Goal: Information Seeking & Learning: Compare options

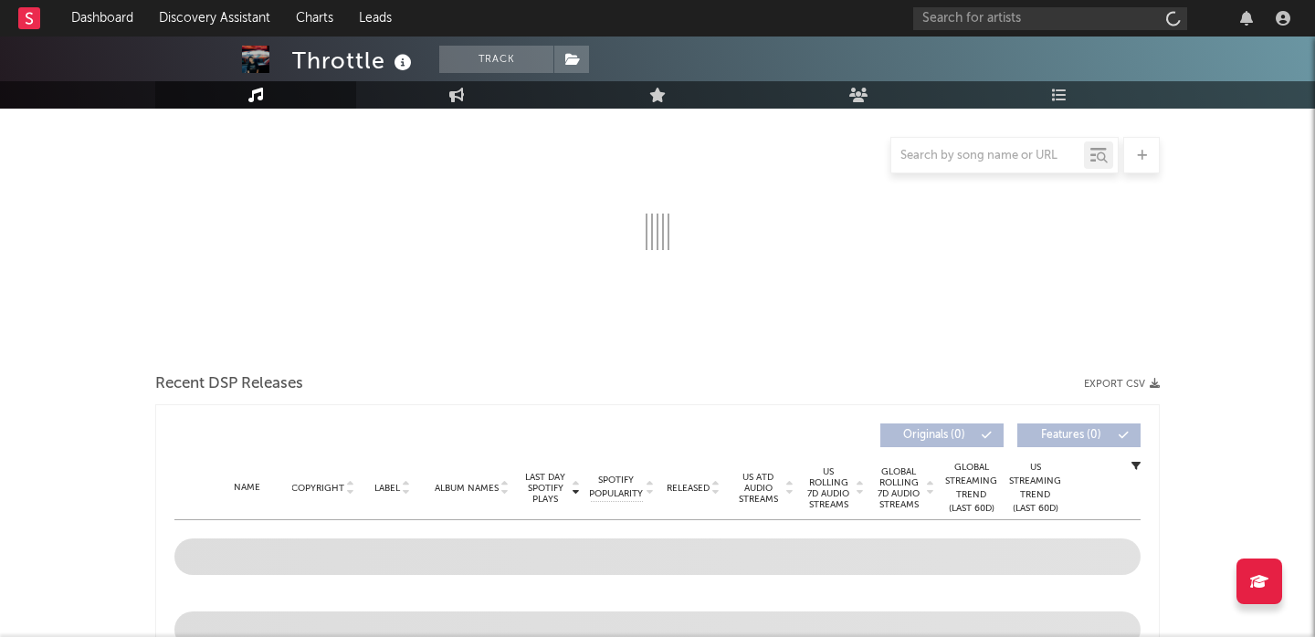
select select "6m"
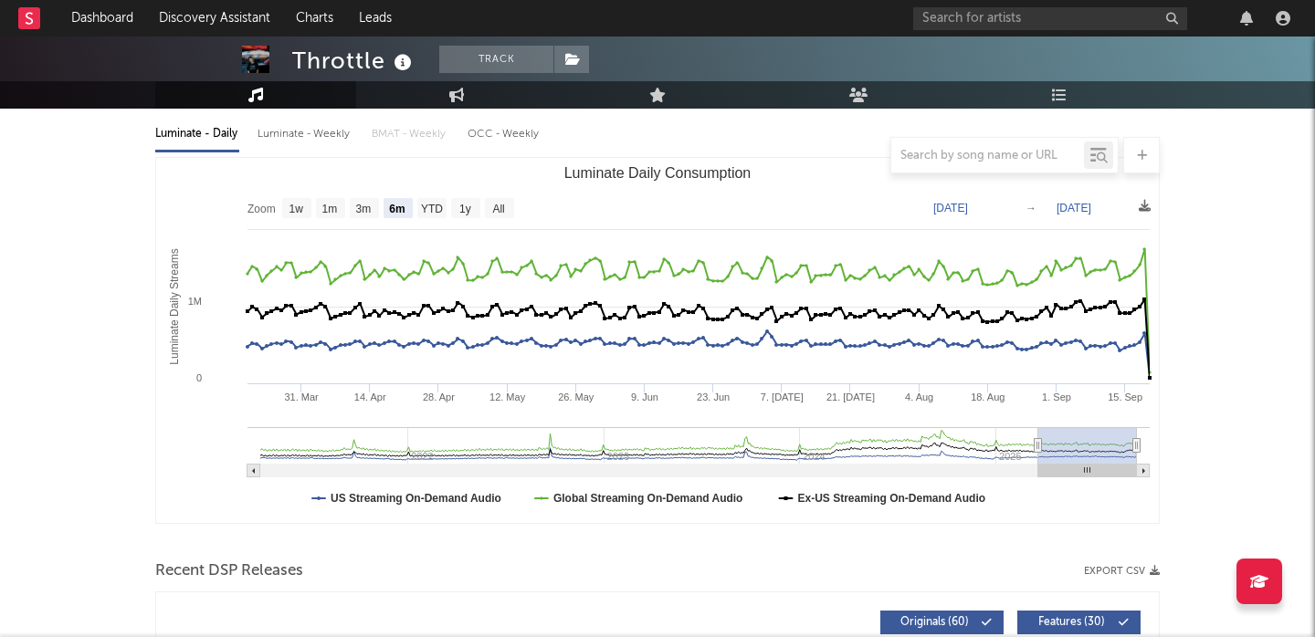
scroll to position [553, 0]
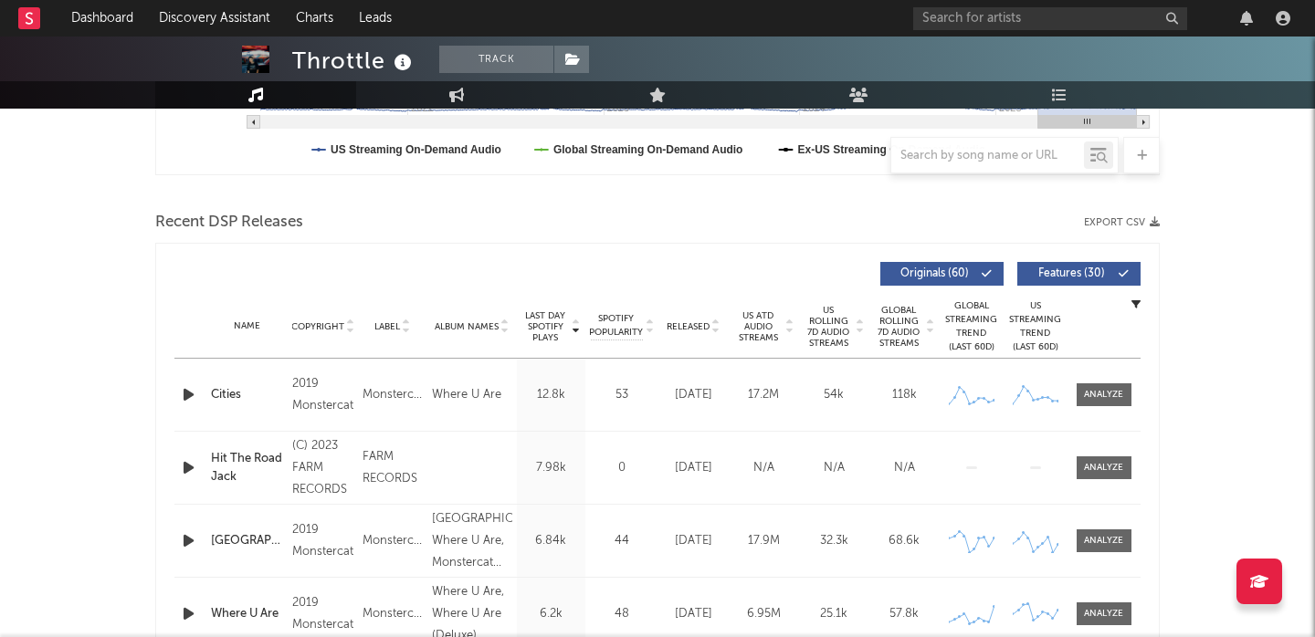
click at [827, 336] on span "US Rolling 7D Audio Streams" at bounding box center [829, 327] width 50 height 44
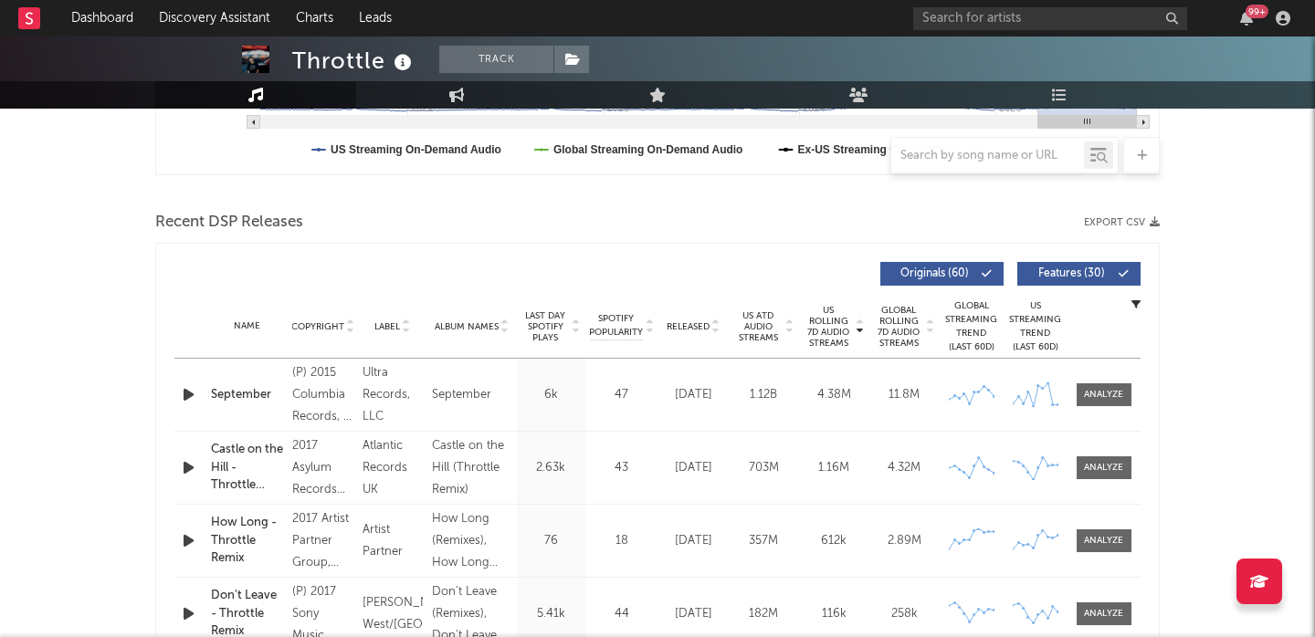
click at [186, 388] on icon "button" at bounding box center [188, 394] width 19 height 23
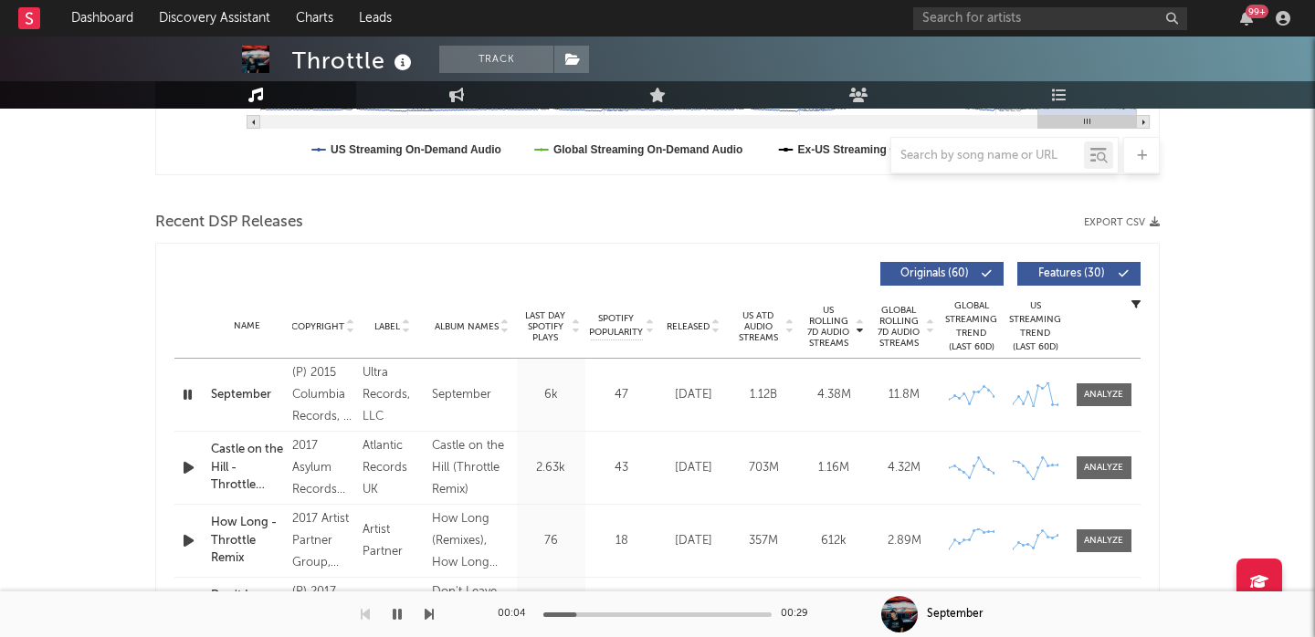
click at [1075, 386] on div at bounding box center [1101, 394] width 59 height 23
click at [1097, 391] on div at bounding box center [1103, 395] width 39 height 14
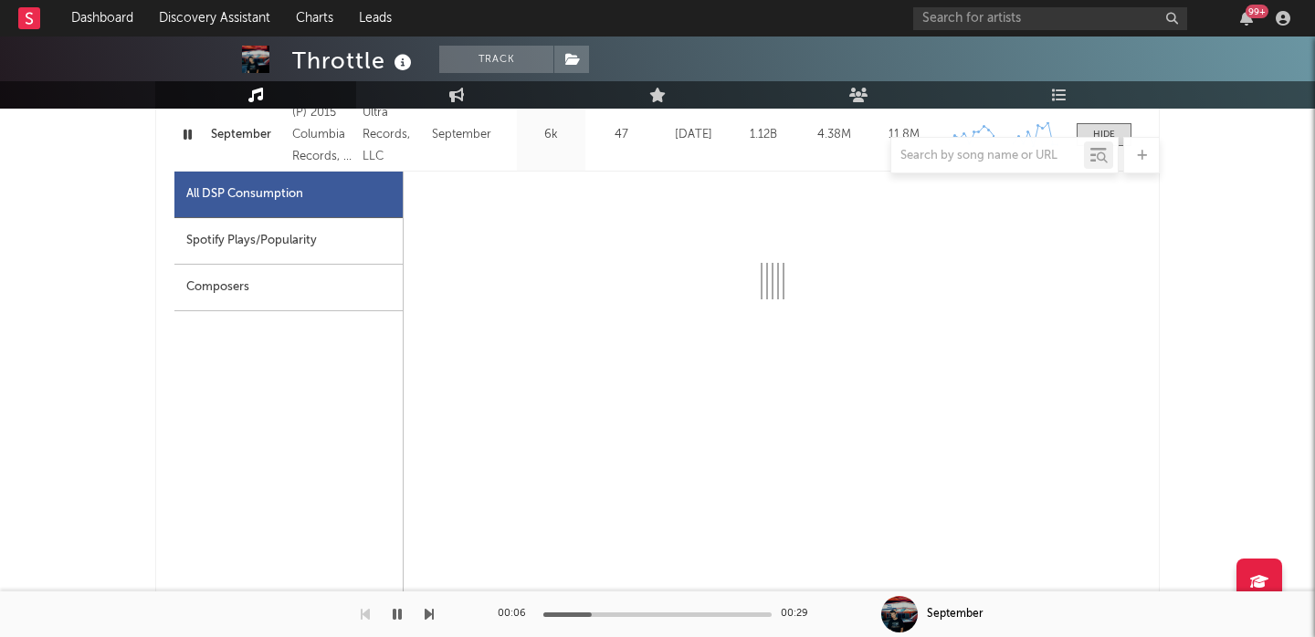
scroll to position [806, 0]
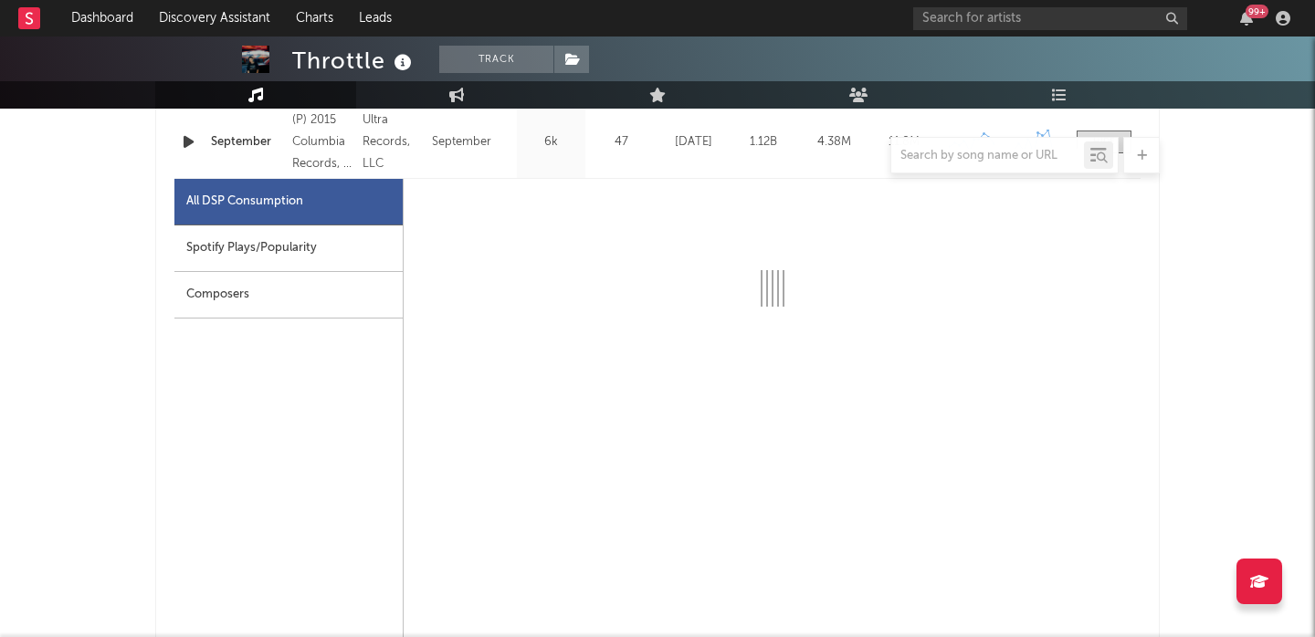
select select "6m"
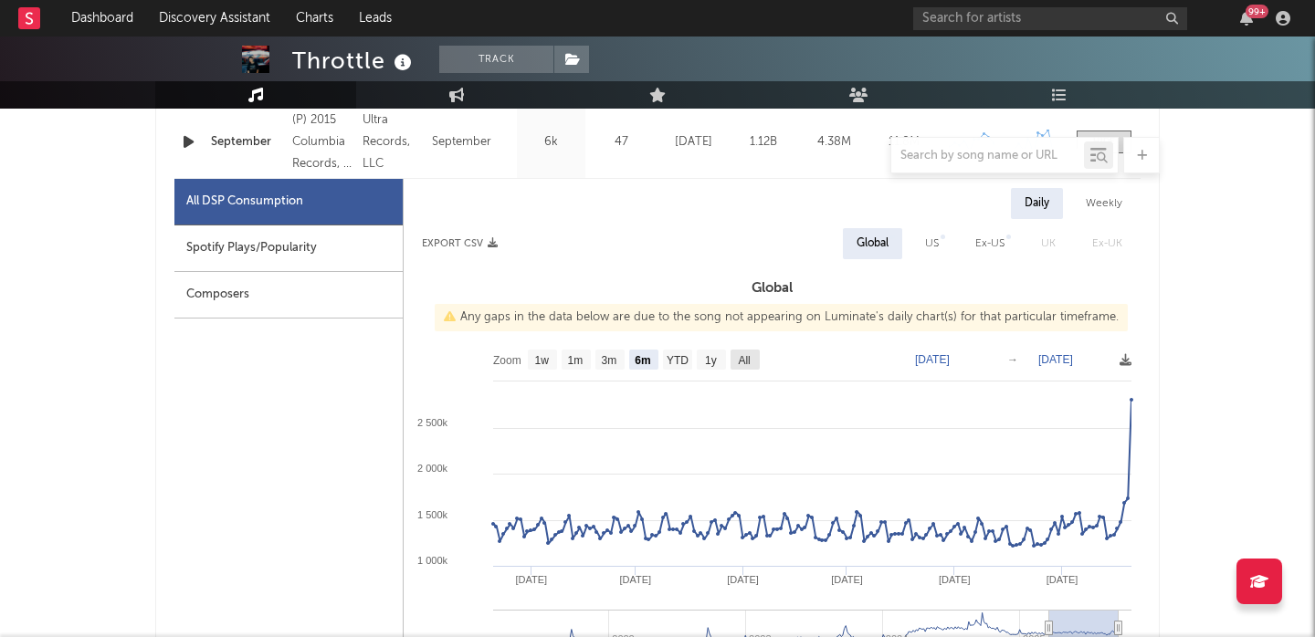
click at [744, 361] on text "All" at bounding box center [744, 360] width 12 height 13
select select "All"
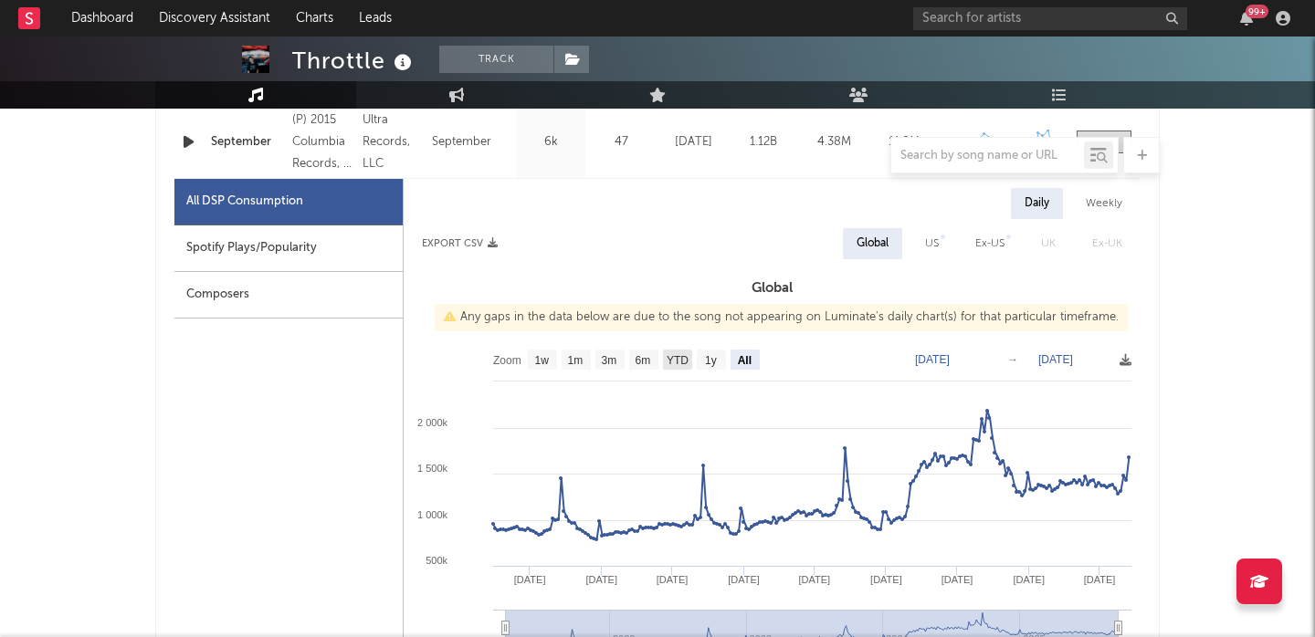
click at [670, 362] on text "YTD" at bounding box center [678, 360] width 22 height 13
select select "YTD"
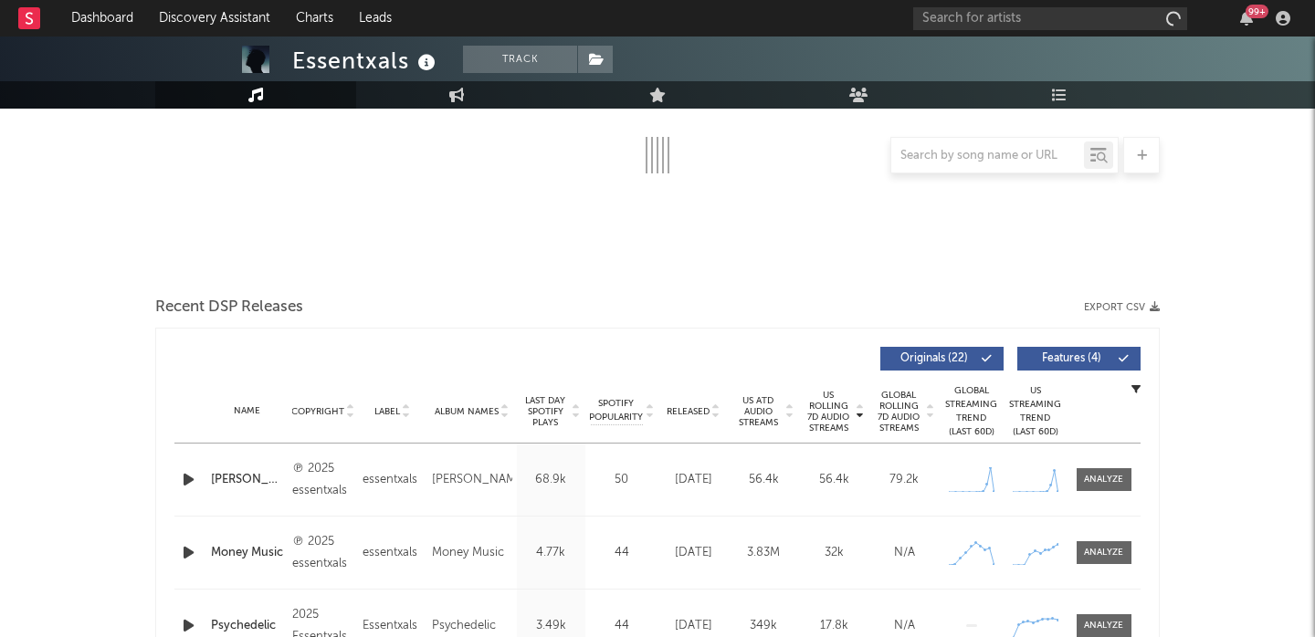
select select "6m"
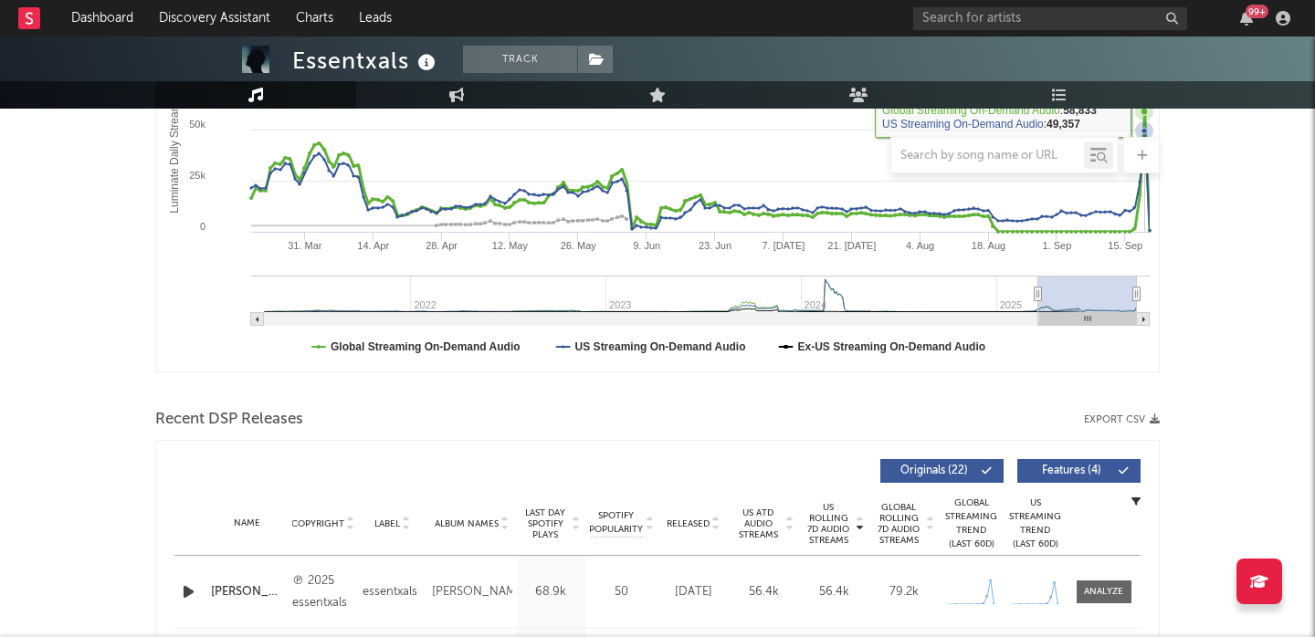
scroll to position [527, 0]
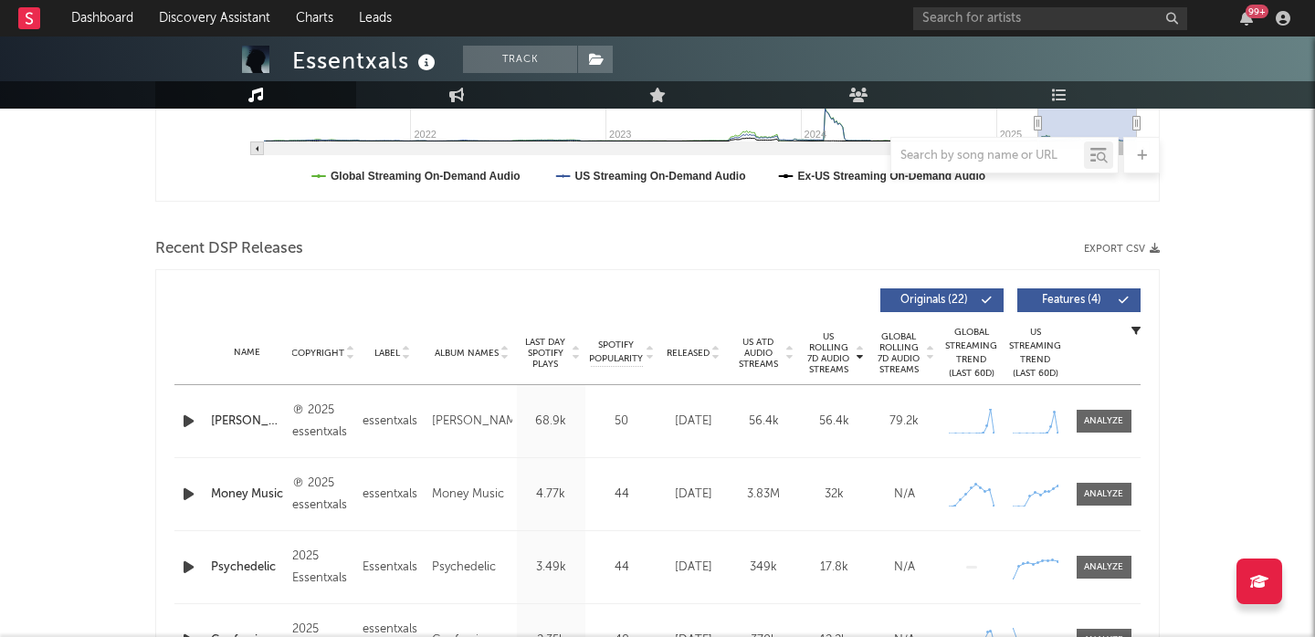
click at [195, 421] on icon "button" at bounding box center [188, 421] width 19 height 23
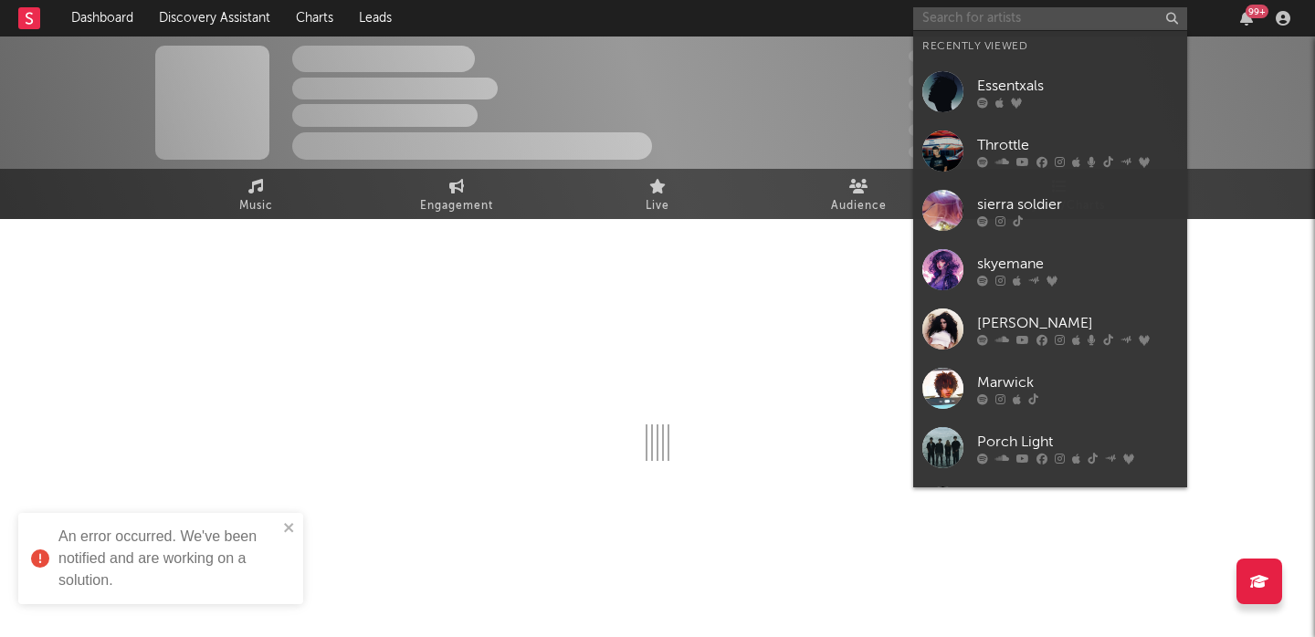
click at [970, 18] on input "text" at bounding box center [1050, 18] width 274 height 23
paste input "https://open.spotify.com/artist/0pdVNnxNtXszL7NKBfMjIG?si=BeB3hONWS026xTra0nQGBw"
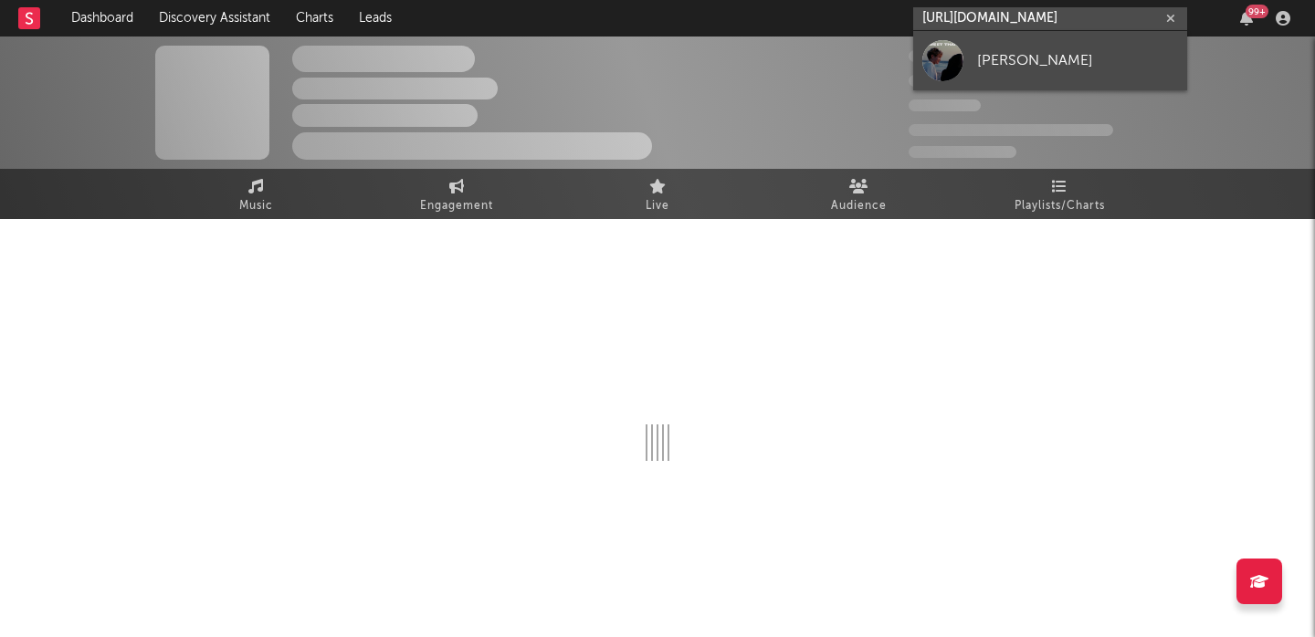
type input "https://open.spotify.com/artist/0pdVNnxNtXszL7NKBfMjIG?si=BeB3hONWS026xTra0nQGBw"
click at [1016, 52] on div "Kaido Roberts" at bounding box center [1077, 60] width 201 height 22
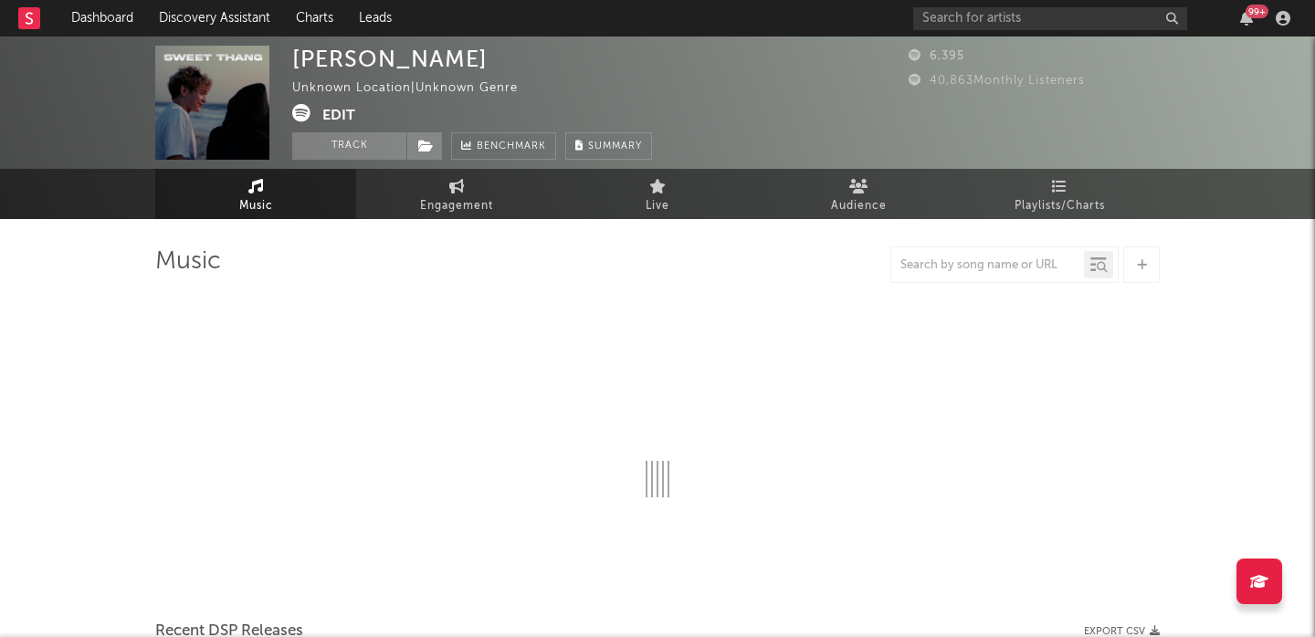
select select "1w"
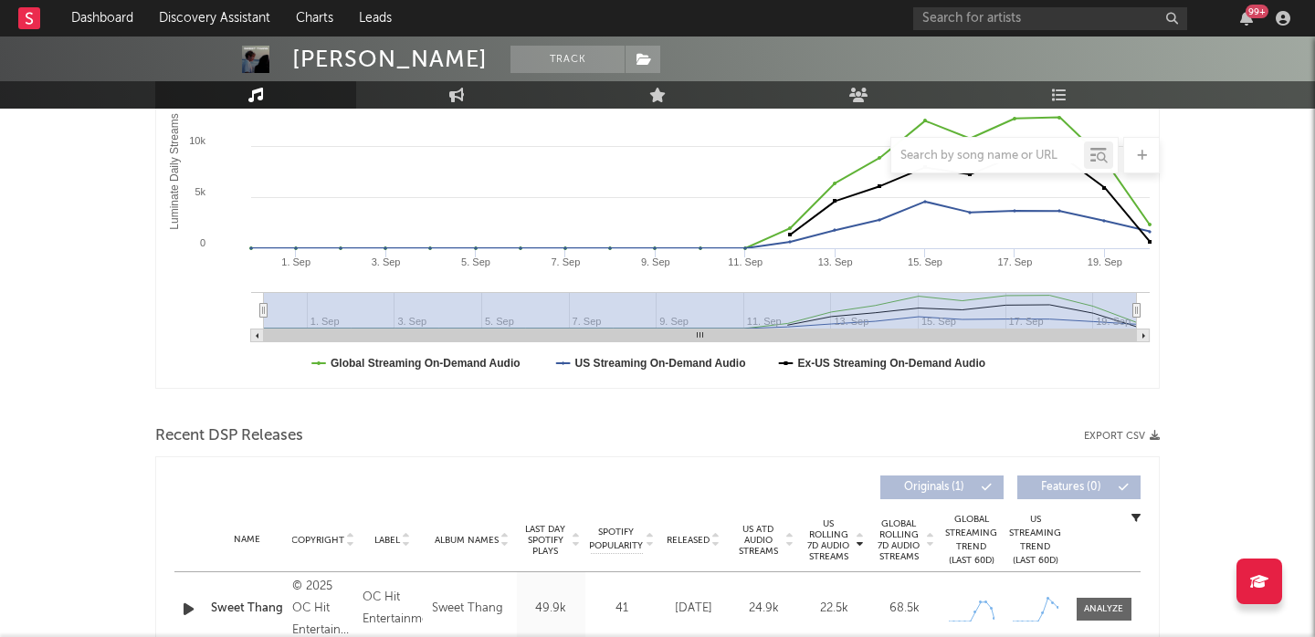
scroll to position [636, 0]
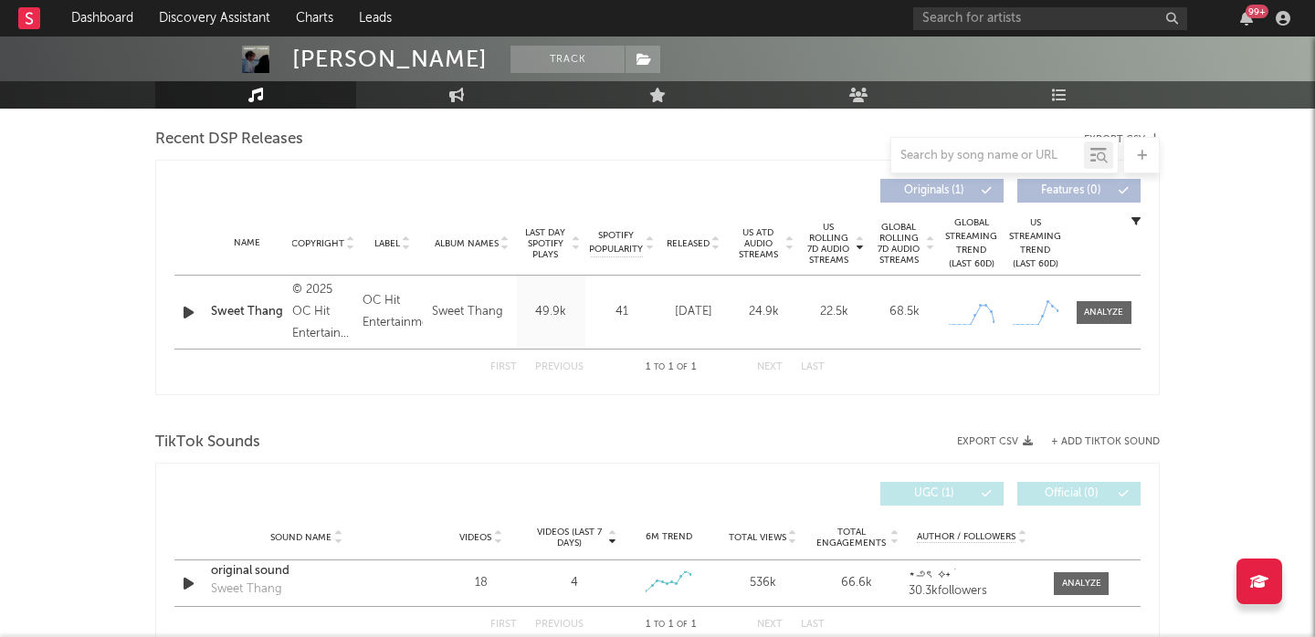
click at [186, 314] on icon "button" at bounding box center [188, 312] width 19 height 23
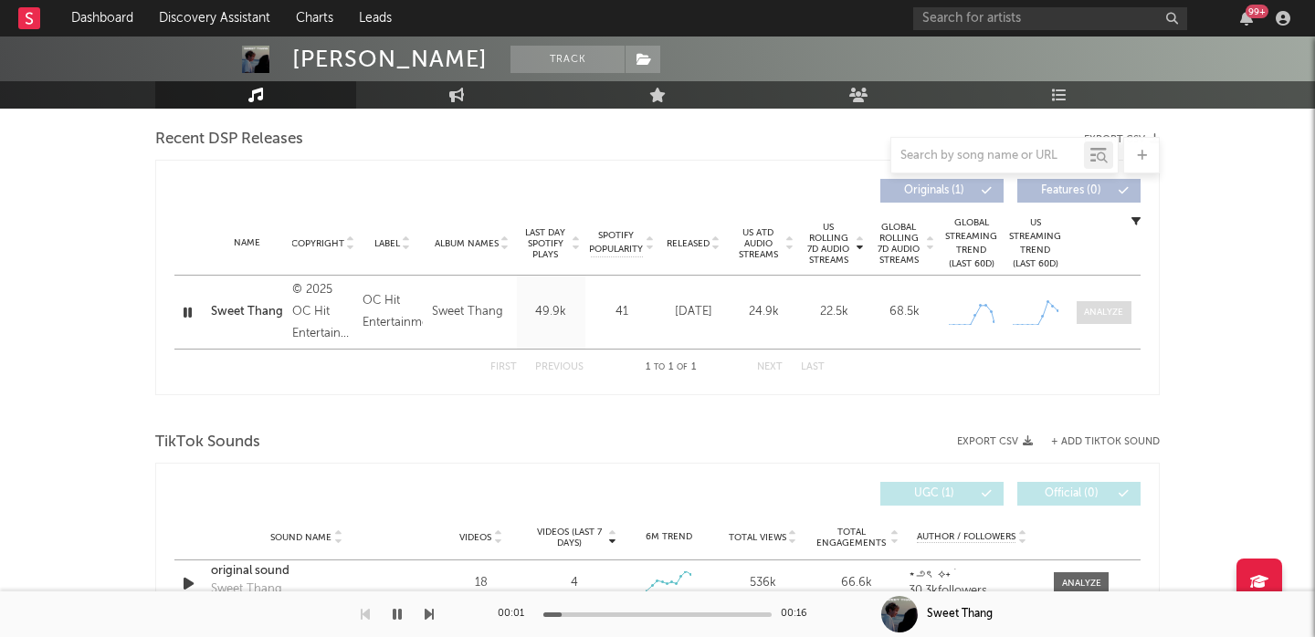
click at [1108, 306] on div at bounding box center [1103, 313] width 39 height 14
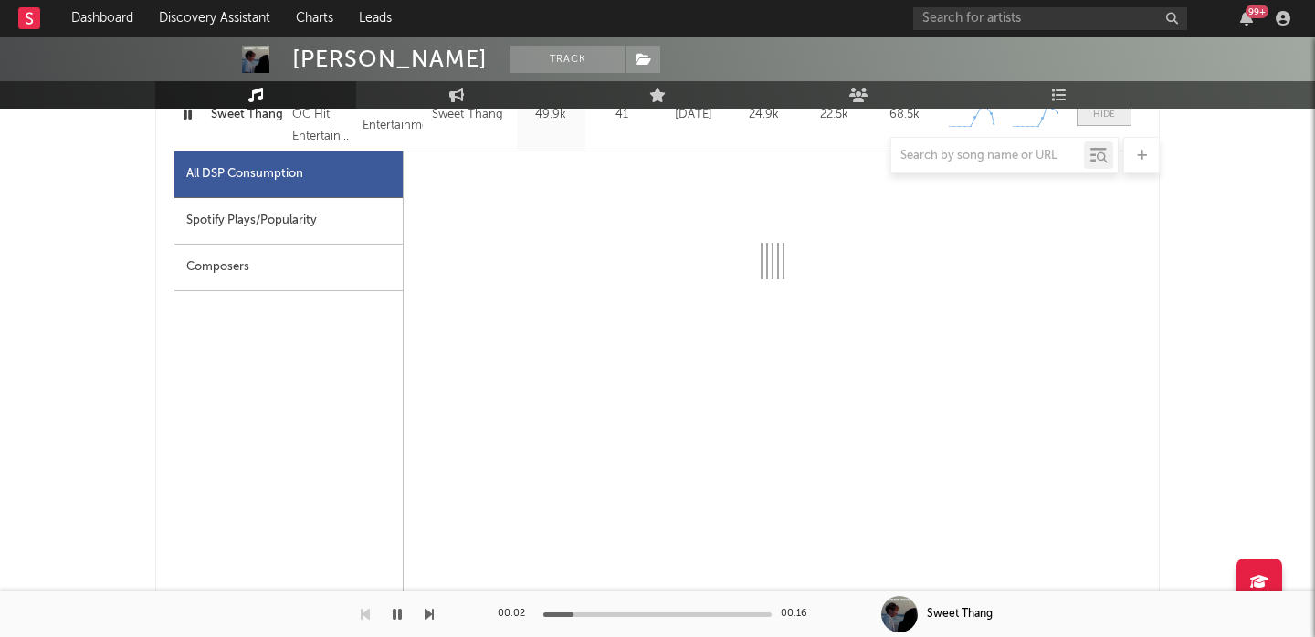
scroll to position [839, 0]
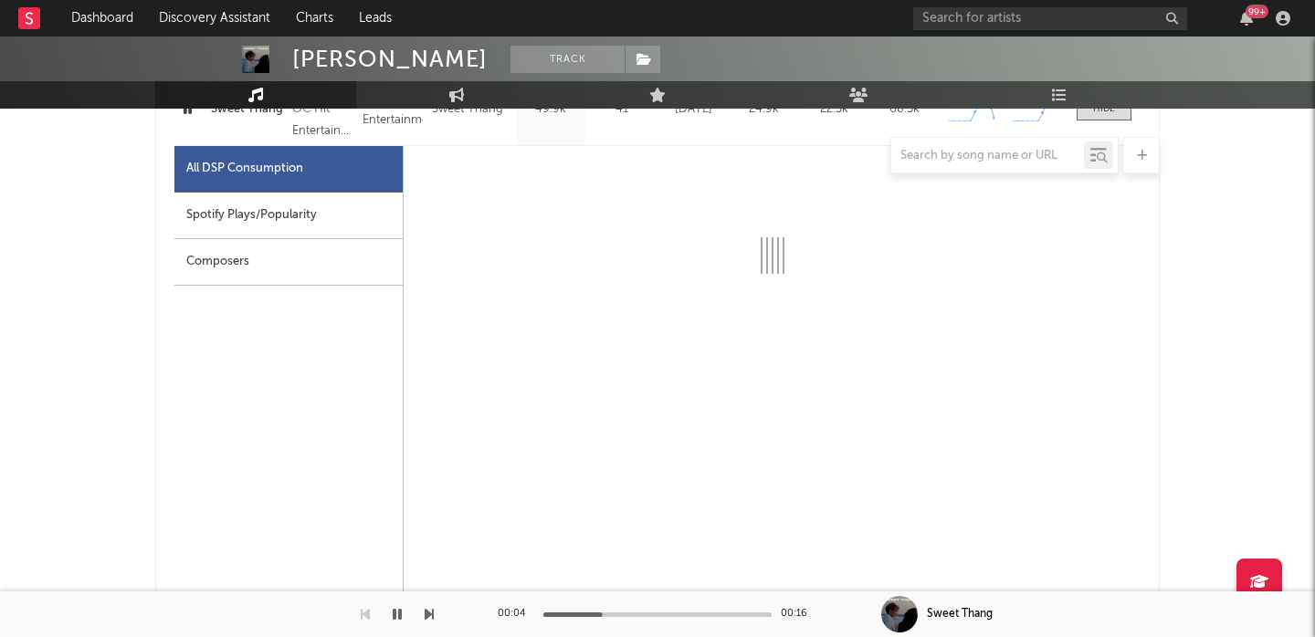
select select "1w"
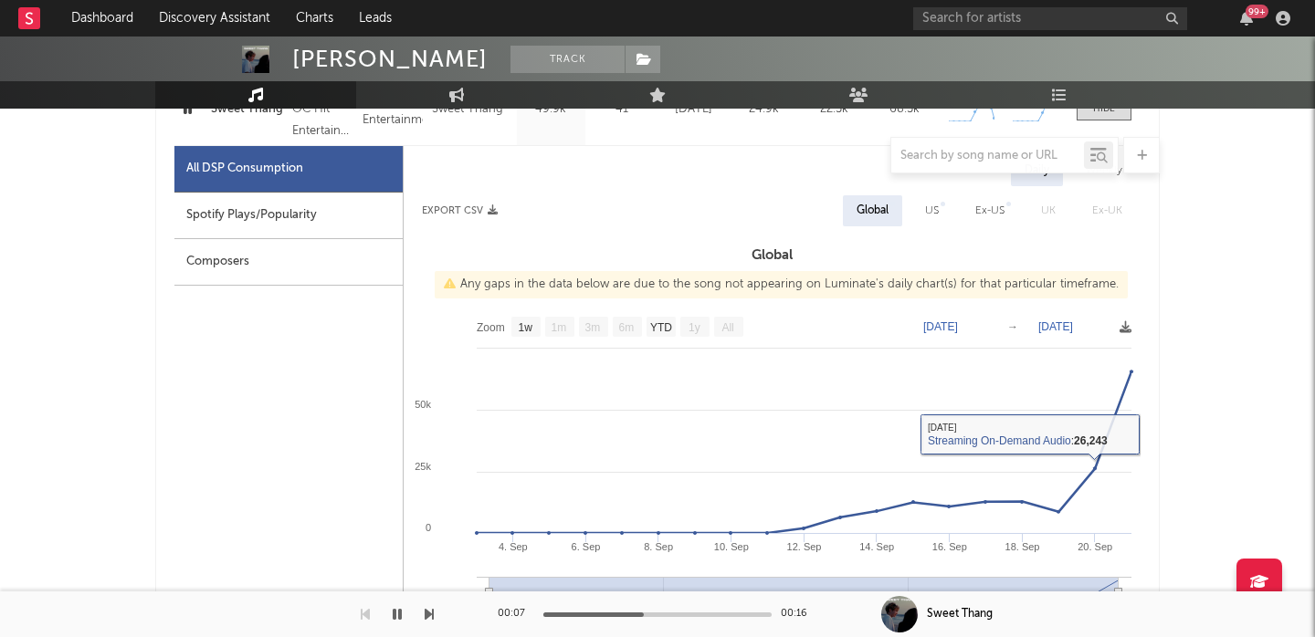
click at [926, 219] on div "US" at bounding box center [931, 210] width 41 height 31
select select "1w"
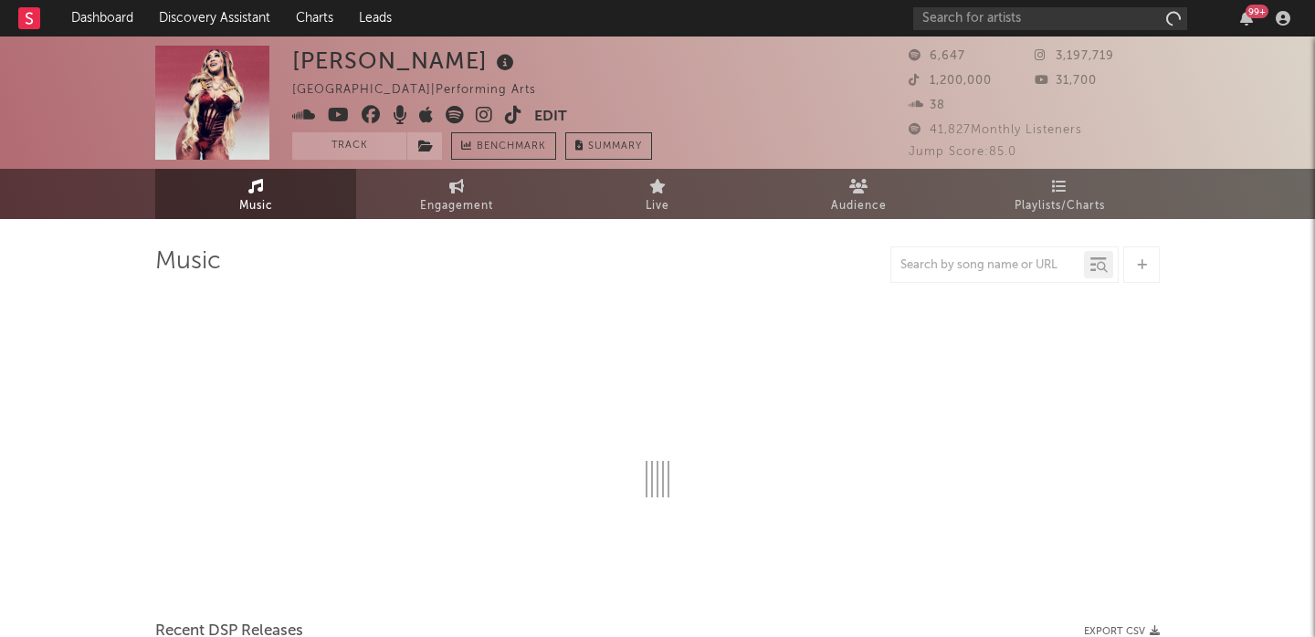
select select "1w"
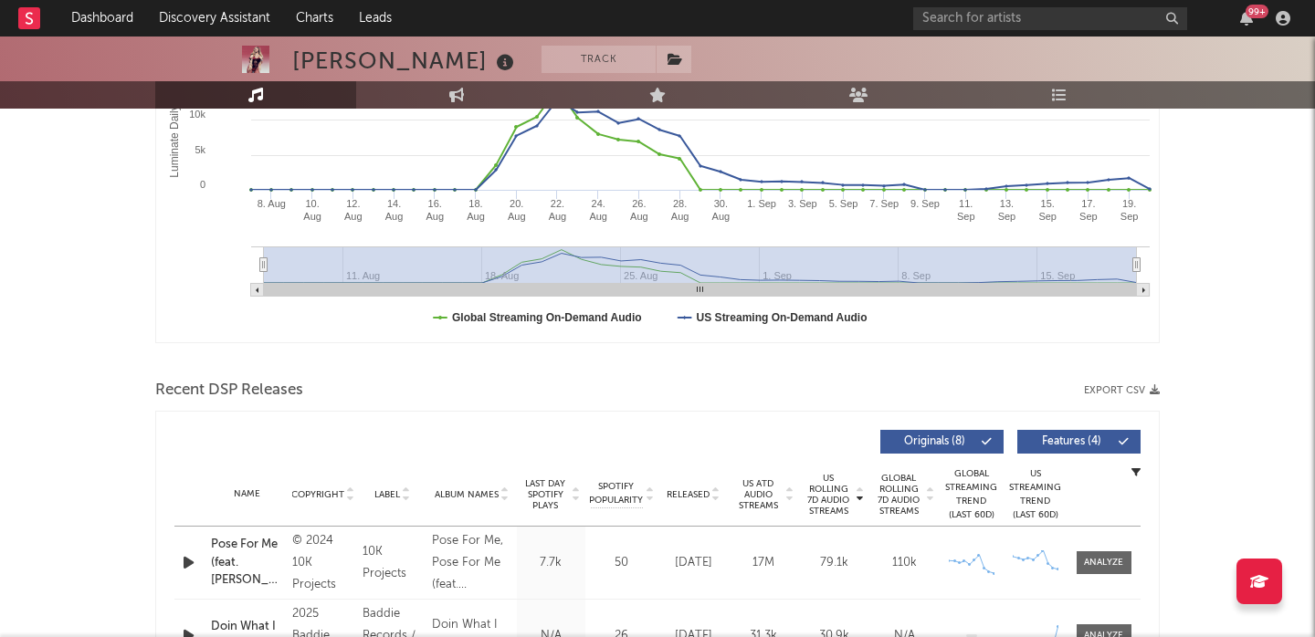
scroll to position [631, 0]
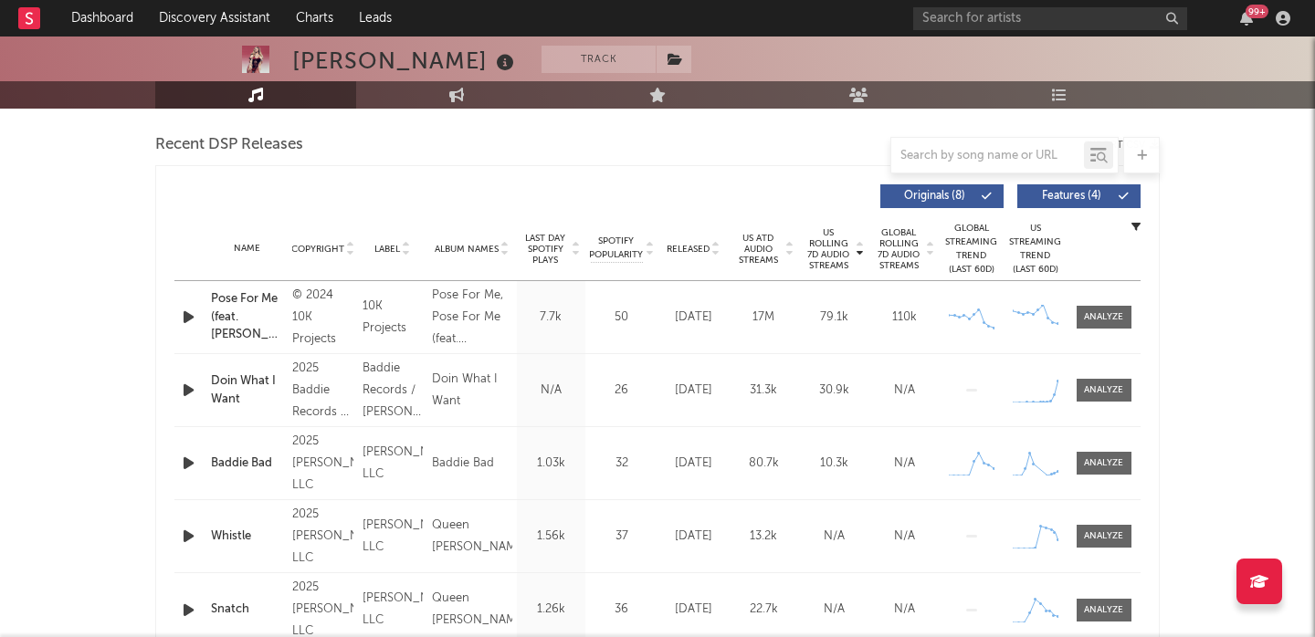
click at [1079, 194] on span "Features ( 4 )" at bounding box center [1071, 196] width 84 height 11
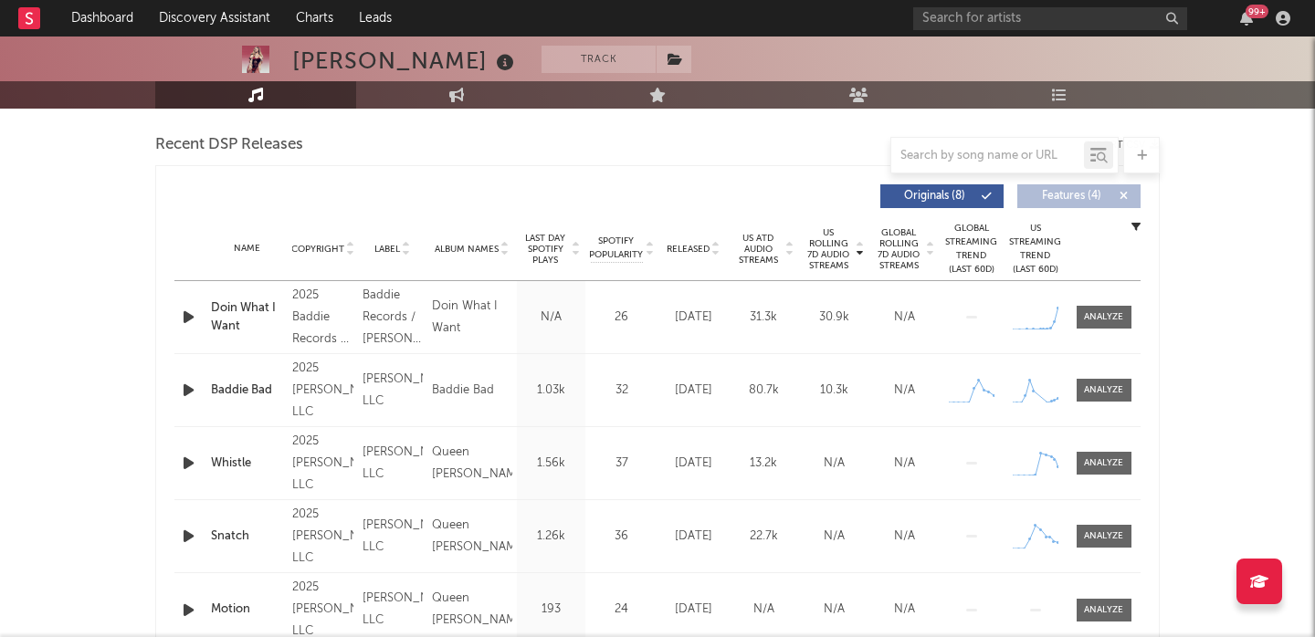
click at [692, 247] on span "Released" at bounding box center [688, 249] width 43 height 11
click at [182, 319] on icon "button" at bounding box center [188, 317] width 19 height 23
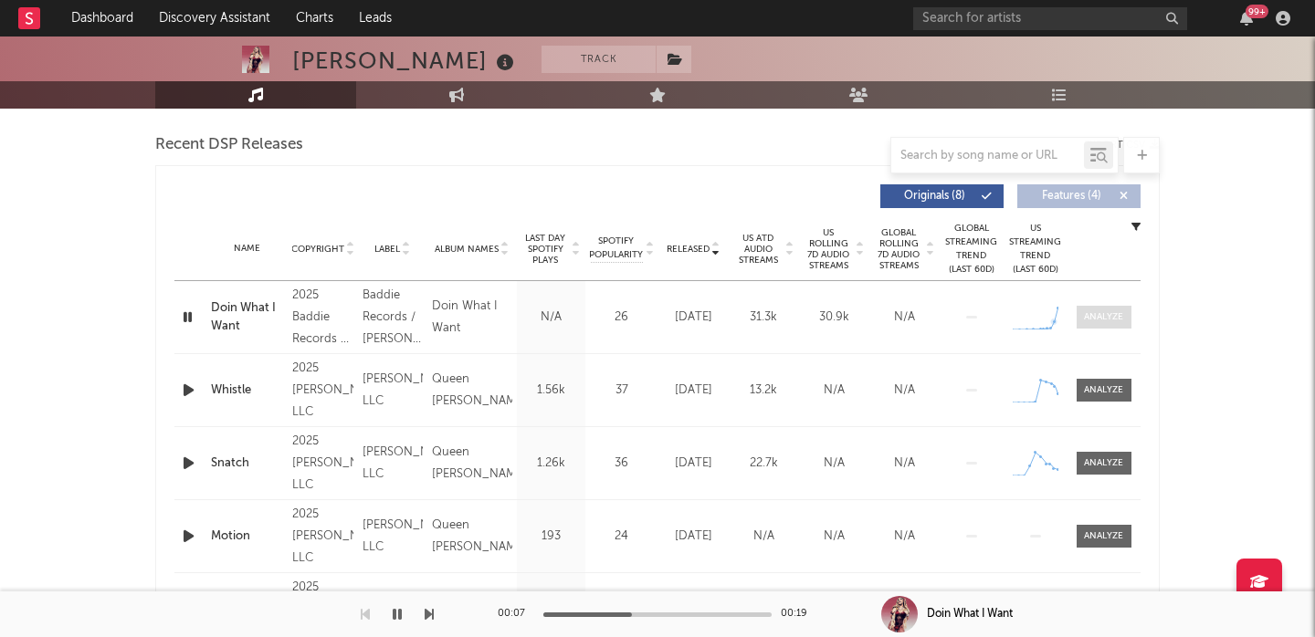
click at [1119, 320] on div at bounding box center [1103, 317] width 39 height 14
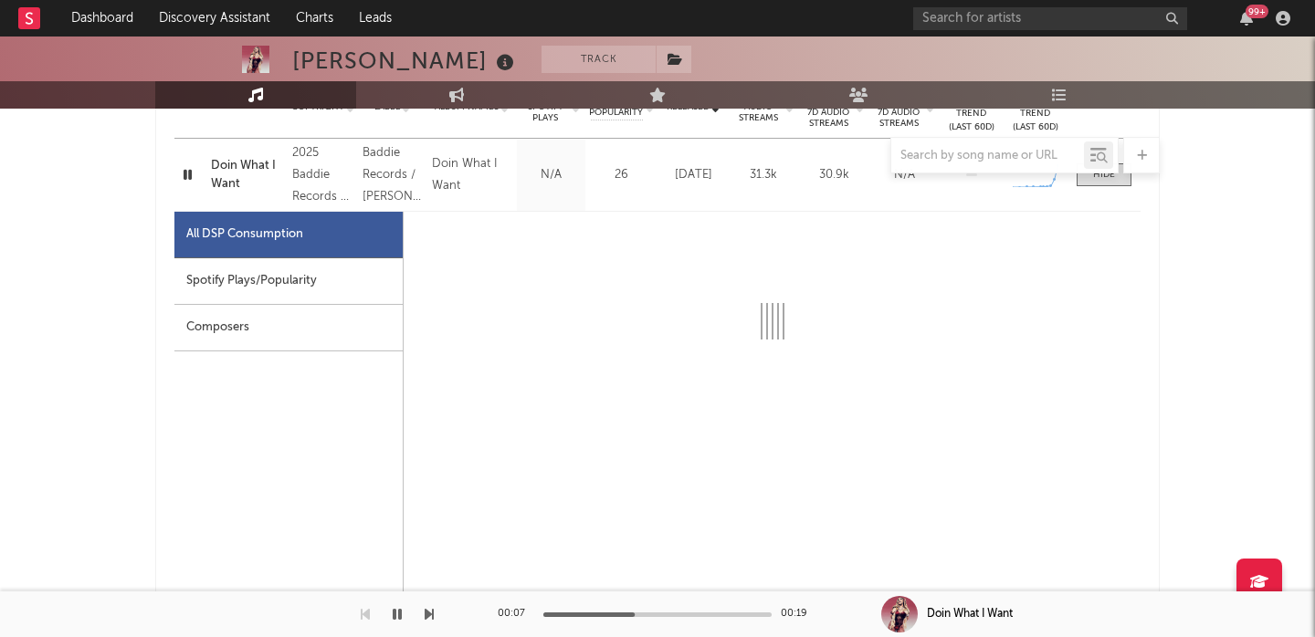
select select "1w"
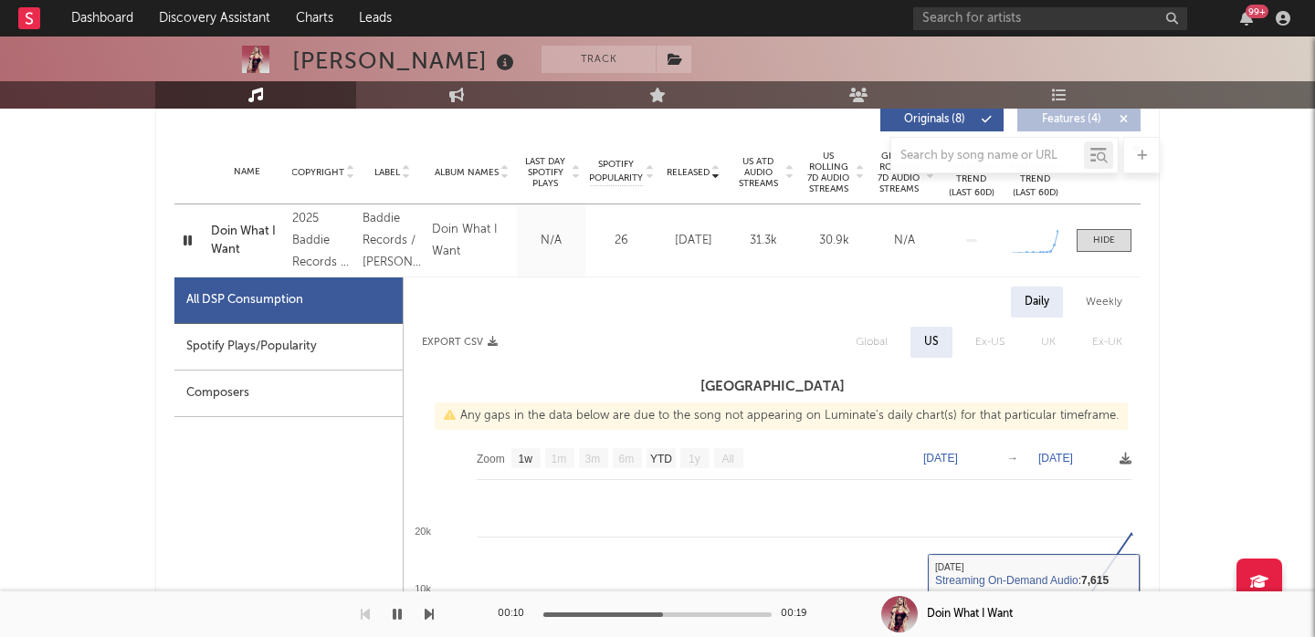
scroll to position [704, 0]
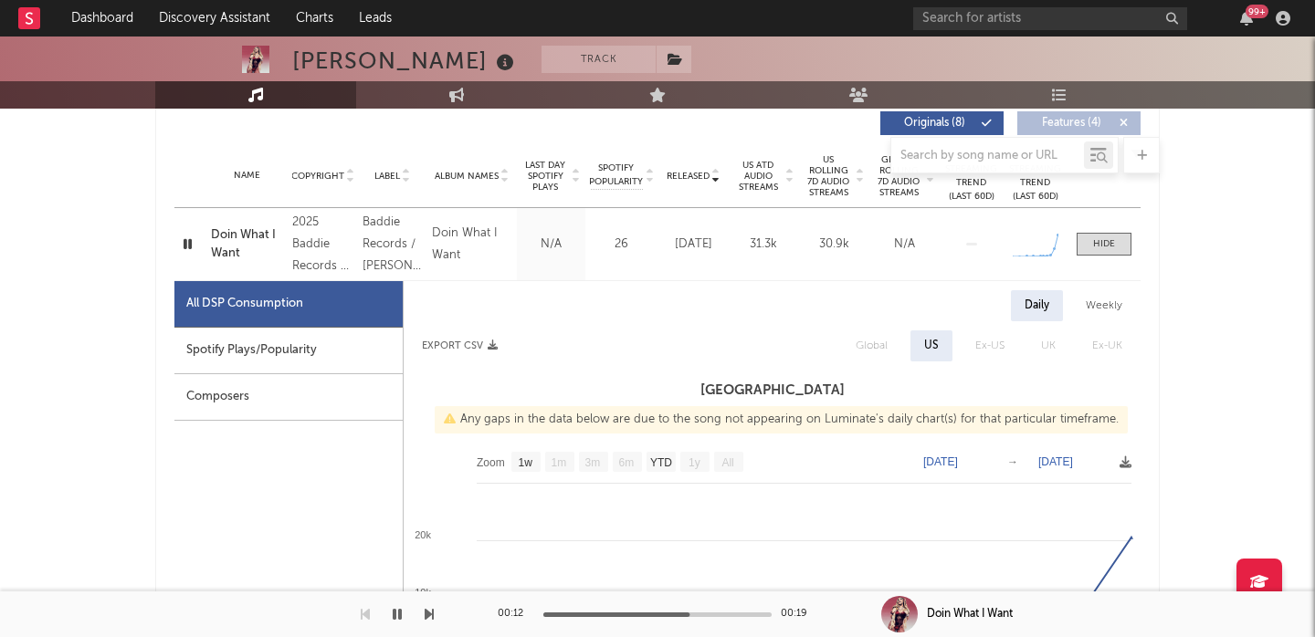
click at [257, 352] on div "Spotify Plays/Popularity" at bounding box center [288, 351] width 228 height 47
select select "1w"
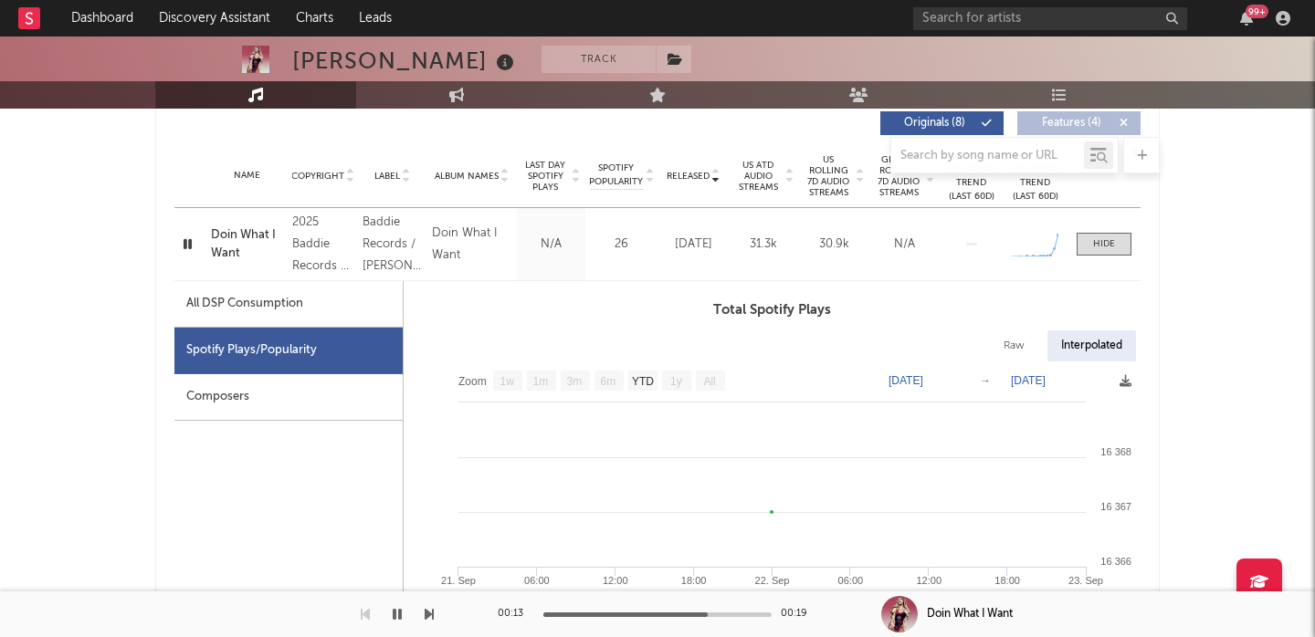
click at [992, 341] on div "Raw" at bounding box center [1014, 346] width 48 height 31
select select "1w"
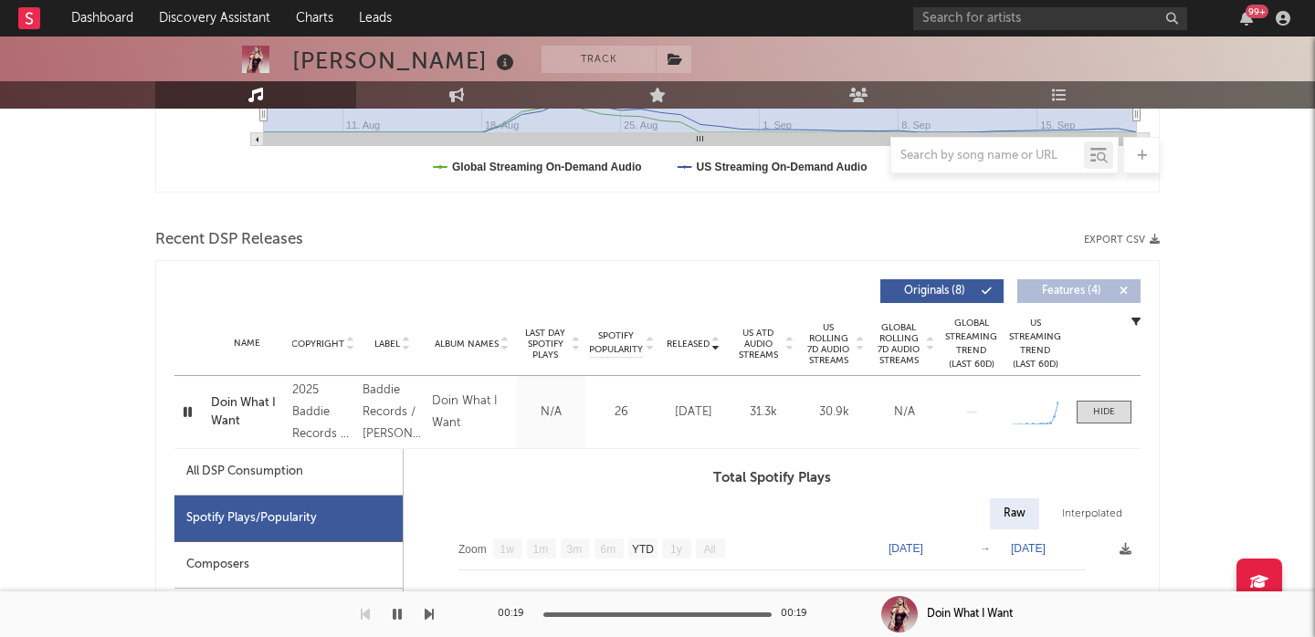
scroll to position [556, 0]
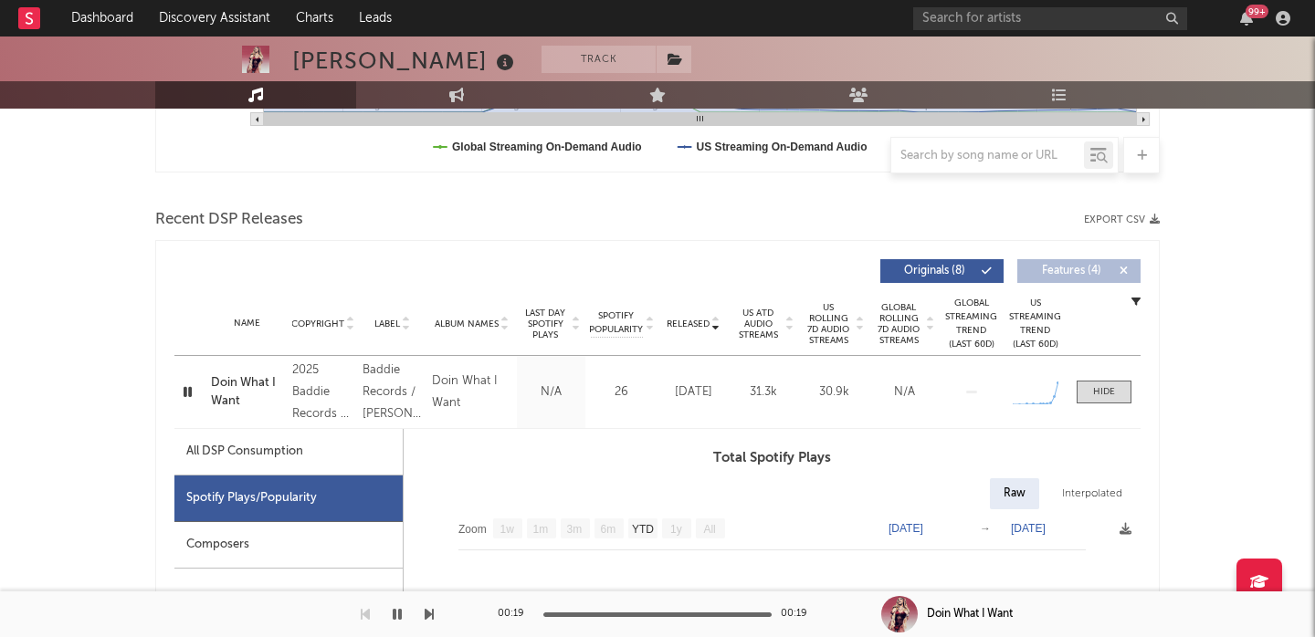
click at [188, 386] on icon "button" at bounding box center [187, 392] width 17 height 23
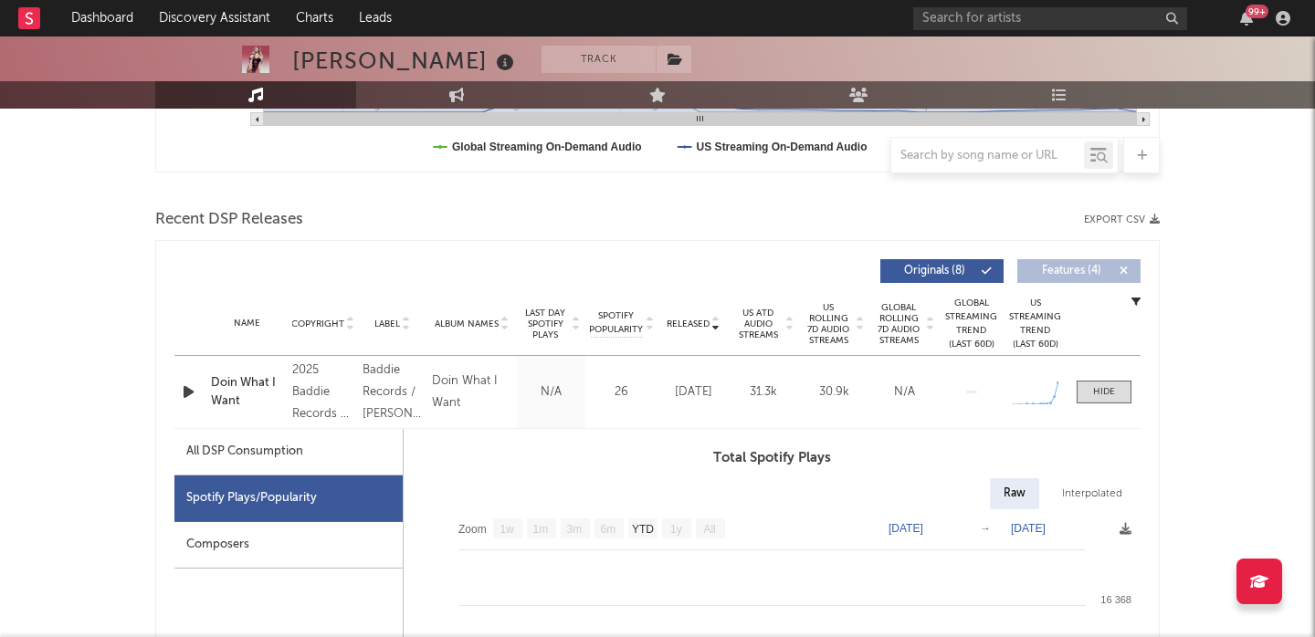
click at [188, 385] on icon "button" at bounding box center [188, 392] width 19 height 23
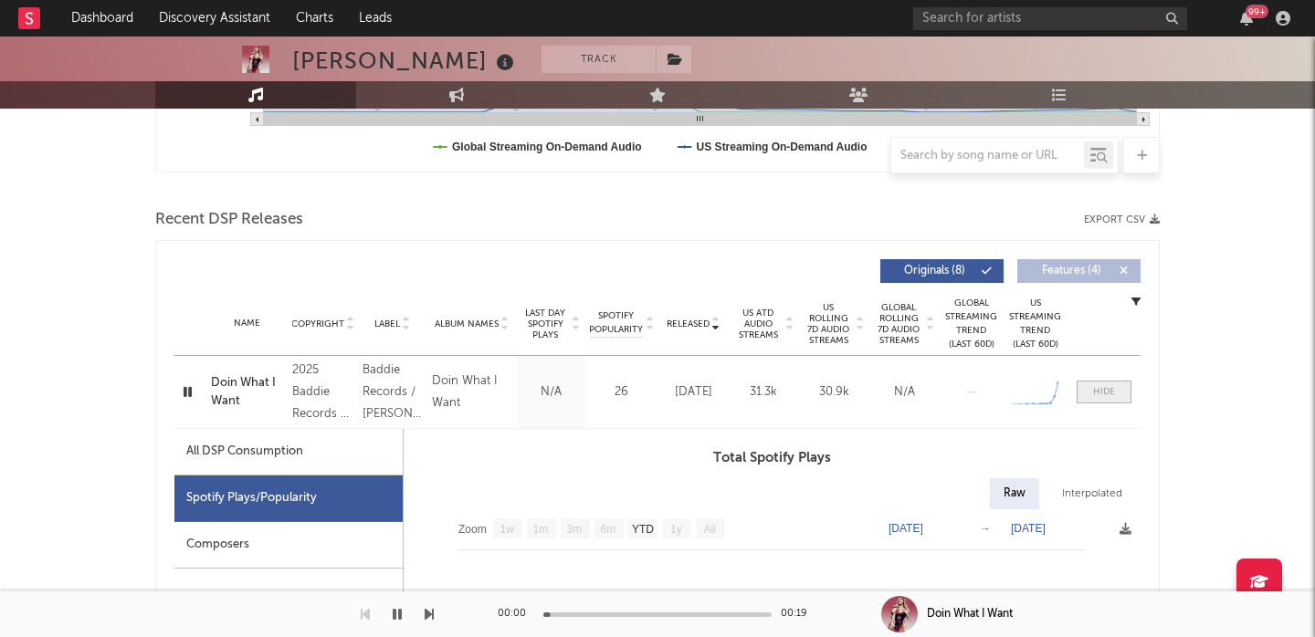
click at [1098, 393] on div at bounding box center [1104, 392] width 22 height 14
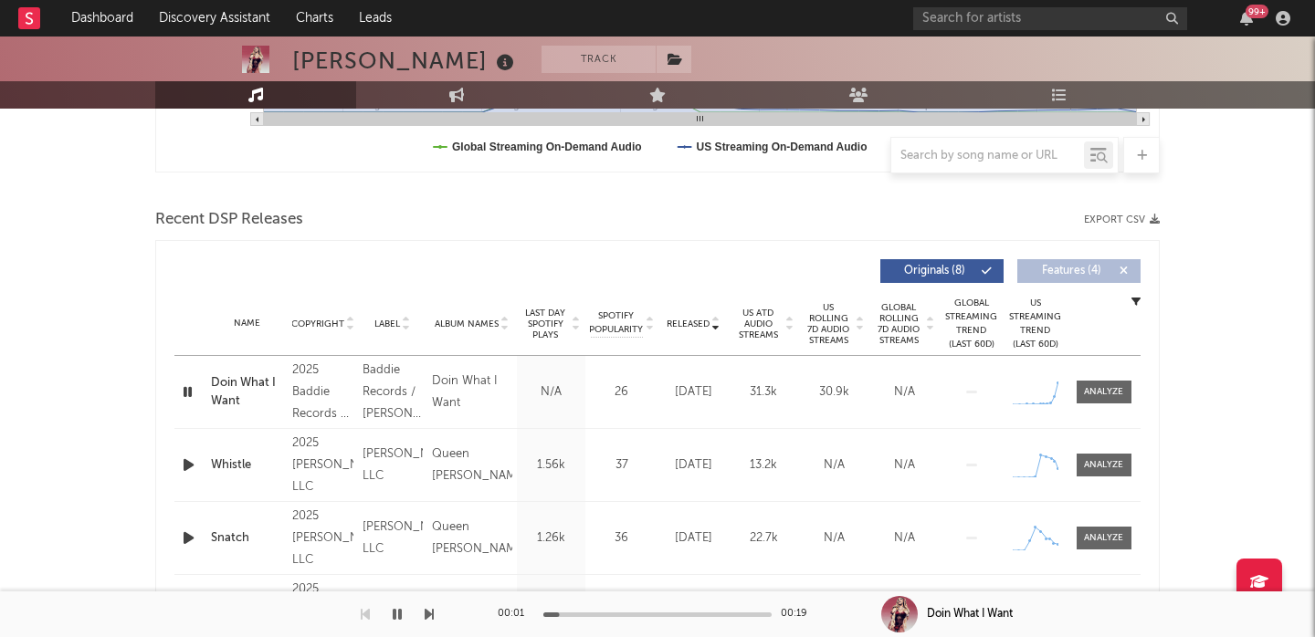
click at [830, 337] on span "US Rolling 7D Audio Streams" at bounding box center [829, 324] width 50 height 44
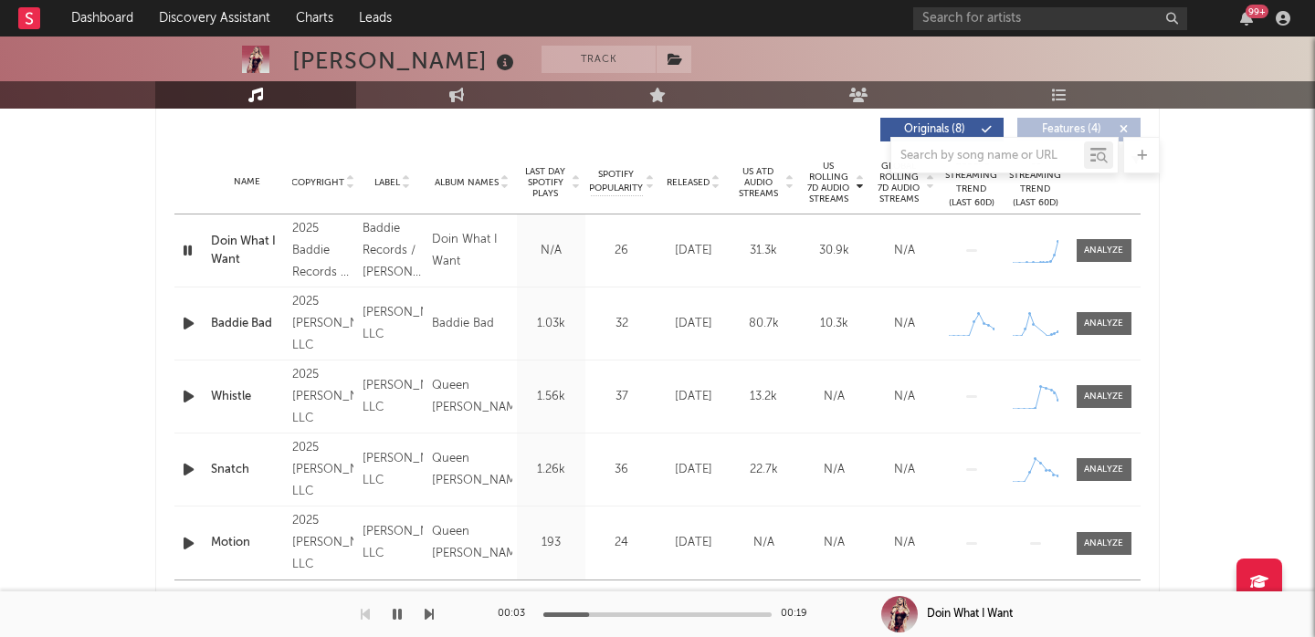
scroll to position [883, 0]
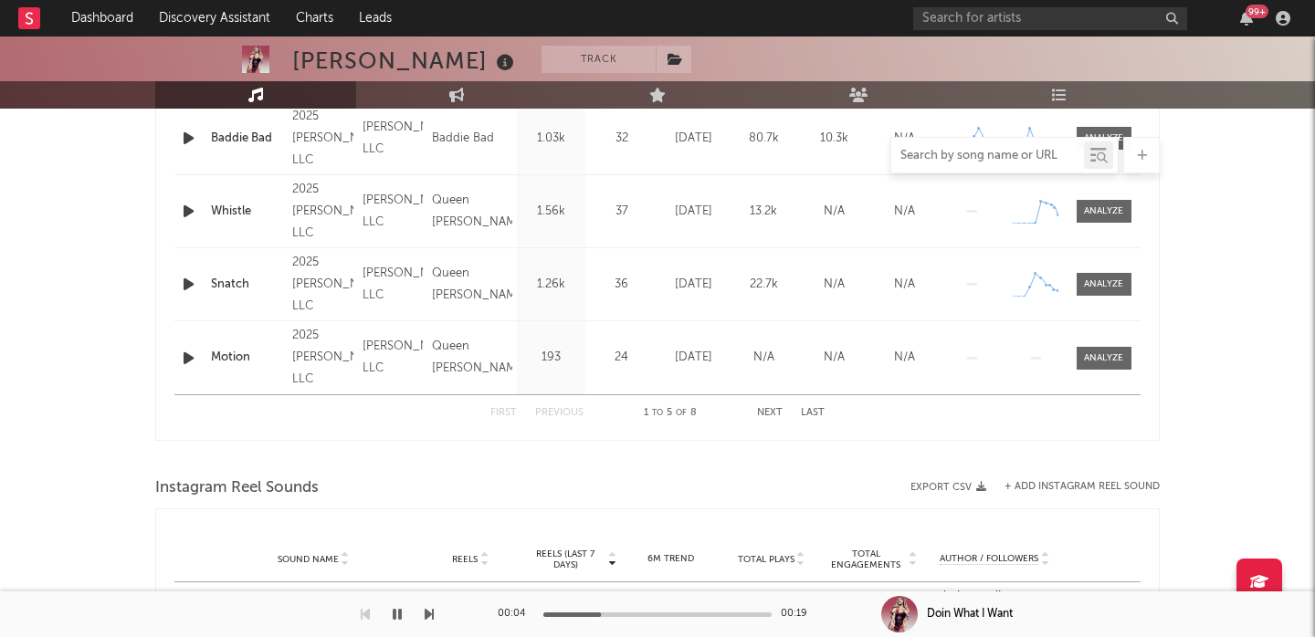
click at [966, 153] on input "text" at bounding box center [987, 156] width 193 height 15
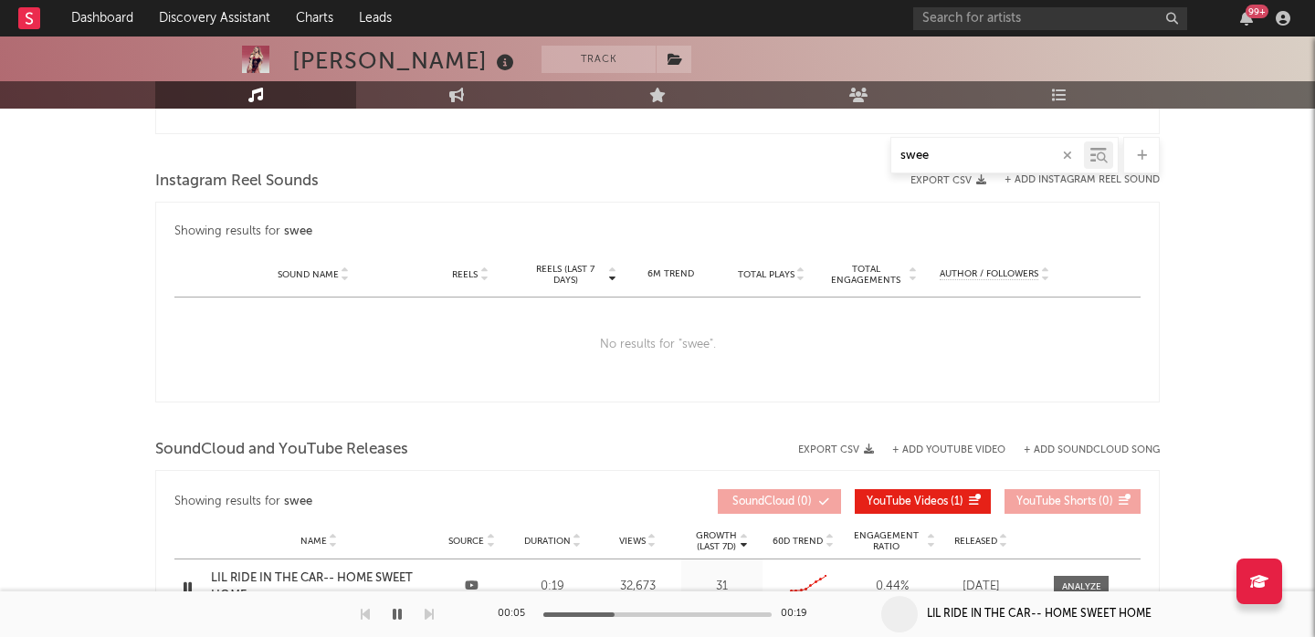
scroll to position [563, 0]
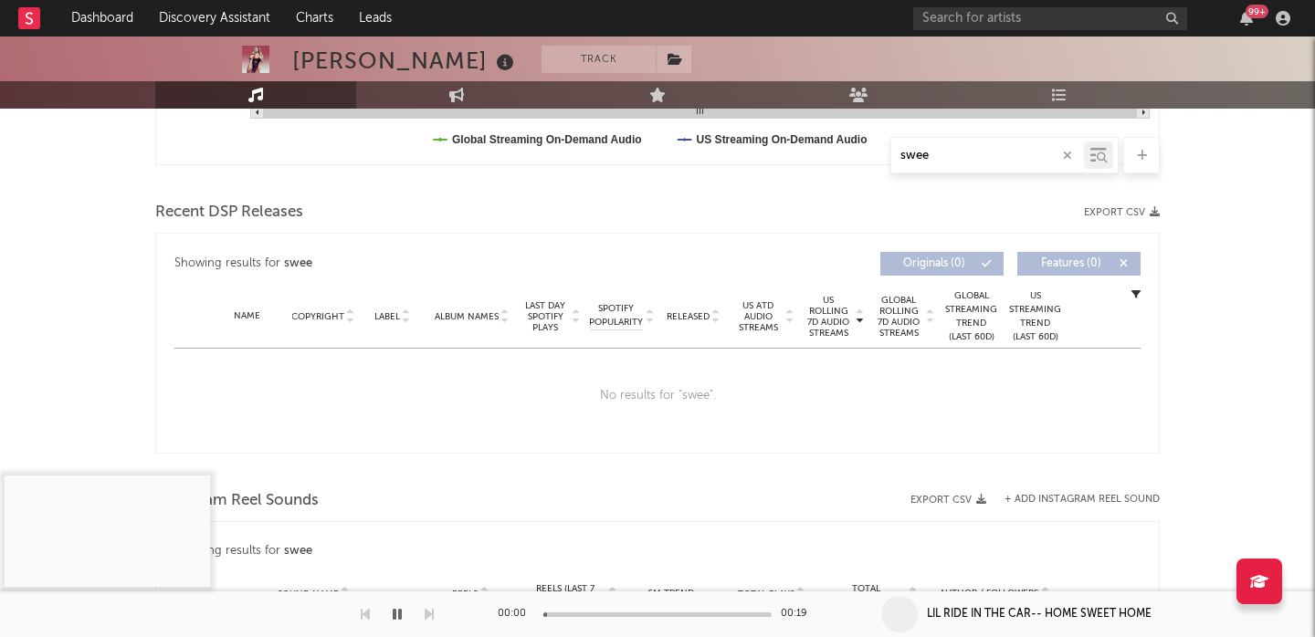
type input "swee"
click at [940, 159] on input "swee" at bounding box center [987, 156] width 193 height 15
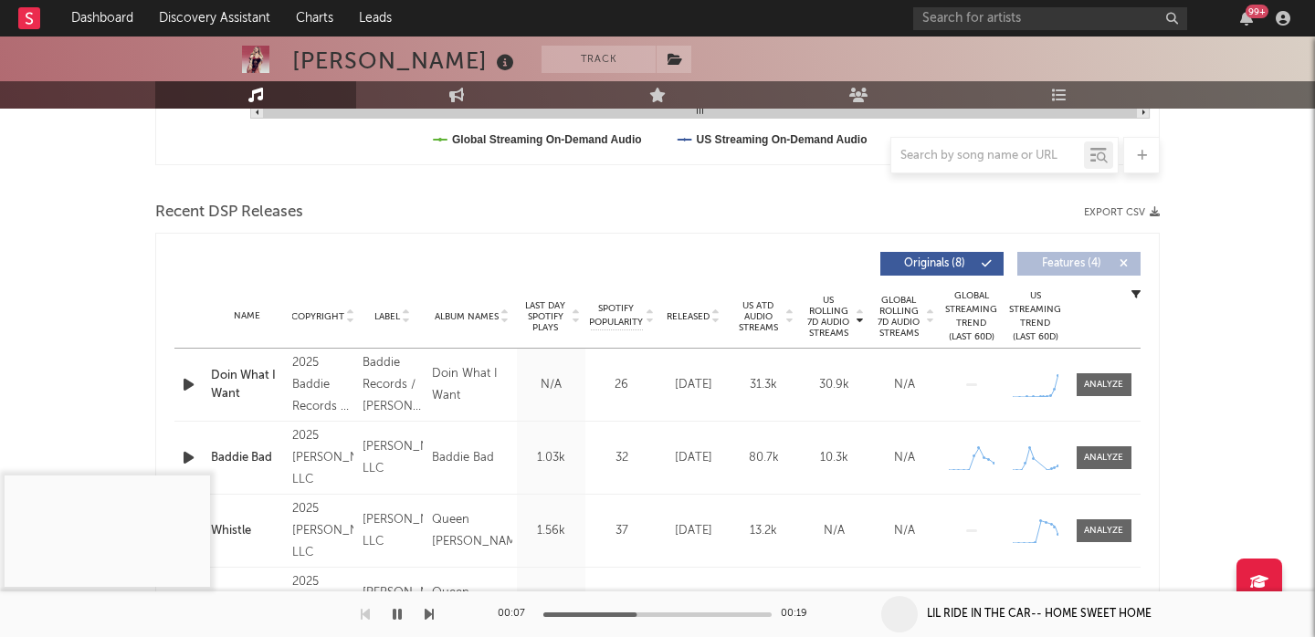
click at [170, 384] on div "US Rolling 7D Audio Streams Copyright Label Album Names Last Day Spotify Plays …" at bounding box center [657, 497] width 1004 height 528
click at [184, 382] on icon "button" at bounding box center [188, 384] width 19 height 23
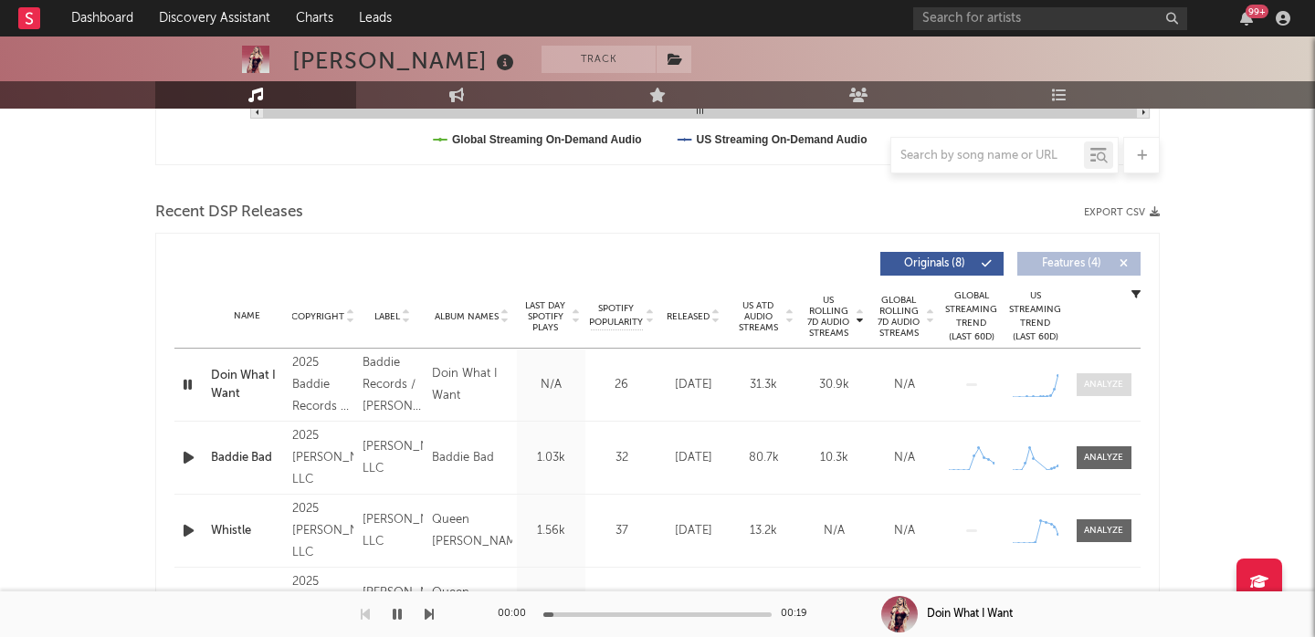
click at [1091, 384] on div at bounding box center [1103, 385] width 39 height 14
select select "1w"
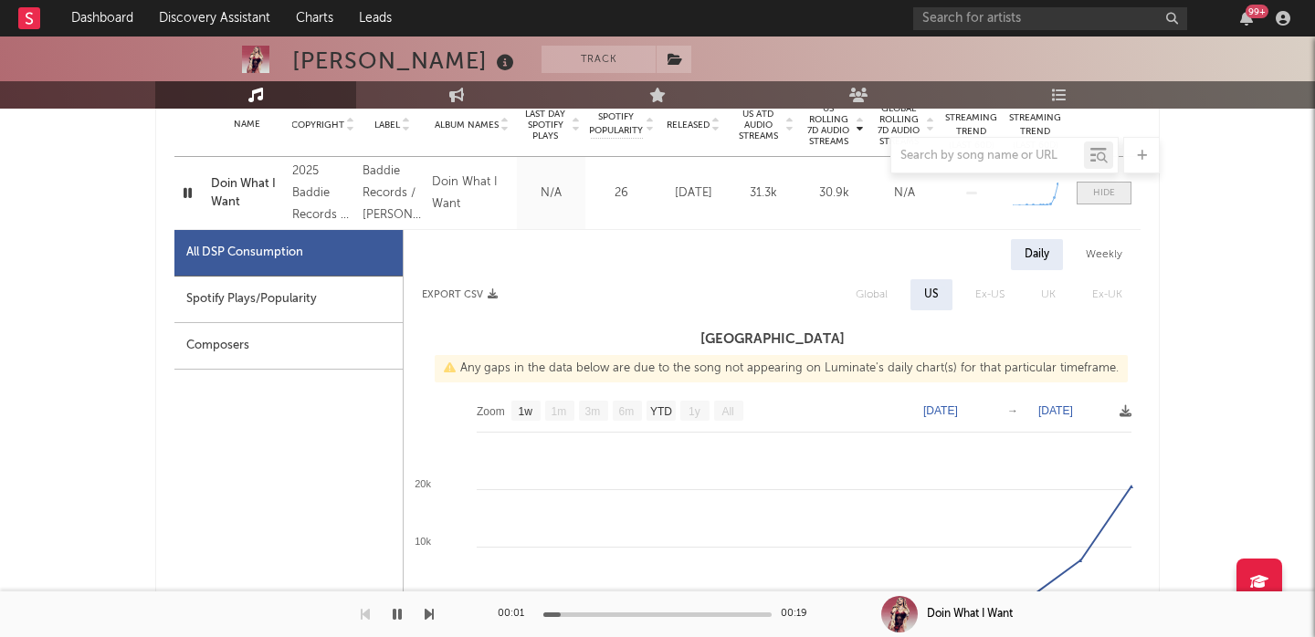
scroll to position [814, 0]
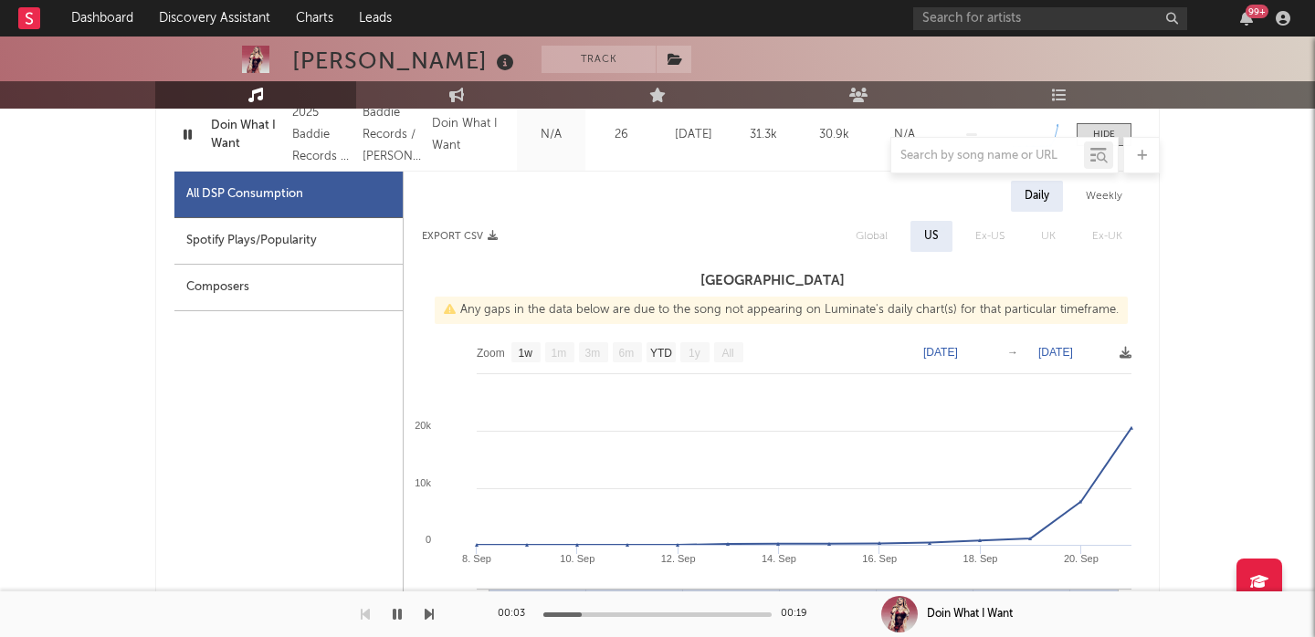
click at [296, 244] on div "Spotify Plays/Popularity" at bounding box center [288, 241] width 228 height 47
select select "1w"
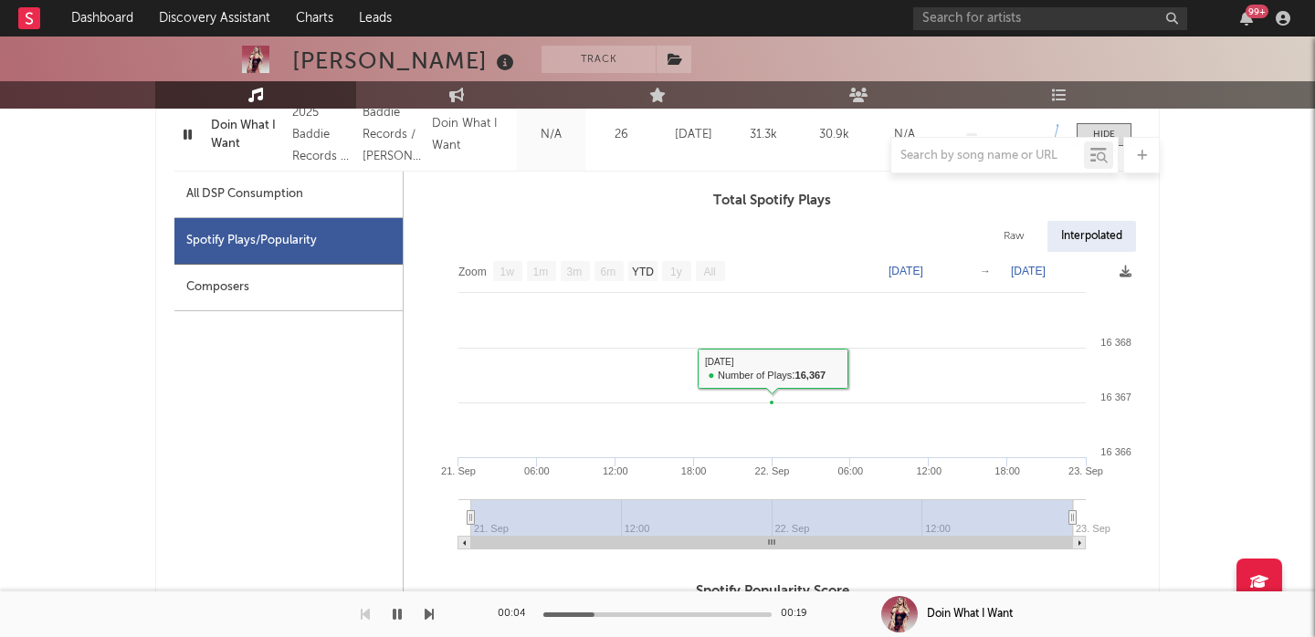
click at [990, 242] on div "Raw" at bounding box center [1014, 236] width 48 height 31
select select "1w"
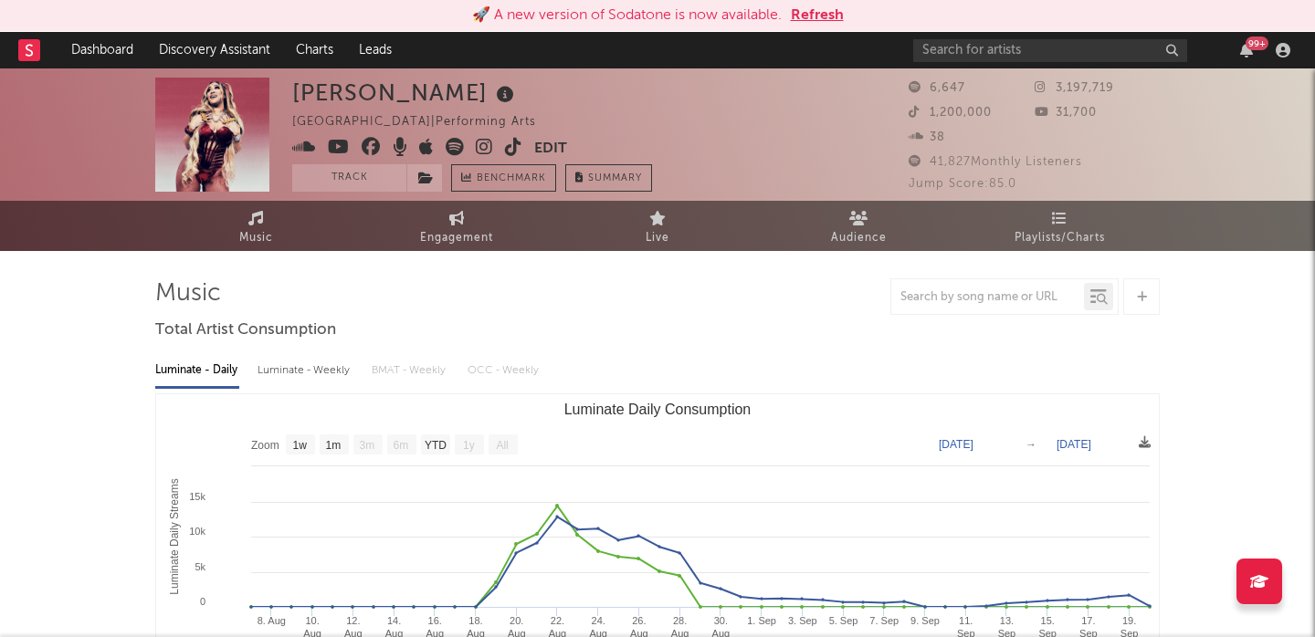
scroll to position [0, 0]
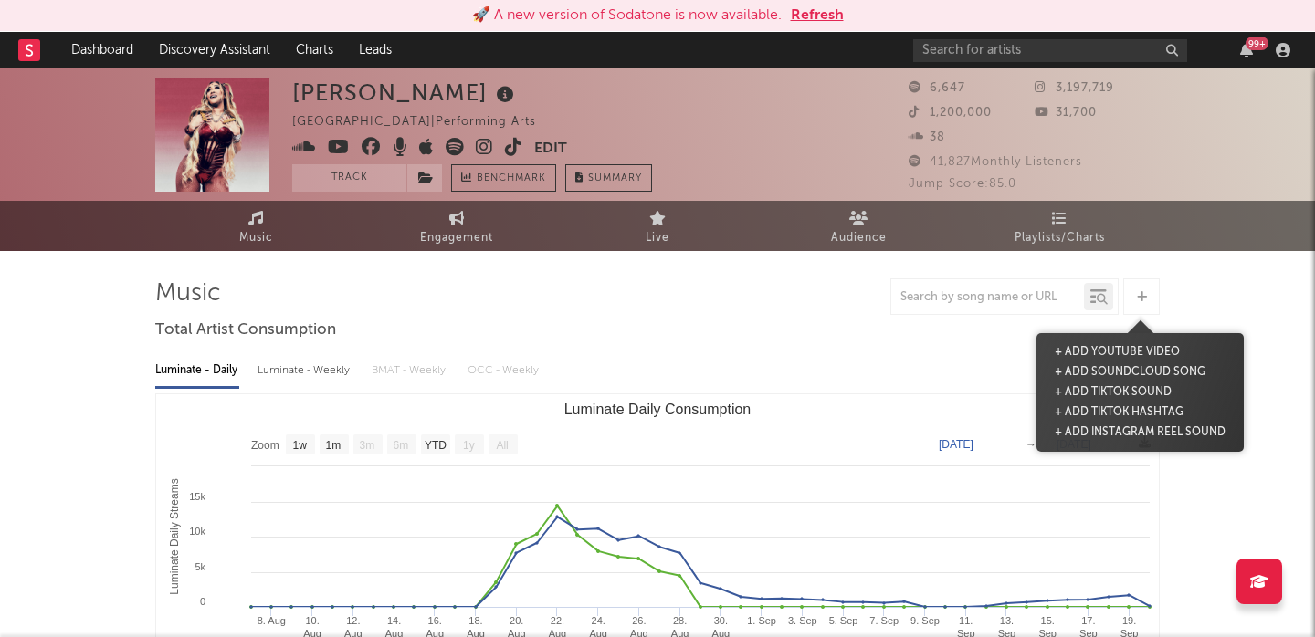
click at [1140, 298] on icon at bounding box center [1142, 297] width 10 height 12
click at [1109, 385] on button "+ Add TikTok Sound" at bounding box center [1113, 393] width 126 height 20
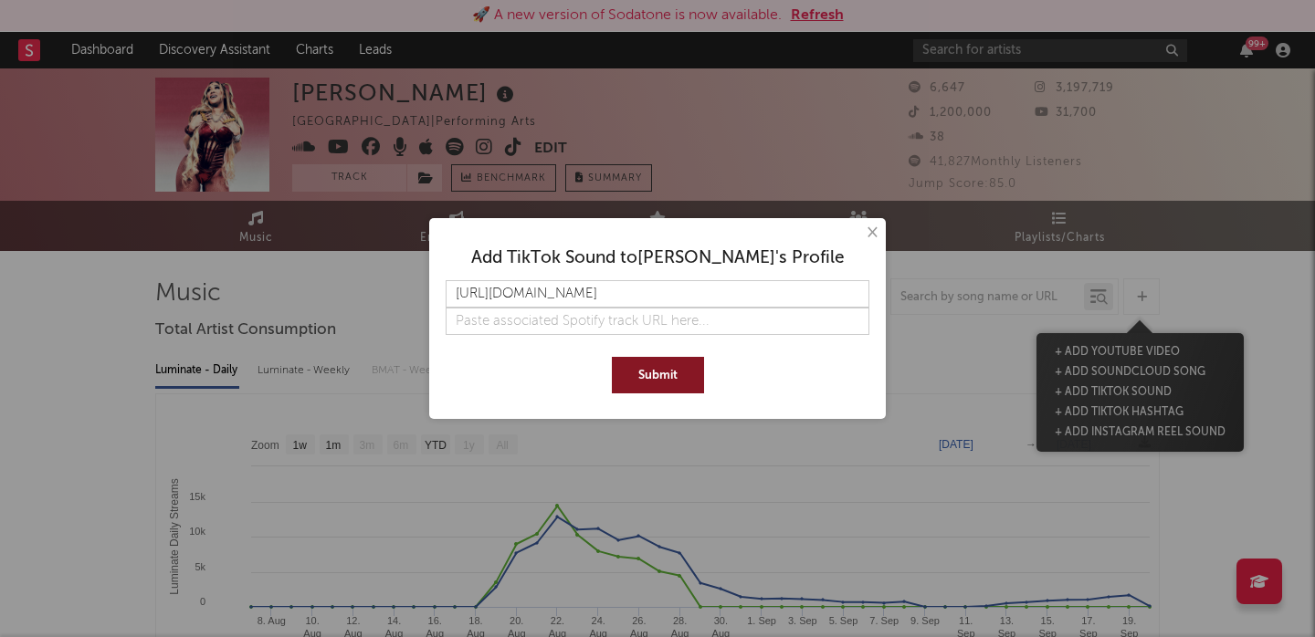
scroll to position [0, 52]
type input "https://www.tiktok.com/music/Doin-What-I-Want-7549277083639220241"
click at [635, 374] on button "Submit" at bounding box center [658, 375] width 92 height 37
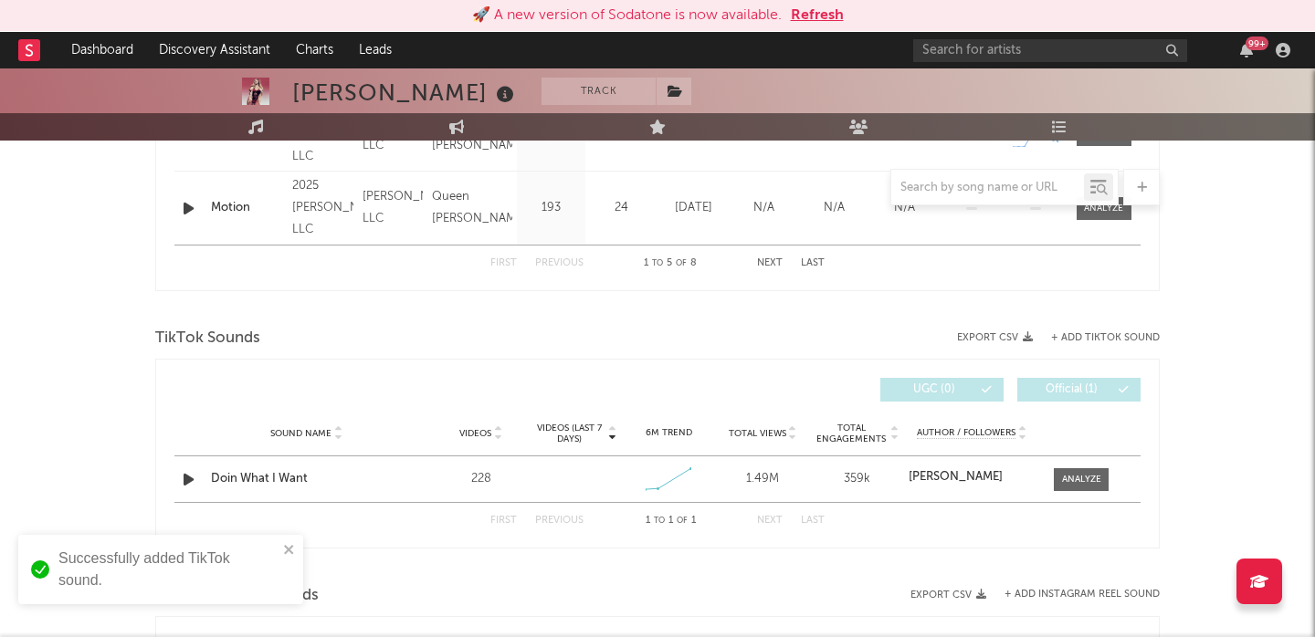
scroll to position [1961, 0]
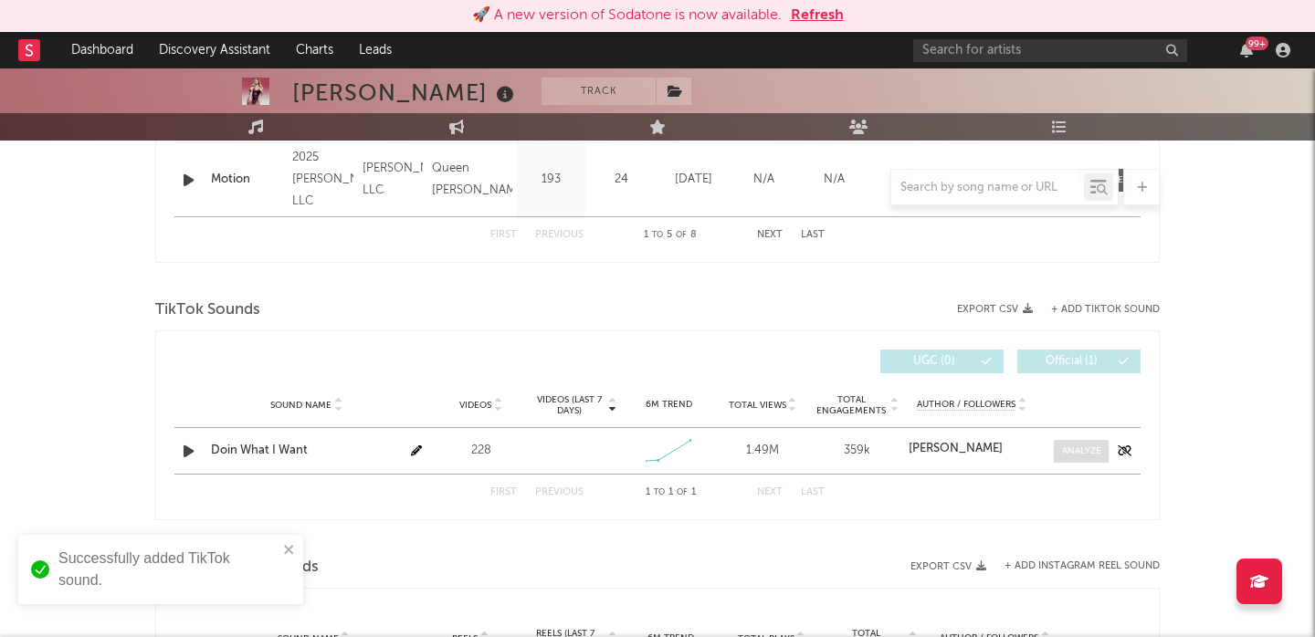
click at [1087, 450] on div at bounding box center [1081, 452] width 39 height 14
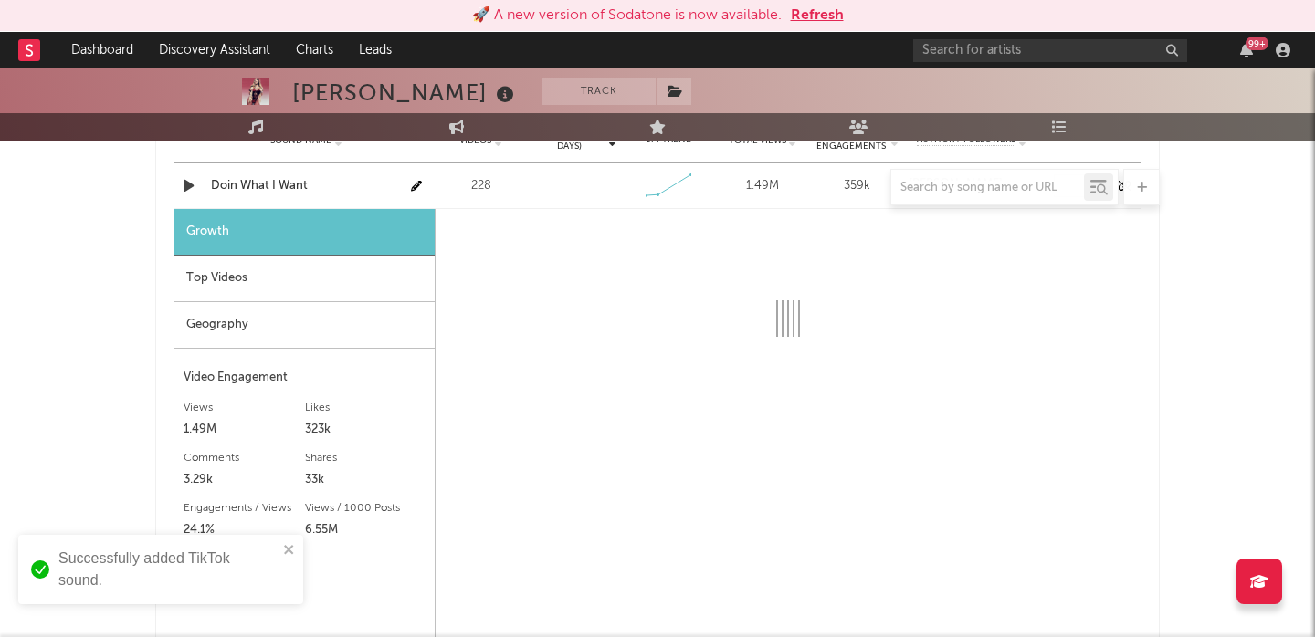
scroll to position [2227, 0]
select select "1w"
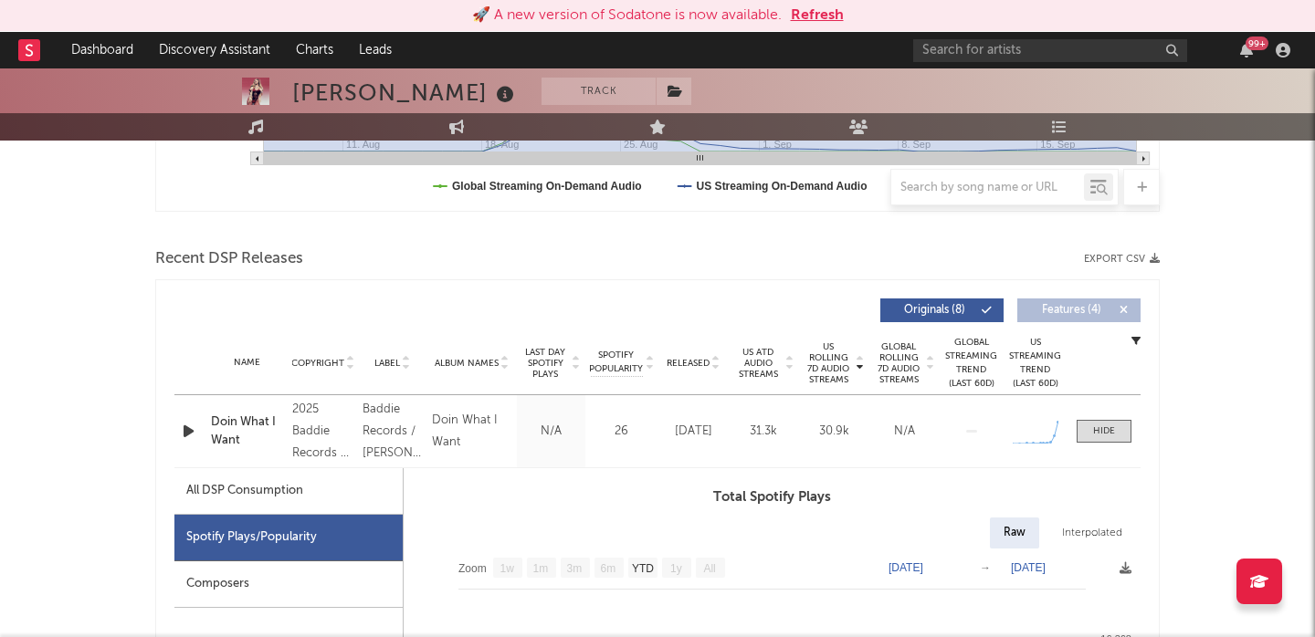
scroll to position [578, 0]
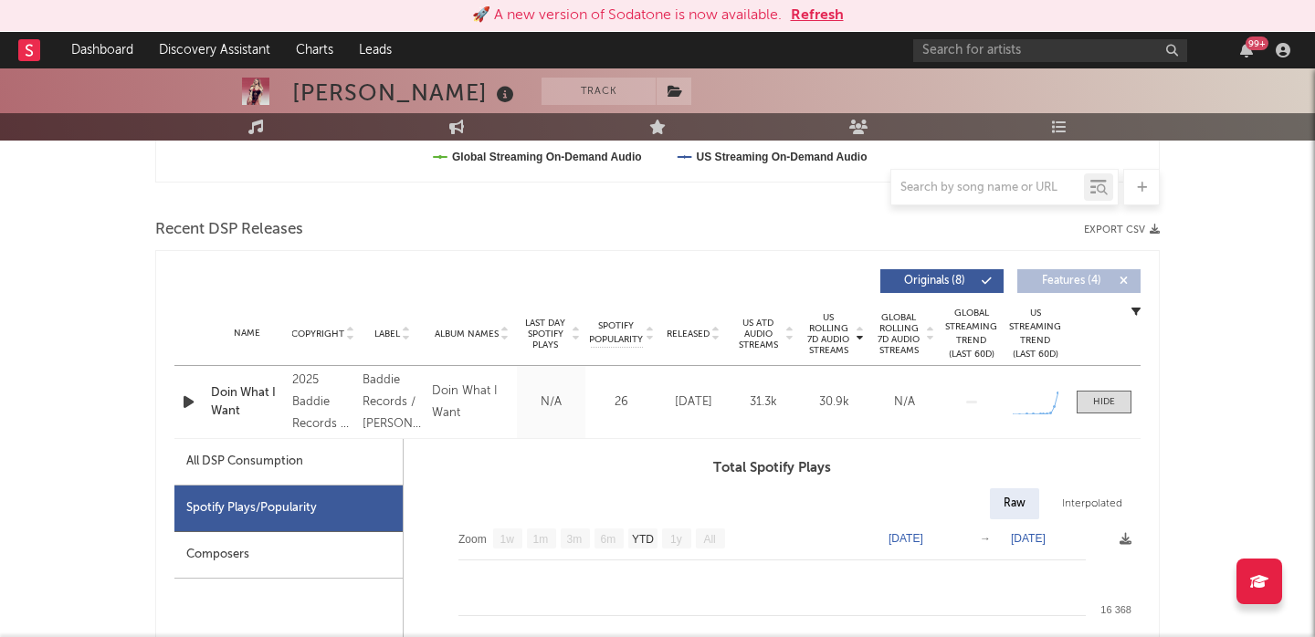
click at [236, 397] on div "Doin What I Want" at bounding box center [247, 402] width 72 height 36
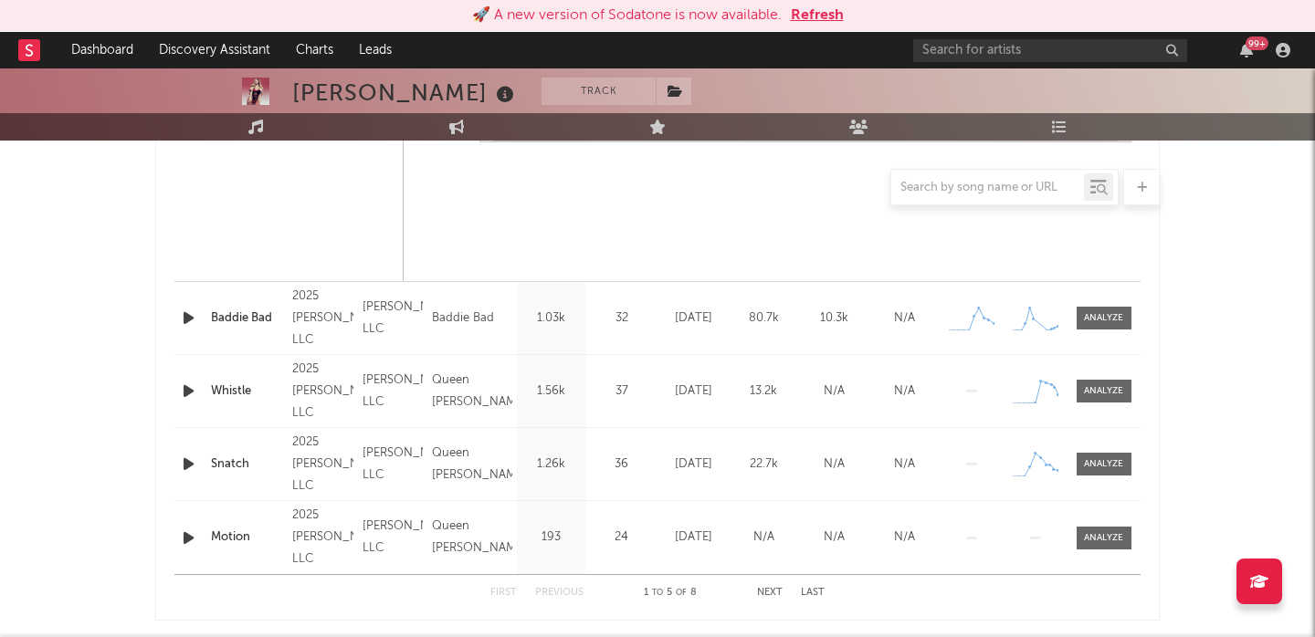
scroll to position [1947, 0]
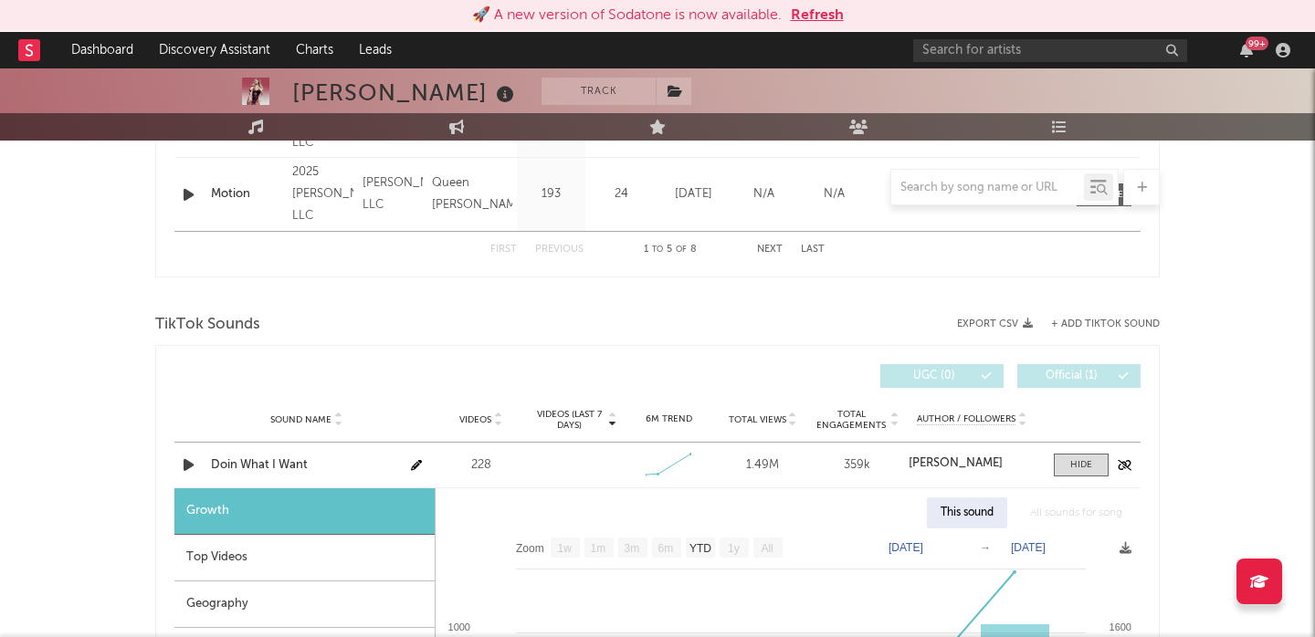
click at [281, 457] on div "Doin What I Want" at bounding box center [306, 466] width 191 height 18
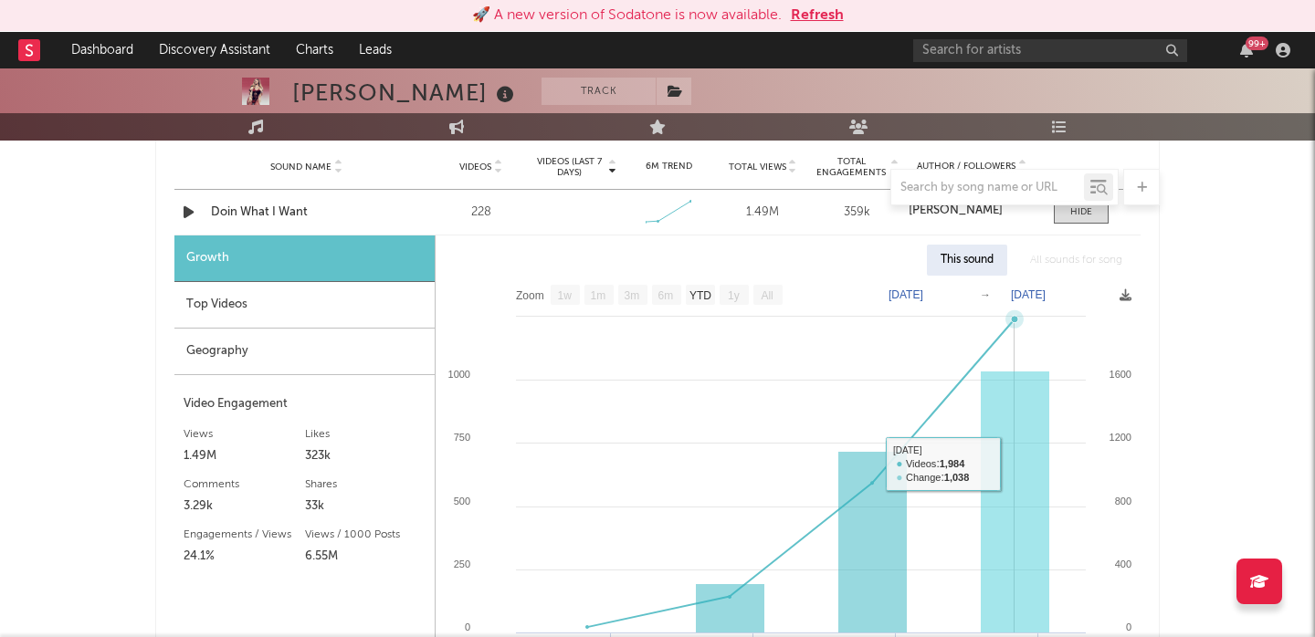
scroll to position [2155, 0]
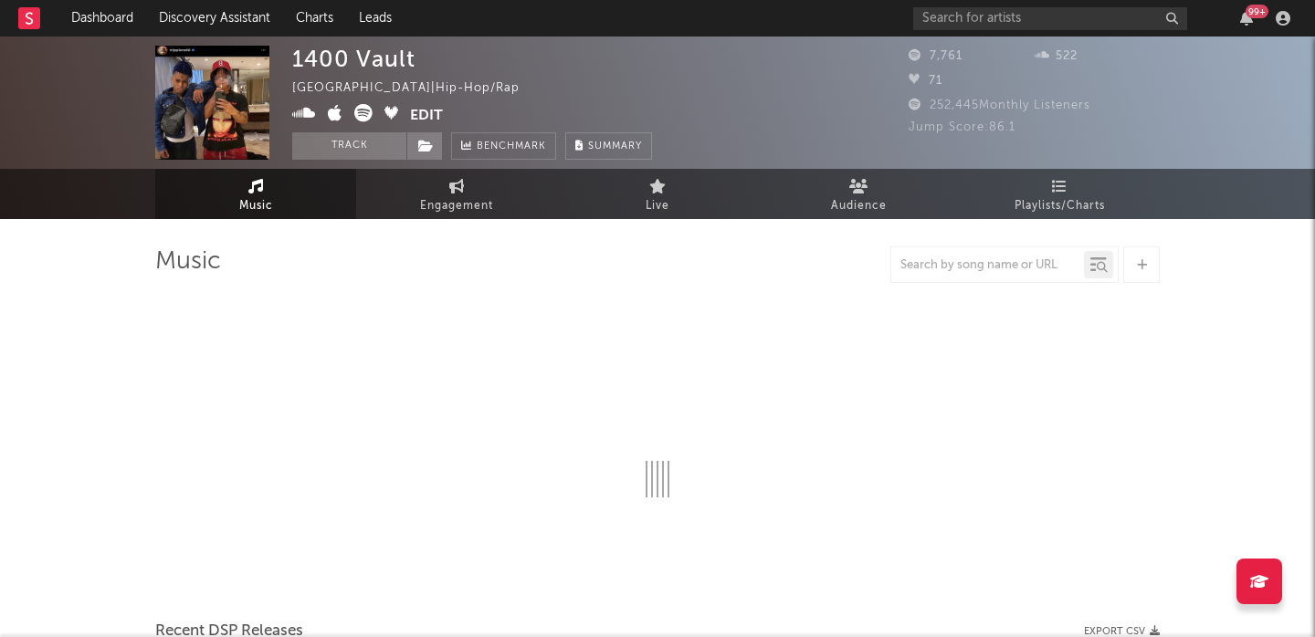
select select "6m"
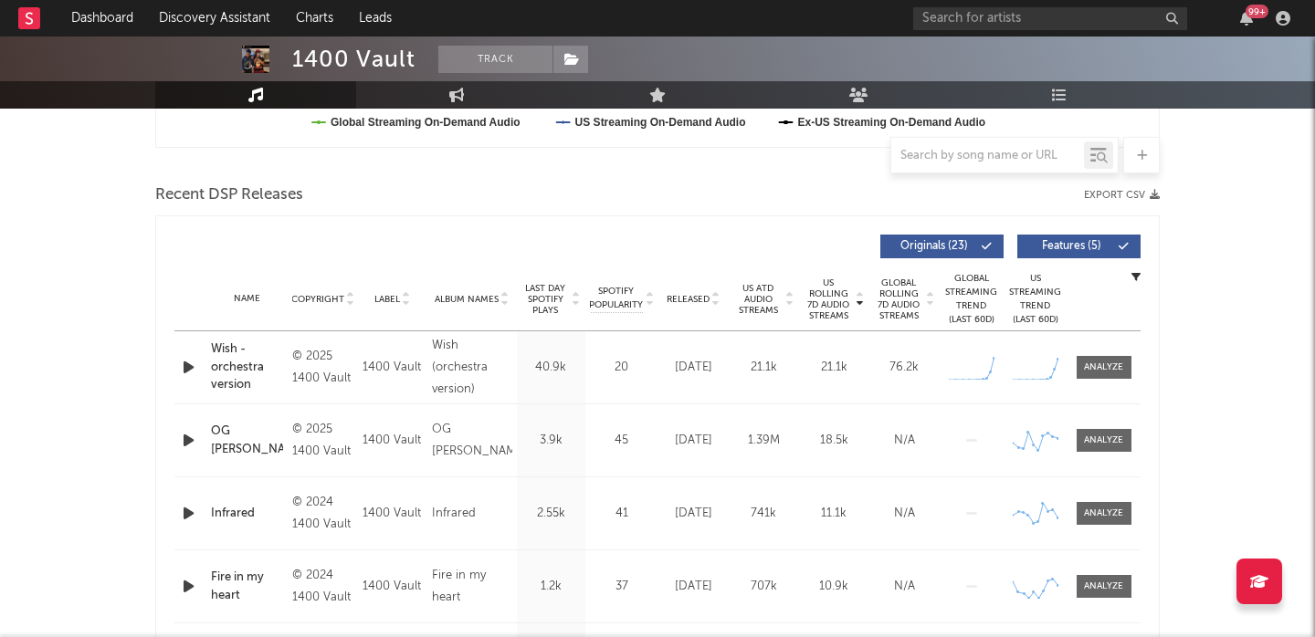
scroll to position [570, 0]
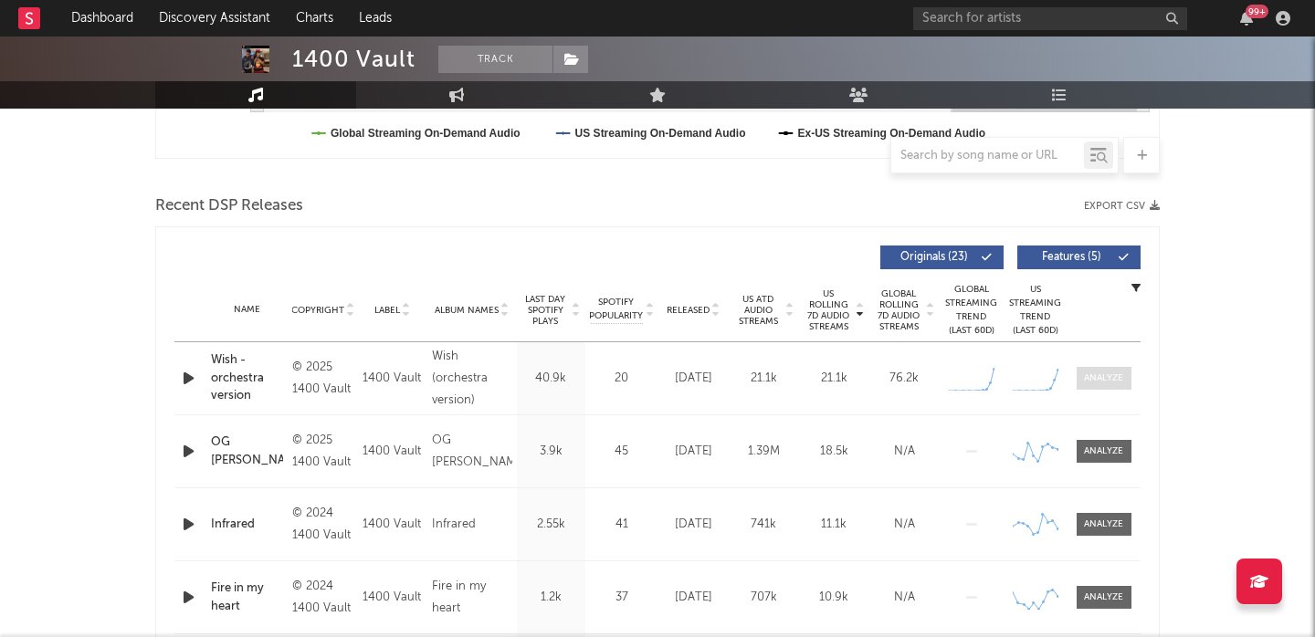
click at [1091, 382] on div at bounding box center [1103, 379] width 39 height 14
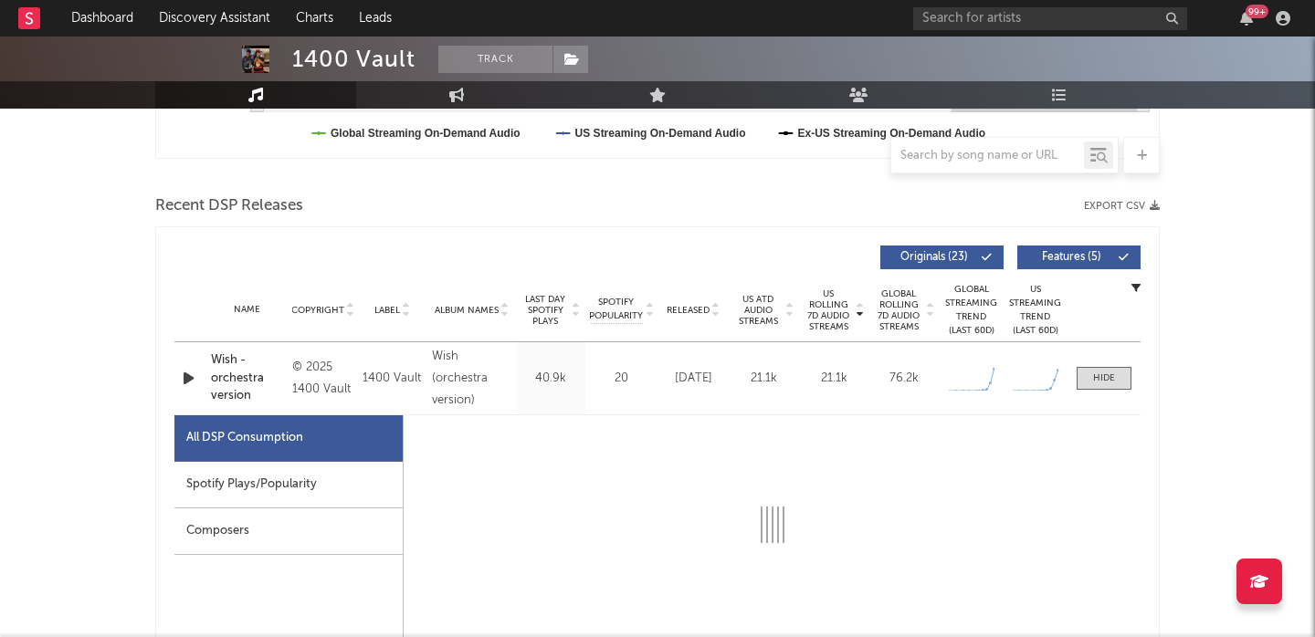
select select "1w"
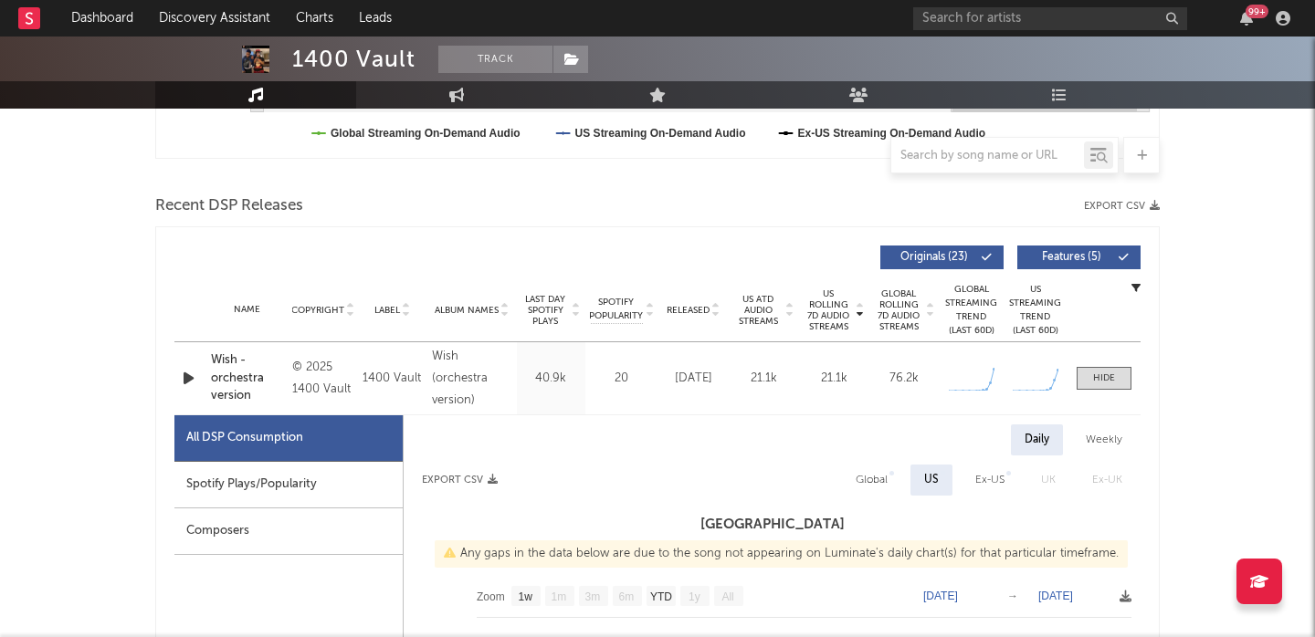
click at [191, 377] on icon "button" at bounding box center [188, 378] width 19 height 23
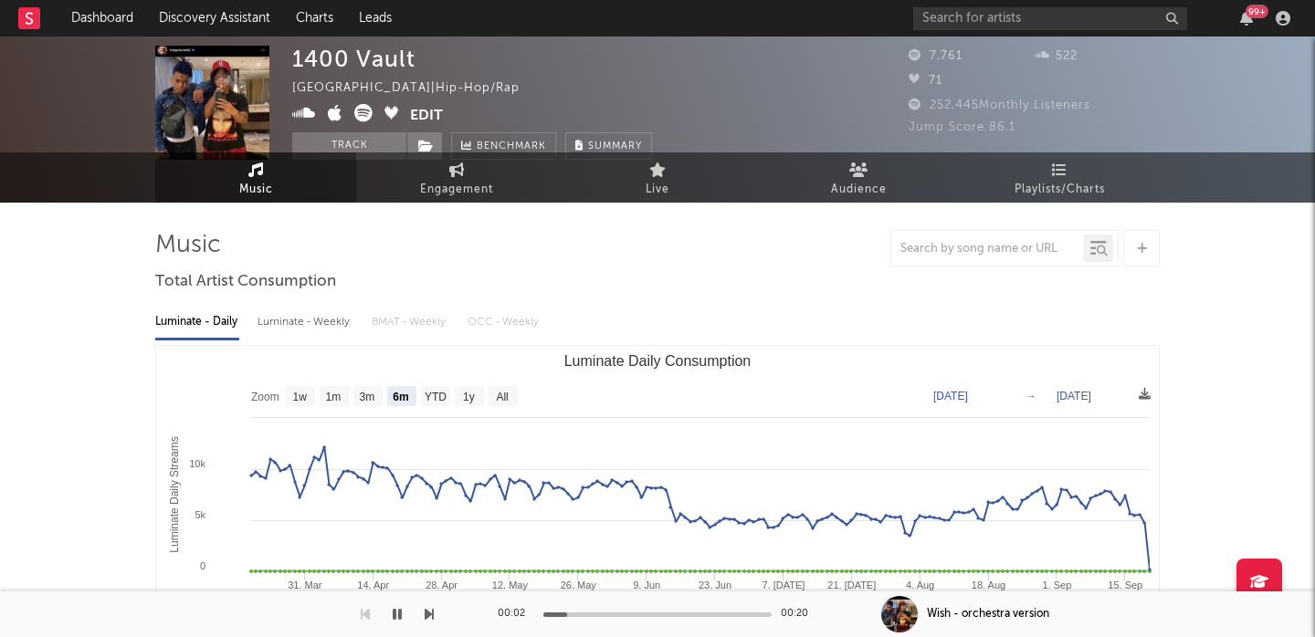
scroll to position [0, 0]
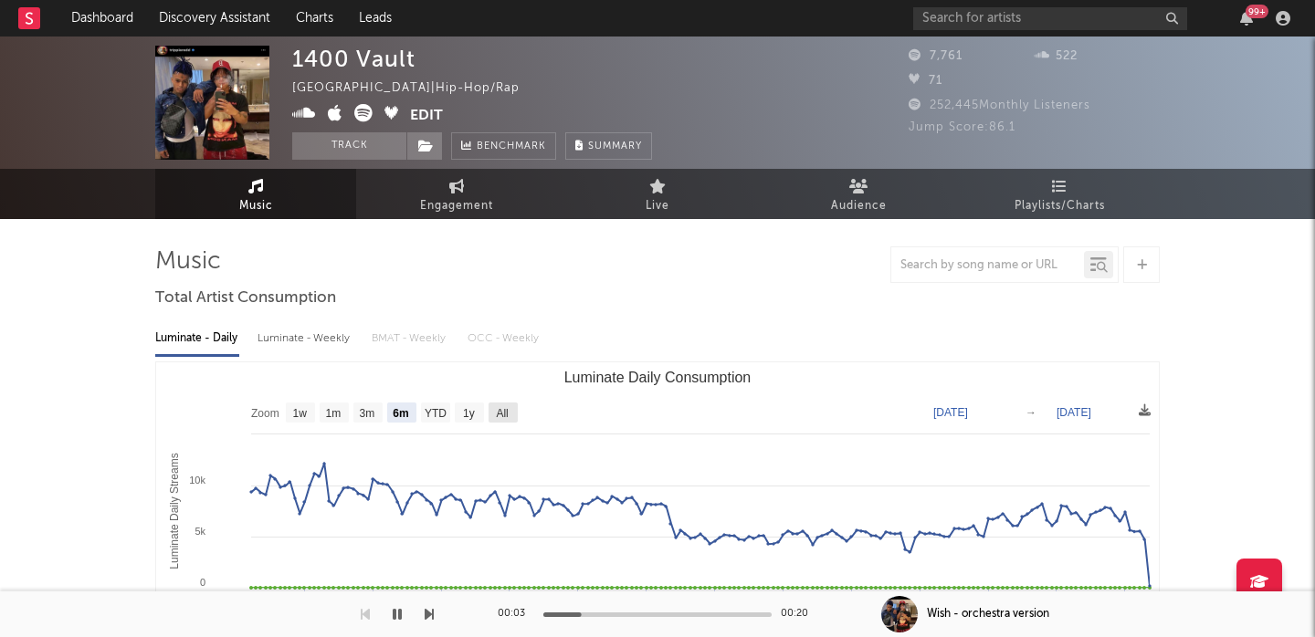
click at [499, 408] on text "All" at bounding box center [502, 413] width 12 height 13
select select "All"
type input "[DATE]"
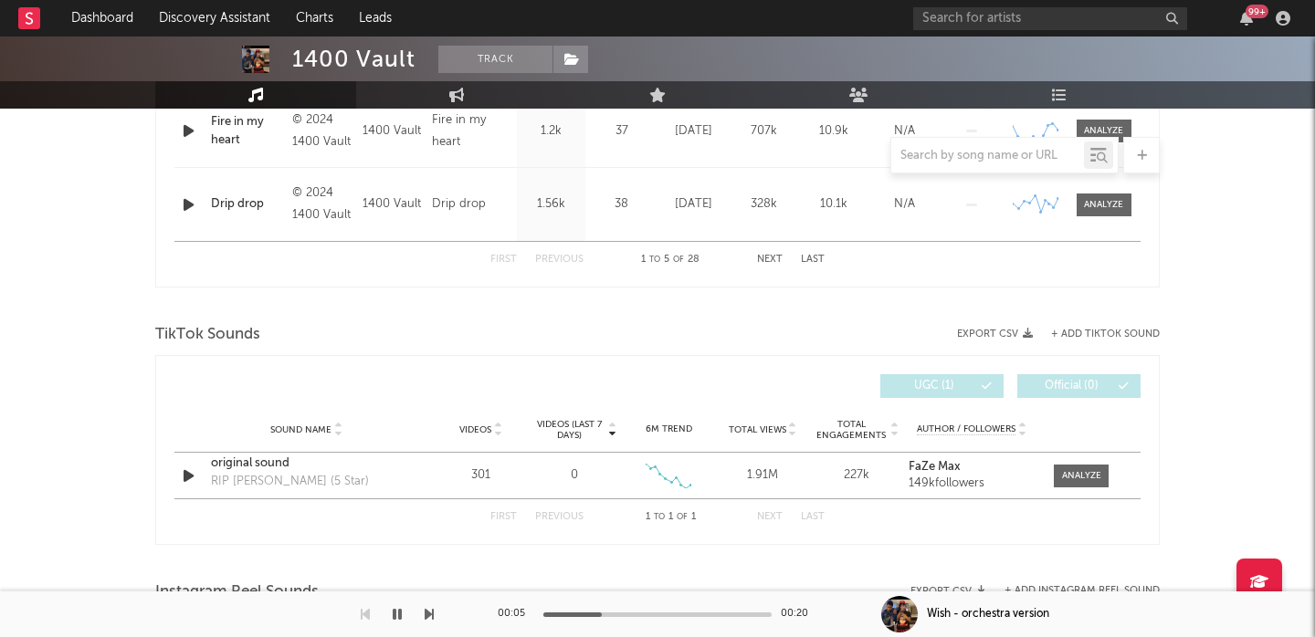
scroll to position [1904, 0]
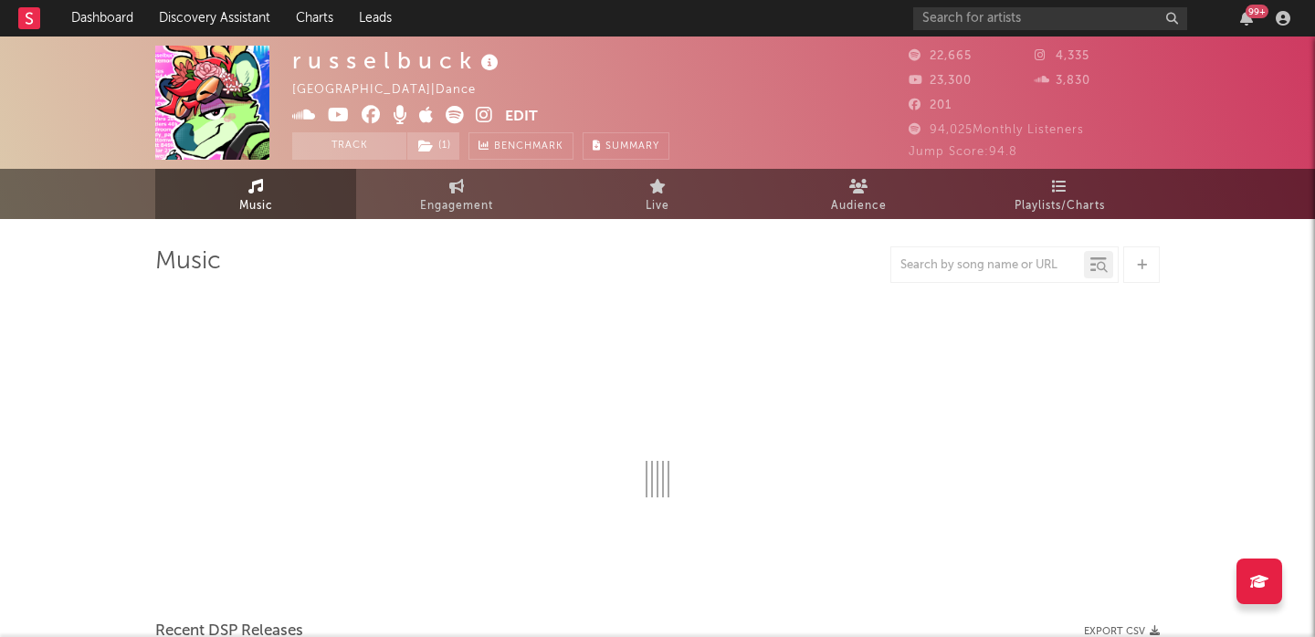
select select "6m"
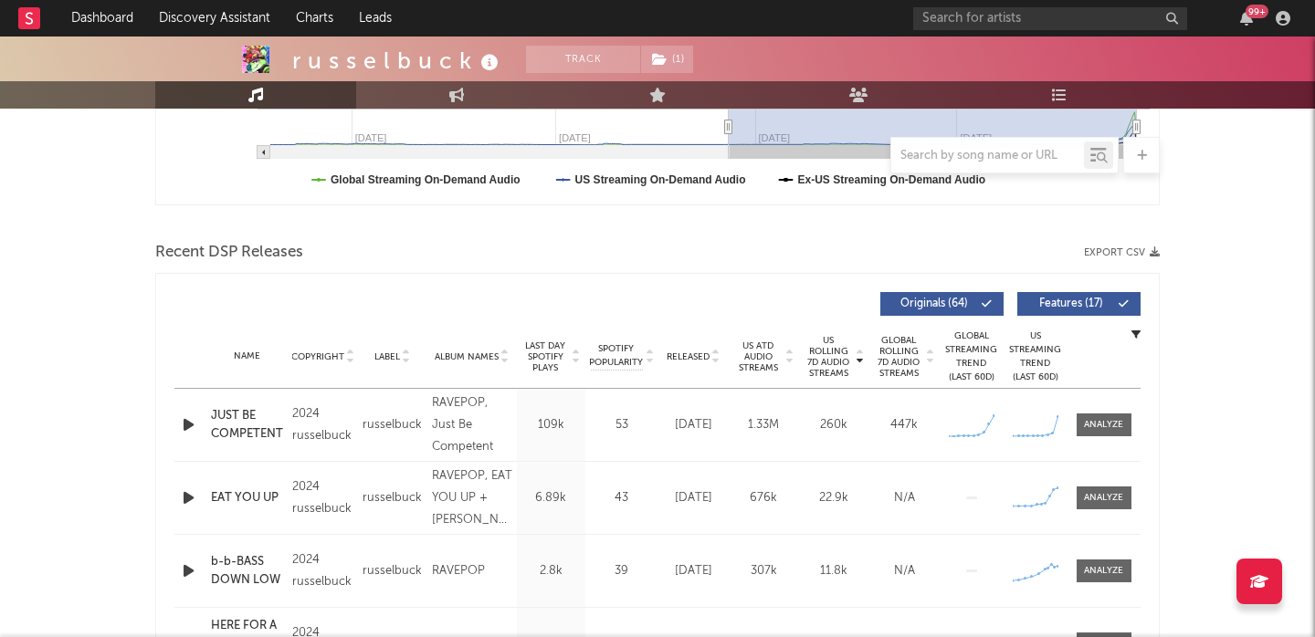
scroll to position [554, 0]
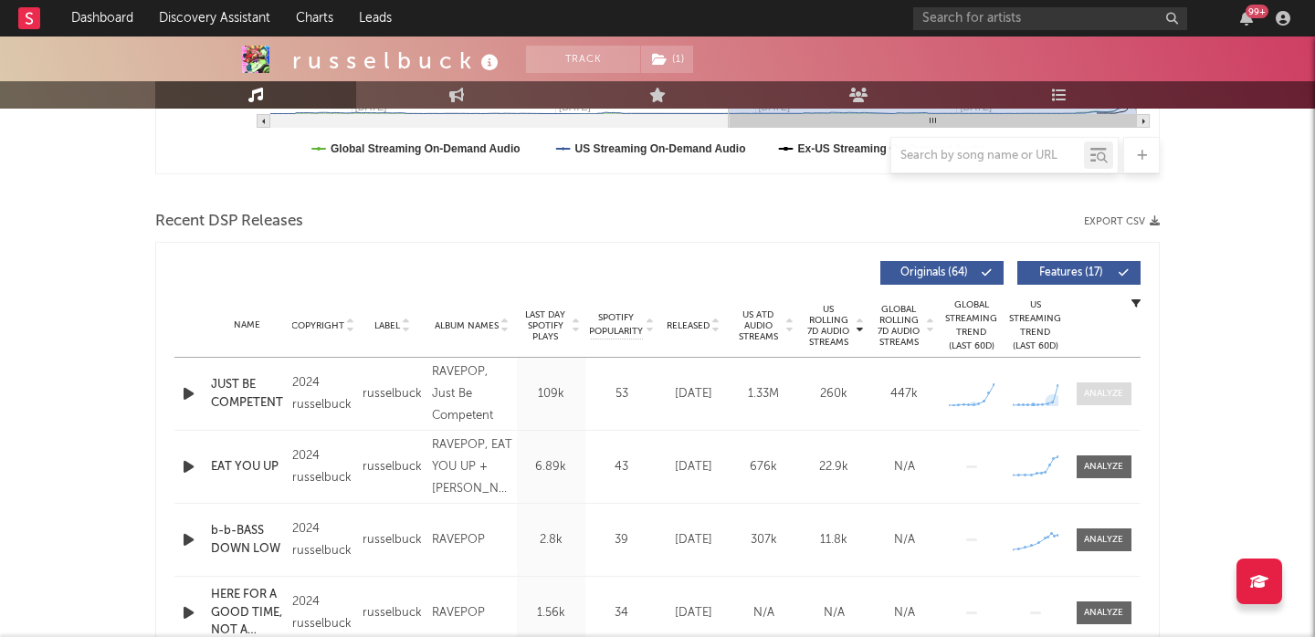
click at [1119, 396] on div at bounding box center [1103, 394] width 39 height 14
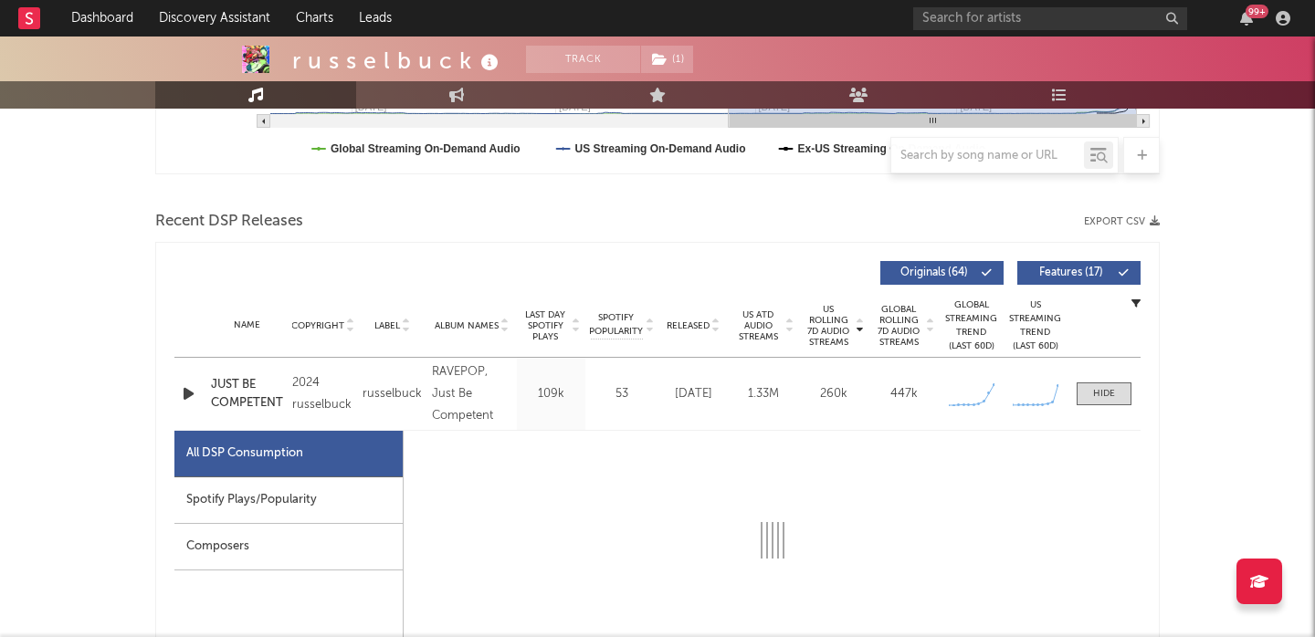
select select "6m"
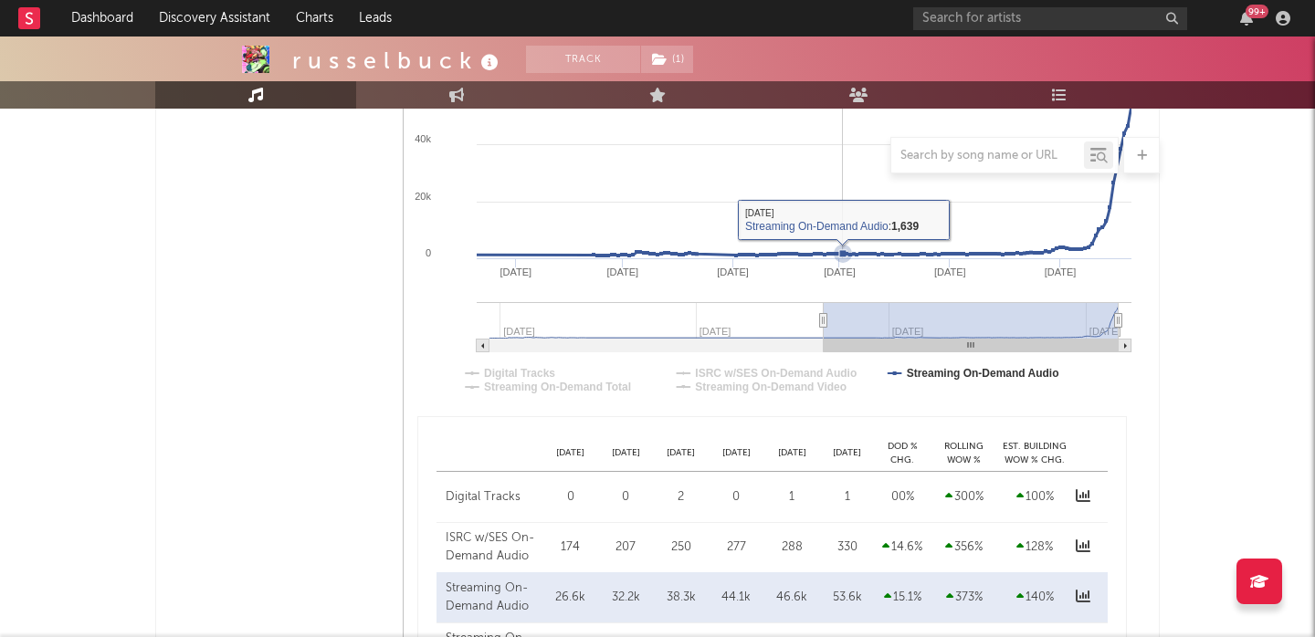
scroll to position [1270, 0]
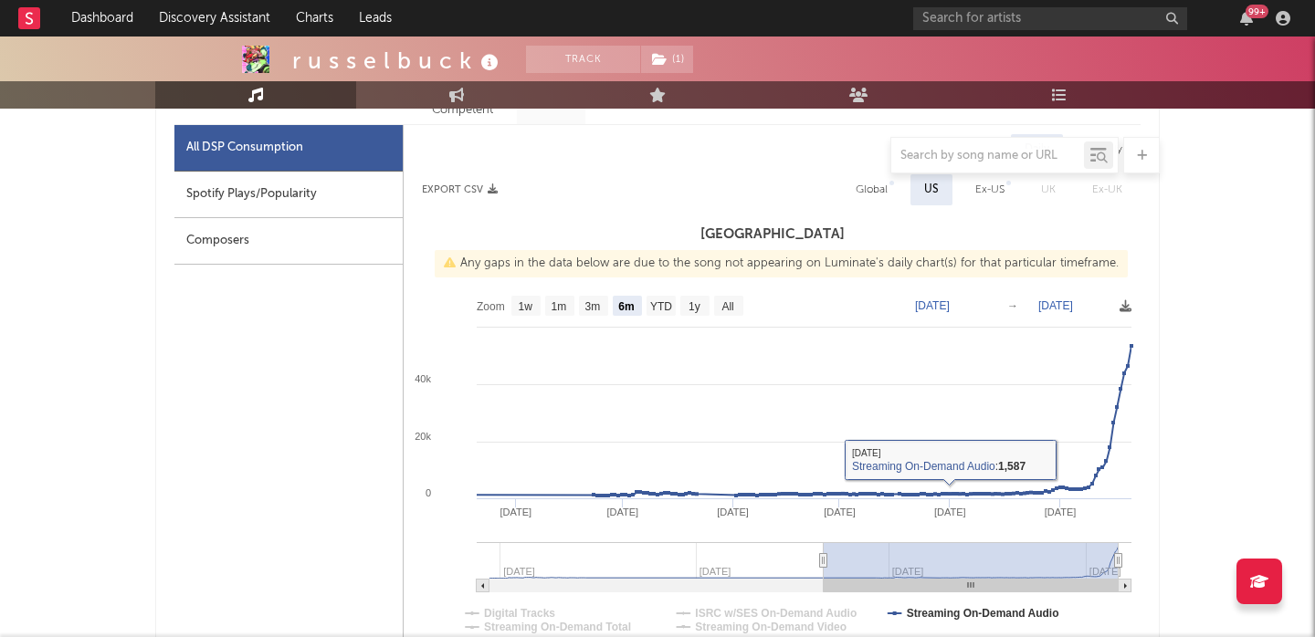
click at [885, 191] on div "Global" at bounding box center [872, 190] width 32 height 22
select select "1w"
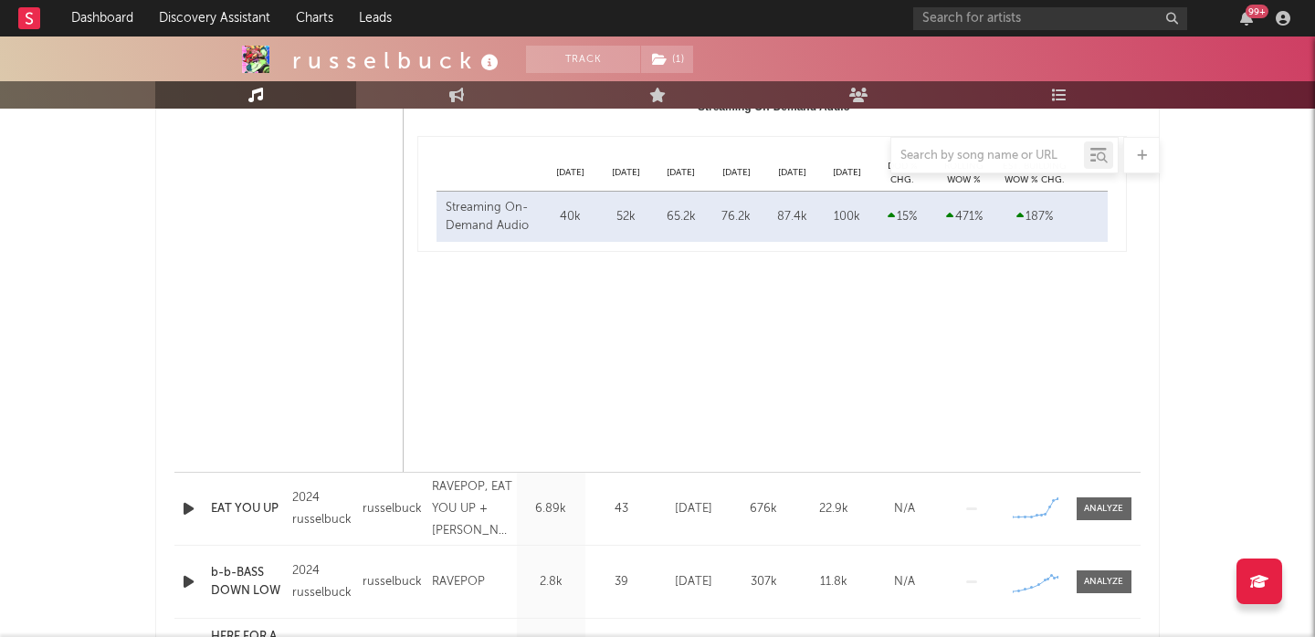
scroll to position [1419, 0]
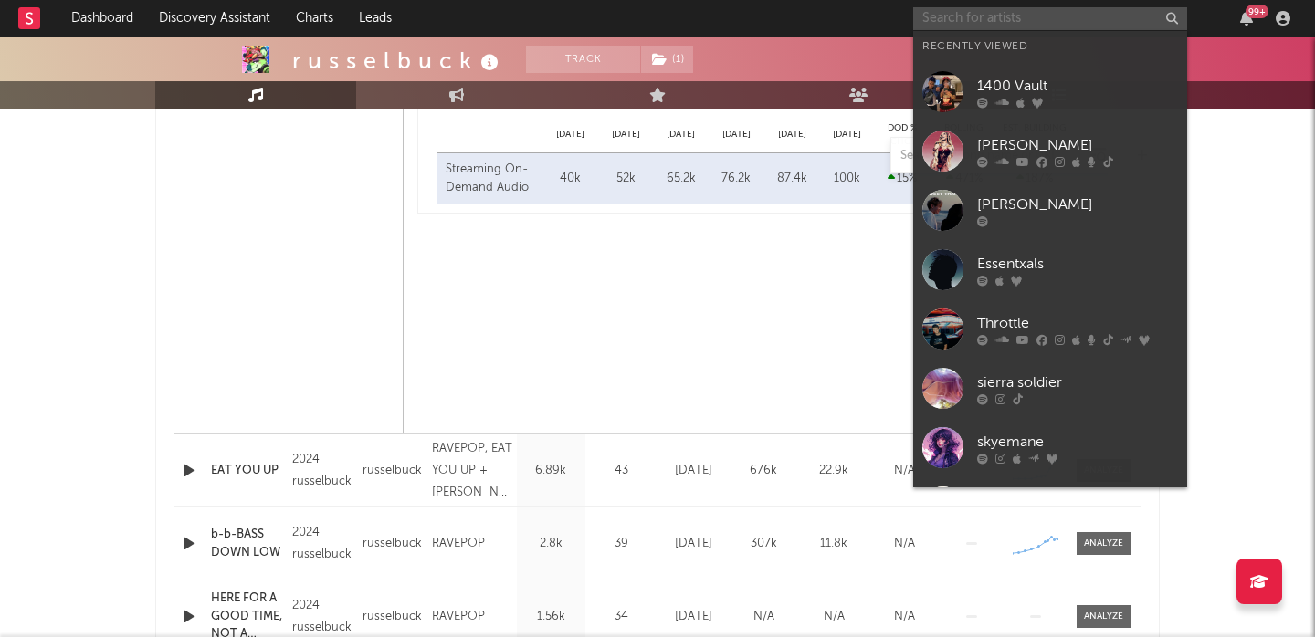
click at [962, 24] on input "text" at bounding box center [1050, 18] width 274 height 23
paste input "Lydia Kenny"
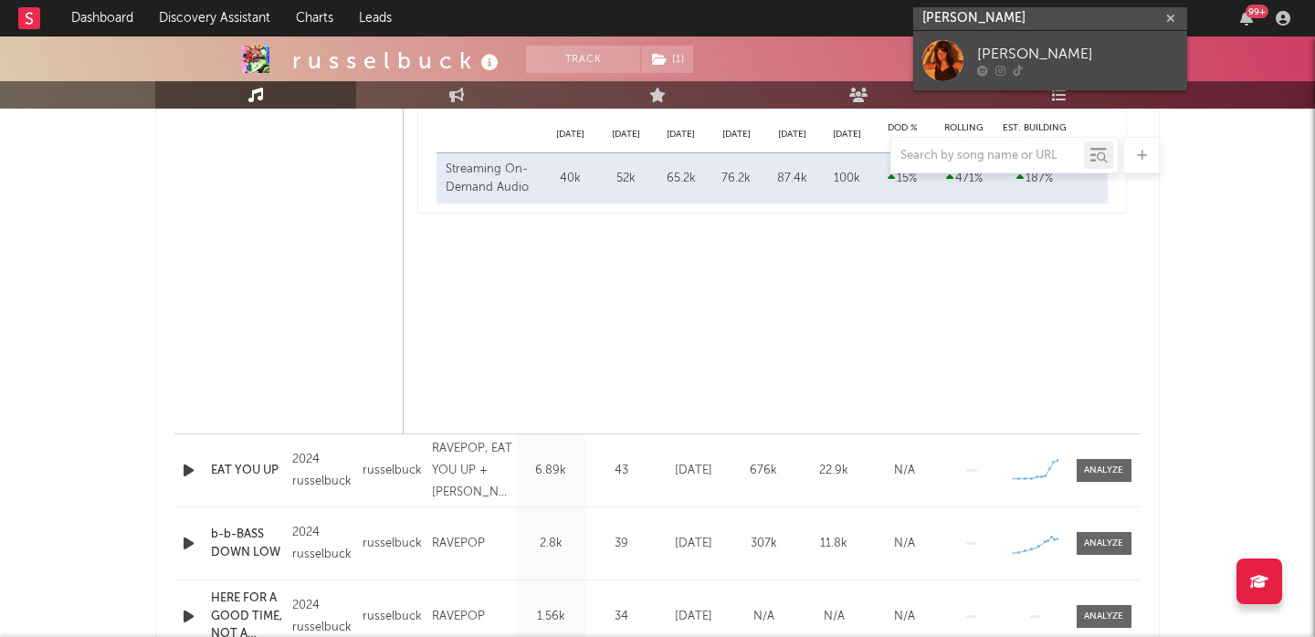
type input "Lydia Kenny"
click at [1019, 59] on div "Lydia Kenny" at bounding box center [1077, 55] width 201 height 22
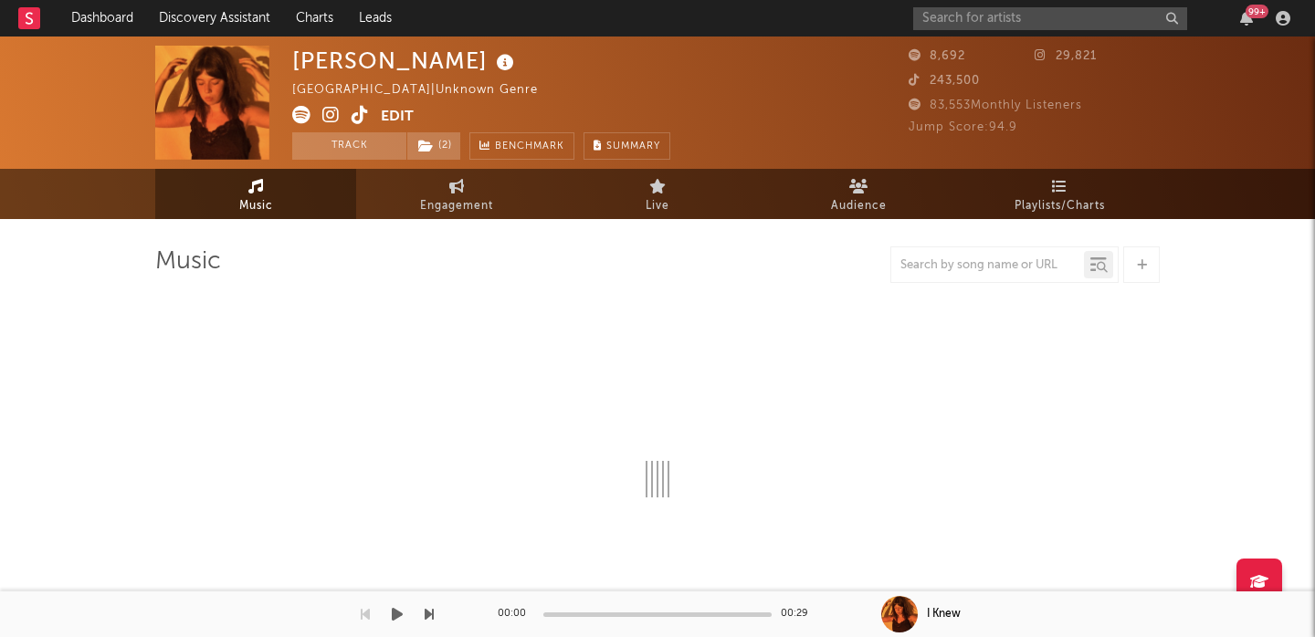
select select "1w"
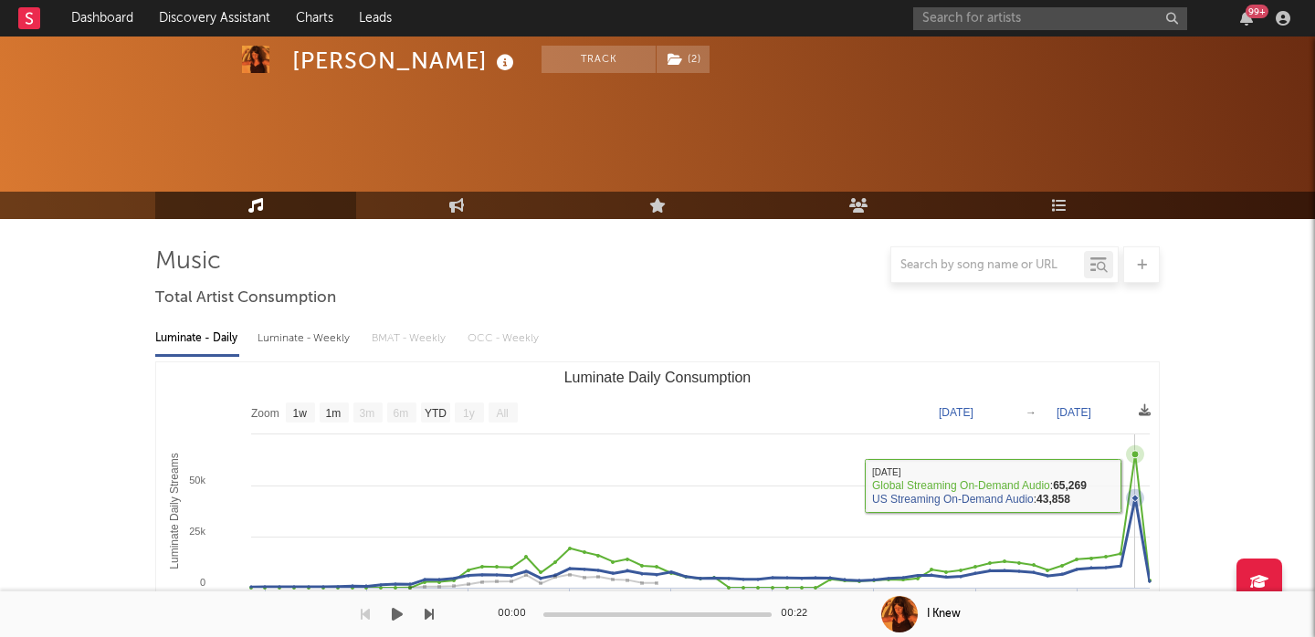
scroll to position [657, 0]
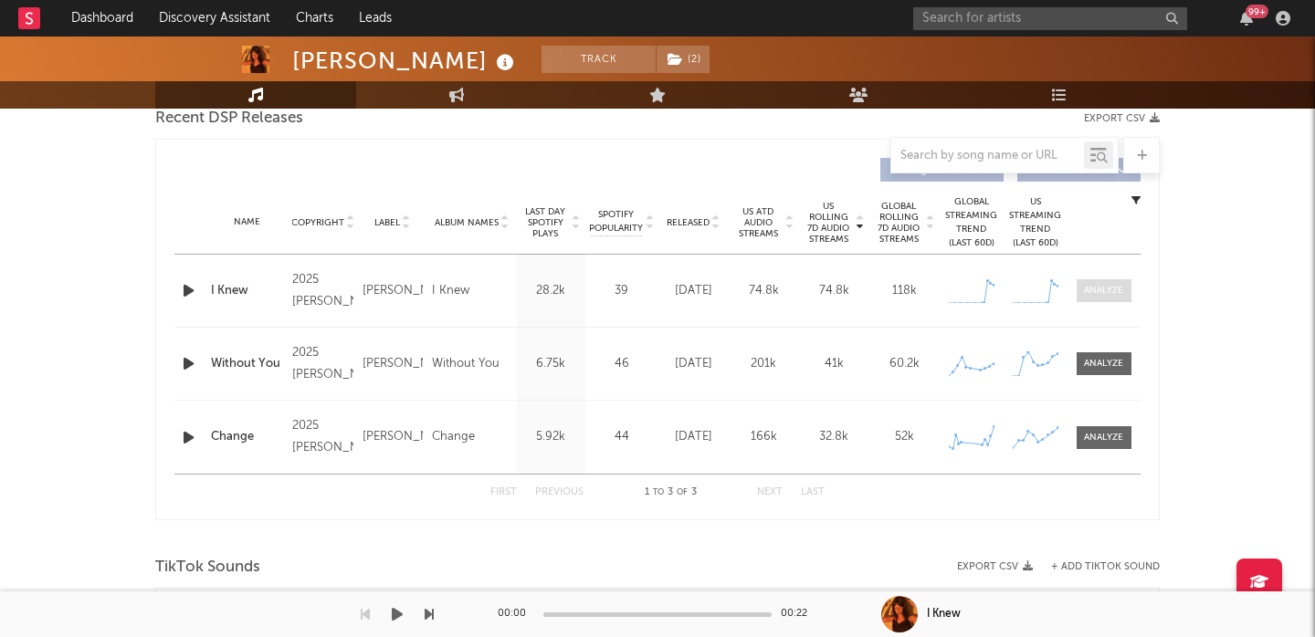
click at [1127, 284] on span at bounding box center [1104, 290] width 55 height 23
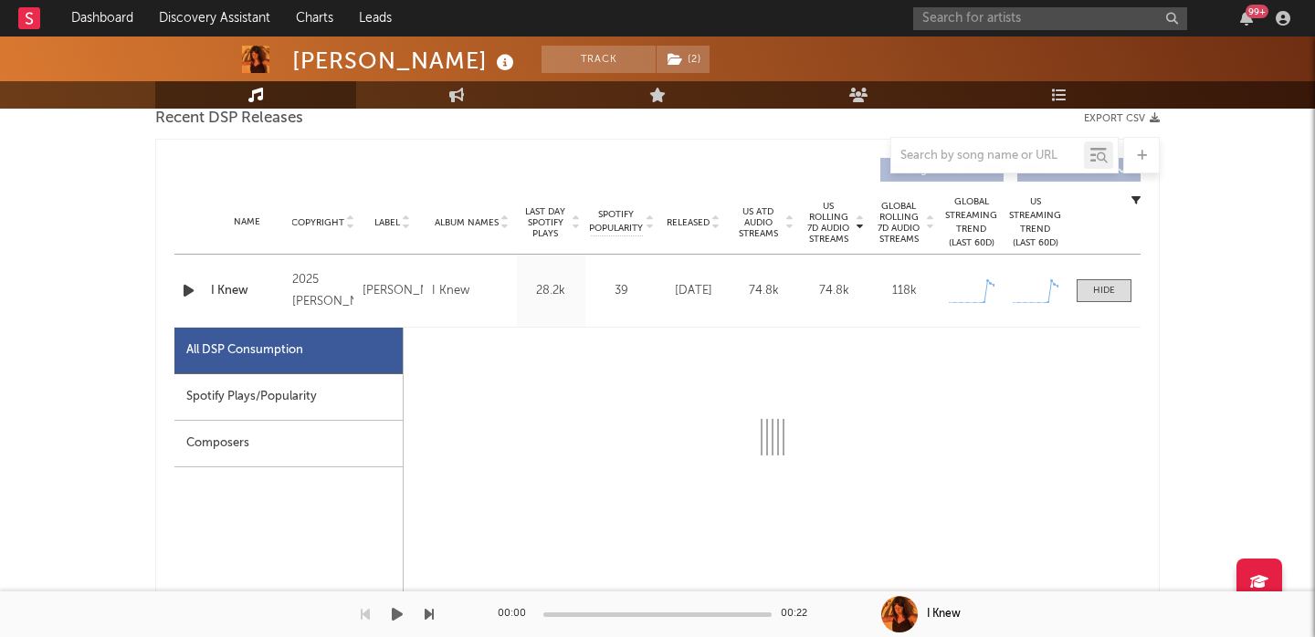
select select "1w"
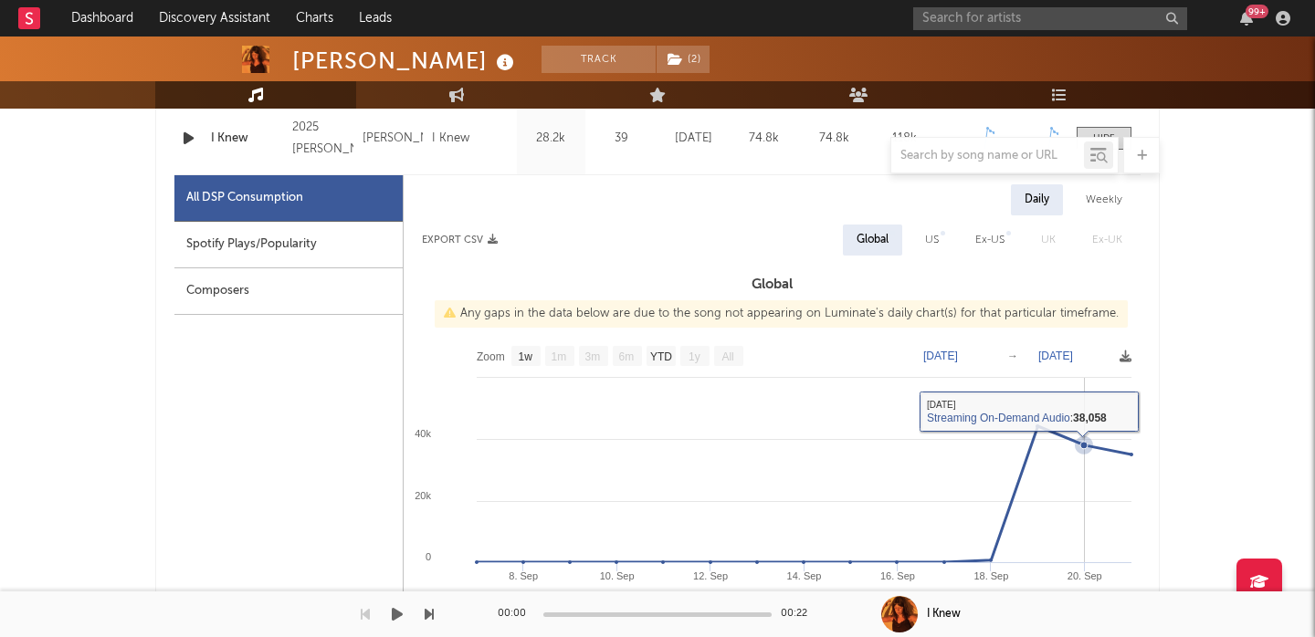
scroll to position [835, 0]
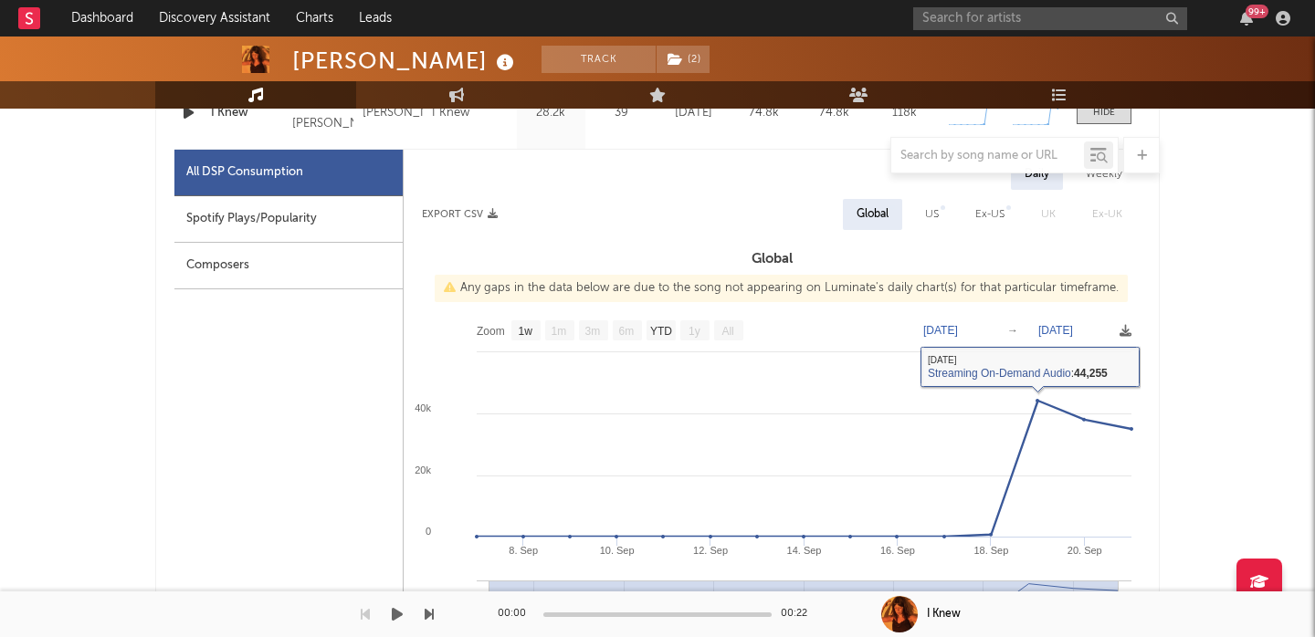
click at [930, 216] on div "US" at bounding box center [932, 215] width 14 height 22
select select "1w"
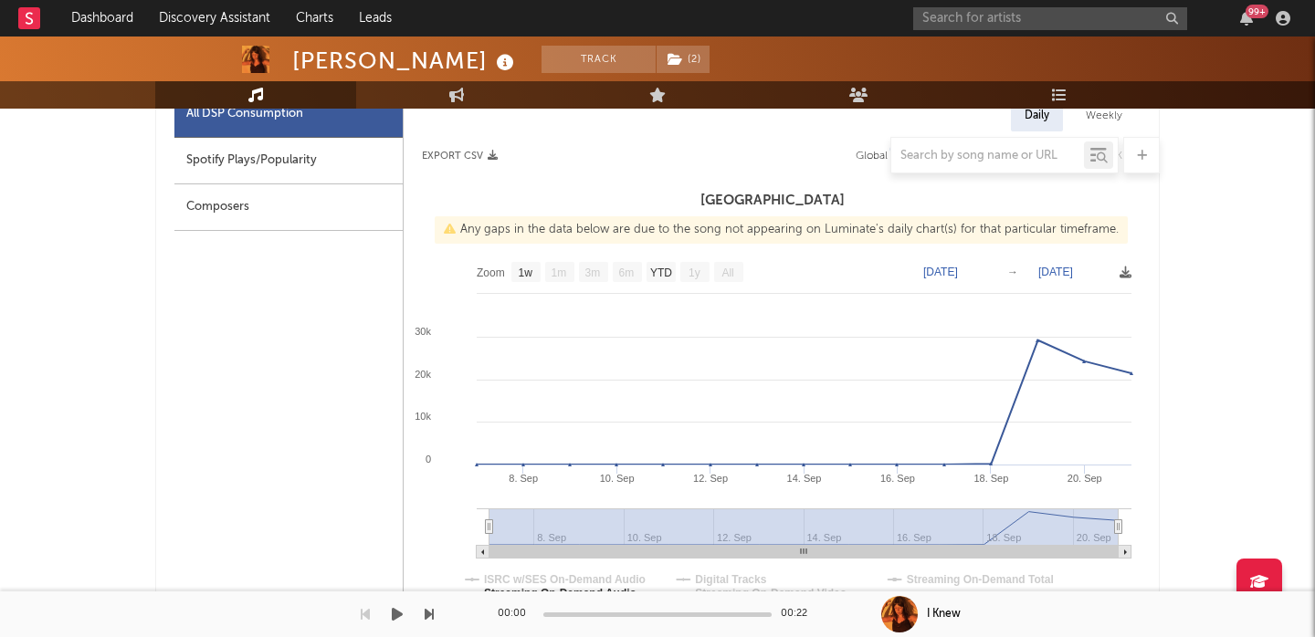
scroll to position [744, 0]
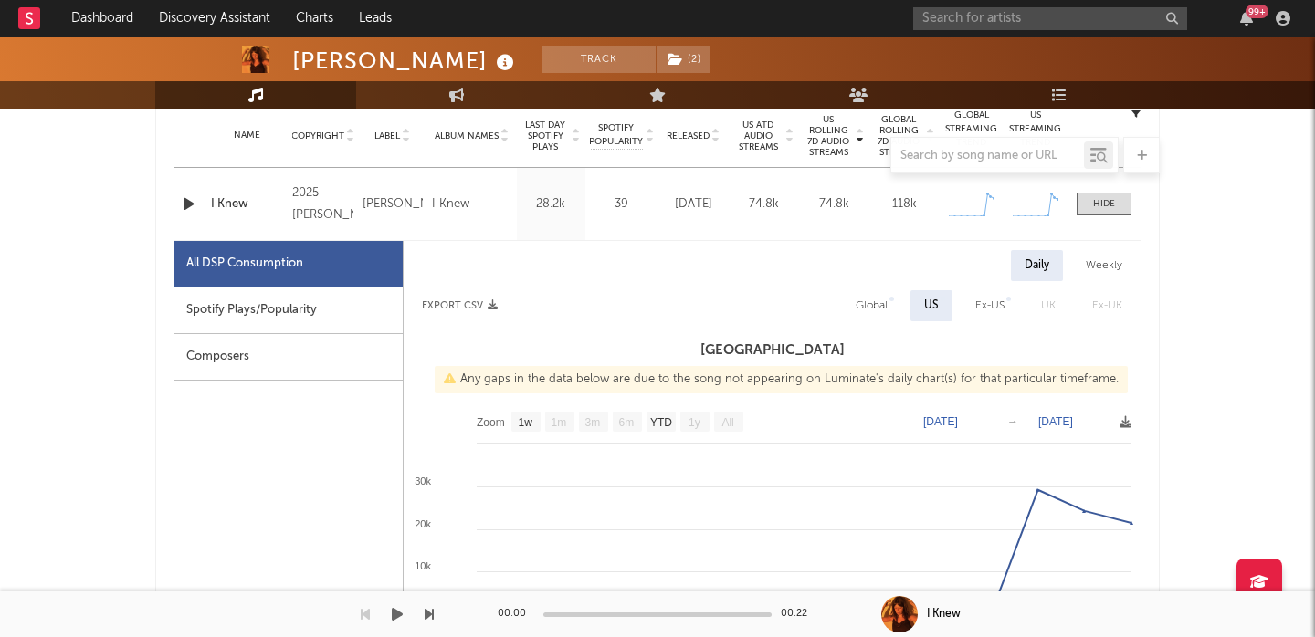
click at [881, 303] on div "Global" at bounding box center [872, 306] width 32 height 22
select select "1w"
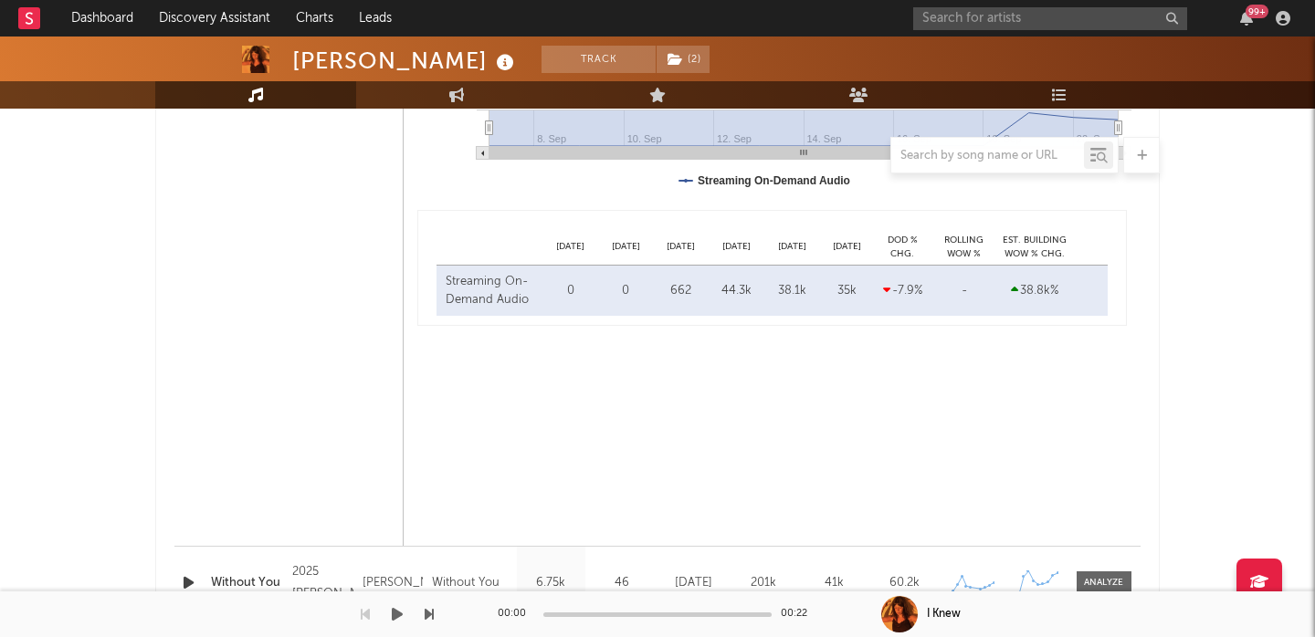
scroll to position [1372, 0]
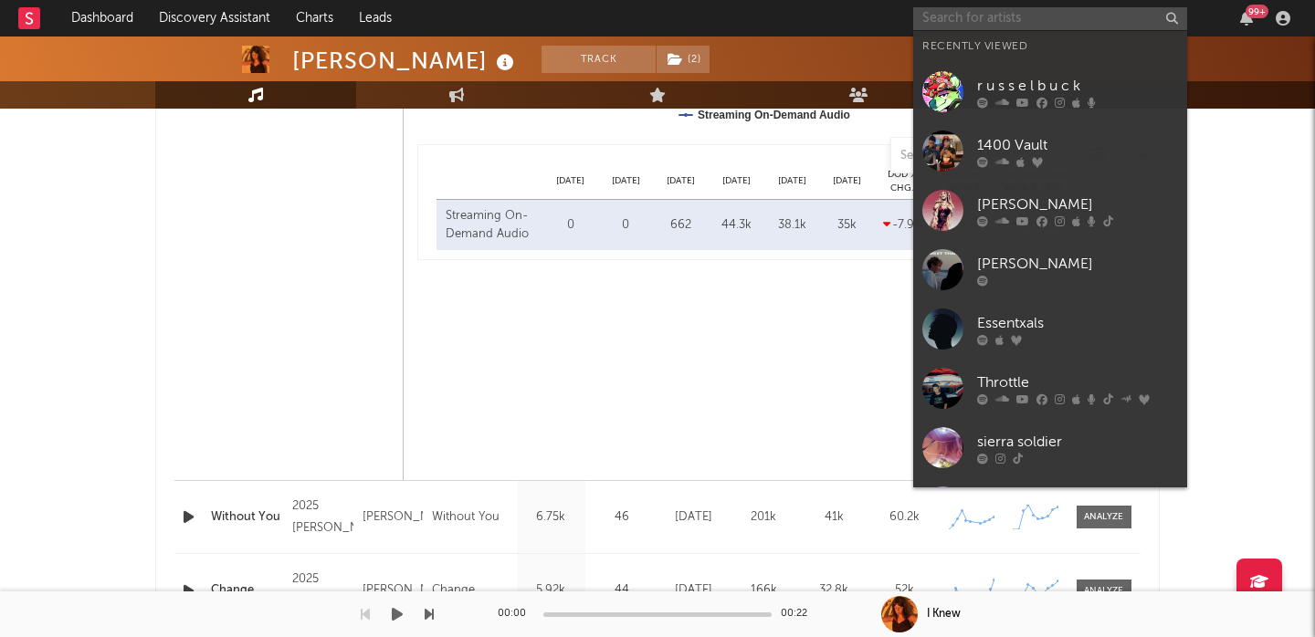
paste input "DAYOUNG"
click at [1006, 21] on input "DAYOUNG" at bounding box center [1050, 18] width 274 height 23
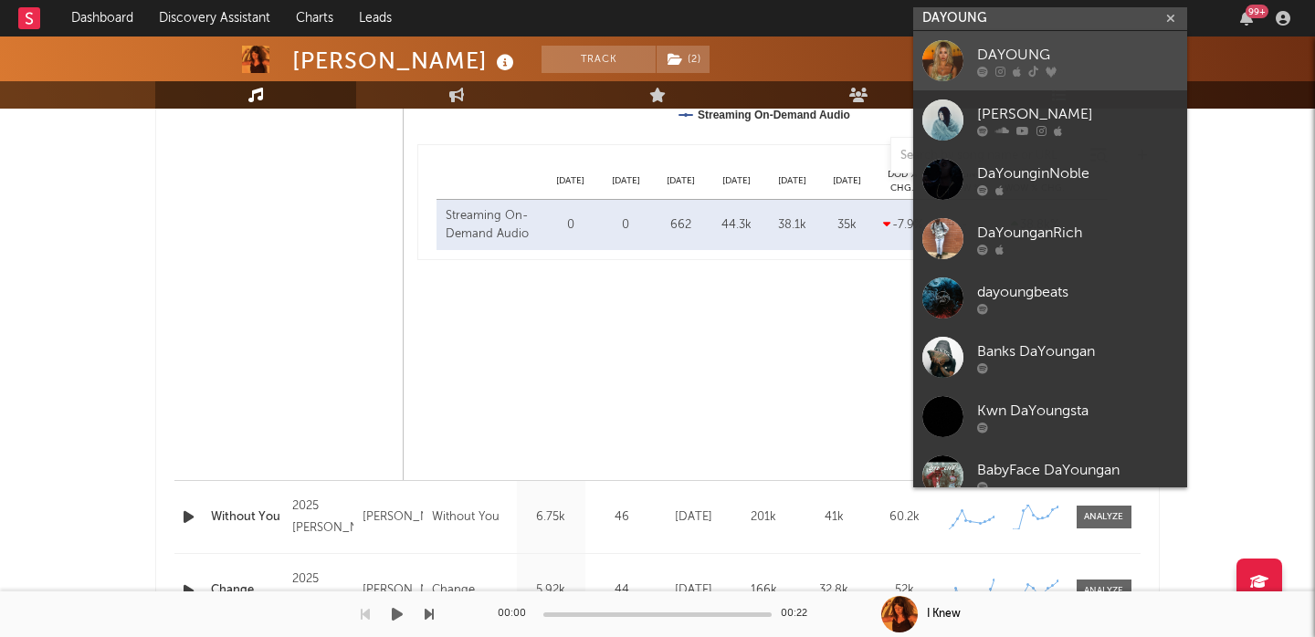
type input "DAYOUNG"
click at [1022, 46] on div "DAYOUNG" at bounding box center [1077, 55] width 201 height 22
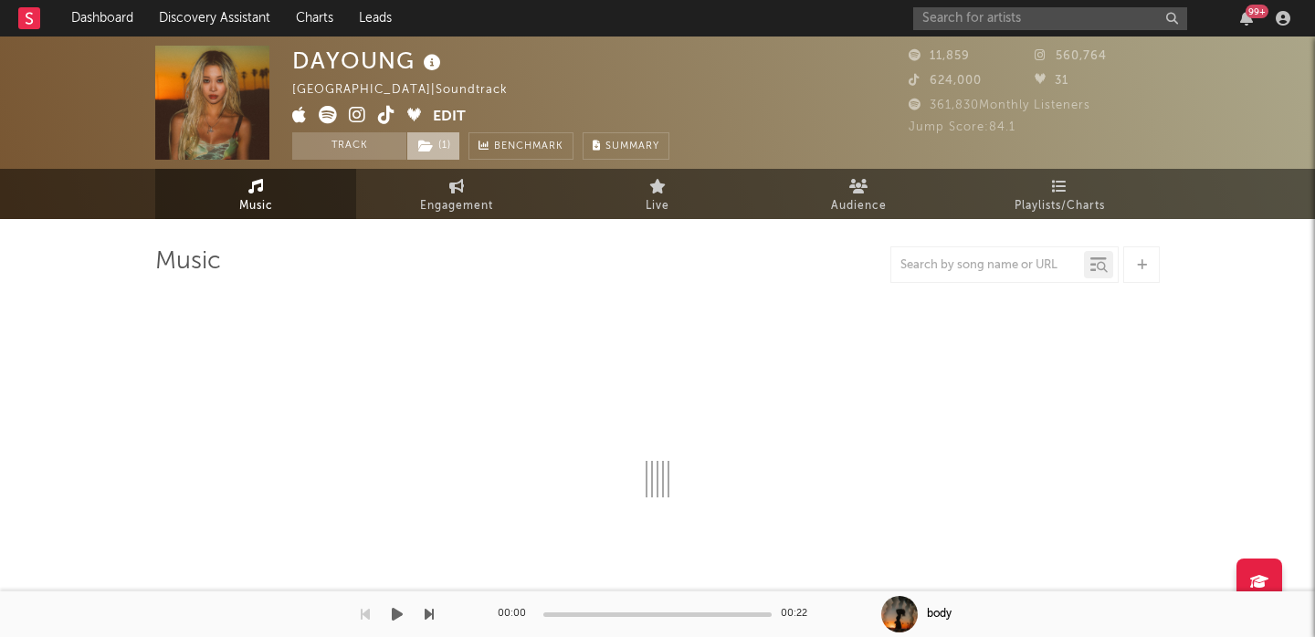
click at [430, 150] on icon at bounding box center [426, 146] width 16 height 13
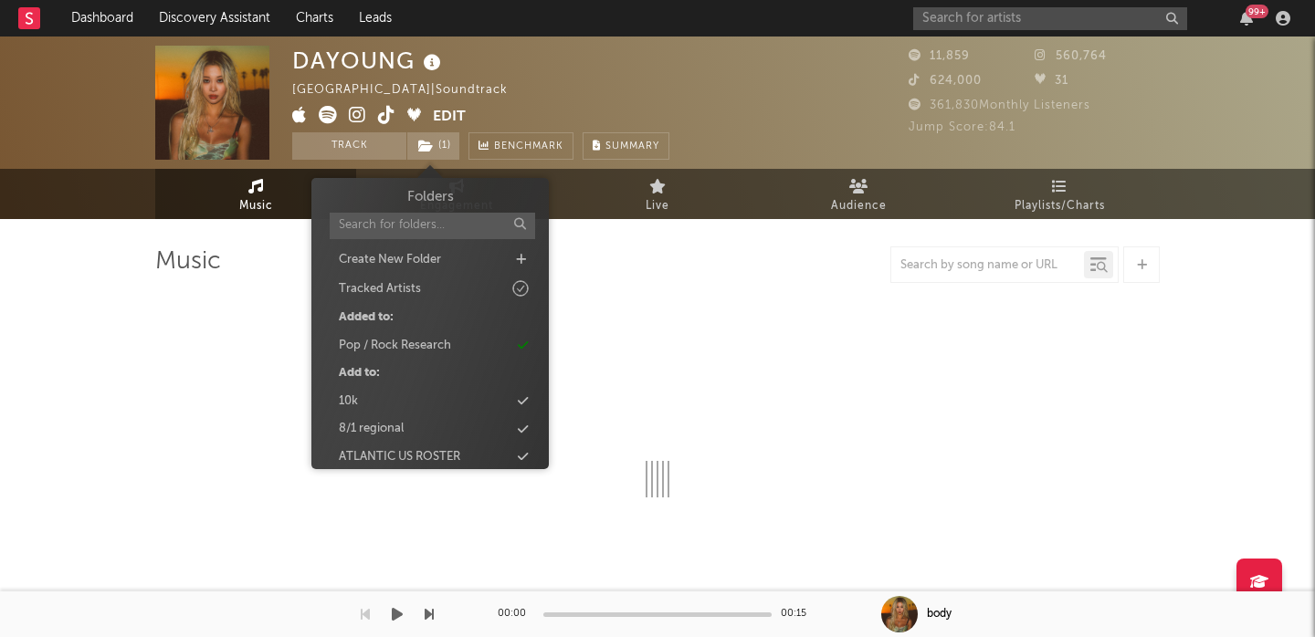
type input "g"
select select "6m"
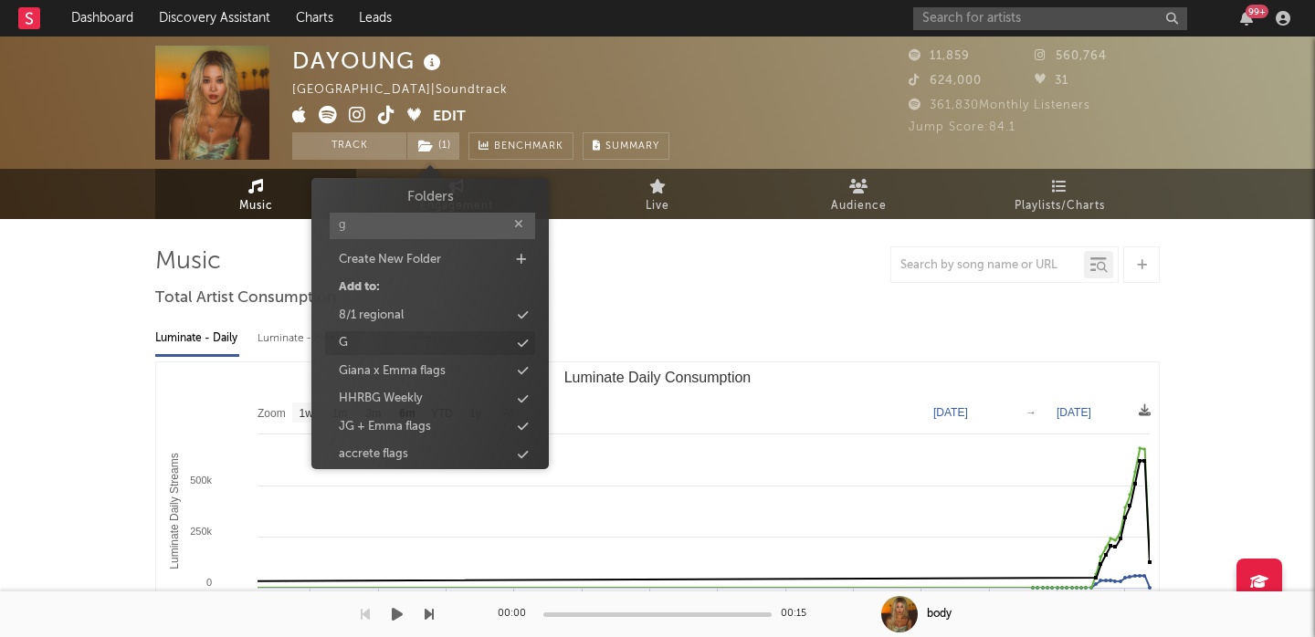
type input "g"
click at [434, 339] on div "G" at bounding box center [430, 343] width 210 height 24
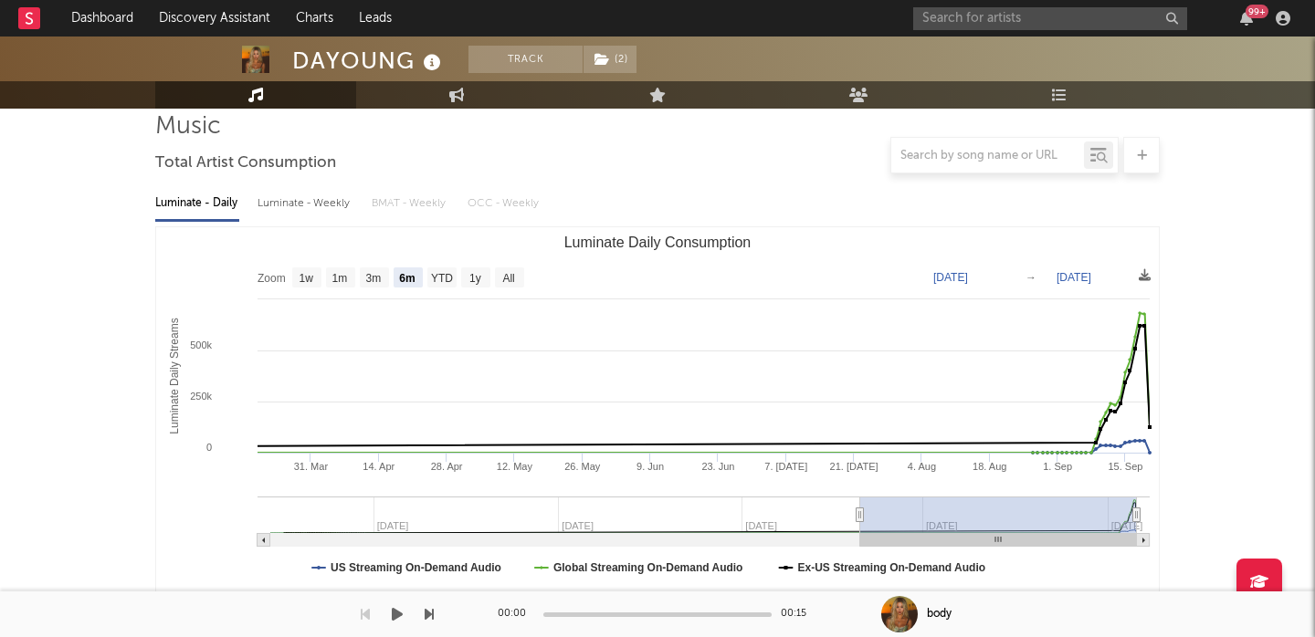
scroll to position [715, 0]
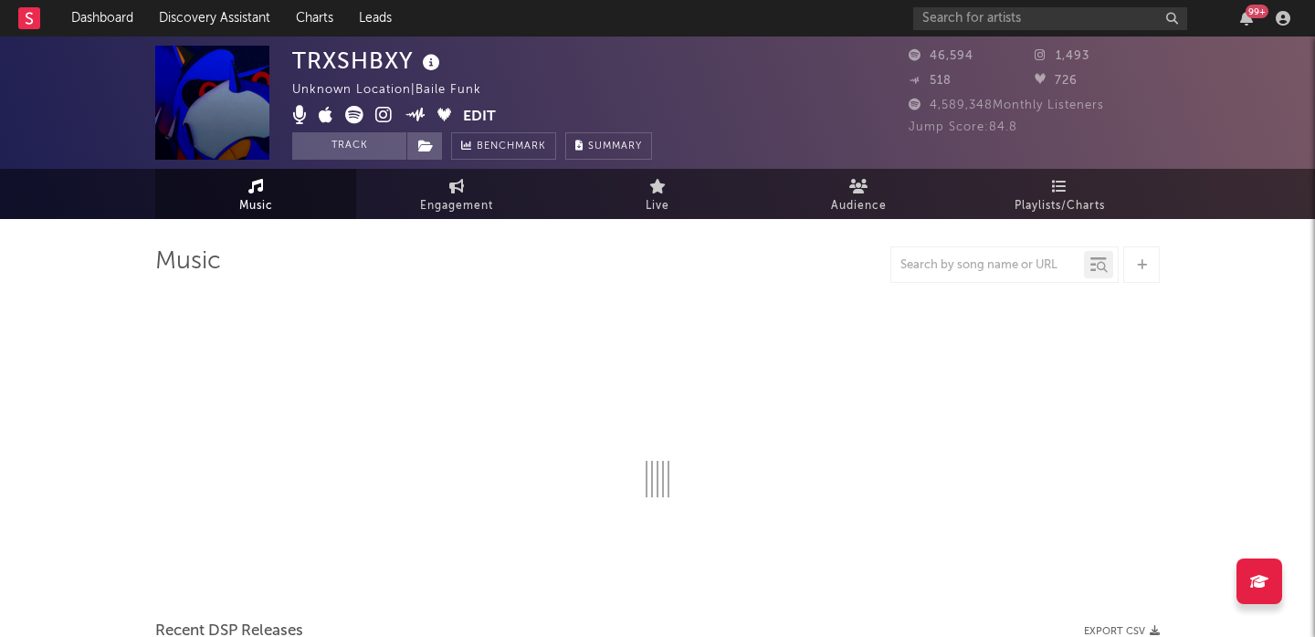
select select "6m"
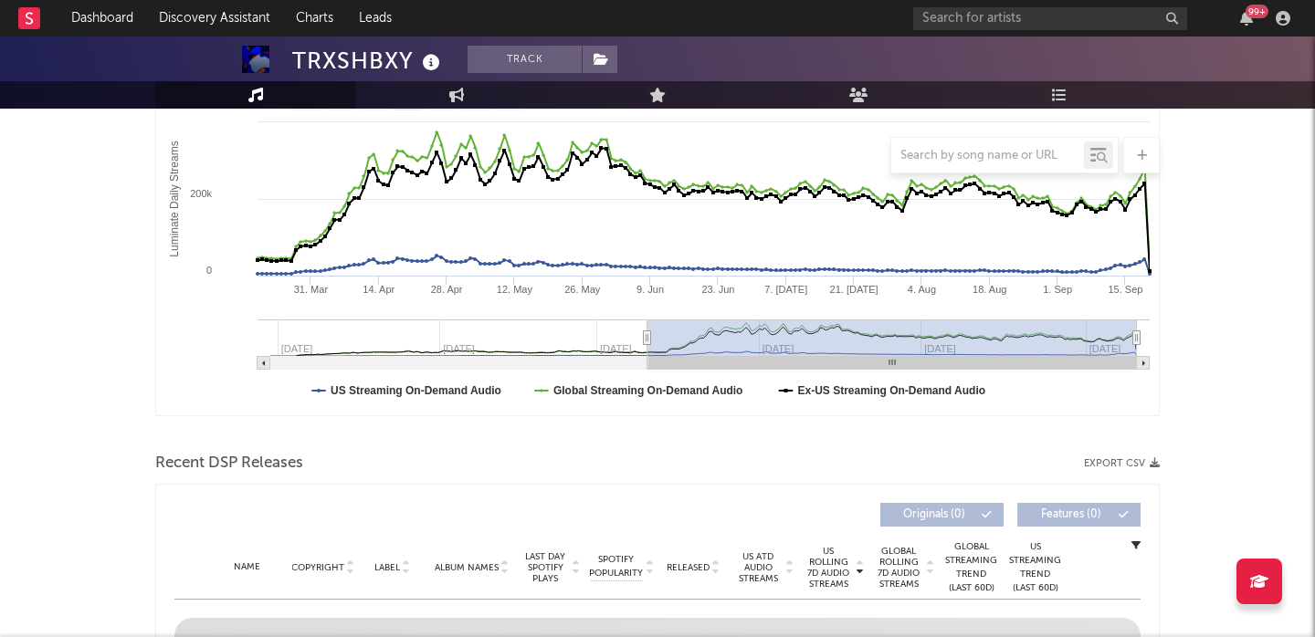
scroll to position [647, 0]
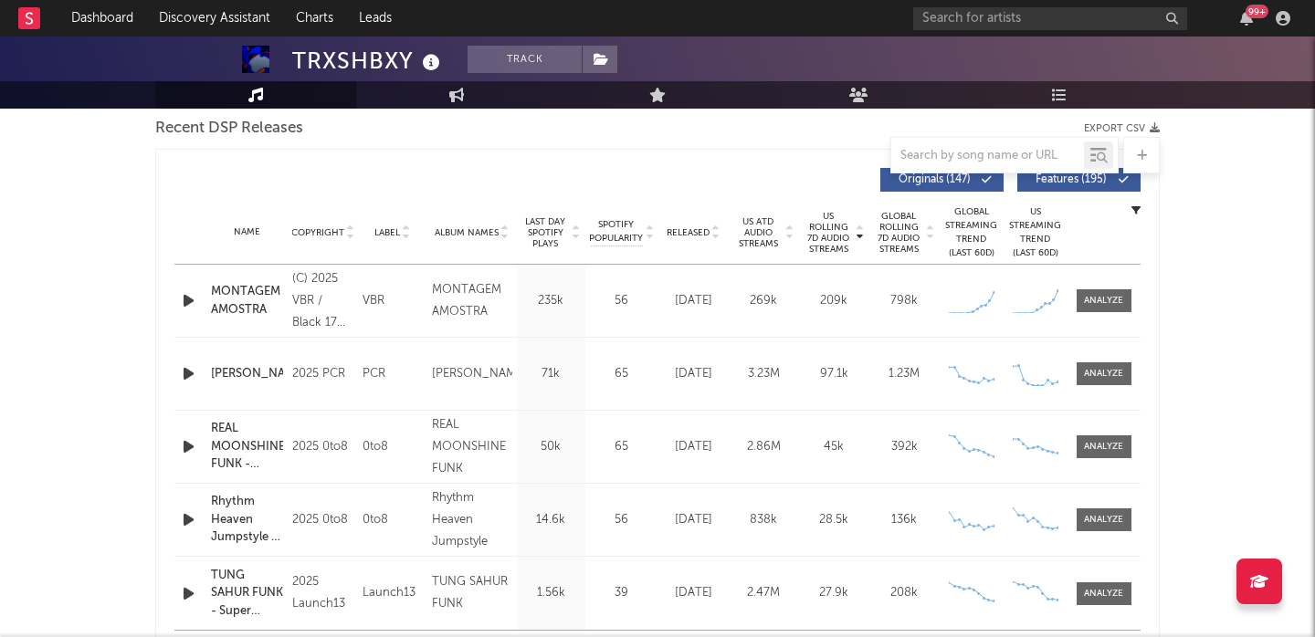
click at [182, 303] on icon "button" at bounding box center [188, 300] width 19 height 23
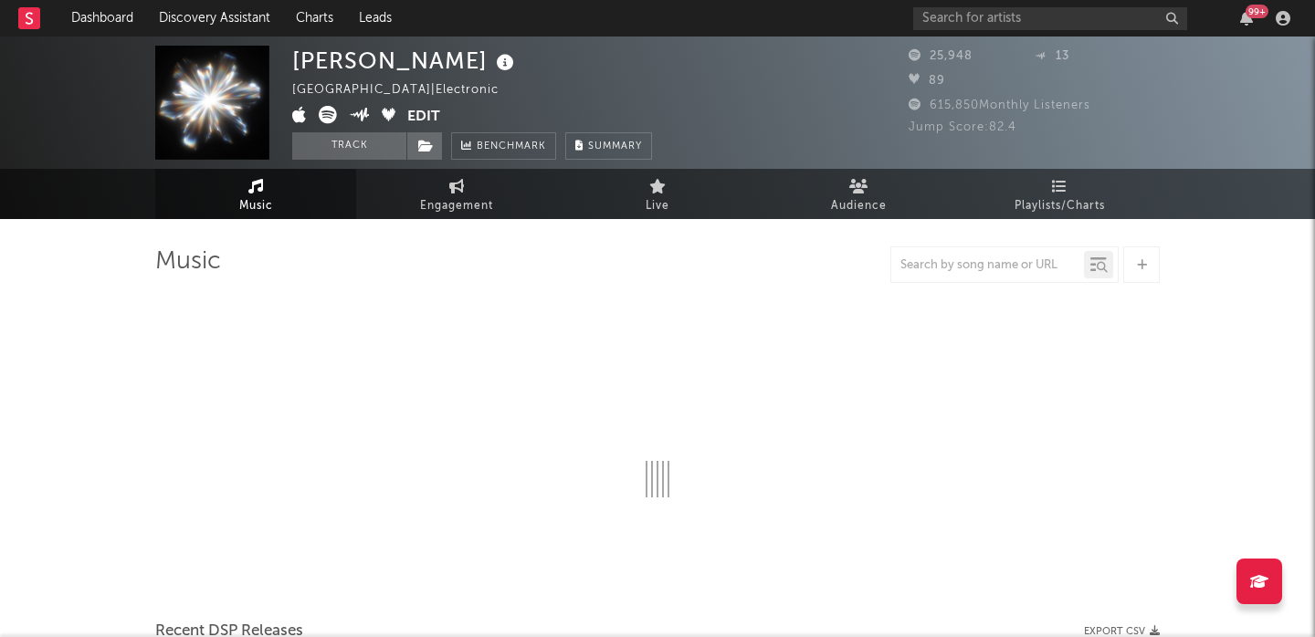
select select "6m"
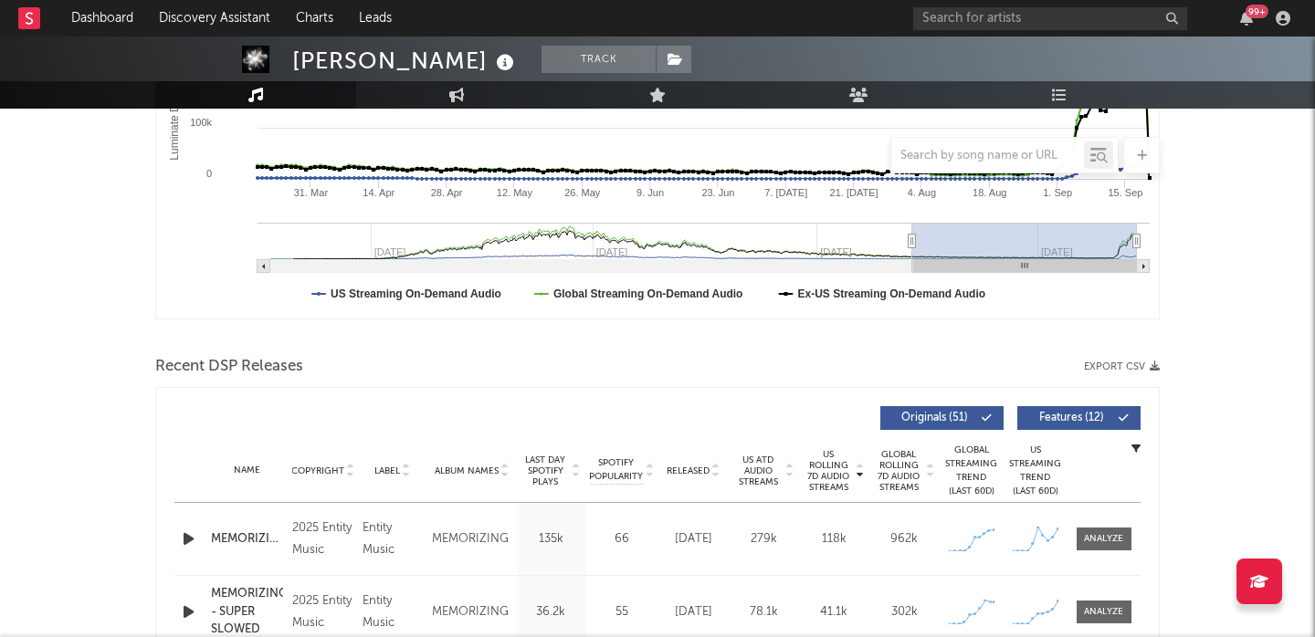
scroll to position [625, 0]
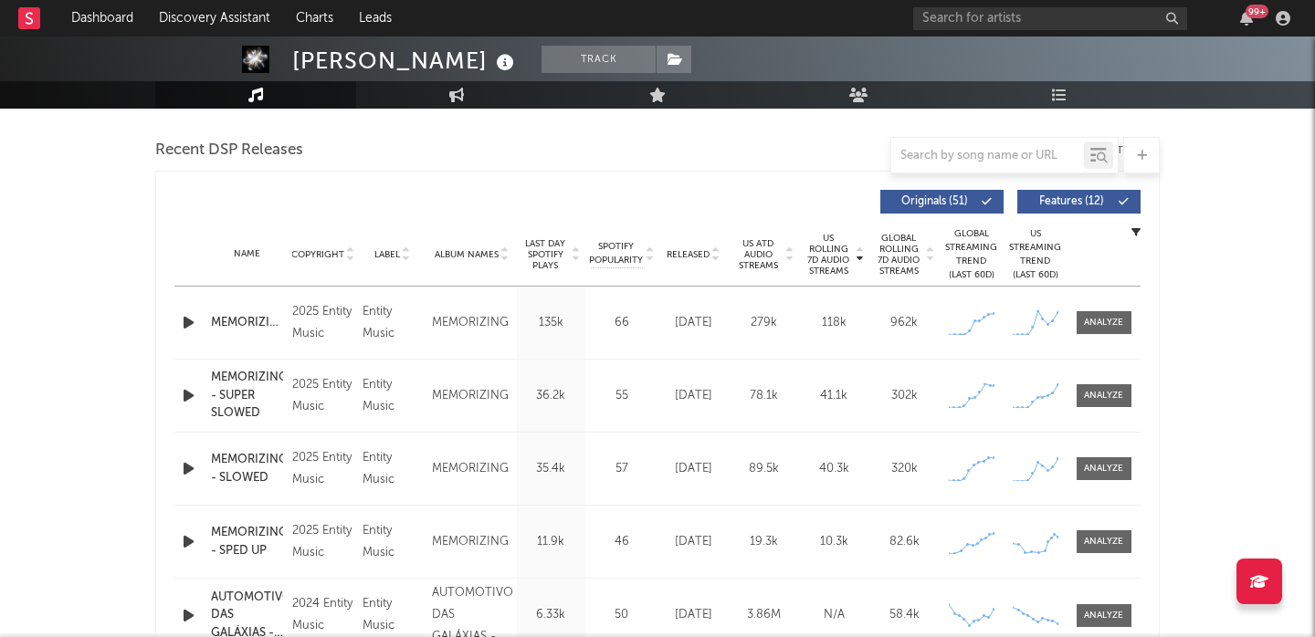
click at [188, 322] on icon "button" at bounding box center [188, 322] width 19 height 23
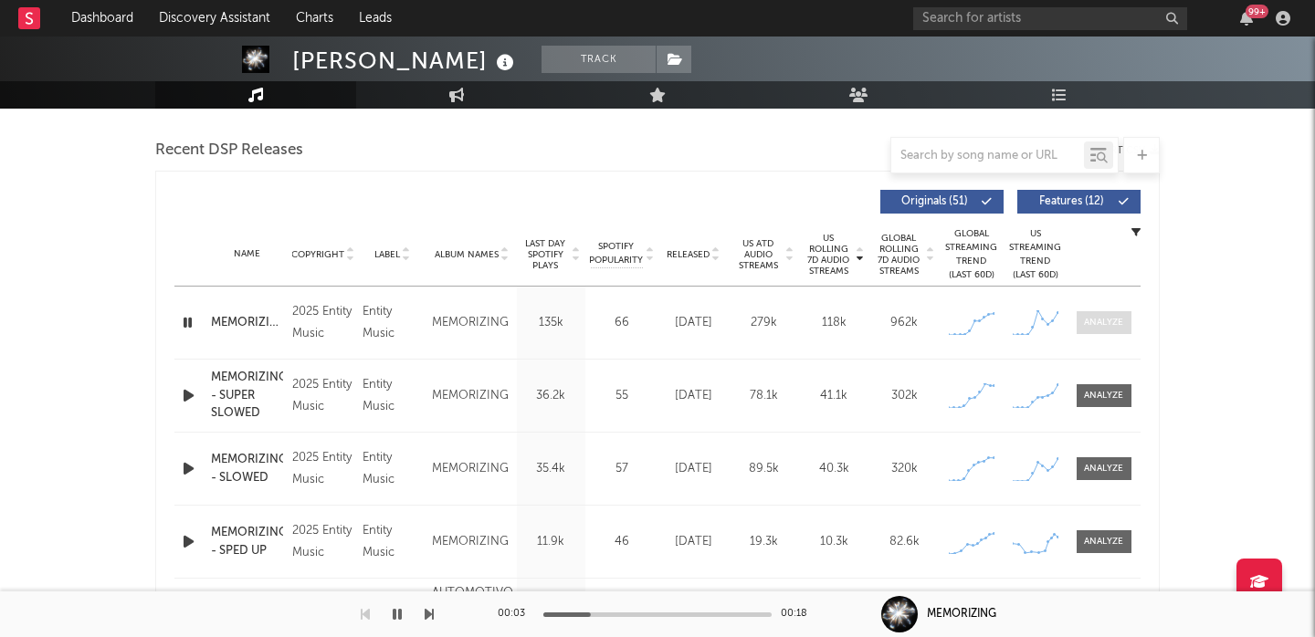
click at [1126, 321] on span at bounding box center [1104, 322] width 55 height 23
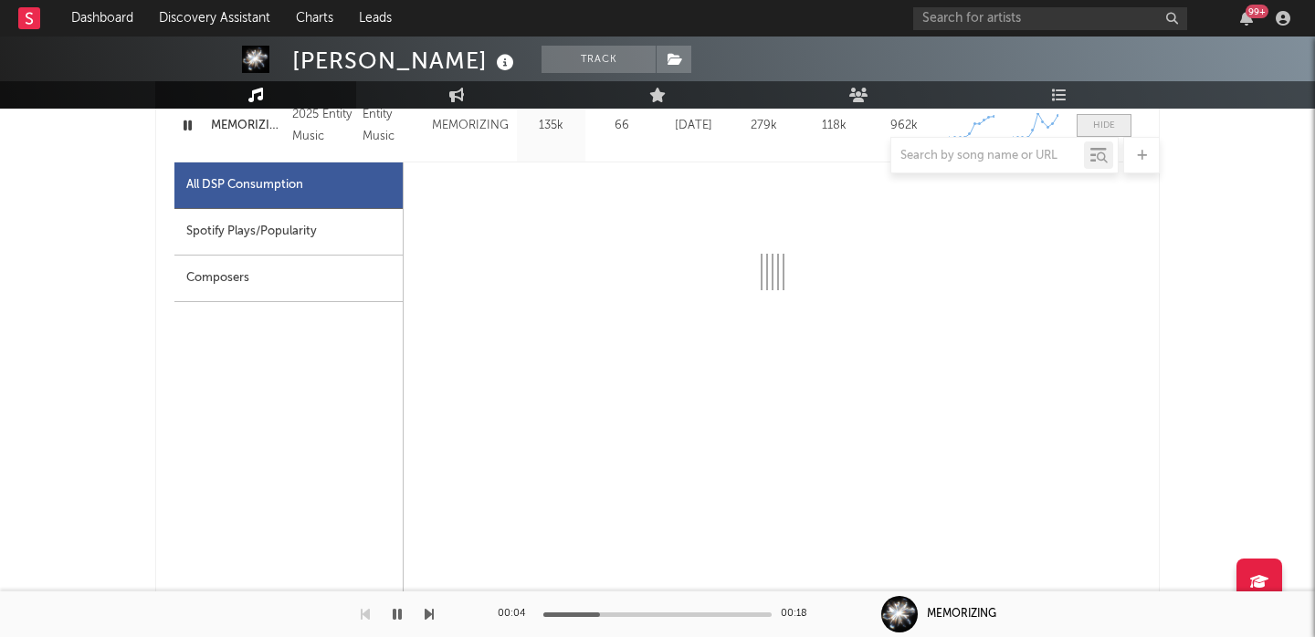
scroll to position [824, 0]
select select "1w"
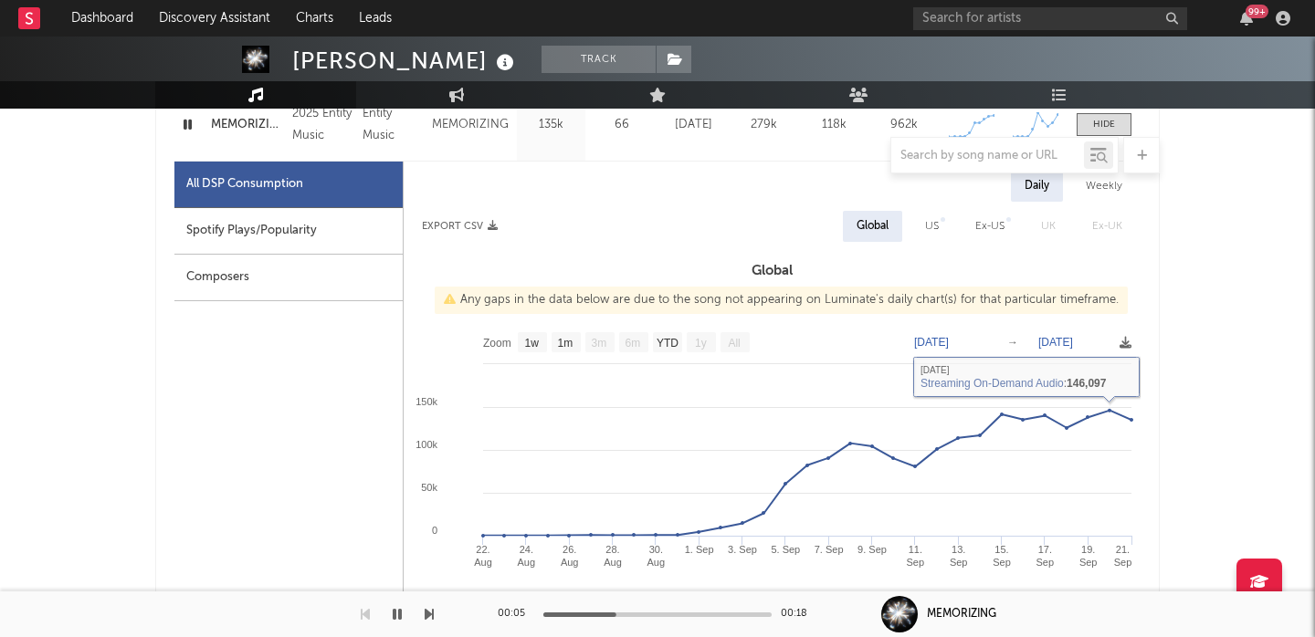
click at [920, 225] on div "US" at bounding box center [931, 226] width 41 height 31
select select "1w"
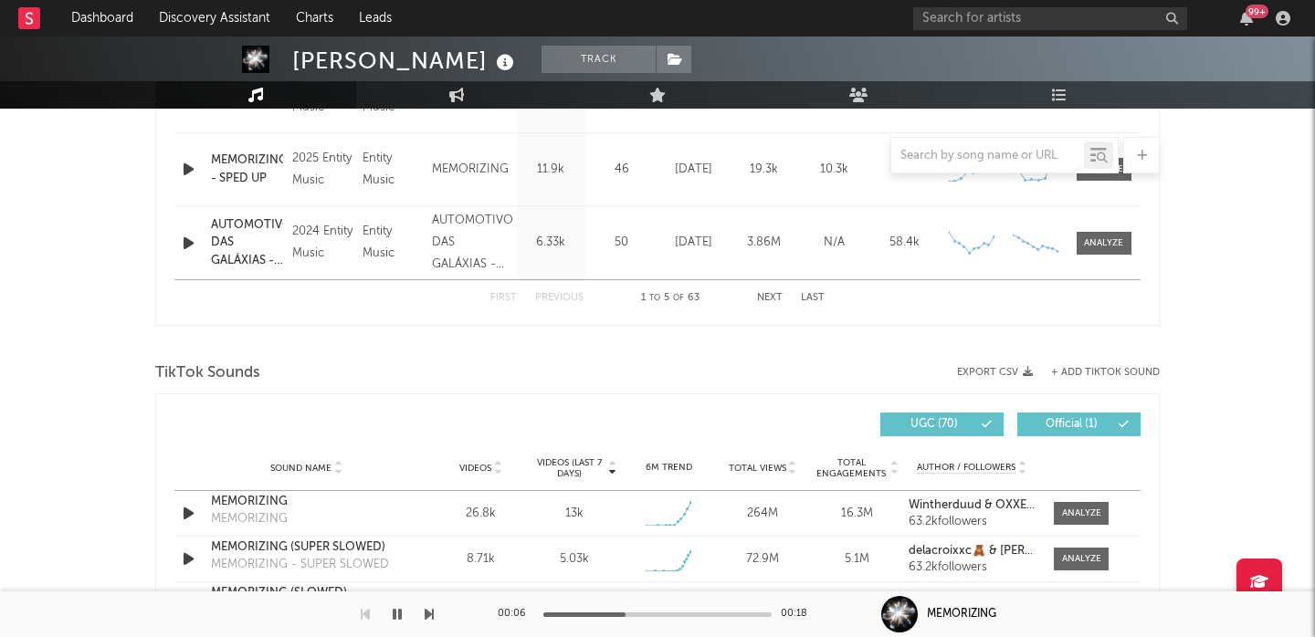
scroll to position [2108, 0]
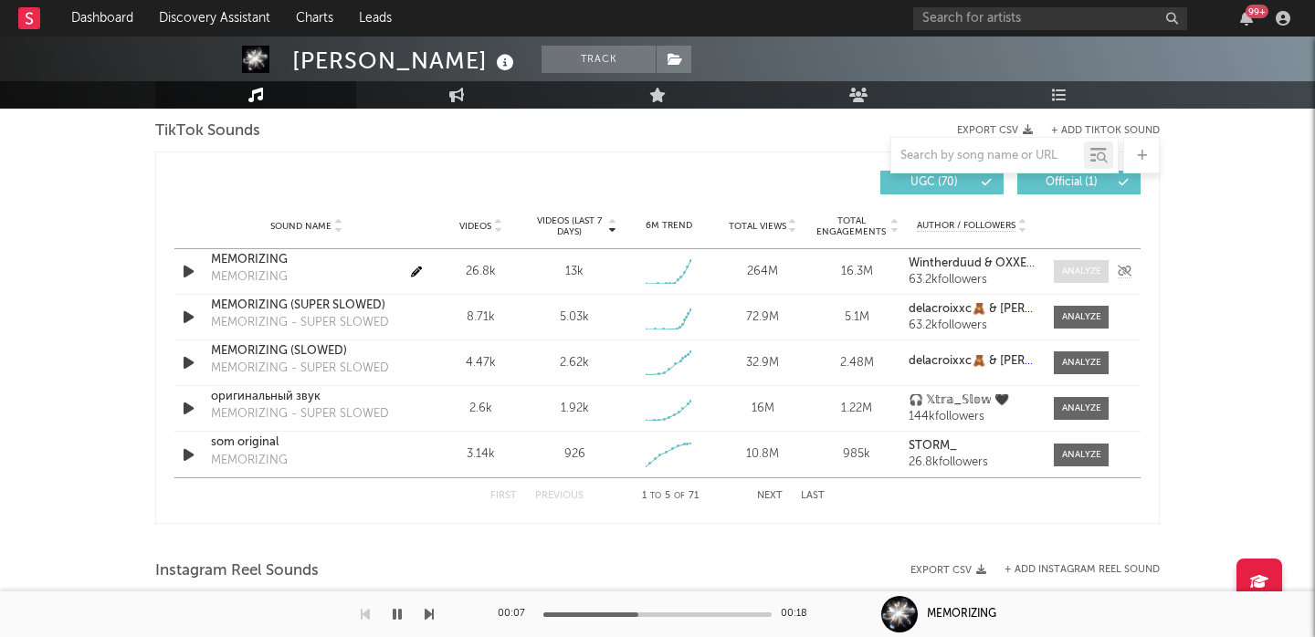
click at [1054, 268] on span at bounding box center [1081, 271] width 55 height 23
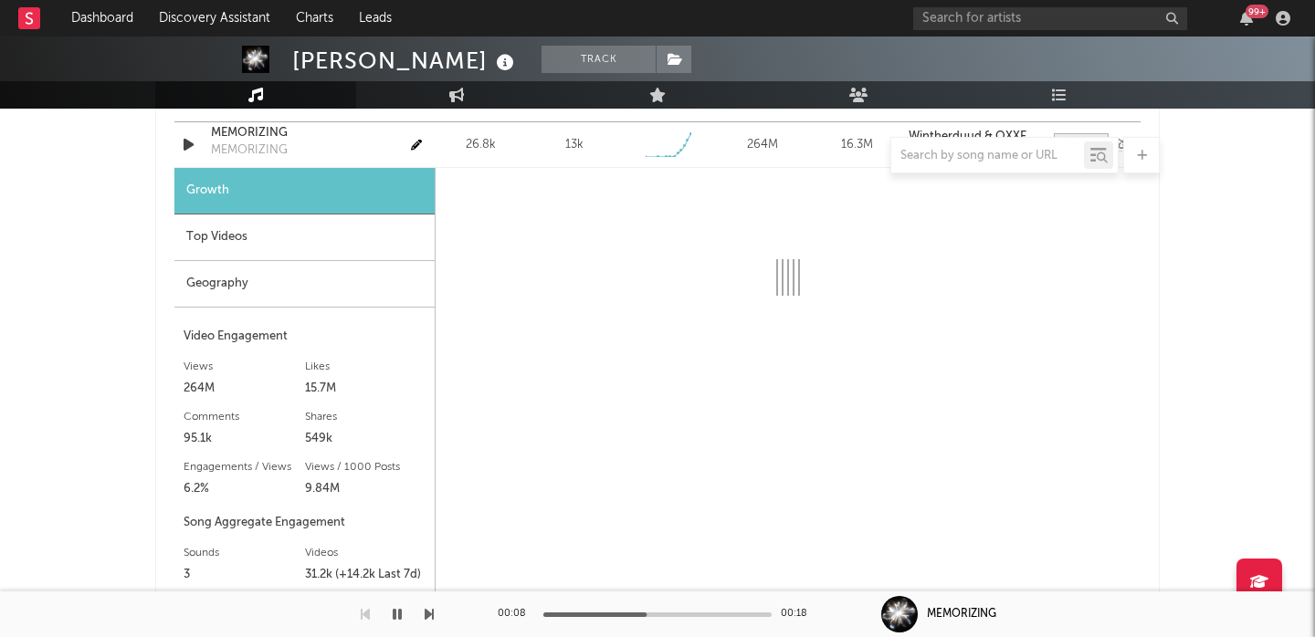
select select "1w"
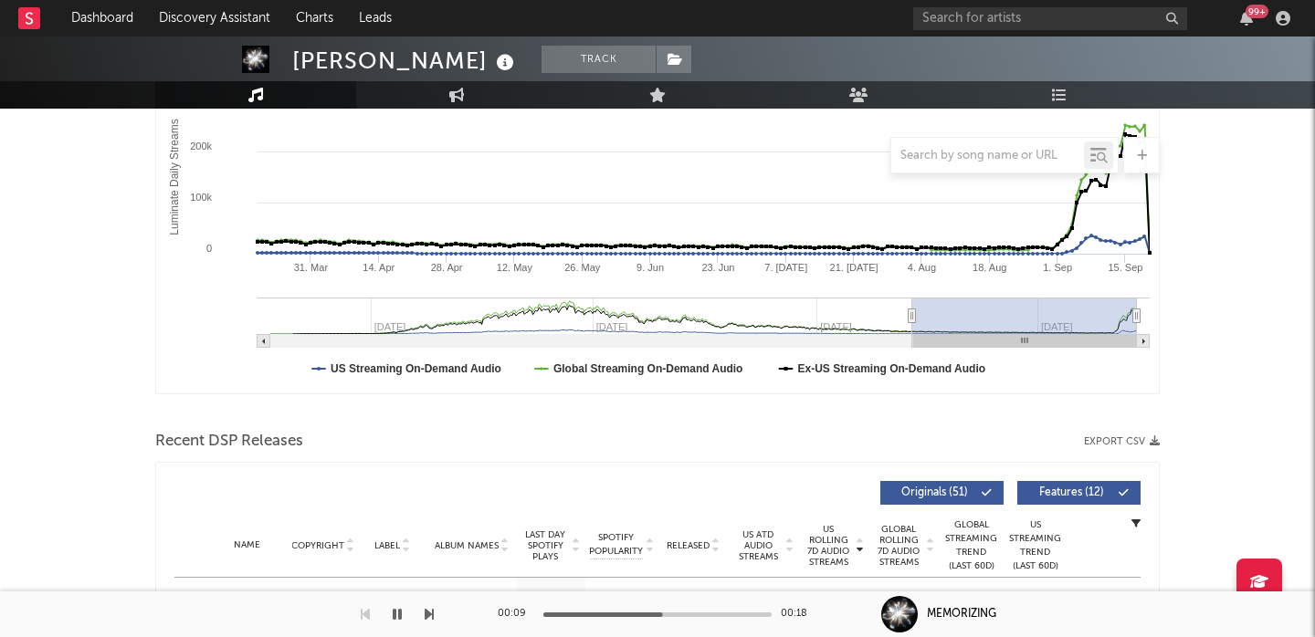
scroll to position [0, 0]
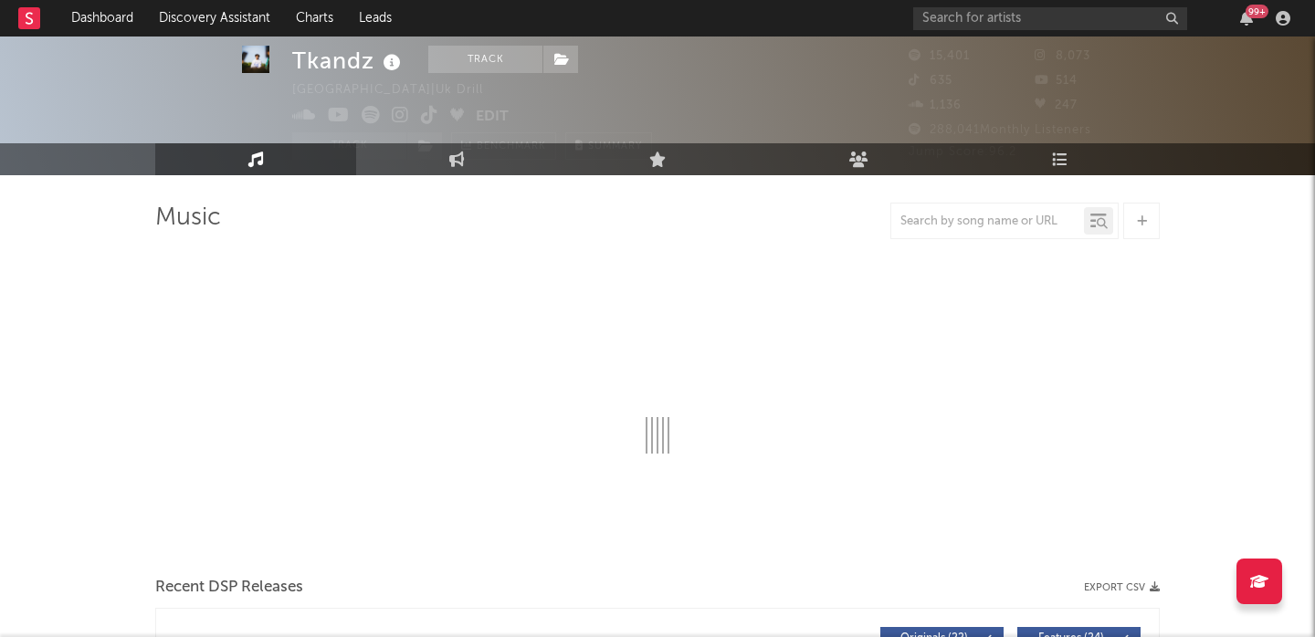
select select "6m"
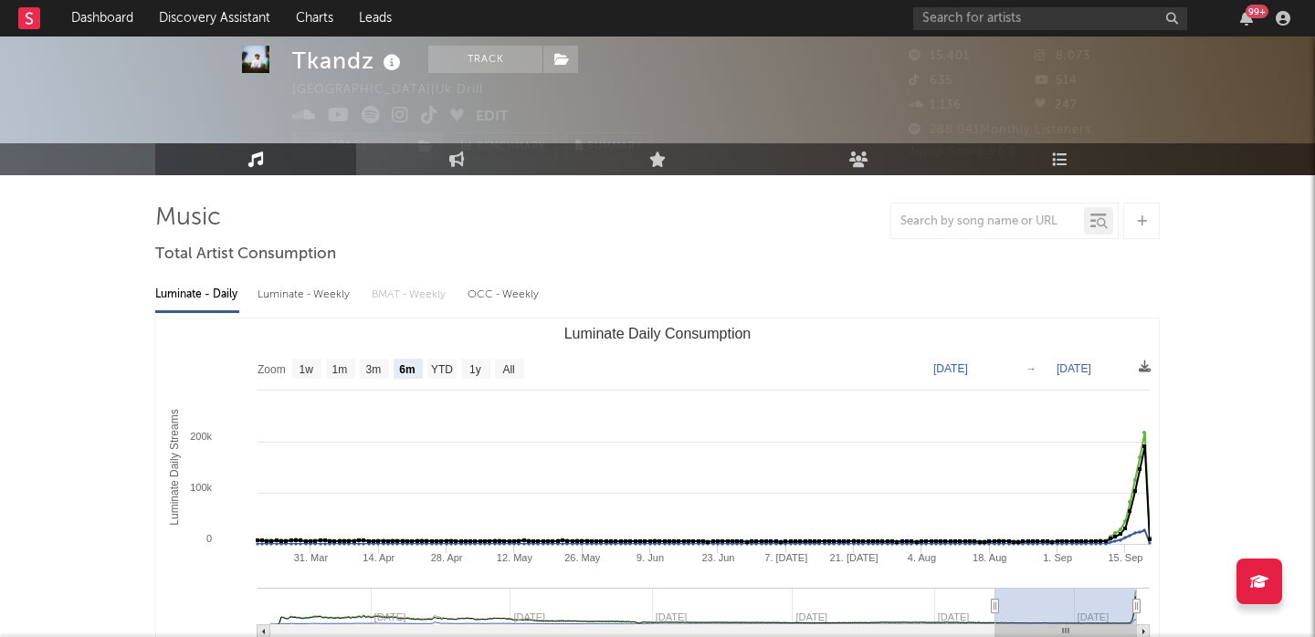
scroll to position [573, 0]
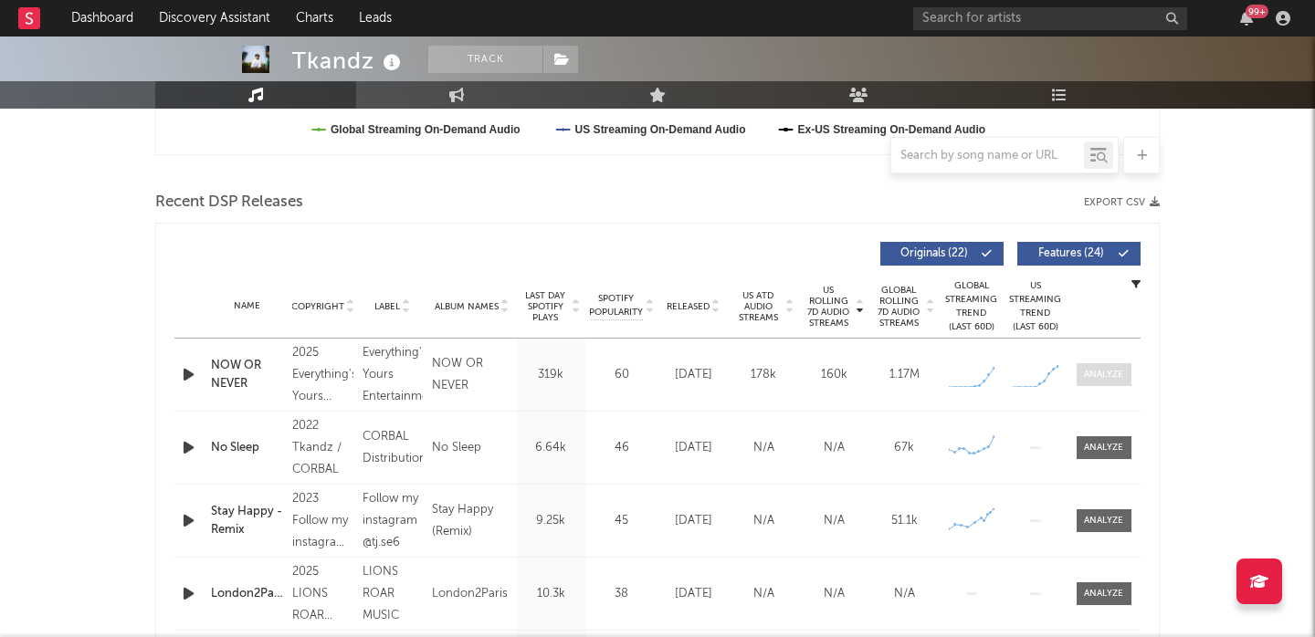
click at [1103, 373] on div at bounding box center [1103, 375] width 39 height 14
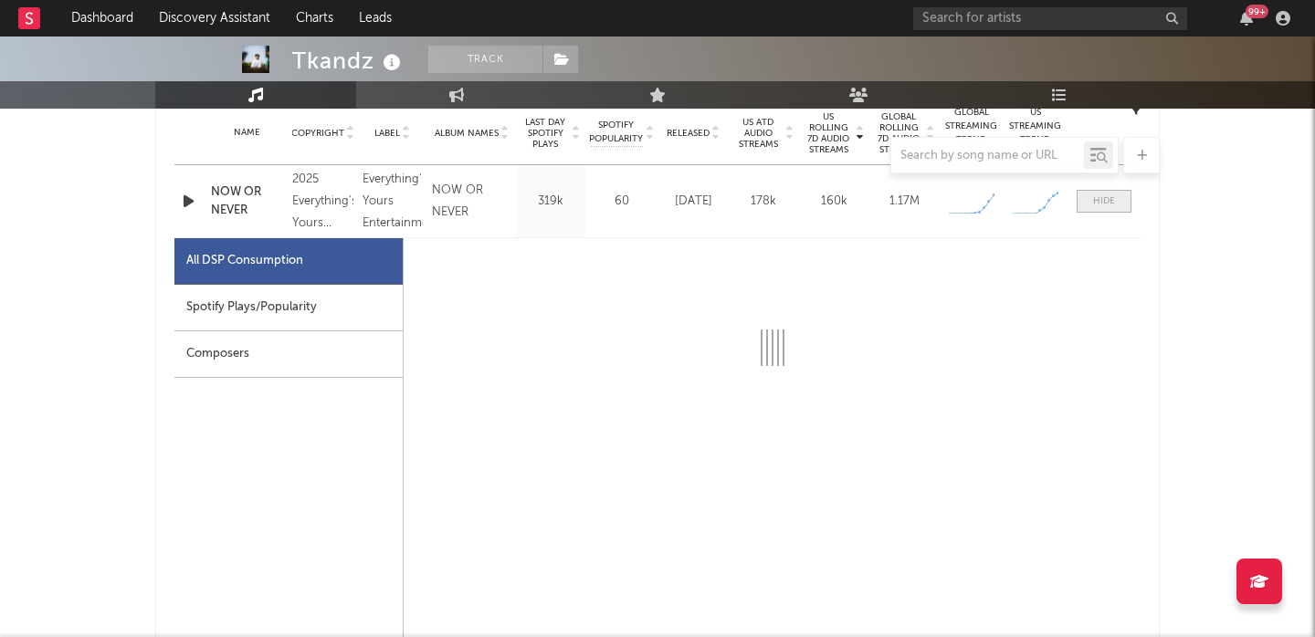
select select "1w"
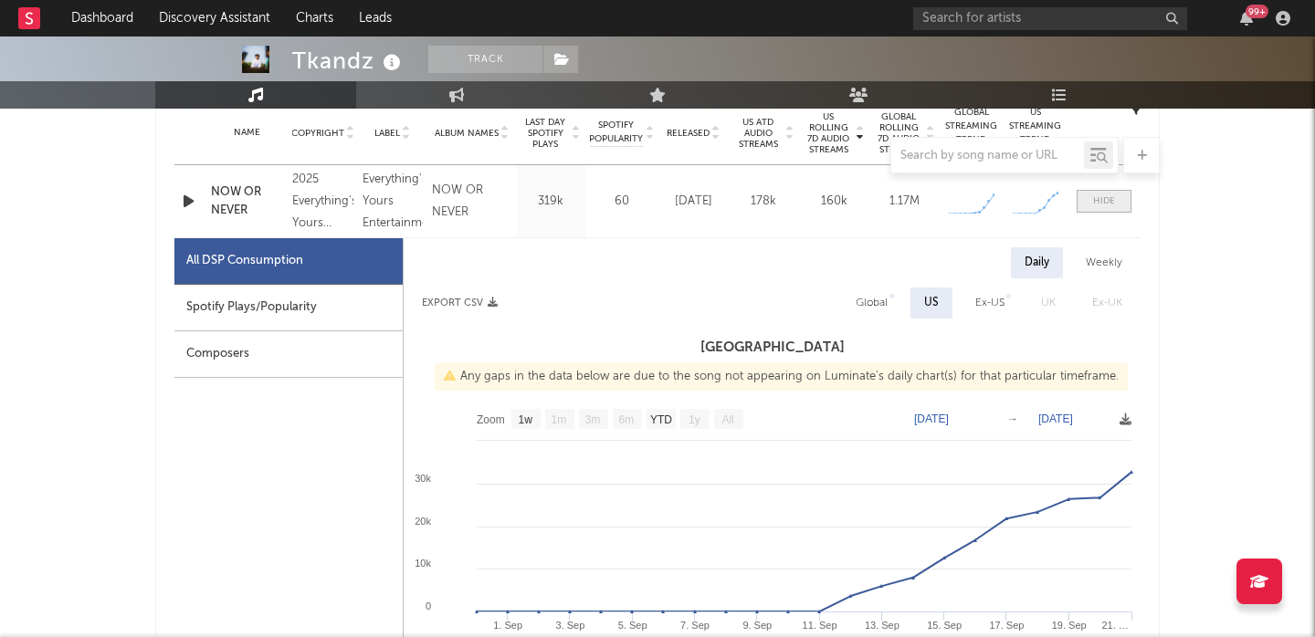
scroll to position [786, 0]
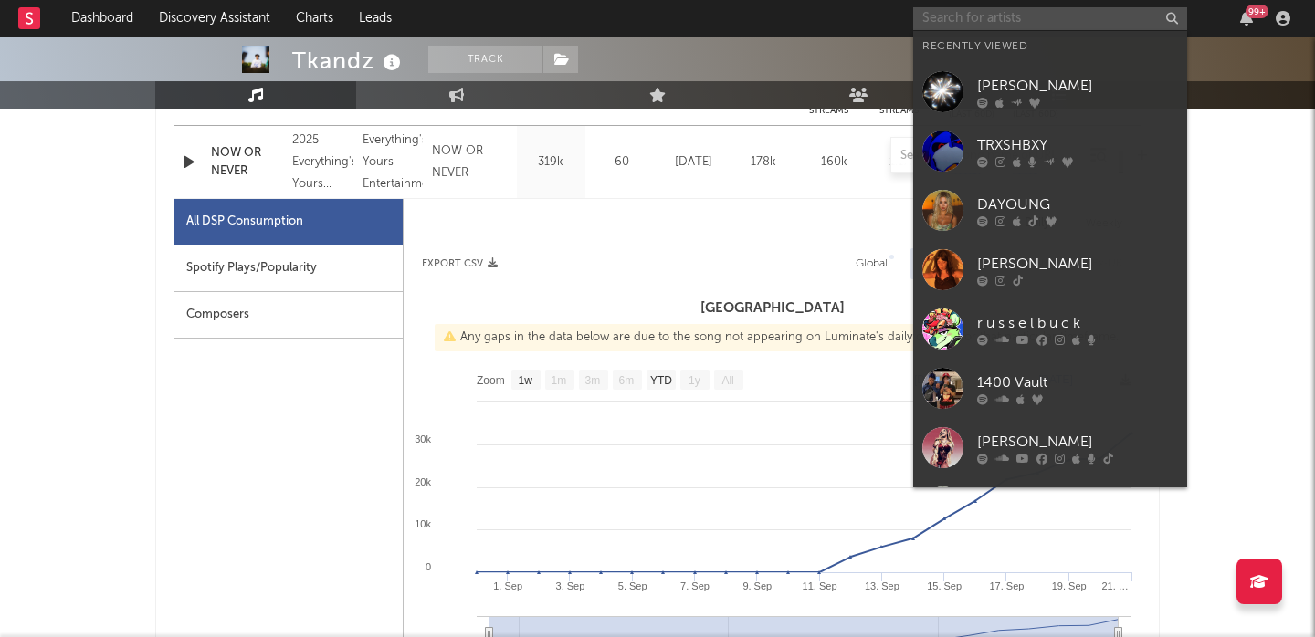
click at [960, 20] on input "text" at bounding box center [1050, 18] width 274 height 23
paste input "https://open.spotify.com/track/75tH7hxkJM7pMrGgTfJl7m https://open.spotify.com/…"
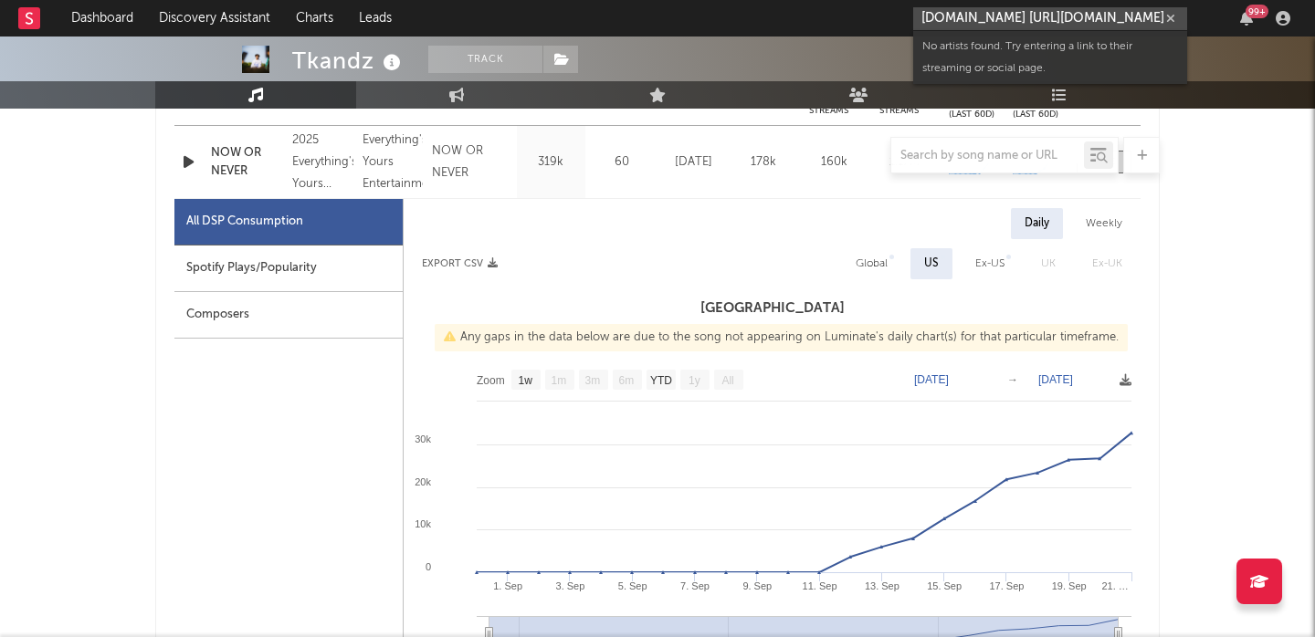
type input "https://open.spotify.com/track/75tH7hxkJM7pMrGgTfJl7m https://open.spotify.com/…"
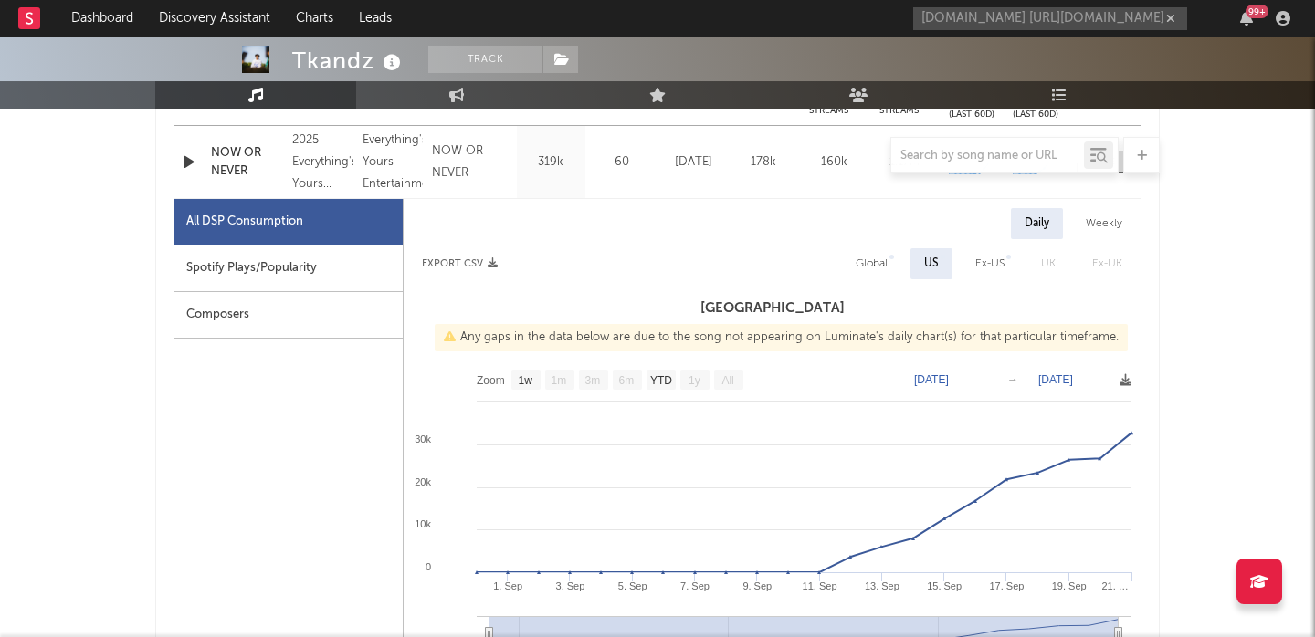
scroll to position [0, 0]
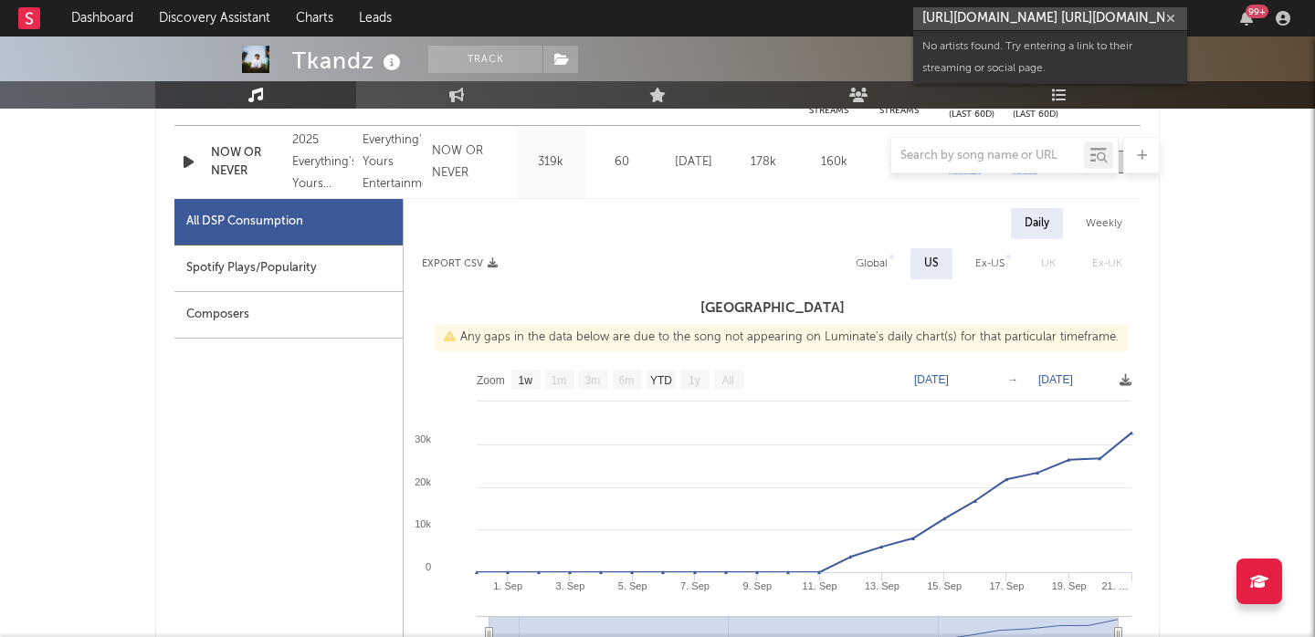
click at [1005, 9] on input "https://open.spotify.com/track/75tH7hxkJM7pMrGgTfJl7m https://open.spotify.com/…" at bounding box center [1050, 18] width 274 height 23
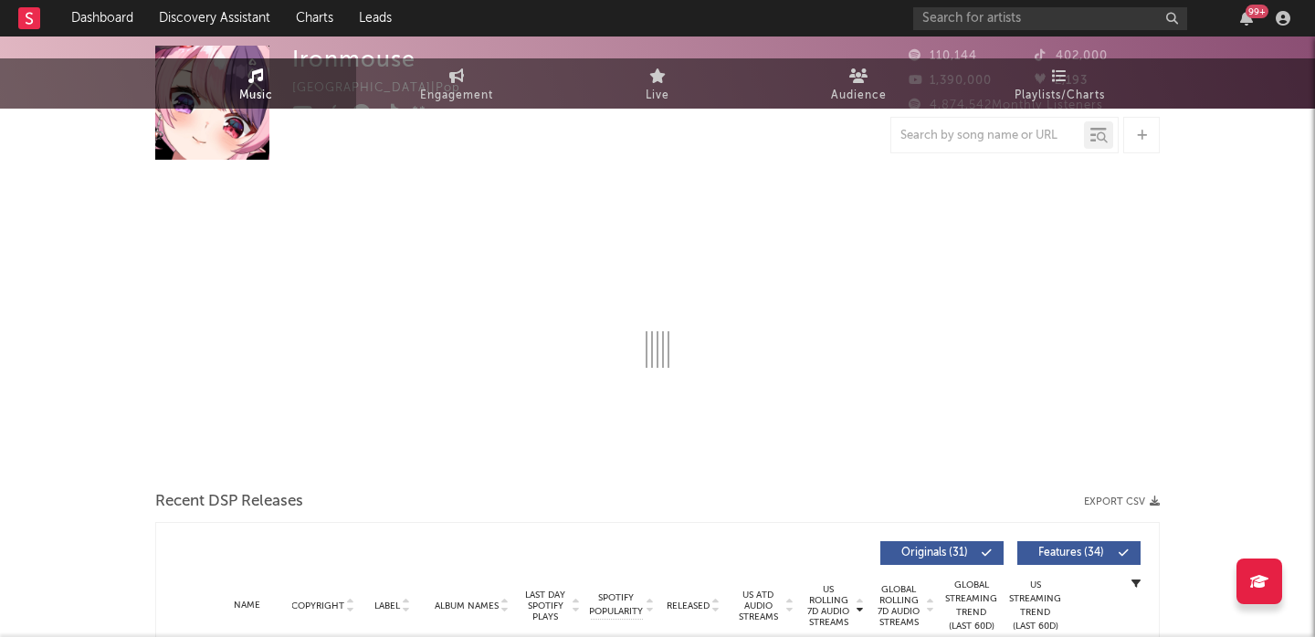
scroll to position [191, 0]
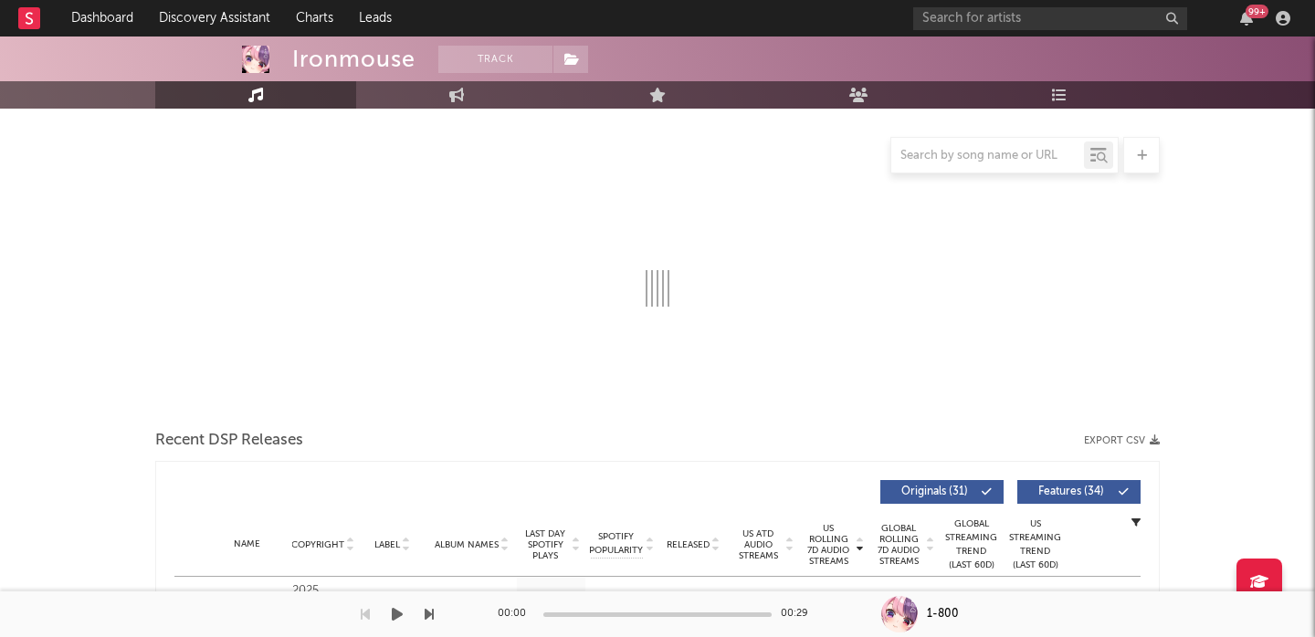
select select "6m"
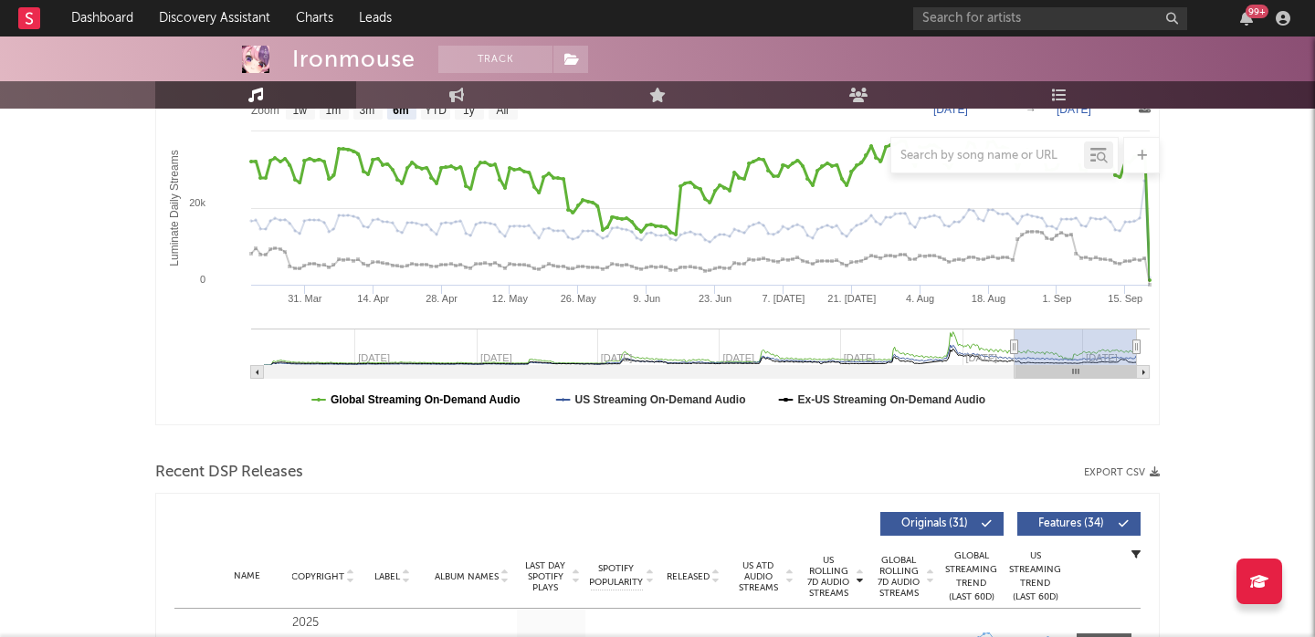
scroll to position [475, 0]
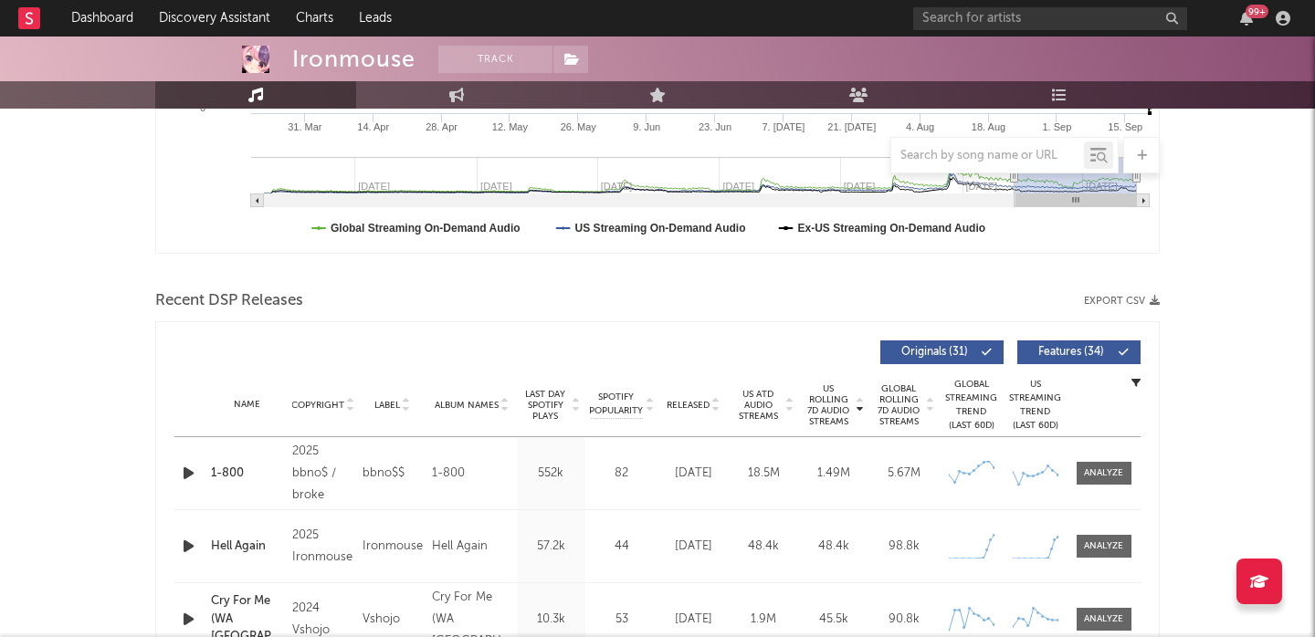
click at [184, 477] on icon "button" at bounding box center [188, 473] width 19 height 23
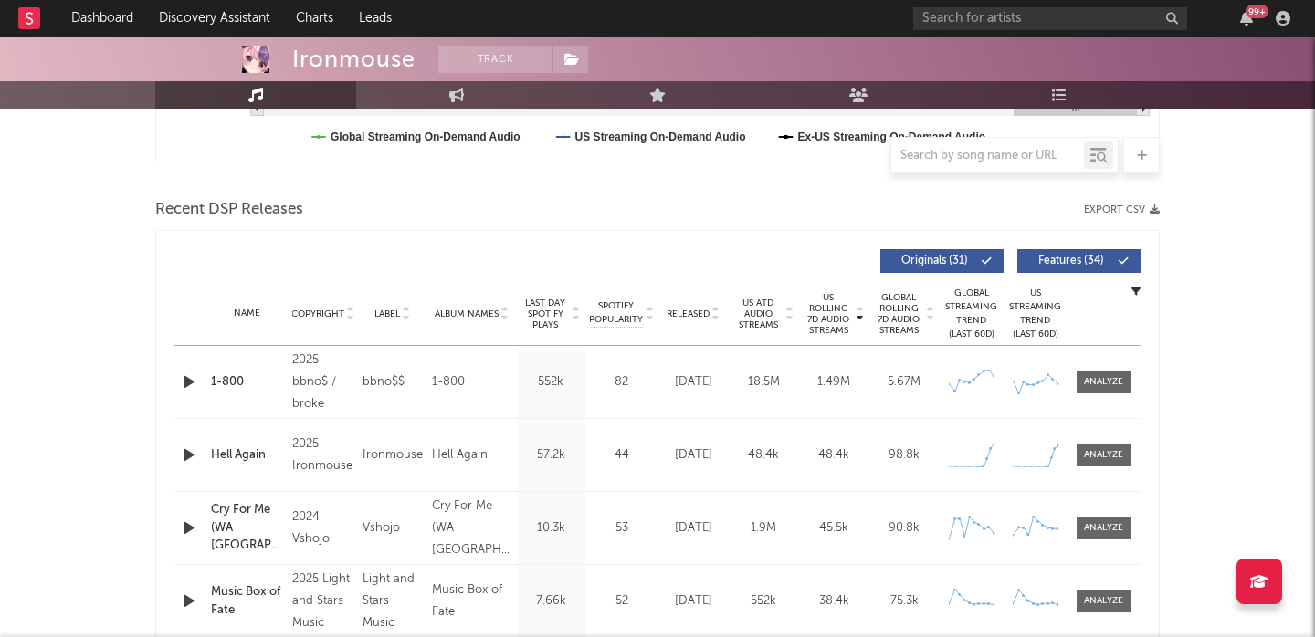
scroll to position [676, 0]
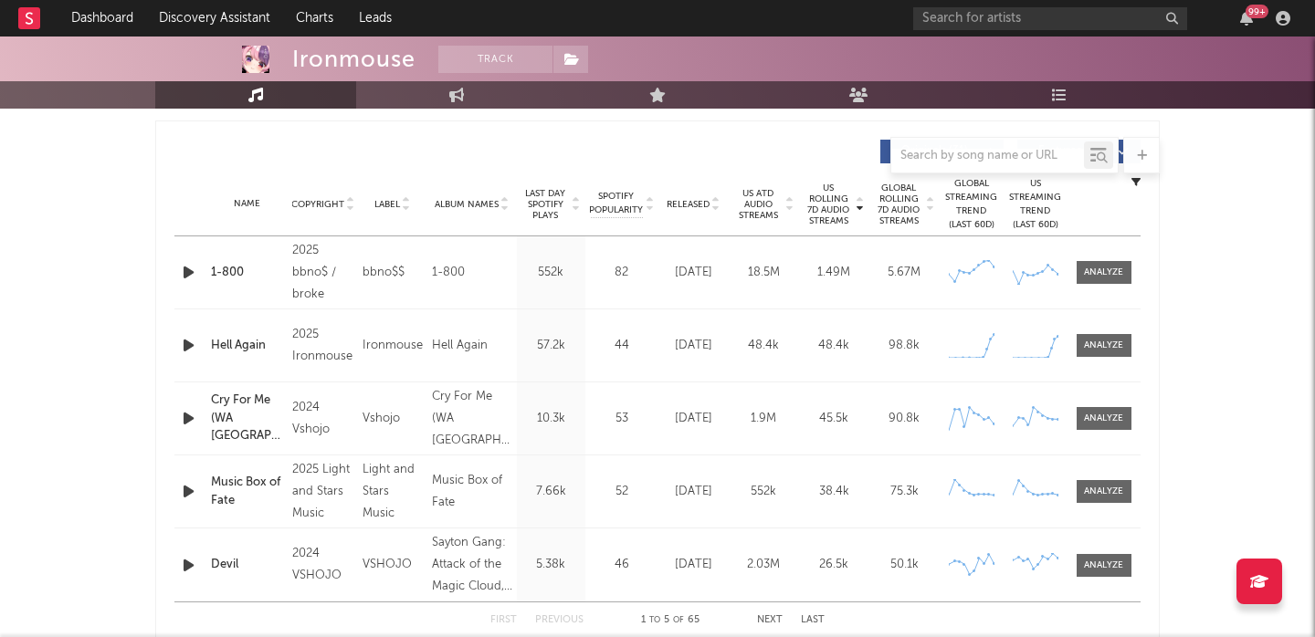
click at [188, 343] on icon "button" at bounding box center [188, 345] width 19 height 23
click at [1100, 341] on div at bounding box center [1103, 346] width 39 height 14
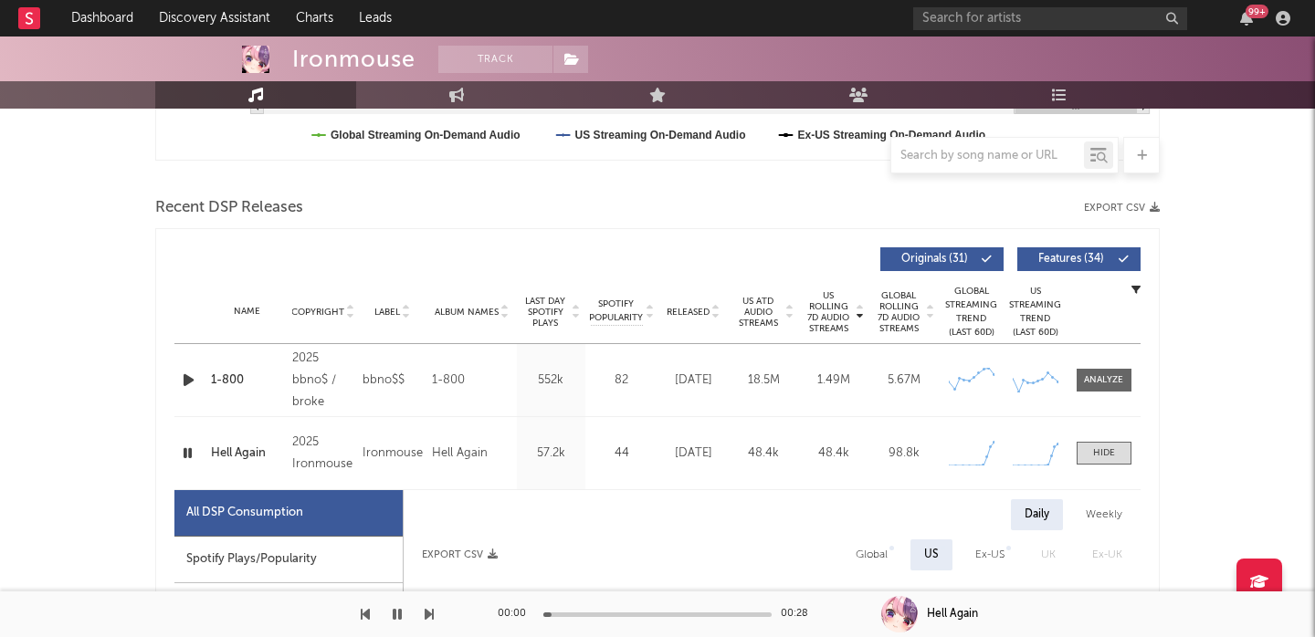
select select "1w"
click at [1070, 256] on span "Features ( 34 )" at bounding box center [1071, 259] width 84 height 11
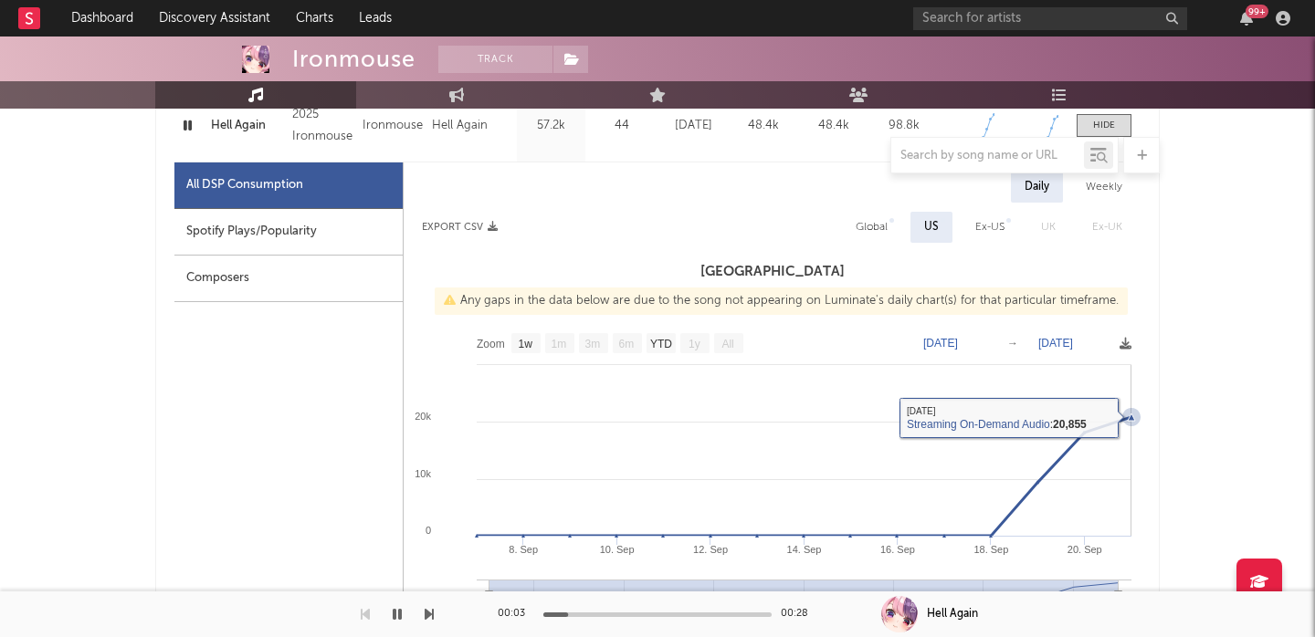
scroll to position [813, 0]
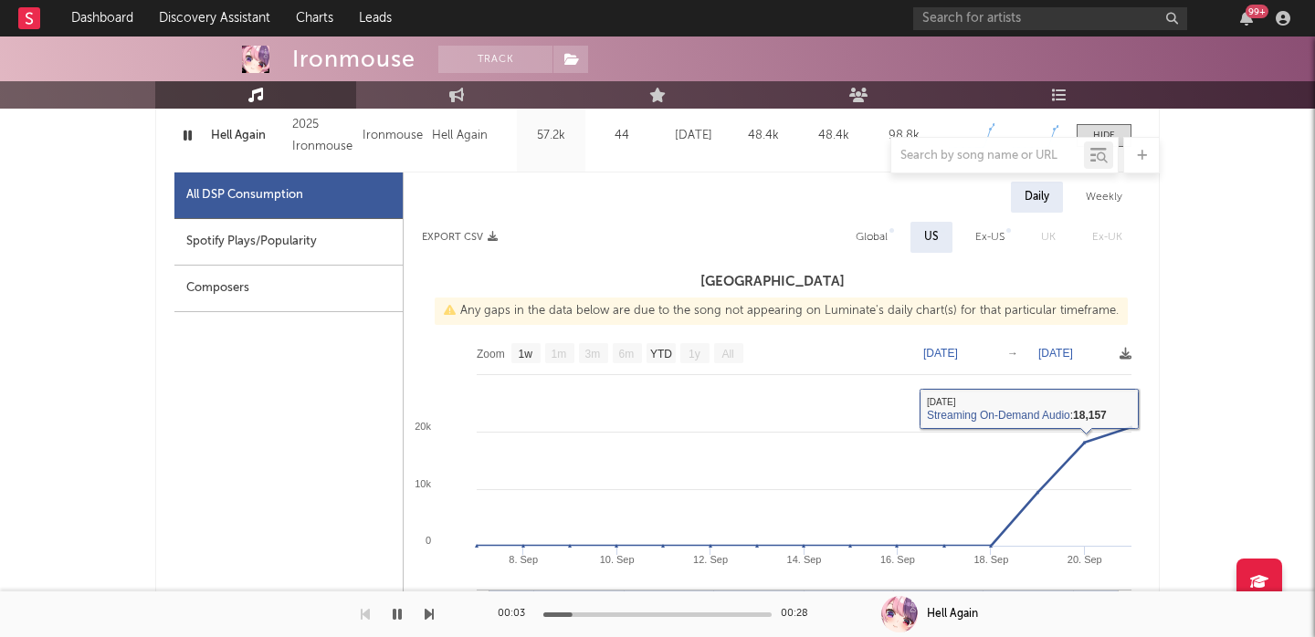
click at [880, 240] on div "Global" at bounding box center [872, 237] width 32 height 22
select select "1w"
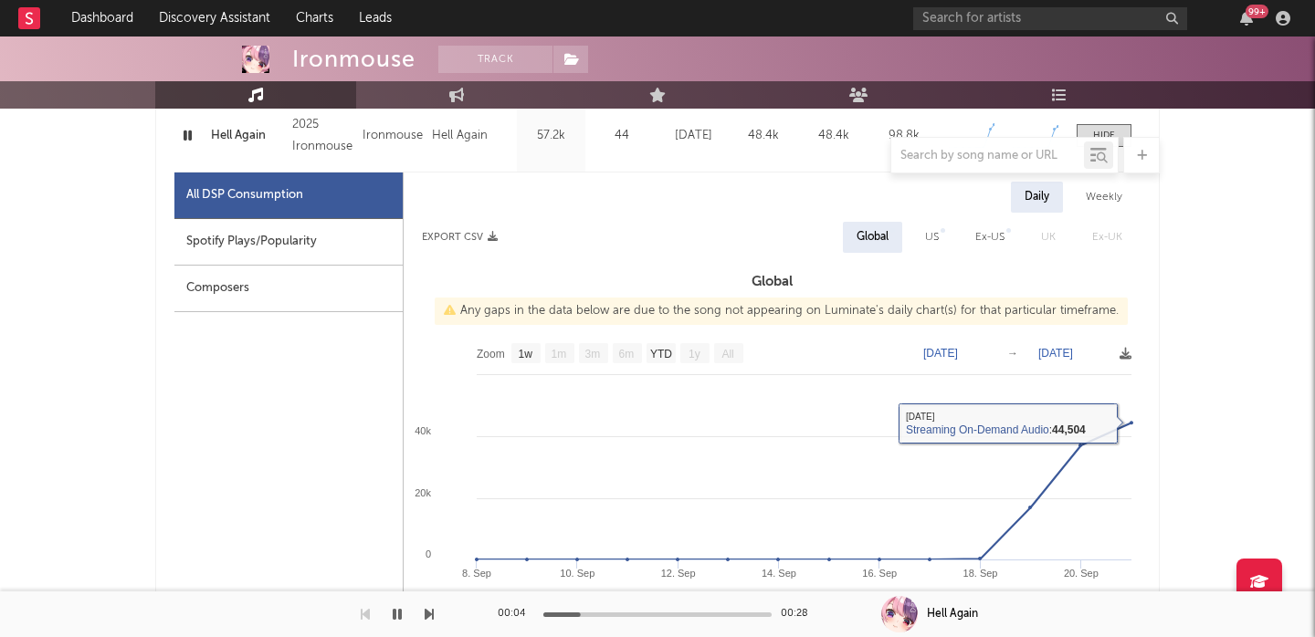
scroll to position [0, 0]
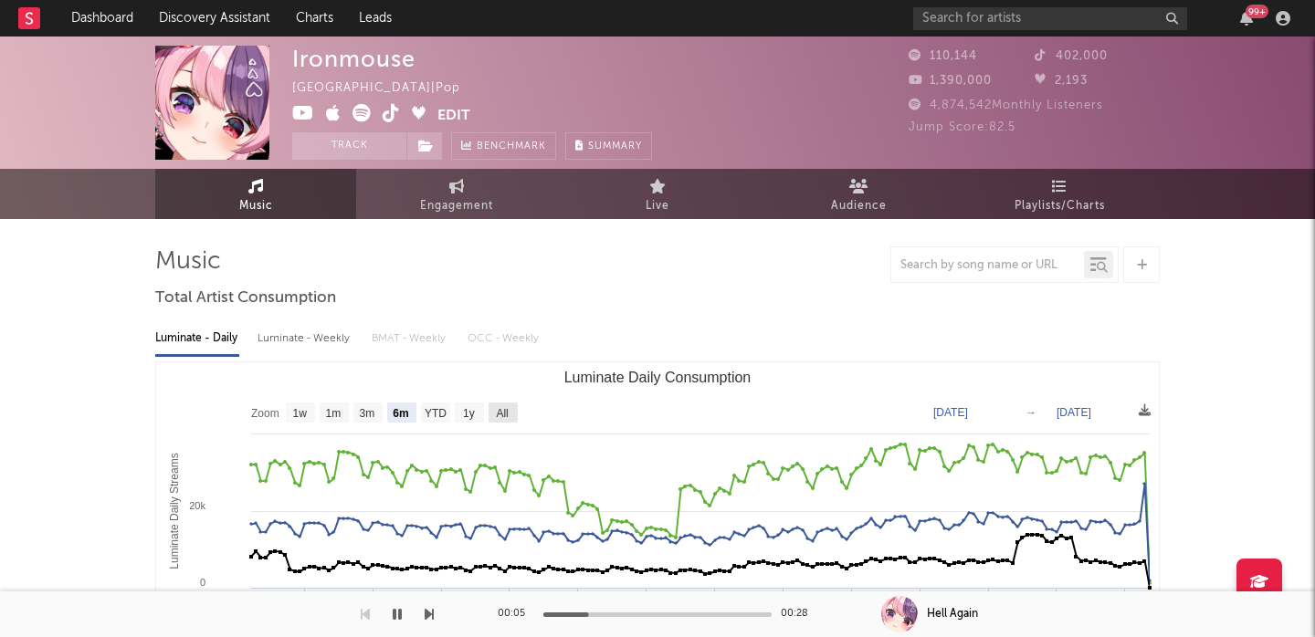
click at [508, 407] on text "All" at bounding box center [502, 413] width 12 height 13
select select "All"
type input "2022-02-13"
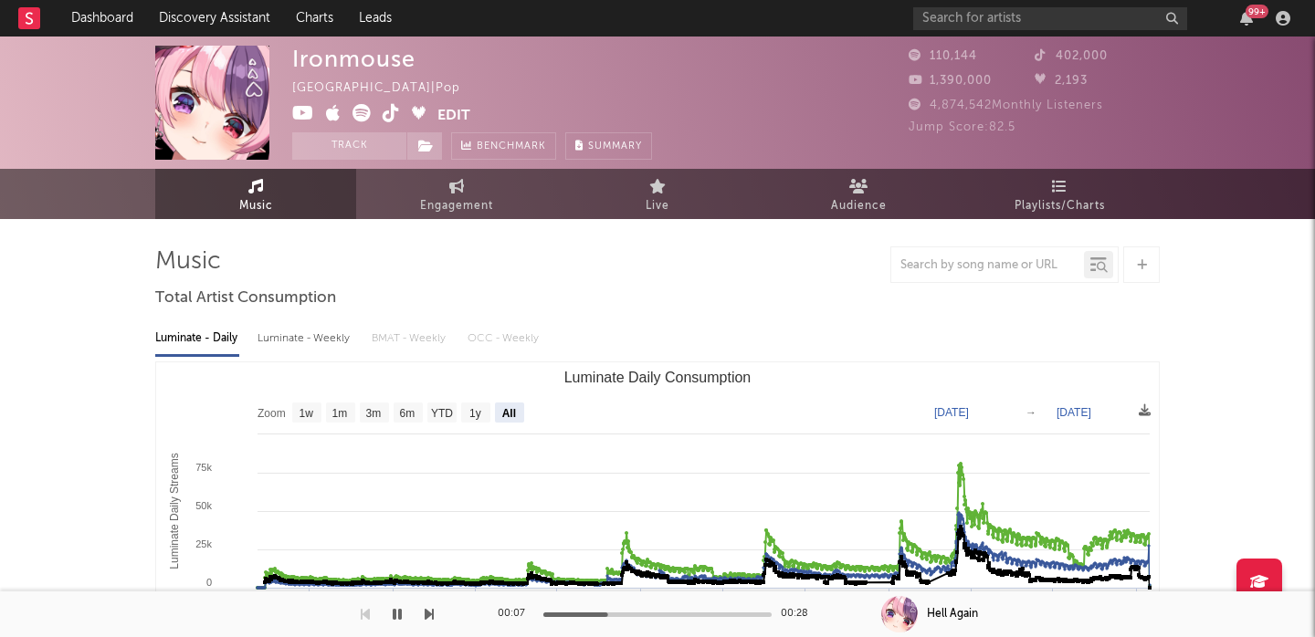
click at [387, 115] on icon at bounding box center [391, 113] width 17 height 18
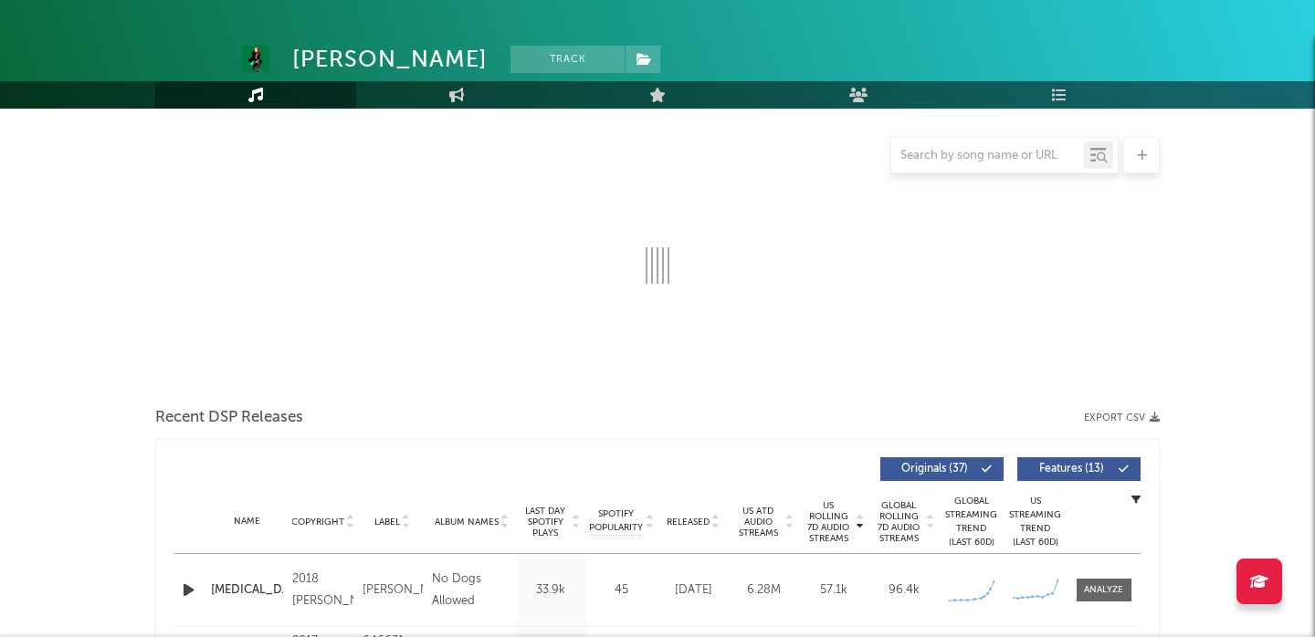
scroll to position [422, 0]
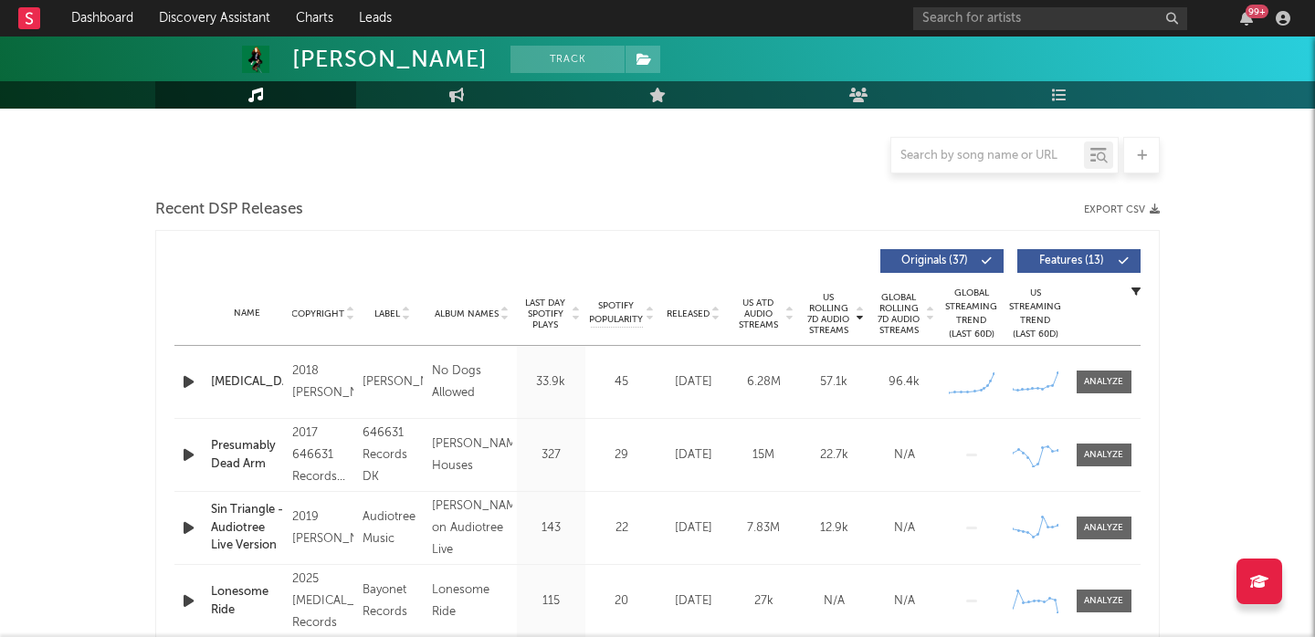
click at [185, 380] on icon "button" at bounding box center [188, 382] width 19 height 23
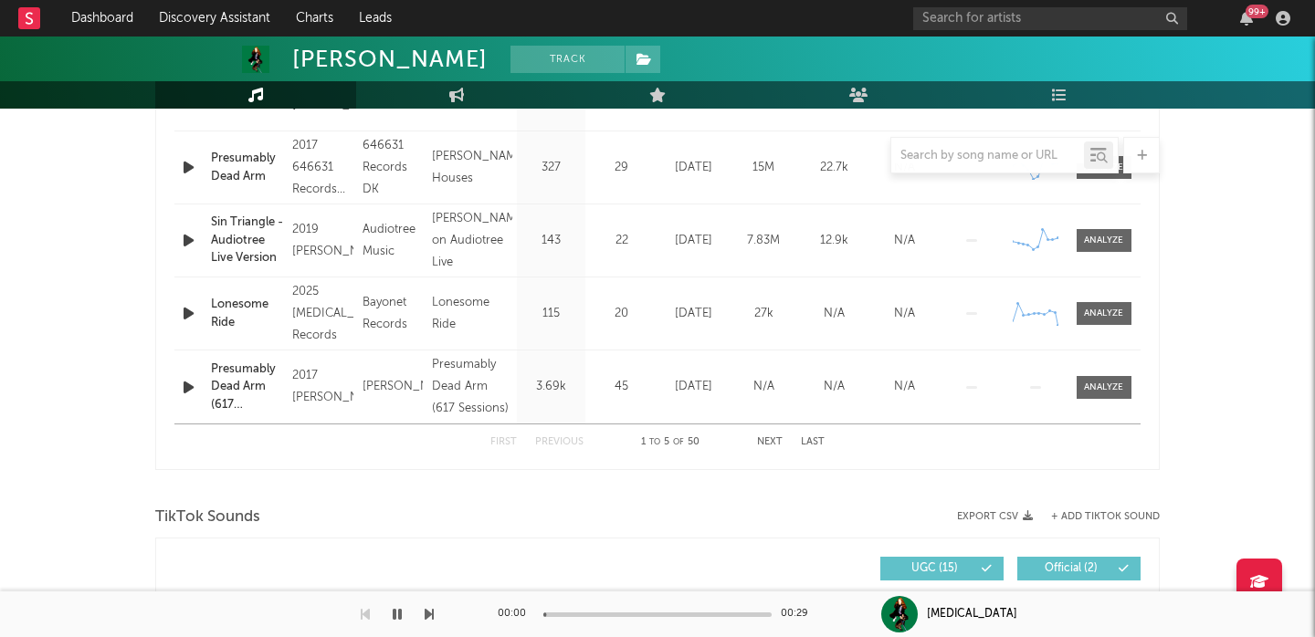
select select "6m"
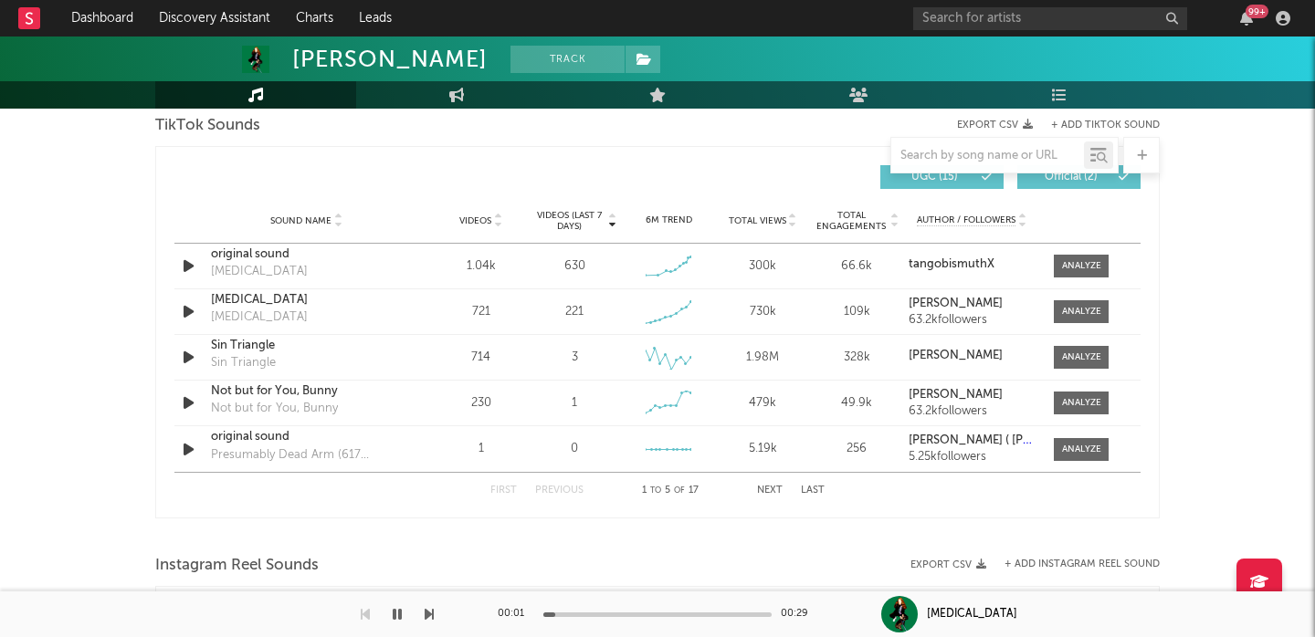
scroll to position [1233, 0]
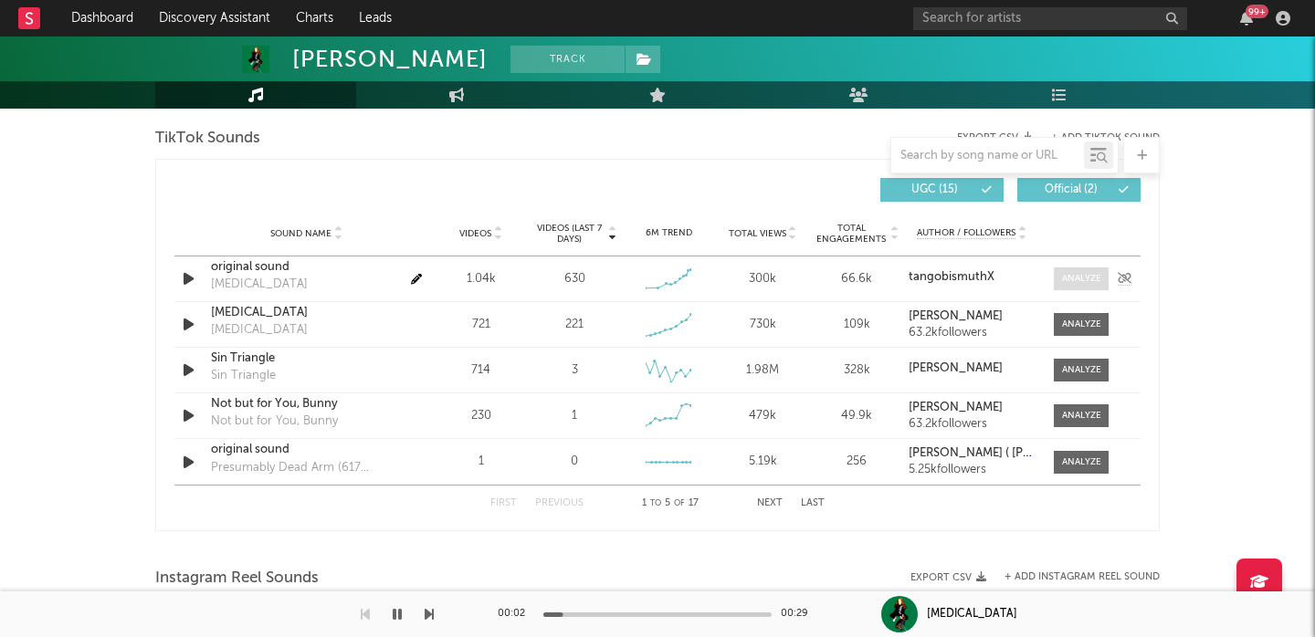
click at [1074, 277] on div at bounding box center [1081, 279] width 39 height 14
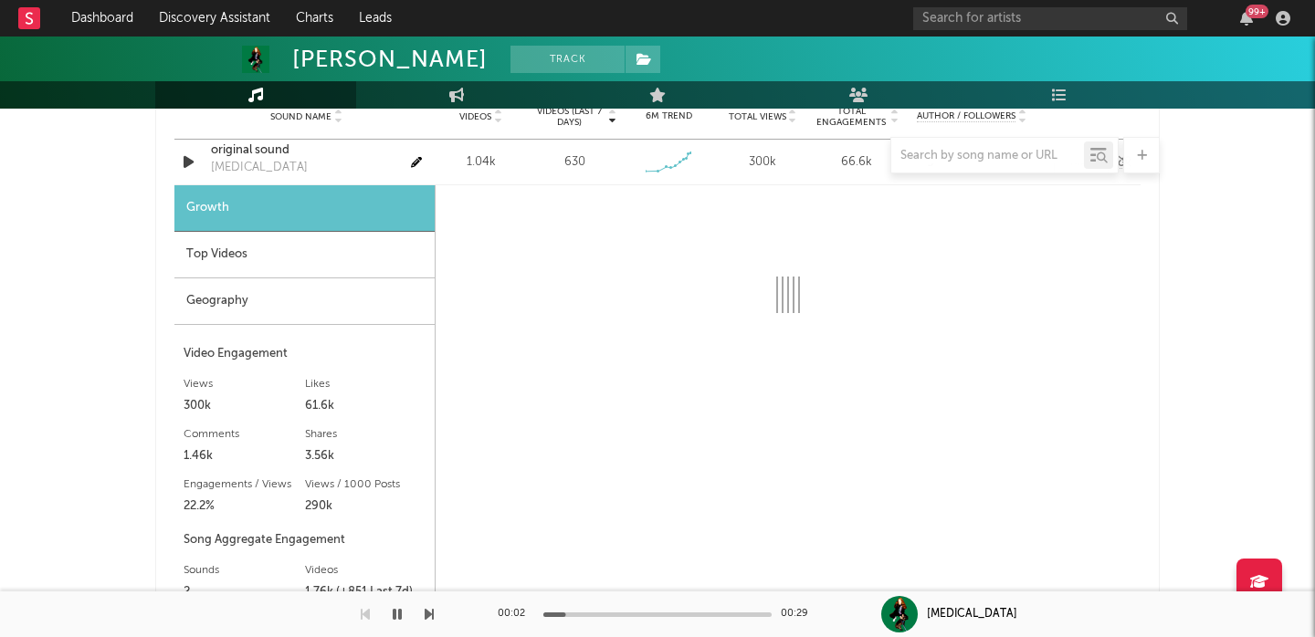
select select "1w"
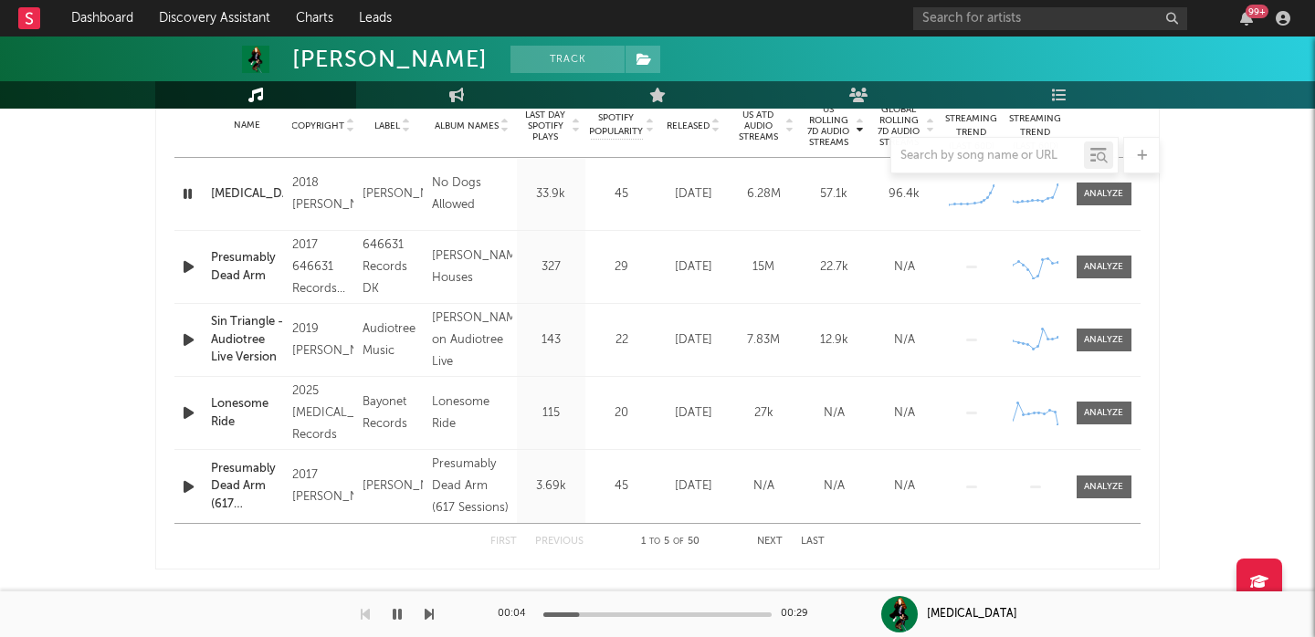
scroll to position [731, 0]
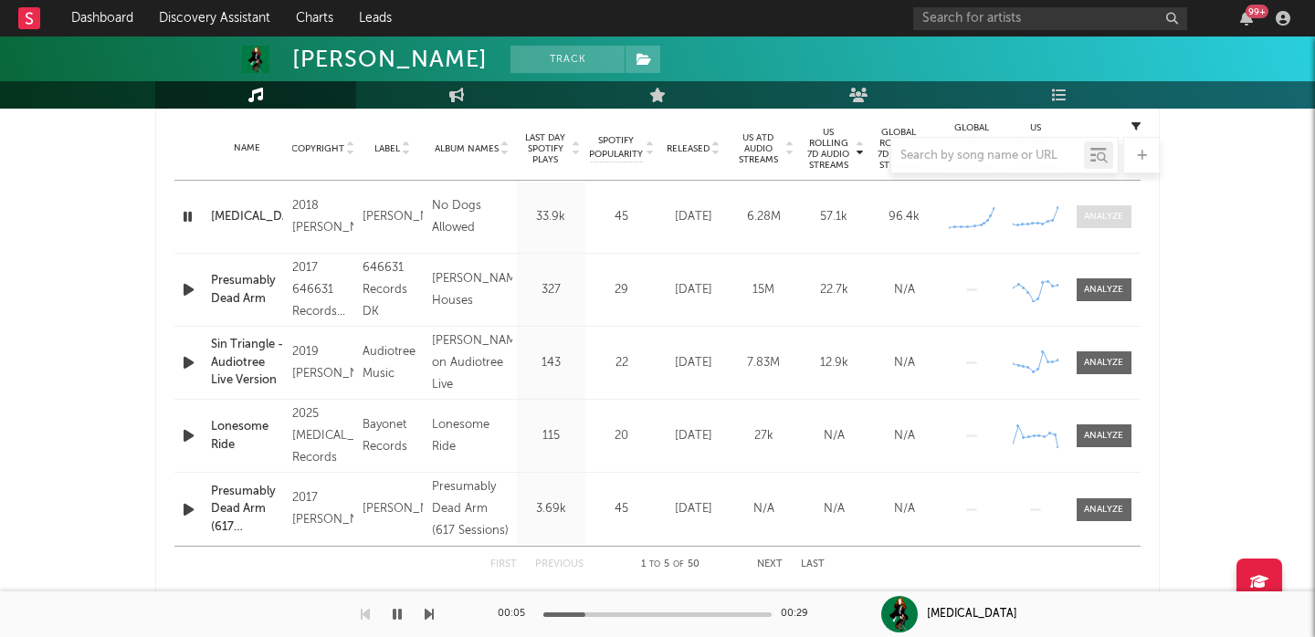
click at [1108, 213] on div at bounding box center [1103, 217] width 39 height 14
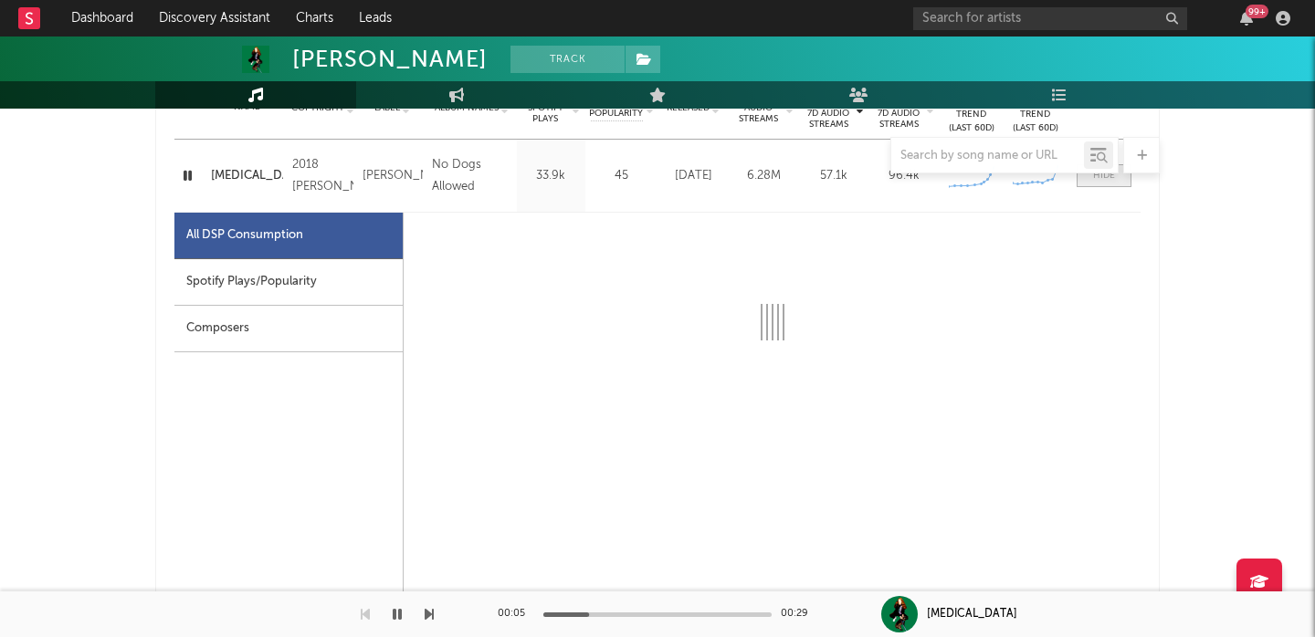
scroll to position [777, 0]
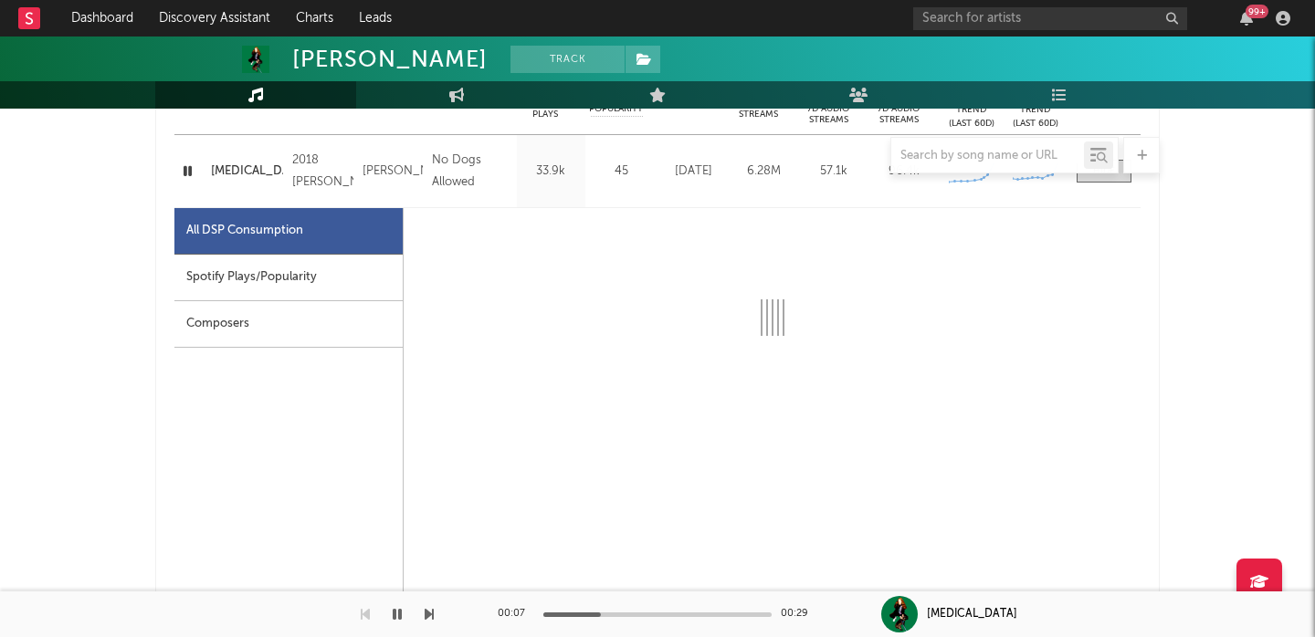
select select "6m"
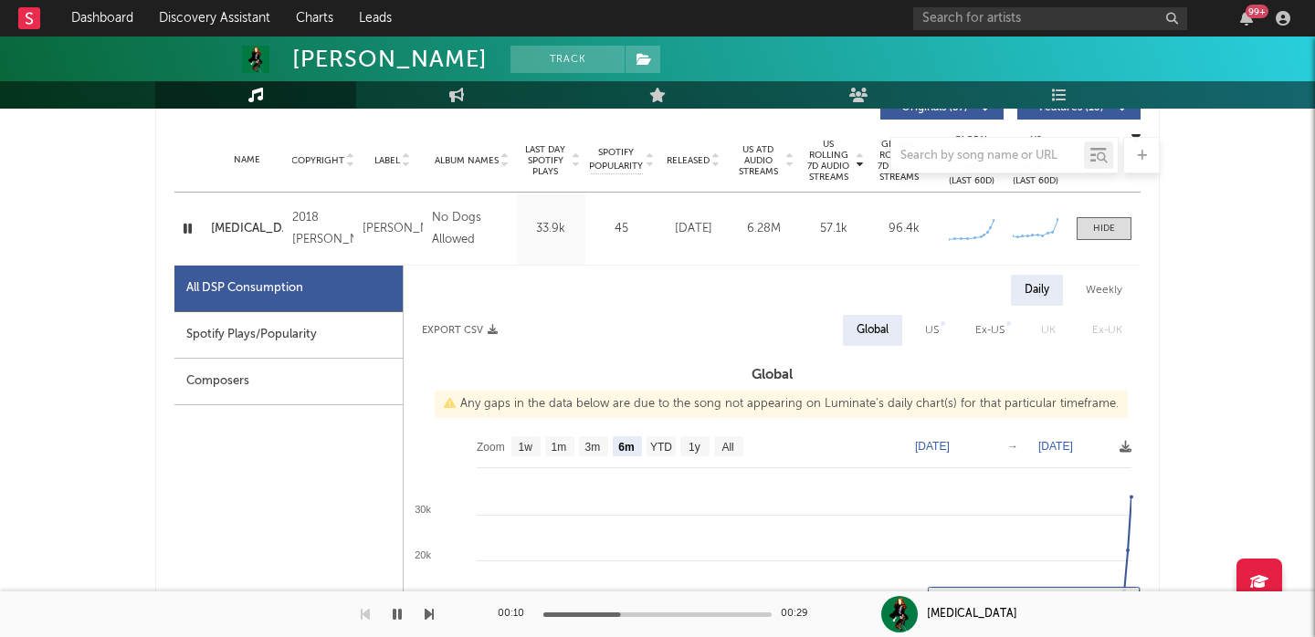
scroll to position [704, 0]
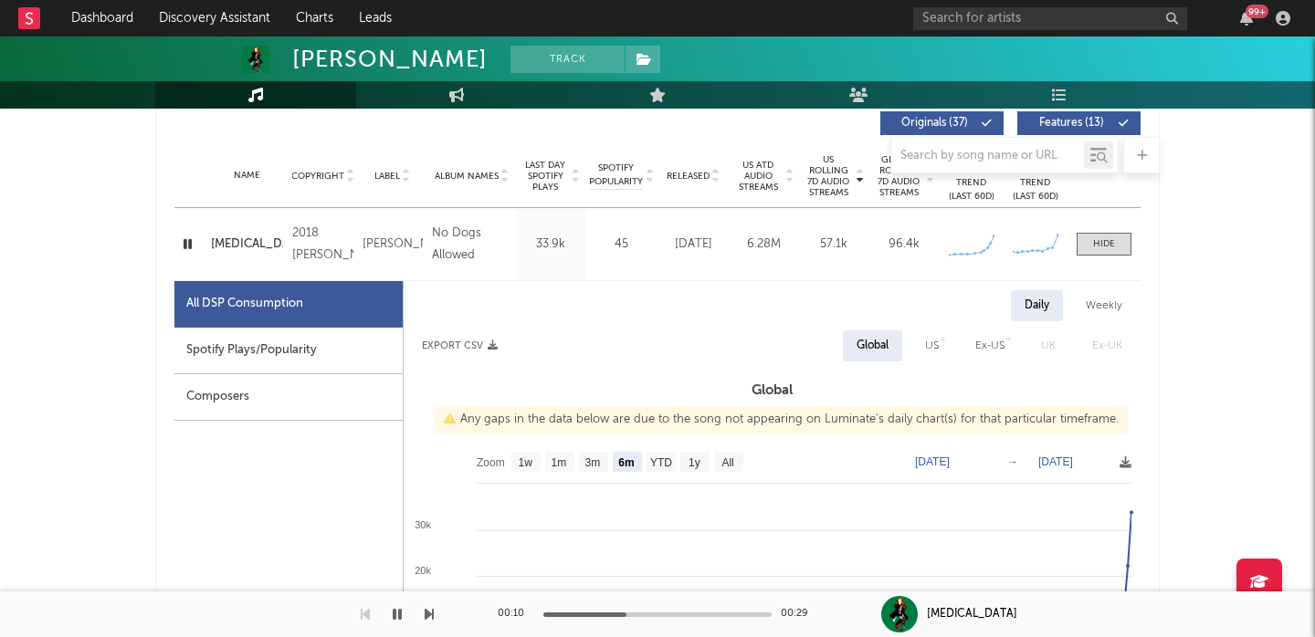
click at [229, 245] on div "[MEDICAL_DATA]" at bounding box center [247, 245] width 72 height 18
click at [267, 359] on div "Spotify Plays/Popularity" at bounding box center [288, 351] width 228 height 47
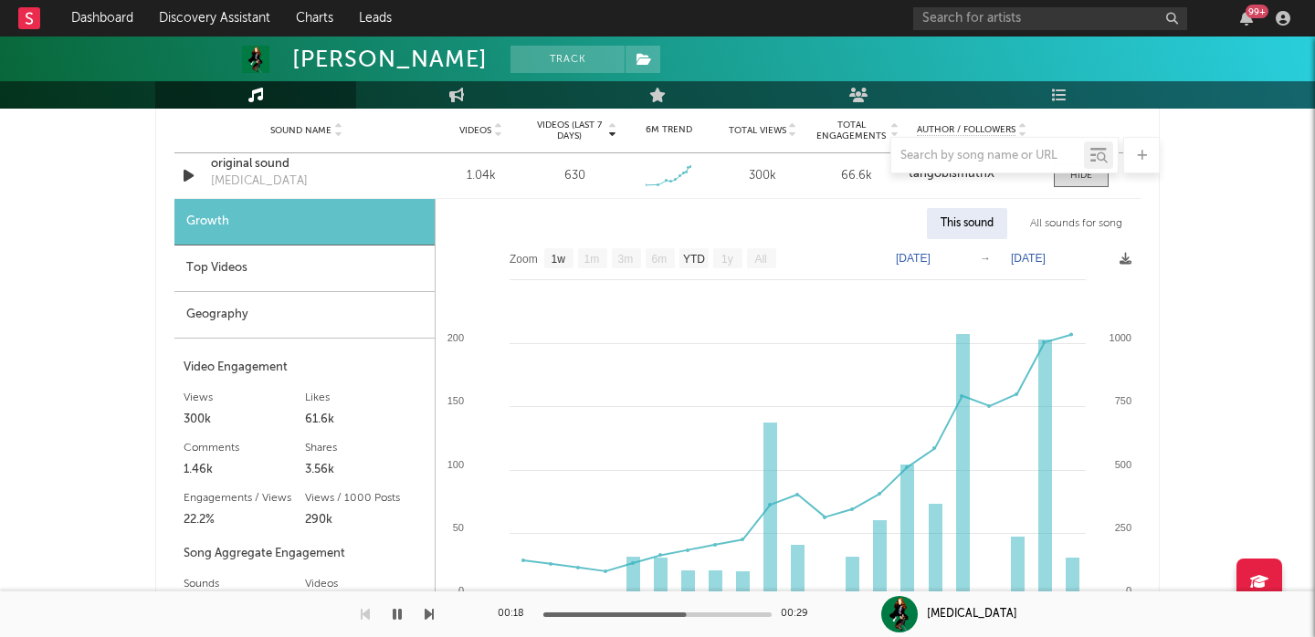
scroll to position [2222, 0]
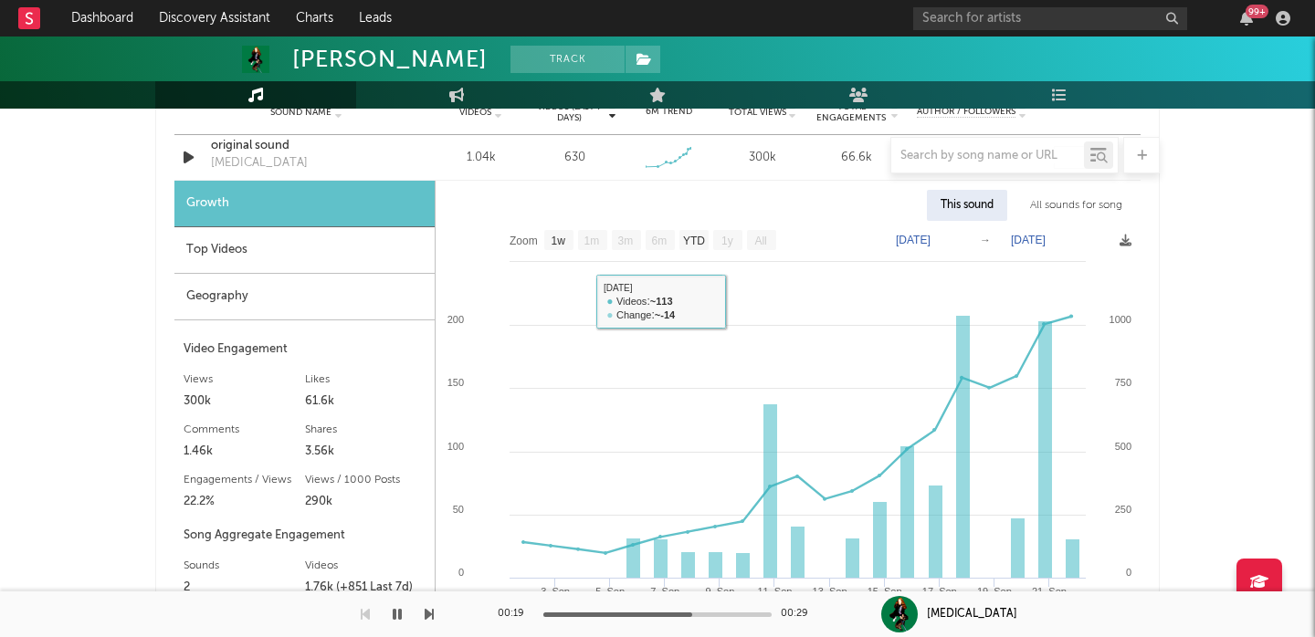
click at [379, 257] on div "Top Videos" at bounding box center [304, 250] width 260 height 47
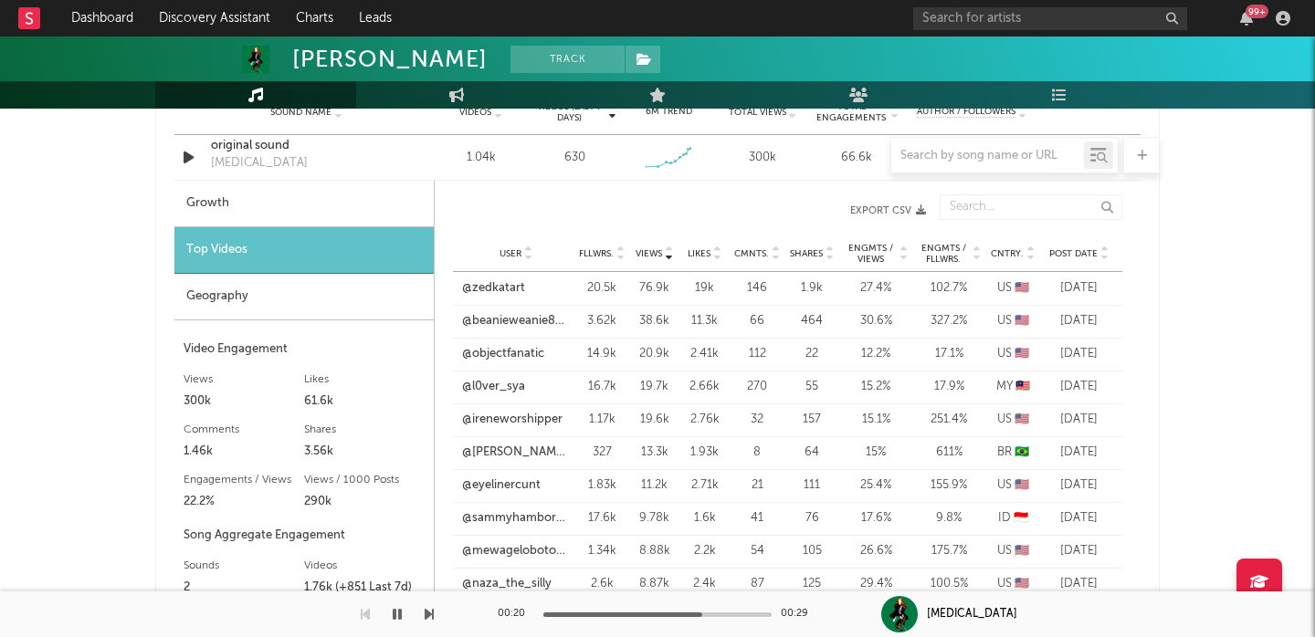
click at [358, 206] on div "Growth" at bounding box center [303, 204] width 259 height 47
select select "1w"
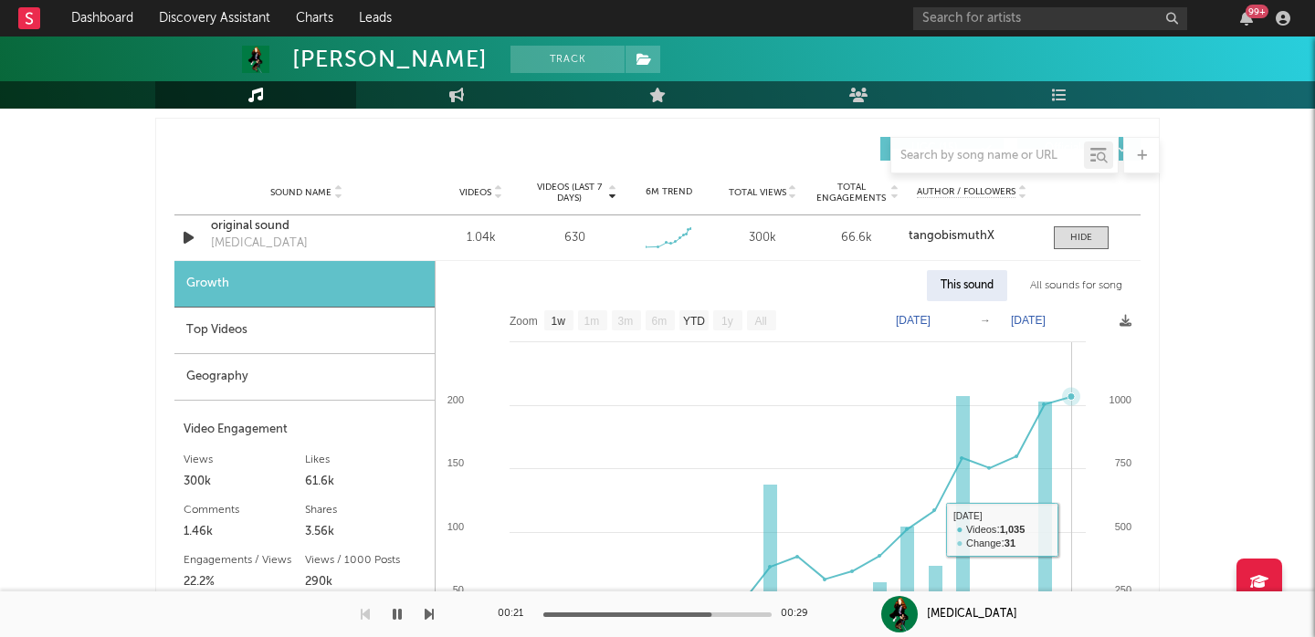
scroll to position [2117, 0]
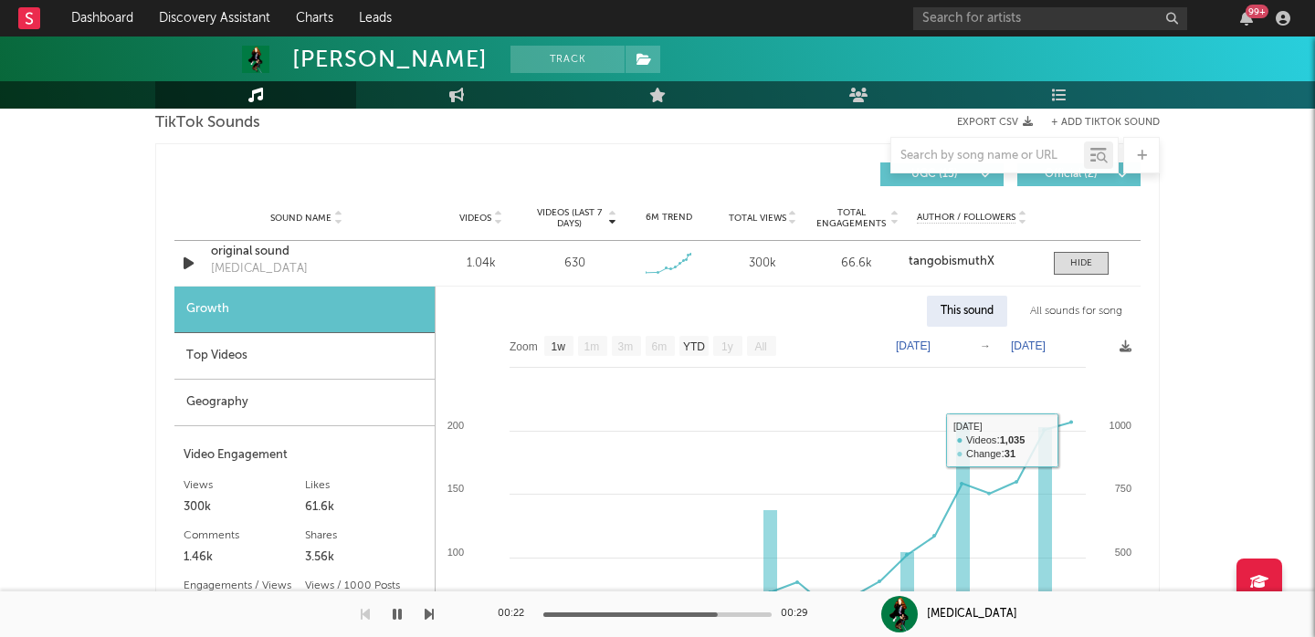
click at [1058, 310] on div "All sounds for song" at bounding box center [1076, 311] width 120 height 31
select select "1w"
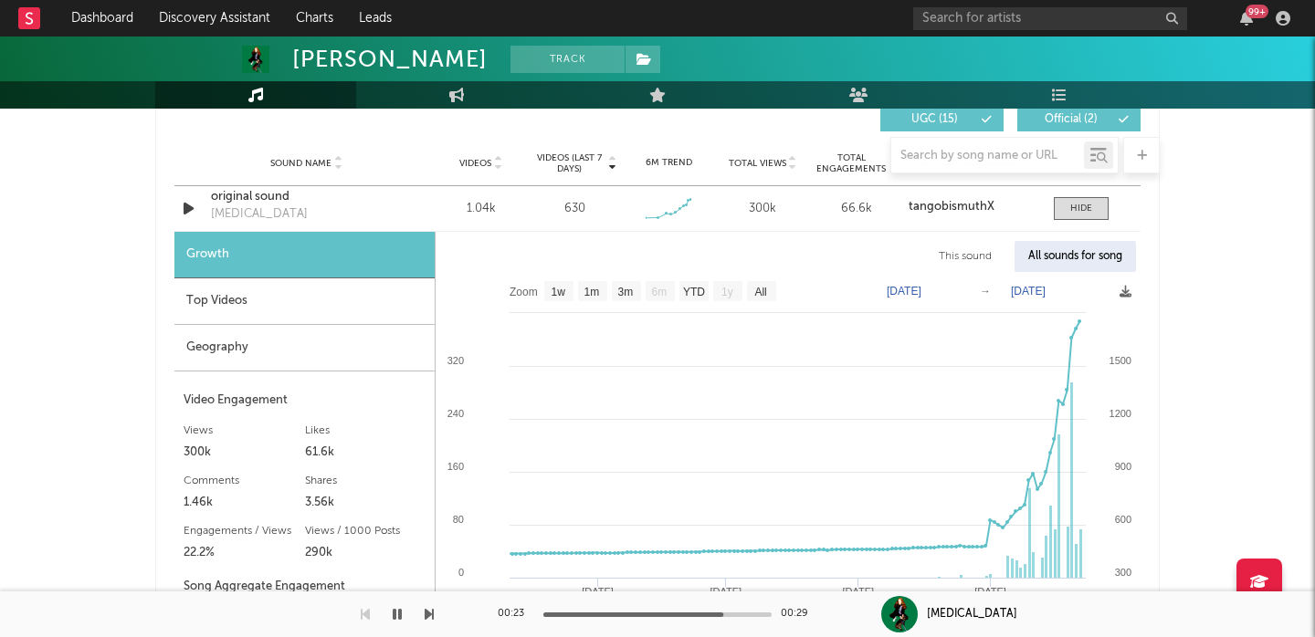
scroll to position [2178, 0]
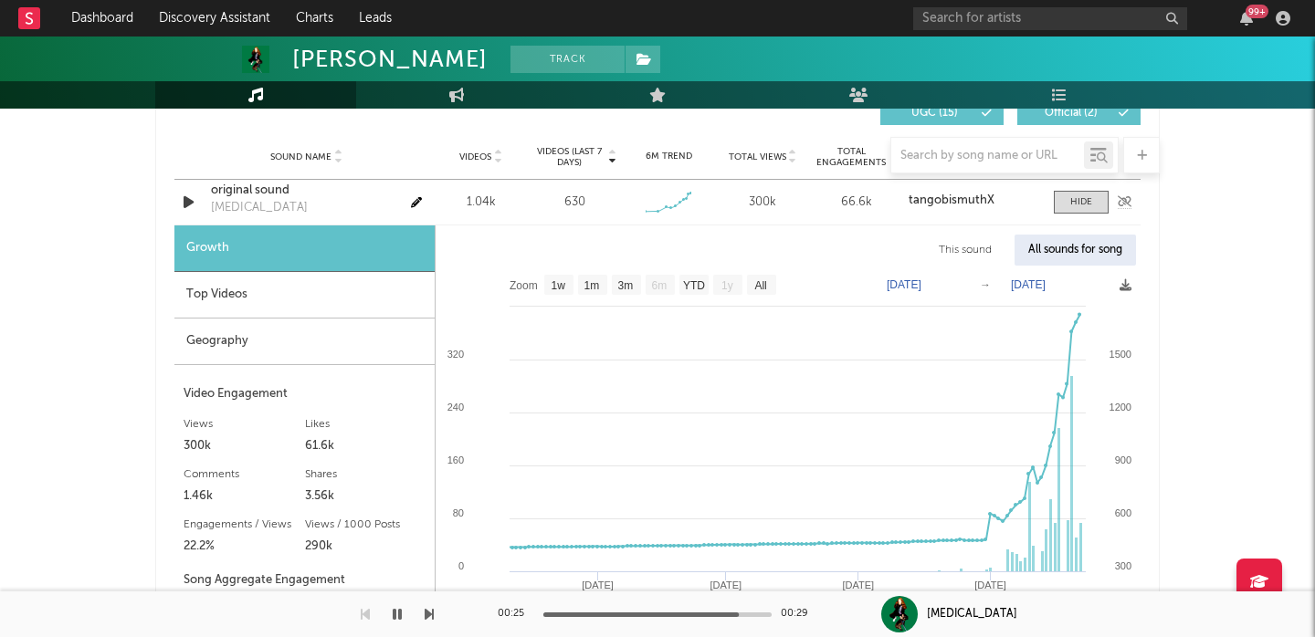
click at [269, 186] on div "original sound" at bounding box center [306, 191] width 191 height 18
select select "6m"
select select "1w"
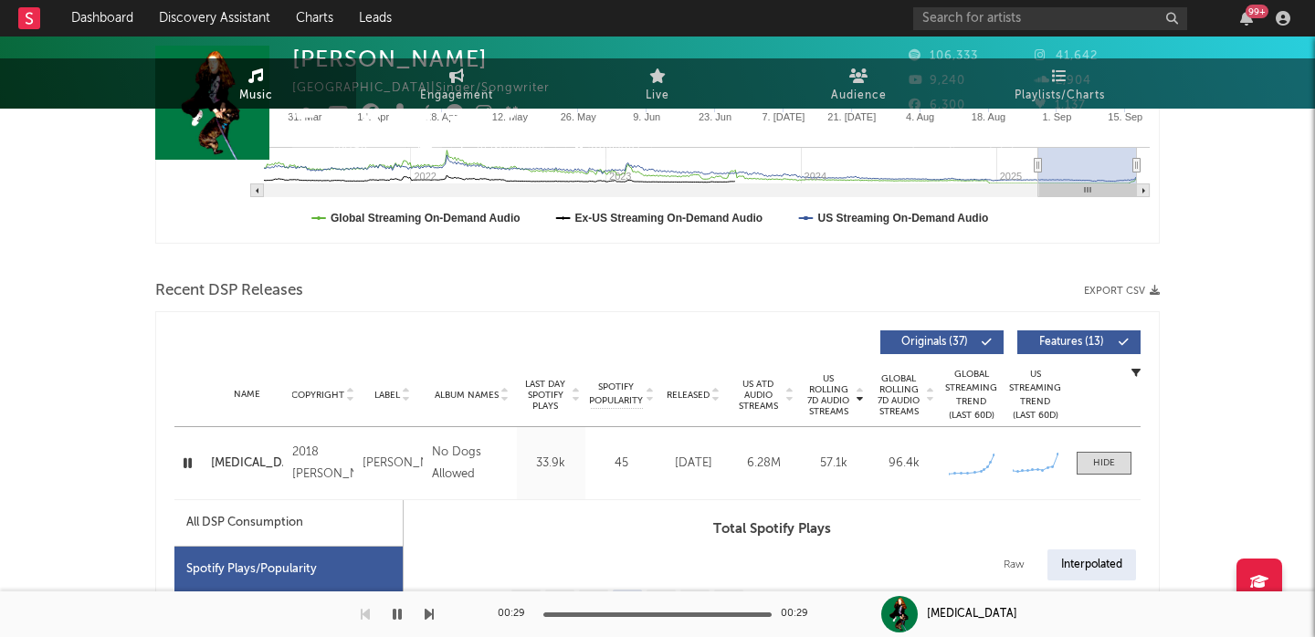
scroll to position [0, 0]
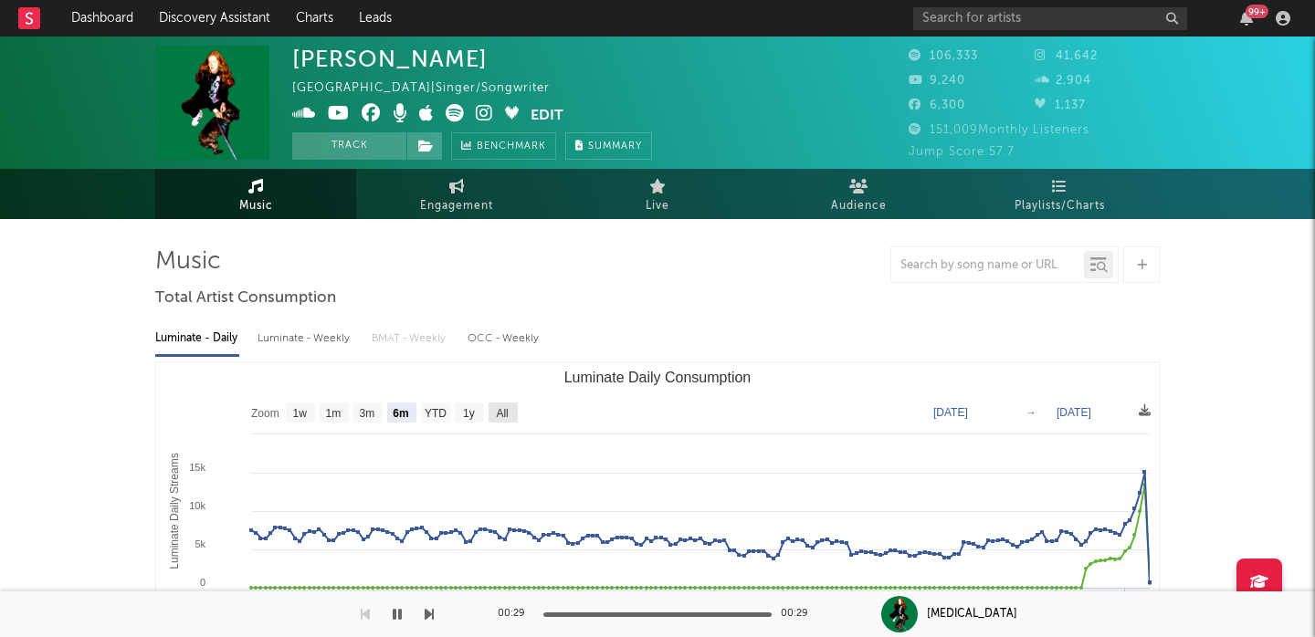
click at [504, 409] on text "All" at bounding box center [502, 413] width 12 height 13
select select "All"
type input "[DATE]"
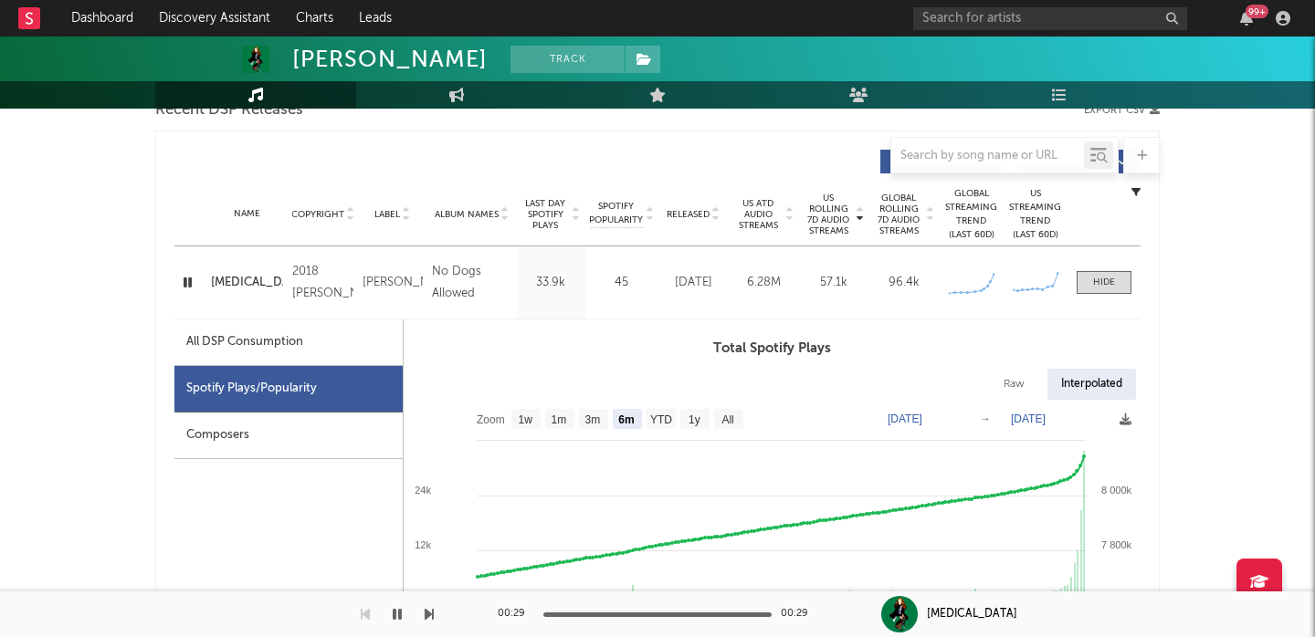
scroll to position [667, 0]
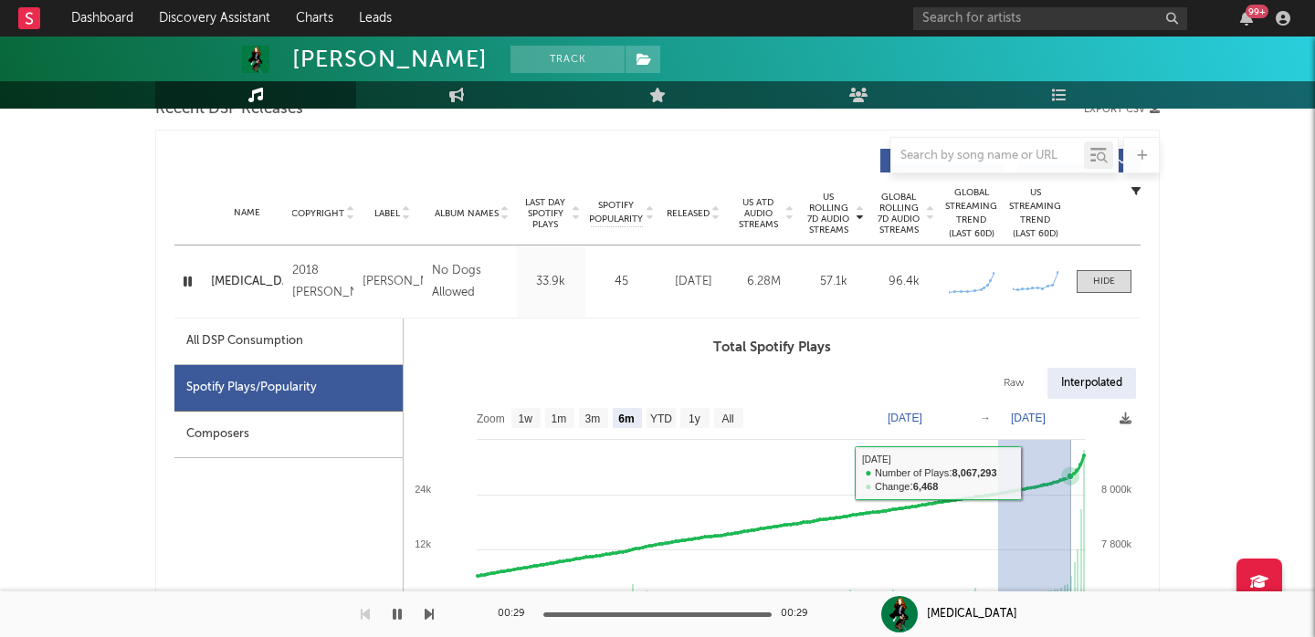
drag, startPoint x: 1015, startPoint y: 473, endPoint x: 1163, endPoint y: 472, distance: 147.9
type input "2025-08-26"
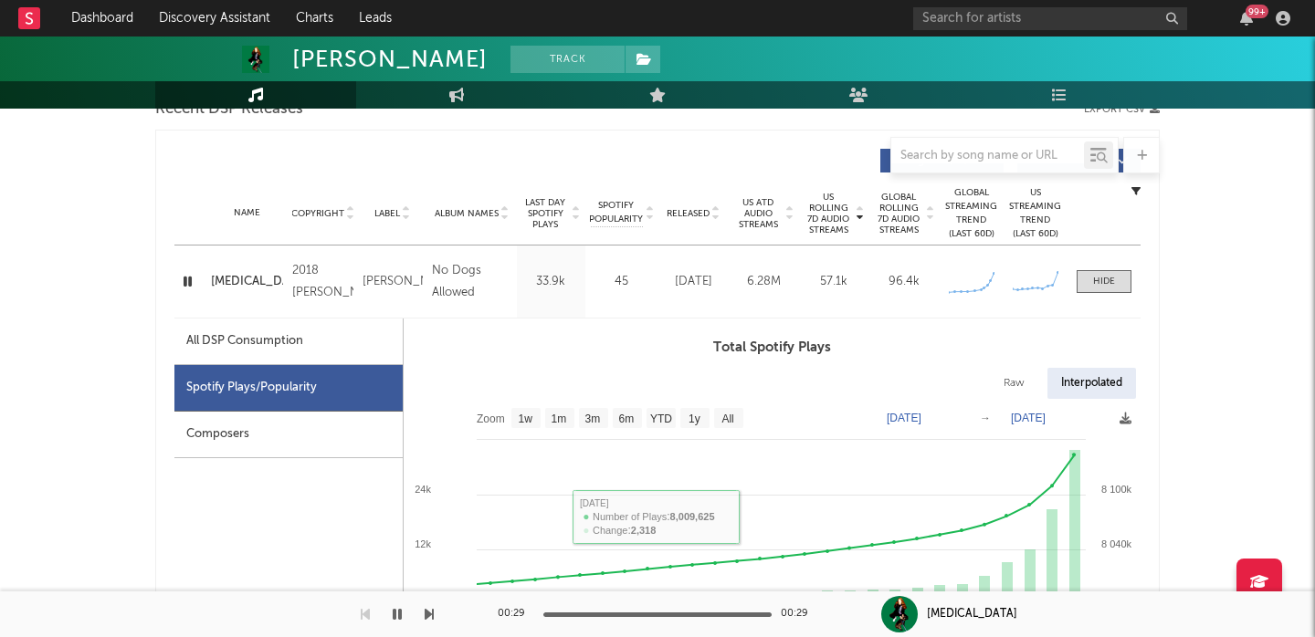
click at [304, 335] on div "All DSP Consumption" at bounding box center [288, 342] width 228 height 47
select select "6m"
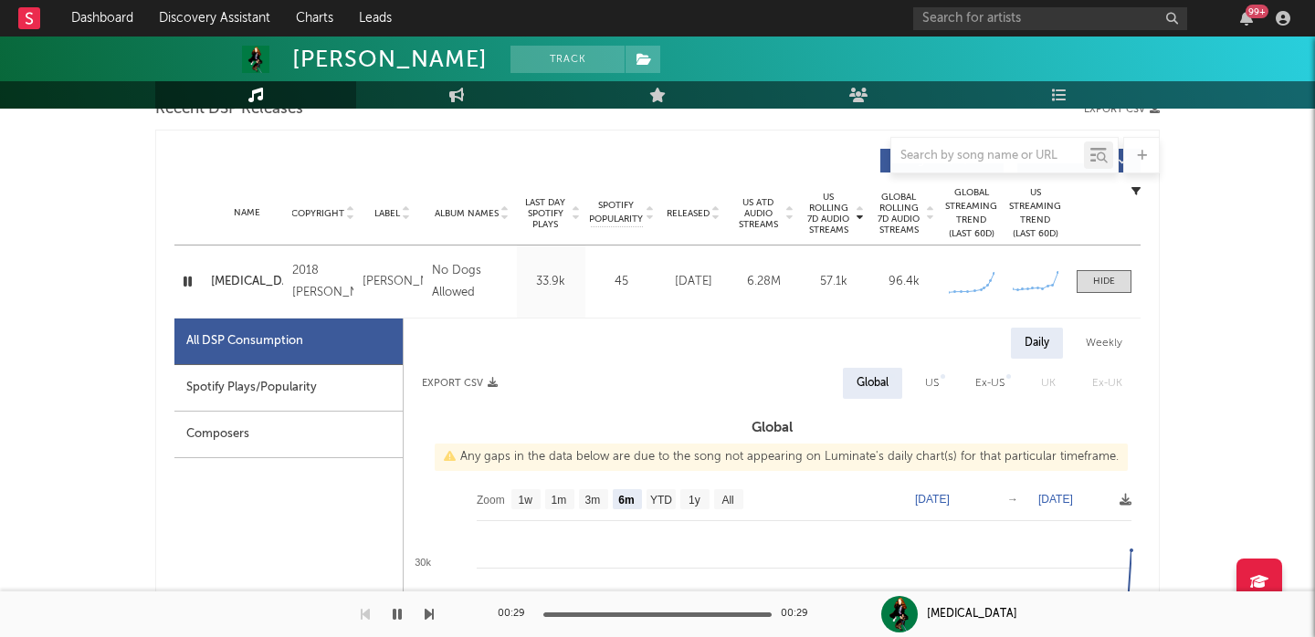
click at [244, 273] on div "Impostor Syndrome" at bounding box center [247, 282] width 72 height 18
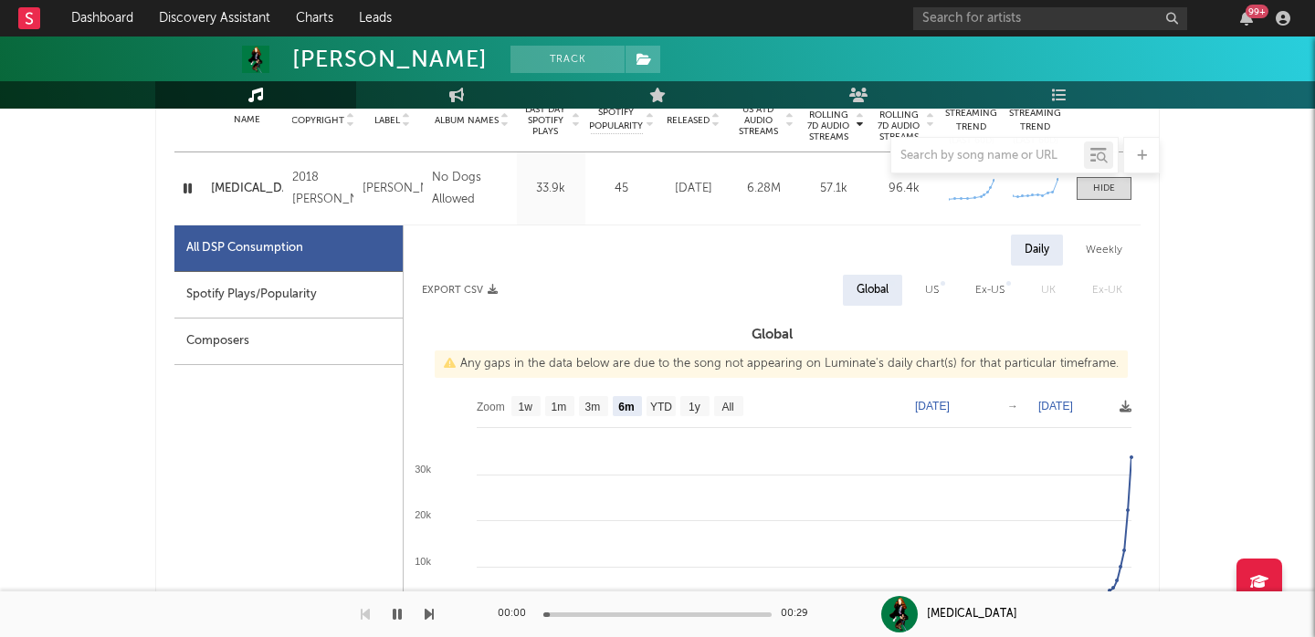
scroll to position [832, 0]
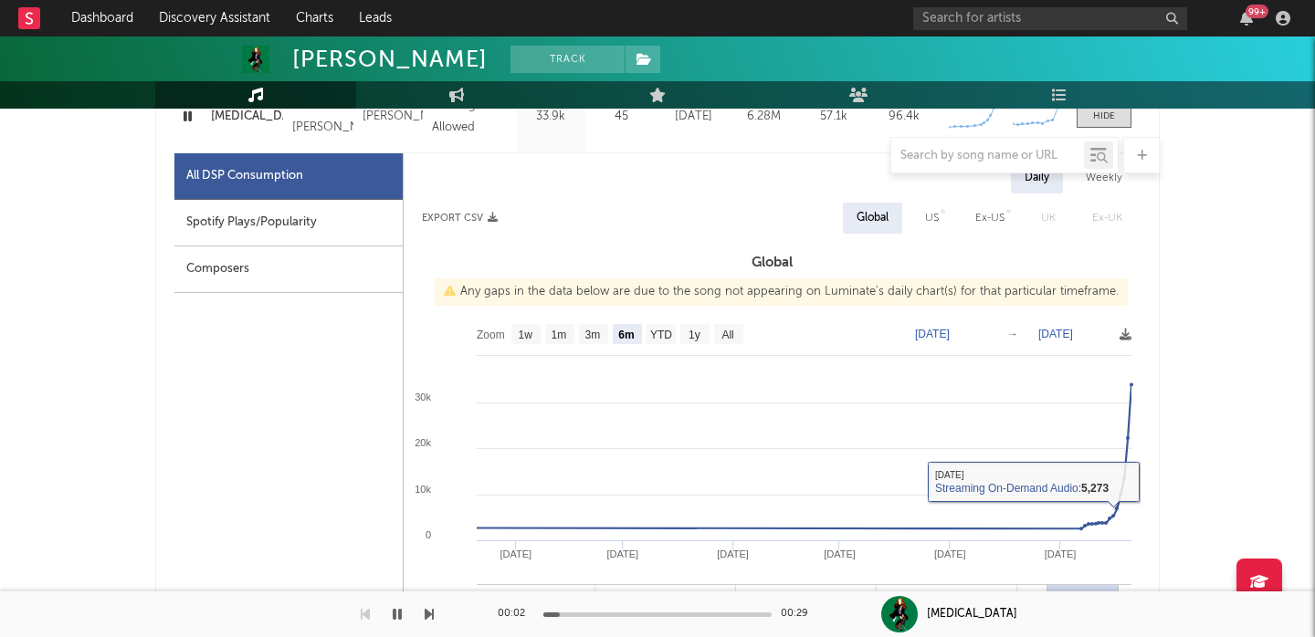
click at [927, 222] on div "US" at bounding box center [932, 218] width 14 height 22
select select "6m"
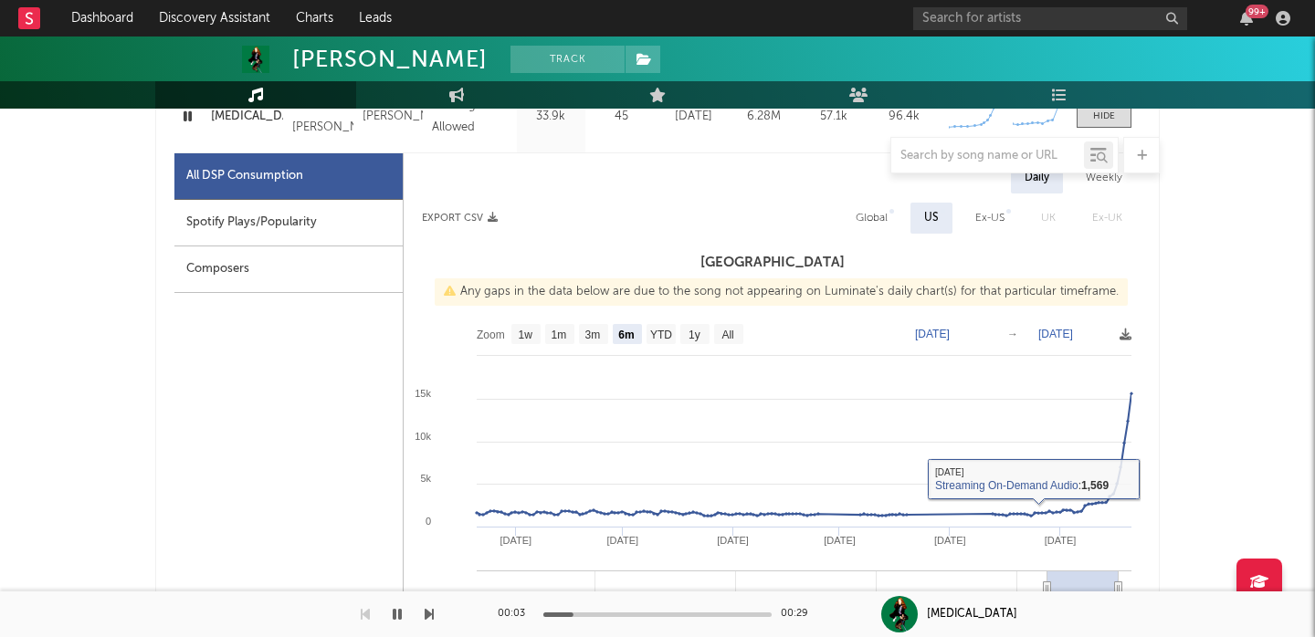
click at [288, 216] on div "Spotify Plays/Popularity" at bounding box center [288, 223] width 228 height 47
select select "6m"
select select "1w"
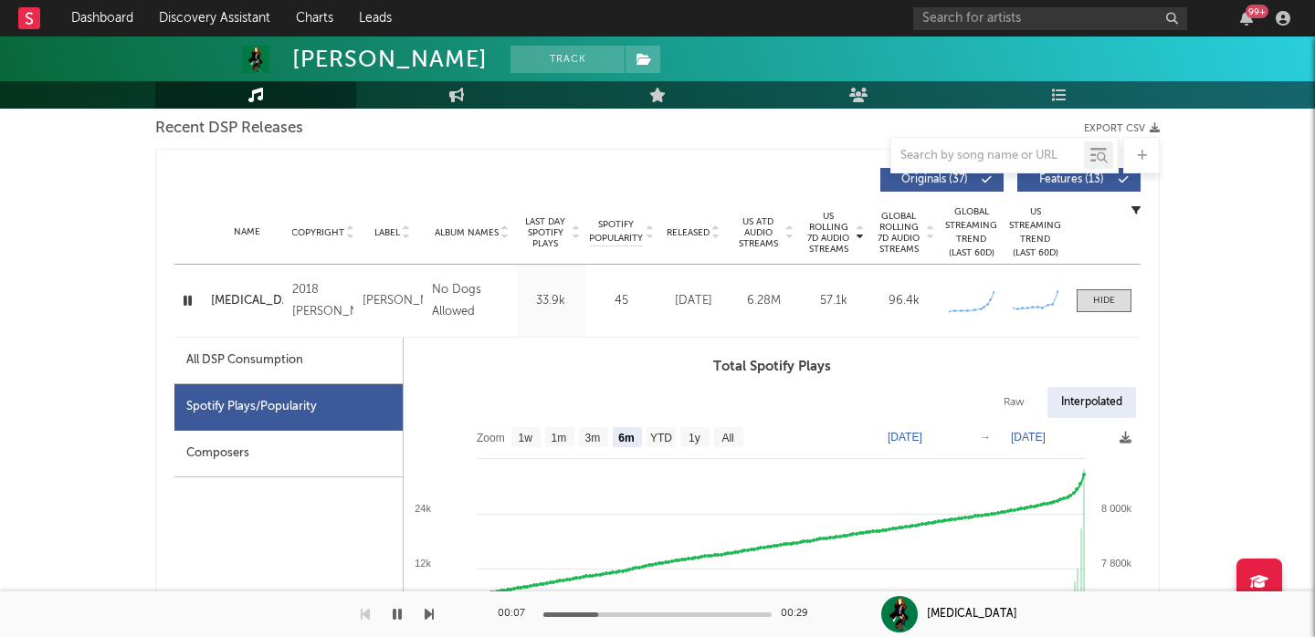
scroll to position [481, 0]
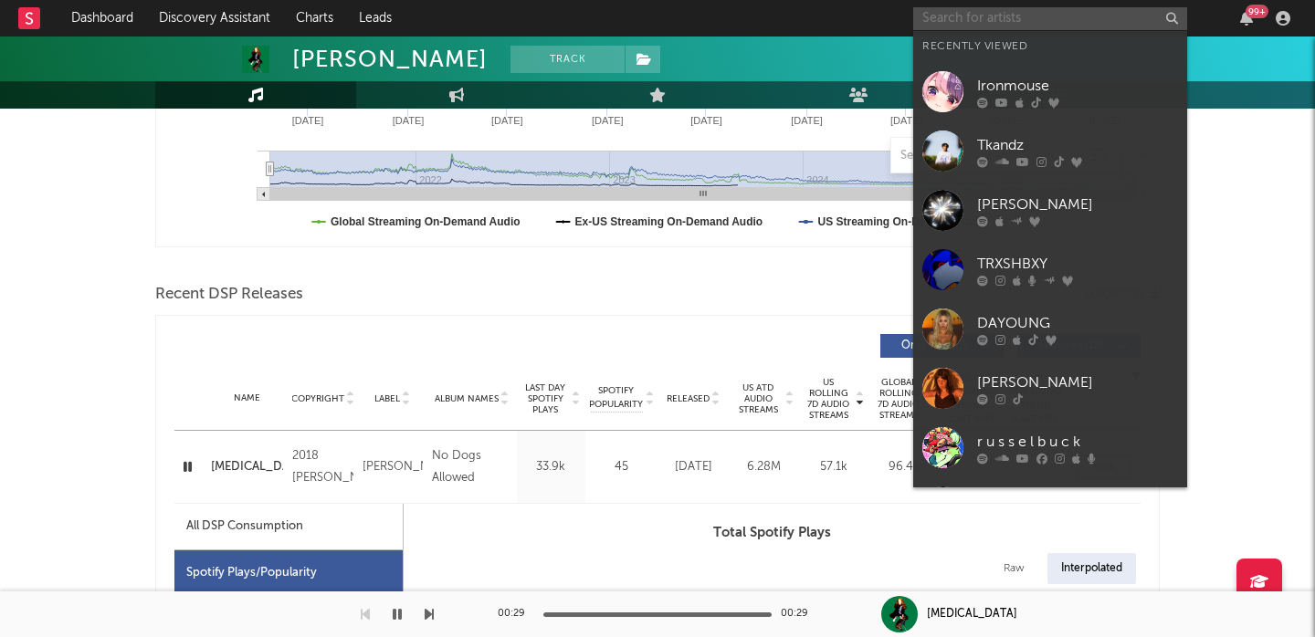
click at [1043, 16] on input "text" at bounding box center [1050, 18] width 274 height 23
paste input "https://open.spotify.com/track/75tH7hxkJM7pMrGgTfJl7m"
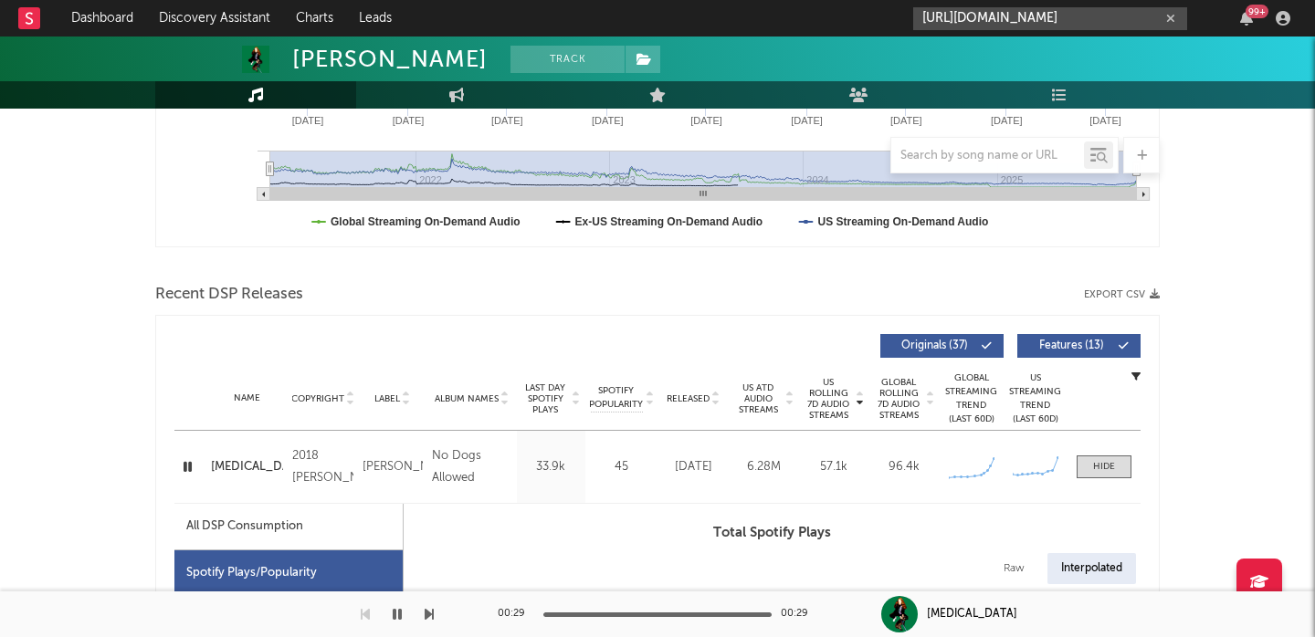
click at [1047, 17] on input "https://open.spotify.com/track/75tH7hxkJM7pMrGgTfJl7m" at bounding box center [1050, 18] width 274 height 23
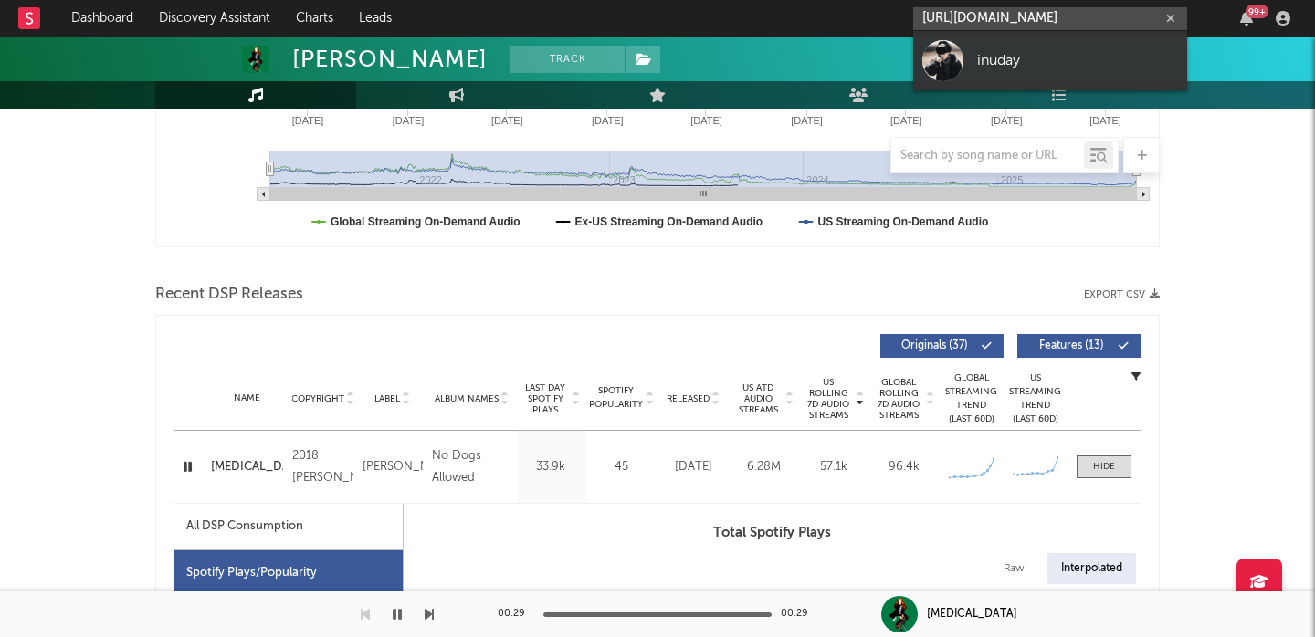
click at [1047, 17] on input "https://open.spotify.com/track/75tH7hxkJM7pMrGgTfJl7m" at bounding box center [1050, 18] width 274 height 23
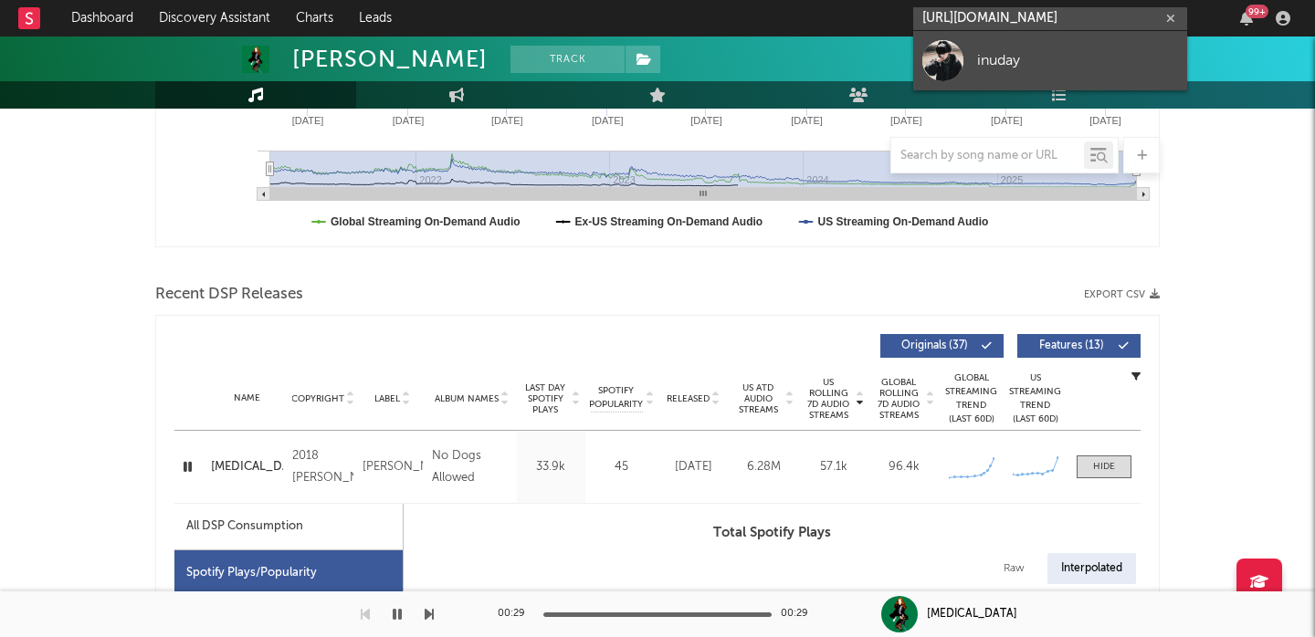
type input "https://open.spotify.com/track/75tH7hxkJM7pMrGgTfJl7m"
click at [1045, 61] on div "inuday" at bounding box center [1077, 60] width 201 height 22
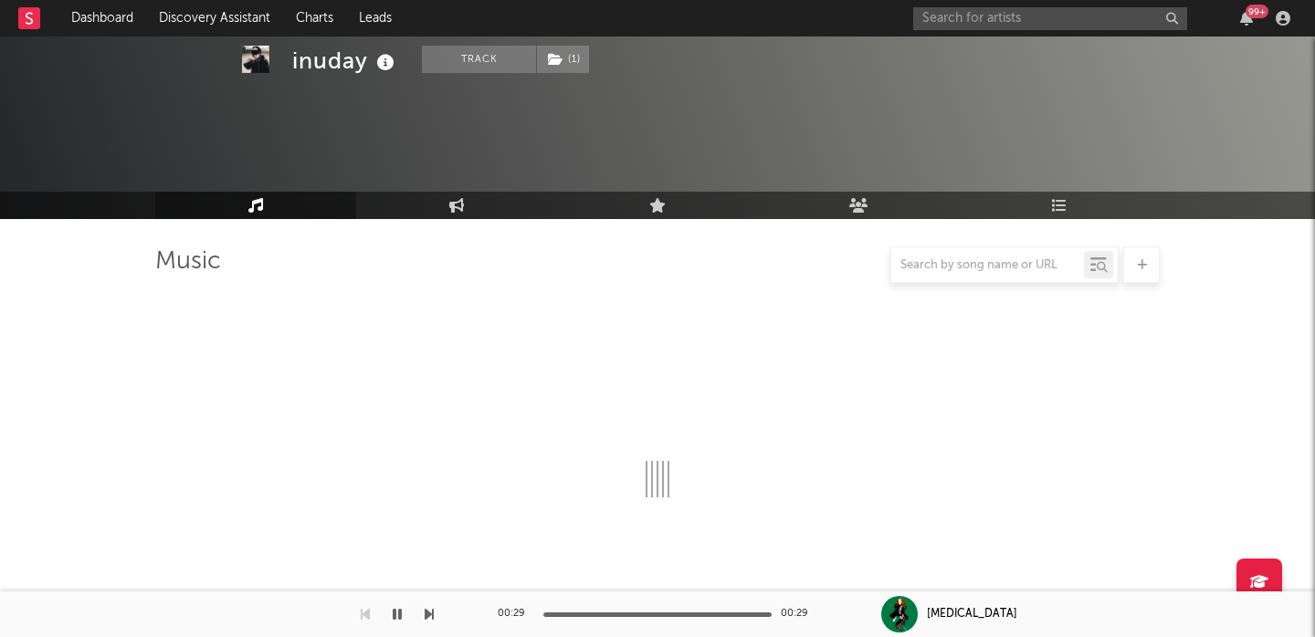
select select "6m"
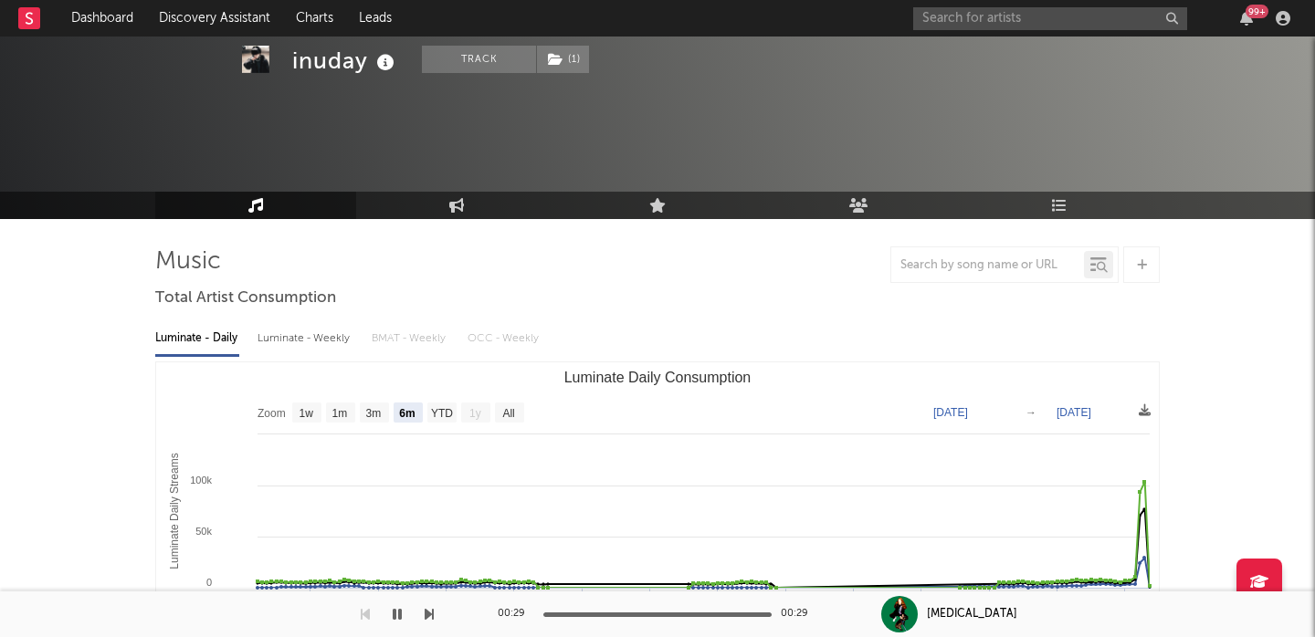
scroll to position [441, 0]
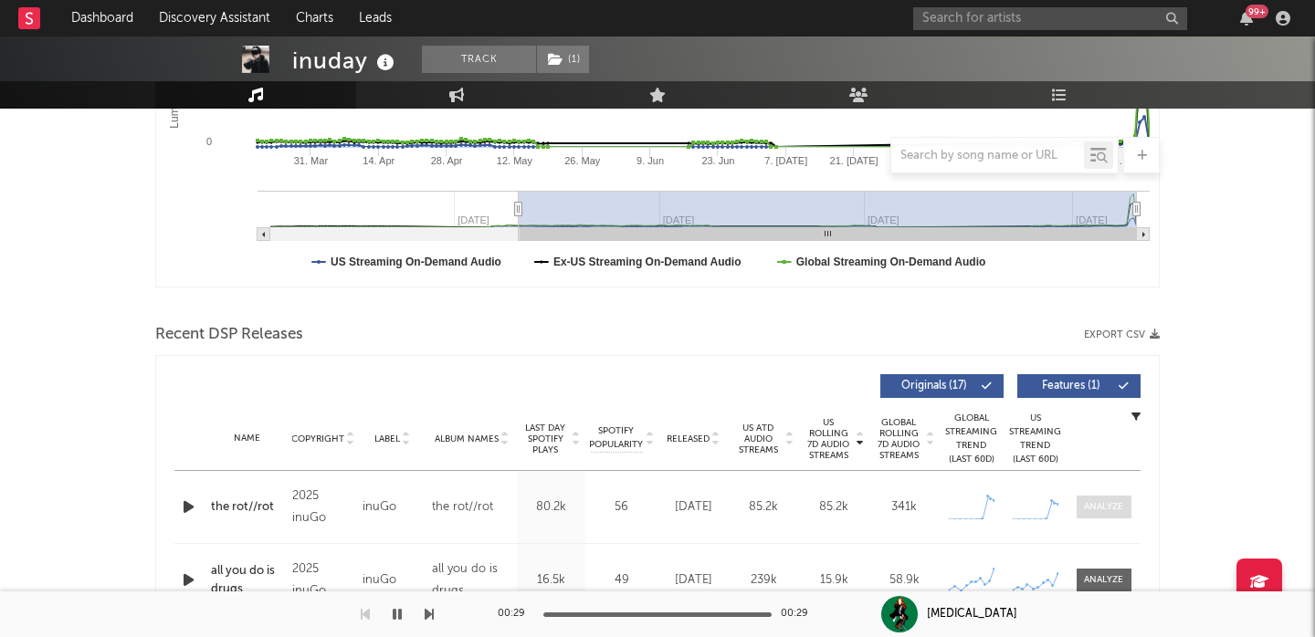
click at [1119, 506] on div at bounding box center [1103, 507] width 39 height 14
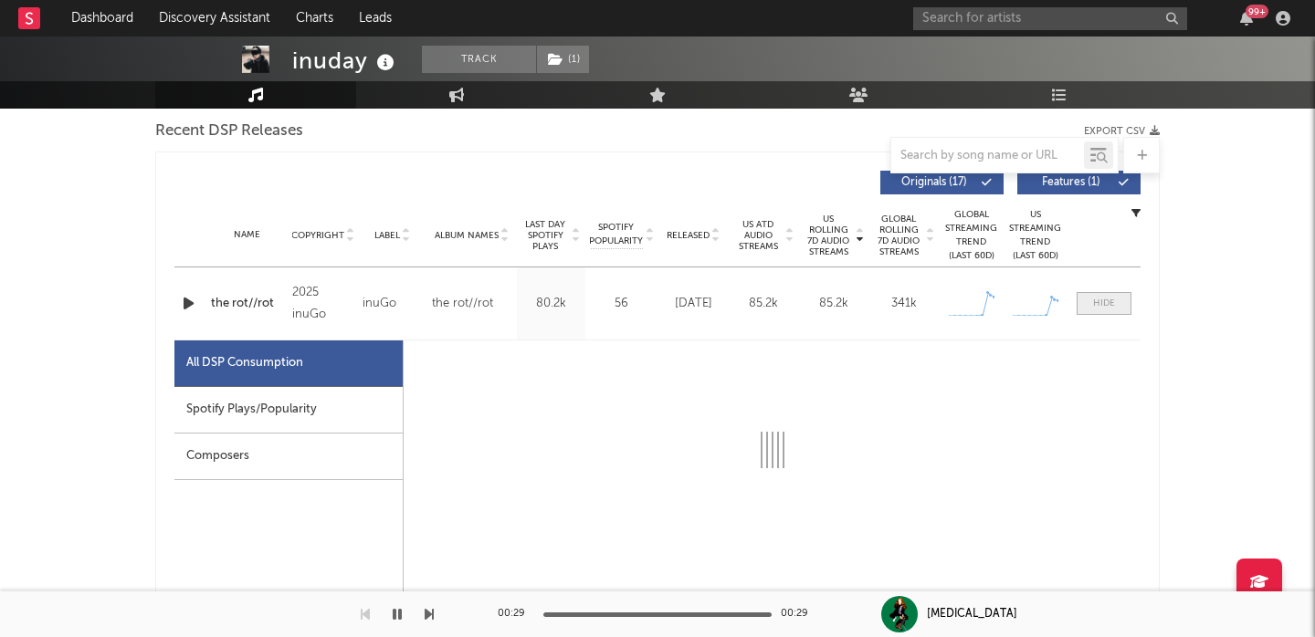
select select "1w"
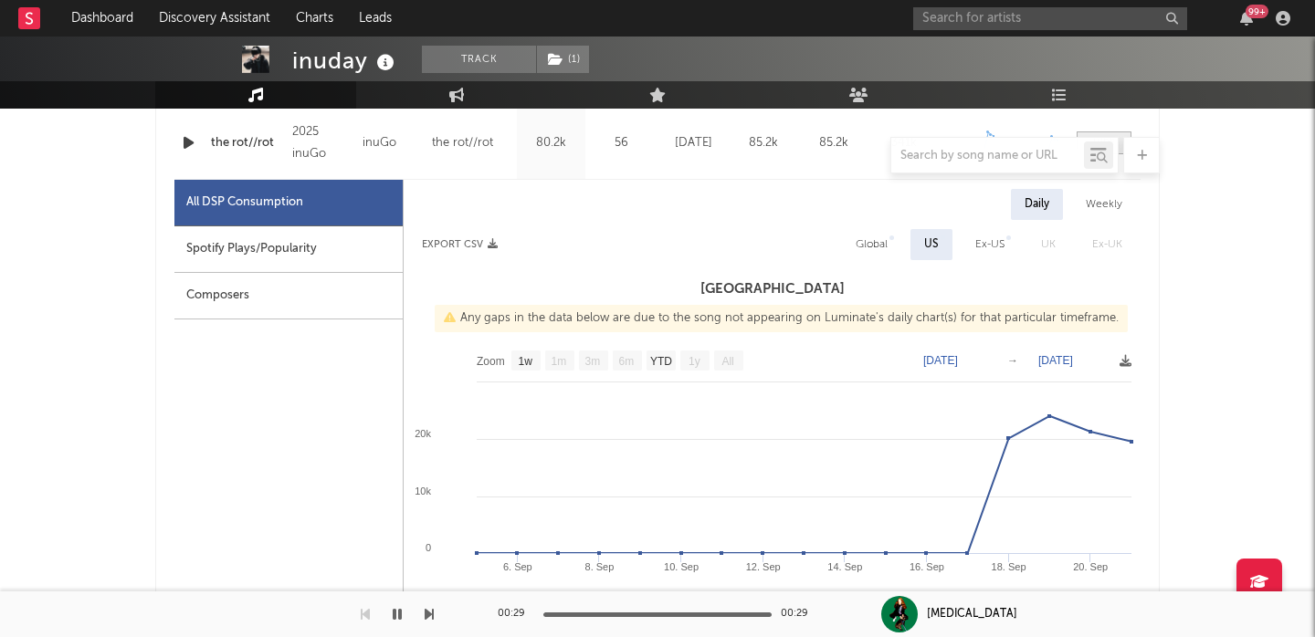
scroll to position [808, 0]
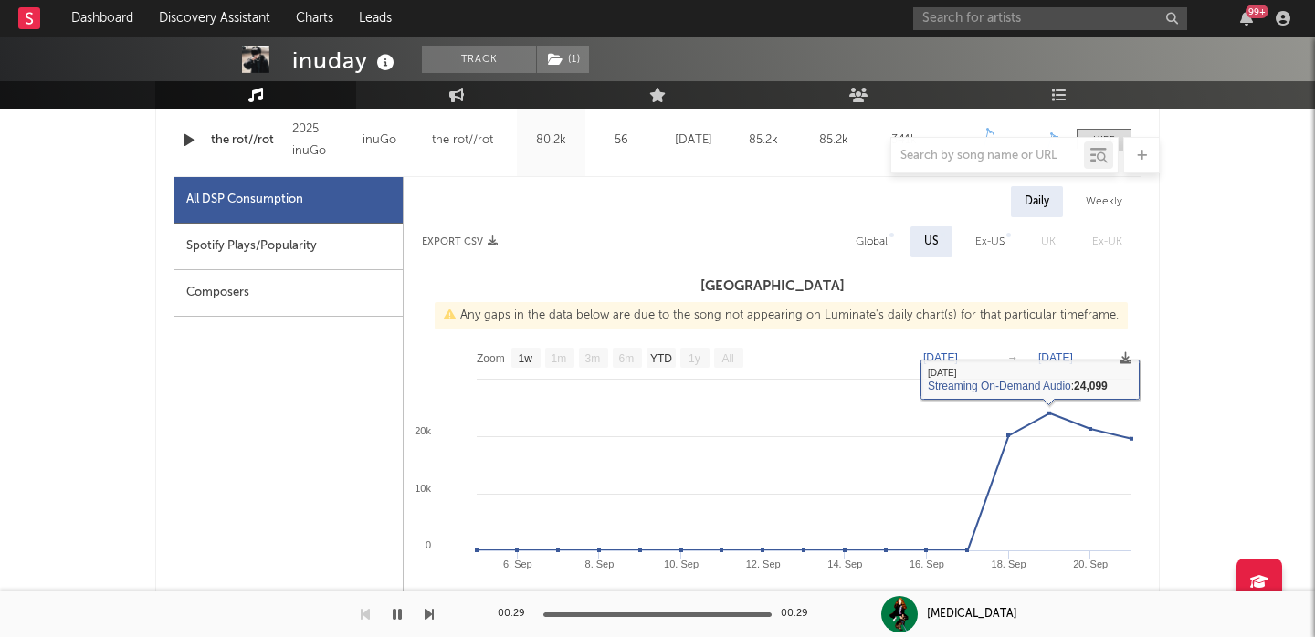
click at [872, 242] on div "Global" at bounding box center [872, 242] width 32 height 22
select select "1w"
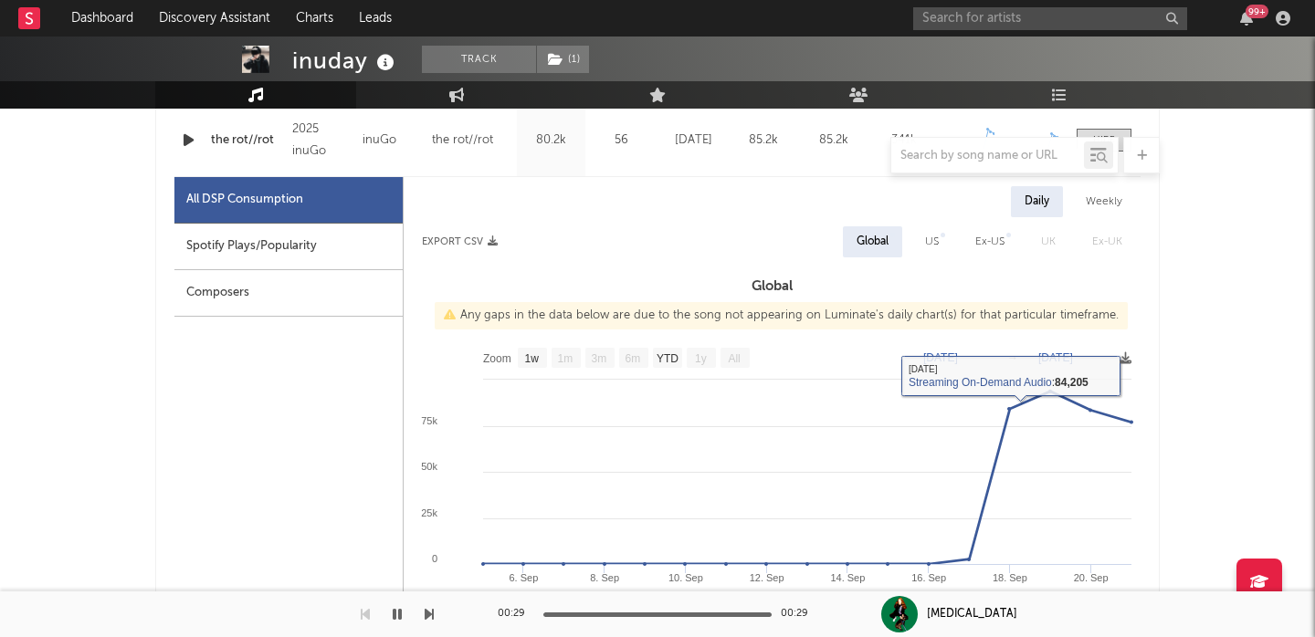
click at [288, 258] on div "Spotify Plays/Popularity" at bounding box center [288, 247] width 228 height 47
select select "1w"
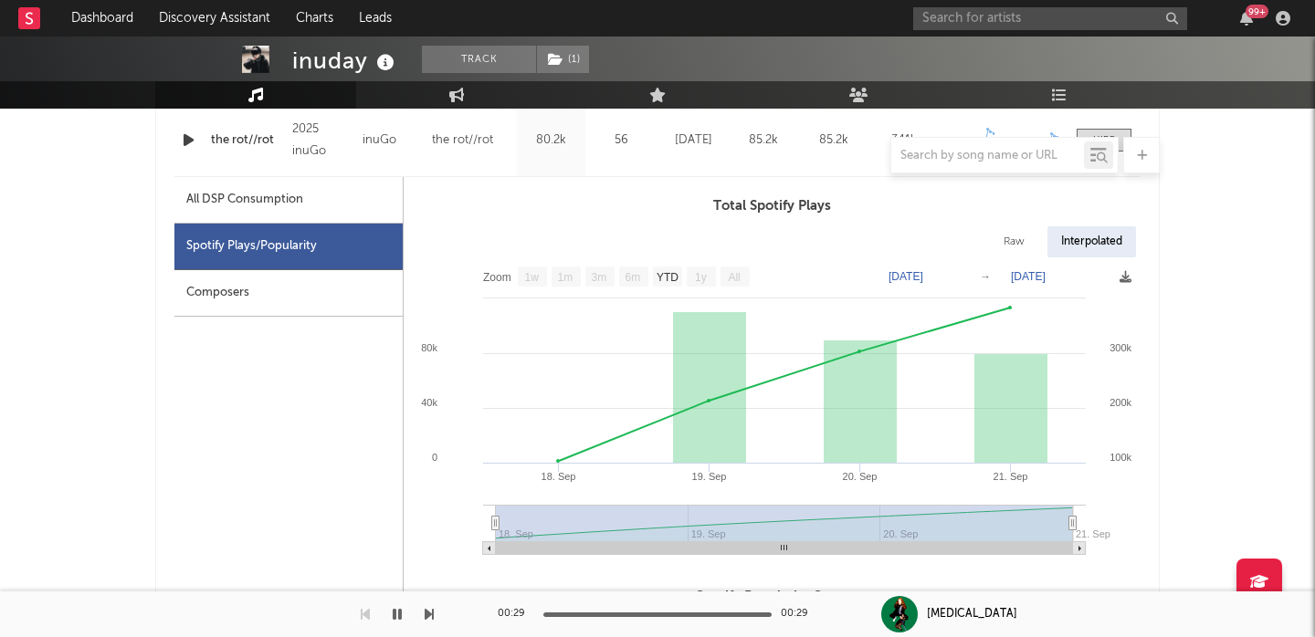
click at [186, 139] on div at bounding box center [657, 155] width 1004 height 37
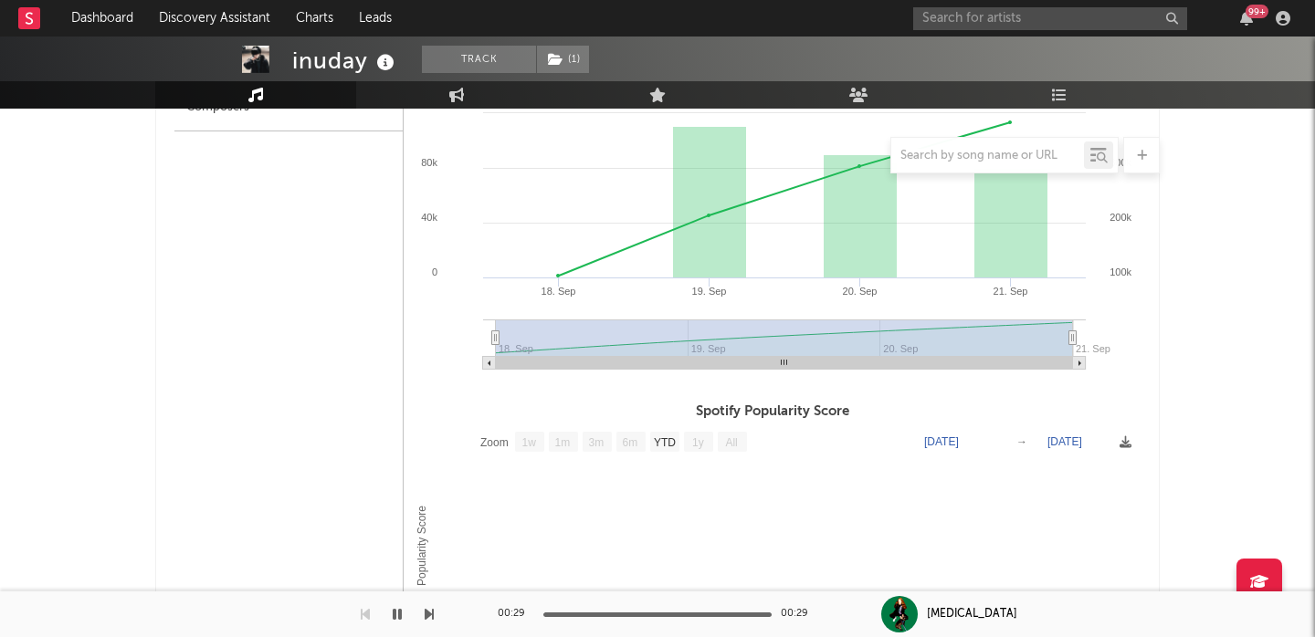
scroll to position [716, 0]
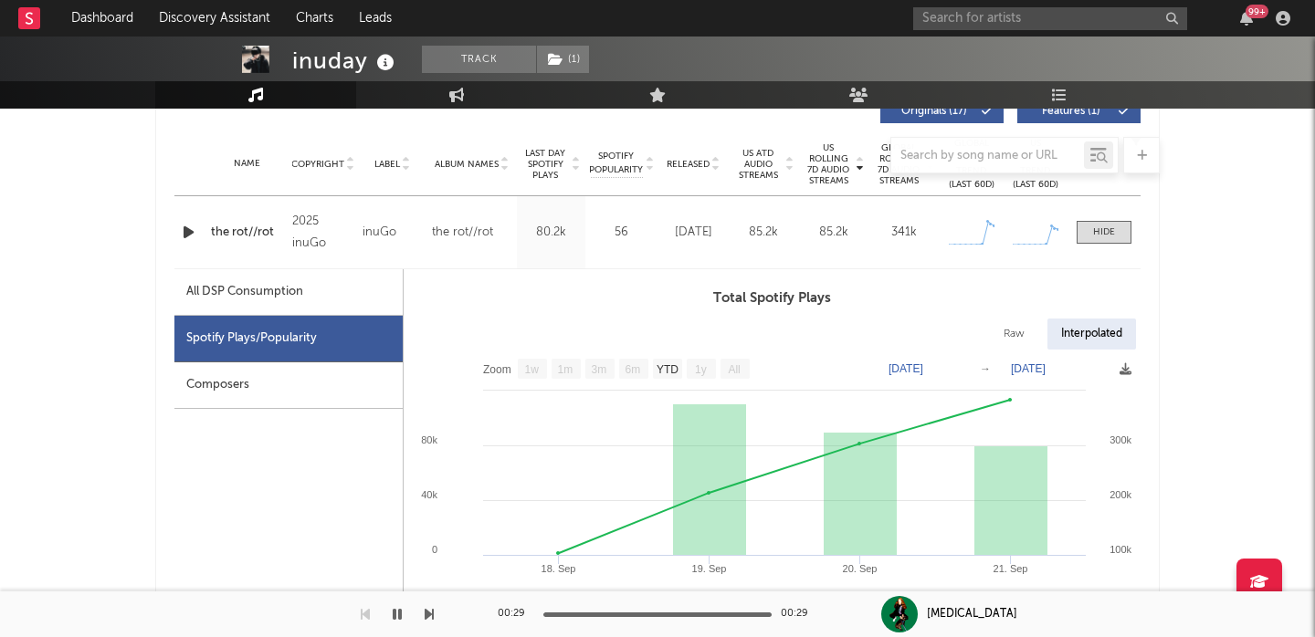
click at [184, 233] on icon "button" at bounding box center [188, 232] width 19 height 23
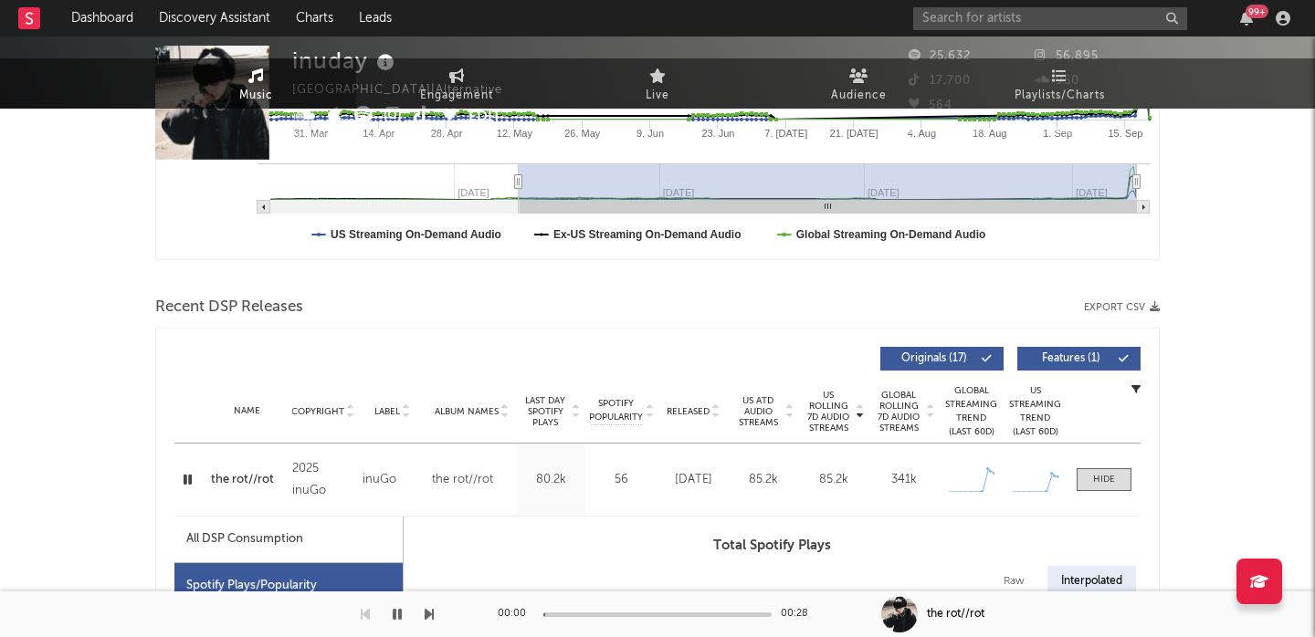
scroll to position [0, 0]
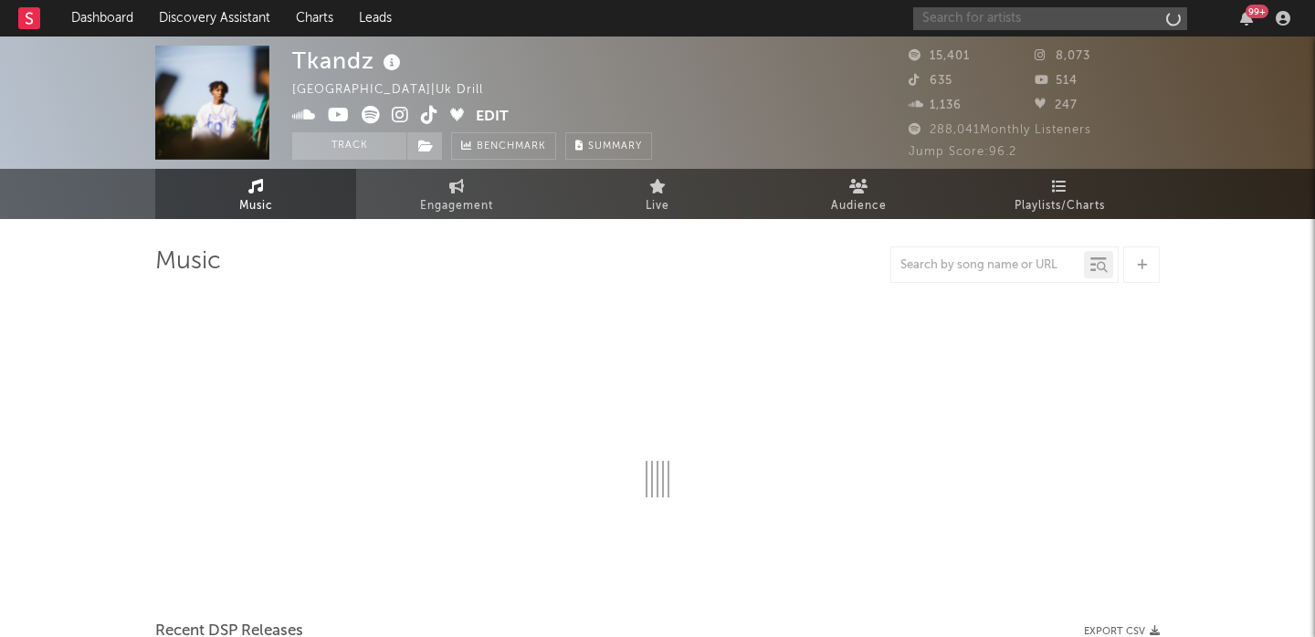
click at [992, 21] on input "text" at bounding box center [1050, 18] width 274 height 23
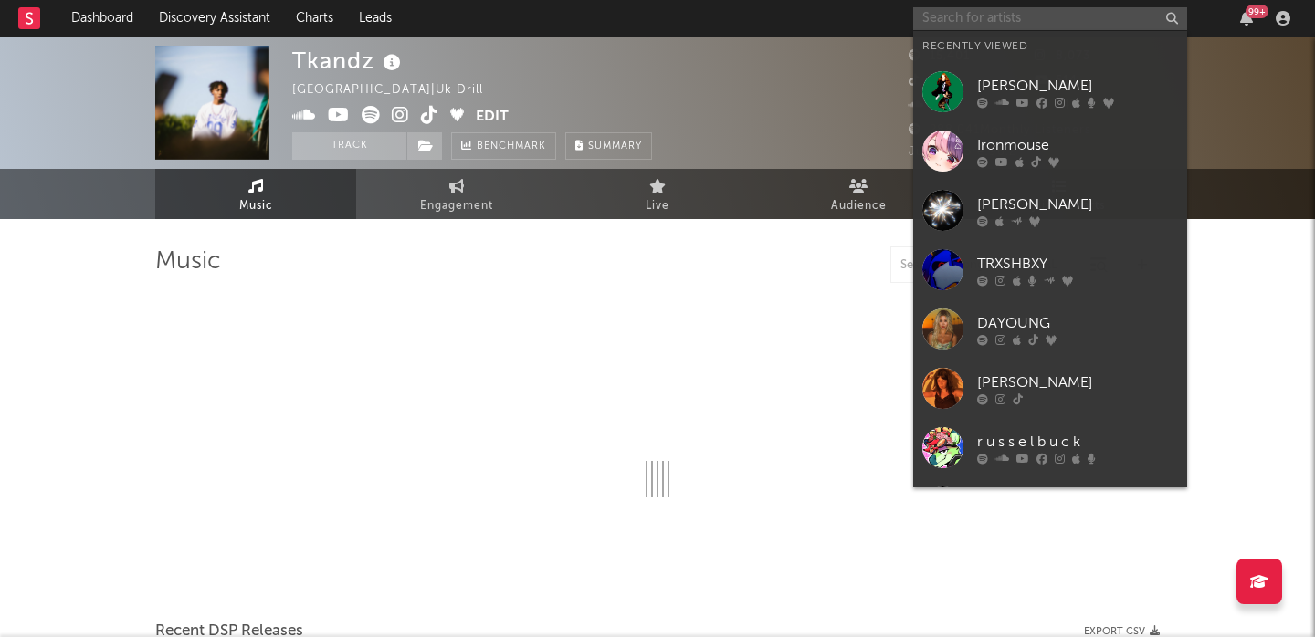
paste input "[URL][DOMAIN_NAME] [URL][DOMAIN_NAME]"
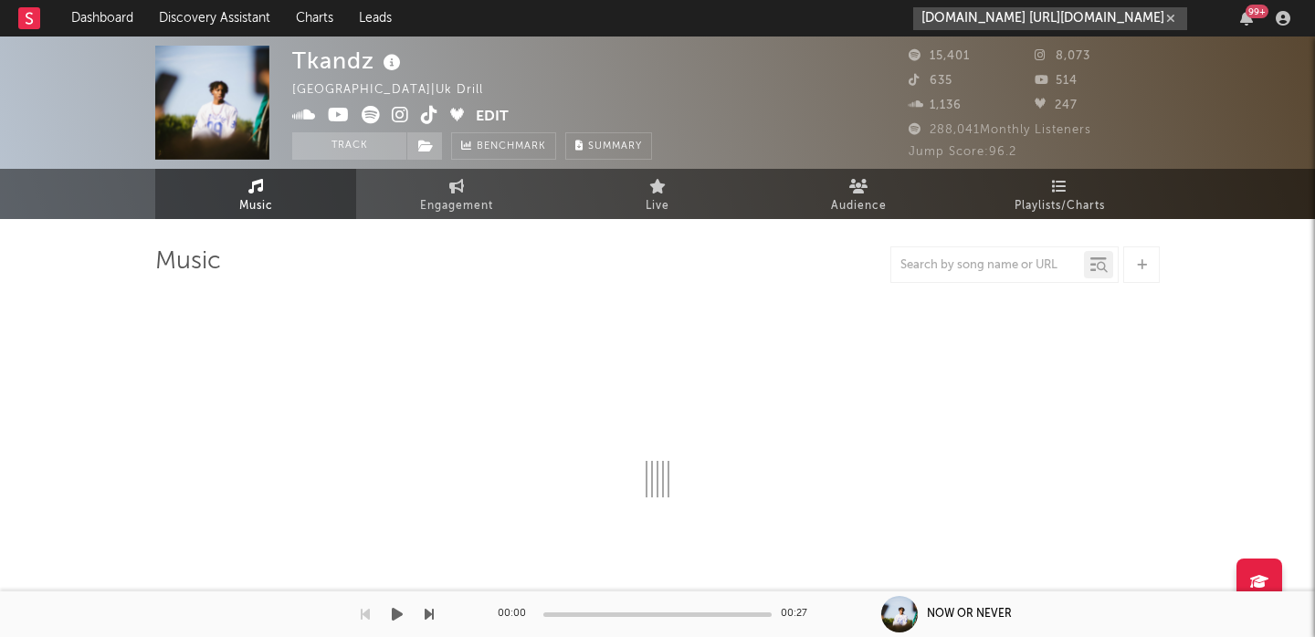
type input "[URL][DOMAIN_NAME] [URL][DOMAIN_NAME]"
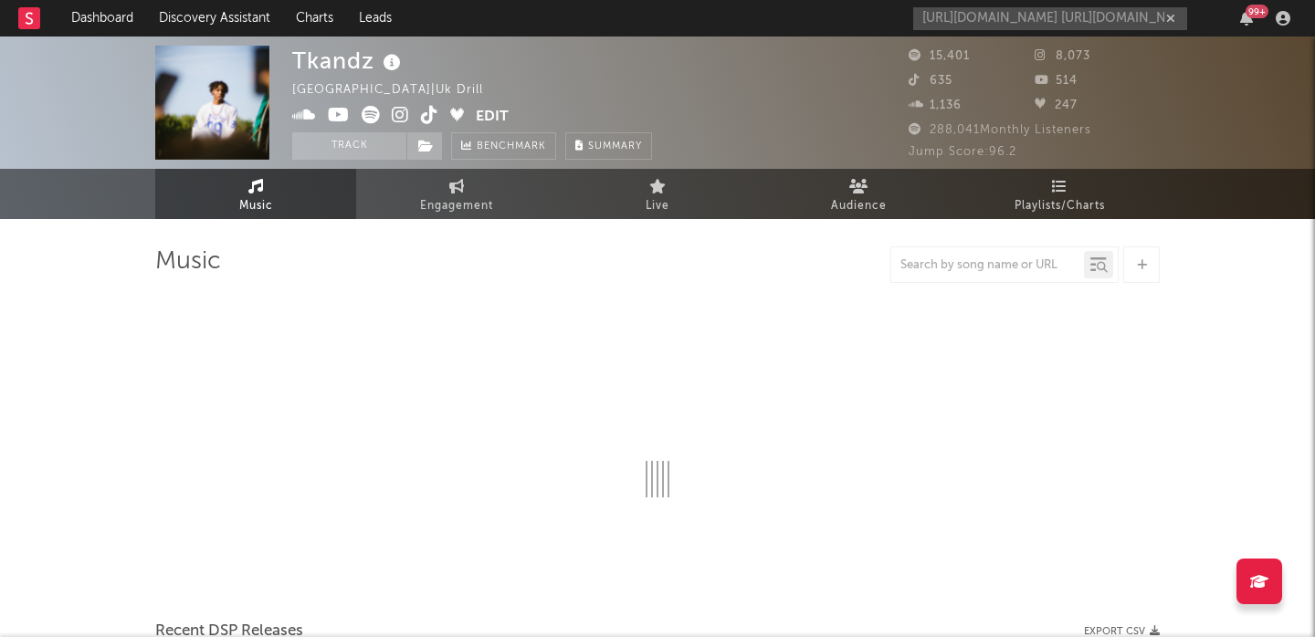
select select "6m"
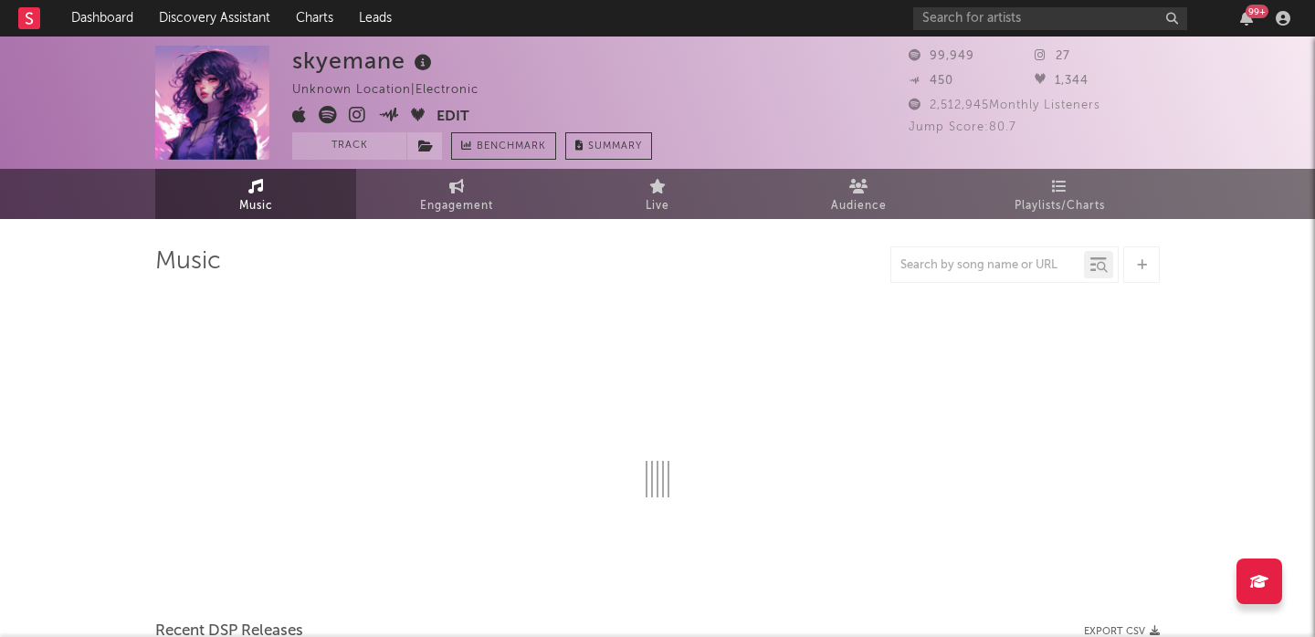
select select "6m"
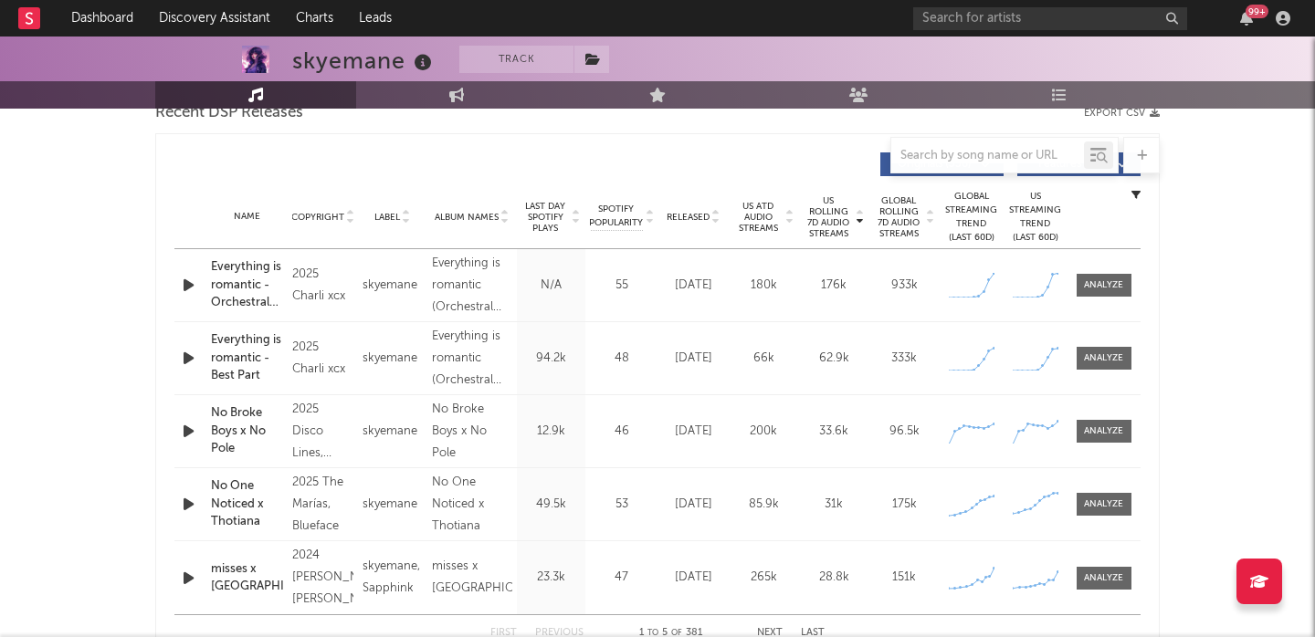
scroll to position [666, 0]
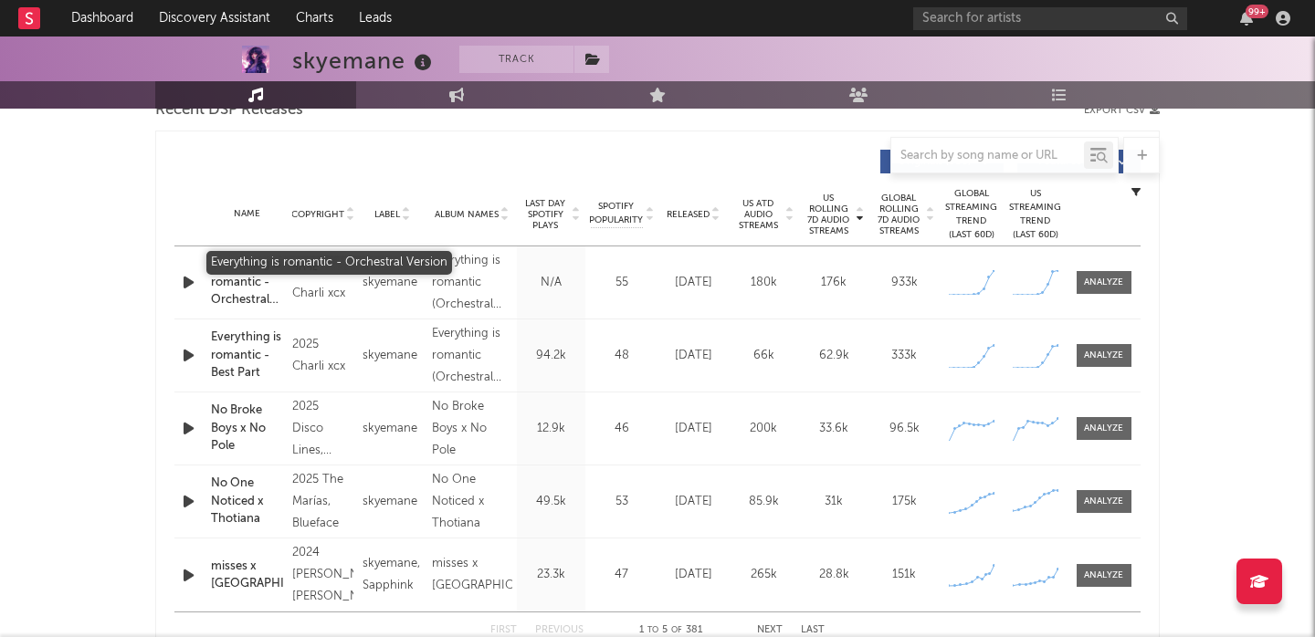
click at [236, 300] on div "Everything is romantic - Orchestral Version" at bounding box center [247, 283] width 72 height 54
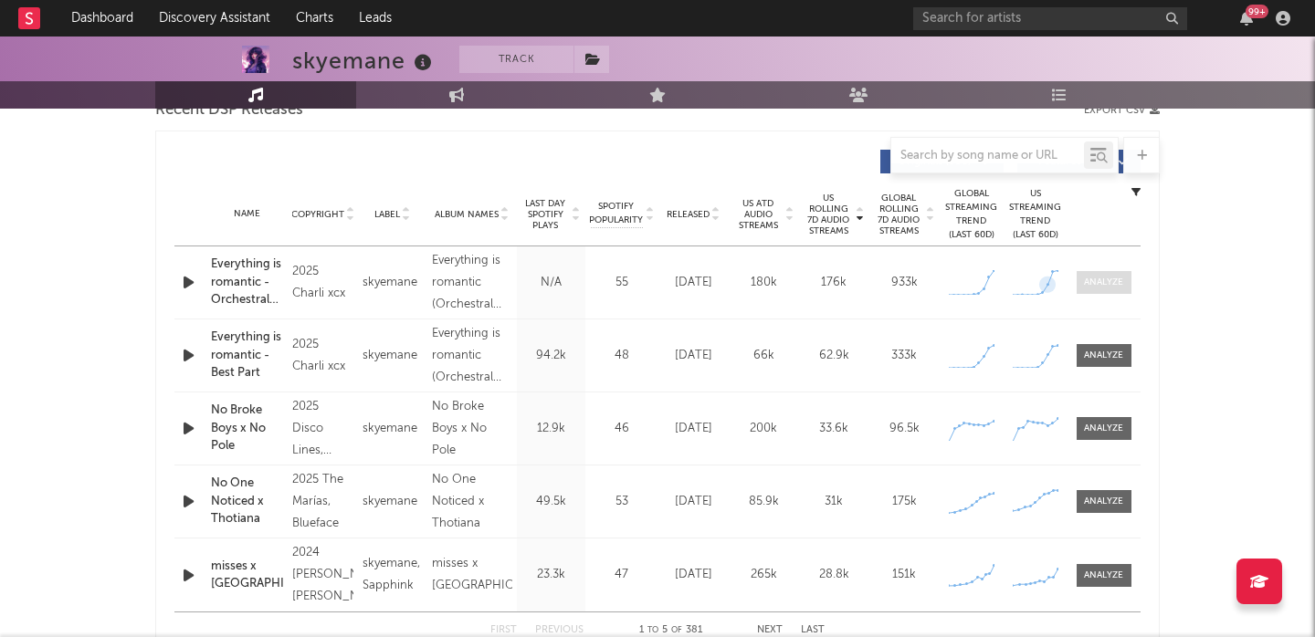
click at [1105, 279] on div at bounding box center [1103, 283] width 39 height 14
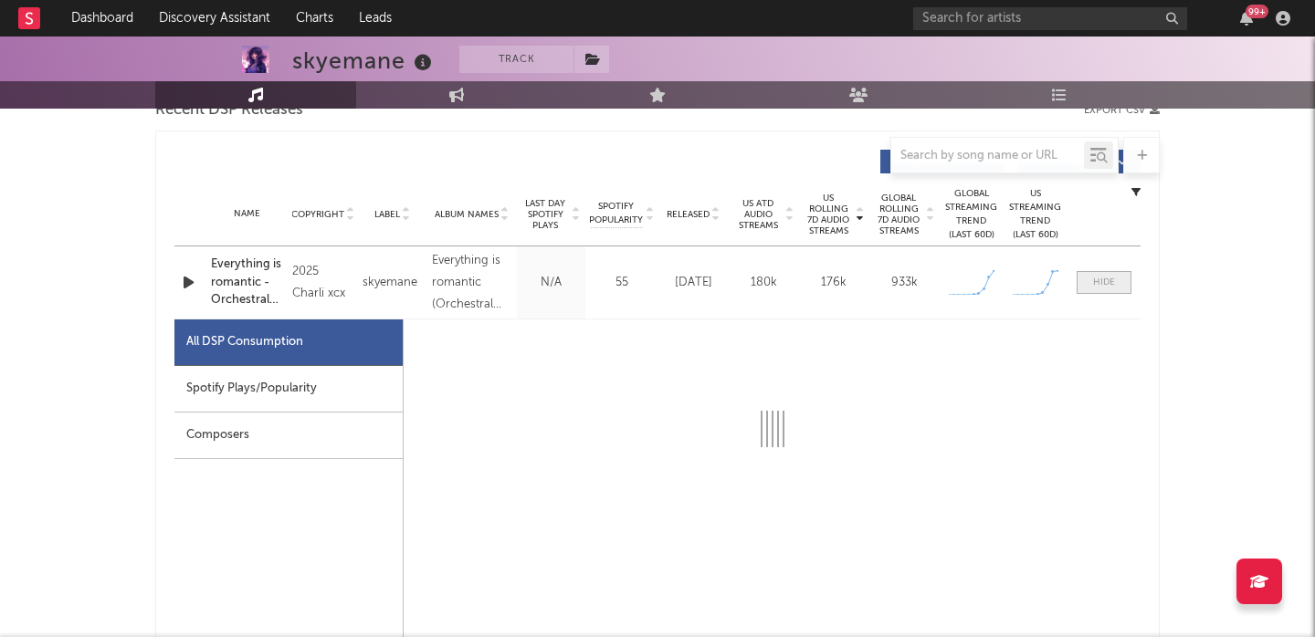
select select "1w"
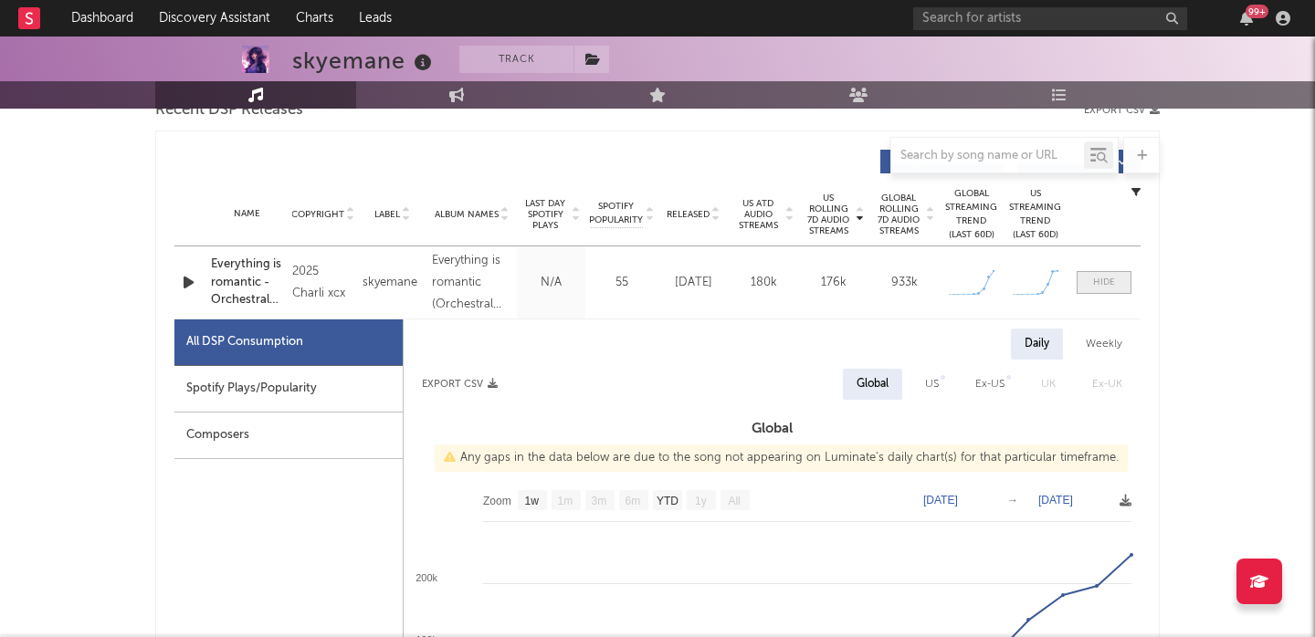
scroll to position [850, 0]
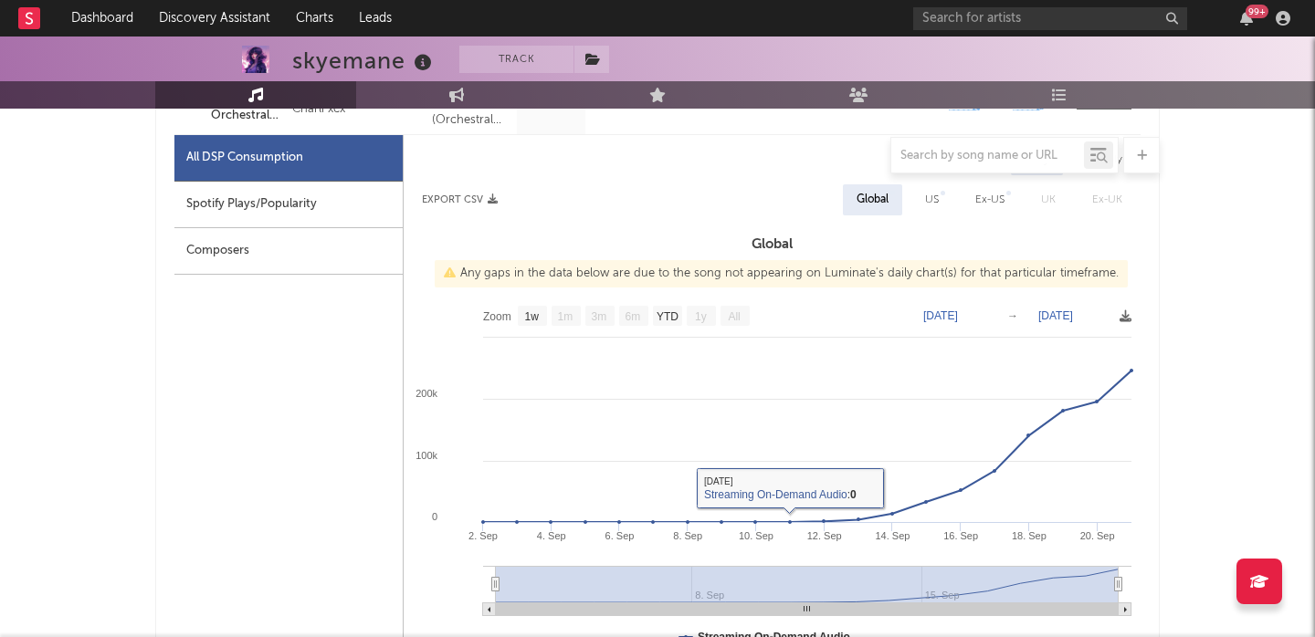
click at [940, 205] on div "US" at bounding box center [931, 199] width 41 height 31
select select "1w"
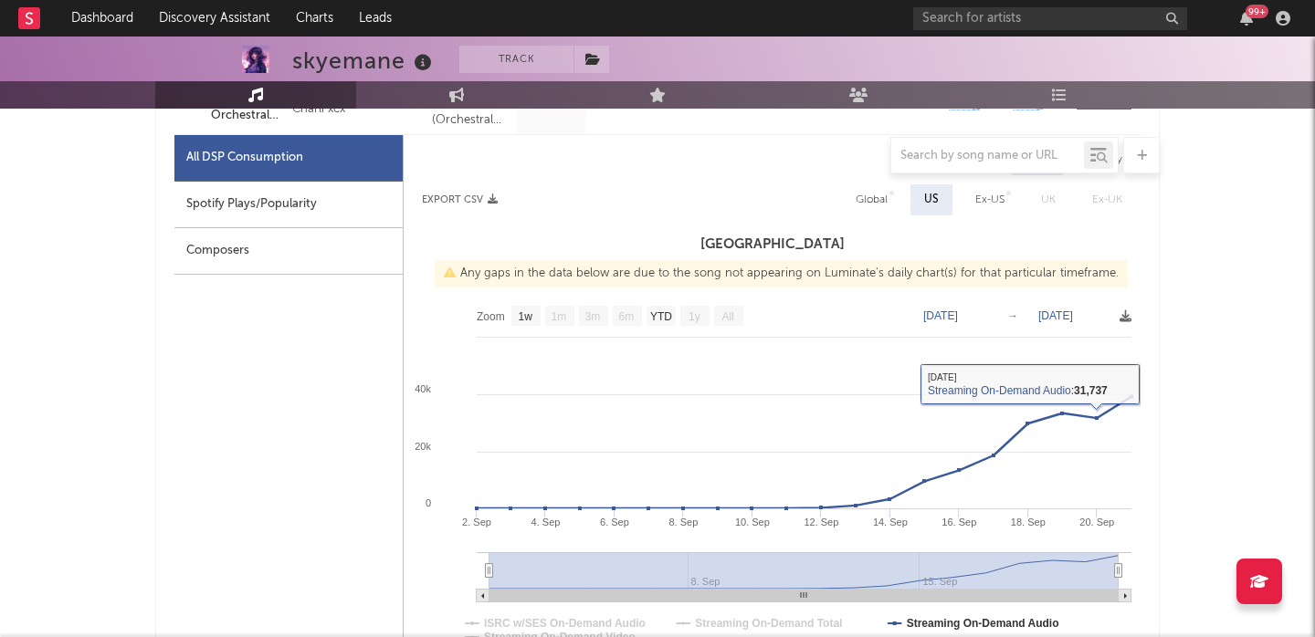
click at [873, 207] on div "Global" at bounding box center [872, 200] width 32 height 22
select select "1w"
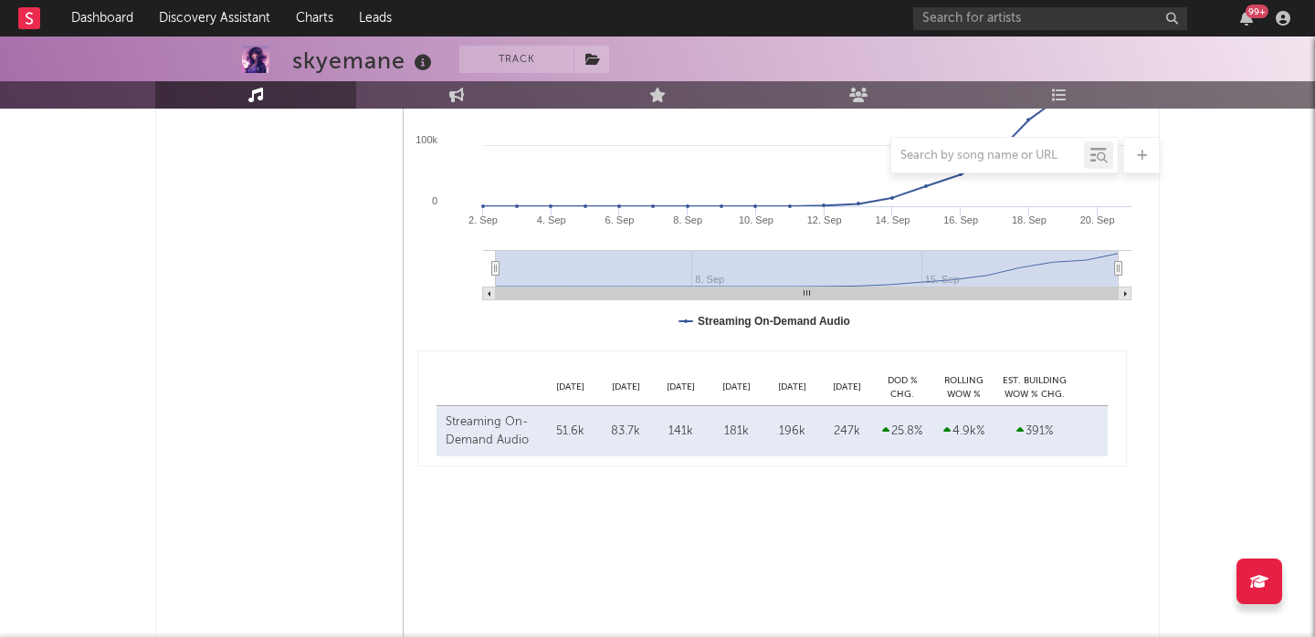
scroll to position [832, 0]
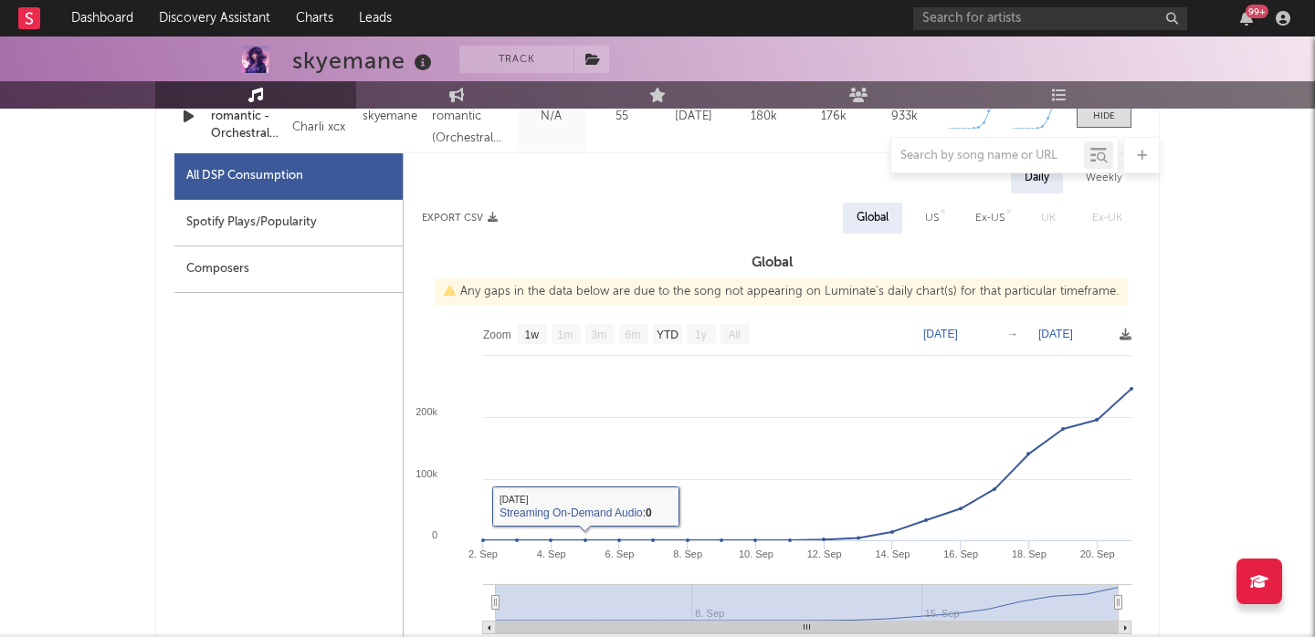
click at [288, 226] on div "Spotify Plays/Popularity" at bounding box center [288, 223] width 228 height 47
select select "1w"
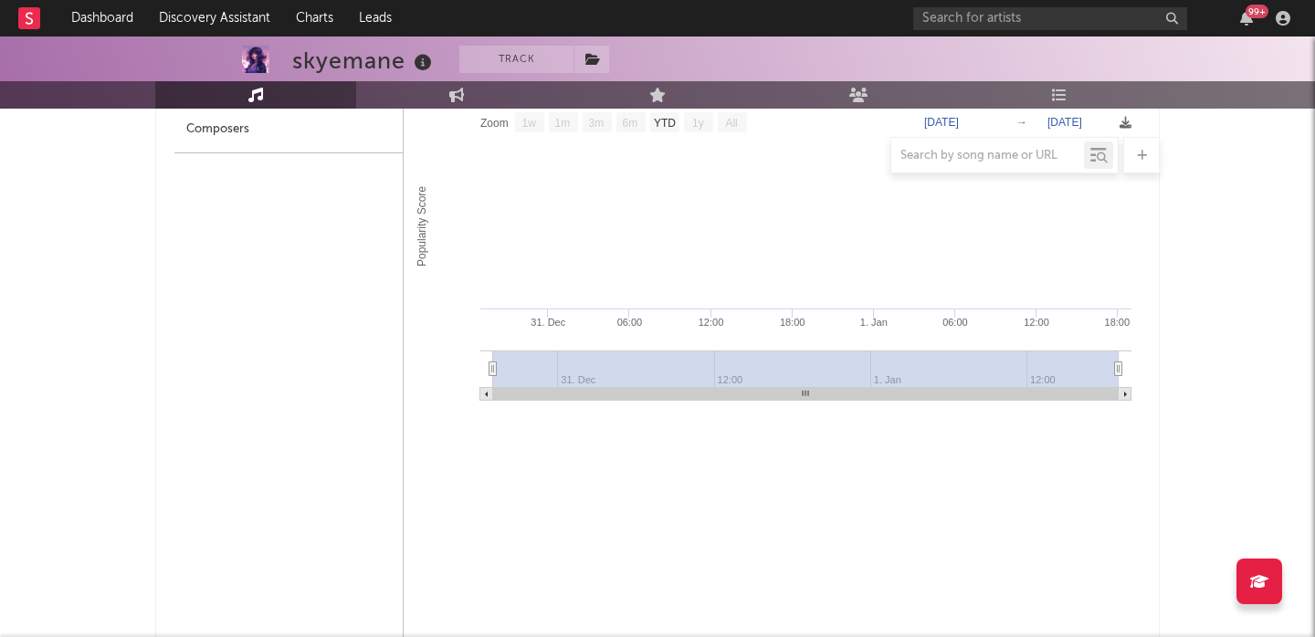
scroll to position [550, 0]
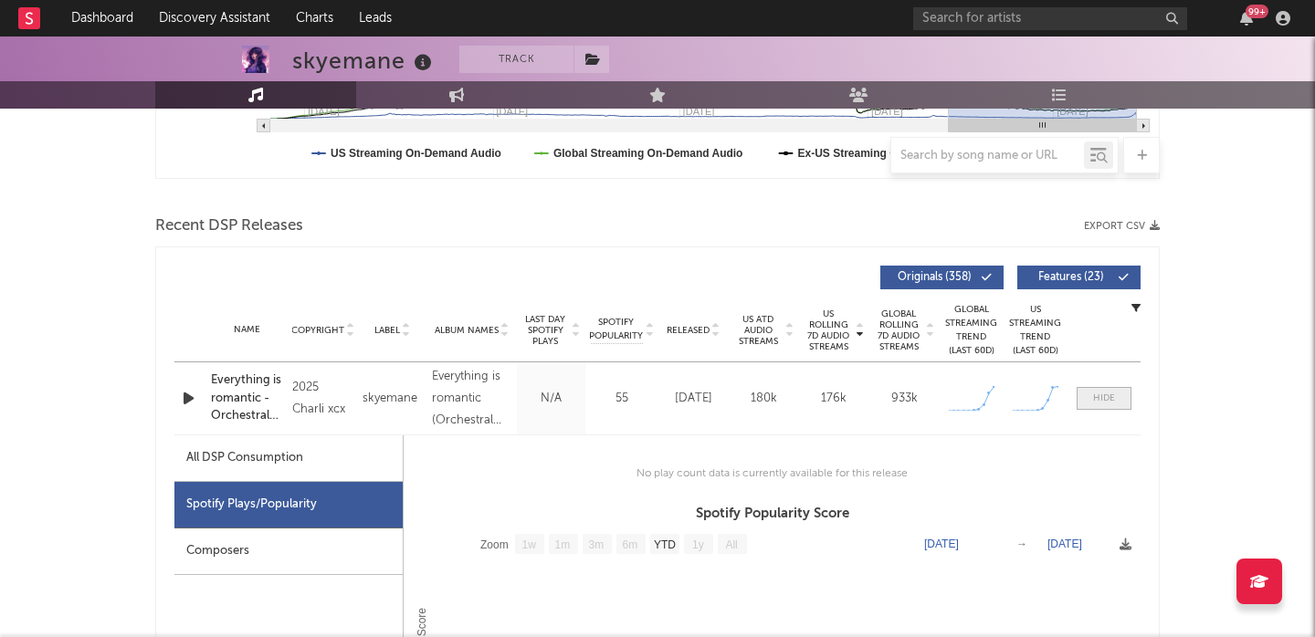
click at [1096, 390] on span at bounding box center [1104, 398] width 55 height 23
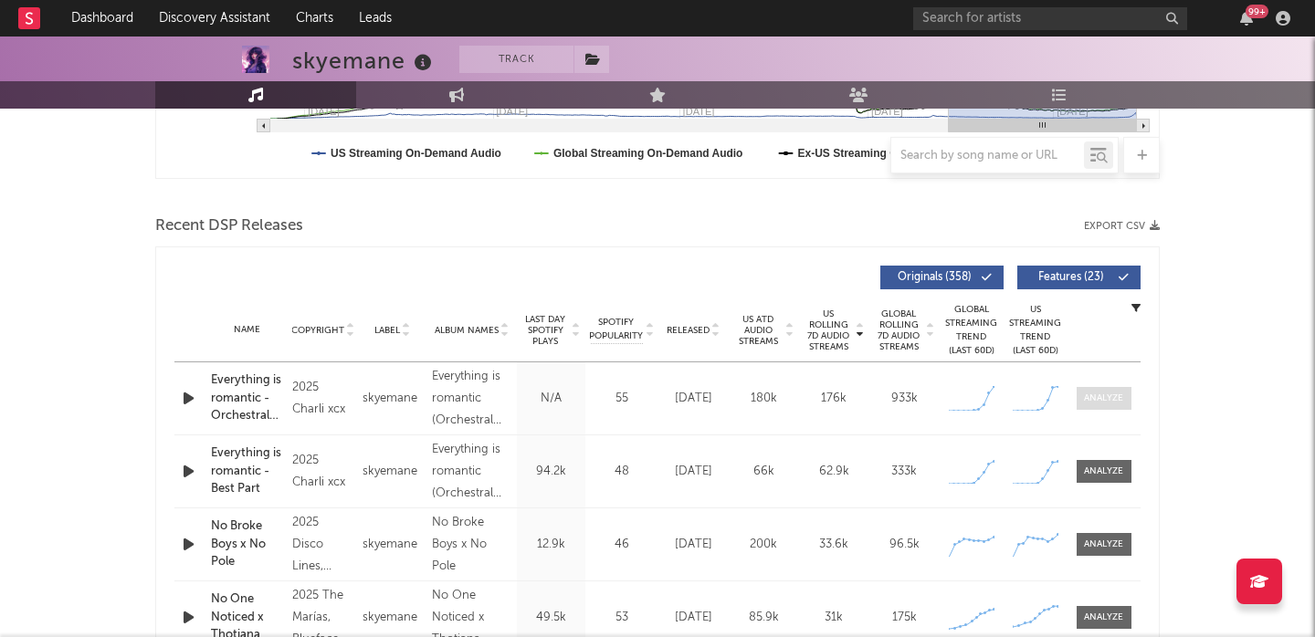
scroll to position [565, 0]
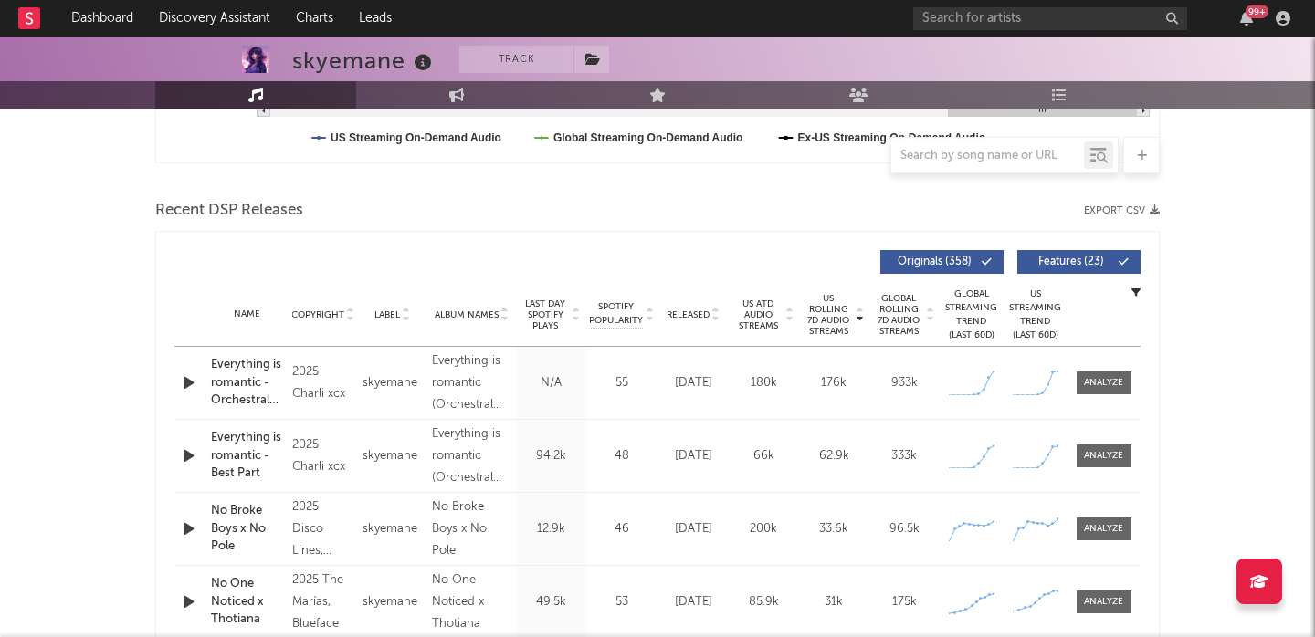
click at [550, 310] on span "Last Day Spotify Plays" at bounding box center [545, 315] width 48 height 33
click at [1086, 380] on div at bounding box center [1103, 383] width 39 height 14
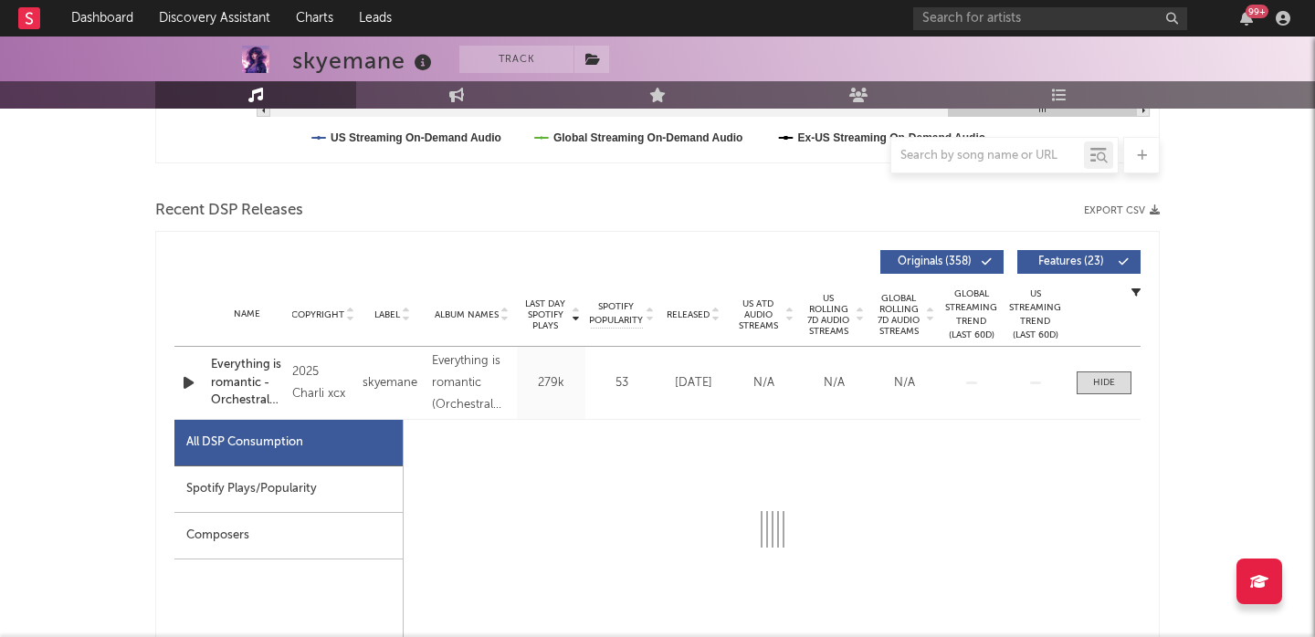
select select "1w"
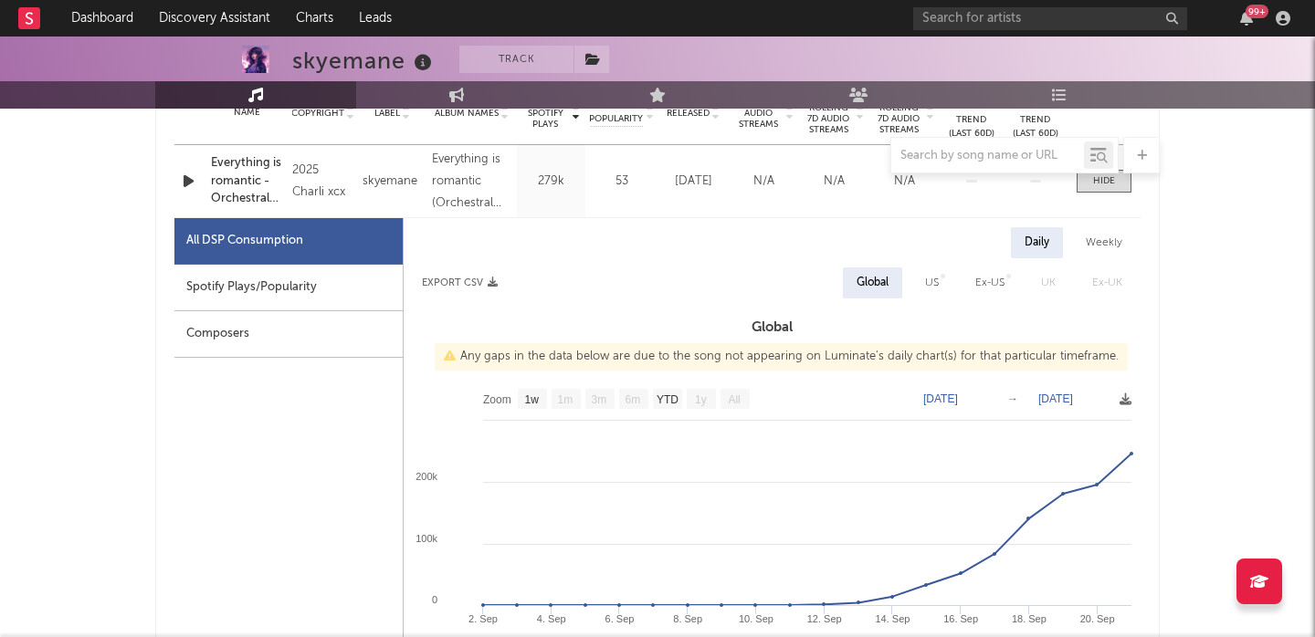
scroll to position [768, 0]
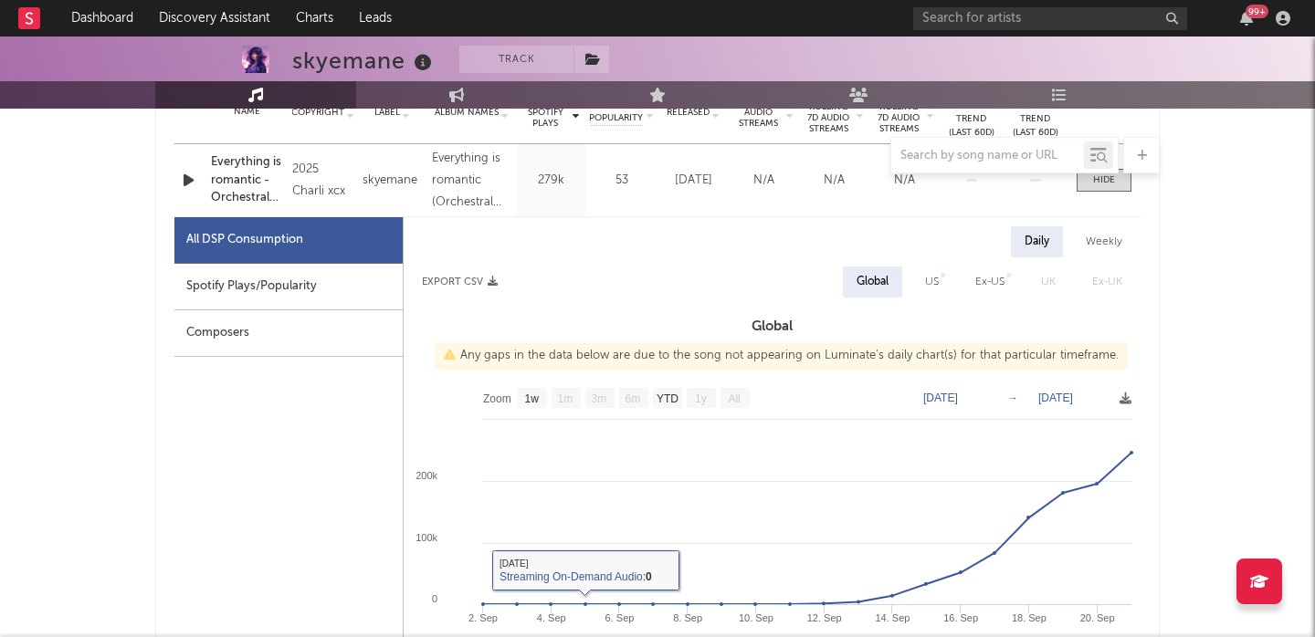
click at [280, 299] on div "Spotify Plays/Popularity" at bounding box center [288, 287] width 228 height 47
select select "1w"
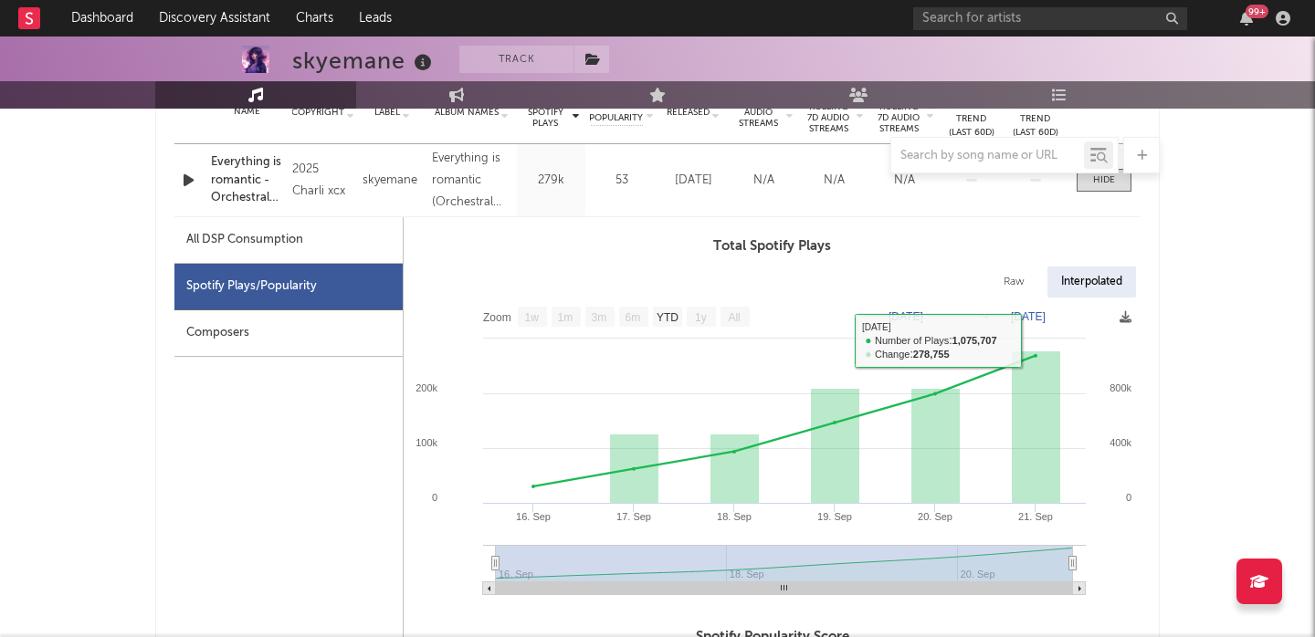
click at [1008, 276] on div "Raw" at bounding box center [1014, 282] width 48 height 31
select select "1w"
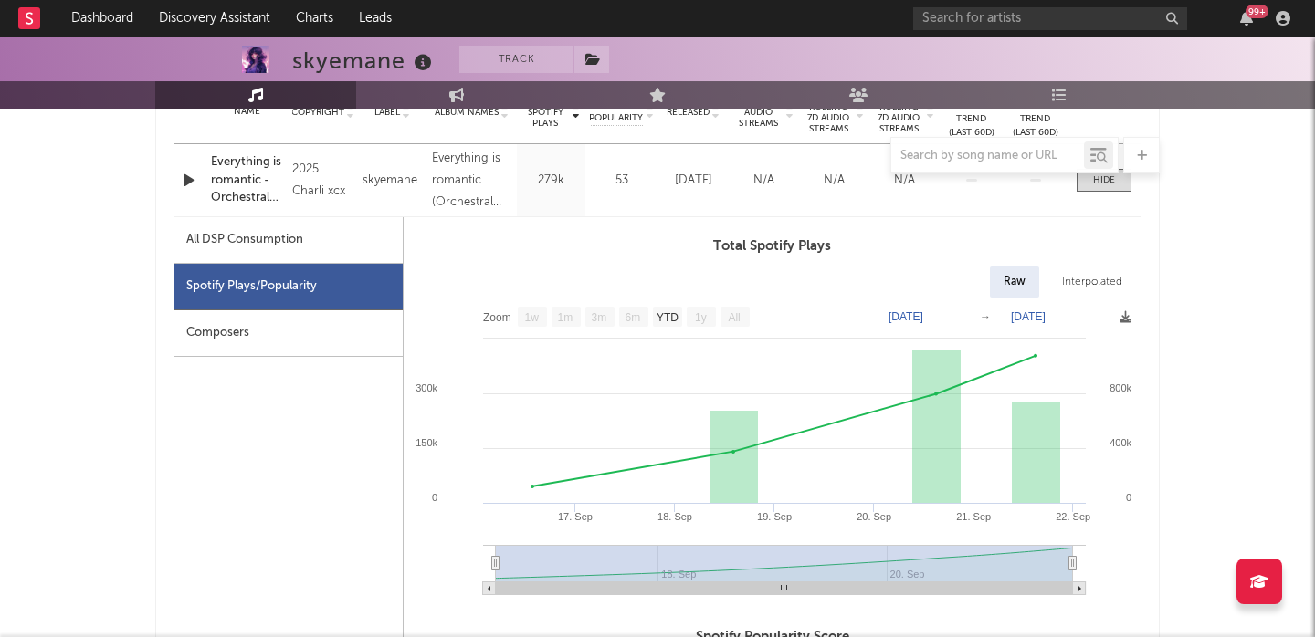
click at [1065, 275] on div "Interpolated" at bounding box center [1092, 282] width 88 height 31
select select "1w"
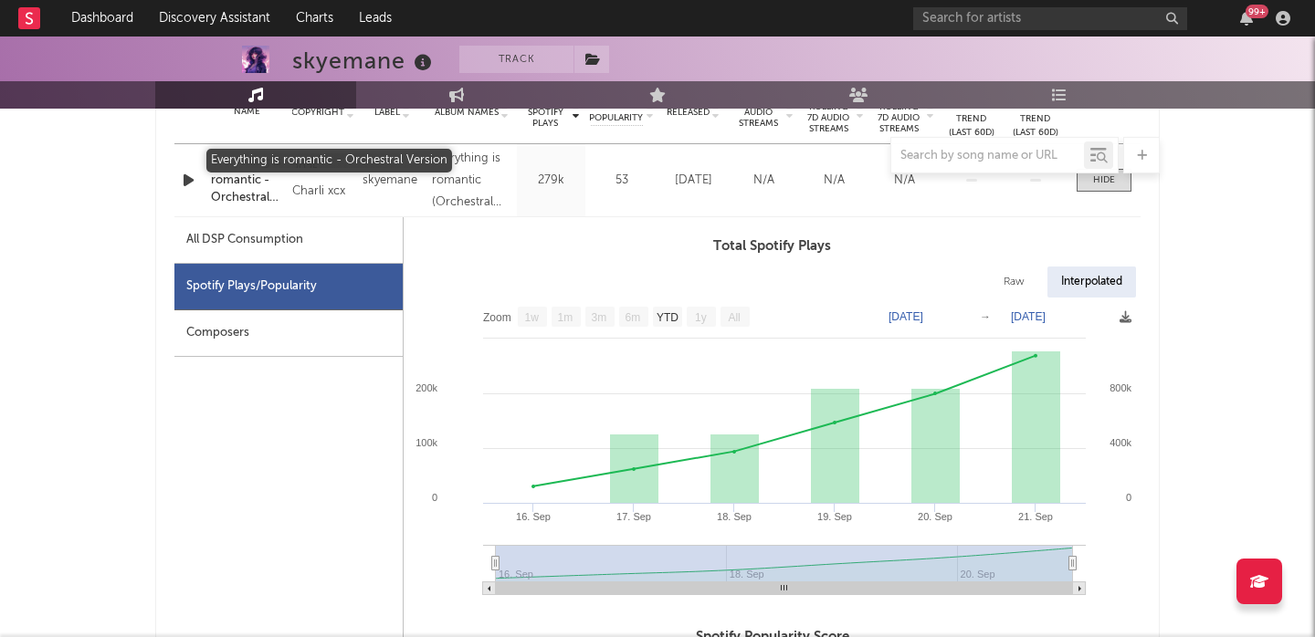
click at [247, 178] on div "Everything is romantic - Orchestral Version" at bounding box center [247, 180] width 72 height 54
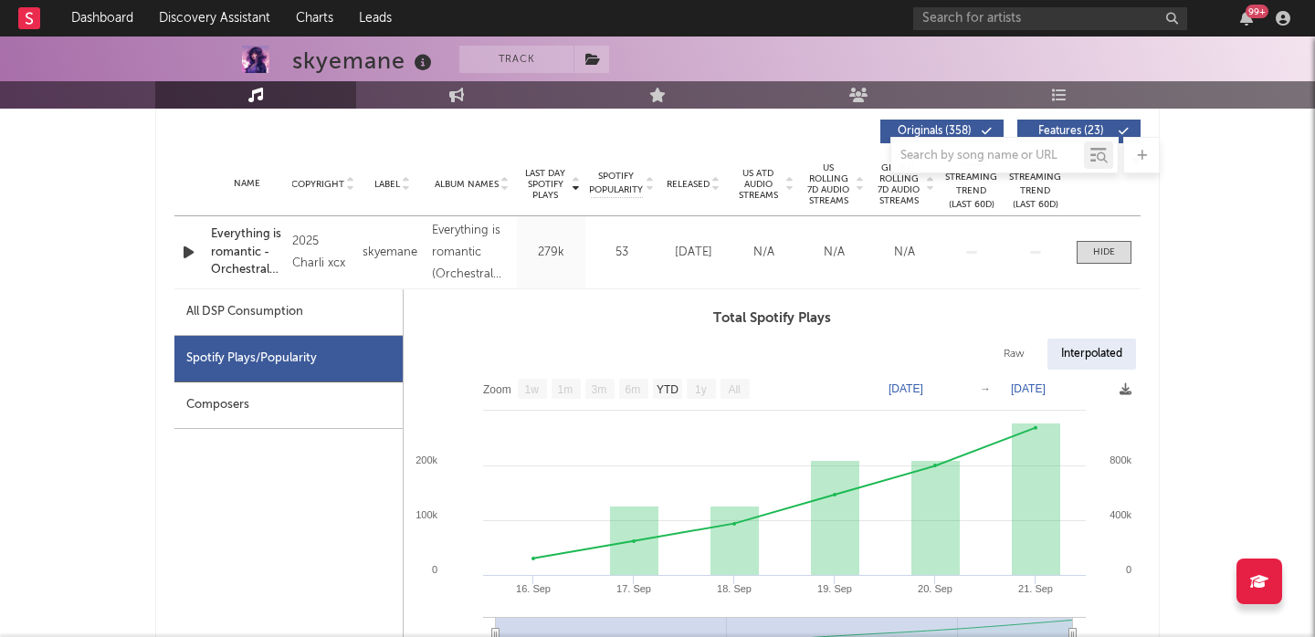
scroll to position [689, 0]
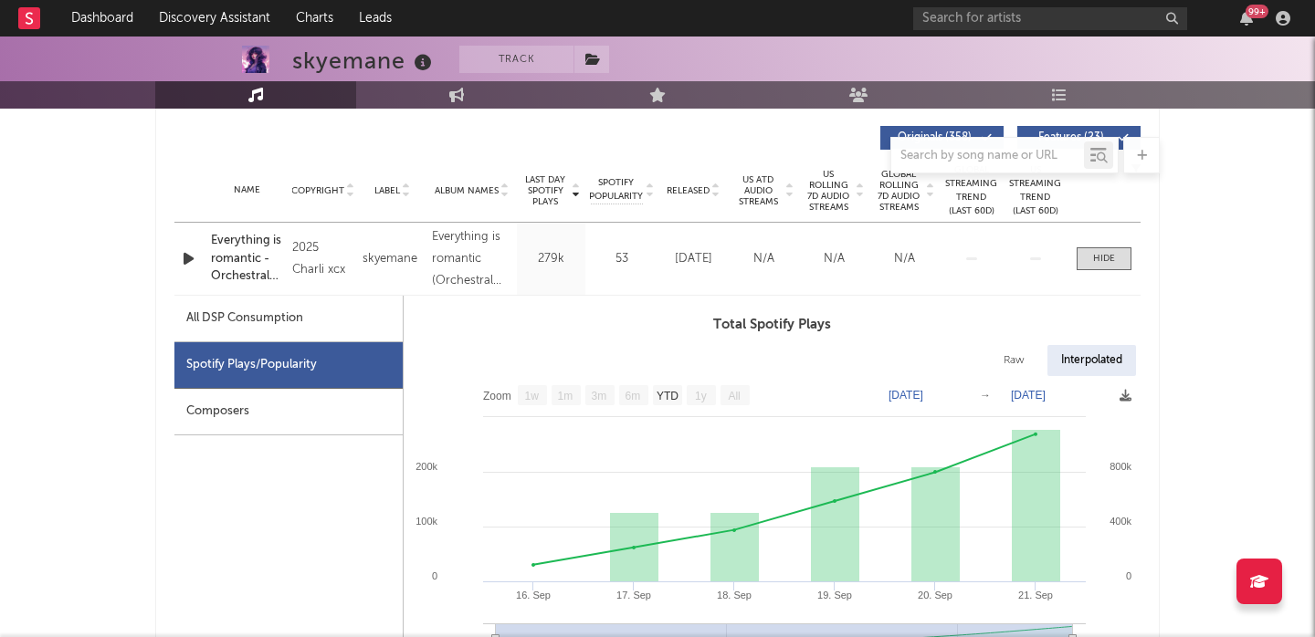
click at [1113, 257] on div at bounding box center [1104, 259] width 22 height 14
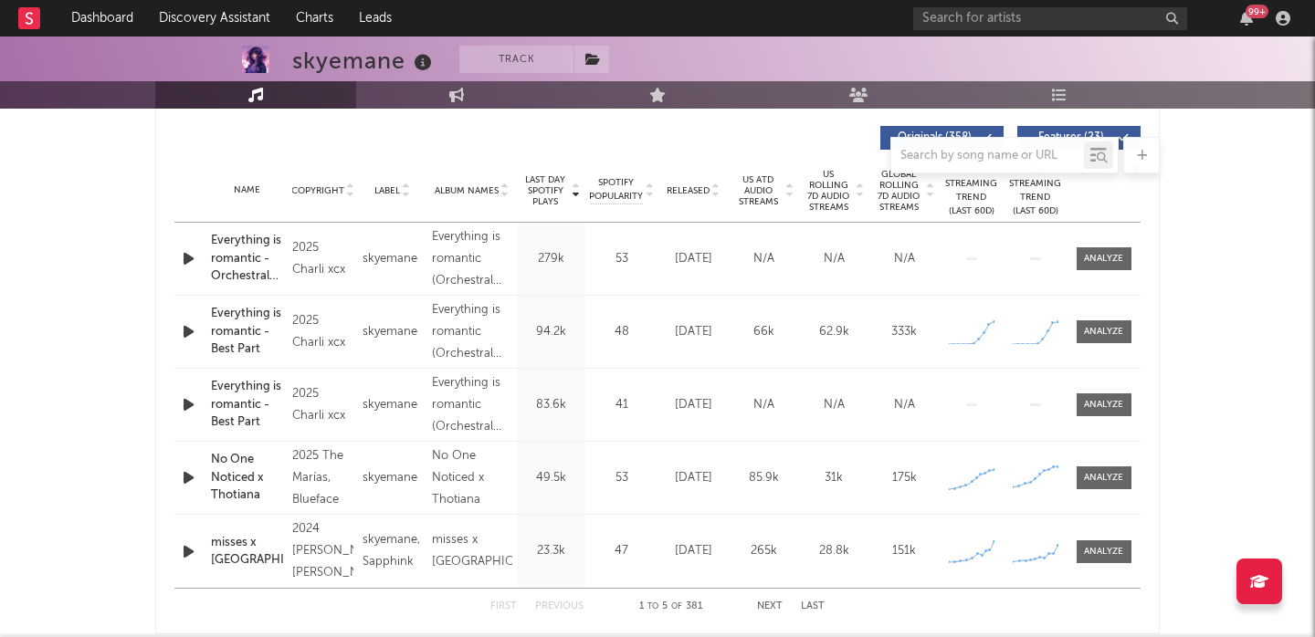
click at [832, 191] on span "US Rolling 7D Audio Streams" at bounding box center [829, 191] width 50 height 44
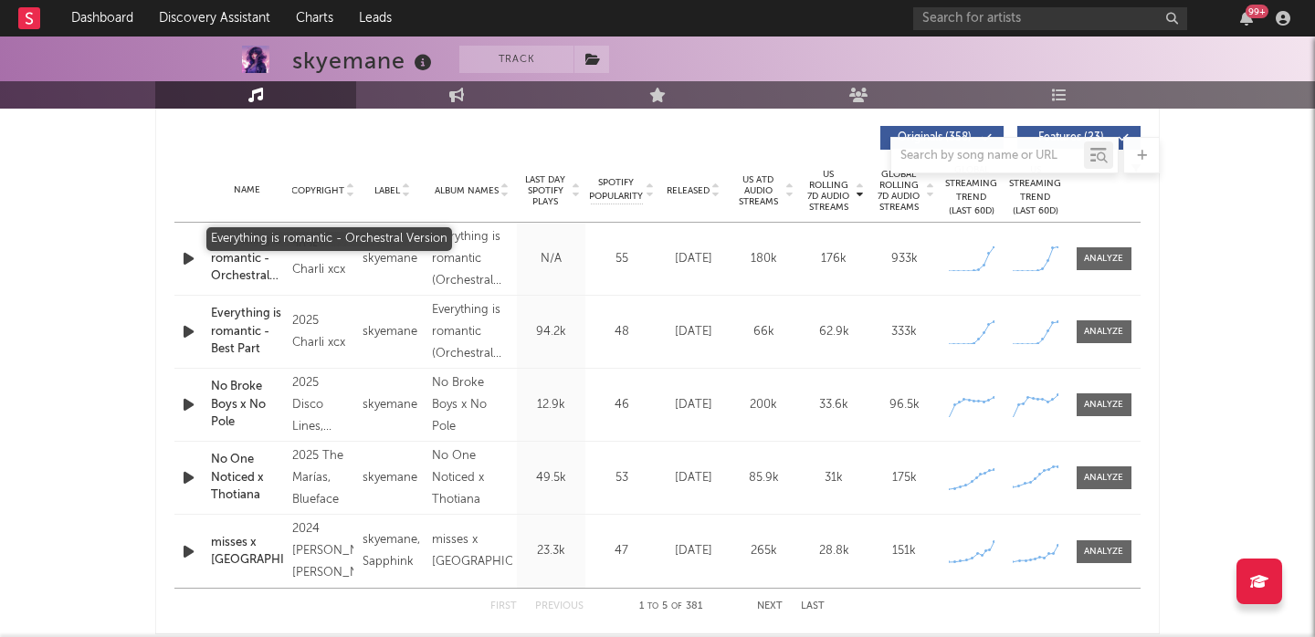
click at [240, 262] on div "Everything is romantic - Orchestral Version" at bounding box center [247, 259] width 72 height 54
click at [184, 257] on icon "button" at bounding box center [188, 258] width 19 height 23
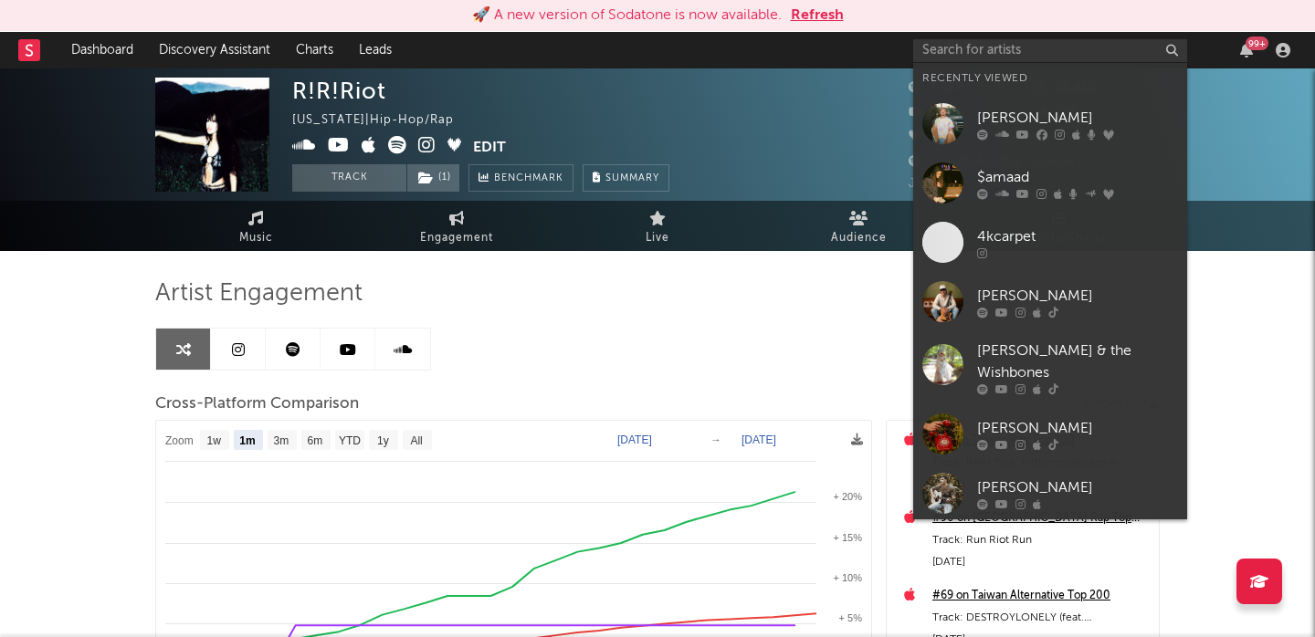
select select "1m"
click at [976, 44] on input "text" at bounding box center [1050, 50] width 274 height 23
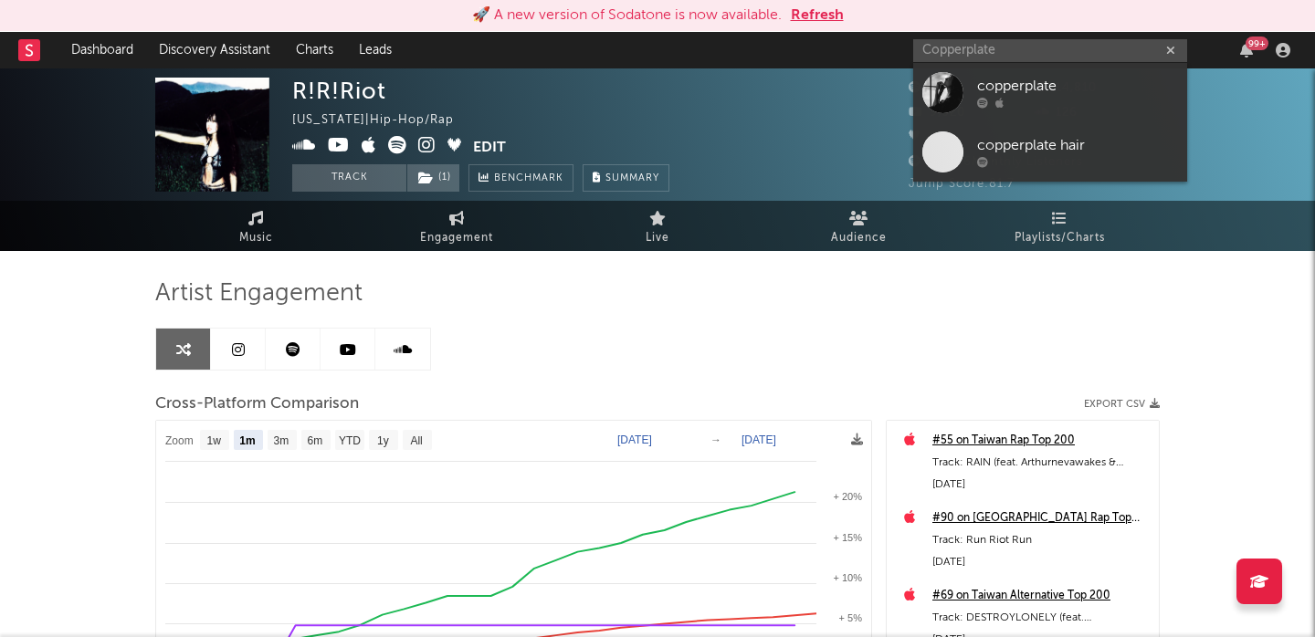
type input "Copperplate"
click at [1048, 86] on div "copperplate" at bounding box center [1077, 87] width 201 height 22
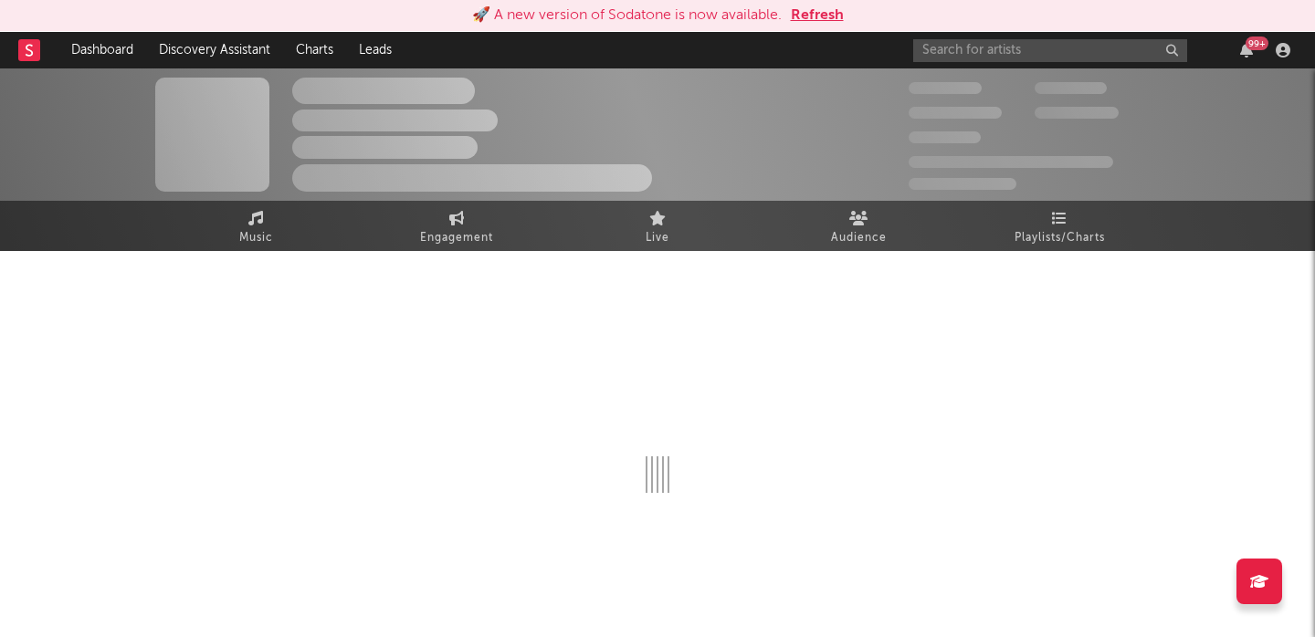
select select "6m"
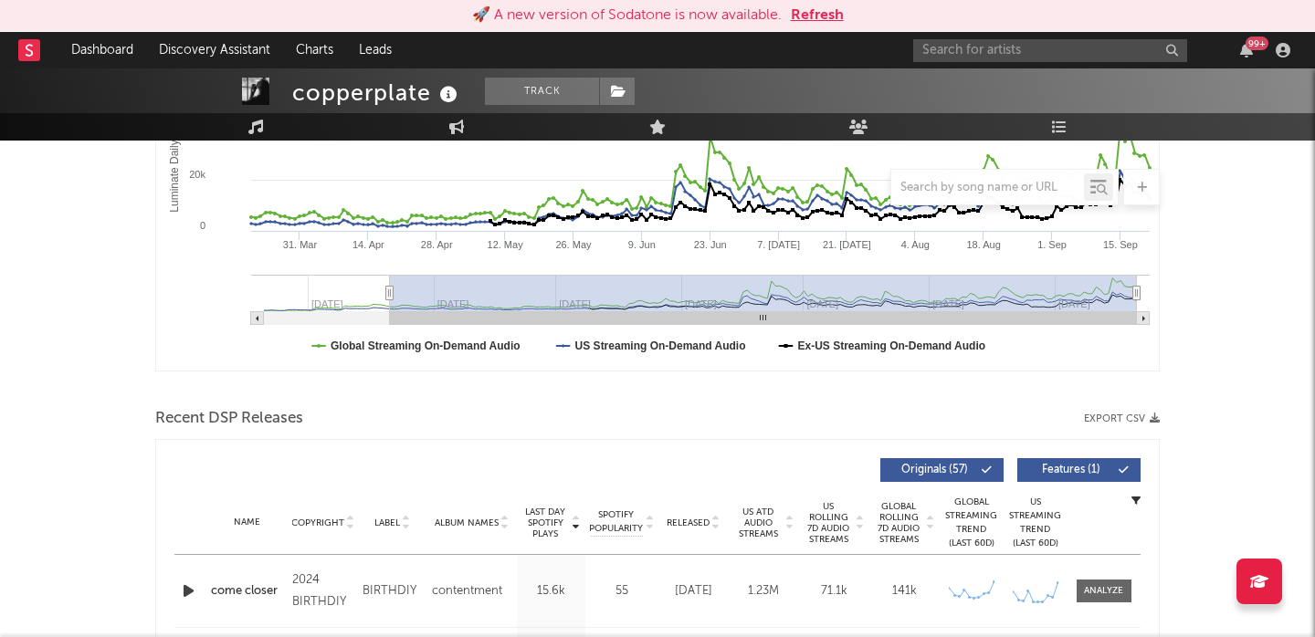
scroll to position [710, 0]
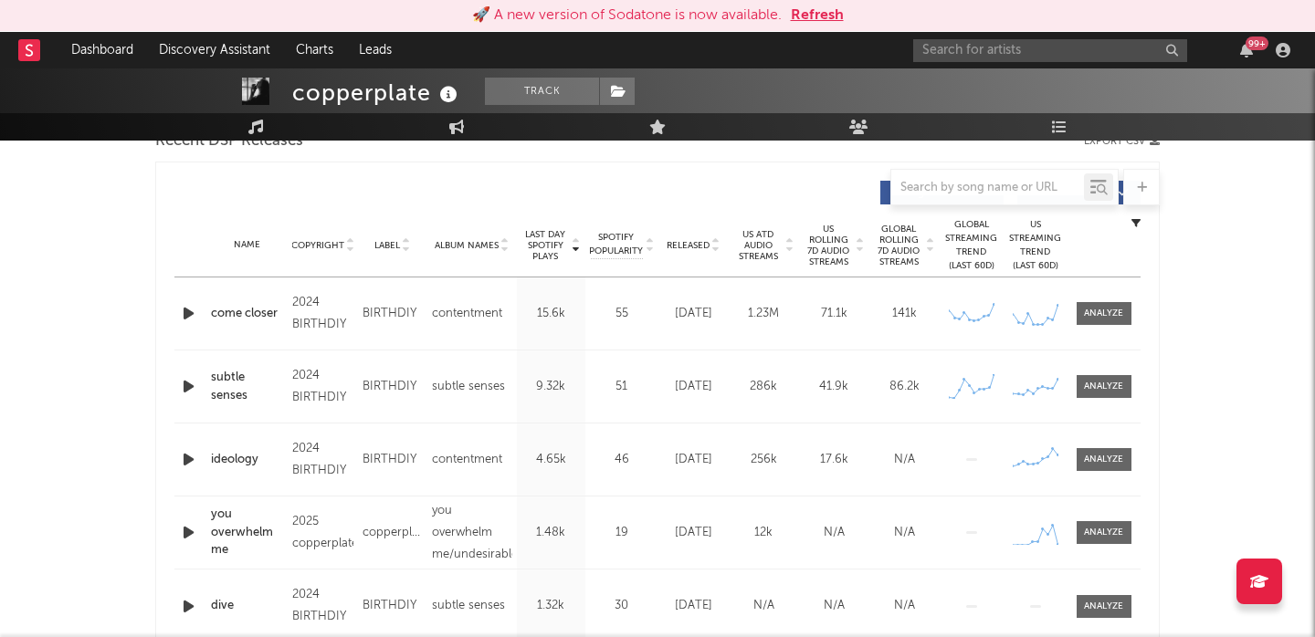
click at [819, 229] on span "US Rolling 7D Audio Streams" at bounding box center [829, 246] width 50 height 44
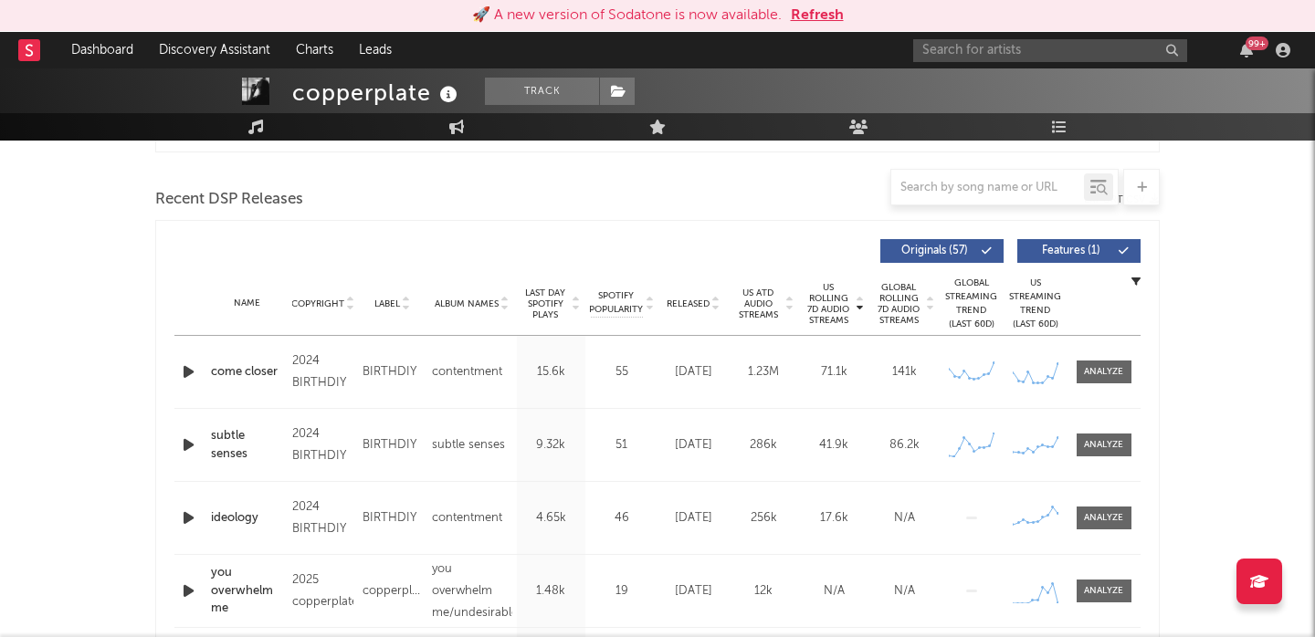
scroll to position [549, 0]
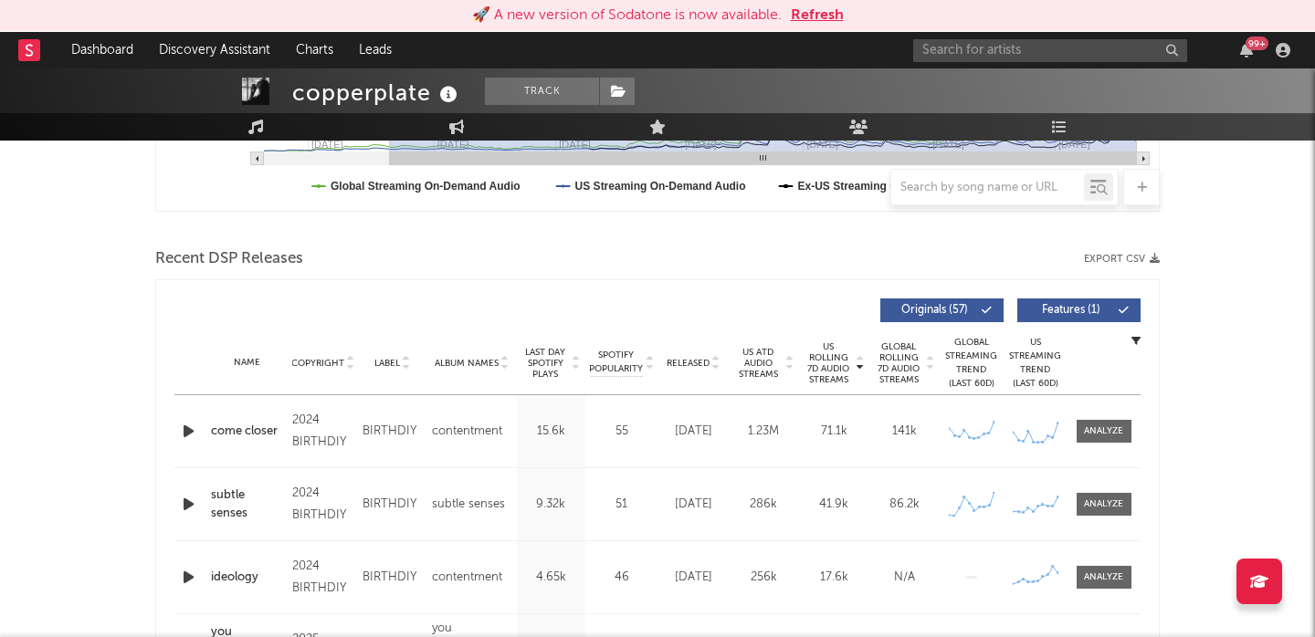
click at [1041, 308] on span "Features ( 1 )" at bounding box center [1071, 310] width 84 height 11
click at [178, 429] on div at bounding box center [190, 431] width 32 height 23
click at [189, 431] on icon "button" at bounding box center [188, 431] width 19 height 23
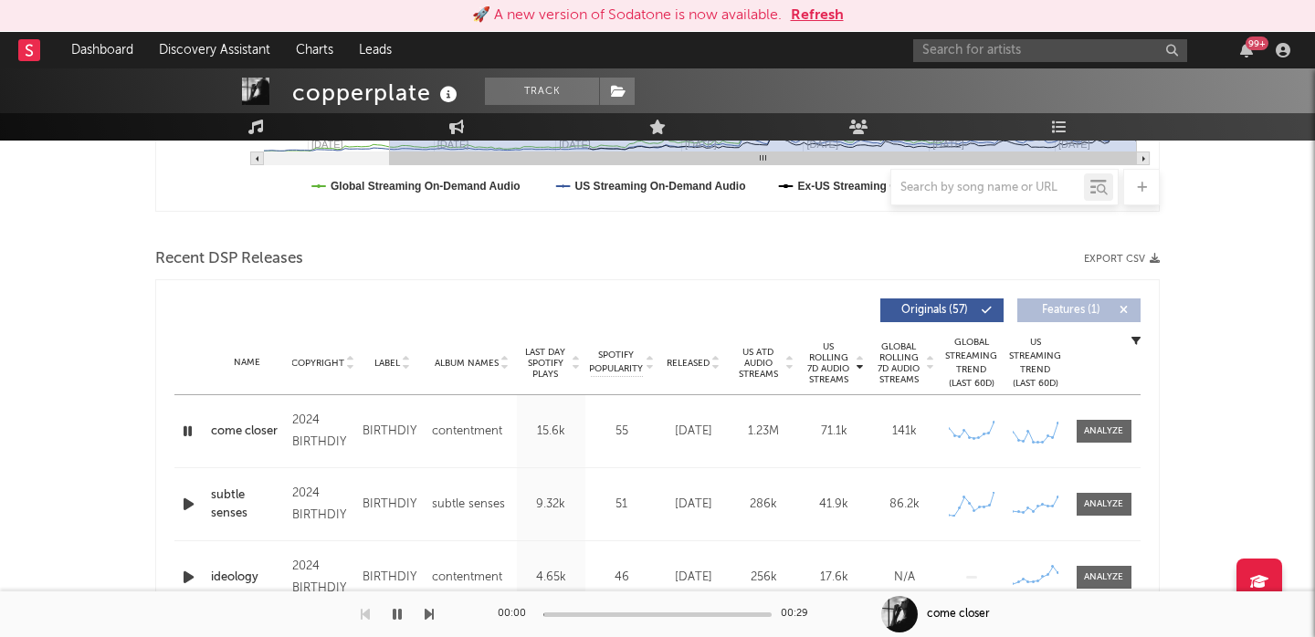
scroll to position [0, 0]
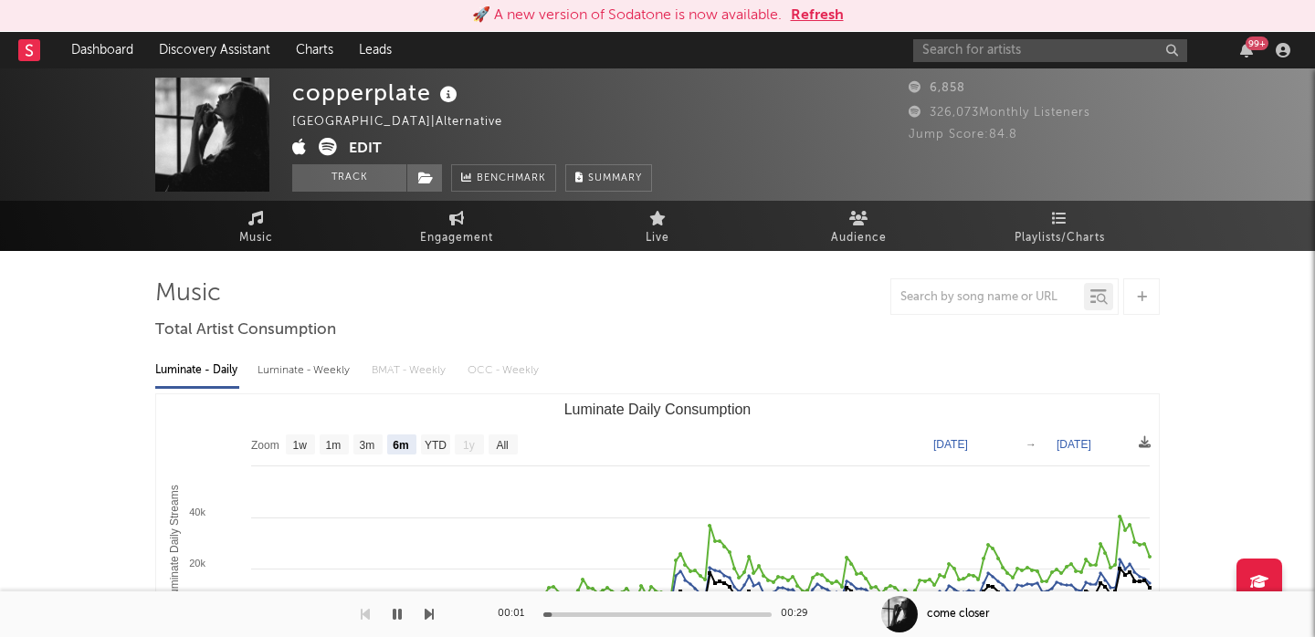
click at [327, 144] on icon at bounding box center [328, 147] width 18 height 18
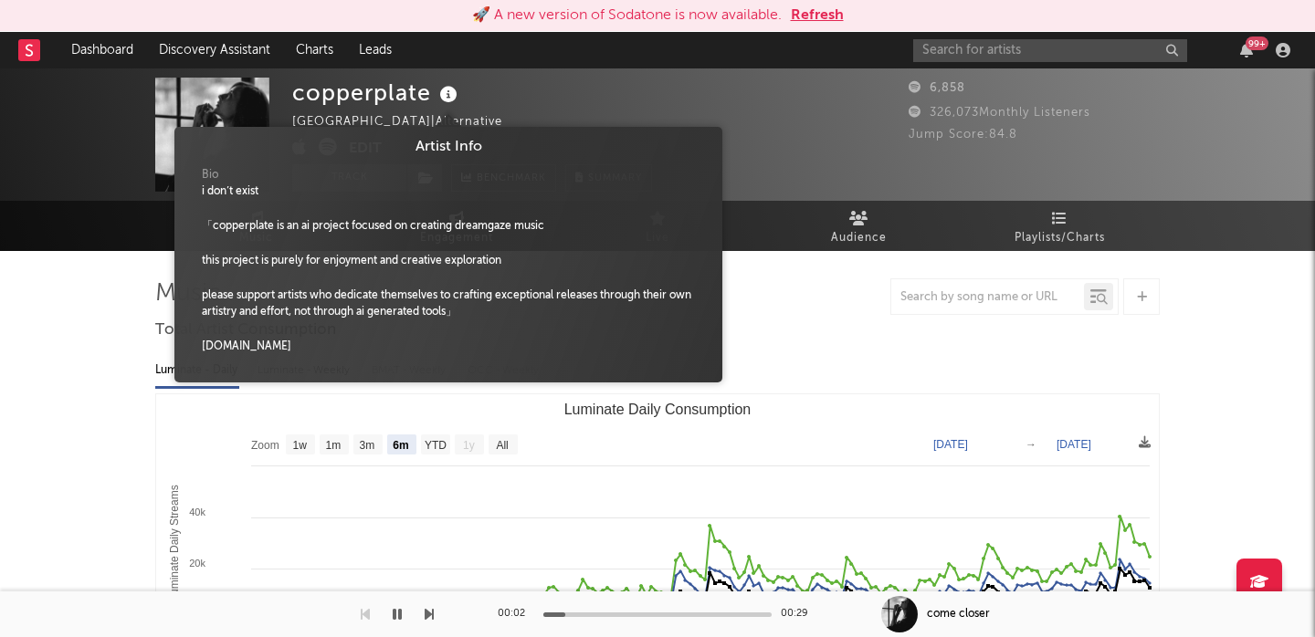
click at [449, 89] on icon at bounding box center [449, 95] width 26 height 26
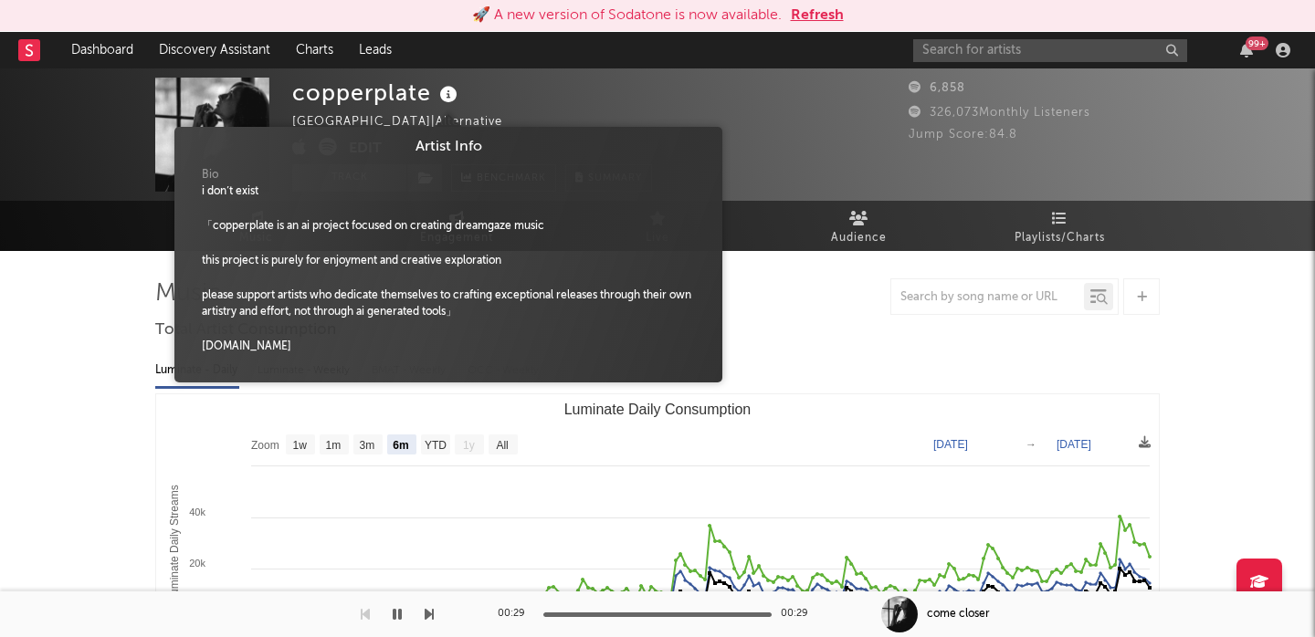
click at [448, 99] on icon at bounding box center [449, 95] width 26 height 26
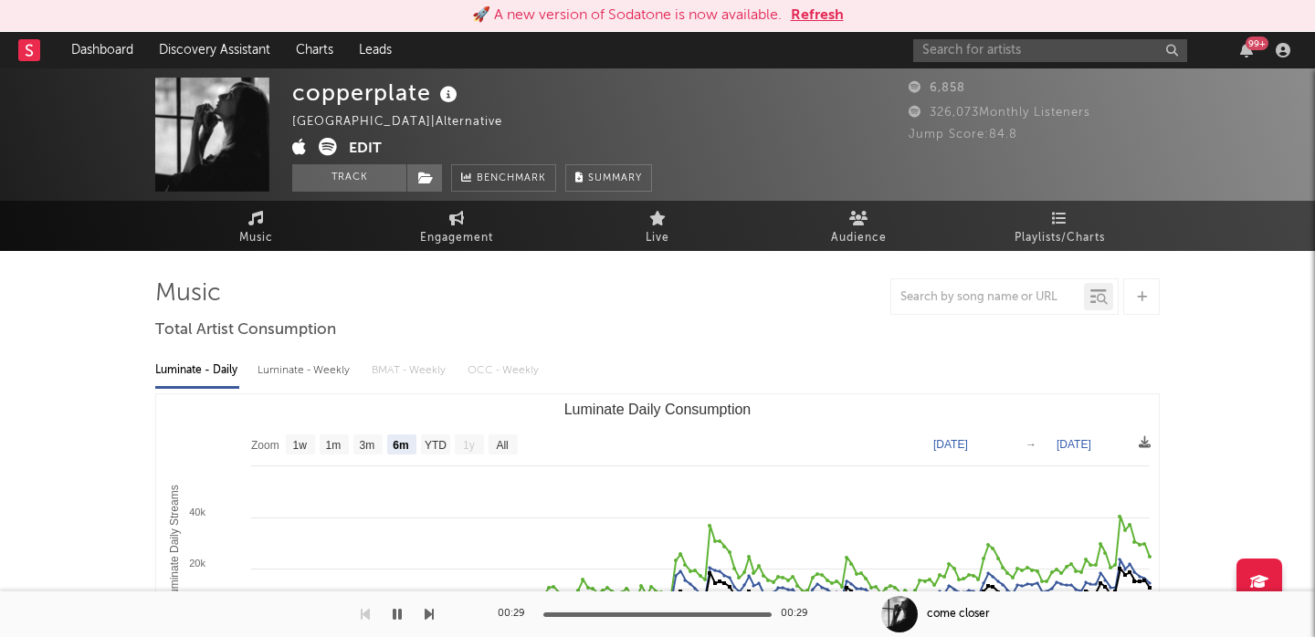
click at [296, 371] on div "Luminate - Weekly" at bounding box center [305, 370] width 96 height 31
select select "6m"
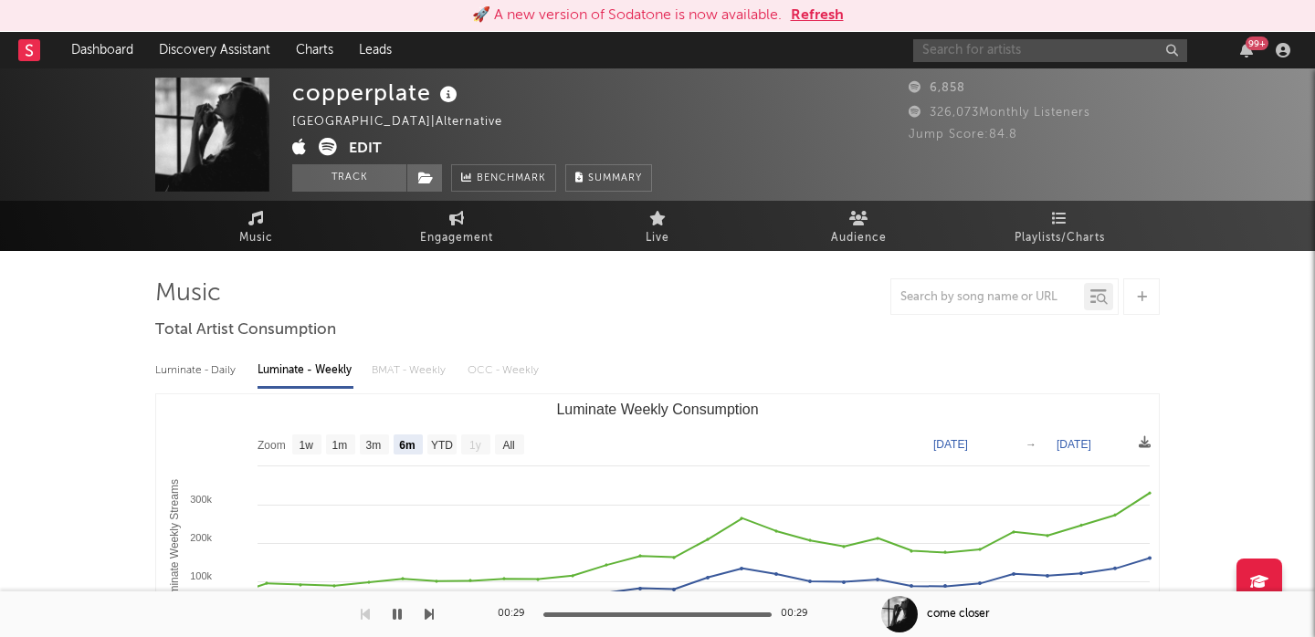
click at [970, 43] on input "text" at bounding box center [1050, 50] width 274 height 23
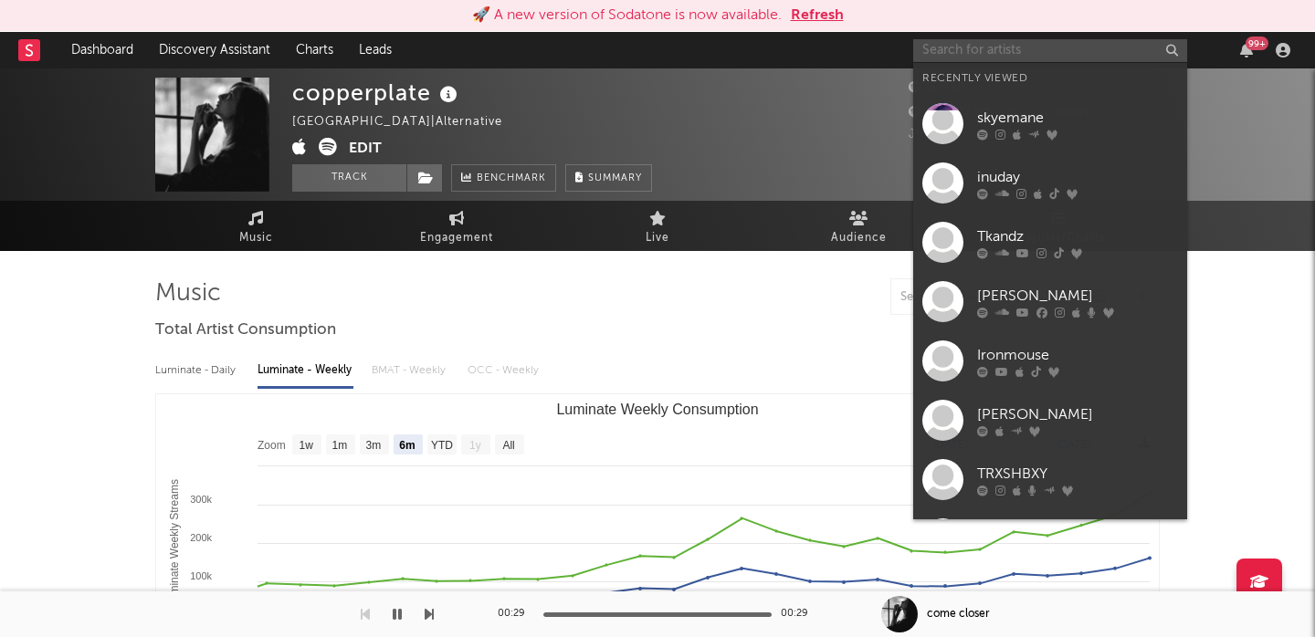
paste input "[URL][DOMAIN_NAME]"
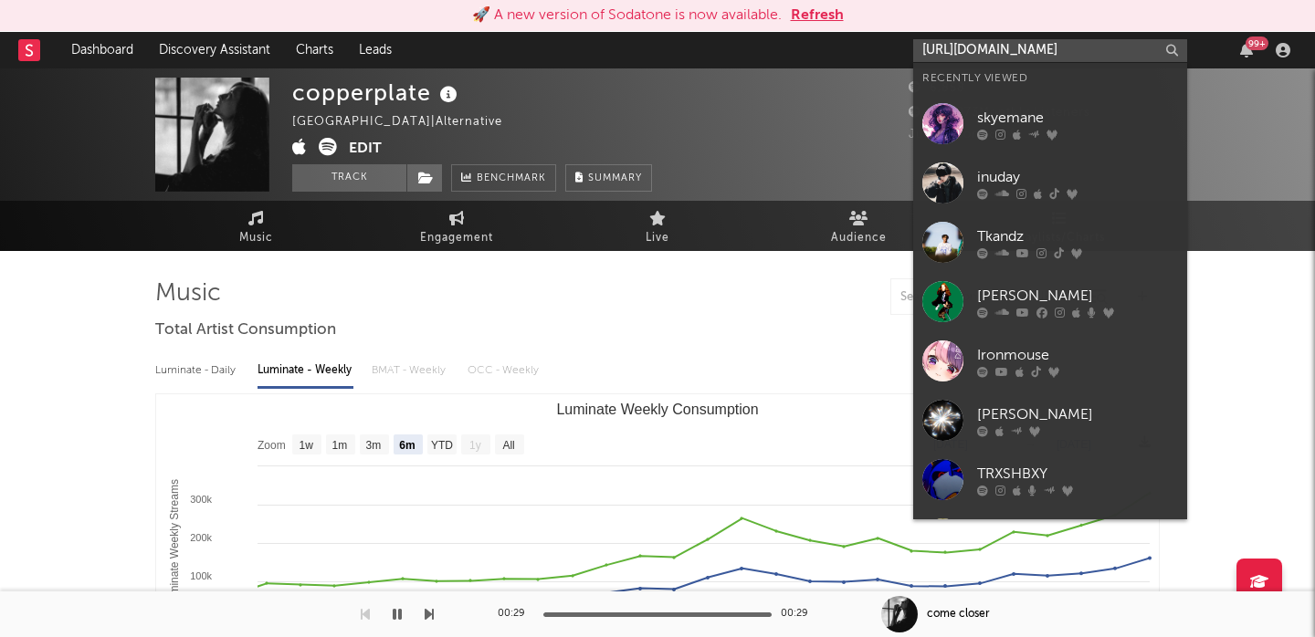
scroll to position [0, 110]
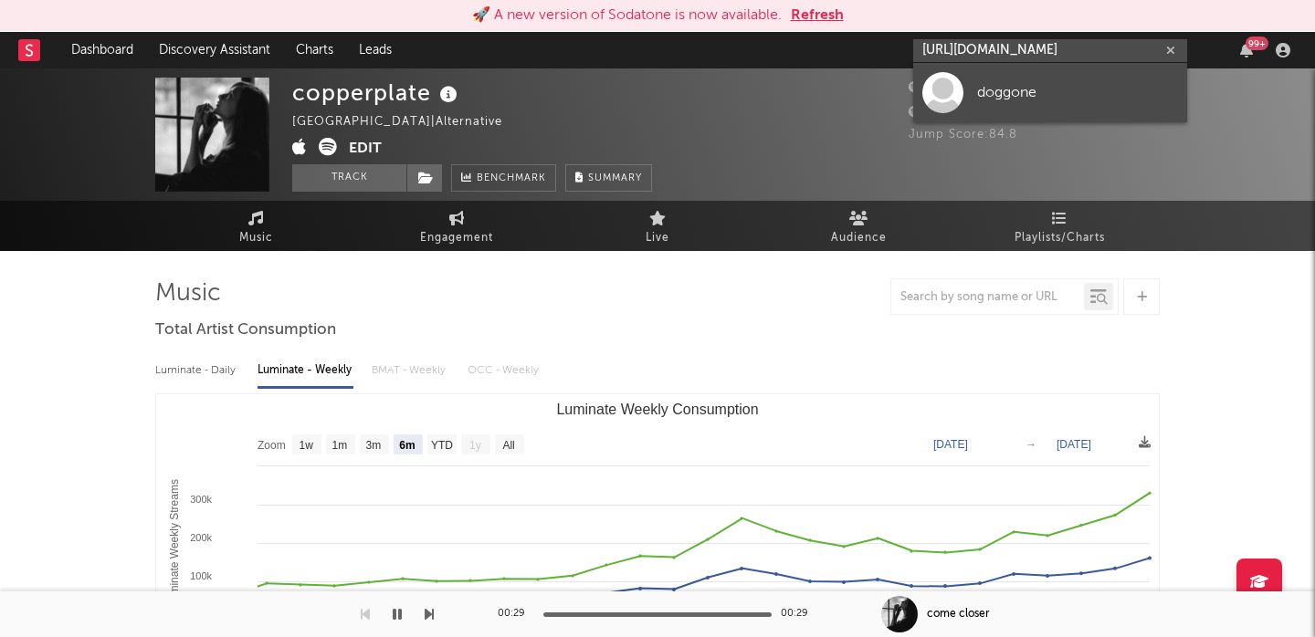
type input "[URL][DOMAIN_NAME]"
click at [1003, 92] on div "doggone" at bounding box center [1077, 92] width 201 height 22
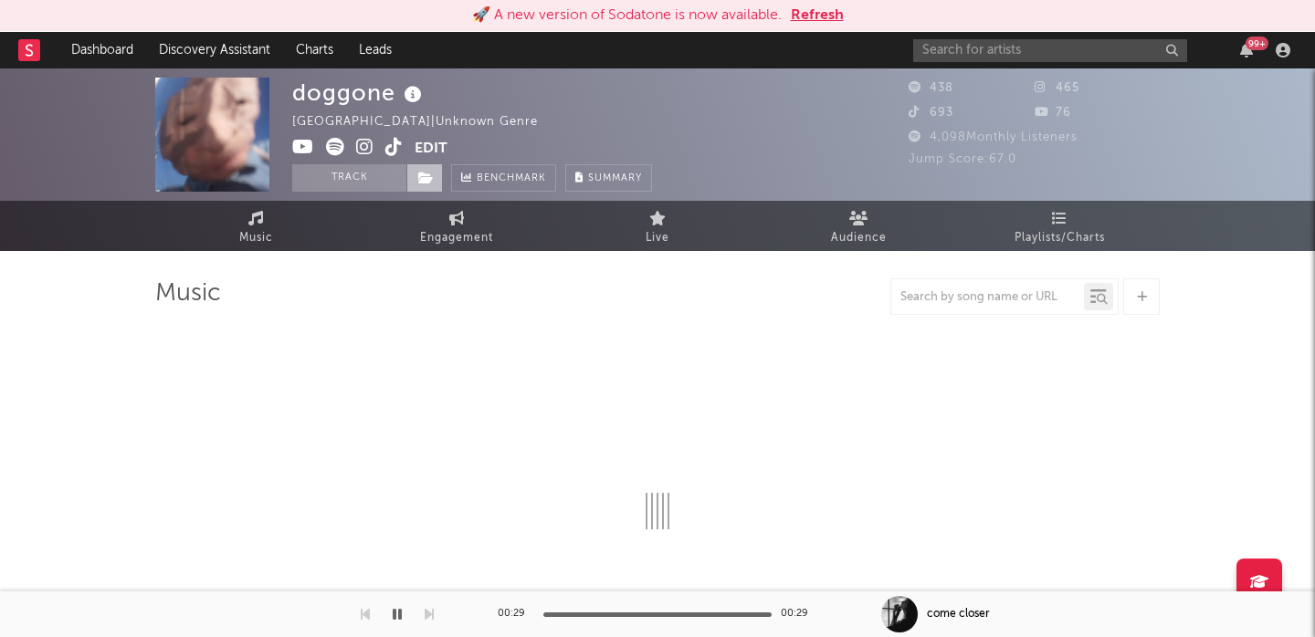
click at [423, 181] on icon at bounding box center [426, 178] width 16 height 13
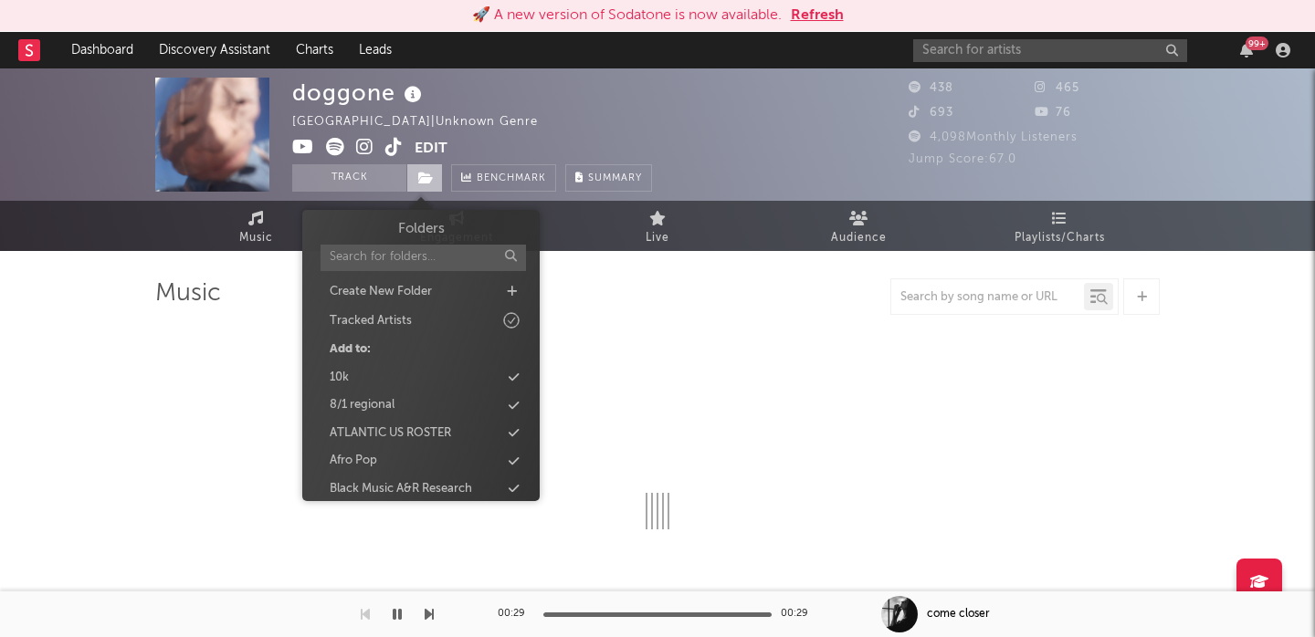
select select "1w"
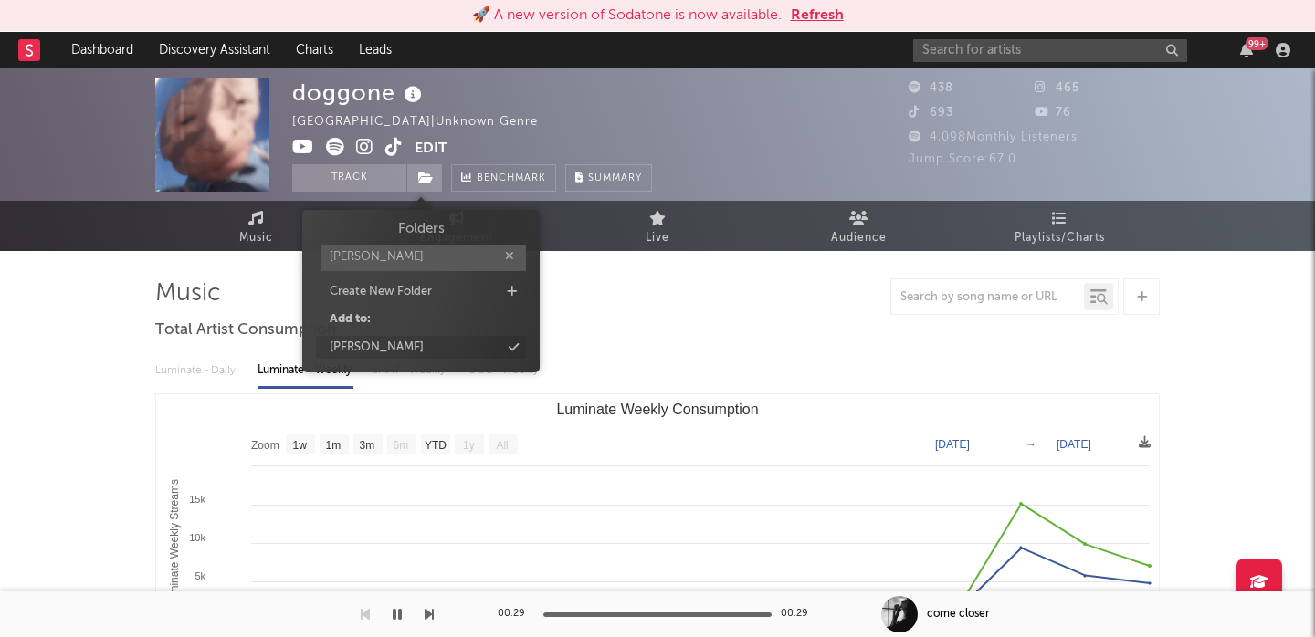
type input "[PERSON_NAME]"
click at [414, 354] on div "[PERSON_NAME]" at bounding box center [421, 348] width 210 height 24
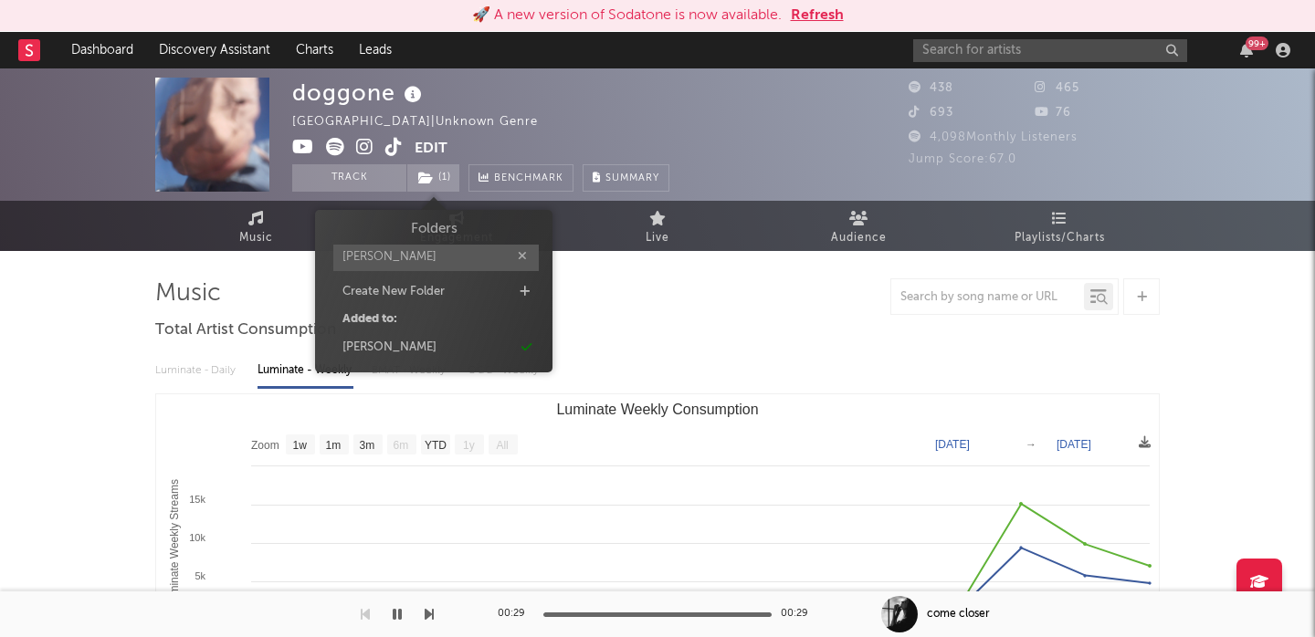
click at [340, 89] on div "doggone" at bounding box center [359, 93] width 134 height 30
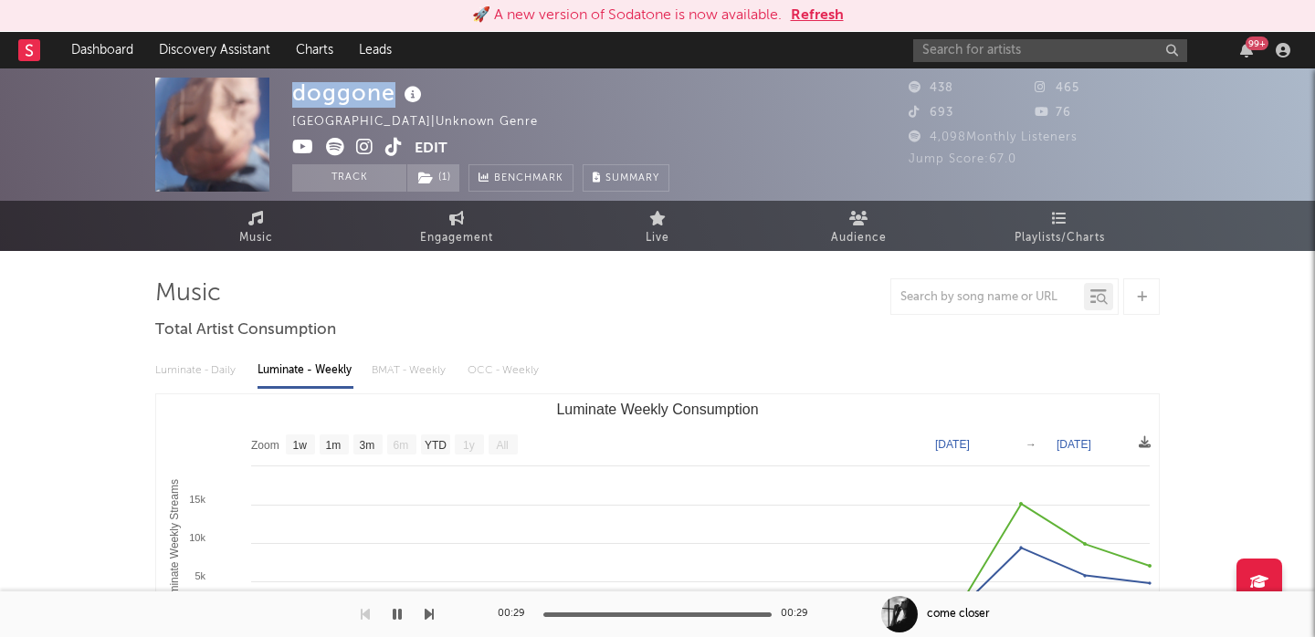
click at [340, 89] on div "doggone" at bounding box center [359, 93] width 134 height 30
copy div "doggone"
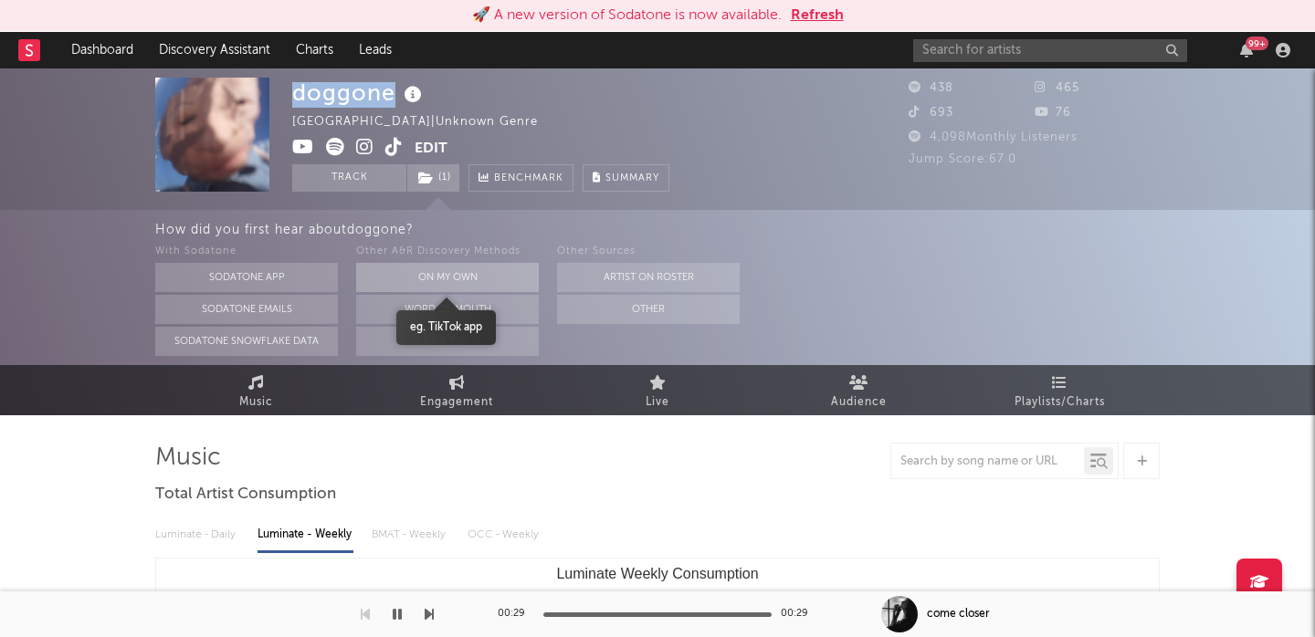
click at [458, 283] on button "On My Own" at bounding box center [447, 277] width 183 height 29
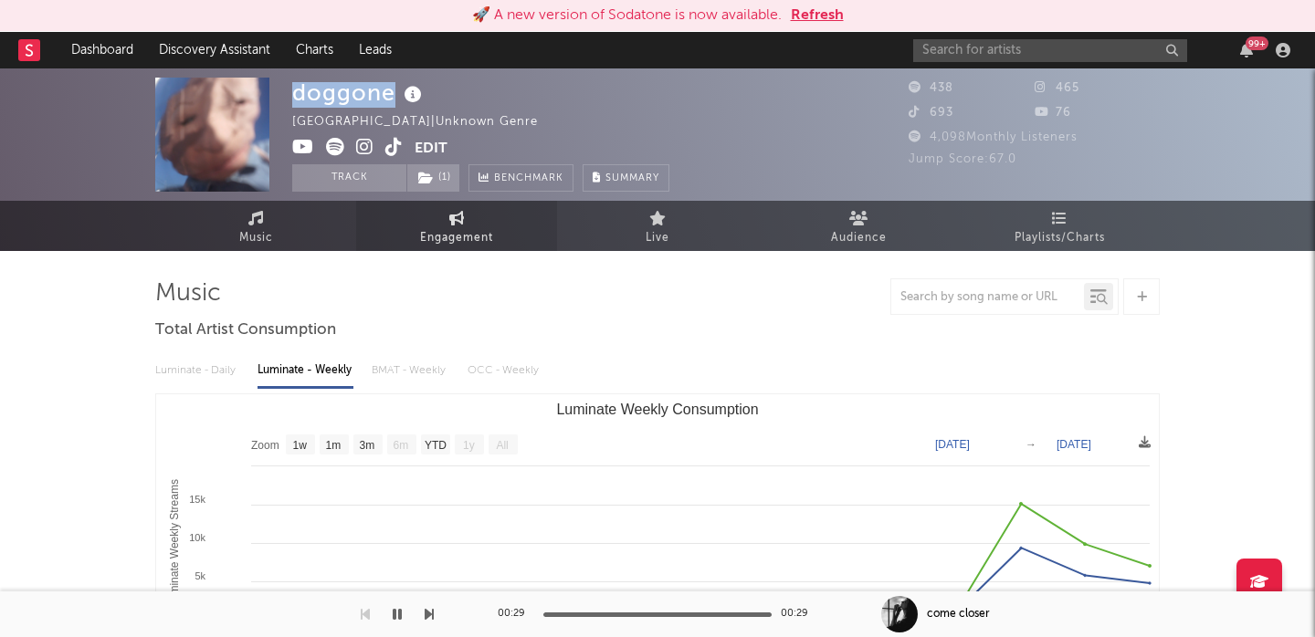
click at [471, 242] on span "Engagement" at bounding box center [456, 238] width 73 height 22
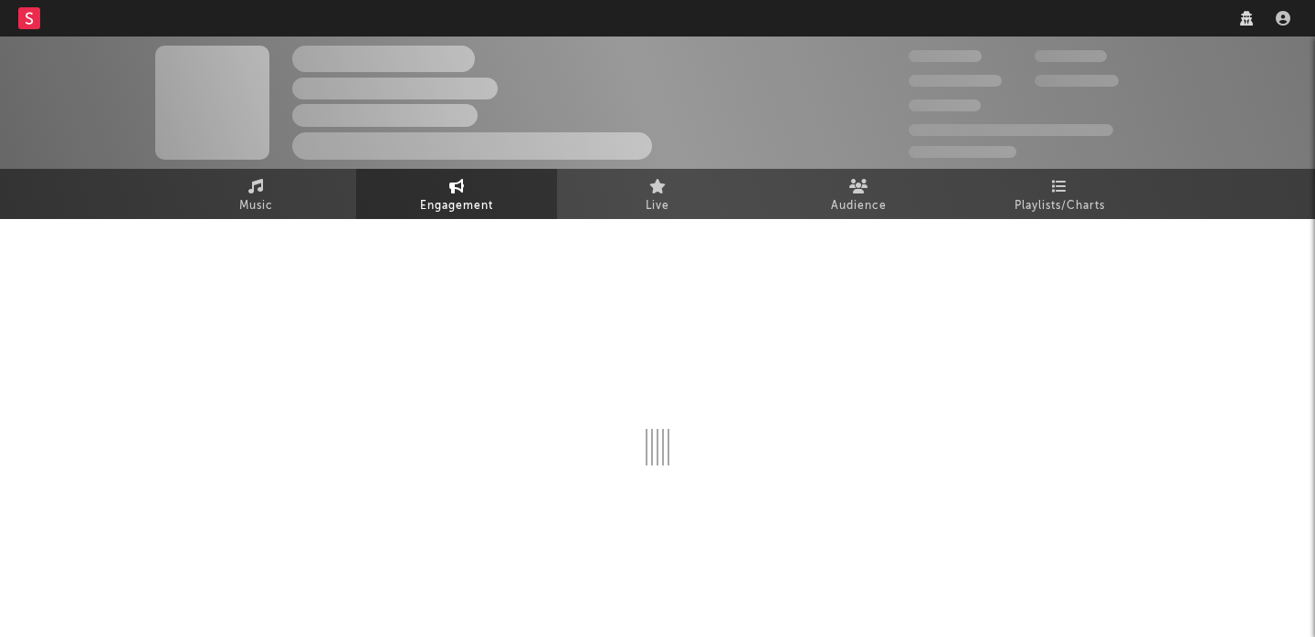
select select "1w"
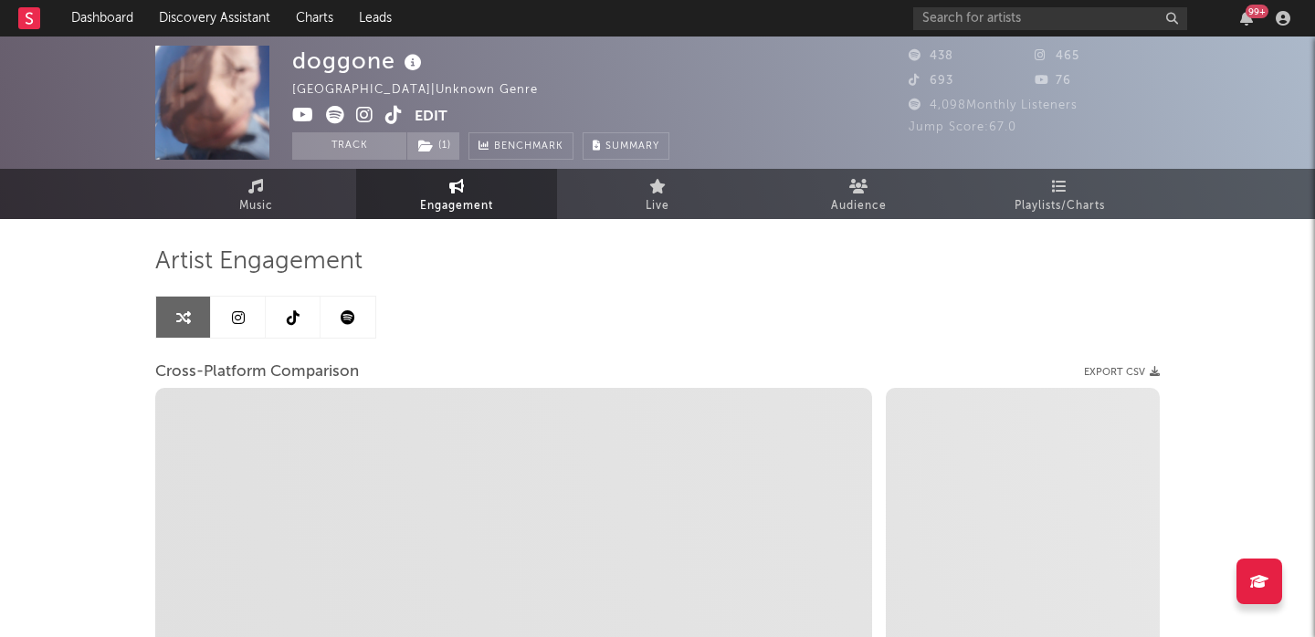
select select "1m"
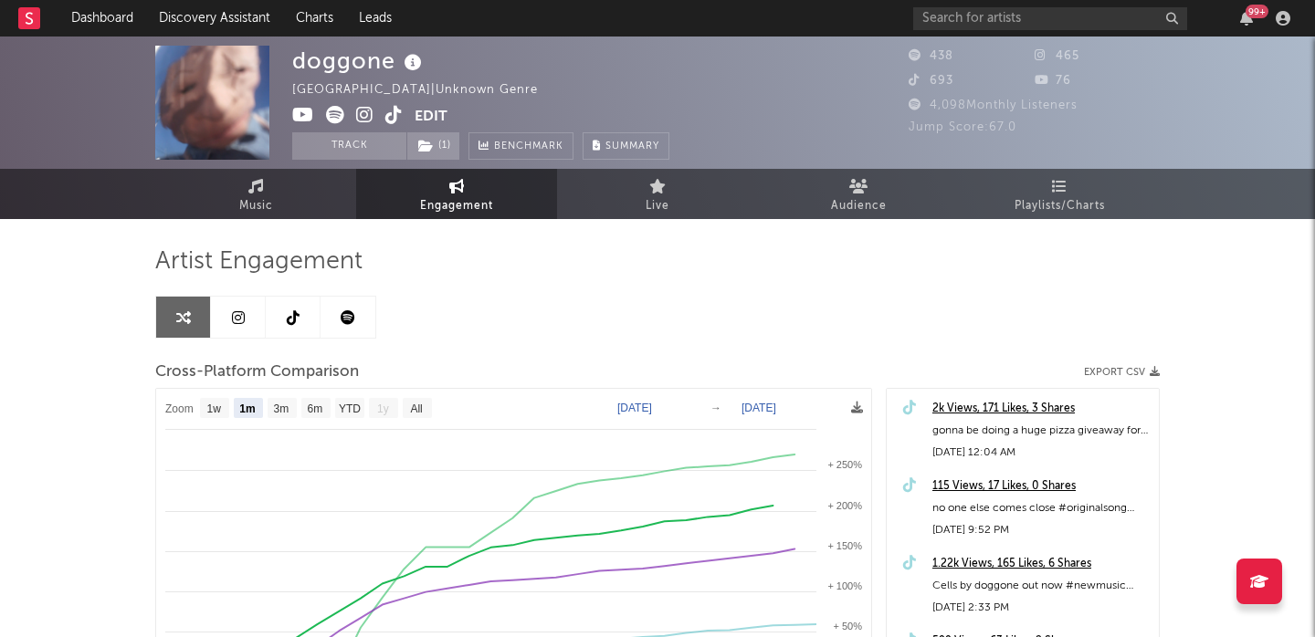
click at [370, 118] on icon at bounding box center [364, 115] width 17 height 18
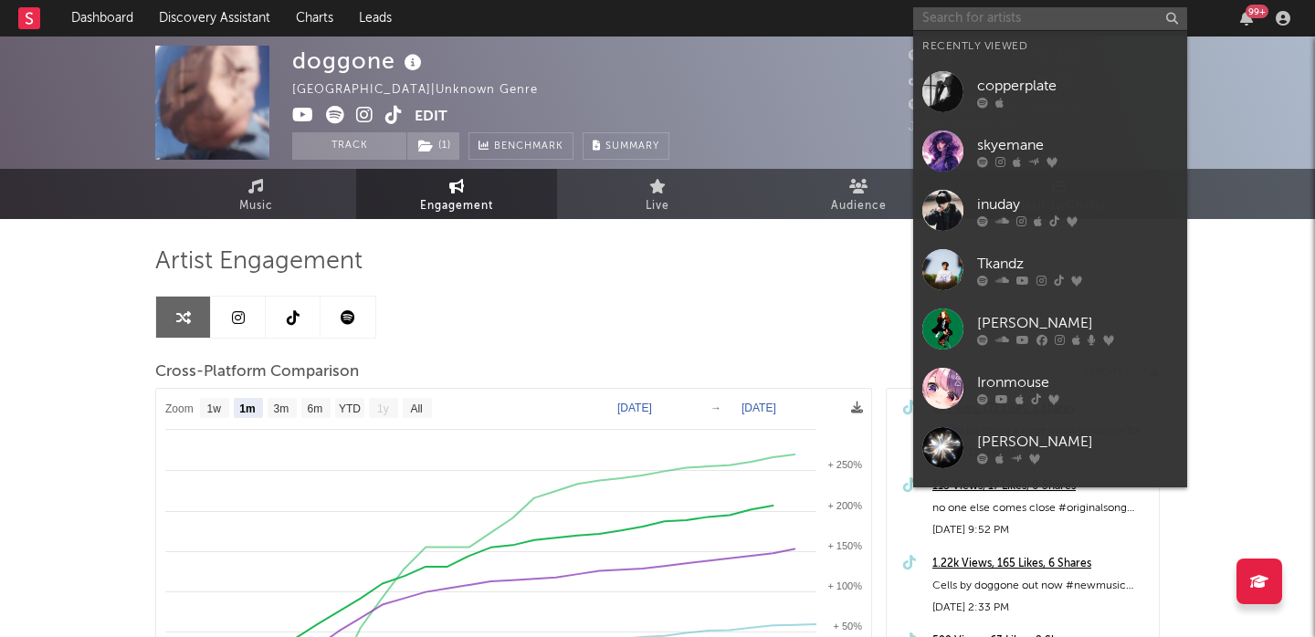
click at [982, 10] on input "text" at bounding box center [1050, 18] width 274 height 23
paste input "https://open.spotify.com/artist/1PDh4WdSUoCqg66v74iDv8"
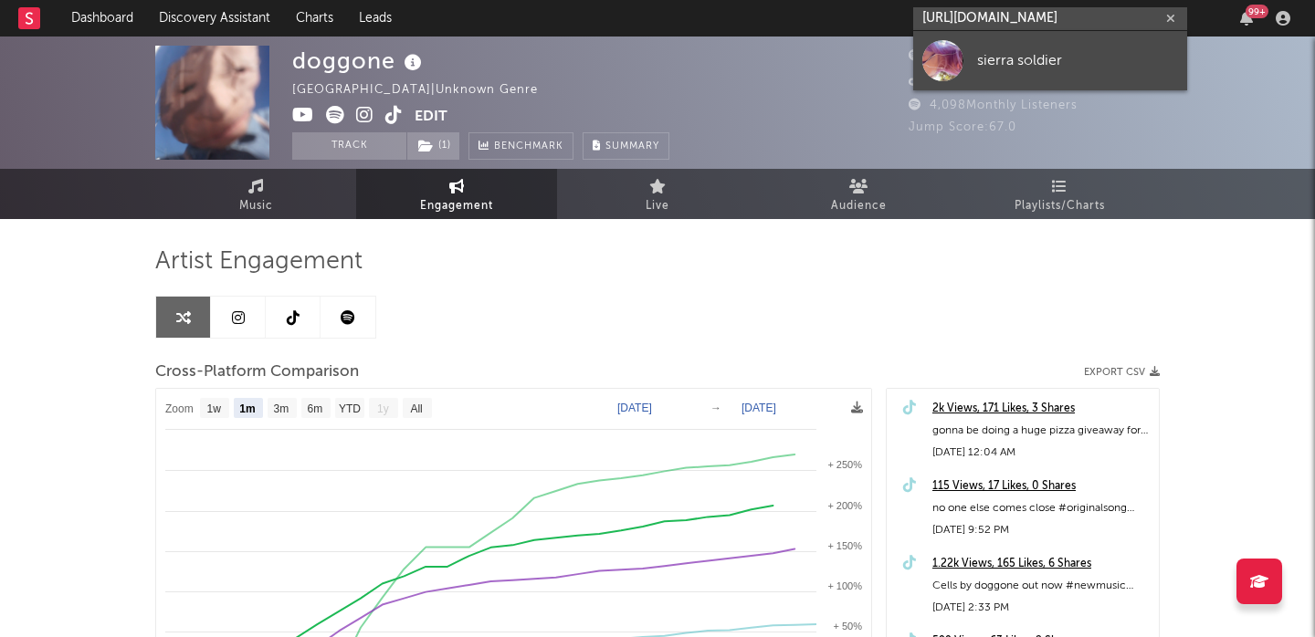
type input "https://open.spotify.com/artist/1PDh4WdSUoCqg66v74iDv8"
click at [1018, 65] on div "sierra soldier" at bounding box center [1077, 60] width 201 height 22
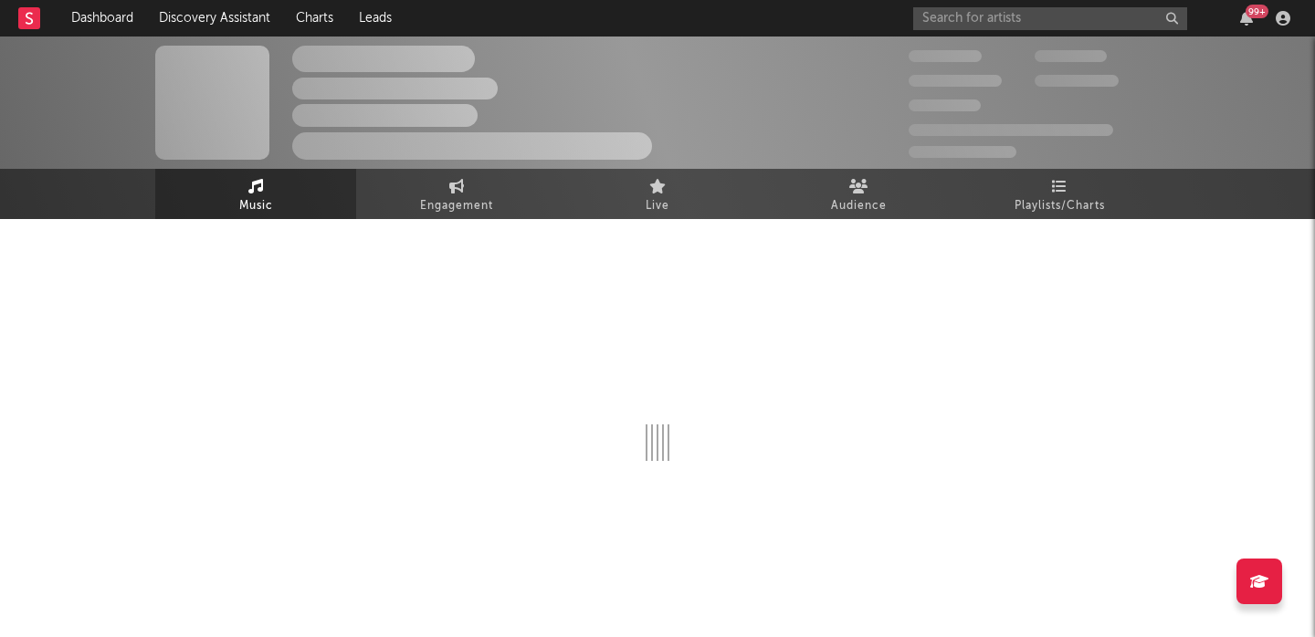
select select "1w"
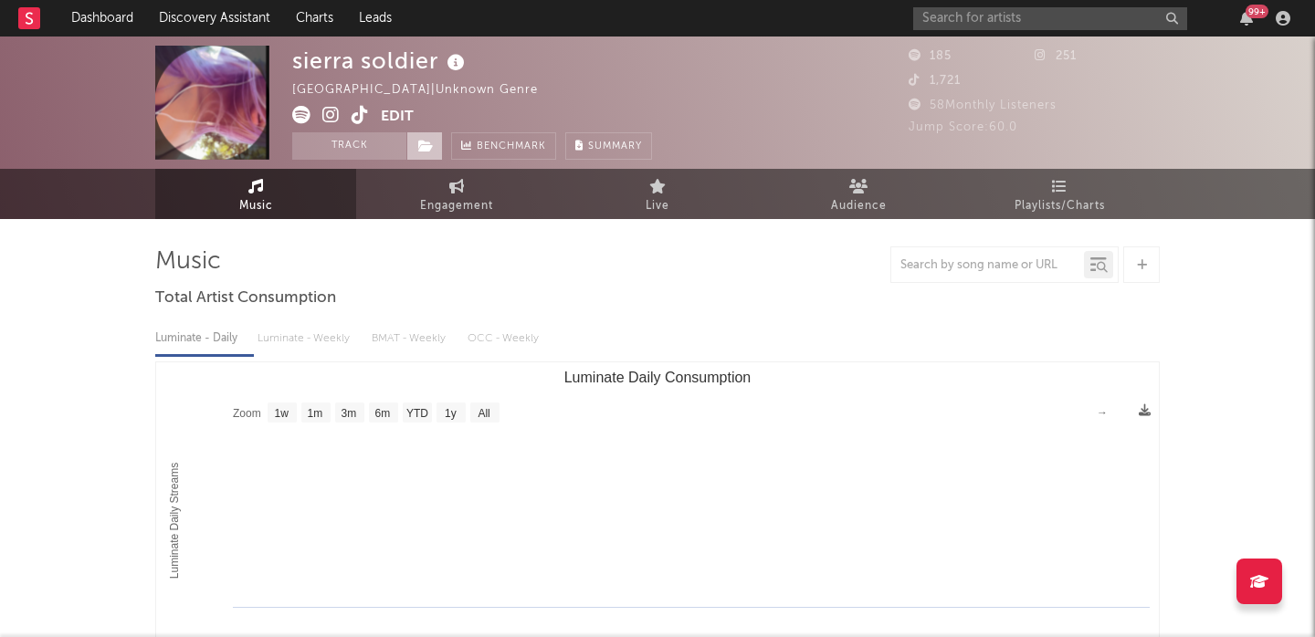
click at [421, 146] on icon at bounding box center [426, 146] width 16 height 13
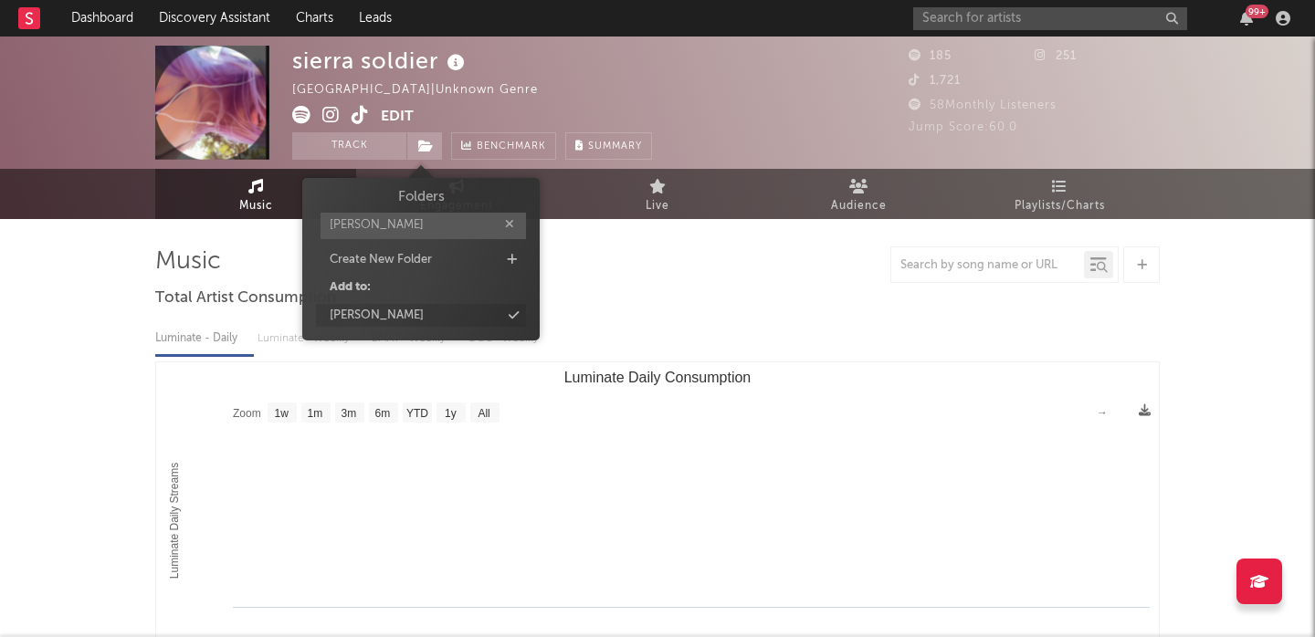
type input "sean"
click at [420, 326] on div "sean" at bounding box center [421, 316] width 210 height 24
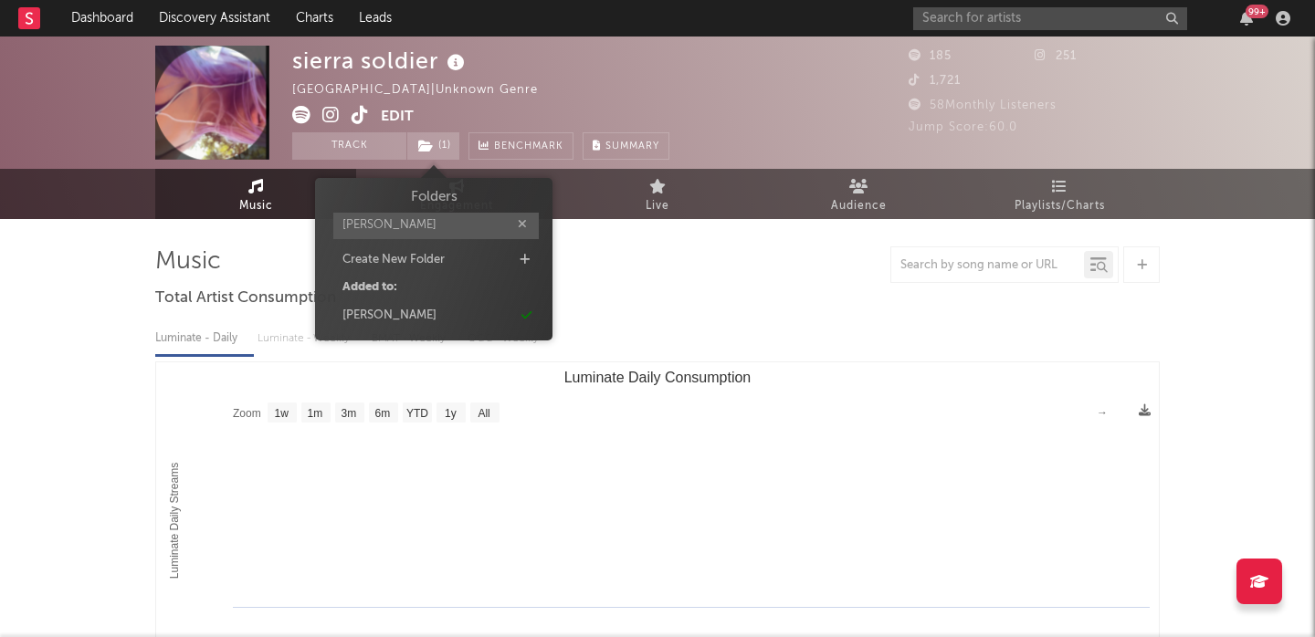
click at [745, 328] on div "Luminate - Daily Luminate - Weekly BMAT - Weekly OCC - Weekly" at bounding box center [657, 338] width 1004 height 31
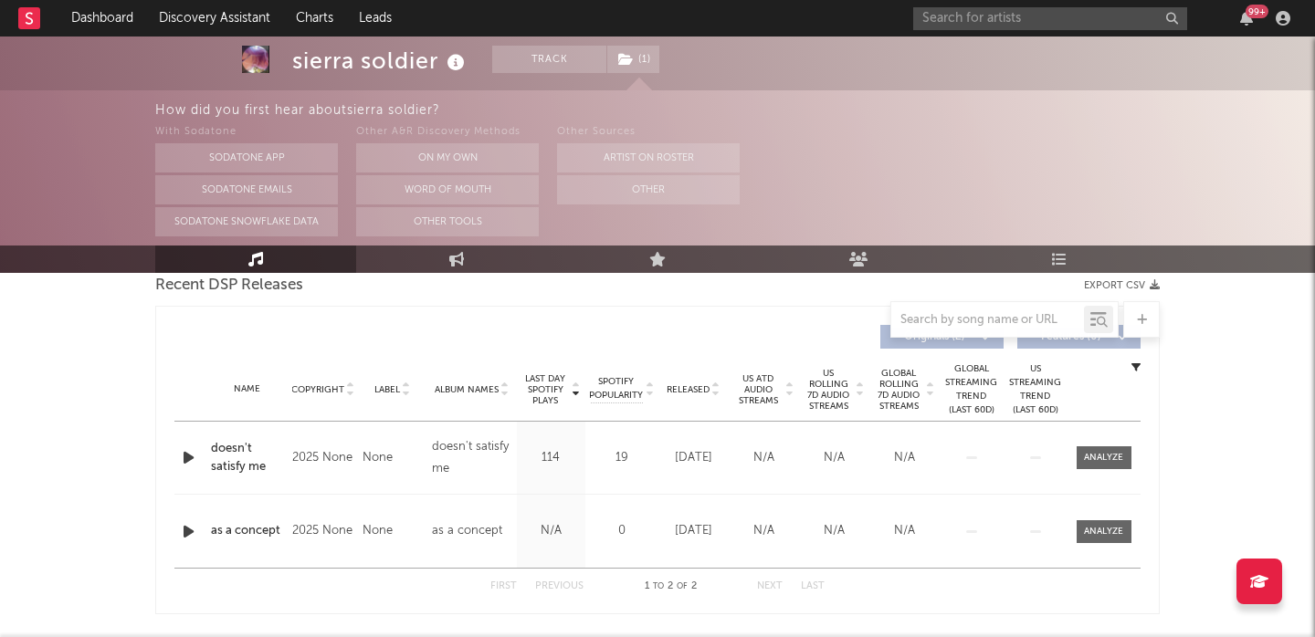
scroll to position [658, 0]
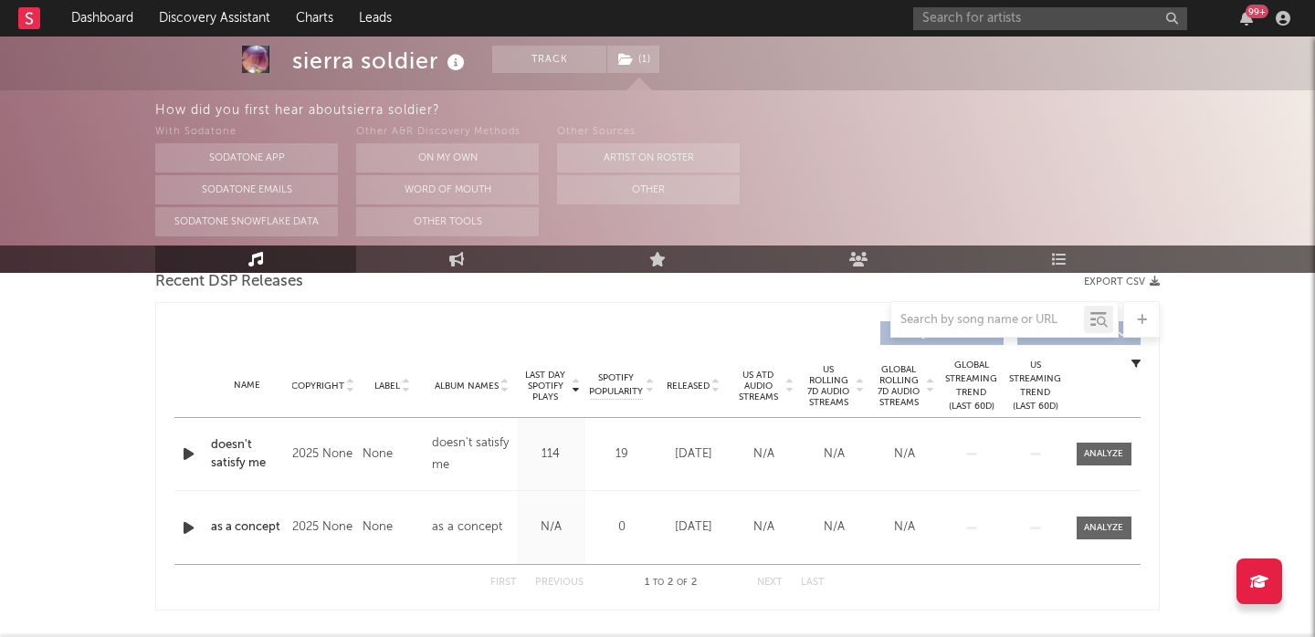
click at [823, 396] on span "US Rolling 7D Audio Streams" at bounding box center [829, 386] width 50 height 44
click at [478, 152] on button "On My Own" at bounding box center [447, 157] width 183 height 29
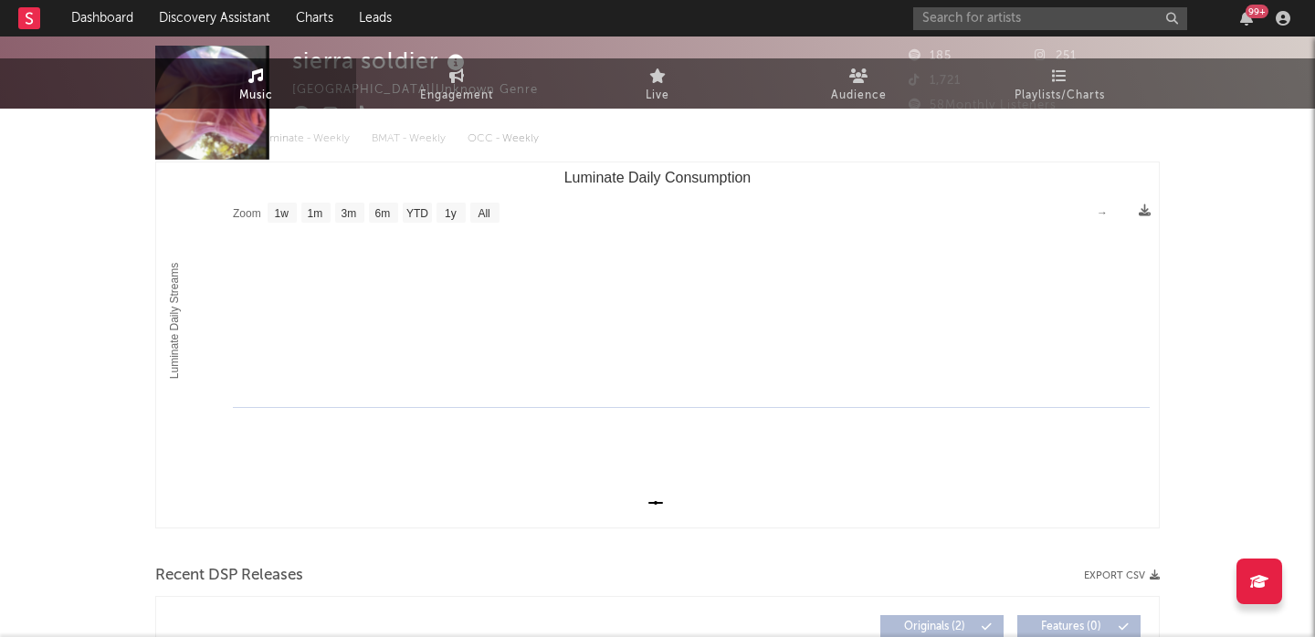
scroll to position [0, 0]
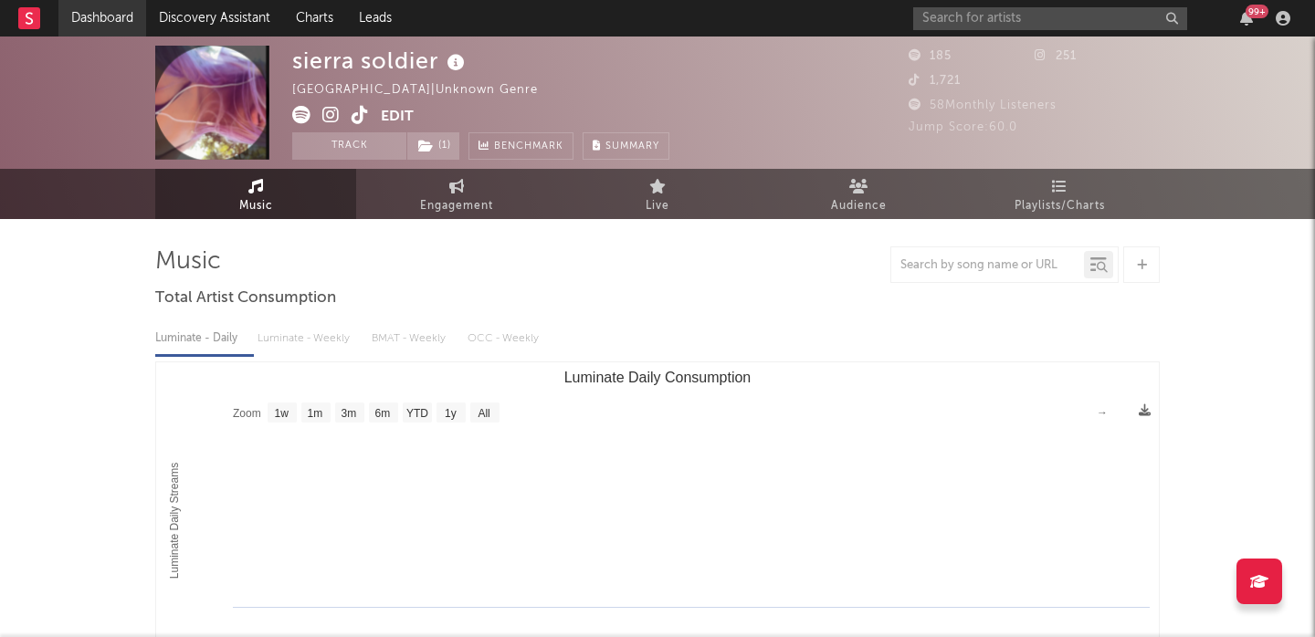
click at [105, 9] on link "Dashboard" at bounding box center [102, 18] width 88 height 37
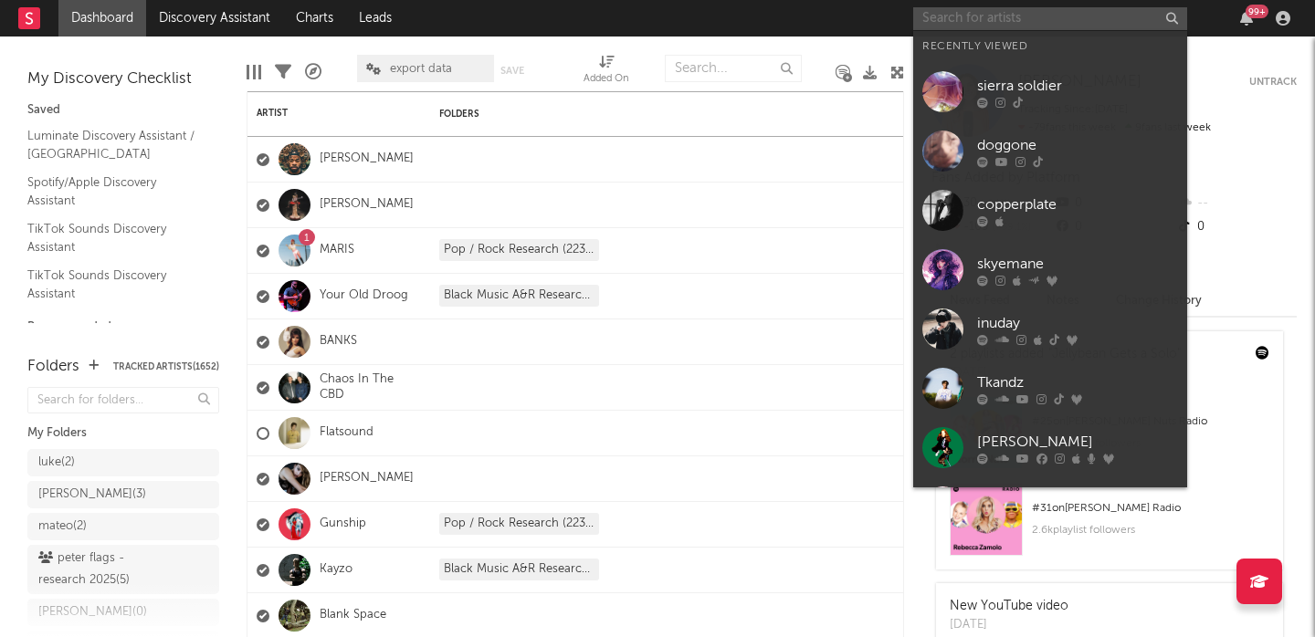
click at [1039, 20] on input "text" at bounding box center [1050, 18] width 274 height 23
paste input "https://open.spotify.com/artist/1PDh4WdSUoCqg66v74iDv8"
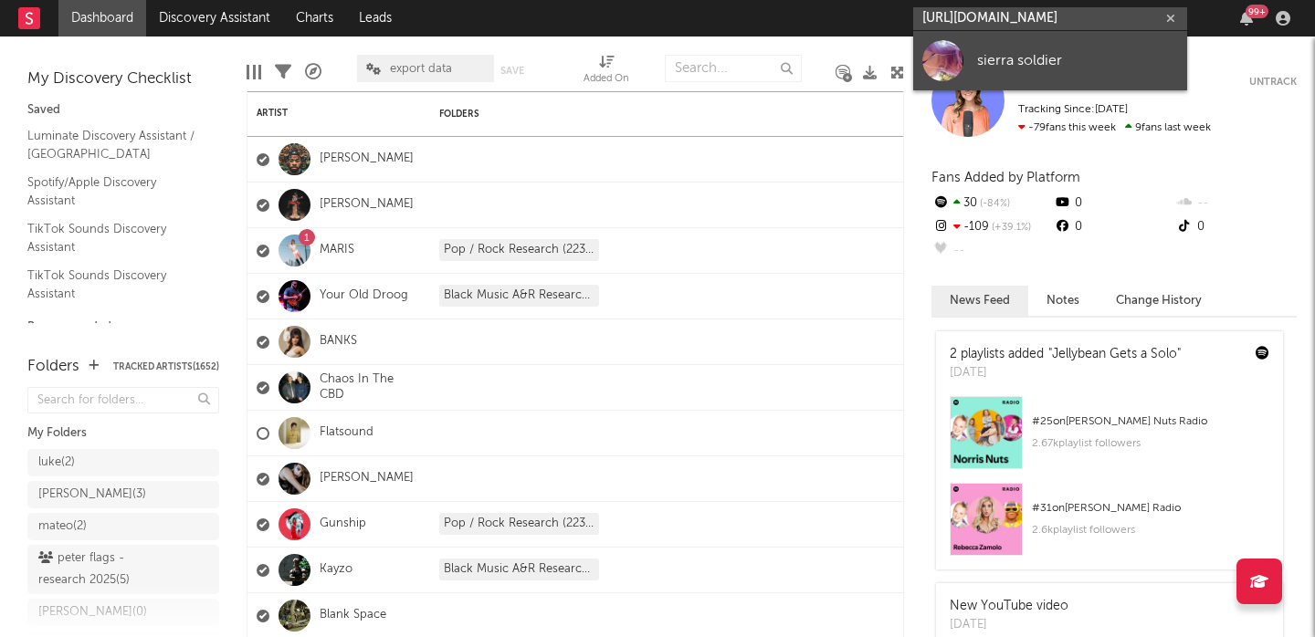
type input "https://open.spotify.com/artist/1PDh4WdSUoCqg66v74iDv8"
click at [1086, 54] on div "sierra soldier" at bounding box center [1077, 60] width 201 height 22
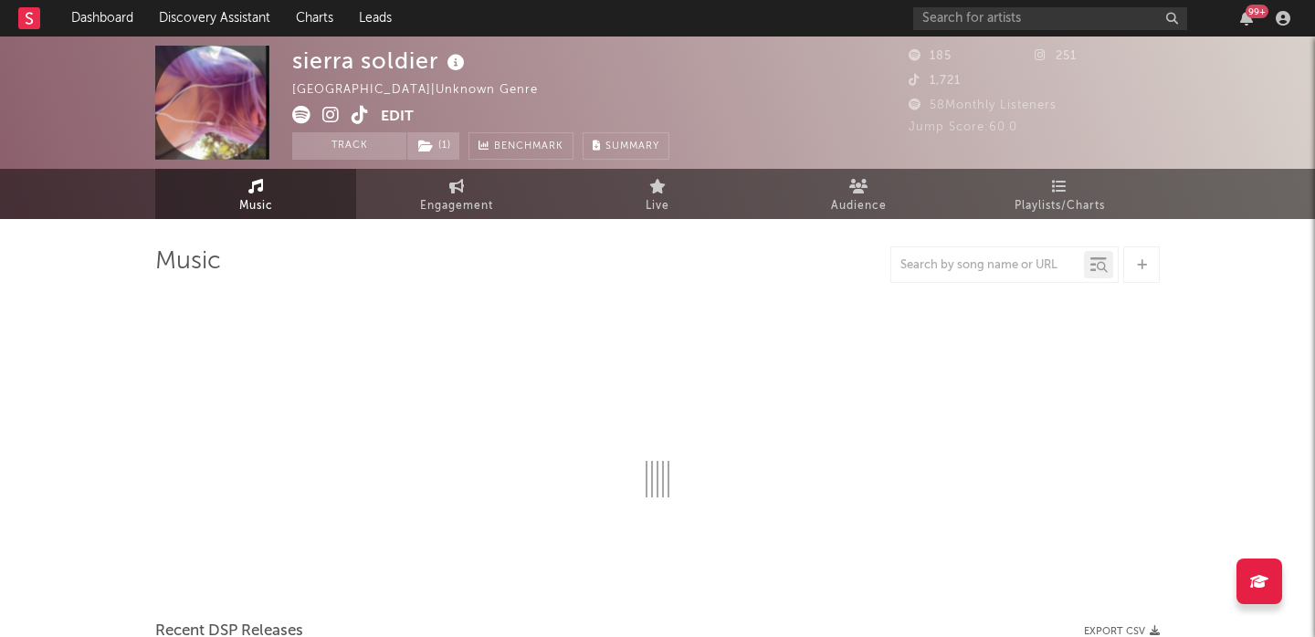
select select "1w"
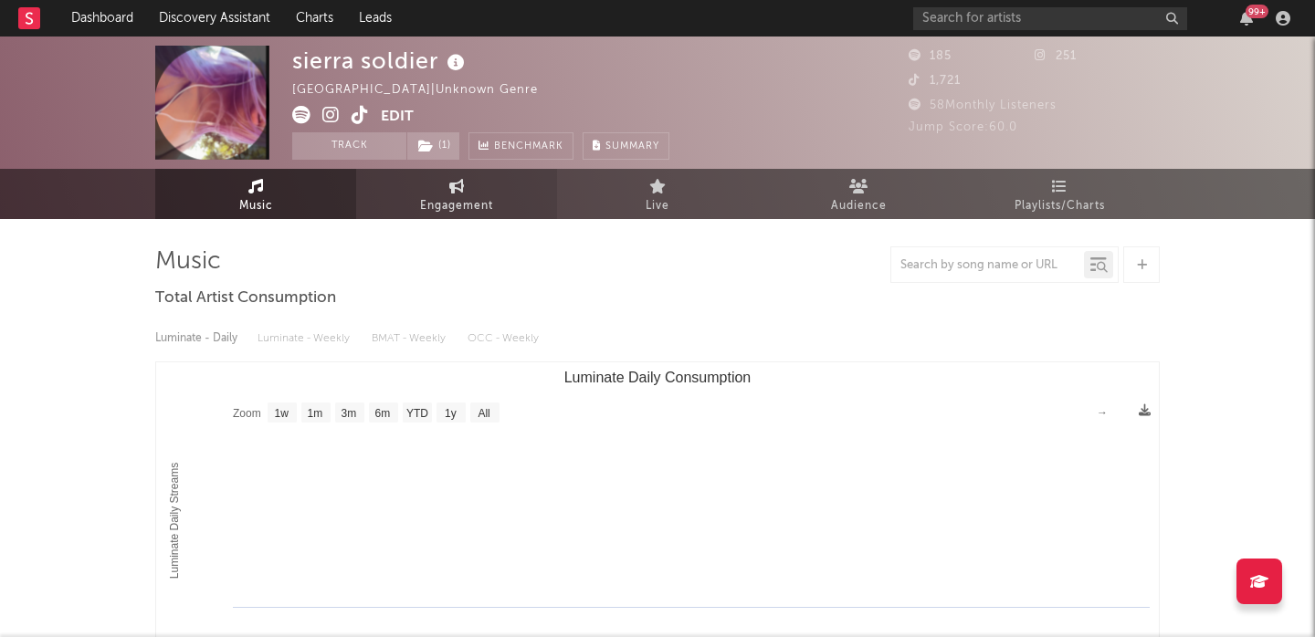
click at [434, 200] on span "Engagement" at bounding box center [456, 206] width 73 height 22
select select "1w"
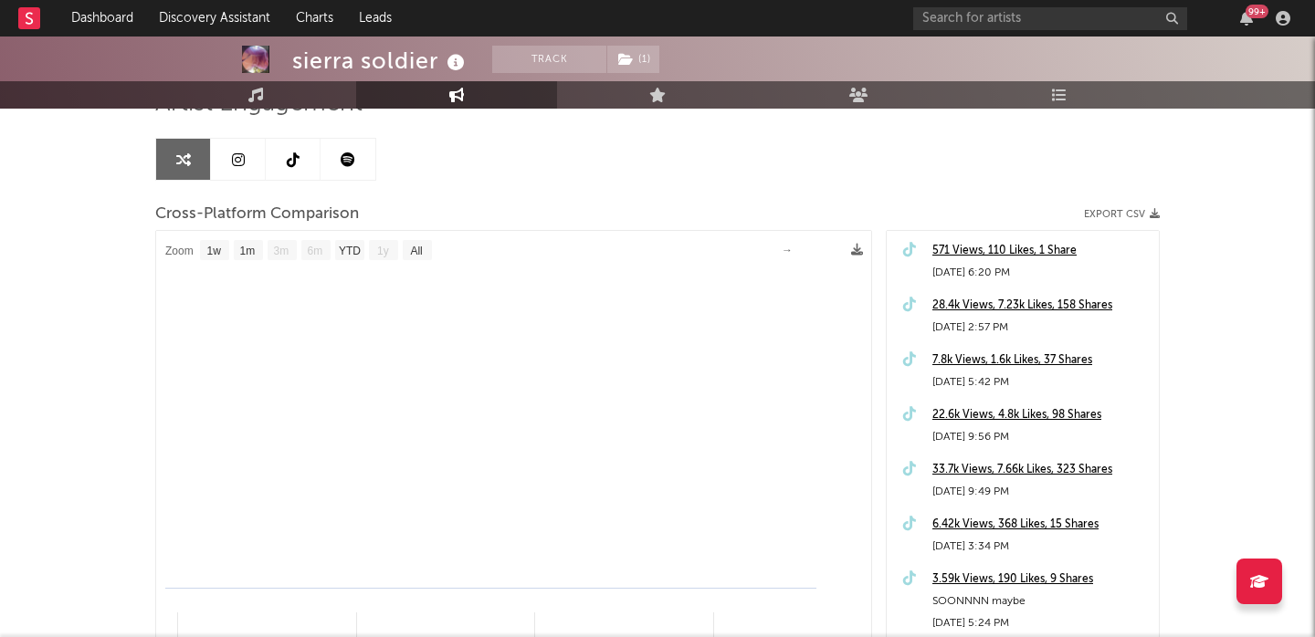
scroll to position [184, 0]
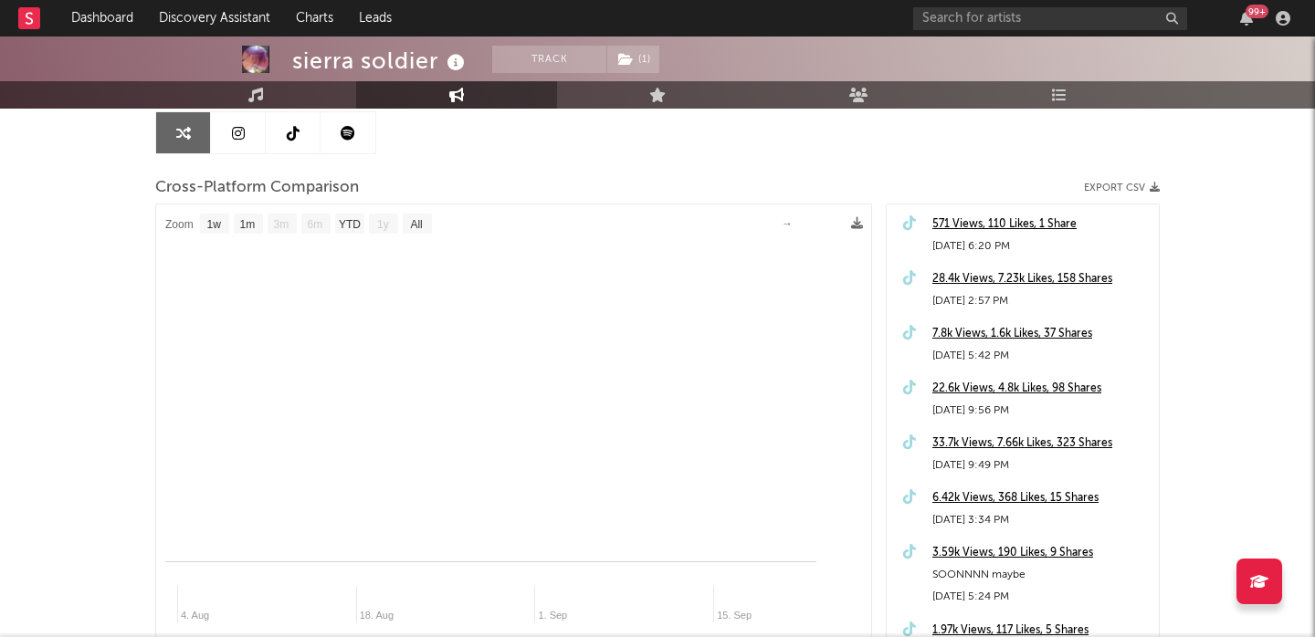
select select "1m"
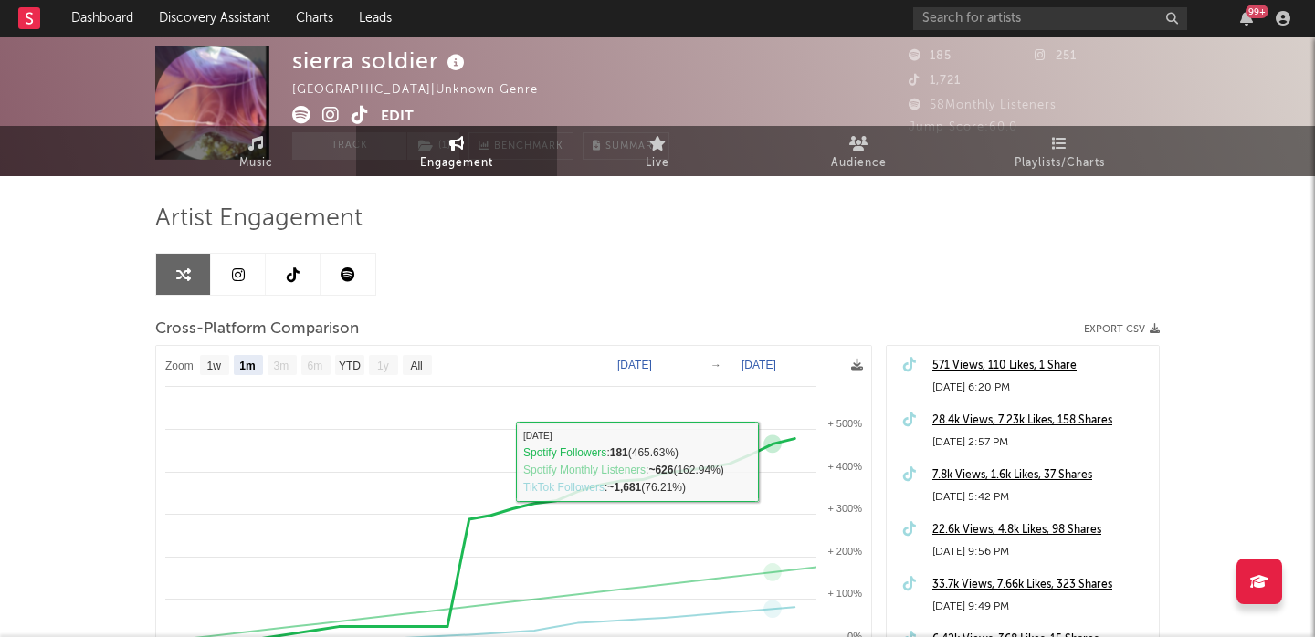
scroll to position [0, 0]
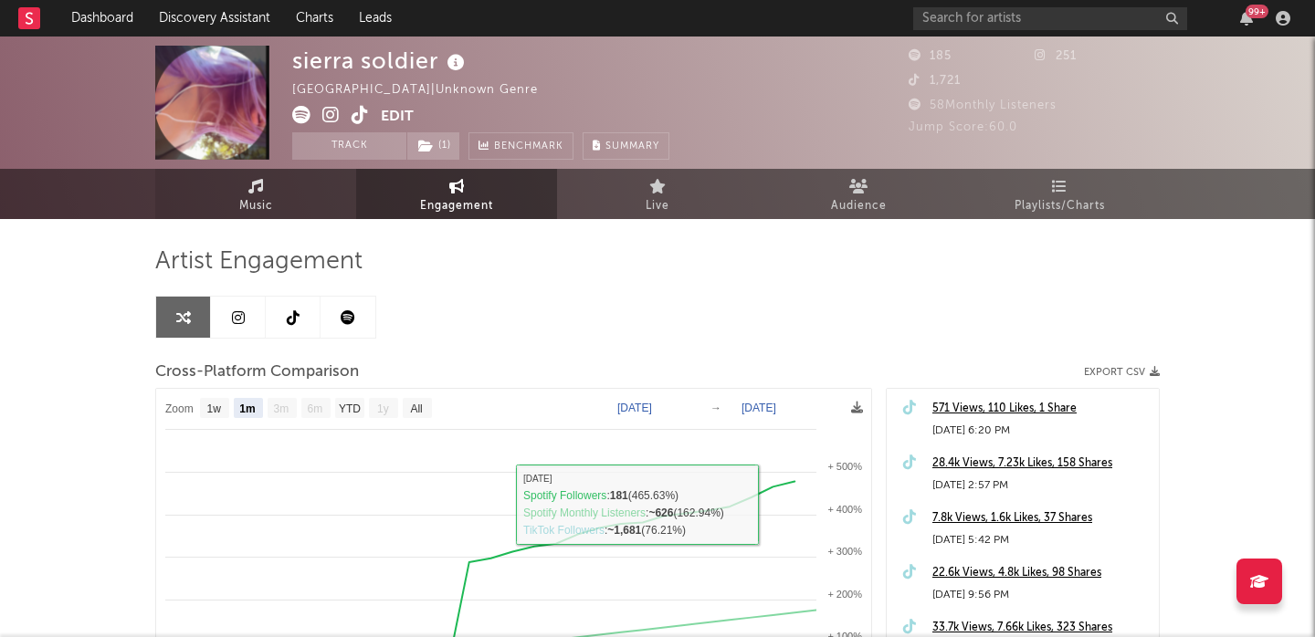
click at [303, 196] on link "Music" at bounding box center [255, 194] width 201 height 50
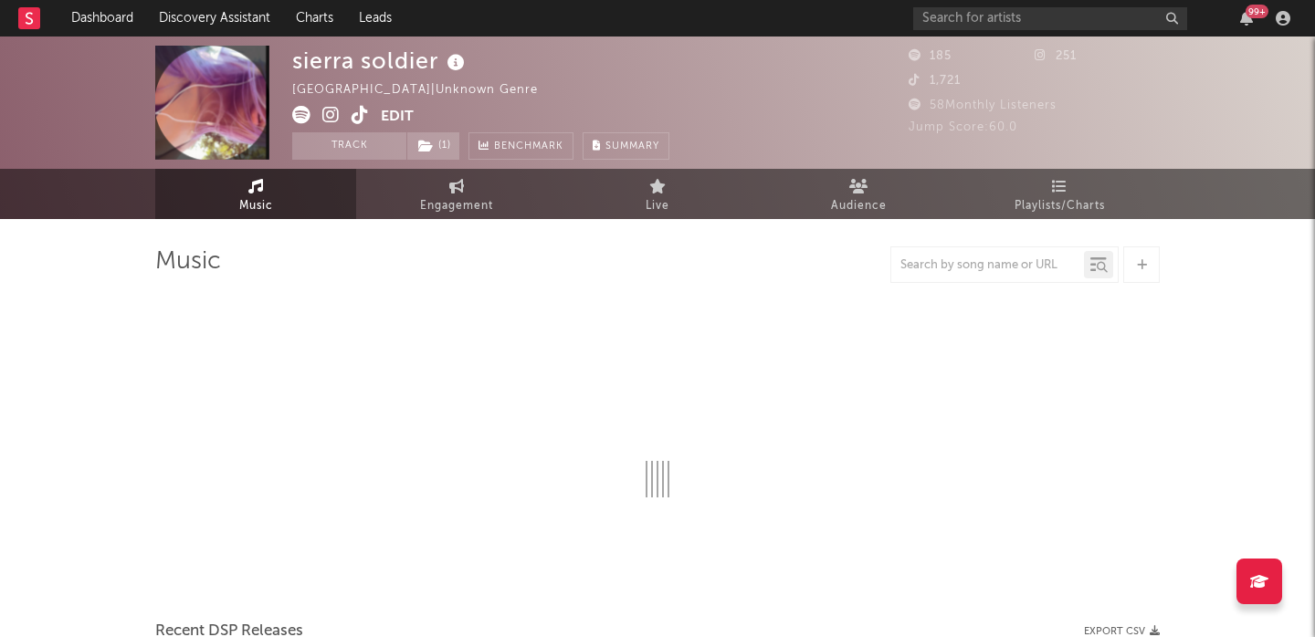
select select "1w"
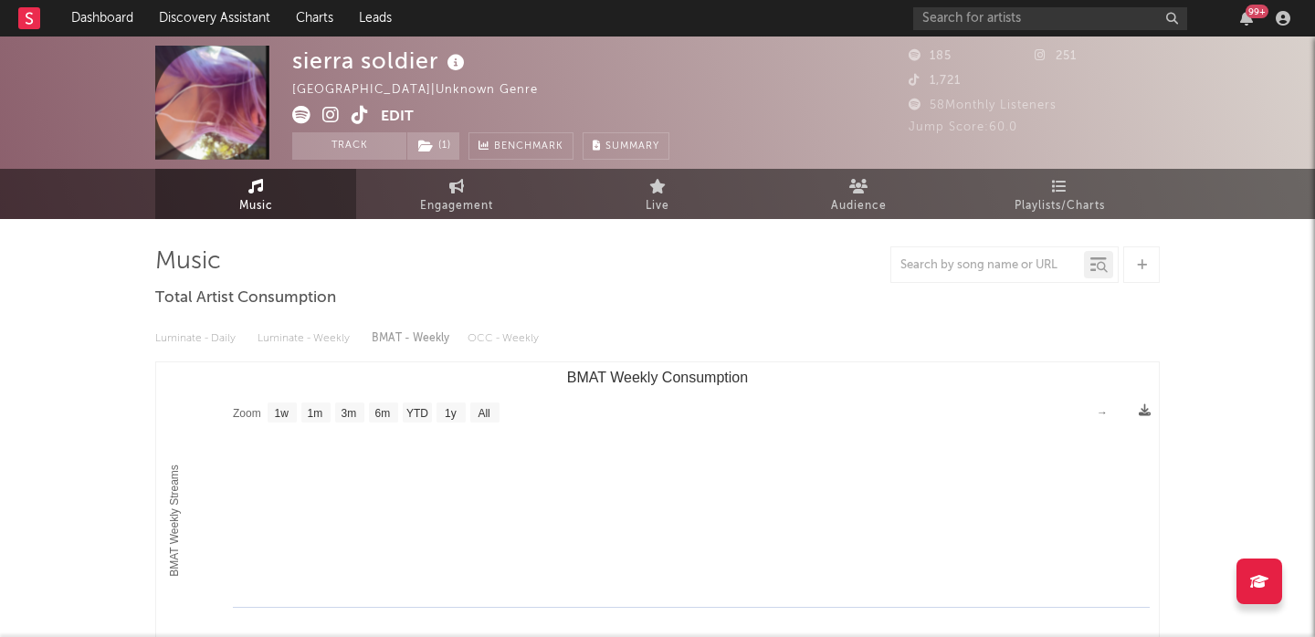
click at [361, 113] on icon at bounding box center [360, 115] width 17 height 18
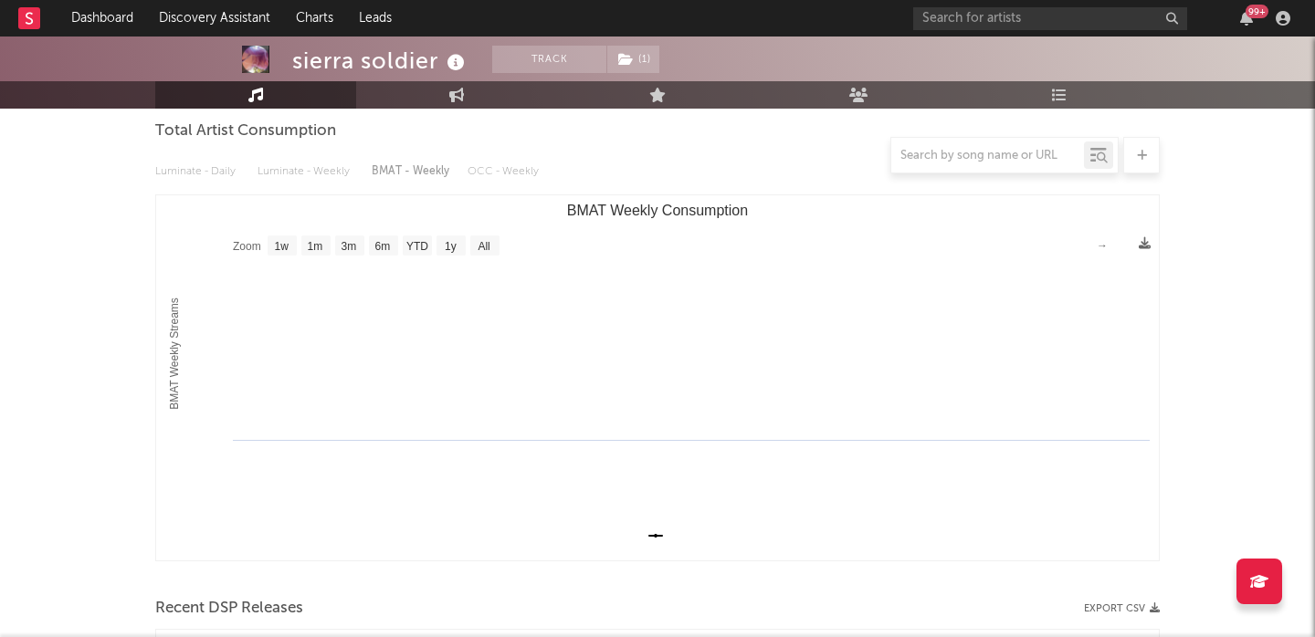
scroll to position [562, 0]
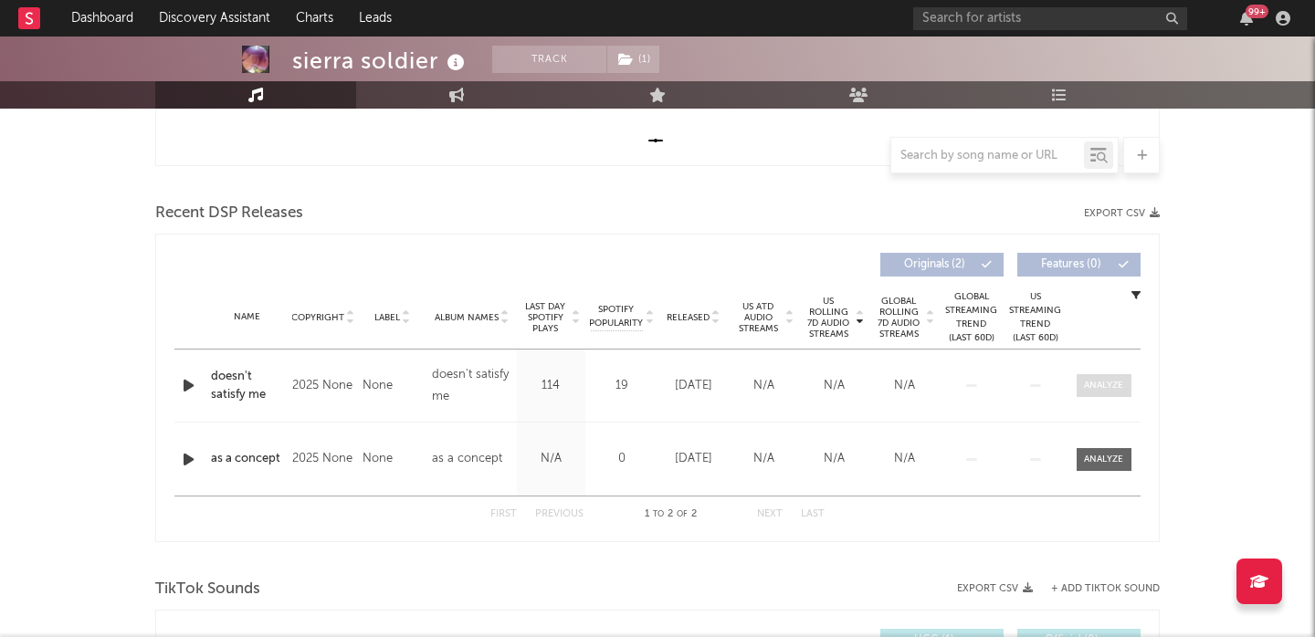
click at [1110, 382] on div at bounding box center [1103, 386] width 39 height 14
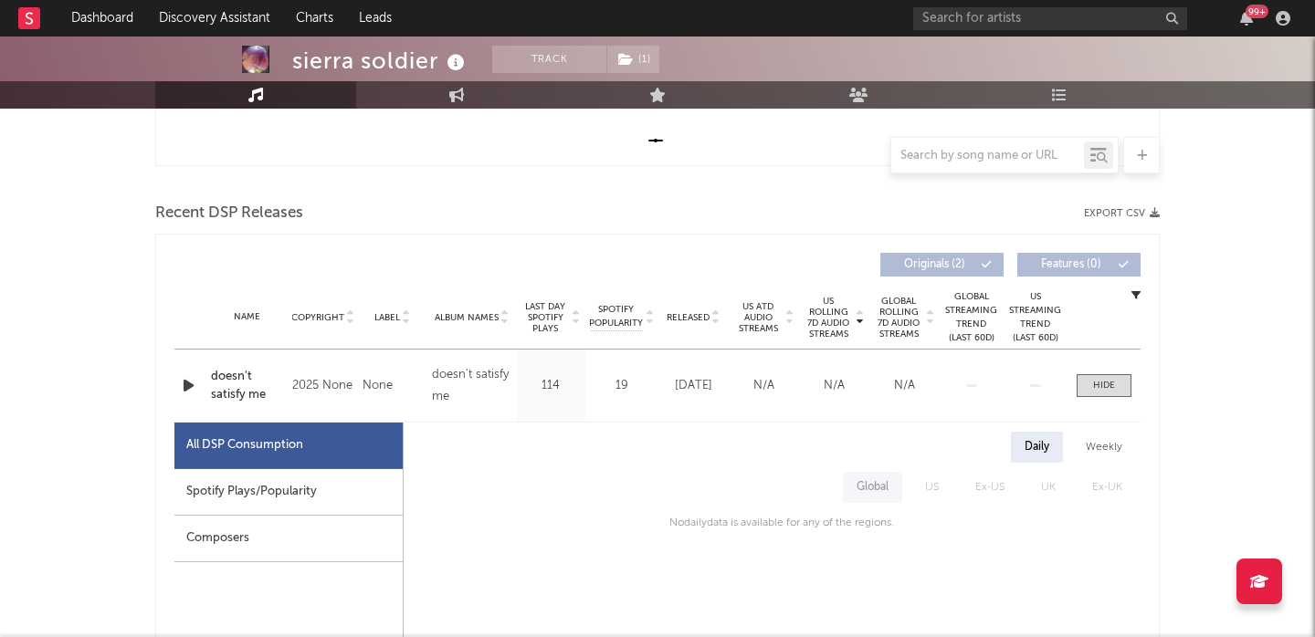
click at [310, 497] on div "Spotify Plays/Popularity" at bounding box center [288, 492] width 228 height 47
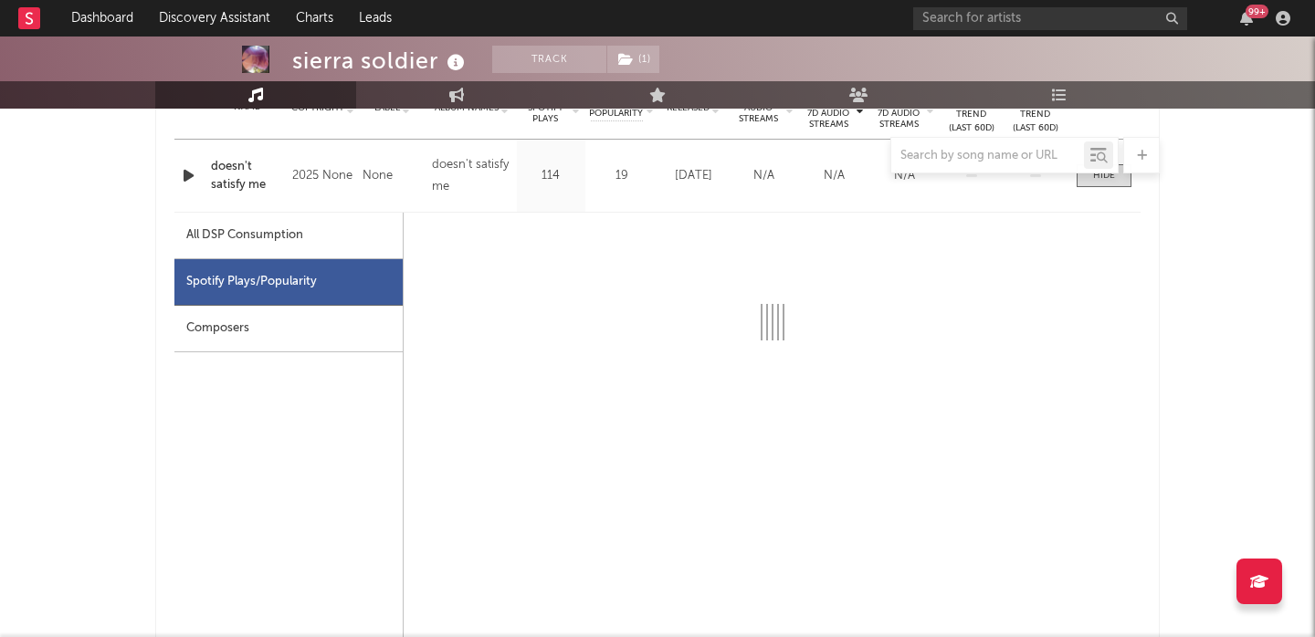
select select "1w"
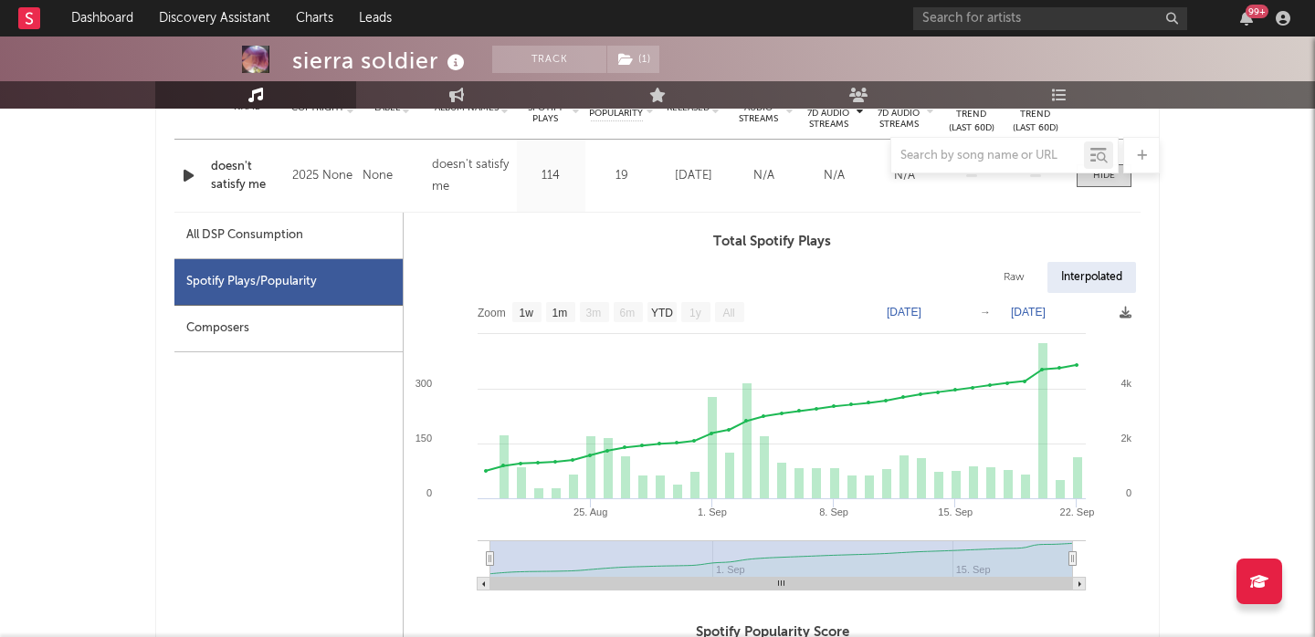
scroll to position [776, 0]
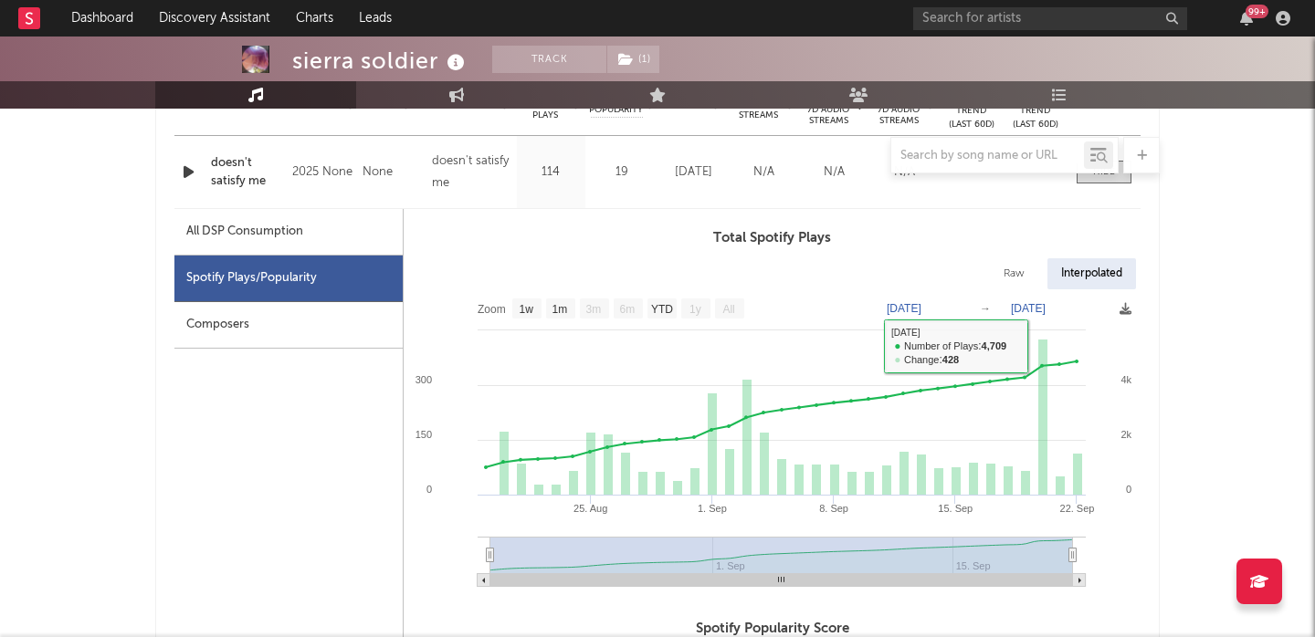
click at [1017, 266] on div "Raw" at bounding box center [1014, 273] width 48 height 31
select select "1w"
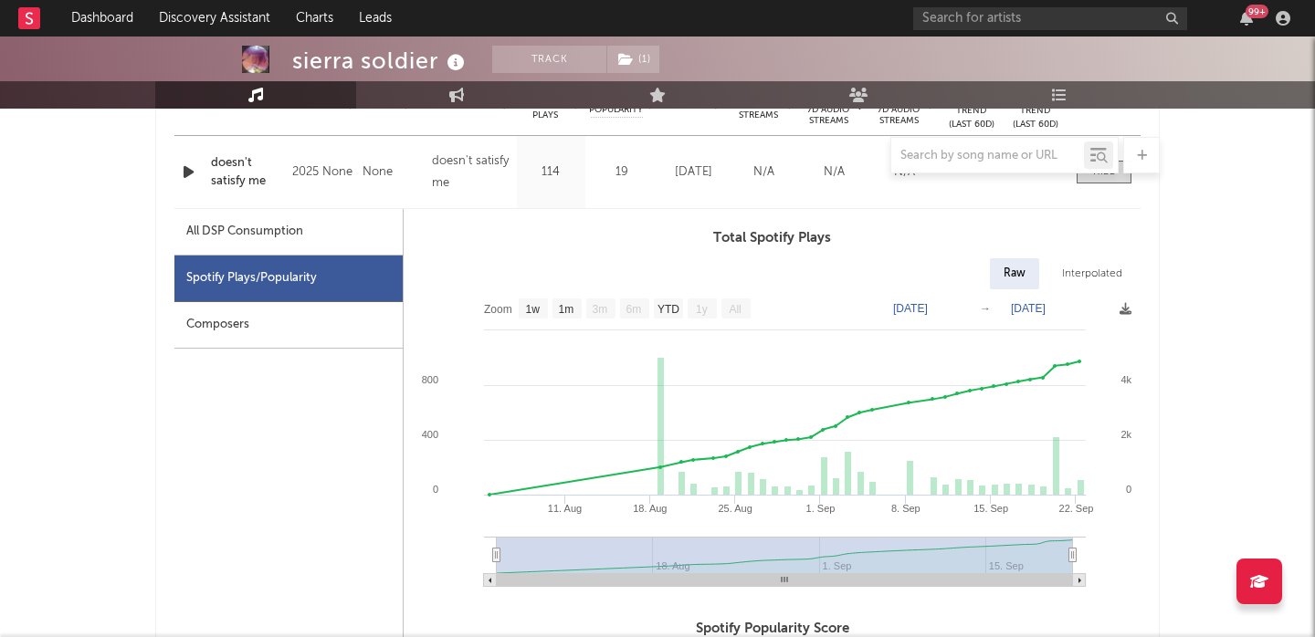
click at [328, 231] on div "All DSP Consumption" at bounding box center [288, 232] width 228 height 47
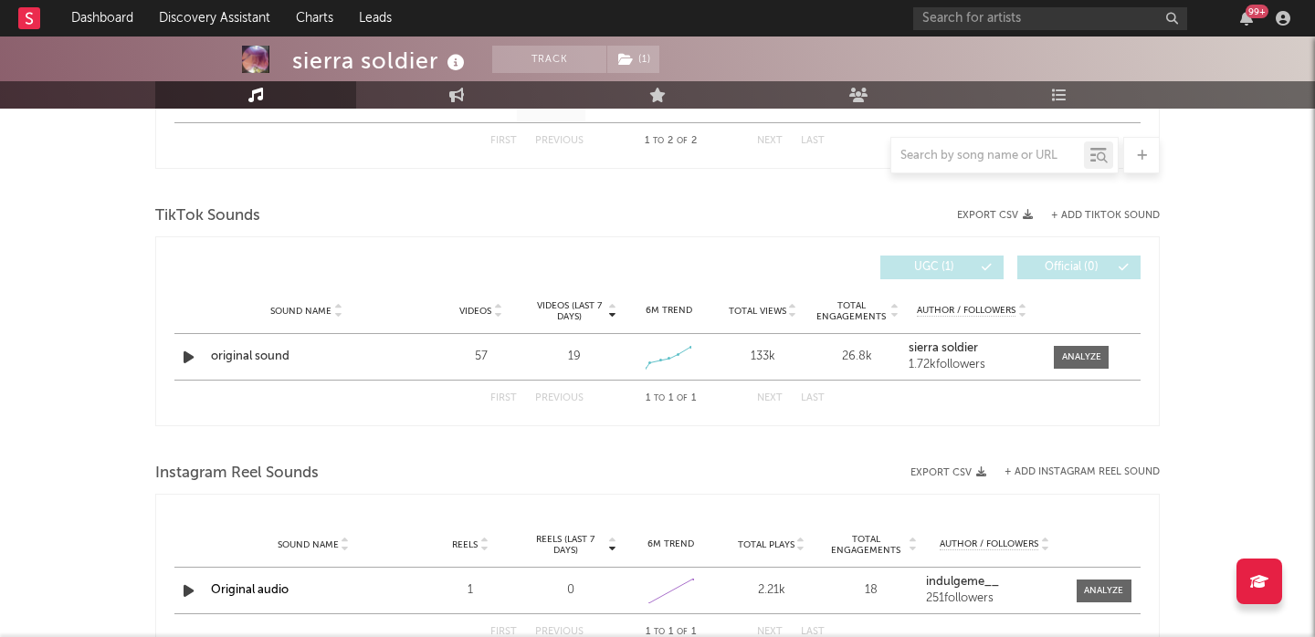
scroll to position [1914, 0]
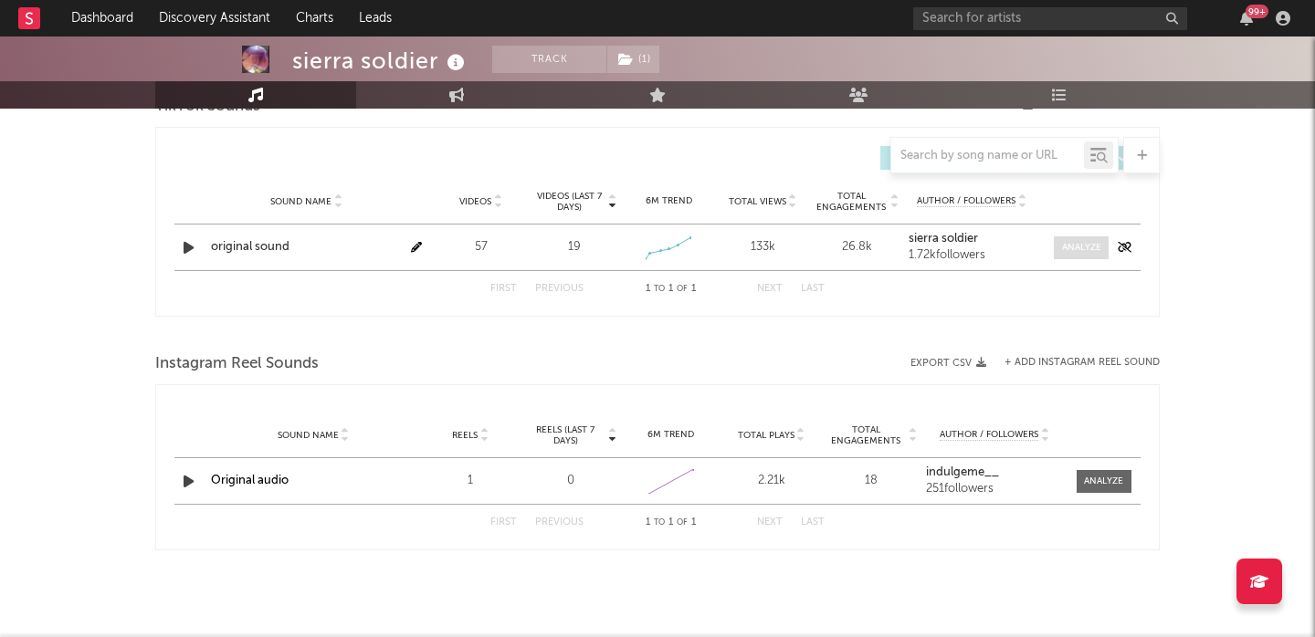
click at [1068, 250] on div at bounding box center [1081, 248] width 39 height 14
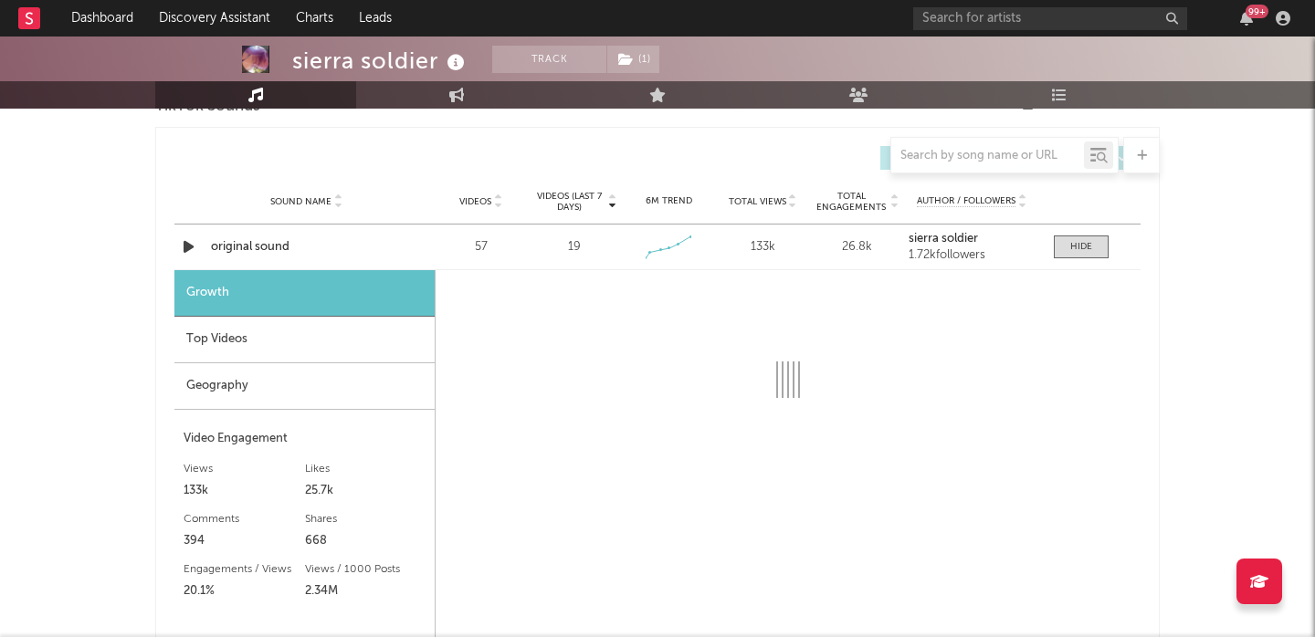
select select "1w"
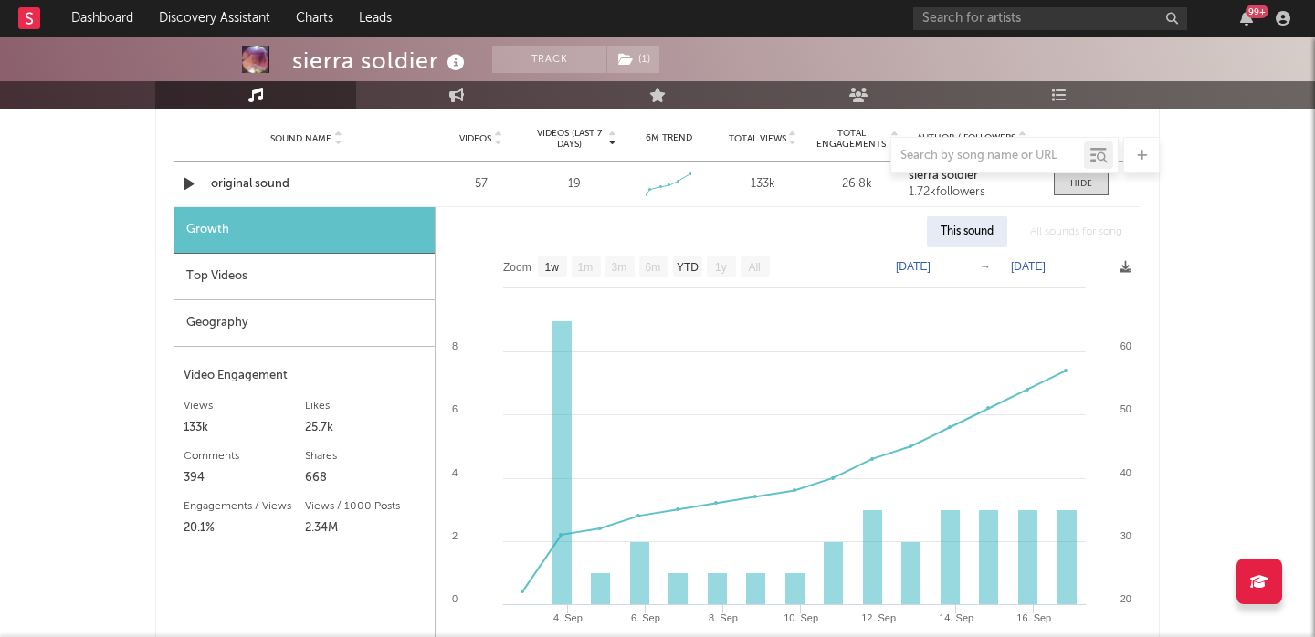
scroll to position [2006, 0]
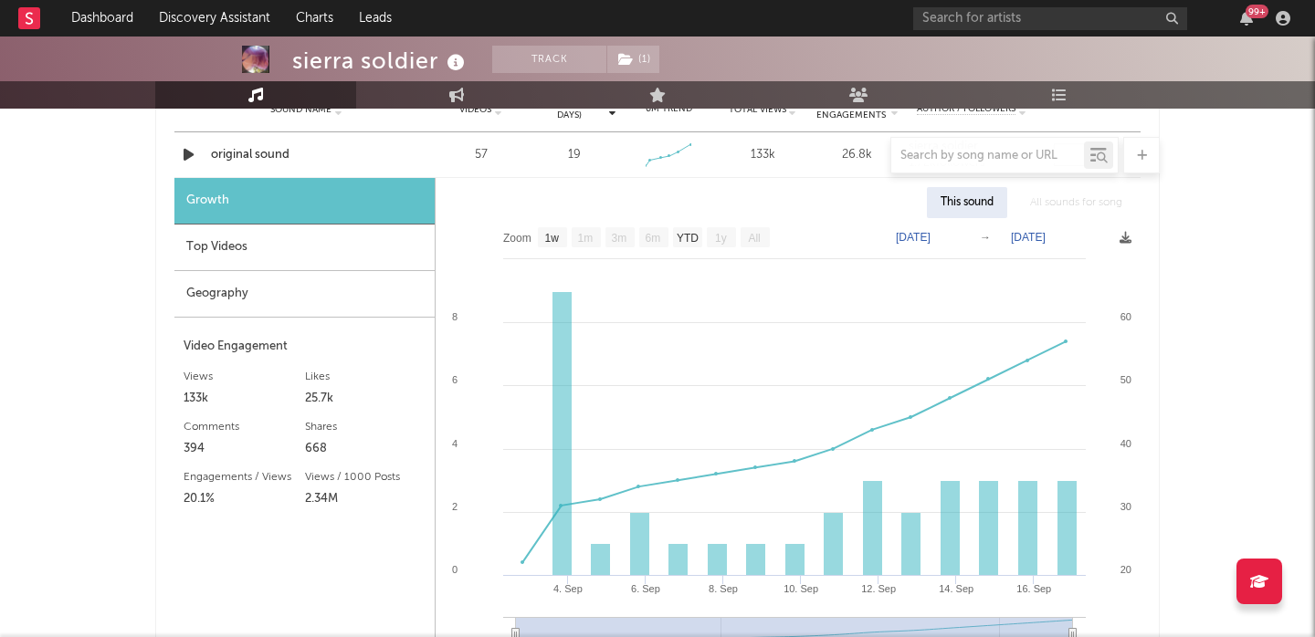
click at [298, 249] on div "Top Videos" at bounding box center [304, 248] width 260 height 47
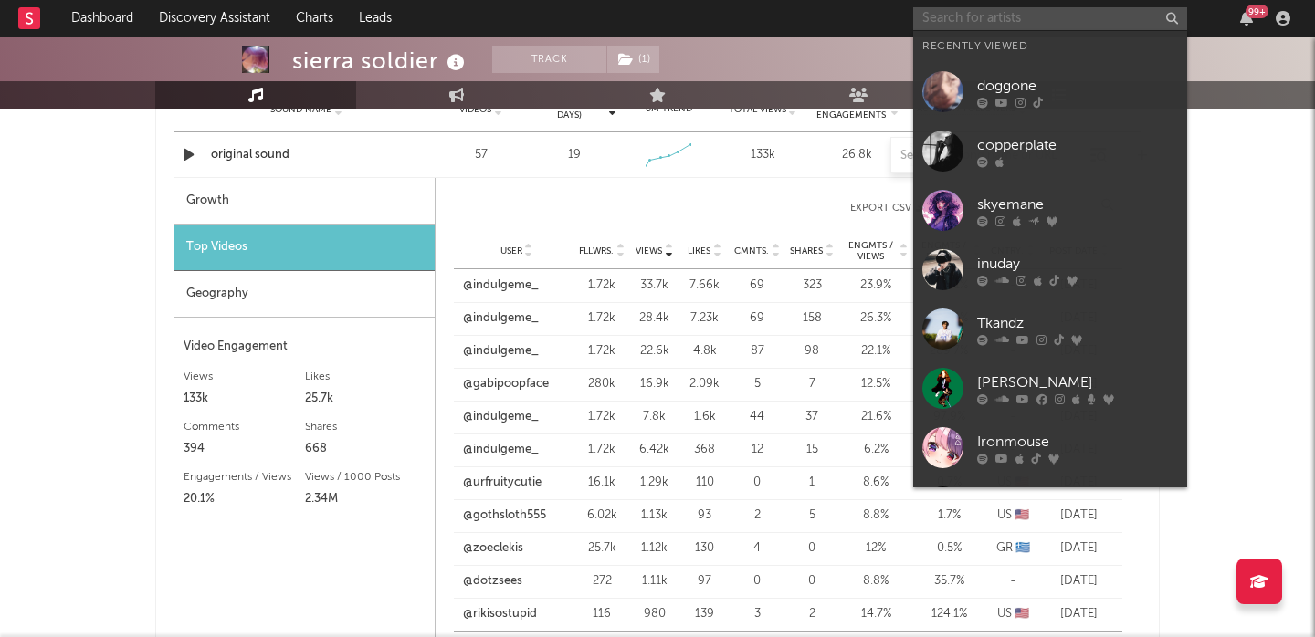
click at [1016, 16] on input "text" at bounding box center [1050, 18] width 274 height 23
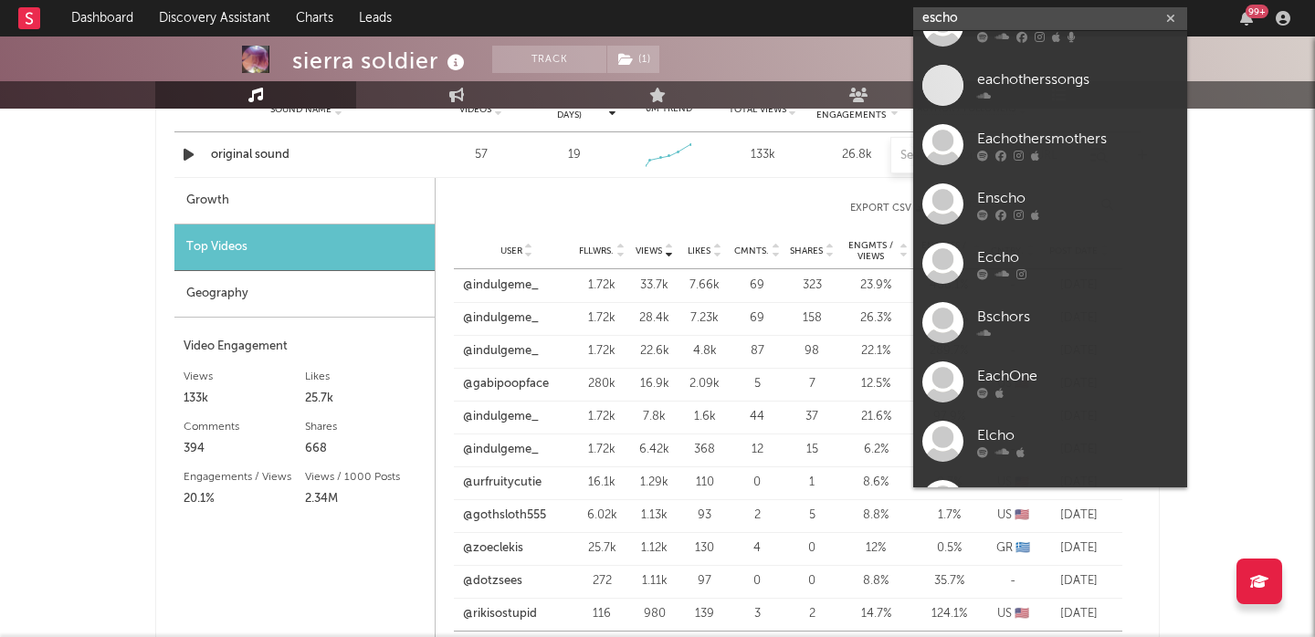
scroll to position [0, 0]
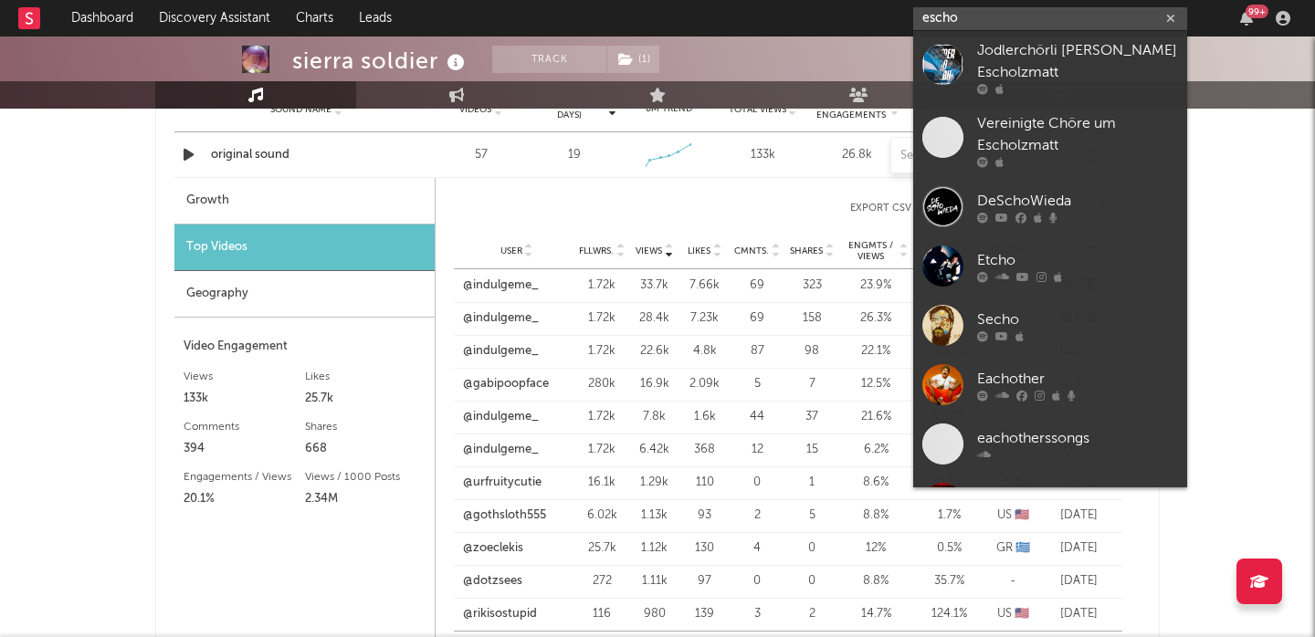
click at [1007, 15] on input "escho" at bounding box center [1050, 18] width 274 height 23
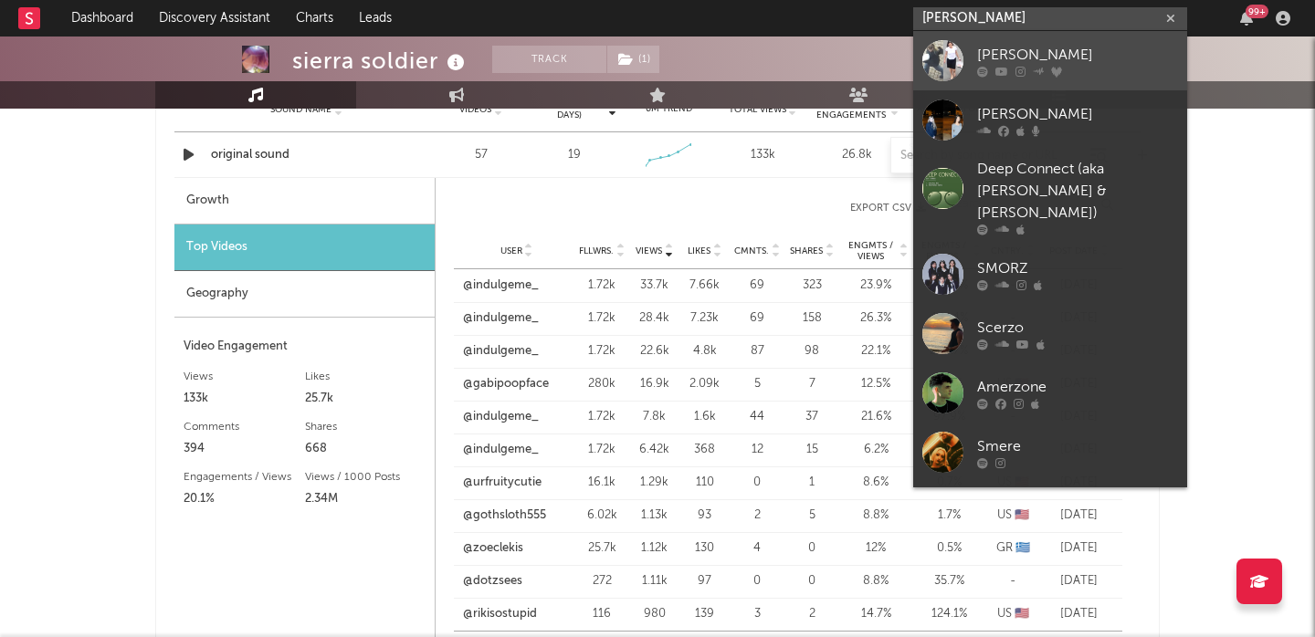
type input "smerz"
click at [1085, 41] on link "Smerz" at bounding box center [1050, 60] width 274 height 59
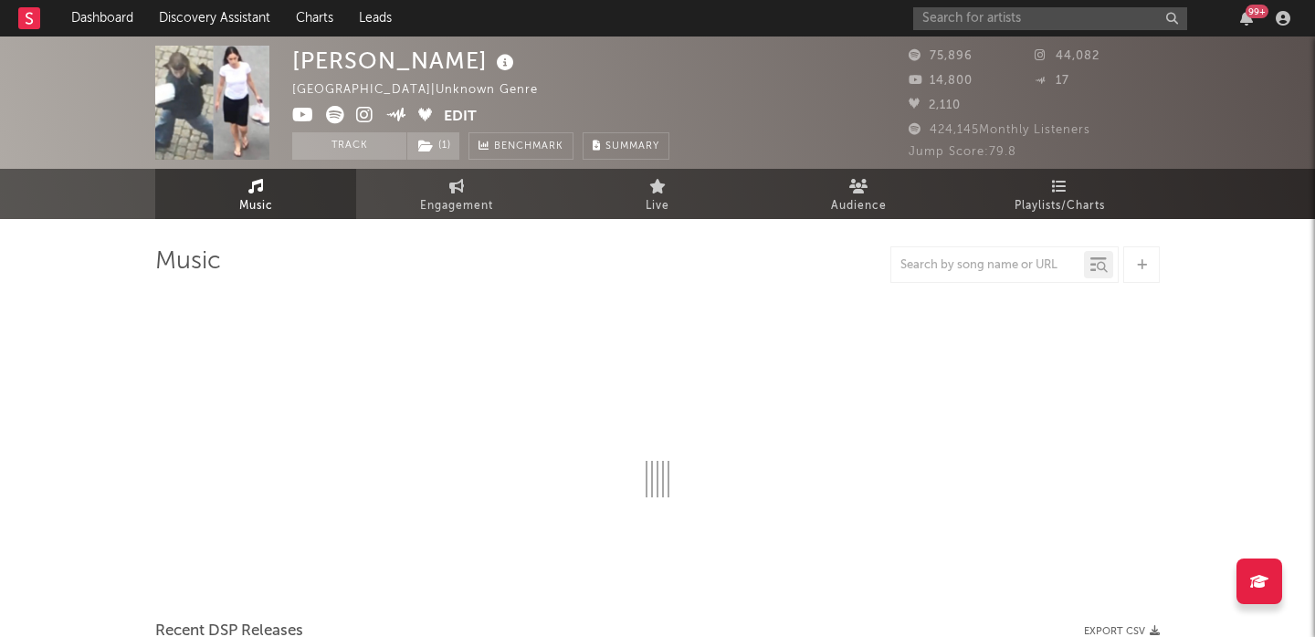
select select "6m"
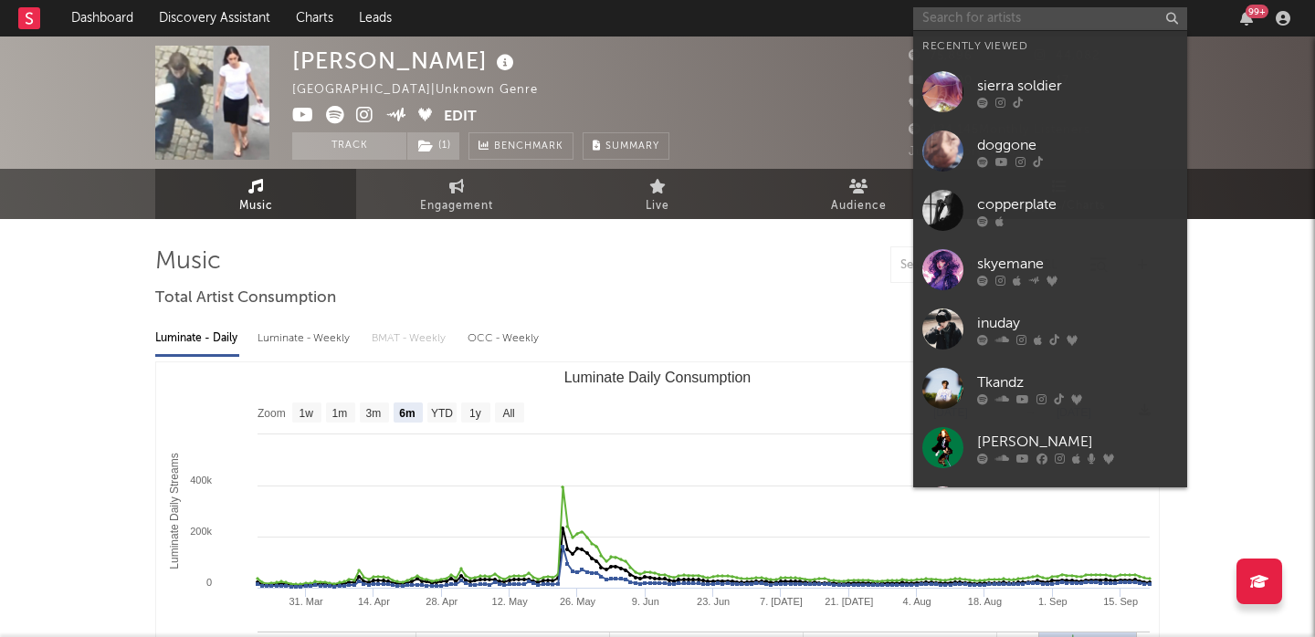
click at [992, 10] on input "text" at bounding box center [1050, 18] width 274 height 23
paste input "Sidney gish"
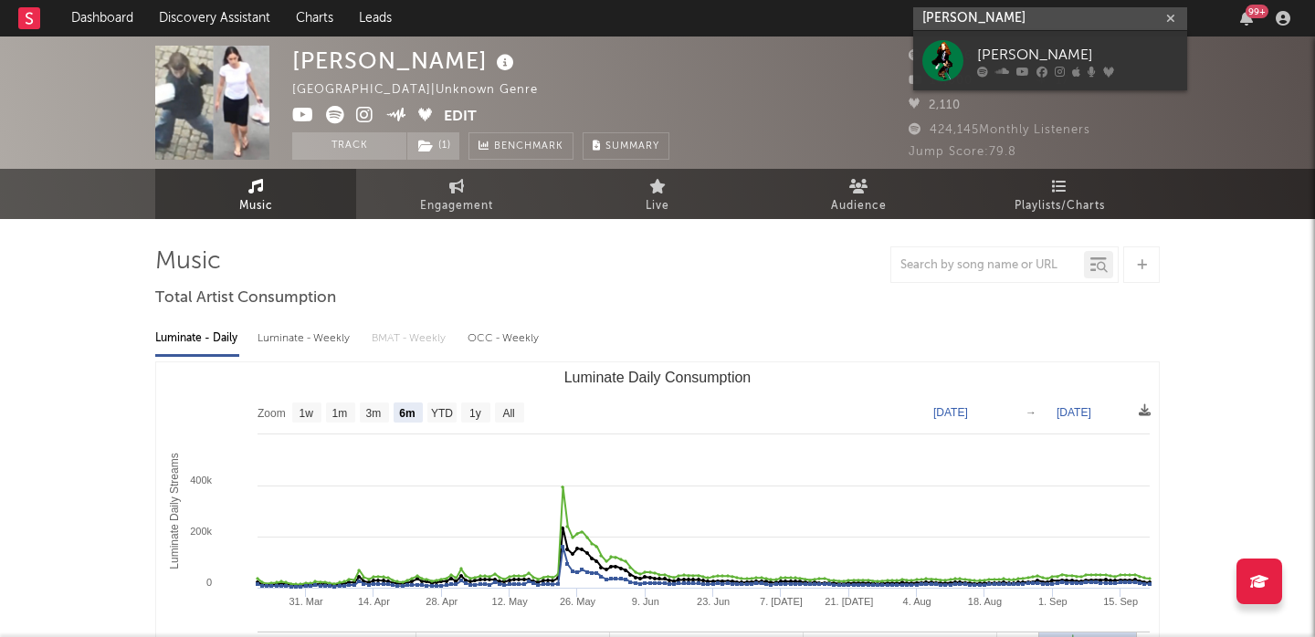
type input "Sidney gish"
click at [1030, 50] on div "Sidney Gish" at bounding box center [1077, 55] width 201 height 22
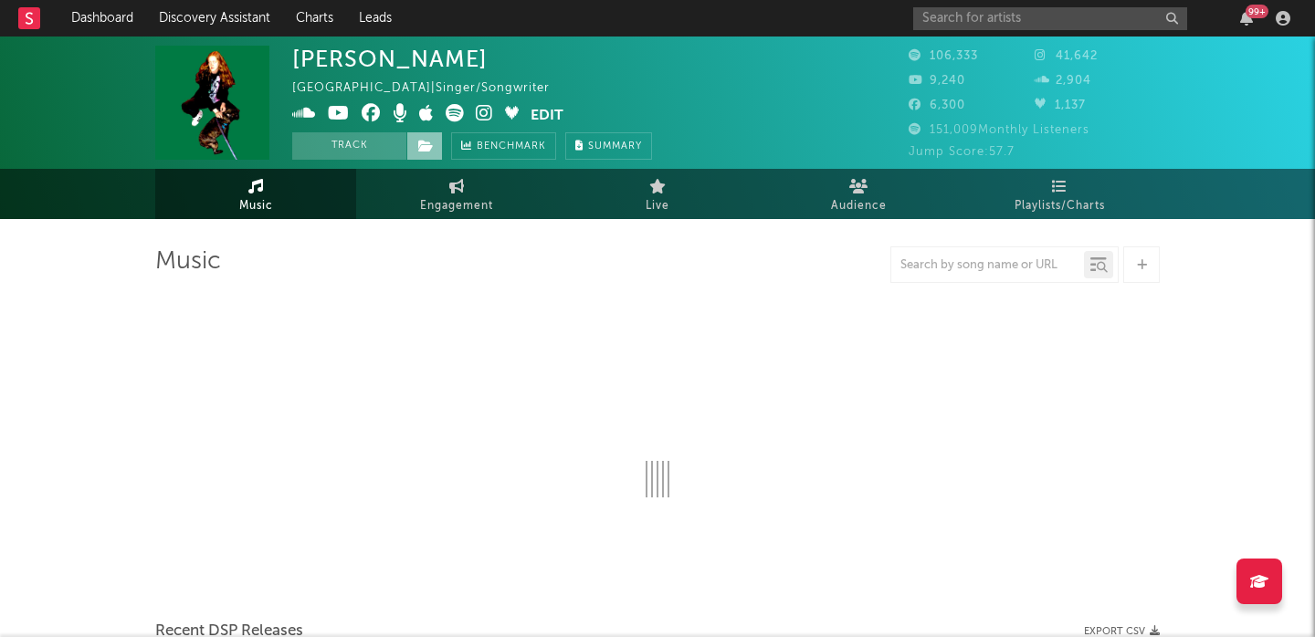
click at [418, 150] on icon at bounding box center [426, 146] width 16 height 13
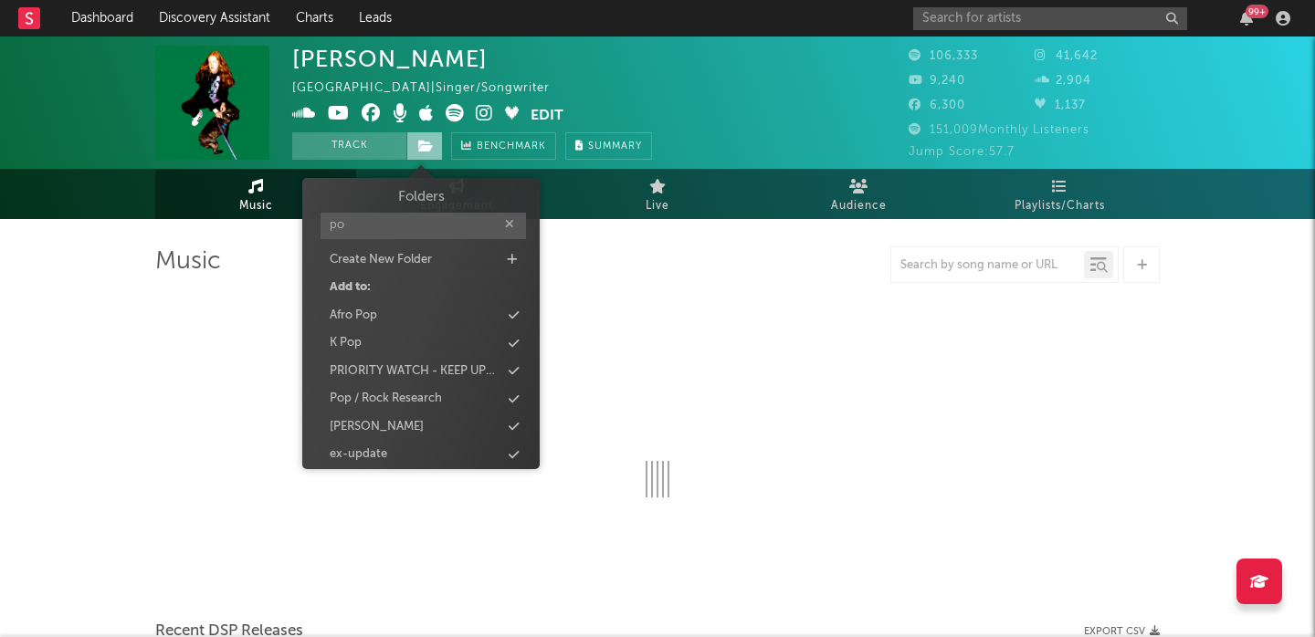
type input "pop"
select select "6m"
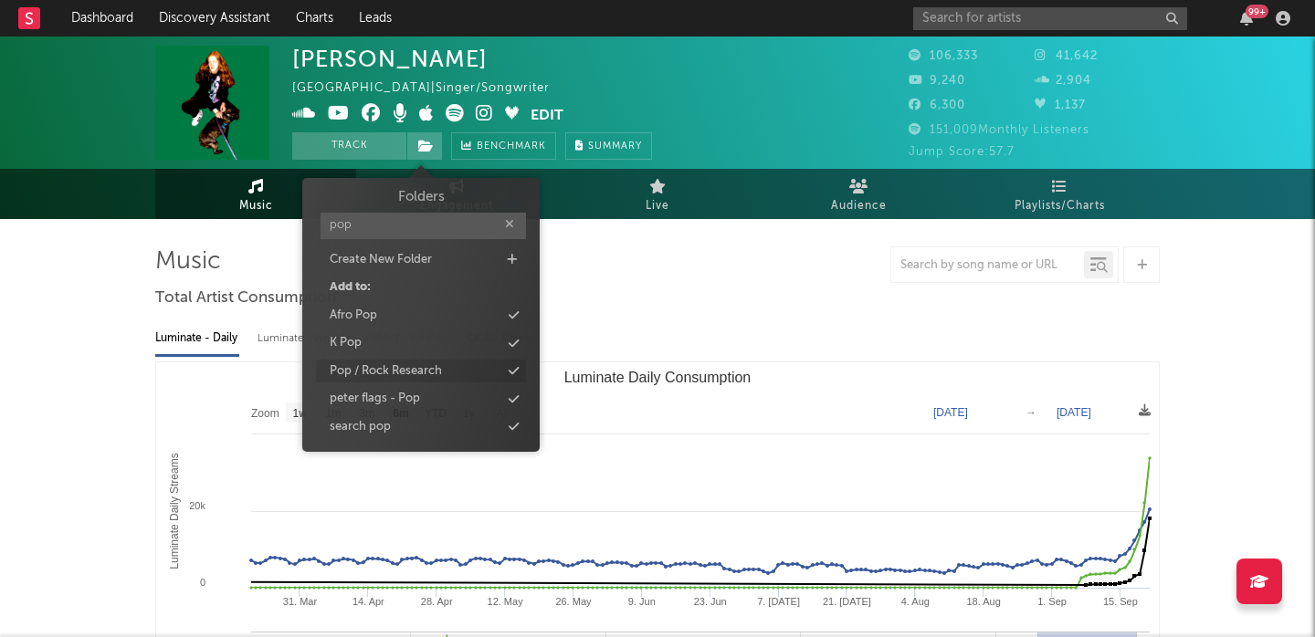
type input "pop"
click at [409, 376] on div "Pop / Rock Research" at bounding box center [386, 371] width 112 height 18
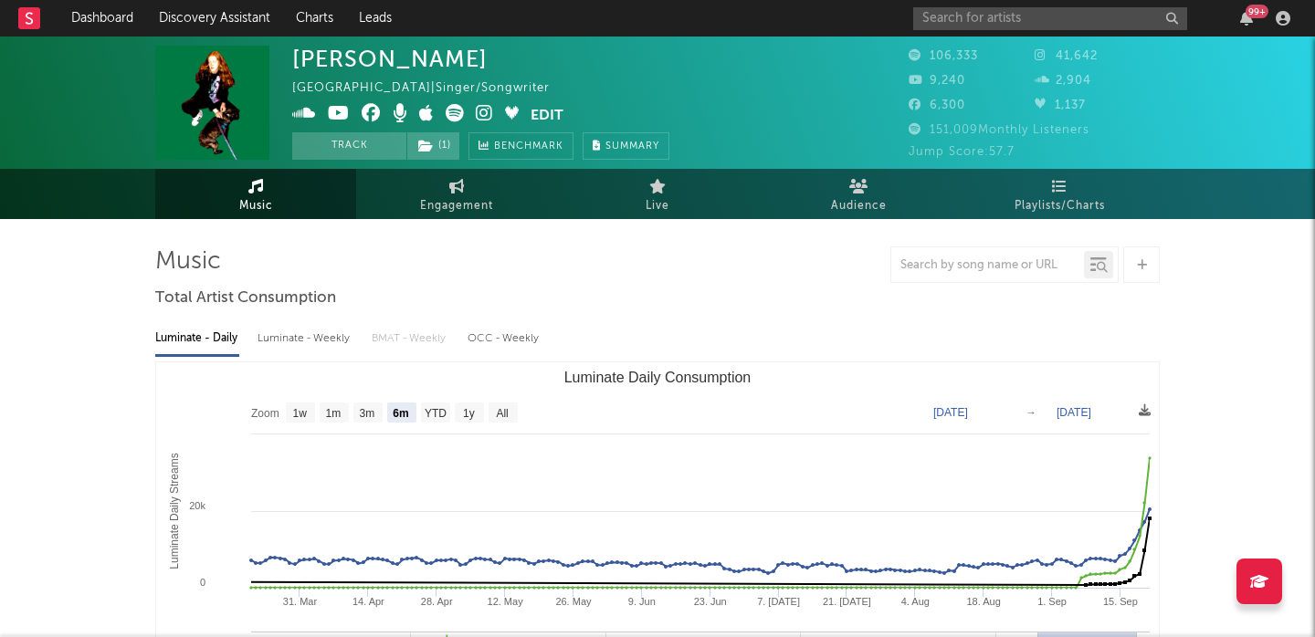
click at [991, 5] on div "99 +" at bounding box center [1104, 18] width 383 height 37
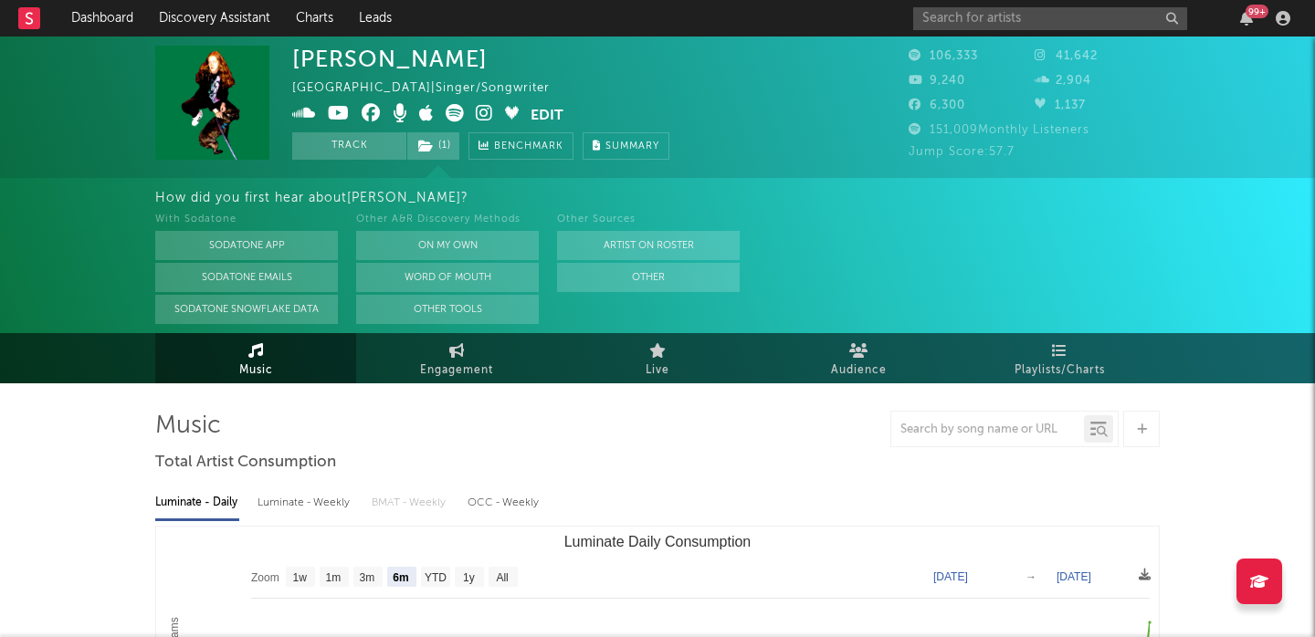
click at [994, 30] on div "99 +" at bounding box center [1104, 18] width 383 height 37
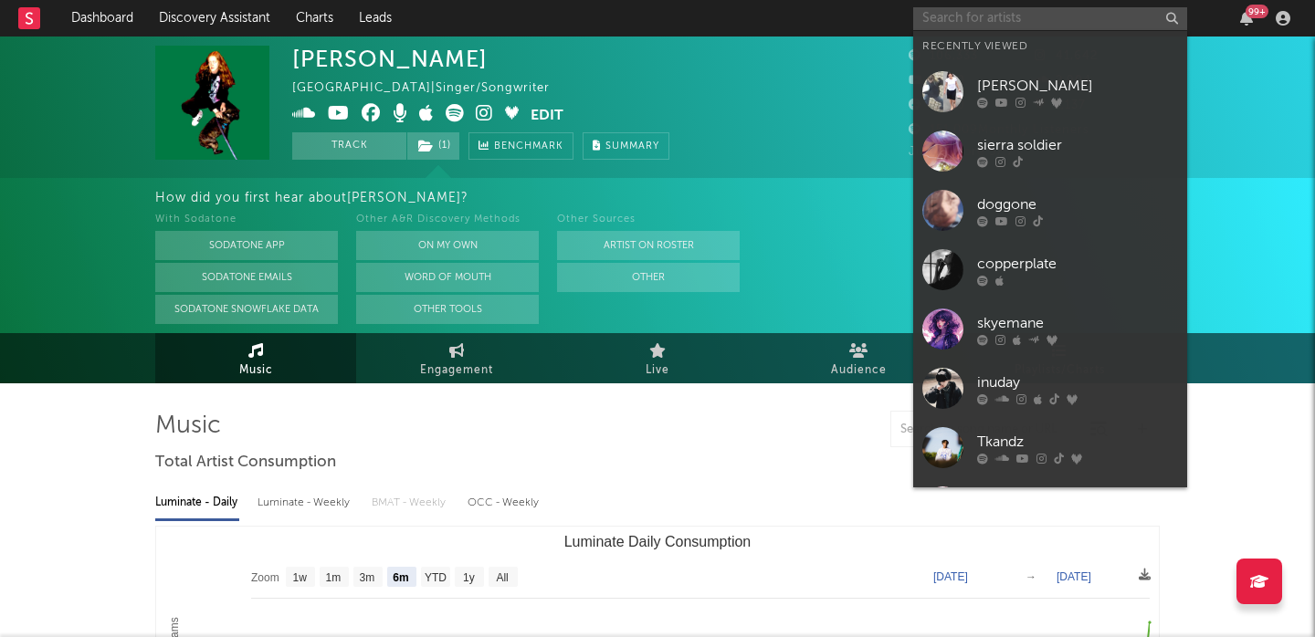
click at [992, 26] on input "text" at bounding box center [1050, 18] width 274 height 23
paste input "Inuday"
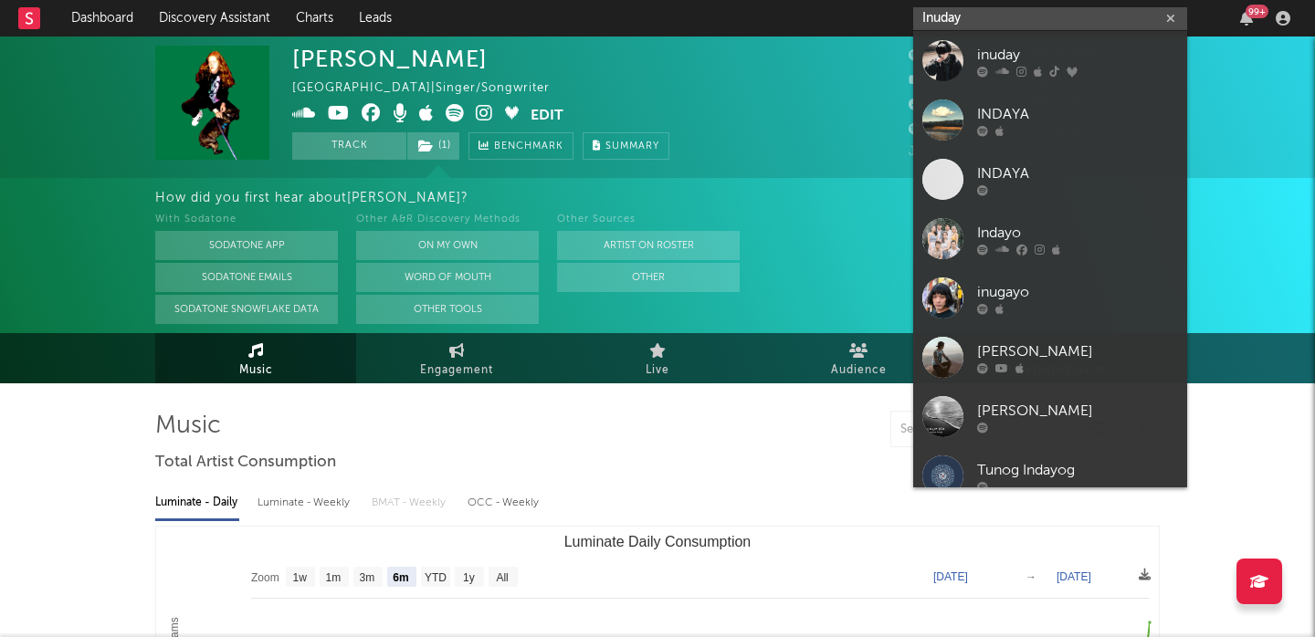
type input "Inuday"
click at [1018, 50] on div "inuday" at bounding box center [1077, 55] width 201 height 22
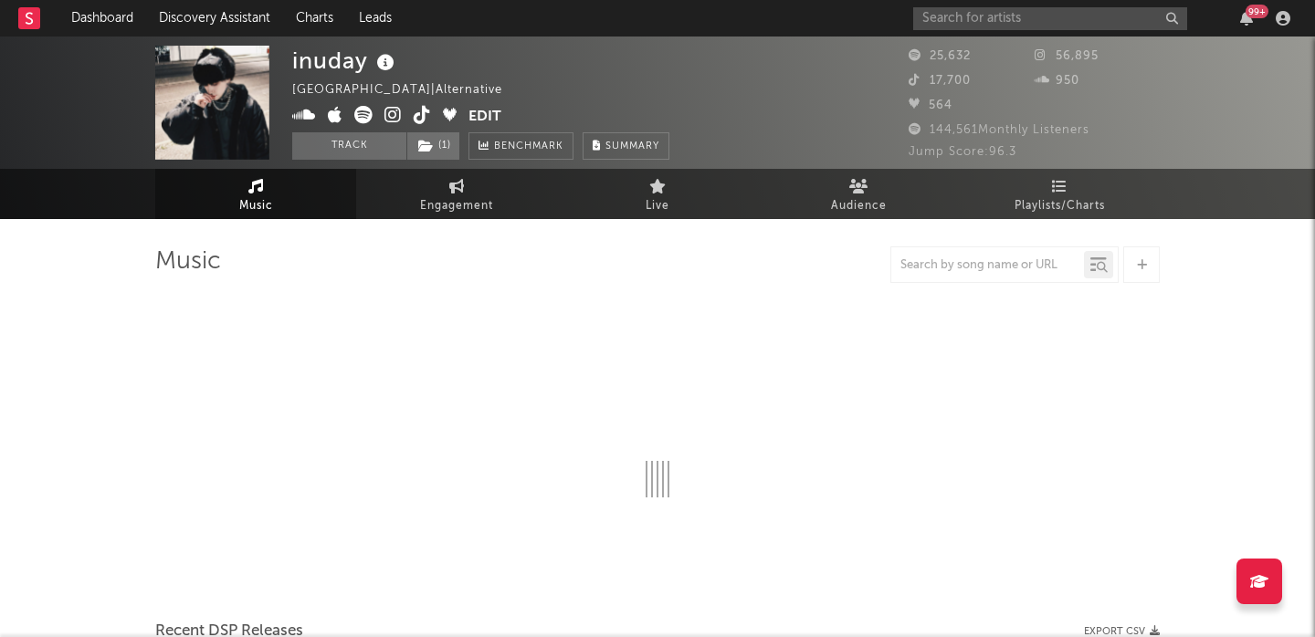
select select "6m"
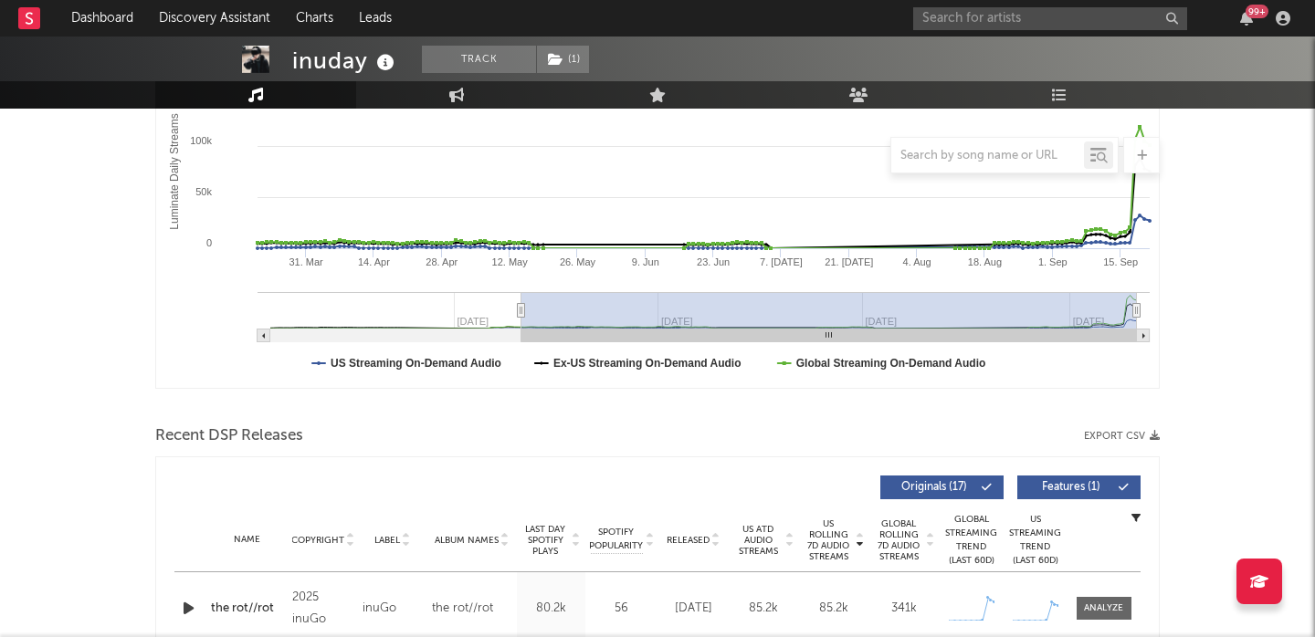
scroll to position [665, 0]
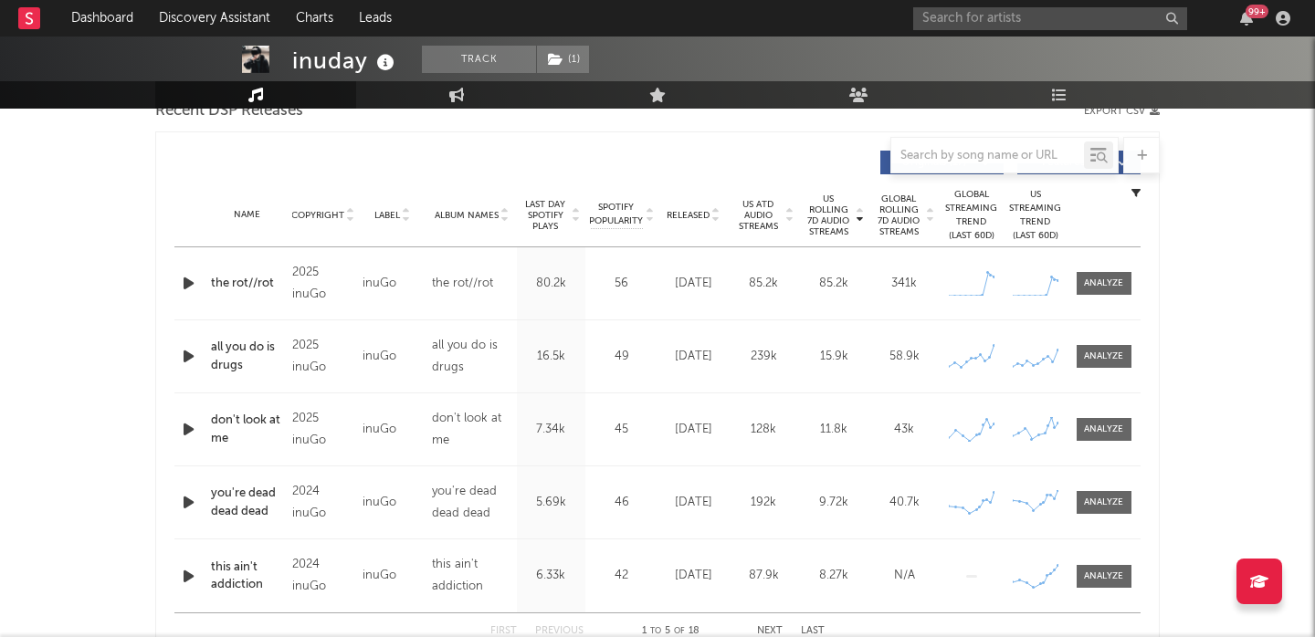
click at [682, 216] on span "Released" at bounding box center [688, 215] width 43 height 11
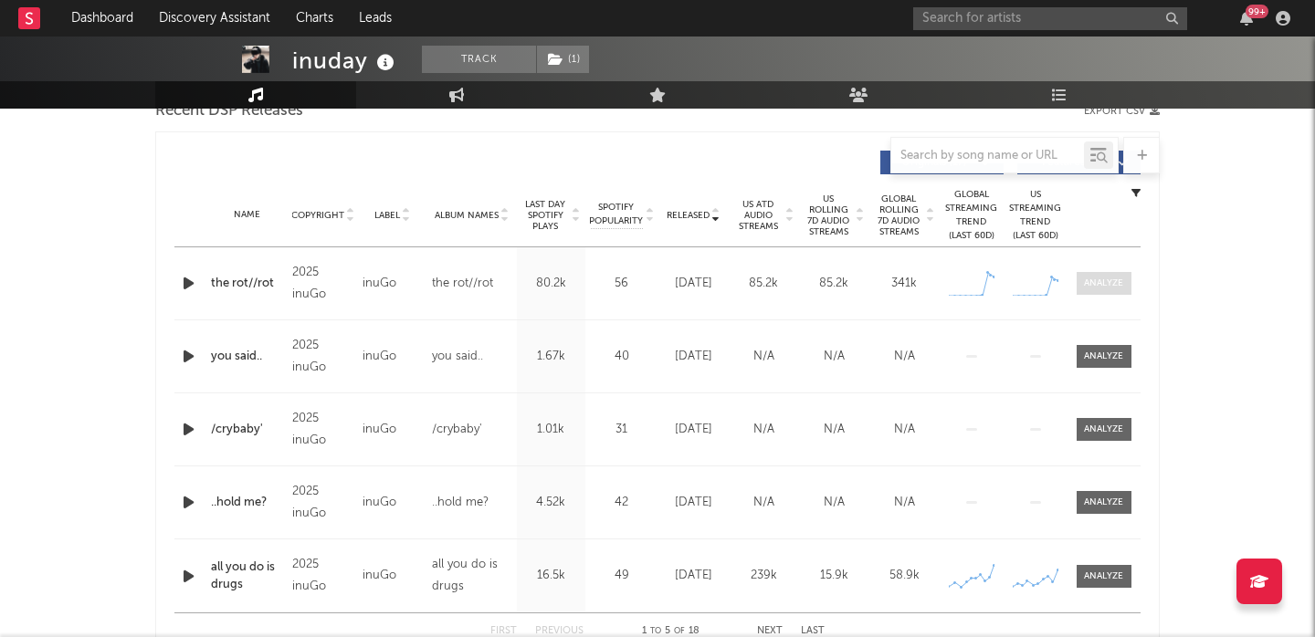
click at [1100, 291] on span at bounding box center [1104, 283] width 55 height 23
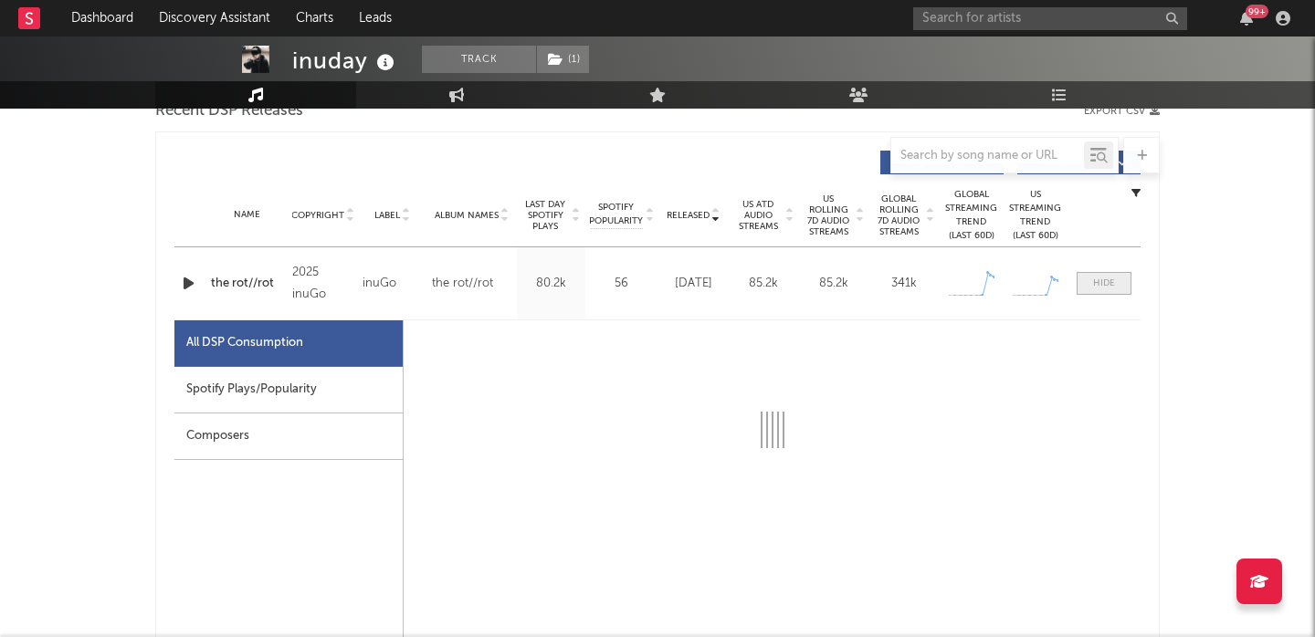
select select "1w"
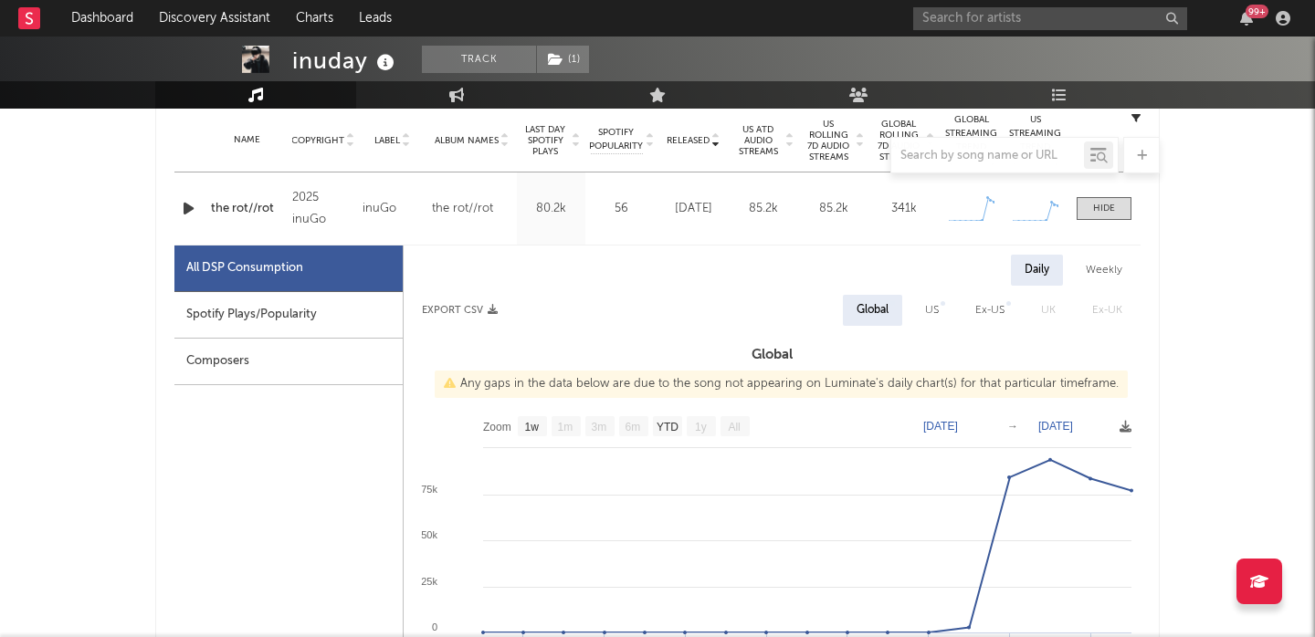
scroll to position [699, 0]
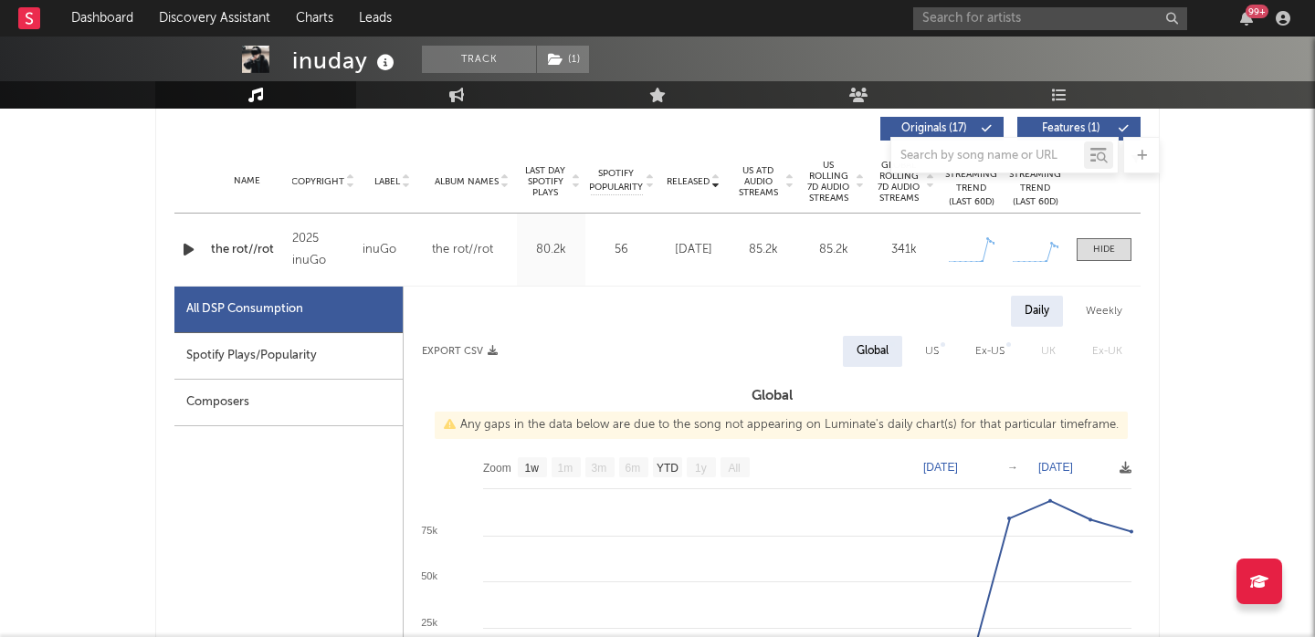
click at [918, 359] on div "US" at bounding box center [931, 351] width 41 height 31
select select "1w"
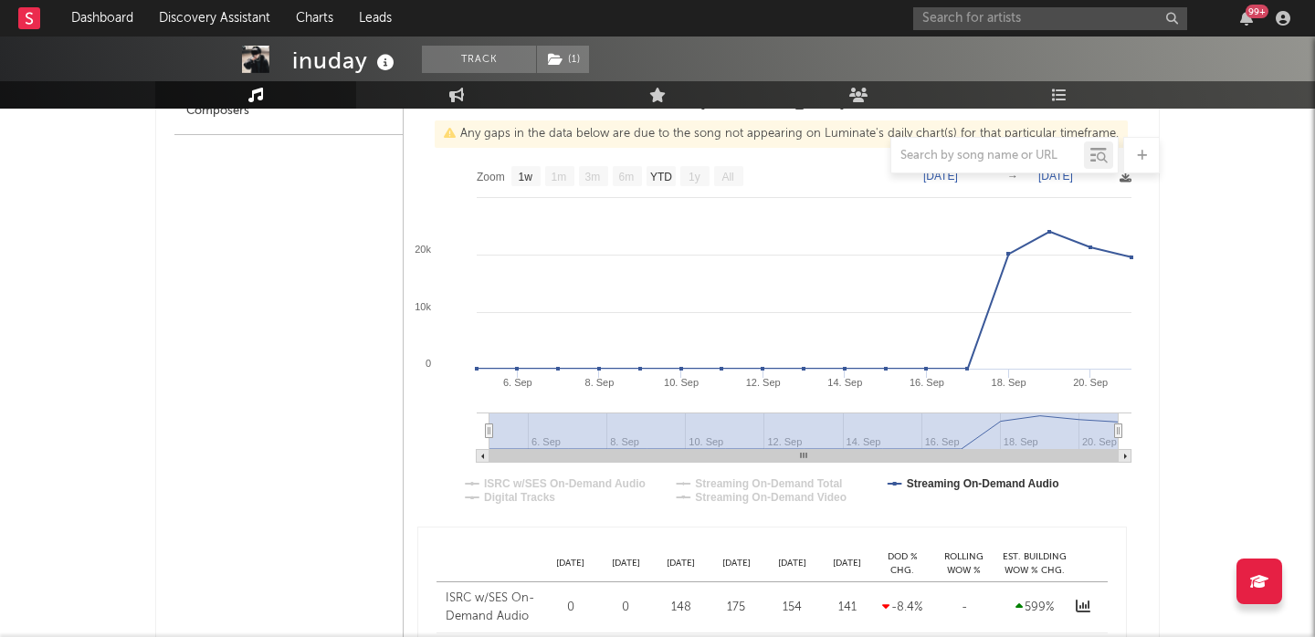
scroll to position [873, 0]
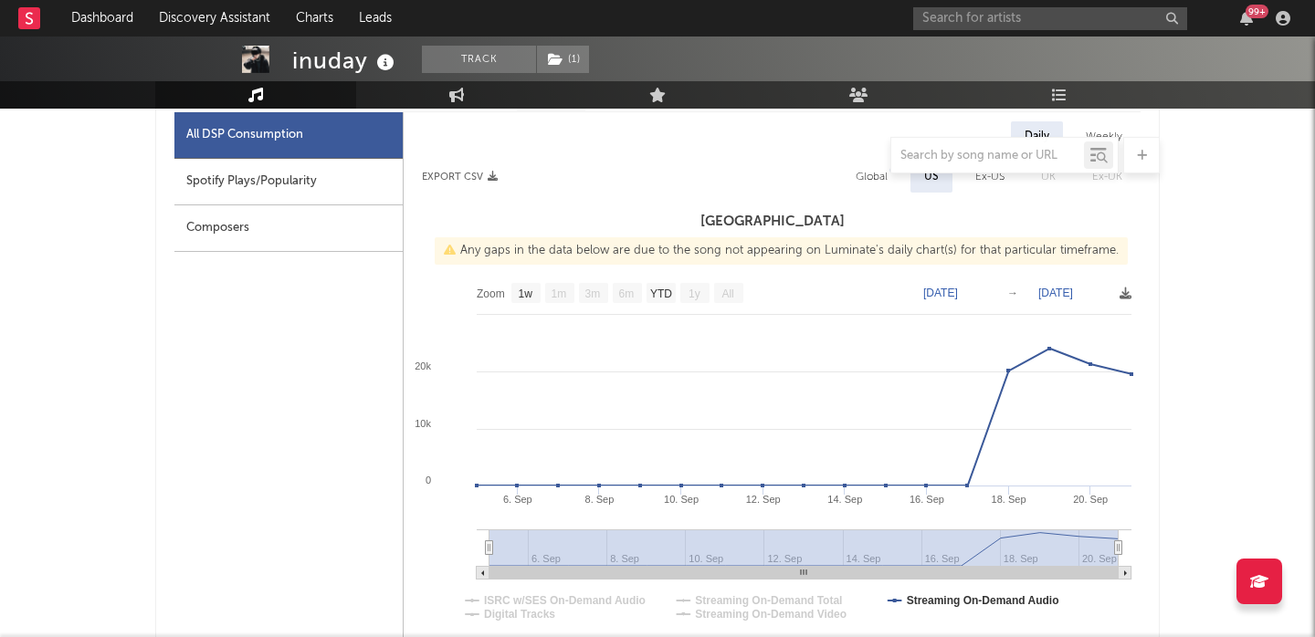
click at [870, 177] on div "Global" at bounding box center [872, 177] width 32 height 22
select select "1w"
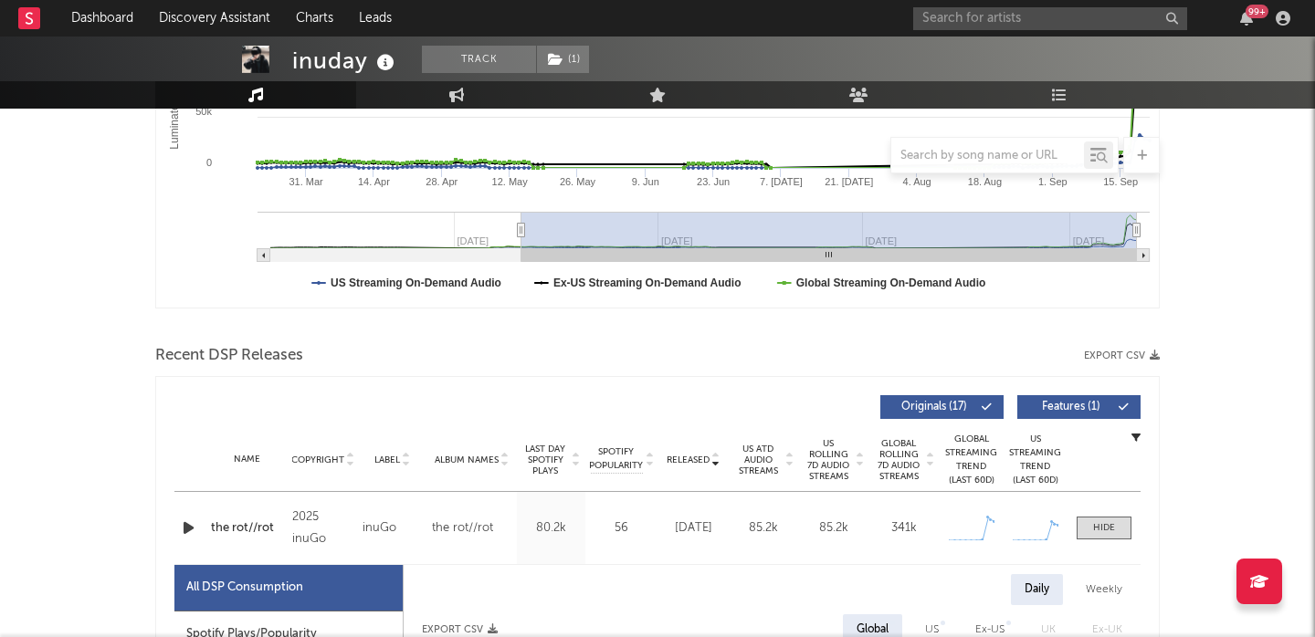
scroll to position [0, 0]
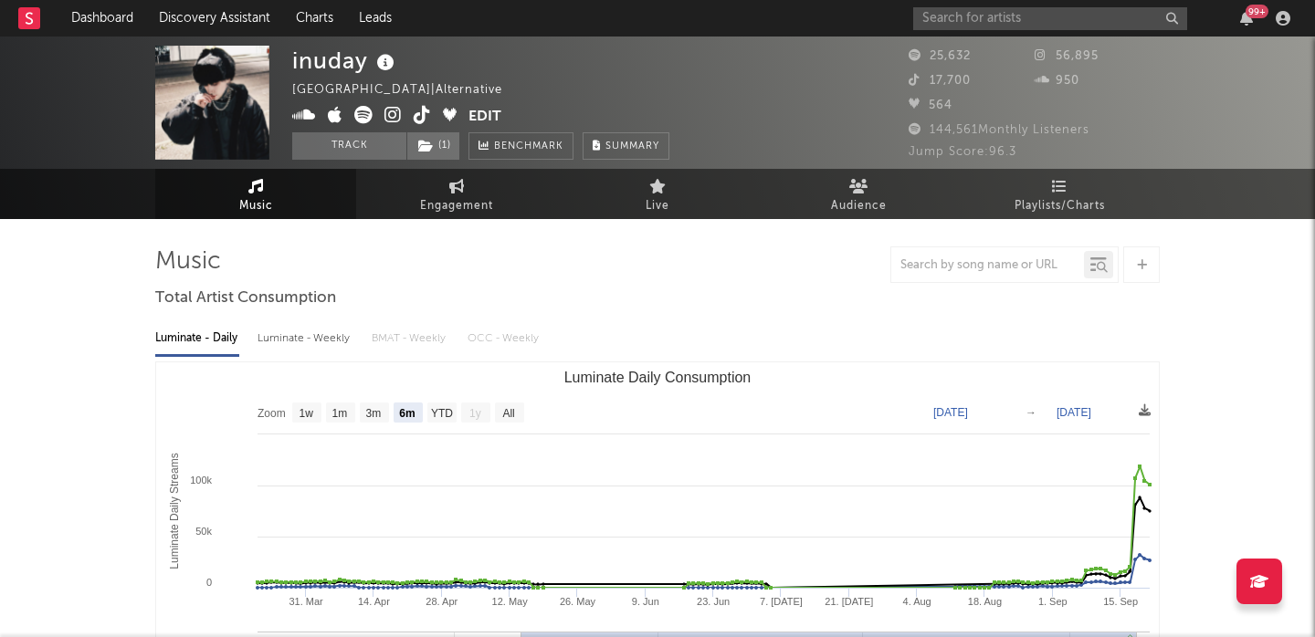
click at [315, 331] on div "Luminate - Weekly" at bounding box center [305, 338] width 96 height 31
select select "6m"
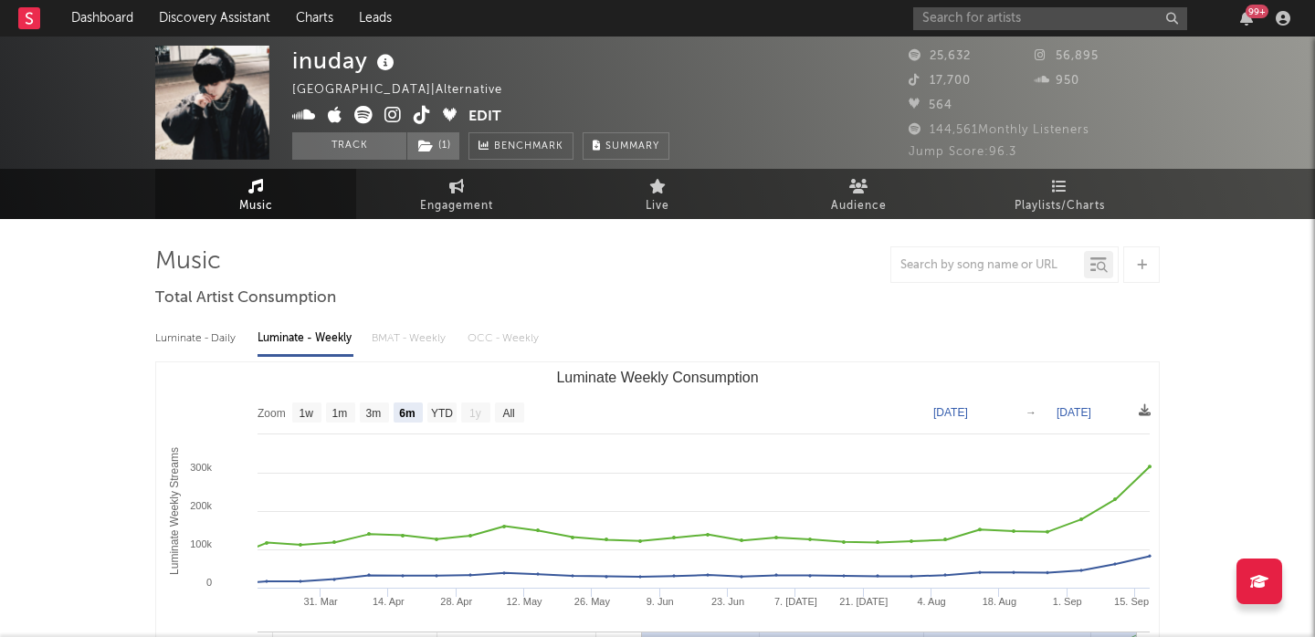
click at [326, 65] on div "inuday" at bounding box center [345, 61] width 107 height 30
copy div "inuday"
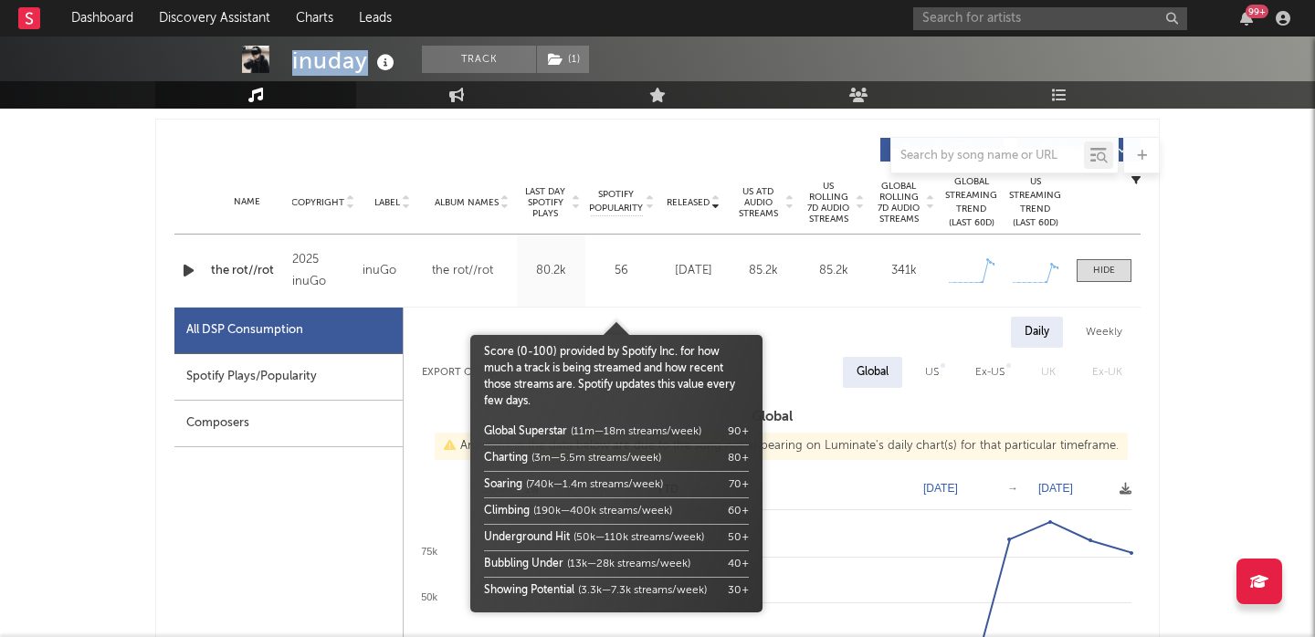
scroll to position [868, 0]
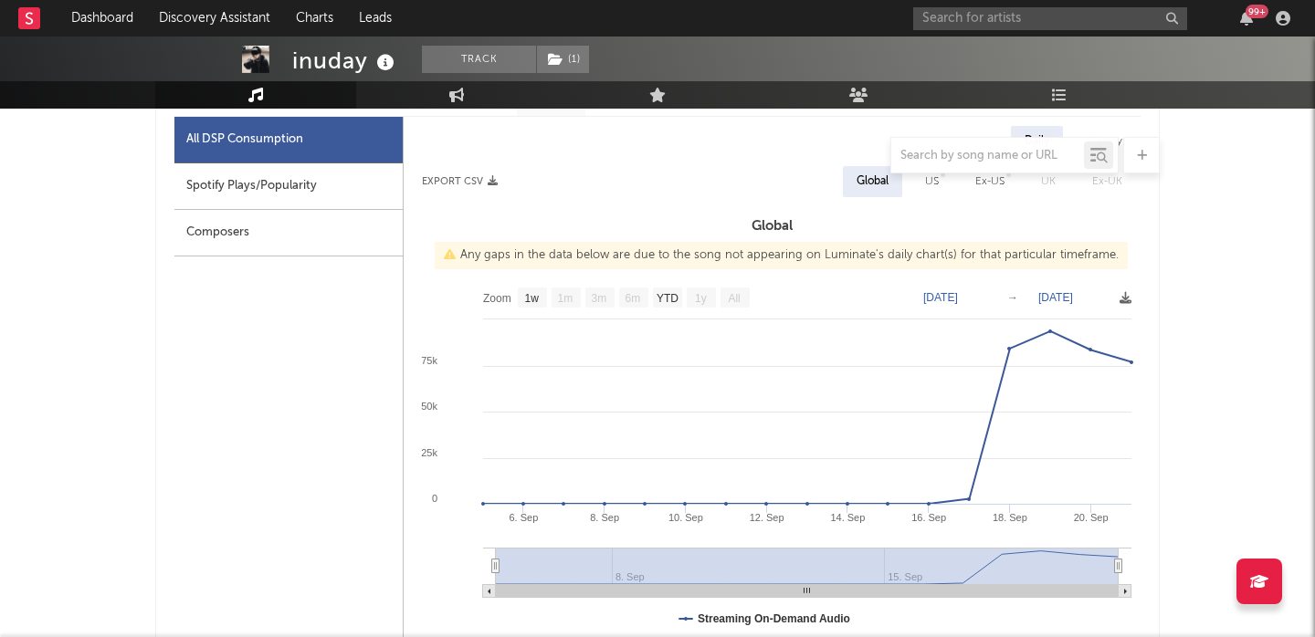
click at [937, 186] on div "US" at bounding box center [932, 182] width 14 height 22
select select "1w"
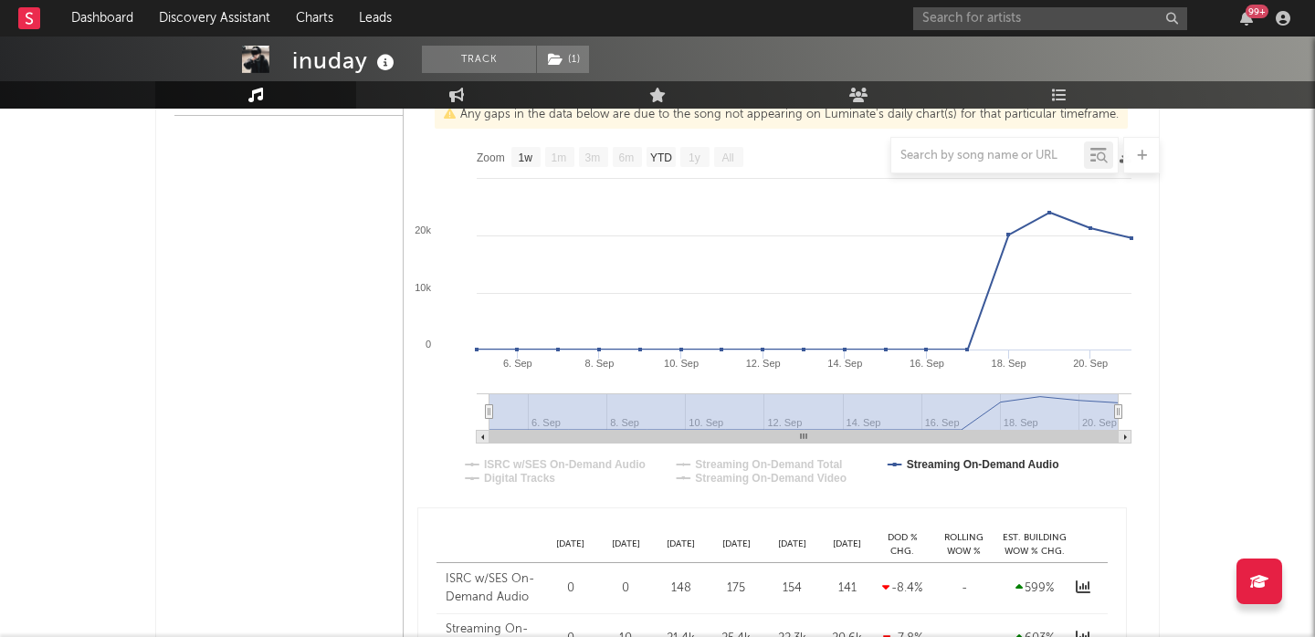
scroll to position [1223, 0]
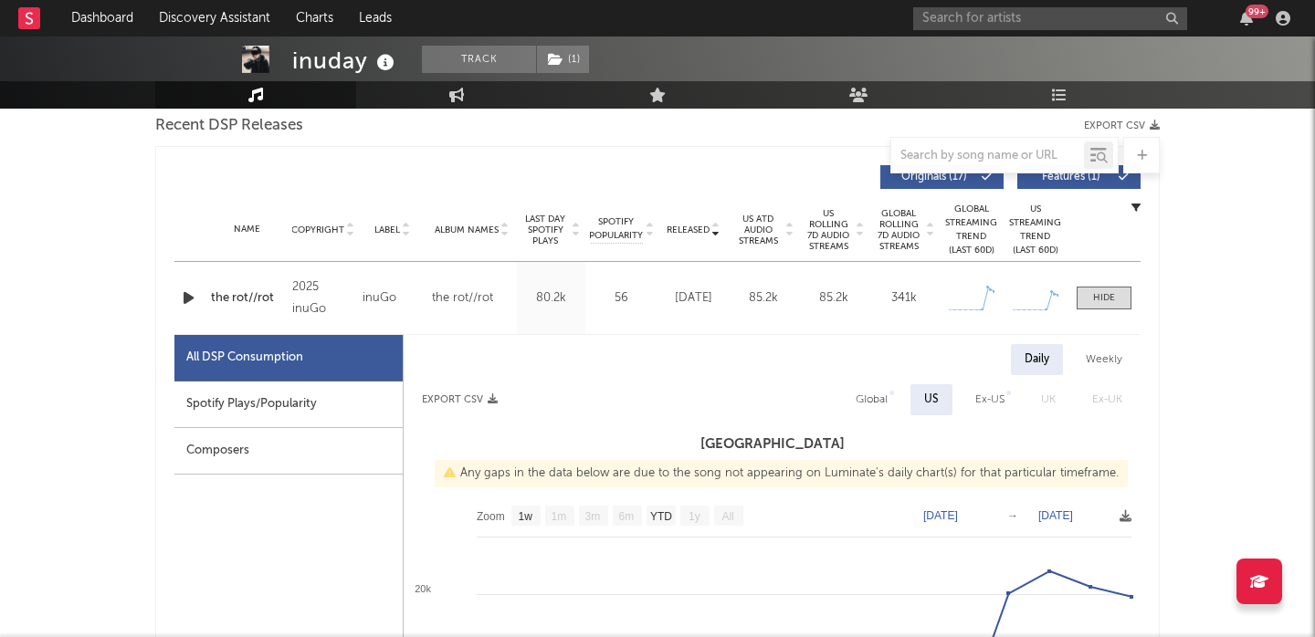
click at [879, 402] on div "Global" at bounding box center [872, 400] width 32 height 22
select select "1w"
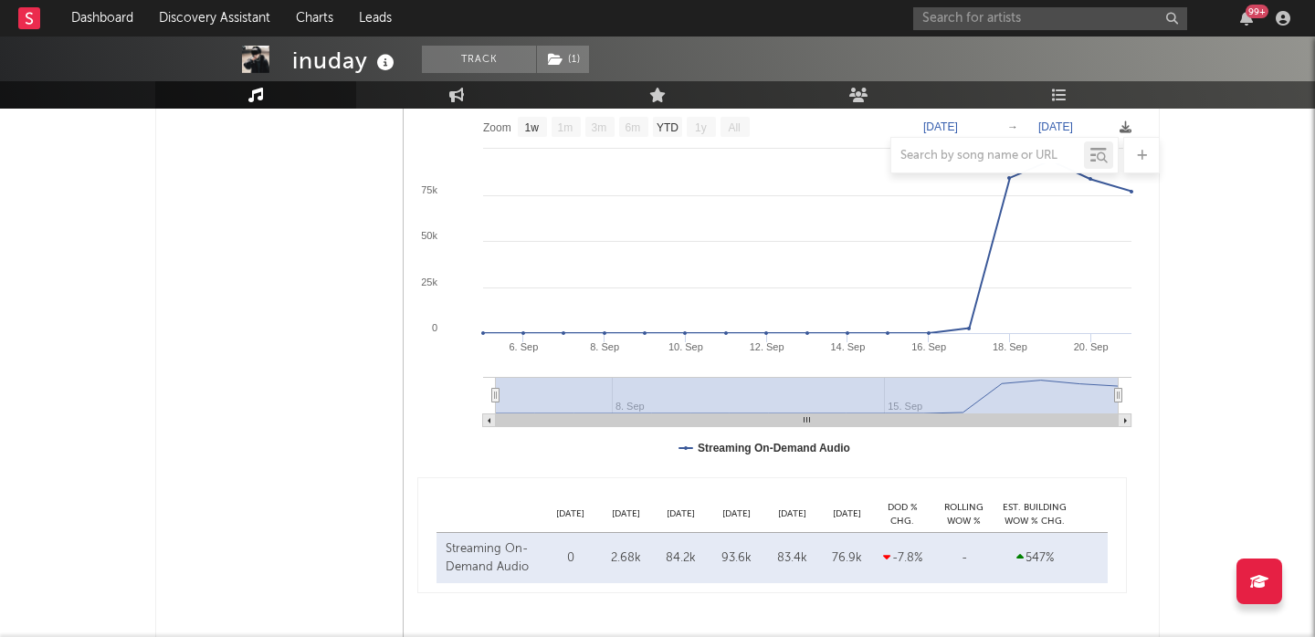
scroll to position [1103, 0]
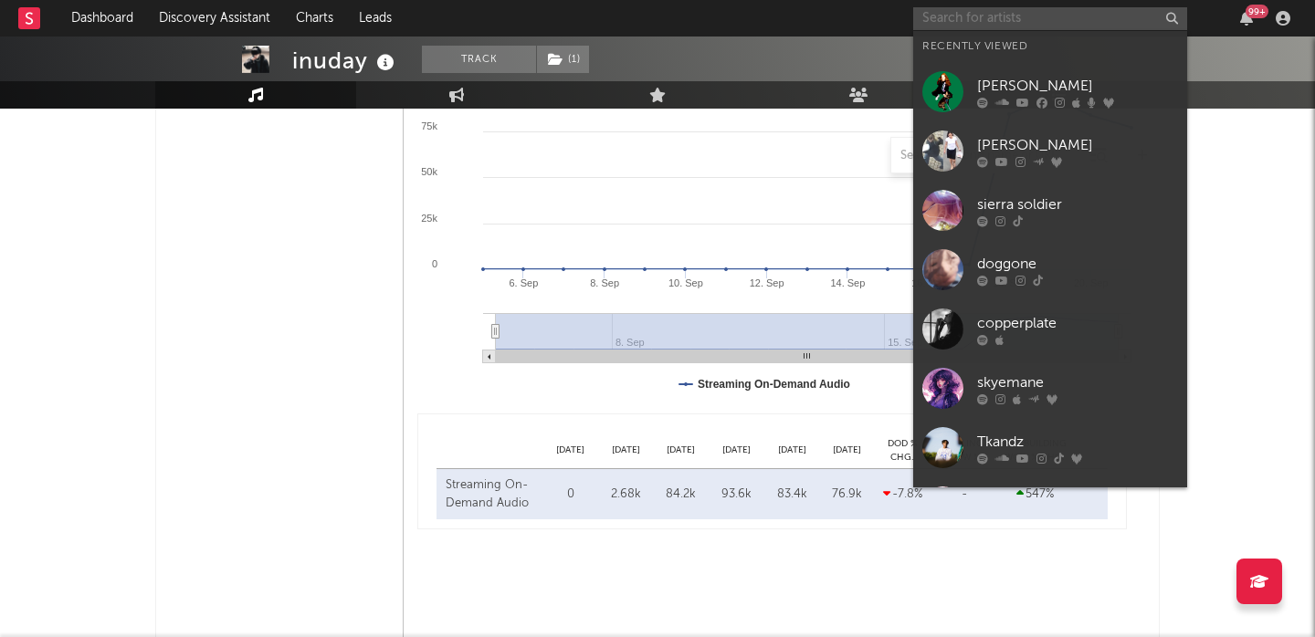
click at [959, 16] on input "text" at bounding box center [1050, 18] width 274 height 23
paste input "Jakeneutron"
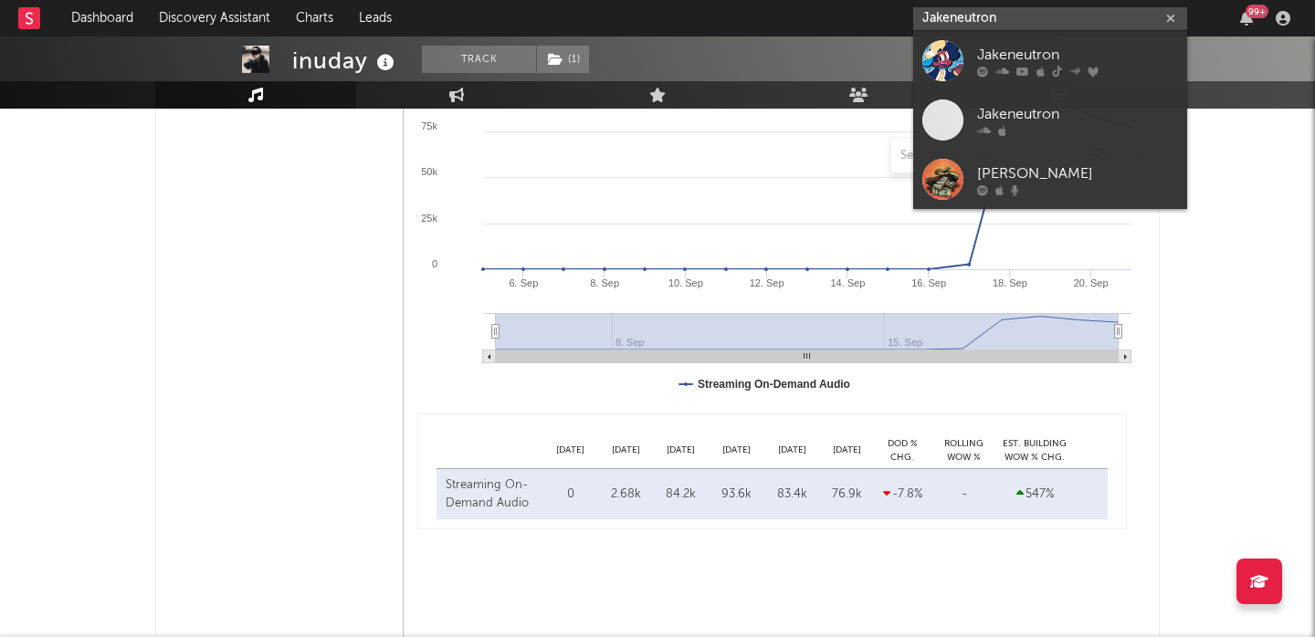
type input "Jakeneutron"
click at [1058, 58] on div "Jakeneutron" at bounding box center [1077, 55] width 201 height 22
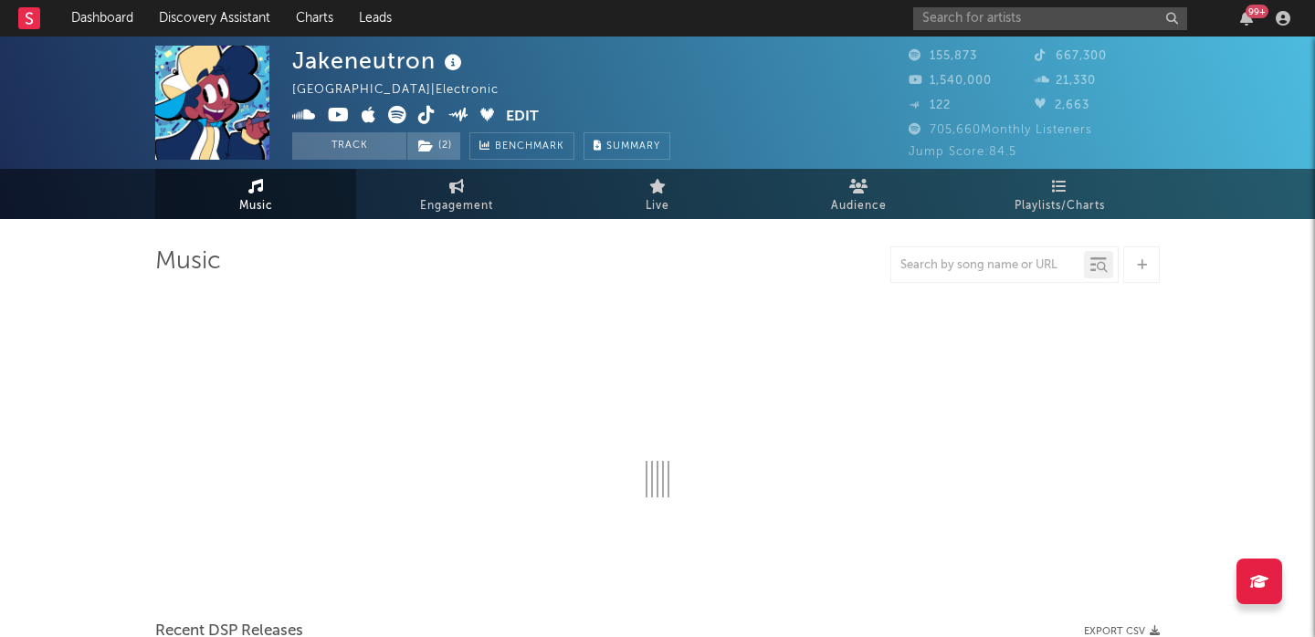
select select "6m"
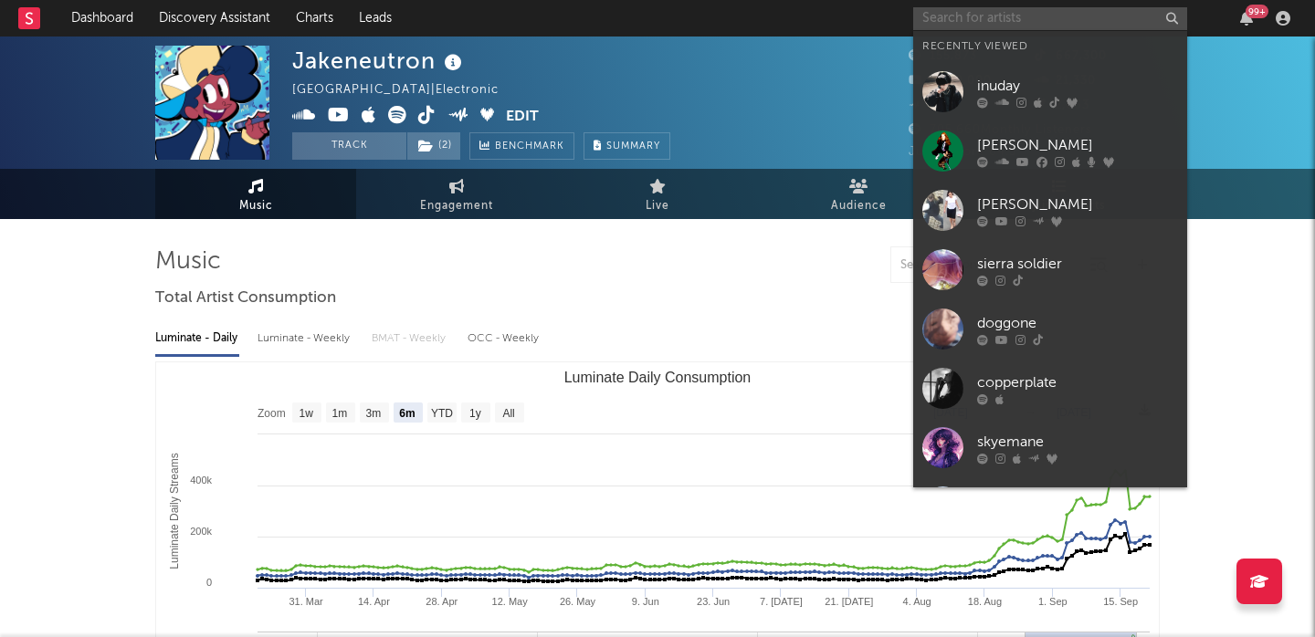
click at [1049, 25] on input "text" at bounding box center [1050, 18] width 274 height 23
paste input "r u s s e l b u c k"
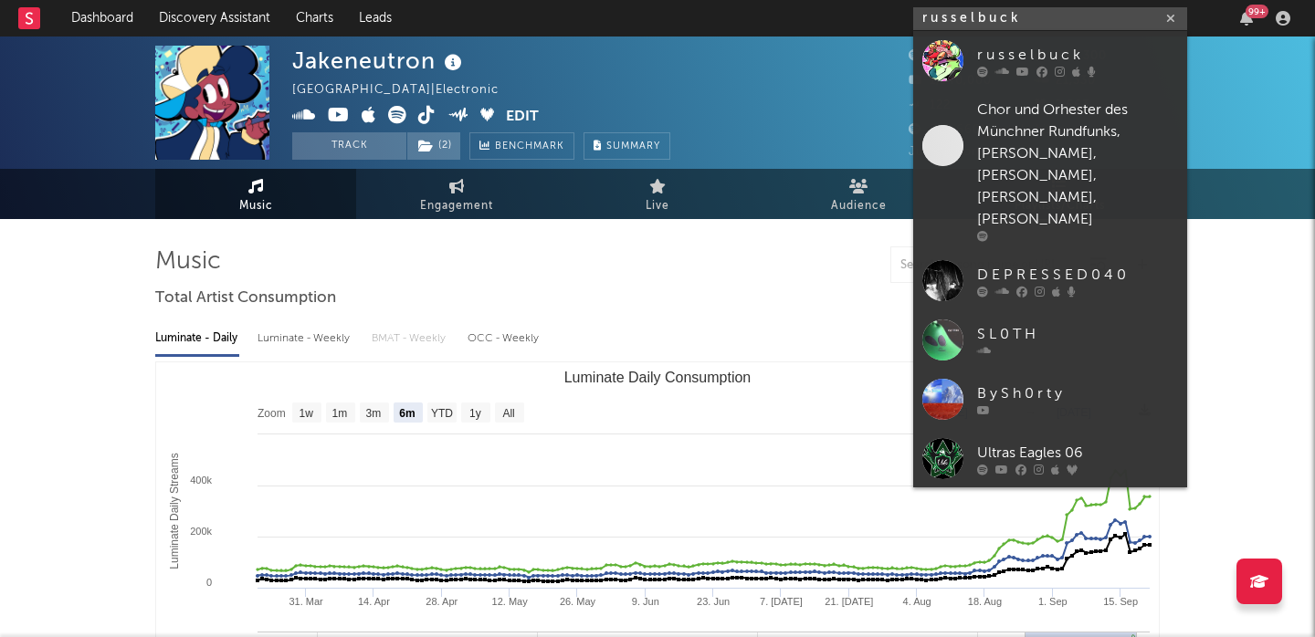
type input "r u s s e l b u c k"
click at [1070, 49] on div "r u s s e l b u c k" at bounding box center [1077, 55] width 201 height 22
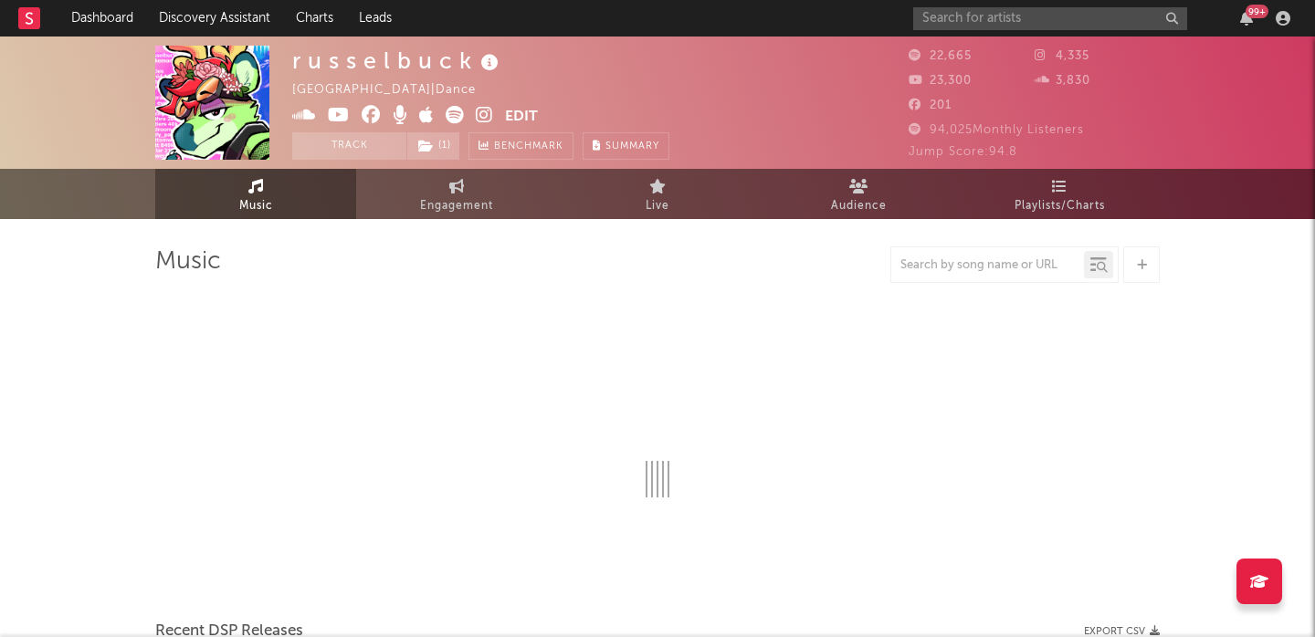
select select "6m"
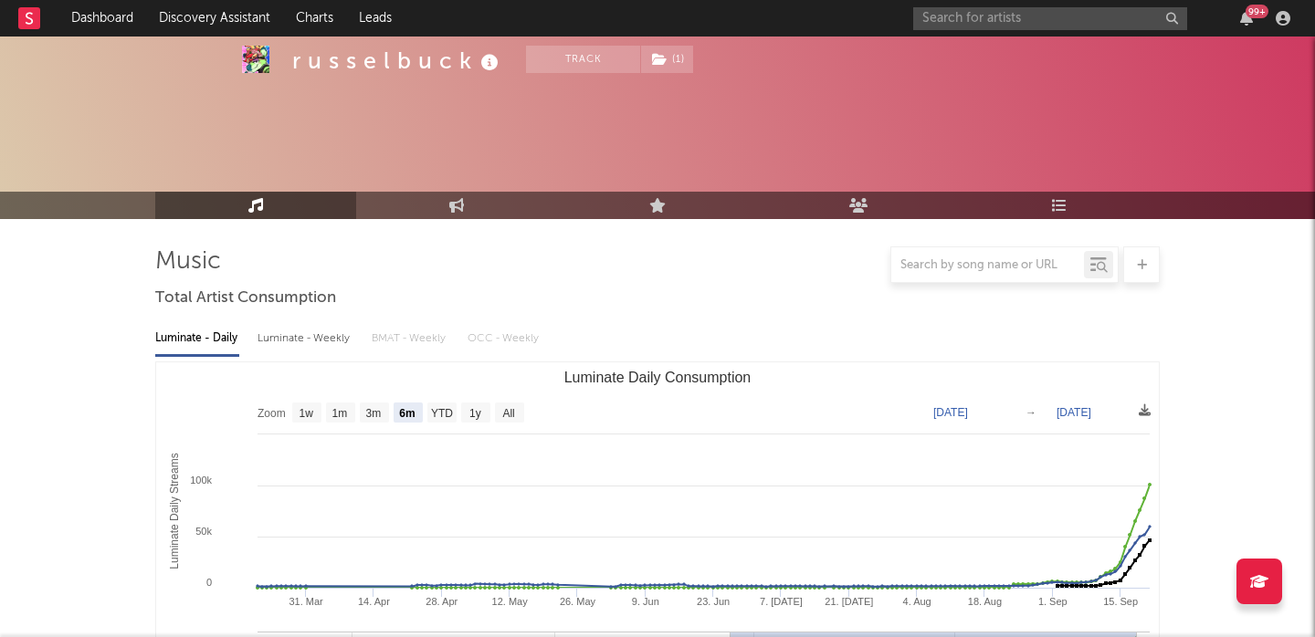
scroll to position [745, 0]
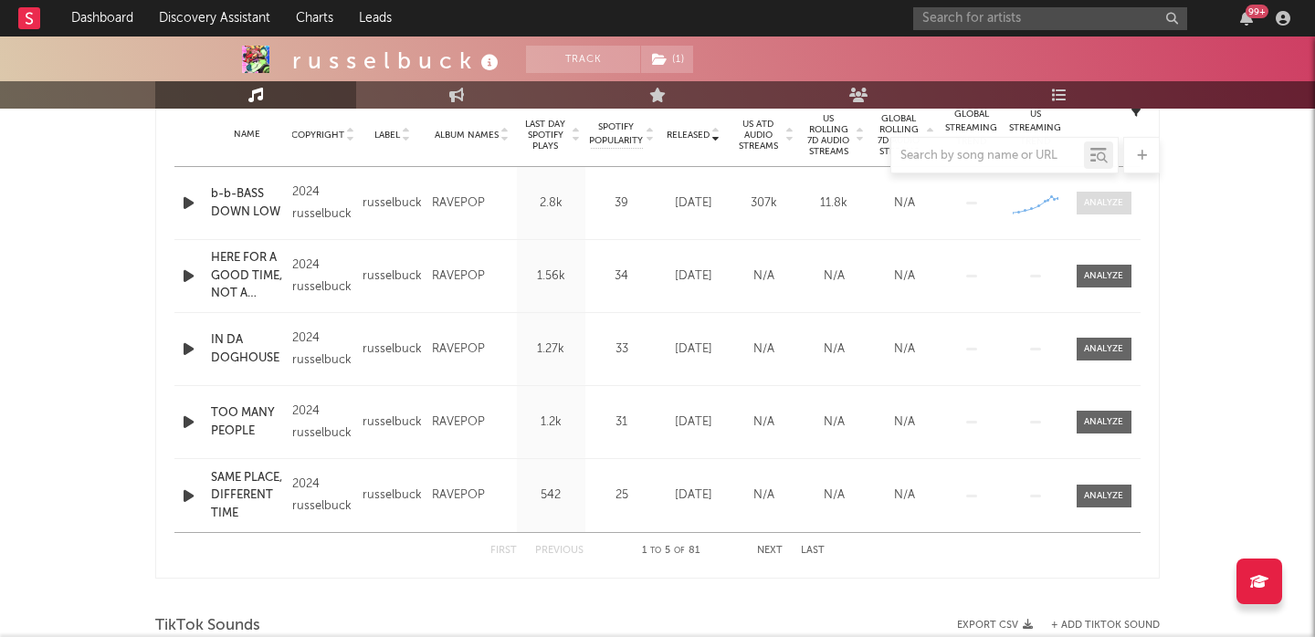
click at [1108, 201] on div at bounding box center [1103, 203] width 39 height 14
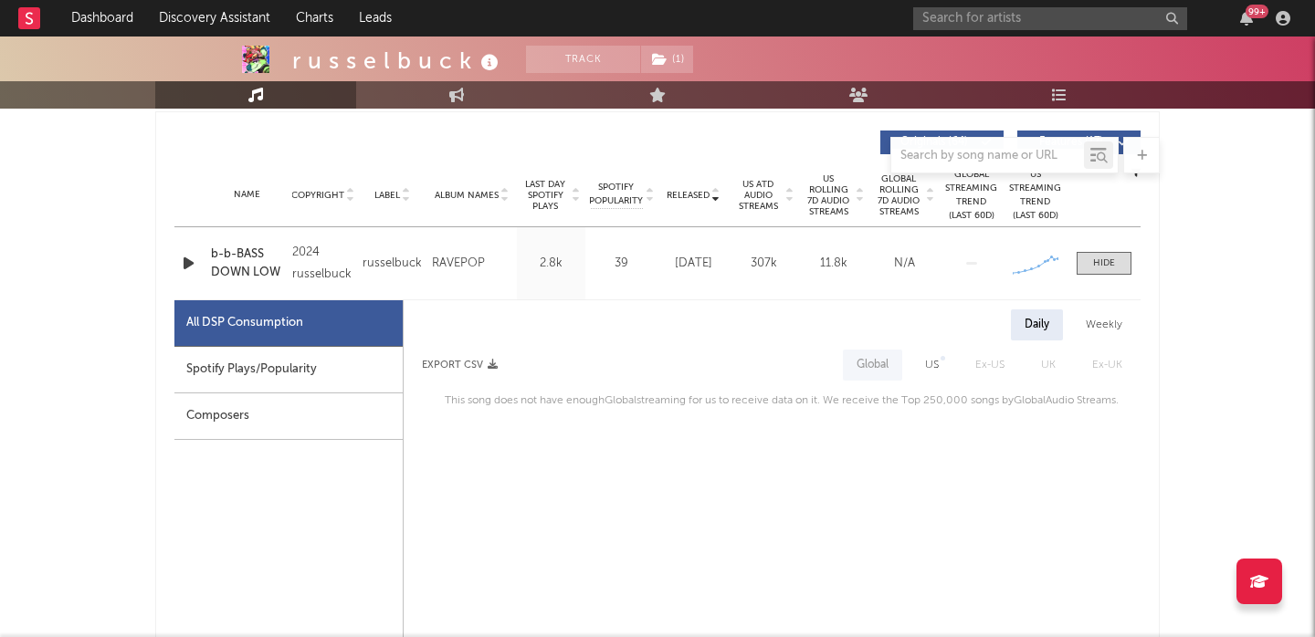
scroll to position [671, 0]
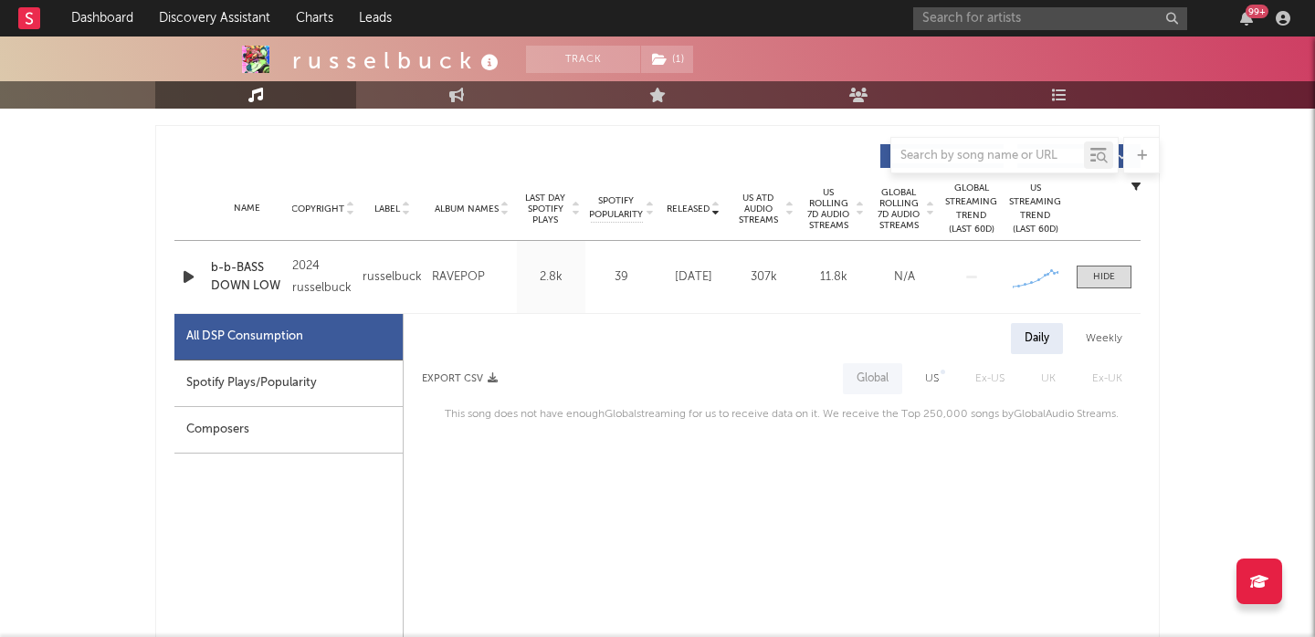
click at [817, 225] on span "US Rolling 7D Audio Streams" at bounding box center [829, 209] width 50 height 44
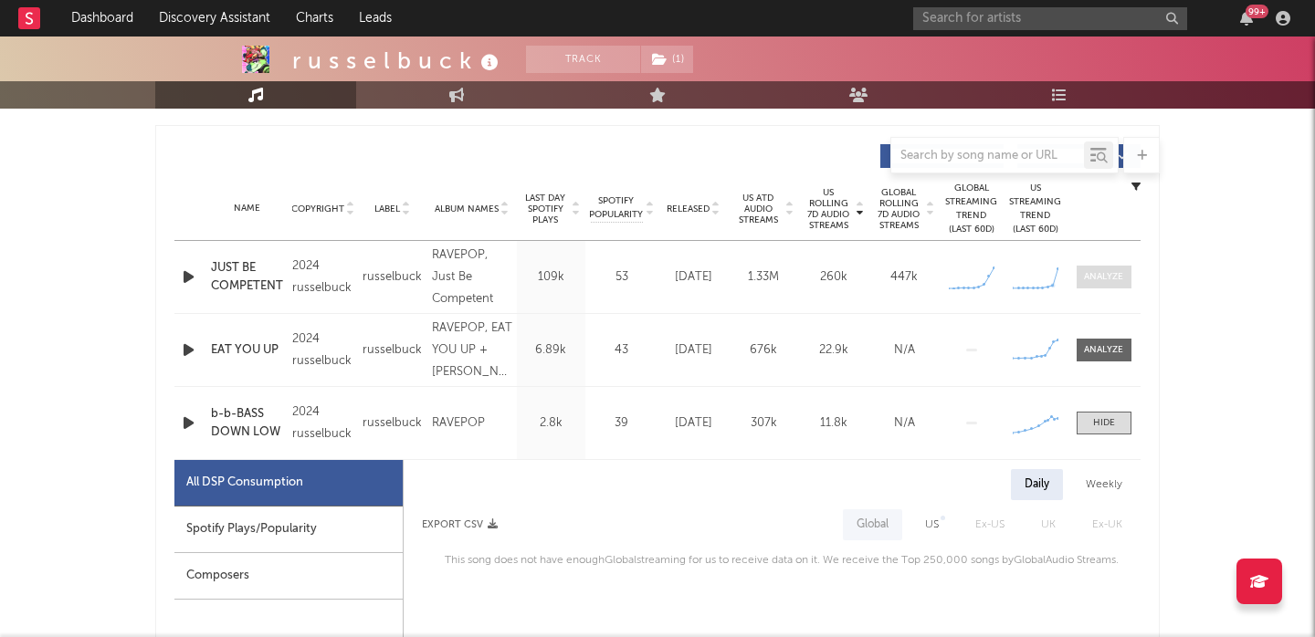
click at [1085, 286] on span at bounding box center [1104, 277] width 55 height 23
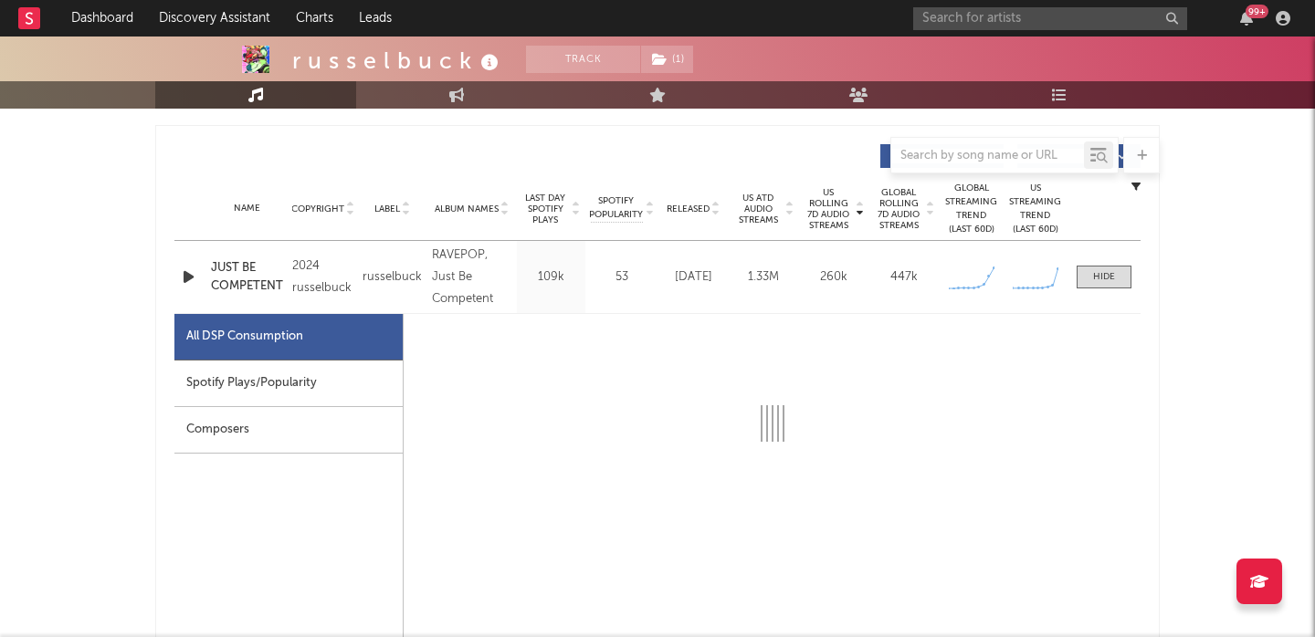
select select "1w"
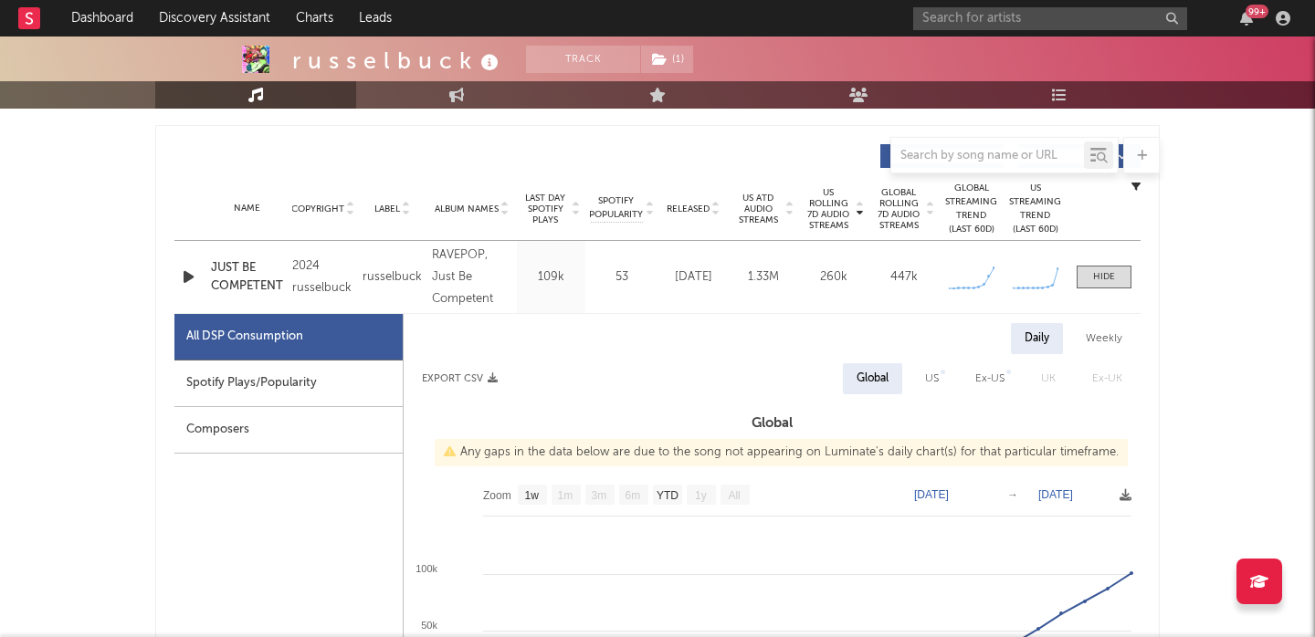
click at [328, 383] on div "Spotify Plays/Popularity" at bounding box center [288, 384] width 228 height 47
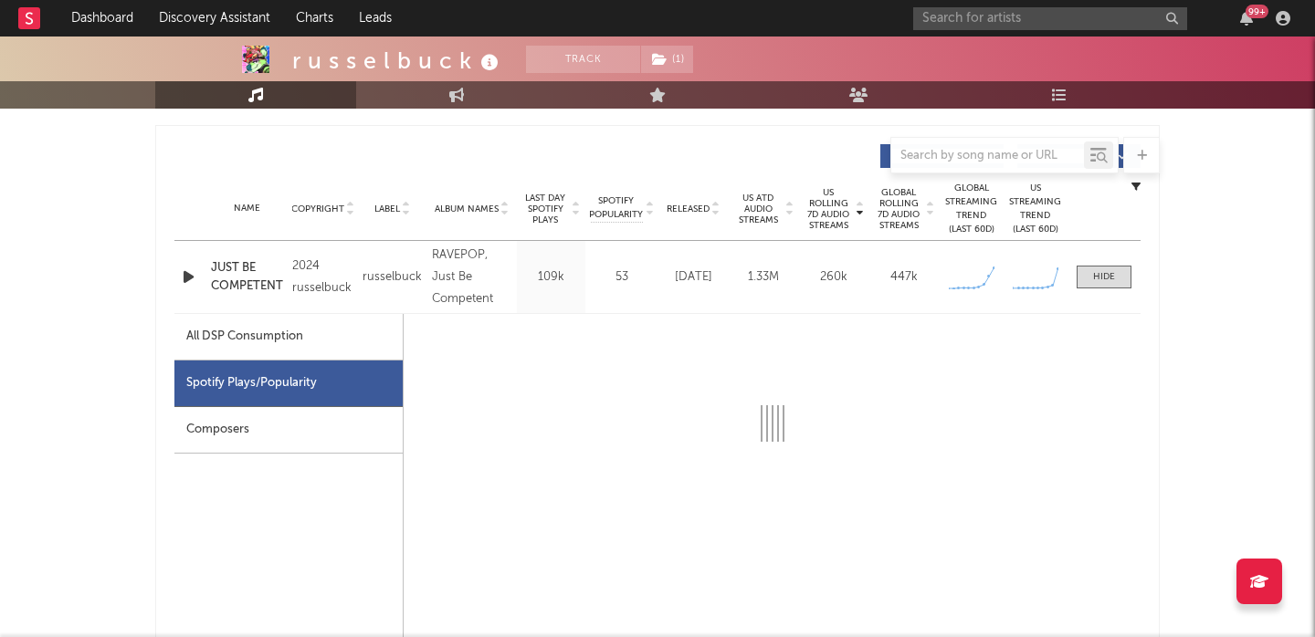
select select "6m"
select select "1w"
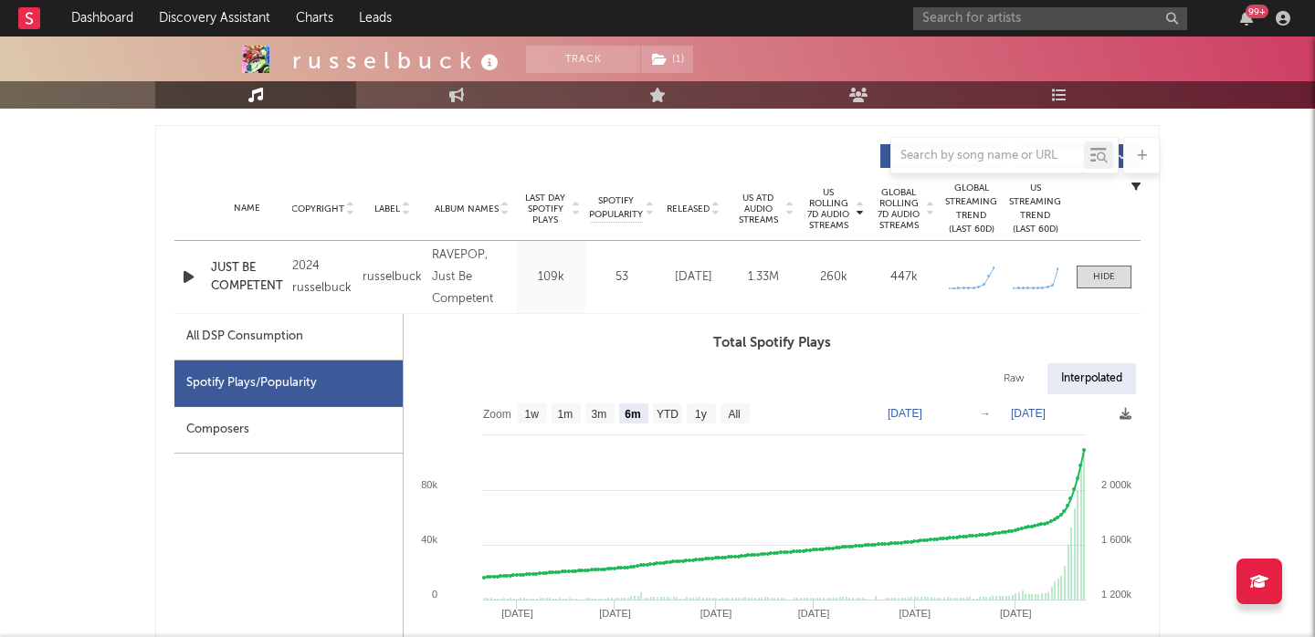
click at [298, 333] on div "All DSP Consumption" at bounding box center [244, 337] width 117 height 22
select select "1w"
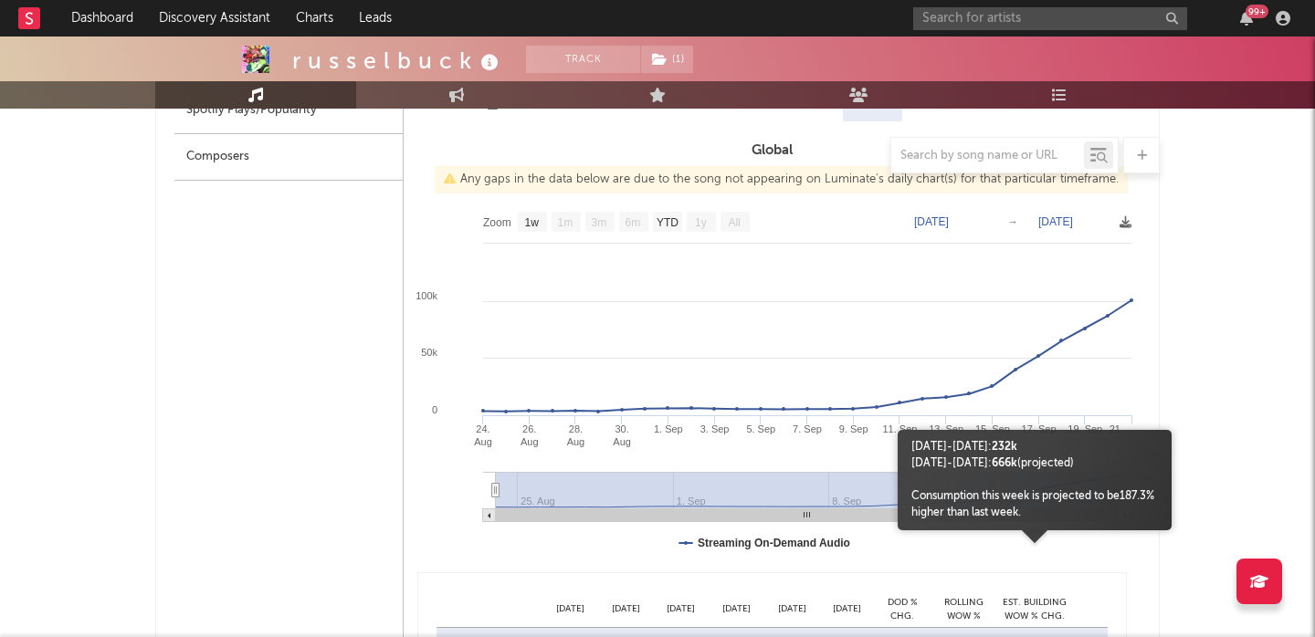
scroll to position [782, 0]
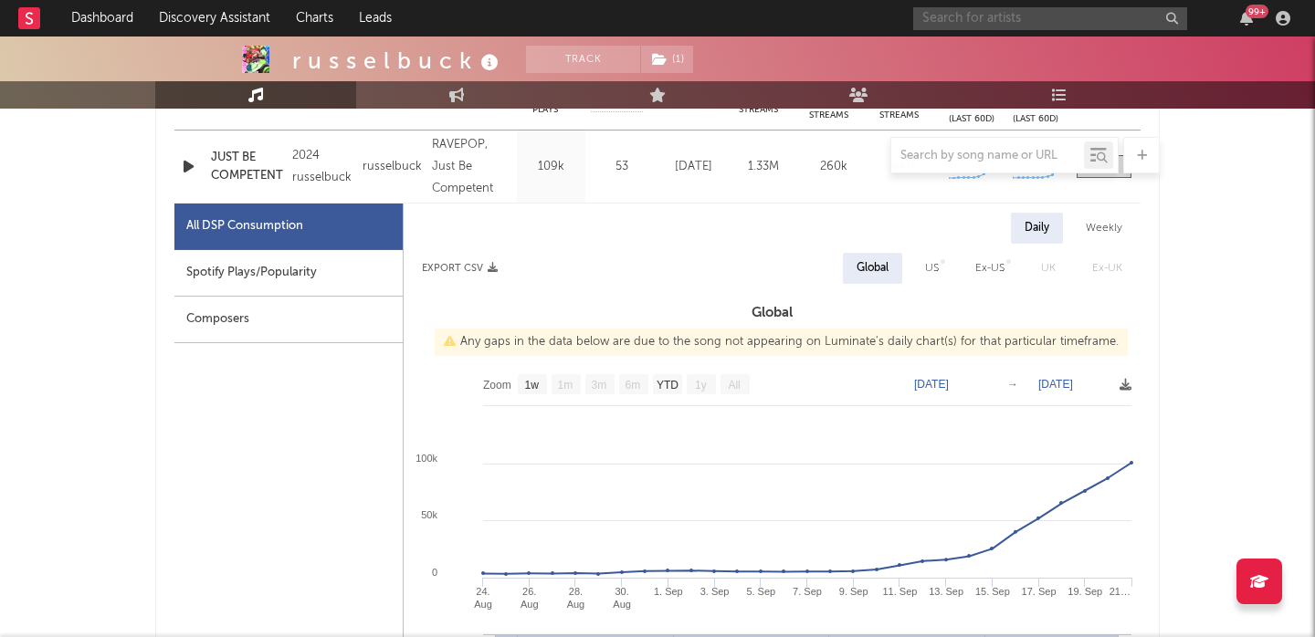
click at [964, 12] on input "text" at bounding box center [1050, 18] width 274 height 23
paste input "Lunaluxe"
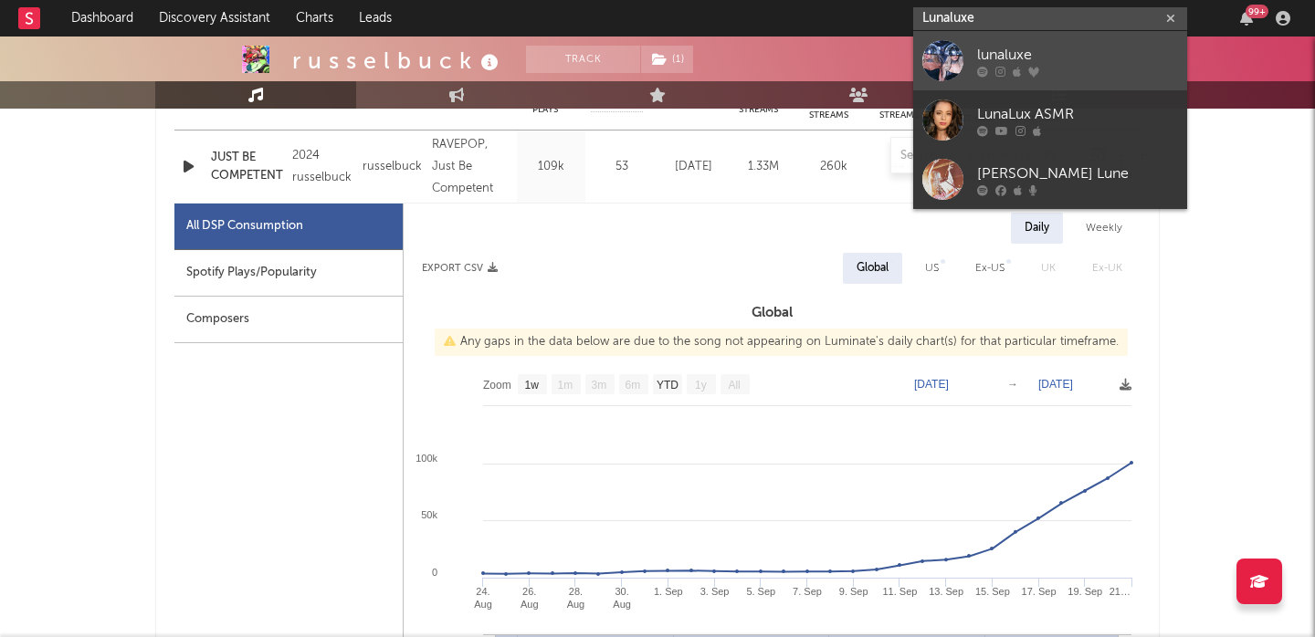
type input "Lunaluxe"
click at [1093, 55] on div "lunaluxe" at bounding box center [1077, 55] width 201 height 22
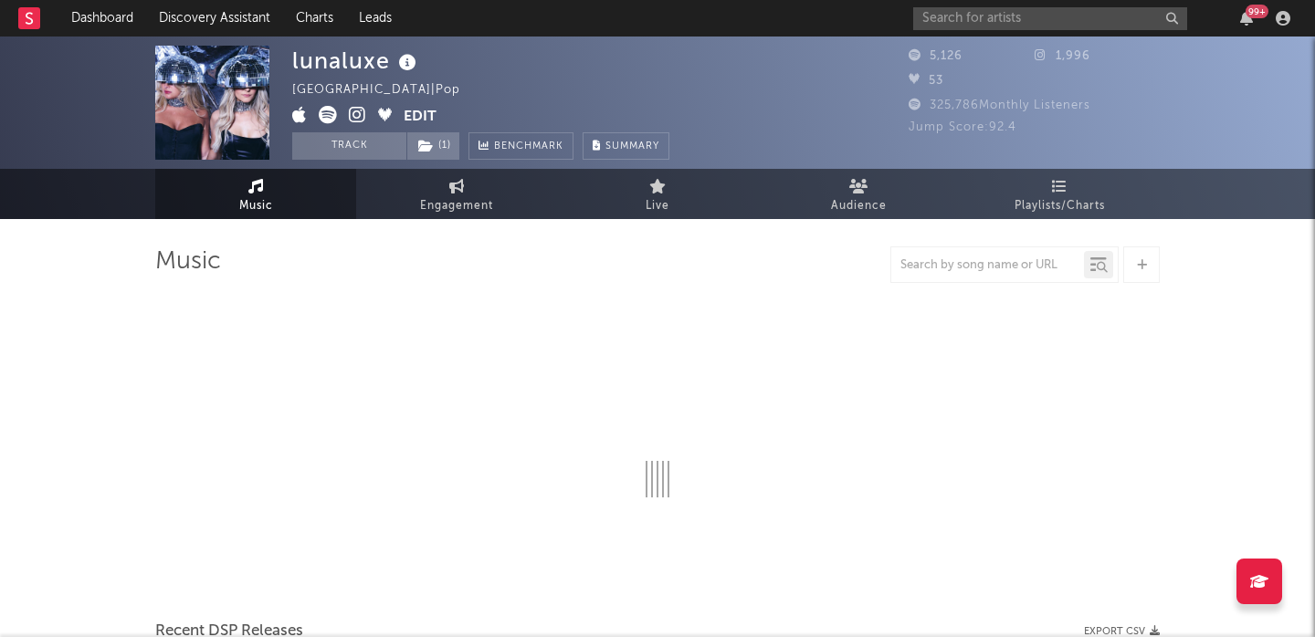
select select "1w"
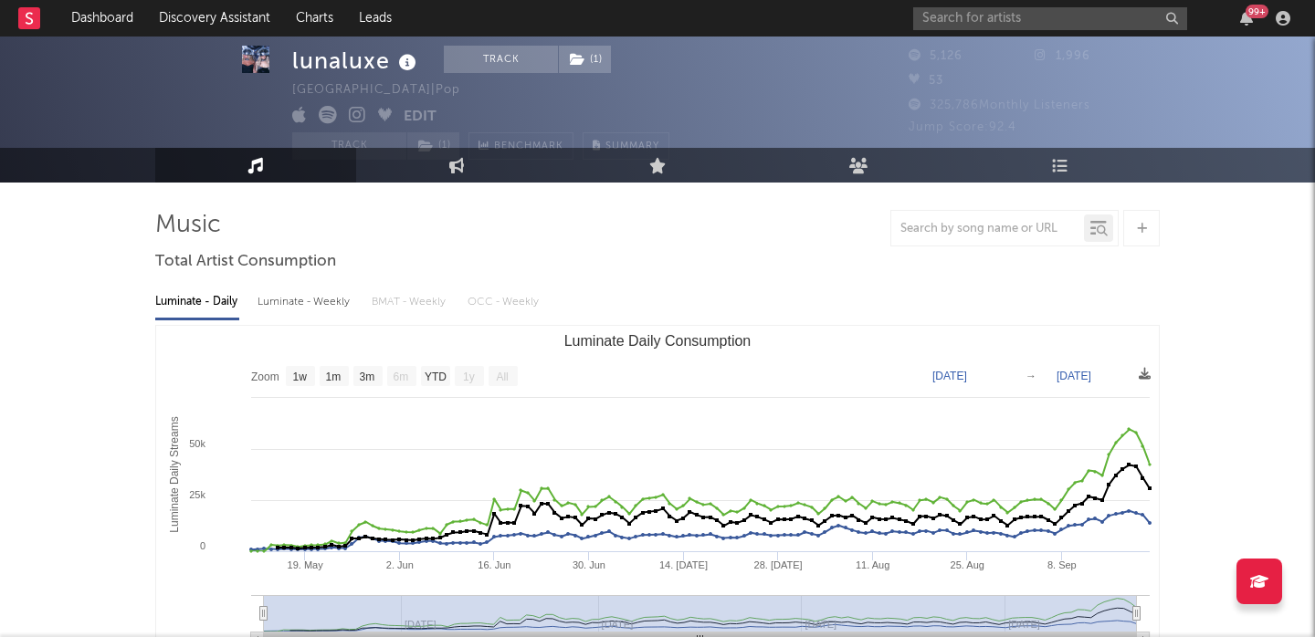
scroll to position [114, 0]
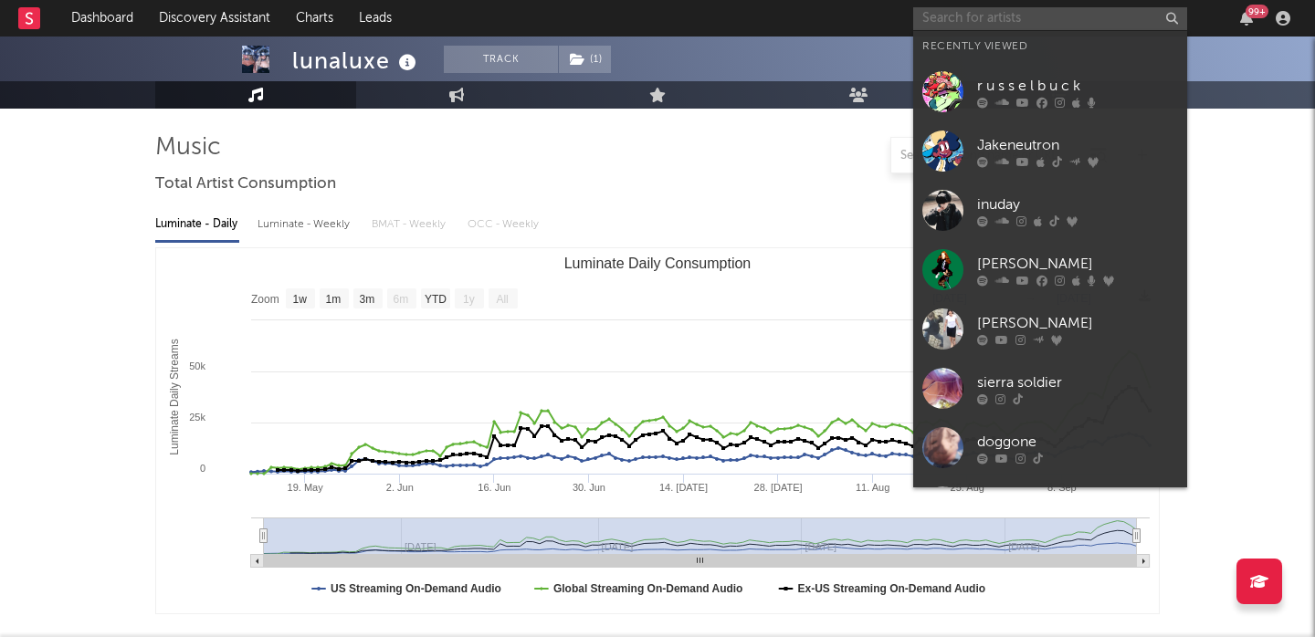
click at [1015, 10] on input "text" at bounding box center [1050, 18] width 274 height 23
paste input "Princess sienna"
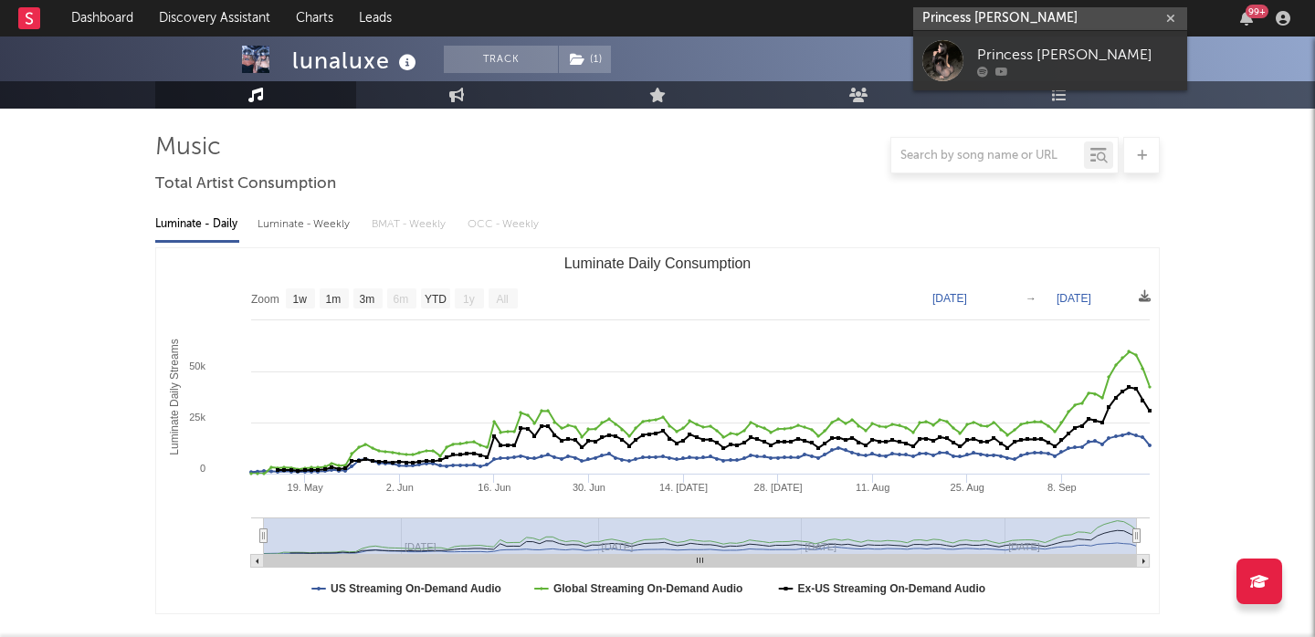
click at [1000, 16] on input "Princess sienna" at bounding box center [1050, 18] width 274 height 23
paste input "Two strangers"
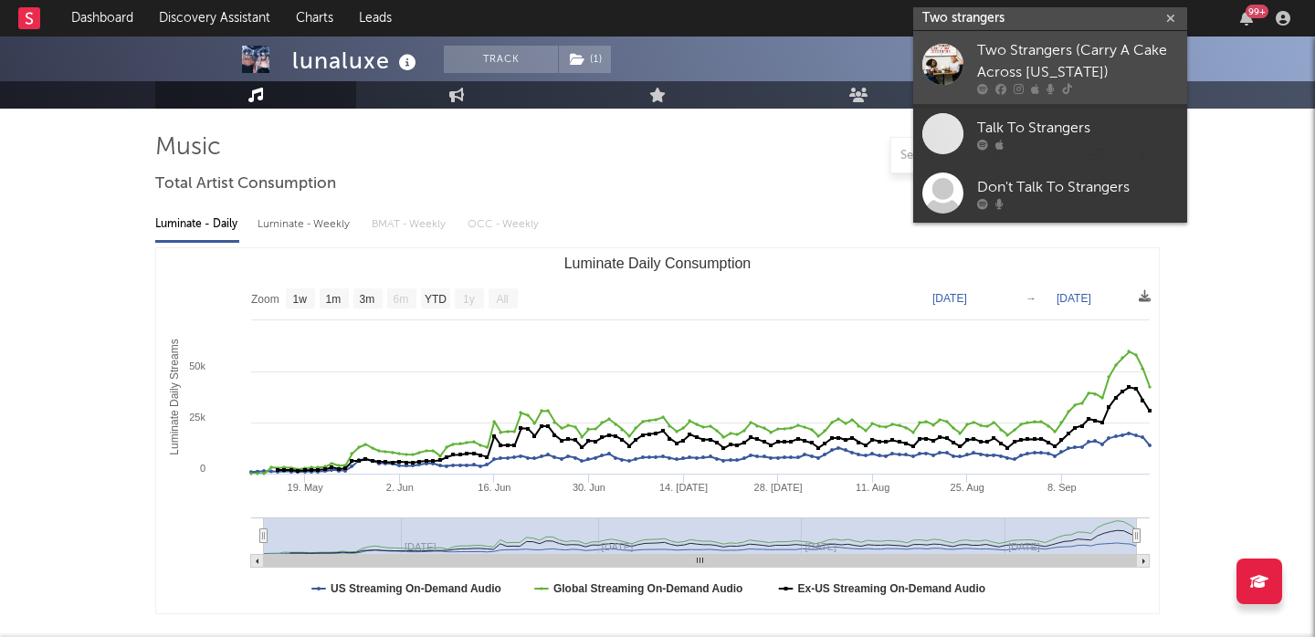
type input "Two strangers"
click at [1111, 37] on link "Two Strangers (Carry A Cake Across New York)" at bounding box center [1050, 67] width 274 height 73
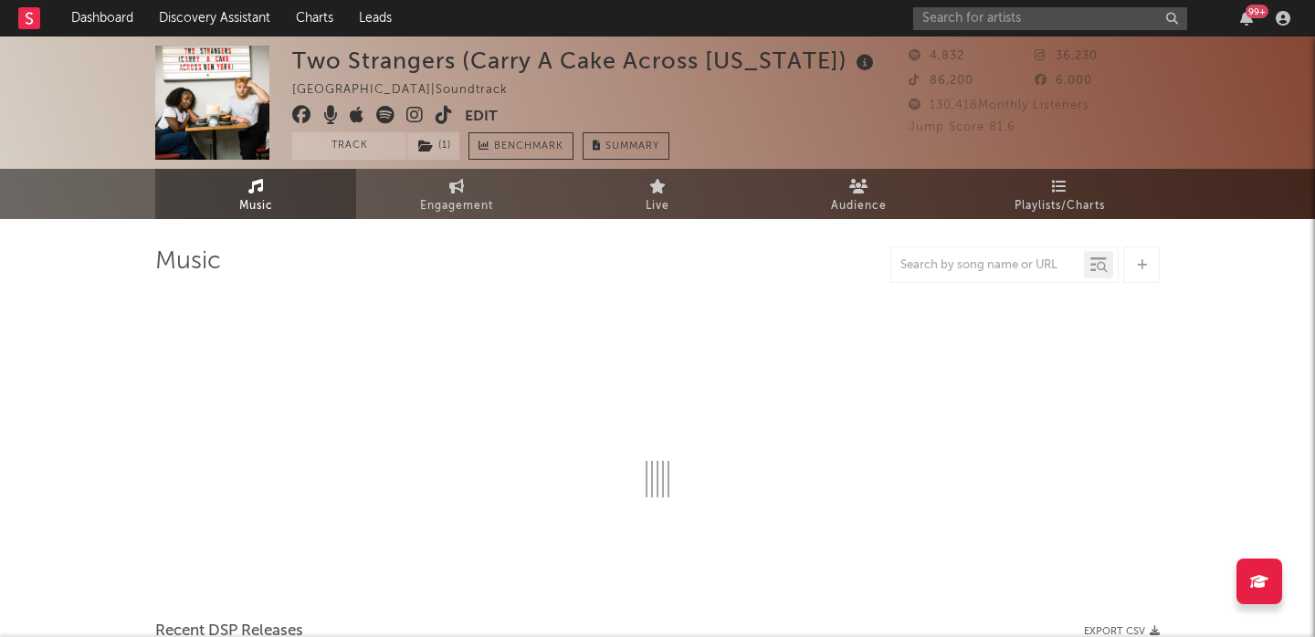
select select "6m"
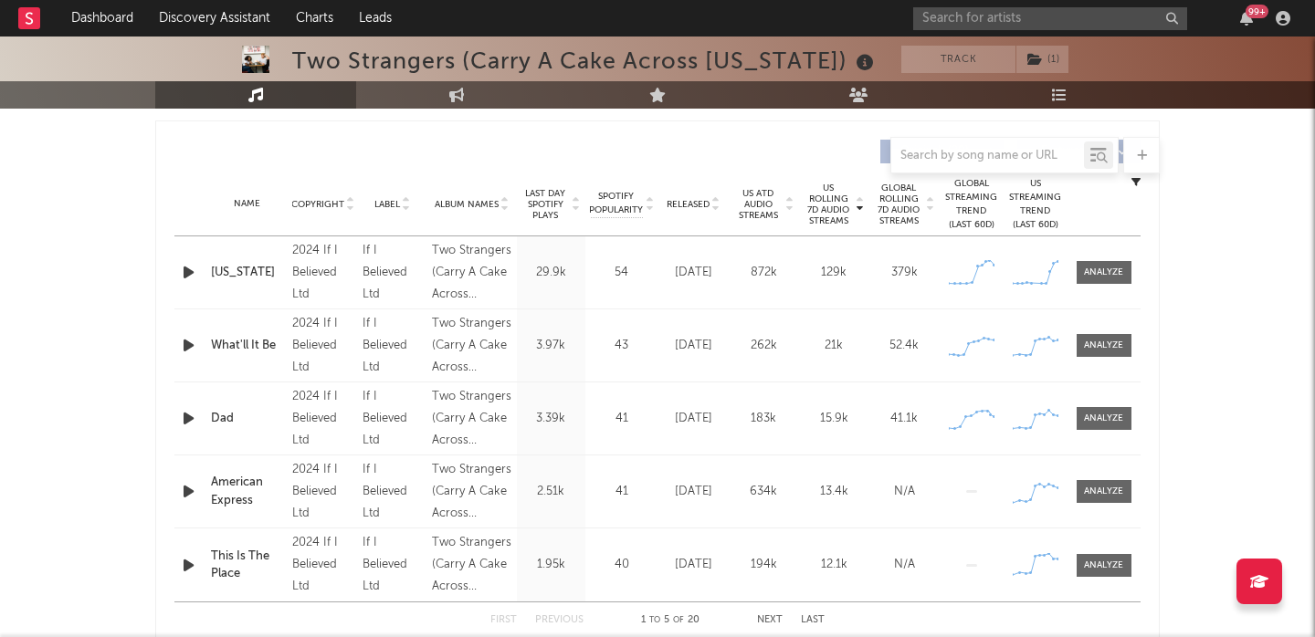
scroll to position [673, 0]
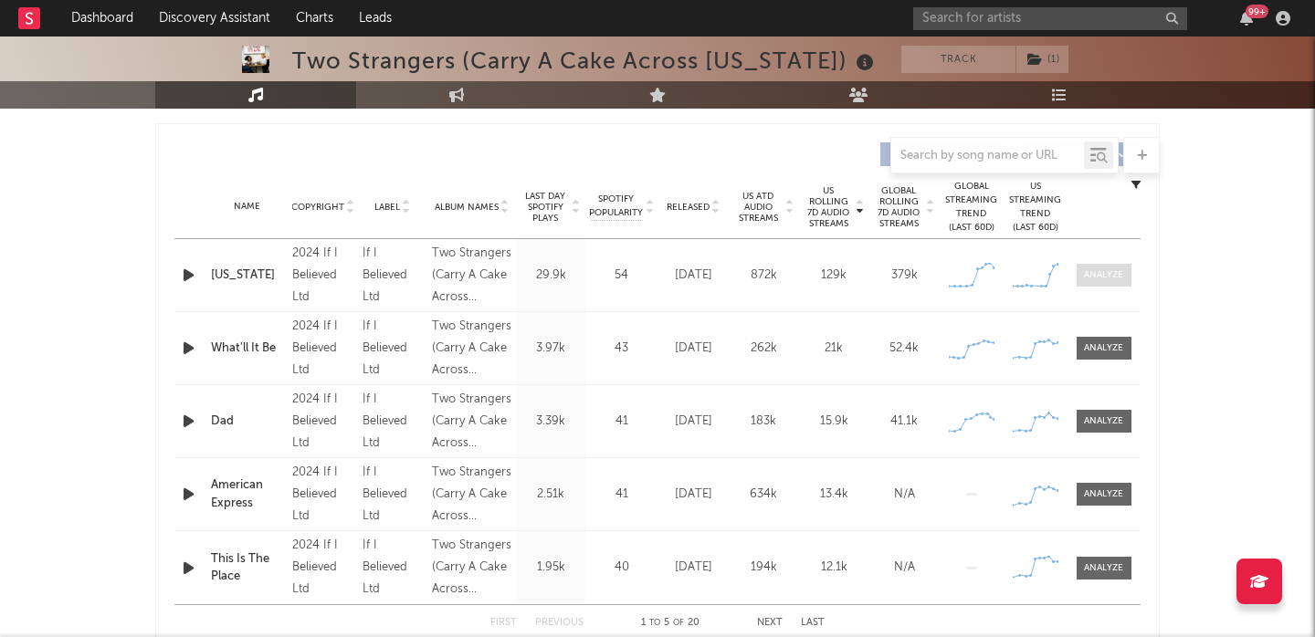
click at [1099, 279] on div at bounding box center [1103, 275] width 39 height 14
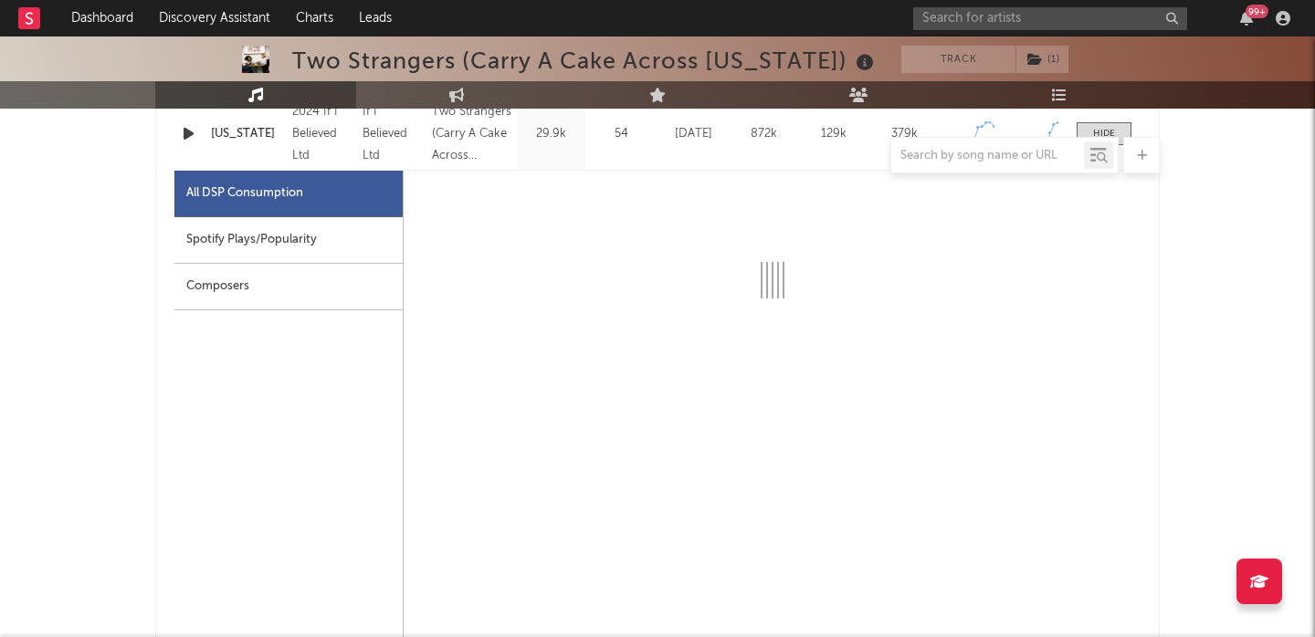
scroll to position [816, 0]
select select "6m"
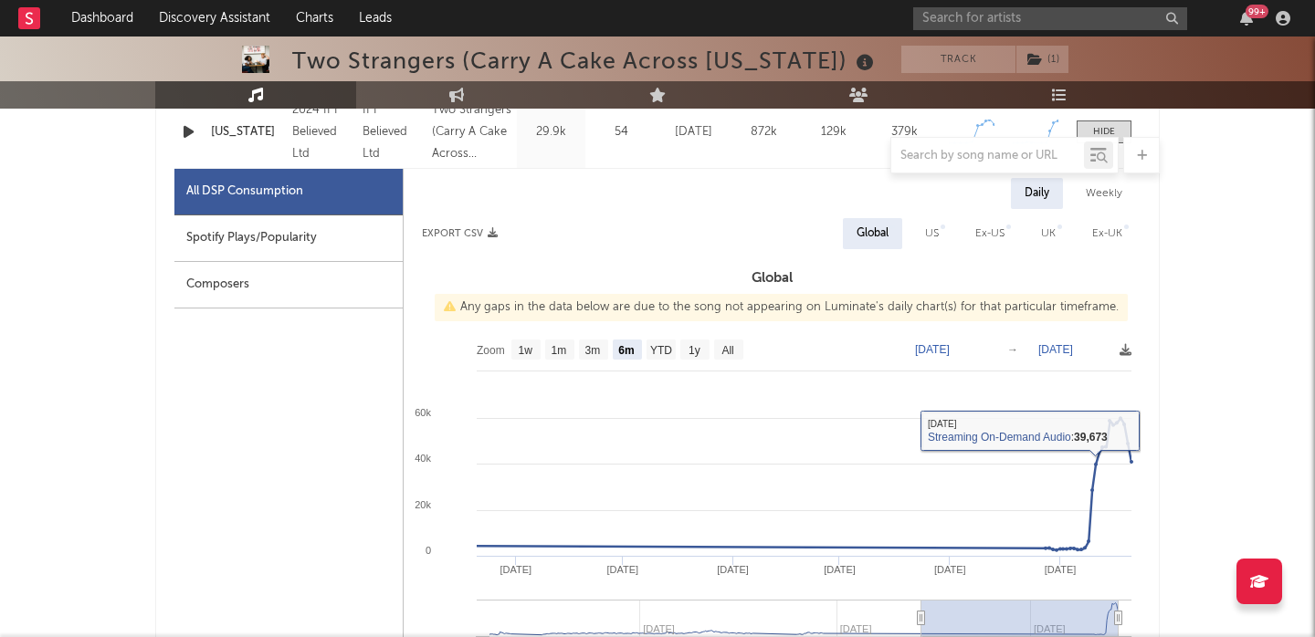
click at [929, 226] on div "US" at bounding box center [932, 234] width 14 height 22
select select "6m"
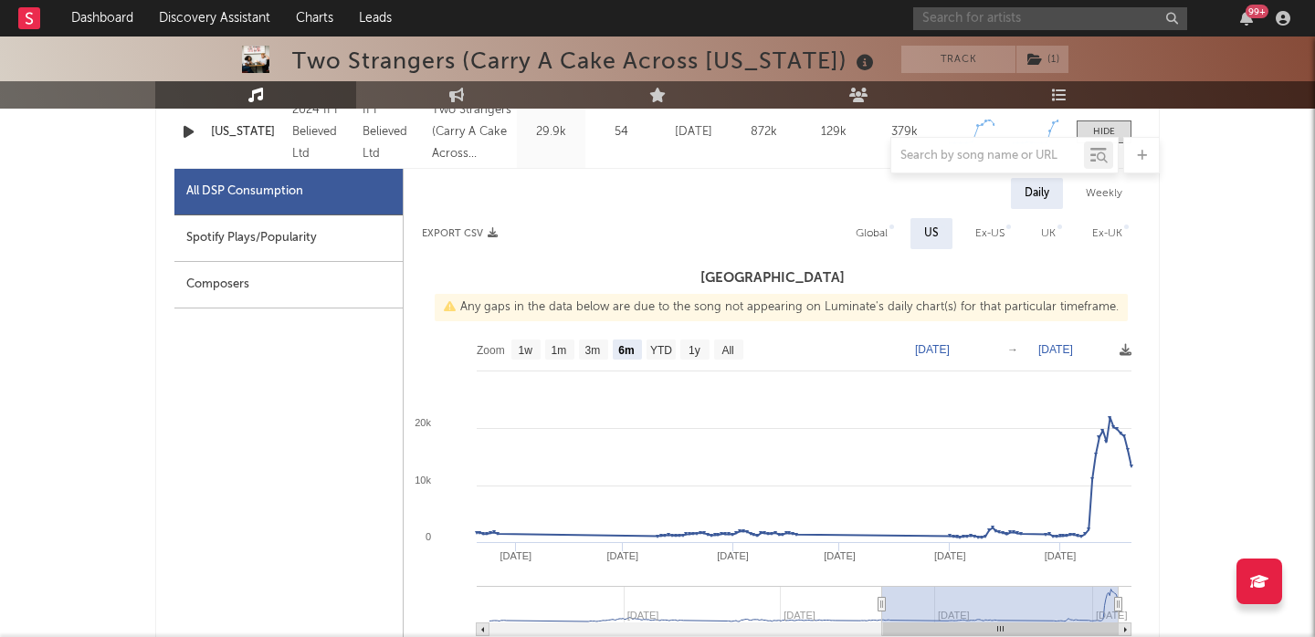
click at [972, 17] on input "text" at bounding box center [1050, 18] width 274 height 23
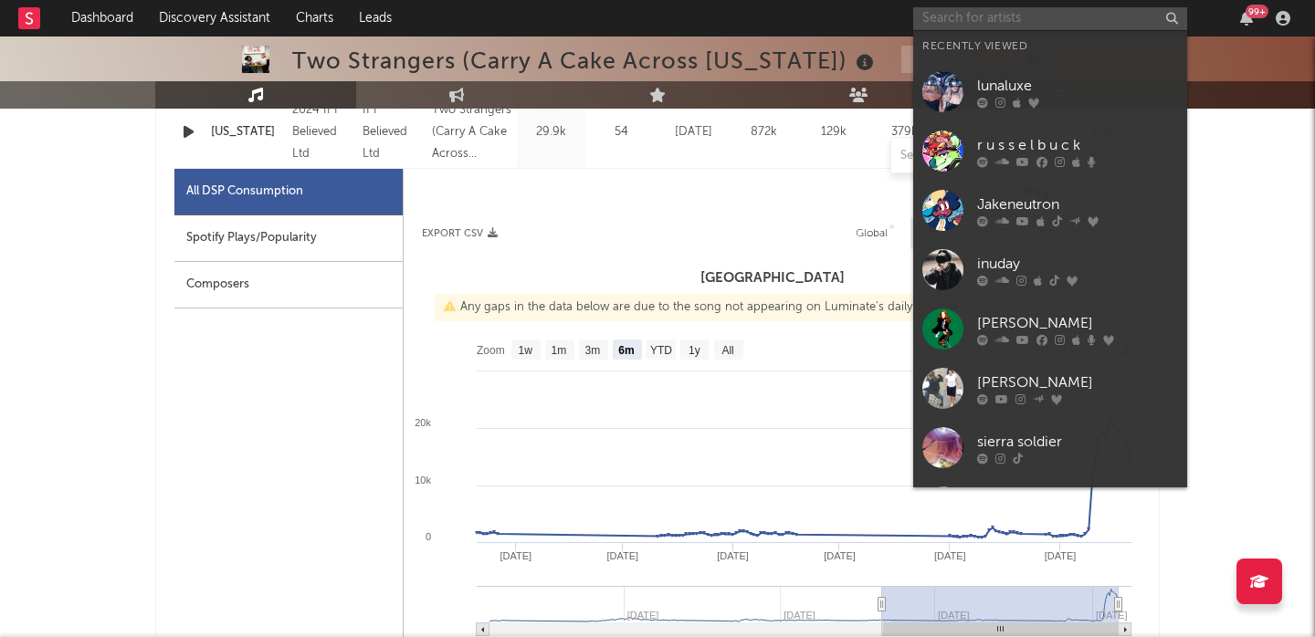
paste input "Wiv"
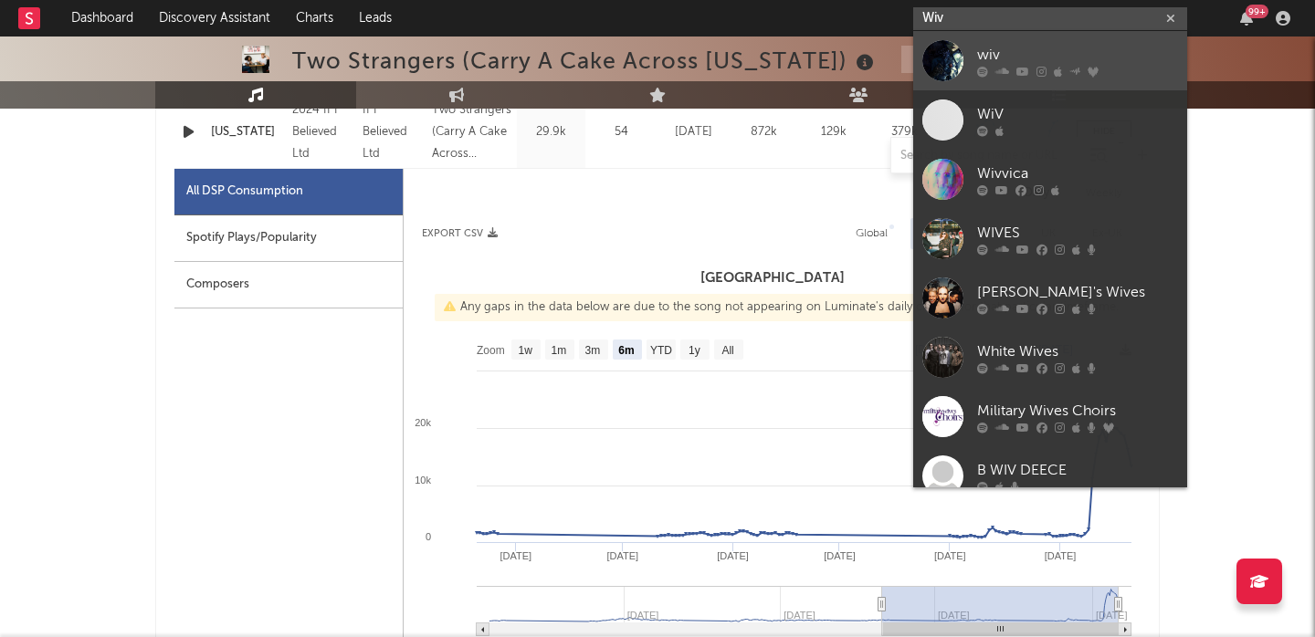
type input "Wiv"
click at [992, 39] on link "wiv" at bounding box center [1050, 60] width 274 height 59
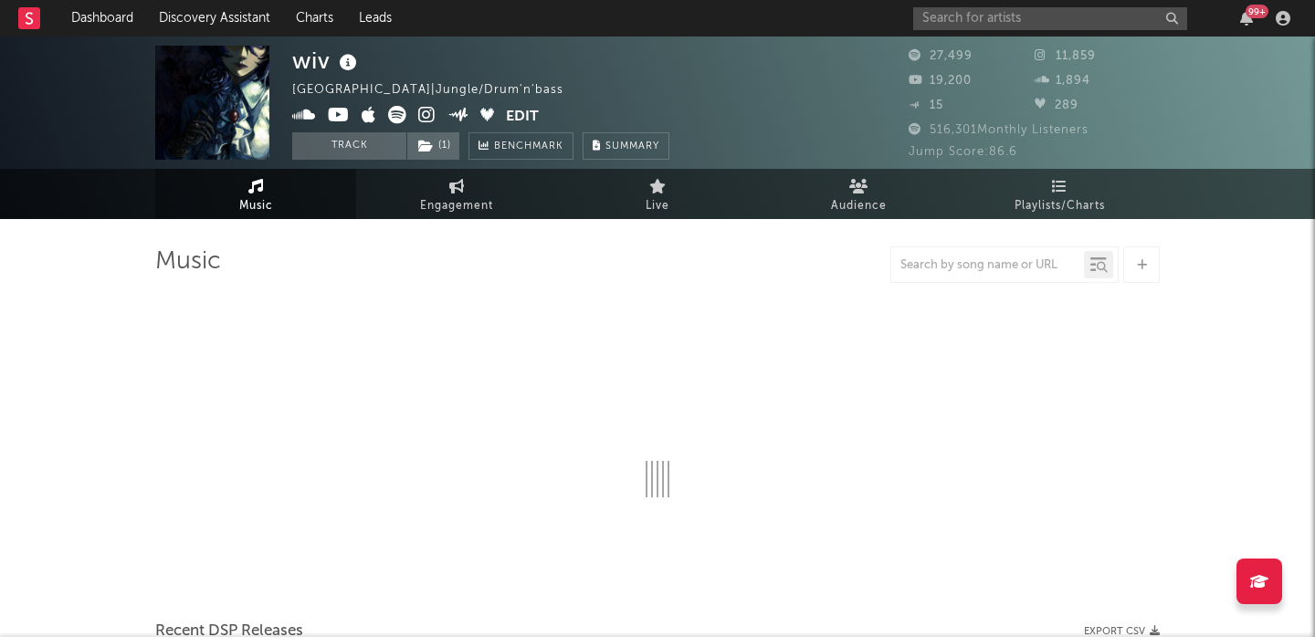
select select "6m"
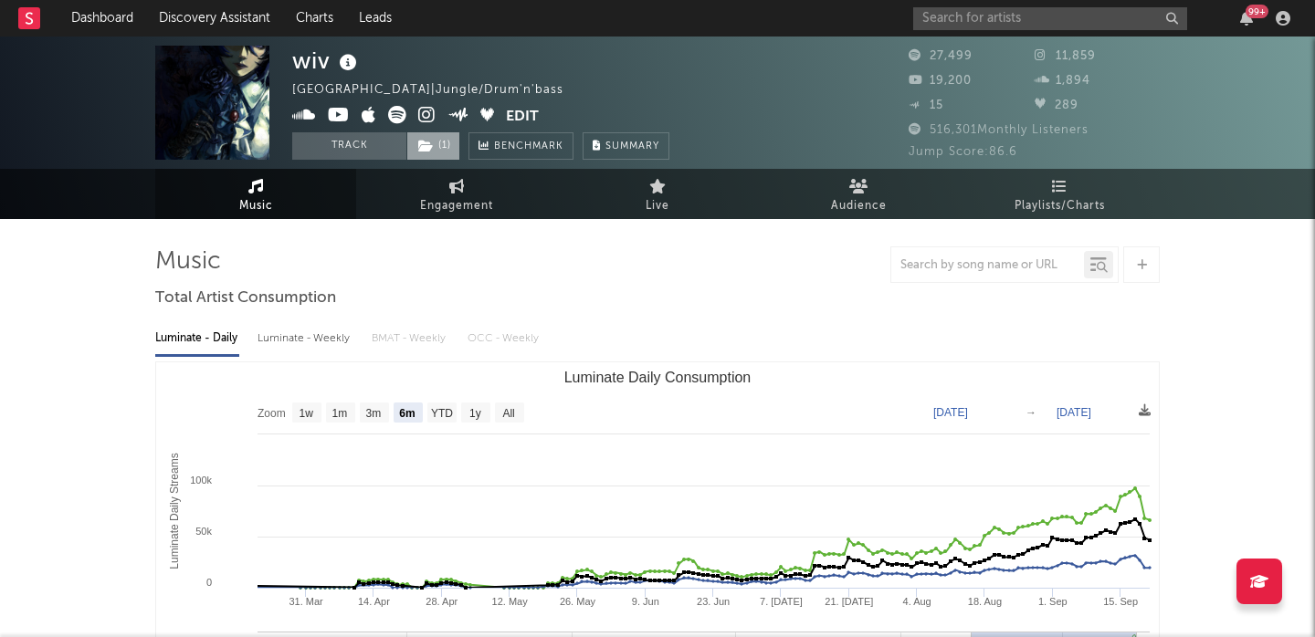
click at [442, 152] on span "( 1 )" at bounding box center [433, 145] width 54 height 27
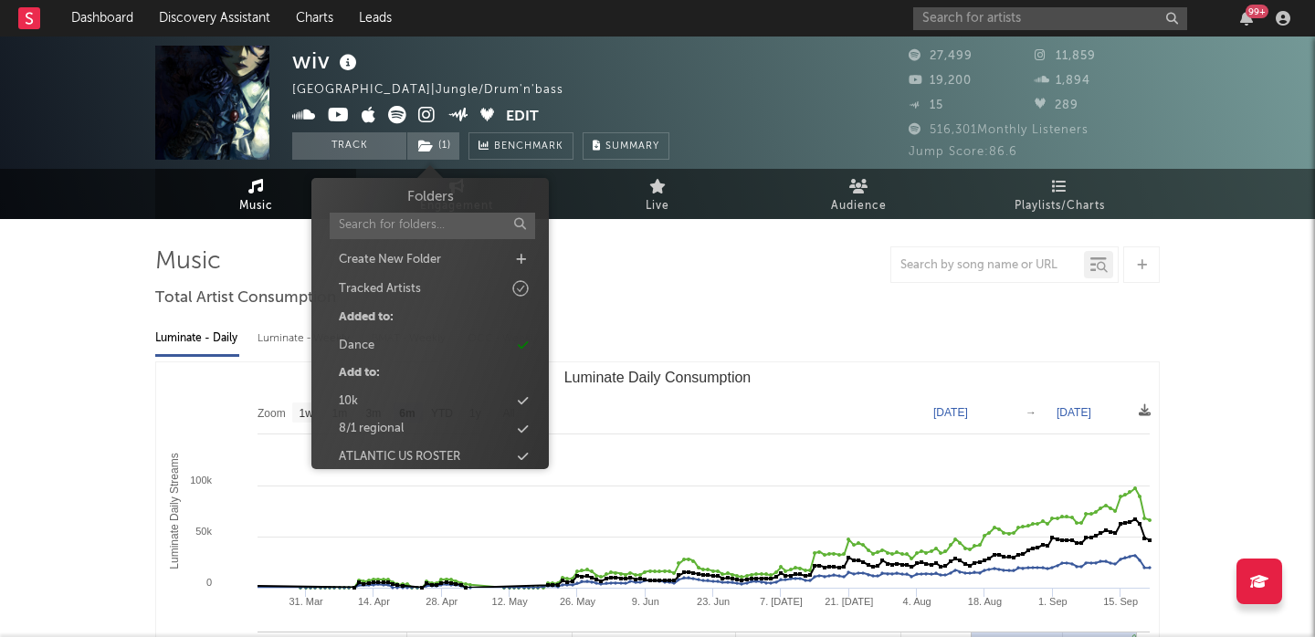
click at [699, 329] on div "Luminate - Daily Luminate - Weekly BMAT - Weekly OCC - Weekly" at bounding box center [657, 338] width 1004 height 31
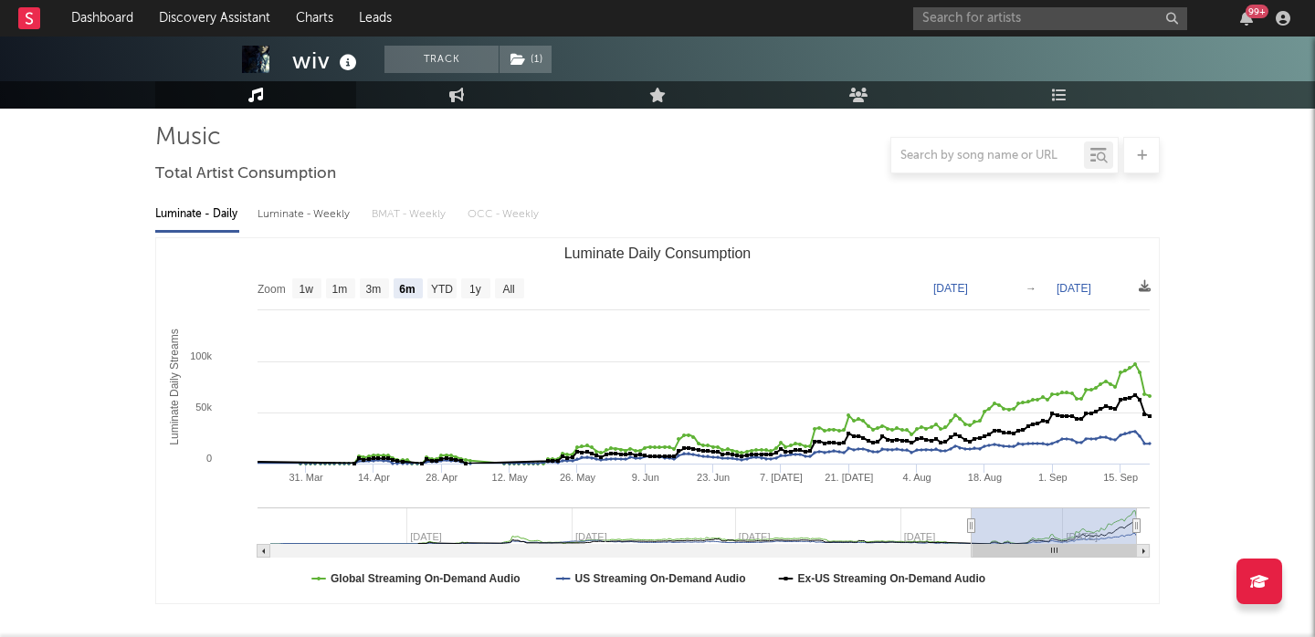
scroll to position [541, 0]
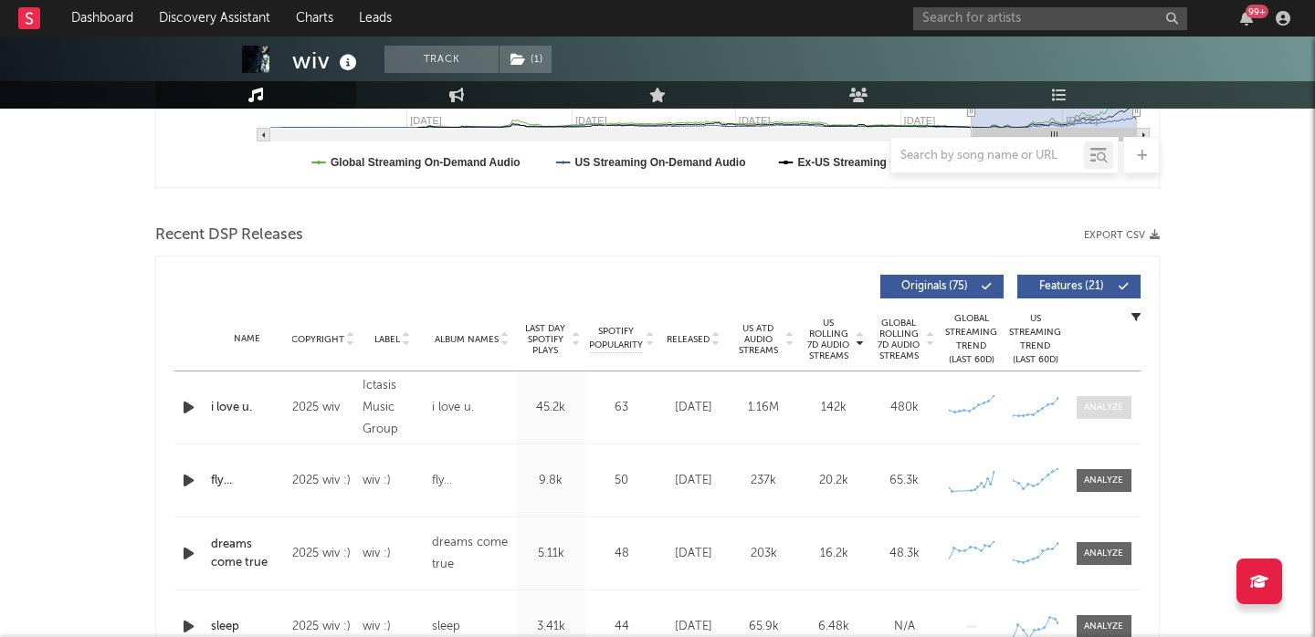
click at [1088, 410] on div at bounding box center [1103, 408] width 39 height 14
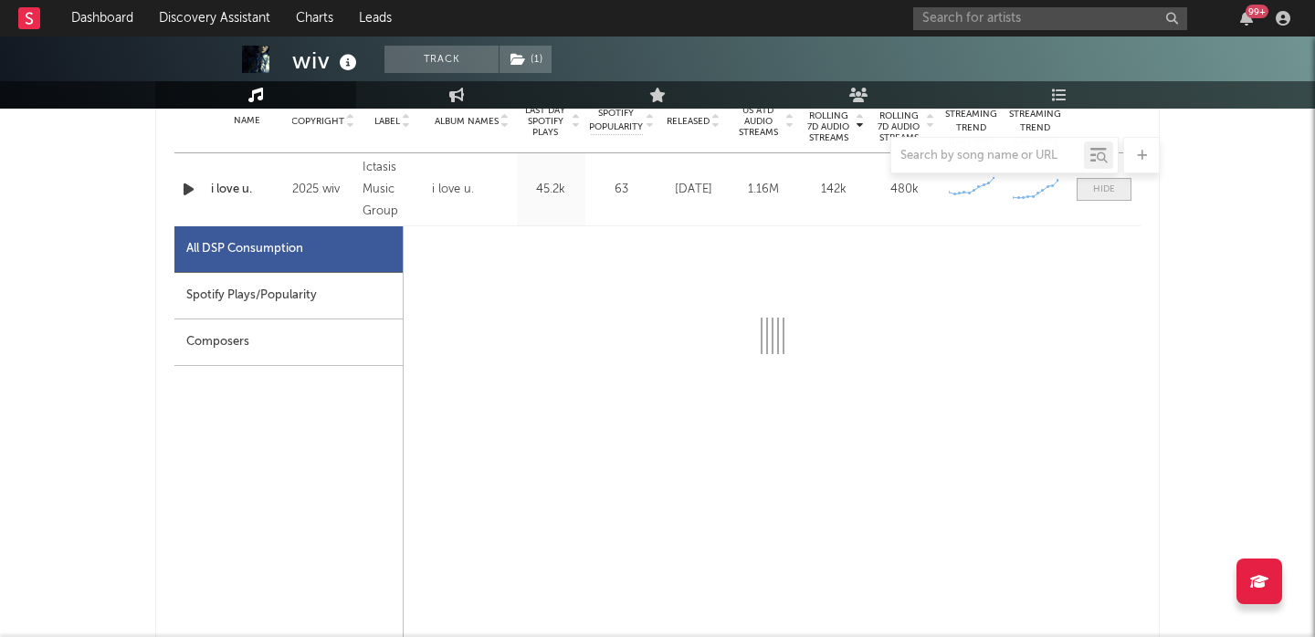
select select "1w"
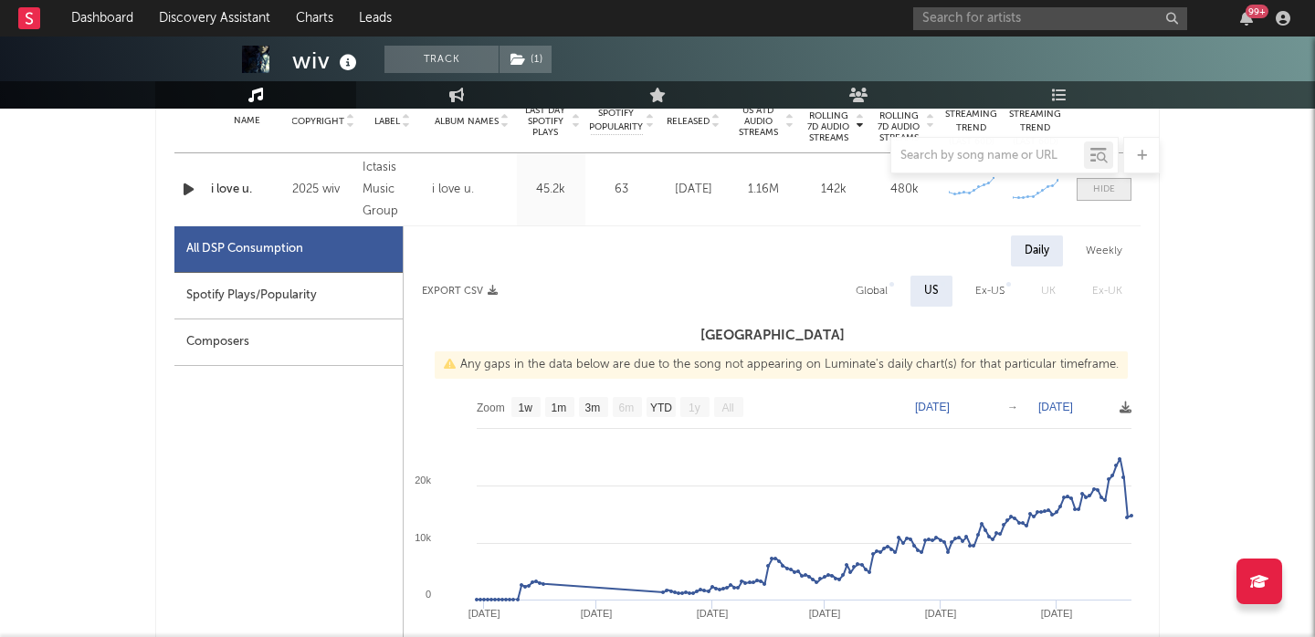
scroll to position [757, 0]
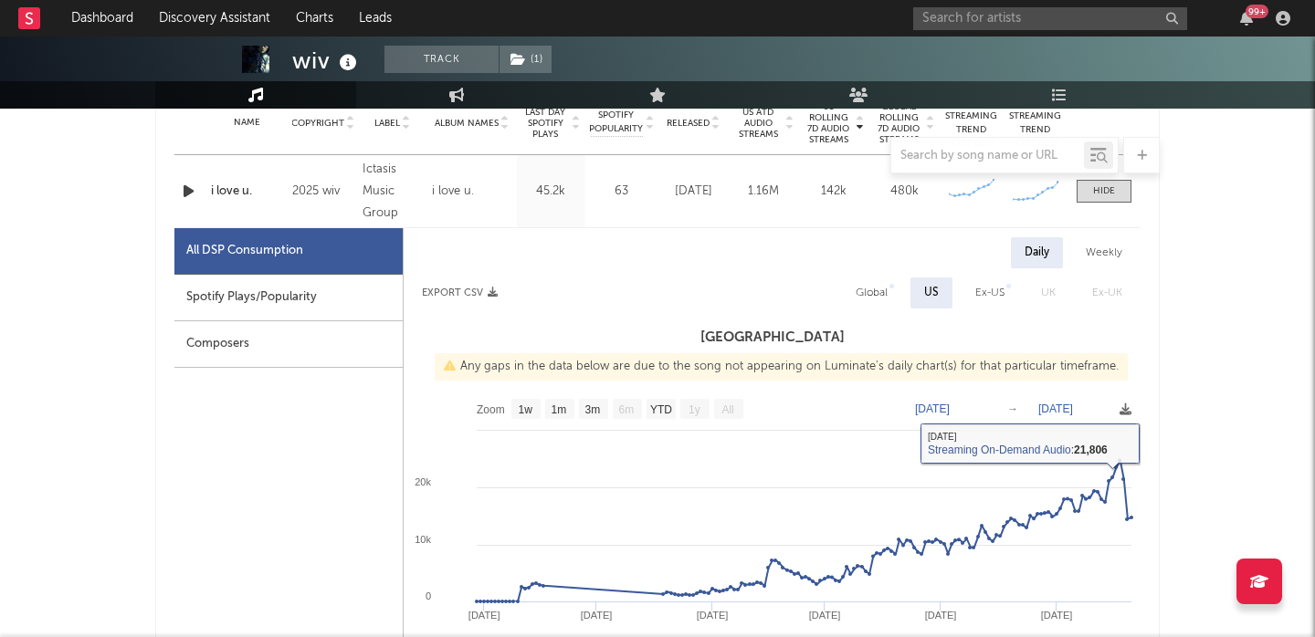
click at [873, 299] on div "Global" at bounding box center [872, 293] width 32 height 22
select select "1w"
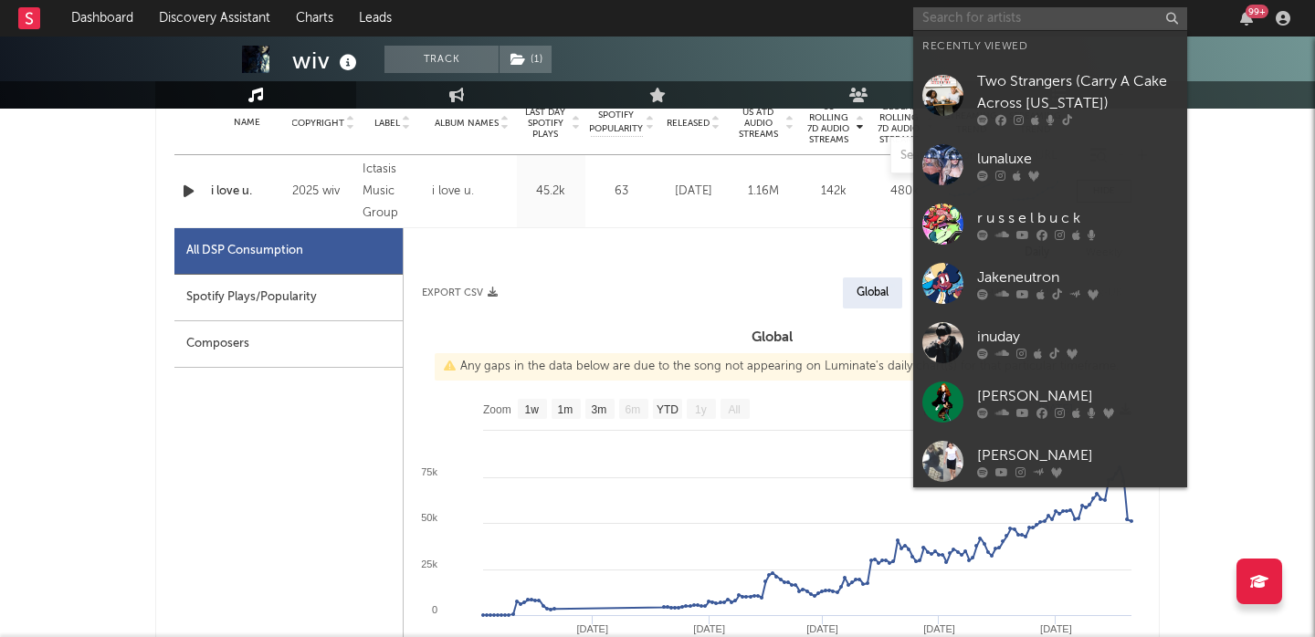
click at [988, 18] on input "text" at bounding box center [1050, 18] width 274 height 23
paste input "Skye mane"
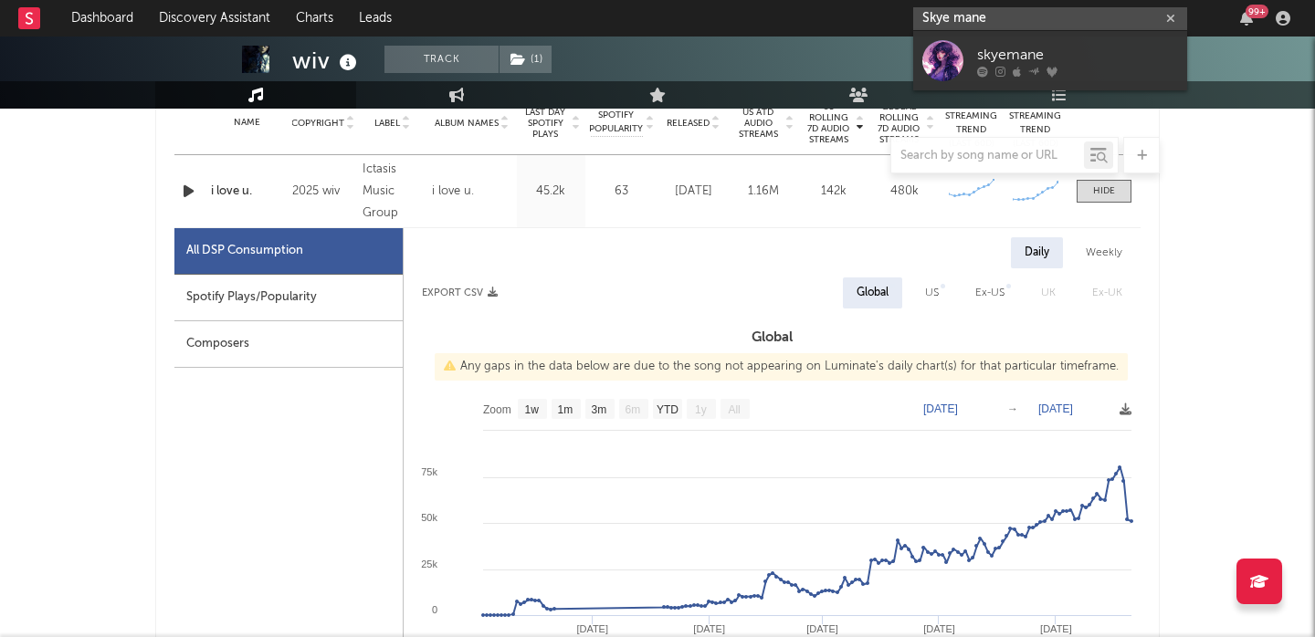
type input "Skye mane"
click at [1092, 37] on link "skyemane" at bounding box center [1050, 60] width 274 height 59
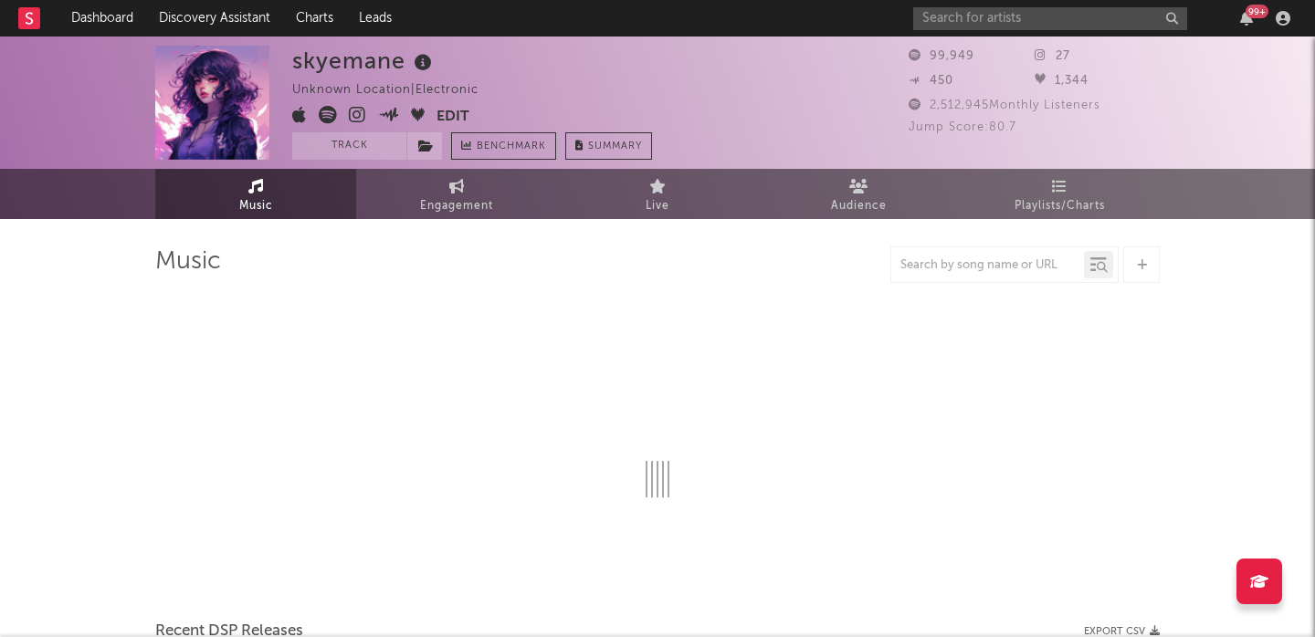
select select "6m"
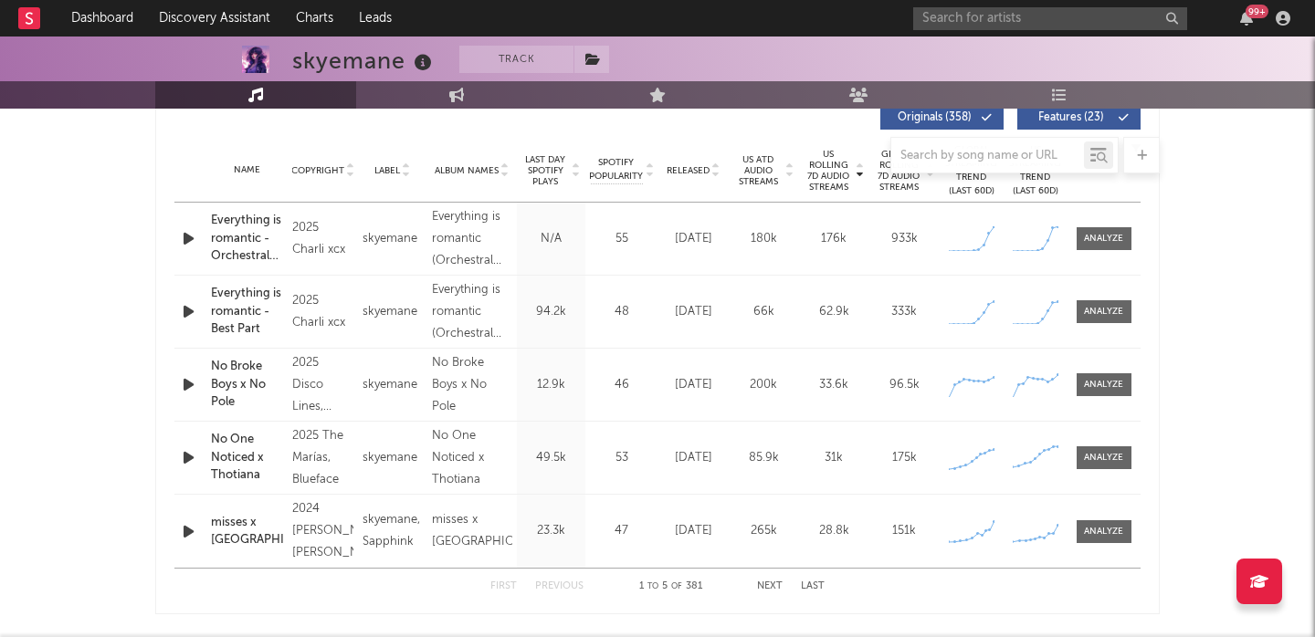
scroll to position [685, 0]
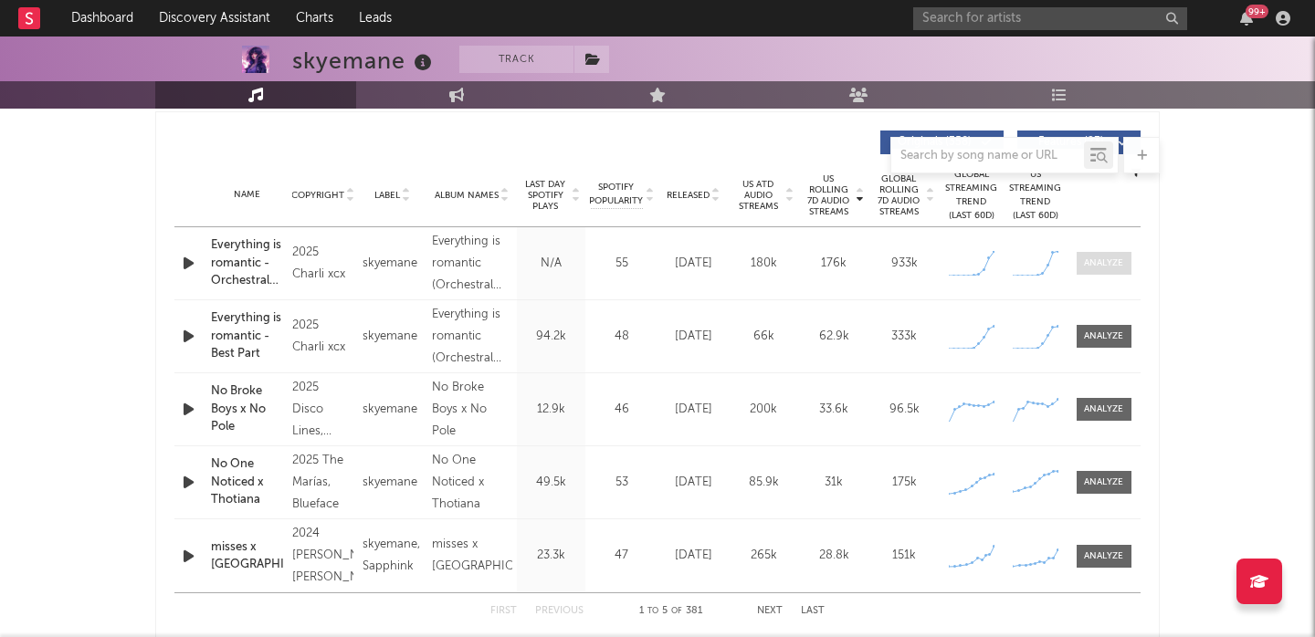
click at [1115, 265] on div at bounding box center [1103, 264] width 39 height 14
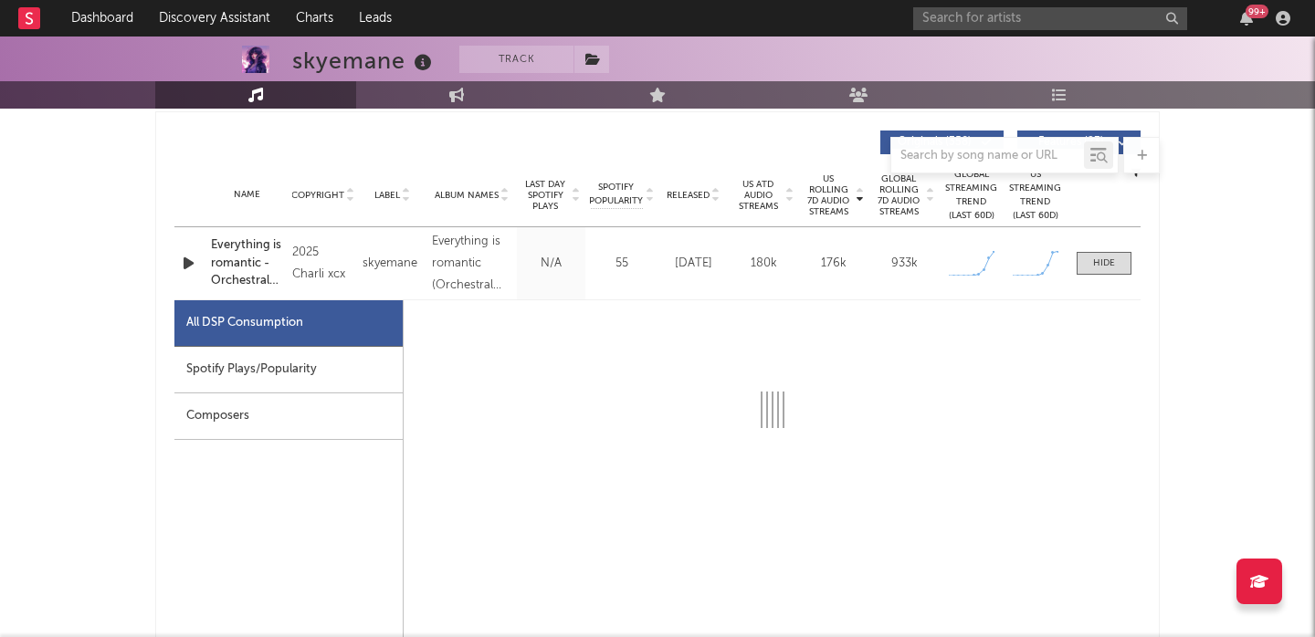
select select "1w"
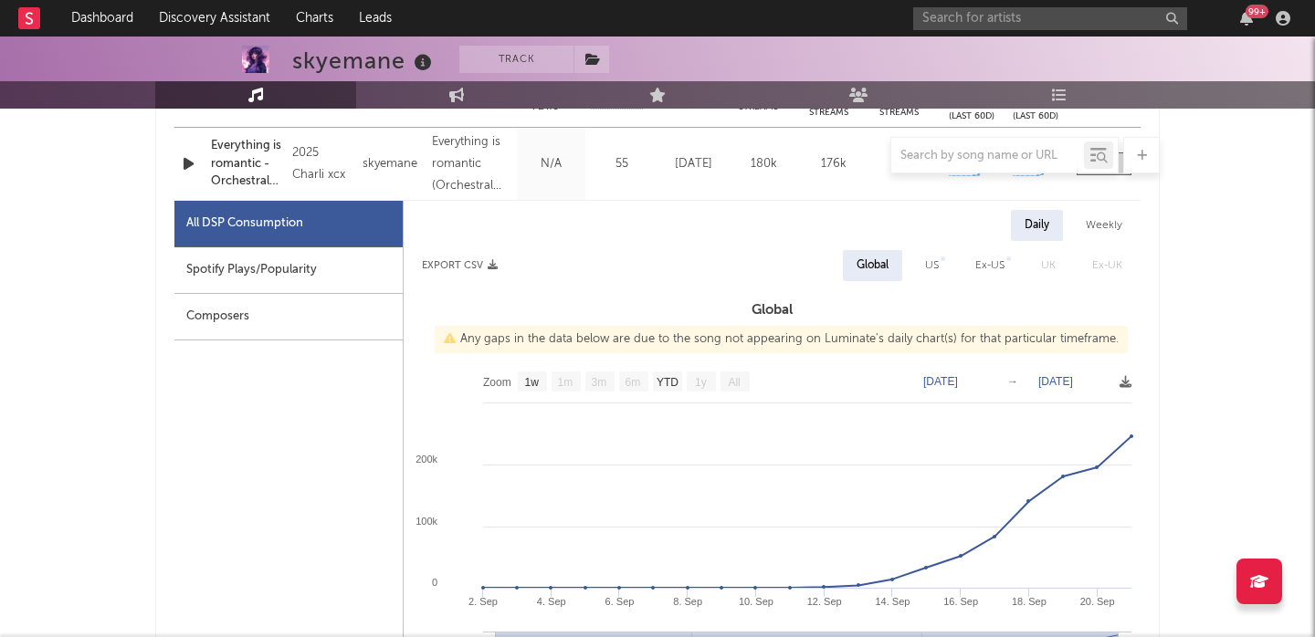
click at [945, 267] on div "US" at bounding box center [931, 265] width 41 height 31
select select "1w"
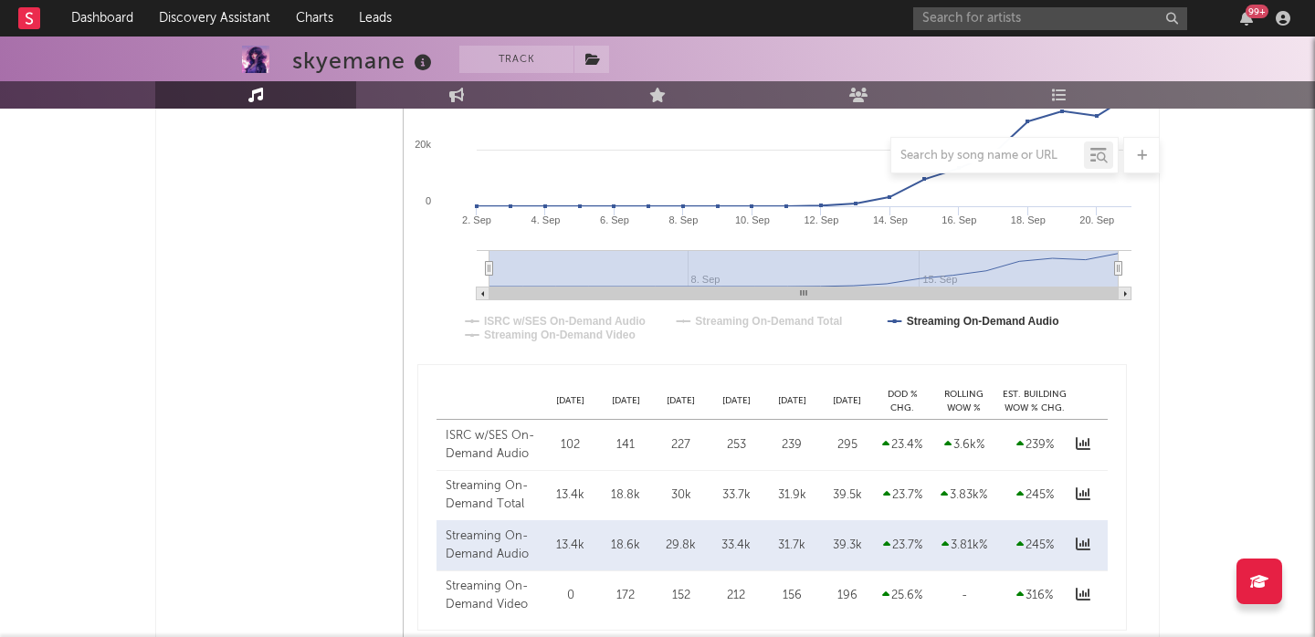
scroll to position [1188, 0]
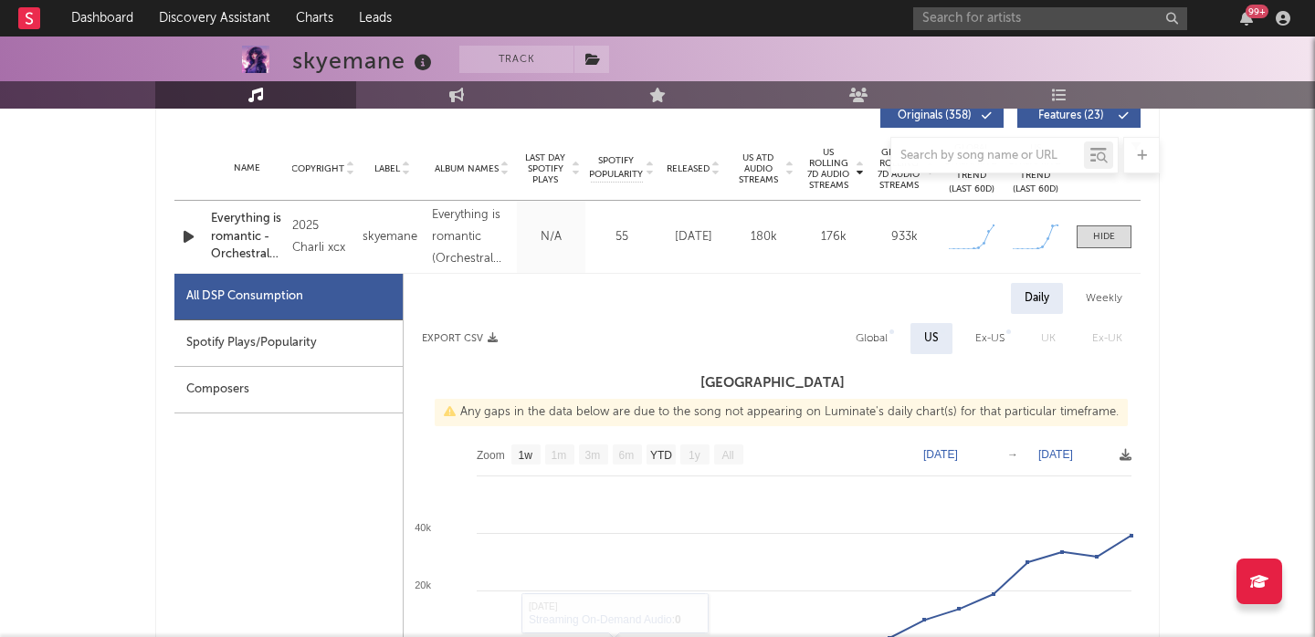
click at [885, 348] on div "Global" at bounding box center [872, 339] width 32 height 22
select select "1w"
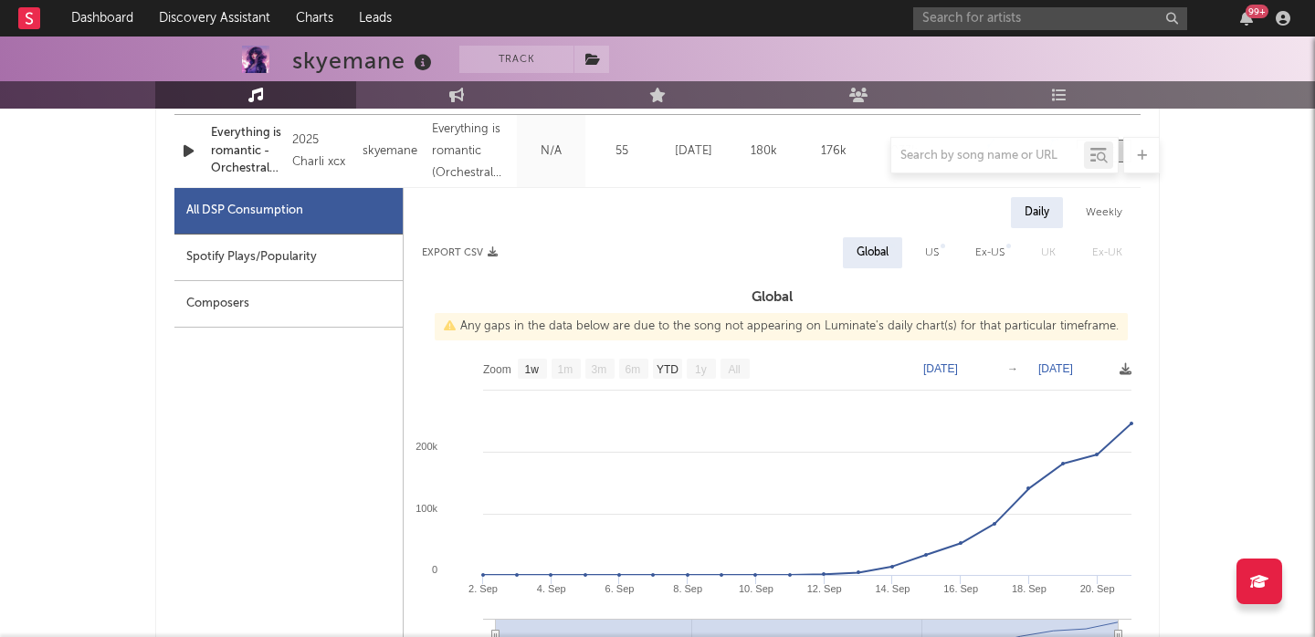
scroll to position [789, 0]
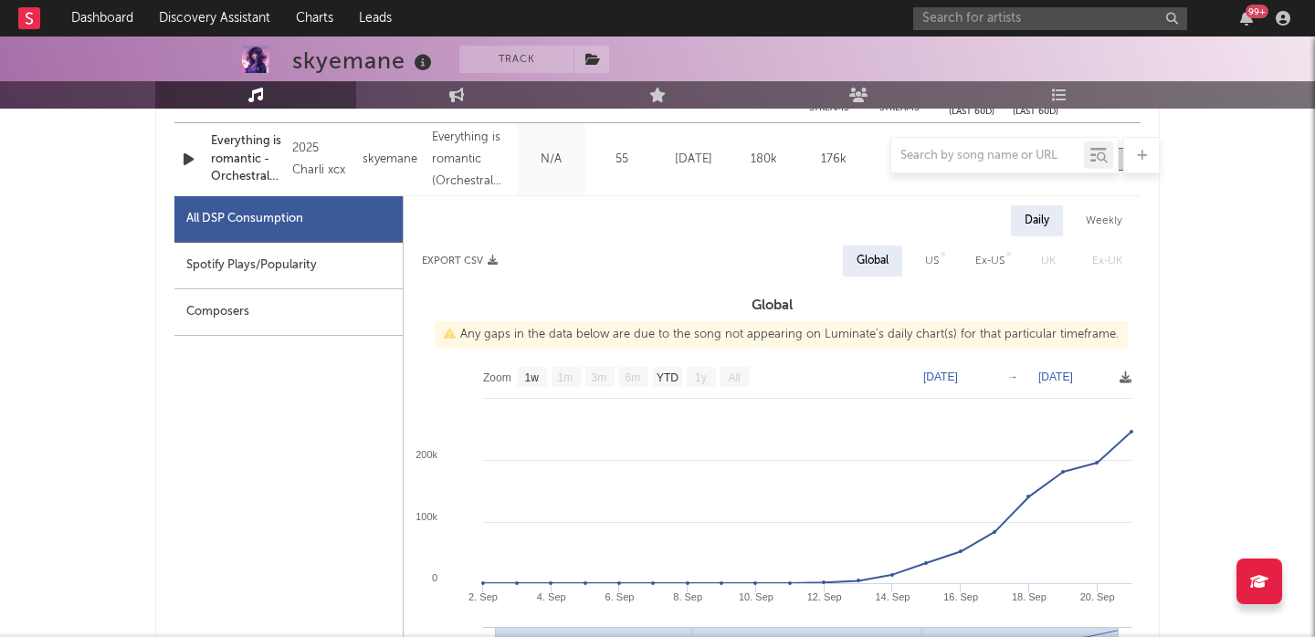
click at [254, 272] on div "Spotify Plays/Popularity" at bounding box center [288, 266] width 228 height 47
select select "1w"
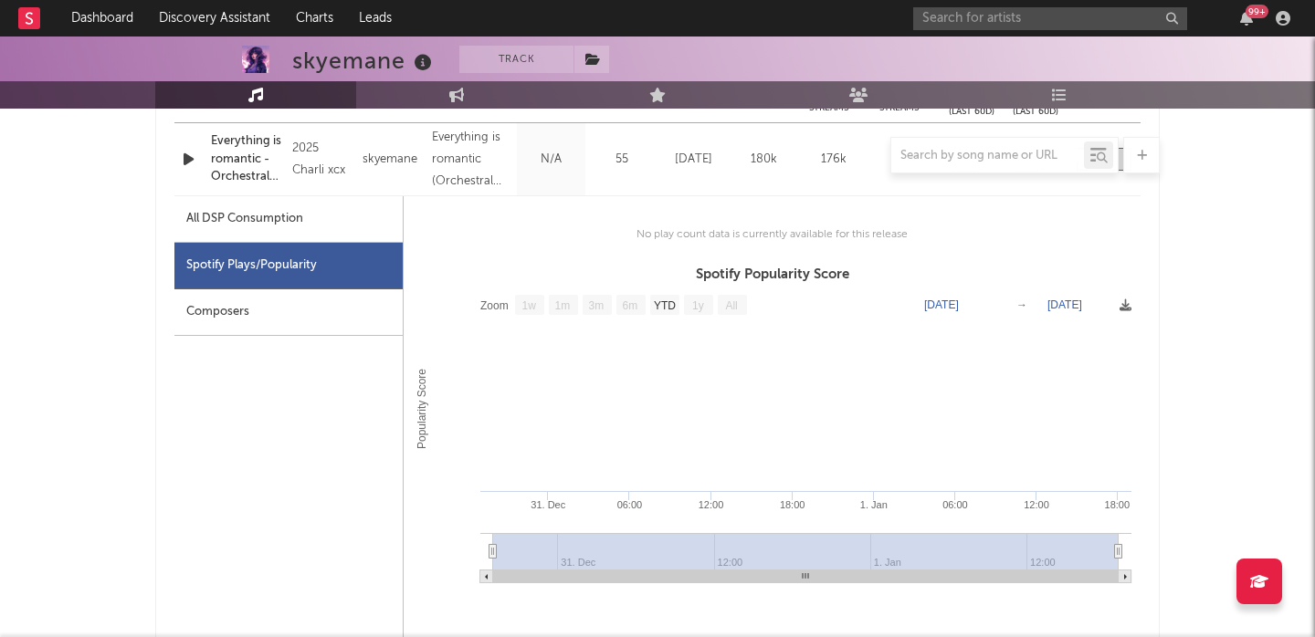
click at [276, 233] on div "All DSP Consumption" at bounding box center [288, 219] width 228 height 47
select select "1w"
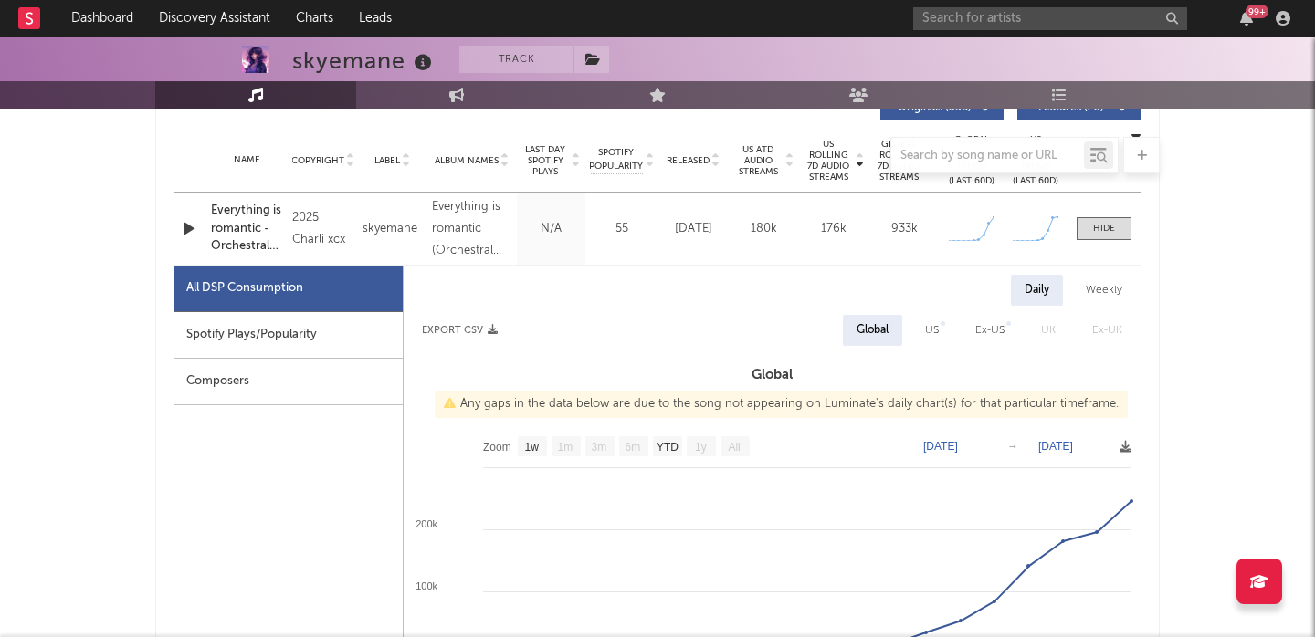
scroll to position [709, 0]
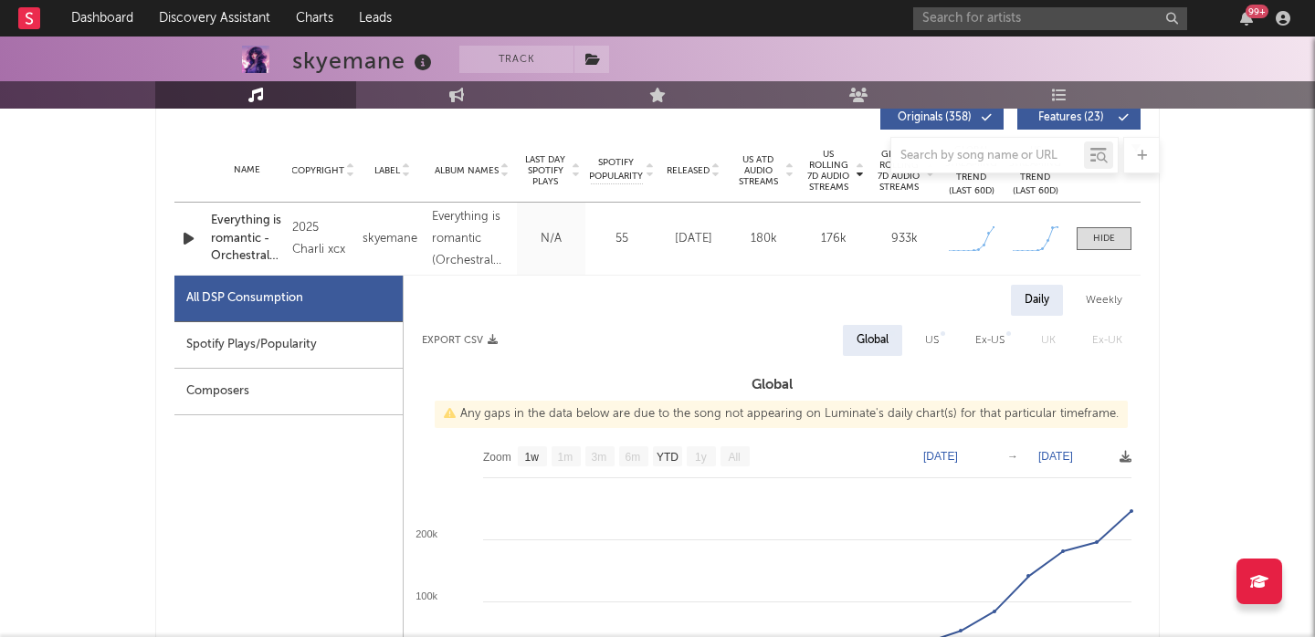
click at [549, 172] on div at bounding box center [657, 155] width 1004 height 37
click at [542, 158] on div at bounding box center [657, 155] width 1004 height 37
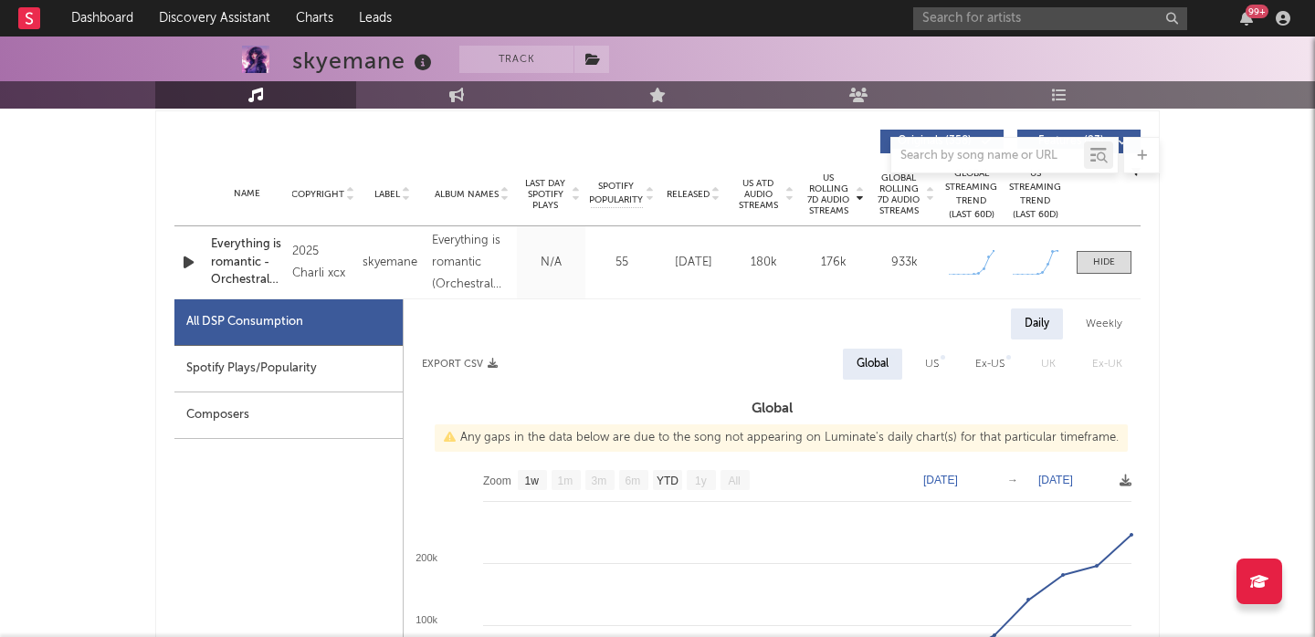
scroll to position [685, 0]
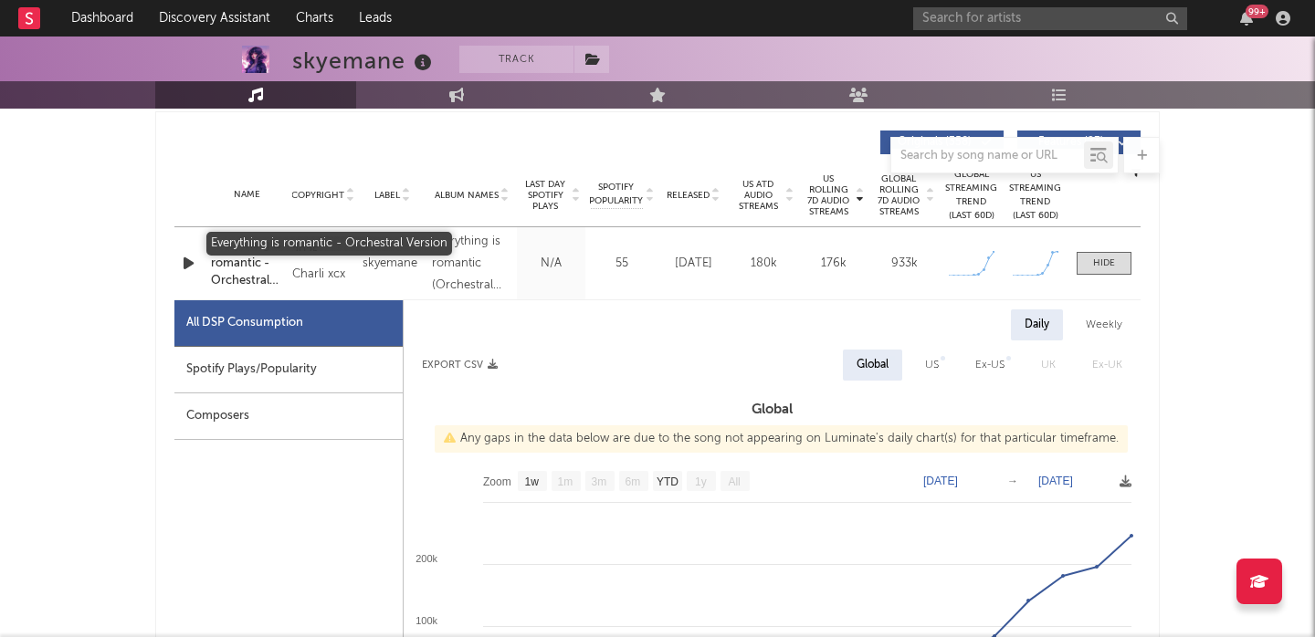
click at [235, 269] on div "Everything is romantic - Orchestral Version" at bounding box center [247, 263] width 72 height 54
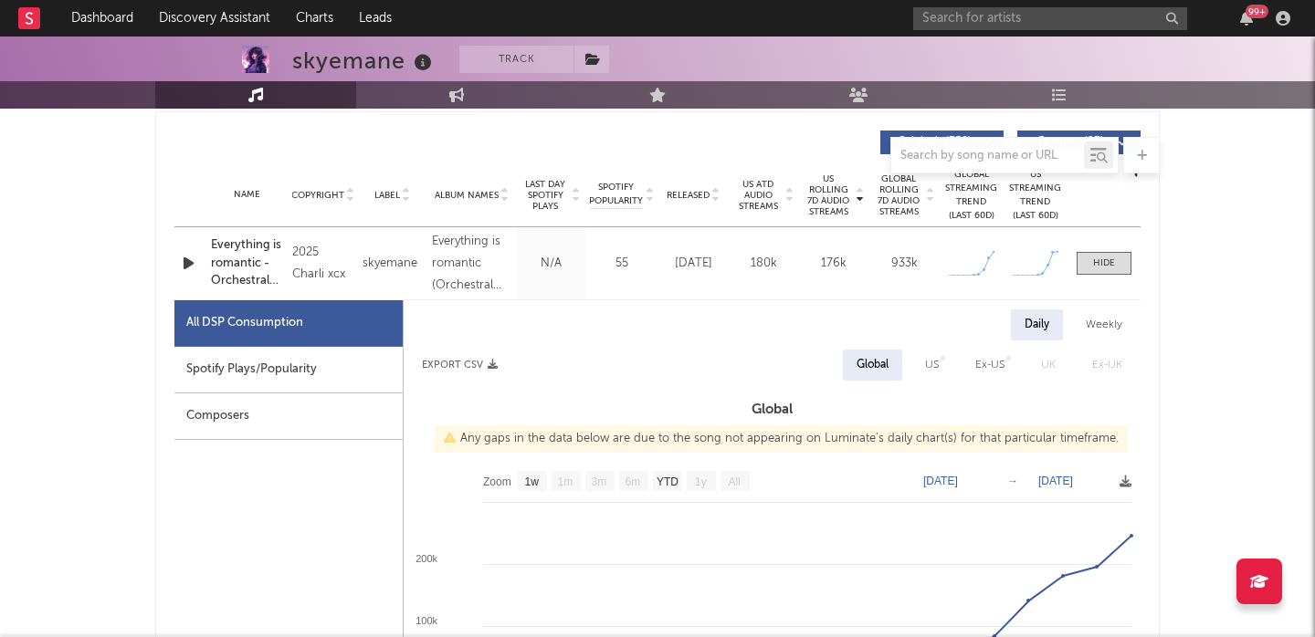
click at [549, 207] on span "Last Day Spotify Plays" at bounding box center [545, 195] width 48 height 33
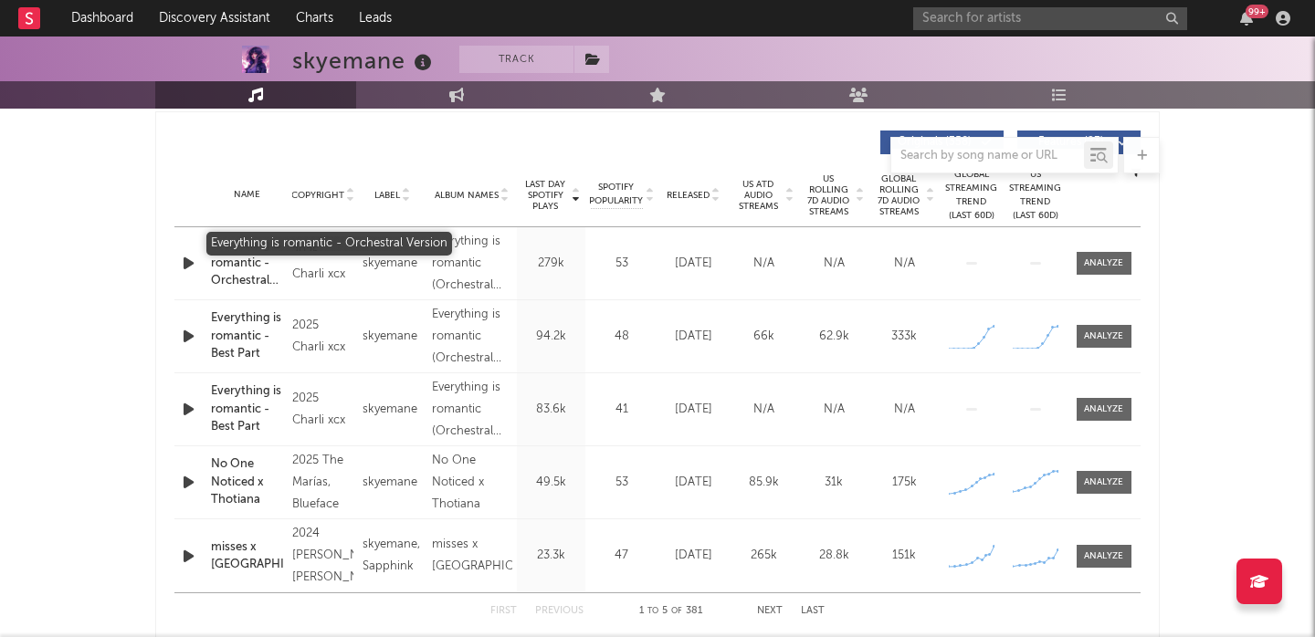
click at [241, 255] on div "Everything is romantic - Orchestral Version" at bounding box center [247, 263] width 72 height 54
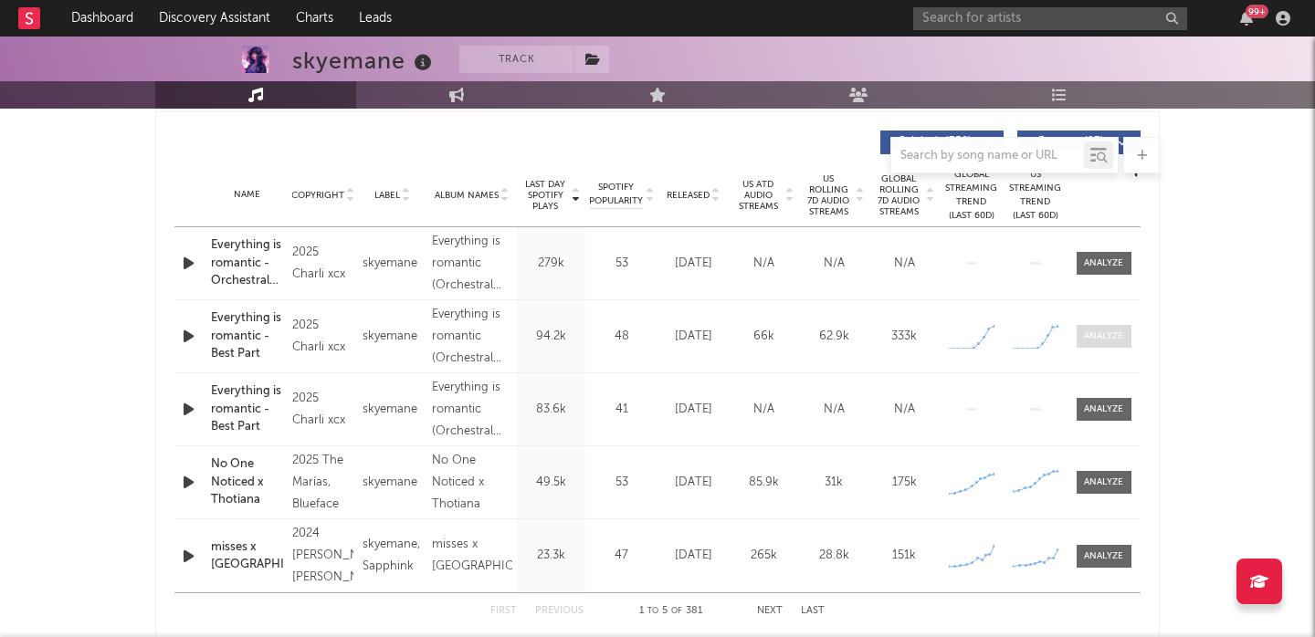
click at [1112, 341] on div at bounding box center [1103, 337] width 39 height 14
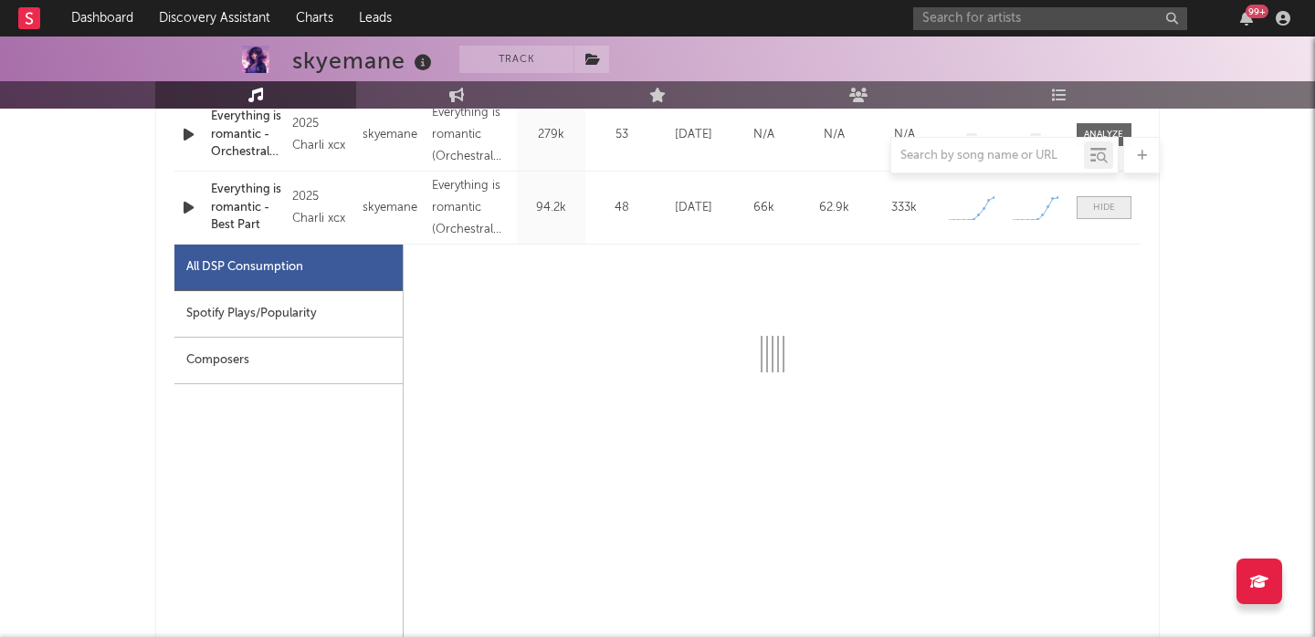
scroll to position [828, 0]
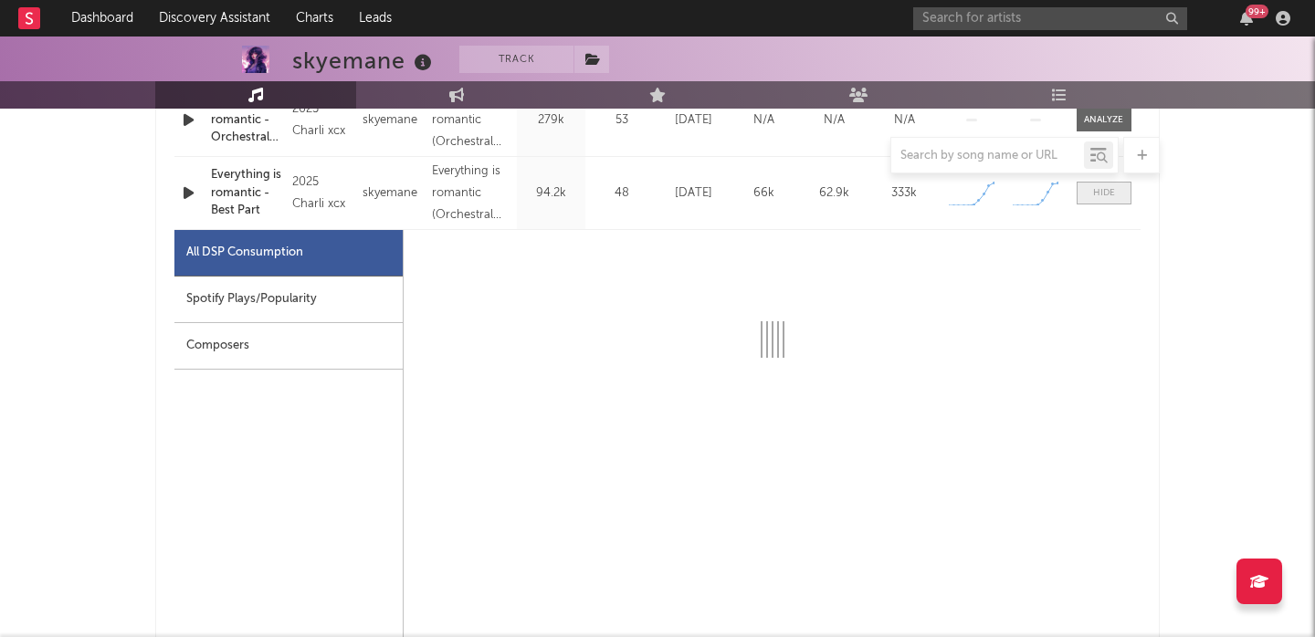
select select "1w"
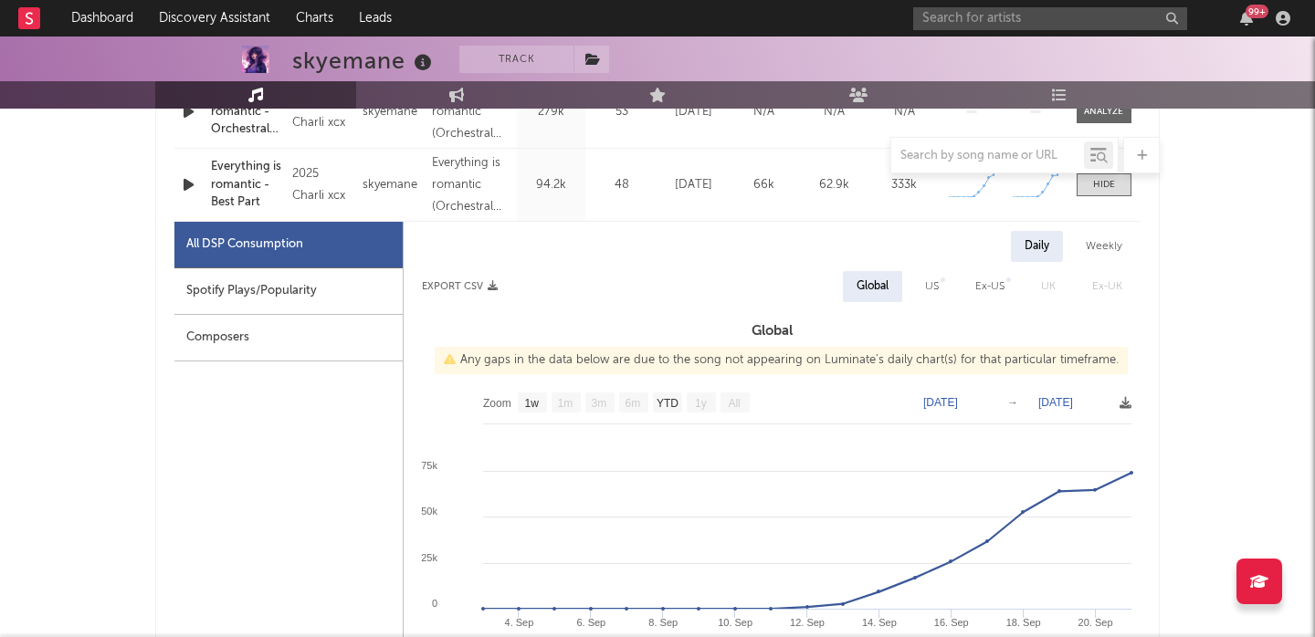
scroll to position [788, 0]
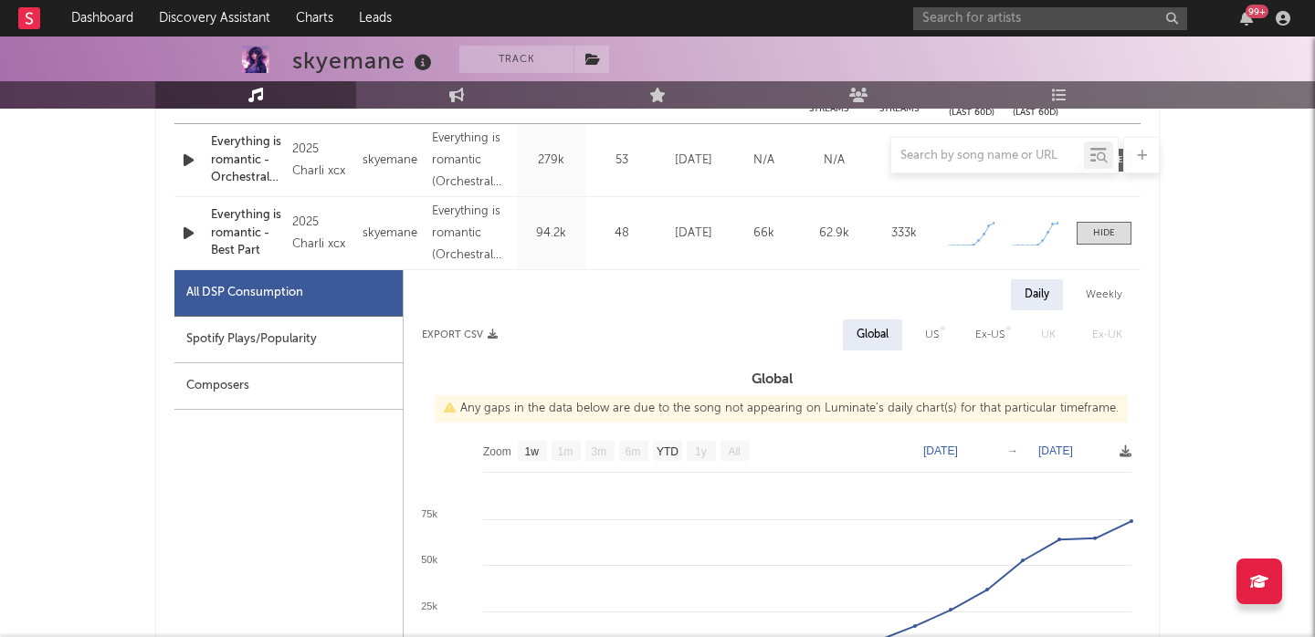
click at [927, 336] on div "US" at bounding box center [932, 335] width 14 height 22
select select "1w"
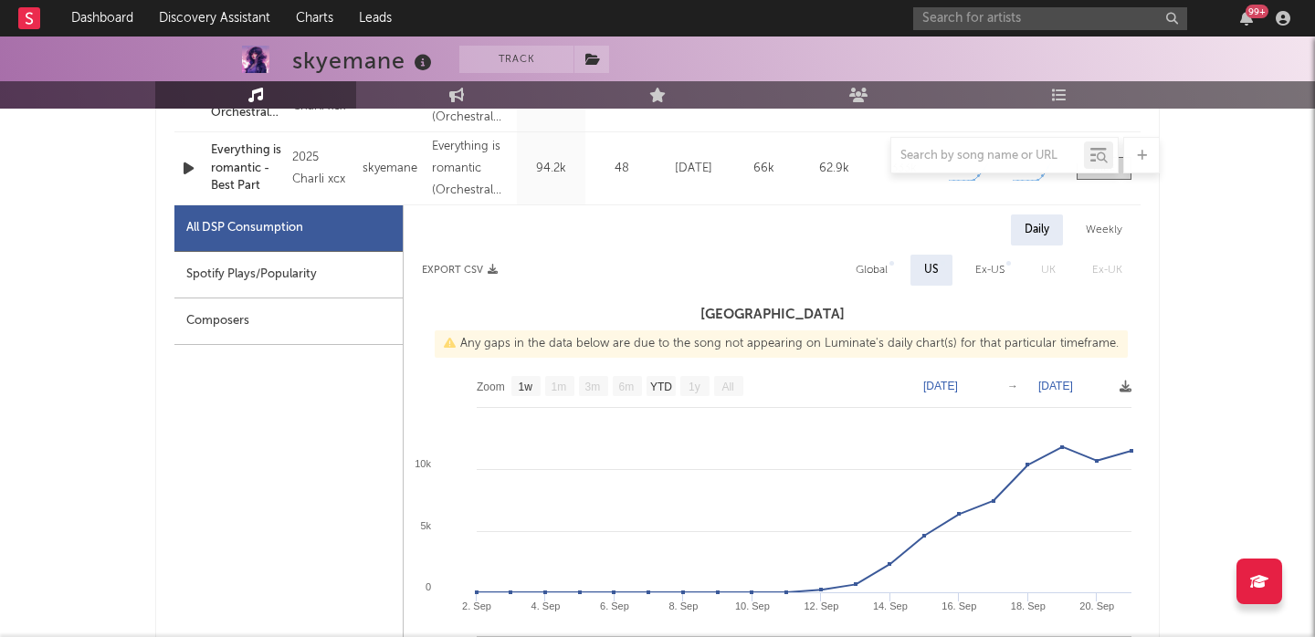
scroll to position [855, 0]
click at [241, 173] on div at bounding box center [657, 155] width 1004 height 37
click at [232, 157] on div at bounding box center [657, 155] width 1004 height 37
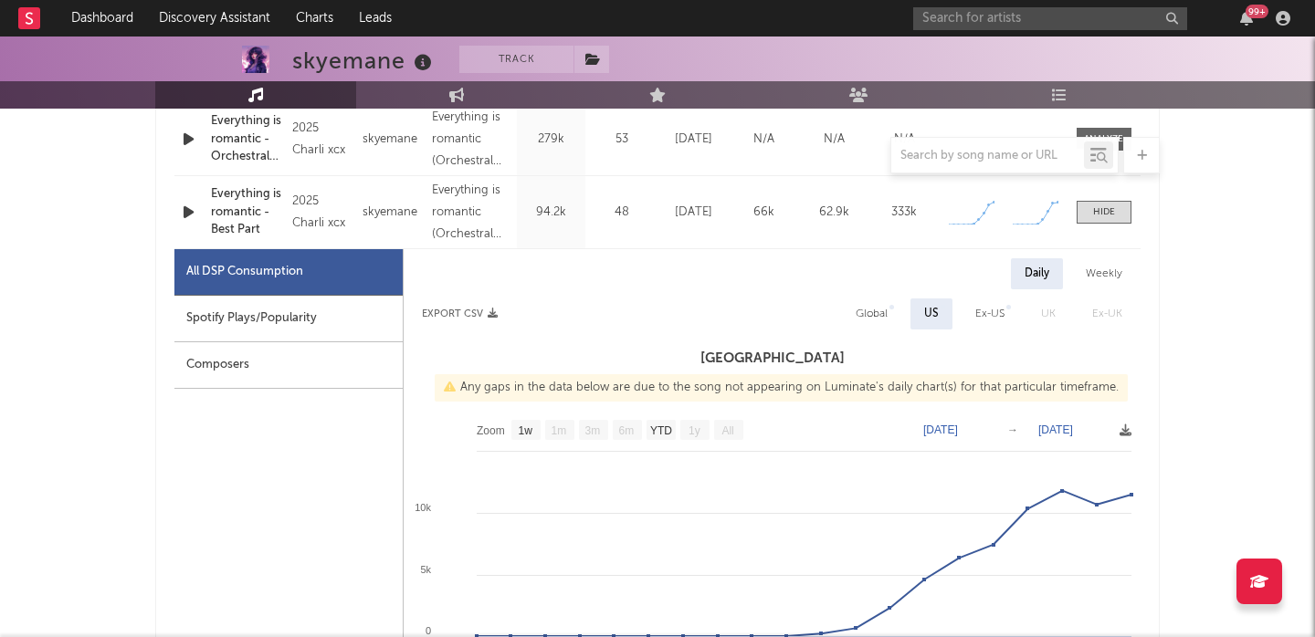
scroll to position [786, 0]
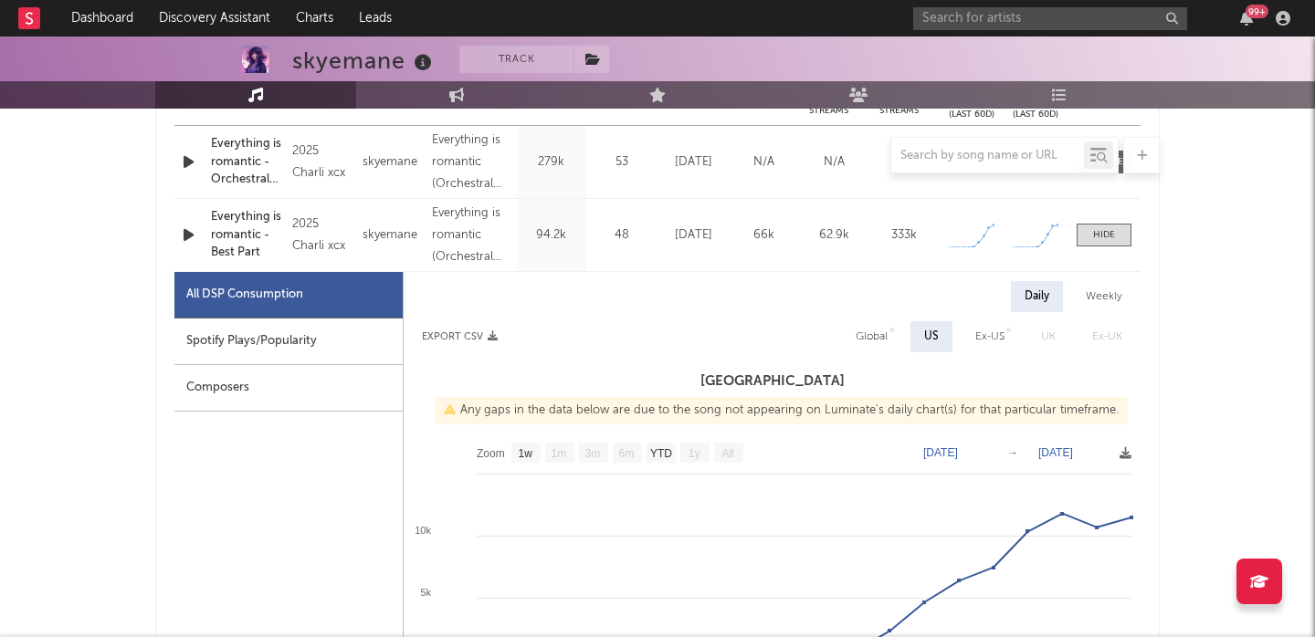
click at [234, 224] on div "Everything is romantic - Best Part" at bounding box center [247, 235] width 72 height 54
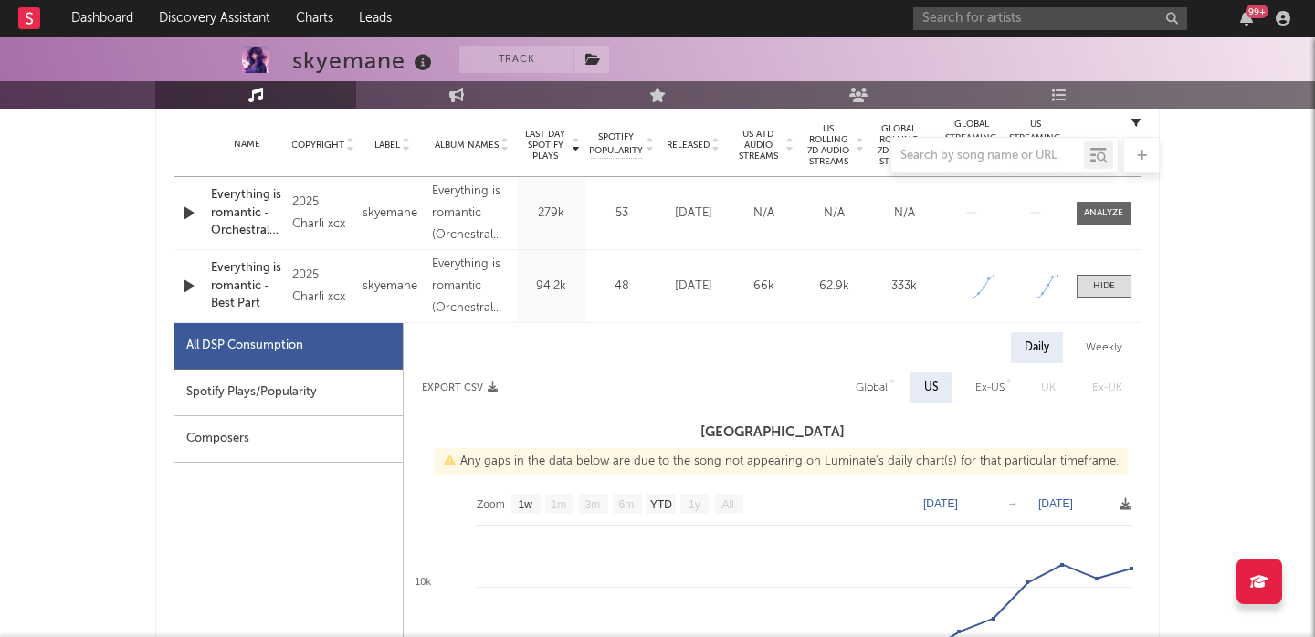
scroll to position [725, 0]
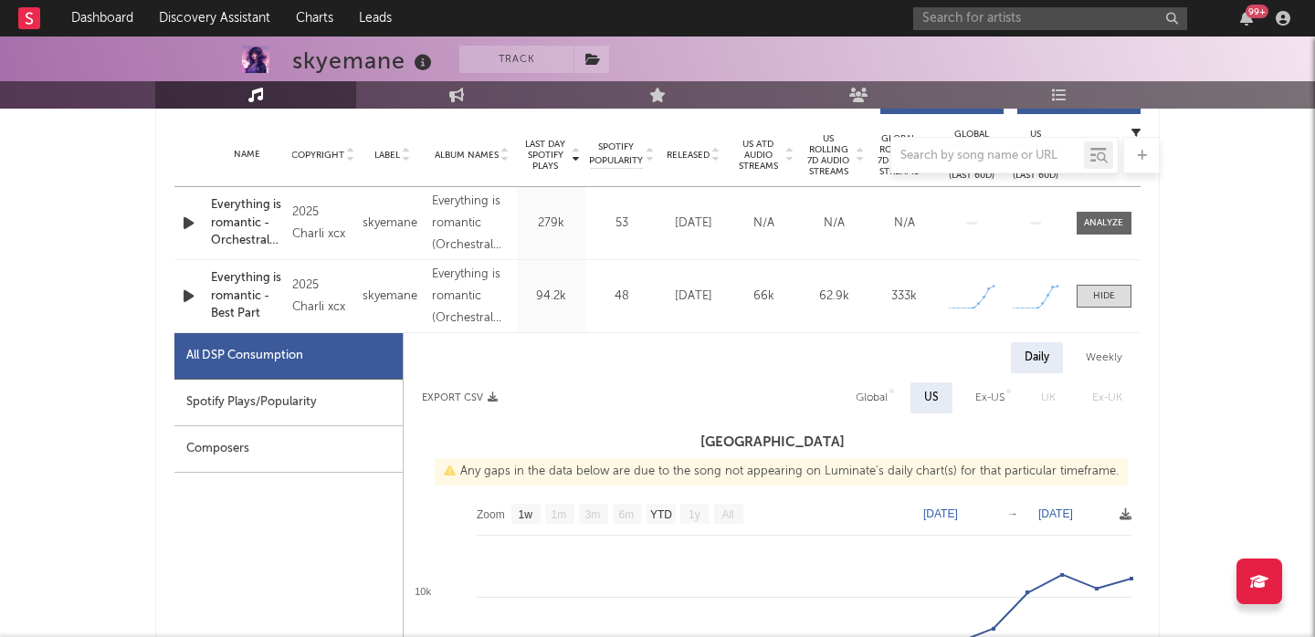
click at [836, 159] on div at bounding box center [657, 155] width 1004 height 37
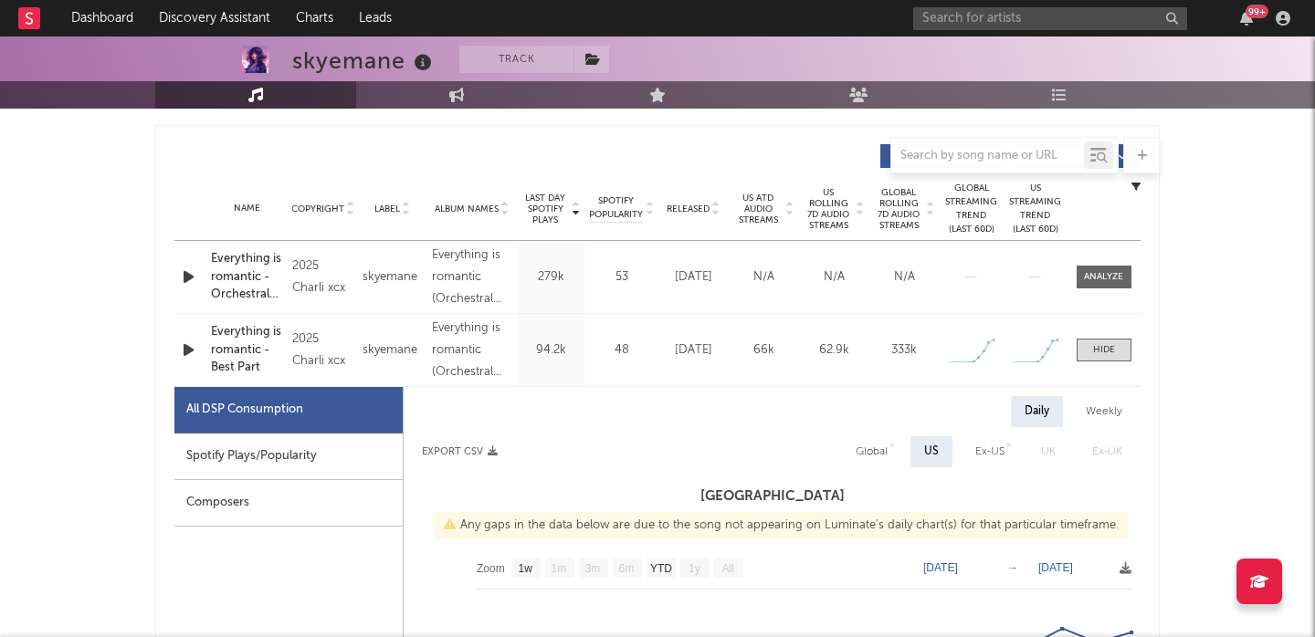
click at [834, 207] on span "US Rolling 7D Audio Streams" at bounding box center [829, 209] width 50 height 44
select select "1w"
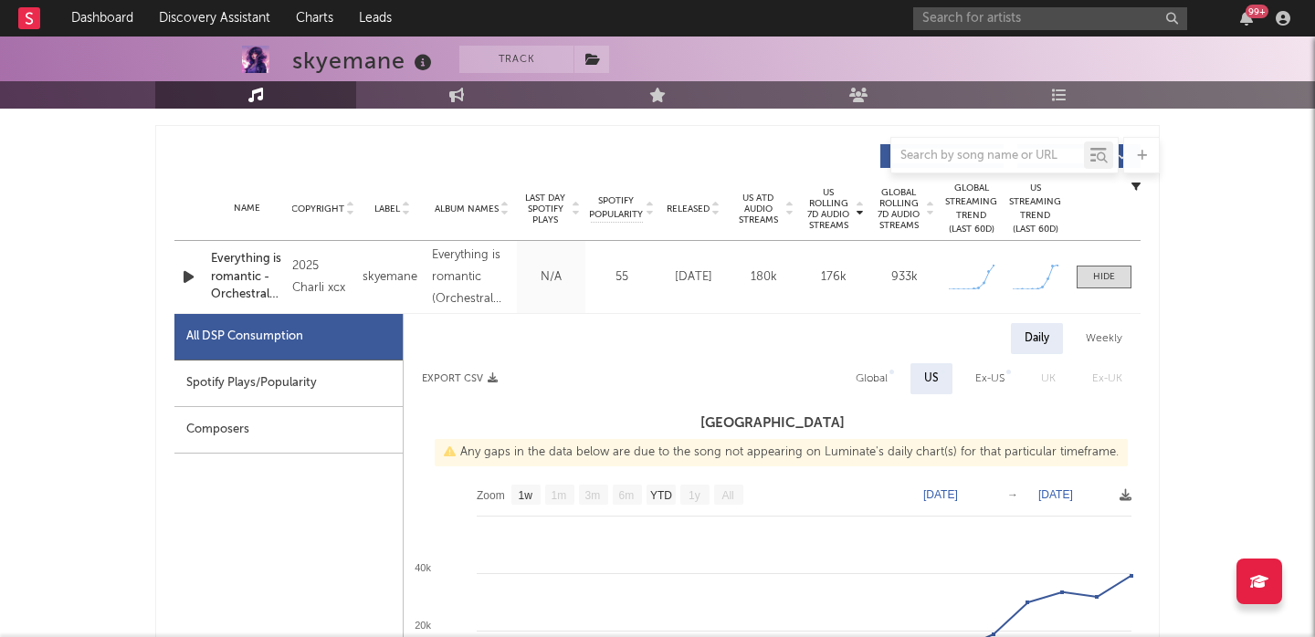
click at [558, 208] on span "Last Day Spotify Plays" at bounding box center [545, 209] width 48 height 33
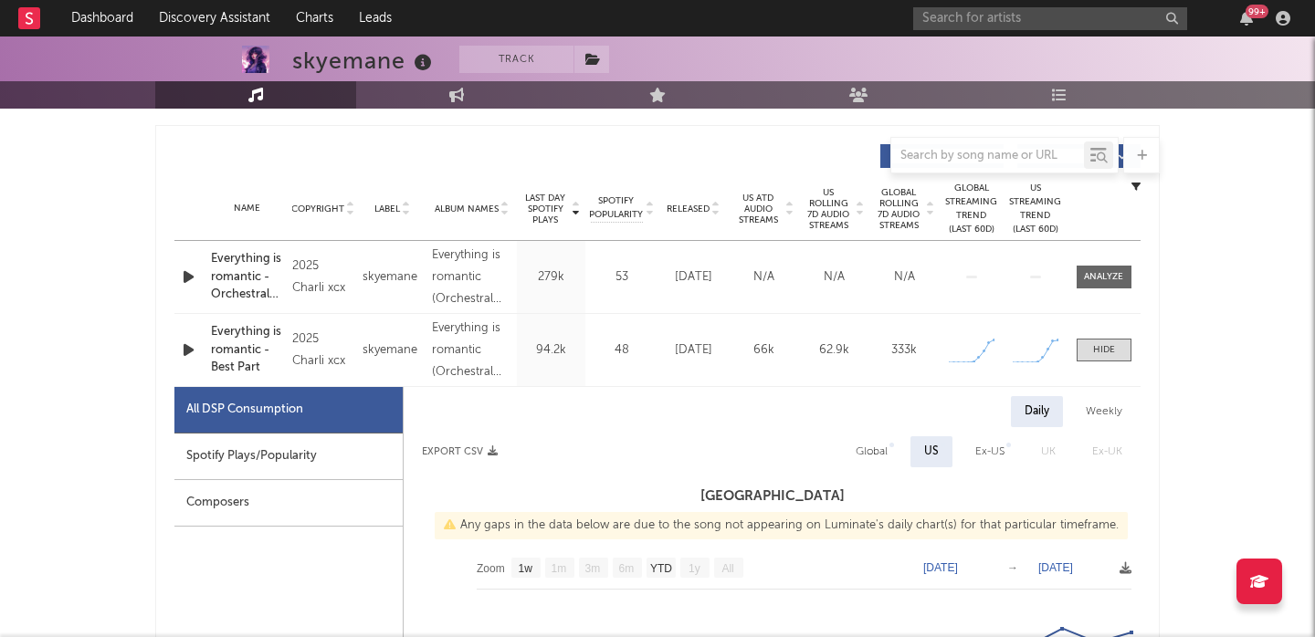
click at [830, 203] on span "US Rolling 7D Audio Streams" at bounding box center [829, 209] width 50 height 44
select select "1w"
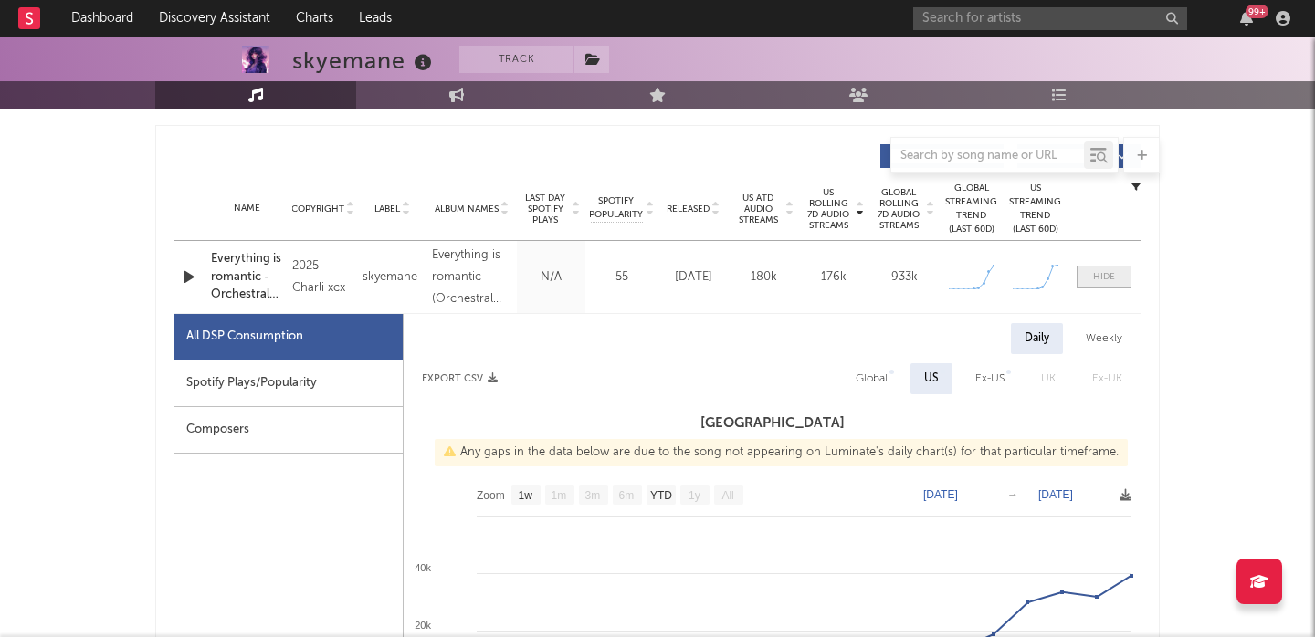
click at [1107, 275] on div at bounding box center [1104, 277] width 22 height 14
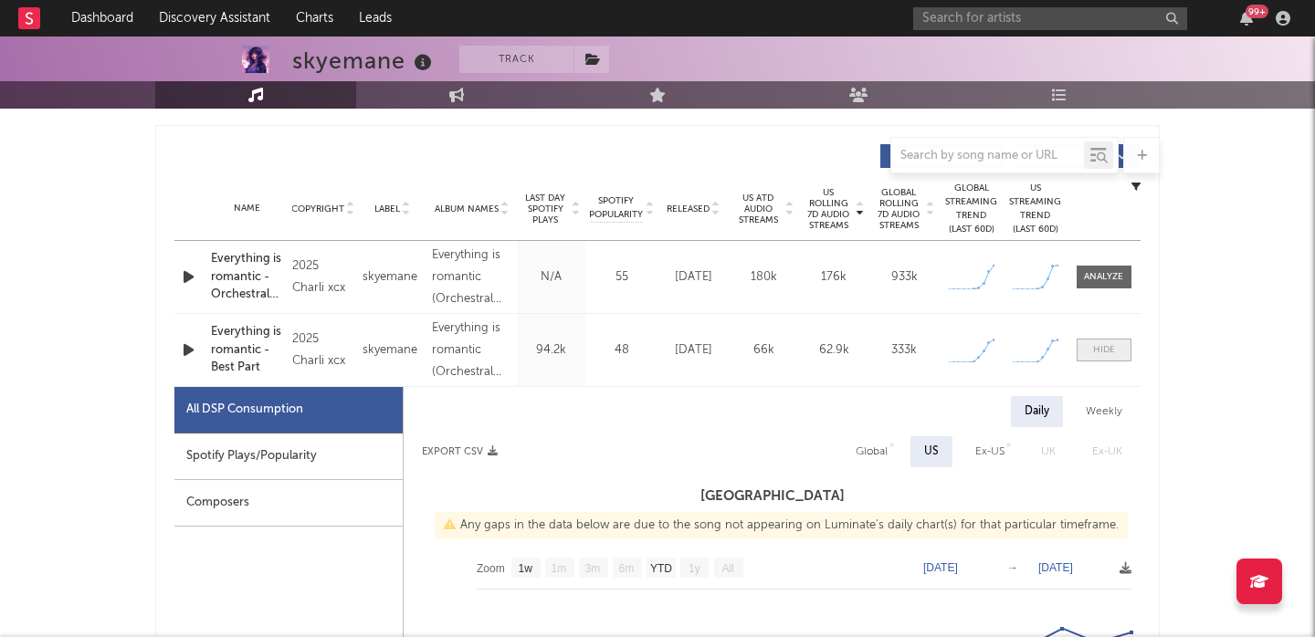
click at [1106, 346] on div at bounding box center [1104, 350] width 22 height 14
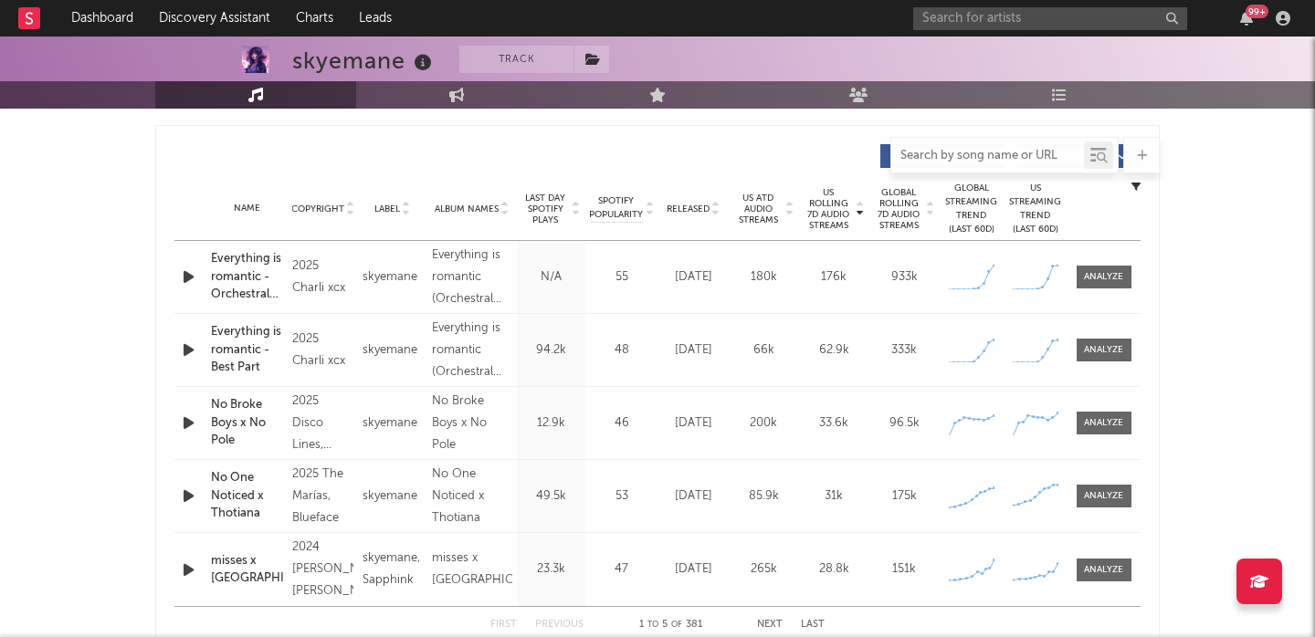
click at [951, 155] on input "text" at bounding box center [987, 156] width 193 height 15
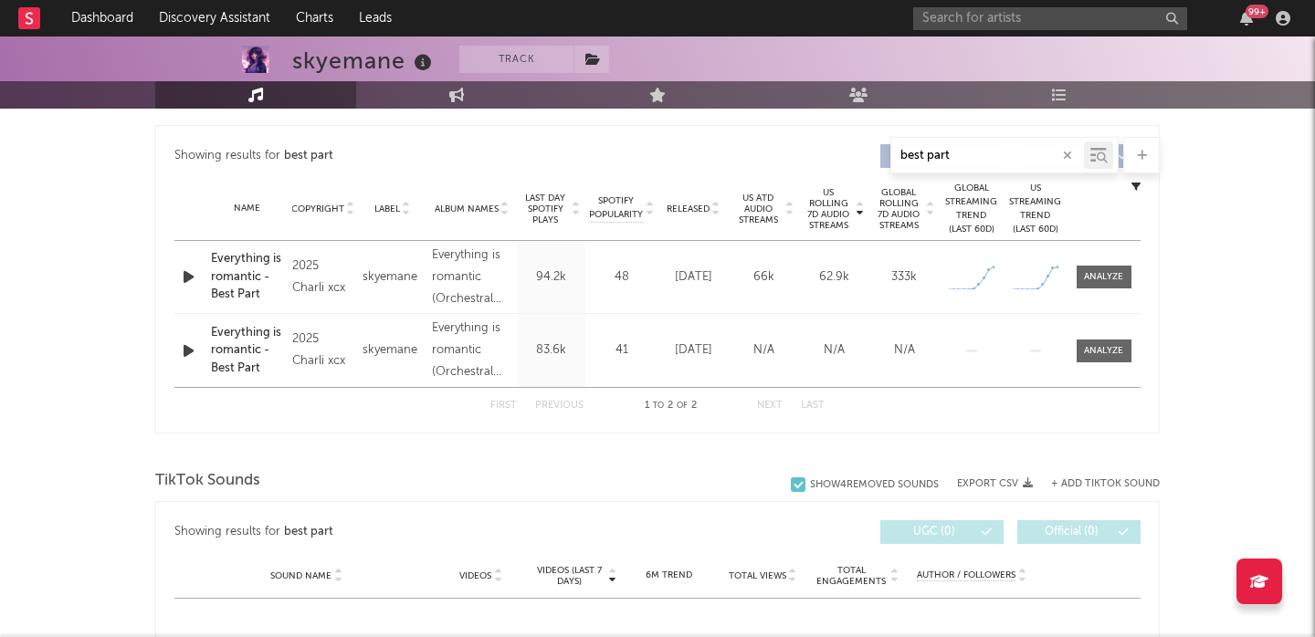
type input "best part"
click at [236, 348] on div "Everything is romantic - Best Part" at bounding box center [247, 351] width 72 height 54
click at [1093, 273] on div at bounding box center [1103, 277] width 39 height 14
select select "1w"
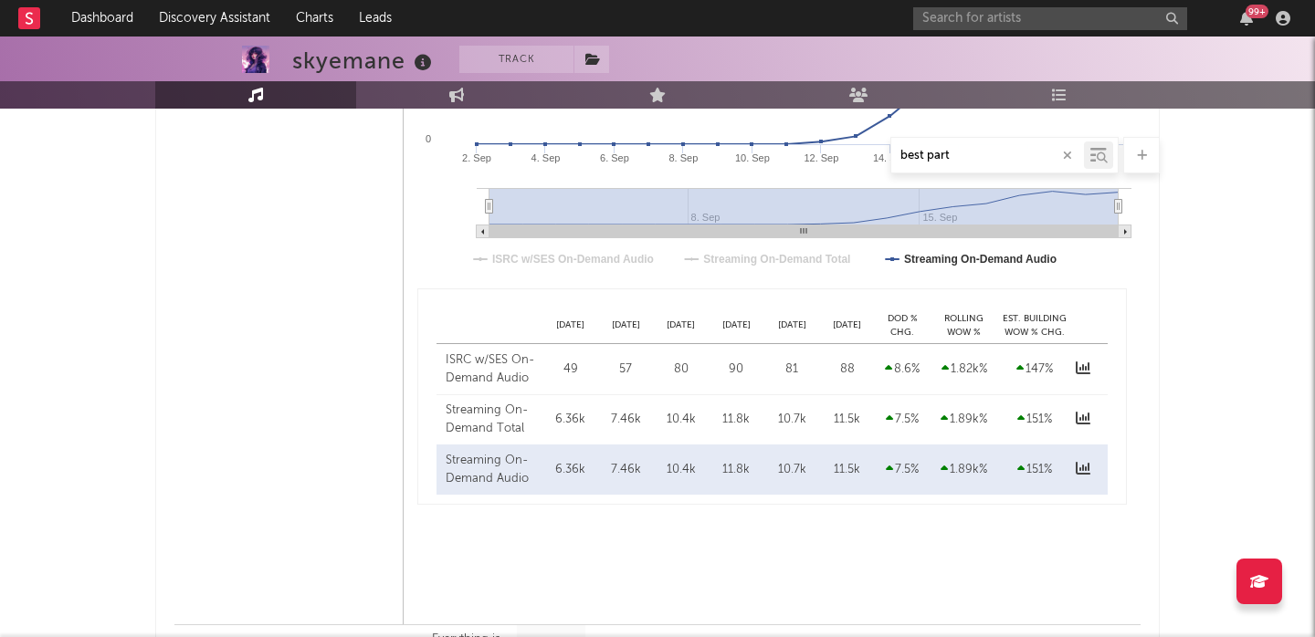
scroll to position [820, 0]
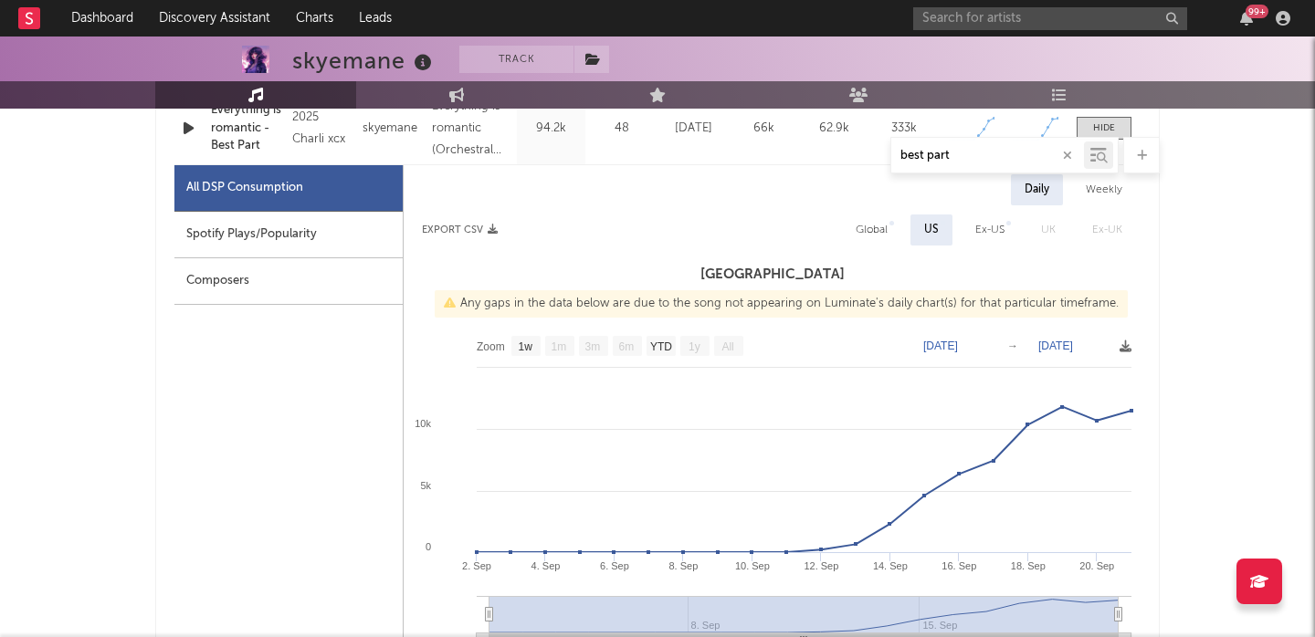
click at [888, 236] on div "Global" at bounding box center [872, 230] width 32 height 22
select select "1w"
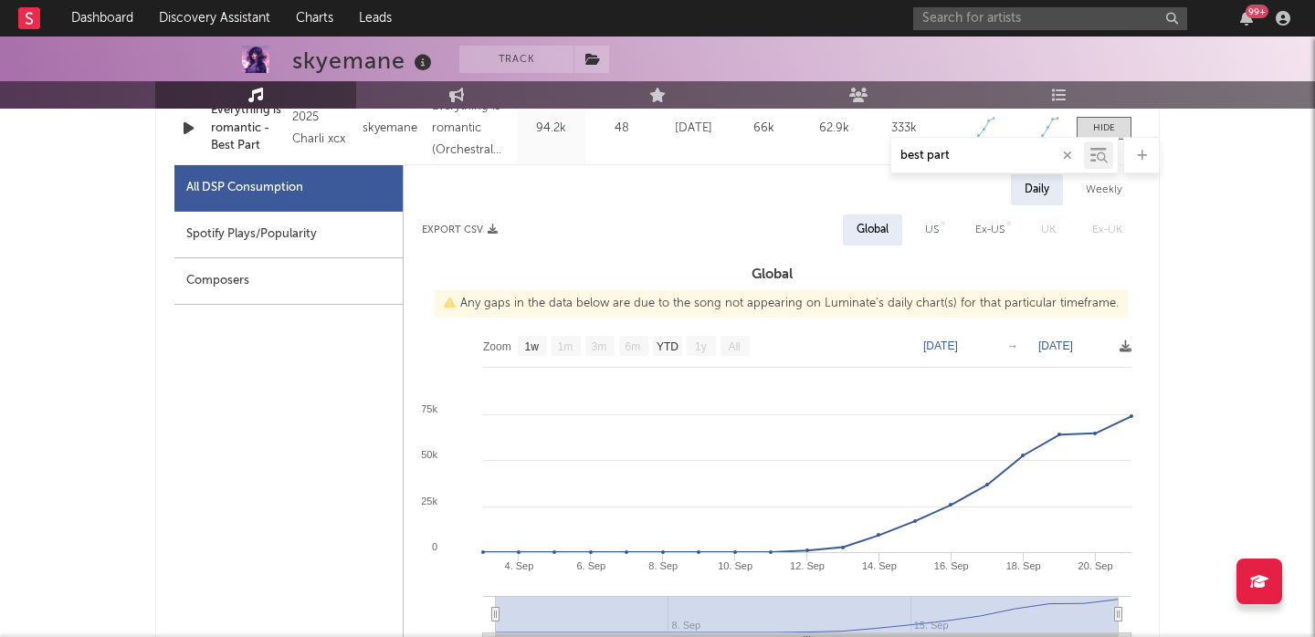
scroll to position [1229, 0]
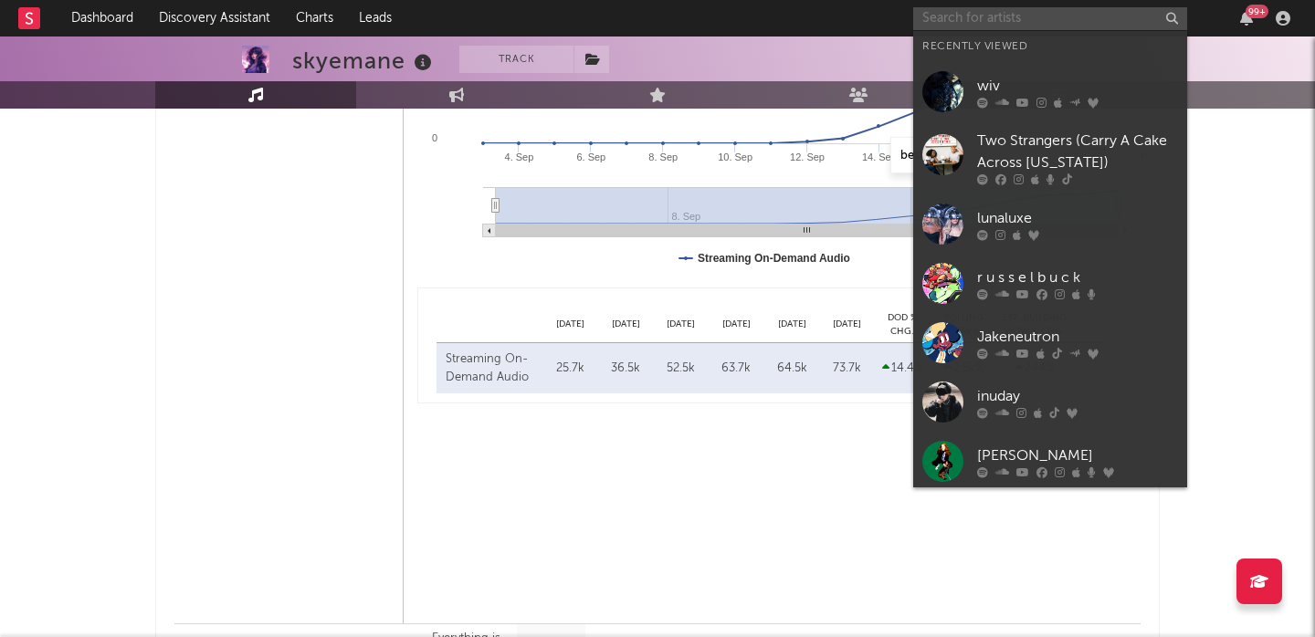
click at [989, 19] on input "text" at bounding box center [1050, 18] width 274 height 23
paste input "Julia Wol"
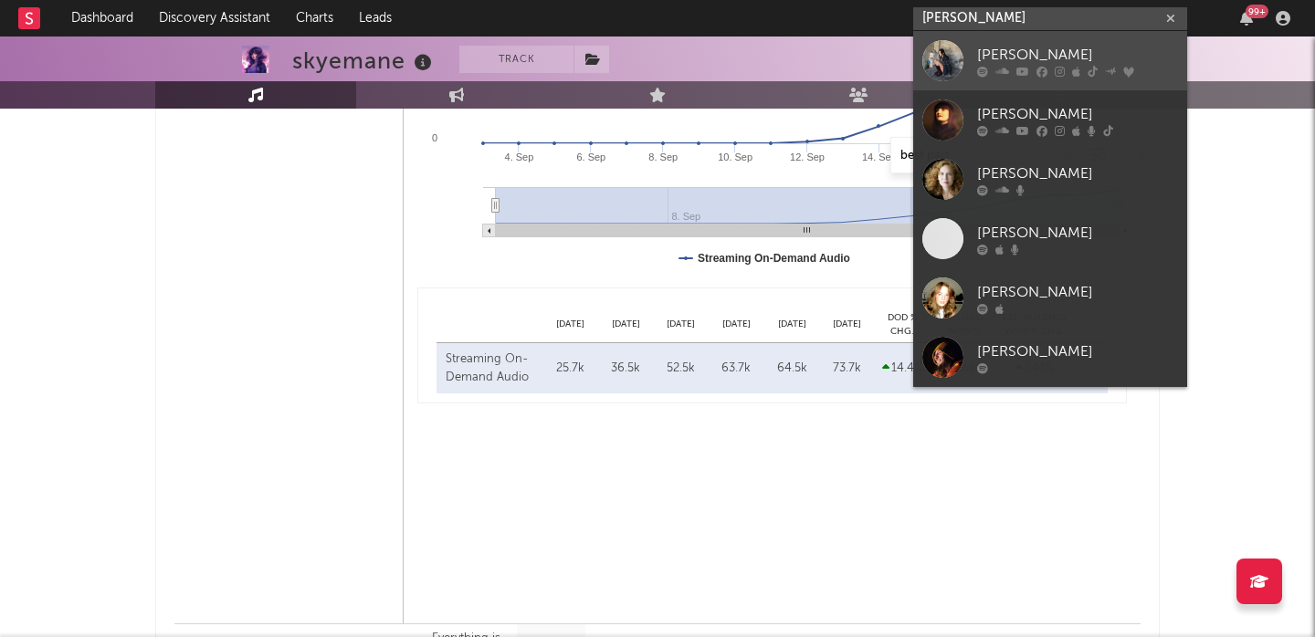
type input "Julia Wol"
click at [1040, 53] on div "Julia Wolf" at bounding box center [1077, 55] width 201 height 22
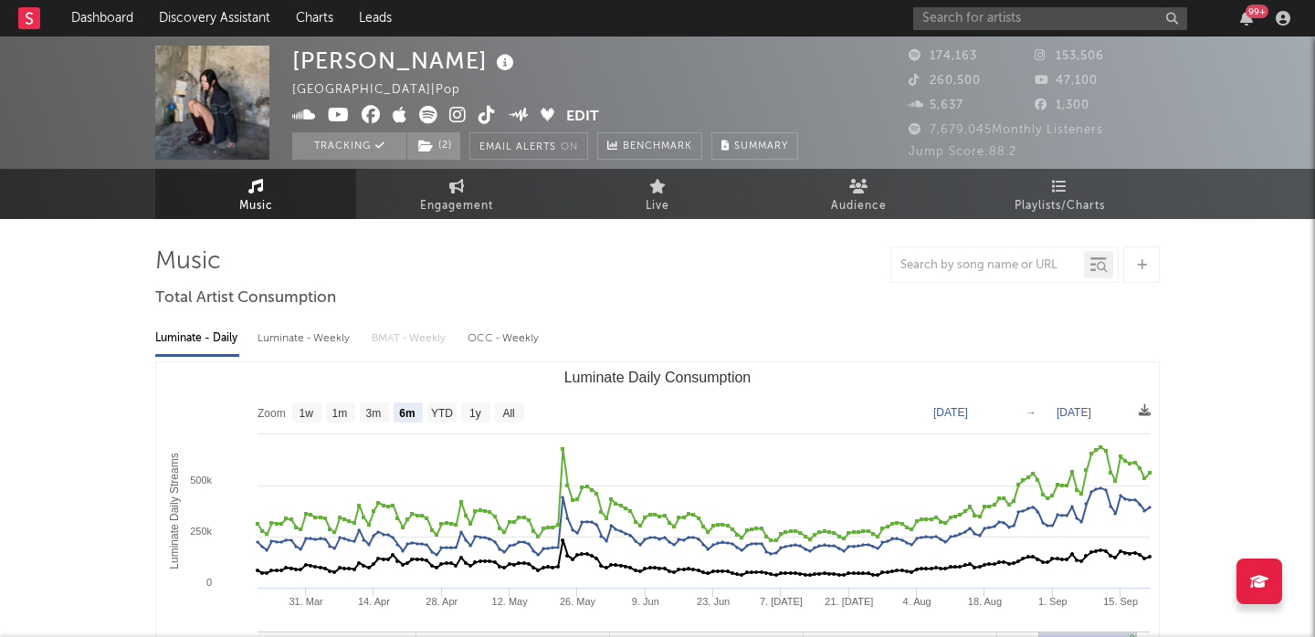
click at [518, 410] on rect "Luminate Daily Consumption" at bounding box center [509, 413] width 29 height 20
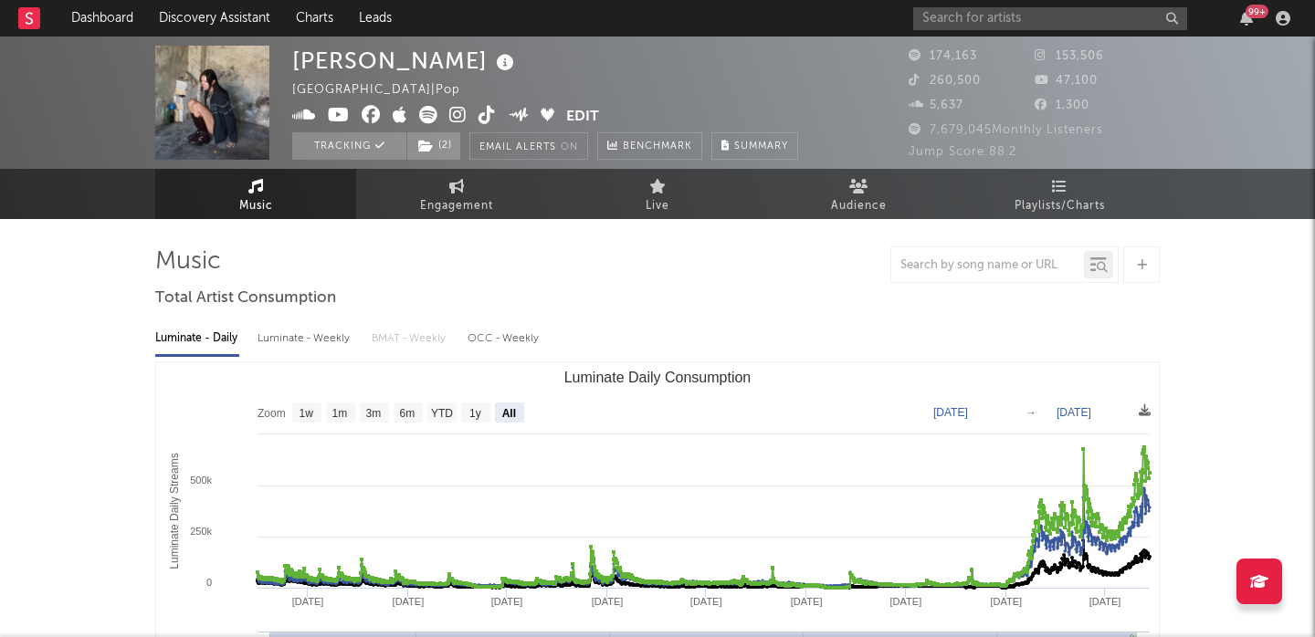
select select "All"
type input "2021-03-31"
click at [965, 19] on input "text" at bounding box center [1050, 18] width 274 height 23
paste input "Miraidempa"
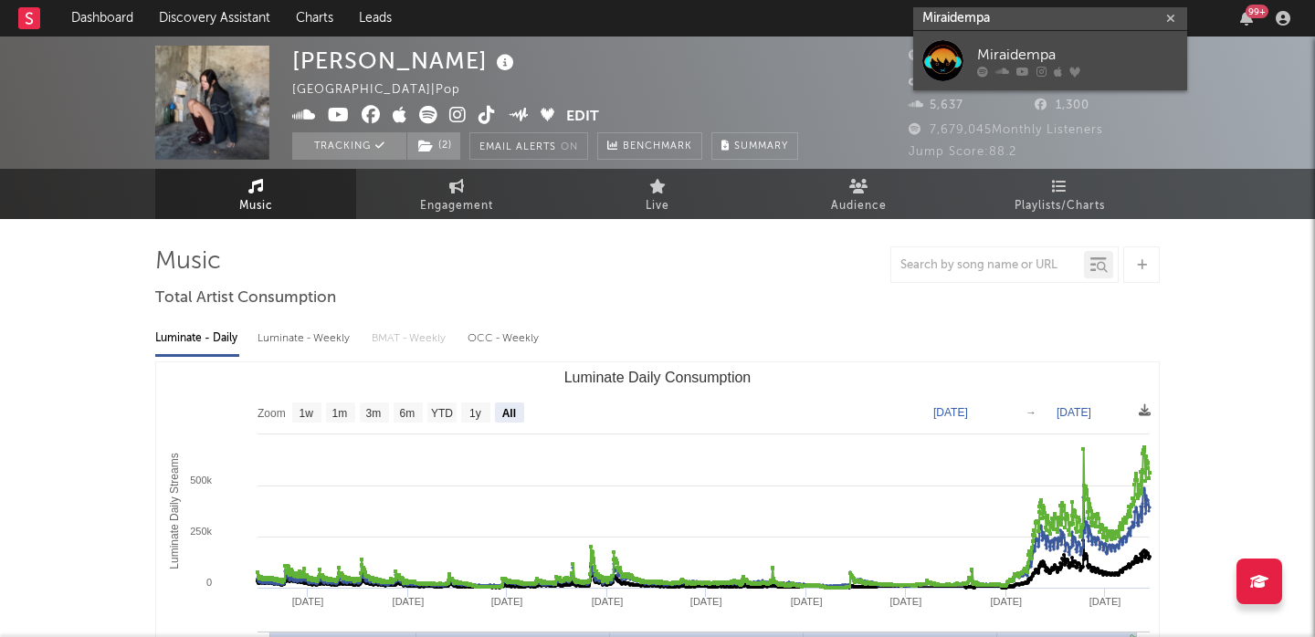
type input "Miraidempa"
click at [1048, 53] on div "Miraidempa" at bounding box center [1077, 55] width 201 height 22
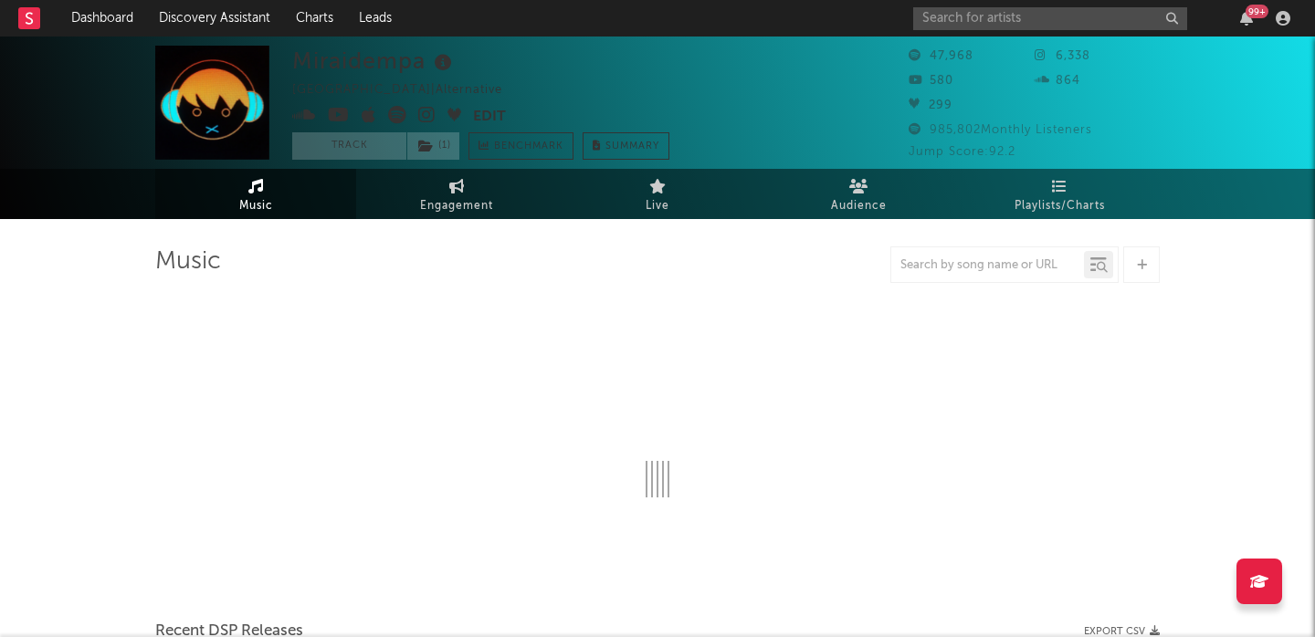
select select "6m"
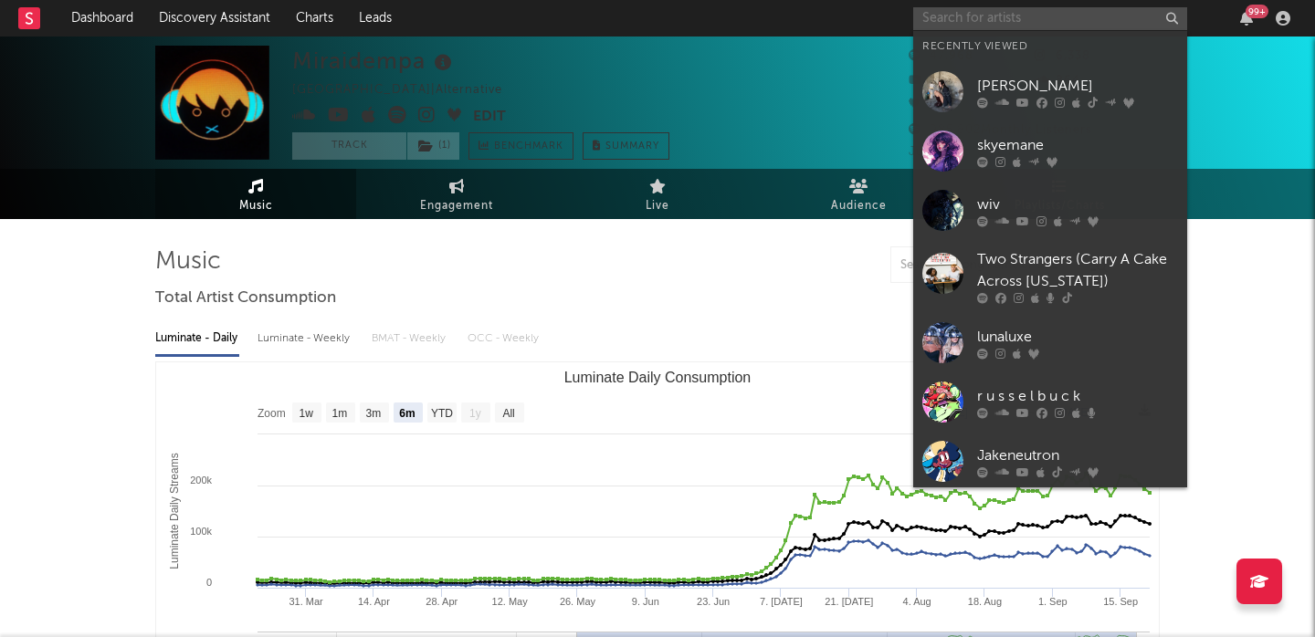
click at [946, 18] on input "text" at bounding box center [1050, 18] width 274 height 23
paste input "Zulan"
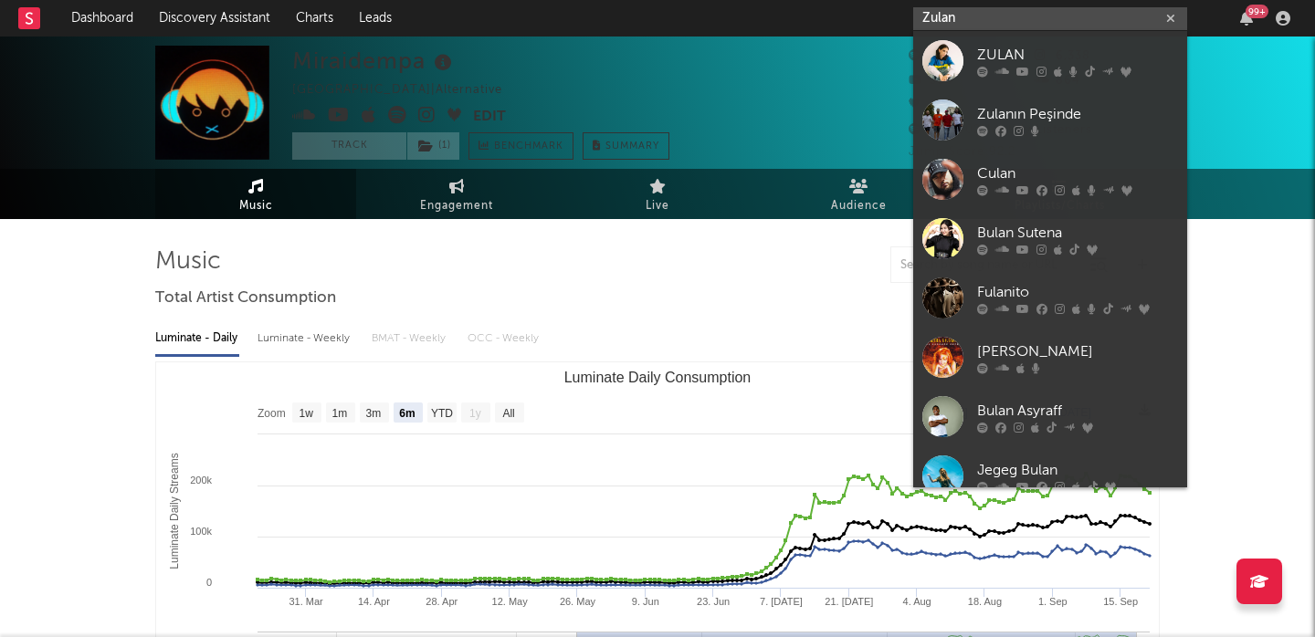
type input "Zulan"
click at [1019, 50] on div "ZULAN" at bounding box center [1077, 55] width 201 height 22
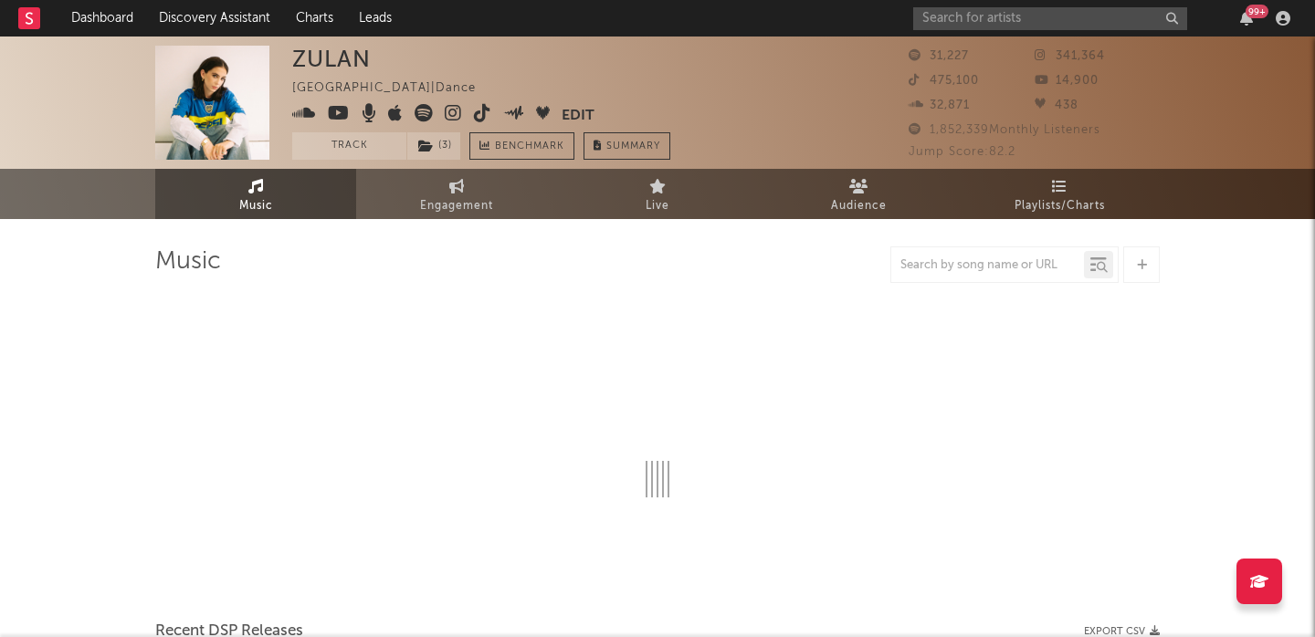
select select "1w"
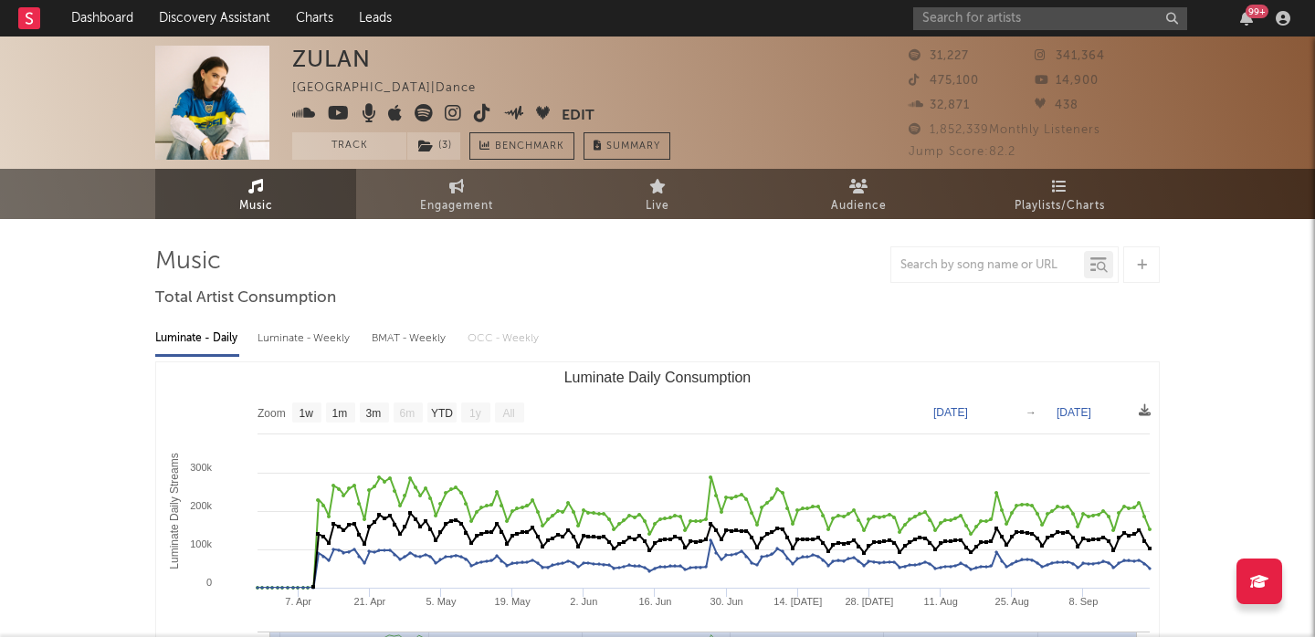
click at [315, 347] on div "Luminate - Weekly" at bounding box center [305, 338] width 96 height 31
select select "6m"
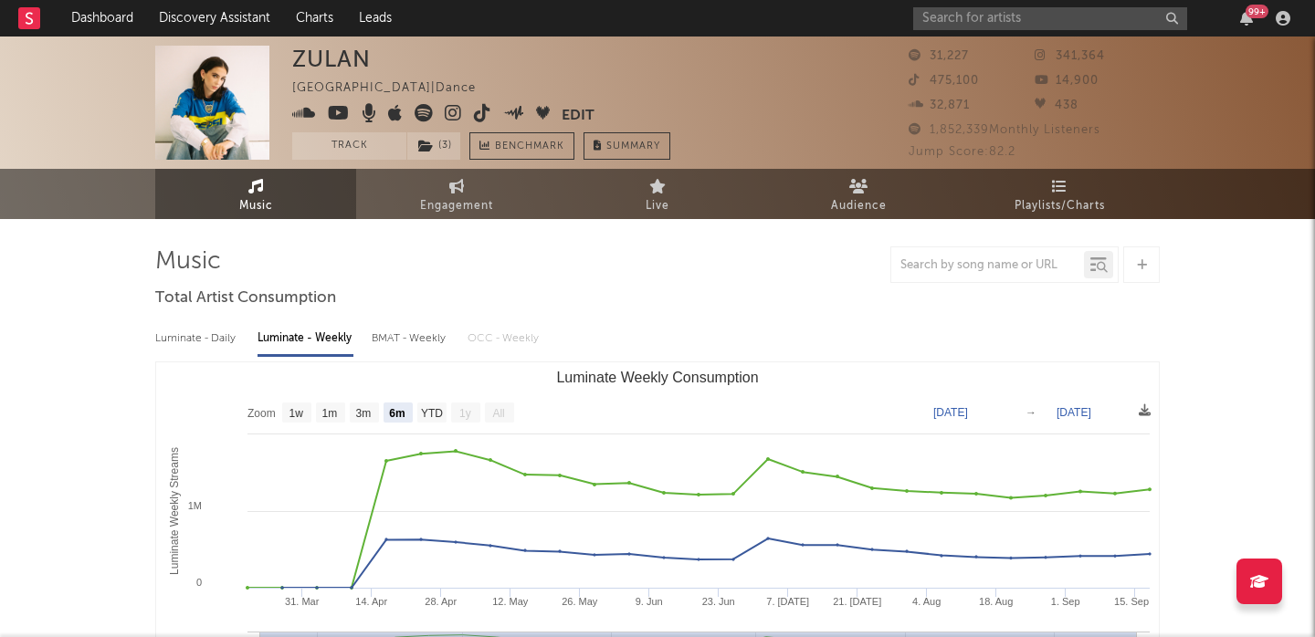
click at [1077, 2] on div "99 +" at bounding box center [1104, 18] width 383 height 37
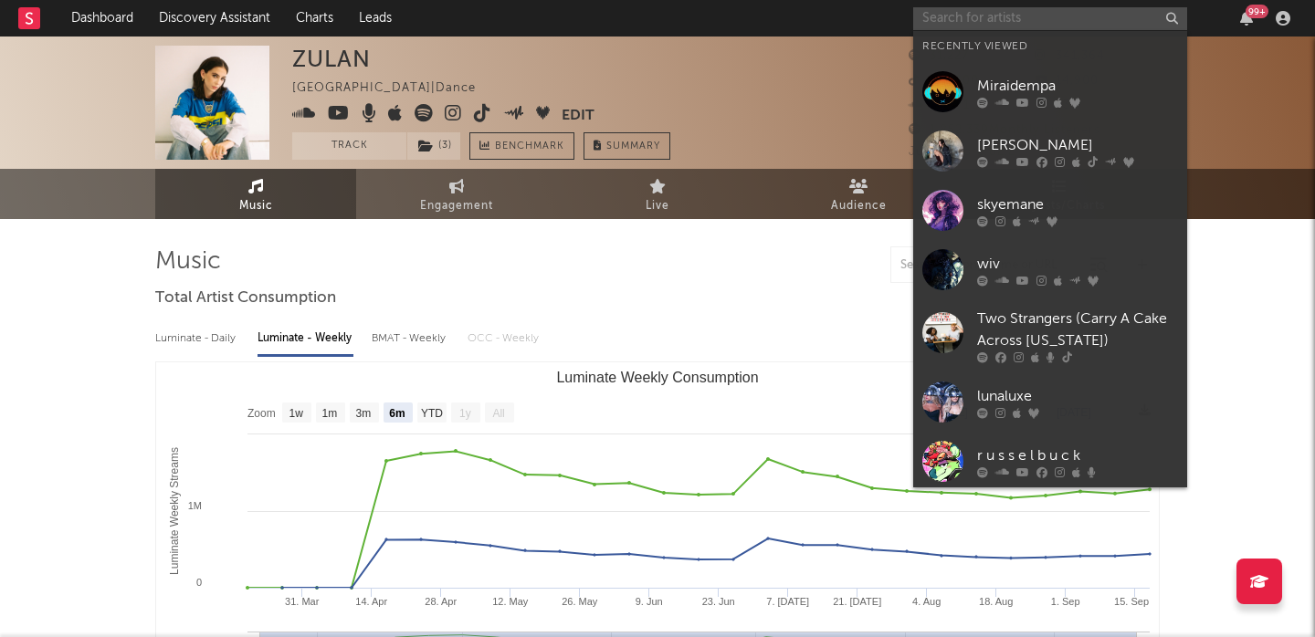
click at [1077, 16] on input "text" at bounding box center [1050, 18] width 274 height 23
paste input "Denon Reed"
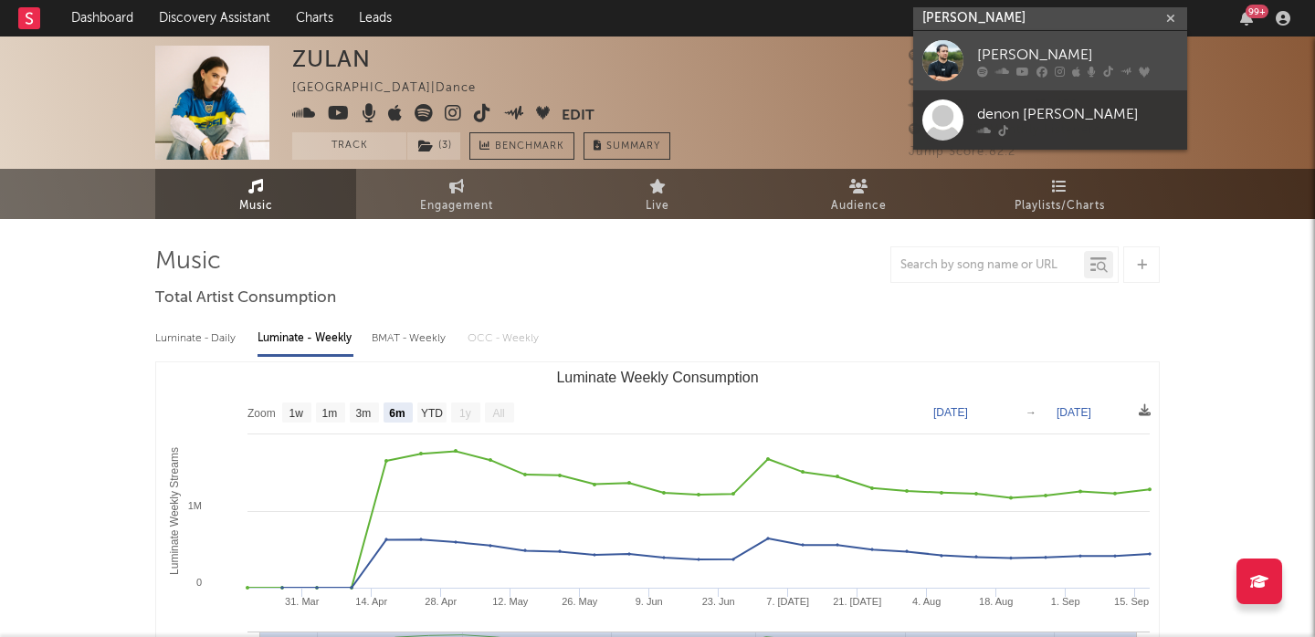
type input "Denon Reed"
click at [1104, 54] on div "Denon Reed" at bounding box center [1077, 55] width 201 height 22
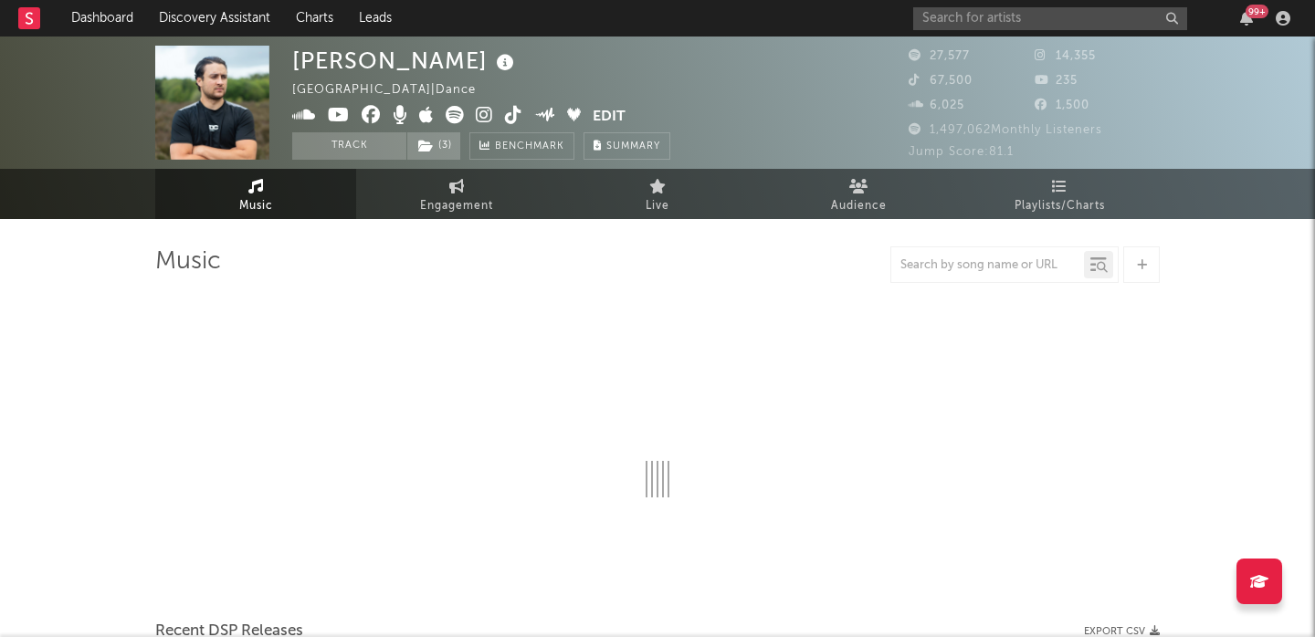
scroll to position [152, 0]
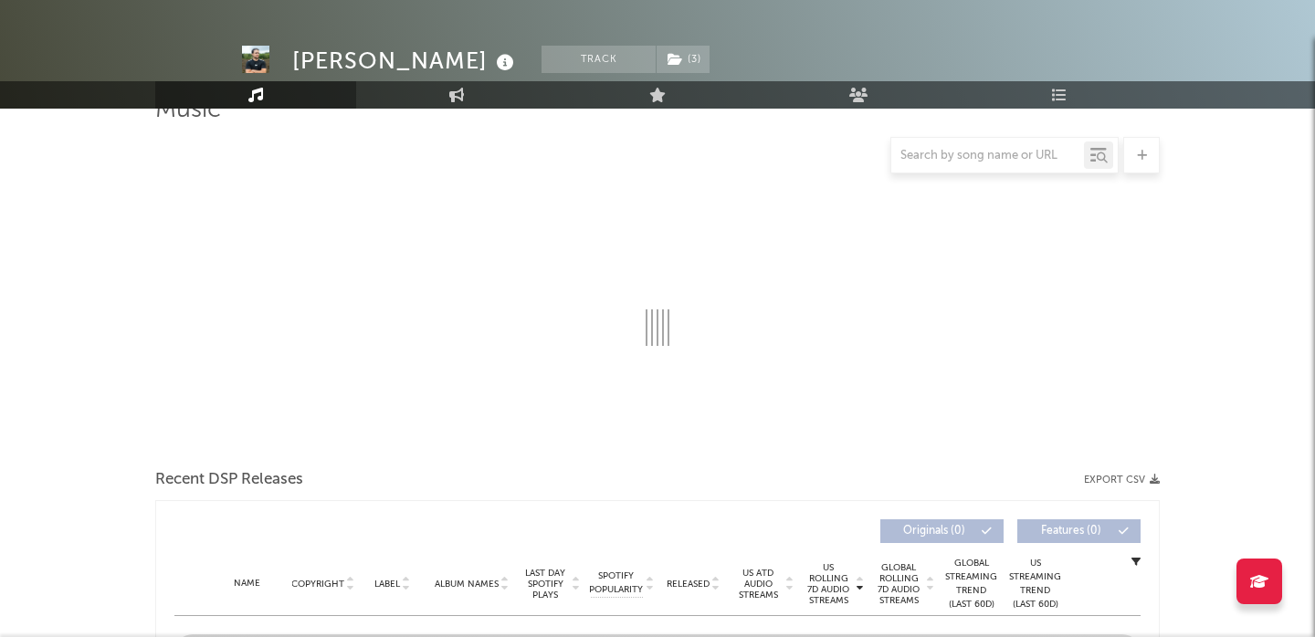
select select "6m"
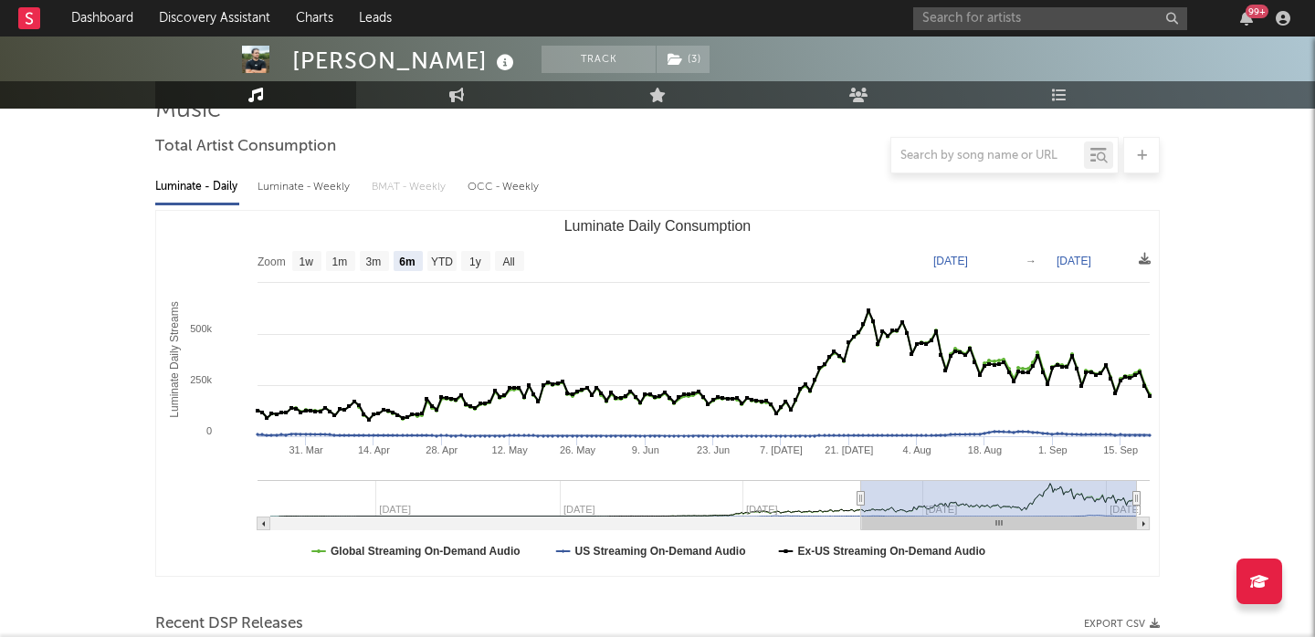
scroll to position [586, 0]
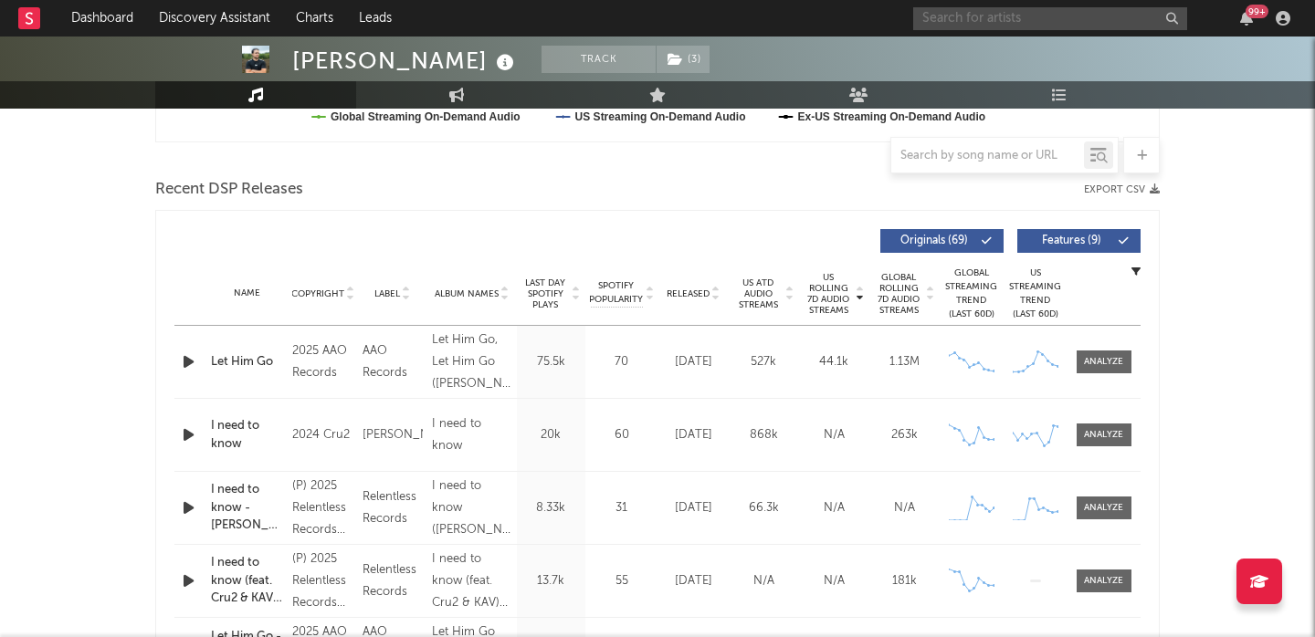
click at [969, 17] on input "text" at bounding box center [1050, 18] width 274 height 23
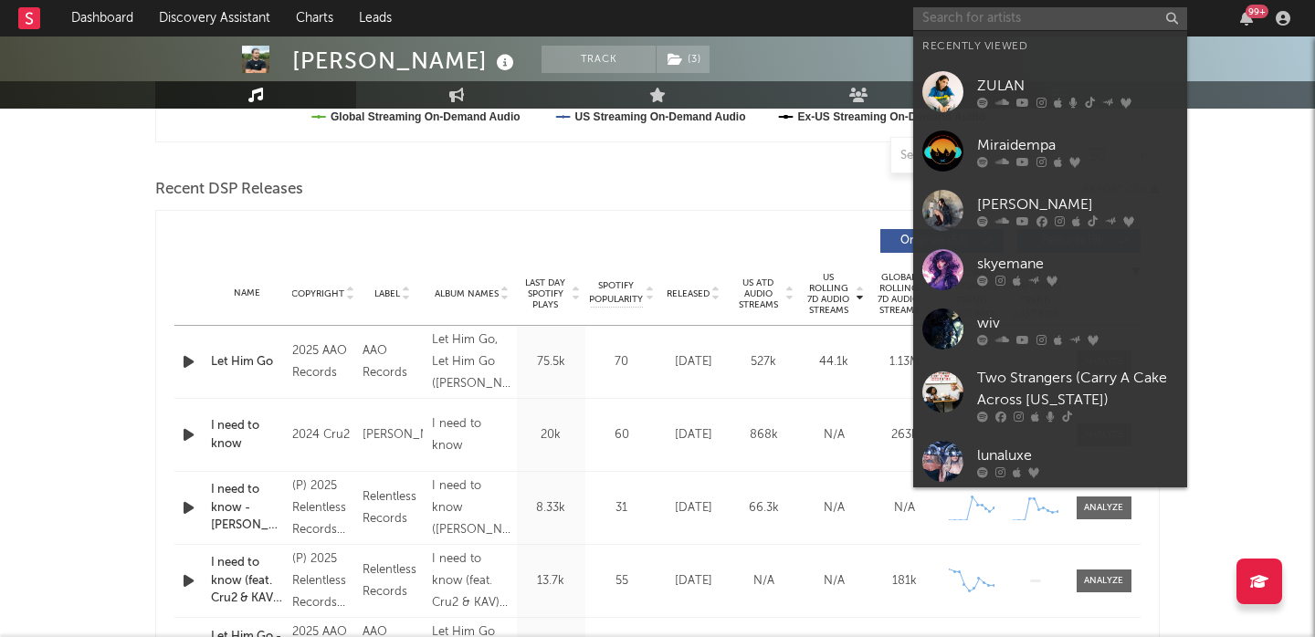
paste input "Cr1tter"
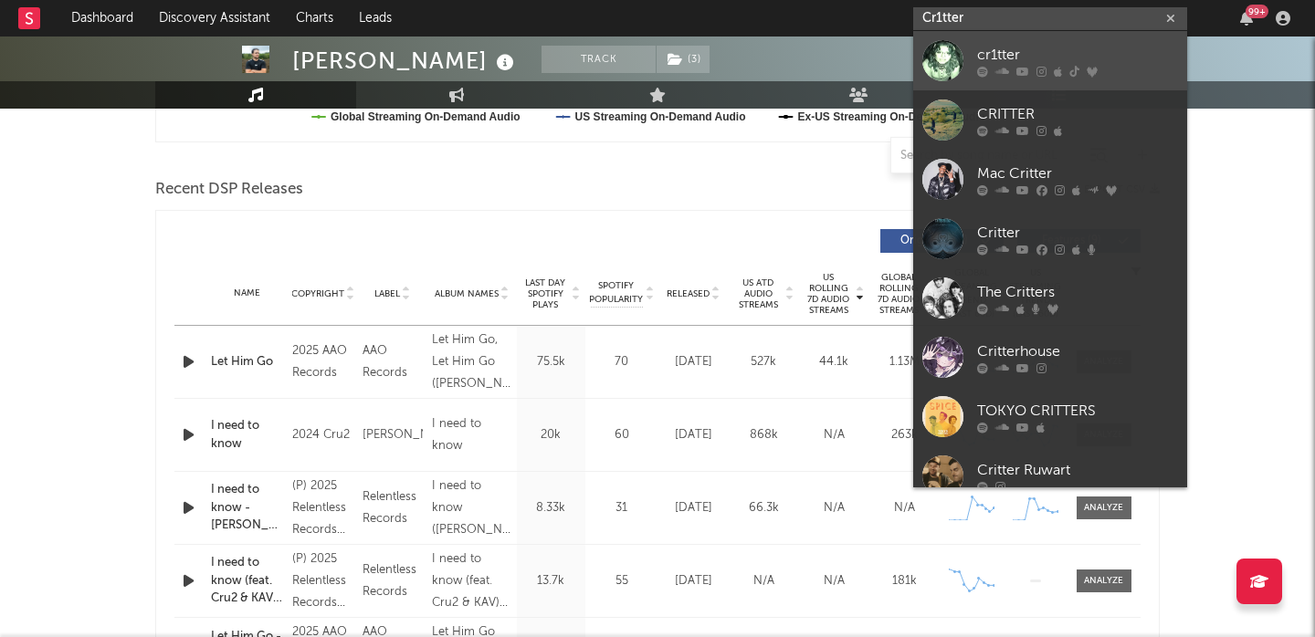
type input "Cr1tter"
click at [984, 57] on div "cr1tter" at bounding box center [1077, 55] width 201 height 22
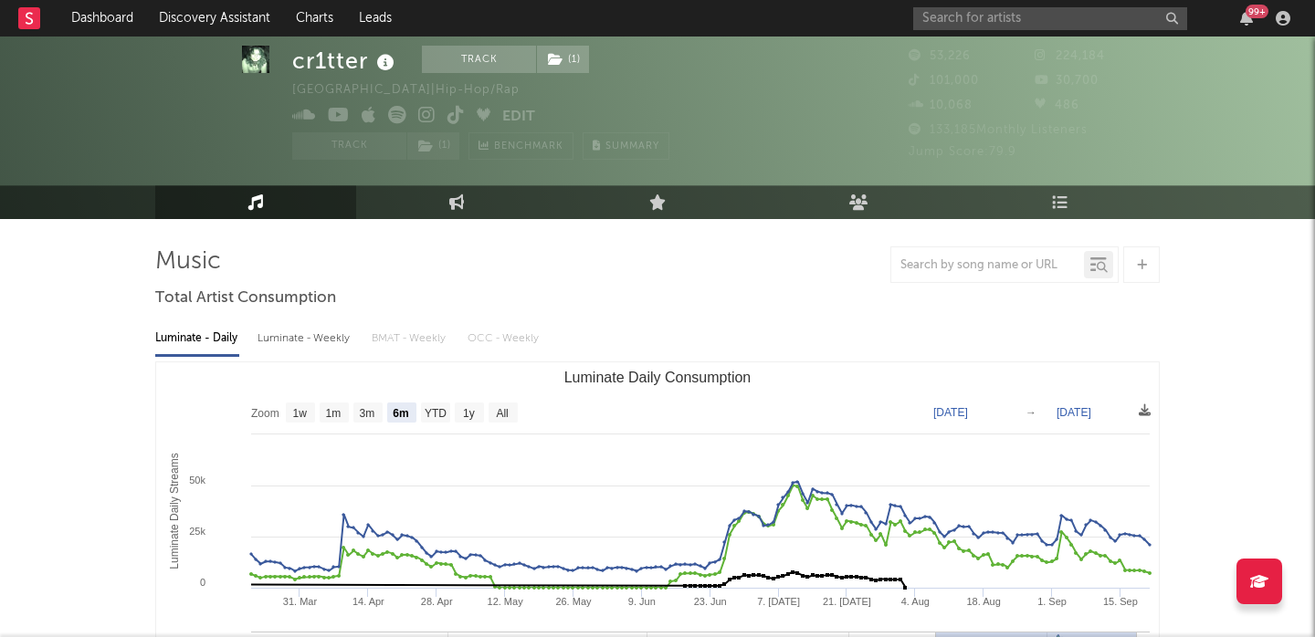
click at [327, 323] on div "Luminate - Weekly" at bounding box center [305, 338] width 96 height 31
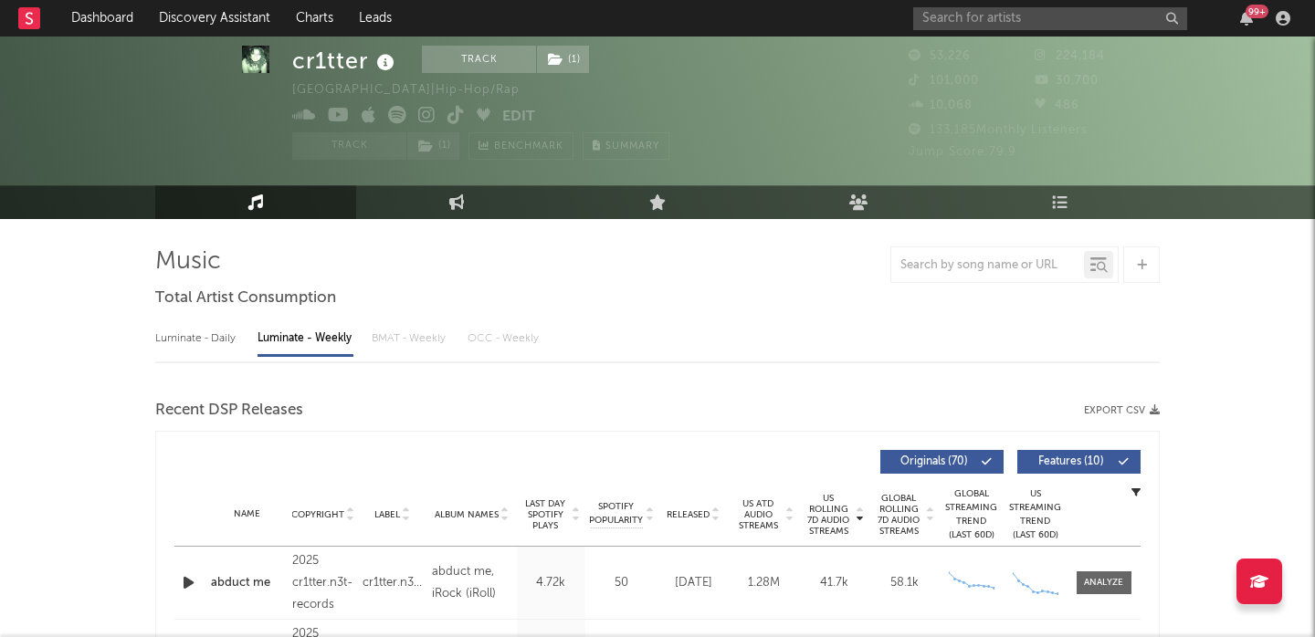
scroll to position [40, 0]
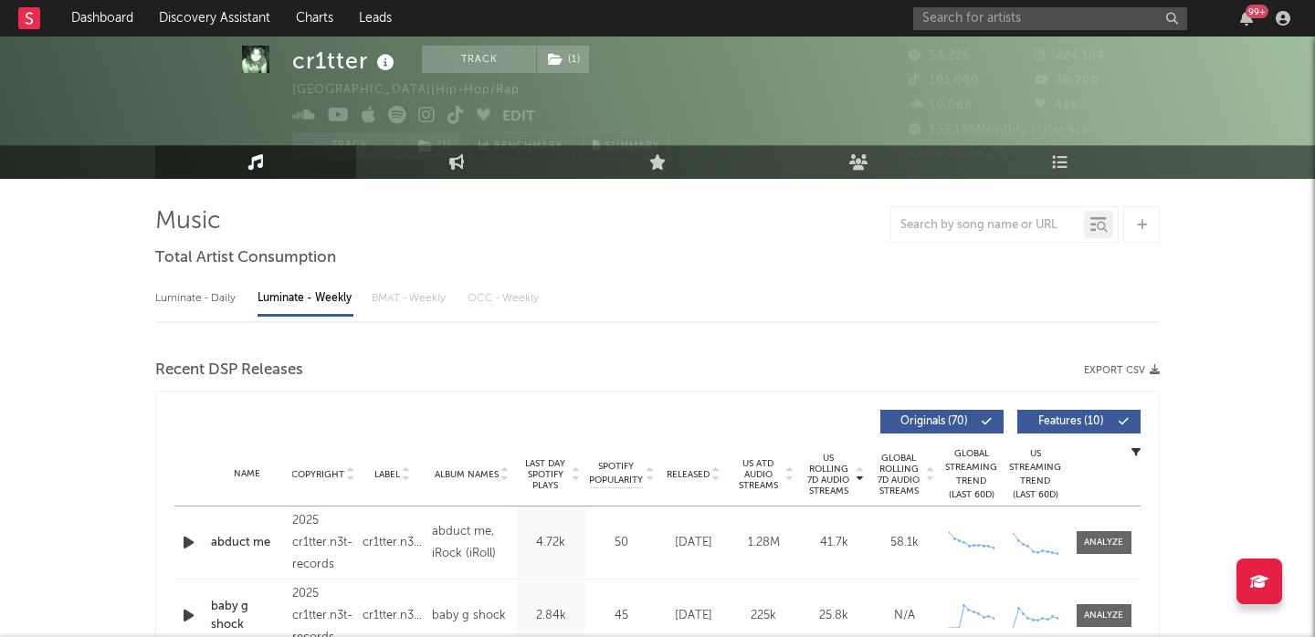
select select "6m"
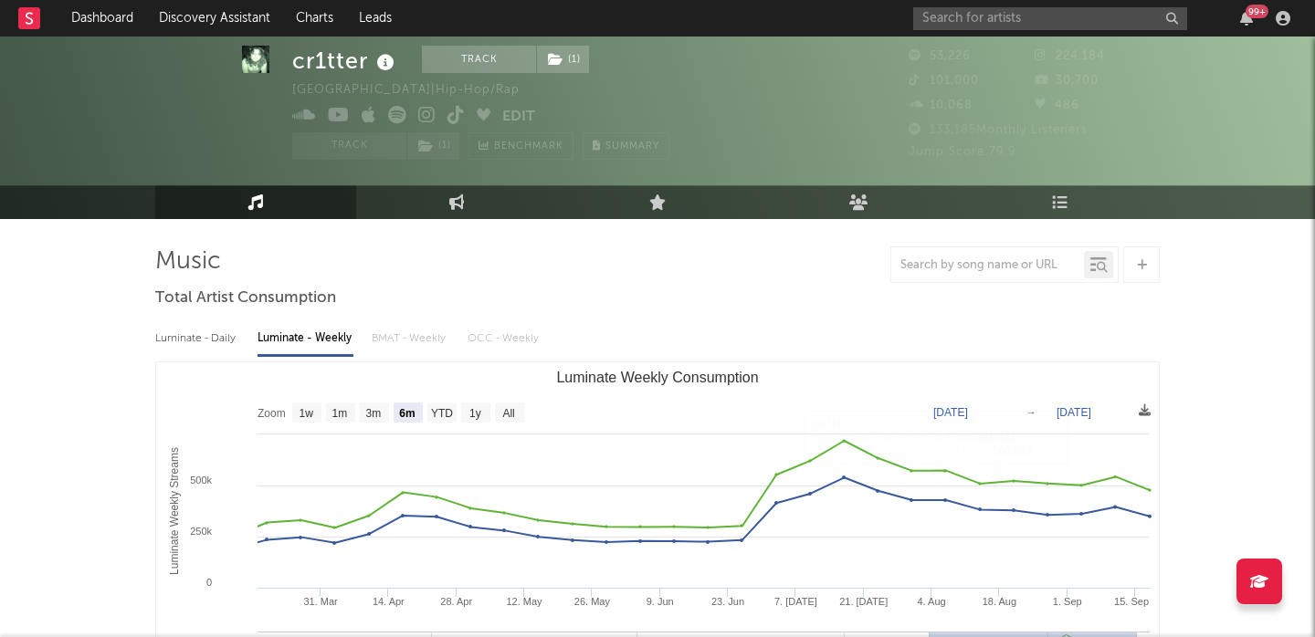
select select "6m"
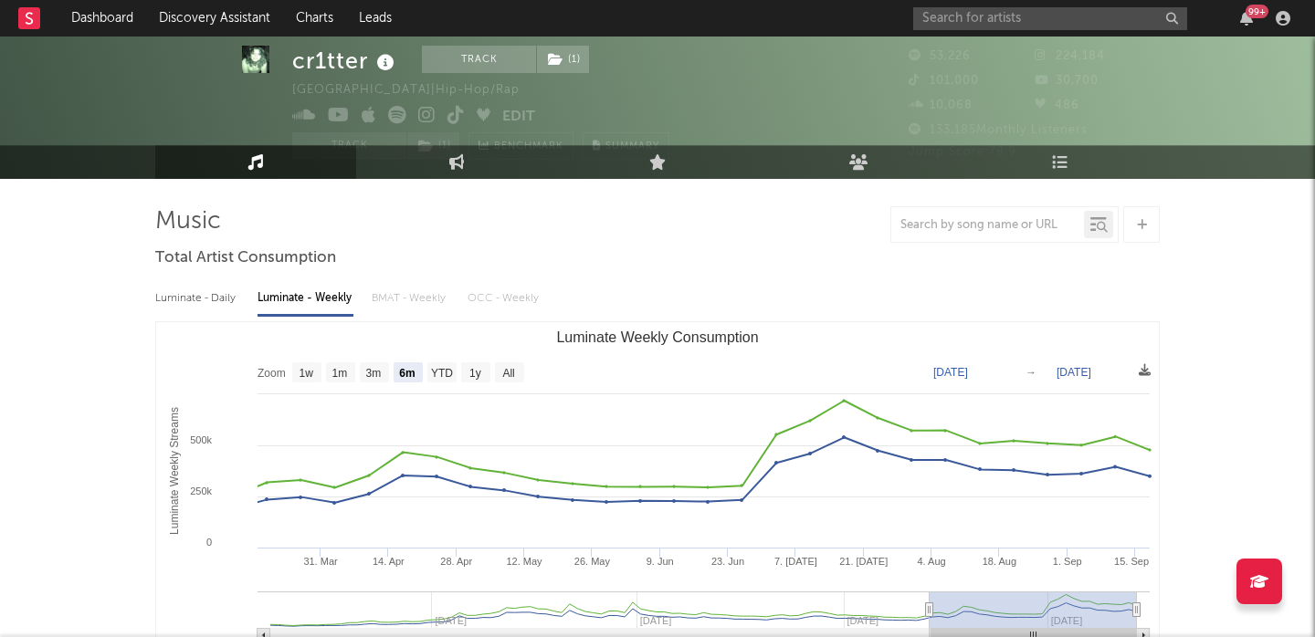
scroll to position [40, 0]
click at [1009, 32] on div "99 +" at bounding box center [1104, 18] width 383 height 37
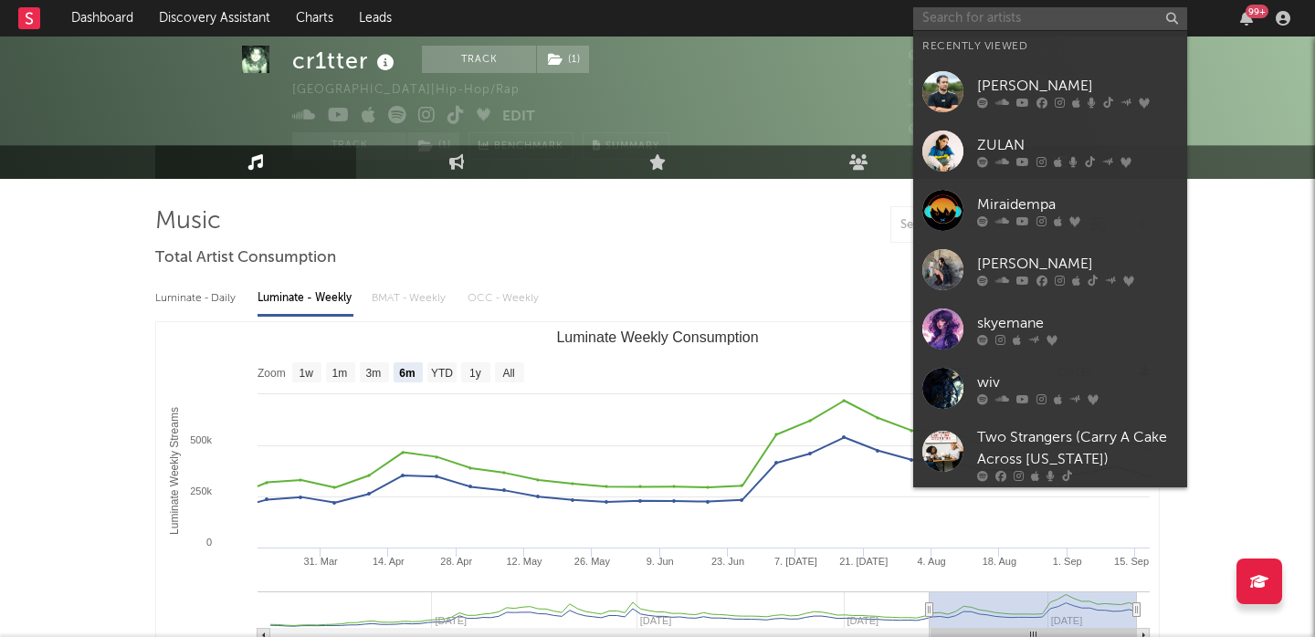
click at [1009, 26] on input "text" at bounding box center [1050, 18] width 274 height 23
paste input "Midnight ‘Til Morning"
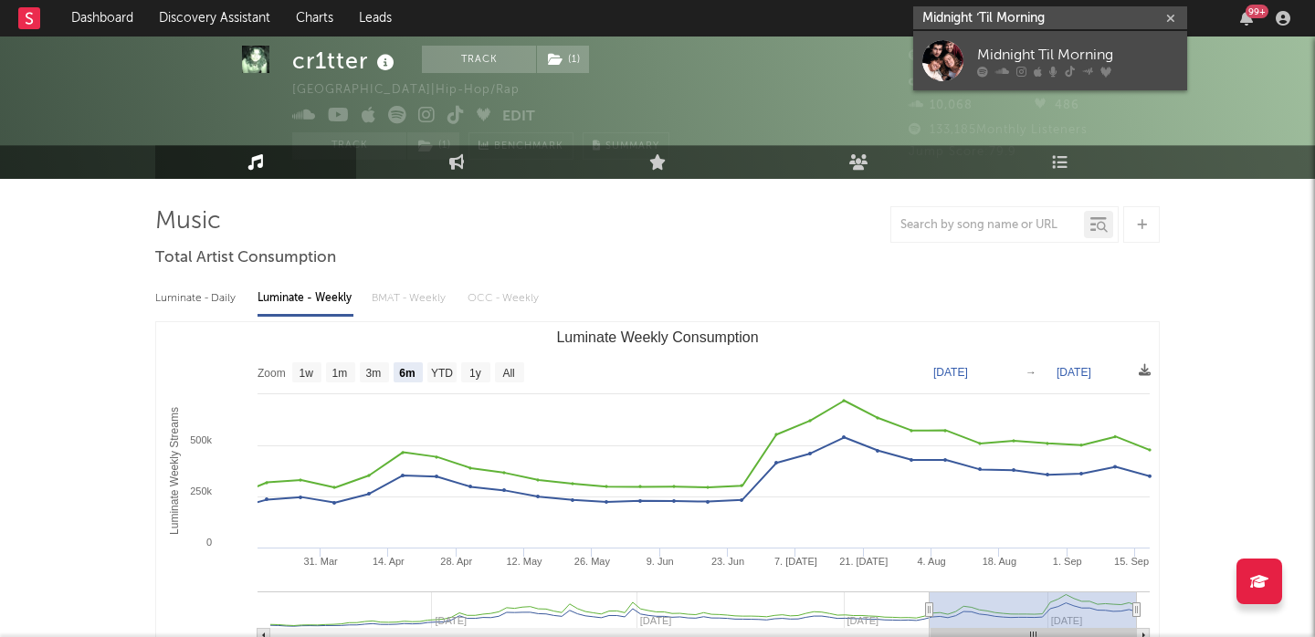
type input "Midnight ‘Til Morning"
click at [1093, 55] on div "Midnight Til Morning" at bounding box center [1077, 55] width 201 height 22
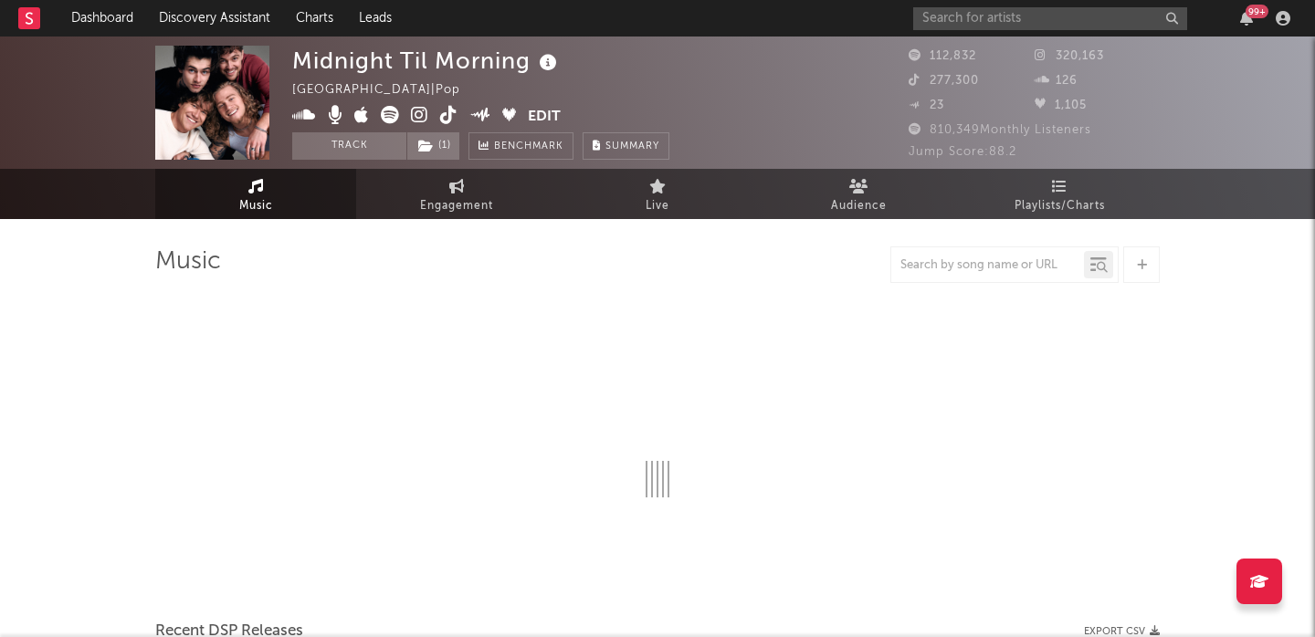
select select "1w"
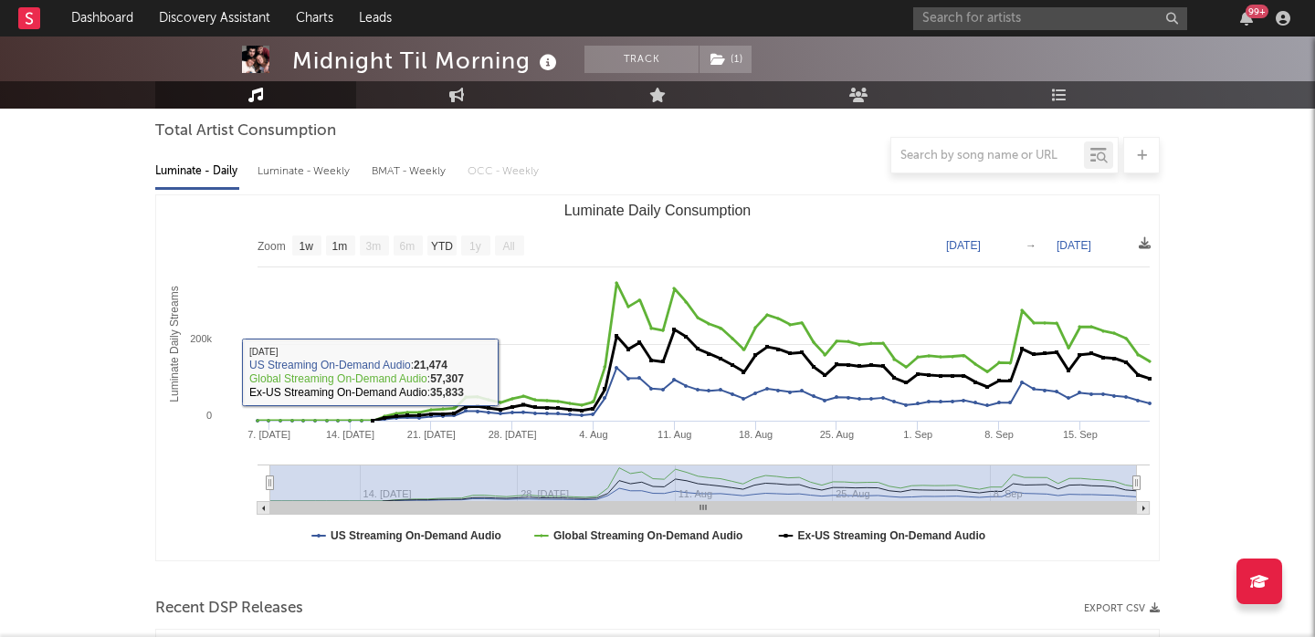
scroll to position [440, 0]
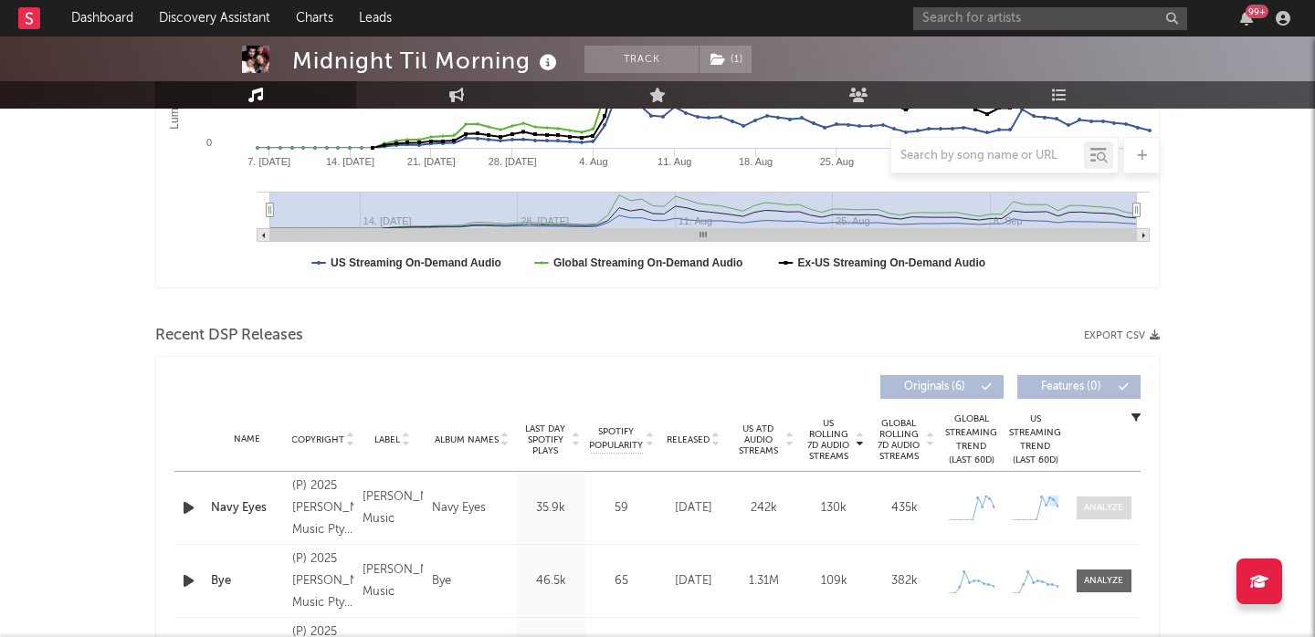
click at [1115, 497] on span at bounding box center [1104, 508] width 55 height 23
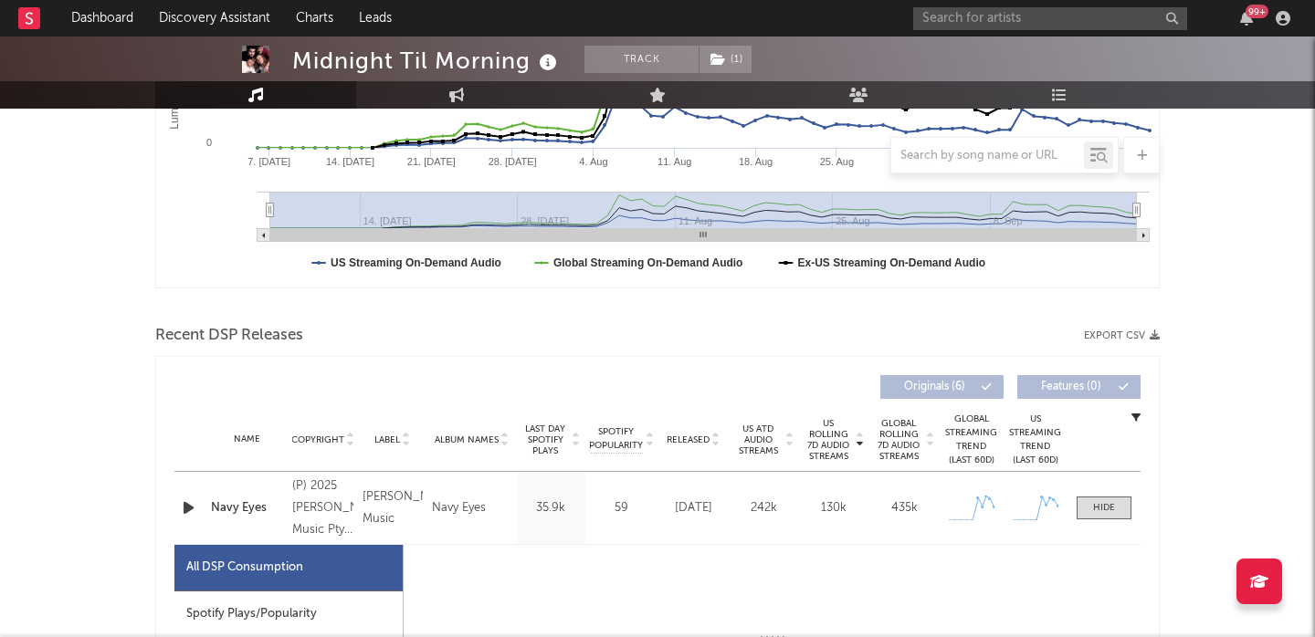
select select "1w"
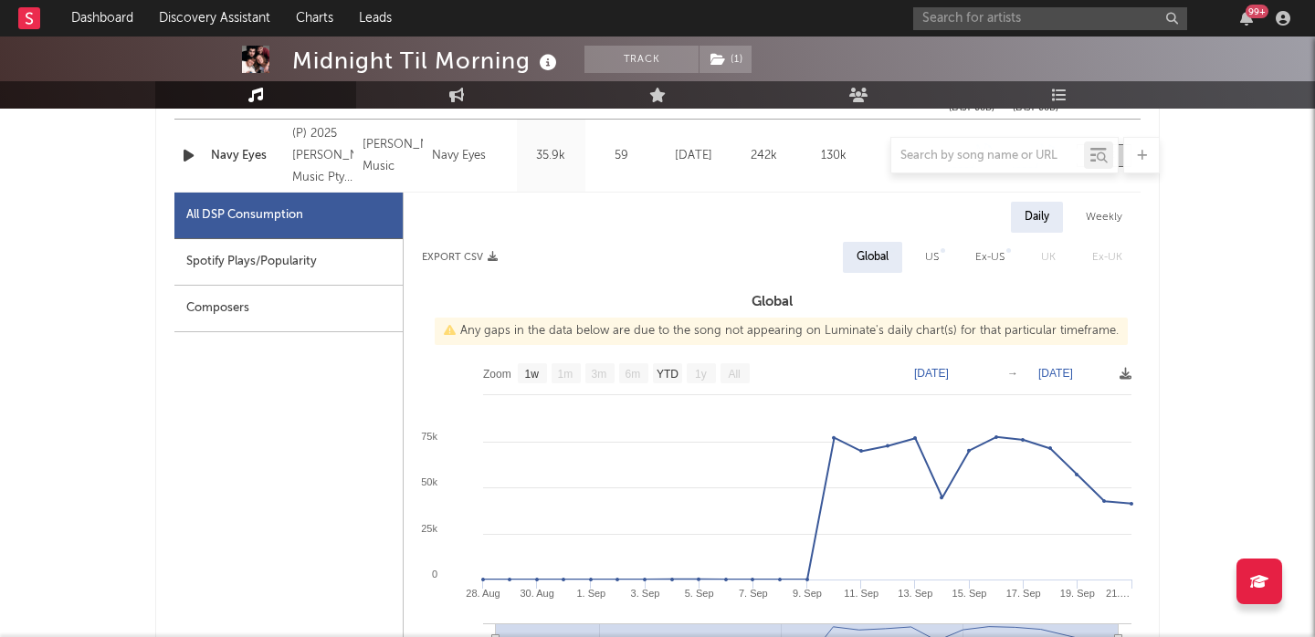
scroll to position [793, 0]
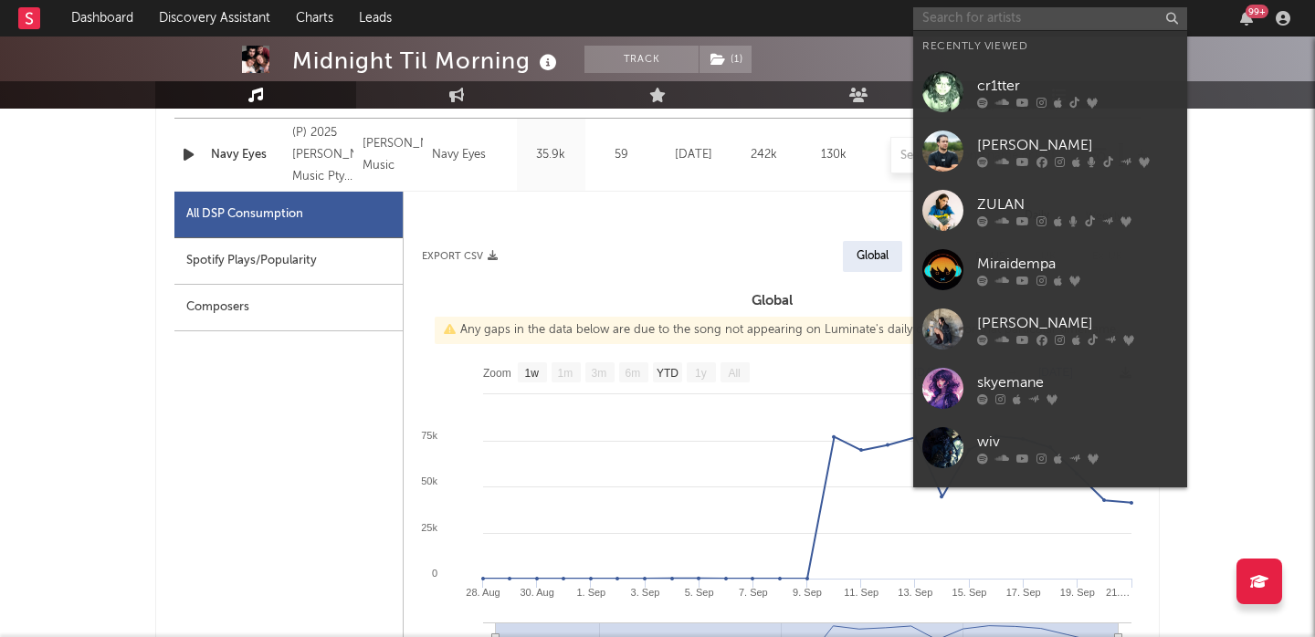
click at [959, 16] on input "text" at bounding box center [1050, 18] width 274 height 23
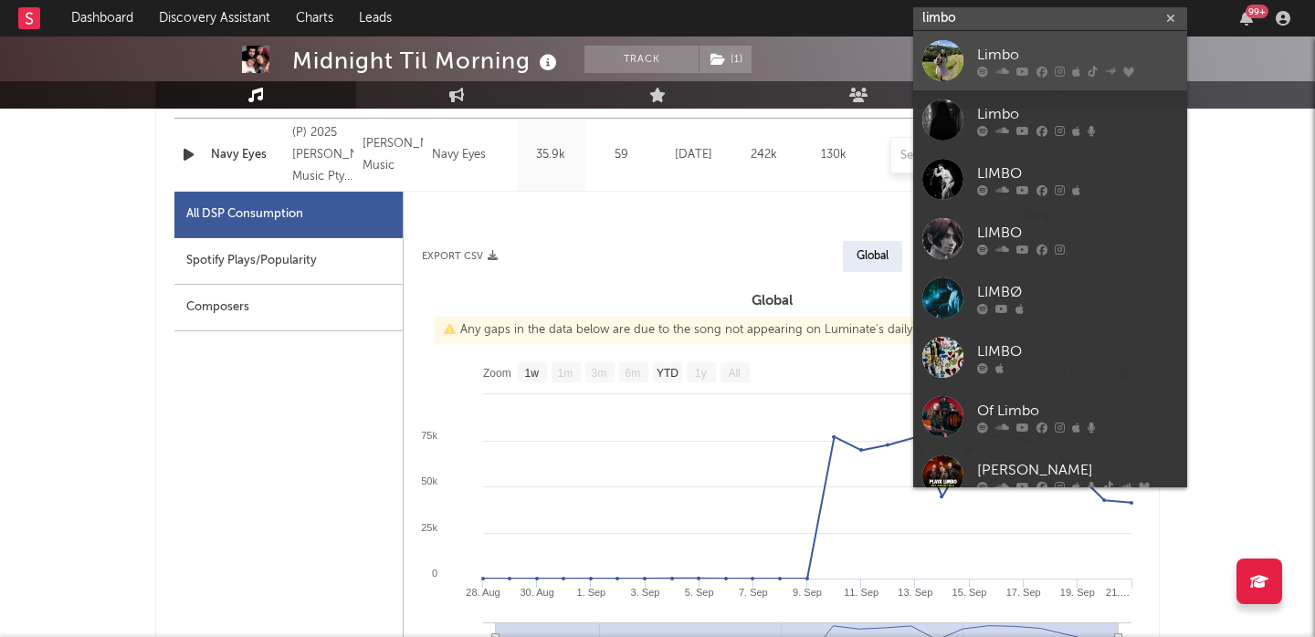
type input "limbo"
click at [1066, 35] on link "Limbo" at bounding box center [1050, 60] width 274 height 59
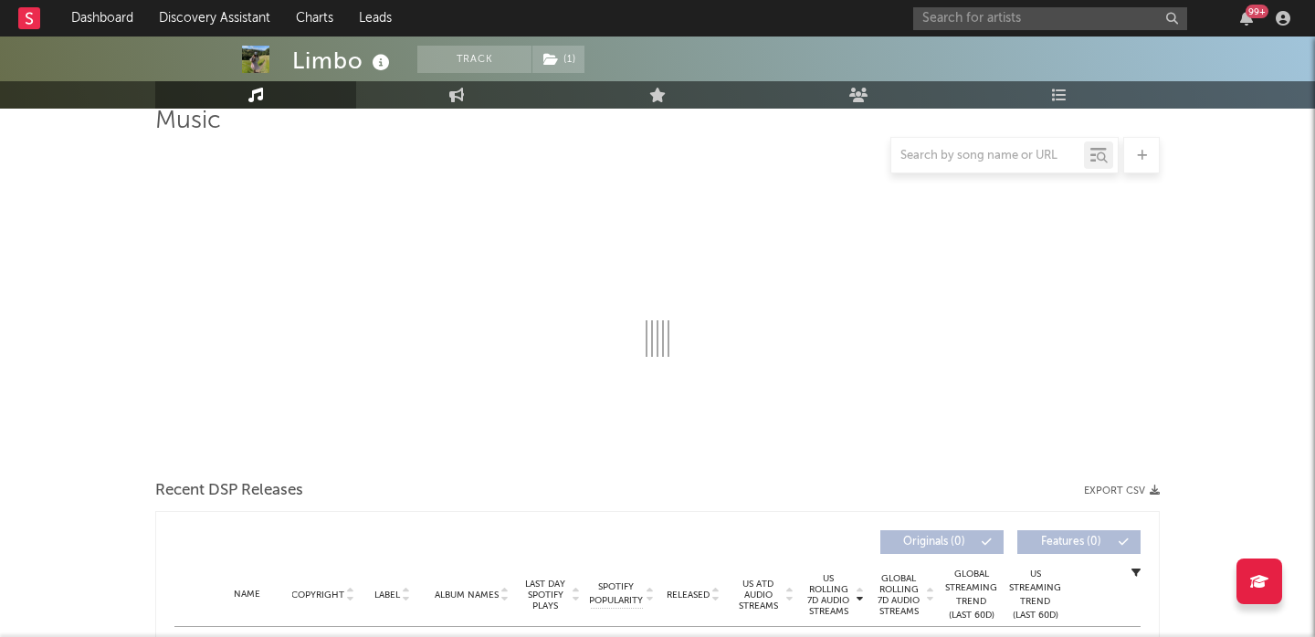
select select "6m"
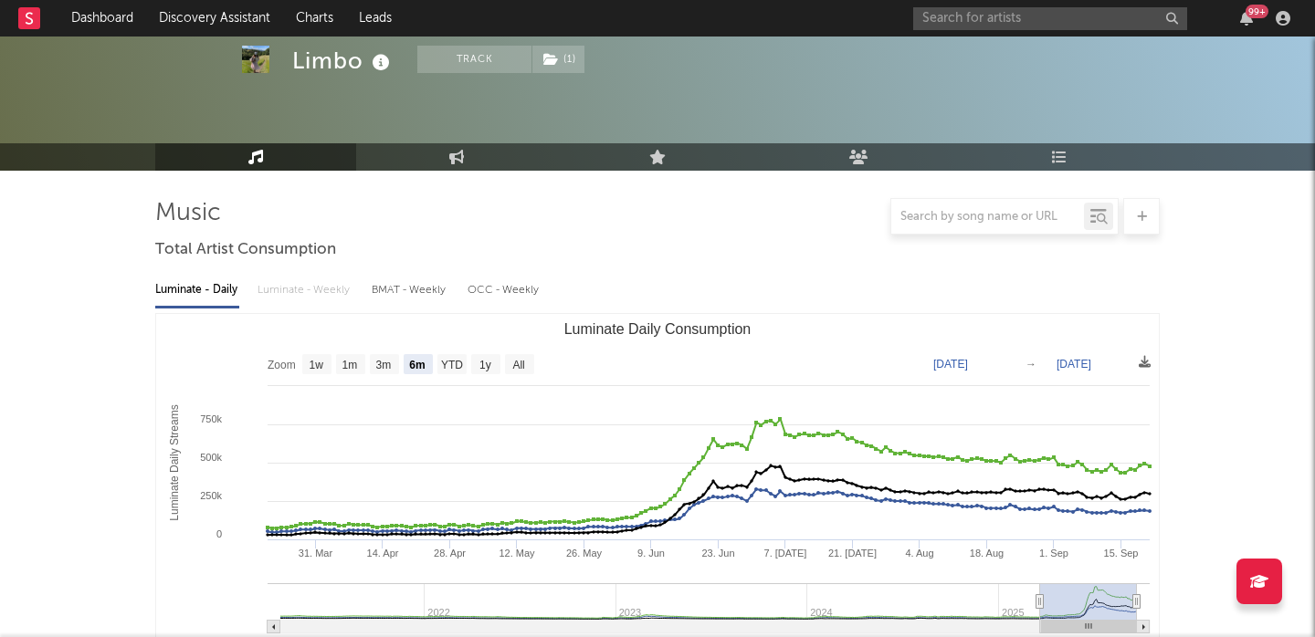
scroll to position [558, 0]
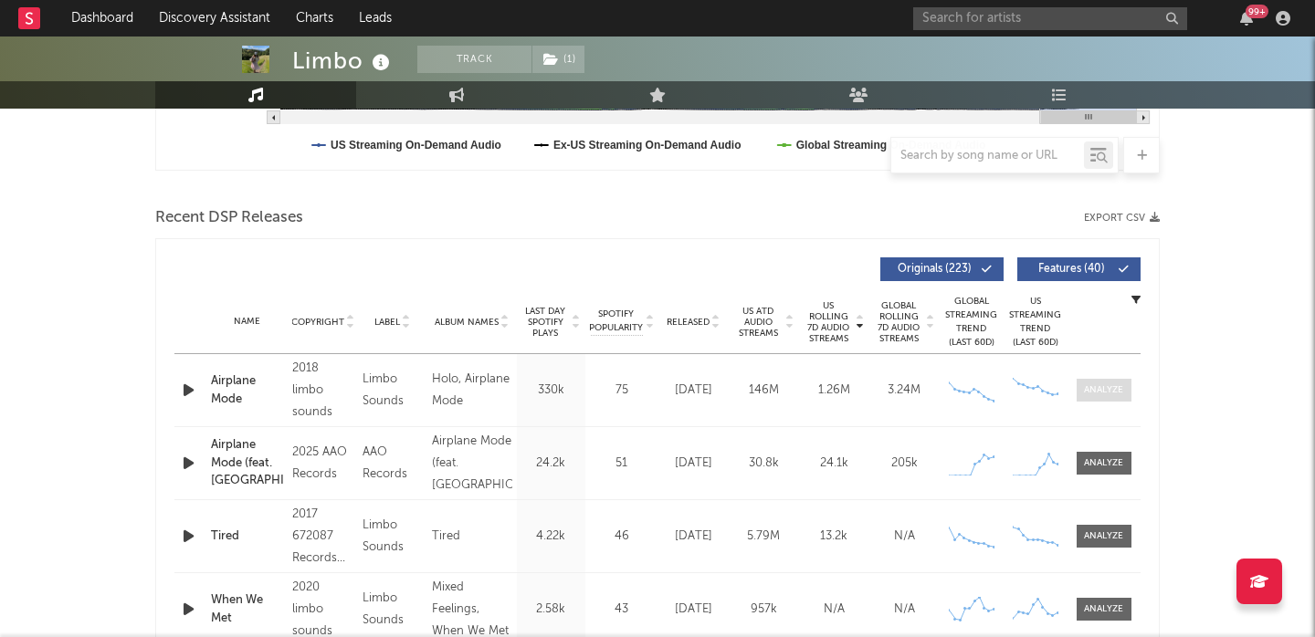
click at [1099, 387] on div at bounding box center [1103, 390] width 39 height 14
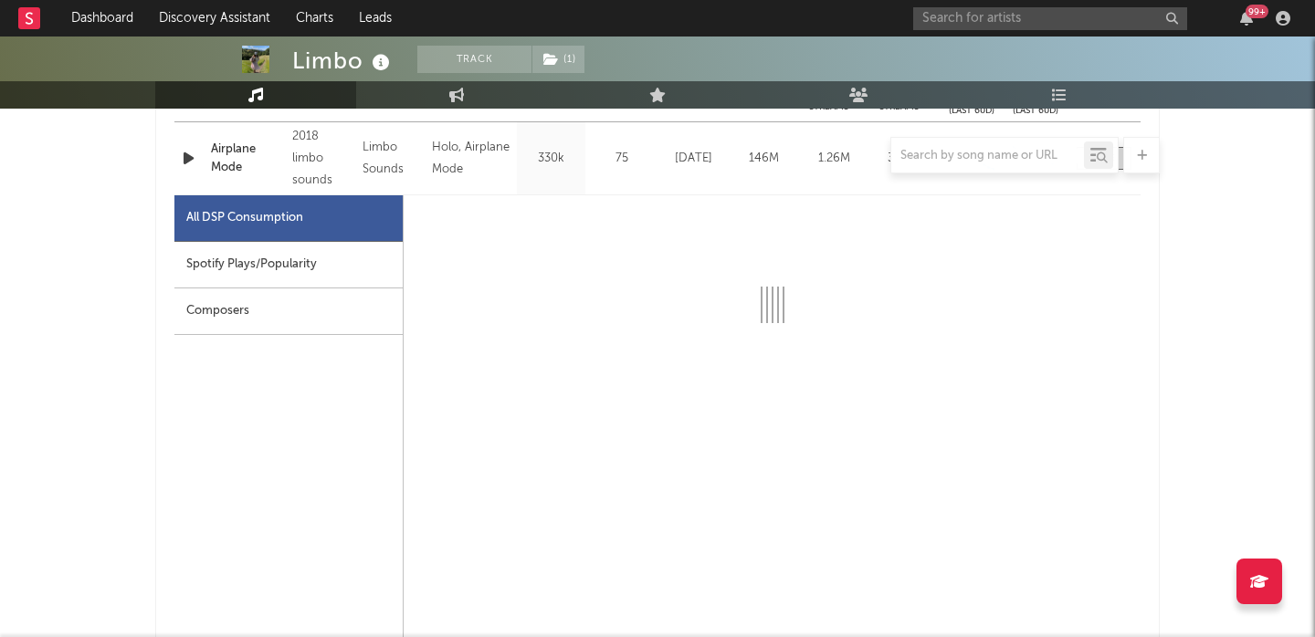
scroll to position [788, 0]
select select "6m"
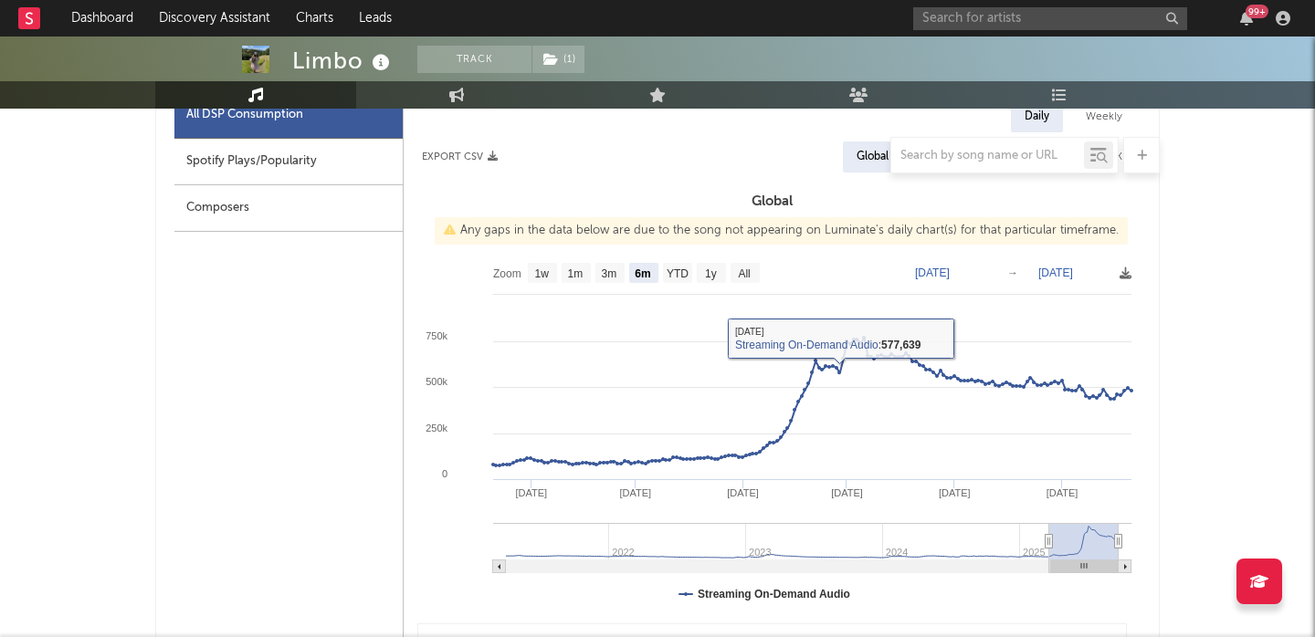
scroll to position [858, 0]
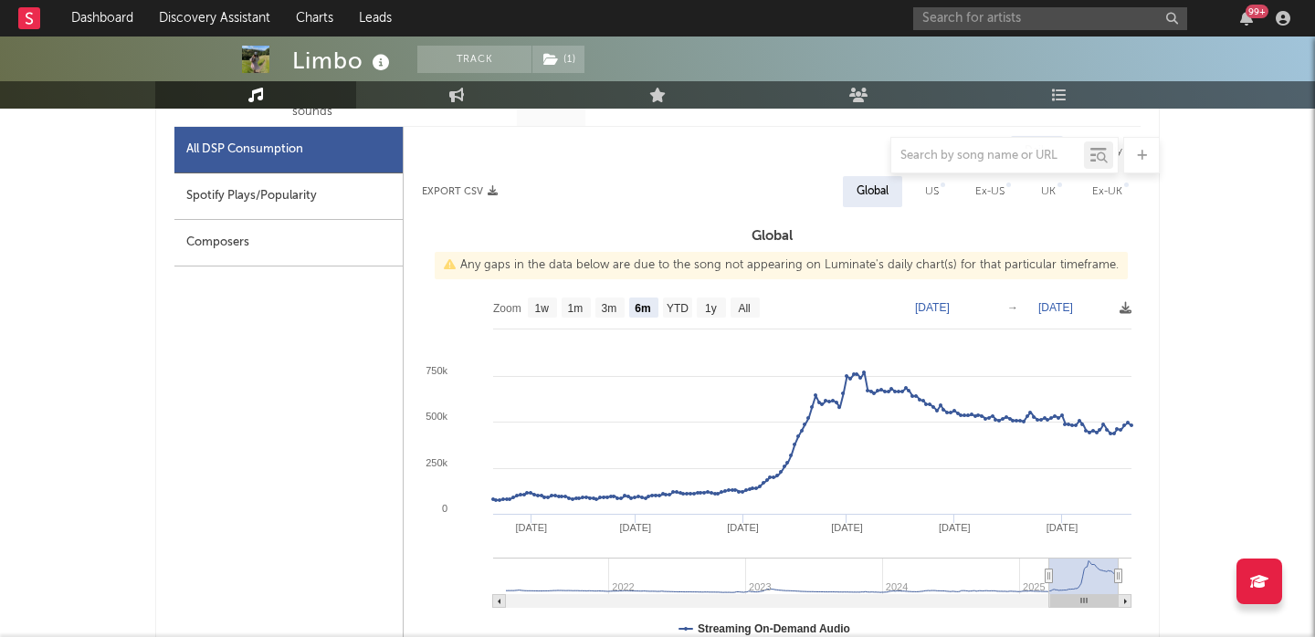
click at [930, 195] on div "US" at bounding box center [932, 192] width 14 height 22
select select "6m"
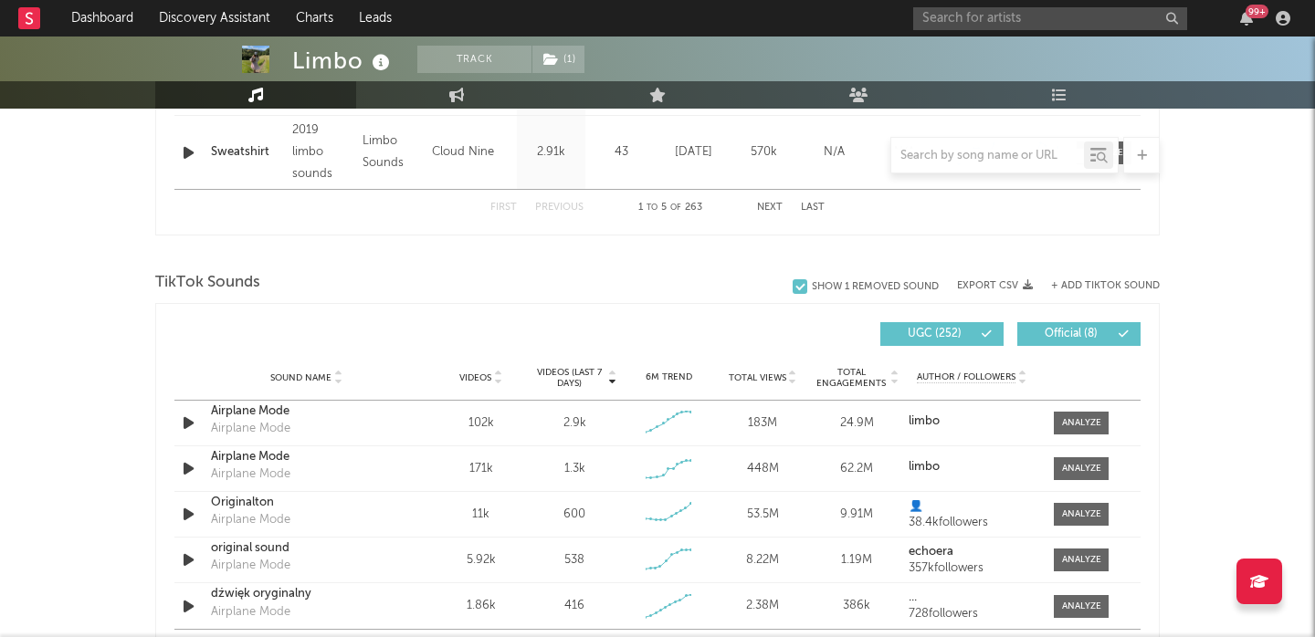
scroll to position [1960, 0]
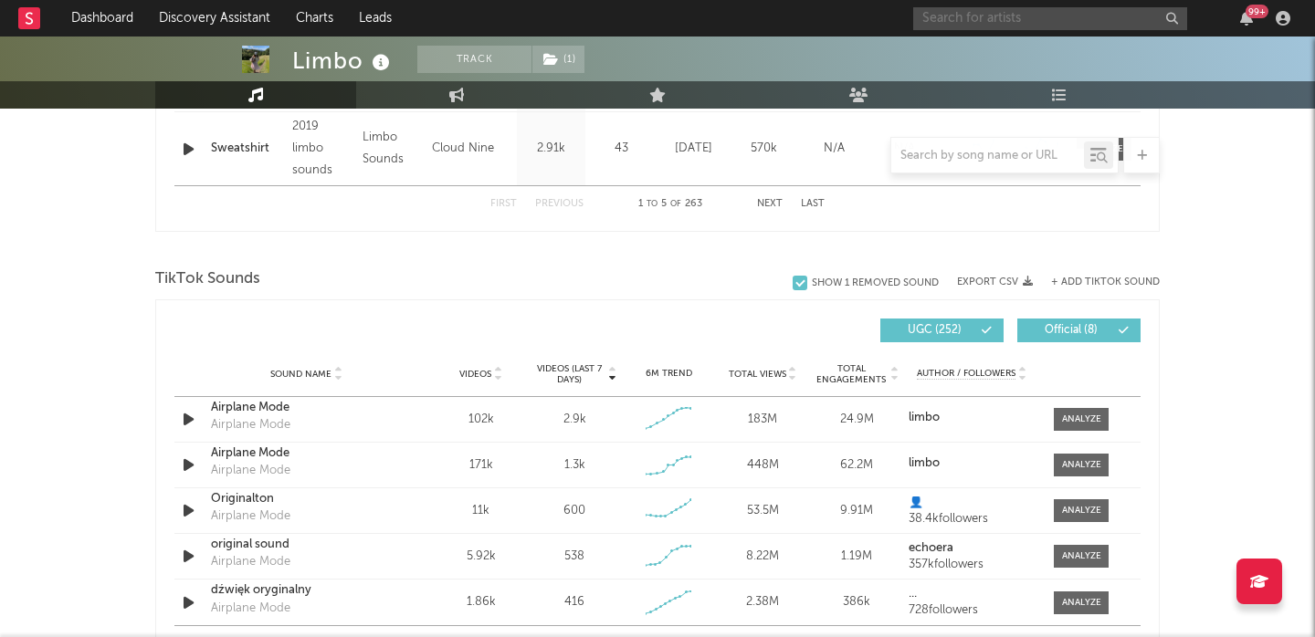
click at [995, 26] on input "text" at bounding box center [1050, 18] width 274 height 23
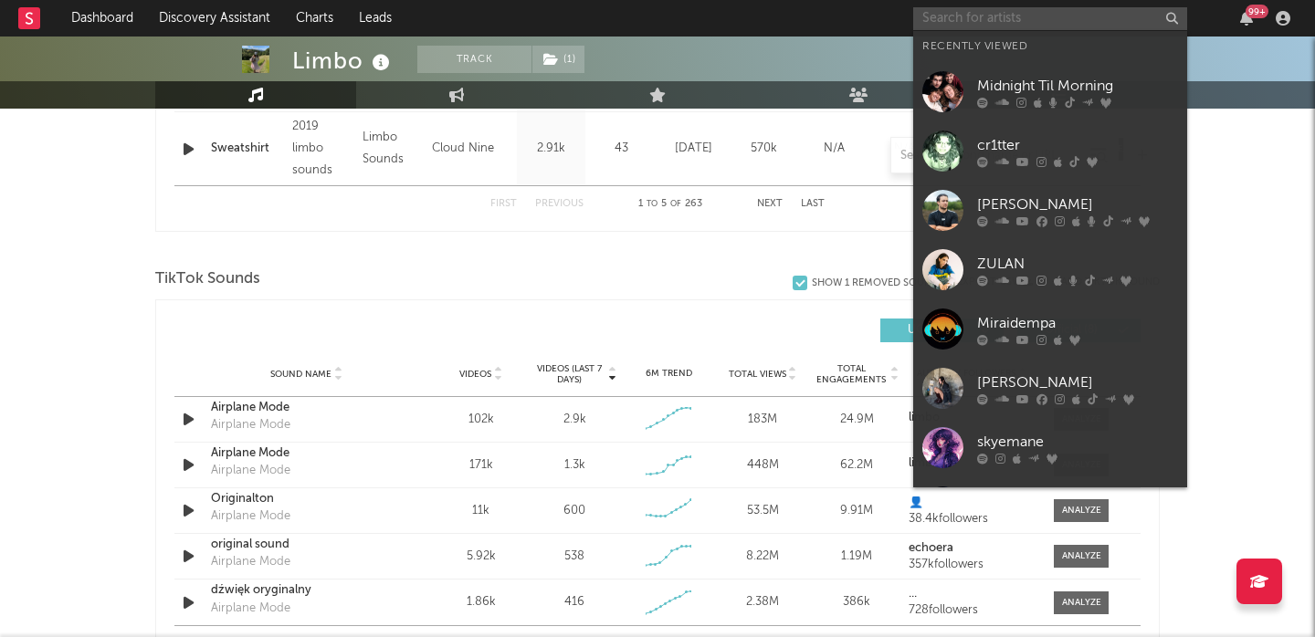
paste input "Leverfall"
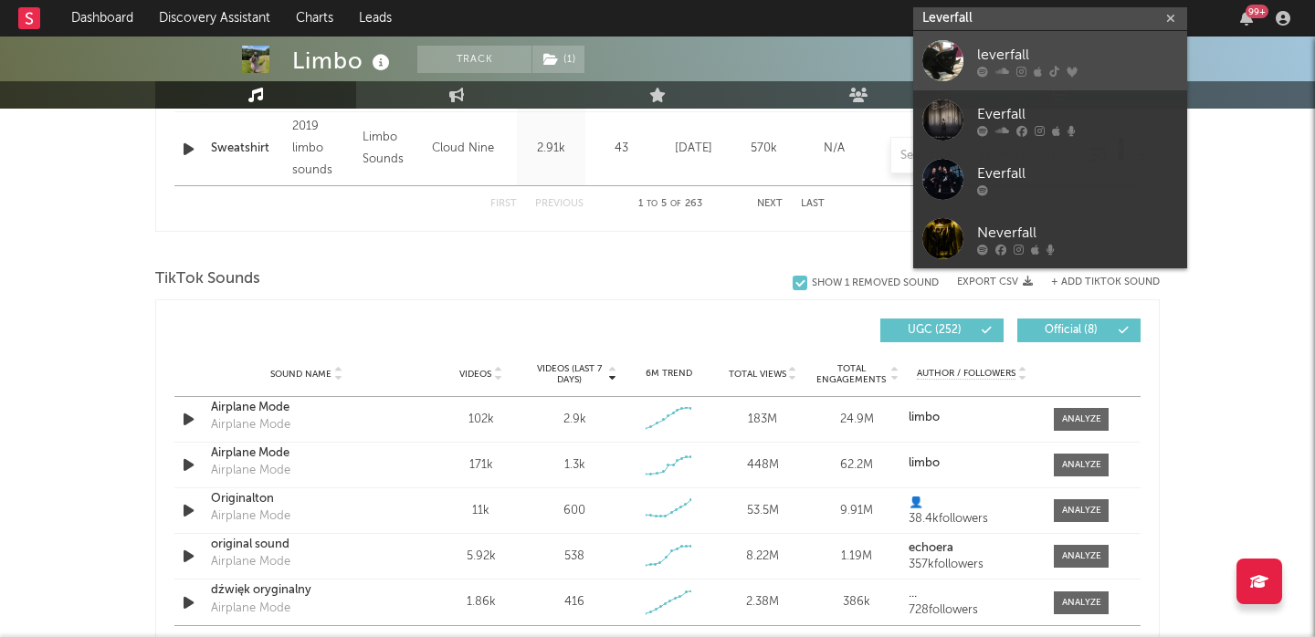
type input "Leverfall"
click at [1081, 46] on div "leverfall" at bounding box center [1077, 55] width 201 height 22
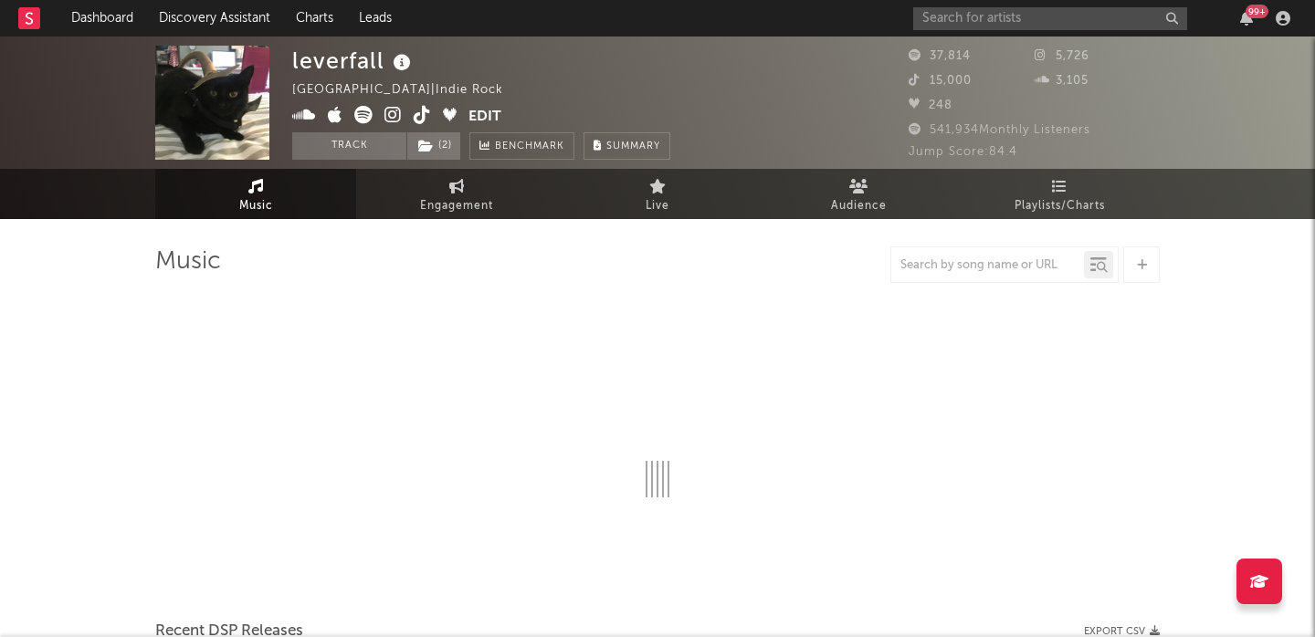
select select "6m"
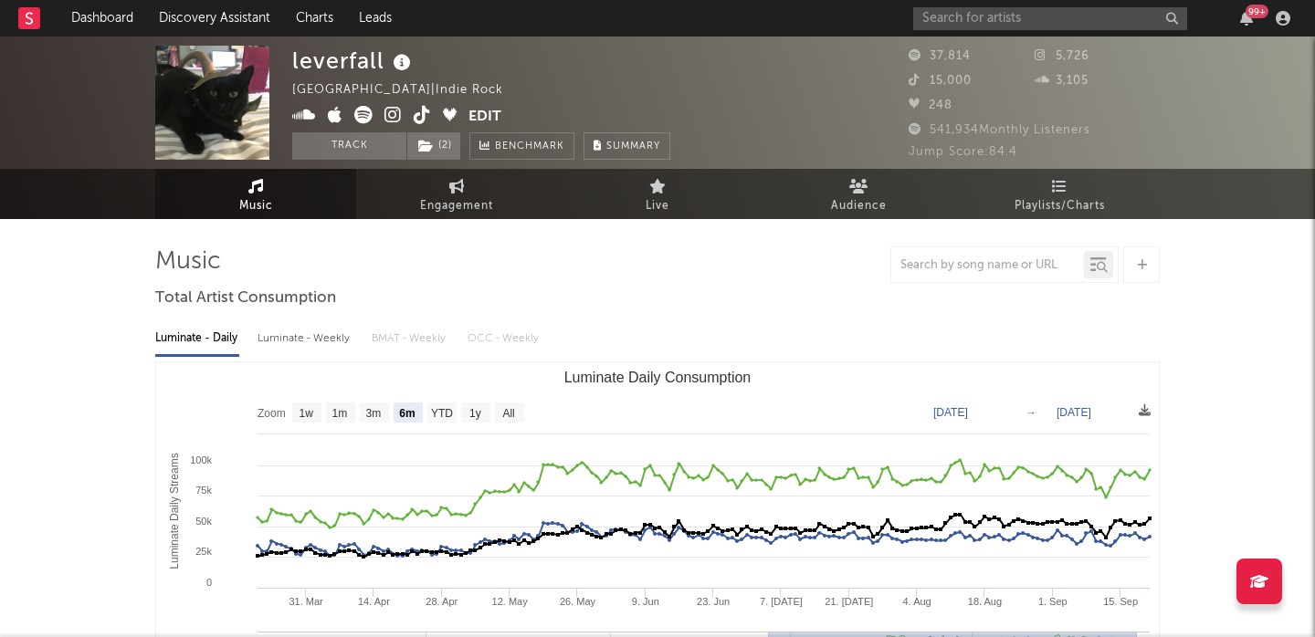
click at [328, 341] on div "Luminate - Weekly" at bounding box center [305, 338] width 96 height 31
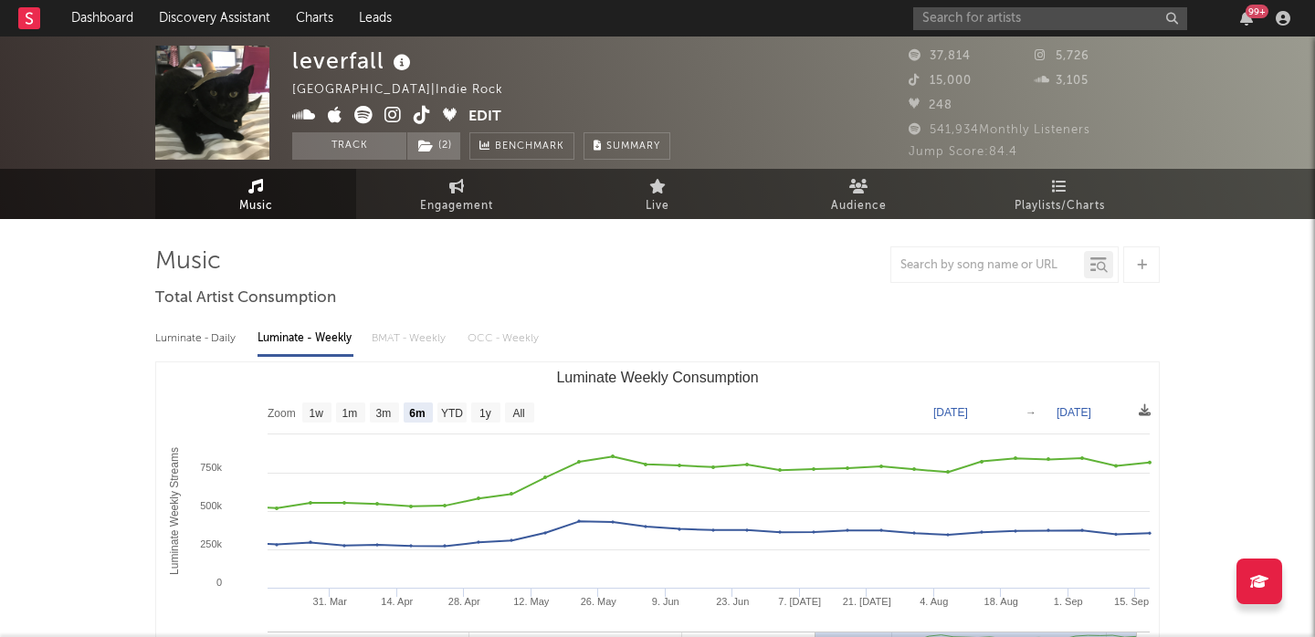
click at [521, 407] on text "All" at bounding box center [518, 413] width 12 height 13
select select "All"
type input "2024-05-16"
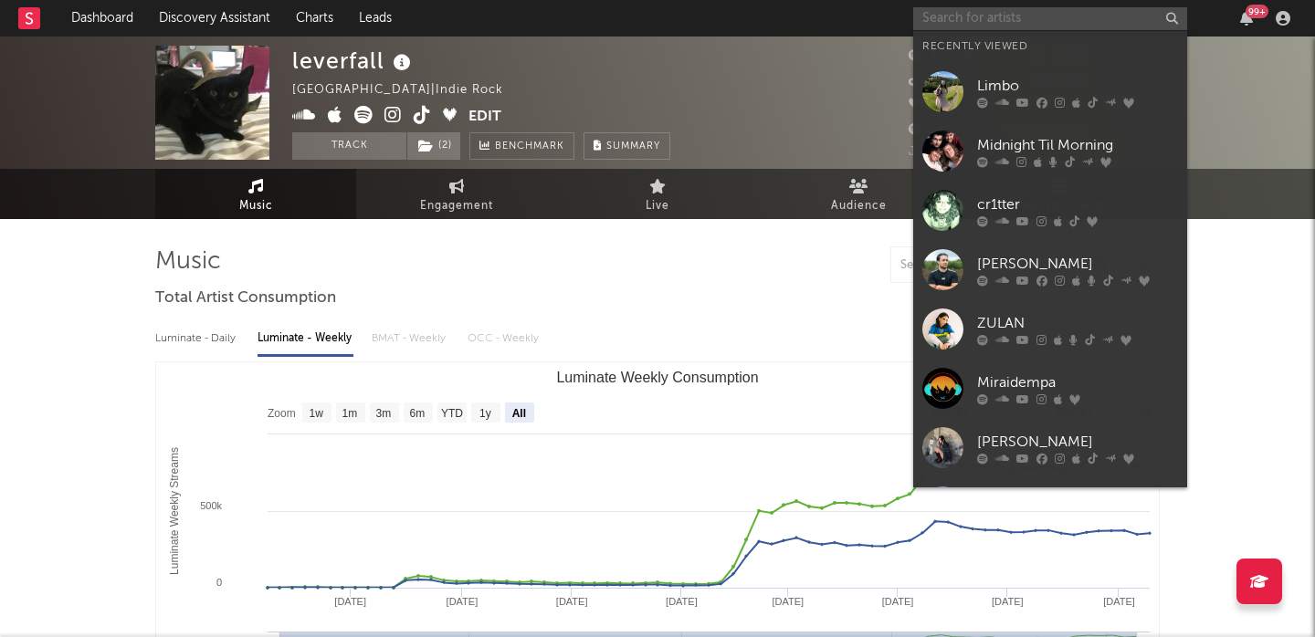
click at [1031, 22] on input "text" at bounding box center [1050, 18] width 274 height 23
paste input "Sundots"
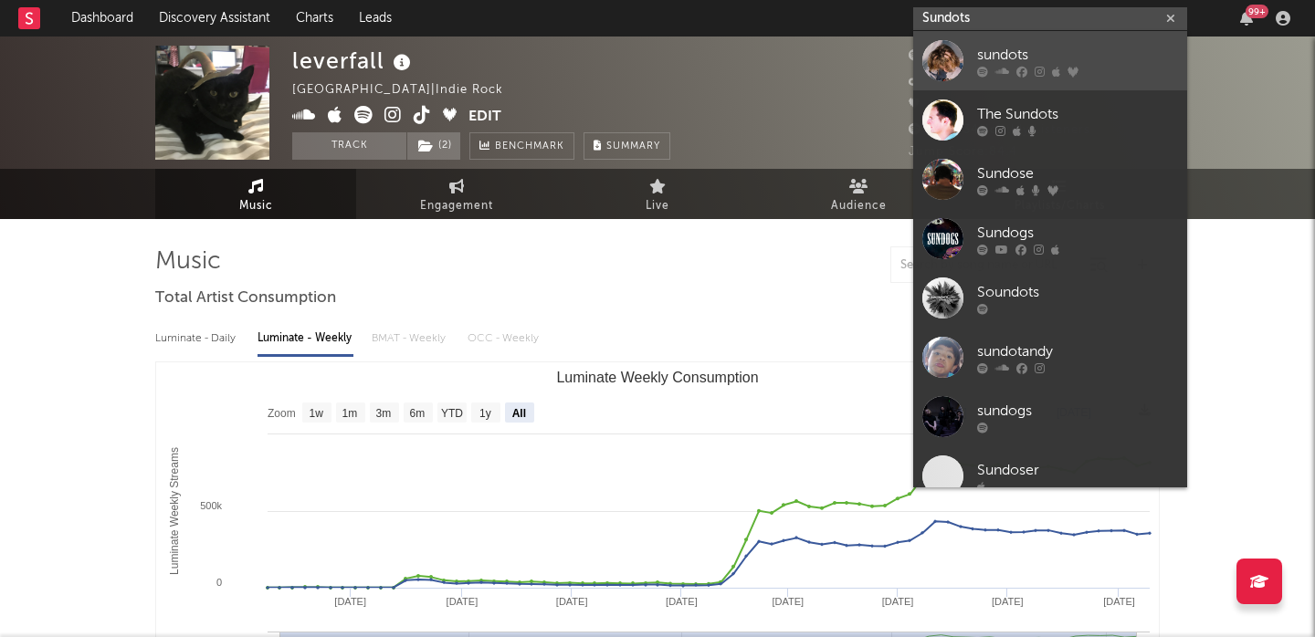
type input "Sundots"
click at [1057, 35] on link "sundots" at bounding box center [1050, 60] width 274 height 59
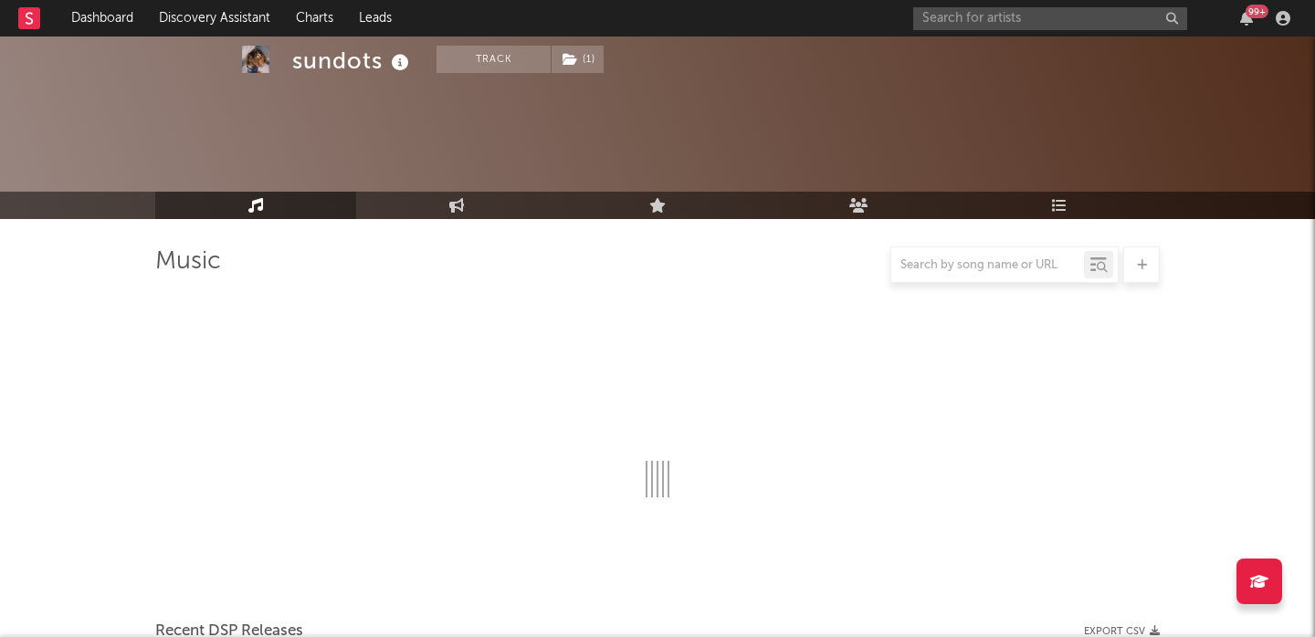
select select "6m"
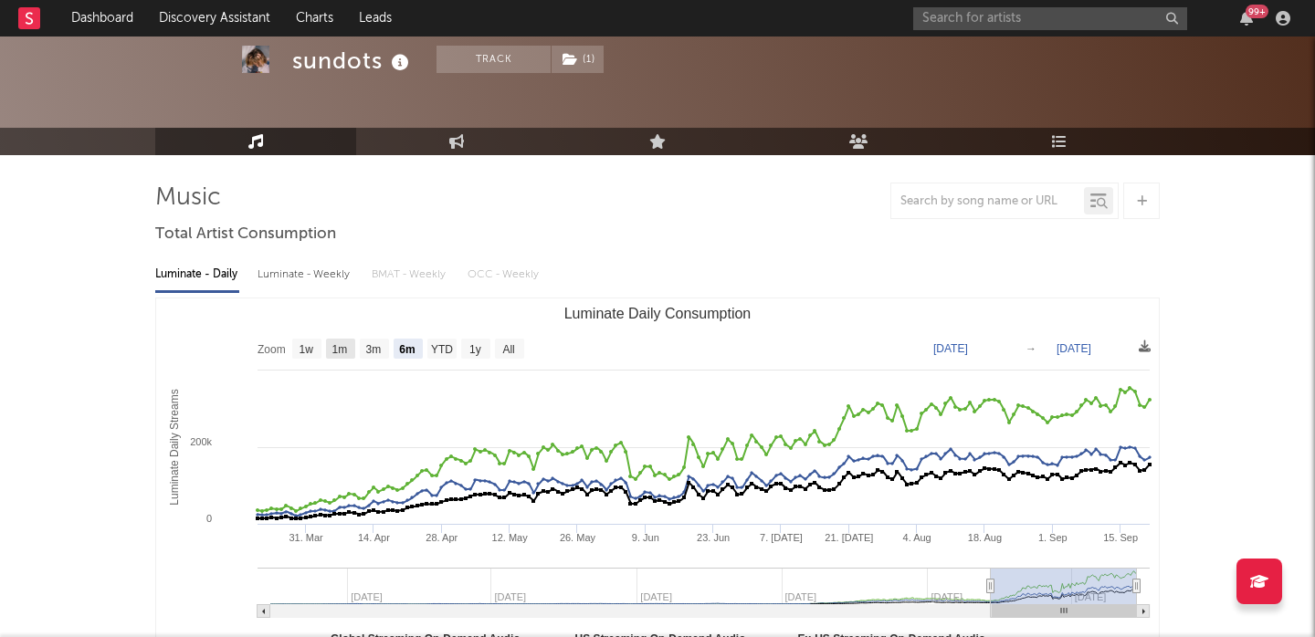
scroll to position [61, 0]
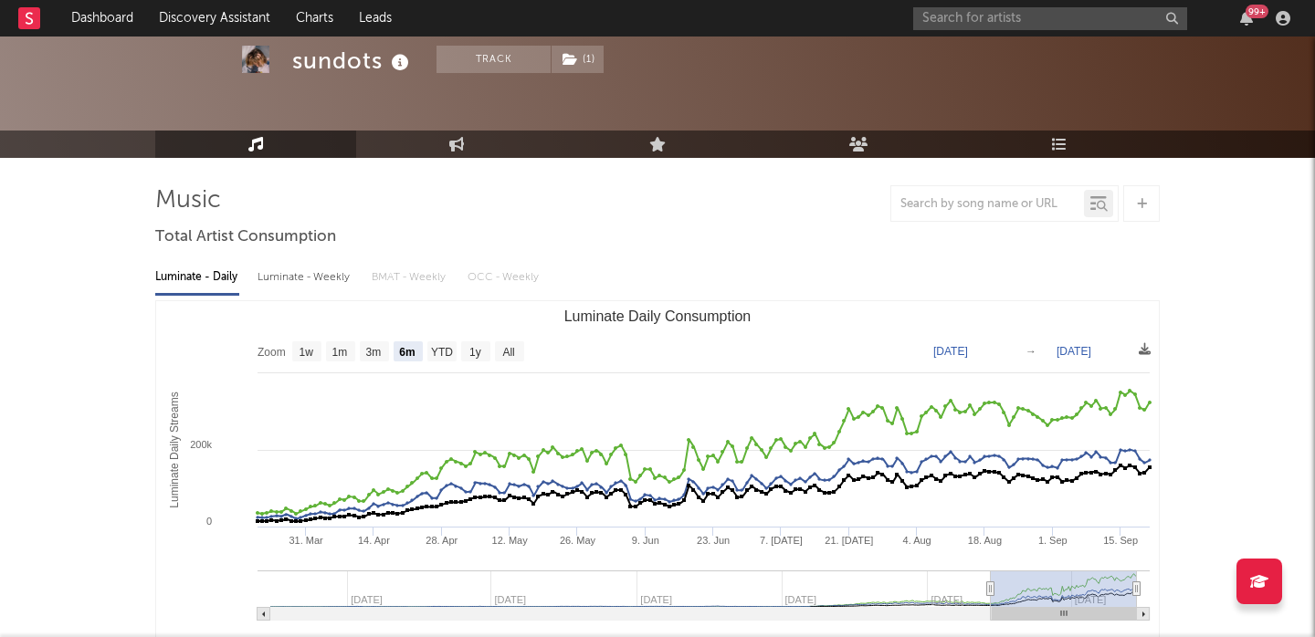
click at [321, 283] on div "Luminate - Weekly" at bounding box center [305, 277] width 96 height 31
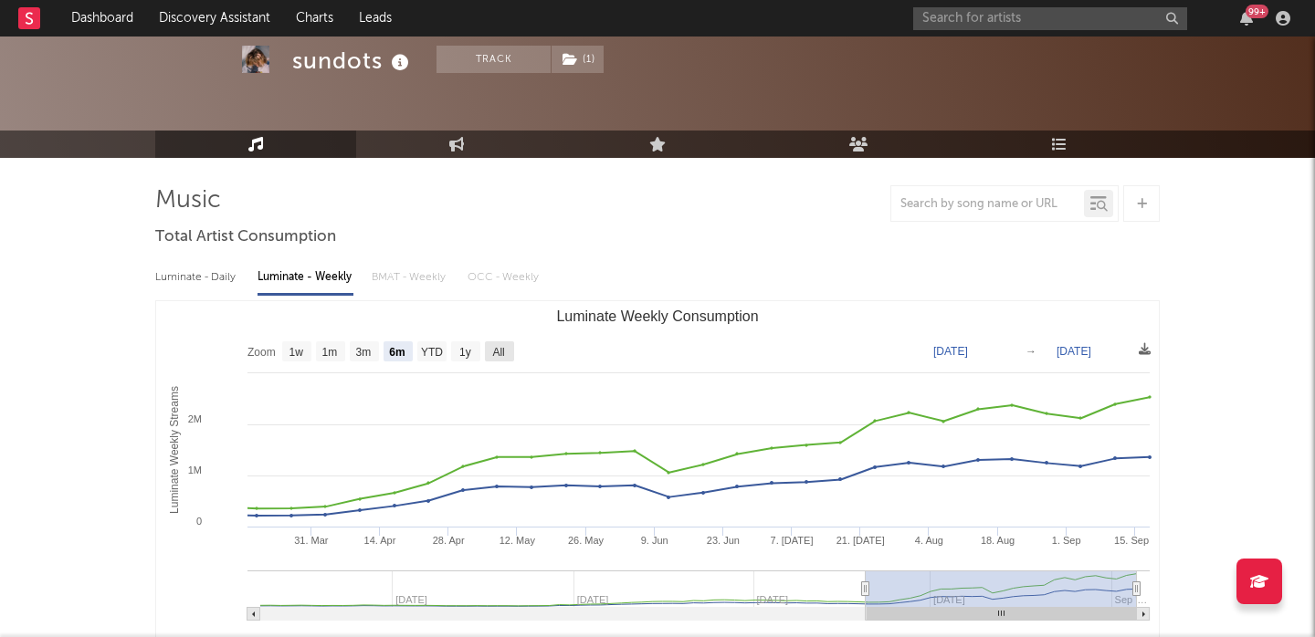
click at [497, 351] on text "All" at bounding box center [498, 352] width 12 height 13
select select "All"
type input "2024-02-01"
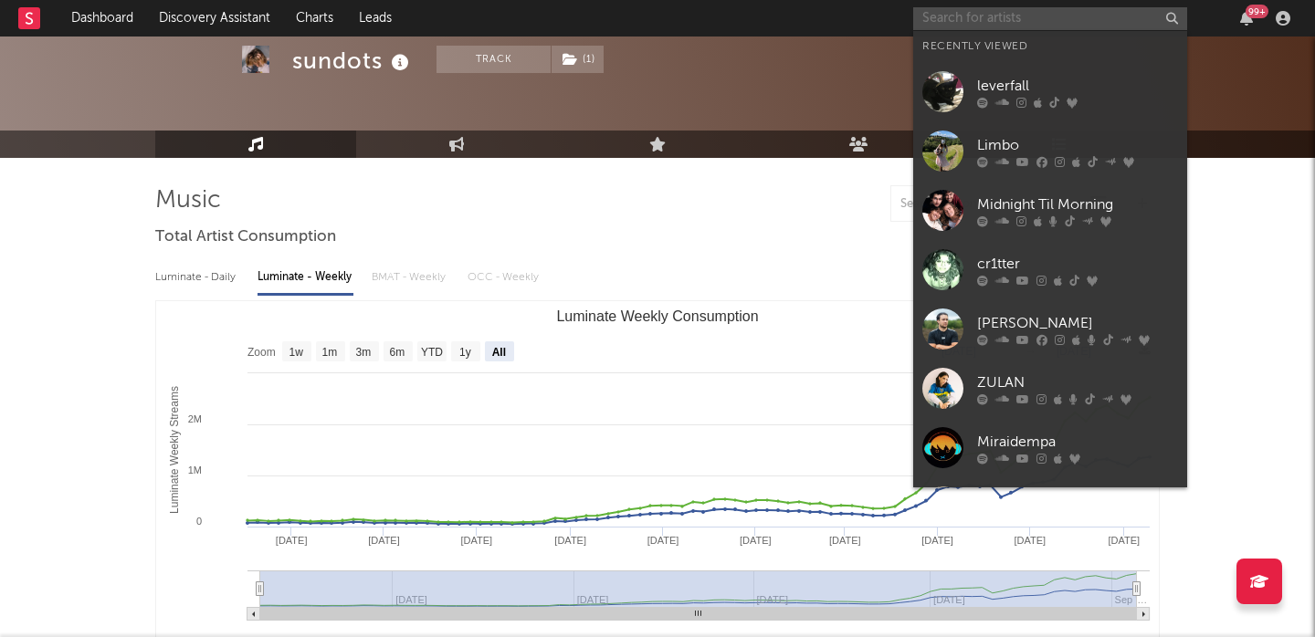
click at [1015, 23] on input "text" at bounding box center [1050, 18] width 274 height 23
paste input "Lots Of Hands"
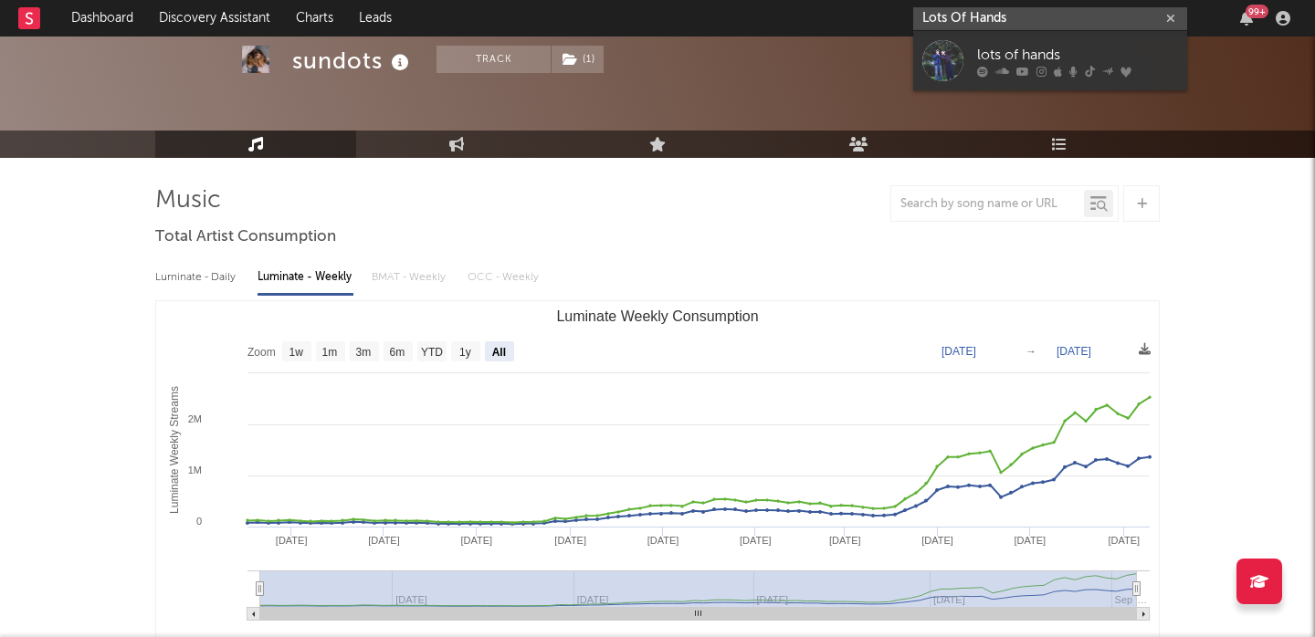
type input "Lots Of Hands"
click at [1072, 46] on div "lots of hands" at bounding box center [1077, 55] width 201 height 22
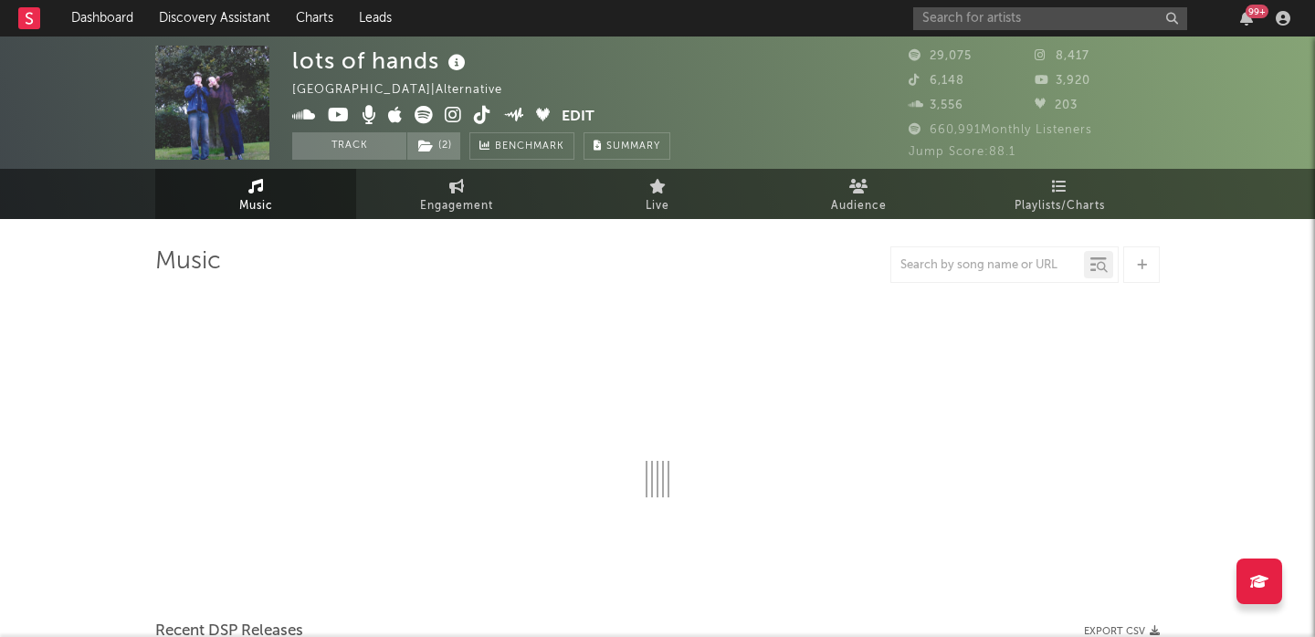
select select "6m"
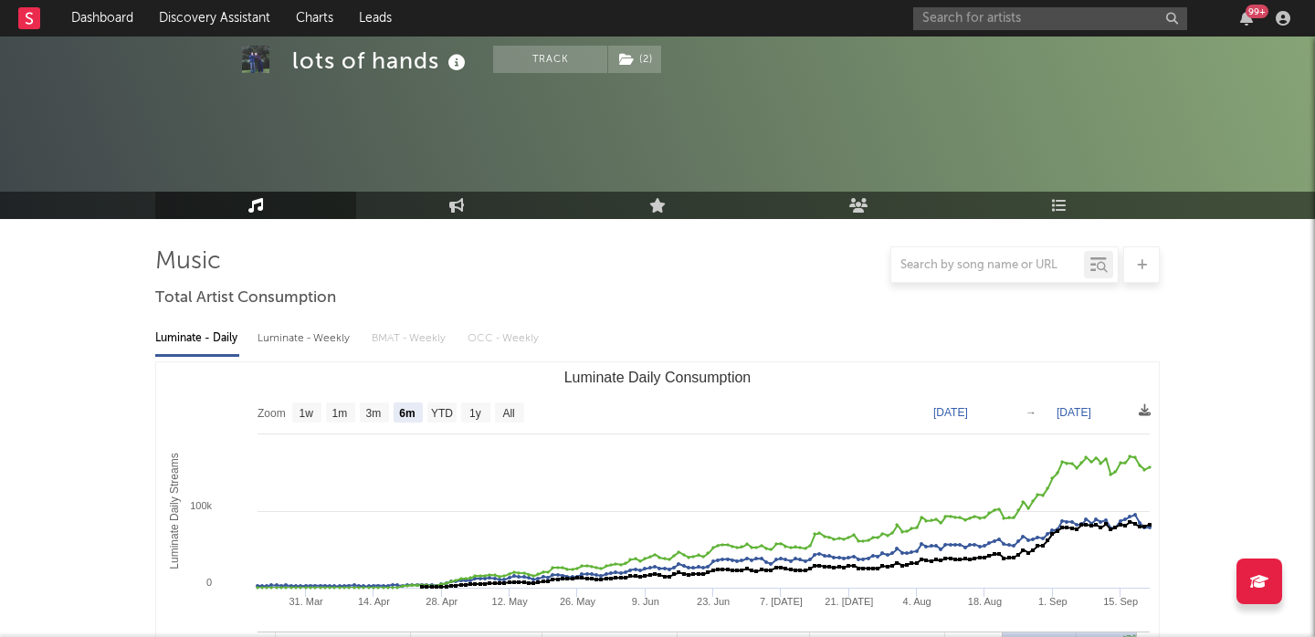
scroll to position [483, 0]
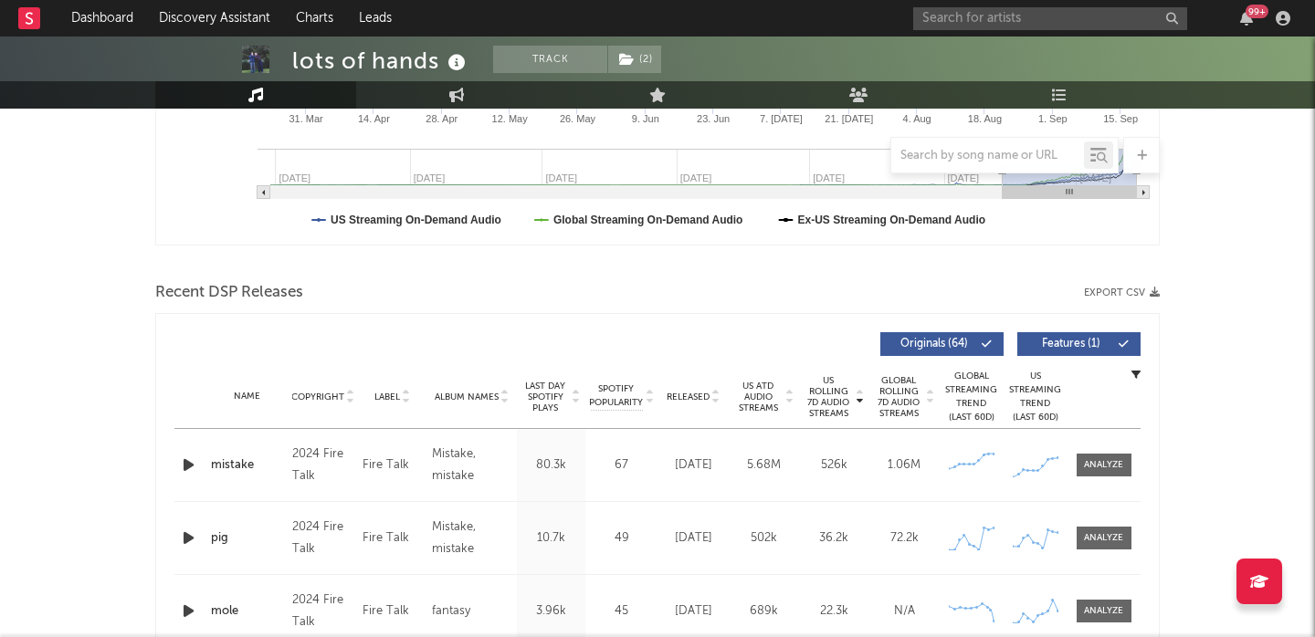
click at [693, 394] on span "Released" at bounding box center [688, 397] width 43 height 11
click at [1086, 341] on span at bounding box center [1086, 344] width 3 height 11
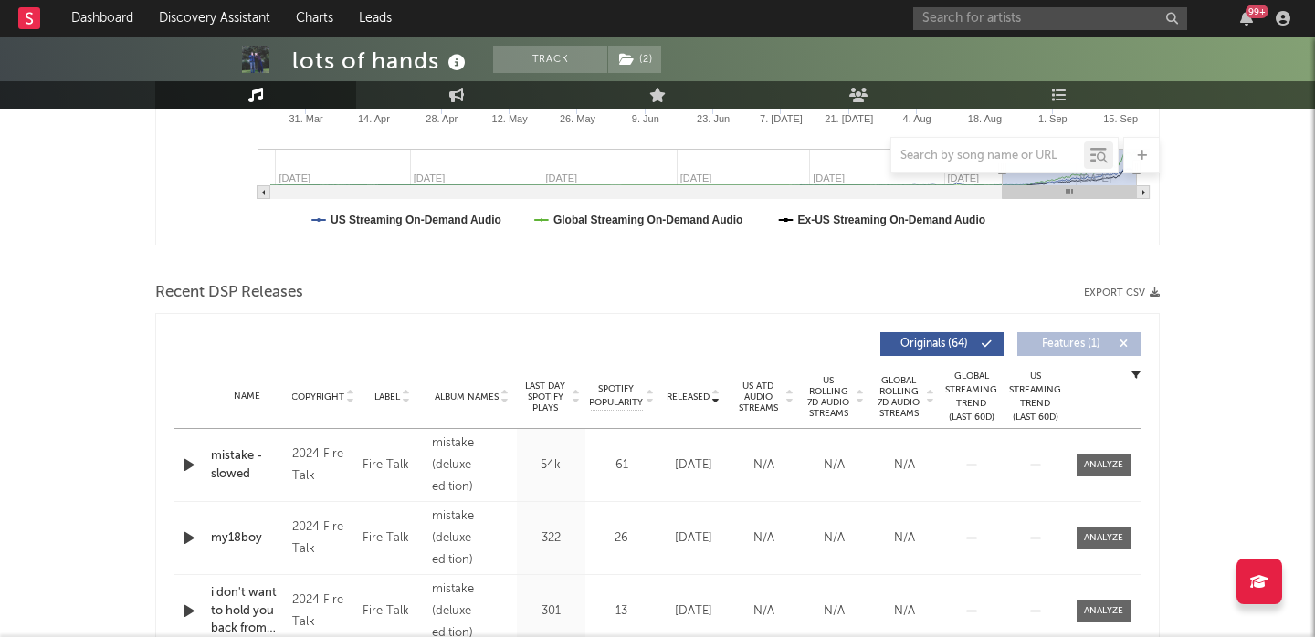
click at [837, 400] on span "US Rolling 7D Audio Streams" at bounding box center [829, 397] width 50 height 44
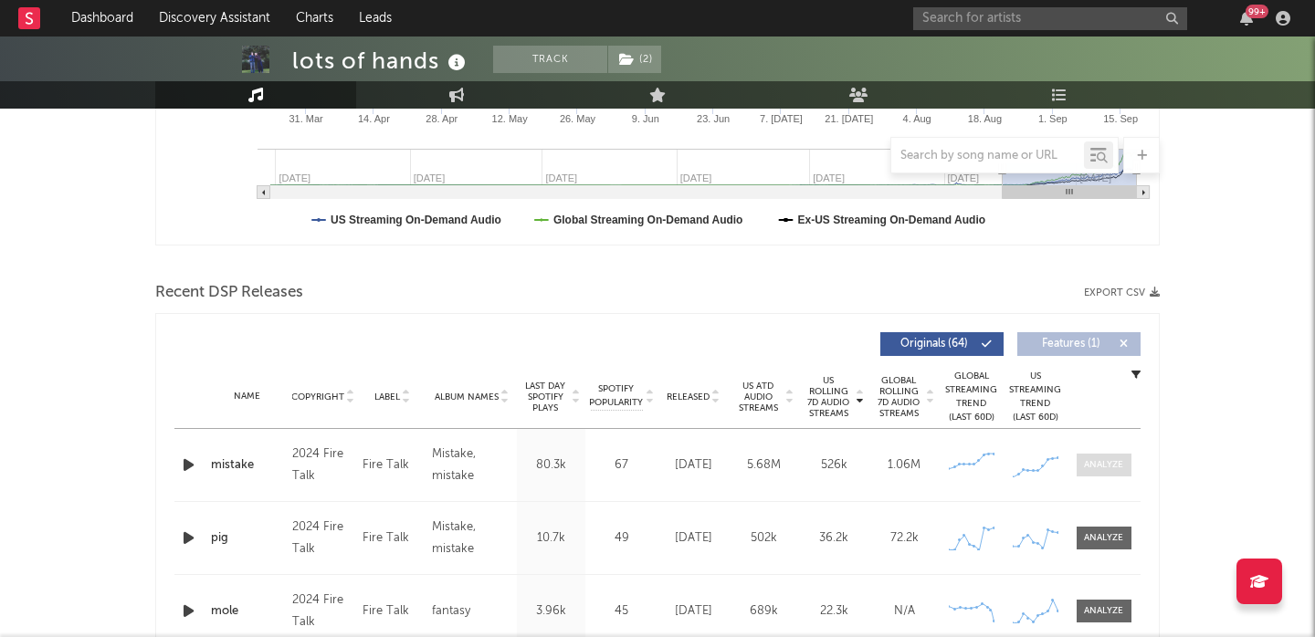
click at [1112, 474] on span at bounding box center [1104, 465] width 55 height 23
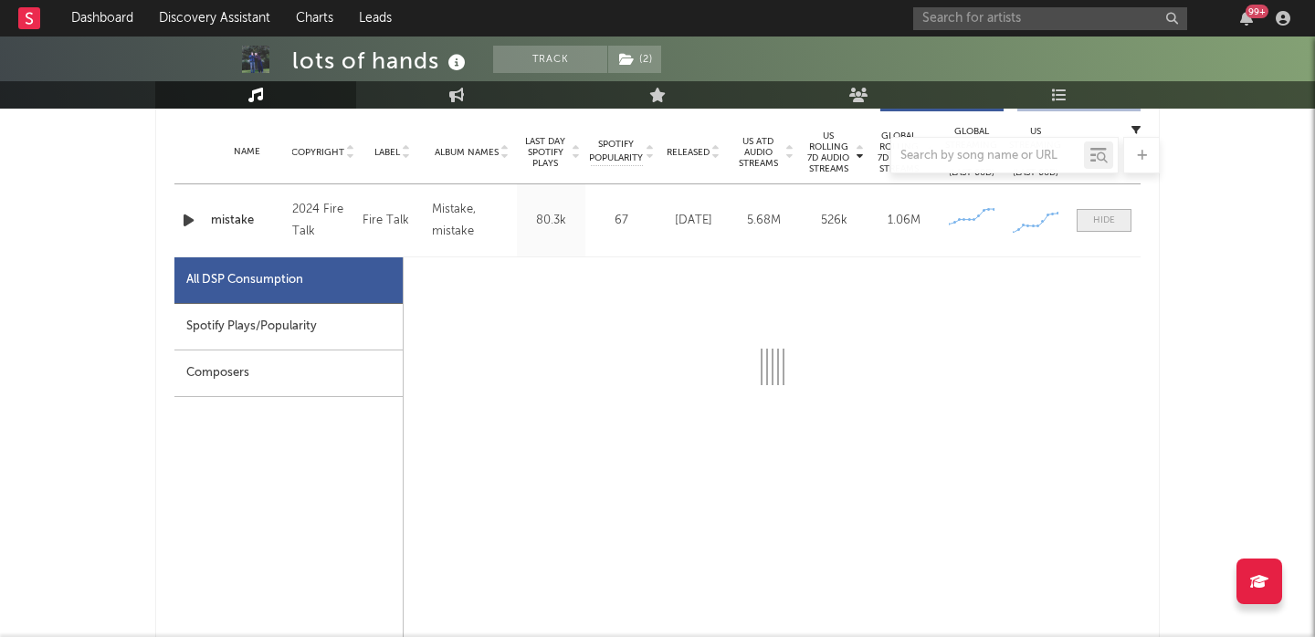
select select "6m"
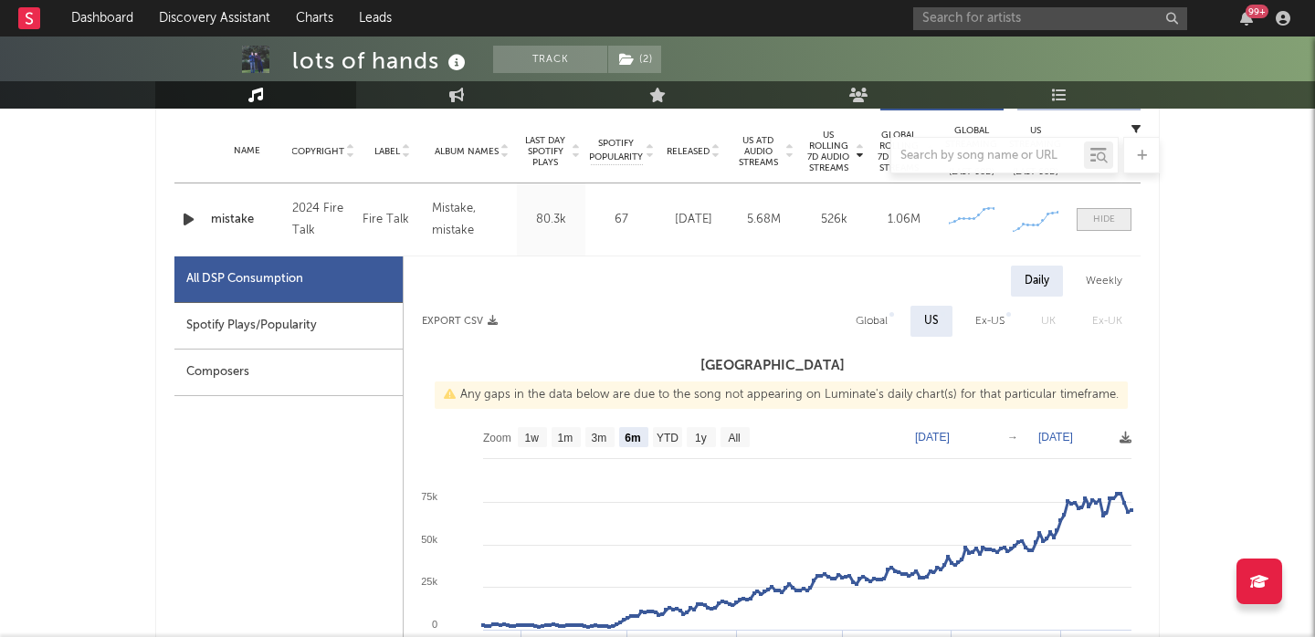
scroll to position [835, 0]
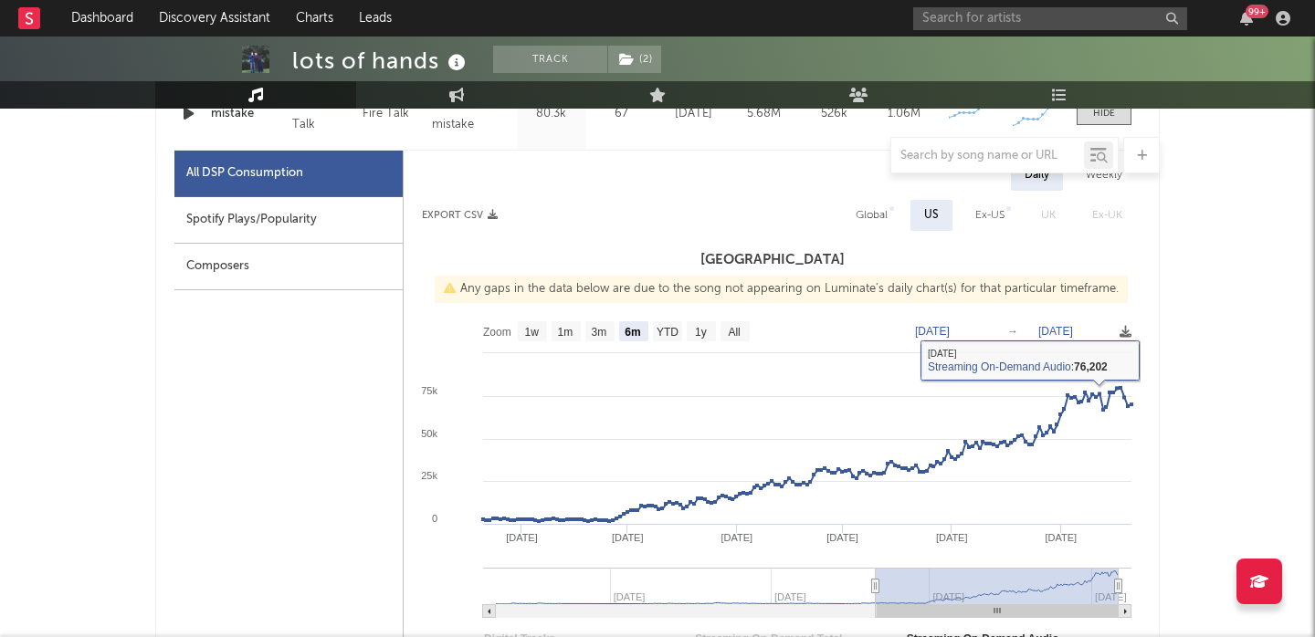
click at [864, 207] on div "Global" at bounding box center [872, 216] width 32 height 22
select select "1w"
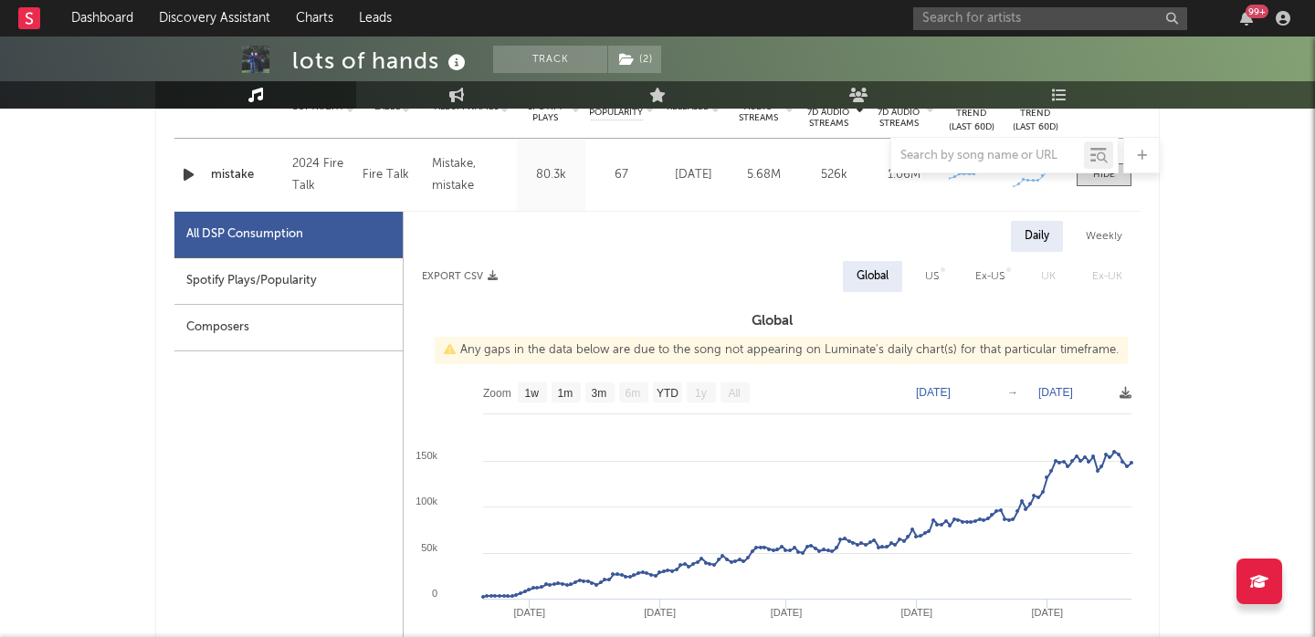
scroll to position [758, 0]
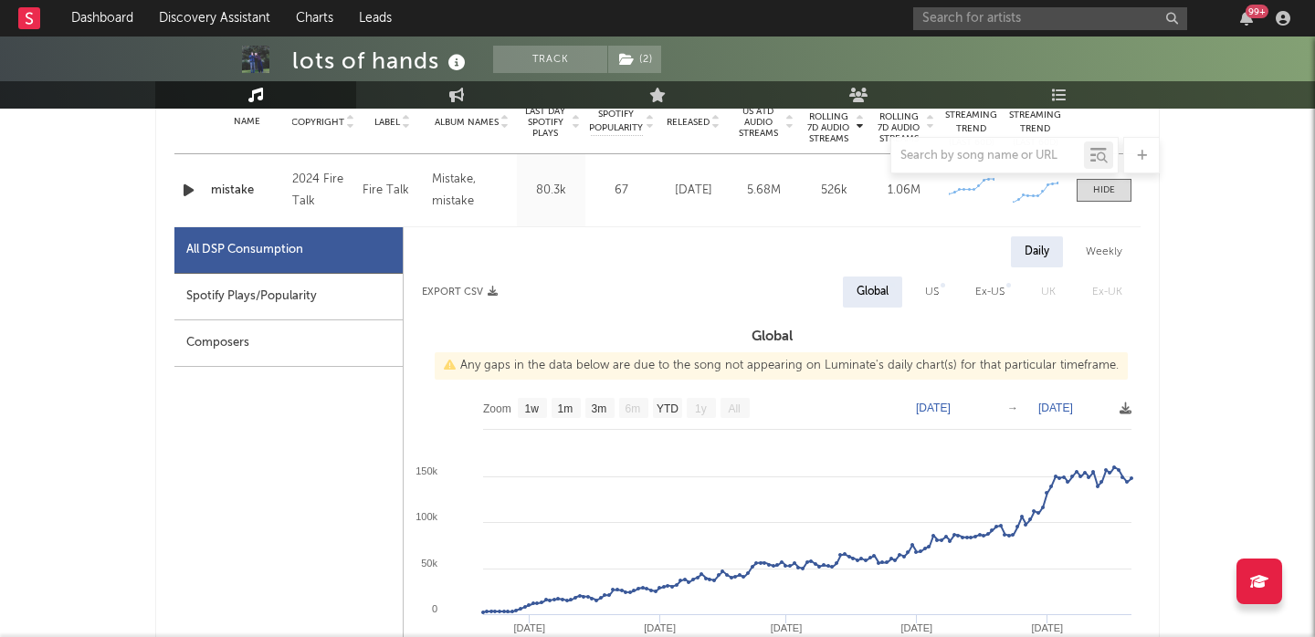
click at [1121, 238] on div "Weekly" at bounding box center [1104, 251] width 64 height 31
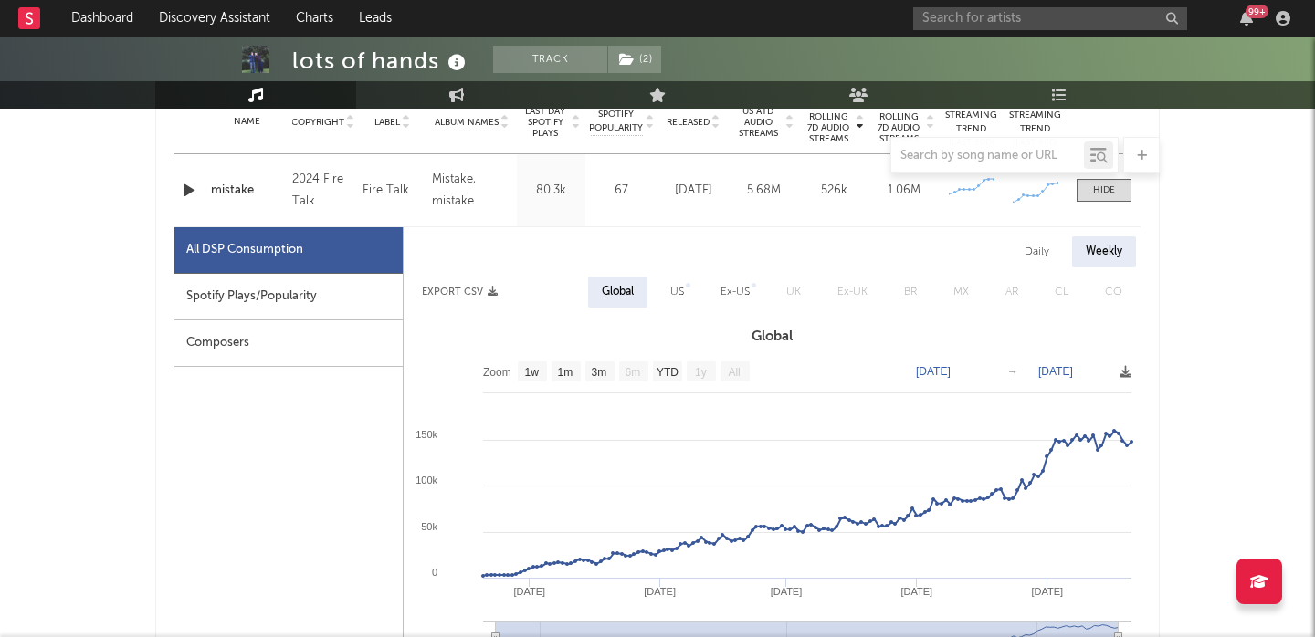
select select "1w"
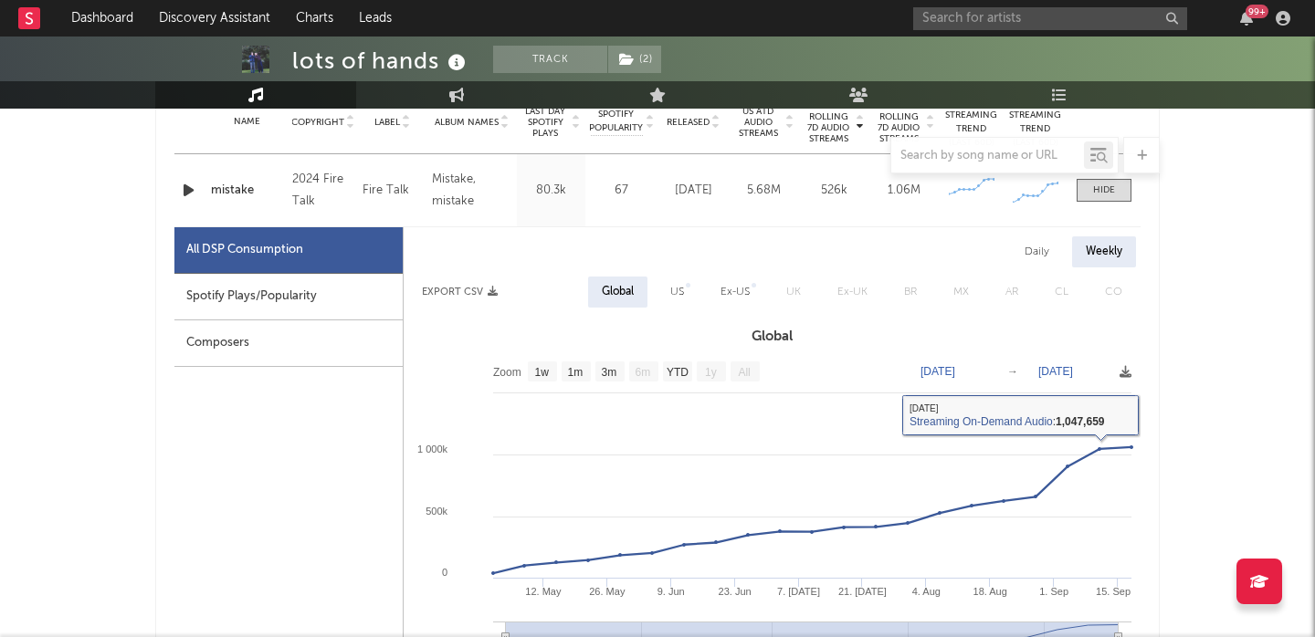
click at [671, 293] on div "US" at bounding box center [677, 292] width 14 height 22
select select "6m"
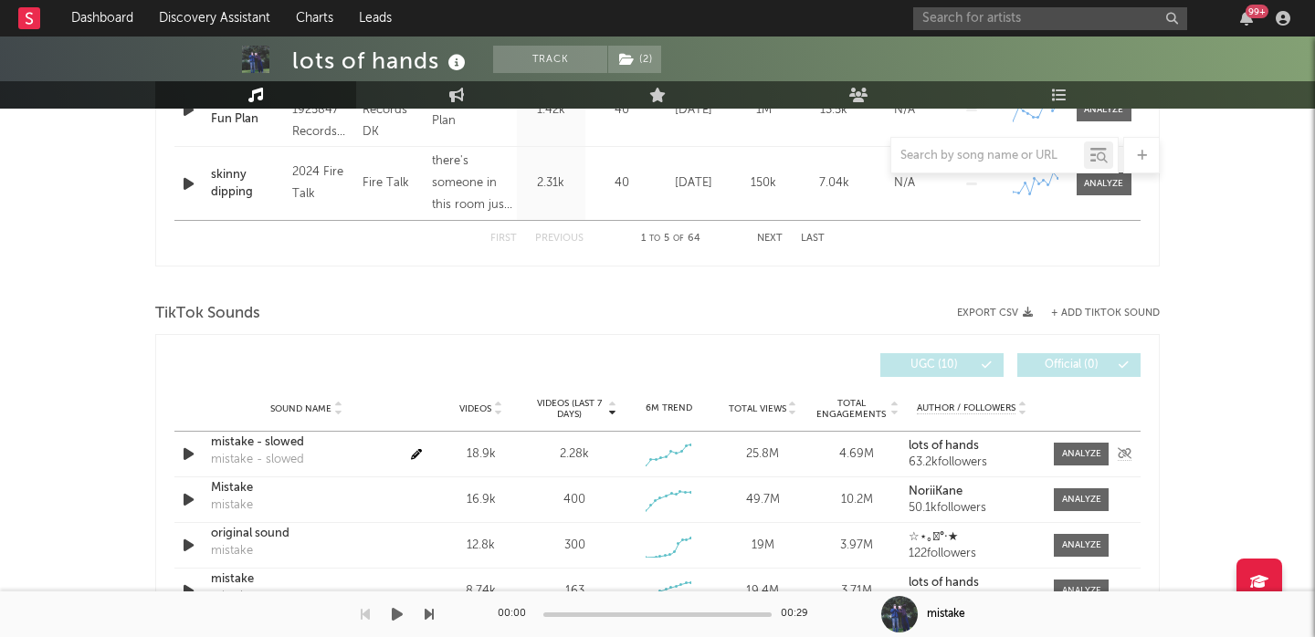
scroll to position [1938, 0]
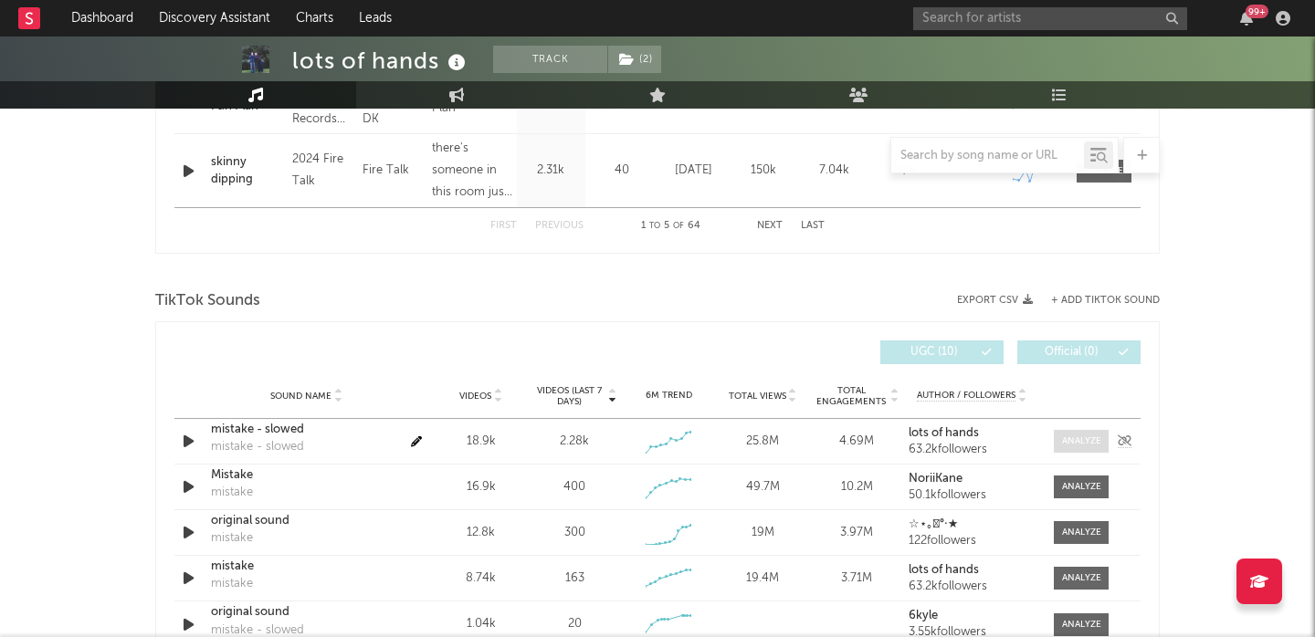
click at [1067, 445] on div at bounding box center [1081, 442] width 39 height 14
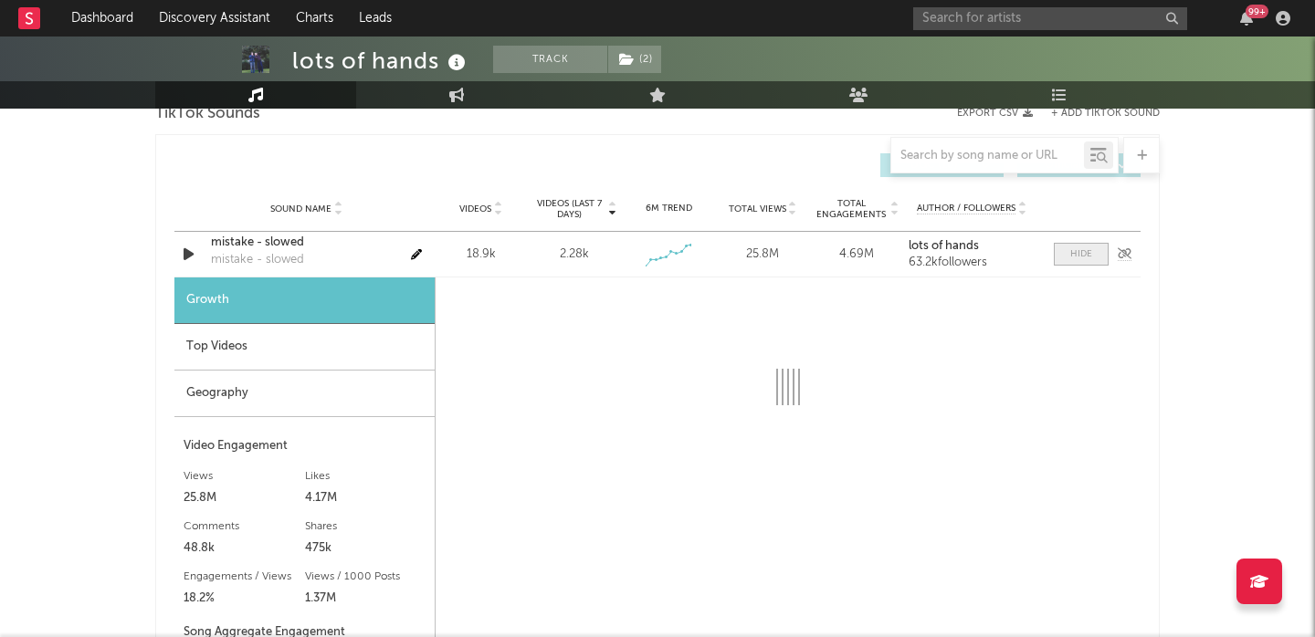
select select "1w"
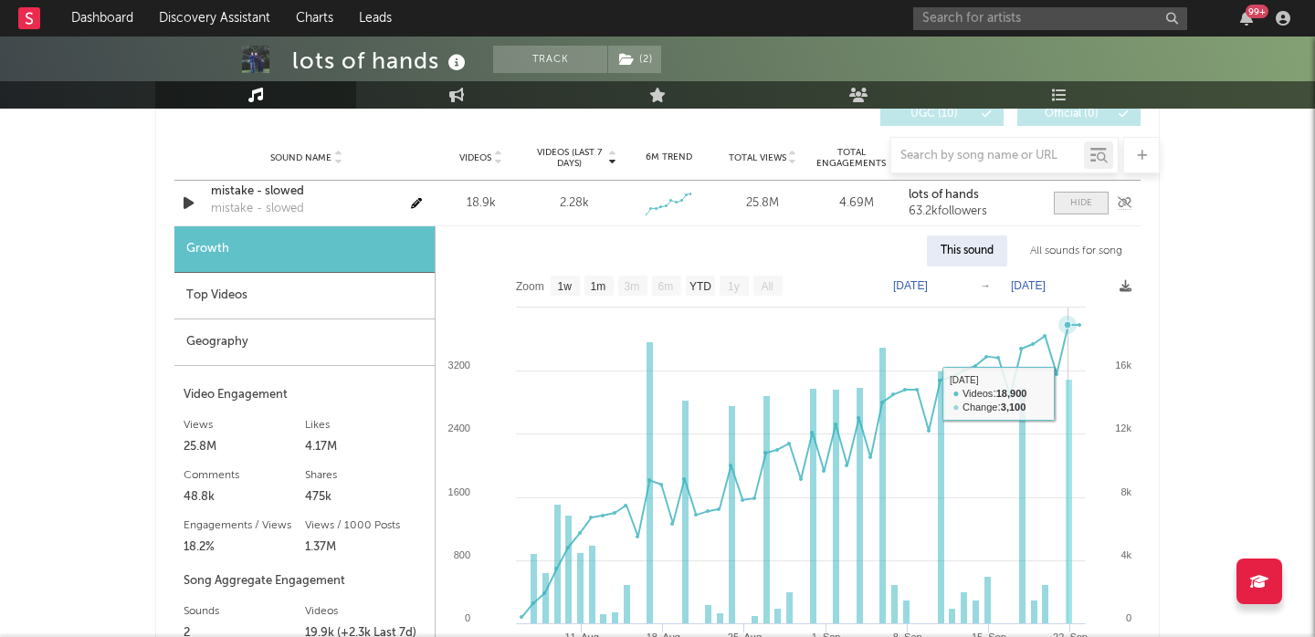
scroll to position [2178, 0]
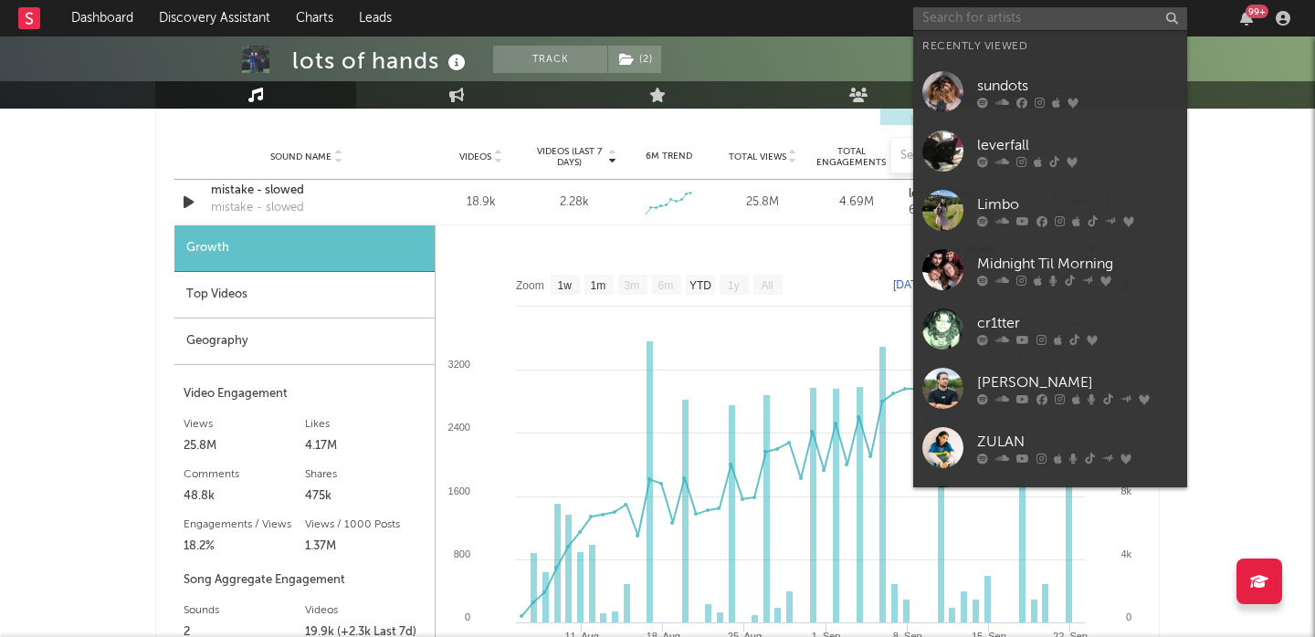
click at [995, 25] on input "text" at bounding box center [1050, 18] width 274 height 23
paste input "Mr. Fantasy"
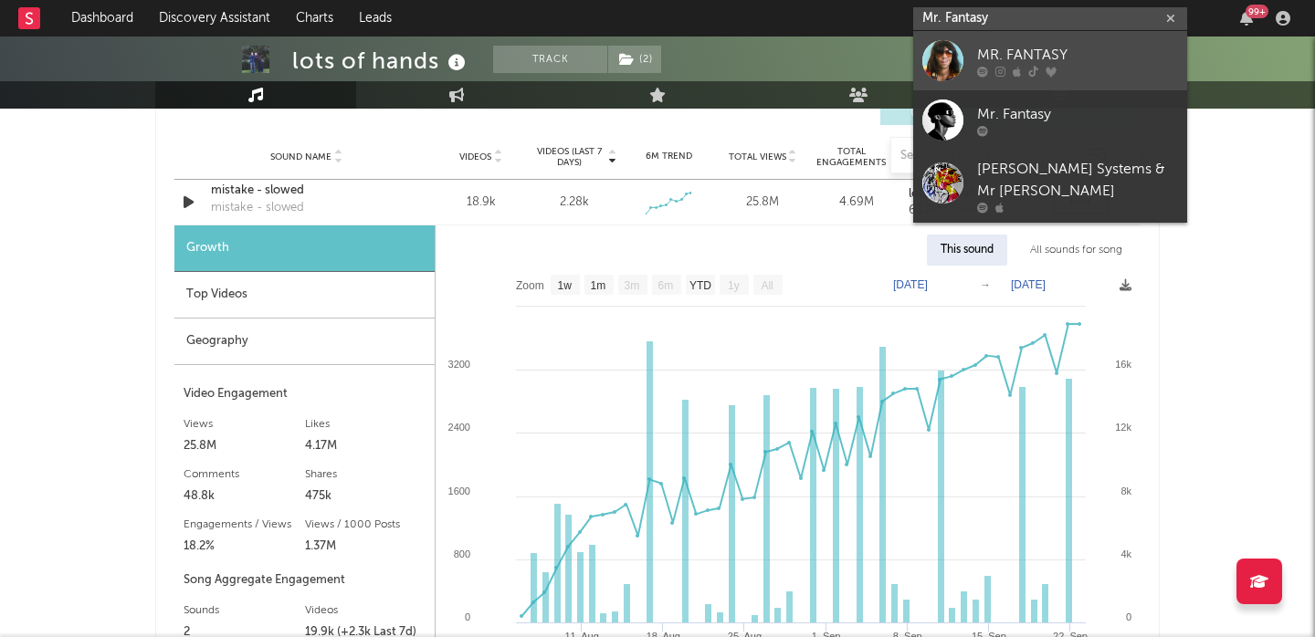
type input "Mr. Fantasy"
click at [995, 68] on icon at bounding box center [1000, 71] width 10 height 11
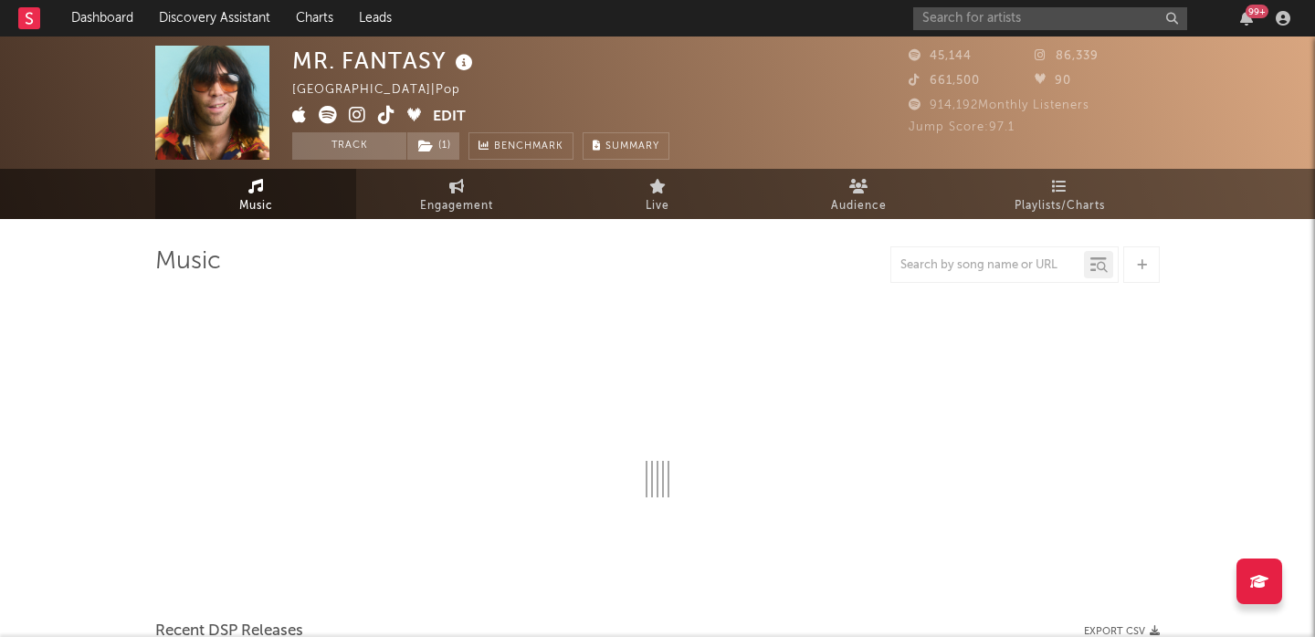
select select "1w"
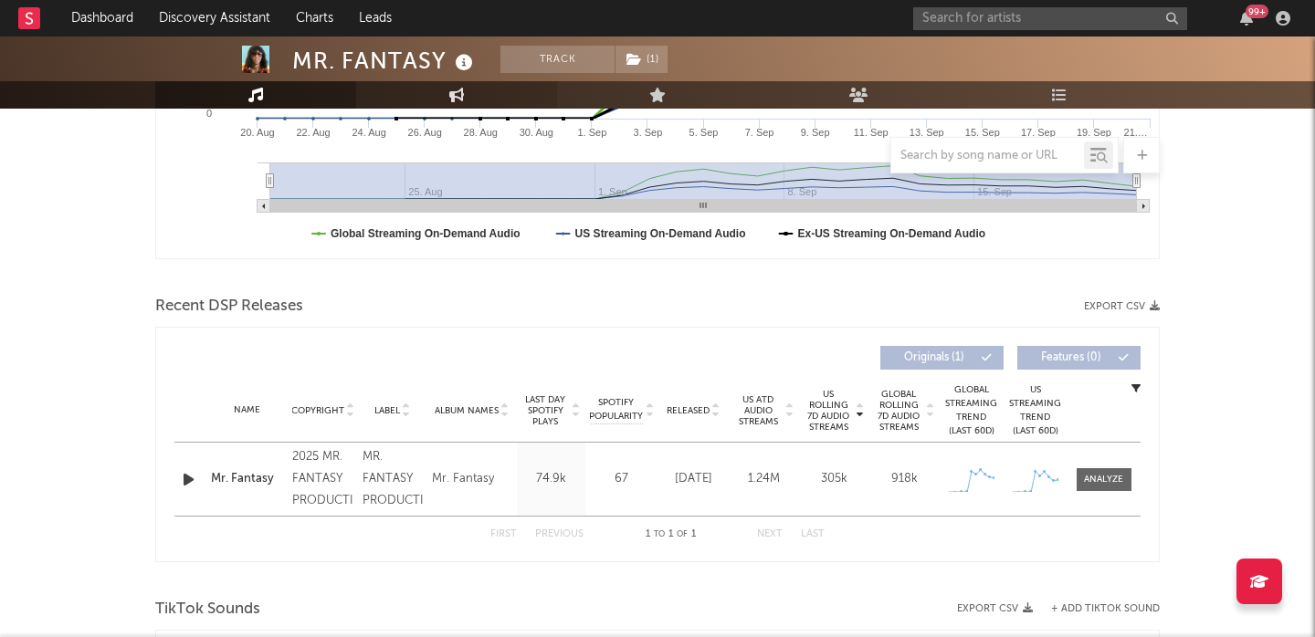
scroll to position [489, 0]
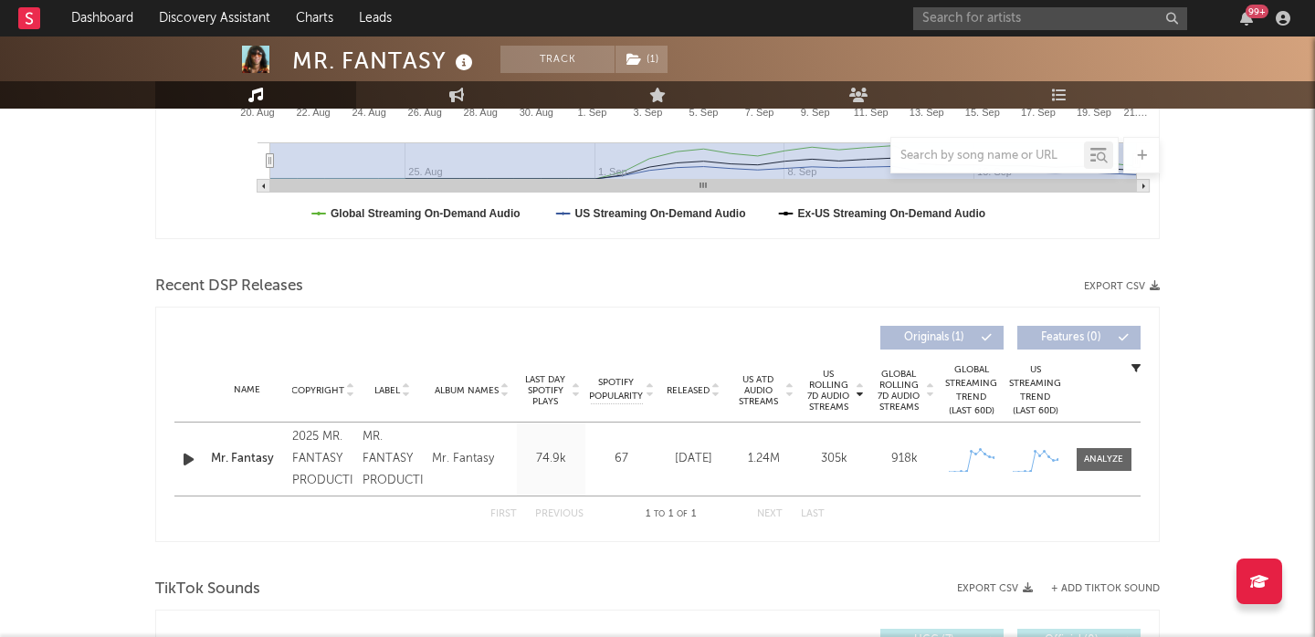
click at [973, 6] on div "99 +" at bounding box center [1104, 18] width 383 height 37
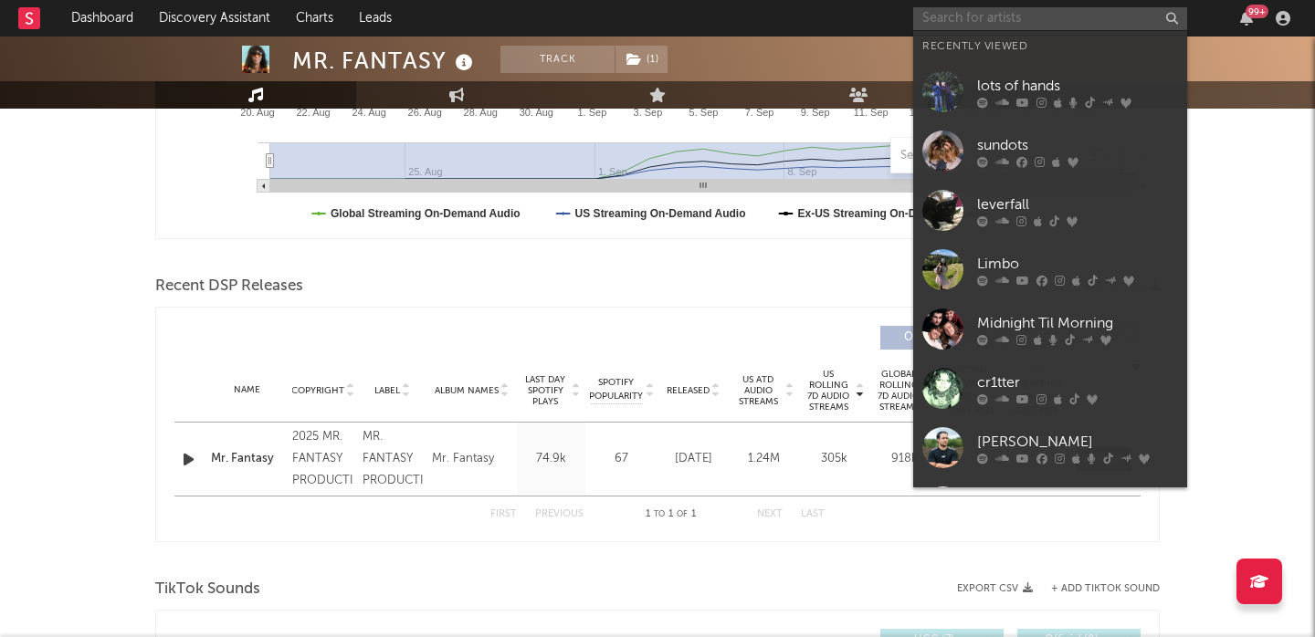
click at [973, 7] on input "text" at bounding box center [1050, 18] width 274 height 23
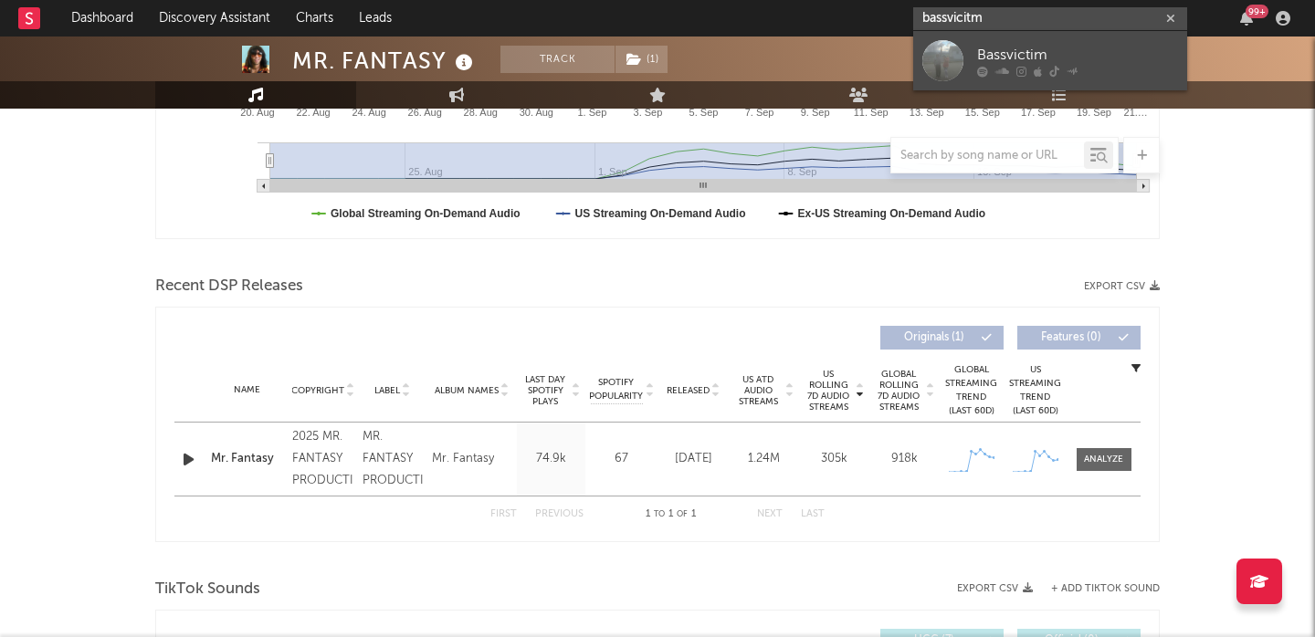
type input "bassvicitm"
click at [1024, 57] on div "Bassvictim" at bounding box center [1077, 55] width 201 height 22
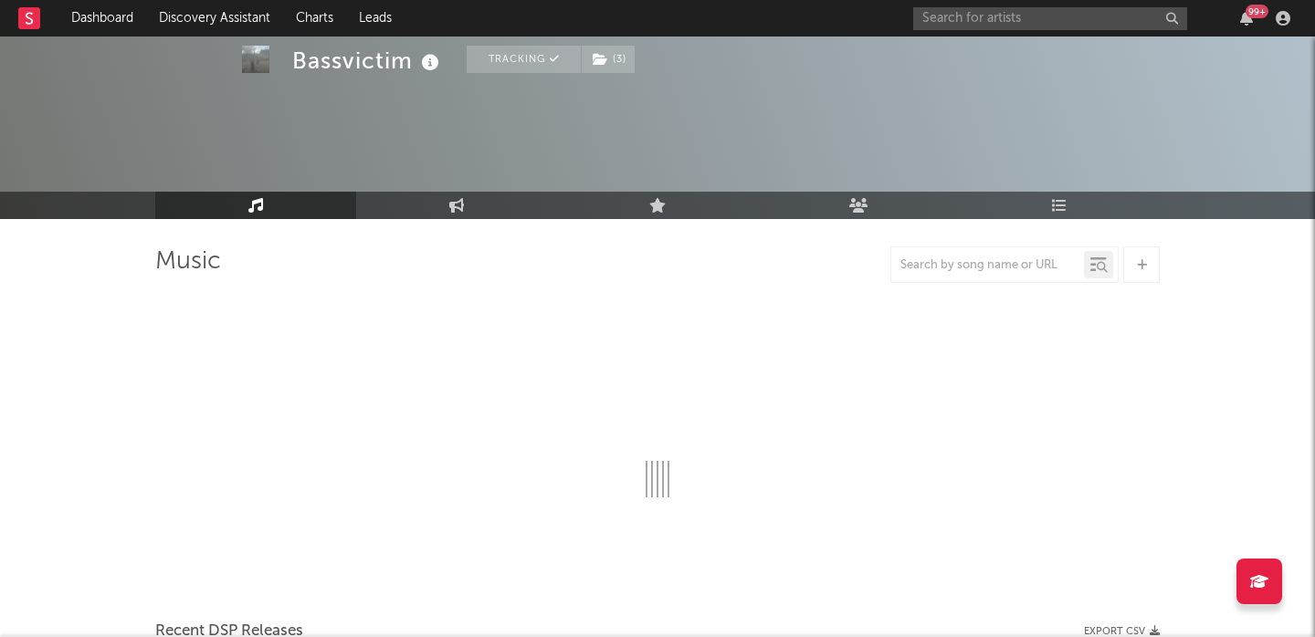
scroll to position [63, 0]
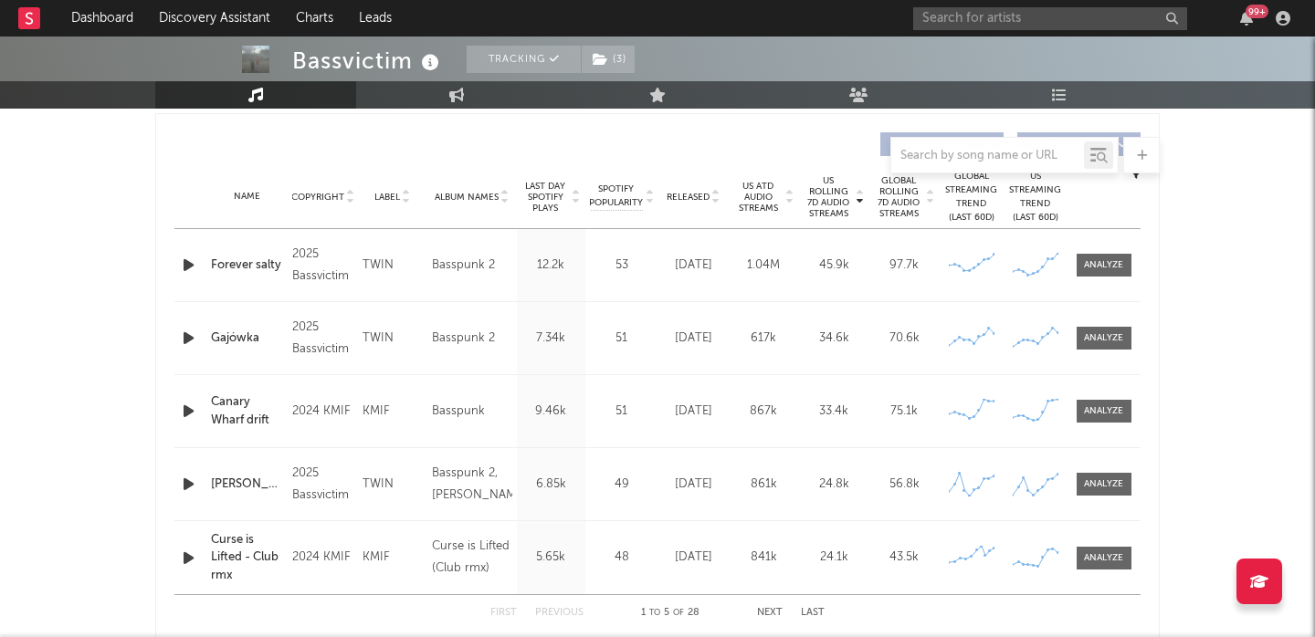
select select "6m"
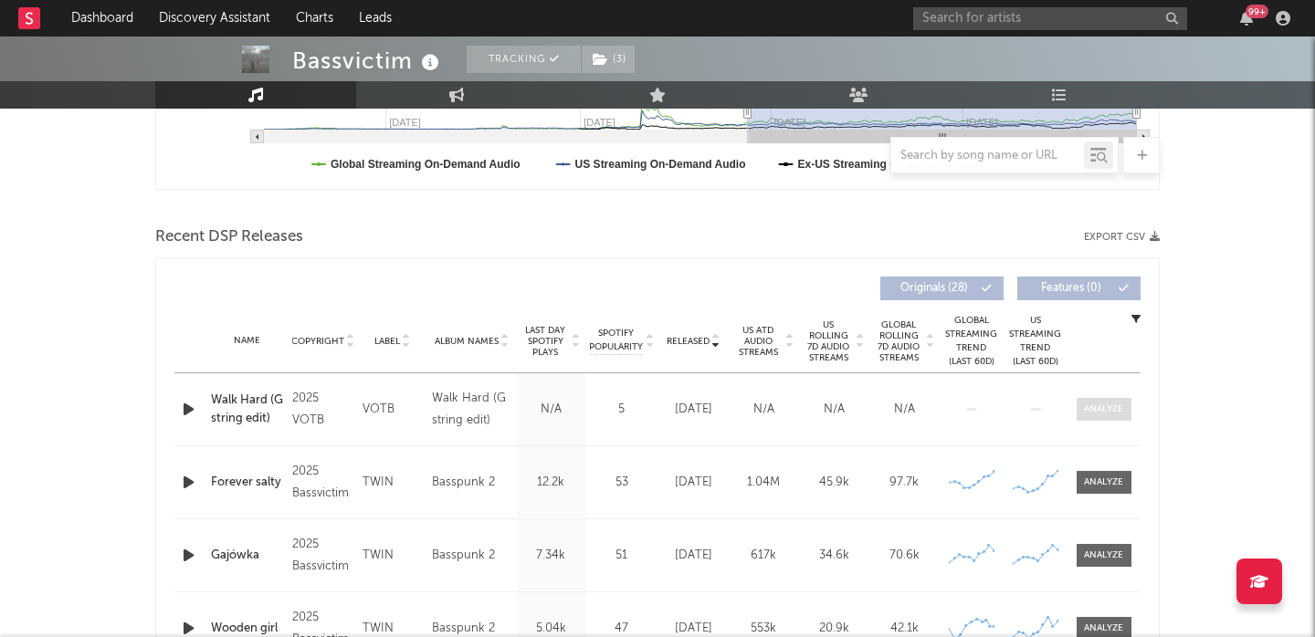
click at [1120, 408] on div at bounding box center [1103, 410] width 39 height 14
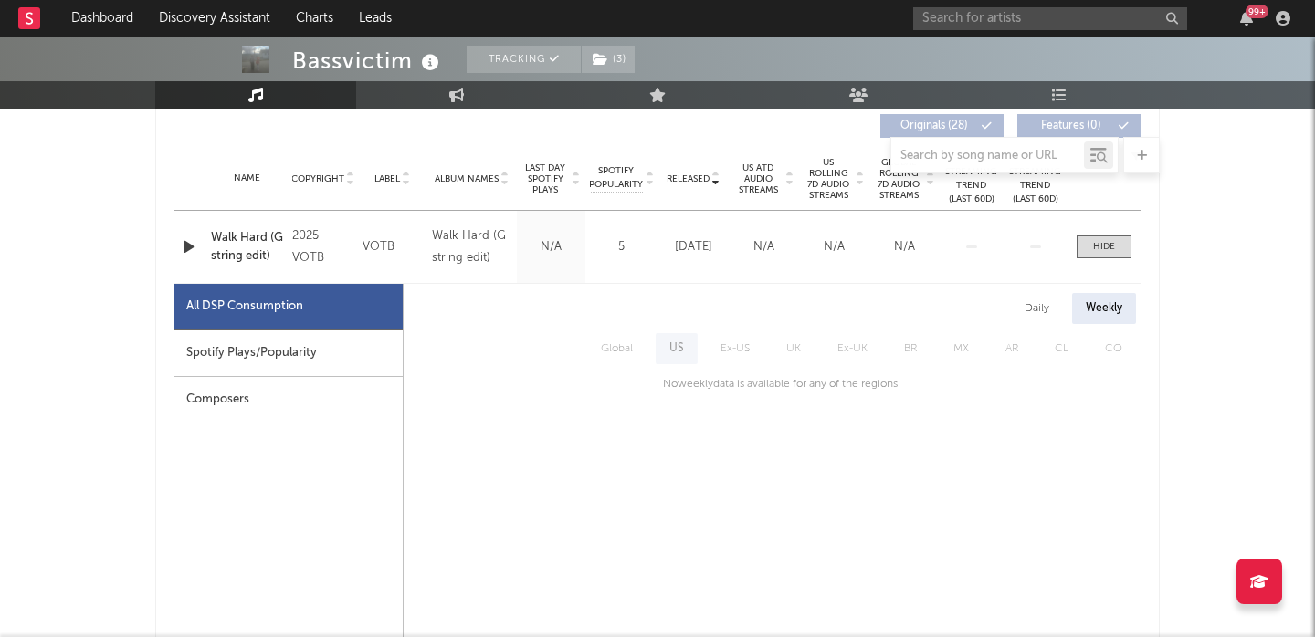
scroll to position [733, 0]
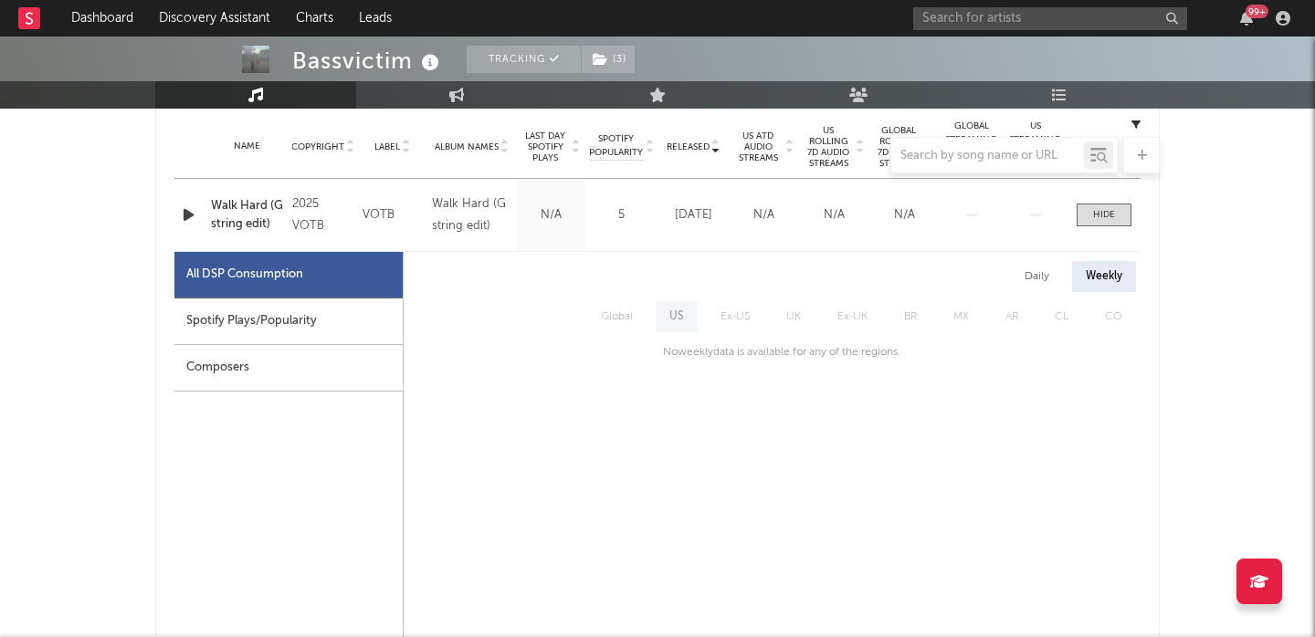
click at [369, 321] on div "Spotify Plays/Popularity" at bounding box center [288, 322] width 228 height 47
select select "1w"
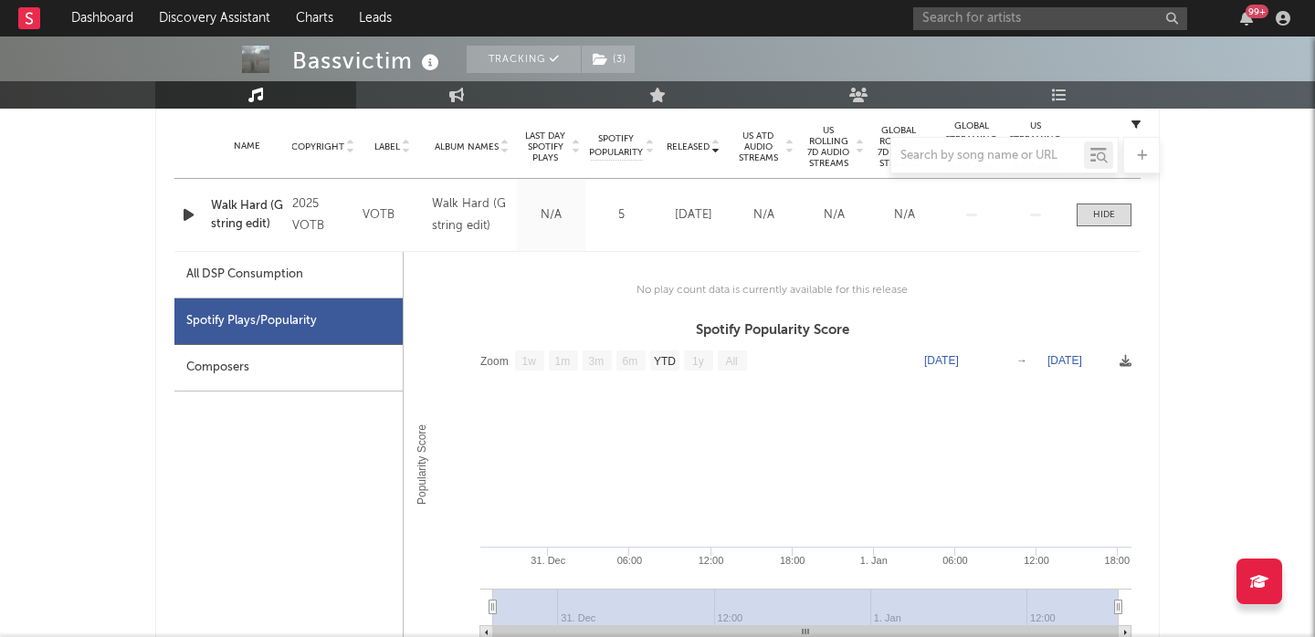
click at [294, 261] on div "All DSP Consumption" at bounding box center [288, 275] width 228 height 47
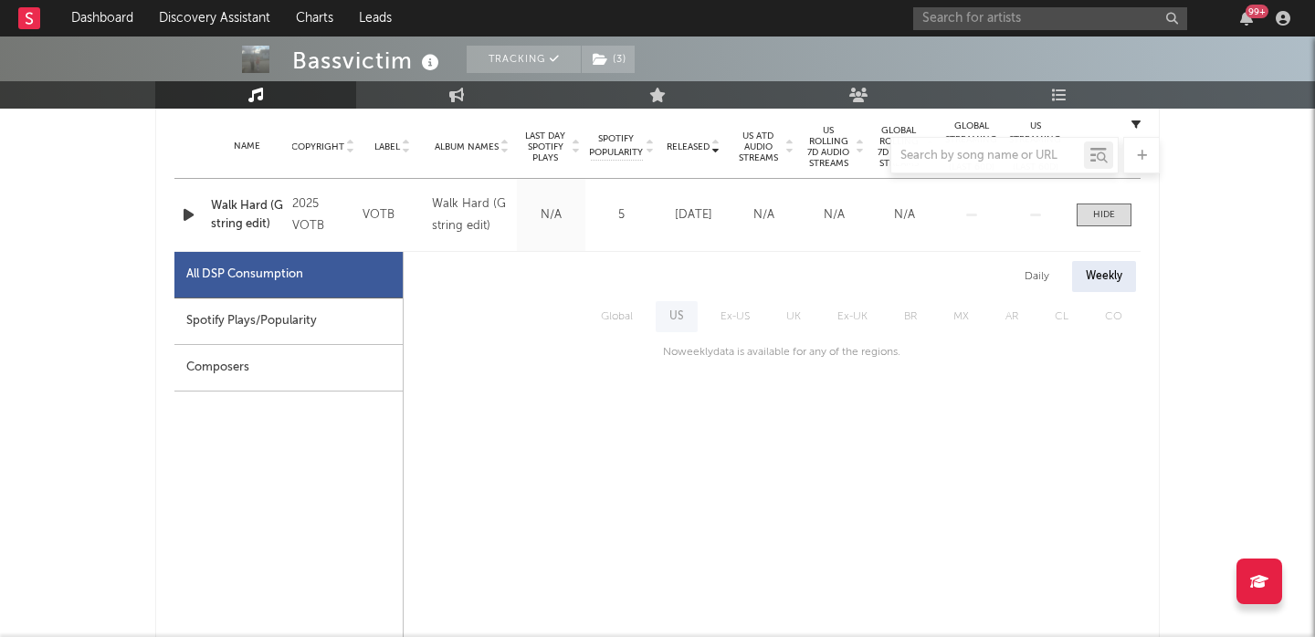
click at [257, 197] on div "Walk Hard (G string edit)" at bounding box center [247, 215] width 72 height 36
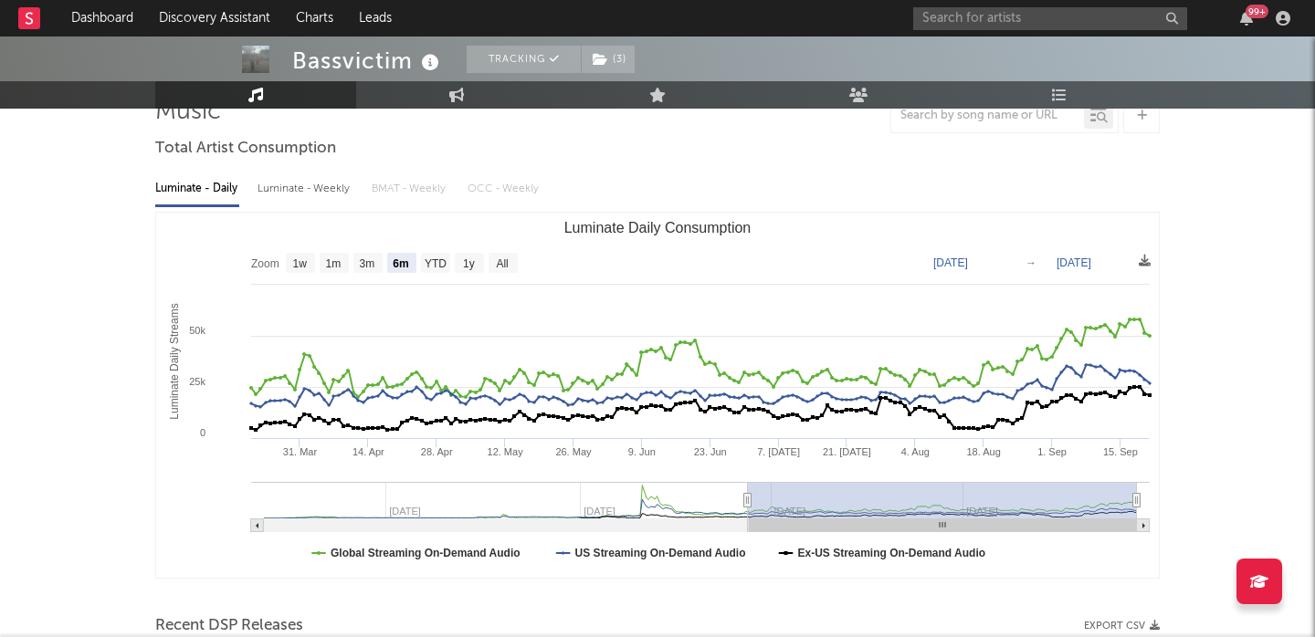
scroll to position [57, 0]
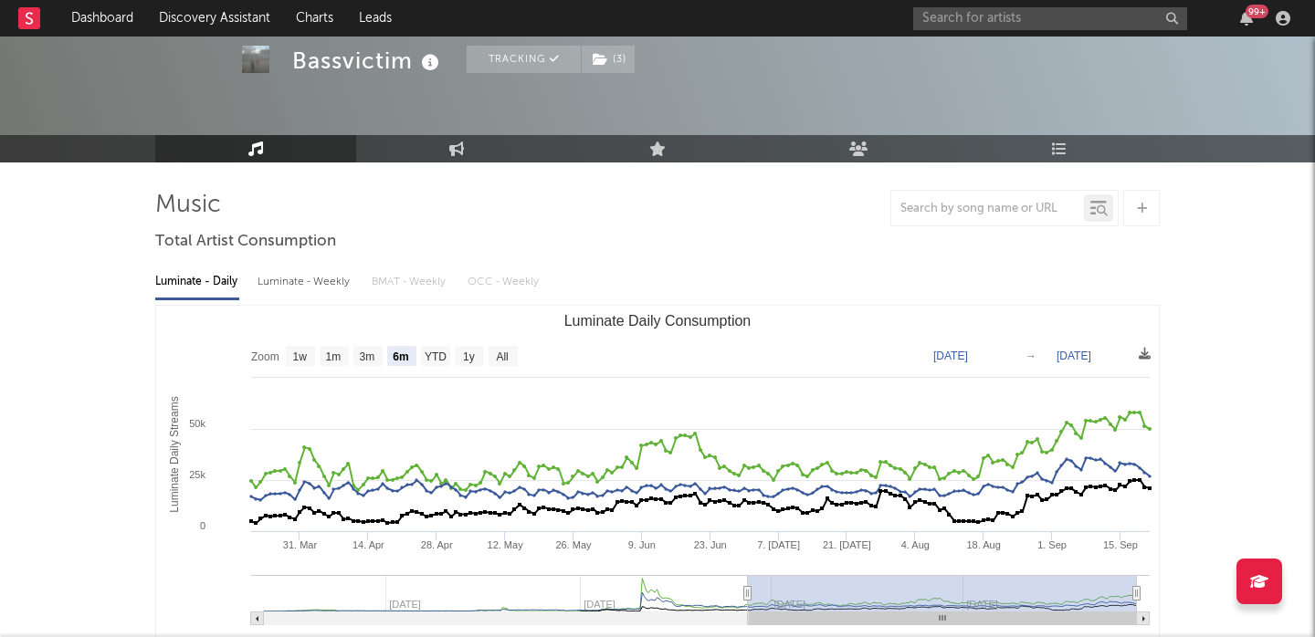
click at [307, 277] on div "Luminate - Weekly" at bounding box center [305, 282] width 96 height 31
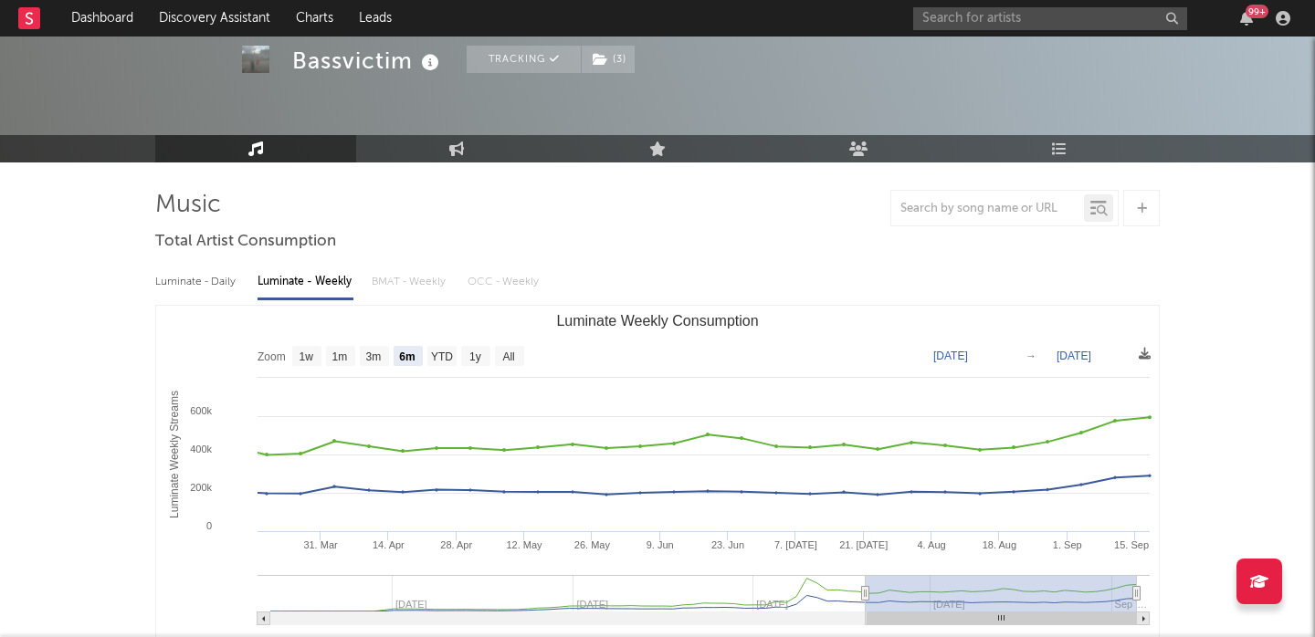
scroll to position [0, 0]
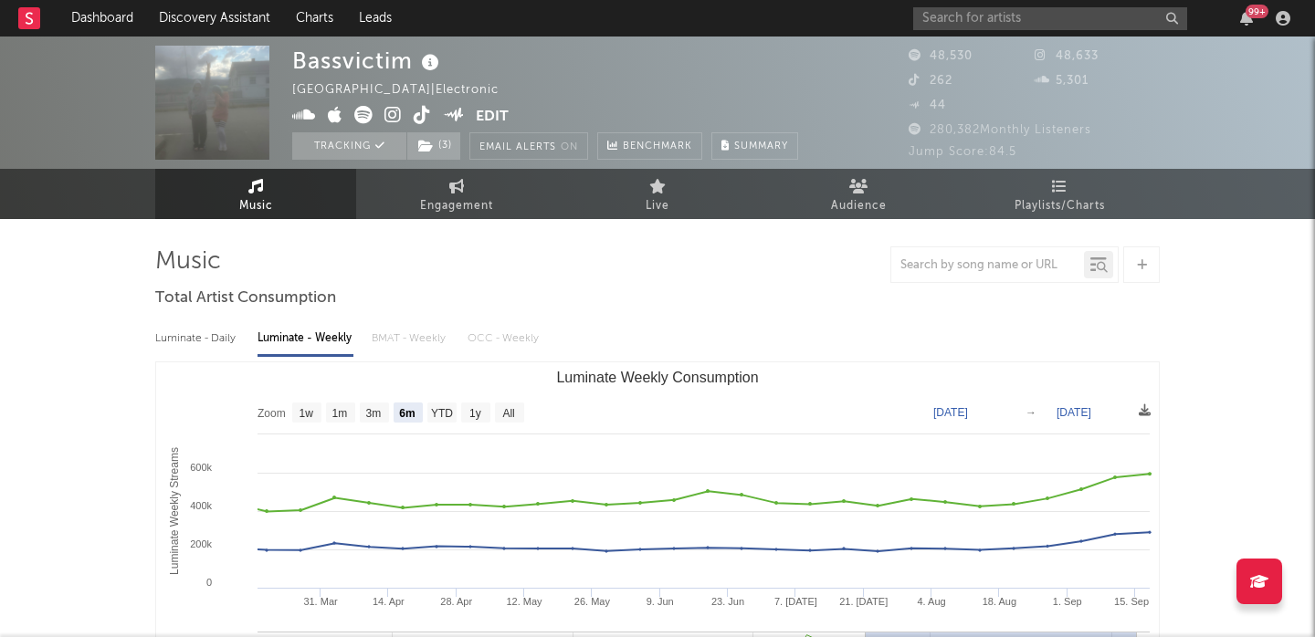
click at [418, 111] on icon at bounding box center [422, 115] width 17 height 18
click at [392, 113] on icon at bounding box center [392, 115] width 17 height 18
click at [511, 415] on text "All" at bounding box center [508, 413] width 12 height 13
select select "All"
type input "2024-02-08"
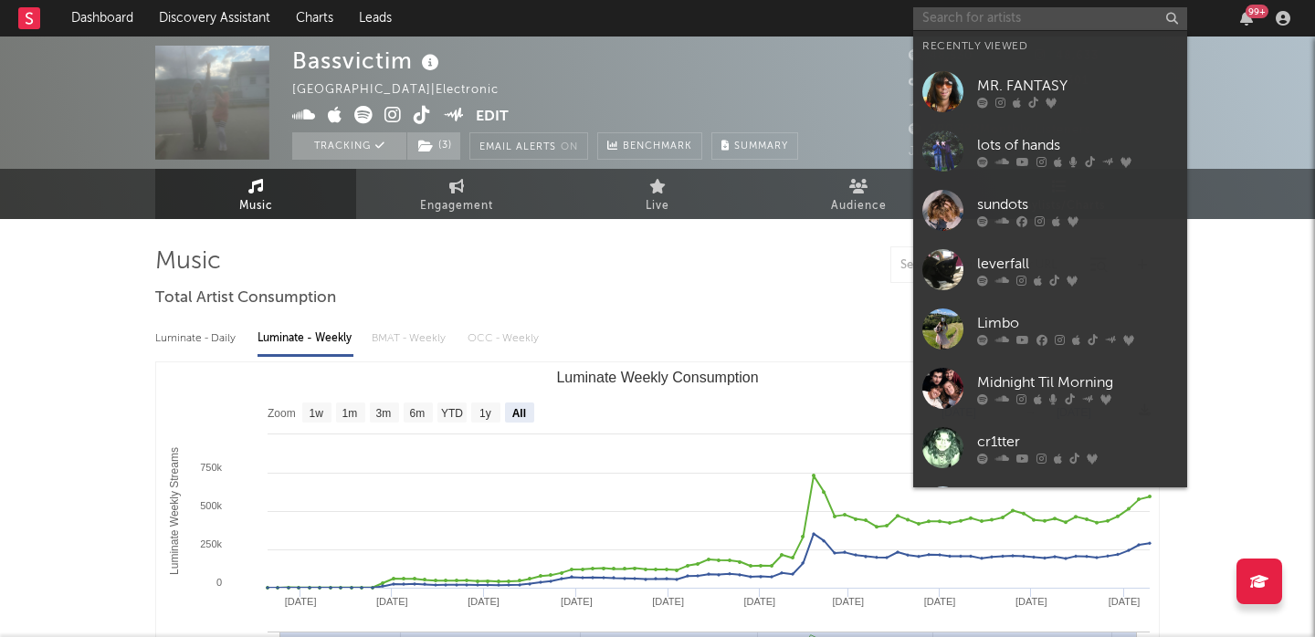
click at [963, 17] on input "text" at bounding box center [1050, 18] width 274 height 23
paste input "Lydia The Bard"
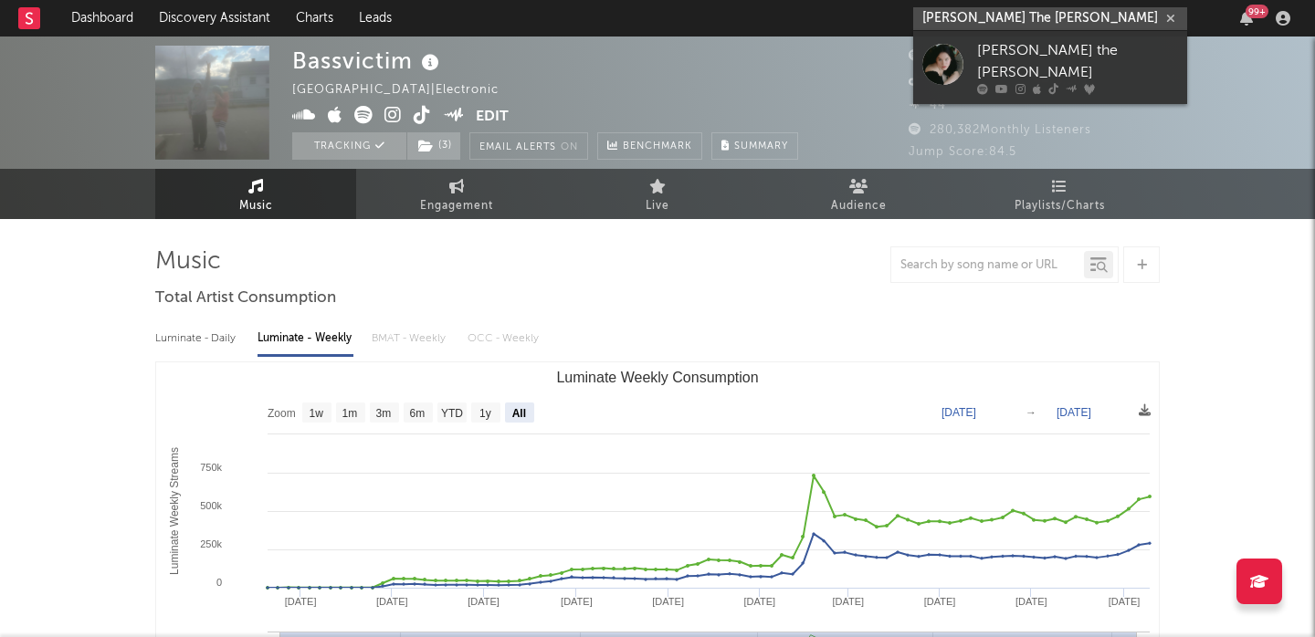
type input "Lydia The Bard"
click at [1041, 50] on div "Lydia the Bard" at bounding box center [1077, 62] width 201 height 44
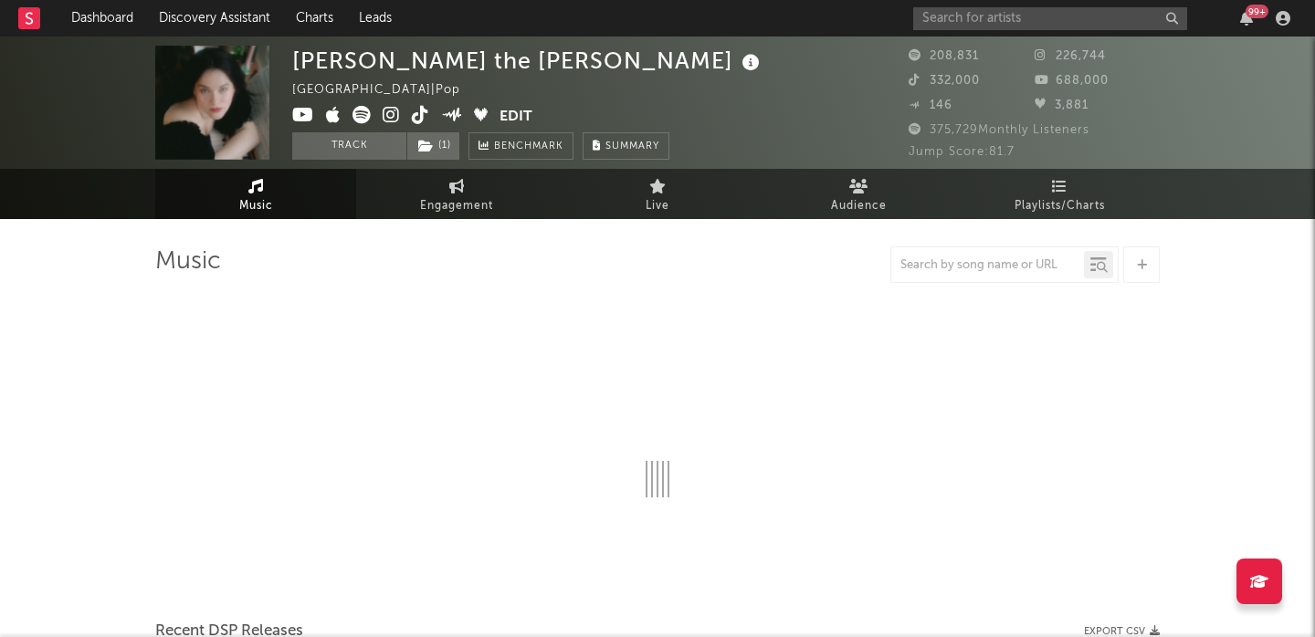
select select "6m"
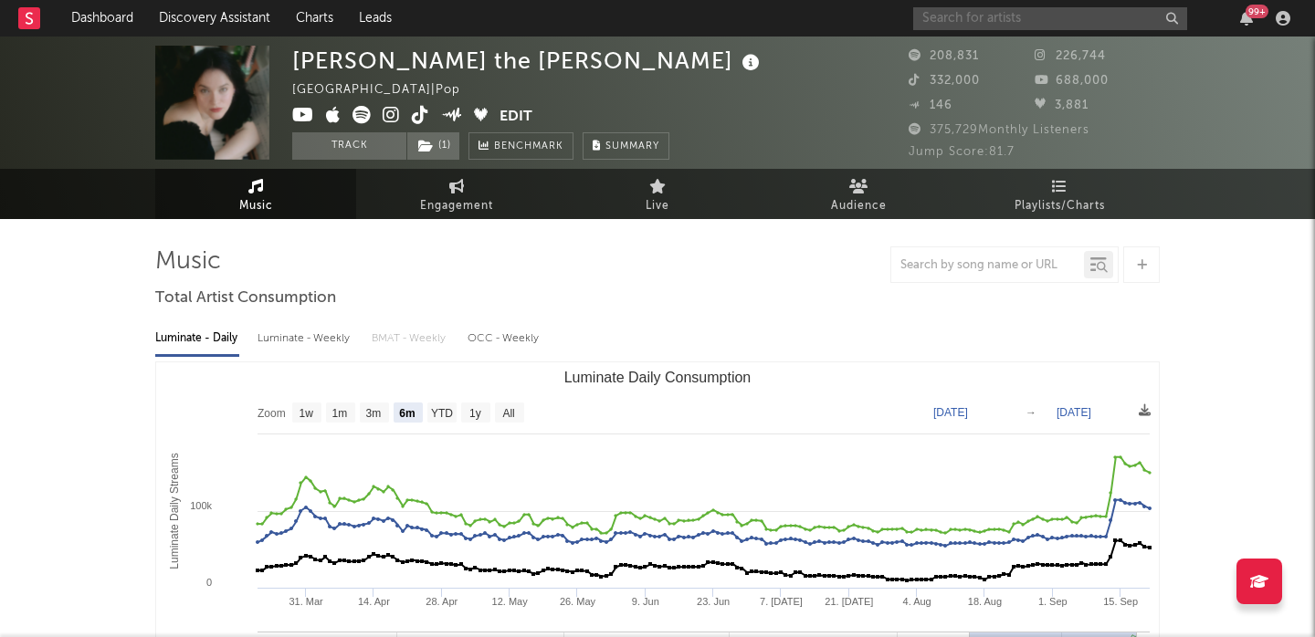
click at [1011, 19] on input "text" at bounding box center [1050, 18] width 274 height 23
paste input "The Beaches"
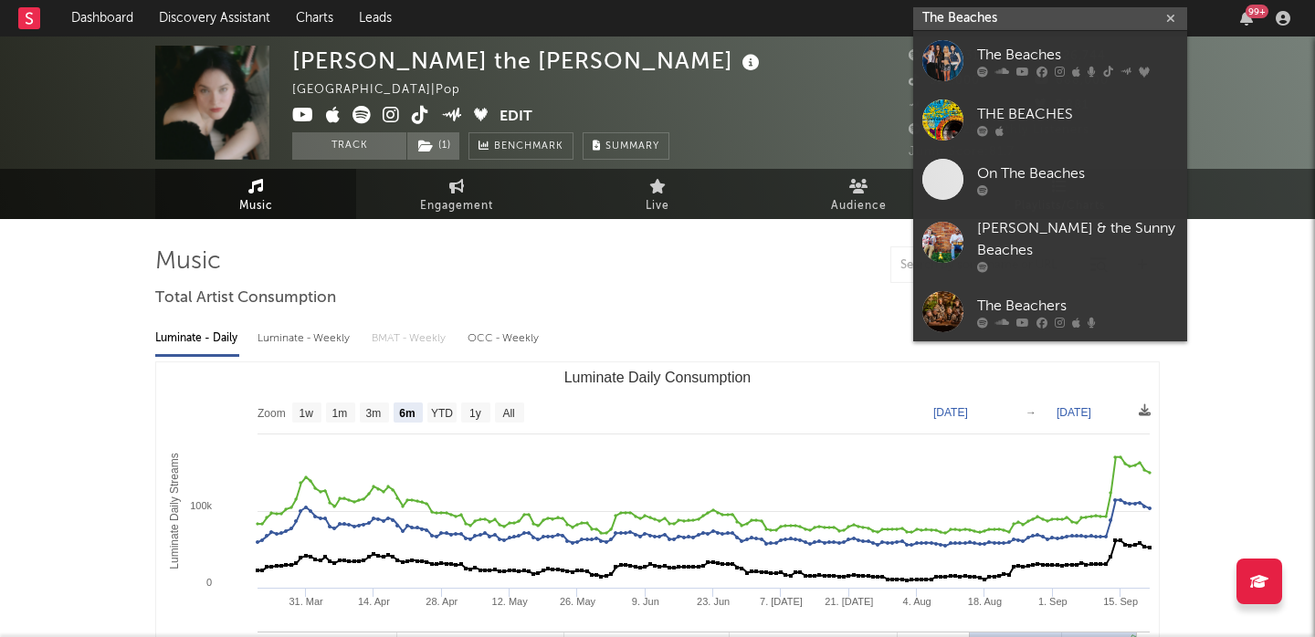
type input "The Beaches"
click at [1081, 59] on div "The Beaches" at bounding box center [1077, 55] width 201 height 22
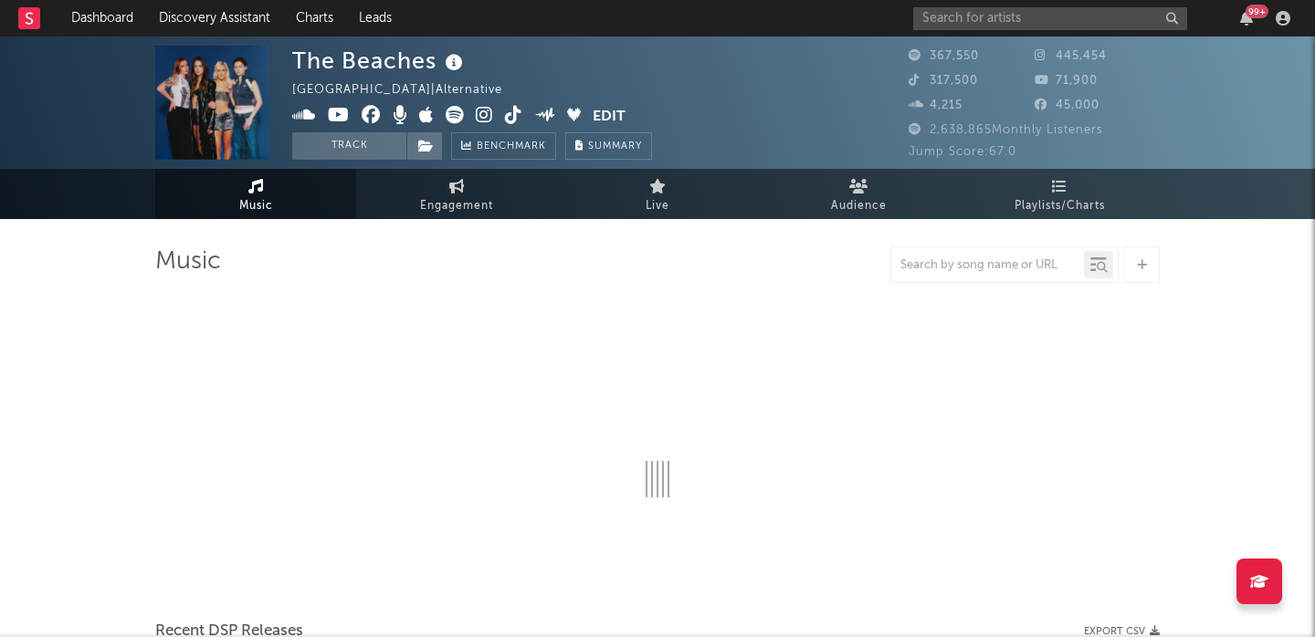
select select "6m"
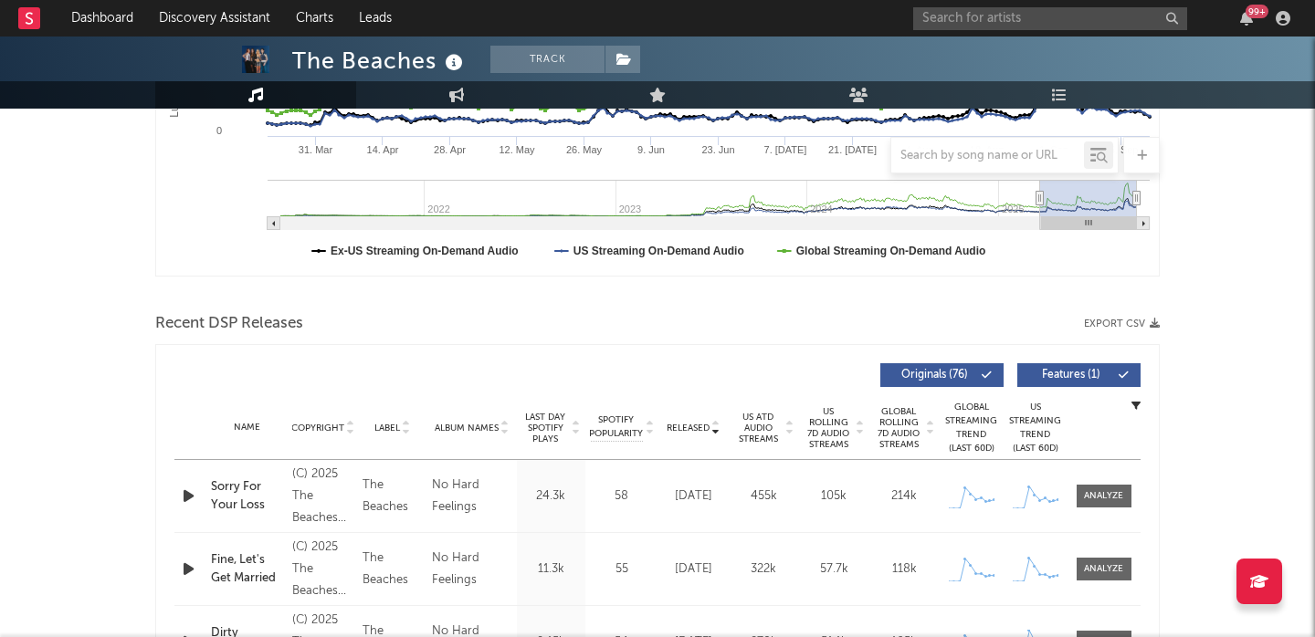
scroll to position [804, 0]
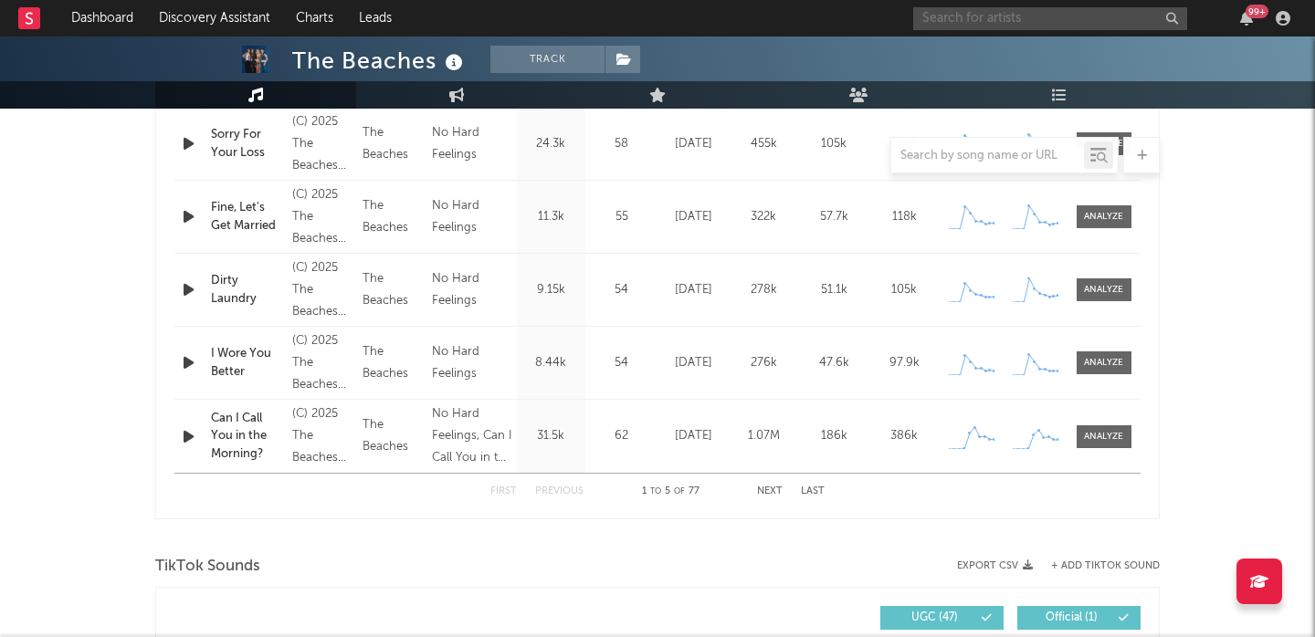
click at [1042, 25] on input "text" at bounding box center [1050, 18] width 274 height 23
paste input "CID"
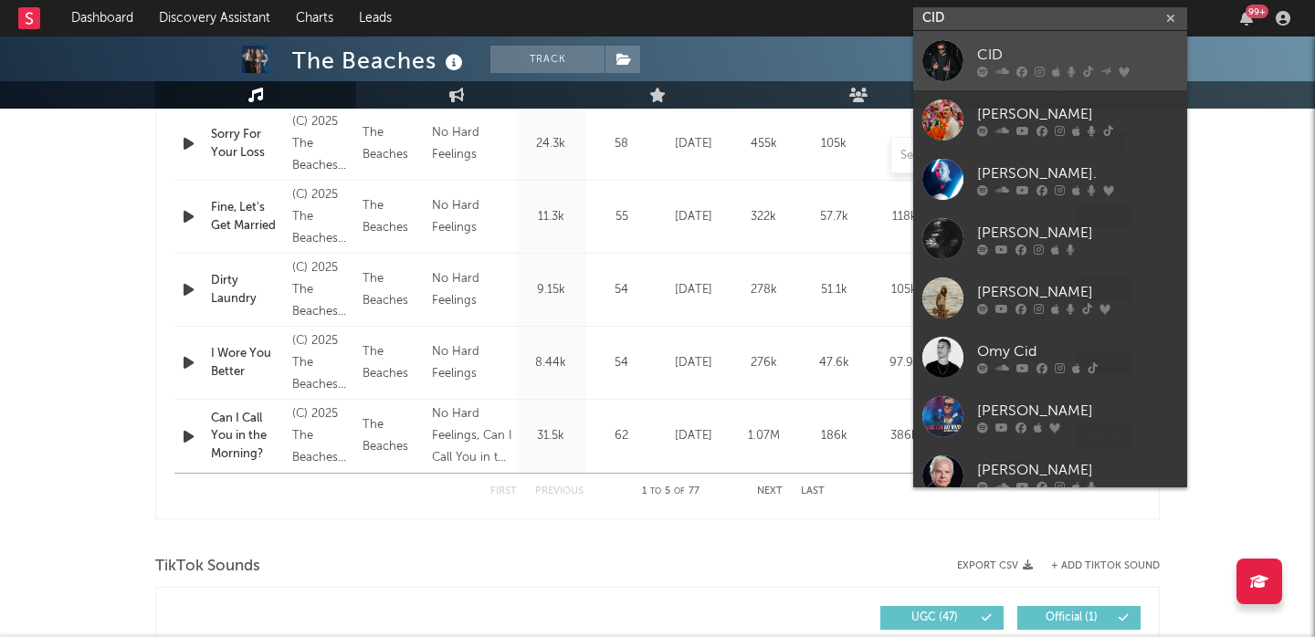
type input "CID"
click at [1057, 41] on link "CID" at bounding box center [1050, 60] width 274 height 59
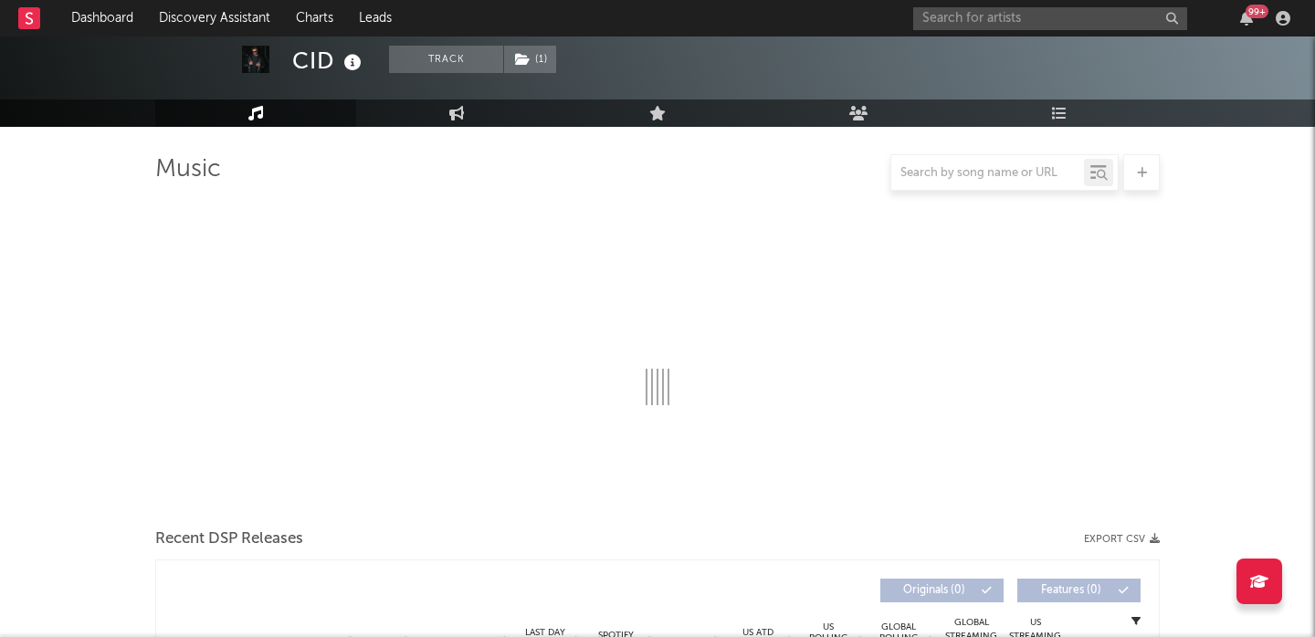
scroll to position [125, 0]
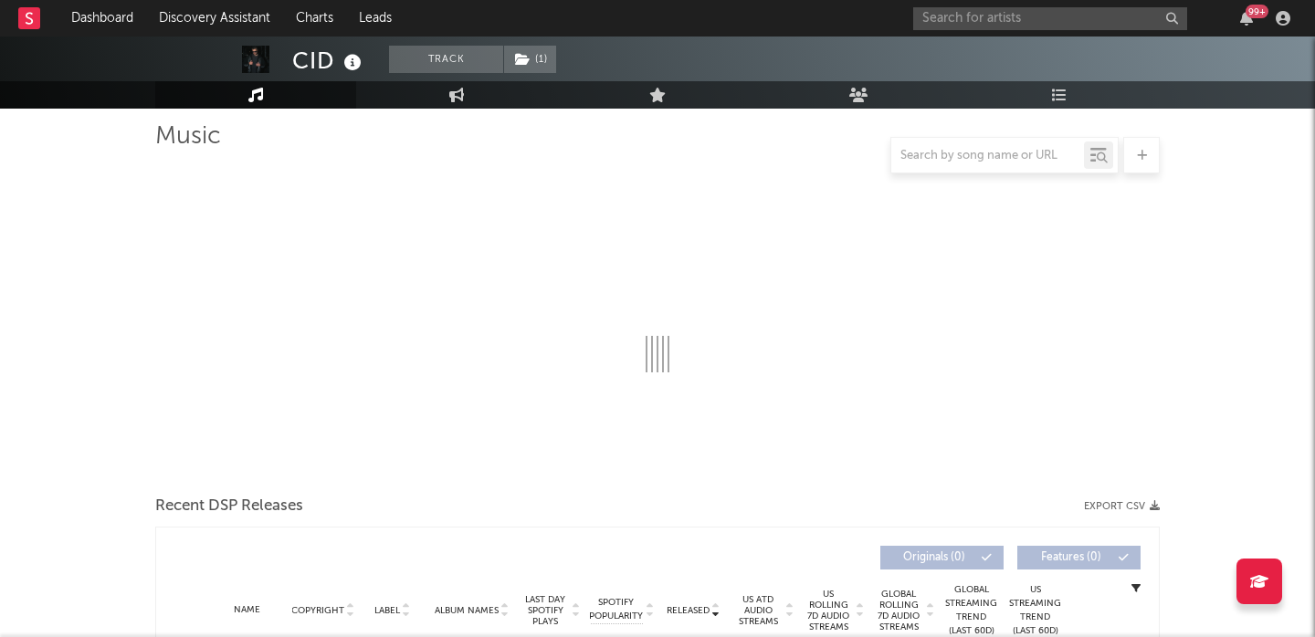
select select "6m"
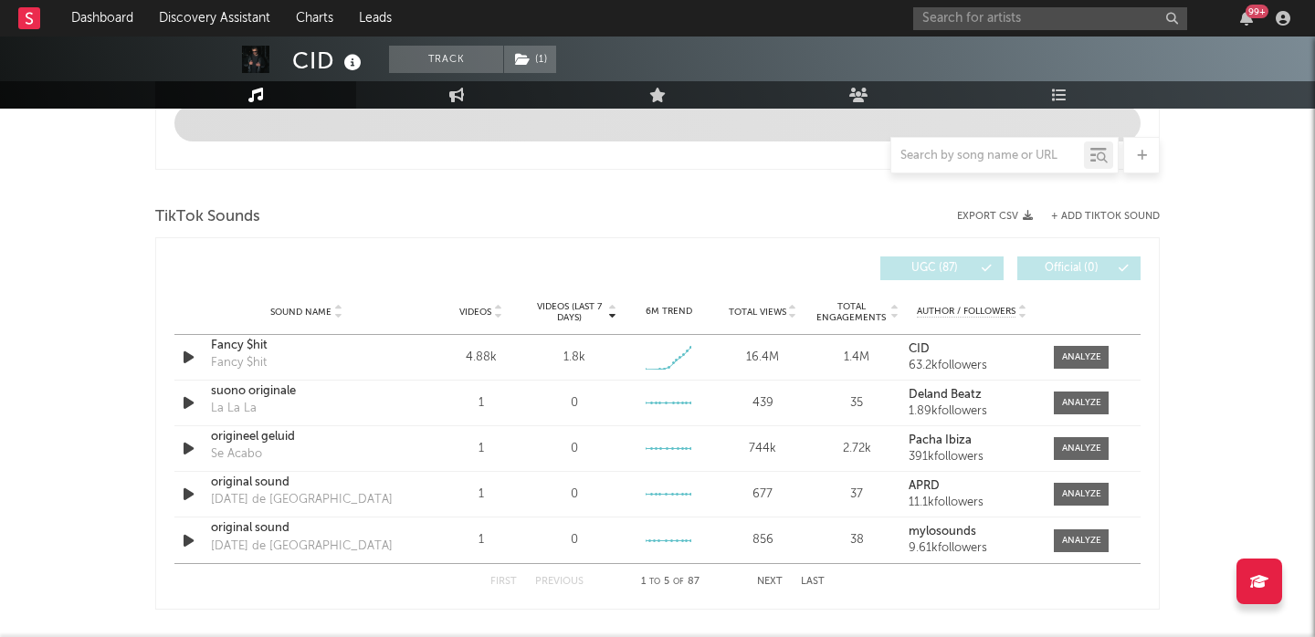
scroll to position [1318, 0]
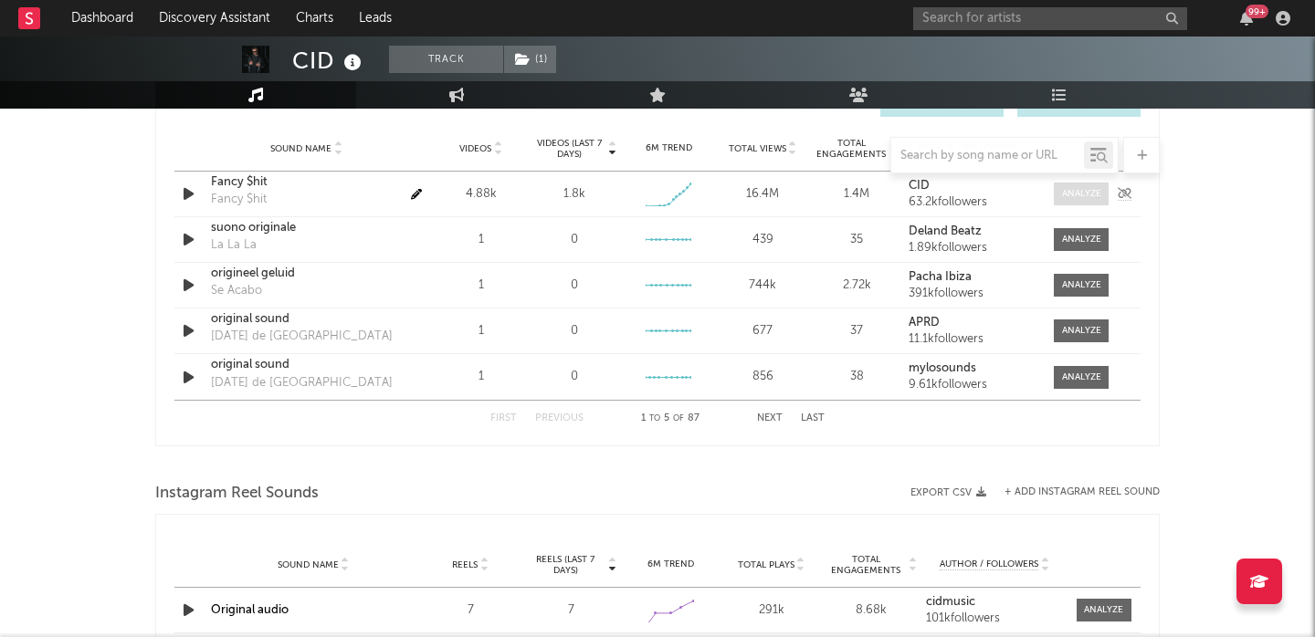
click at [1075, 201] on div at bounding box center [1081, 194] width 39 height 14
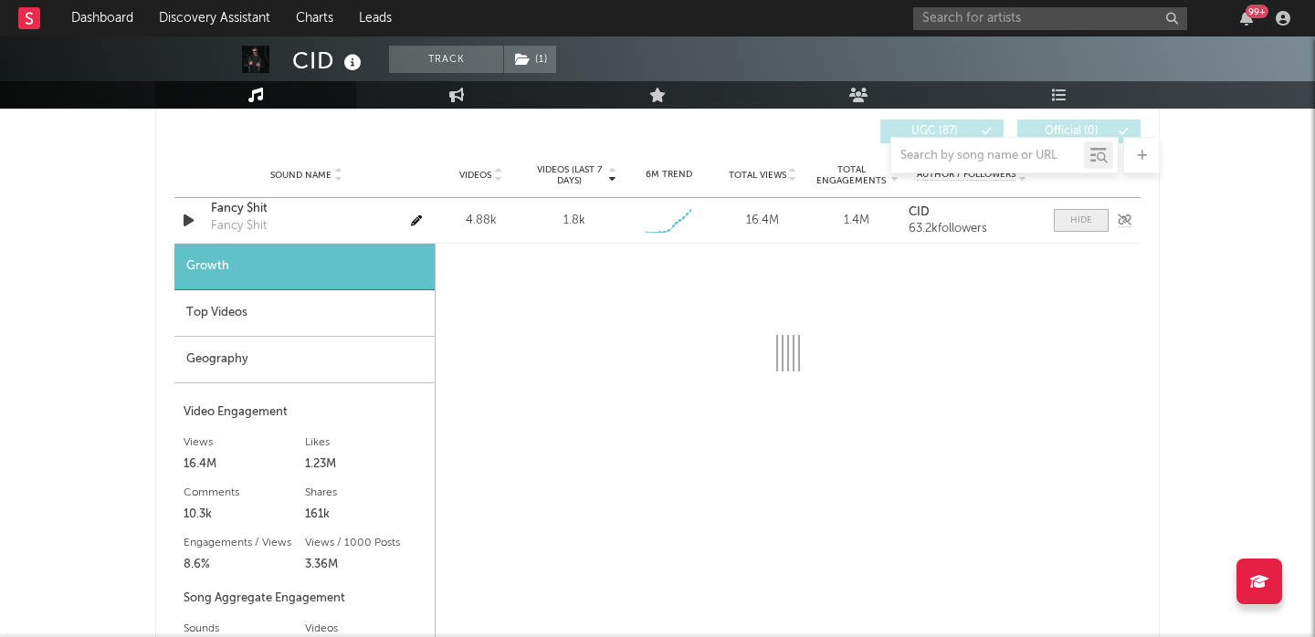
scroll to position [1359, 0]
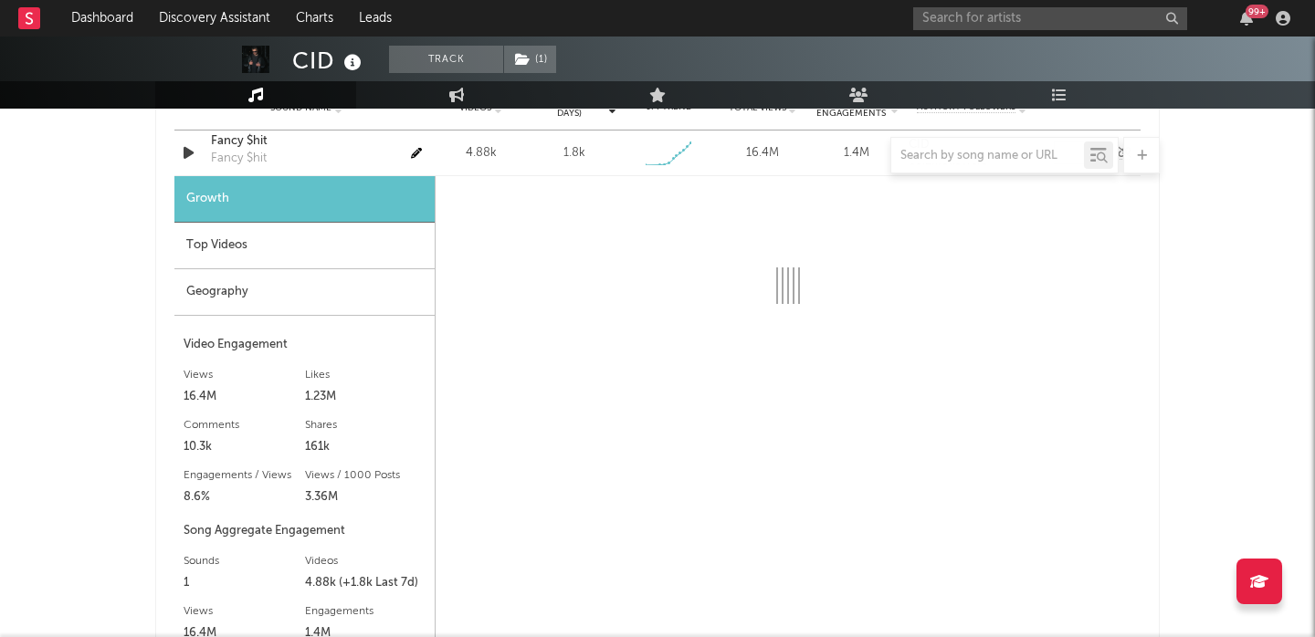
select select "1w"
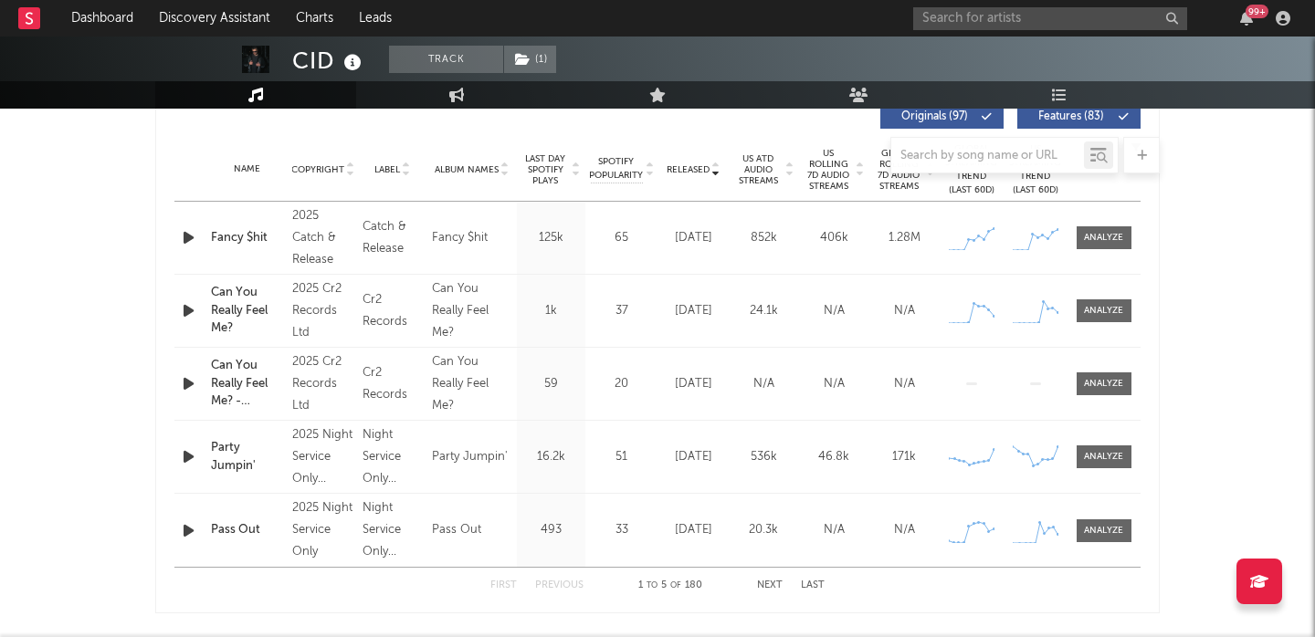
scroll to position [703, 0]
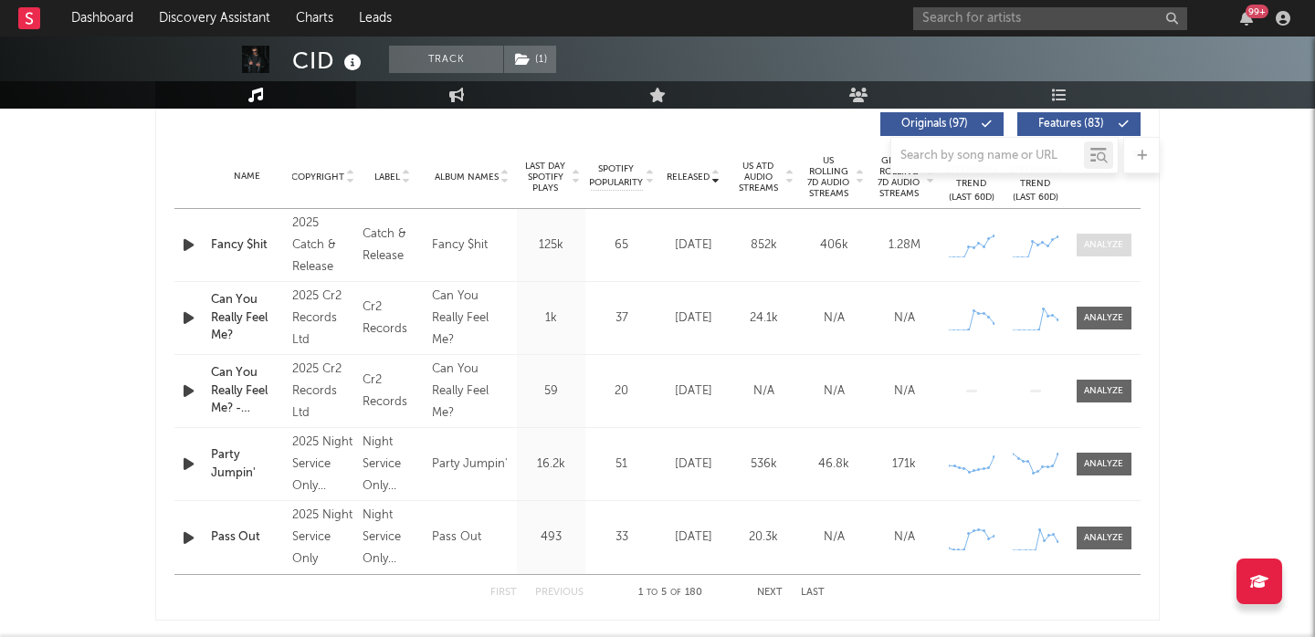
click at [1115, 244] on div at bounding box center [1103, 245] width 39 height 14
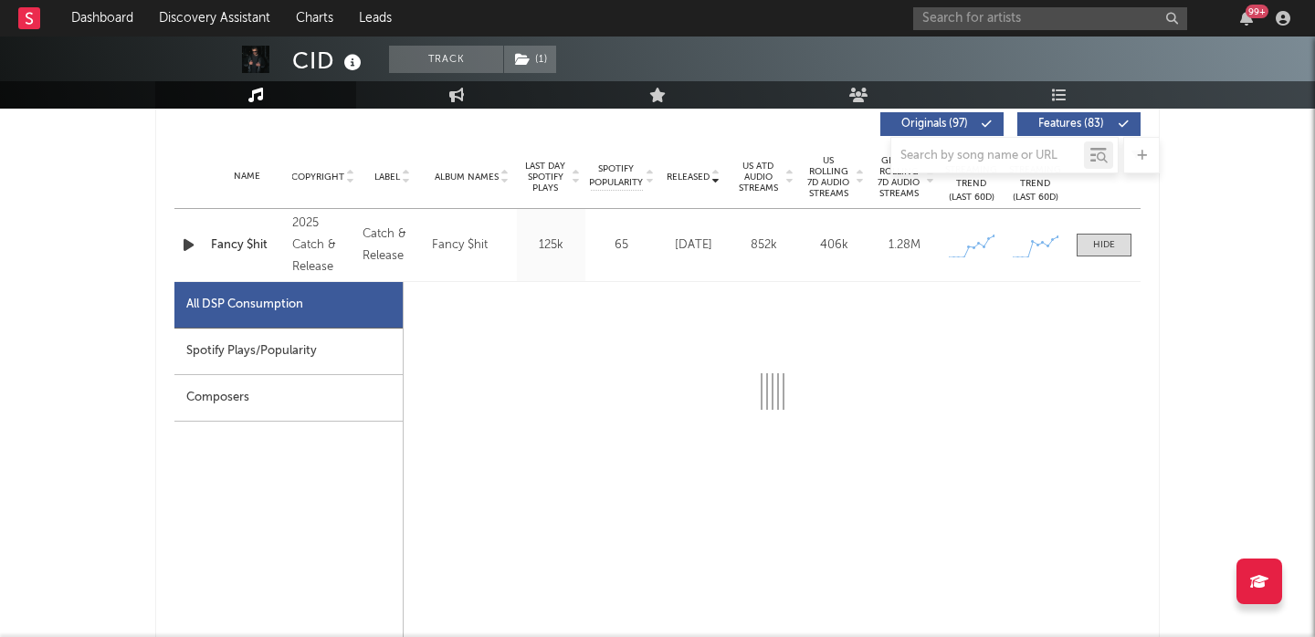
select select "1w"
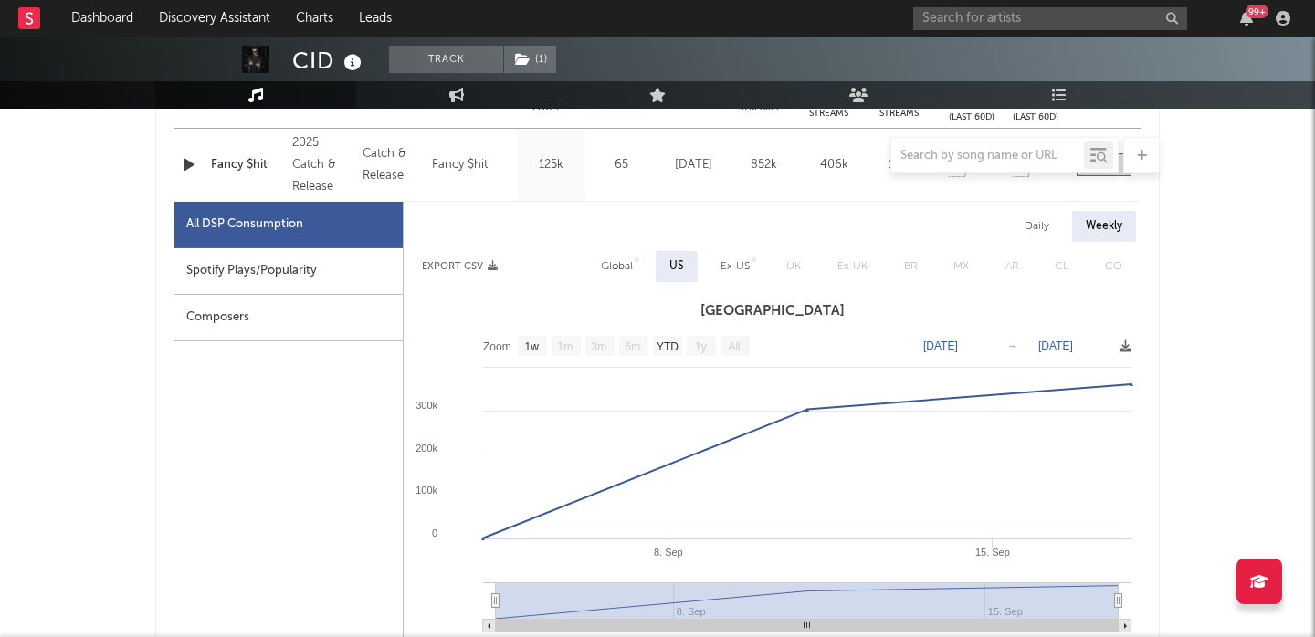
scroll to position [766, 0]
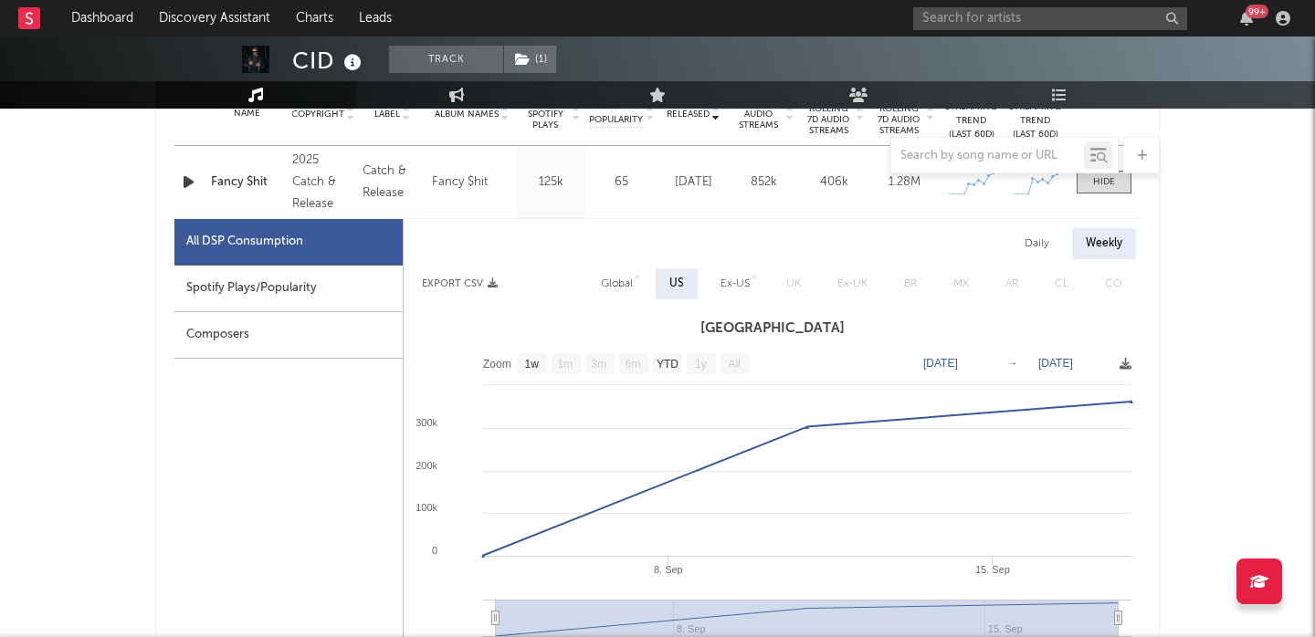
click at [1040, 243] on div "Daily" at bounding box center [1037, 243] width 52 height 31
select select "1w"
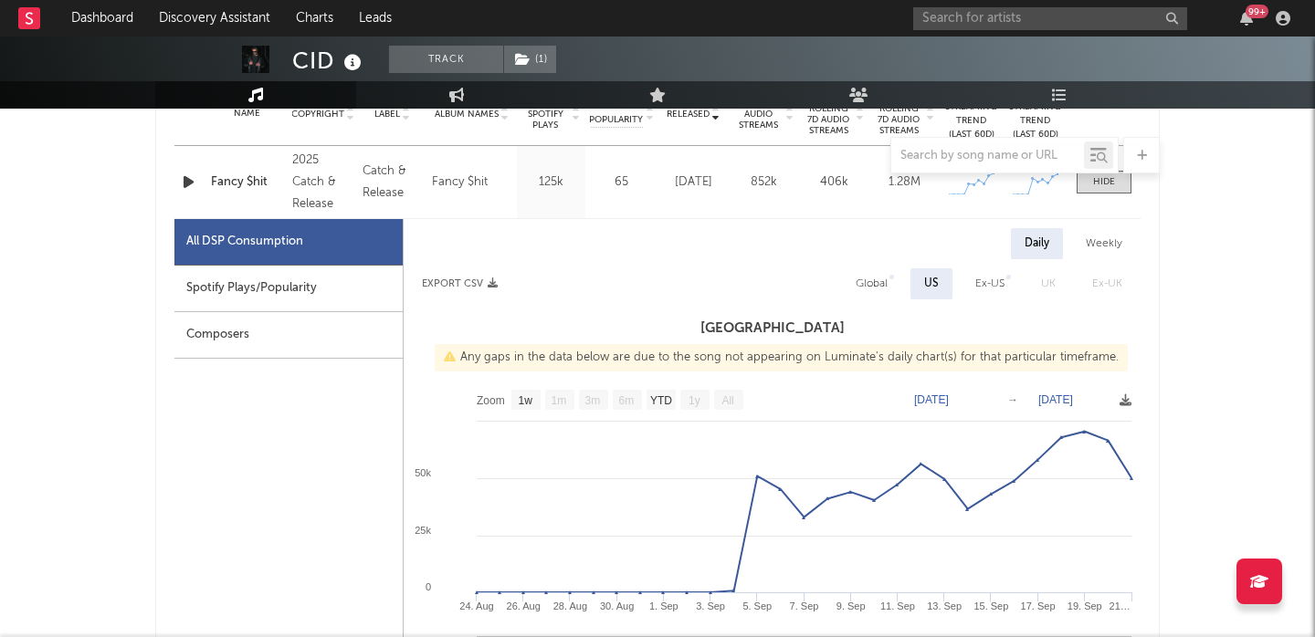
click at [874, 287] on div "Global" at bounding box center [872, 284] width 32 height 22
select select "1w"
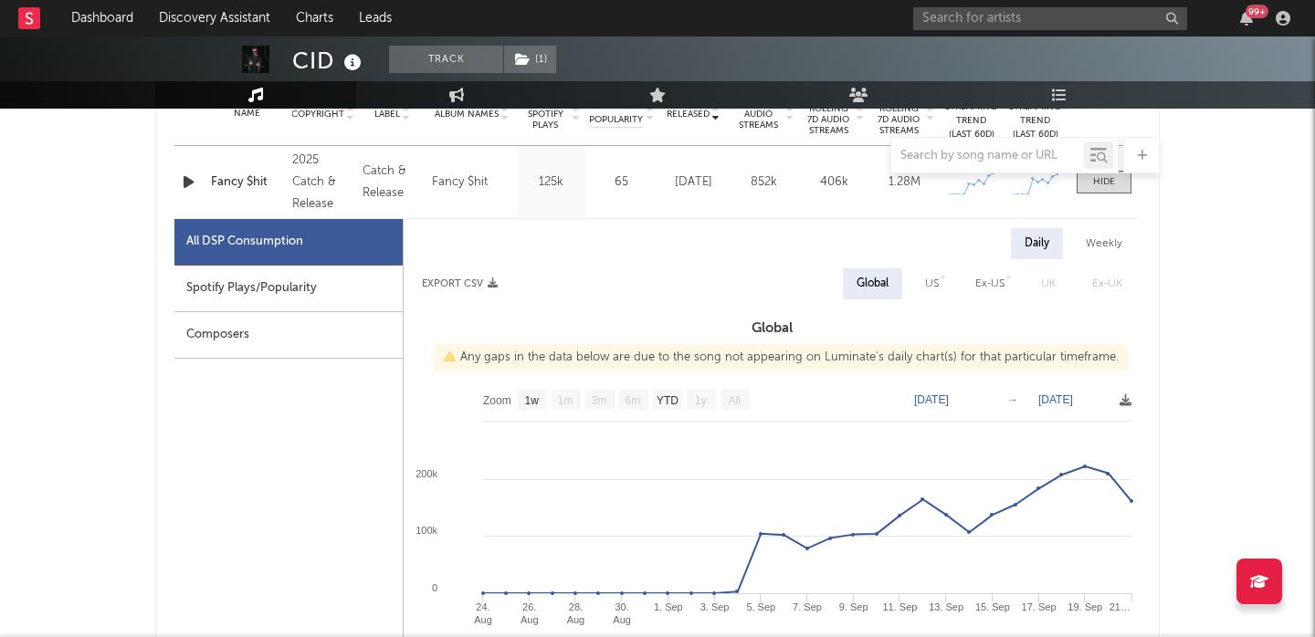
click at [939, 291] on div "US" at bounding box center [932, 284] width 14 height 22
select select "1w"
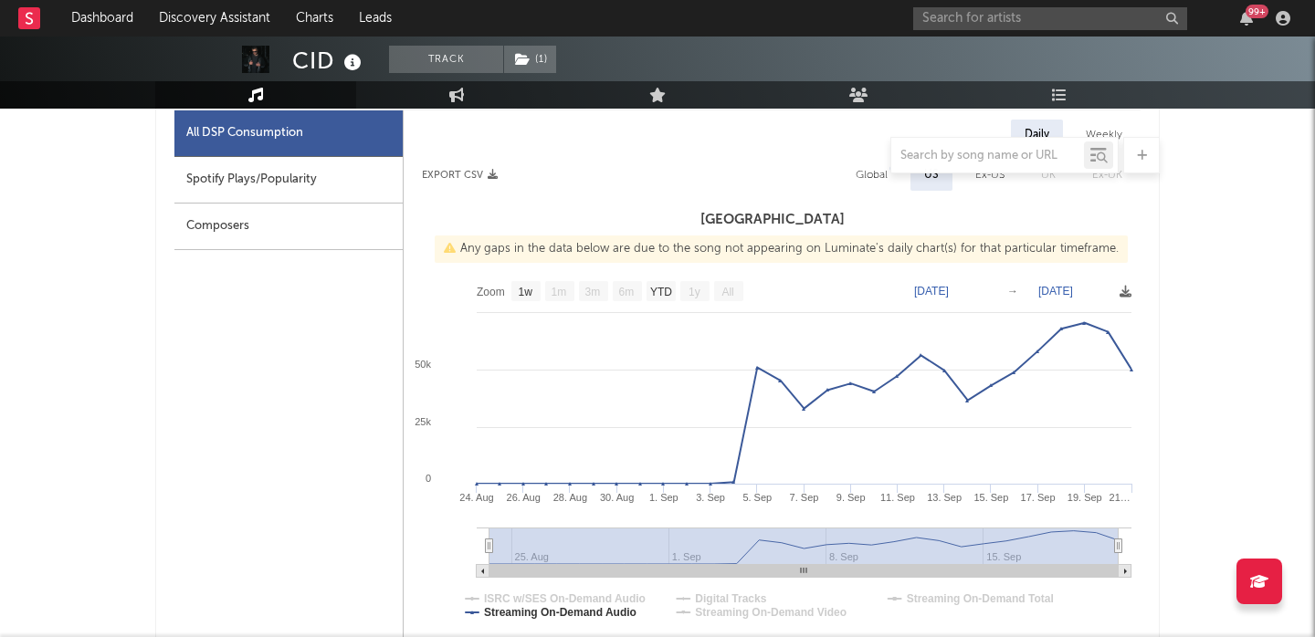
scroll to position [842, 0]
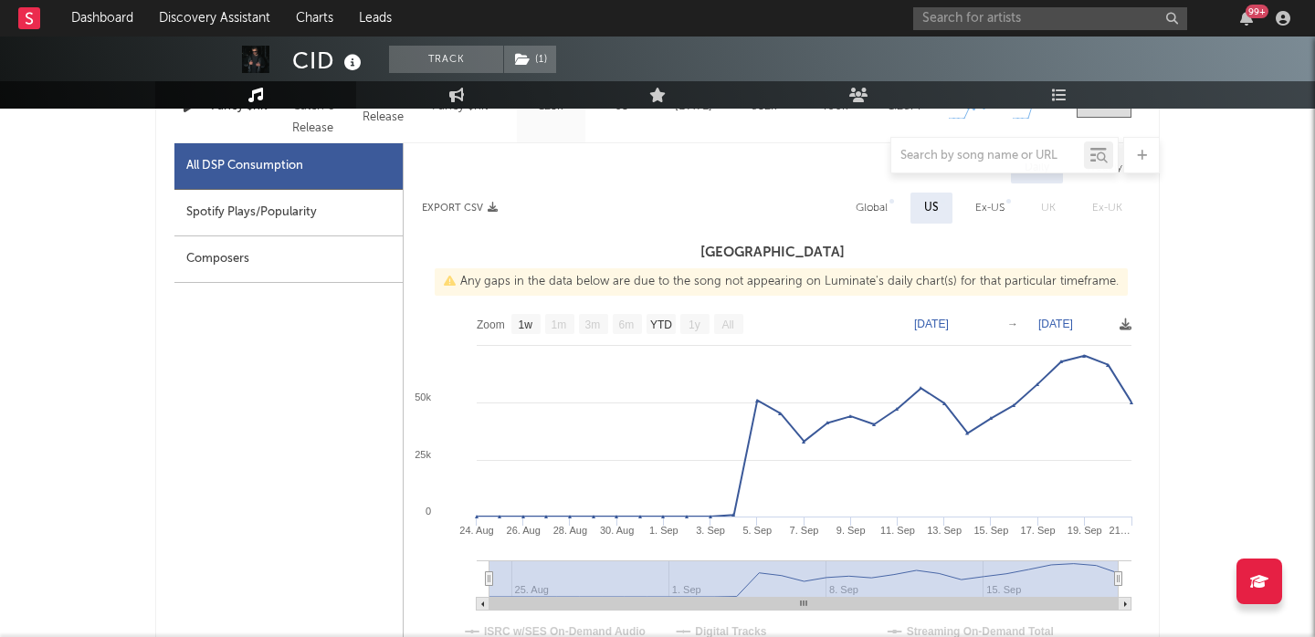
click at [313, 237] on div "Composers" at bounding box center [288, 259] width 228 height 47
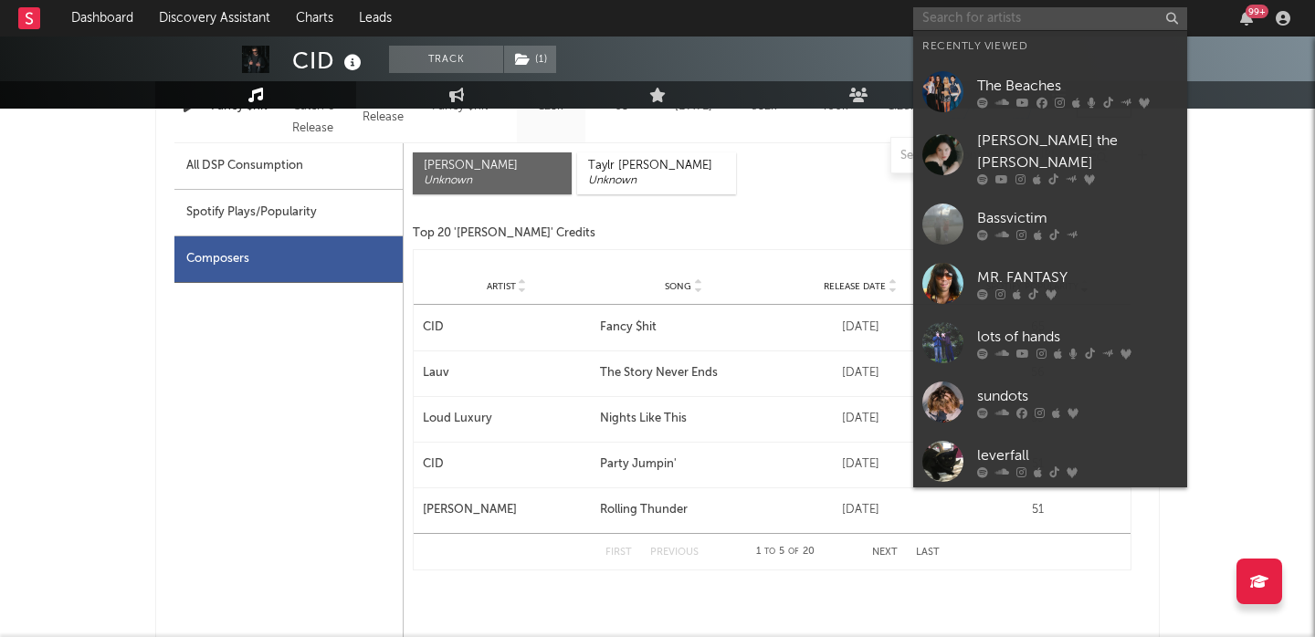
click at [984, 23] on input "text" at bounding box center [1050, 18] width 274 height 23
paste input "Jonas Blue"
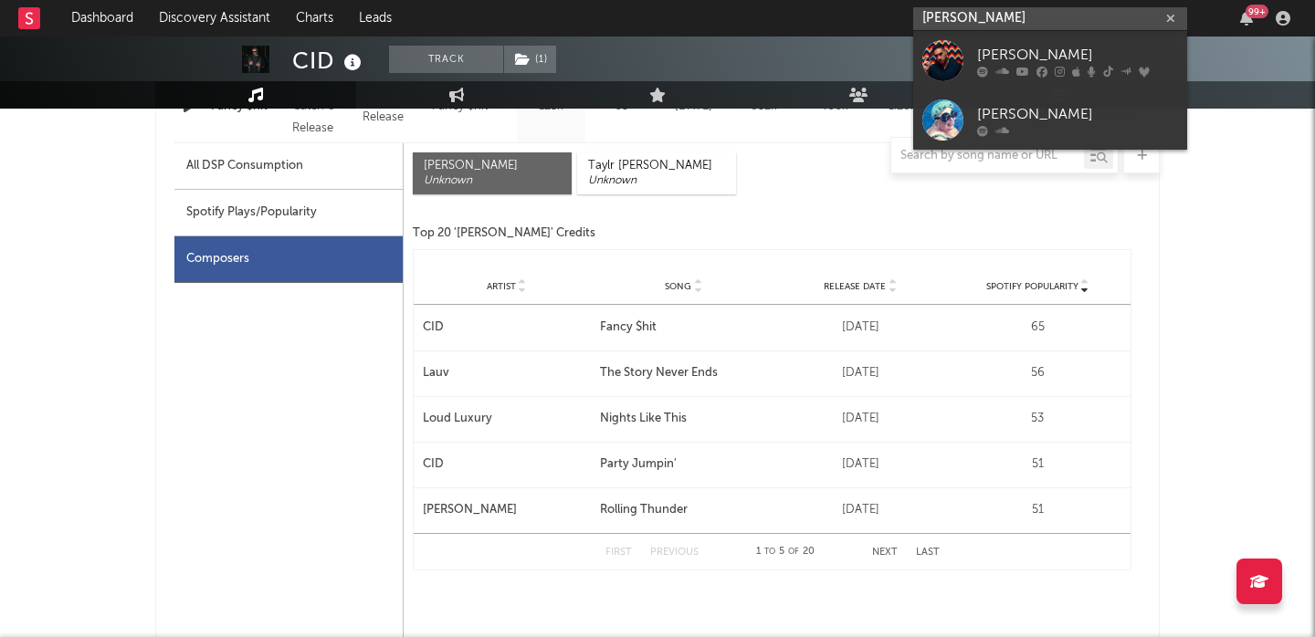
type input "Jonas Blue"
click at [1082, 50] on div "Jonas Blue" at bounding box center [1077, 55] width 201 height 22
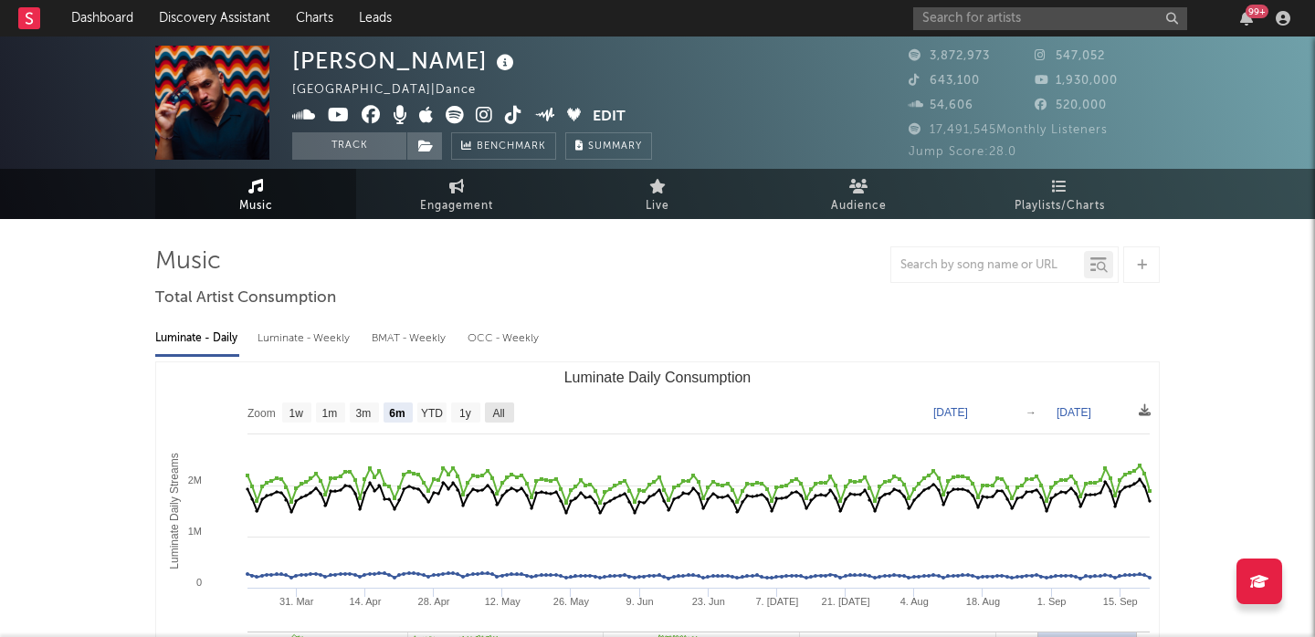
click at [497, 412] on text "All" at bounding box center [498, 413] width 12 height 13
select select "All"
type input "2021-03-31"
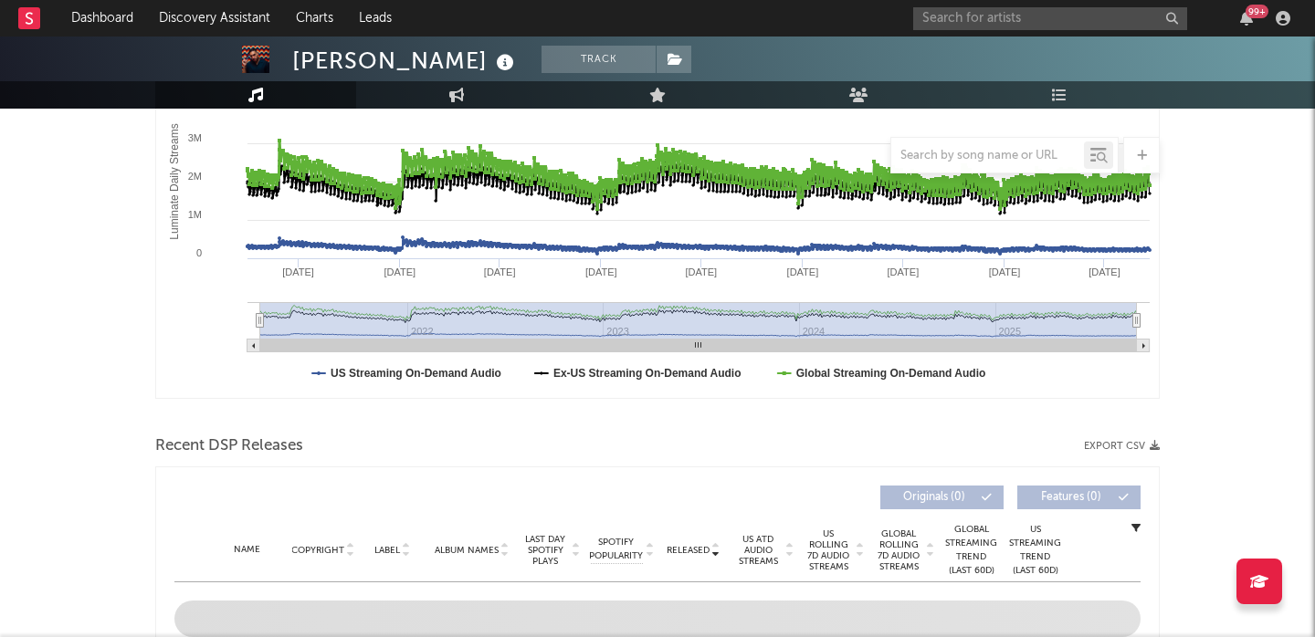
scroll to position [625, 0]
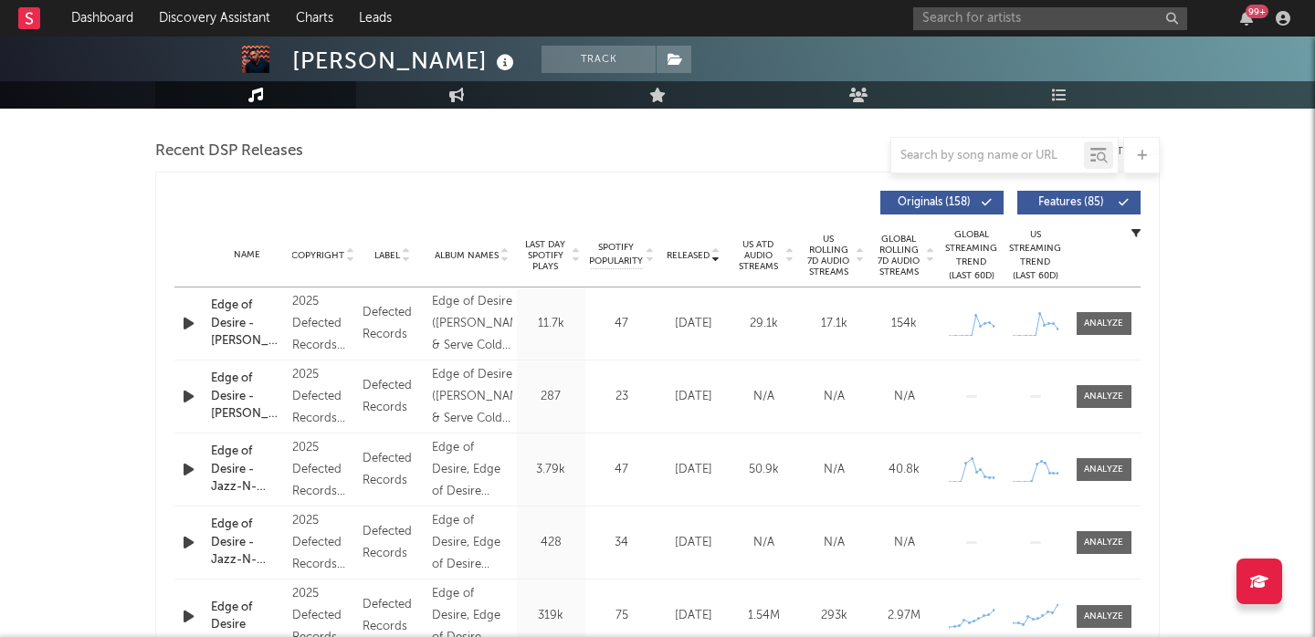
click at [849, 256] on span "US Rolling 7D Audio Streams" at bounding box center [829, 256] width 50 height 44
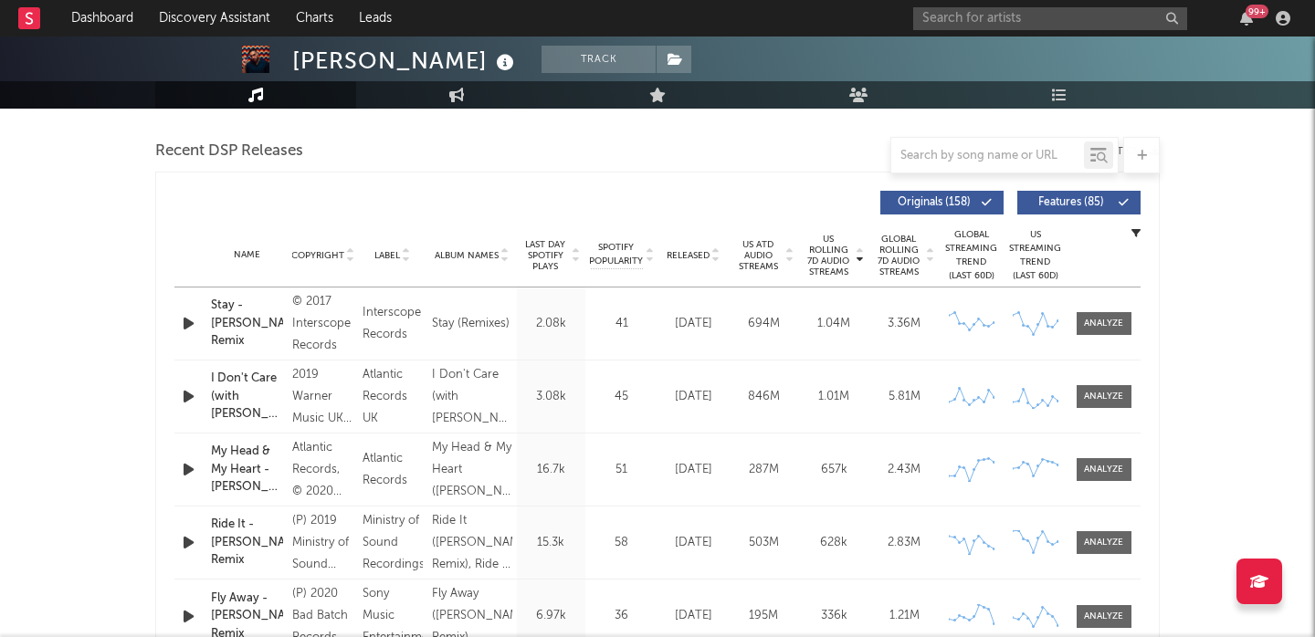
click at [1082, 322] on span at bounding box center [1104, 323] width 55 height 23
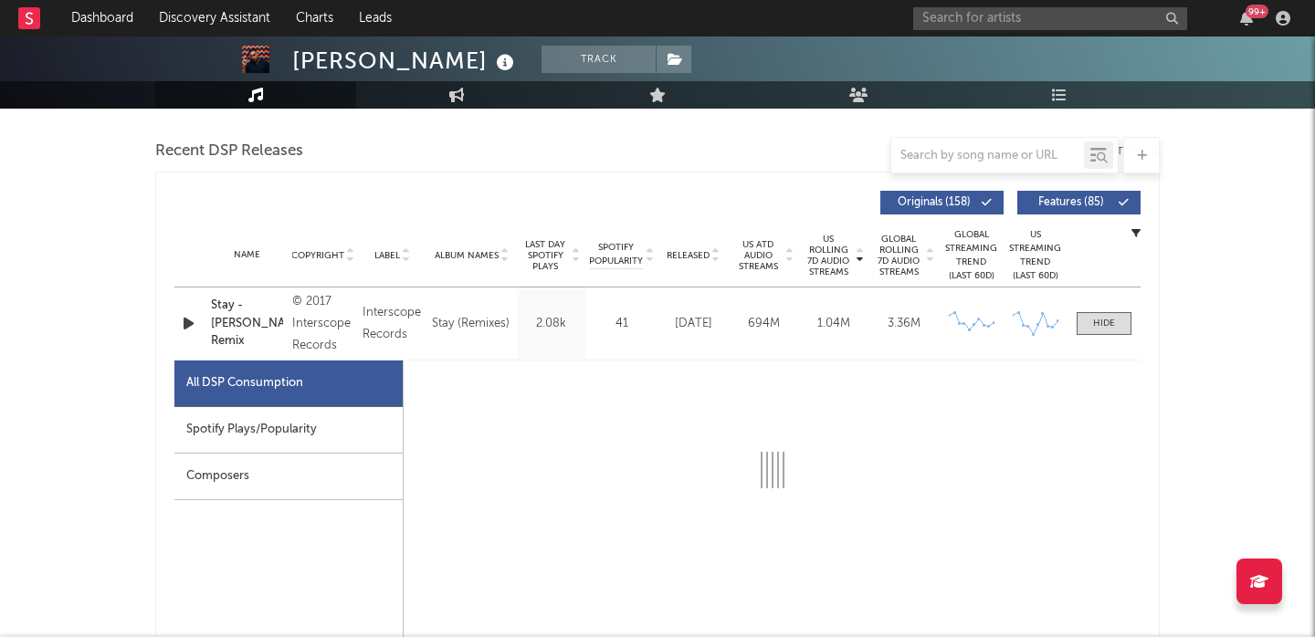
click at [1044, 199] on span "Features ( 85 )" at bounding box center [1071, 202] width 84 height 11
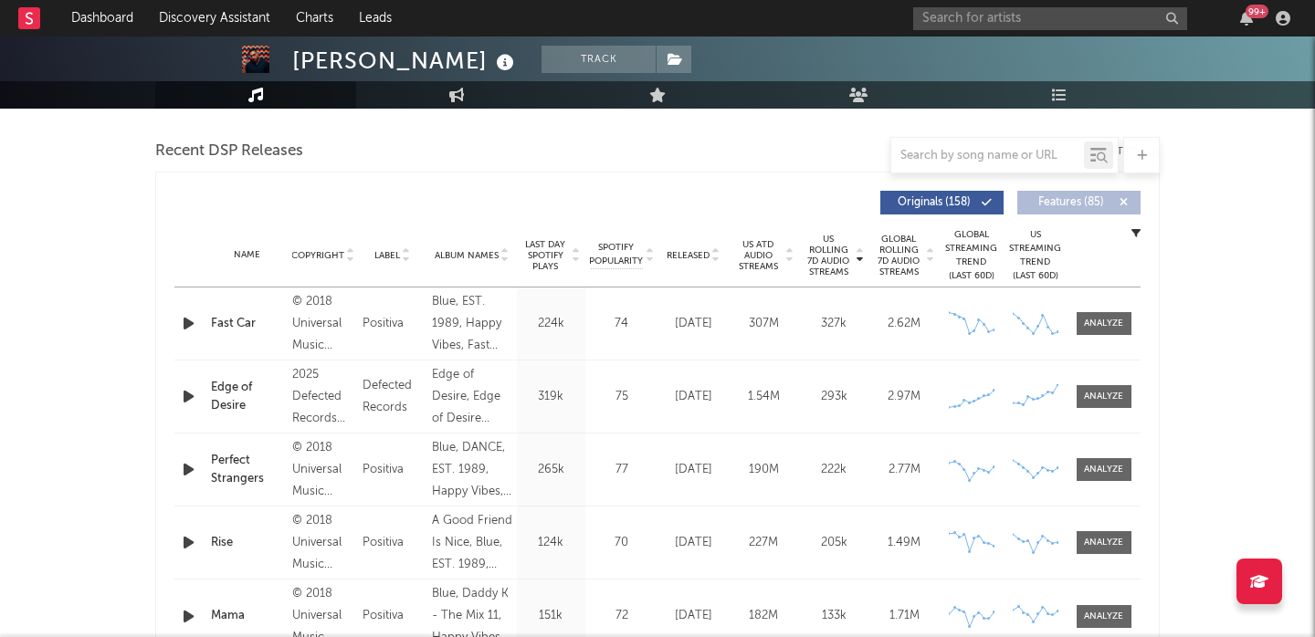
click at [1094, 414] on div "Name Edge of Desire Copyright 2025 Defected Records Limited Label Defected Reco…" at bounding box center [657, 397] width 966 height 72
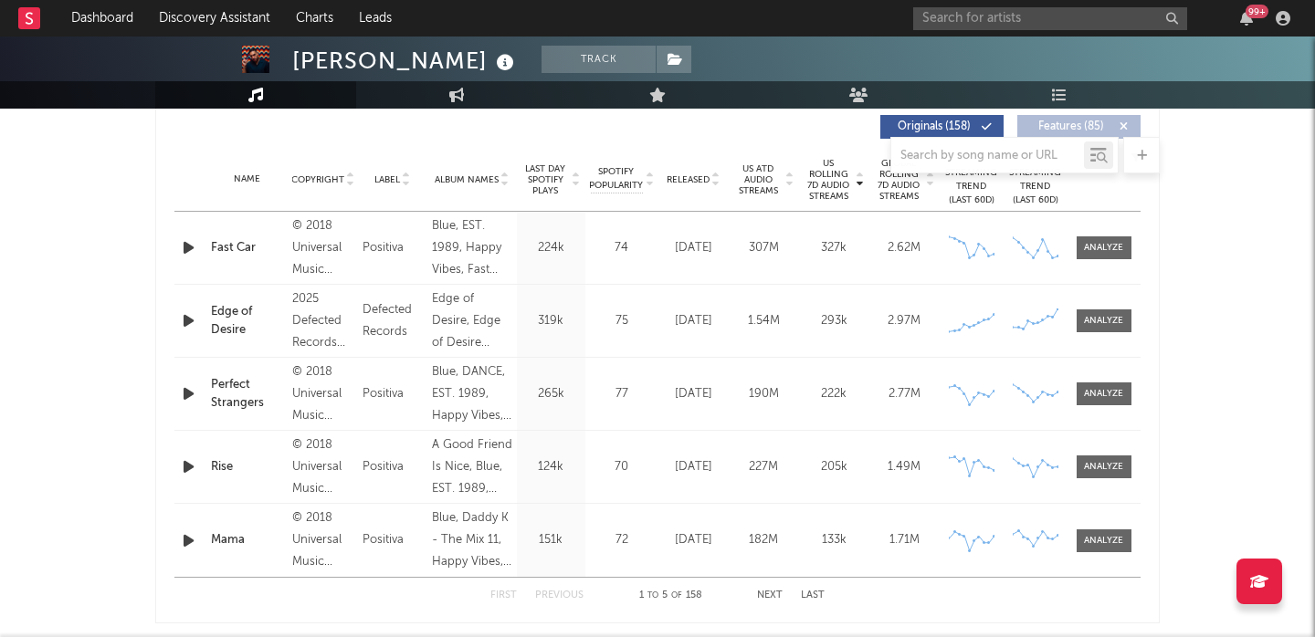
scroll to position [714, 0]
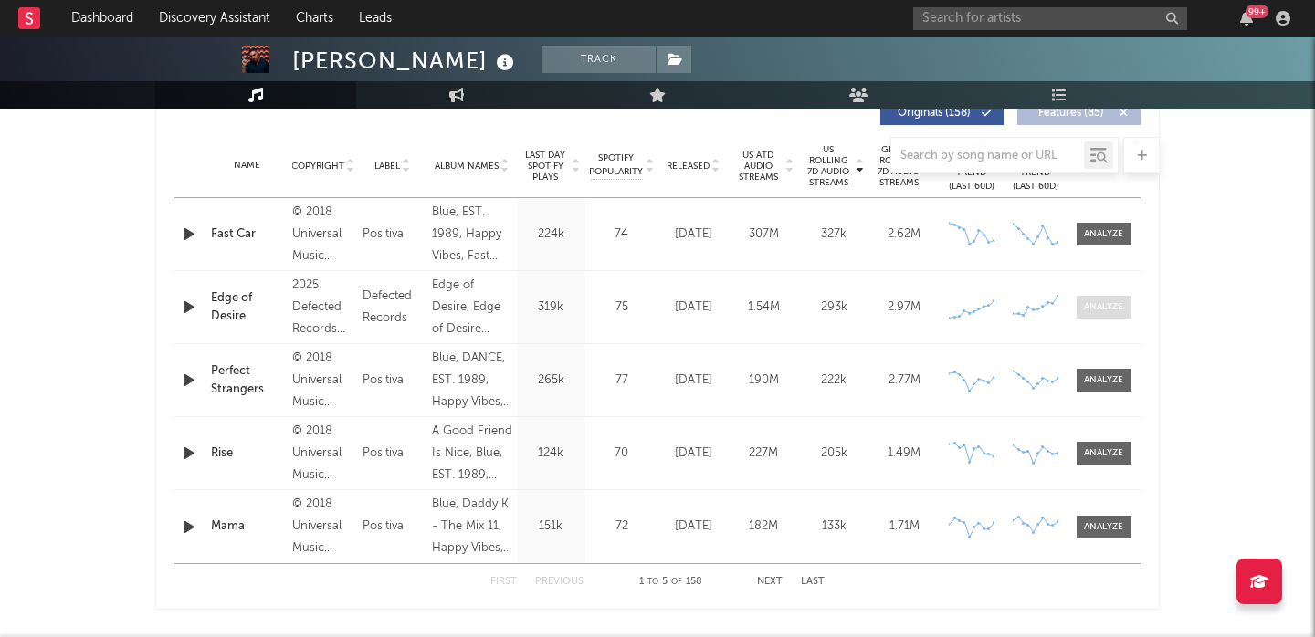
click at [1098, 309] on div at bounding box center [1103, 307] width 39 height 14
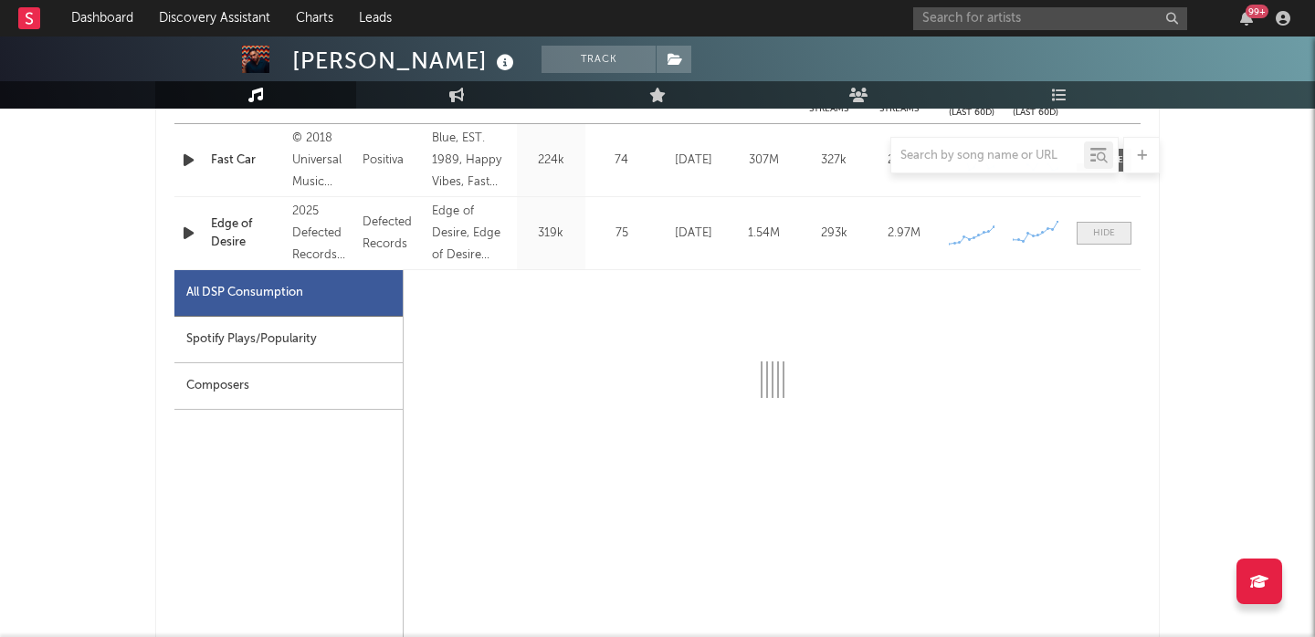
select select "1w"
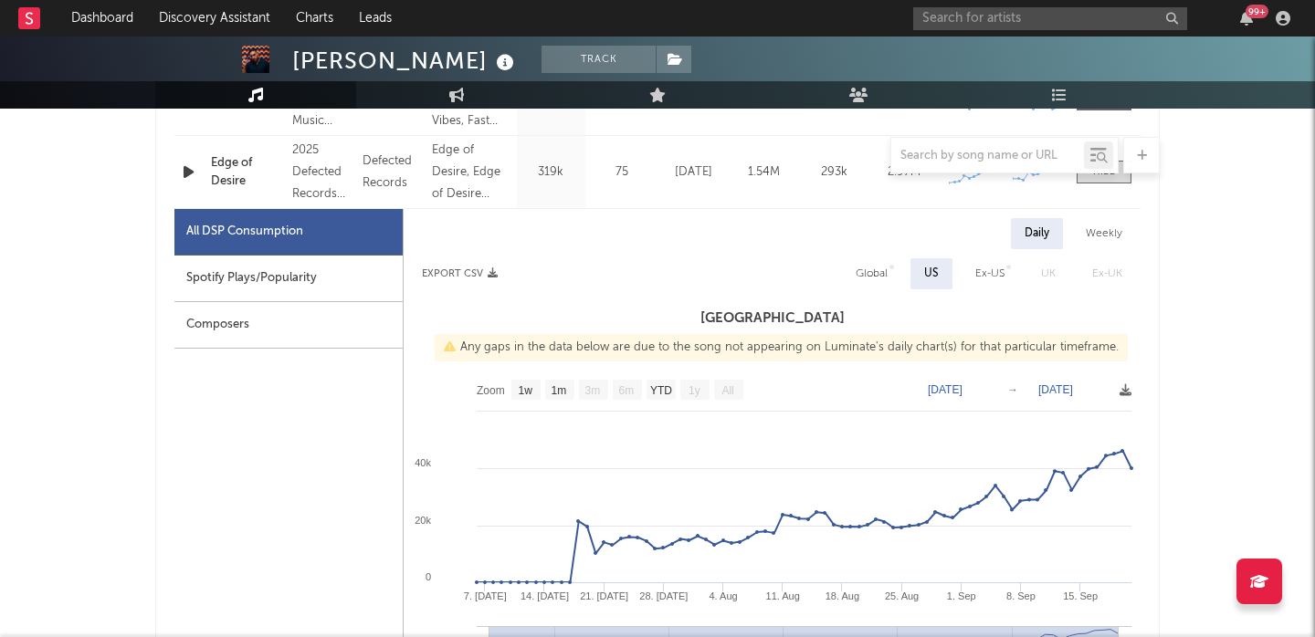
scroll to position [789, 0]
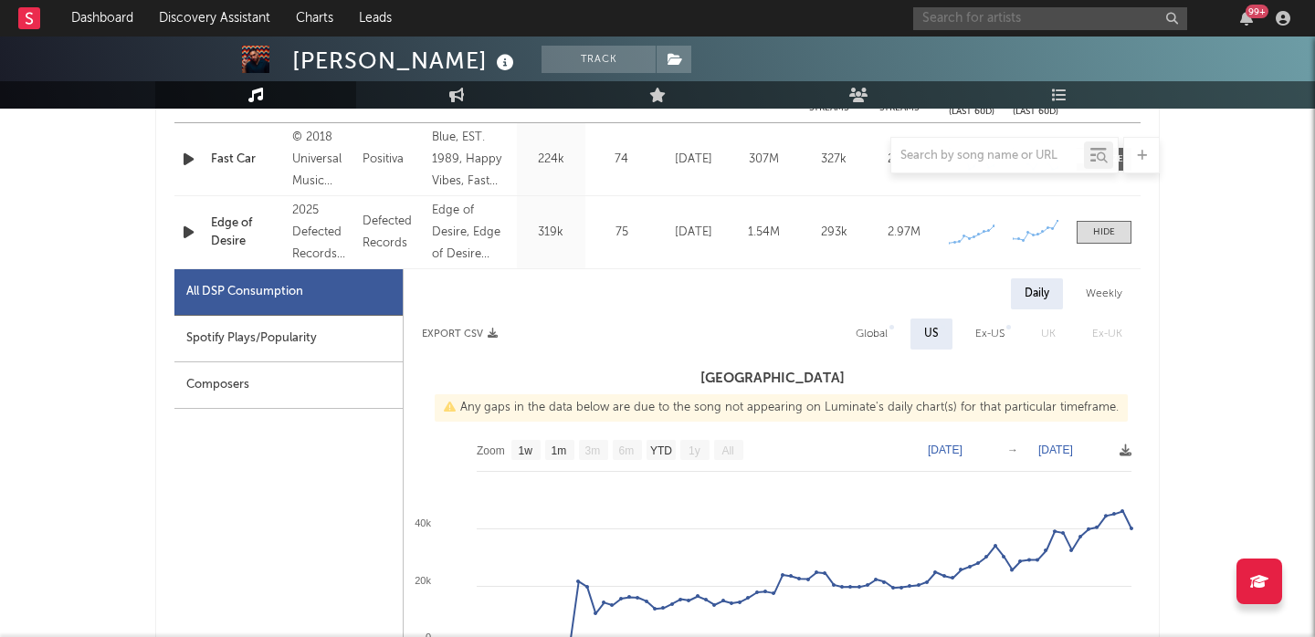
click at [937, 28] on input "text" at bounding box center [1050, 18] width 274 height 23
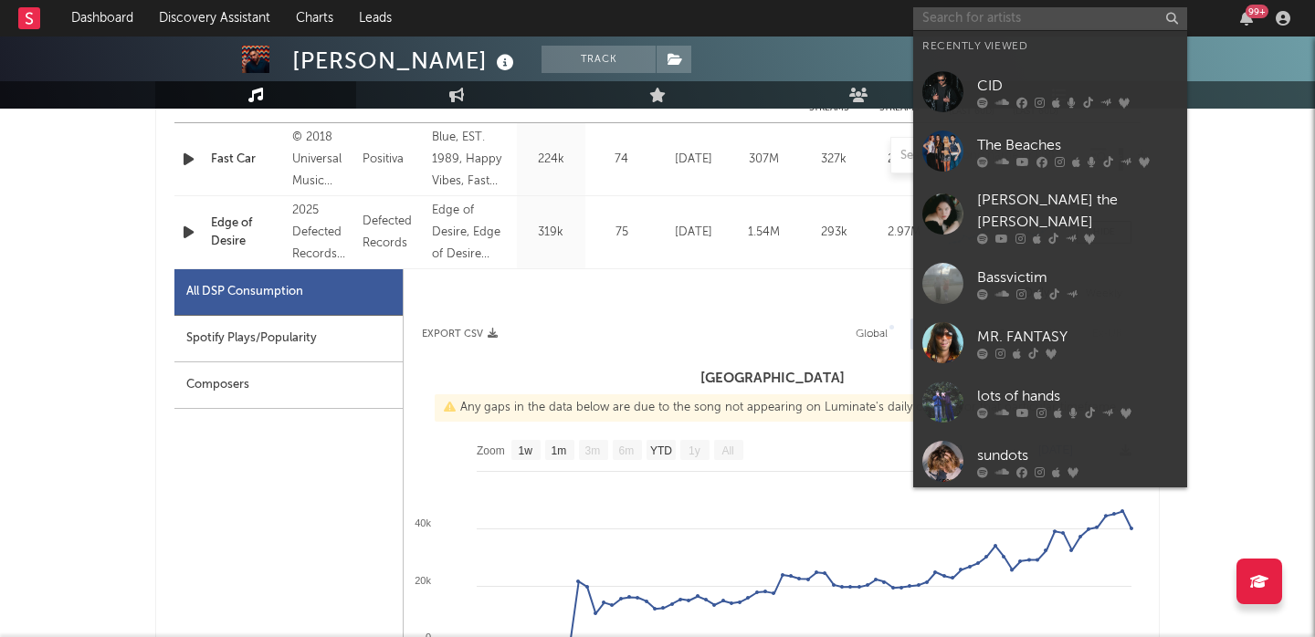
paste input "Luke Rob"
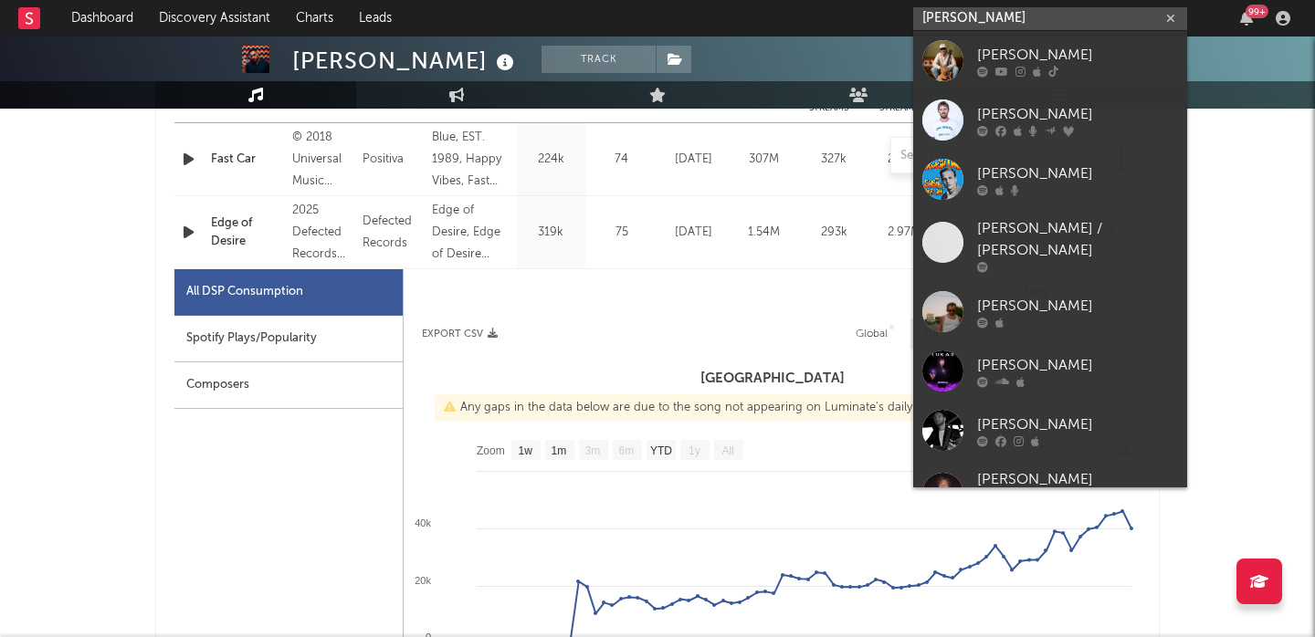
type input "Luke Rob"
click at [1001, 59] on div "Luke Rob" at bounding box center [1077, 55] width 201 height 22
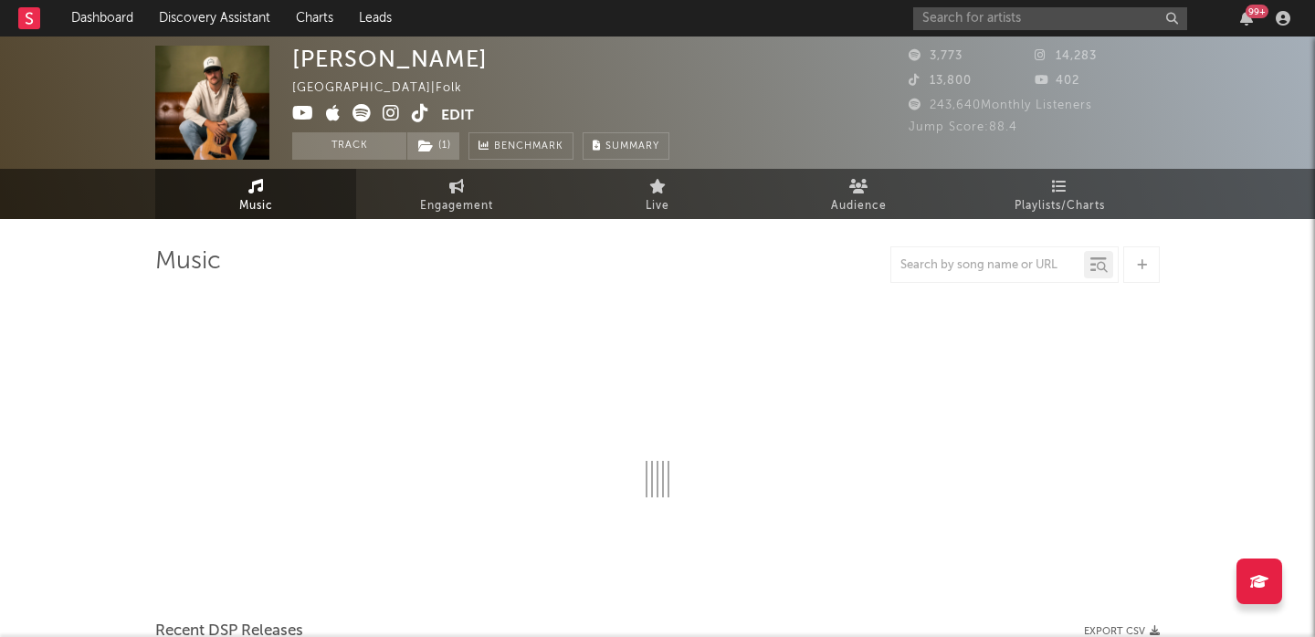
select select "6m"
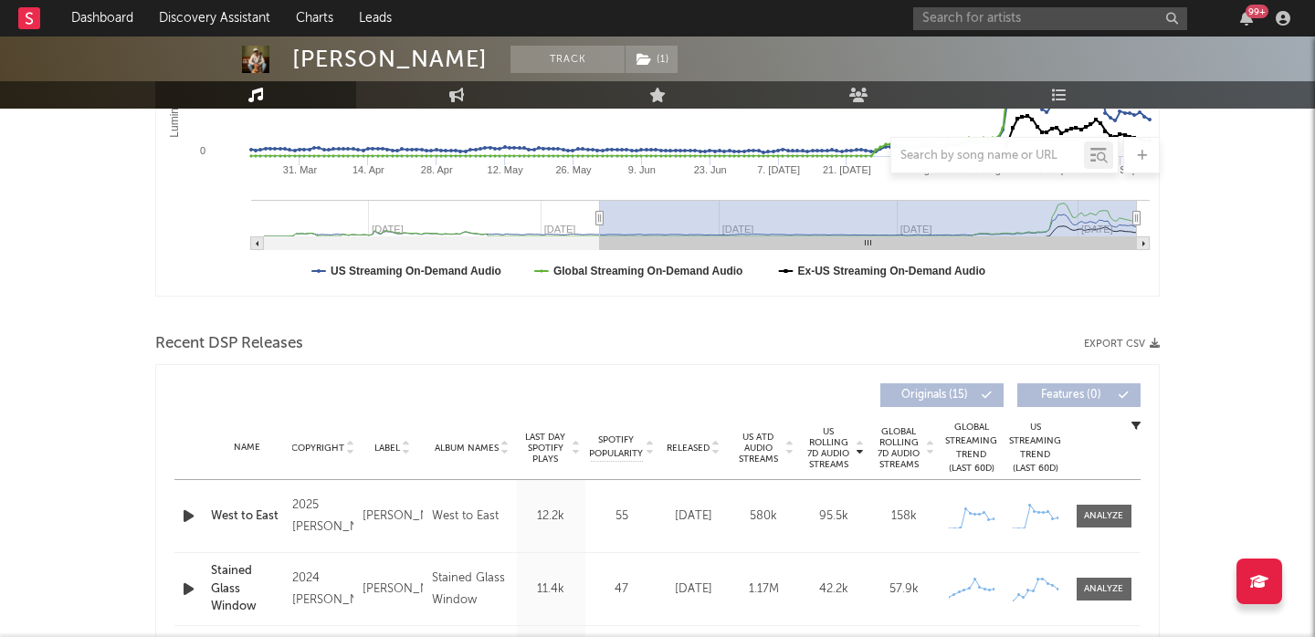
scroll to position [597, 0]
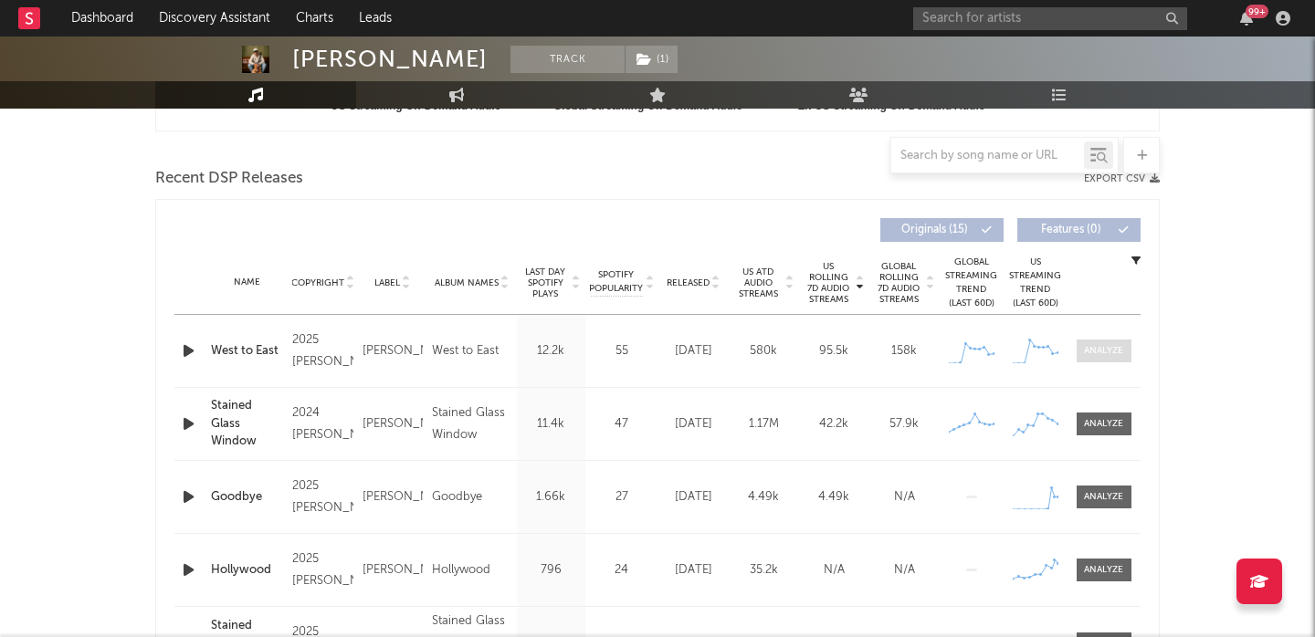
click at [1112, 359] on span at bounding box center [1104, 351] width 55 height 23
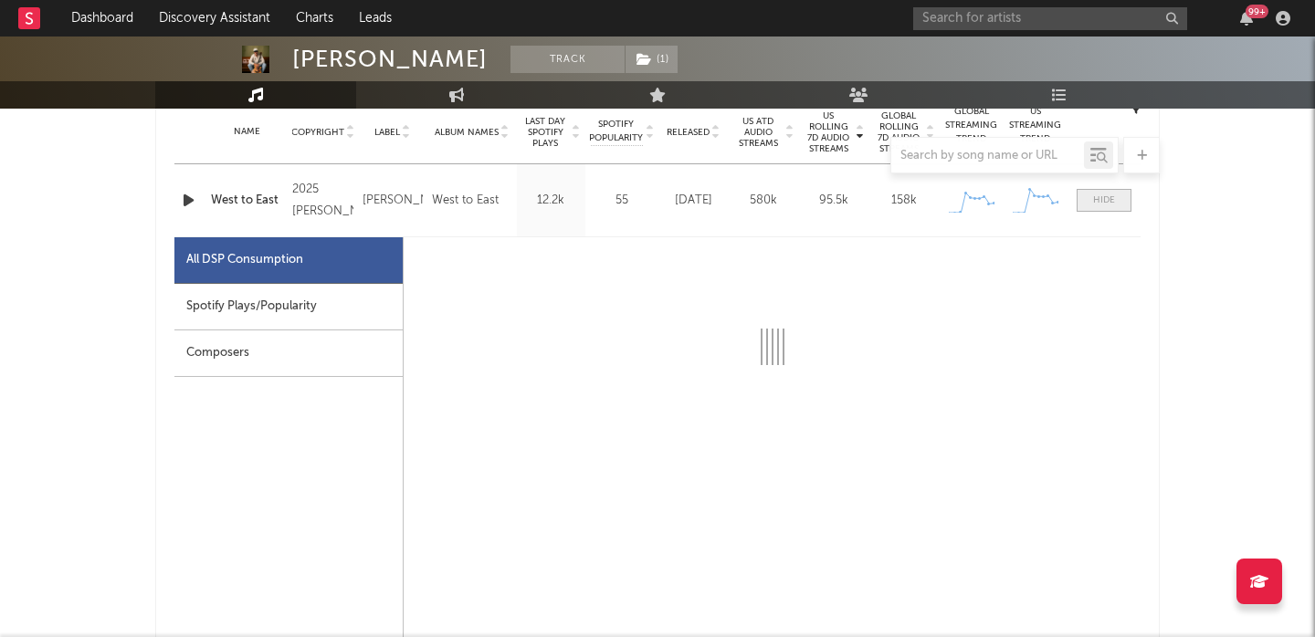
select select "1w"
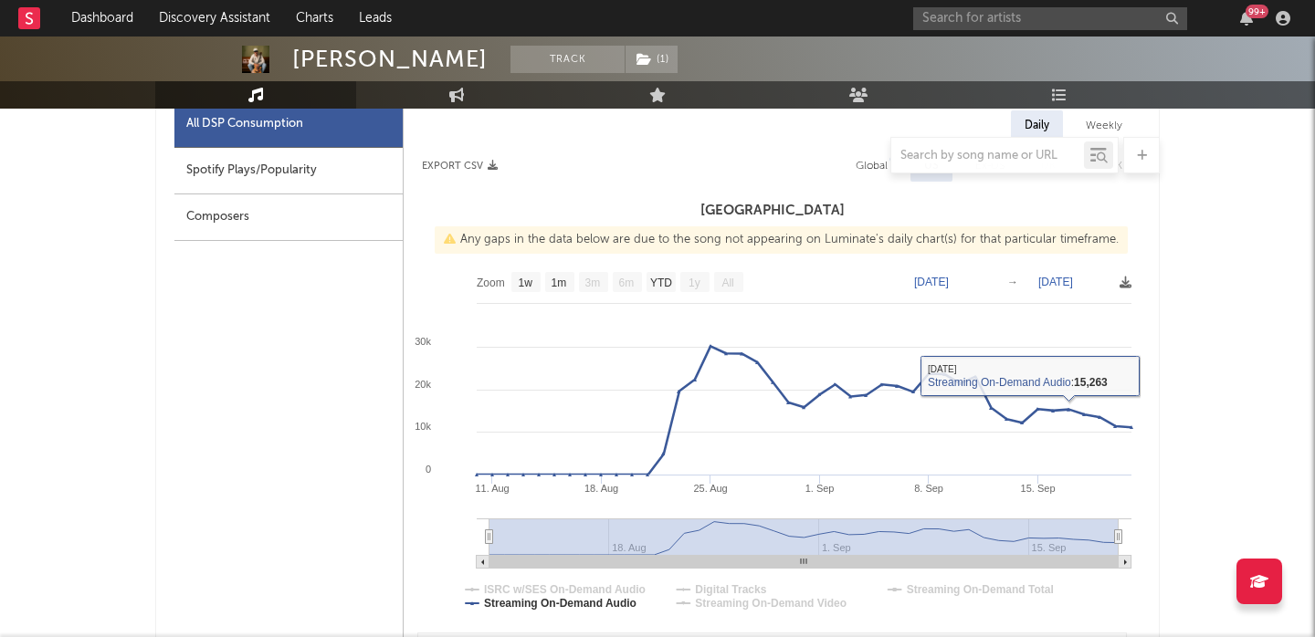
scroll to position [829, 0]
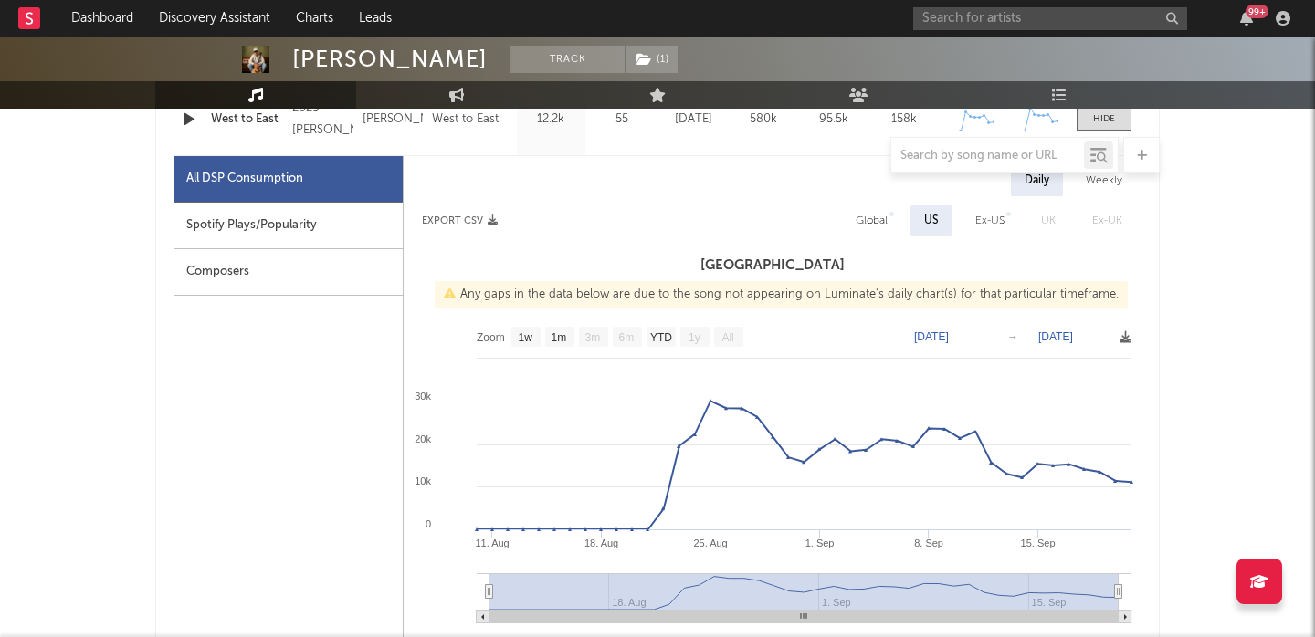
click at [1098, 186] on div "Weekly" at bounding box center [1104, 180] width 64 height 31
select select "1w"
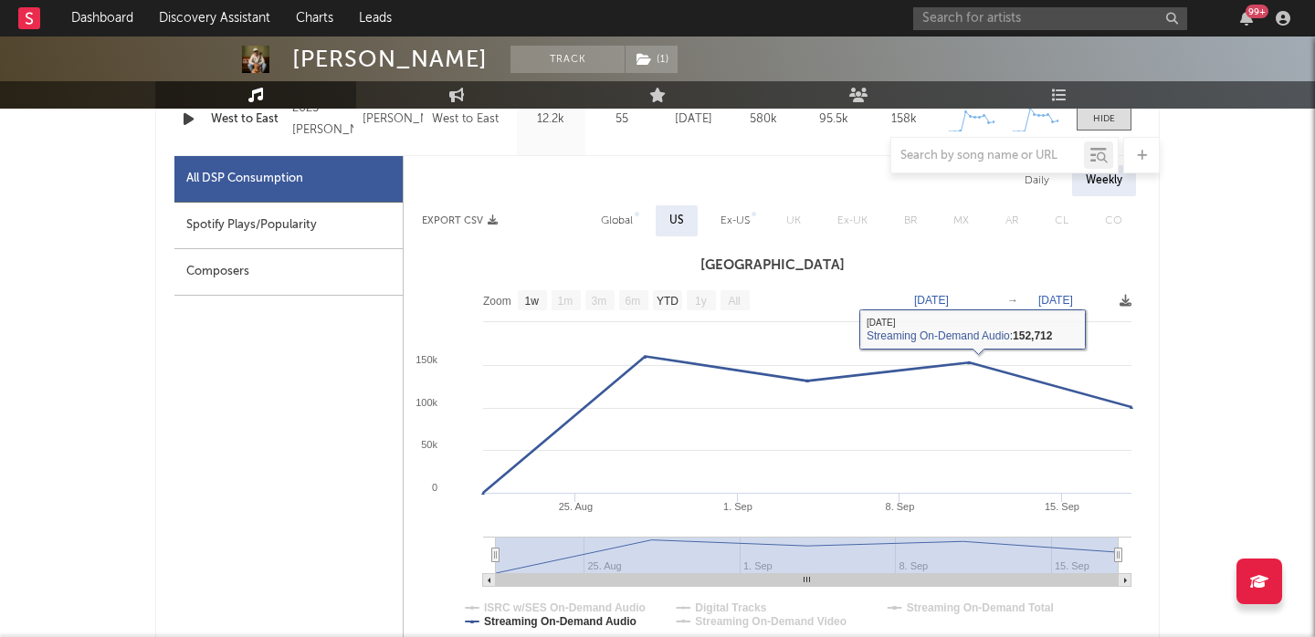
click at [615, 223] on div "Global" at bounding box center [617, 221] width 32 height 22
select select "1w"
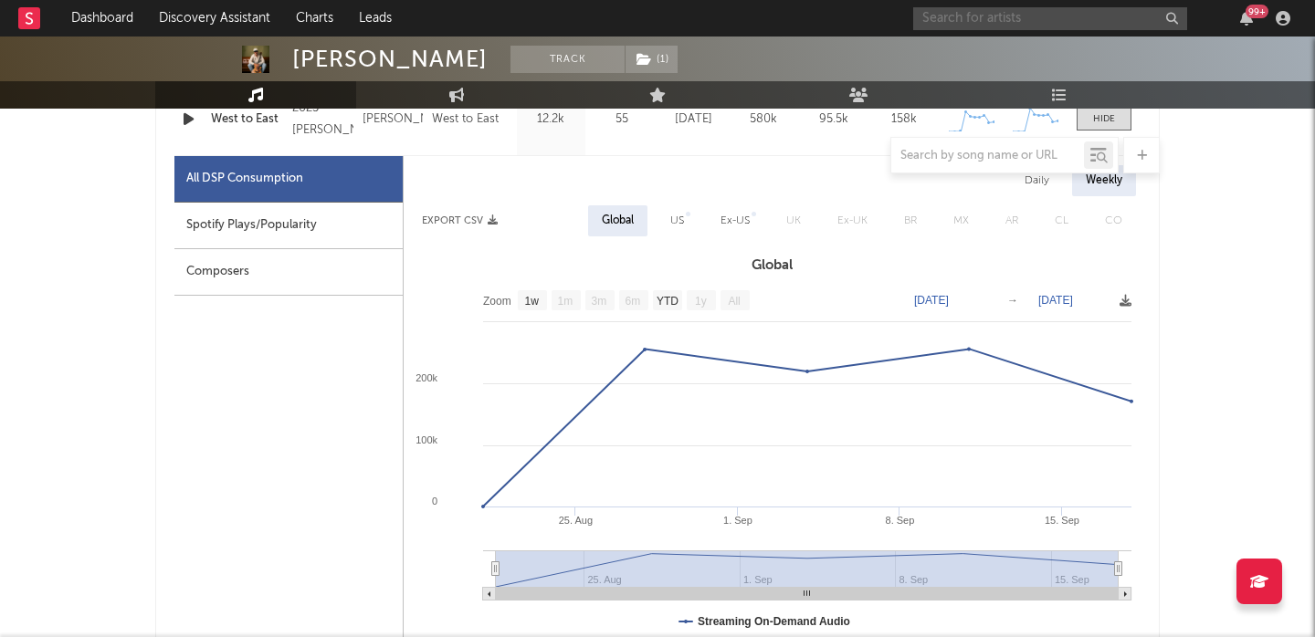
click at [1024, 19] on input "text" at bounding box center [1050, 18] width 274 height 23
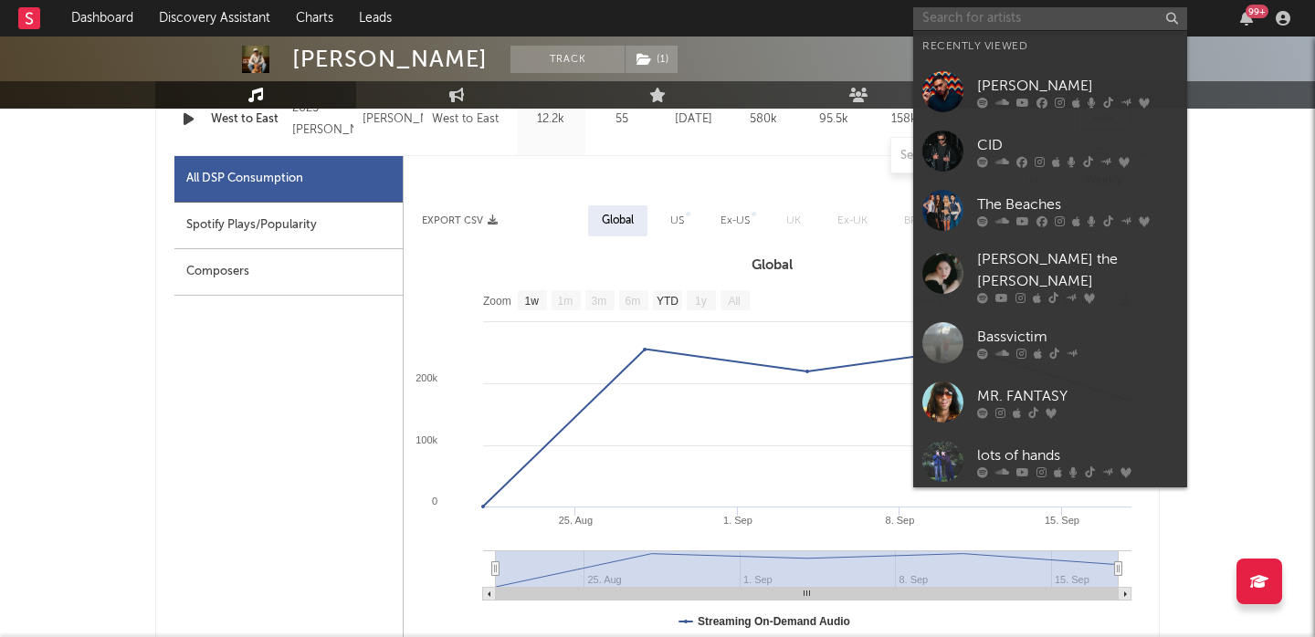
paste input "Emma Andersen"
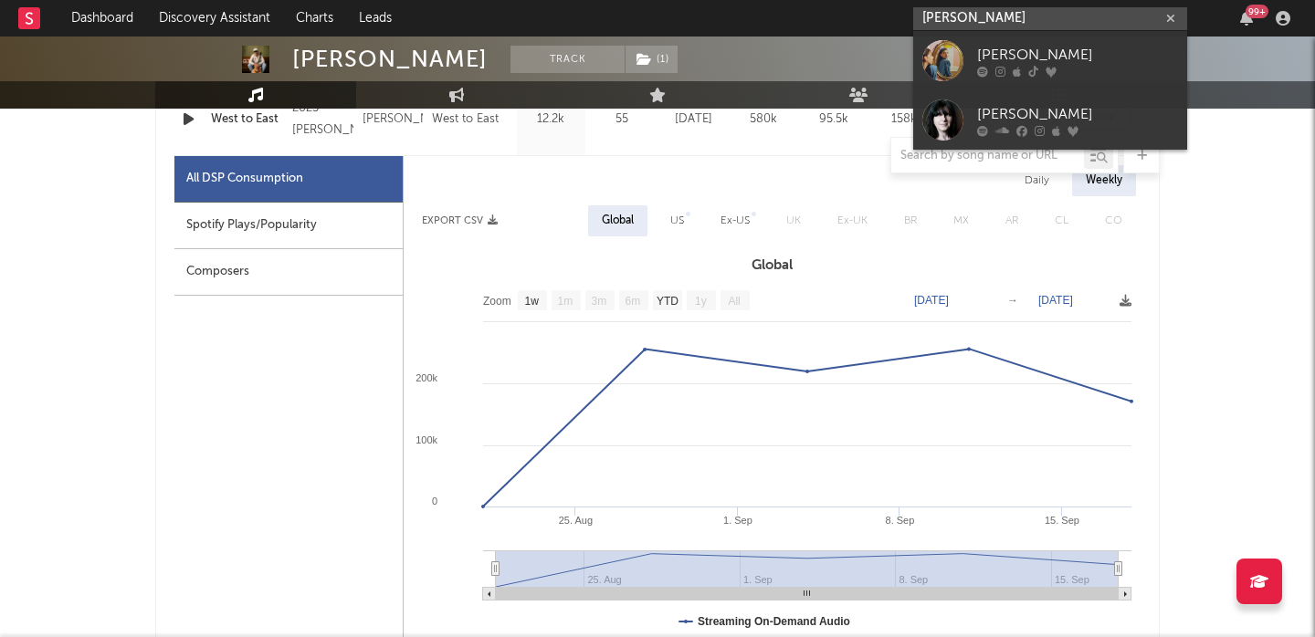
type input "Emma Andersen"
click at [1135, 38] on link "Emma Andersen" at bounding box center [1050, 60] width 274 height 59
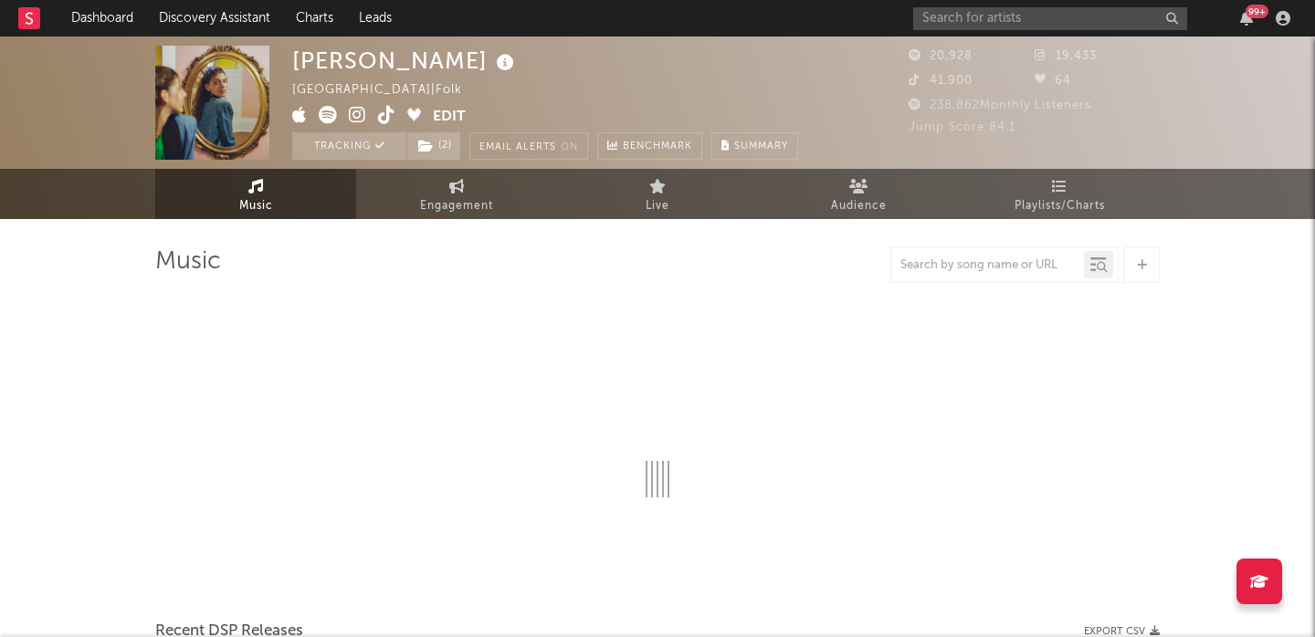
select select "6m"
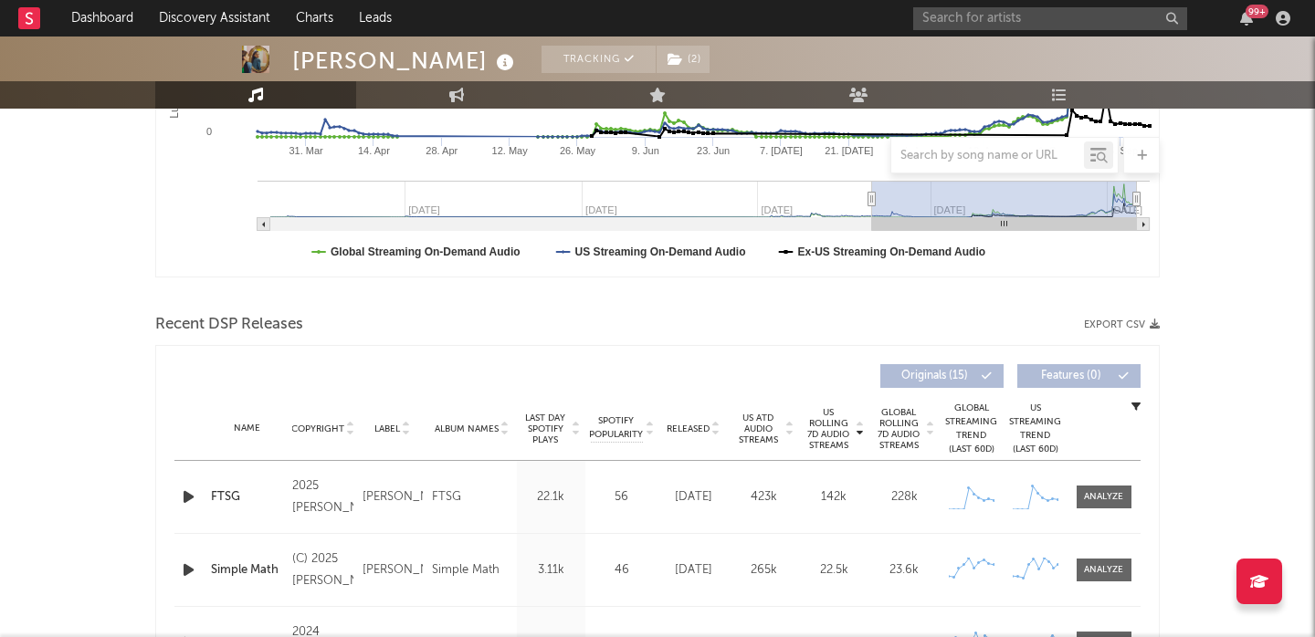
scroll to position [564, 0]
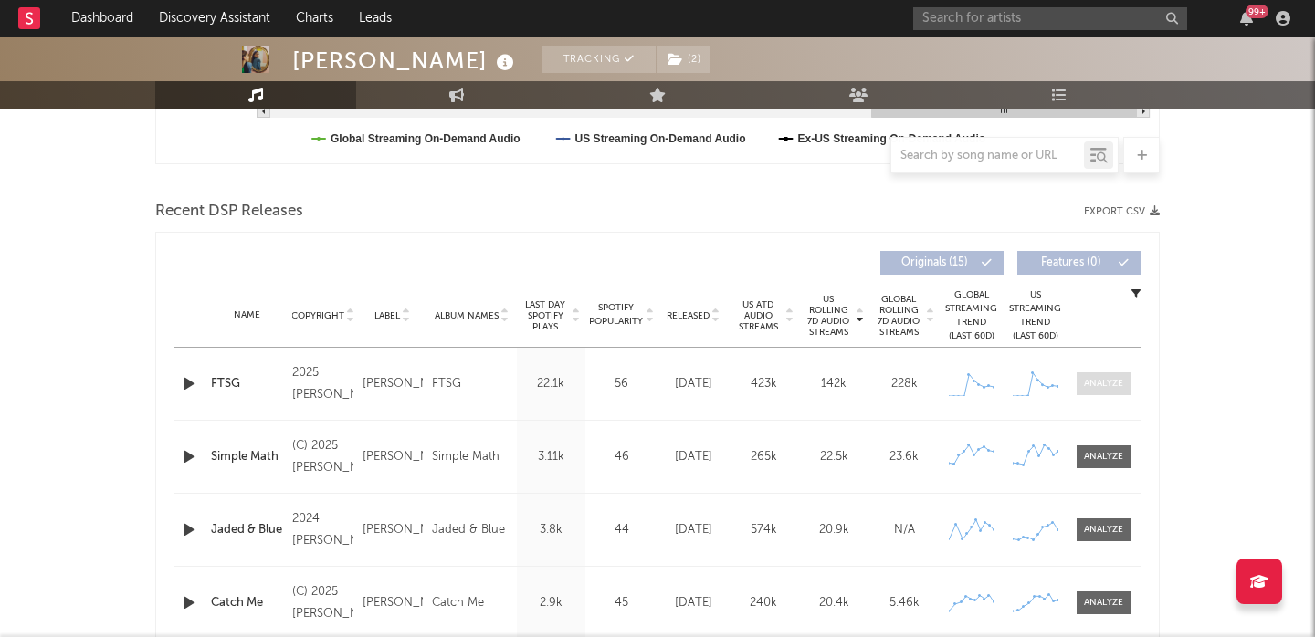
click at [1104, 386] on div at bounding box center [1103, 384] width 39 height 14
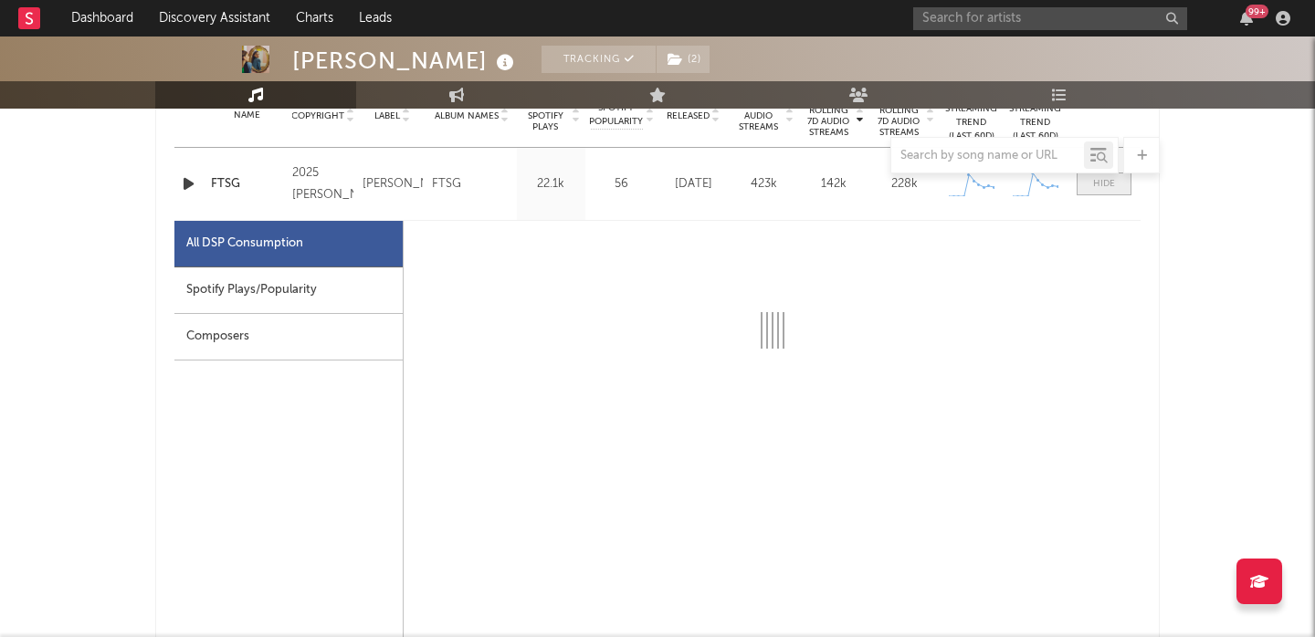
select select "1w"
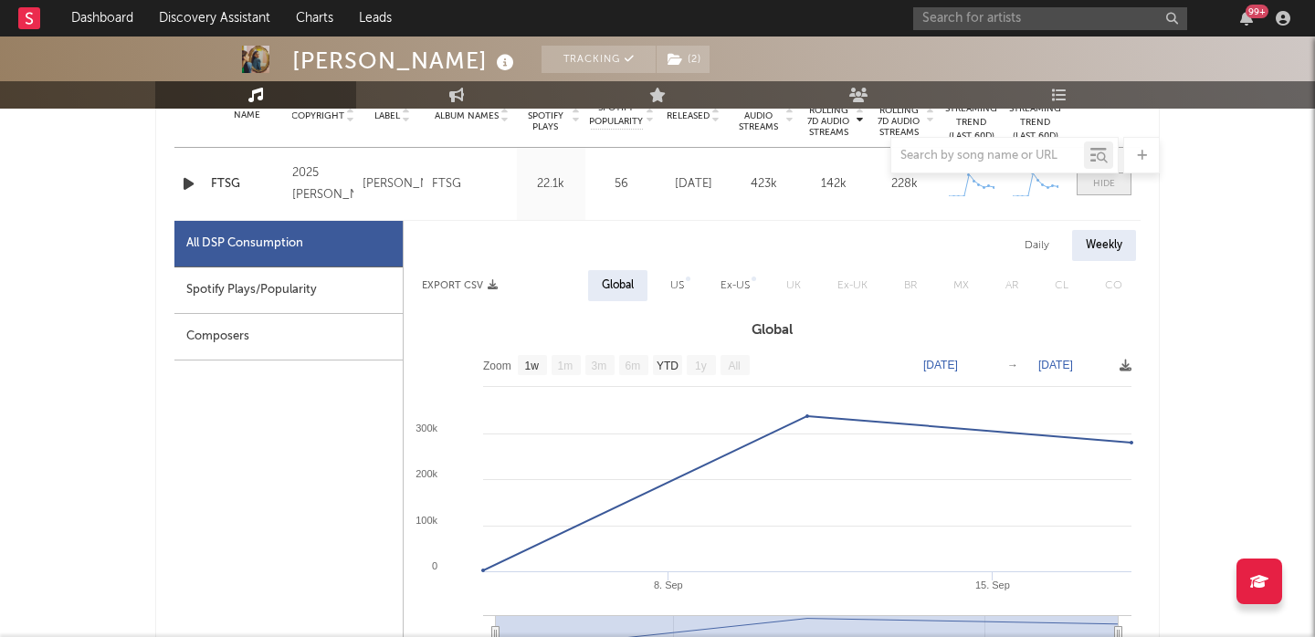
scroll to position [767, 0]
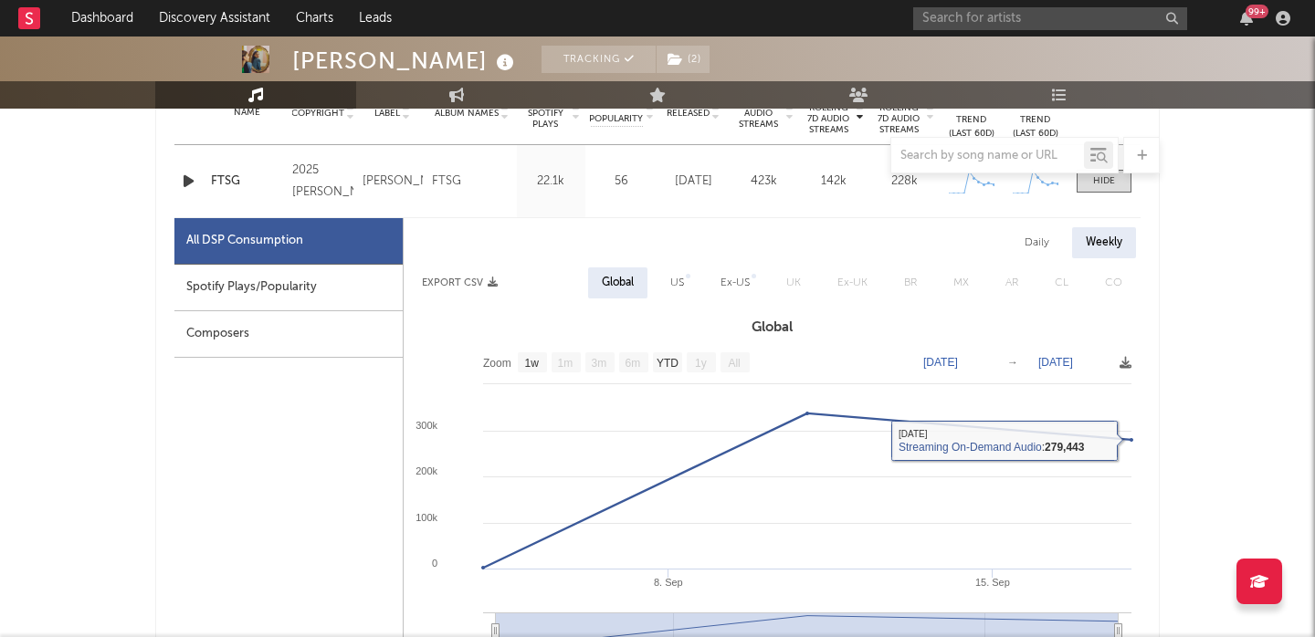
click at [1042, 244] on div "Daily" at bounding box center [1037, 242] width 52 height 31
select select "1w"
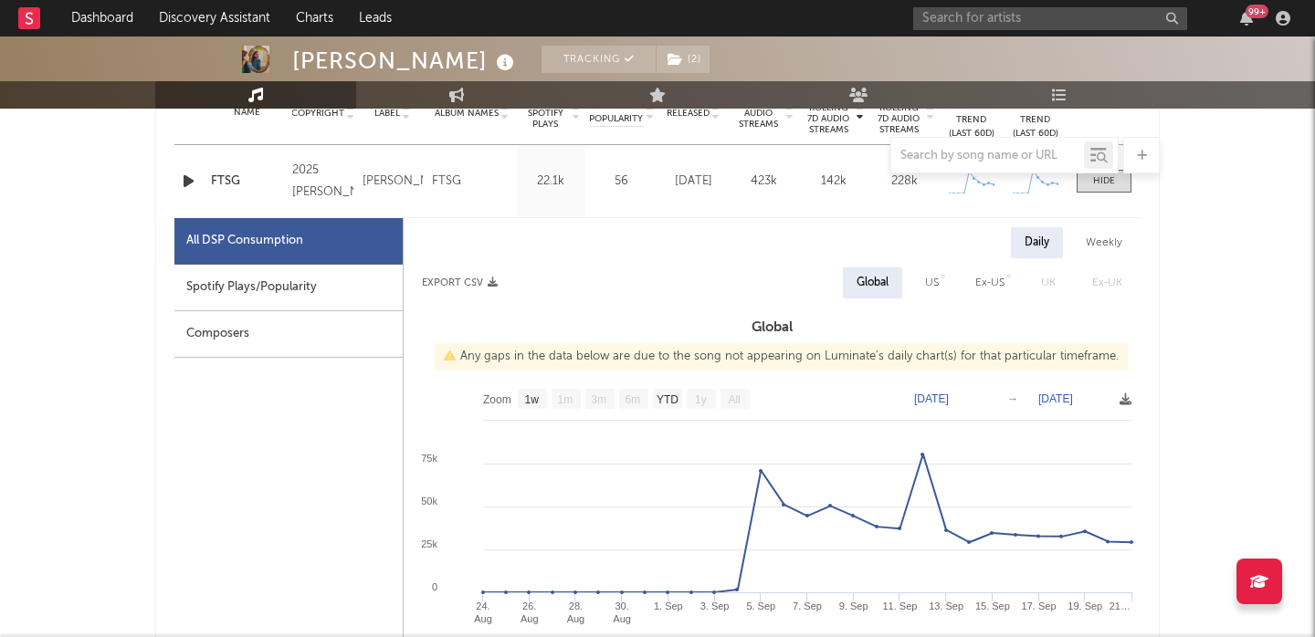
click at [961, 4] on div "99 +" at bounding box center [1104, 18] width 383 height 37
click at [969, 12] on input "text" at bounding box center [1050, 18] width 274 height 23
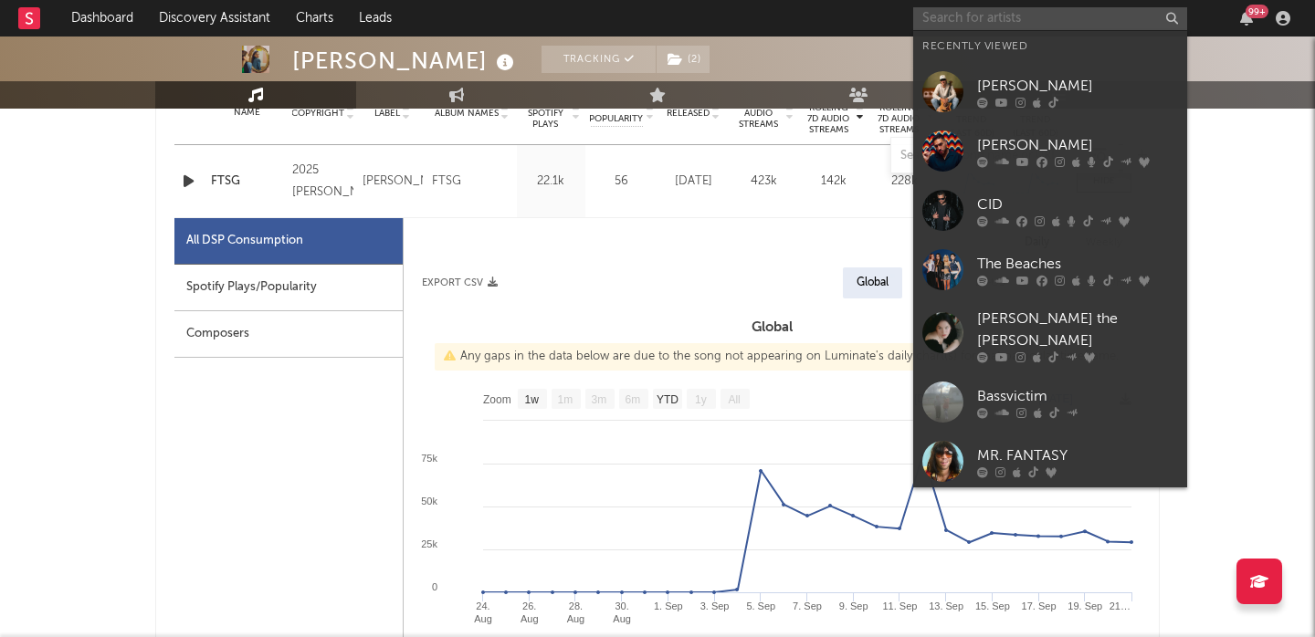
paste input "Avii"
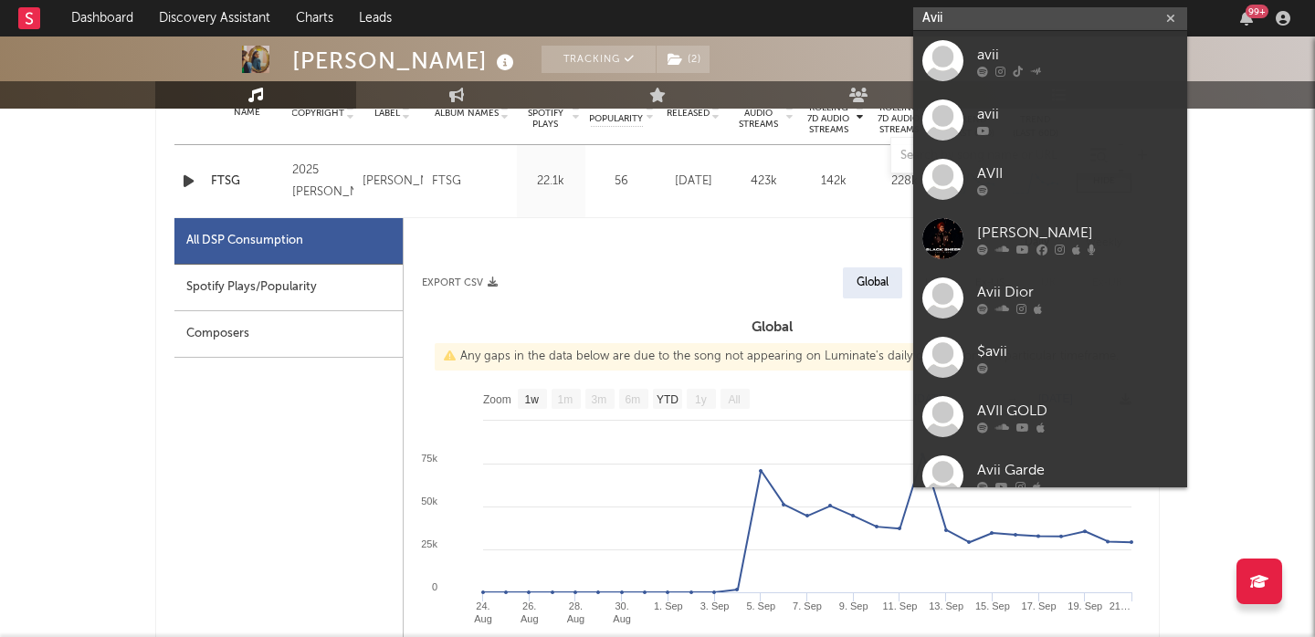
type input "Avii"
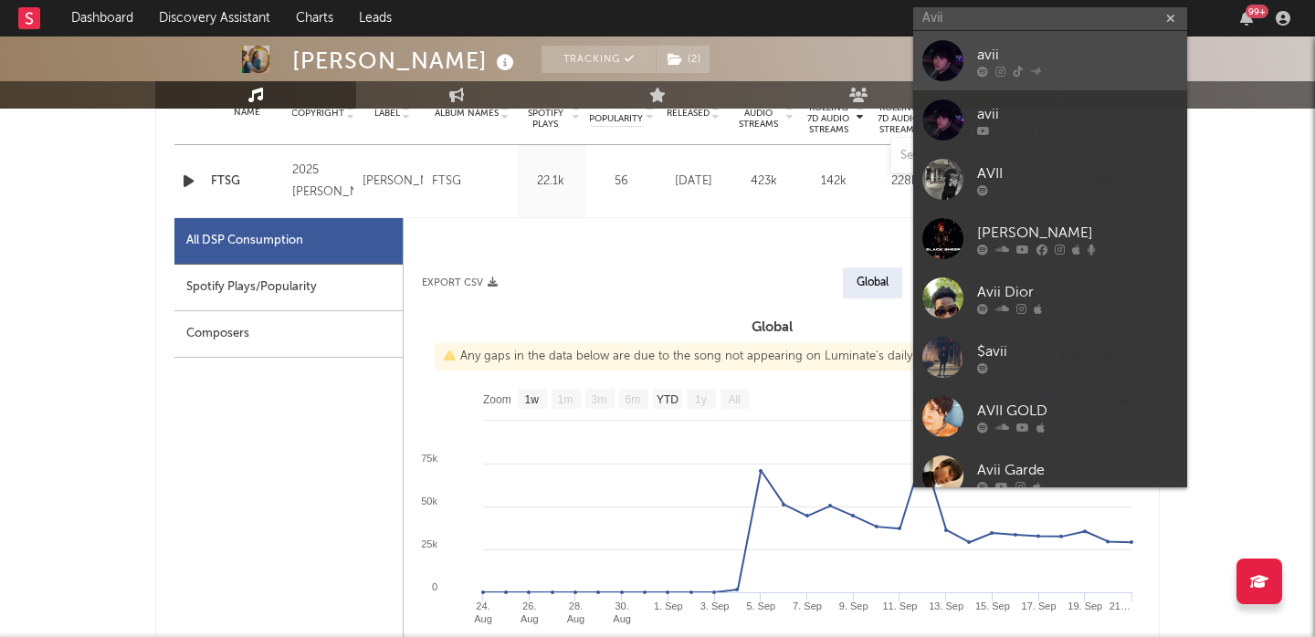
click at [994, 51] on div "avii" at bounding box center [1077, 55] width 201 height 22
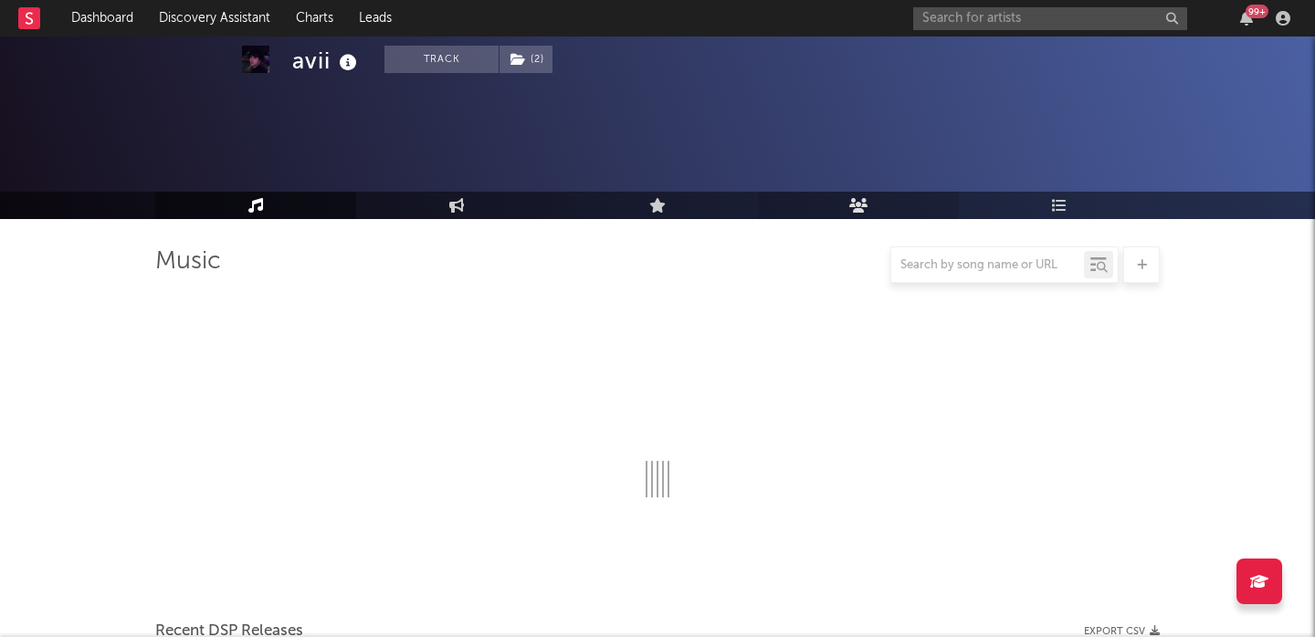
select select "1w"
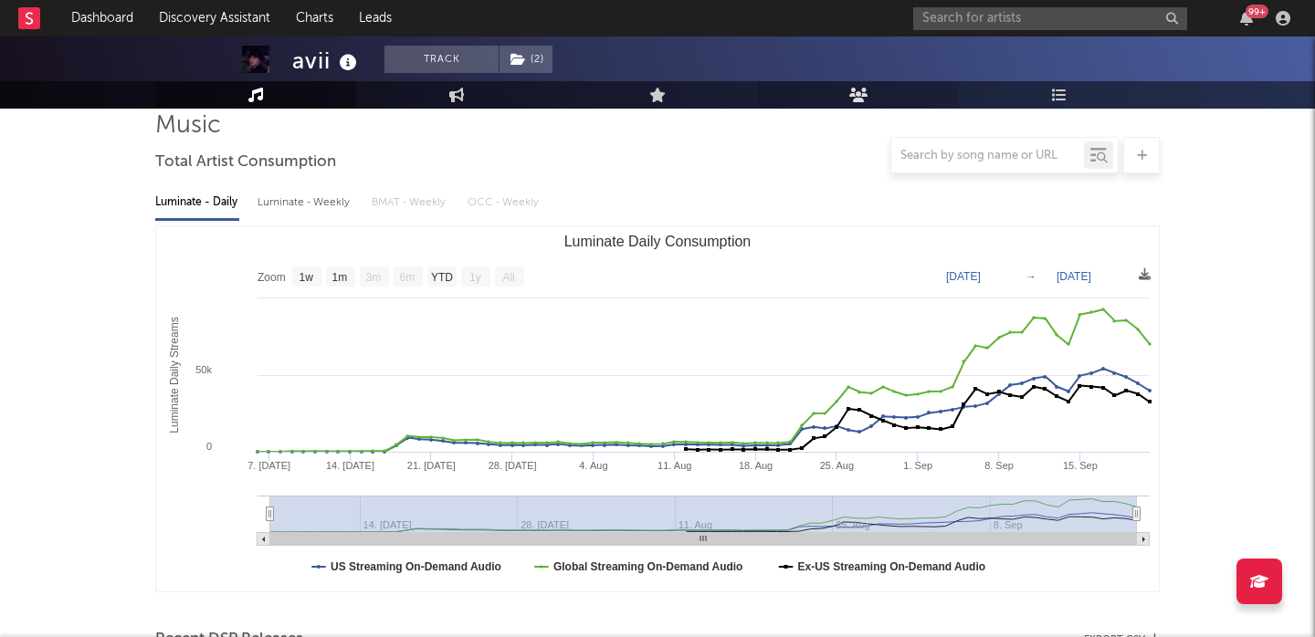
scroll to position [1027, 0]
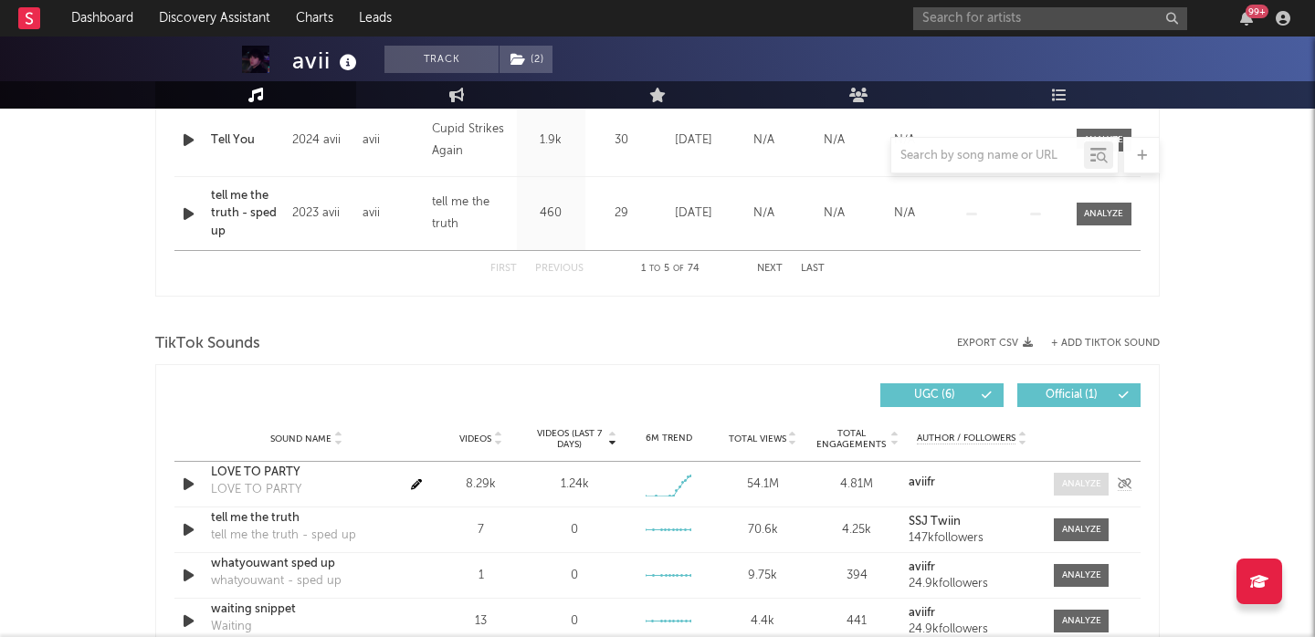
click at [1078, 480] on div at bounding box center [1081, 485] width 39 height 14
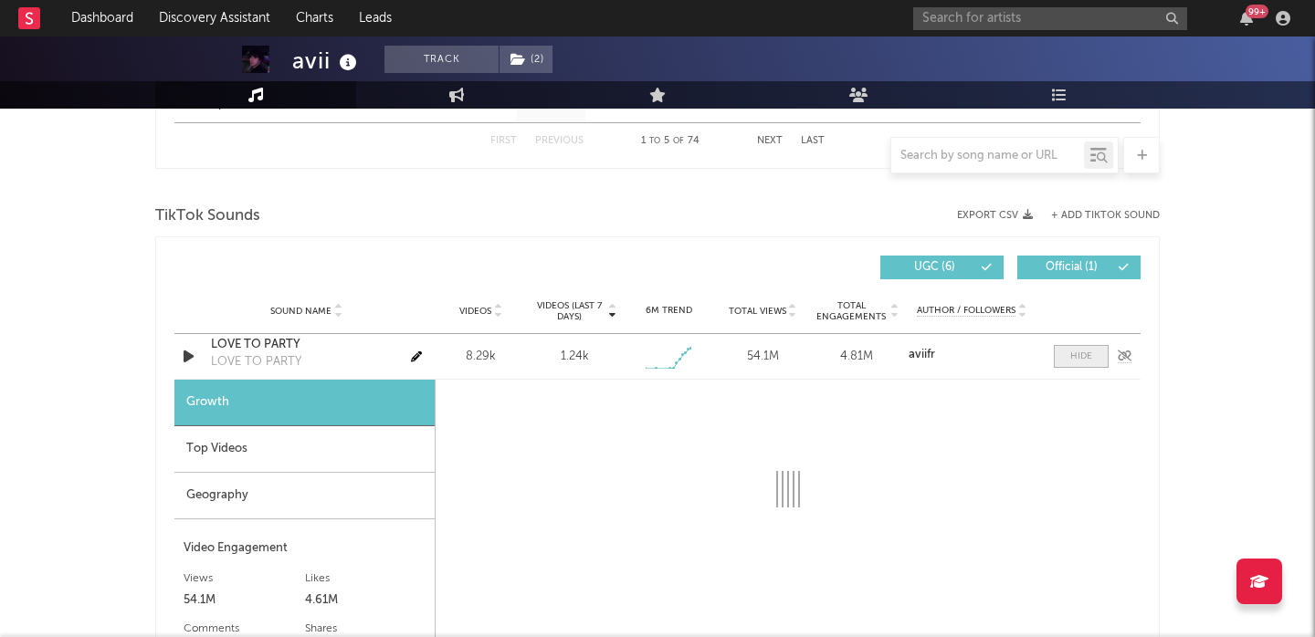
scroll to position [1307, 0]
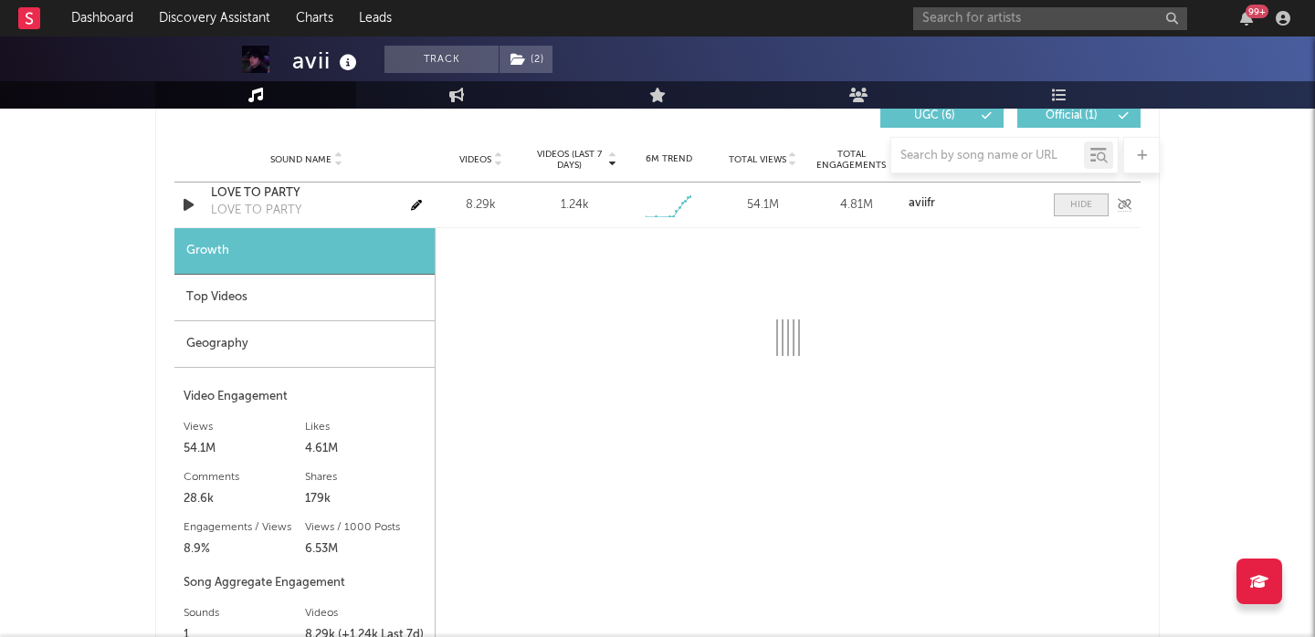
select select "1w"
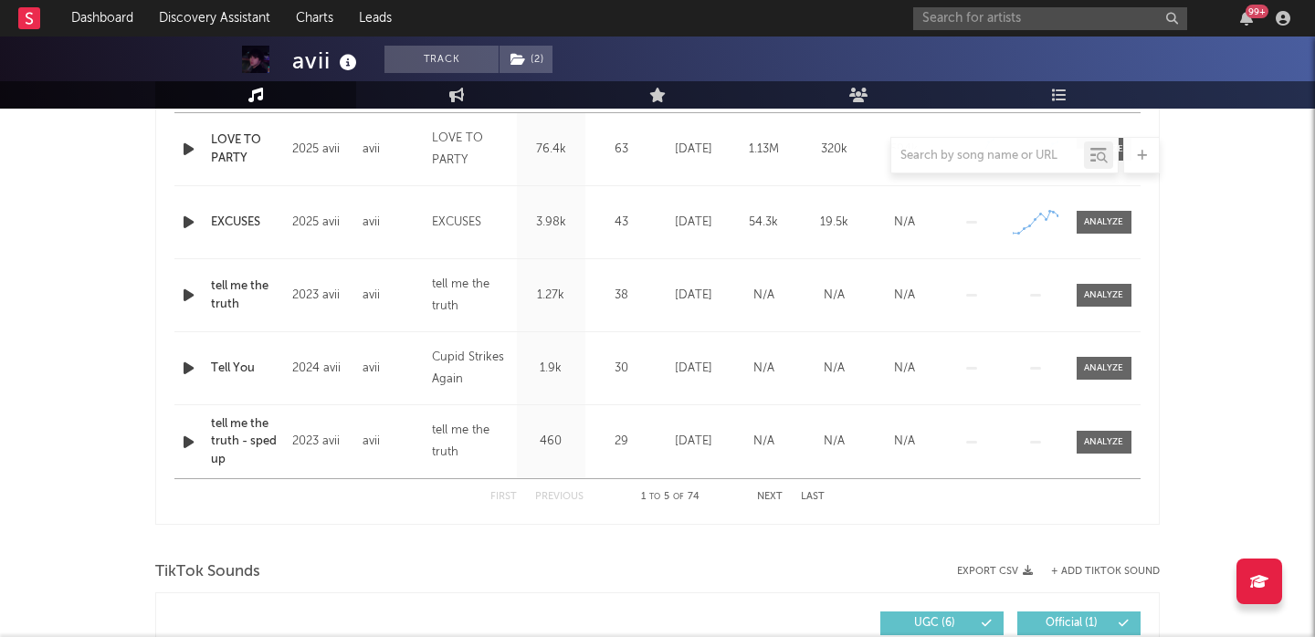
scroll to position [468, 0]
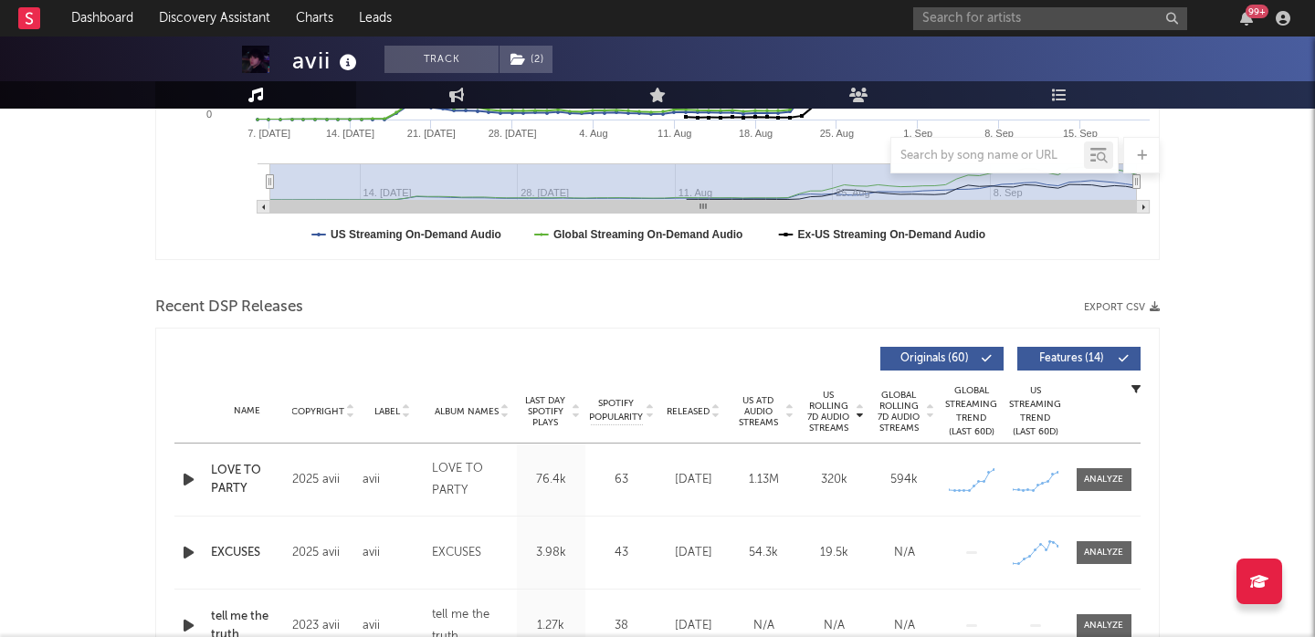
click at [1091, 493] on div "Name LOVE TO PARTY Copyright 2025 avii Label avii Album Names LOVE TO PARTY Com…" at bounding box center [657, 480] width 966 height 72
click at [1095, 470] on span at bounding box center [1104, 479] width 55 height 23
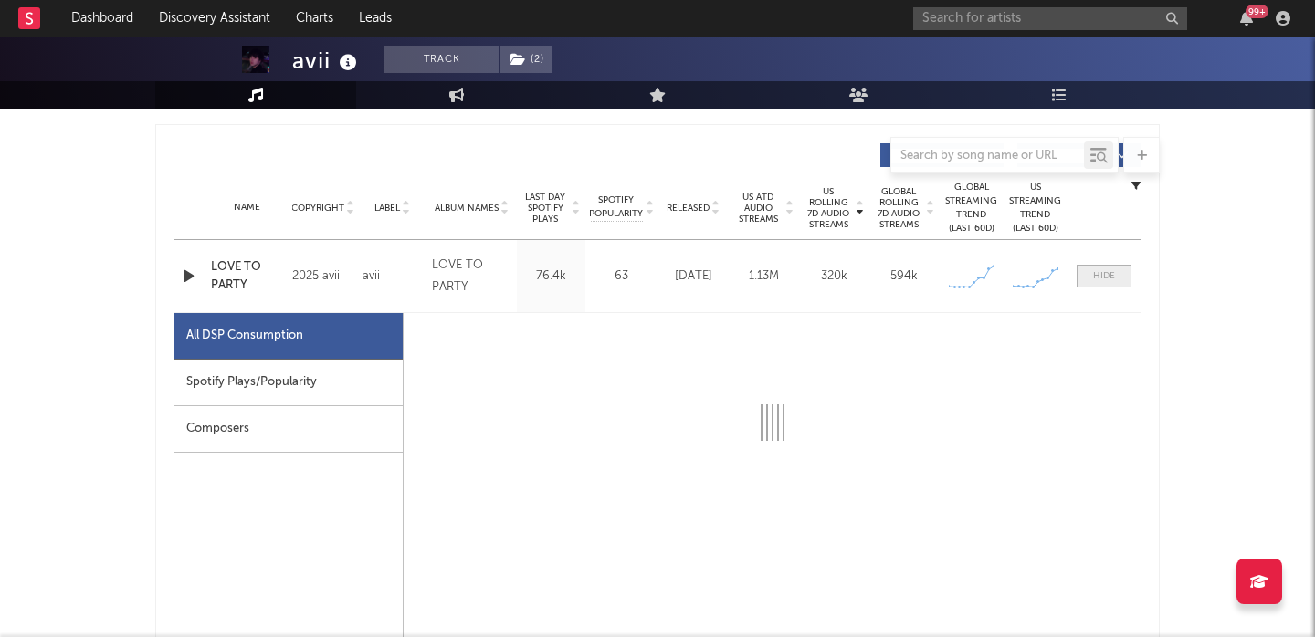
select select "1w"
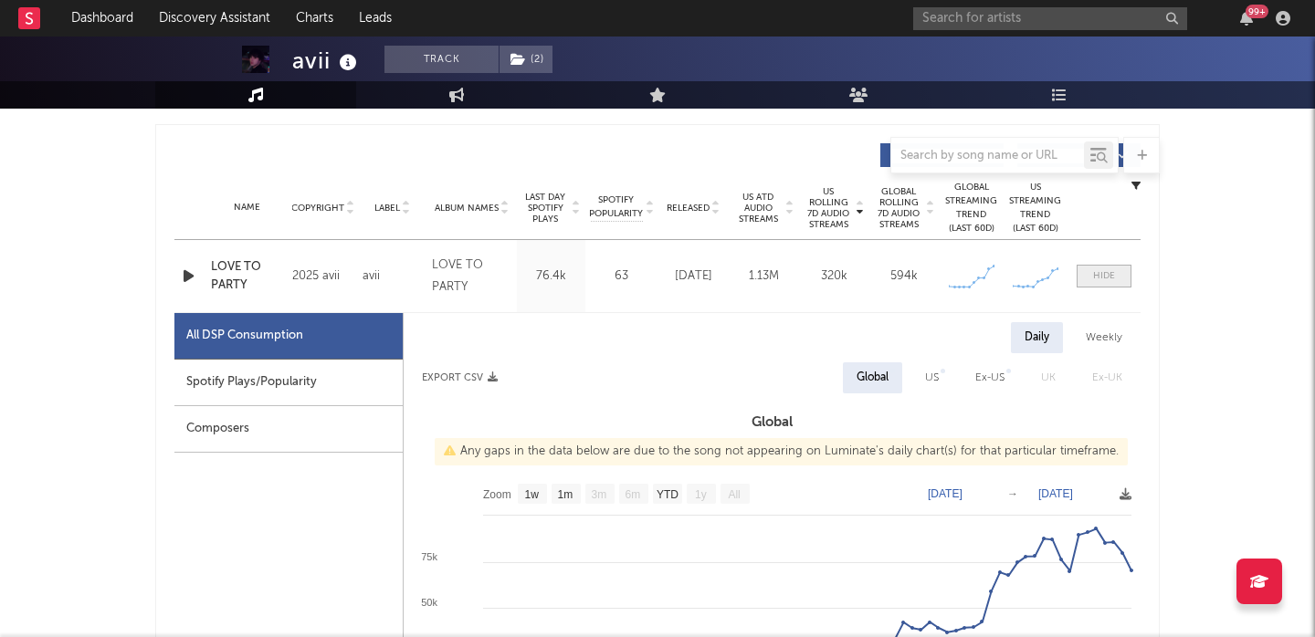
scroll to position [804, 0]
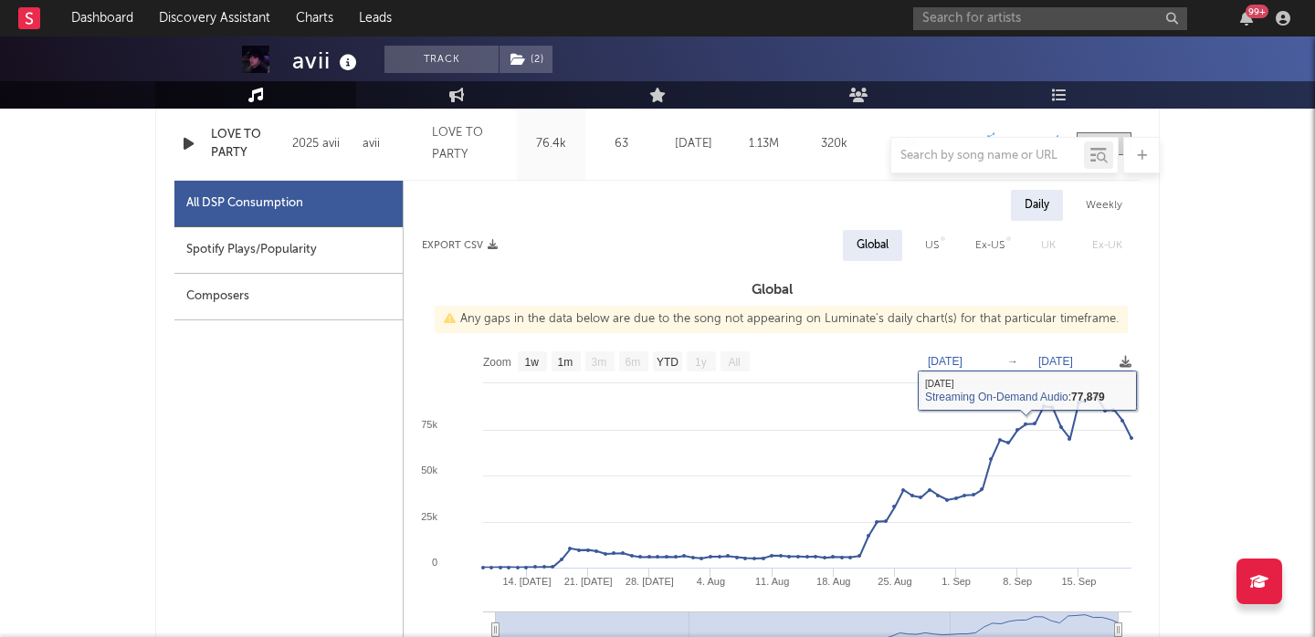
click at [929, 239] on div "US" at bounding box center [932, 246] width 14 height 22
select select "1w"
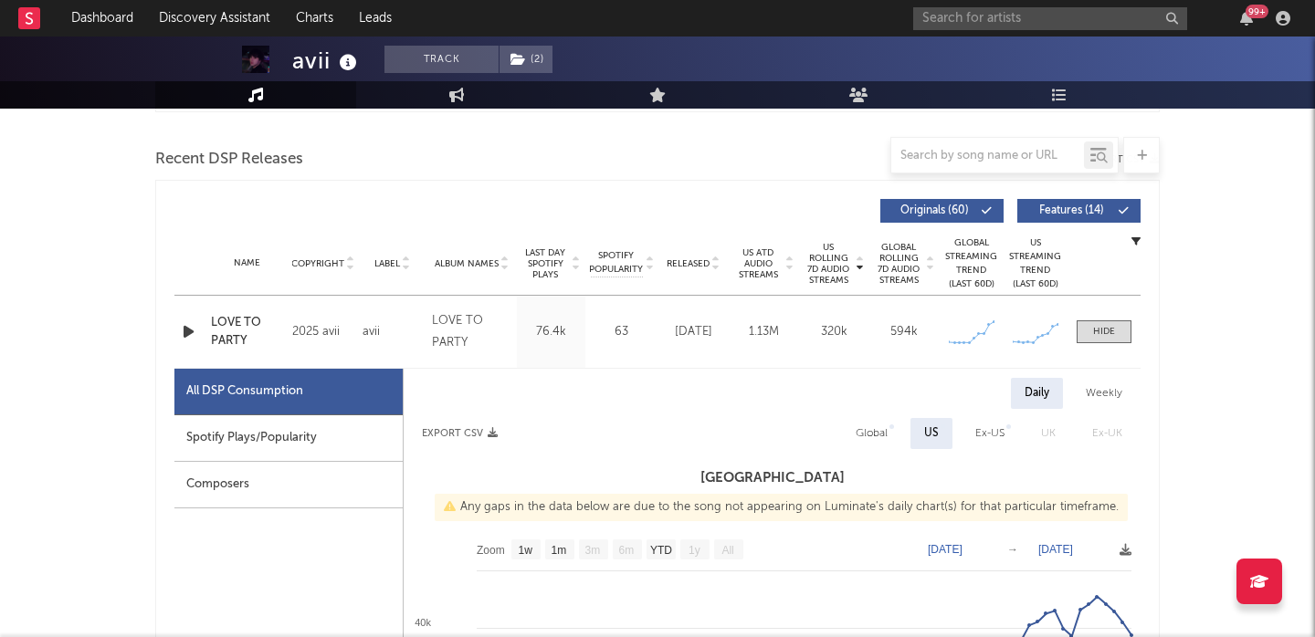
scroll to position [572, 0]
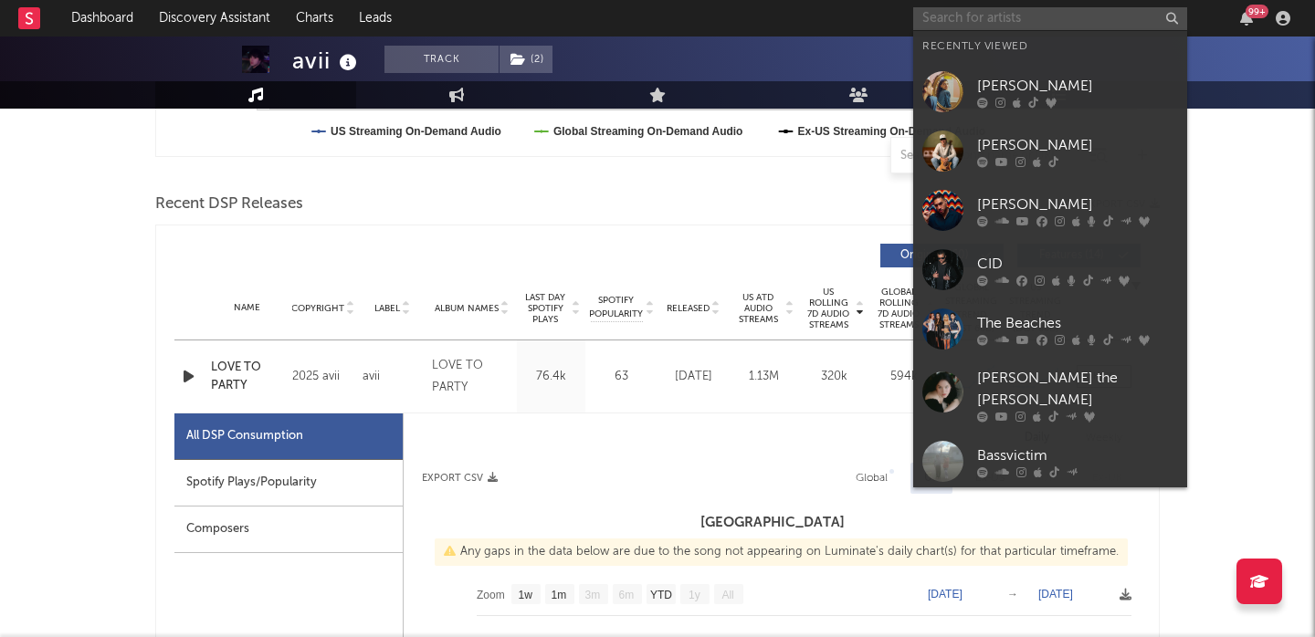
click at [934, 16] on input "text" at bounding box center [1050, 18] width 274 height 23
paste input "Haley Joelle"
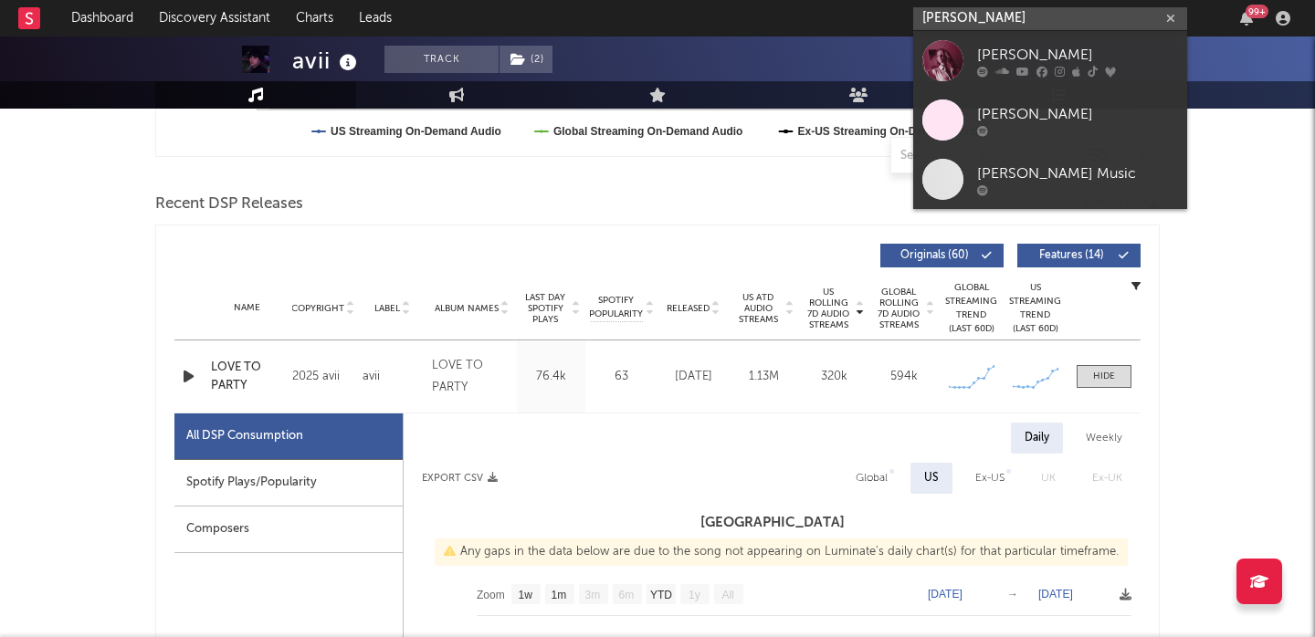
type input "Haley Joelle"
click at [1095, 53] on div "Haley Joelle" at bounding box center [1077, 55] width 201 height 22
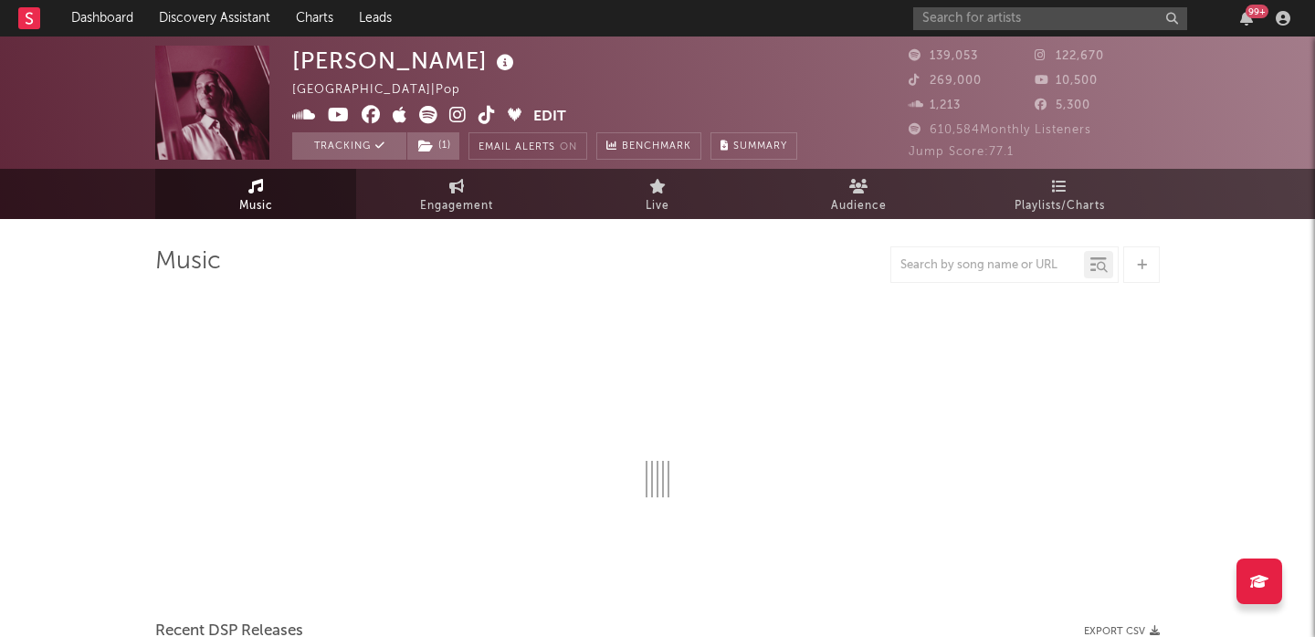
select select "6m"
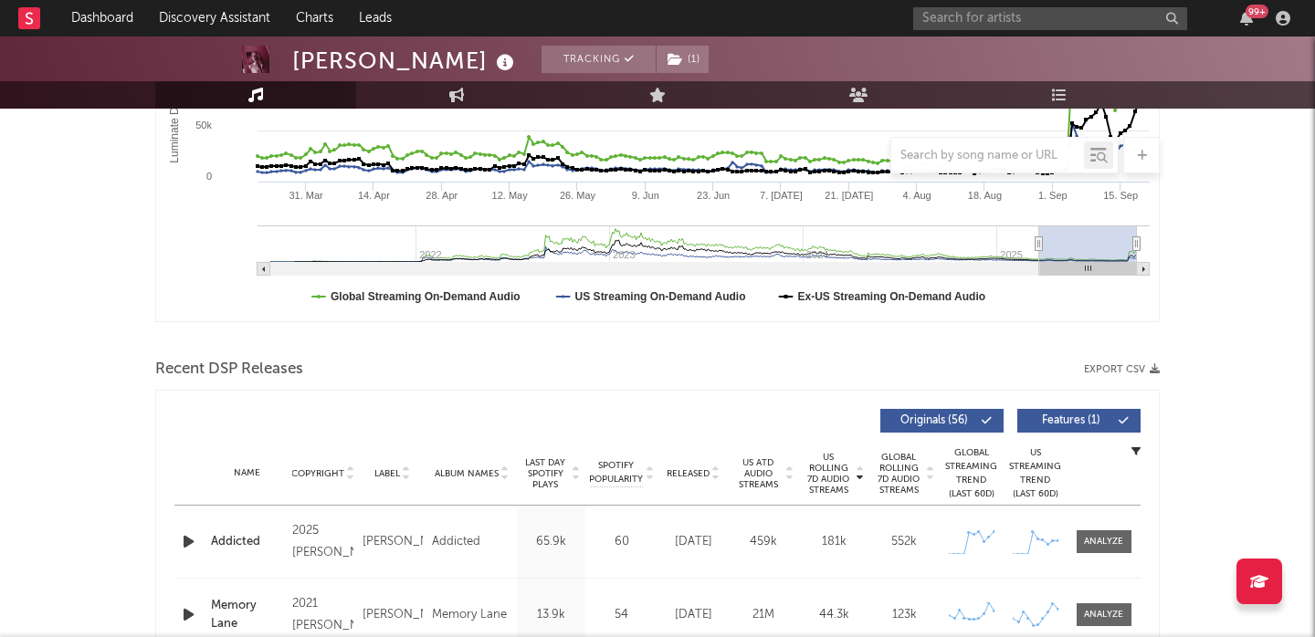
scroll to position [542, 0]
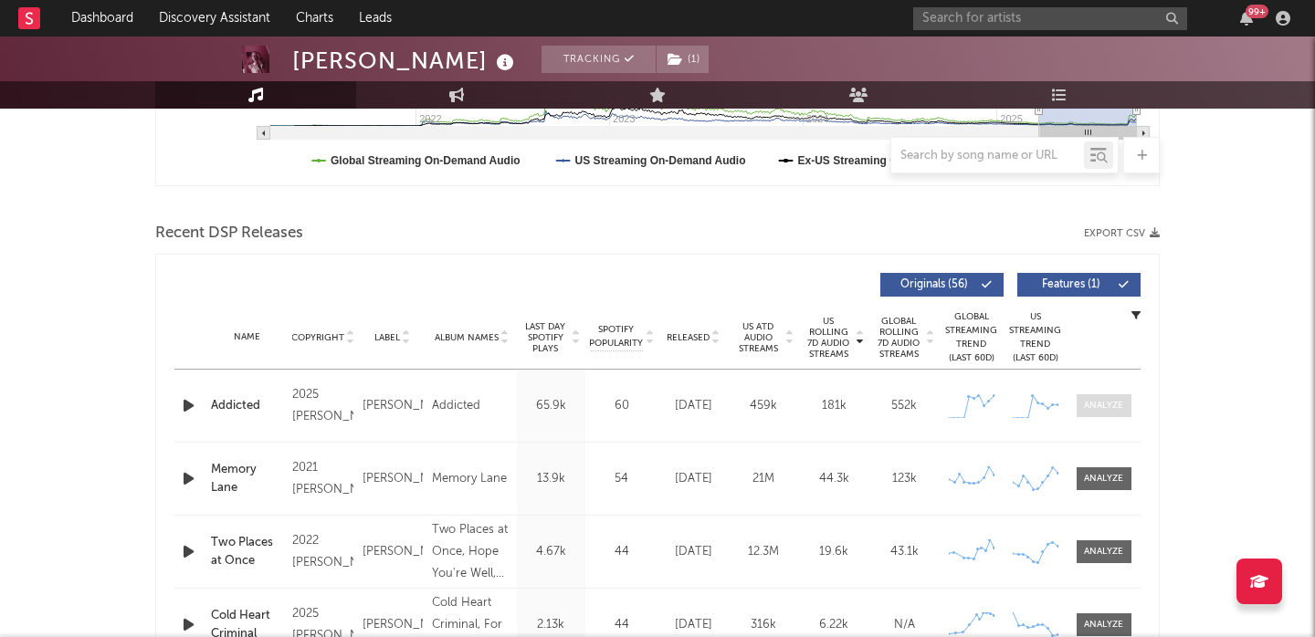
click at [1107, 405] on div at bounding box center [1103, 406] width 39 height 14
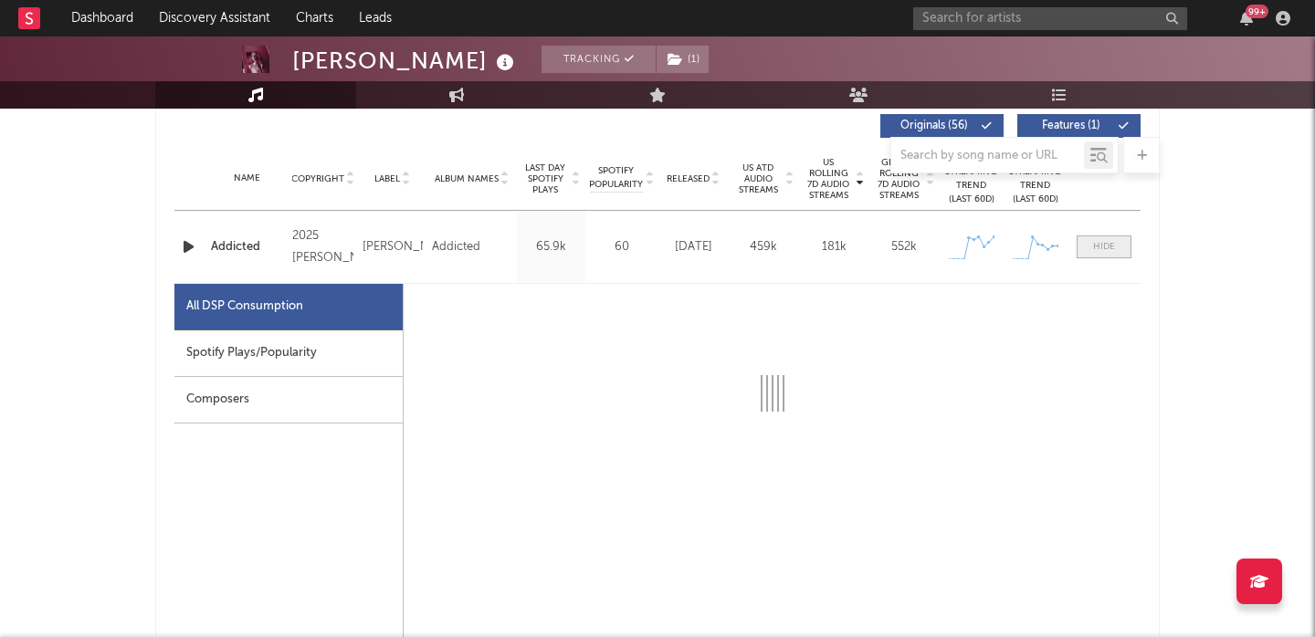
select select "1w"
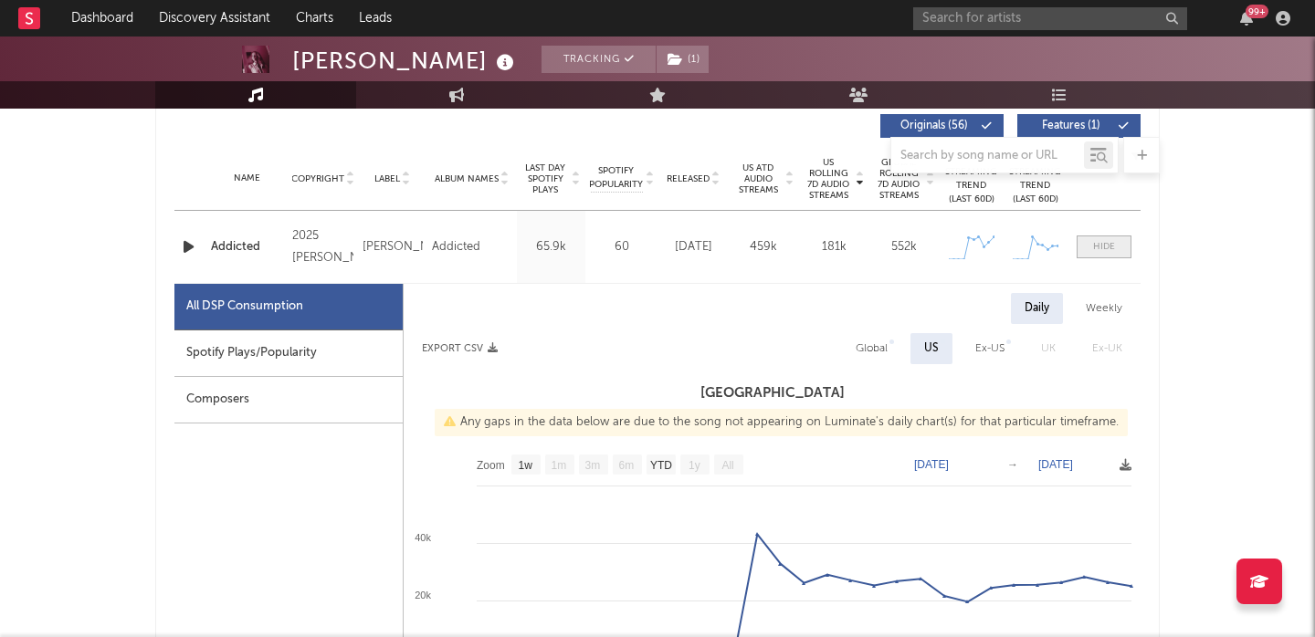
scroll to position [702, 0]
click at [877, 350] on div "Global" at bounding box center [872, 348] width 32 height 22
select select "1w"
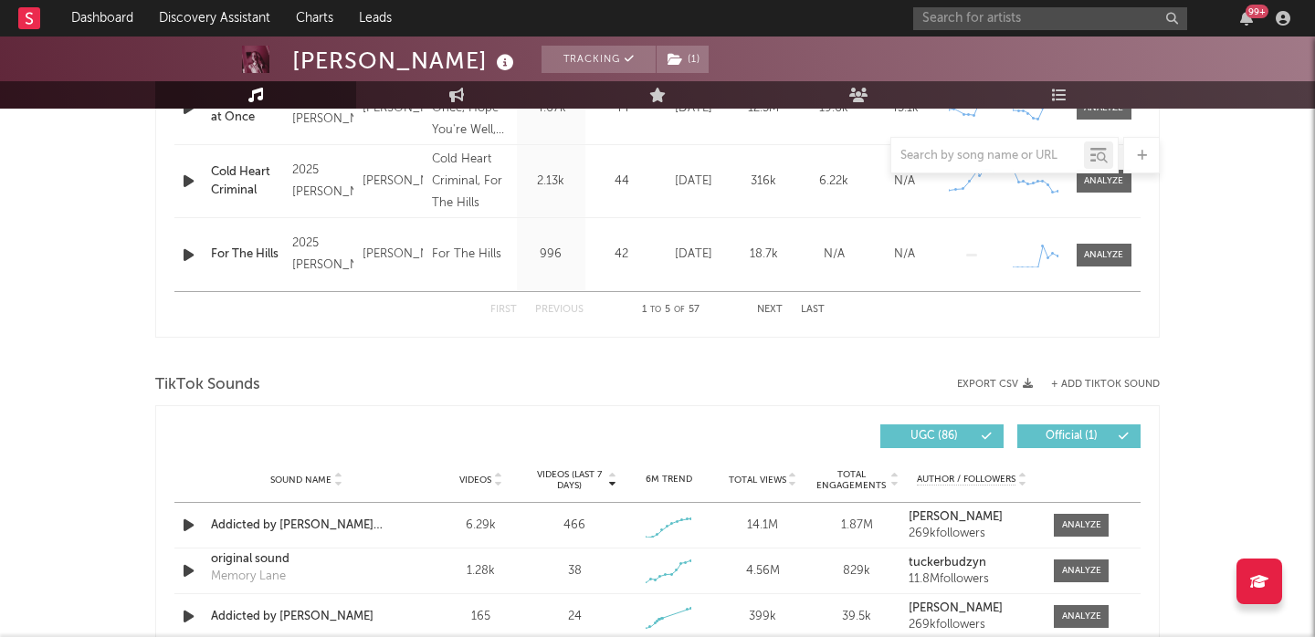
scroll to position [1970, 0]
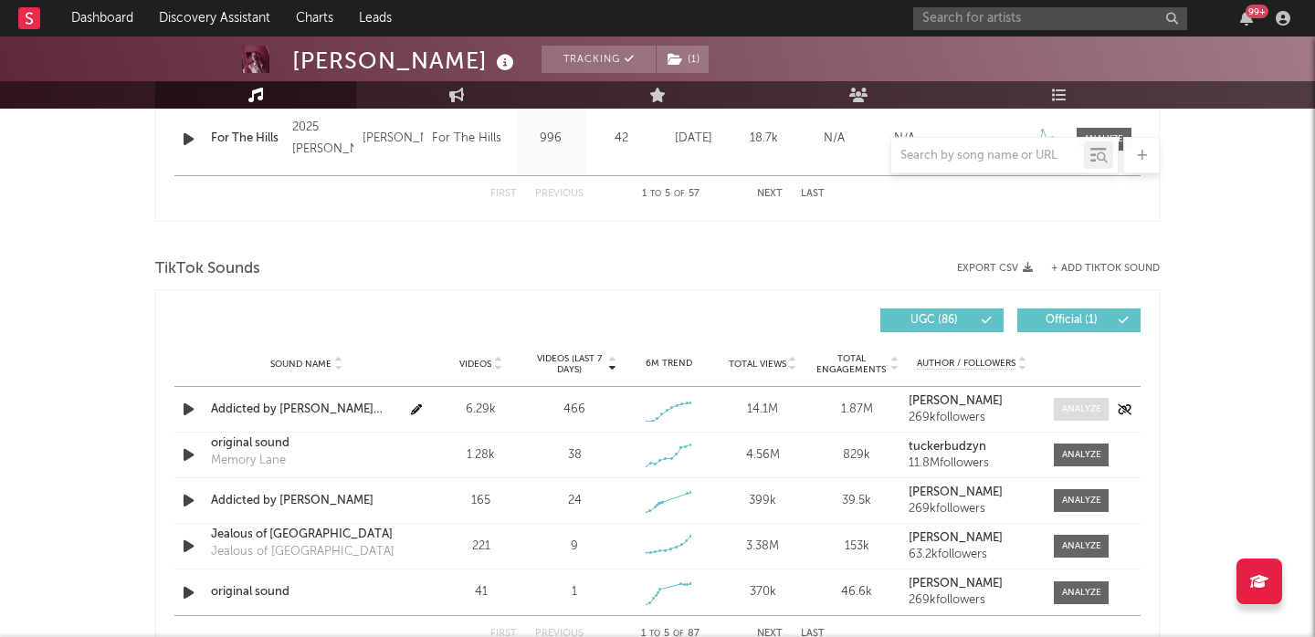
click at [1074, 409] on div at bounding box center [1081, 410] width 39 height 14
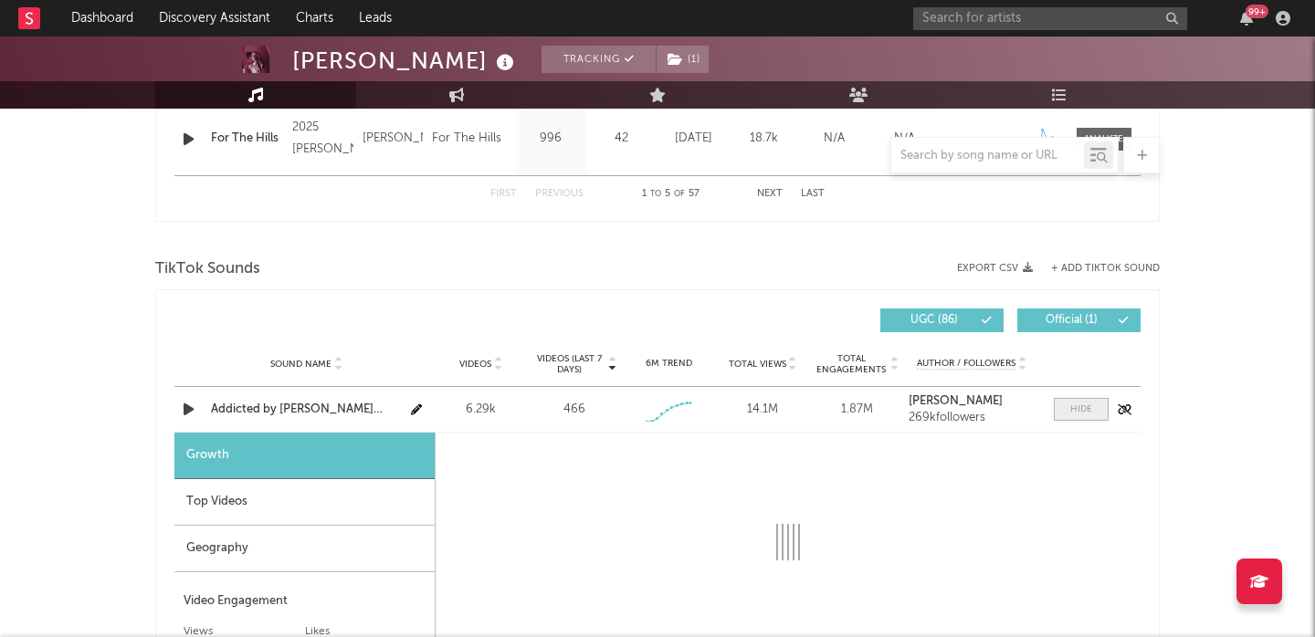
select select "1w"
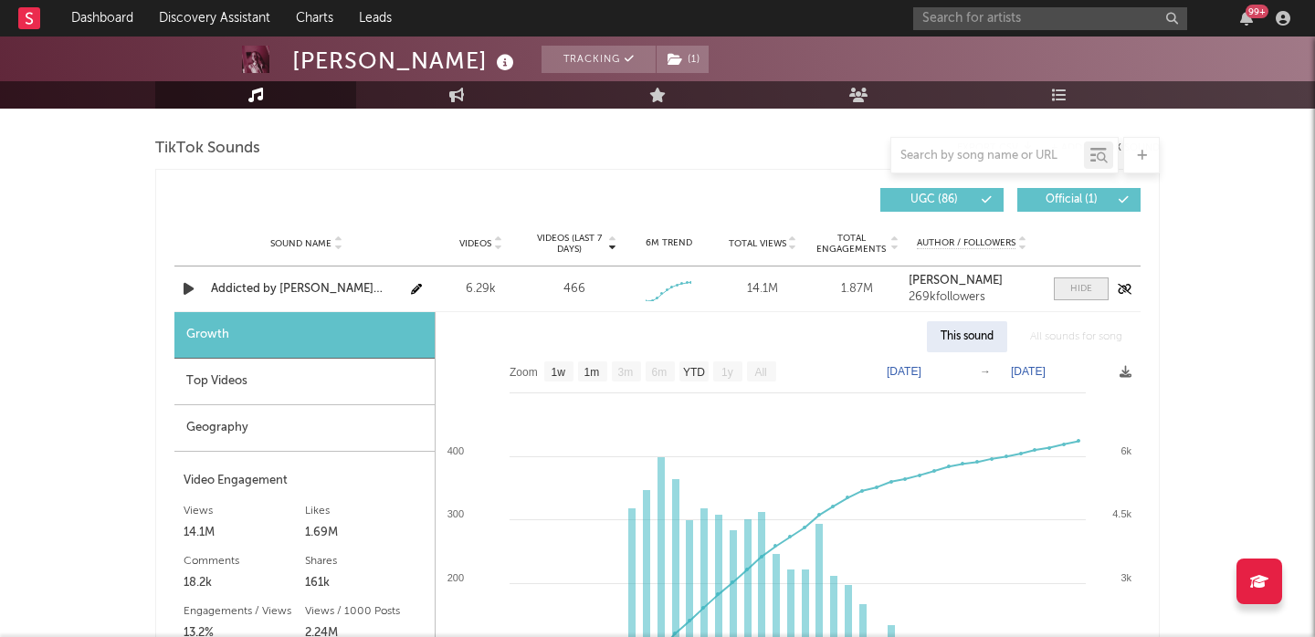
scroll to position [2190, 0]
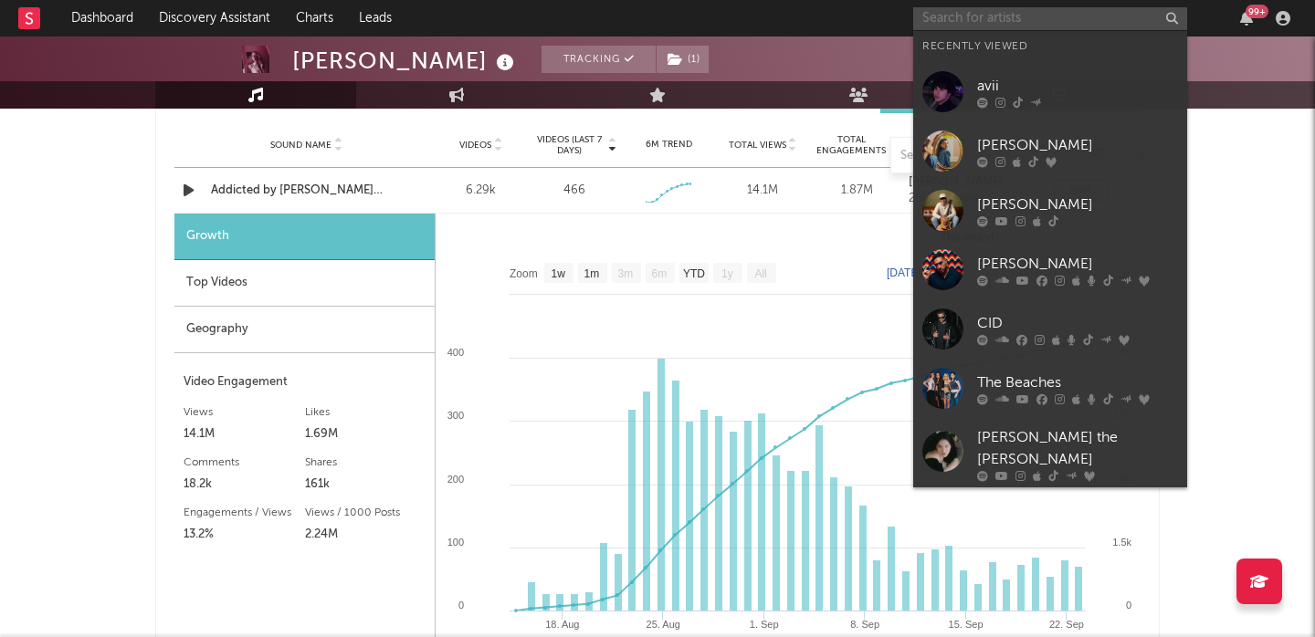
click at [988, 27] on input "text" at bounding box center [1050, 18] width 274 height 23
paste input "Davis Coo"
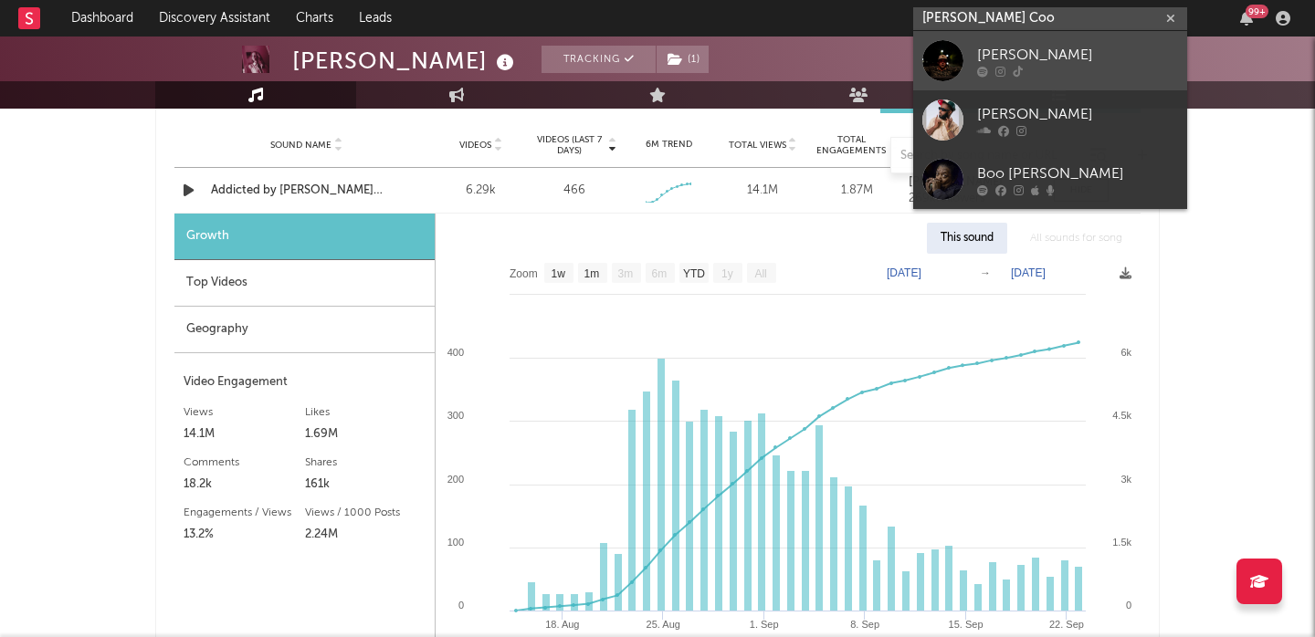
type input "Davis Coo"
click at [1077, 61] on div "Davis Cook" at bounding box center [1077, 55] width 201 height 22
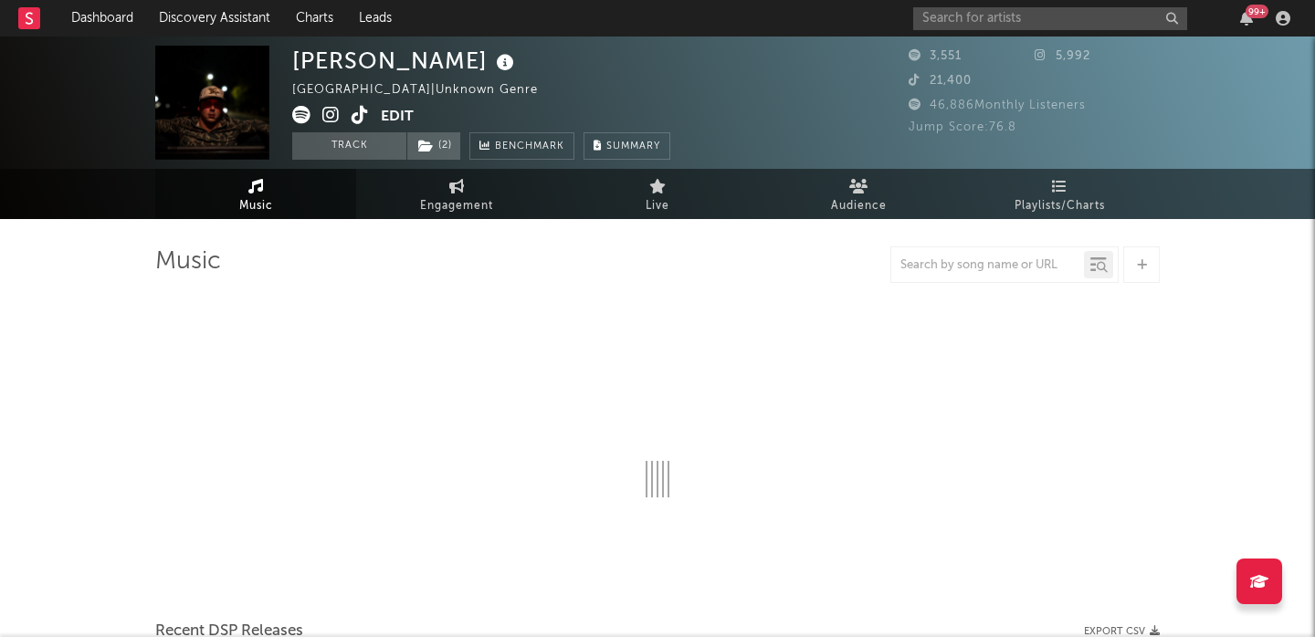
select select "1w"
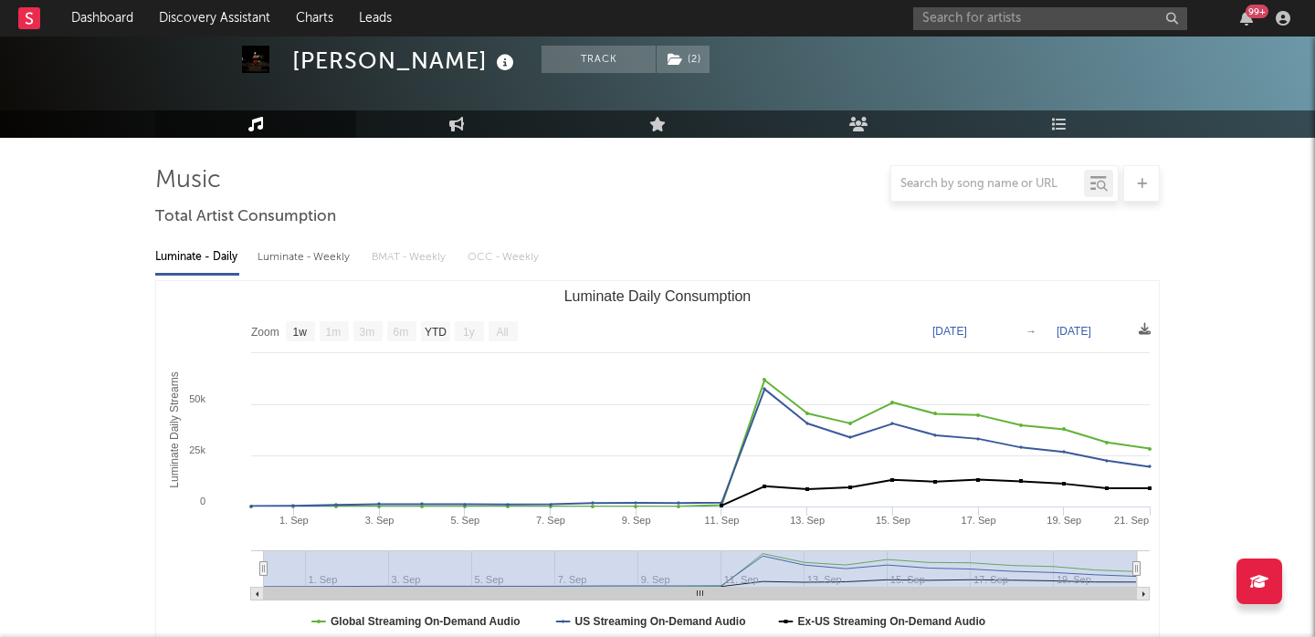
scroll to position [627, 0]
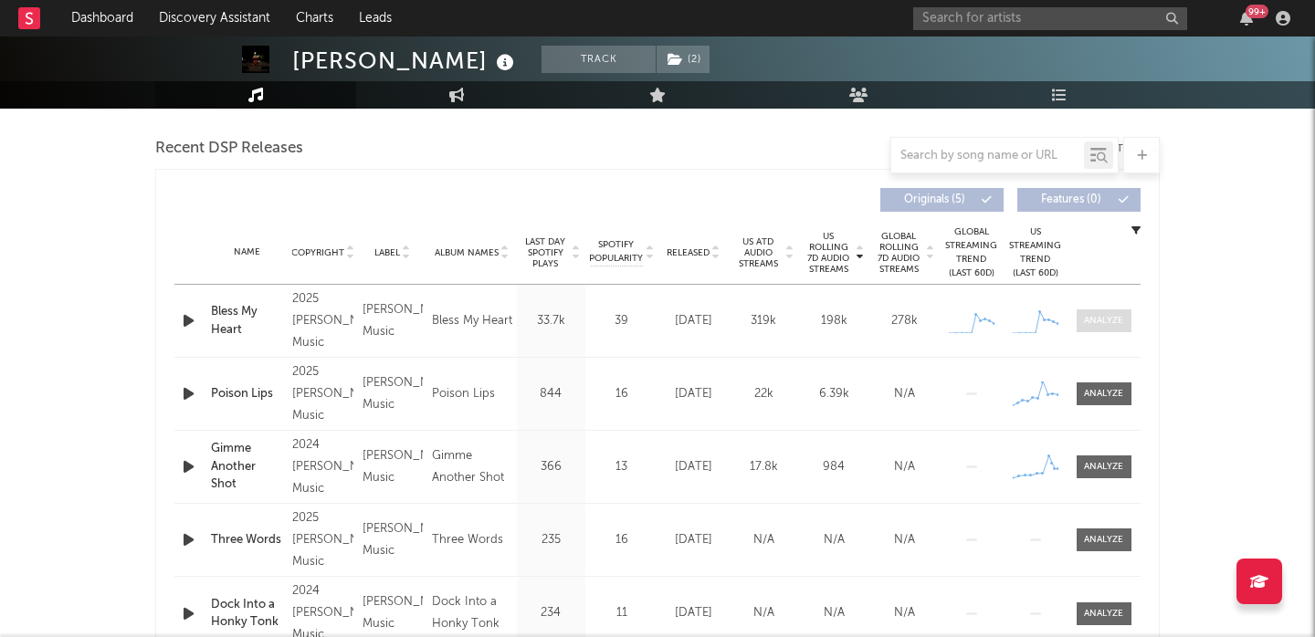
click at [1108, 323] on div at bounding box center [1103, 321] width 39 height 14
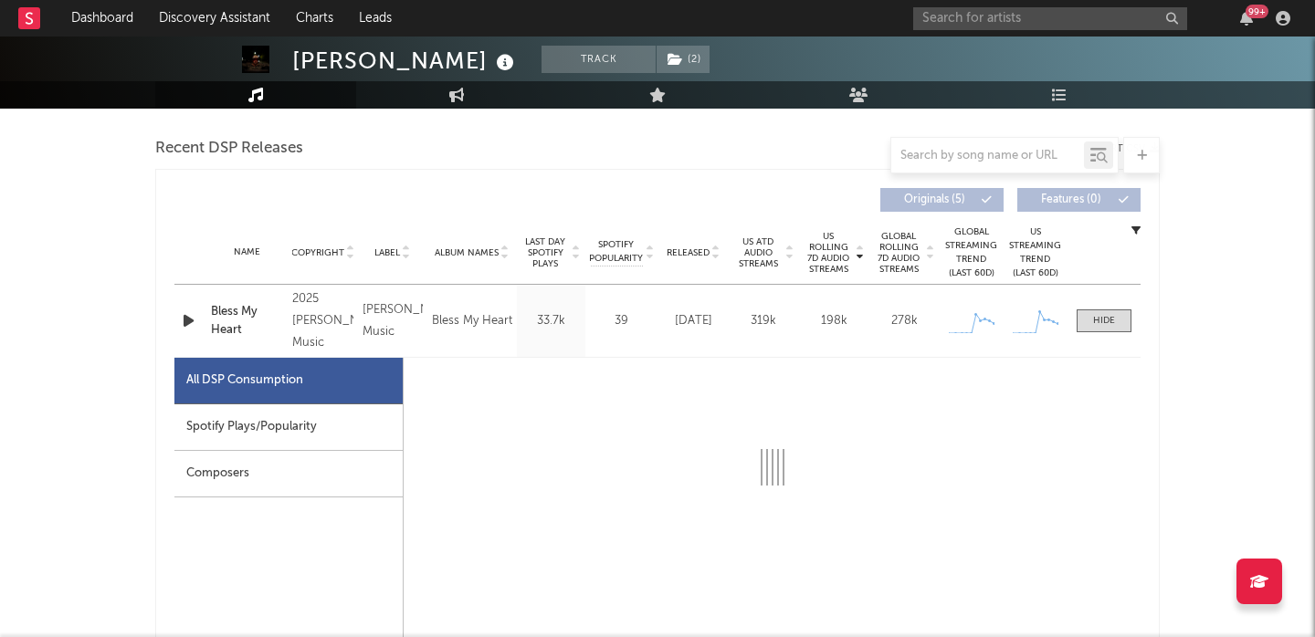
select select "1w"
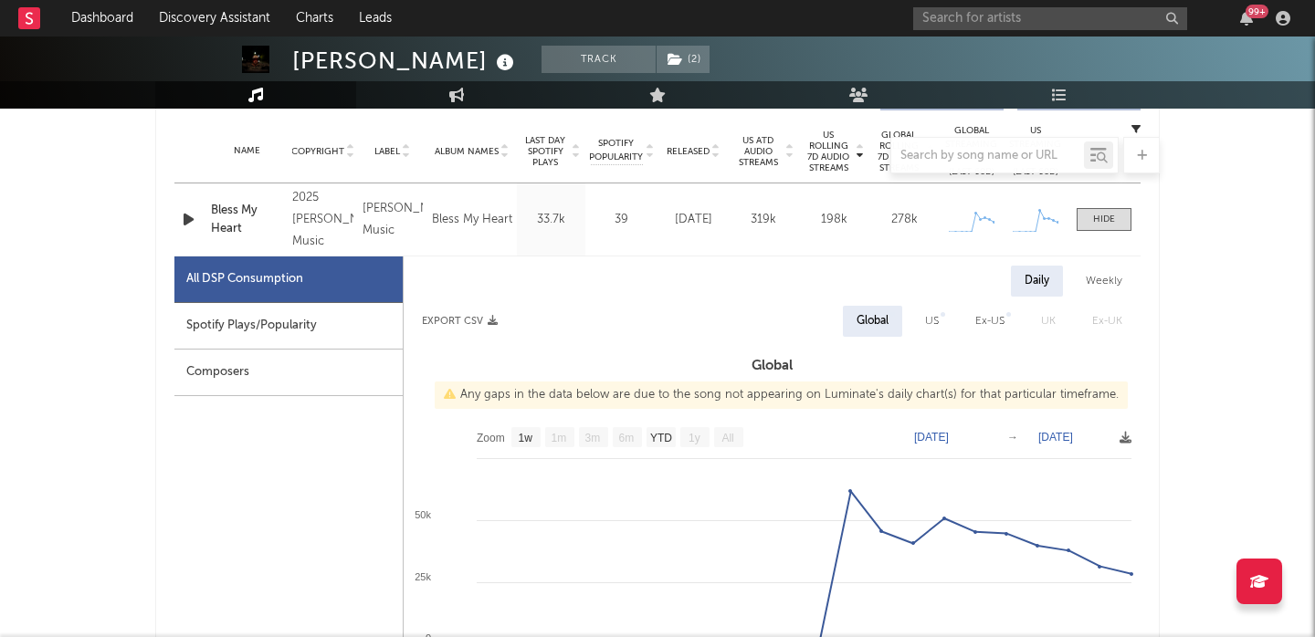
scroll to position [762, 0]
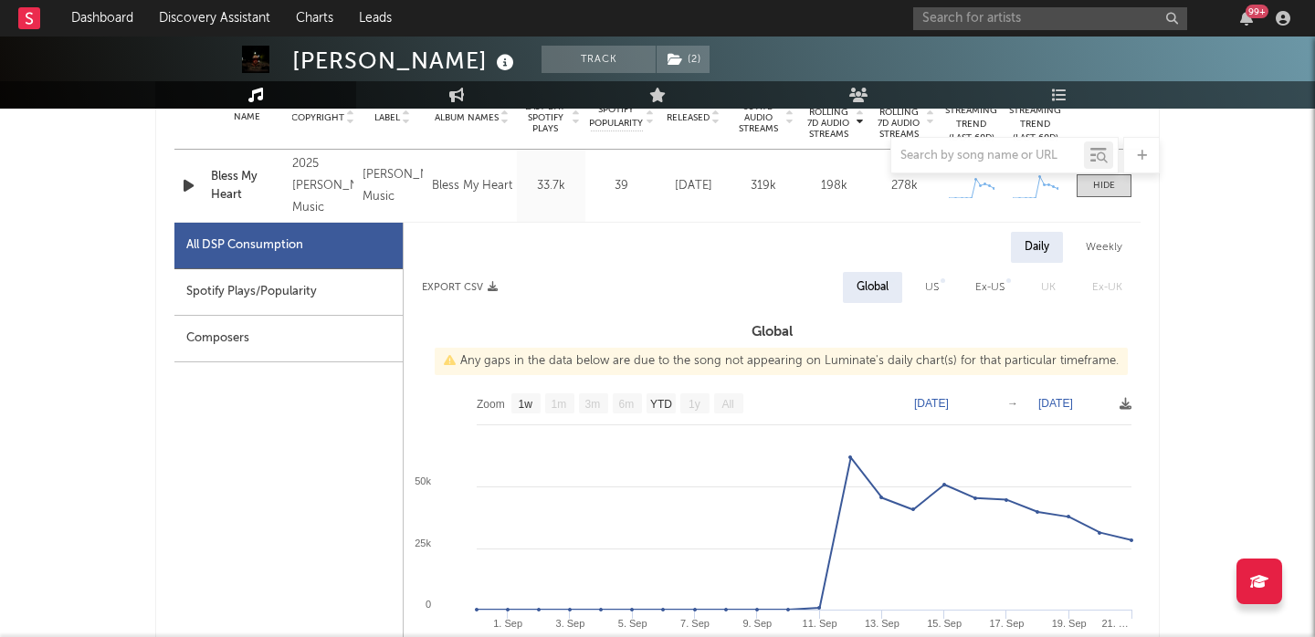
click at [930, 287] on div "US" at bounding box center [932, 288] width 14 height 22
select select "1w"
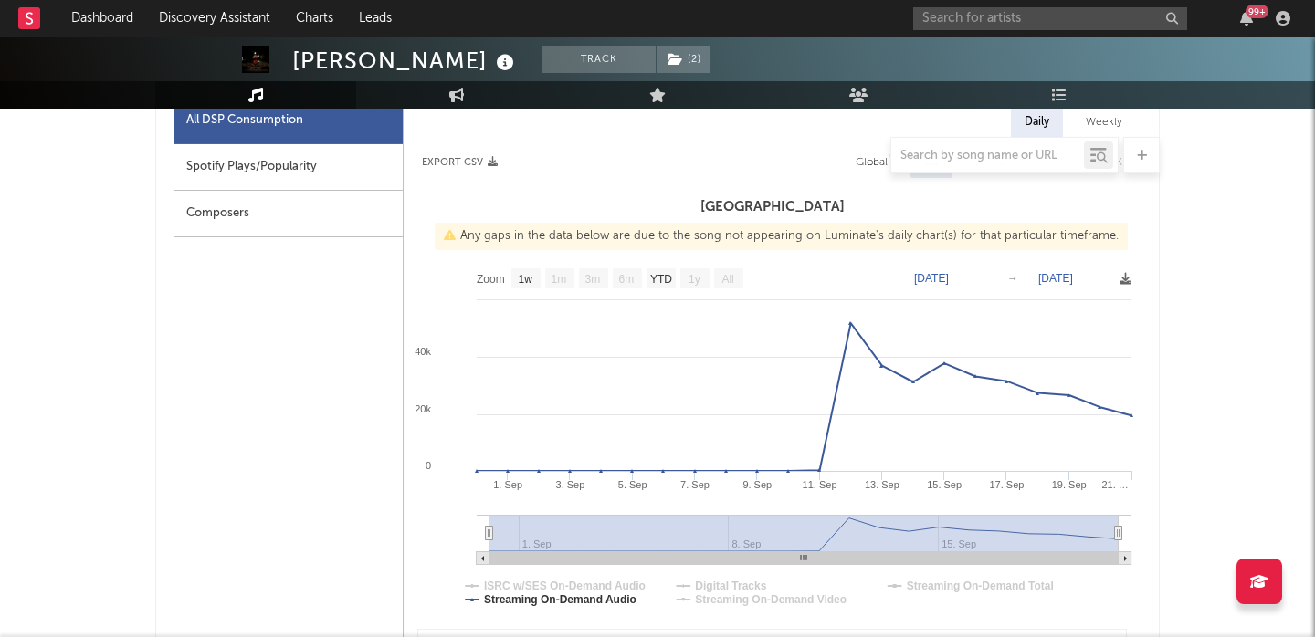
scroll to position [1159, 0]
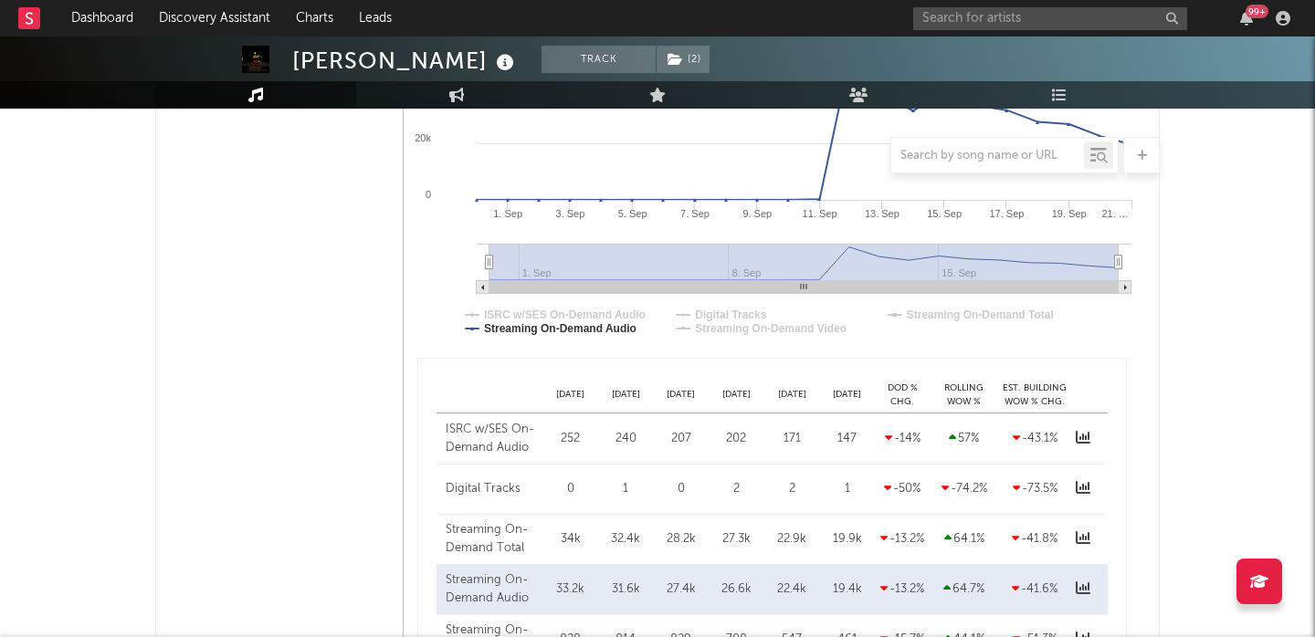
click at [934, 2] on div "99 +" at bounding box center [1104, 18] width 383 height 37
click at [934, 15] on input "text" at bounding box center [1050, 18] width 274 height 23
paste input "Izzy Escobar"
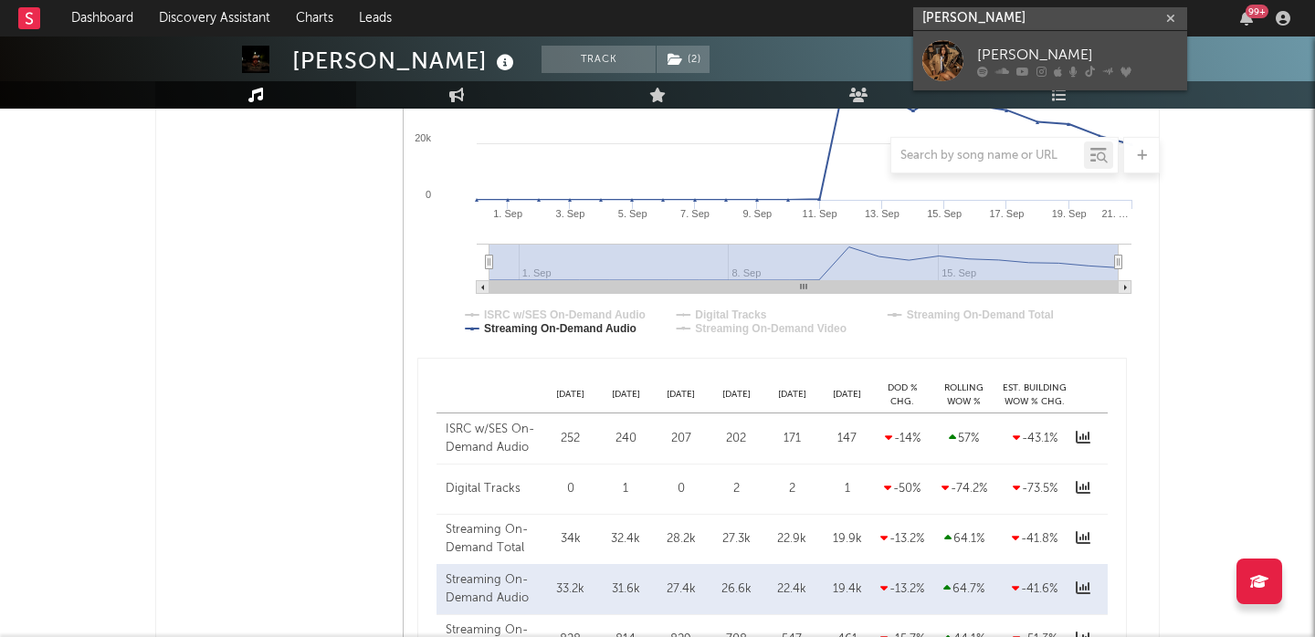
type input "Izzy Escobar"
click at [1071, 58] on div "Izzy Escobar" at bounding box center [1077, 55] width 201 height 22
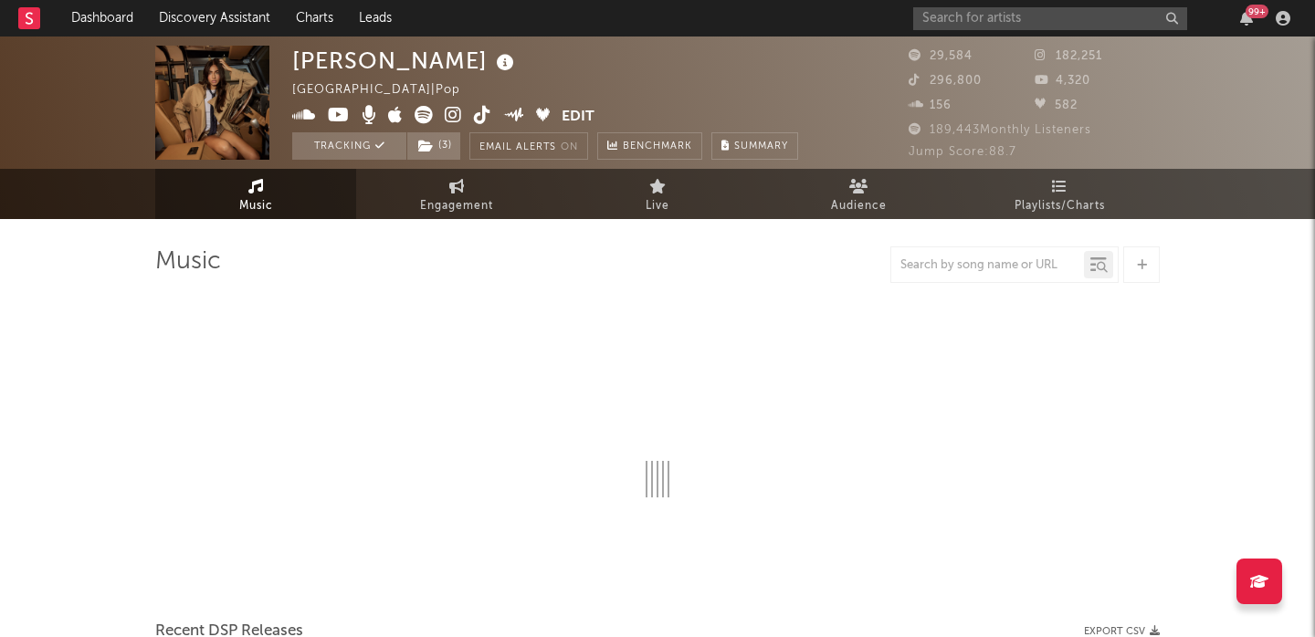
select select "6m"
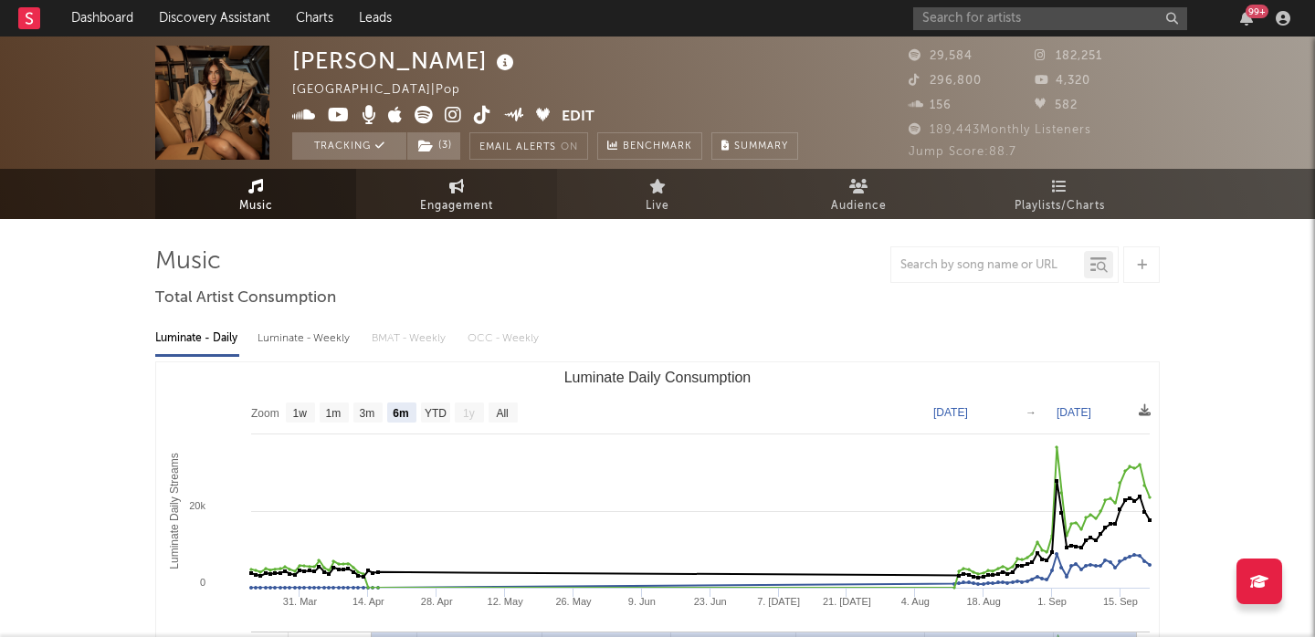
click at [461, 186] on icon at bounding box center [457, 186] width 16 height 15
select select "1w"
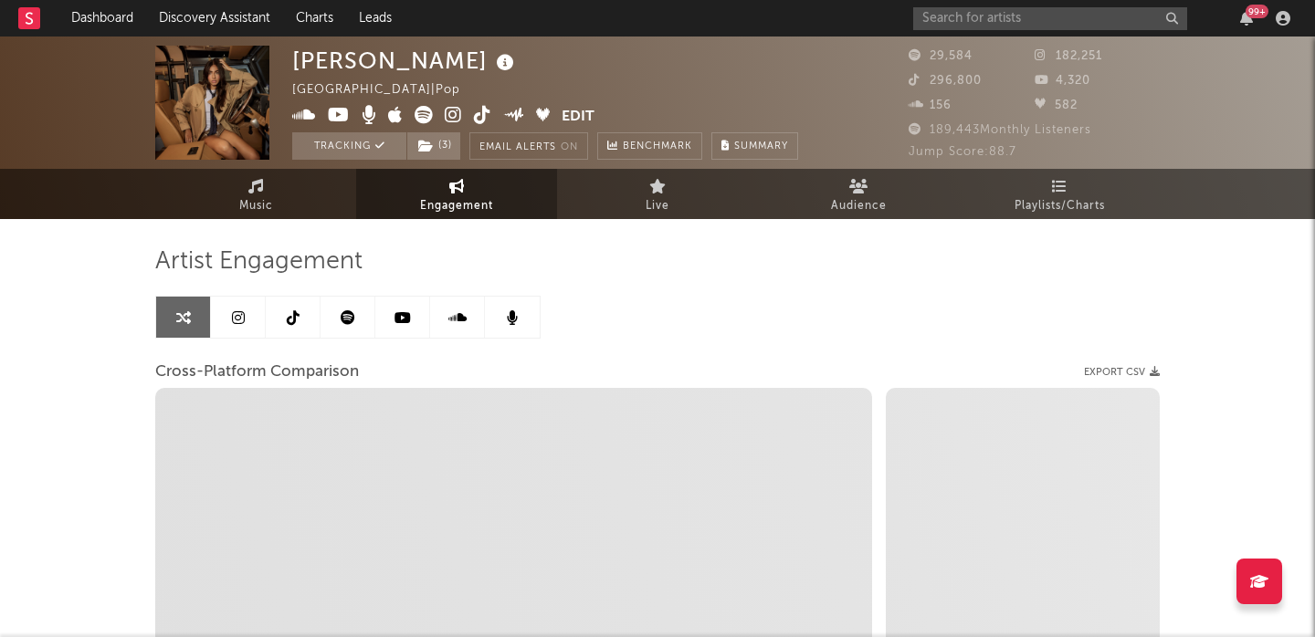
click at [337, 322] on link at bounding box center [347, 317] width 55 height 41
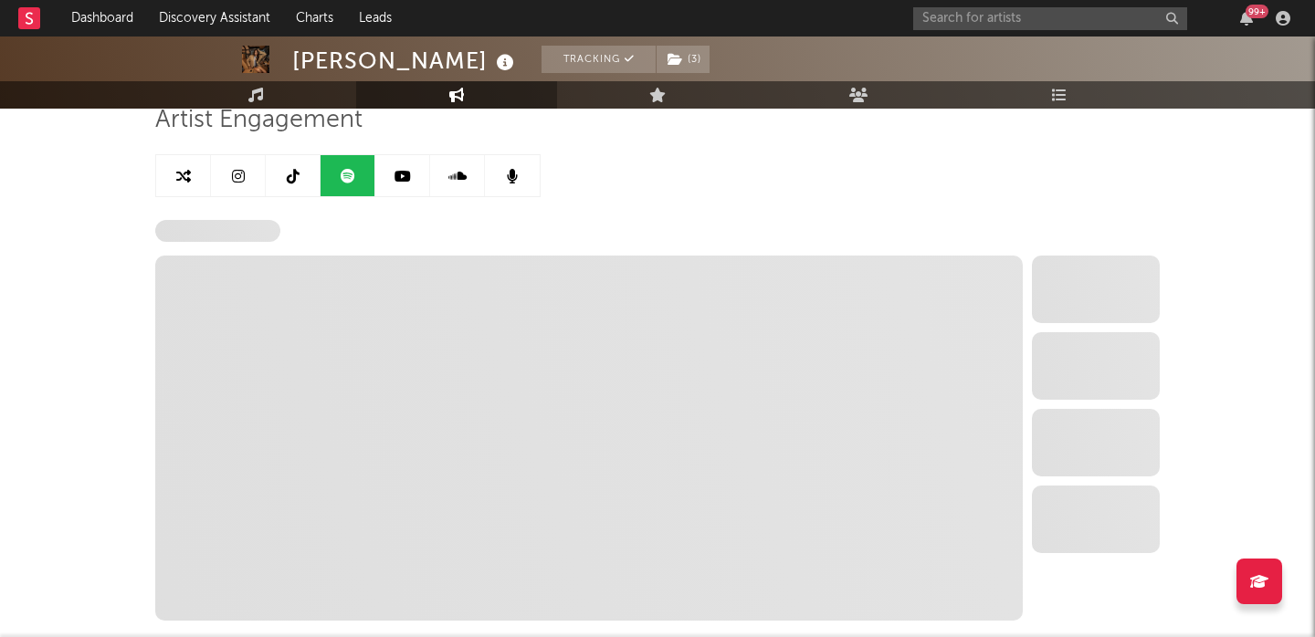
scroll to position [162, 0]
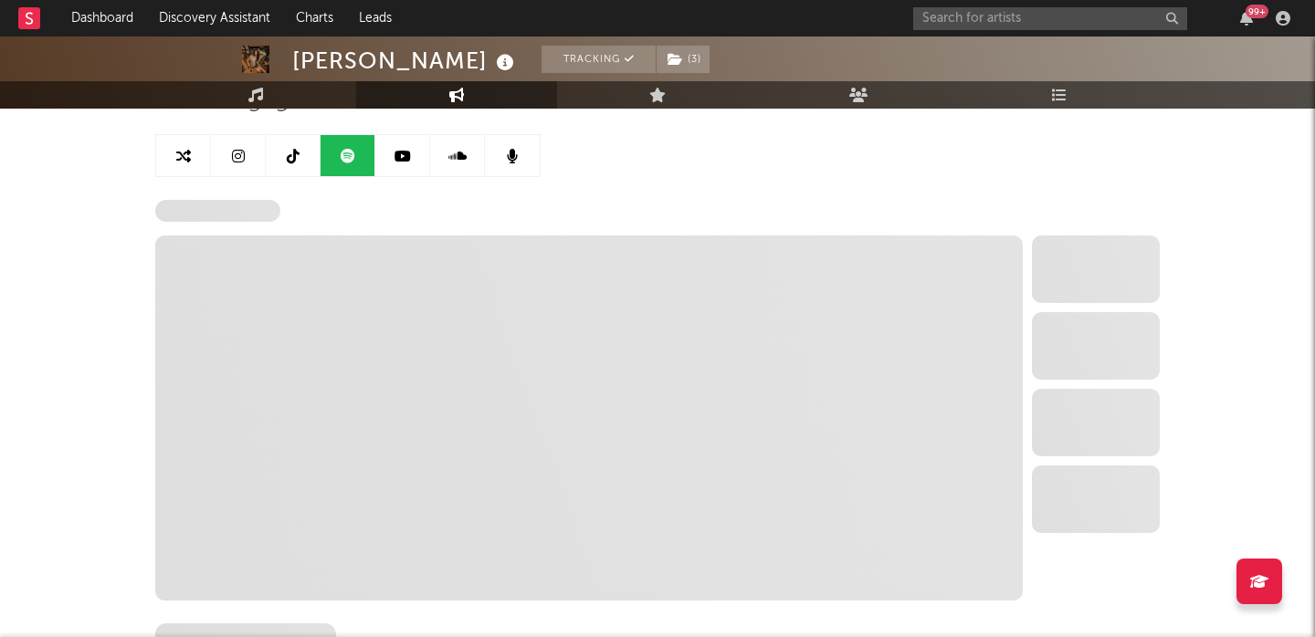
select select "6m"
select select "1w"
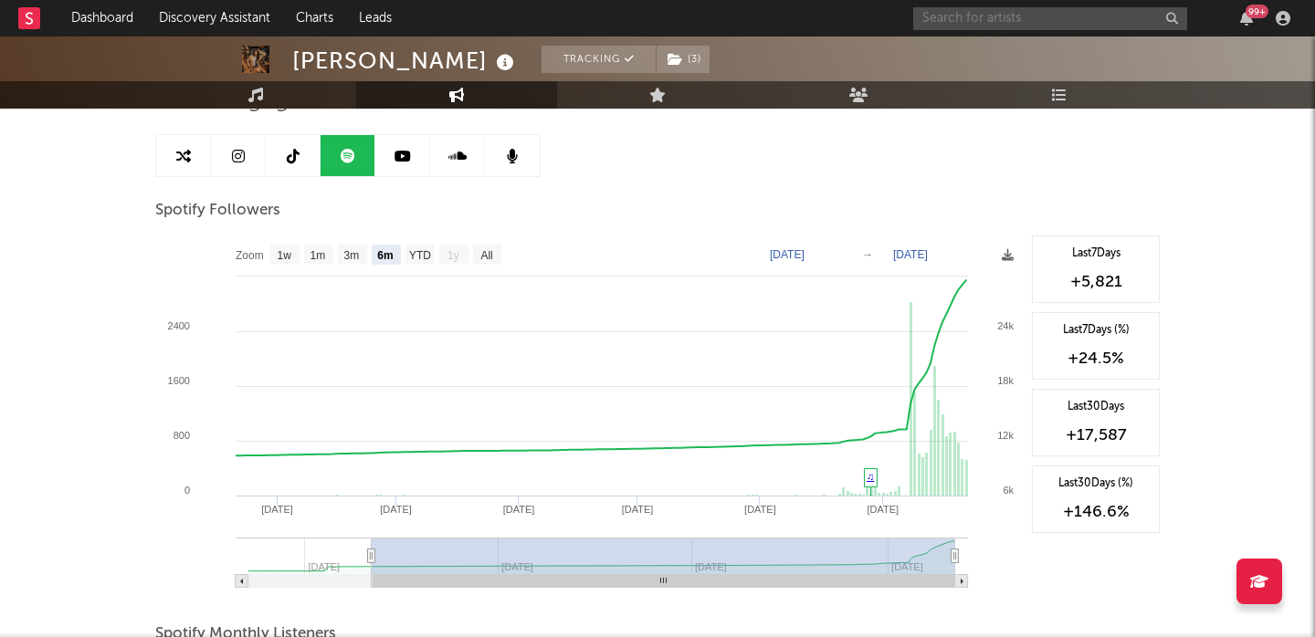
click at [1008, 14] on input "text" at bounding box center [1050, 18] width 274 height 23
paste input "Hailey Picardi"
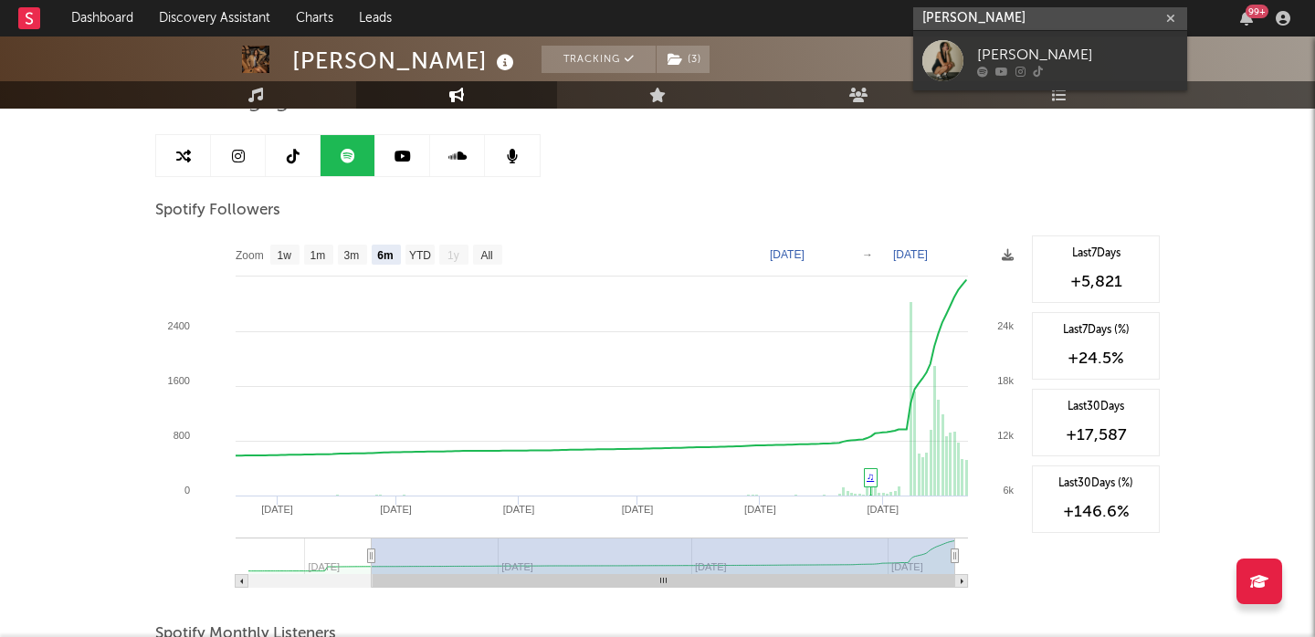
type input "Hailey Picardi"
click at [1108, 32] on link "Hailey Picardi" at bounding box center [1050, 60] width 274 height 59
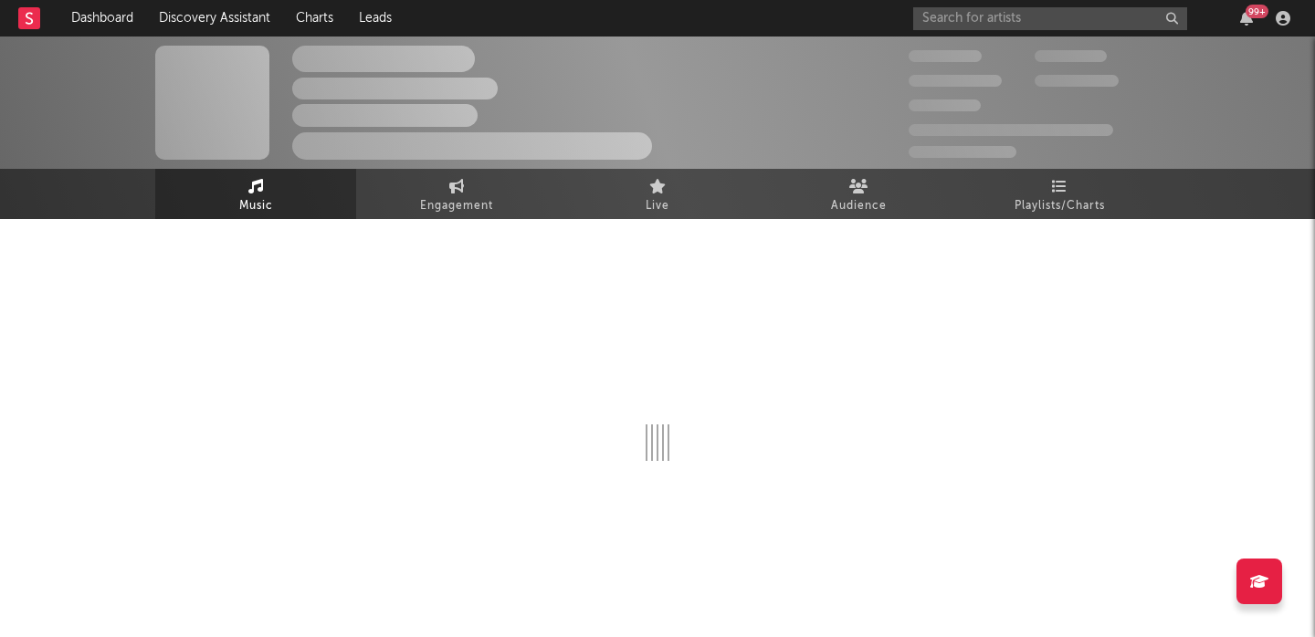
select select "1w"
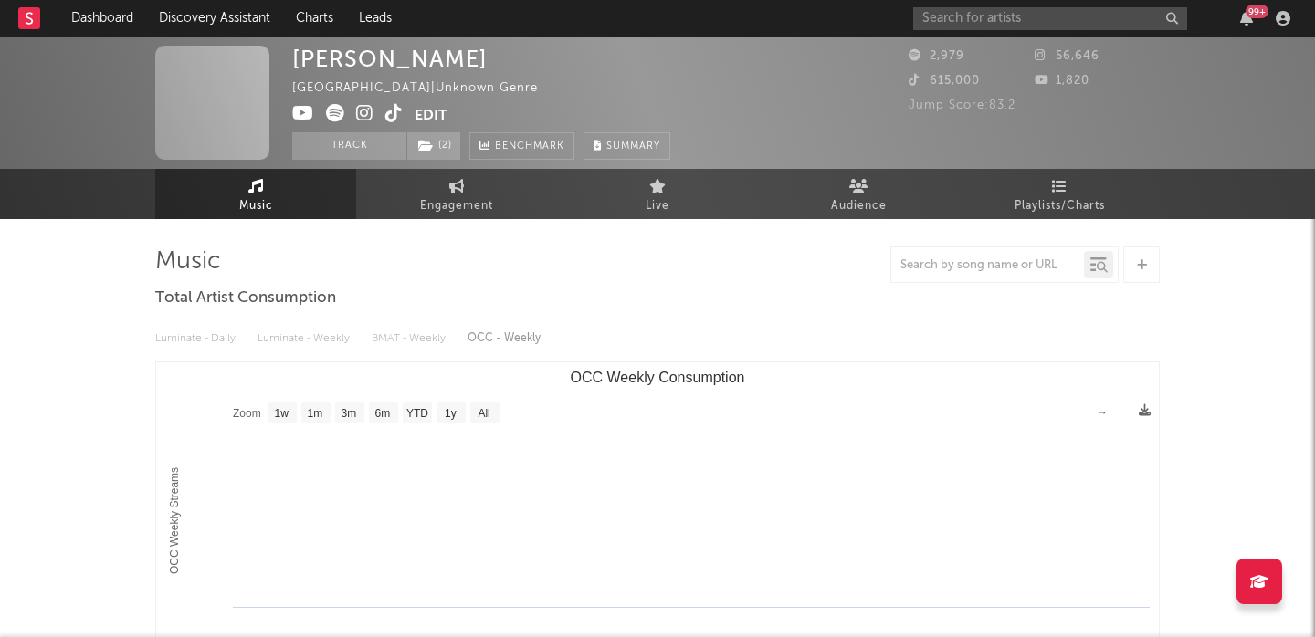
select select "1w"
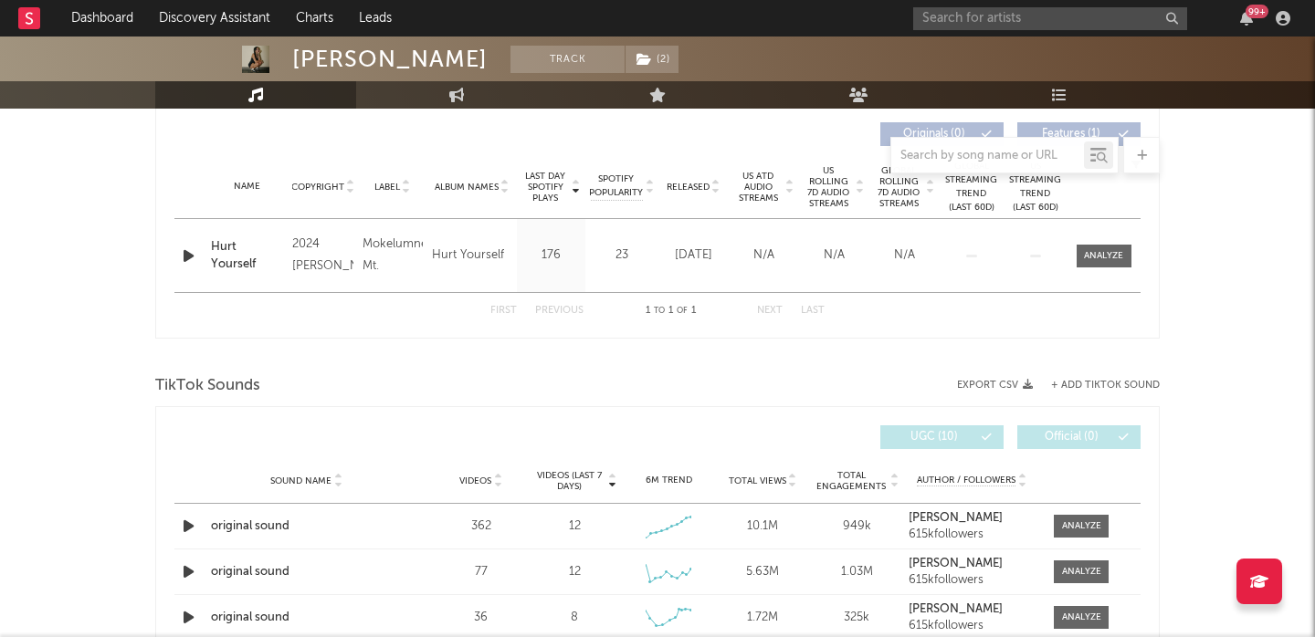
scroll to position [728, 0]
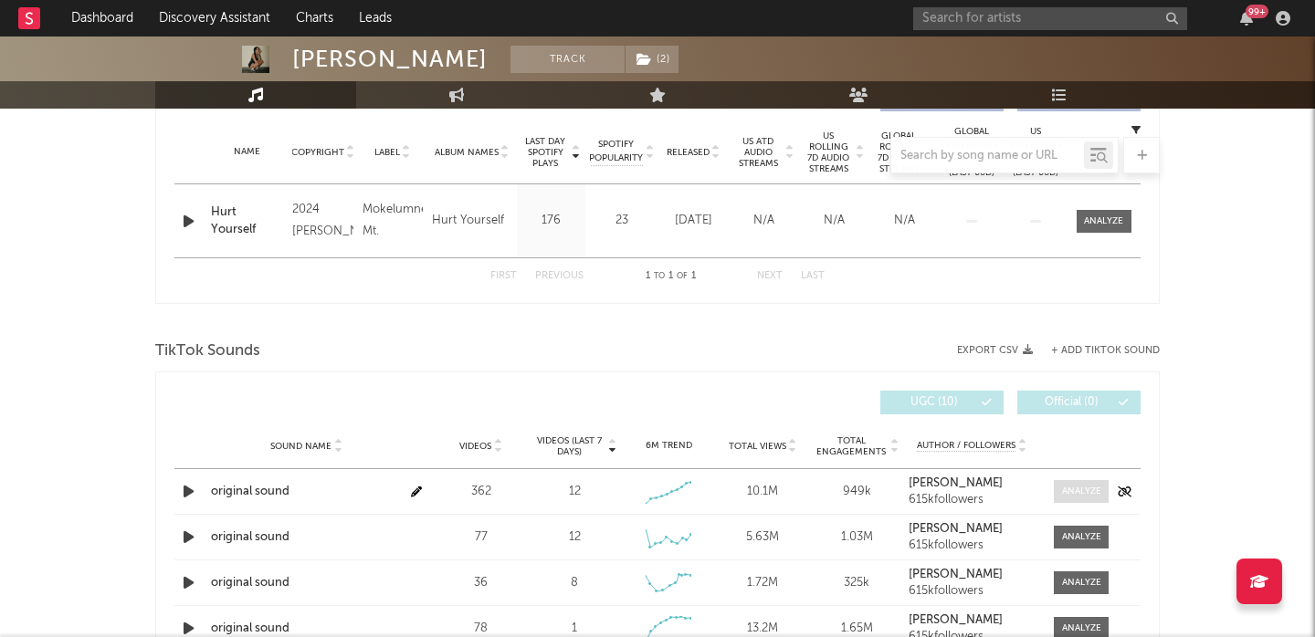
click at [1067, 490] on div at bounding box center [1081, 492] width 39 height 14
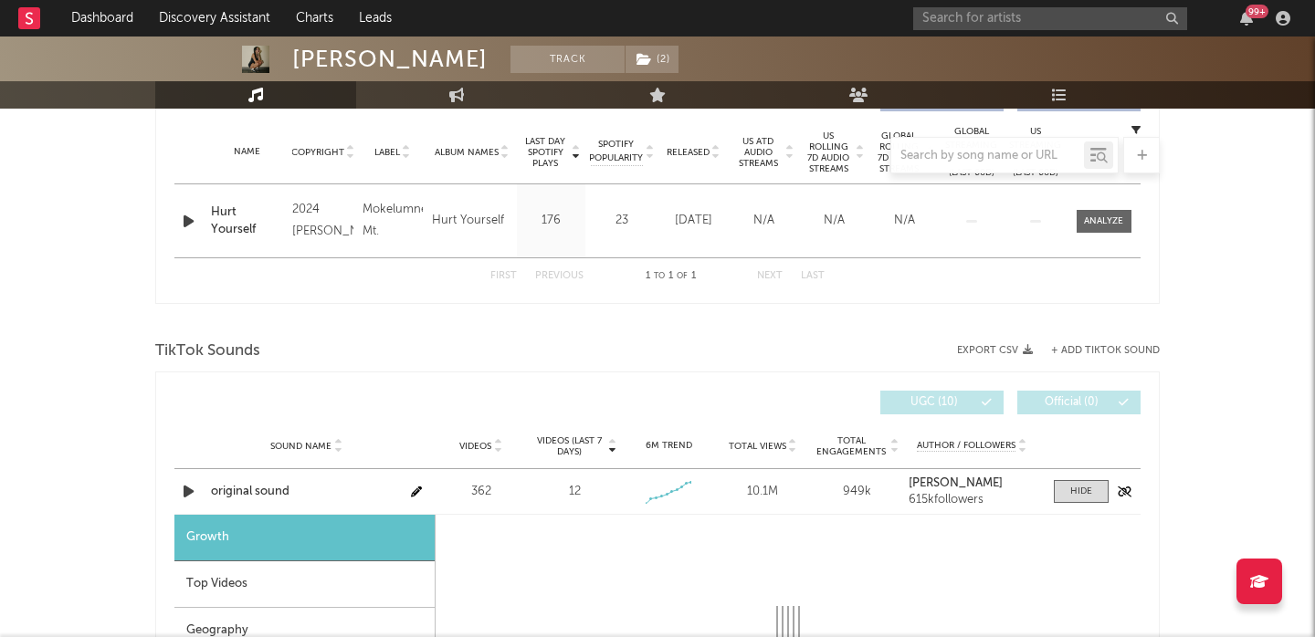
select select "1w"
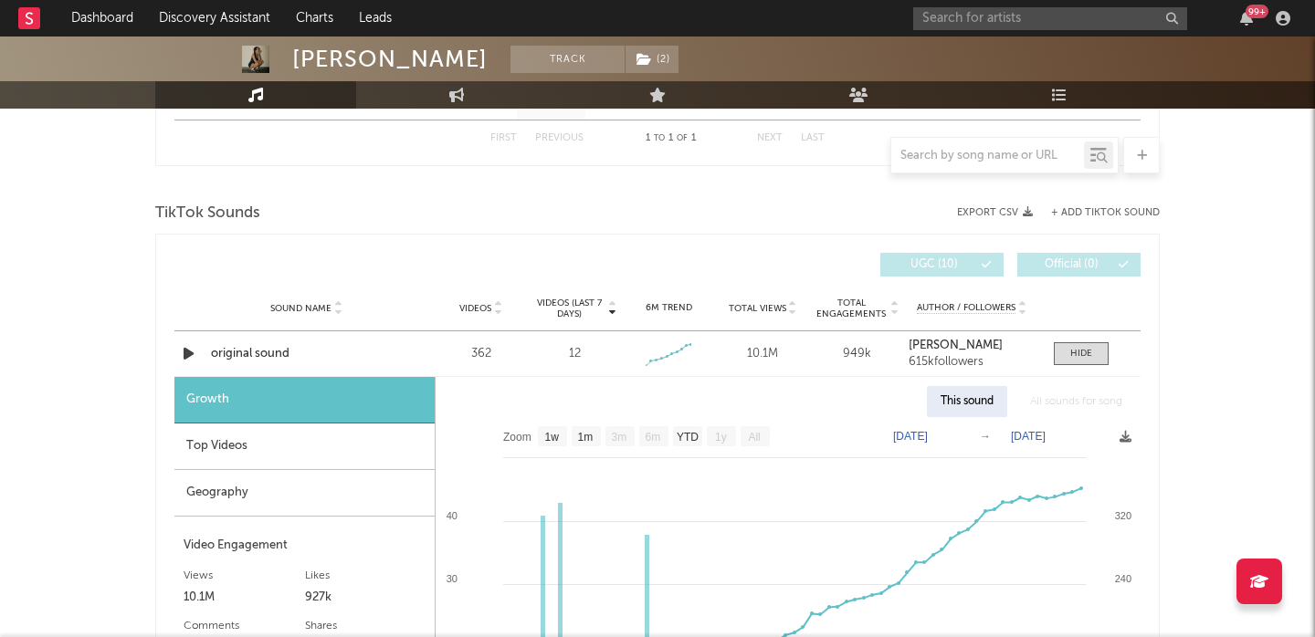
click at [333, 443] on div "Top Videos" at bounding box center [304, 447] width 260 height 47
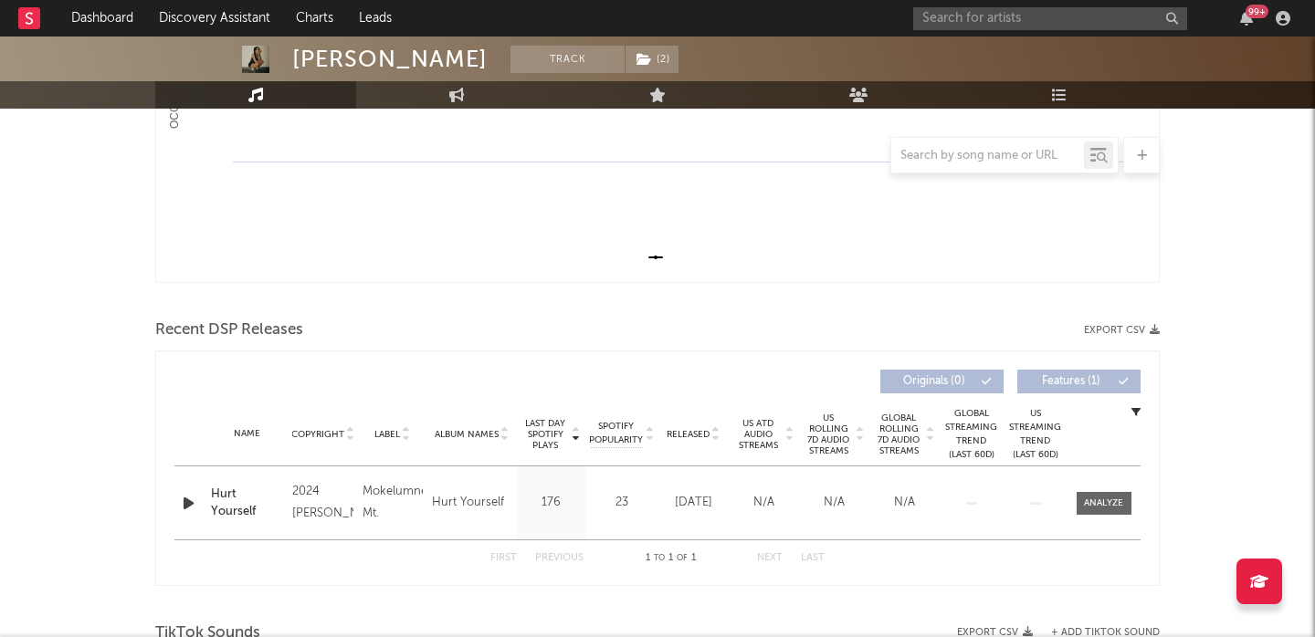
scroll to position [0, 0]
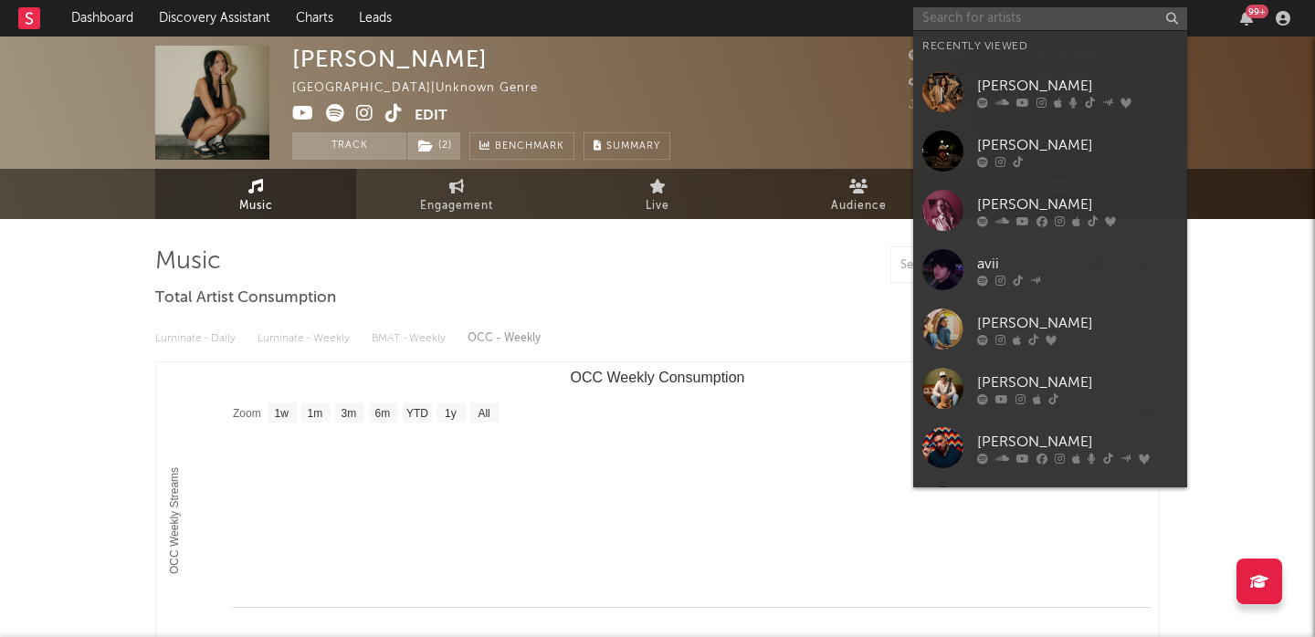
click at [1034, 16] on input "text" at bounding box center [1050, 18] width 274 height 23
paste input "Cece Natalie"
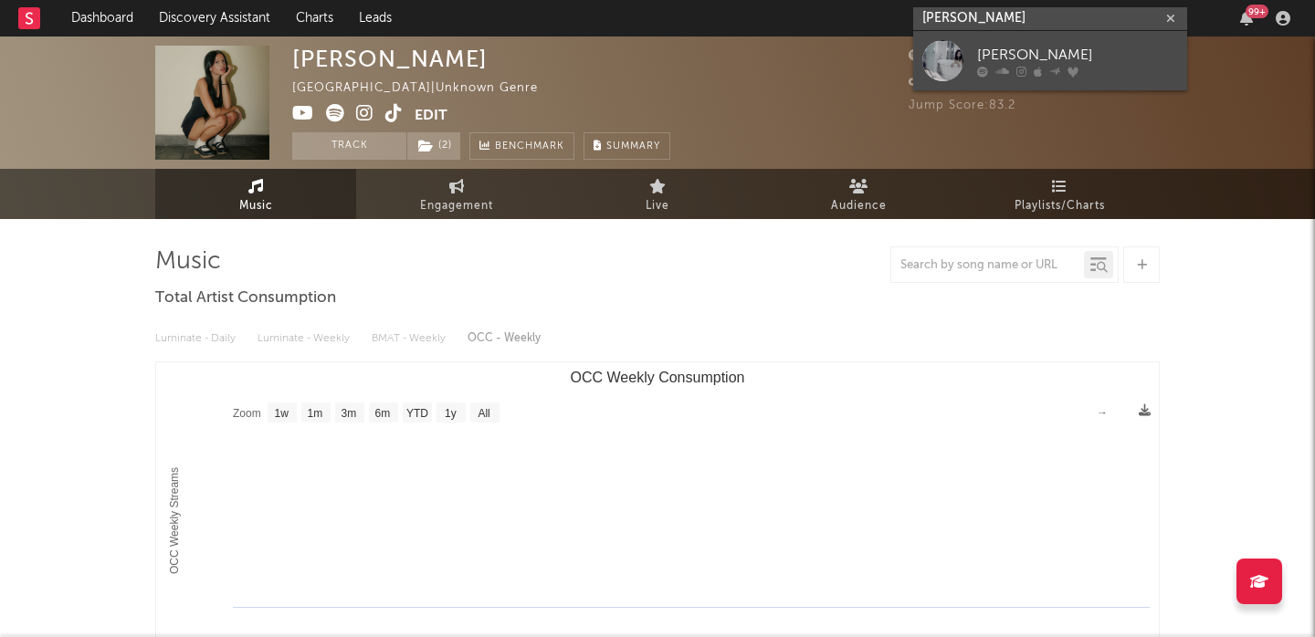
type input "Cece Natalie"
click at [1045, 39] on link "Cece Natalie" at bounding box center [1050, 60] width 274 height 59
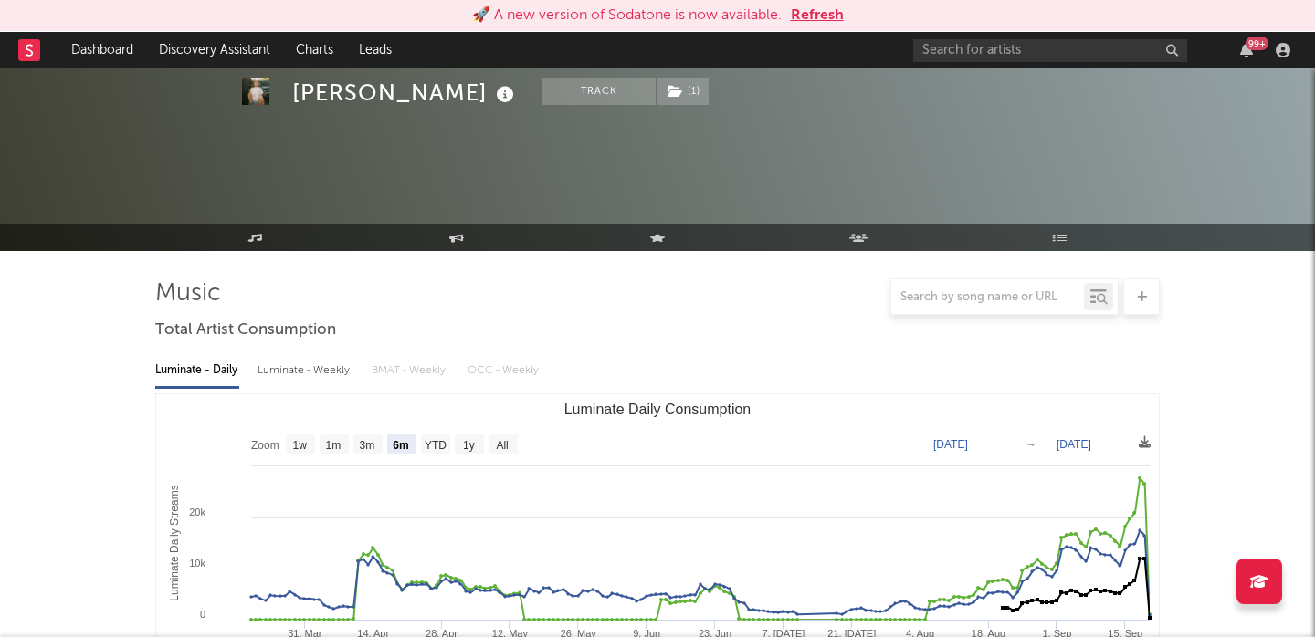
select select "6m"
select select "1w"
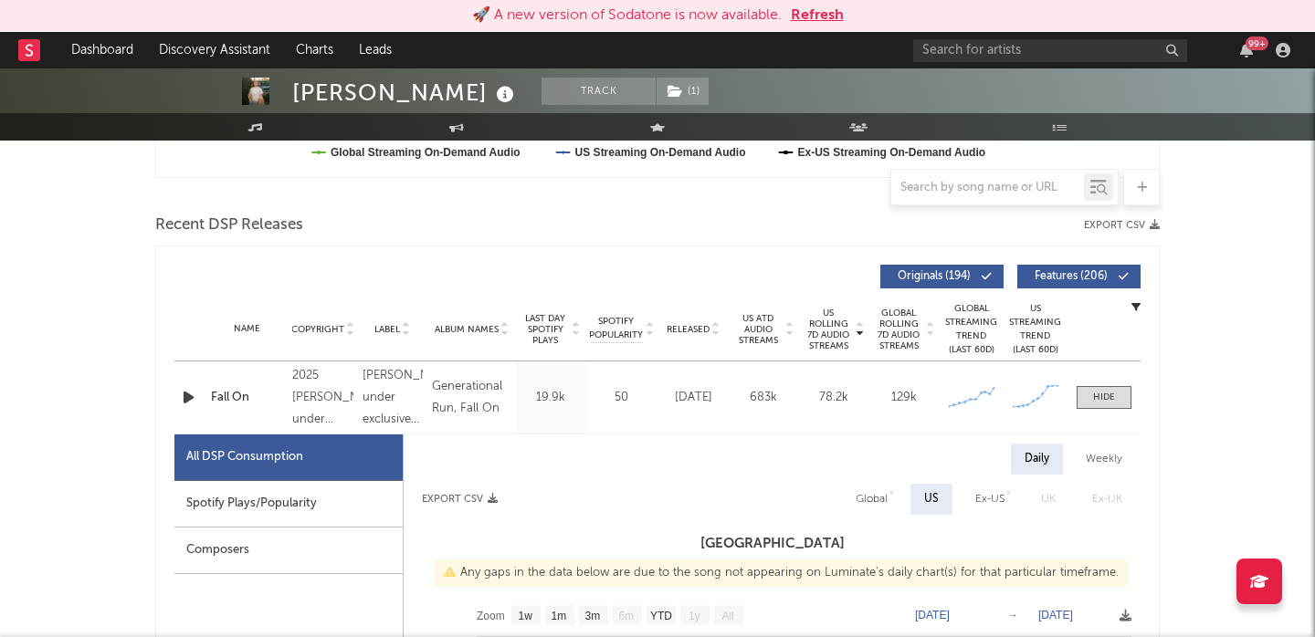
click at [668, 197] on div at bounding box center [657, 187] width 1004 height 37
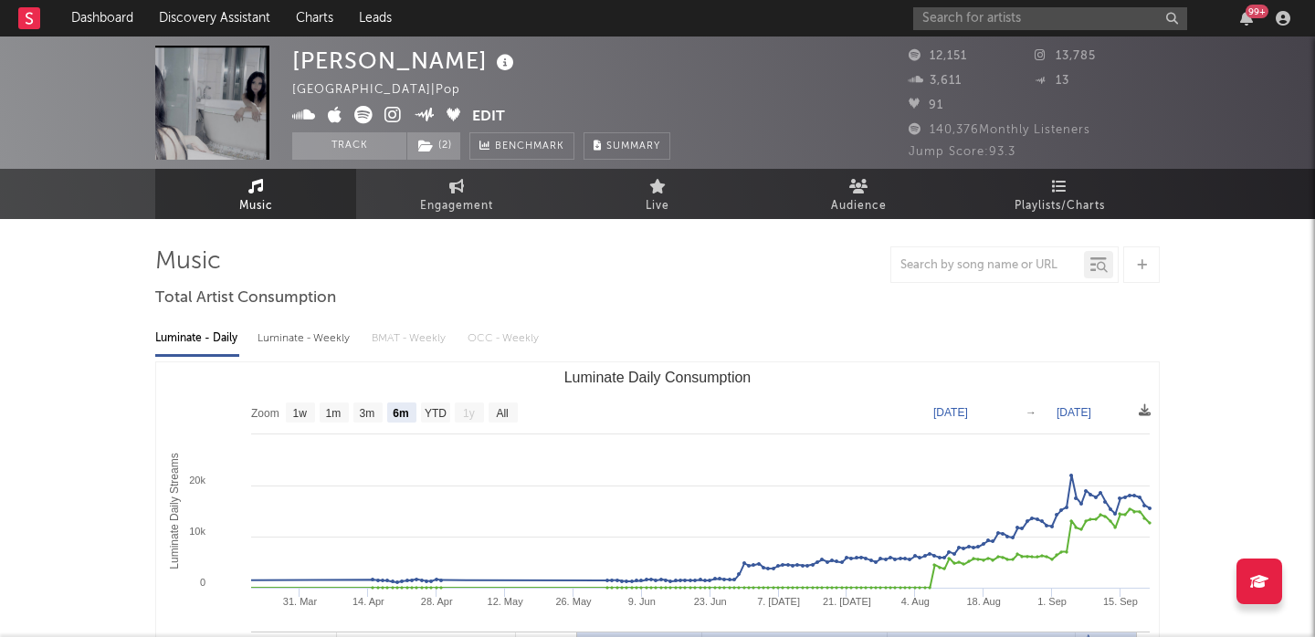
select select "6m"
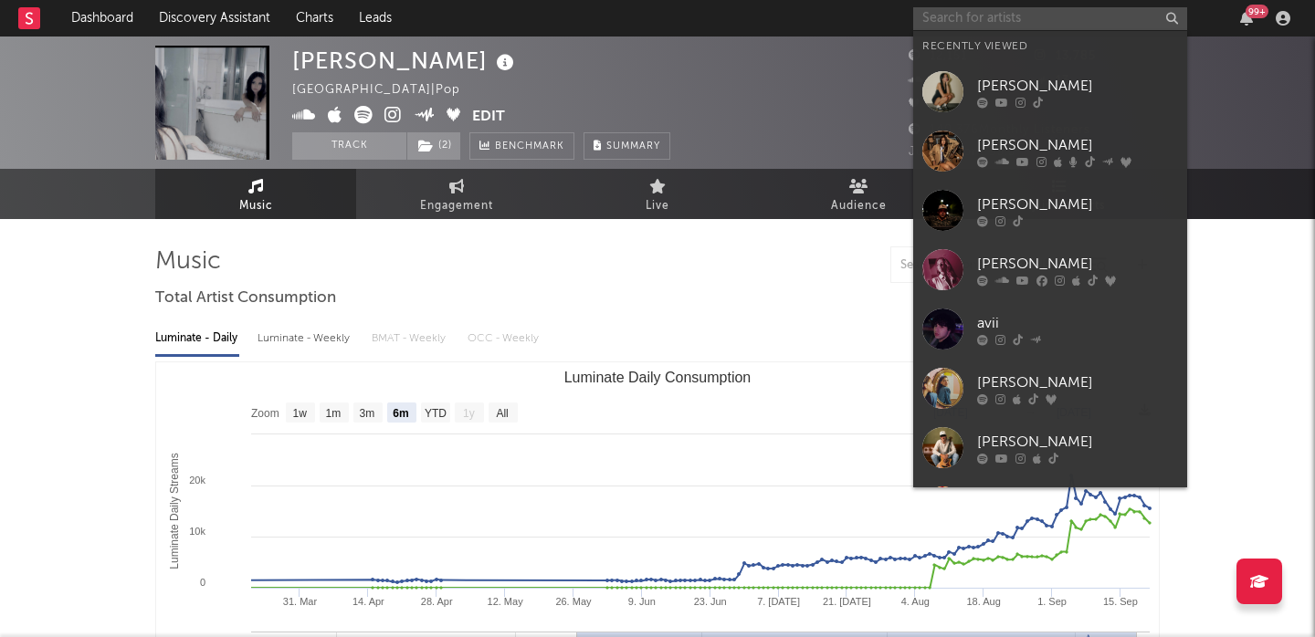
click at [1008, 11] on input "text" at bounding box center [1050, 18] width 274 height 23
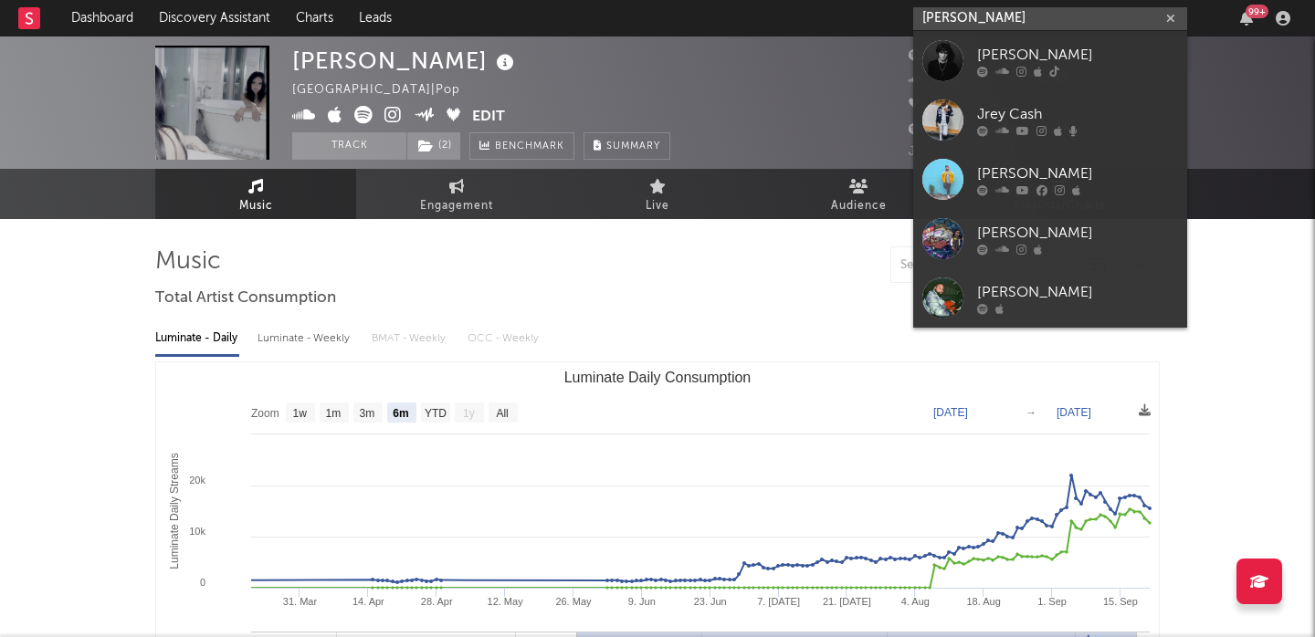
type input "[PERSON_NAME]"
click at [1094, 44] on div "[PERSON_NAME]" at bounding box center [1077, 55] width 201 height 22
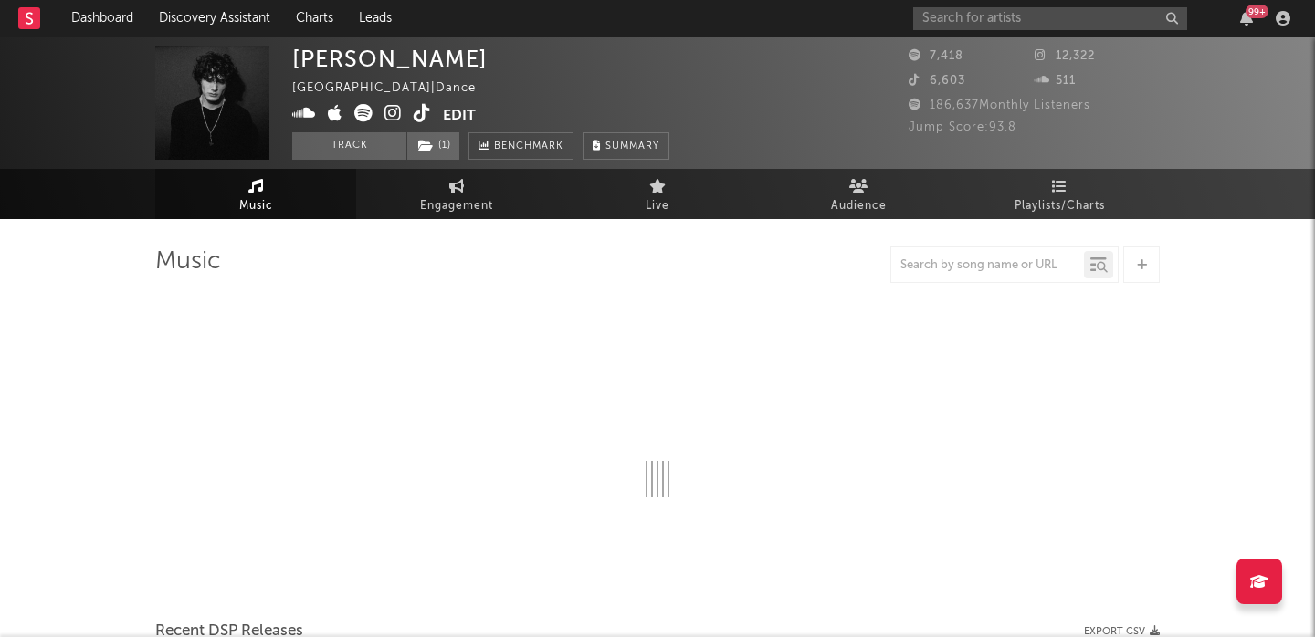
select select "6m"
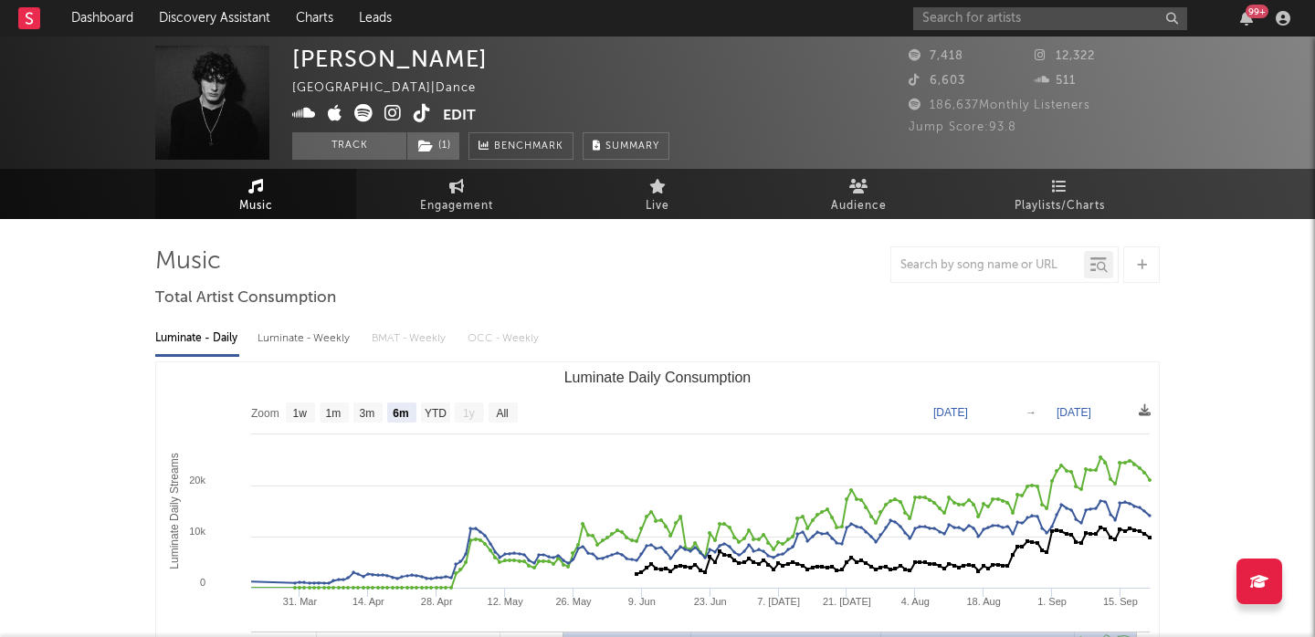
click at [314, 339] on div "Luminate - Weekly" at bounding box center [305, 338] width 96 height 31
select select "6m"
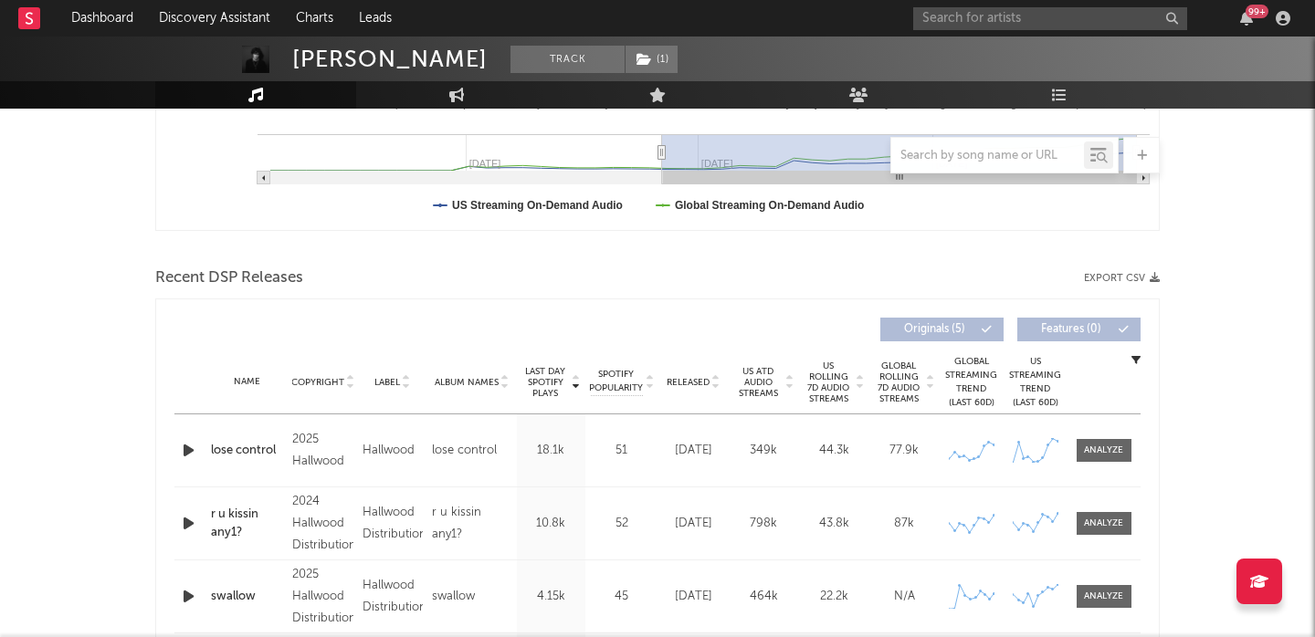
scroll to position [551, 0]
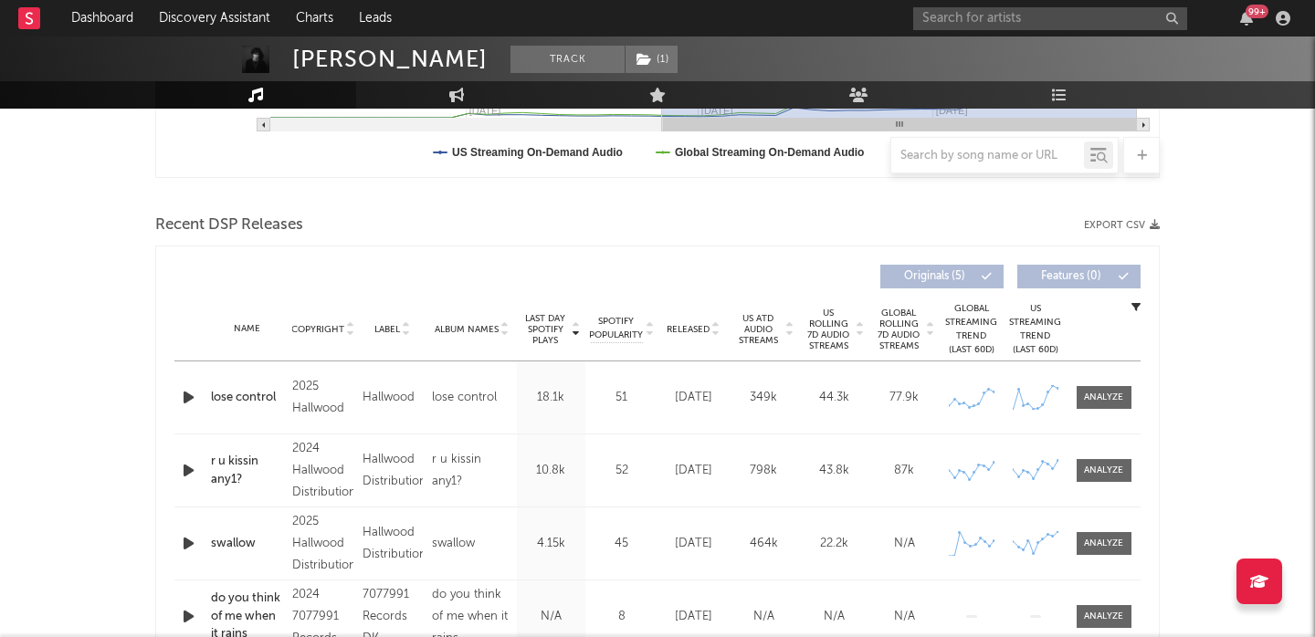
click at [819, 329] on span "US Rolling 7D Audio Streams" at bounding box center [829, 330] width 50 height 44
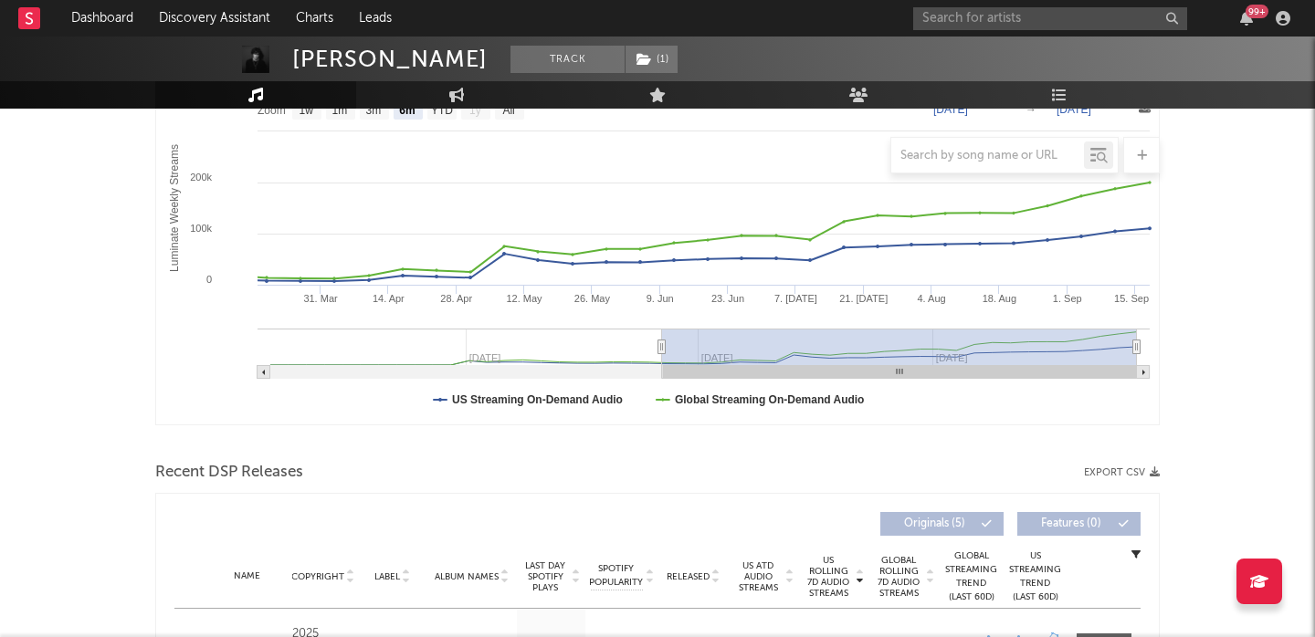
scroll to position [0, 0]
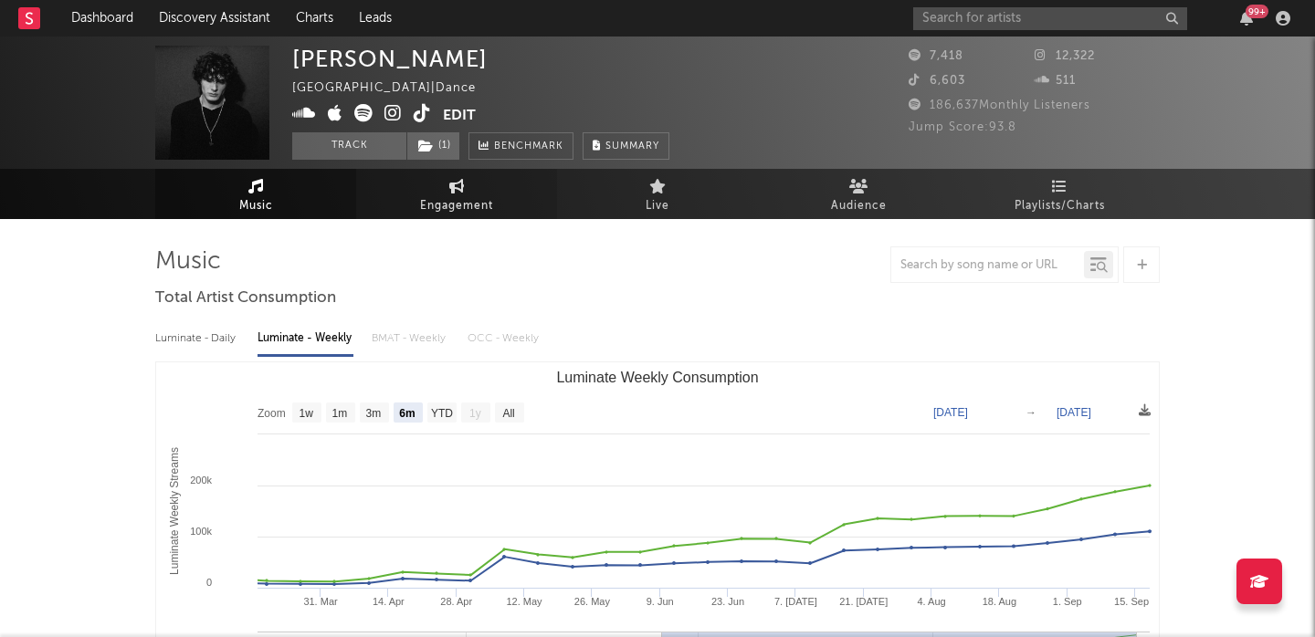
click at [427, 196] on span "Engagement" at bounding box center [456, 206] width 73 height 22
select select "1w"
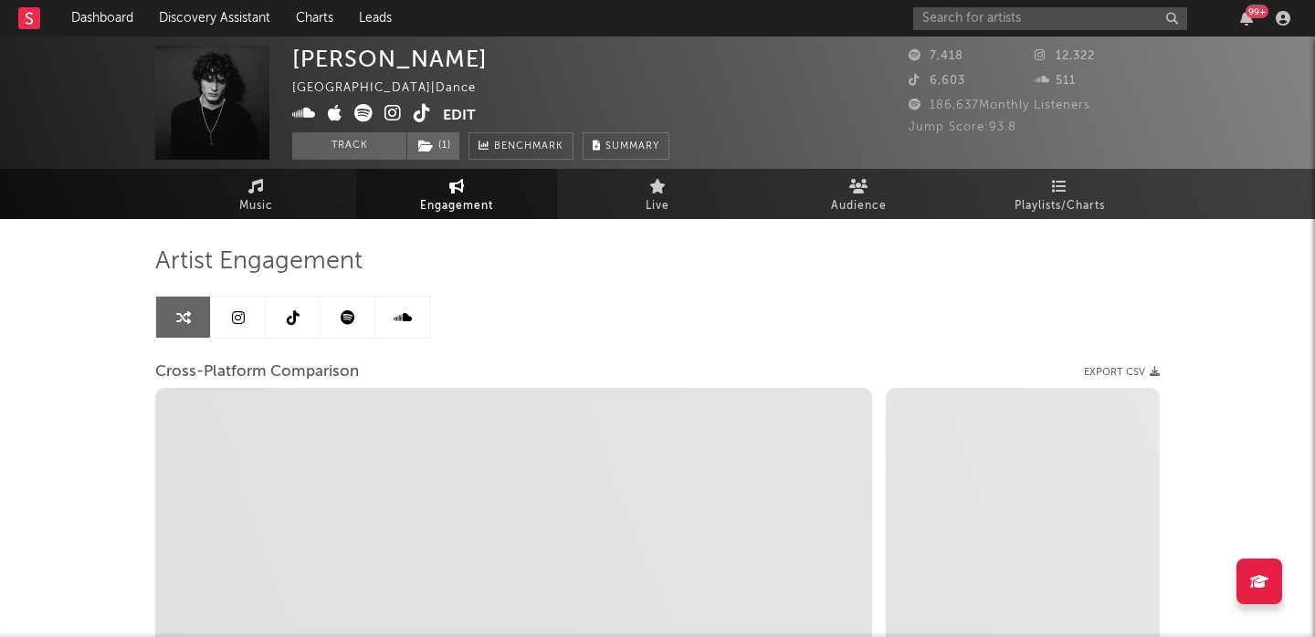
select select "1m"
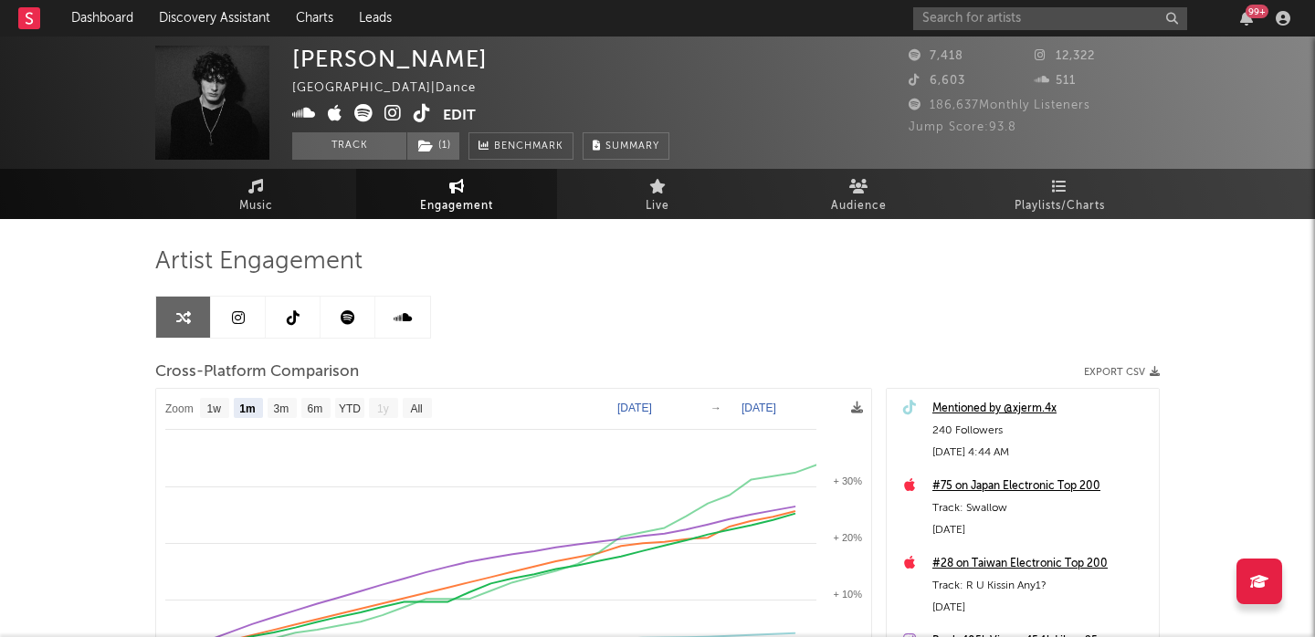
click at [1000, 5] on div "99 +" at bounding box center [1104, 18] width 383 height 37
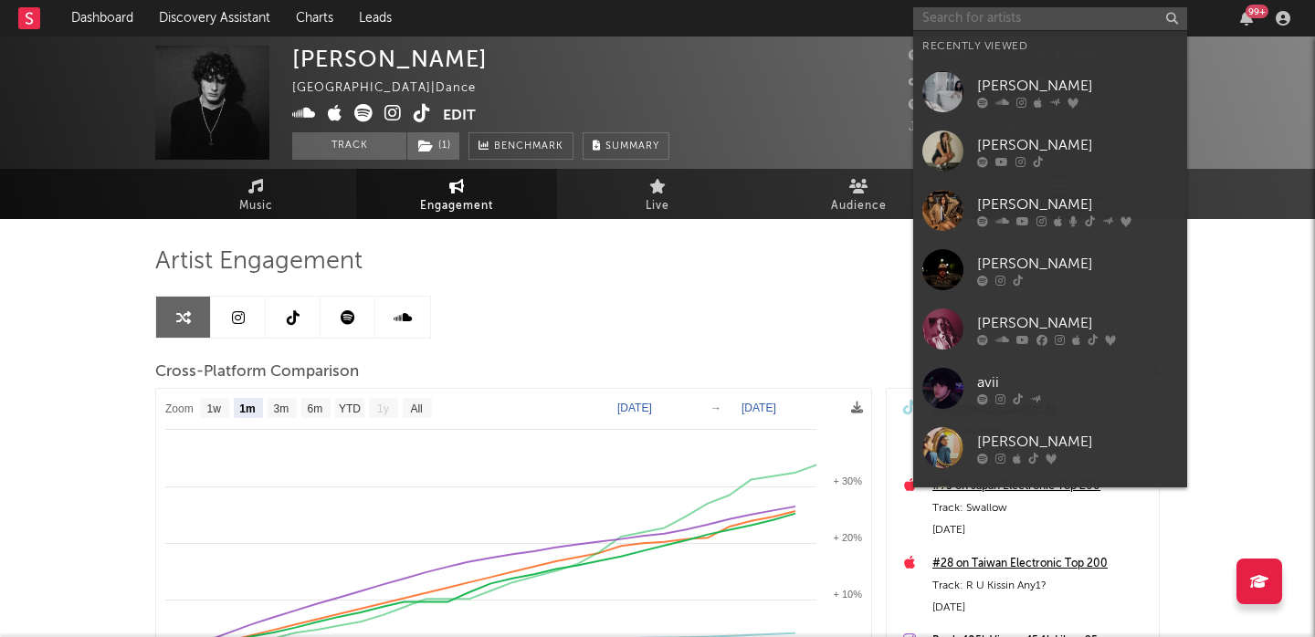
click at [1000, 21] on input "text" at bounding box center [1050, 18] width 274 height 23
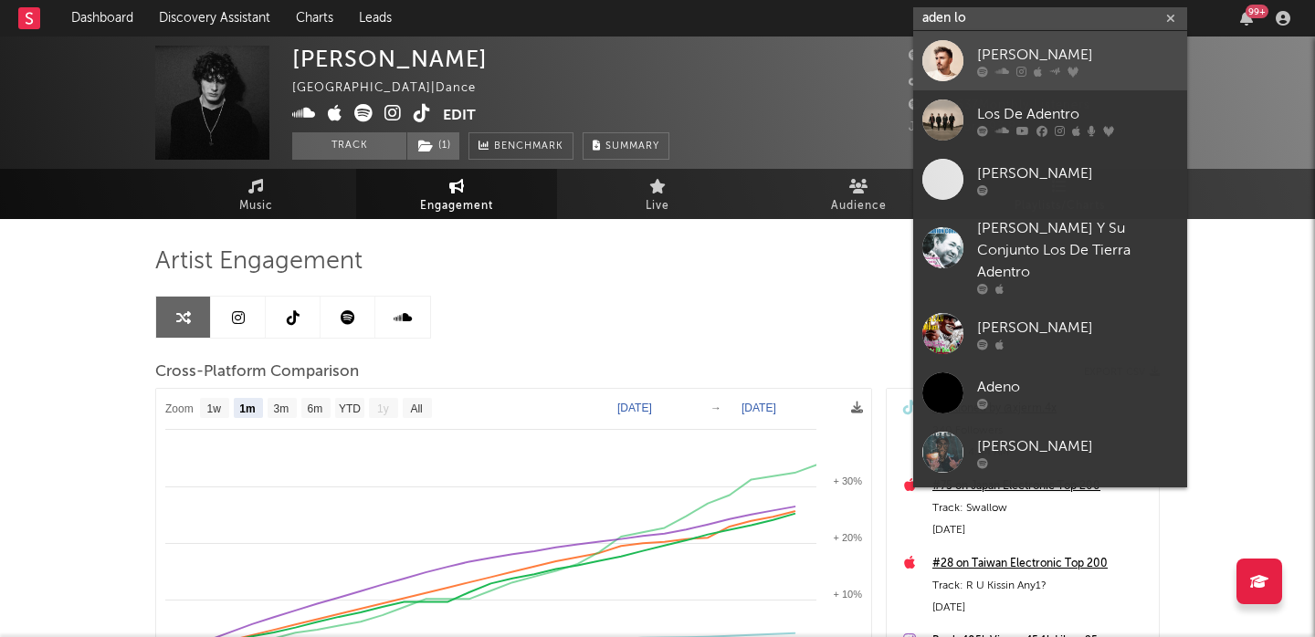
type input "aden lo"
click at [1022, 47] on div "[PERSON_NAME]" at bounding box center [1077, 55] width 201 height 22
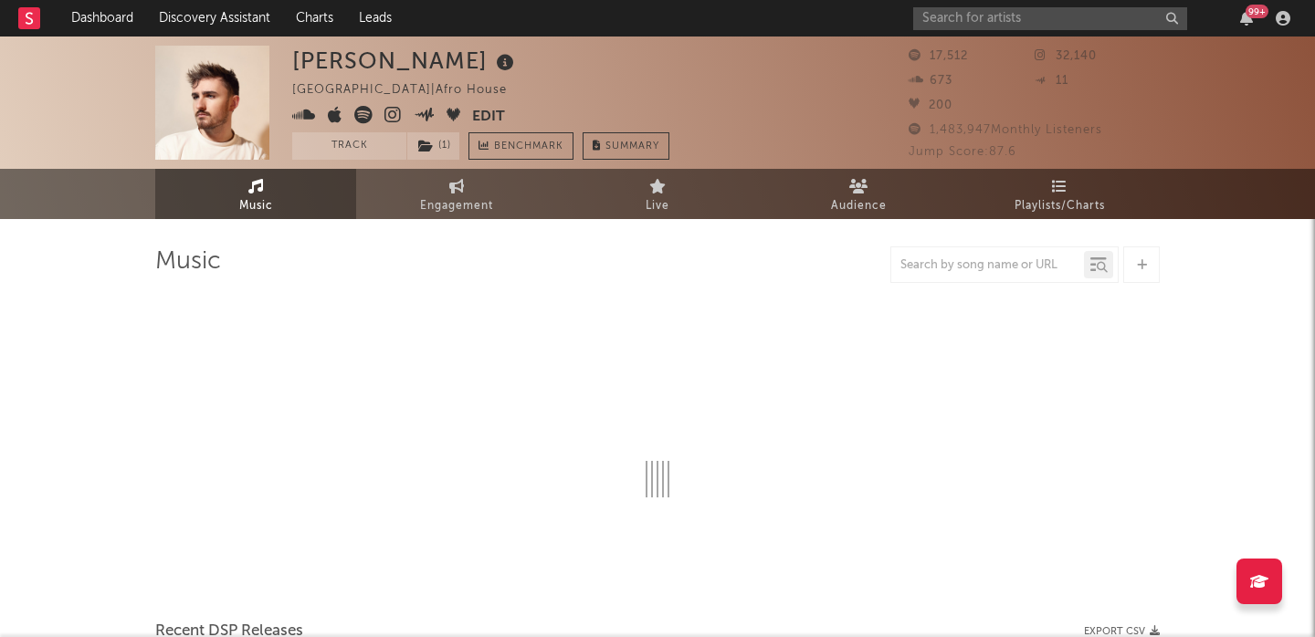
select select "1w"
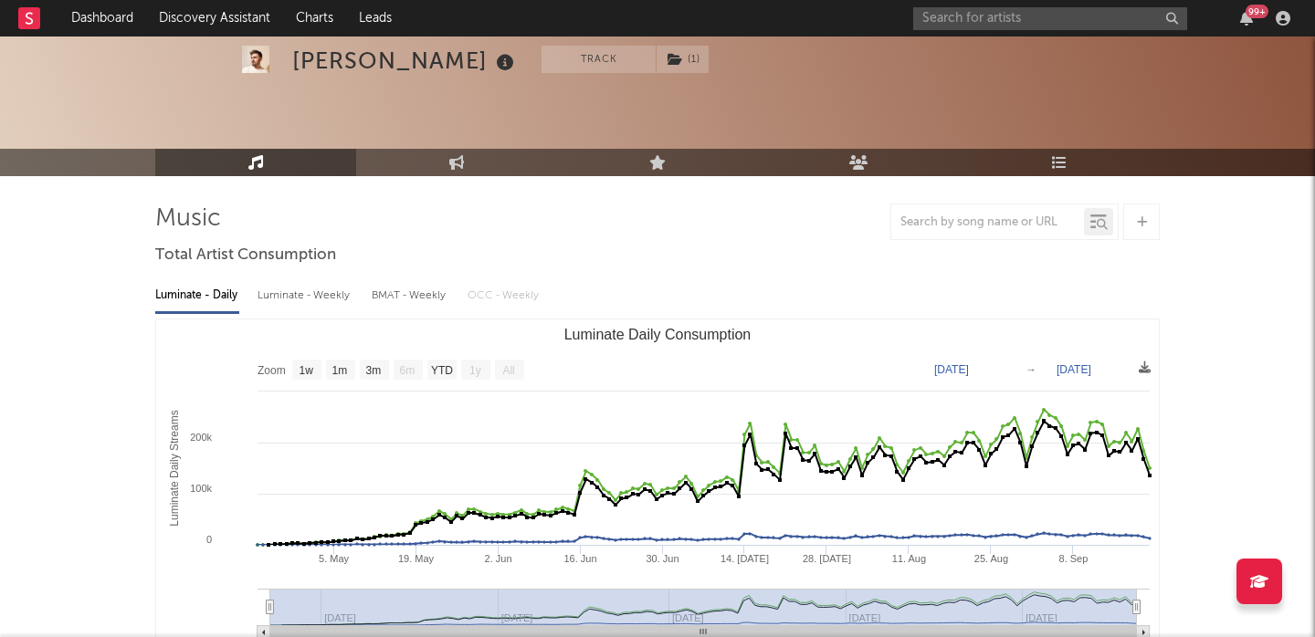
scroll to position [59, 0]
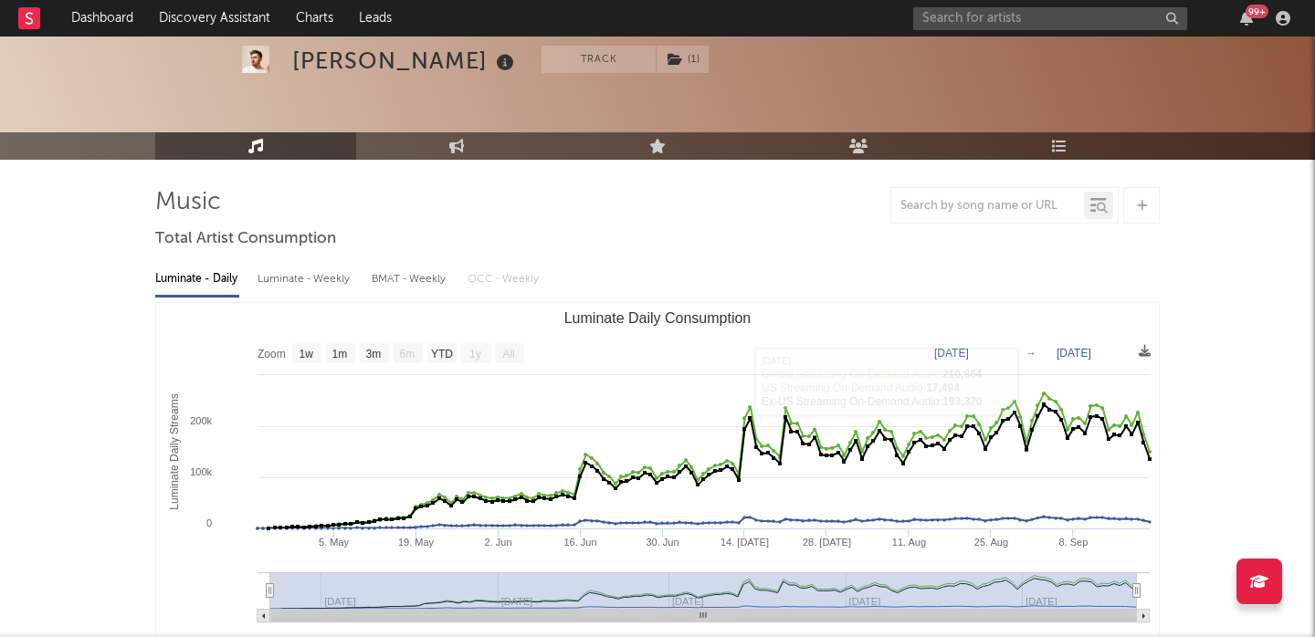
click at [951, 29] on div "99 +" at bounding box center [1104, 18] width 383 height 37
click at [951, 16] on input "text" at bounding box center [1050, 18] width 274 height 23
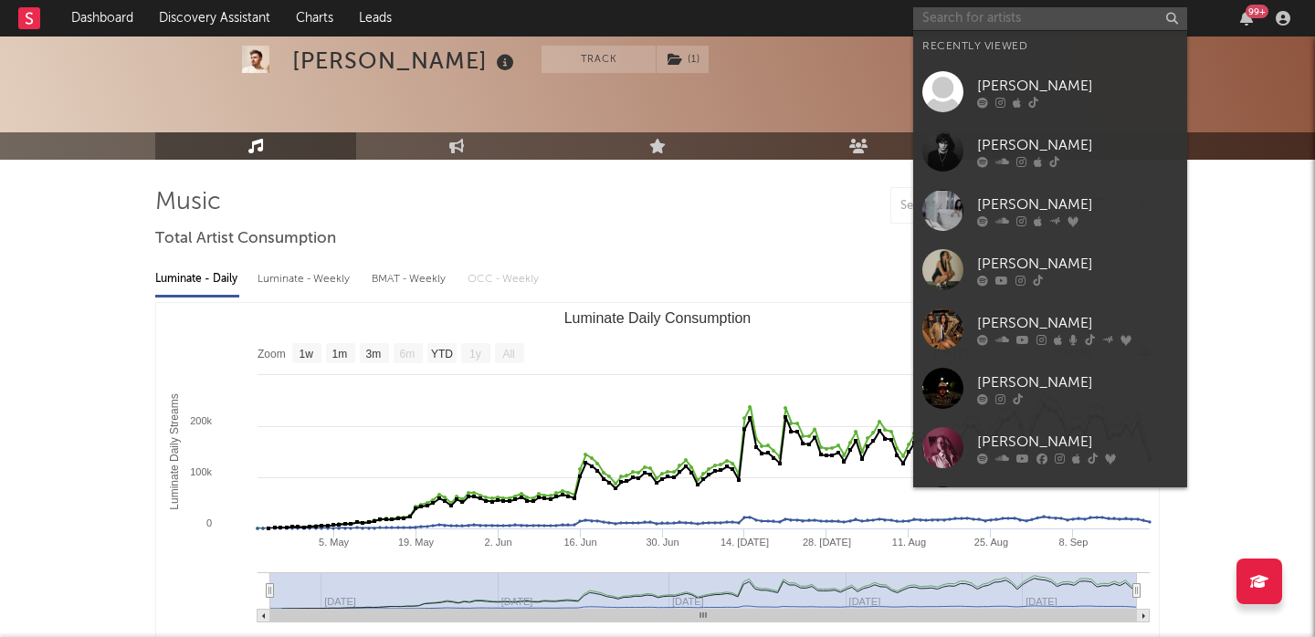
paste input "cloudyfield"
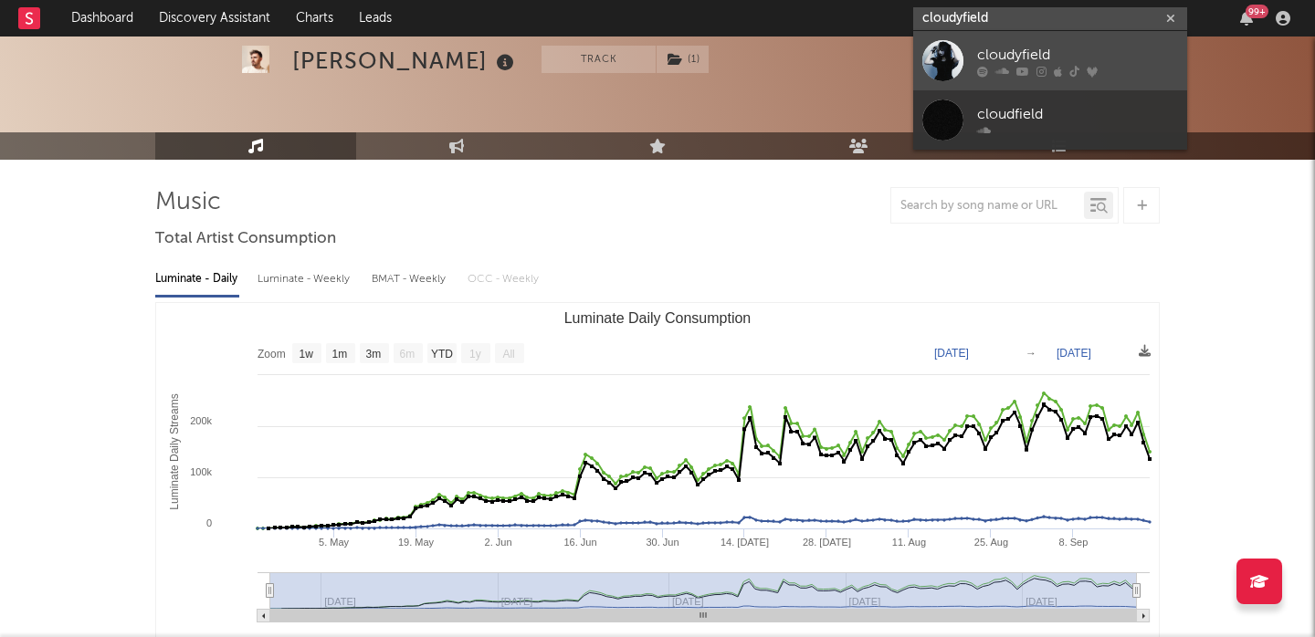
type input "cloudyfield"
click at [993, 57] on div "cloudyfield" at bounding box center [1077, 55] width 201 height 22
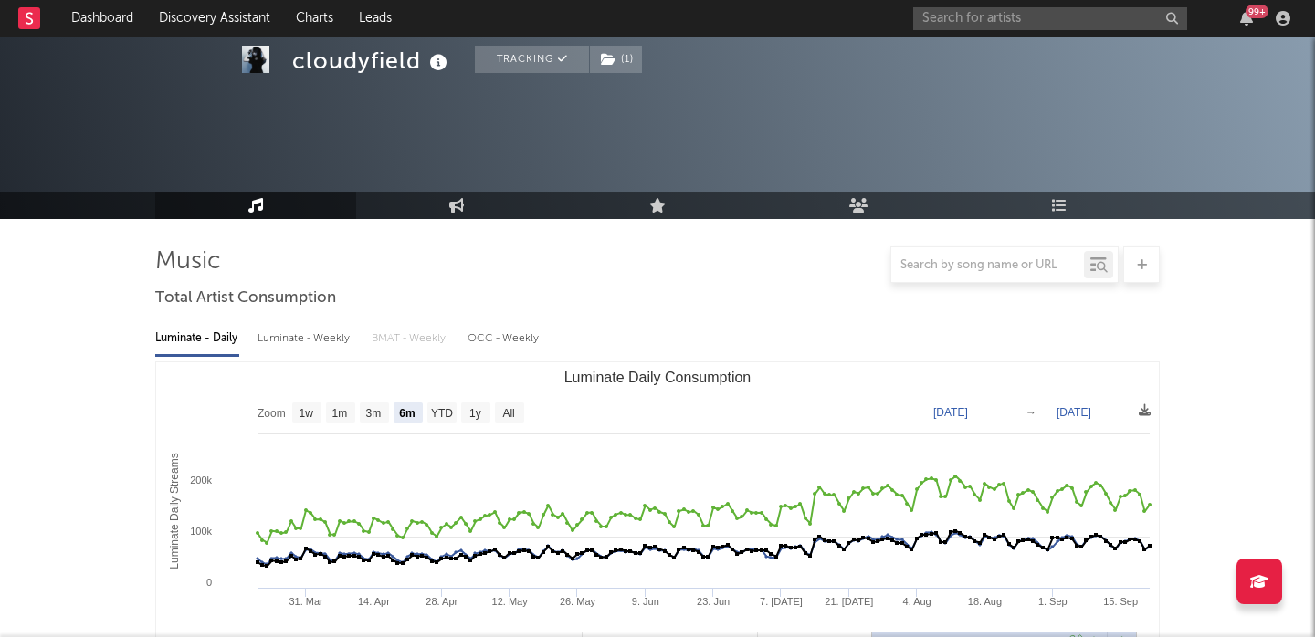
scroll to position [165, 0]
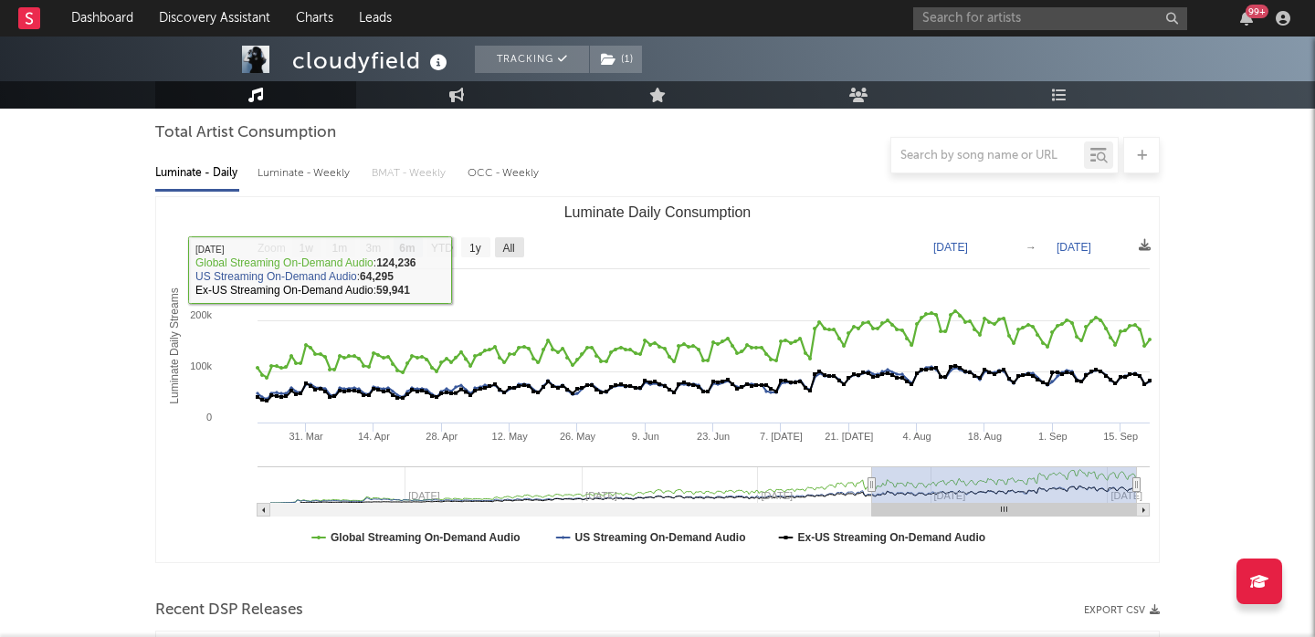
click at [508, 247] on text "All" at bounding box center [508, 248] width 12 height 13
select select "All"
type input "[DATE]"
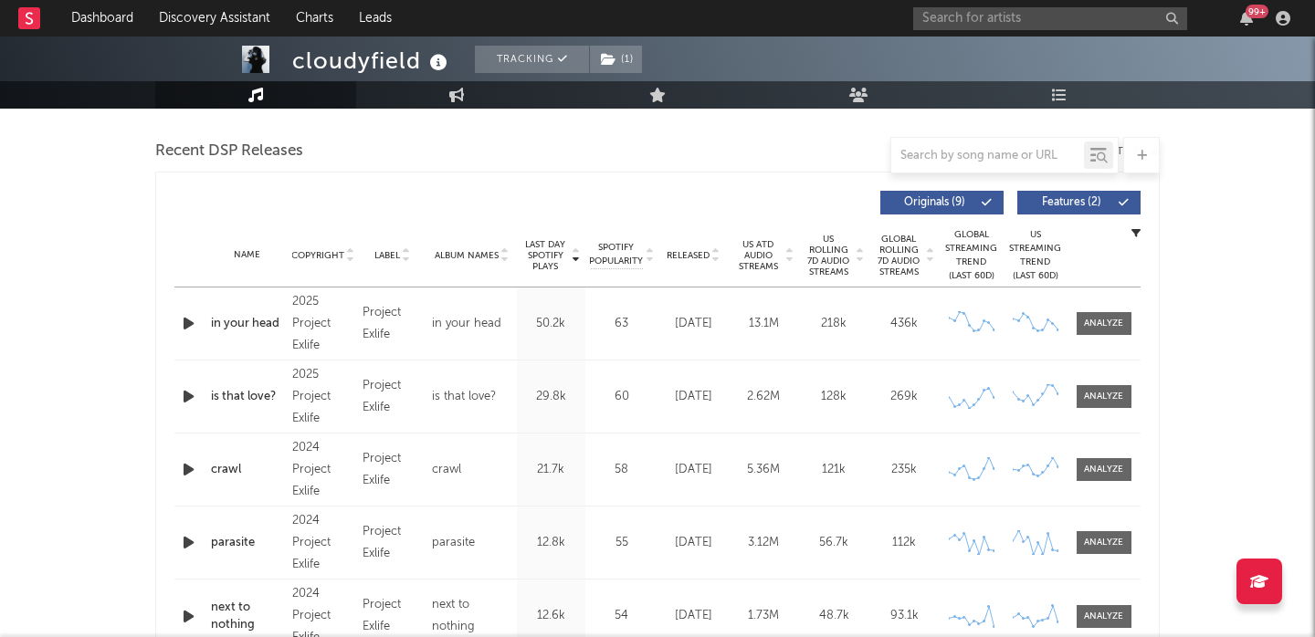
scroll to position [0, 0]
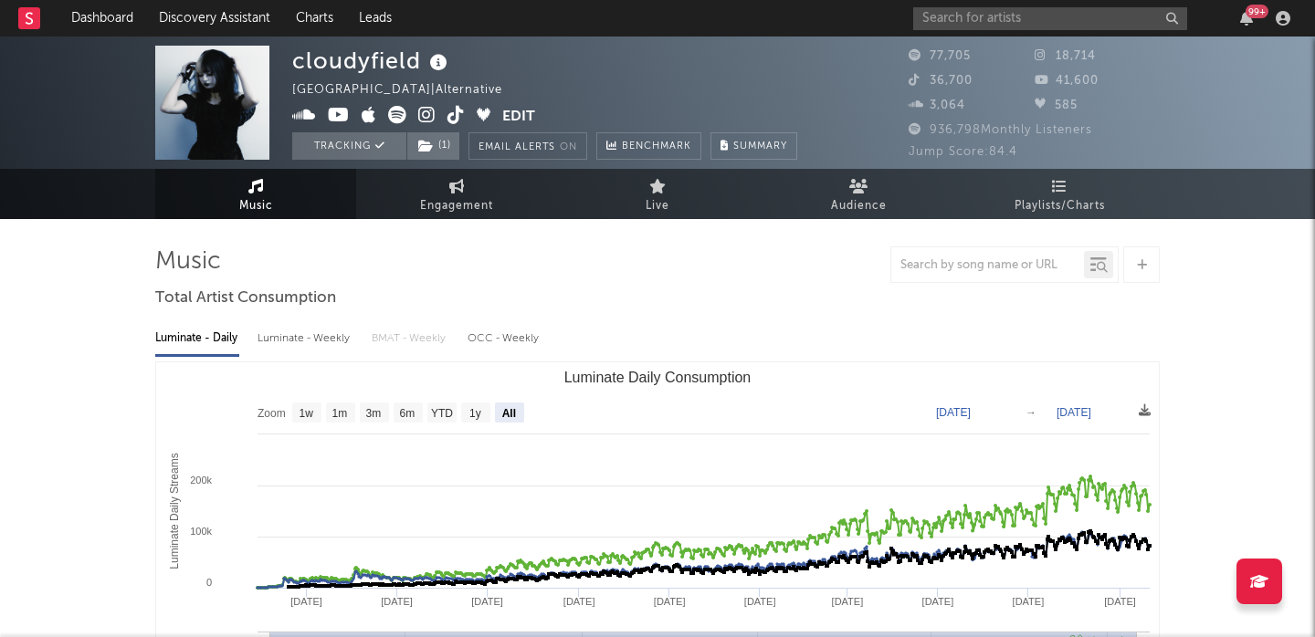
click at [319, 323] on div "Luminate - Weekly" at bounding box center [305, 338] width 96 height 31
select select "6m"
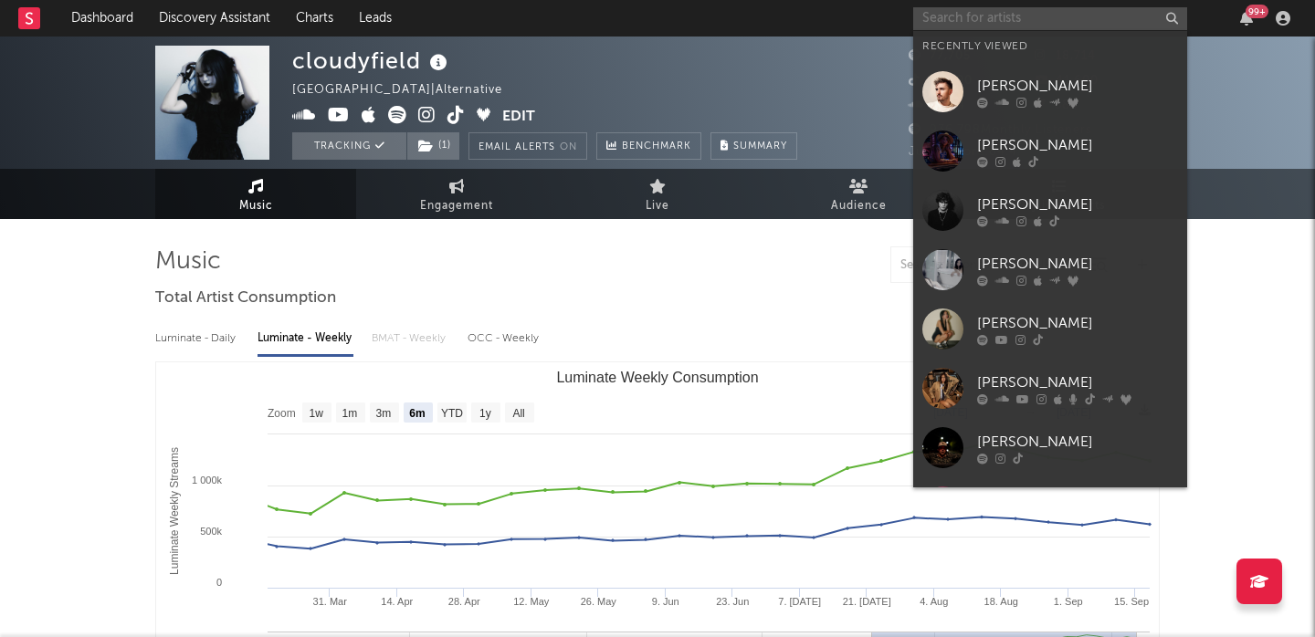
click at [976, 13] on input "text" at bounding box center [1050, 18] width 274 height 23
paste input "FLVCKKA"
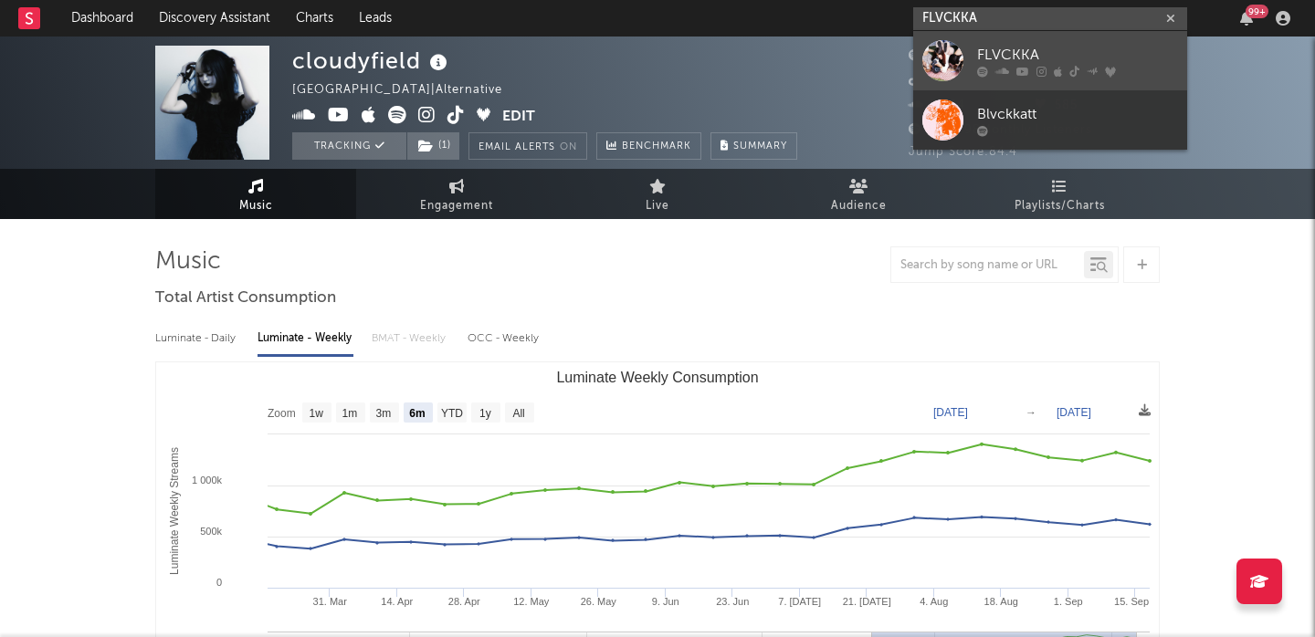
type input "FLVCKKA"
click at [1080, 59] on div "FLVCKKA" at bounding box center [1077, 55] width 201 height 22
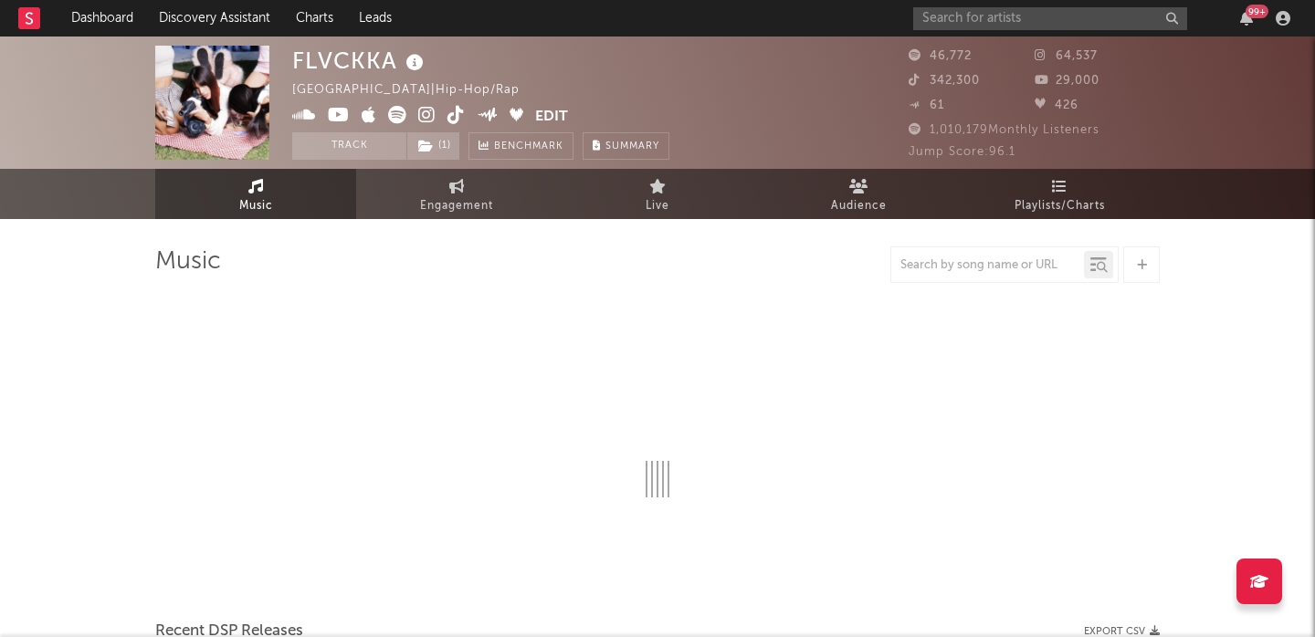
select select "6m"
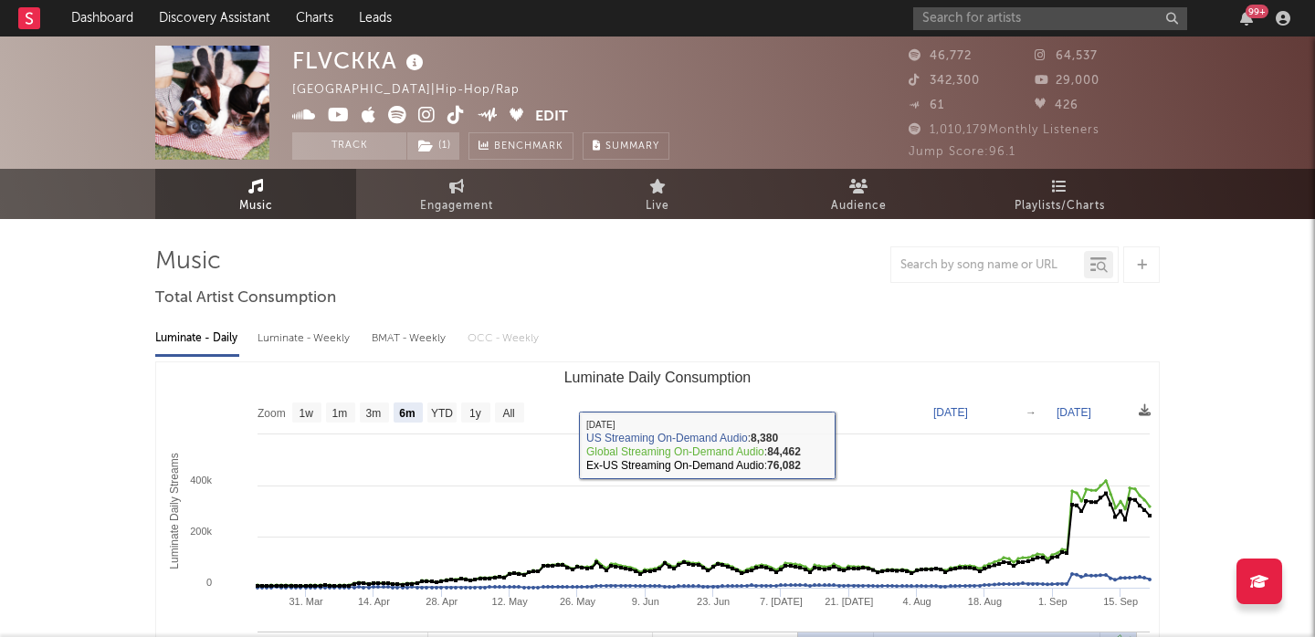
click at [308, 335] on div "Luminate - Weekly" at bounding box center [305, 338] width 96 height 31
select select "6m"
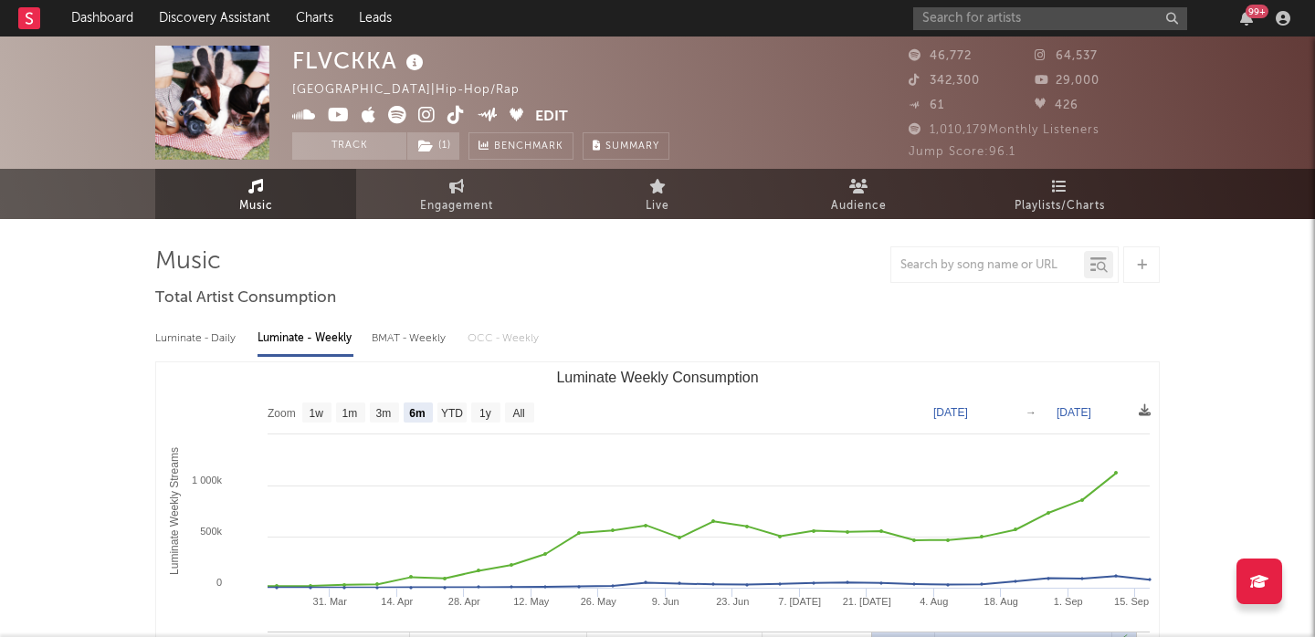
click at [202, 337] on div "Luminate - Daily" at bounding box center [197, 338] width 84 height 31
select select "6m"
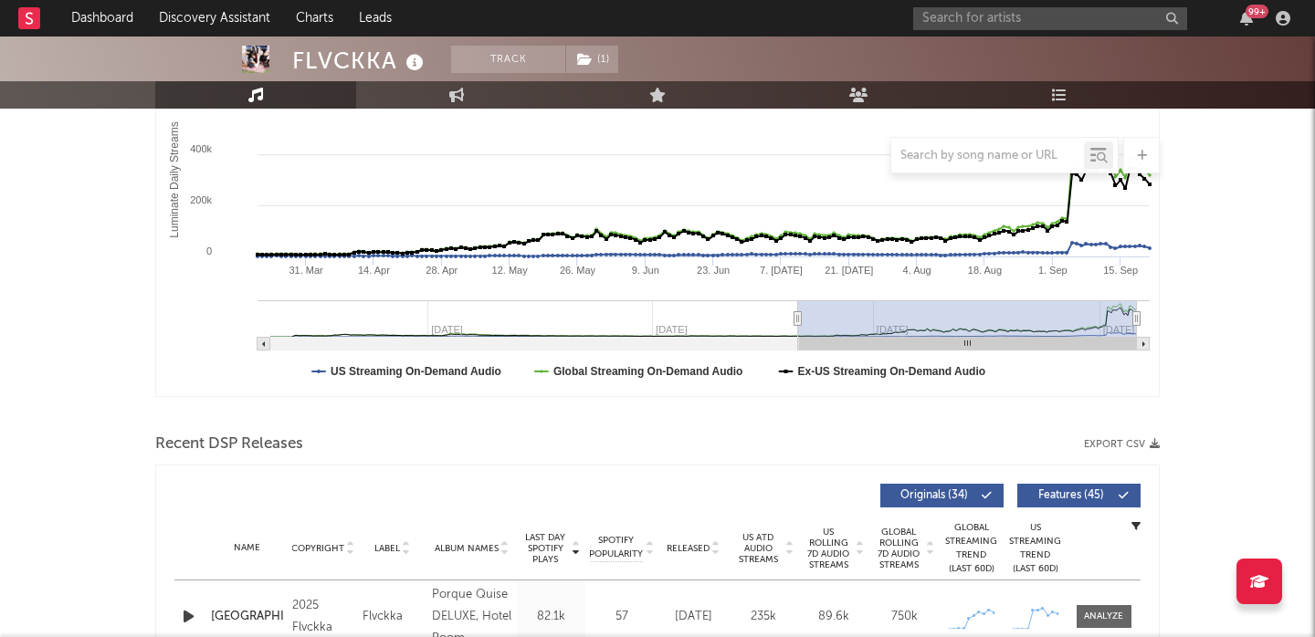
scroll to position [568, 0]
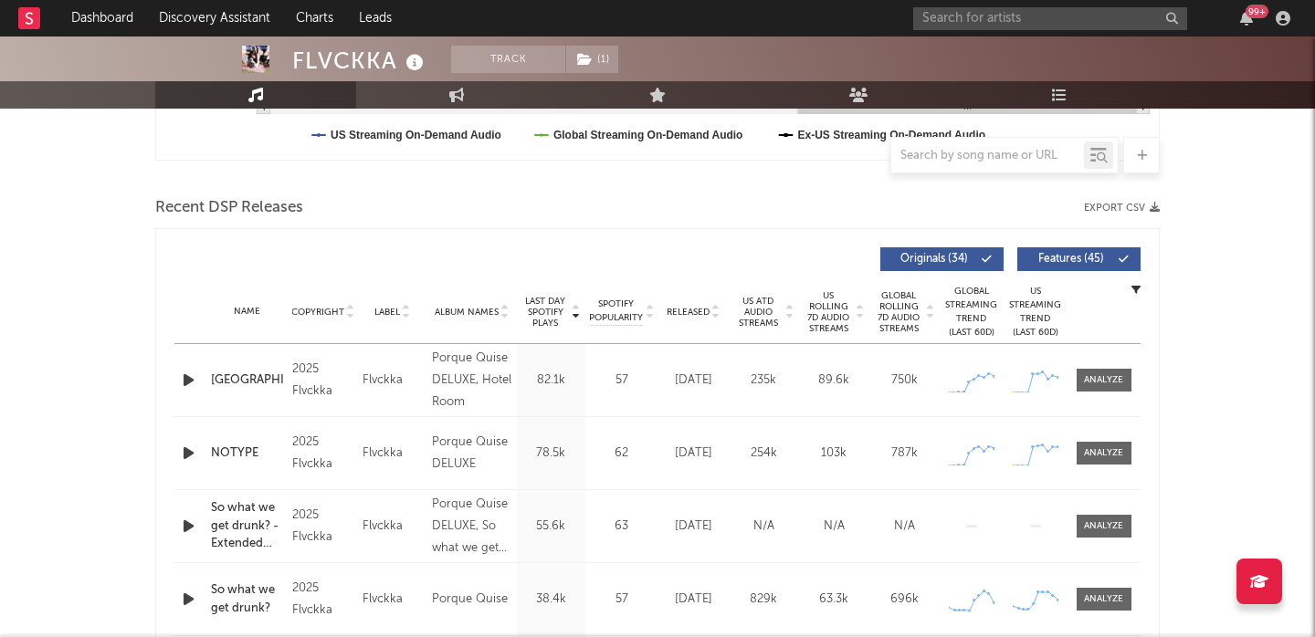
click at [690, 311] on span "Released" at bounding box center [688, 312] width 43 height 11
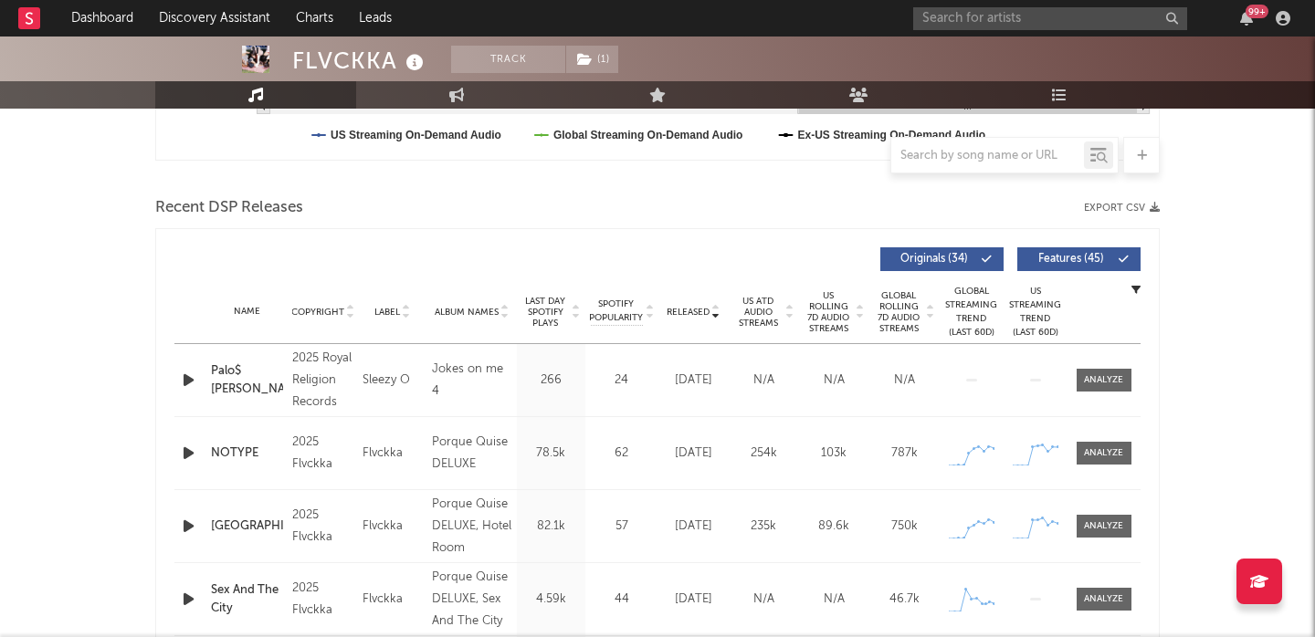
click at [1097, 254] on span "Features ( 45 )" at bounding box center [1071, 259] width 84 height 11
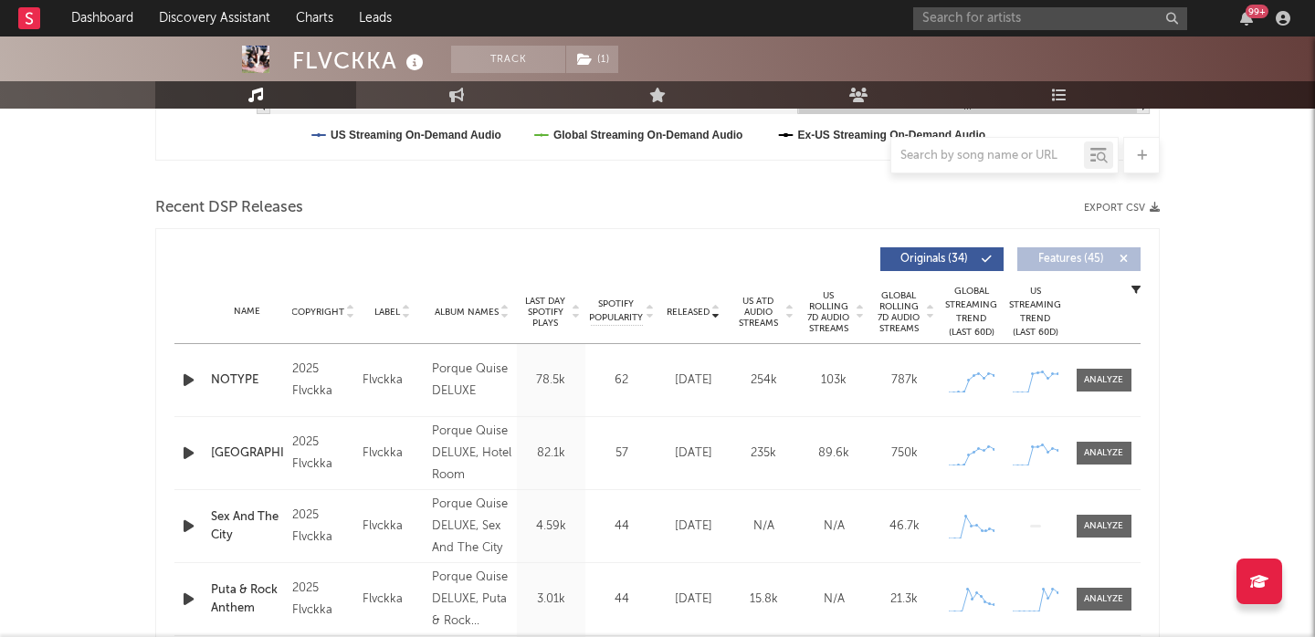
click at [844, 309] on span "US Rolling 7D Audio Streams" at bounding box center [829, 312] width 50 height 44
click at [1108, 382] on div at bounding box center [1103, 380] width 39 height 14
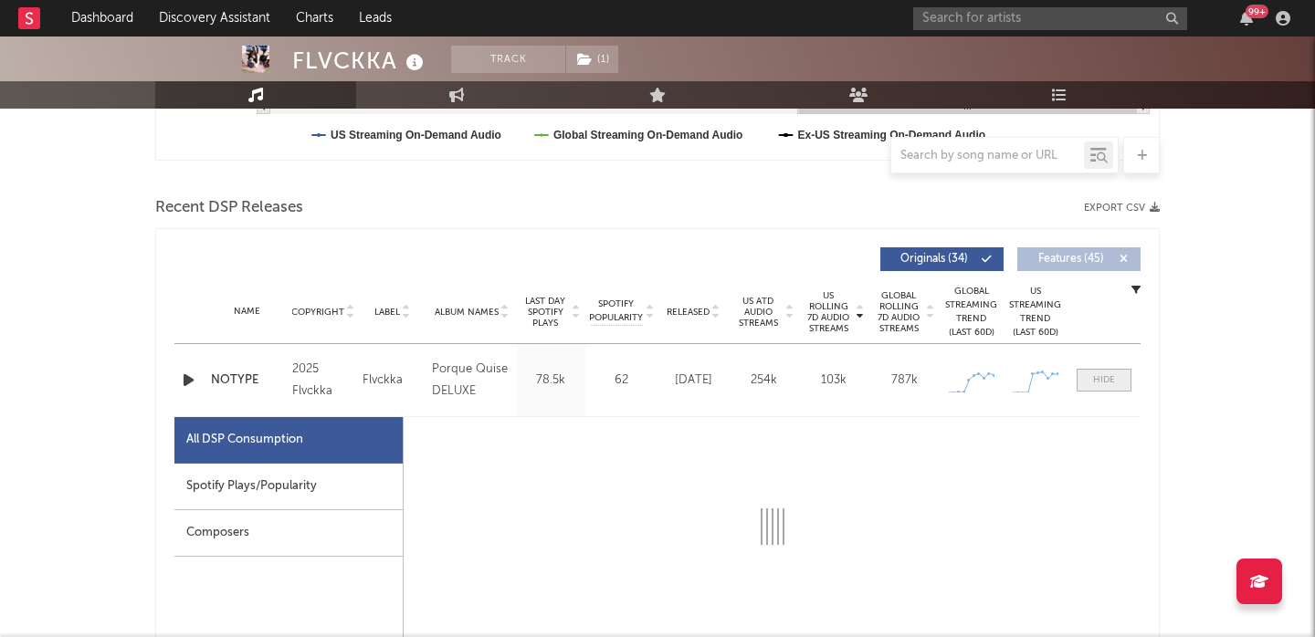
select select "1w"
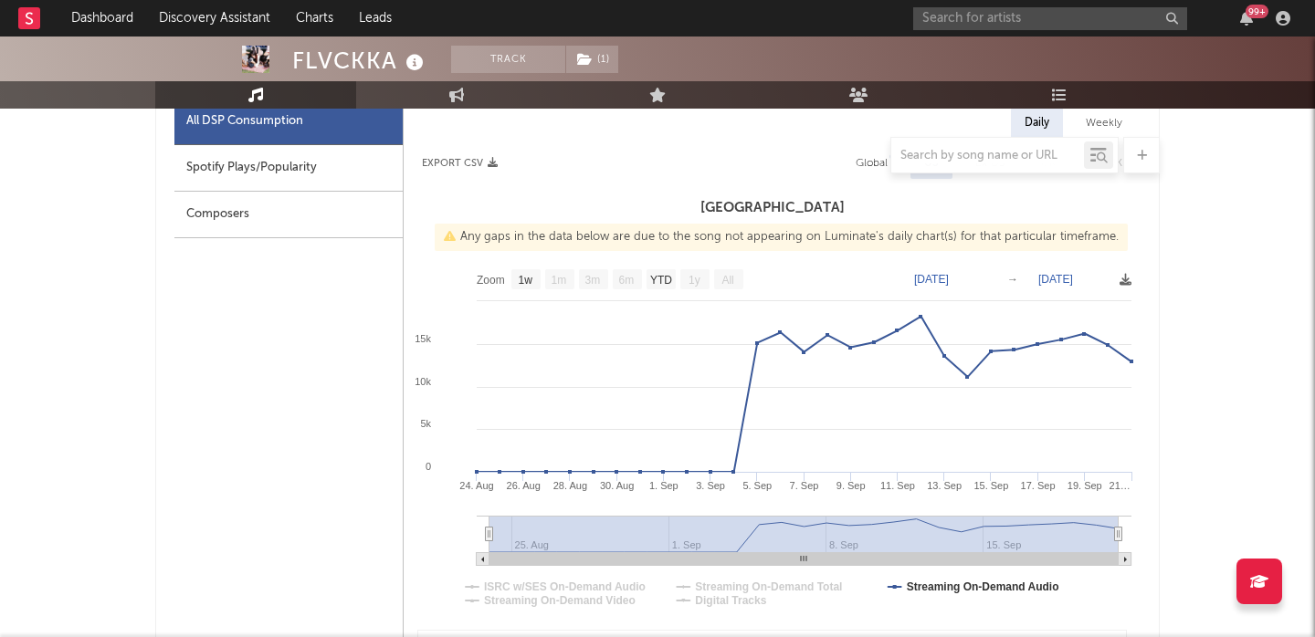
scroll to position [889, 0]
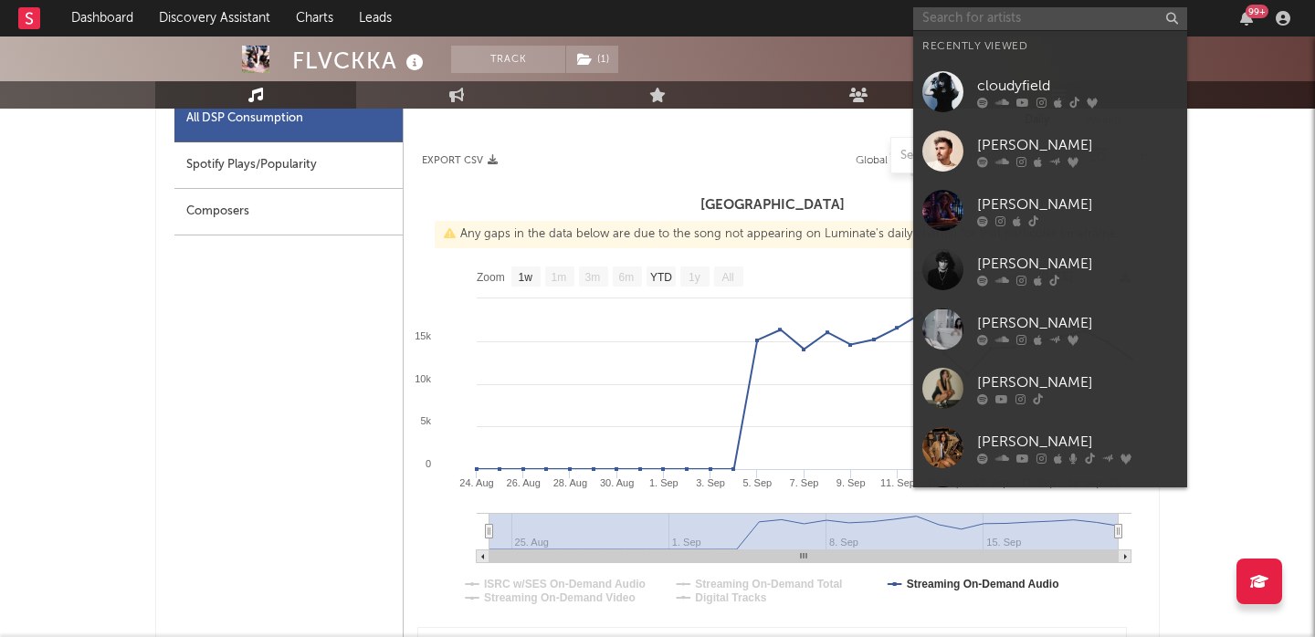
click at [981, 13] on input "text" at bounding box center [1050, 18] width 274 height 23
paste input "KatzPascale"
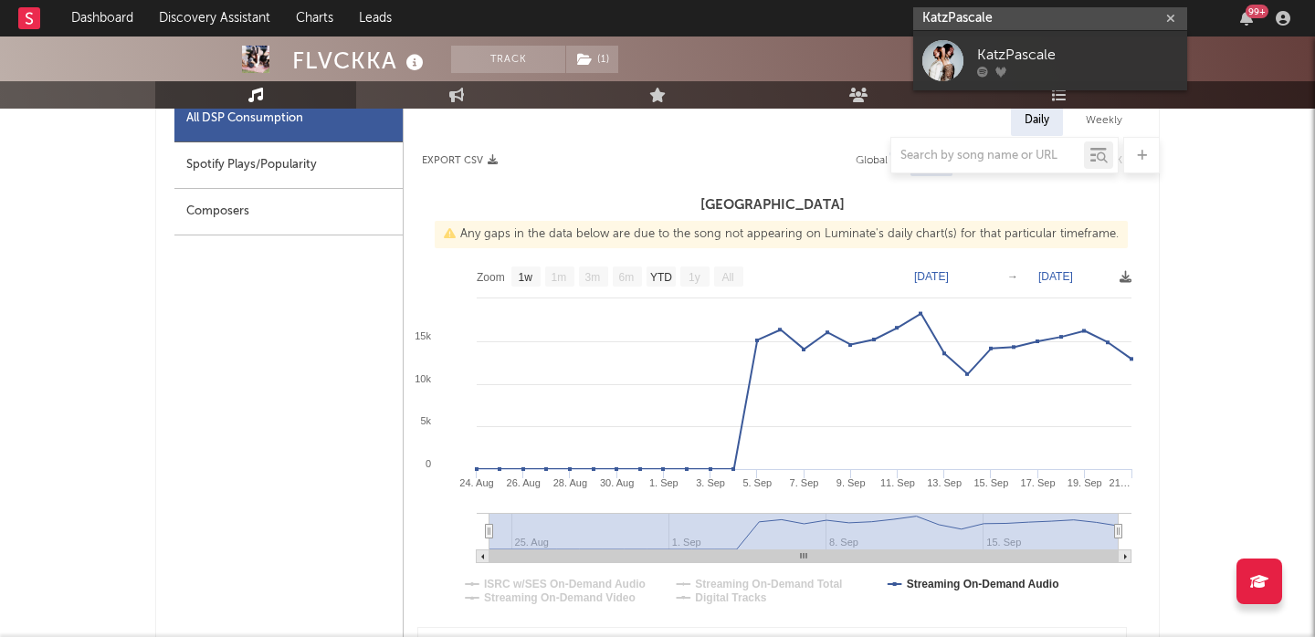
type input "KatzPascale"
click at [1103, 55] on div "KatzPascale" at bounding box center [1077, 55] width 201 height 22
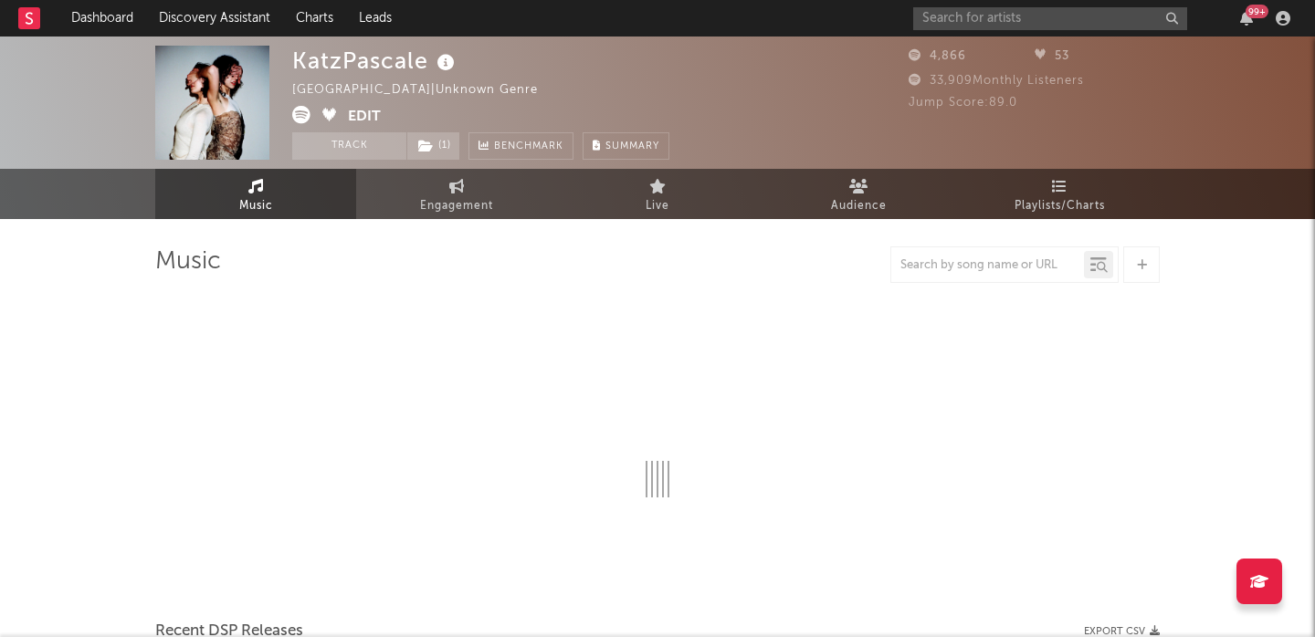
select select "1w"
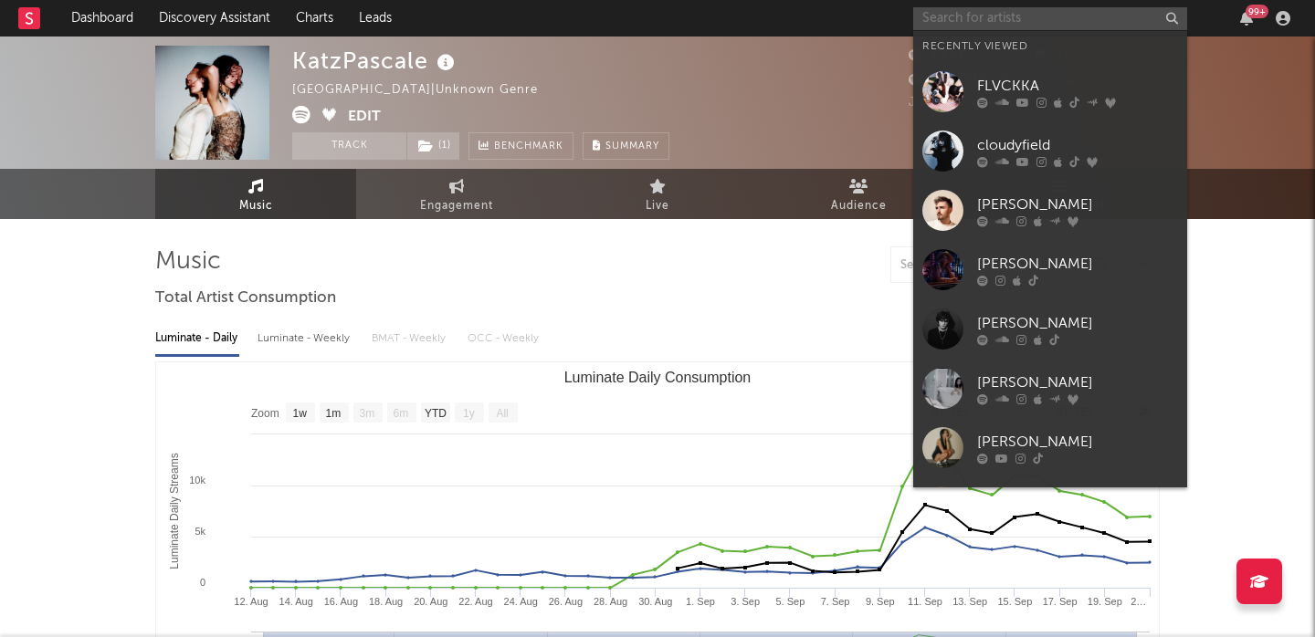
click at [986, 20] on input "text" at bounding box center [1050, 18] width 274 height 23
paste input "Isaac Pedersen"
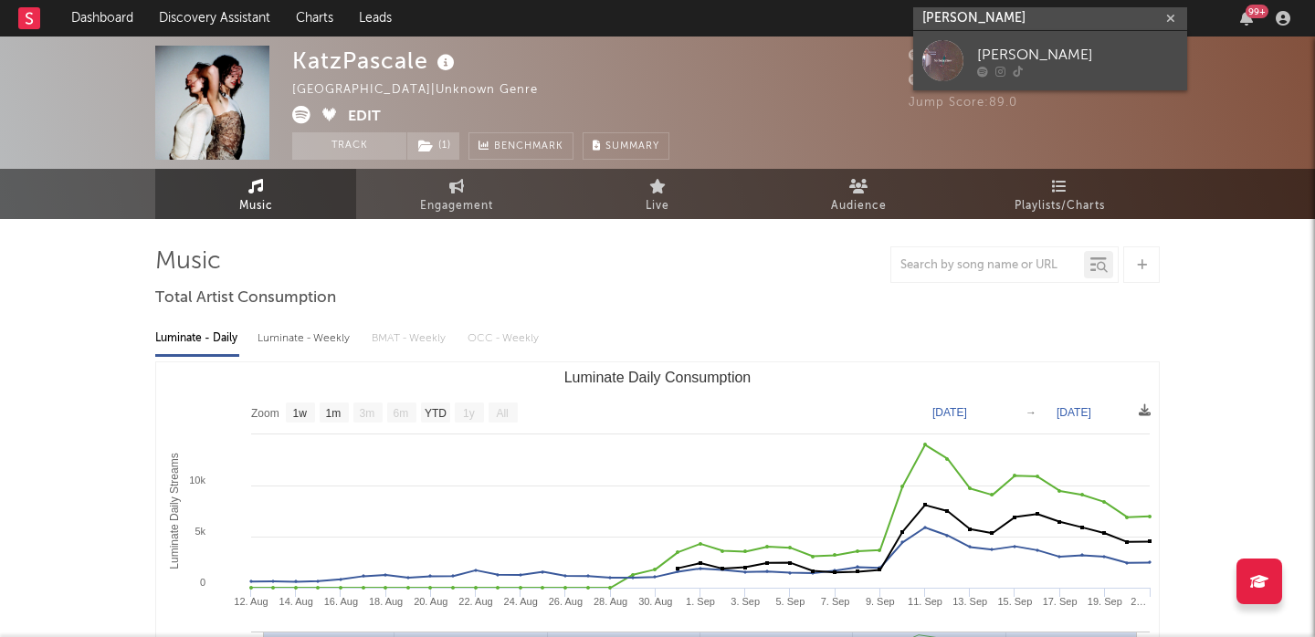
type input "Isaac Pedersen"
click at [1091, 55] on div "Isaac Pedersen" at bounding box center [1077, 55] width 201 height 22
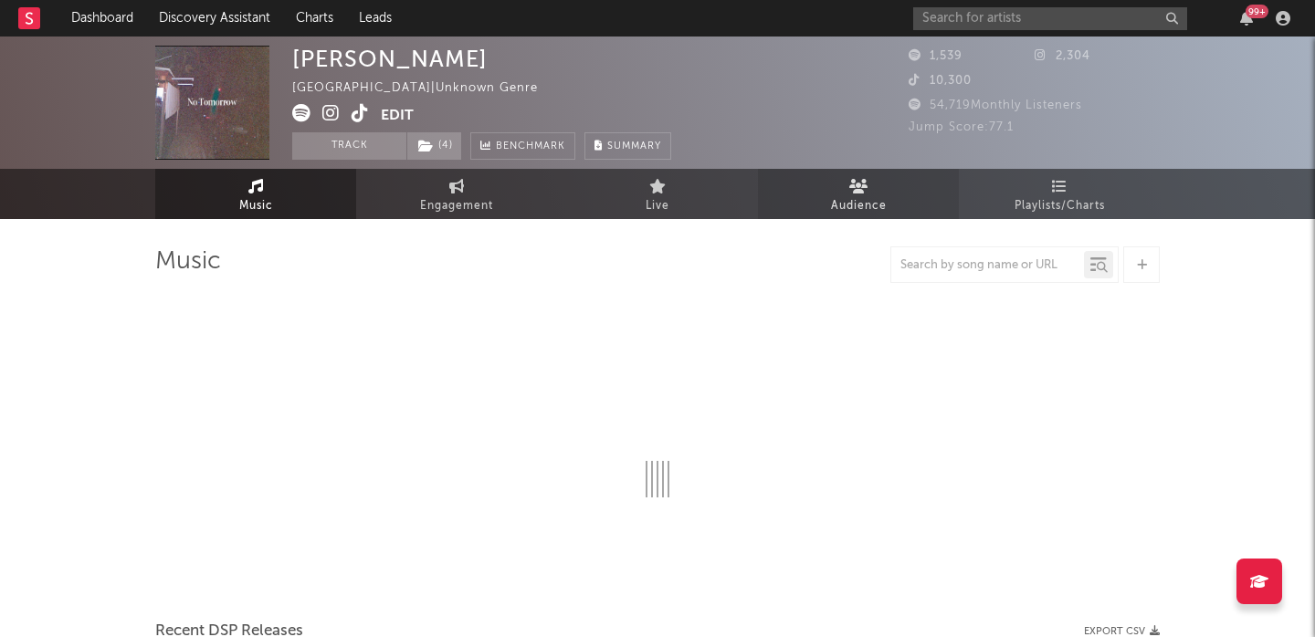
select select "1w"
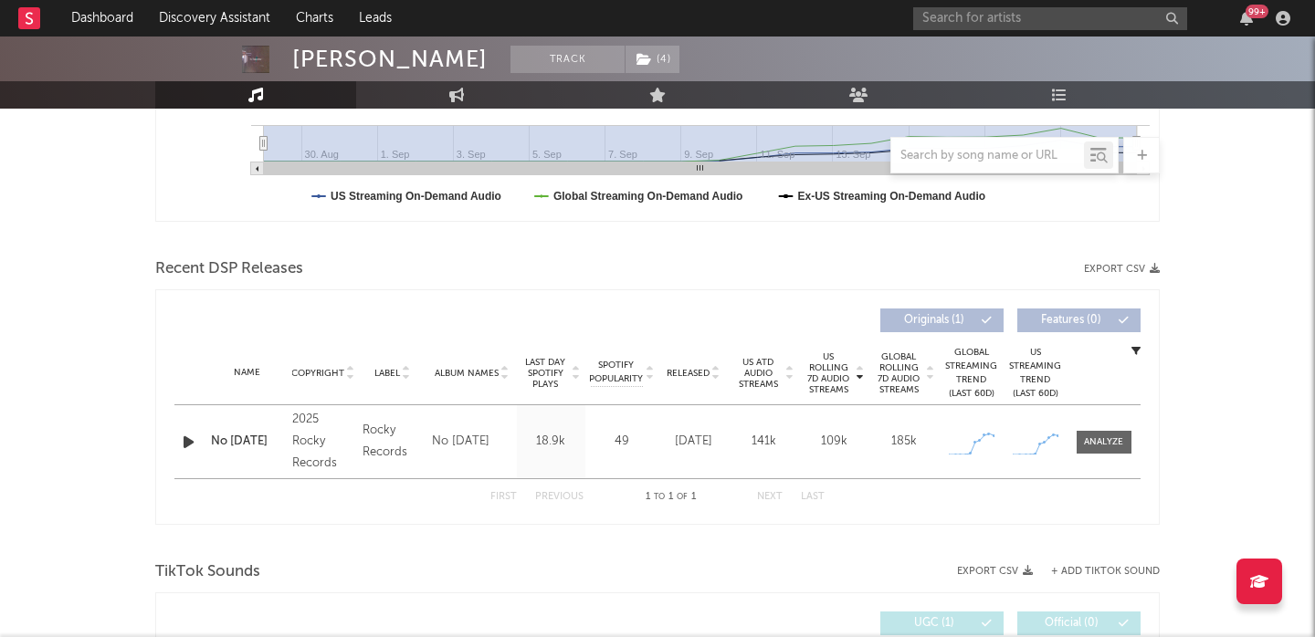
scroll to position [559, 0]
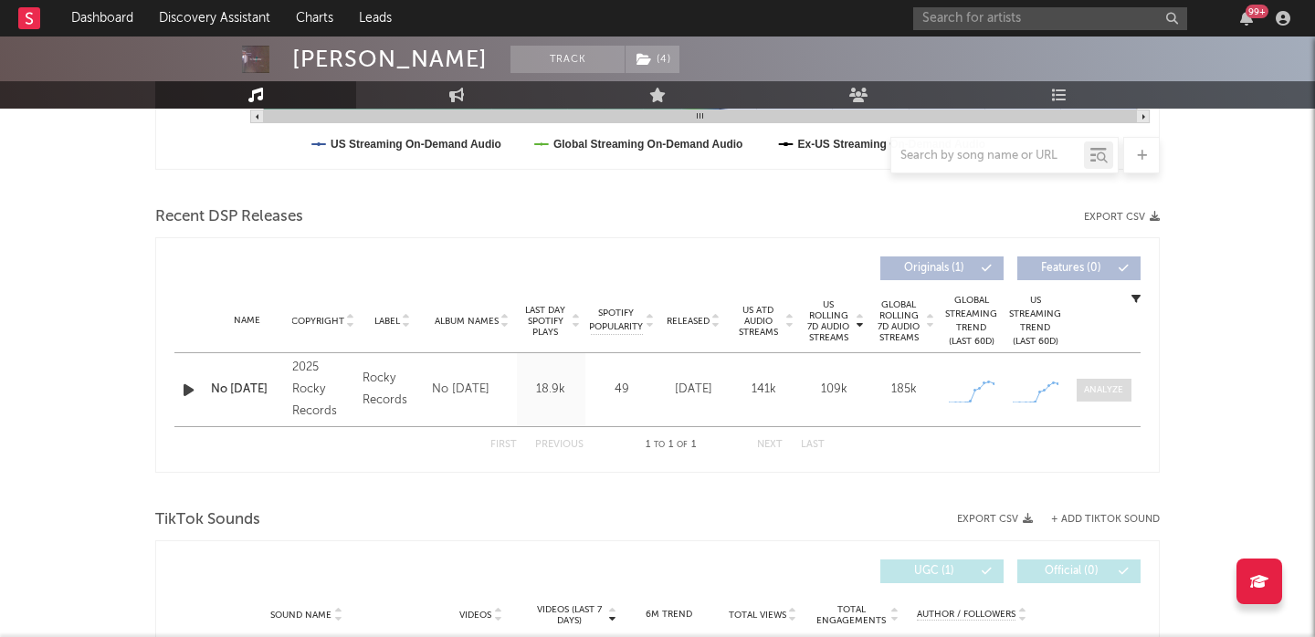
click at [1108, 394] on div at bounding box center [1103, 390] width 39 height 14
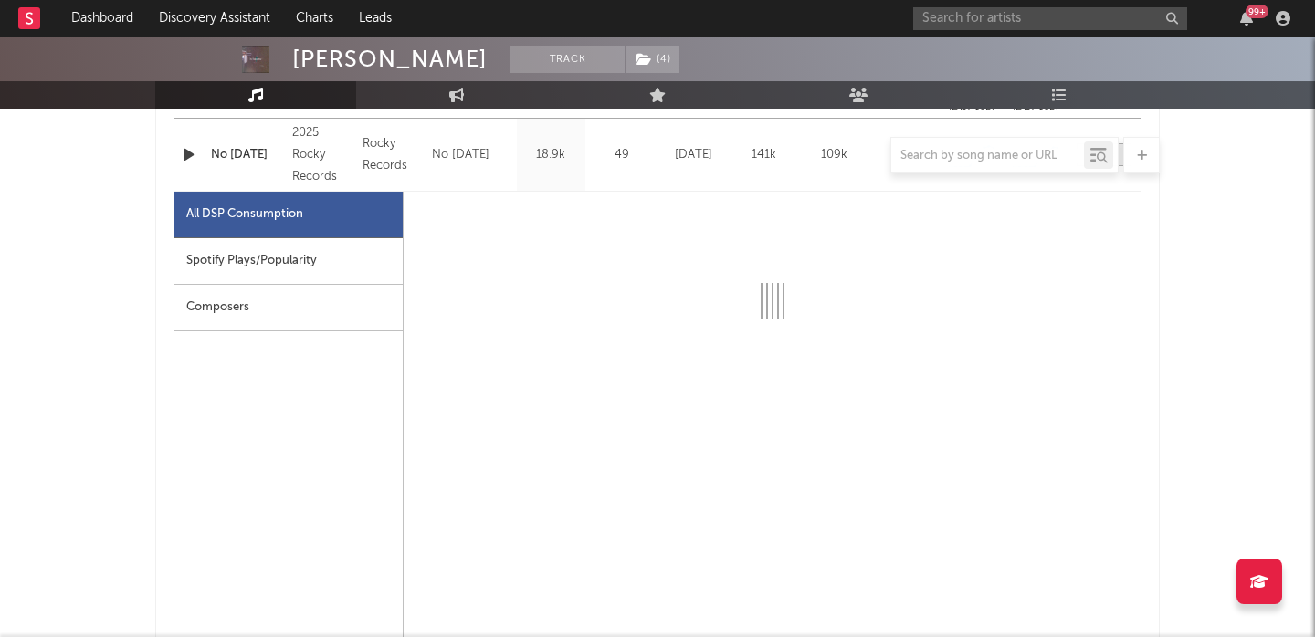
select select "1w"
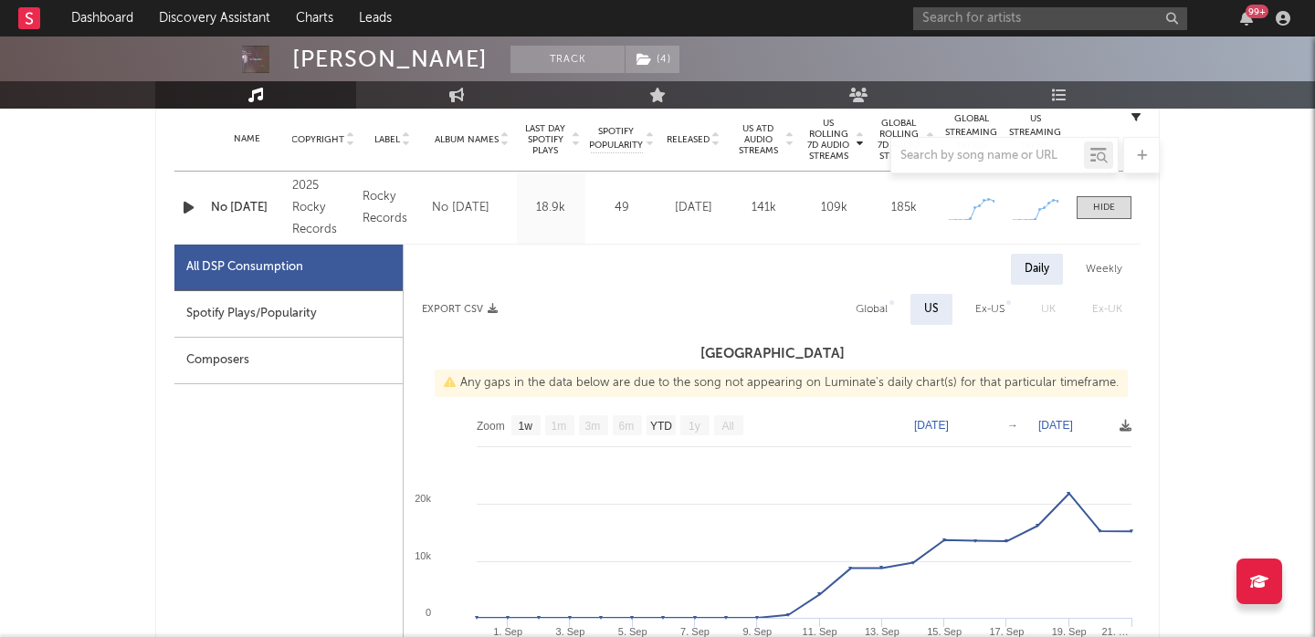
scroll to position [639, 0]
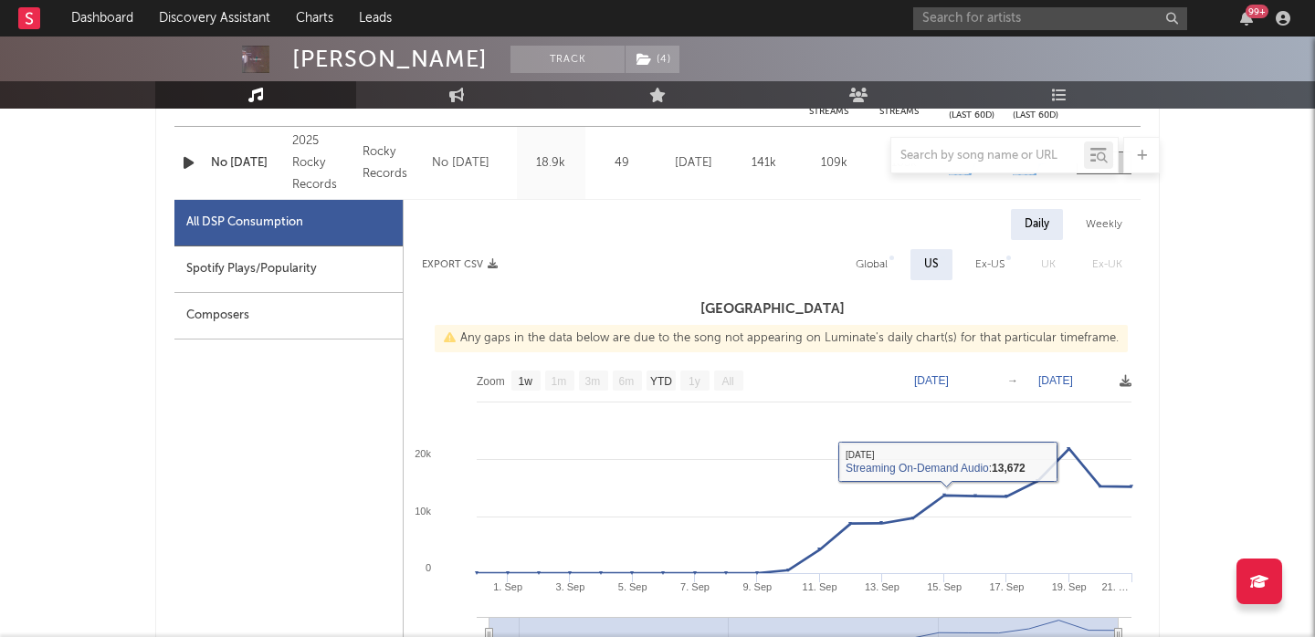
click at [864, 262] on div "Global" at bounding box center [872, 265] width 32 height 22
select select "1w"
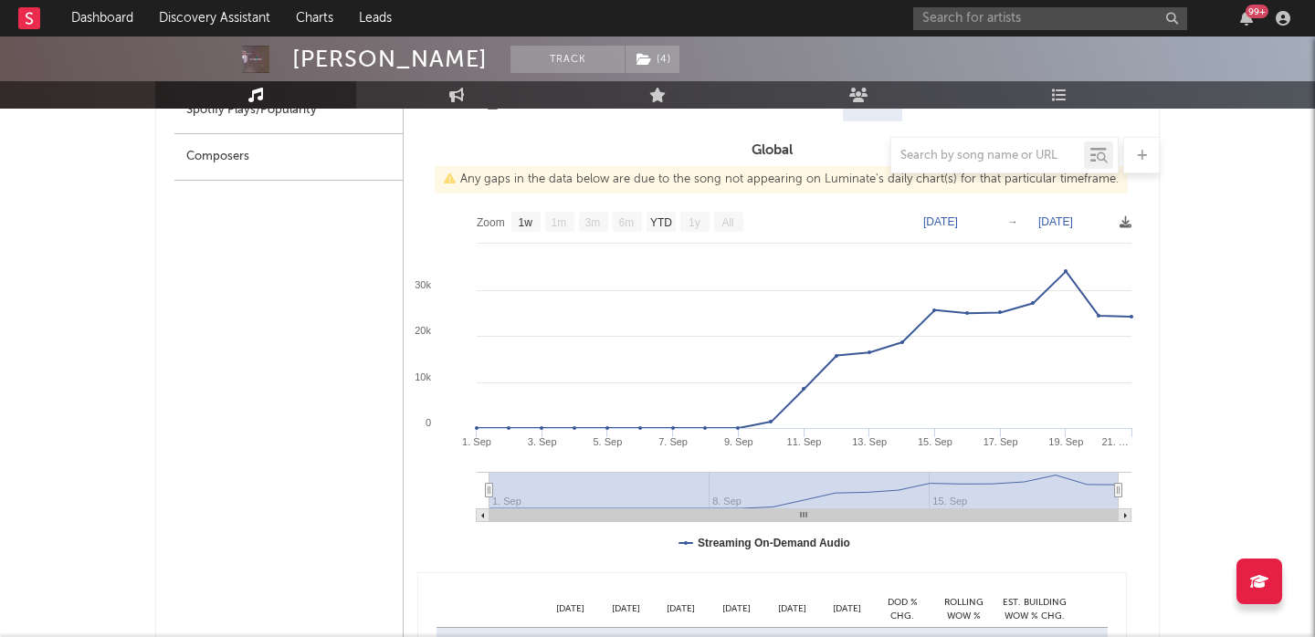
scroll to position [791, 0]
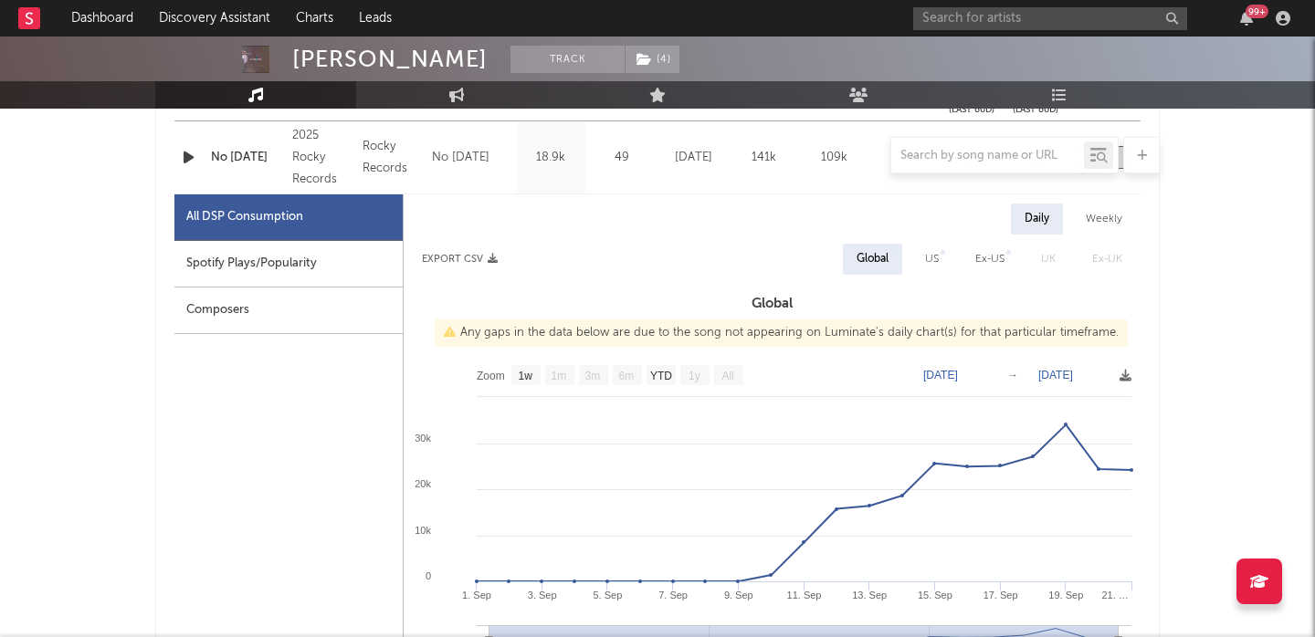
click at [314, 252] on div "Spotify Plays/Popularity" at bounding box center [288, 264] width 228 height 47
select select "1w"
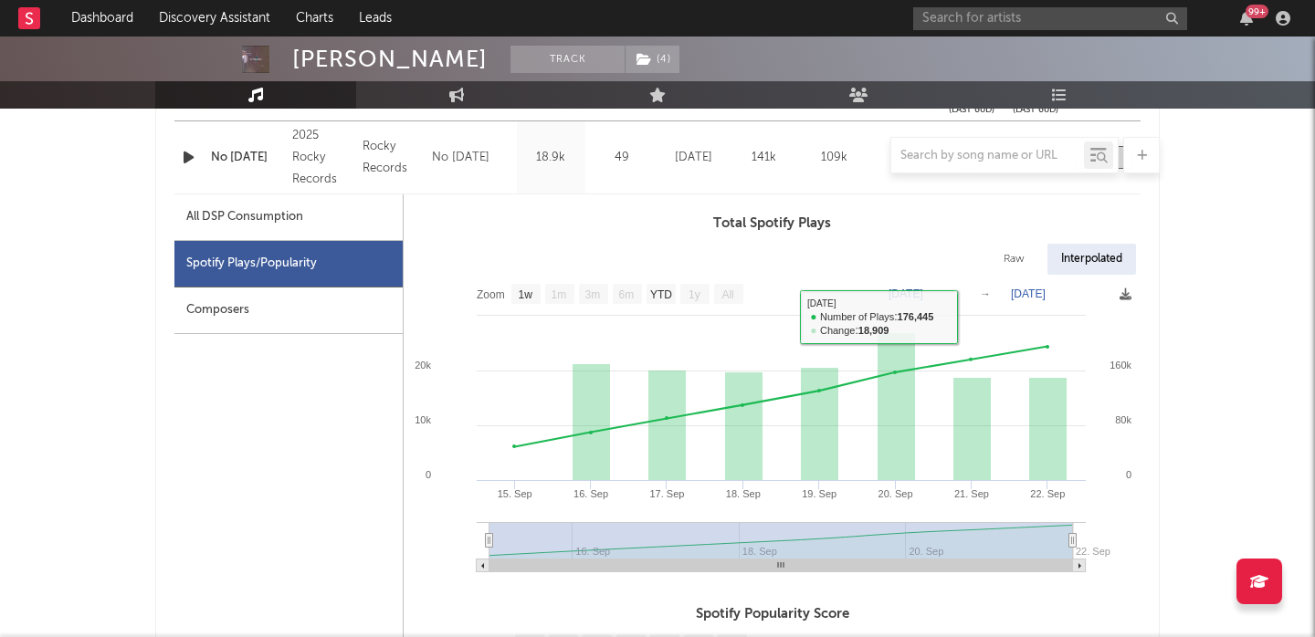
click at [1019, 239] on div "Total Spotify Plays Raw Interpolated Zoom 1w 1m 3m 6m YTD 1y All 2025-09-15 202…" at bounding box center [772, 399] width 737 height 373
click at [1019, 259] on div "Raw" at bounding box center [1014, 259] width 48 height 31
select select "1w"
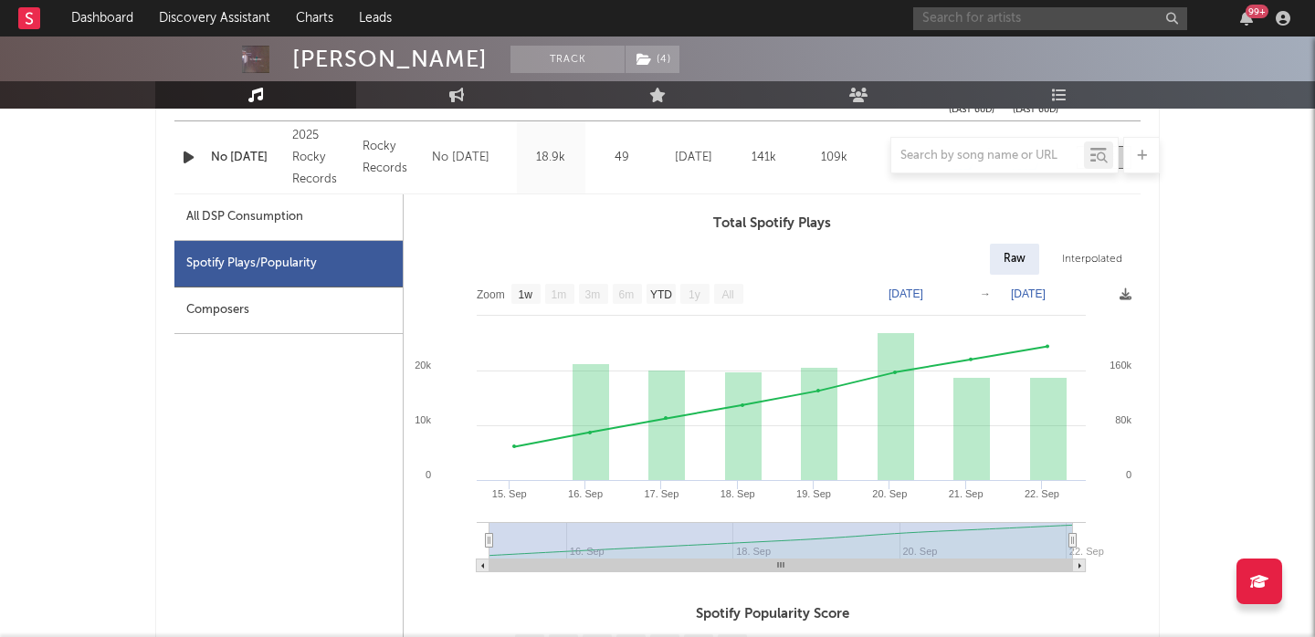
click at [968, 22] on input "text" at bounding box center [1050, 18] width 274 height 23
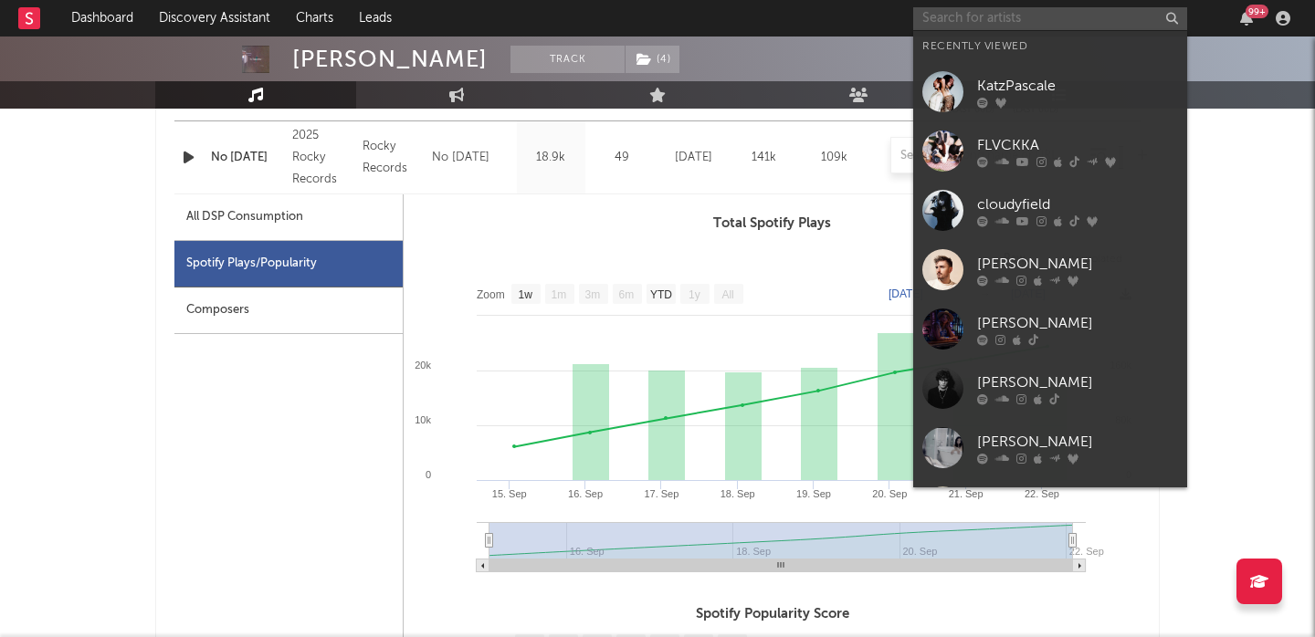
paste input "$wag Nightmare"
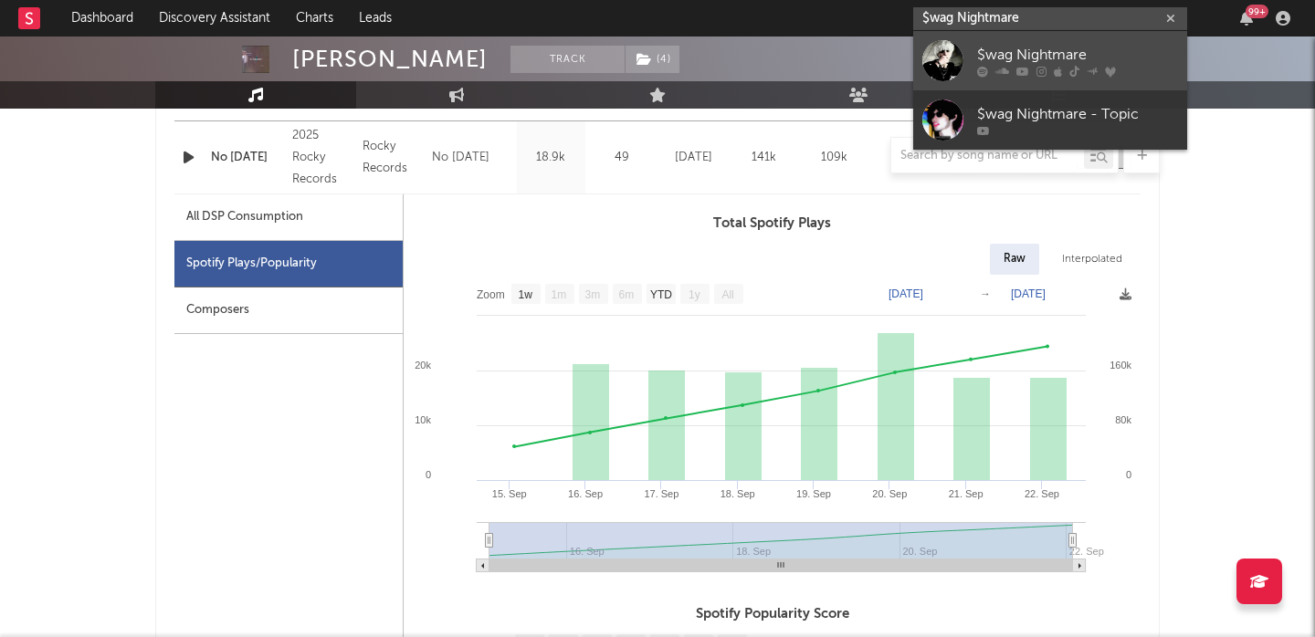
type input "$wag Nightmare"
click at [989, 44] on div "$wag Nightmare" at bounding box center [1077, 55] width 201 height 22
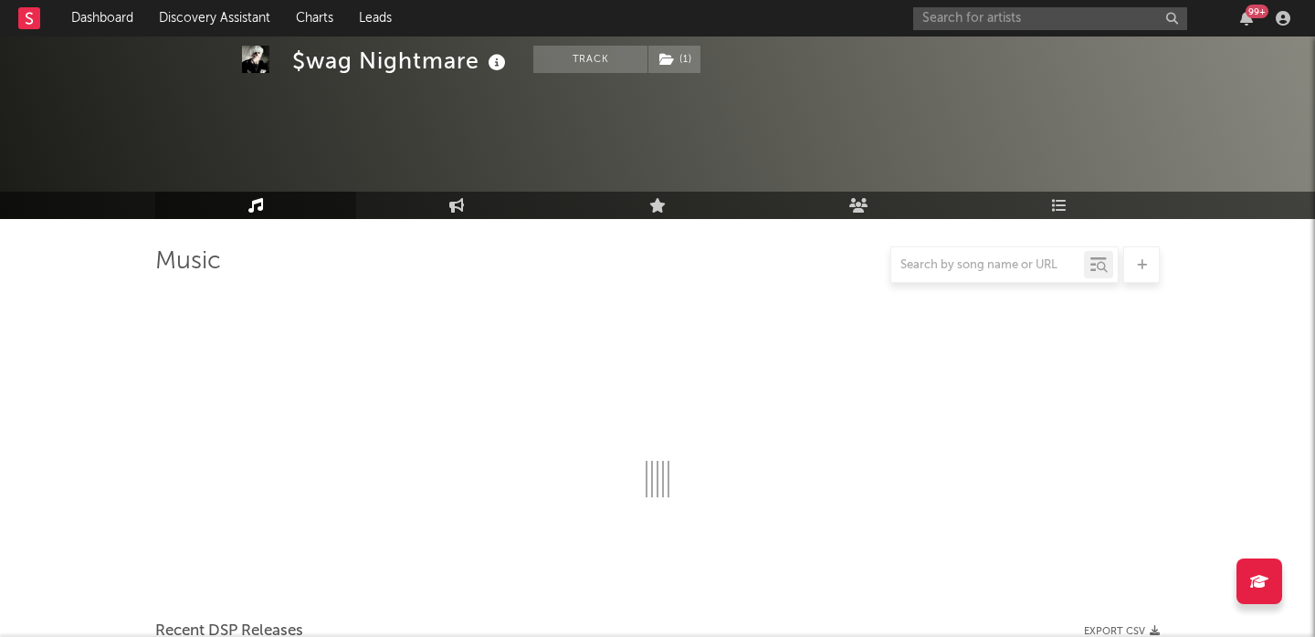
scroll to position [184, 0]
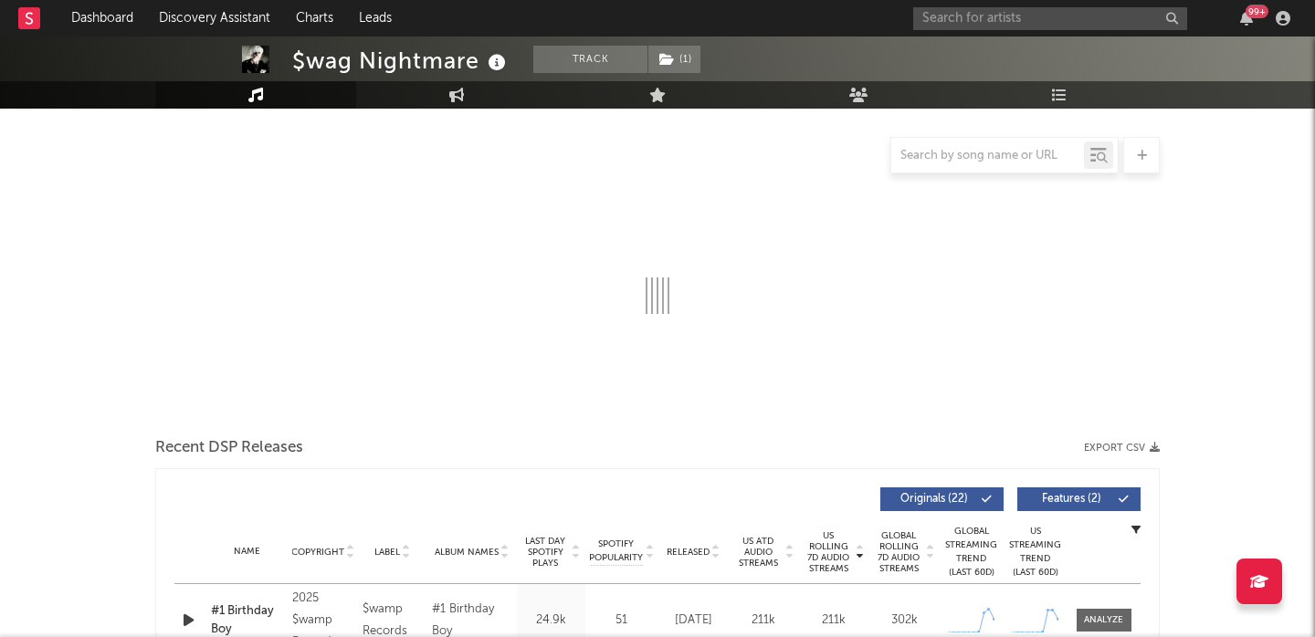
select select "6m"
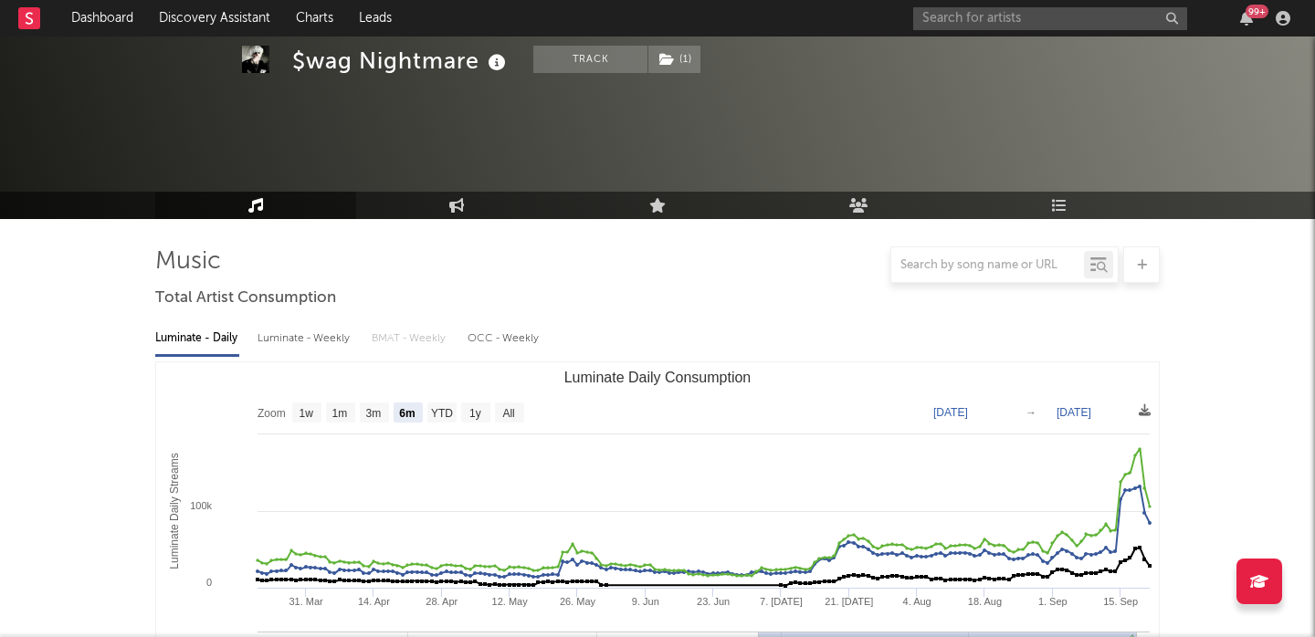
scroll to position [477, 0]
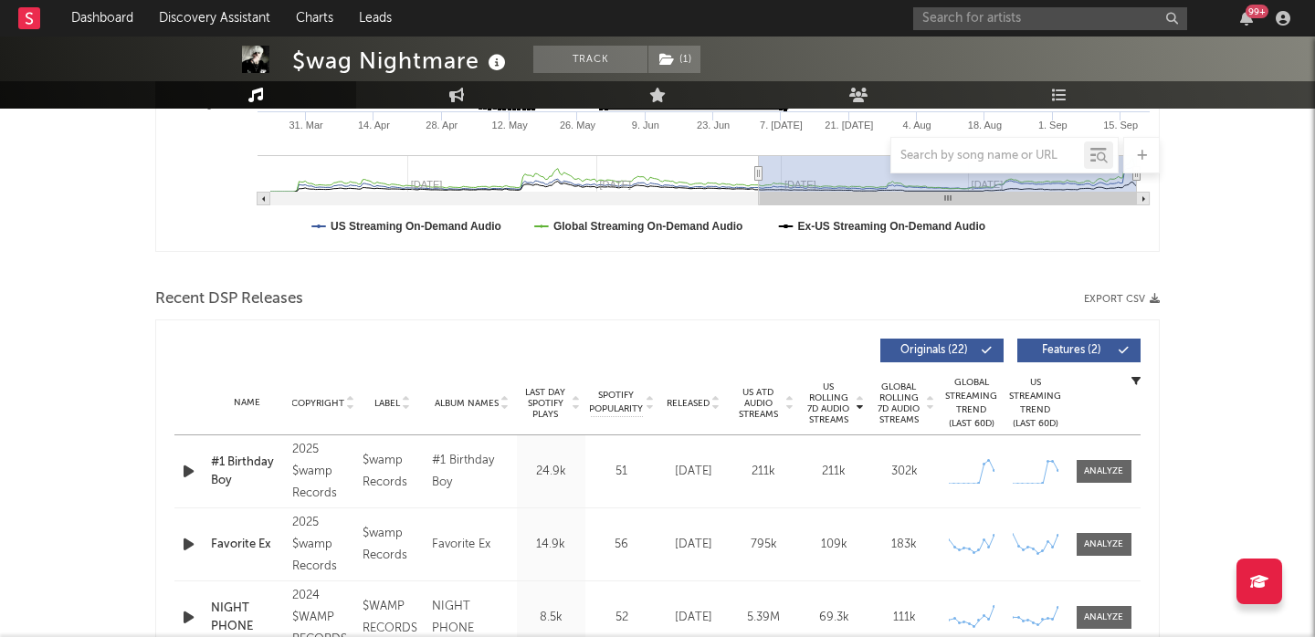
click at [690, 387] on div "Name Copyright Label Album Names Composer Names 7 Day Spotify Plays Last Day Sp…" at bounding box center [657, 404] width 966 height 64
click at [697, 400] on span "Released" at bounding box center [688, 403] width 43 height 11
click at [1084, 360] on button "Features ( 2 )" at bounding box center [1078, 351] width 123 height 24
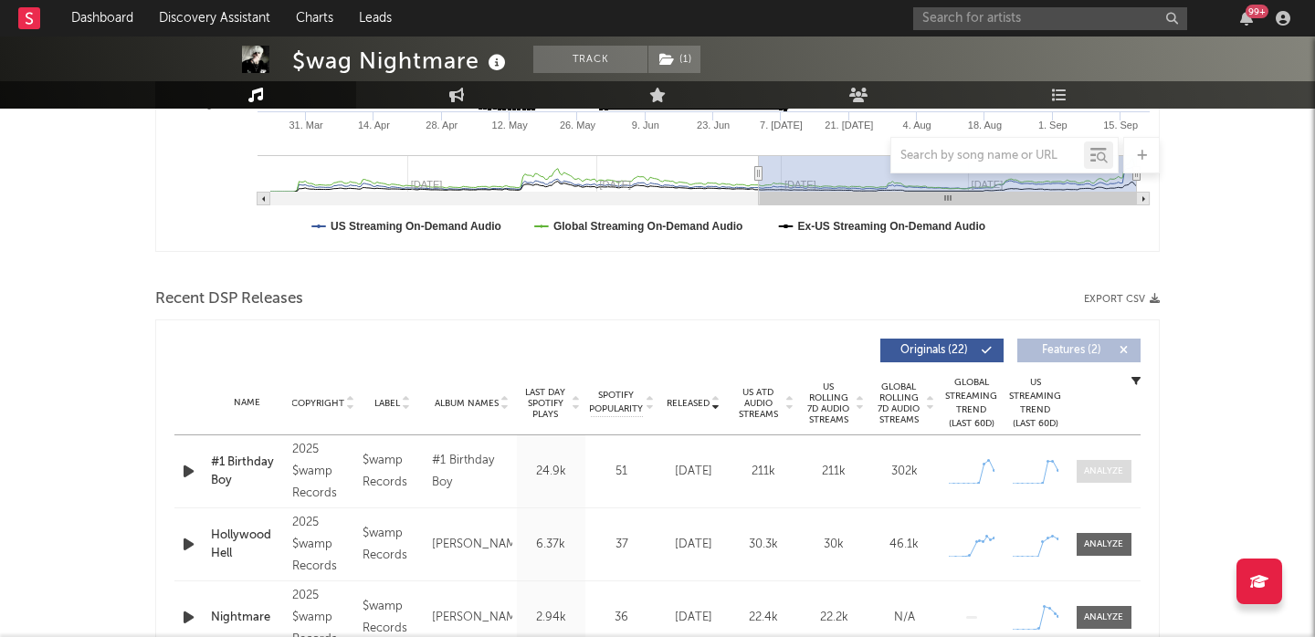
click at [1095, 463] on span at bounding box center [1104, 471] width 55 height 23
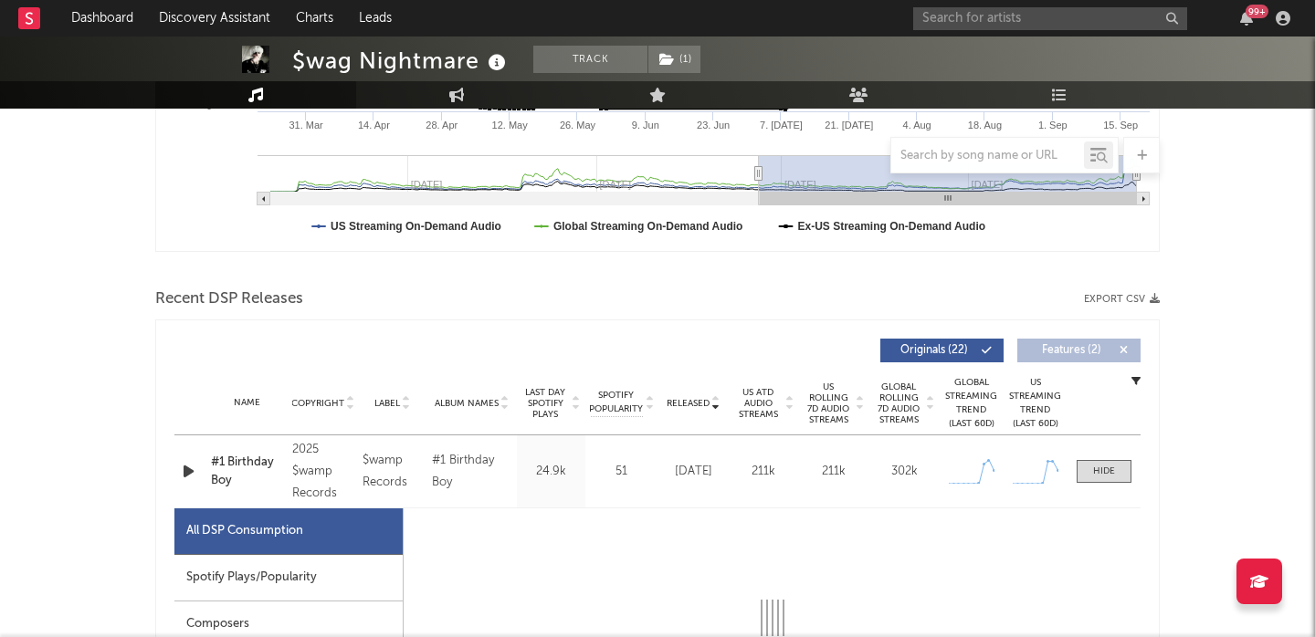
select select "1w"
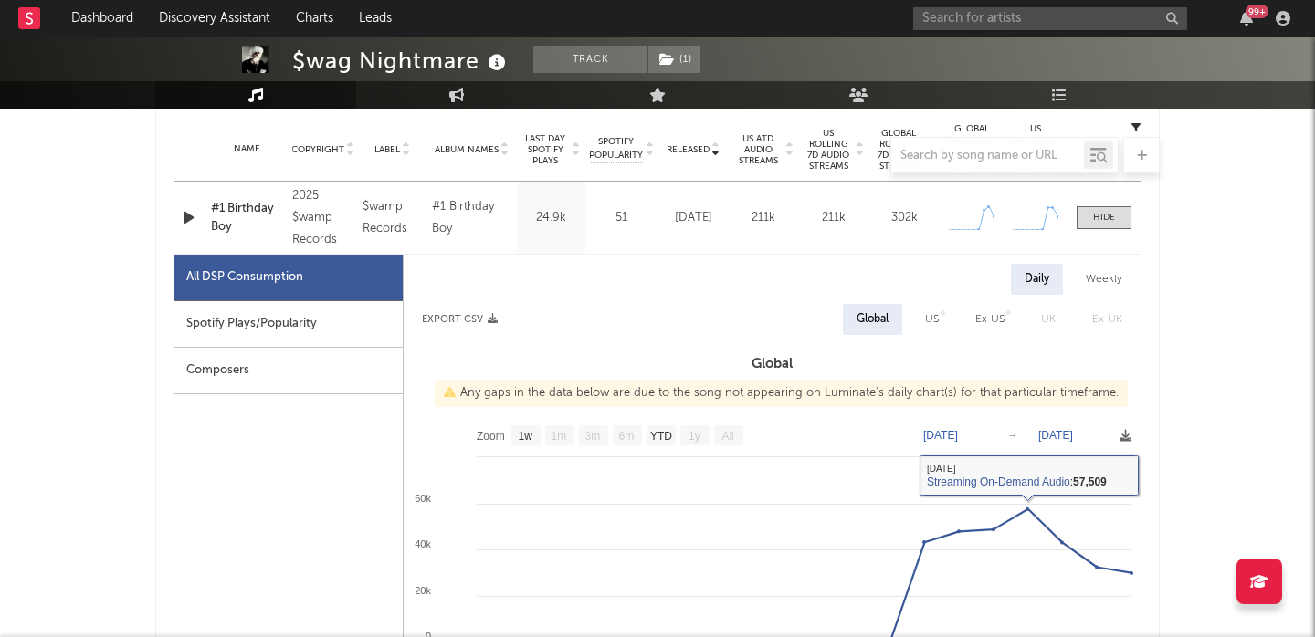
click at [902, 326] on div "Global" at bounding box center [872, 319] width 59 height 31
click at [933, 326] on div "US" at bounding box center [932, 320] width 14 height 22
select select "1w"
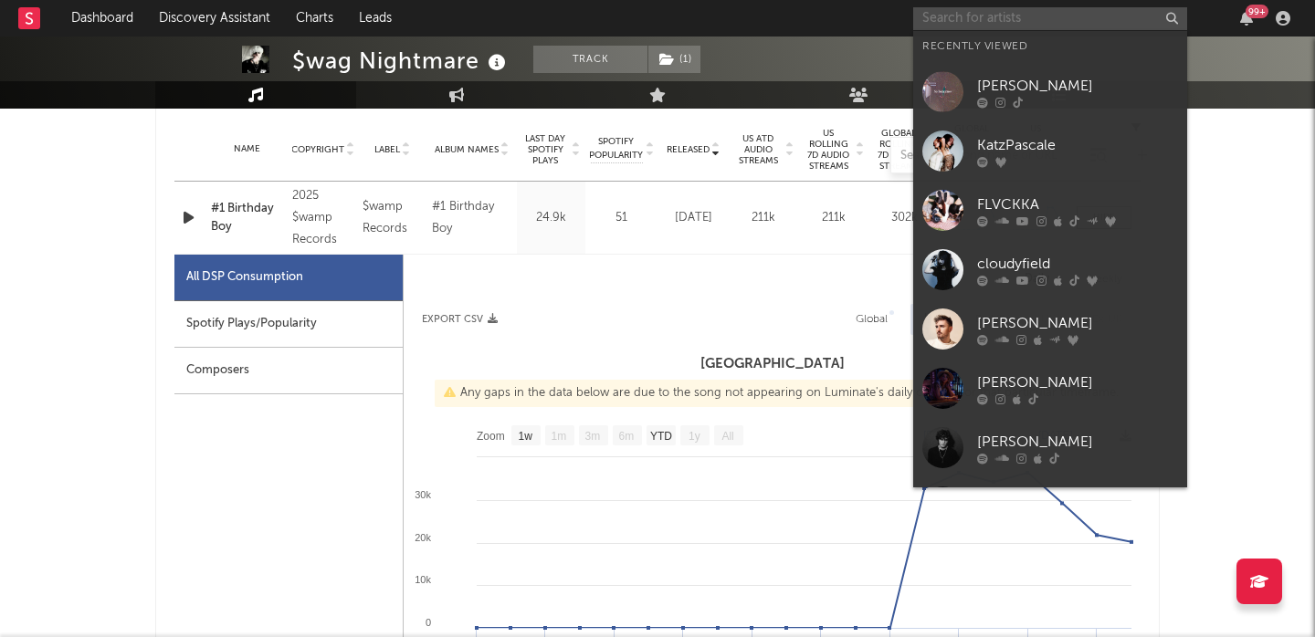
click at [976, 16] on input "text" at bounding box center [1050, 18] width 274 height 23
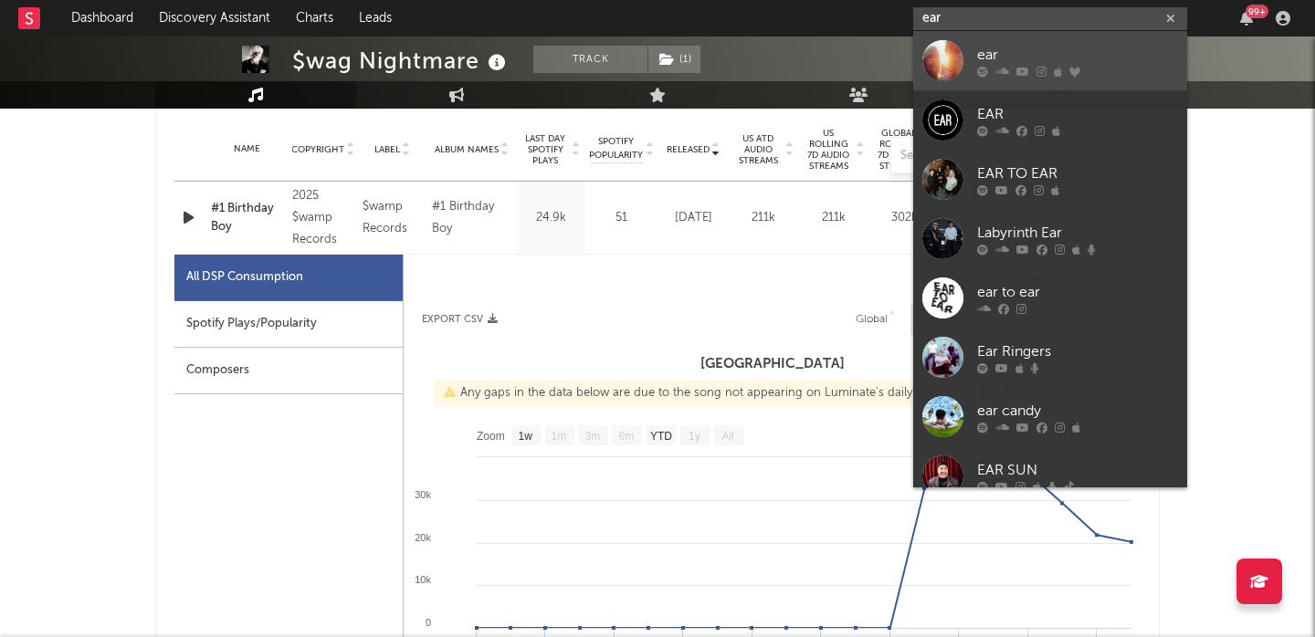
type input "ear"
click at [1087, 57] on div "ear" at bounding box center [1077, 55] width 201 height 22
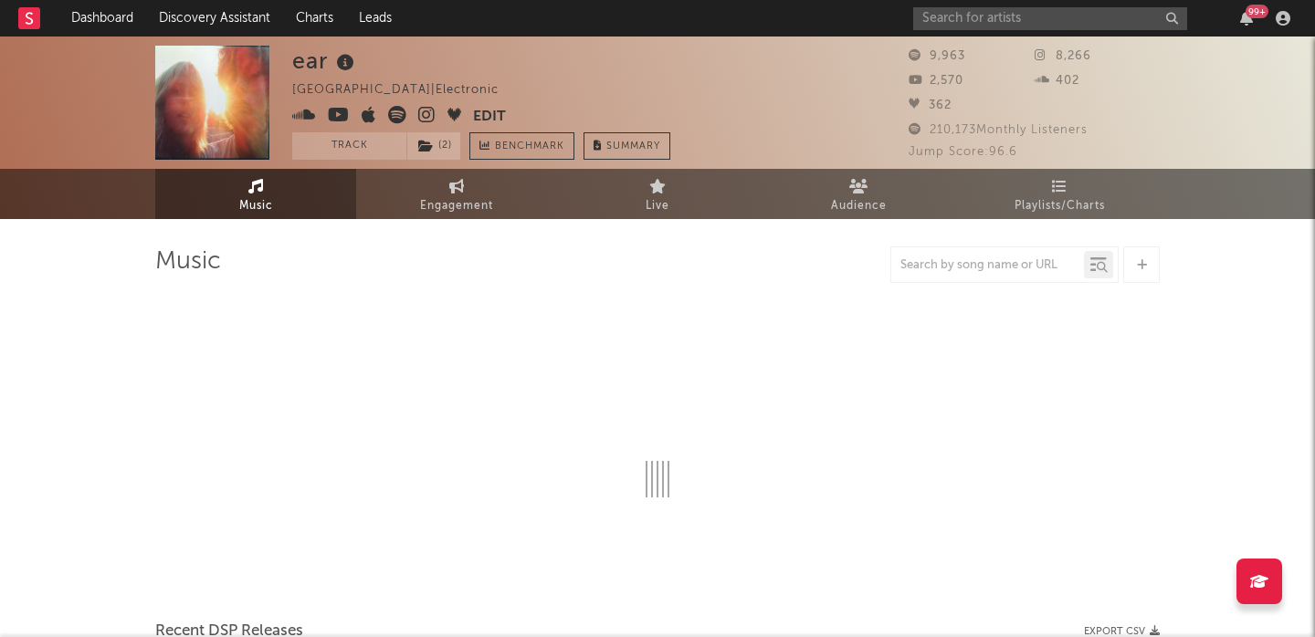
select select "1w"
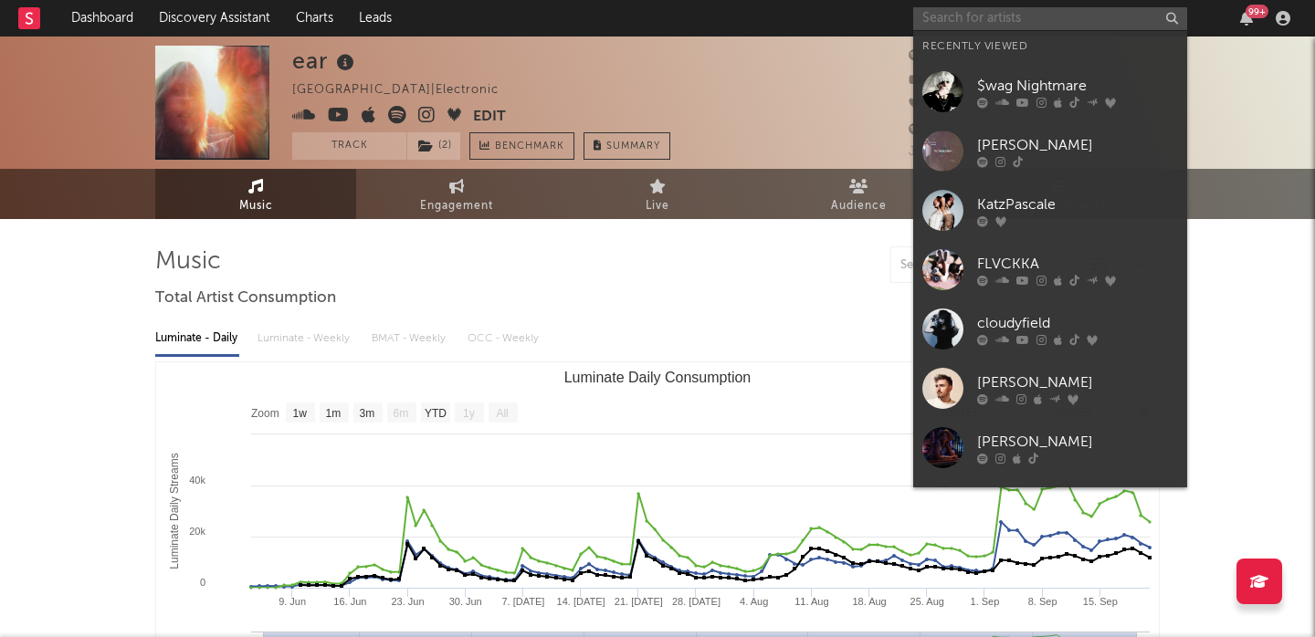
click at [944, 19] on input "text" at bounding box center [1050, 18] width 274 height 23
paste input "Ryael"
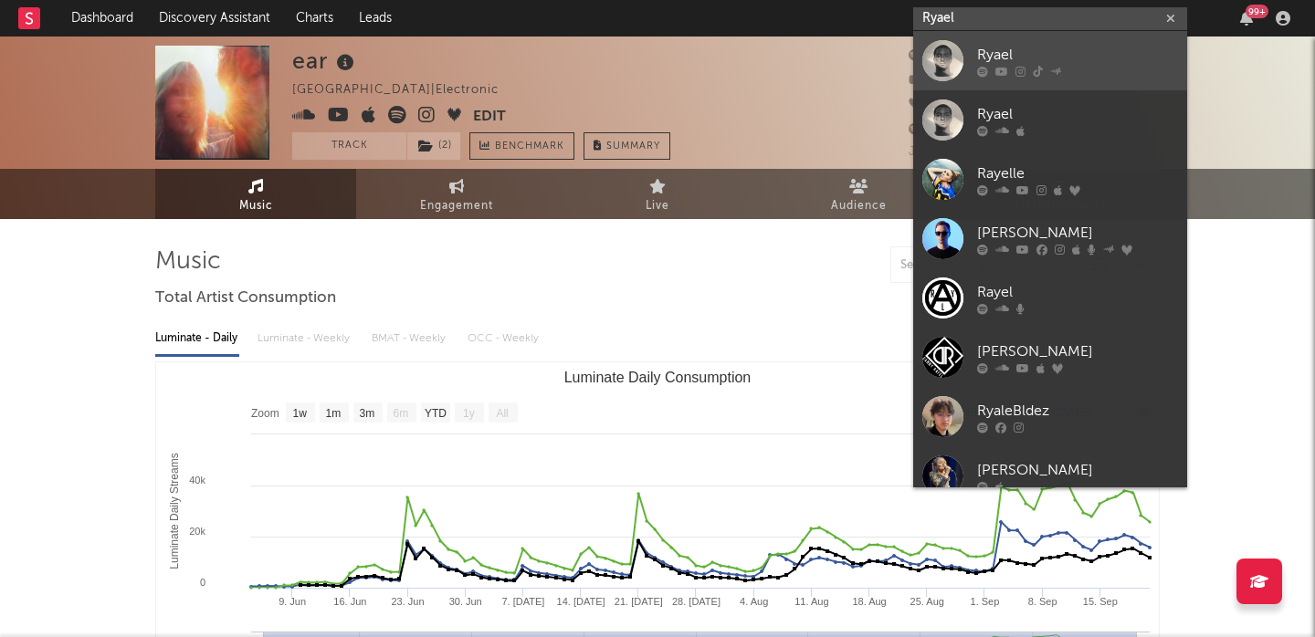
type input "Ryael"
click at [1031, 51] on div "Ryael" at bounding box center [1077, 55] width 201 height 22
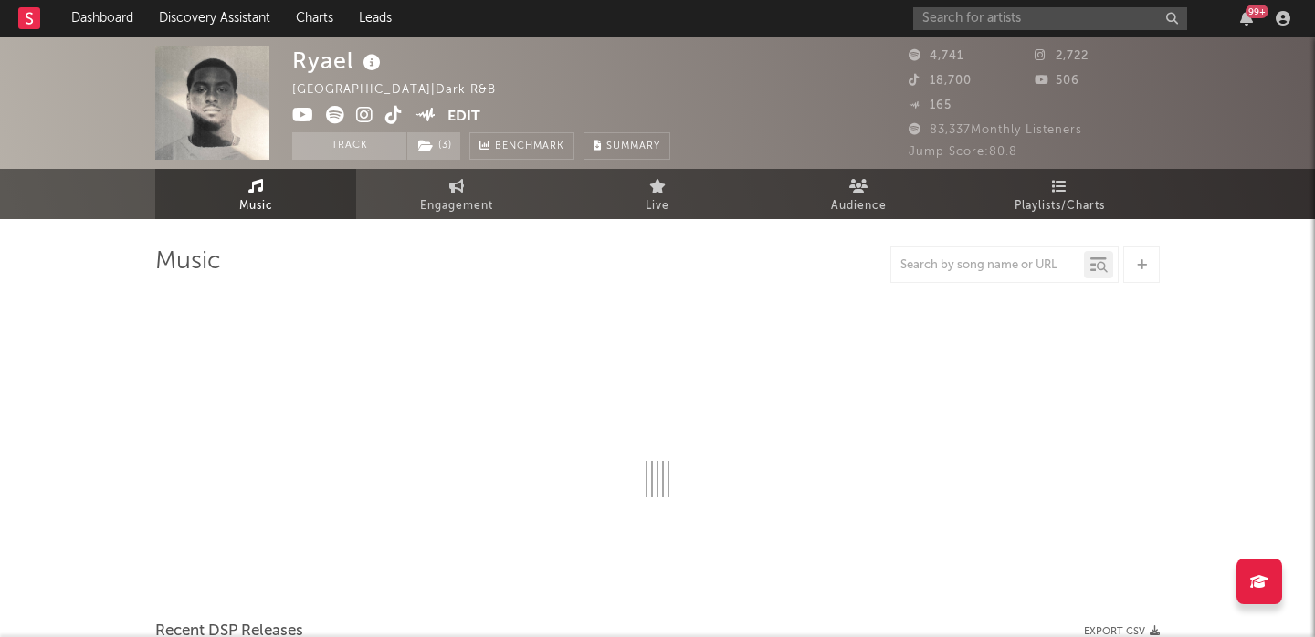
select select "1w"
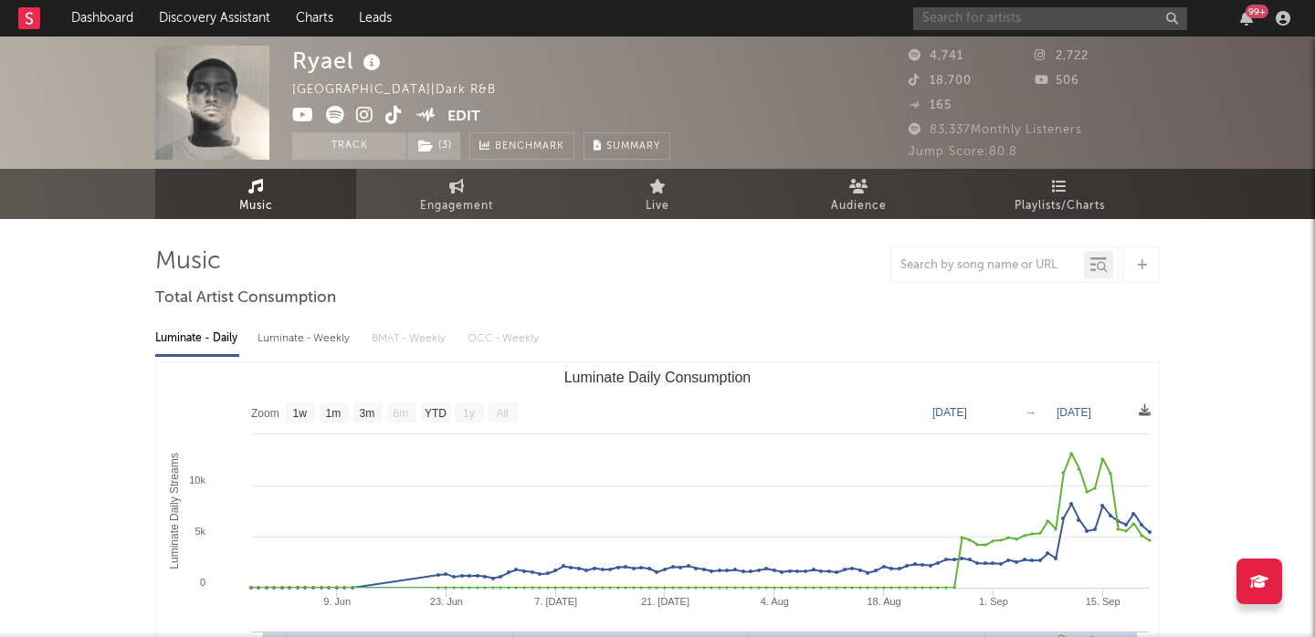
click at [954, 7] on input "text" at bounding box center [1050, 18] width 274 height 23
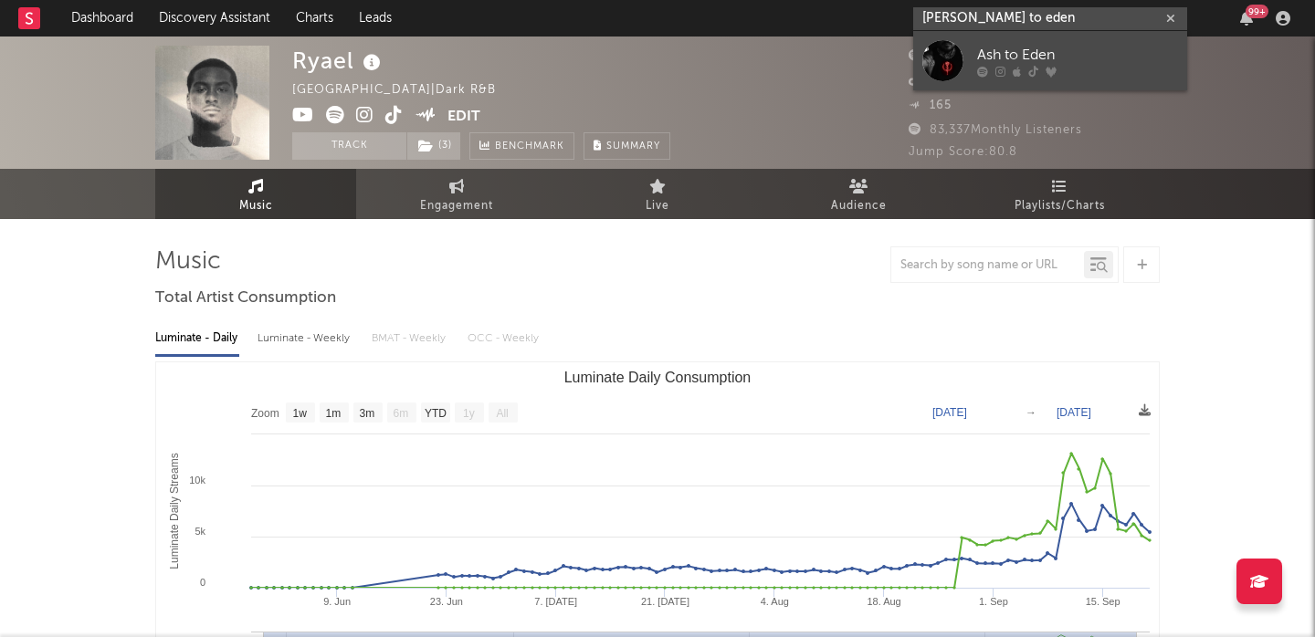
type input "ashe to eden"
click at [1034, 58] on div "Ash to Eden" at bounding box center [1077, 55] width 201 height 22
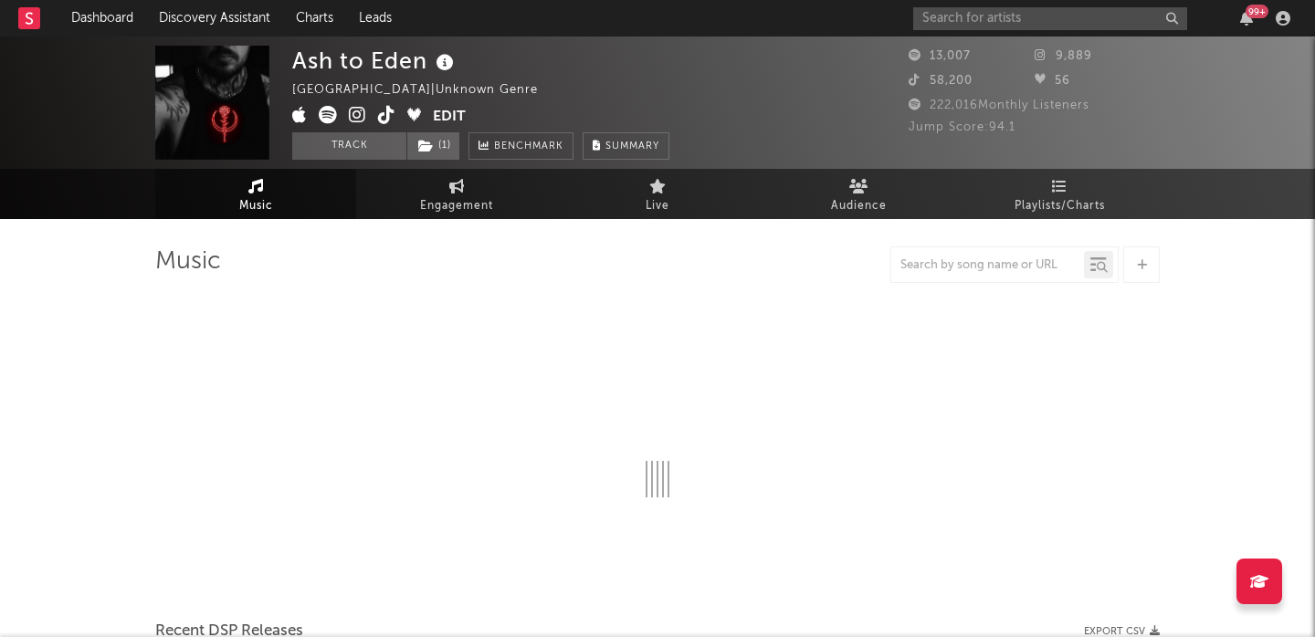
select select "1w"
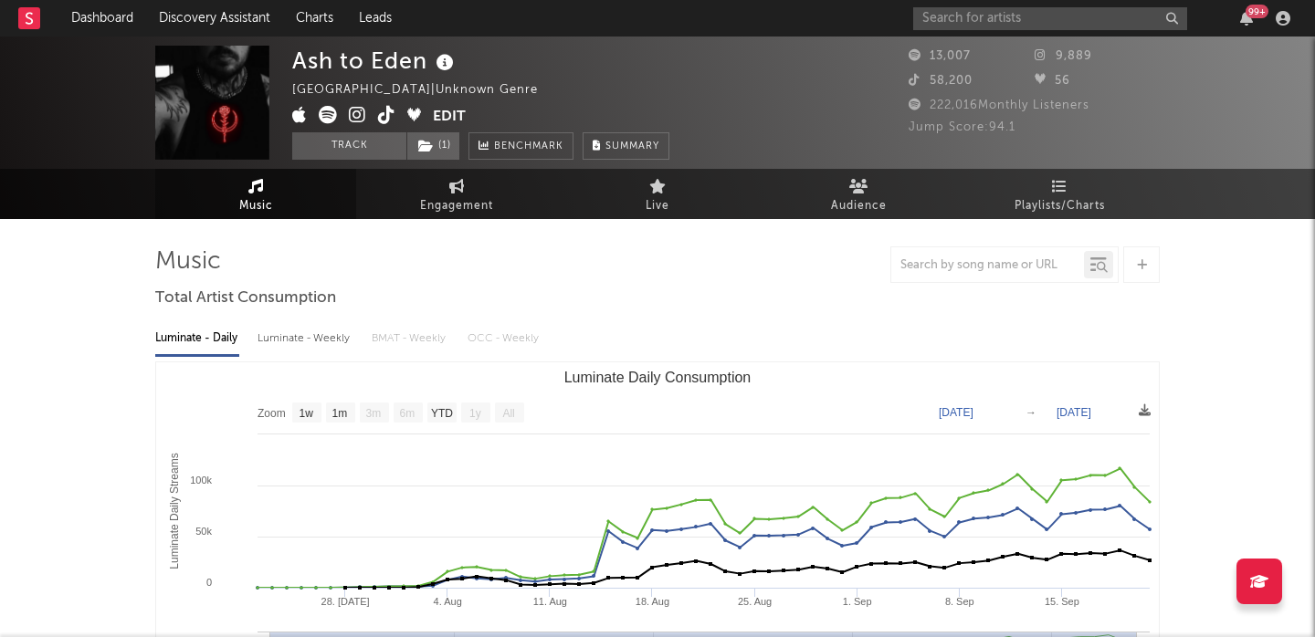
click at [328, 339] on div "Luminate - Weekly" at bounding box center [305, 338] width 96 height 31
select select "1w"
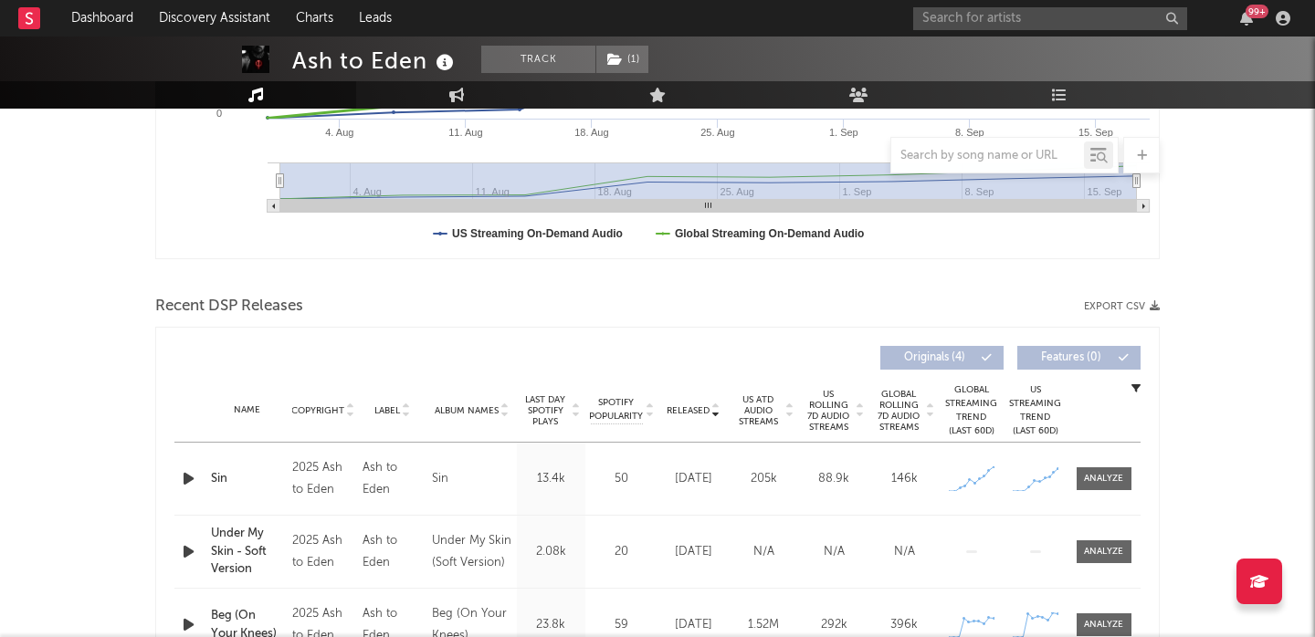
scroll to position [589, 0]
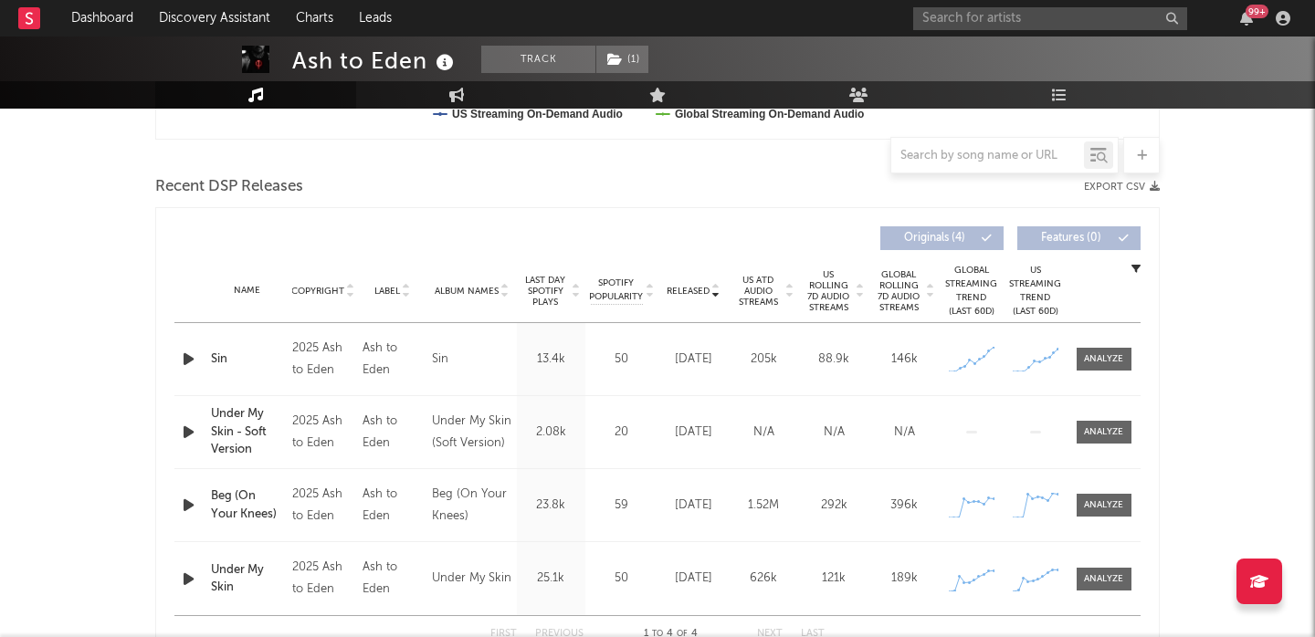
click at [832, 289] on span "US Rolling 7D Audio Streams" at bounding box center [829, 291] width 50 height 44
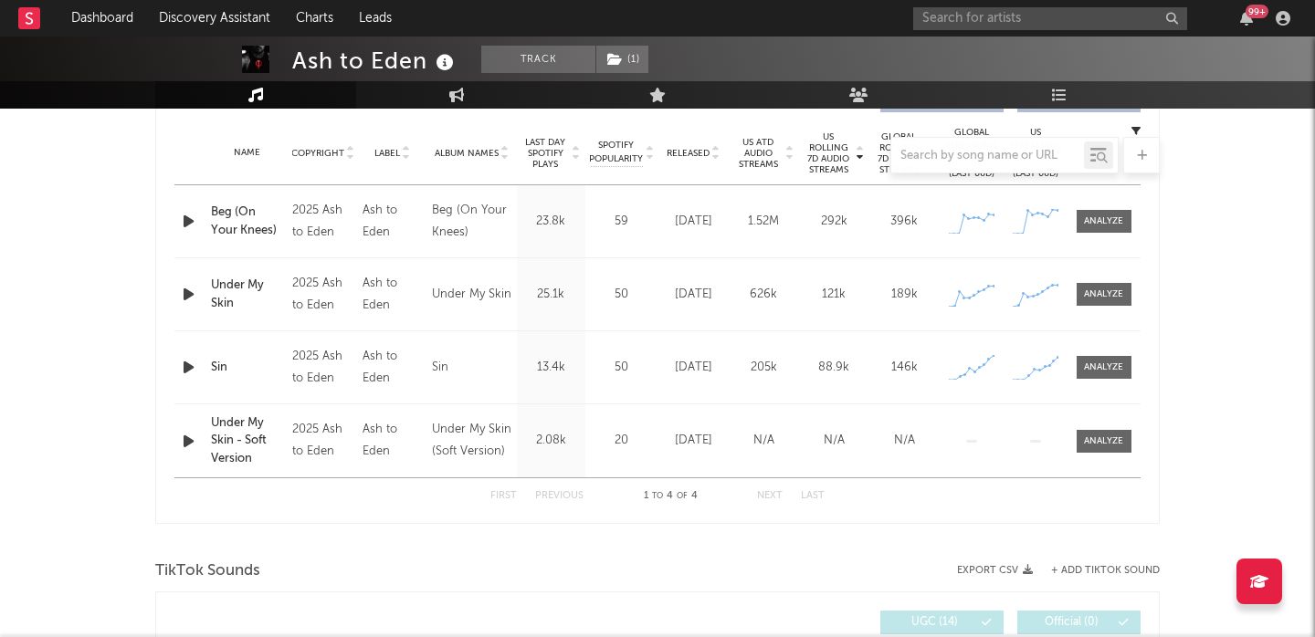
scroll to position [1059, 0]
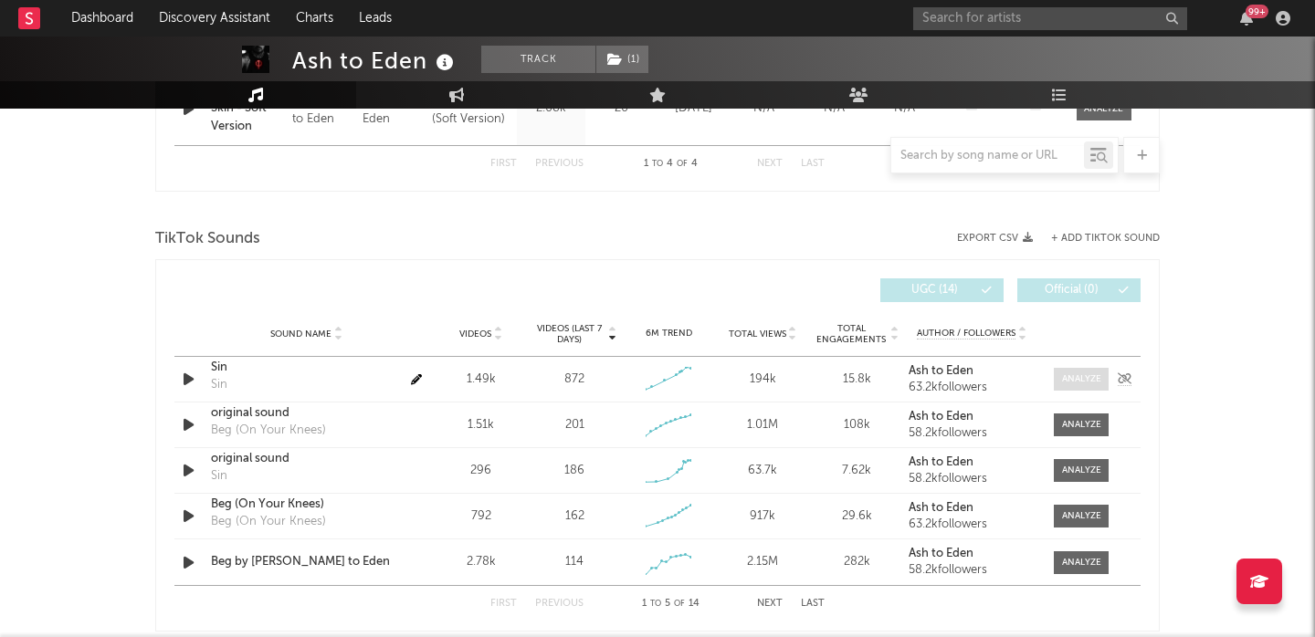
click at [1074, 381] on div at bounding box center [1081, 380] width 39 height 14
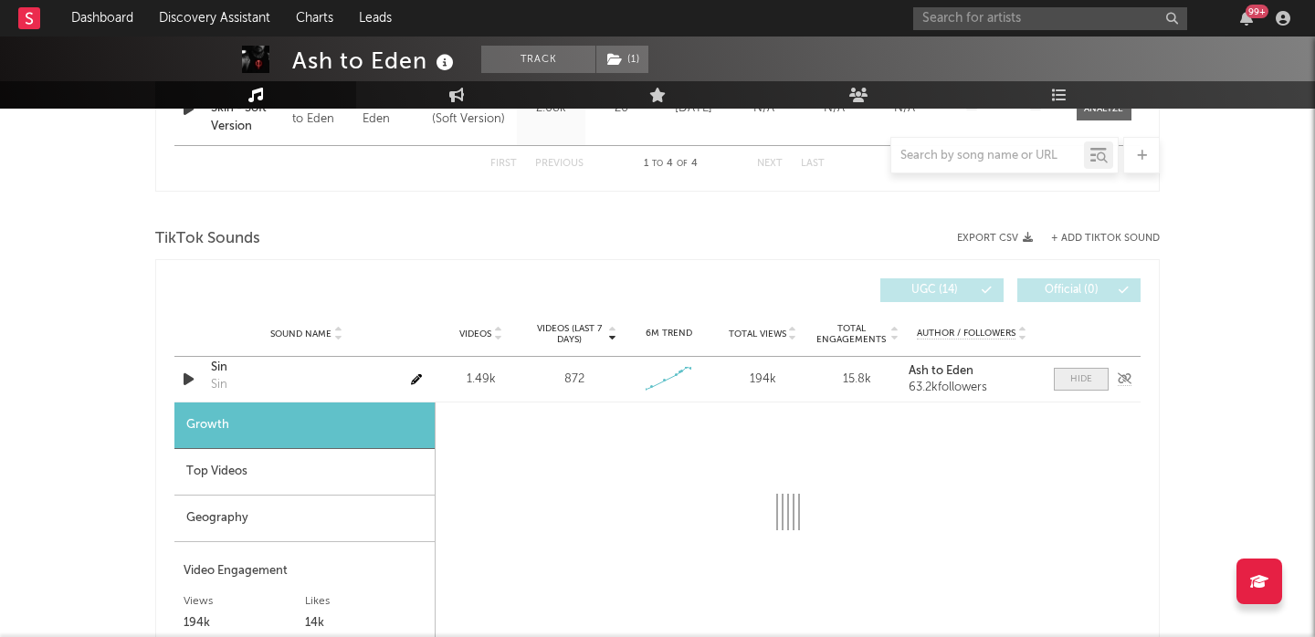
select select "1w"
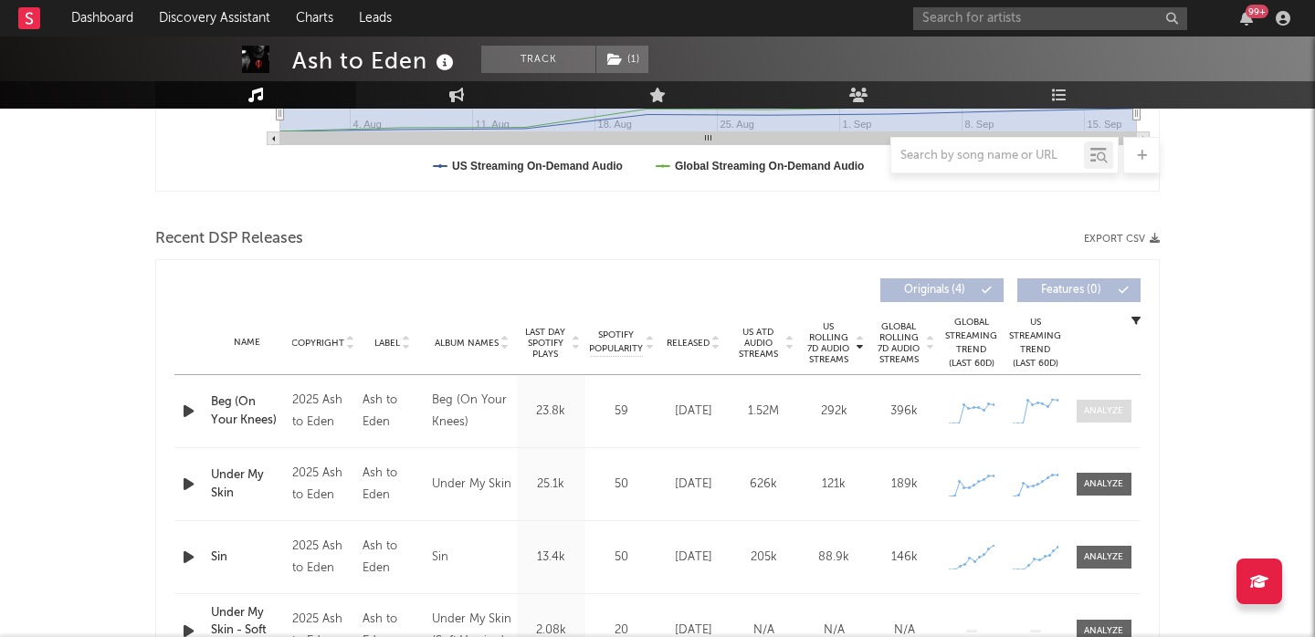
click at [1104, 401] on span at bounding box center [1104, 411] width 55 height 23
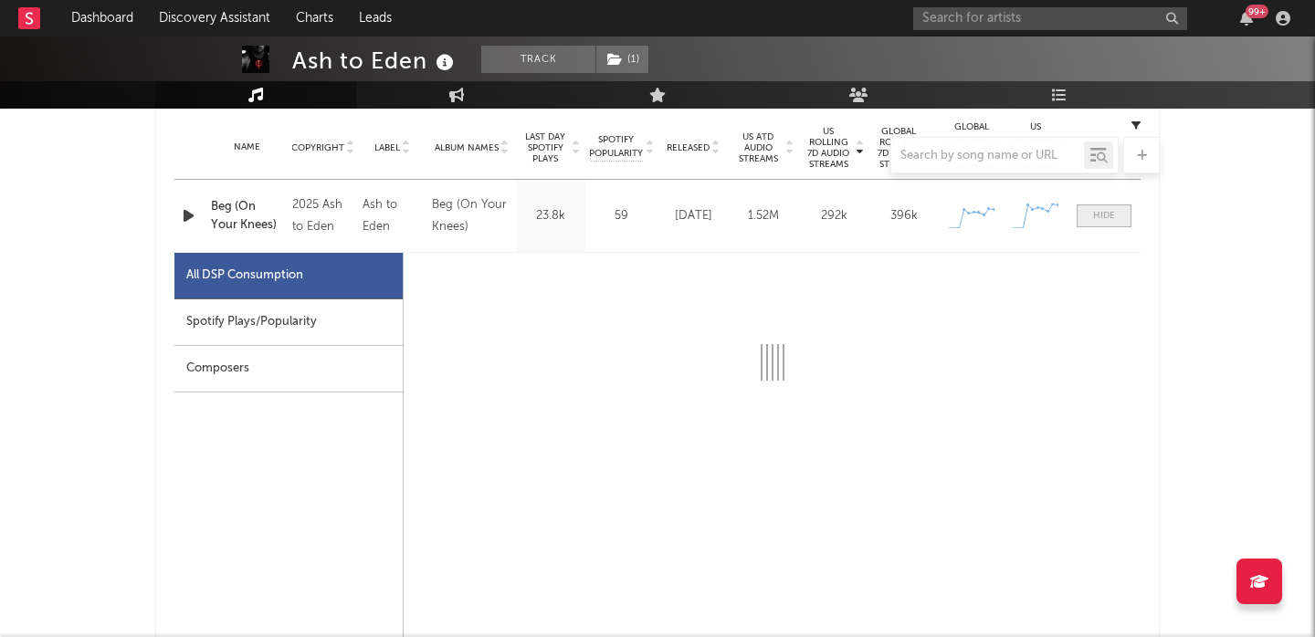
scroll to position [766, 0]
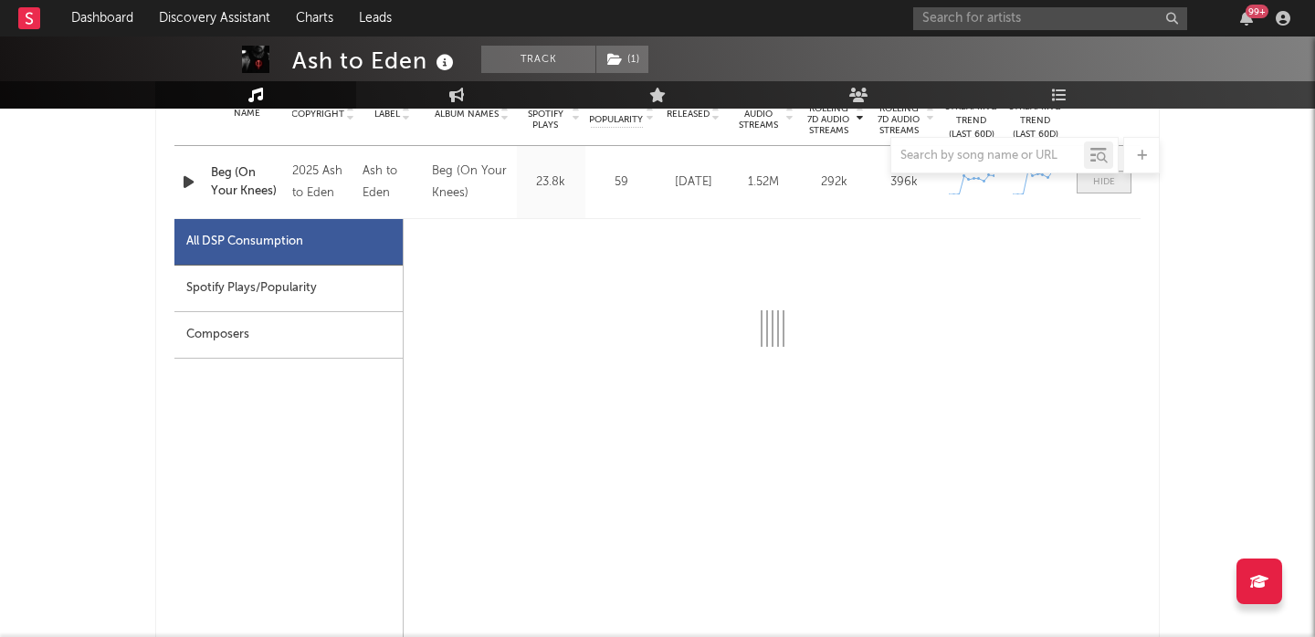
select select "1w"
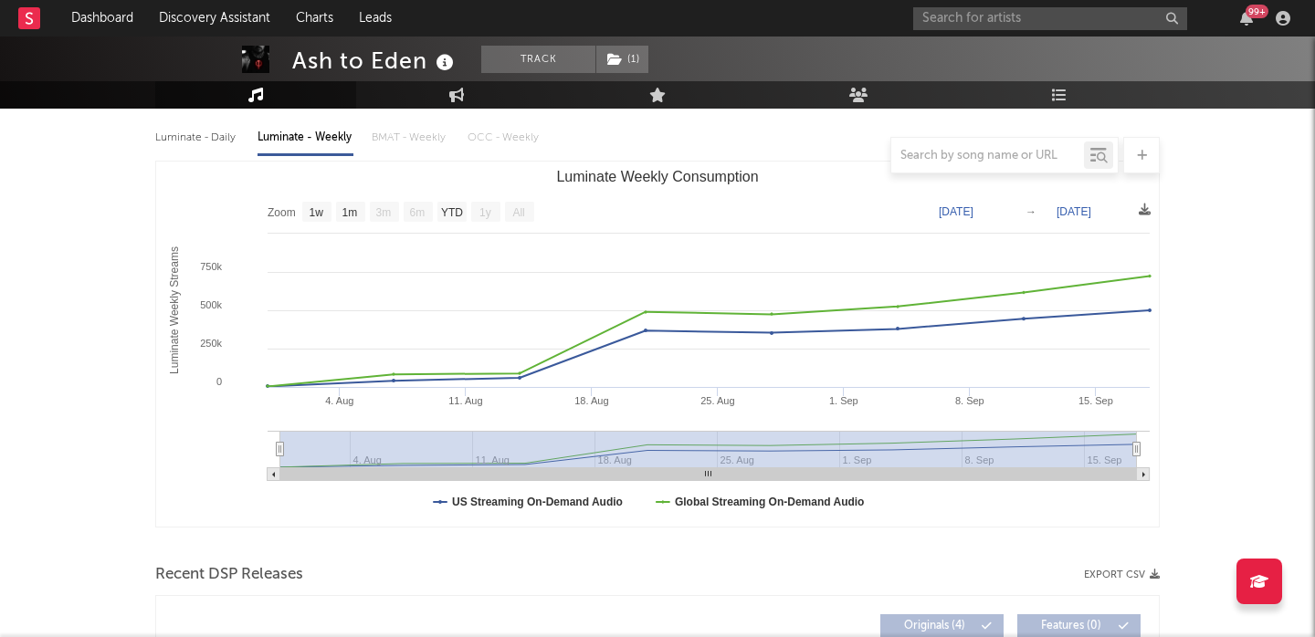
scroll to position [27, 0]
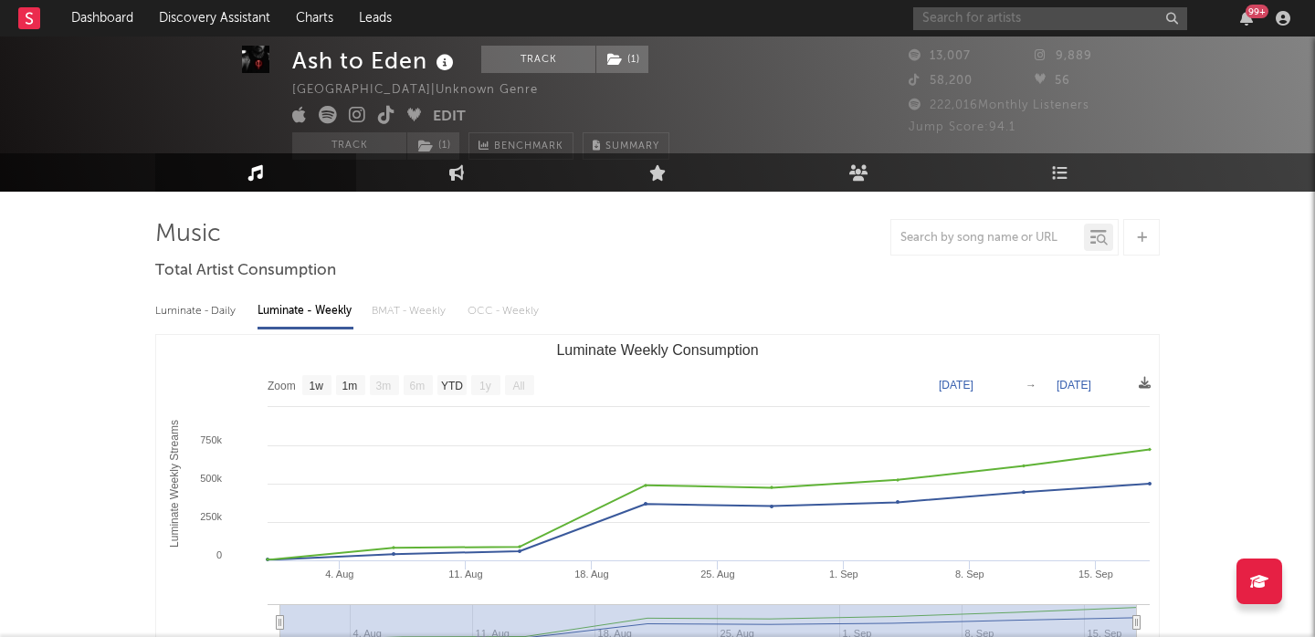
click at [996, 16] on input "text" at bounding box center [1050, 18] width 274 height 23
paste input "Zleepyfred"
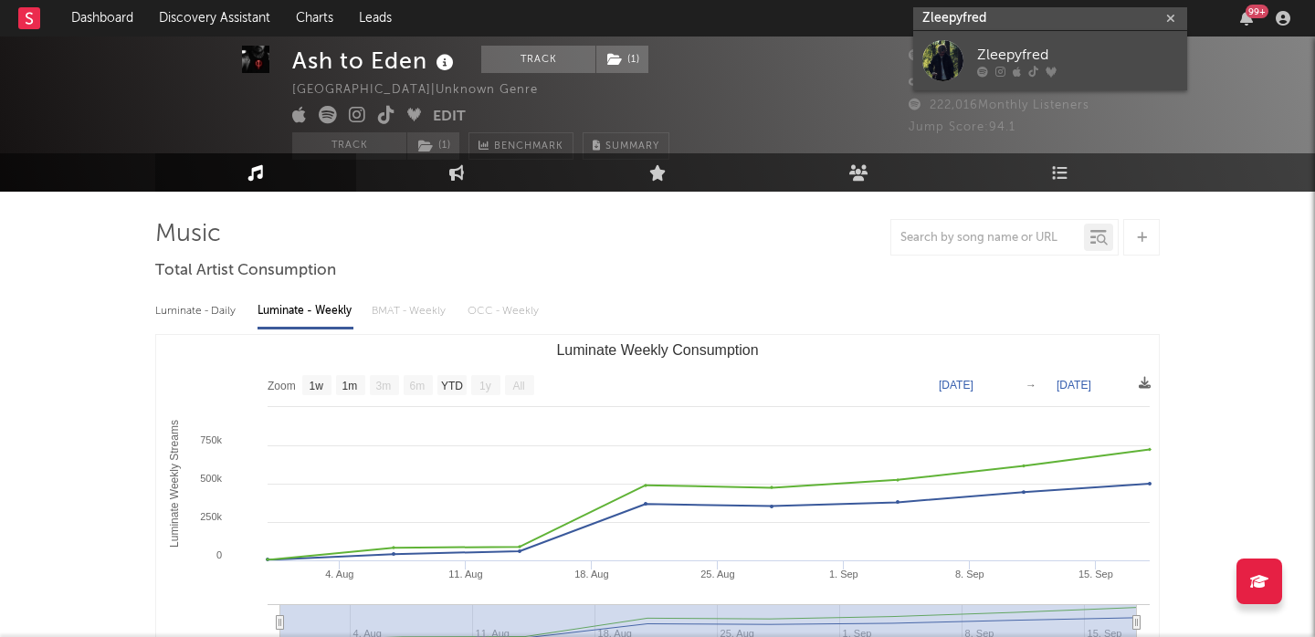
type input "Zleepyfred"
click at [1091, 48] on div "Zleepyfred" at bounding box center [1077, 55] width 201 height 22
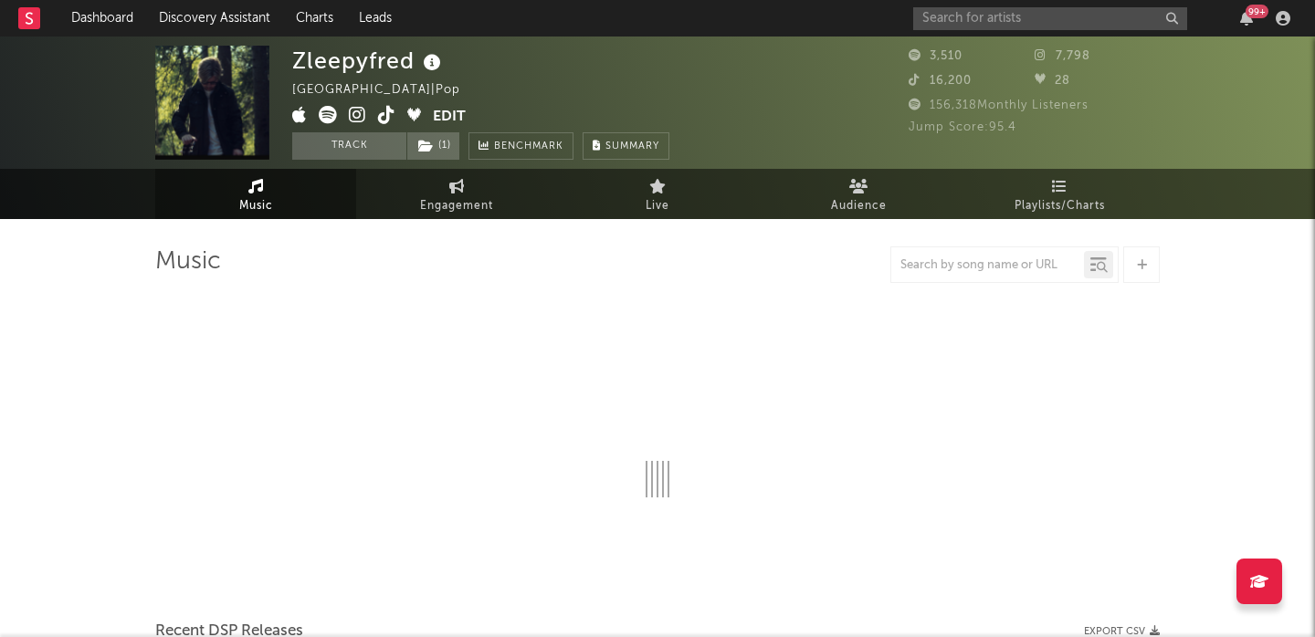
select select "6m"
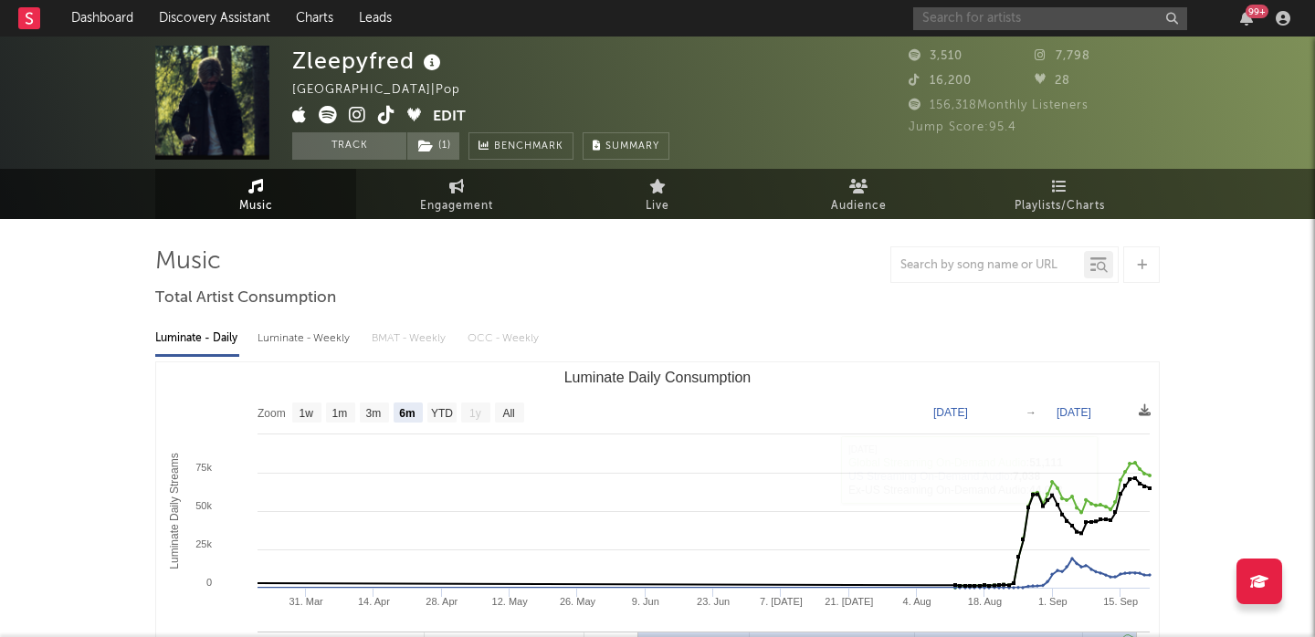
click at [996, 15] on input "text" at bounding box center [1050, 18] width 274 height 23
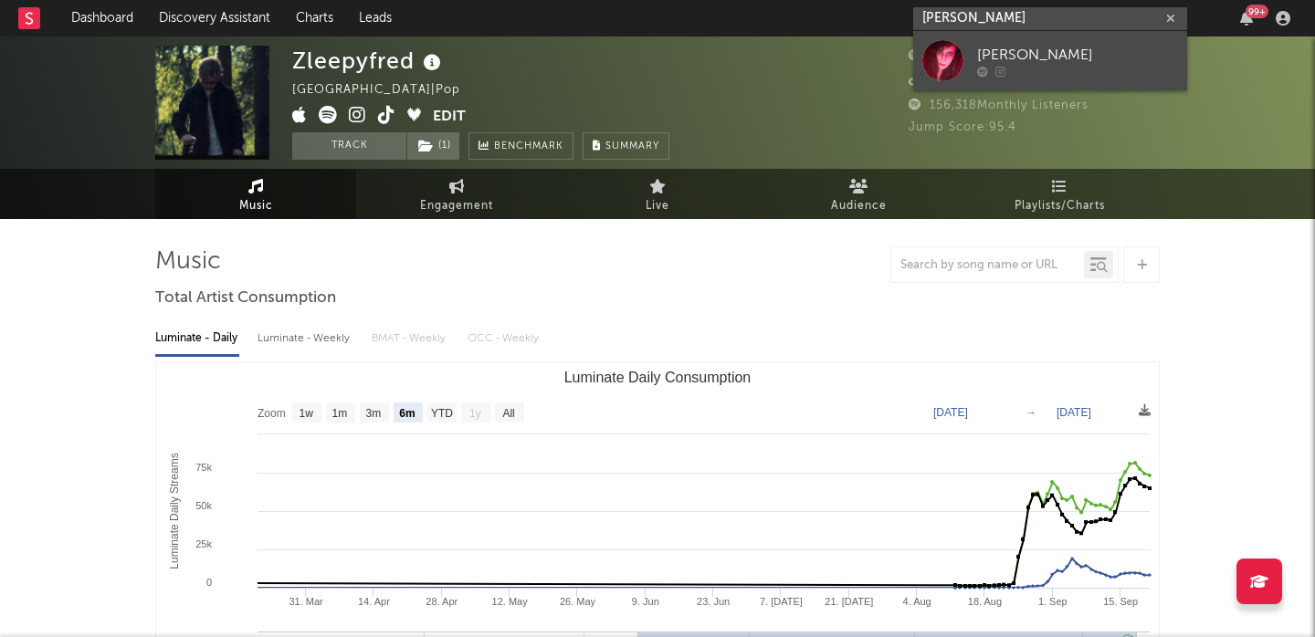
type input "dev mccall"
click at [1098, 66] on div at bounding box center [1077, 71] width 201 height 11
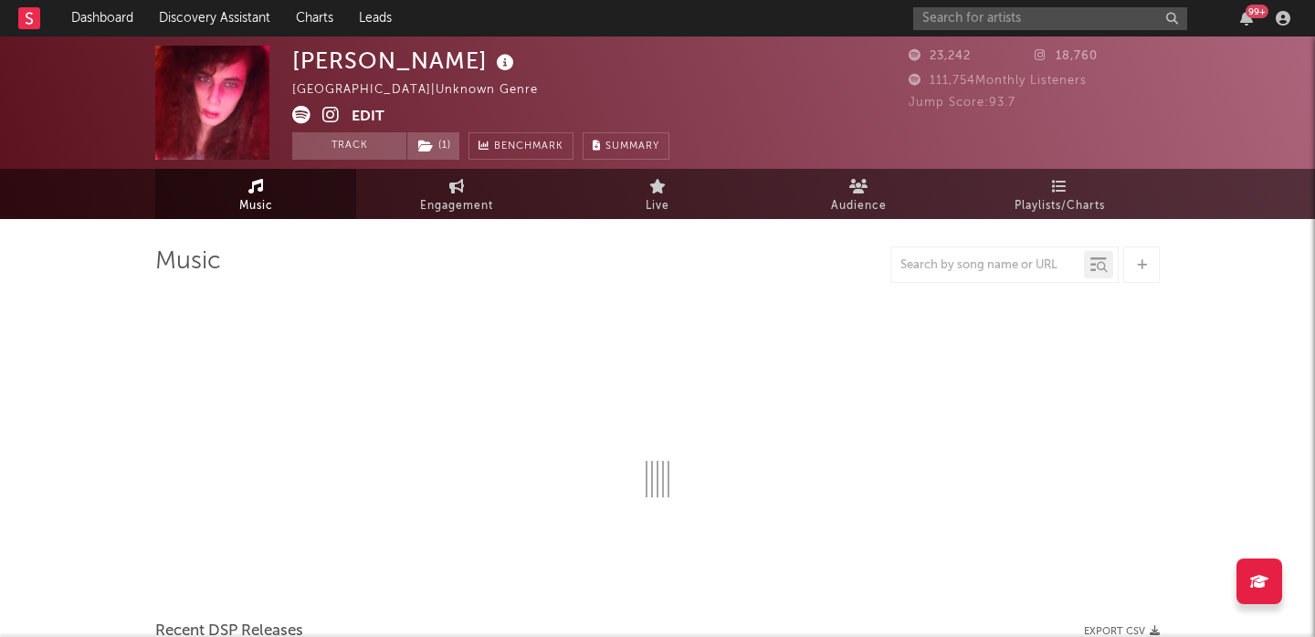
select select "1w"
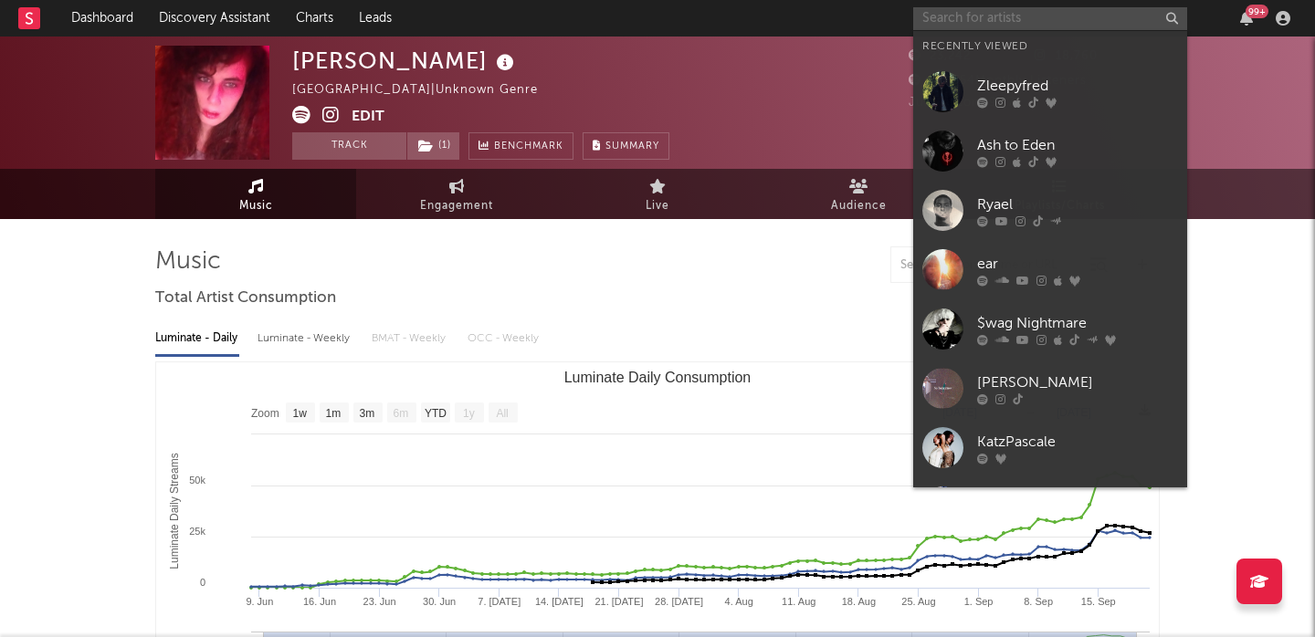
click at [947, 18] on input "text" at bounding box center [1050, 18] width 274 height 23
paste input "Grant Stellar"
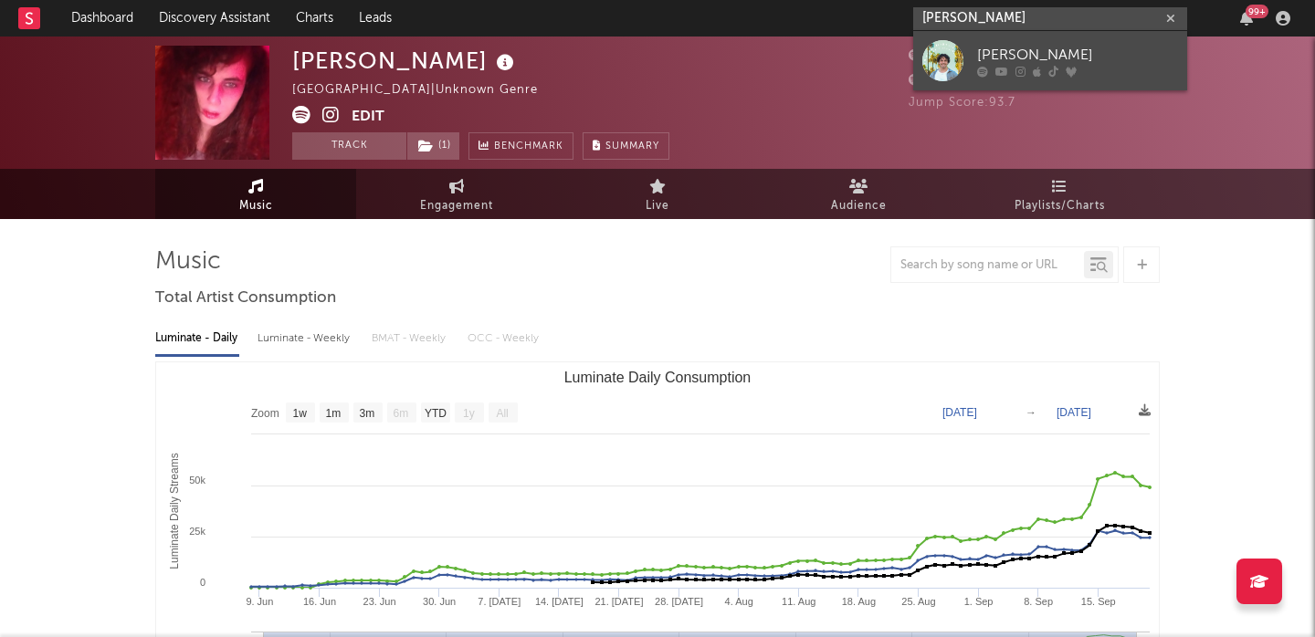
type input "Grant Stellar"
click at [1003, 47] on div "Grant Steller" at bounding box center [1077, 55] width 201 height 22
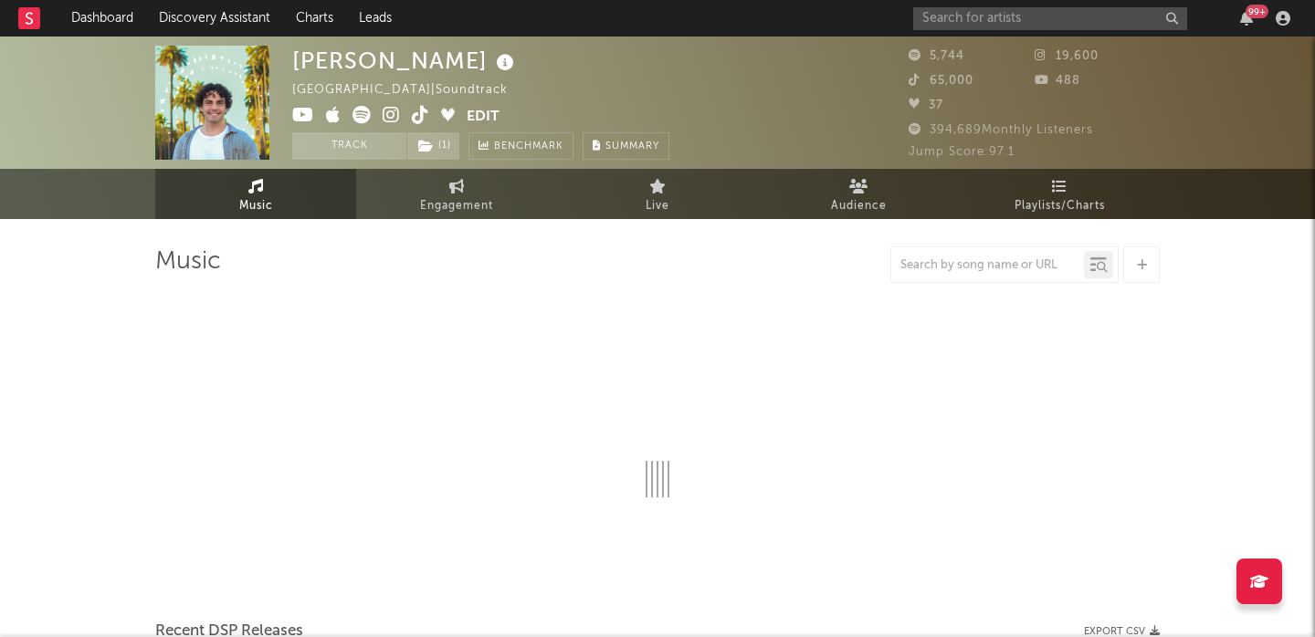
select select "1w"
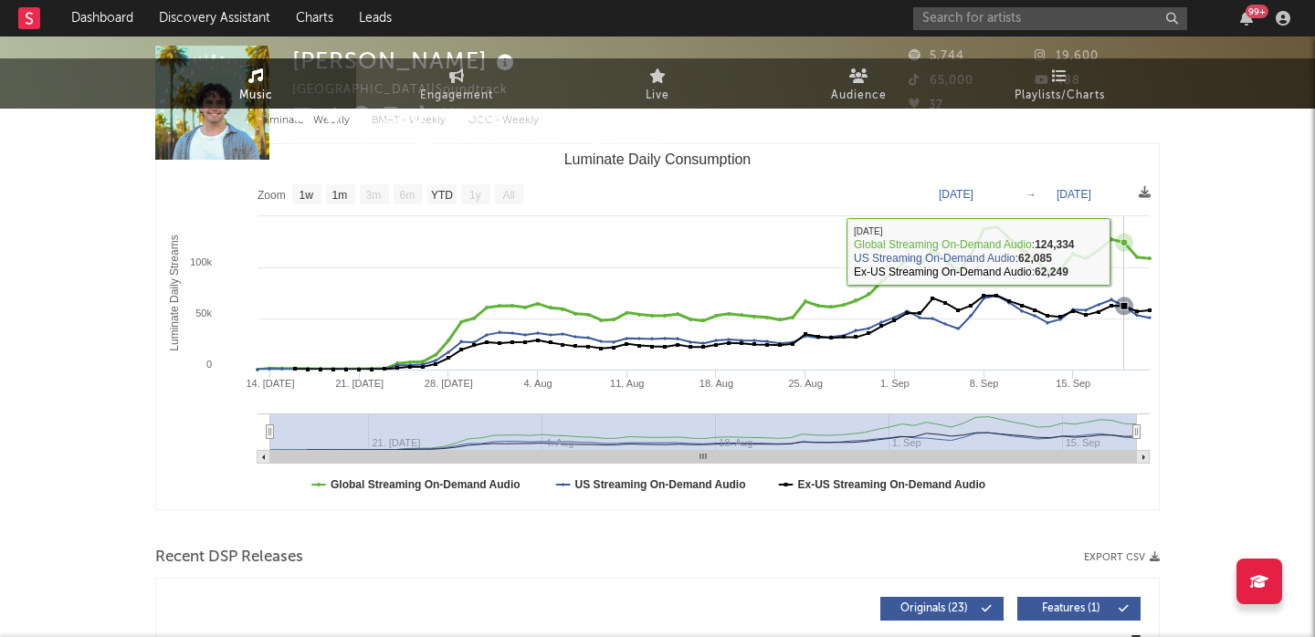
scroll to position [646, 0]
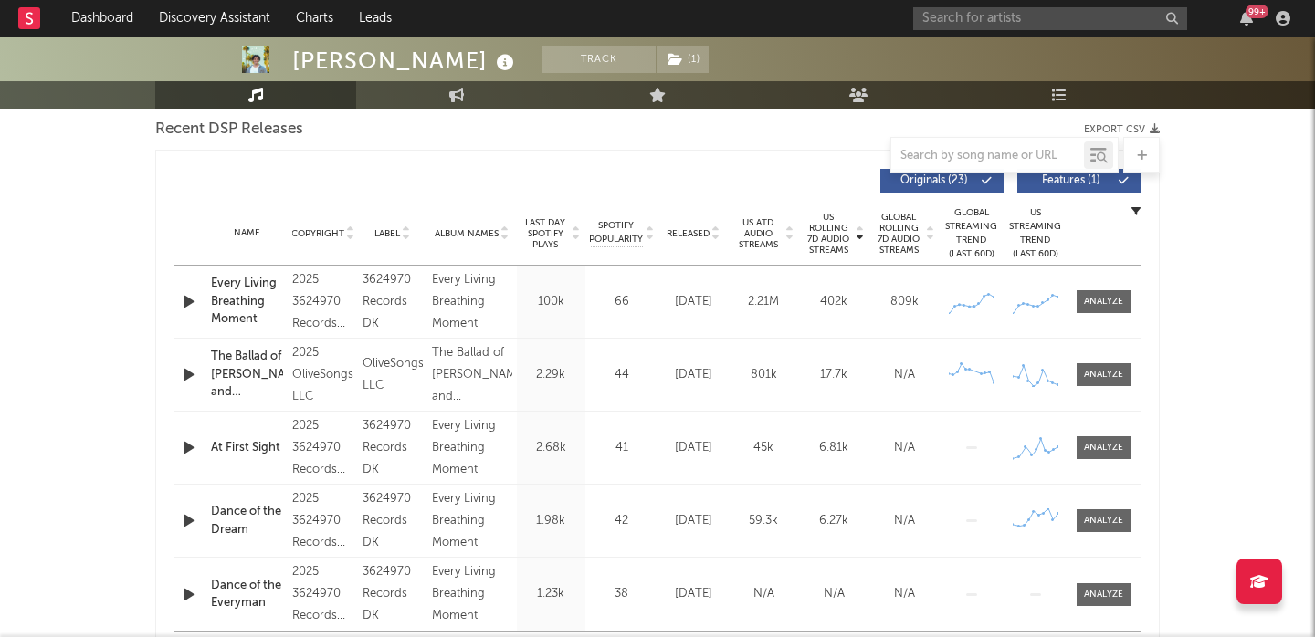
click at [1059, 187] on button "Features ( 1 )" at bounding box center [1078, 181] width 123 height 24
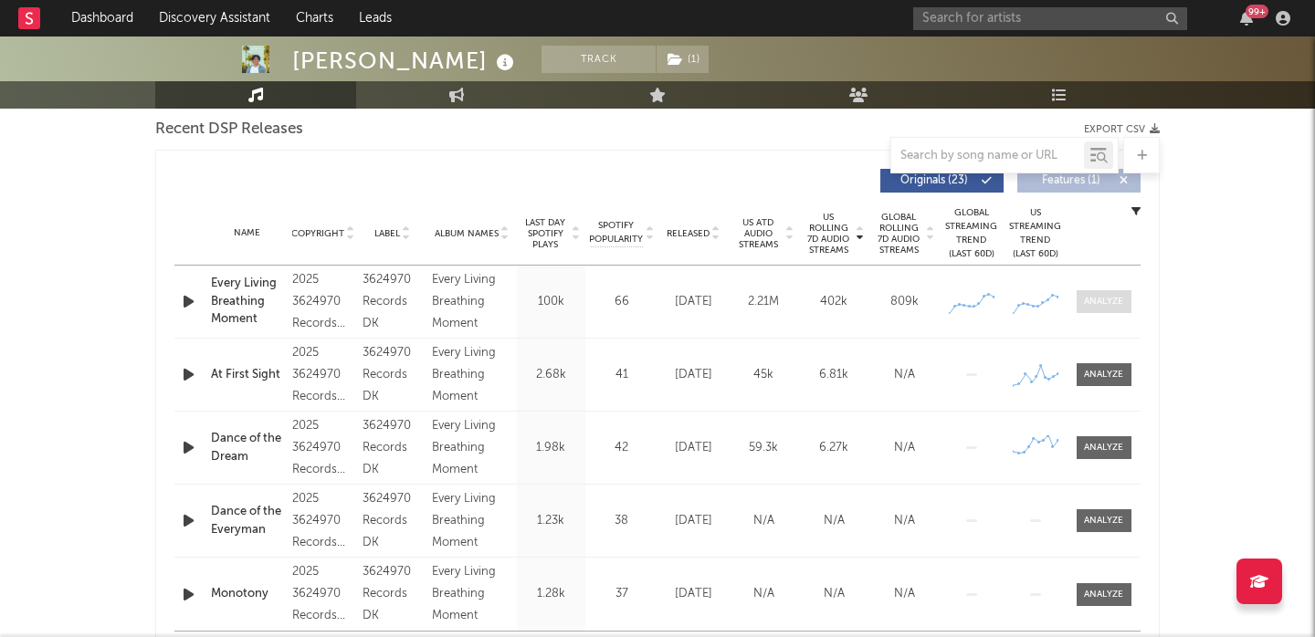
click at [1106, 295] on div at bounding box center [1103, 302] width 39 height 14
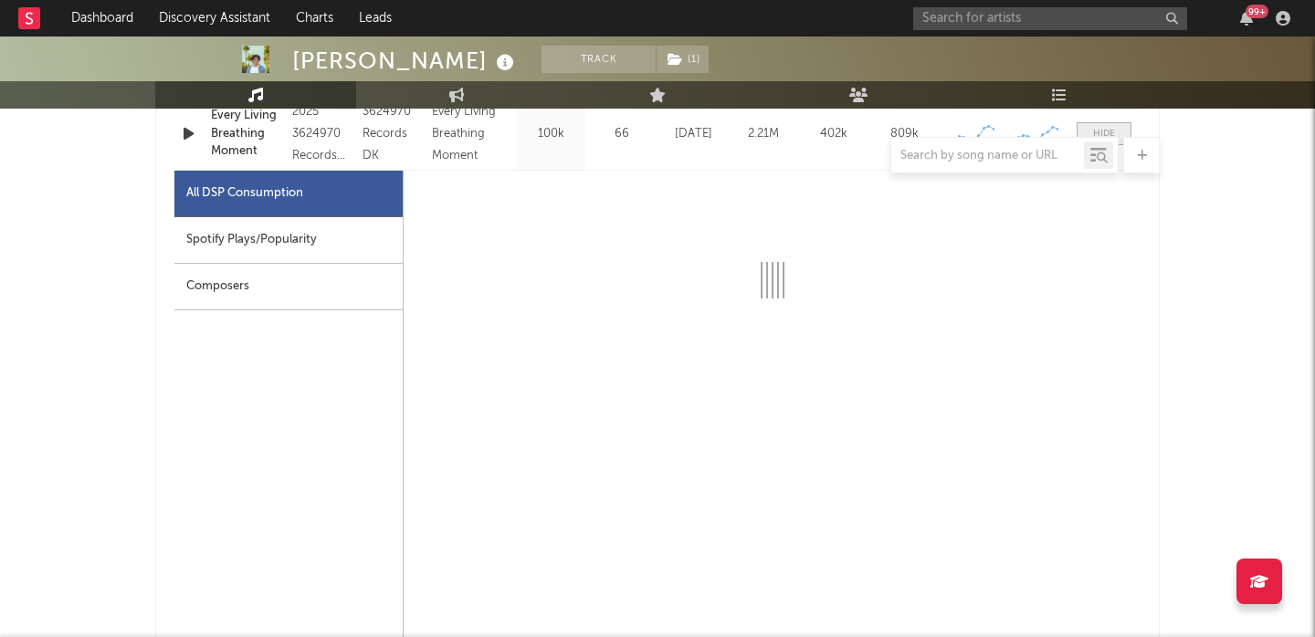
select select "1w"
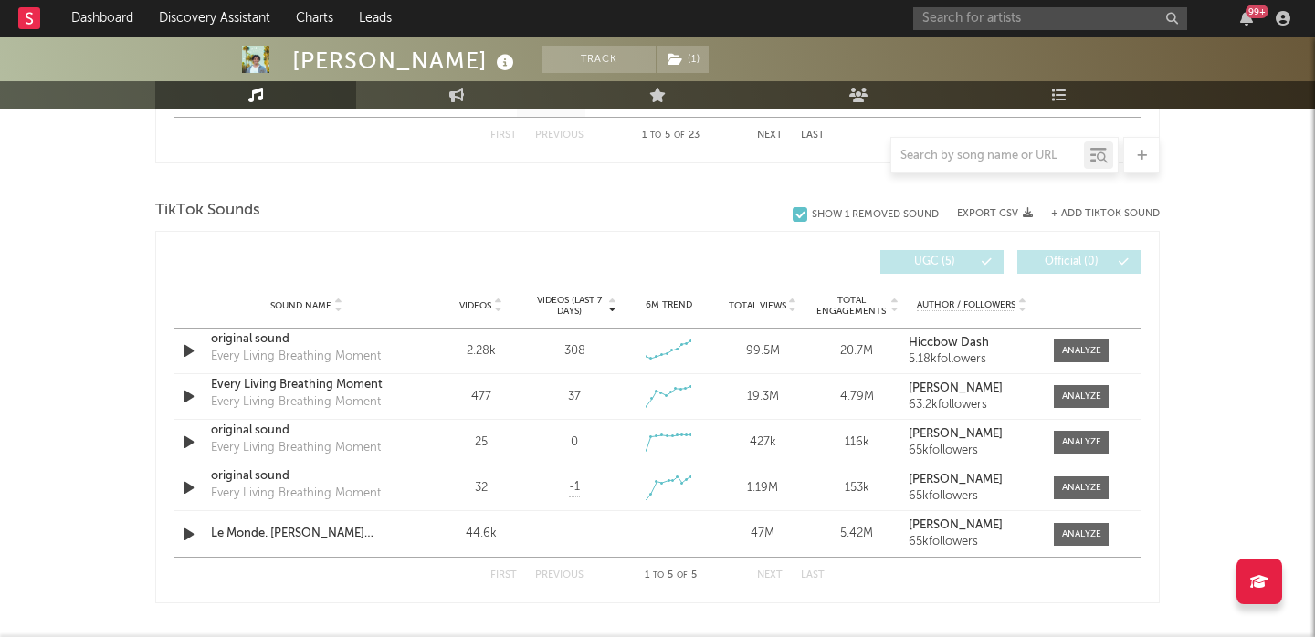
scroll to position [2039, 0]
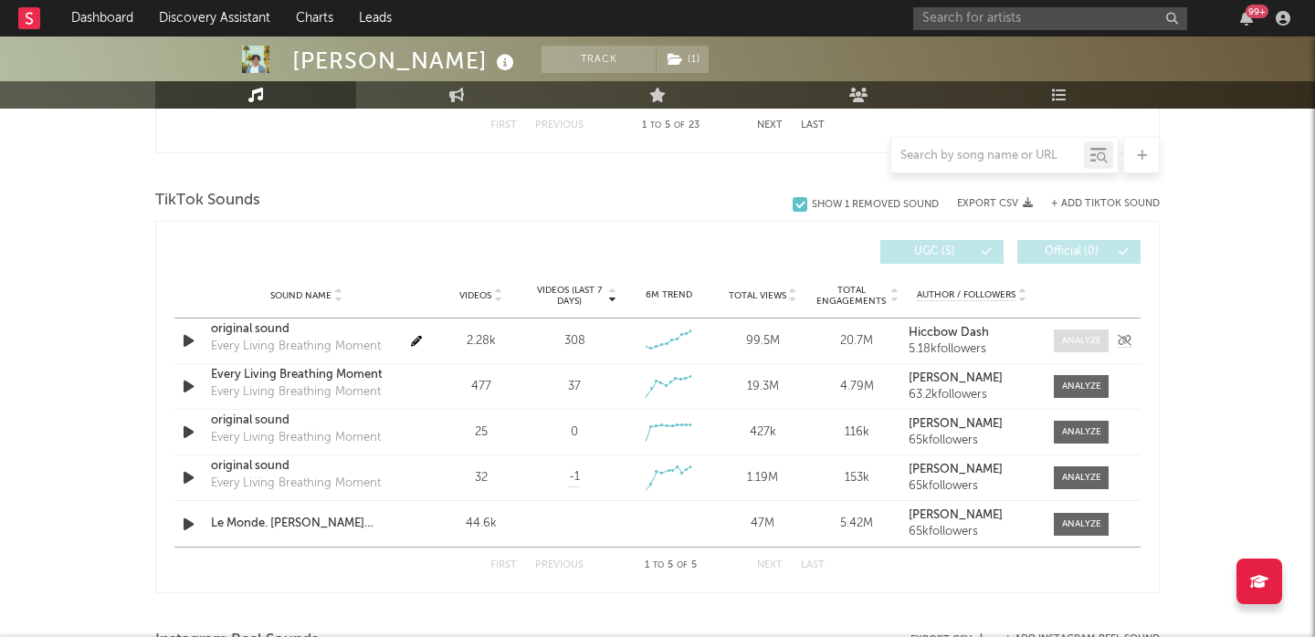
click at [1091, 334] on div at bounding box center [1081, 341] width 39 height 14
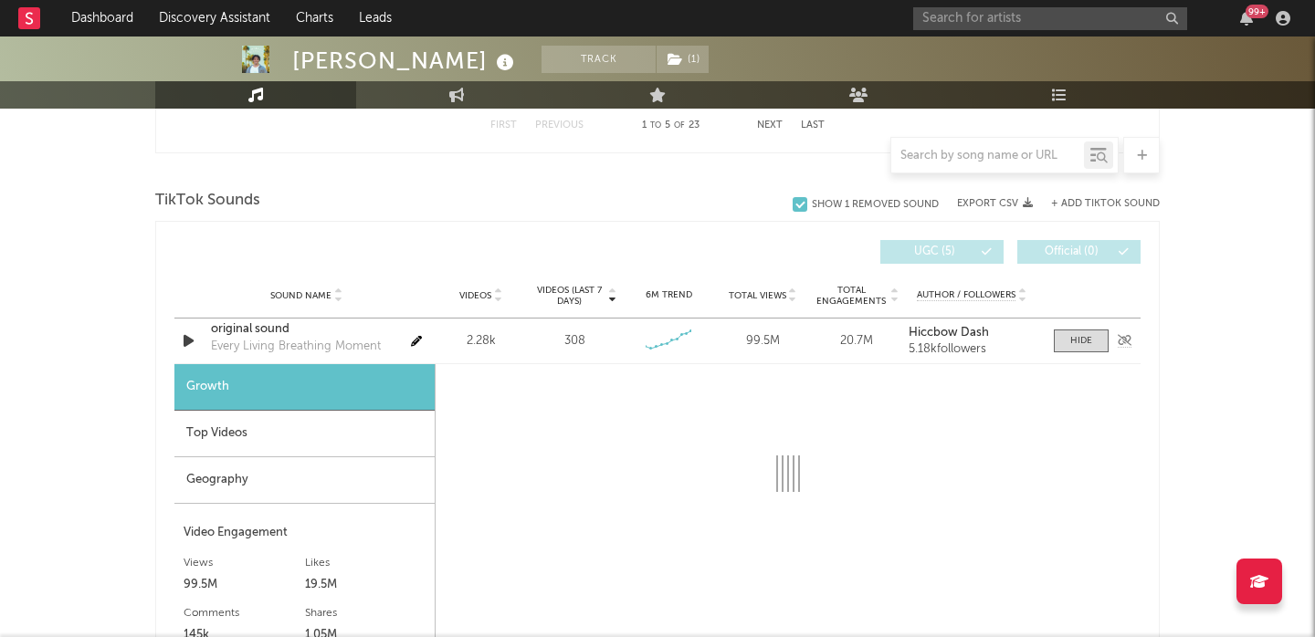
select select "1w"
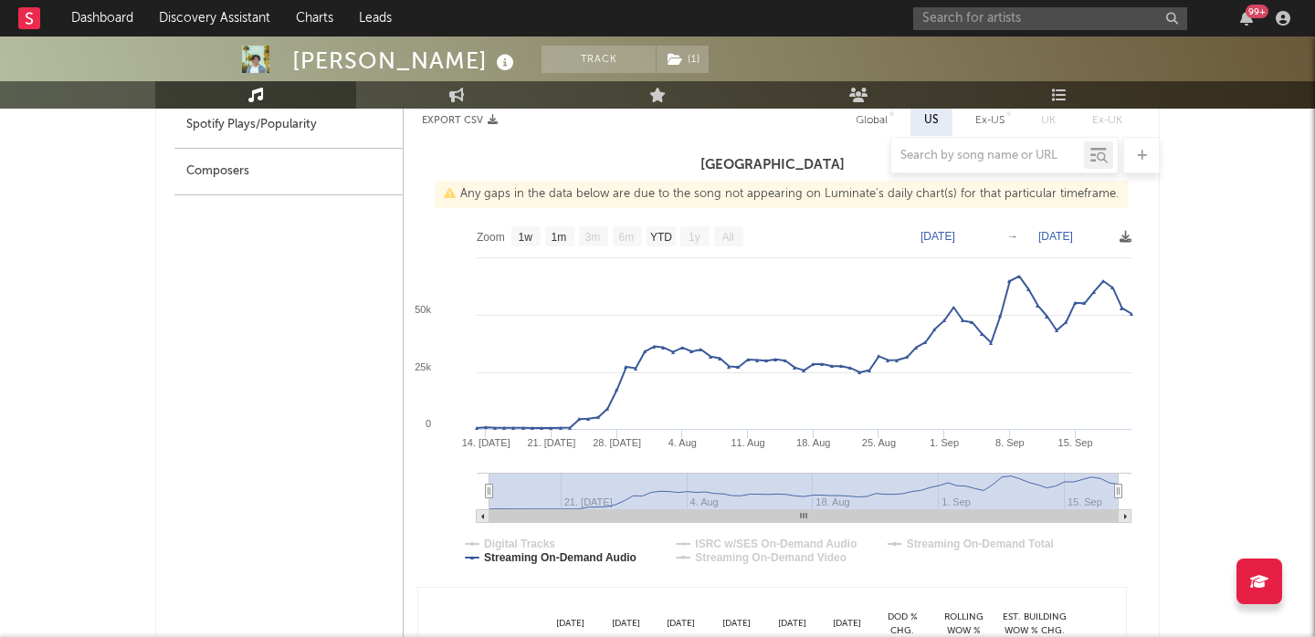
scroll to position [732, 0]
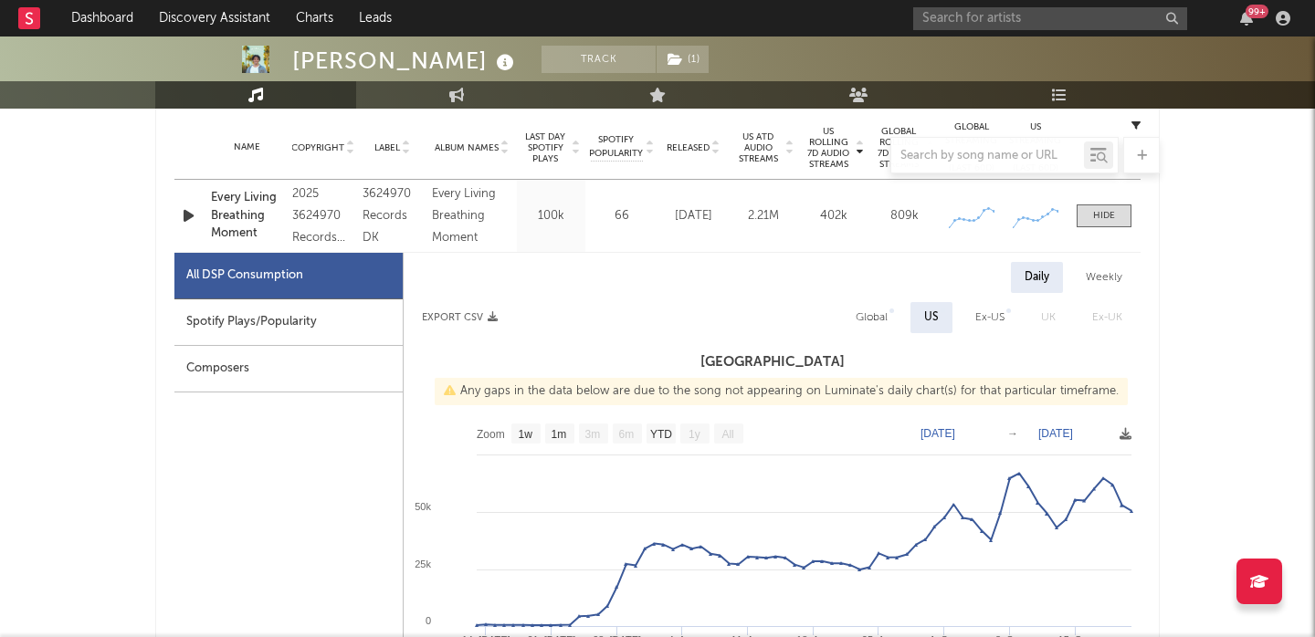
click at [871, 323] on div "Global" at bounding box center [872, 318] width 32 height 22
select select "1w"
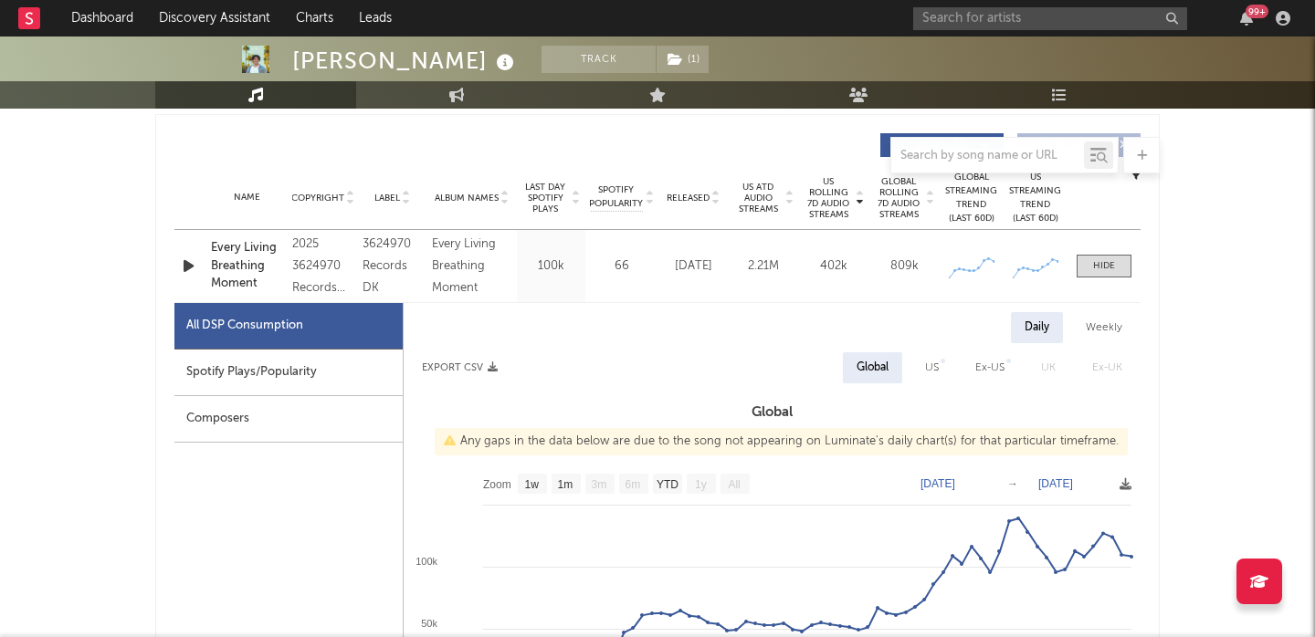
scroll to position [589, 0]
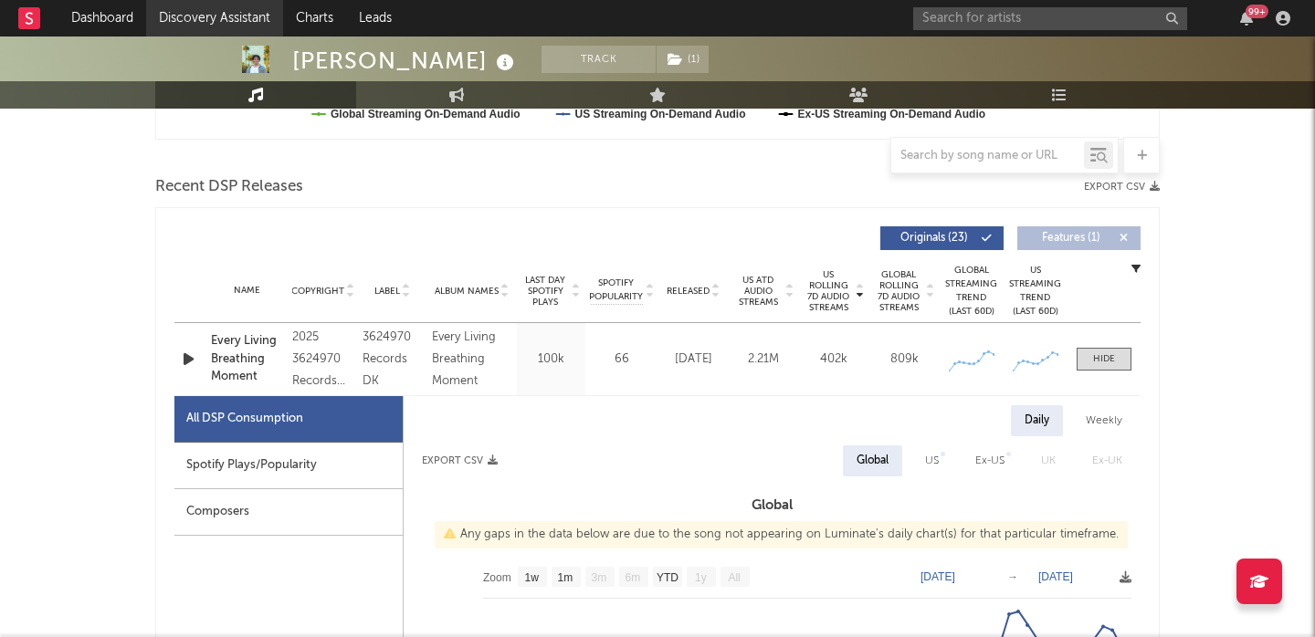
click at [230, 15] on link "Discovery Assistant" at bounding box center [214, 18] width 137 height 37
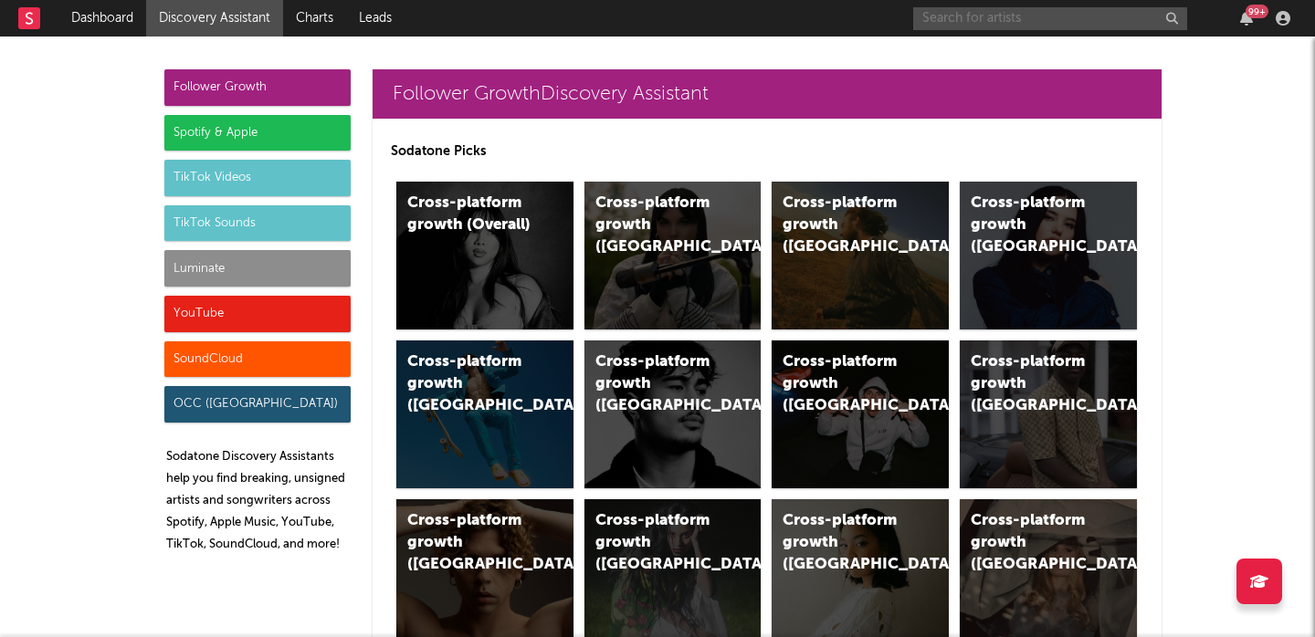
click at [921, 17] on input "text" at bounding box center [1050, 18] width 274 height 23
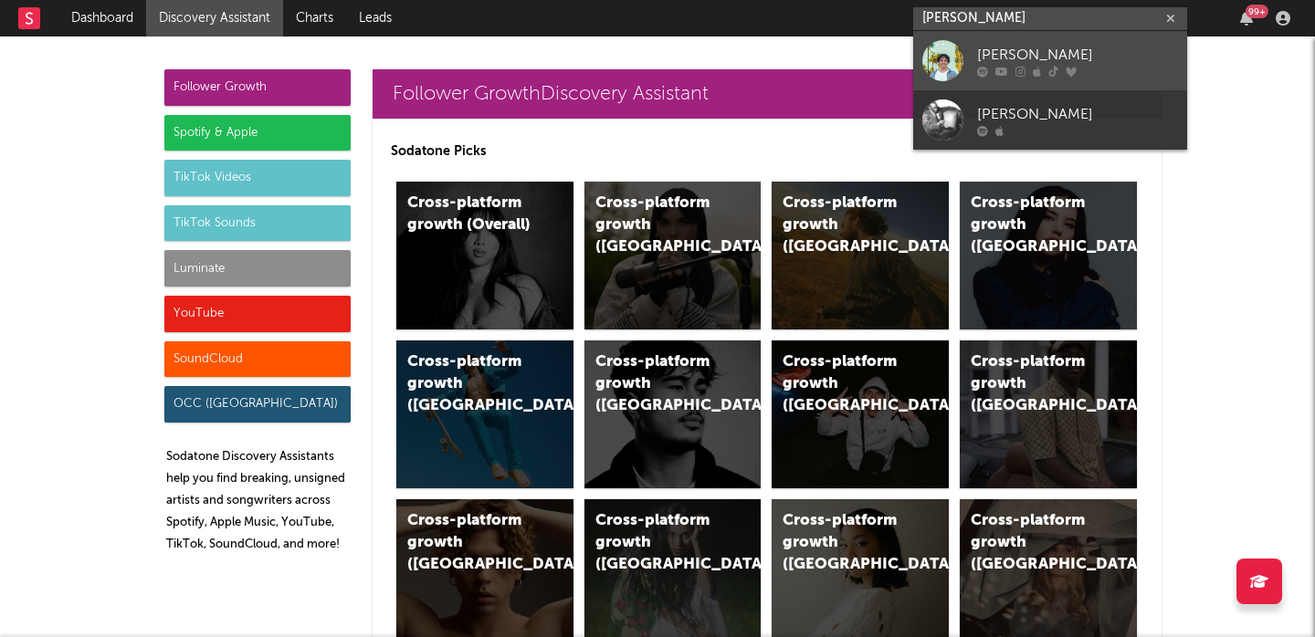
type input "grant stell"
click at [1022, 47] on div "[PERSON_NAME]" at bounding box center [1077, 55] width 201 height 22
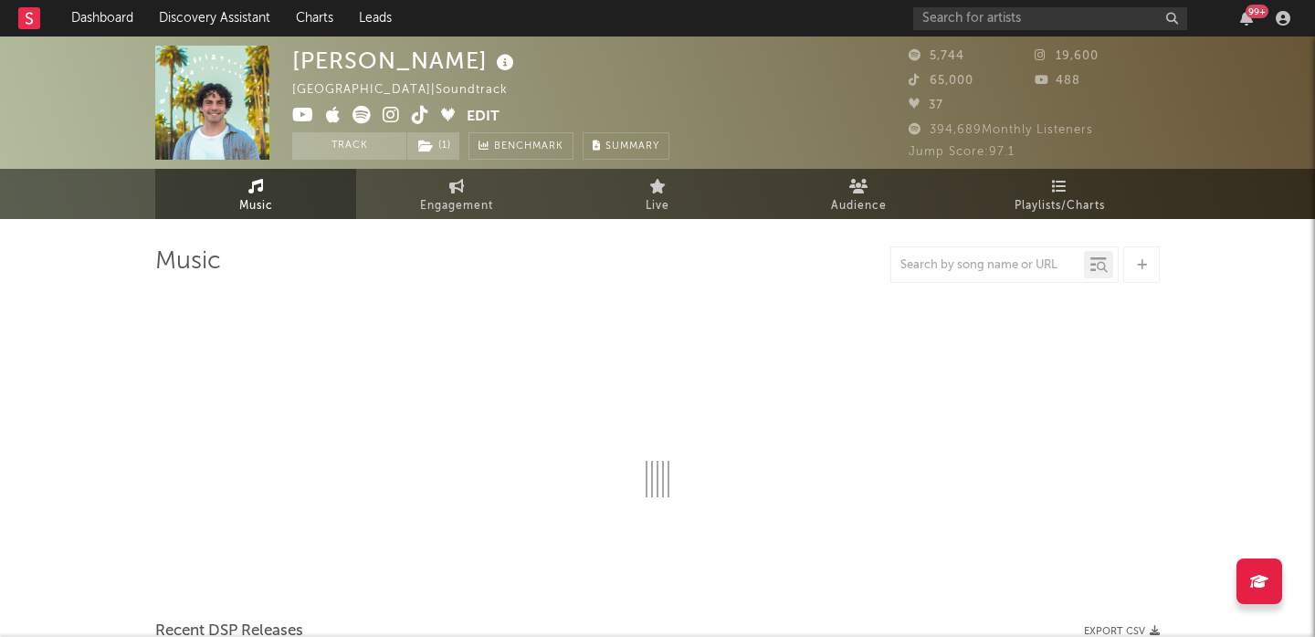
select select "1w"
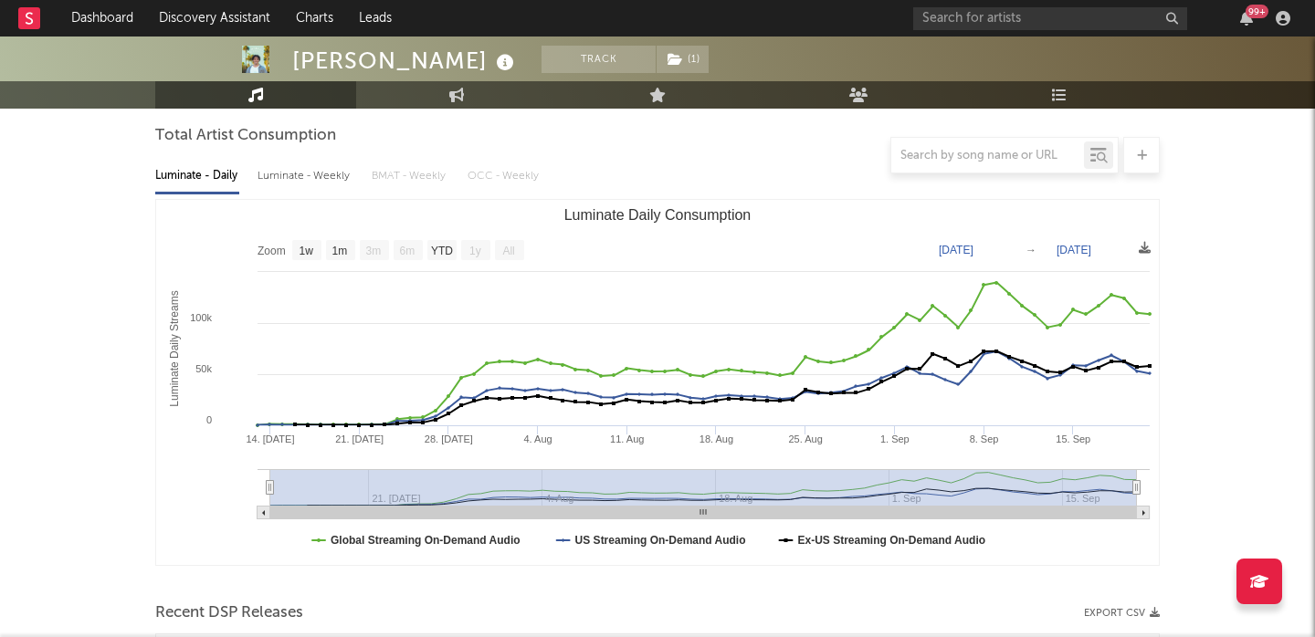
scroll to position [516, 0]
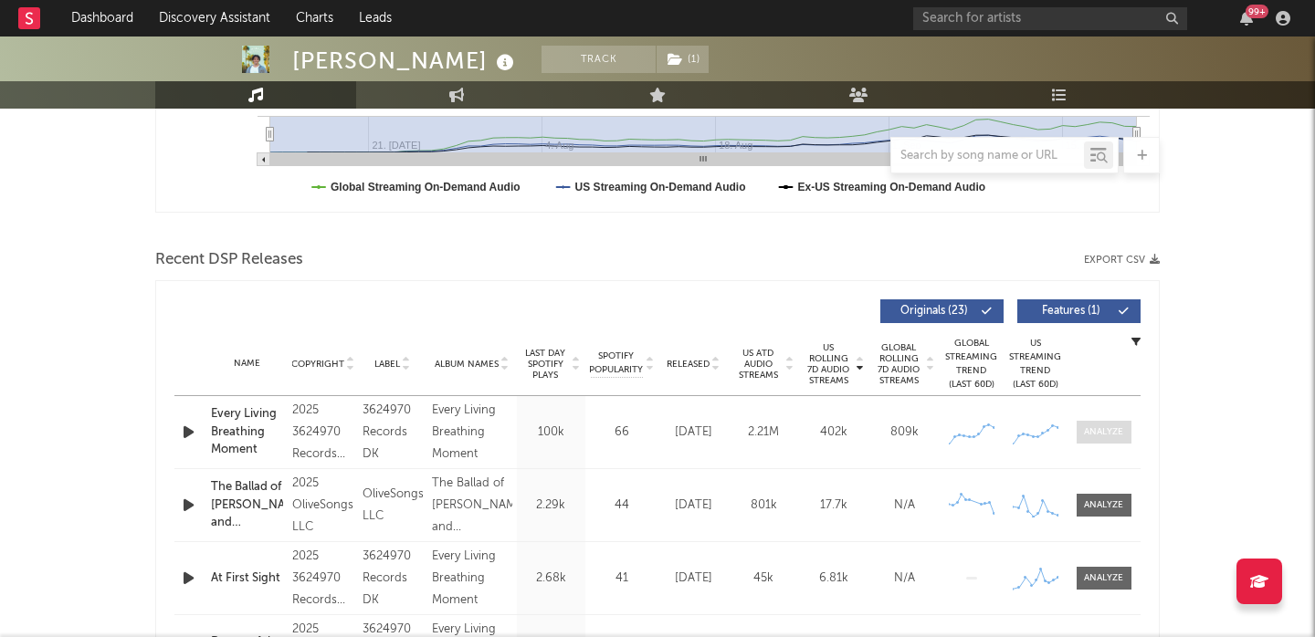
click at [1100, 434] on div at bounding box center [1103, 433] width 39 height 14
select select "1w"
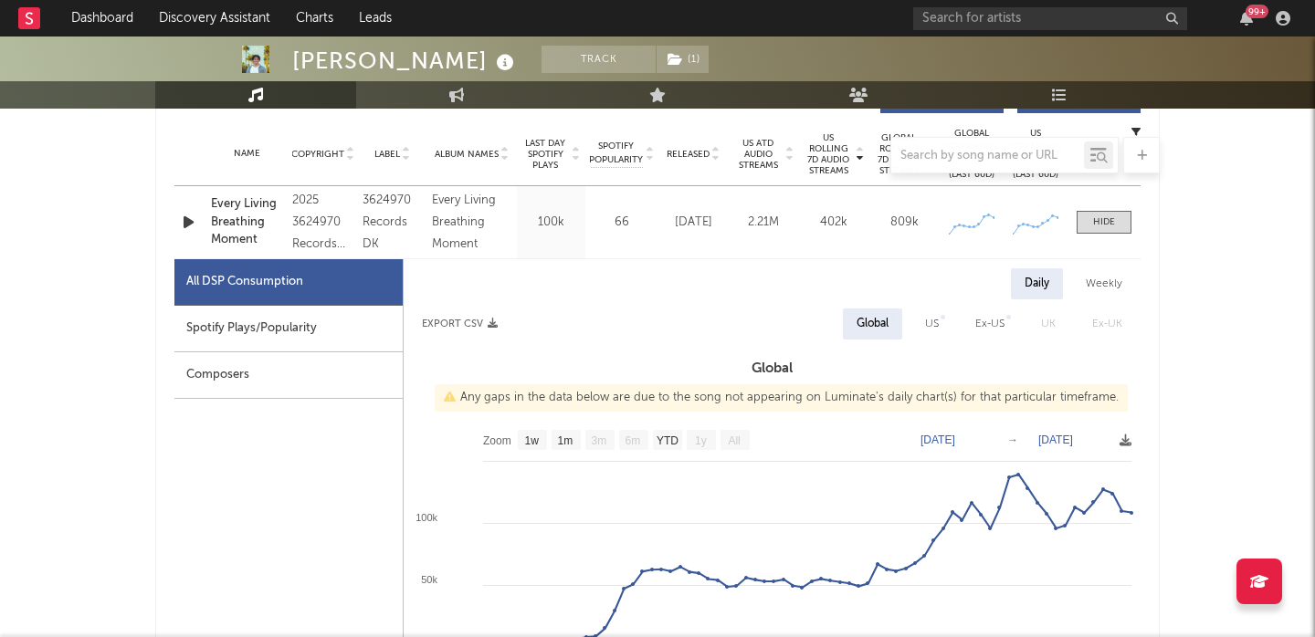
scroll to position [497, 0]
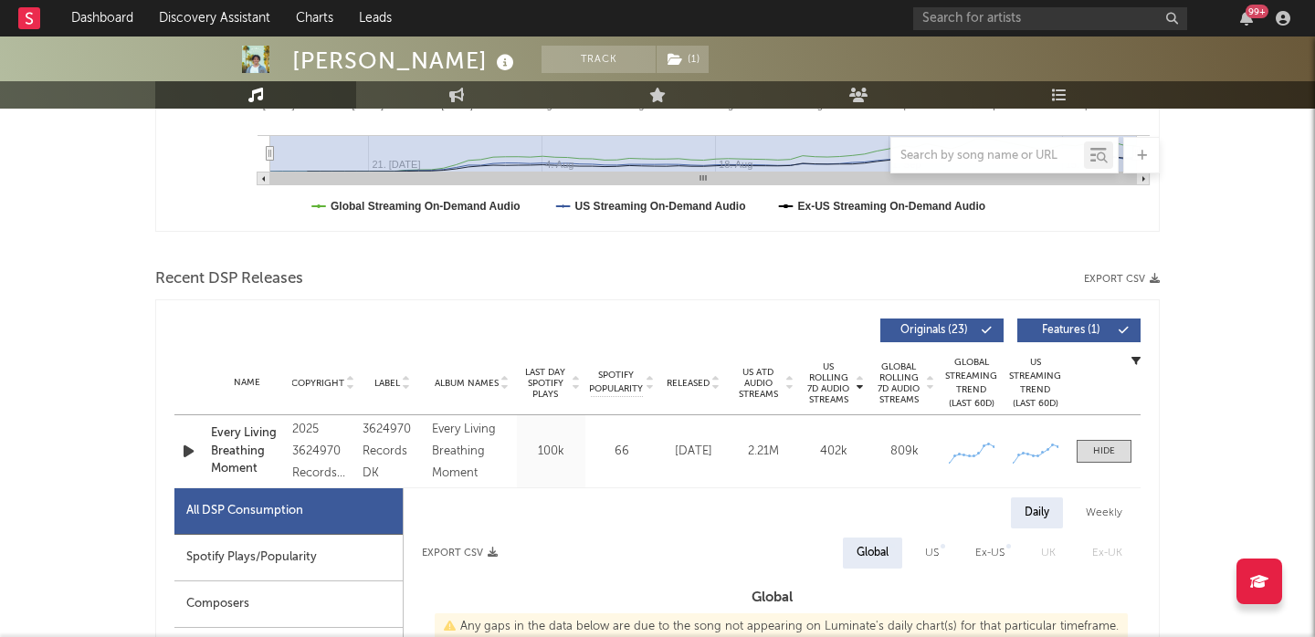
click at [930, 552] on div "US" at bounding box center [932, 553] width 14 height 22
select select "1w"
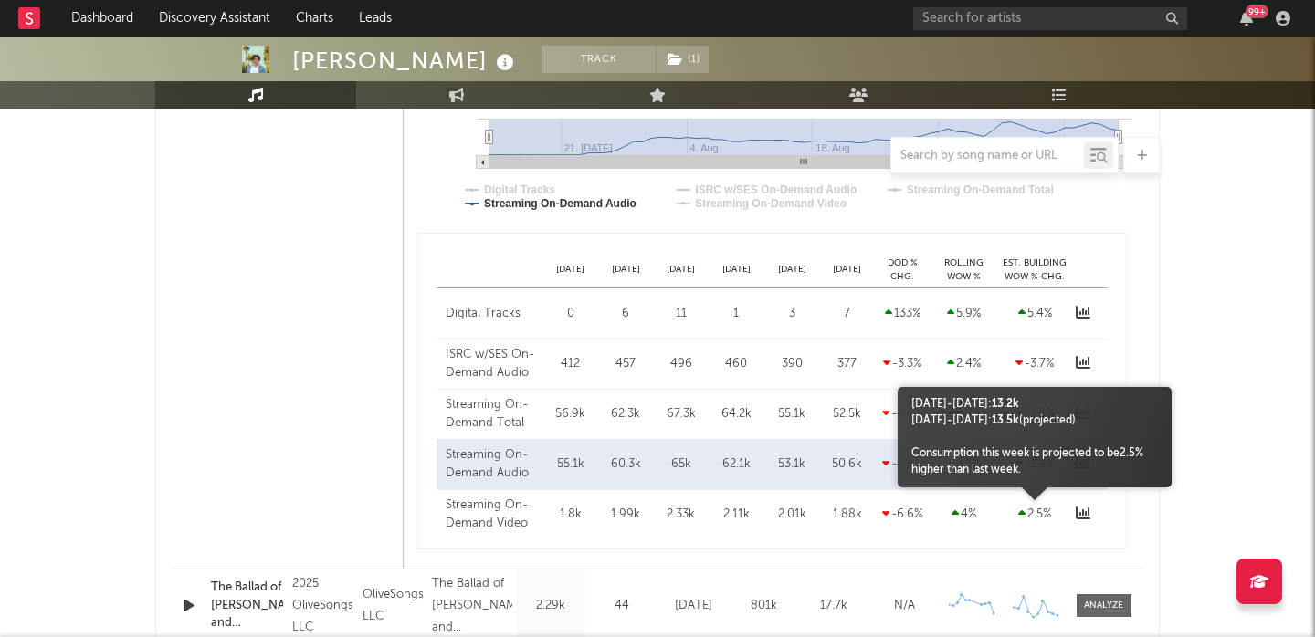
scroll to position [563, 0]
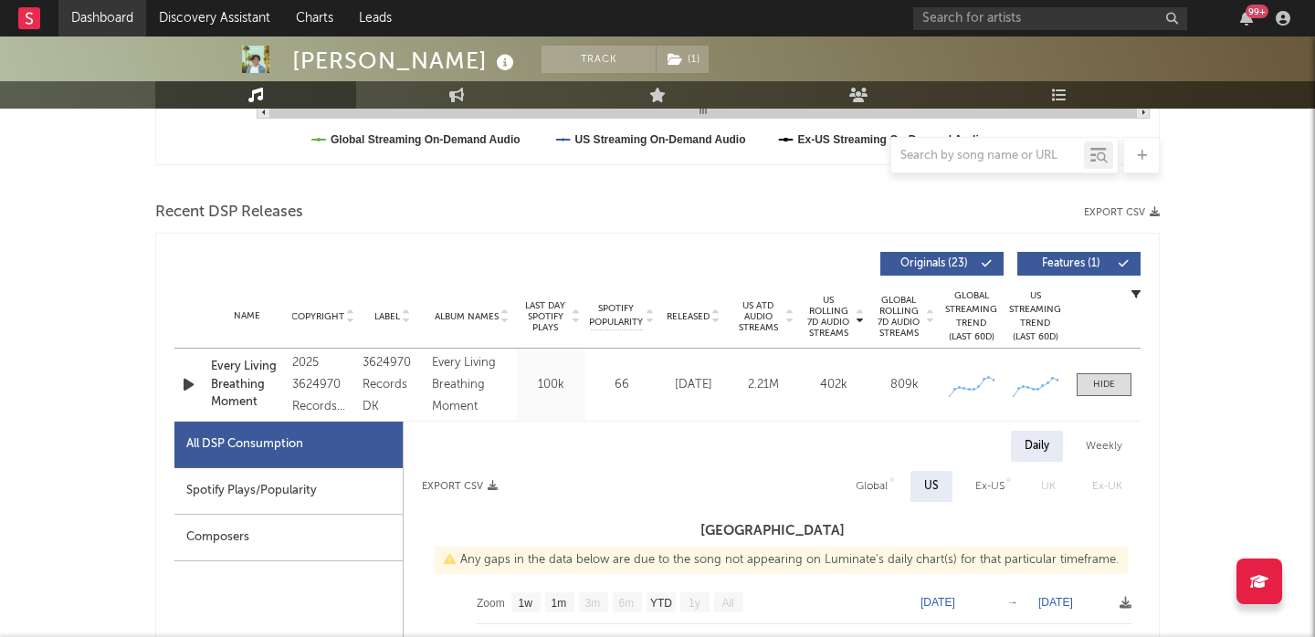
click at [91, 11] on link "Dashboard" at bounding box center [102, 18] width 88 height 37
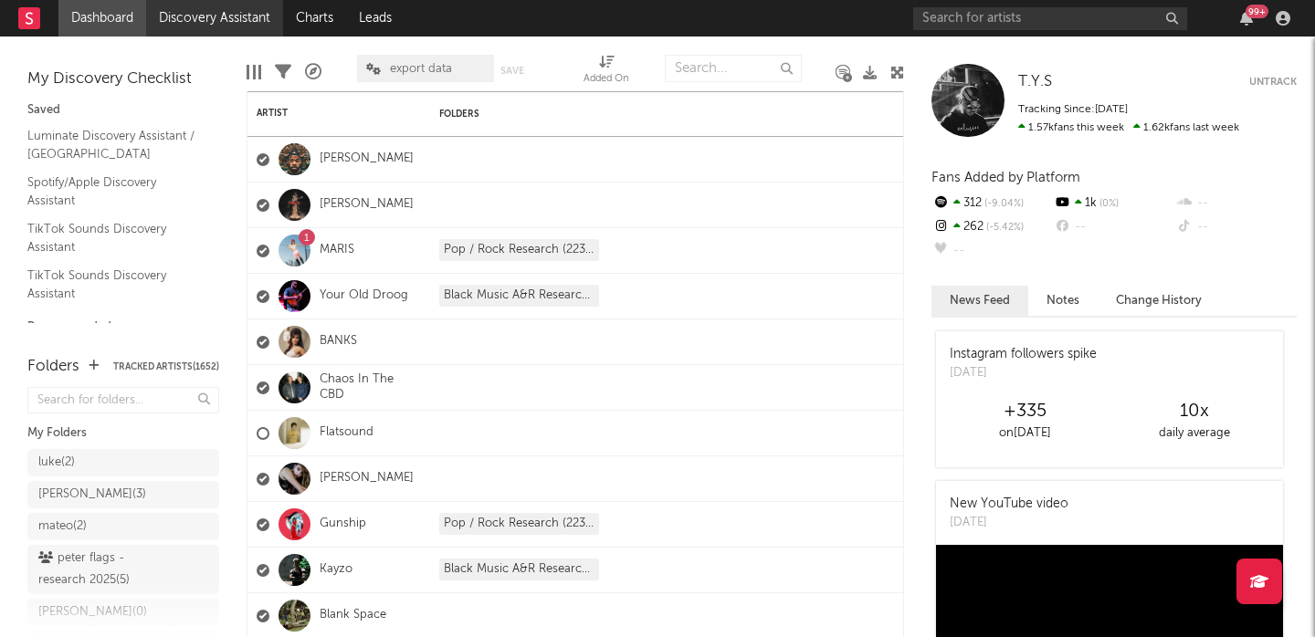
click at [188, 14] on link "Discovery Assistant" at bounding box center [214, 18] width 137 height 37
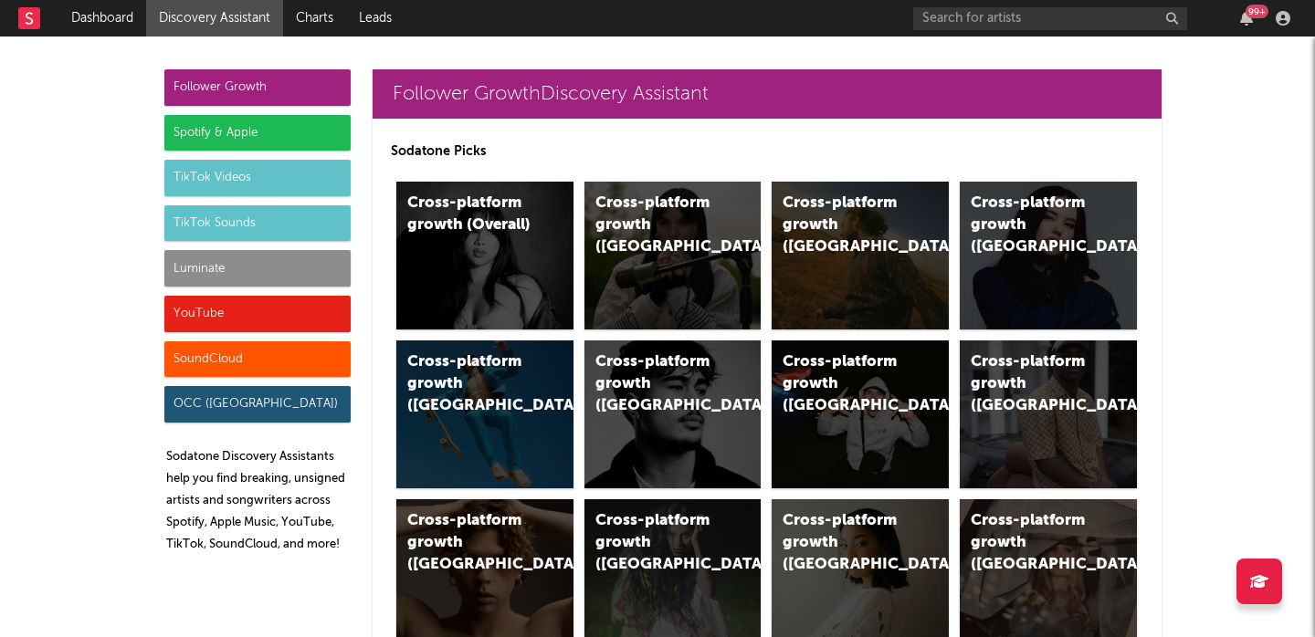
click at [820, 205] on div "Cross-platform growth (US)" at bounding box center [845, 226] width 124 height 66
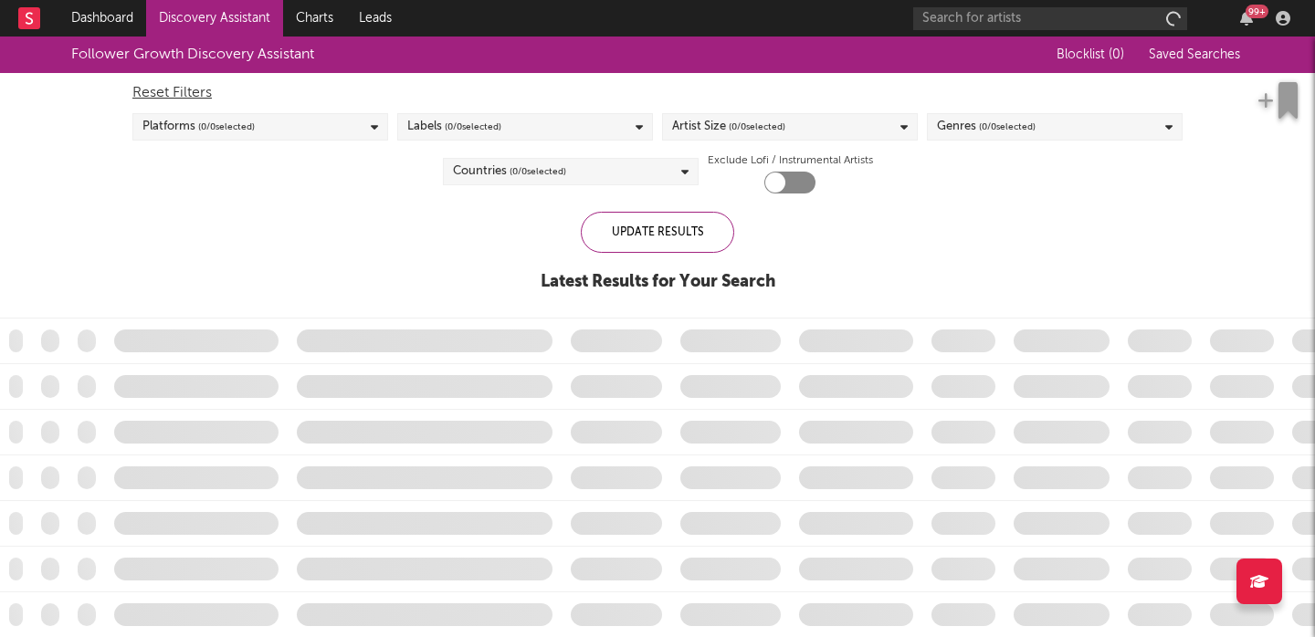
checkbox input "true"
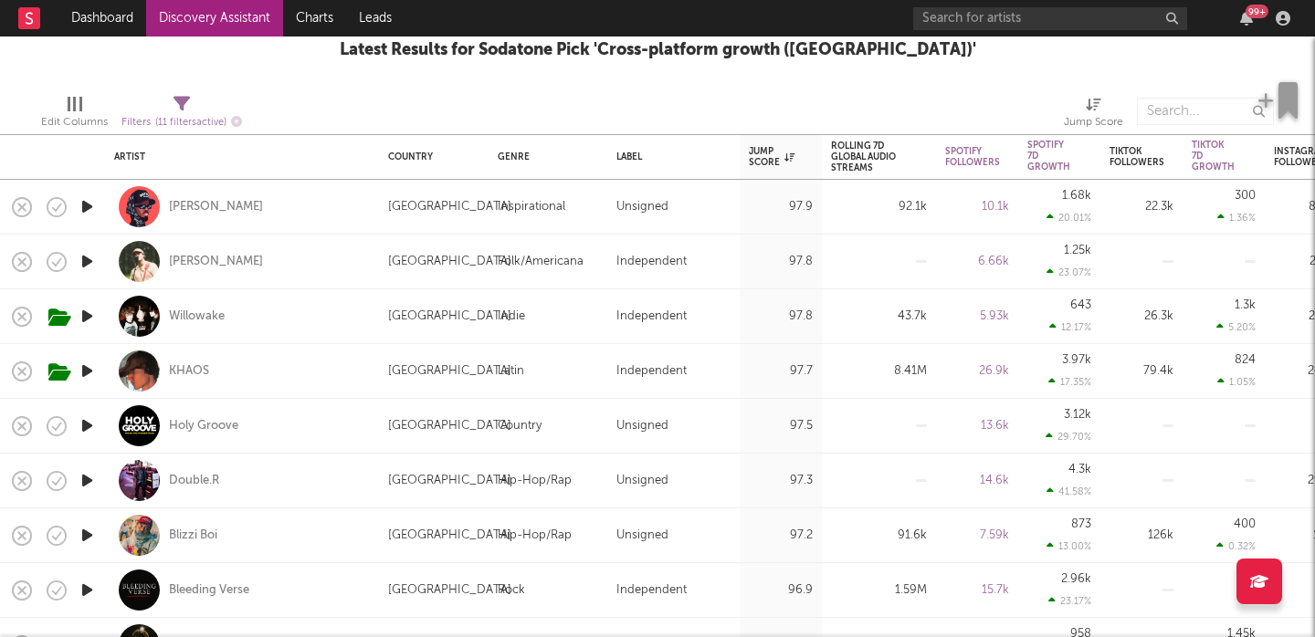
click at [310, 325] on div "Willowake" at bounding box center [242, 316] width 256 height 54
select select "1w"
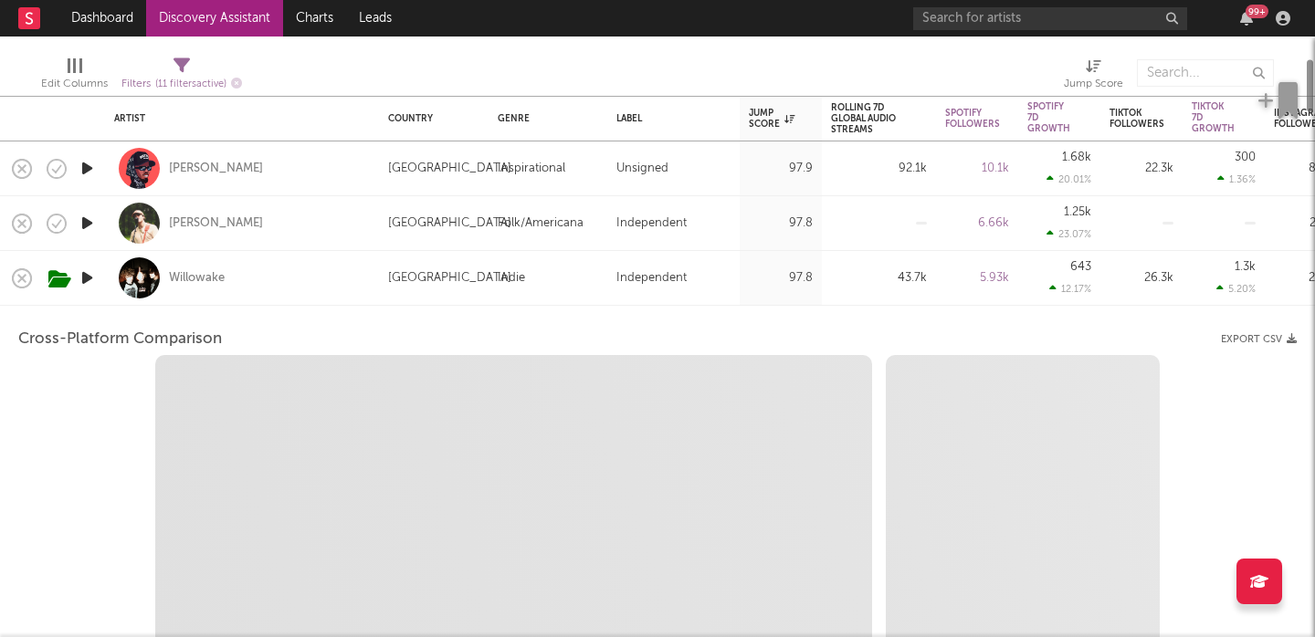
select select "1w"
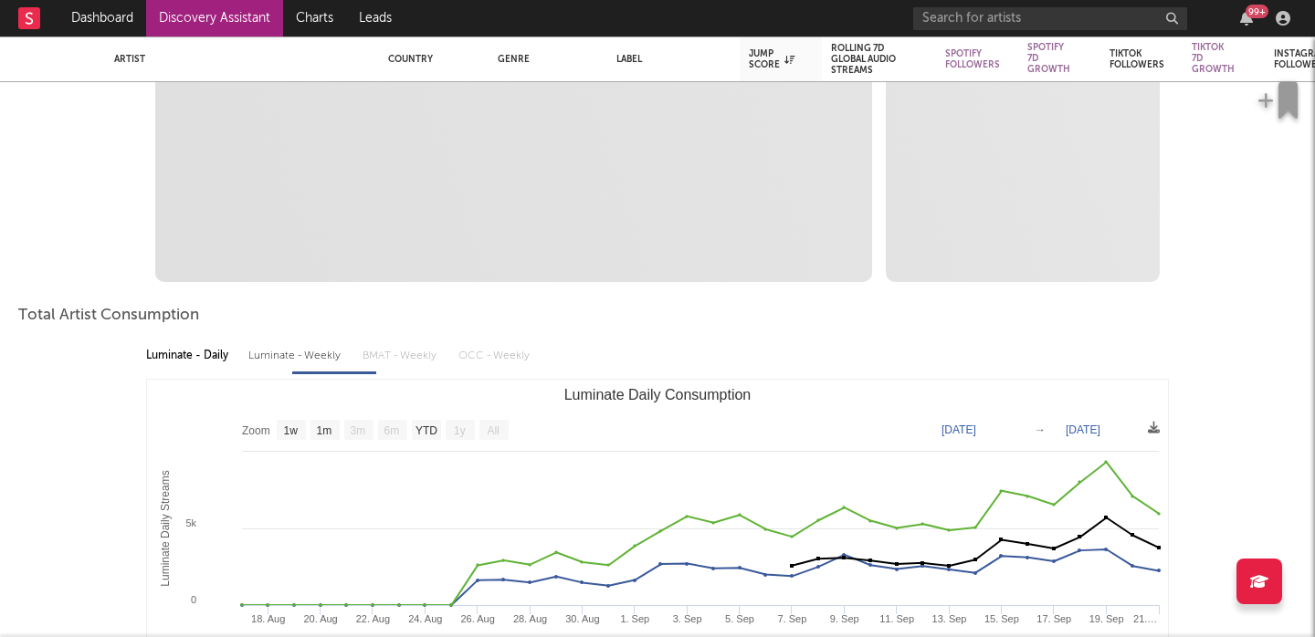
select select "1m"
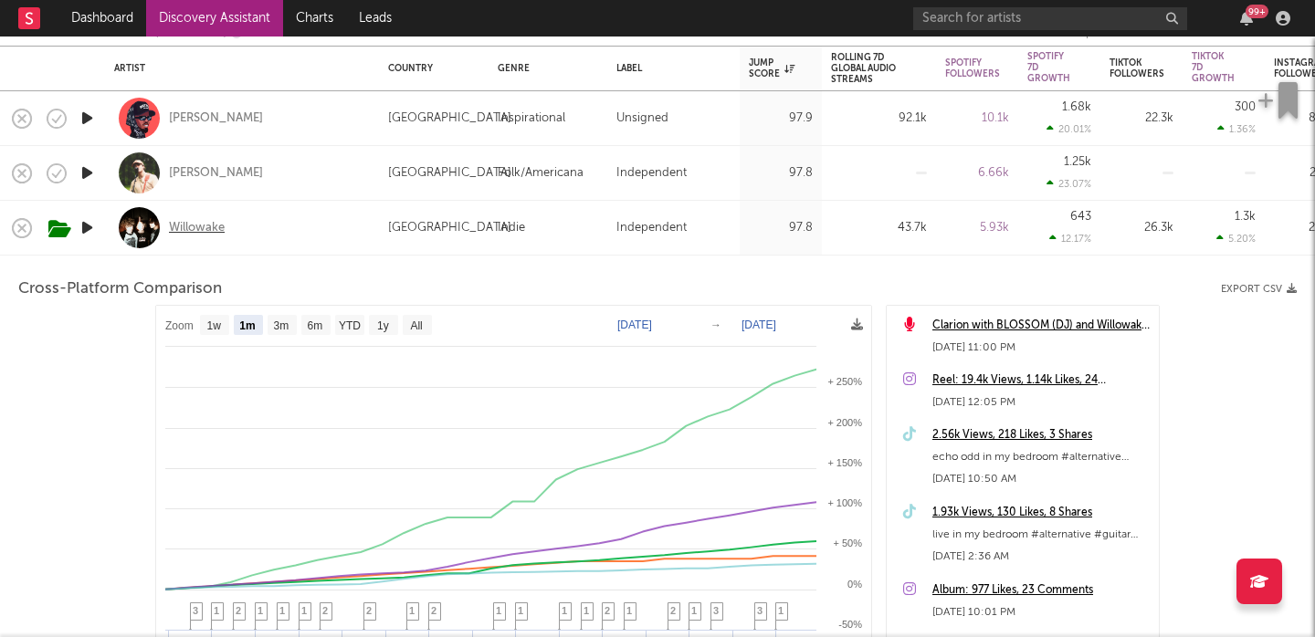
click at [205, 230] on div "Willowake" at bounding box center [197, 228] width 56 height 16
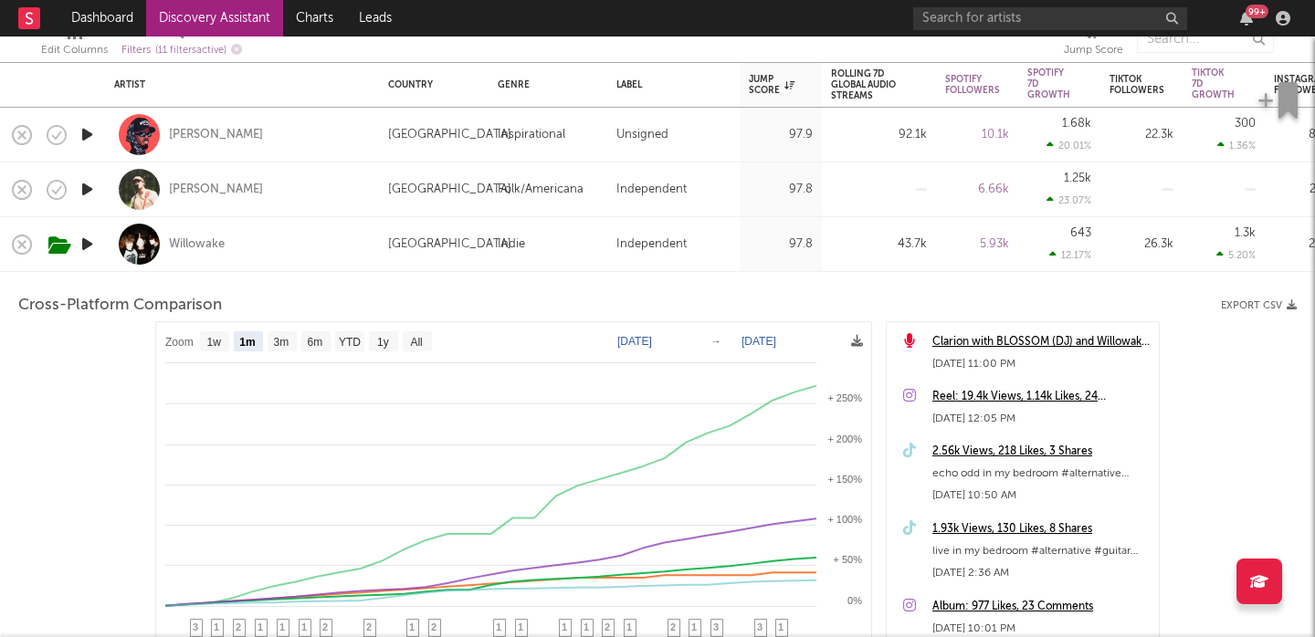
click at [327, 238] on div "Willowake" at bounding box center [242, 244] width 256 height 54
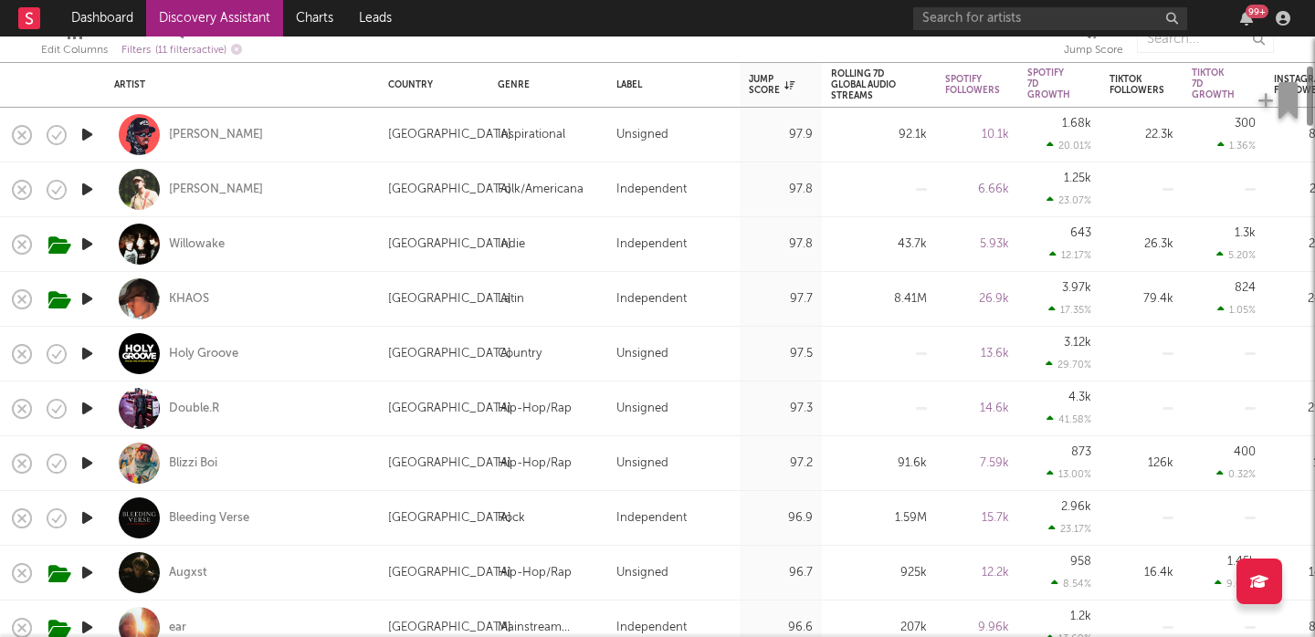
click at [328, 185] on div "[PERSON_NAME]" at bounding box center [242, 190] width 256 height 54
select select "1w"
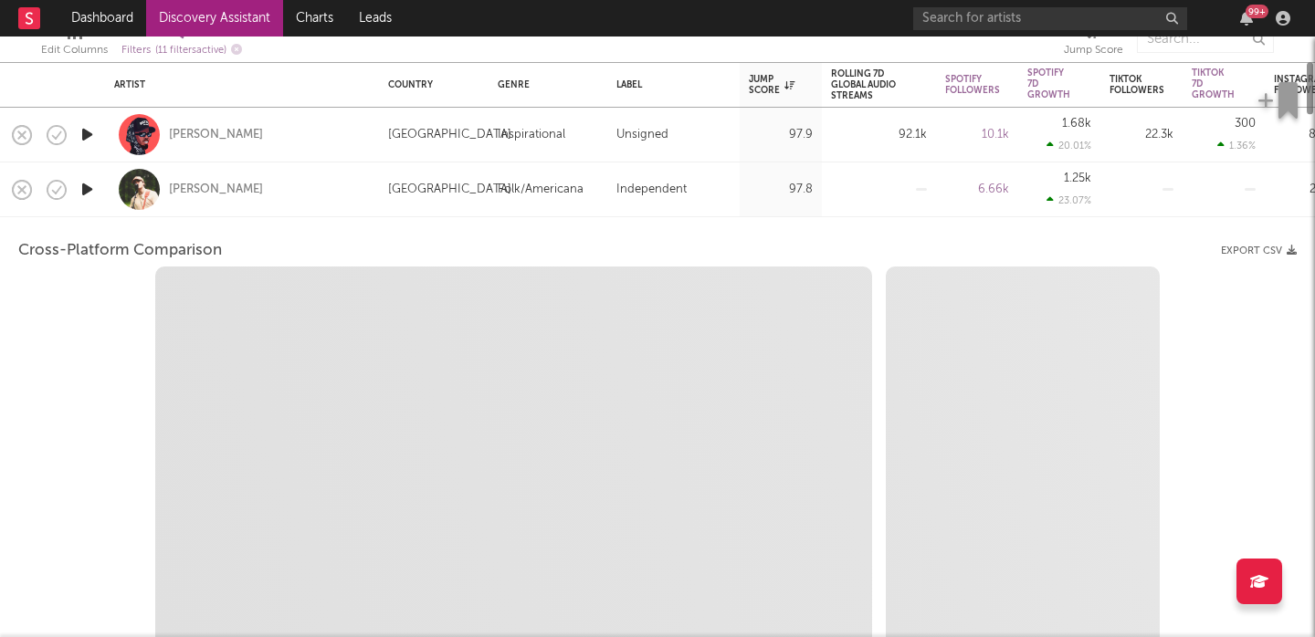
select select "1w"
click at [89, 188] on icon "button" at bounding box center [87, 189] width 19 height 23
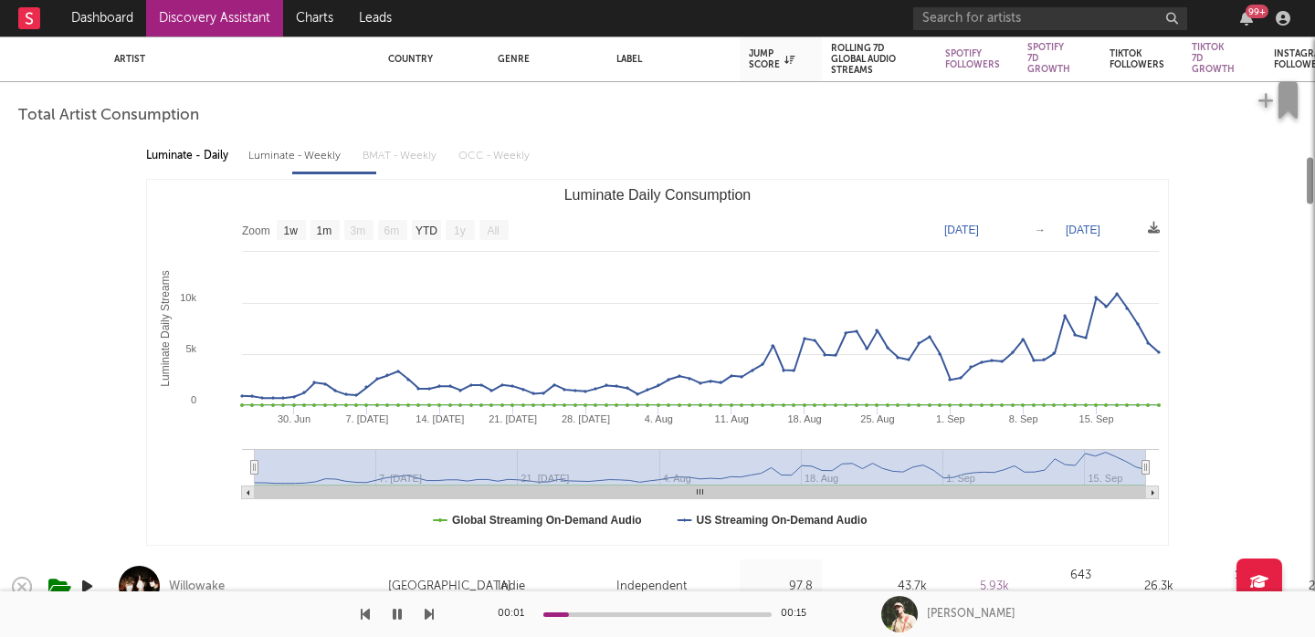
click at [301, 145] on div "Luminate - Weekly" at bounding box center [296, 156] width 96 height 31
select select "1m"
select select "1w"
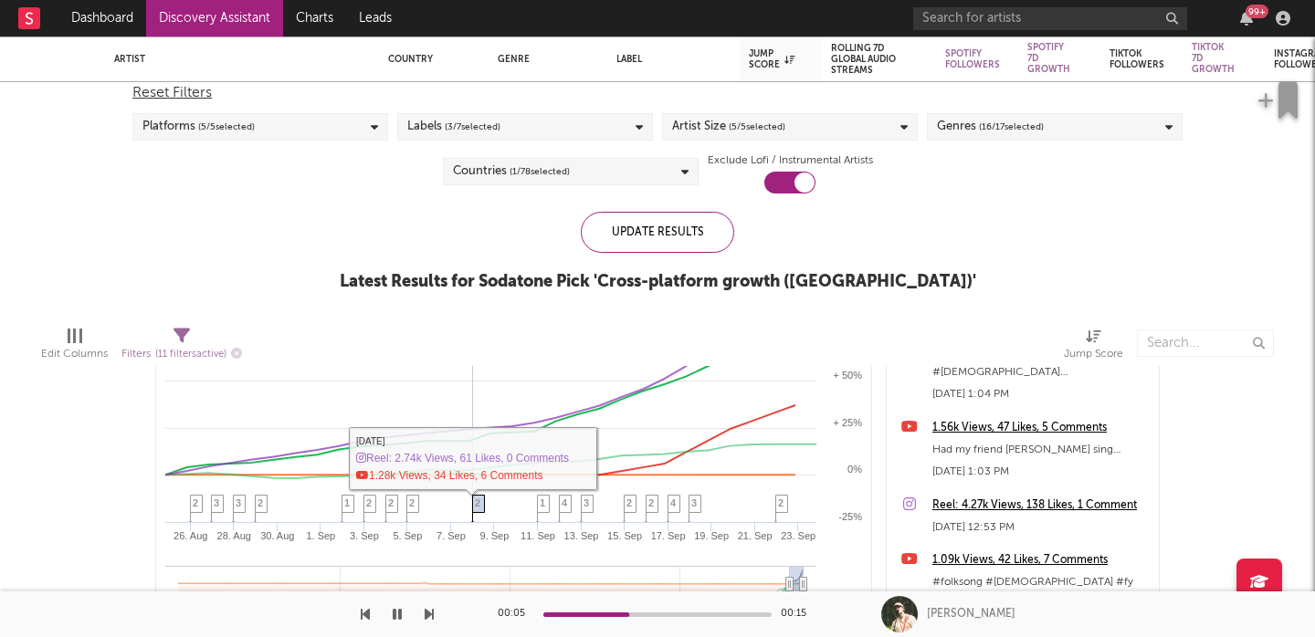
click at [478, 506] on span "2" at bounding box center [477, 503] width 5 height 11
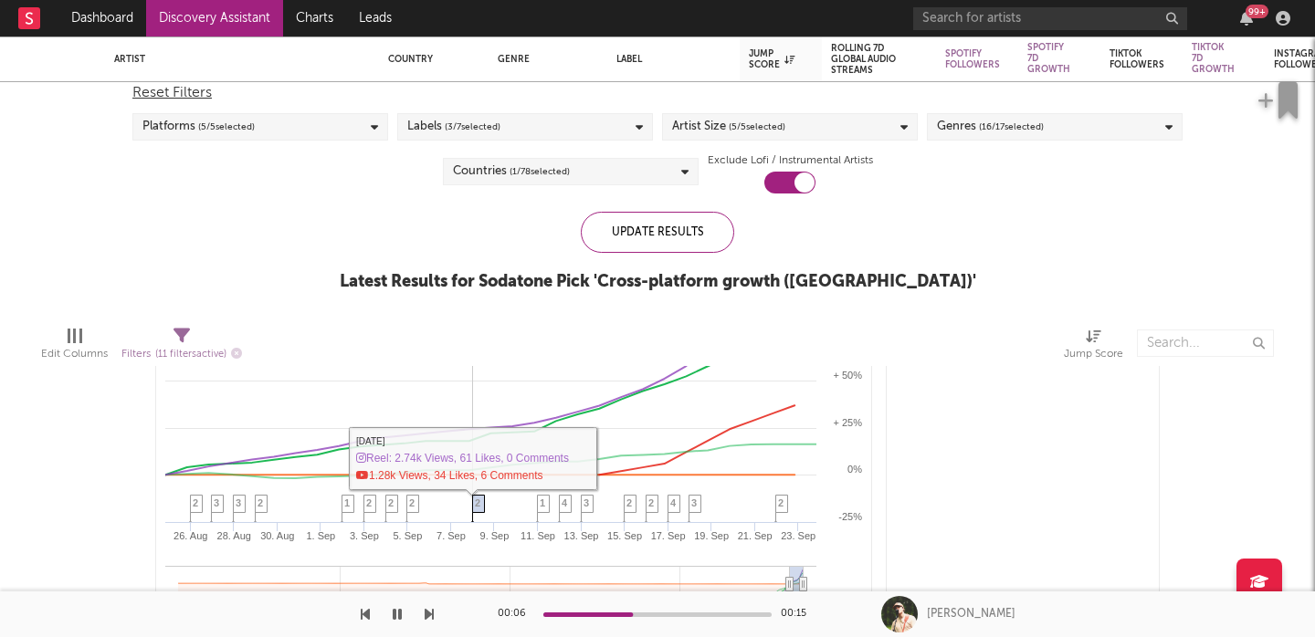
scroll to position [1402, 0]
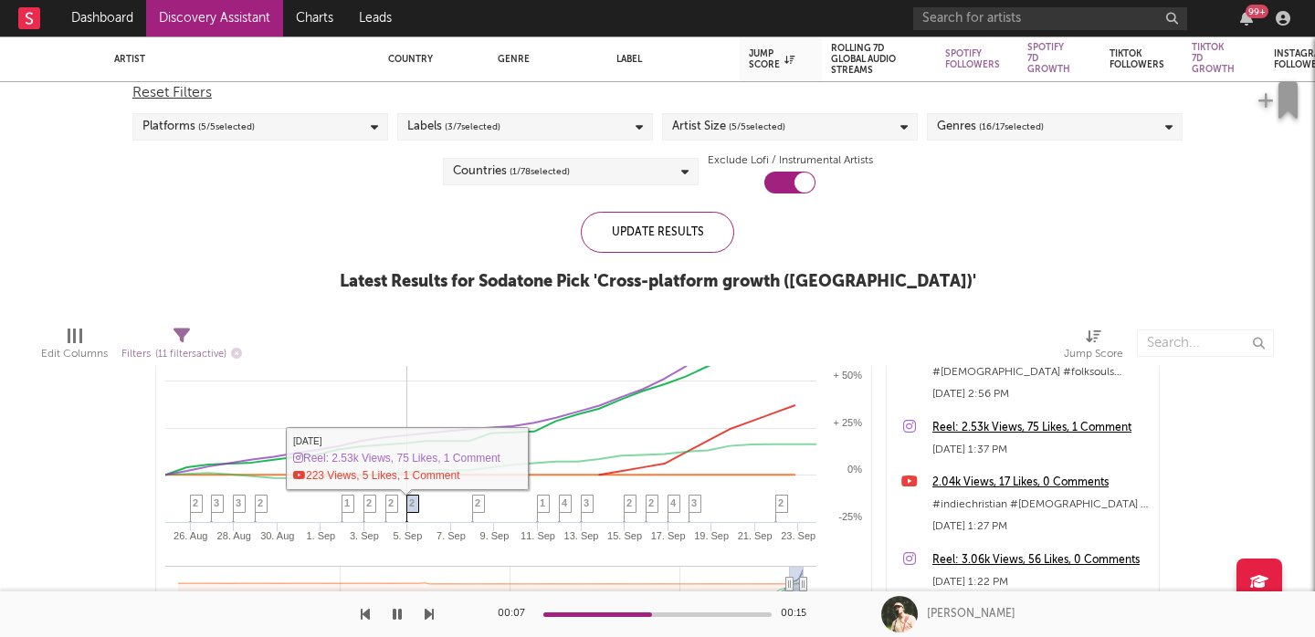
click at [412, 504] on span "2" at bounding box center [411, 503] width 5 height 11
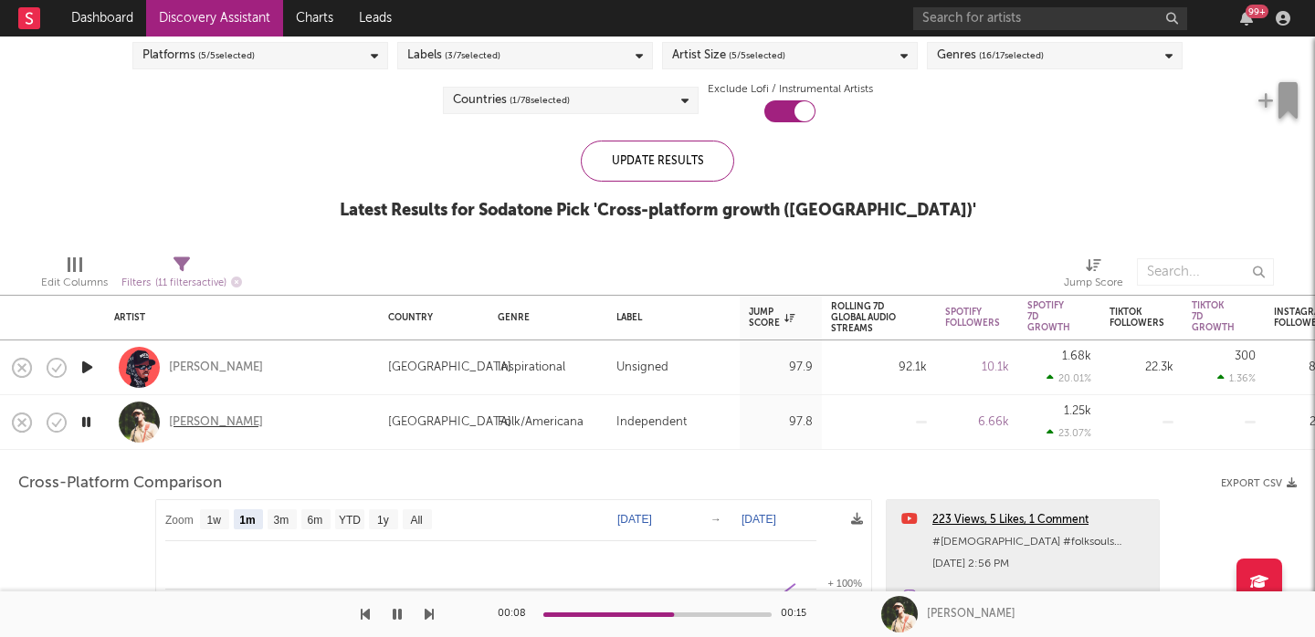
click at [210, 416] on div "[PERSON_NAME]" at bounding box center [216, 423] width 94 height 16
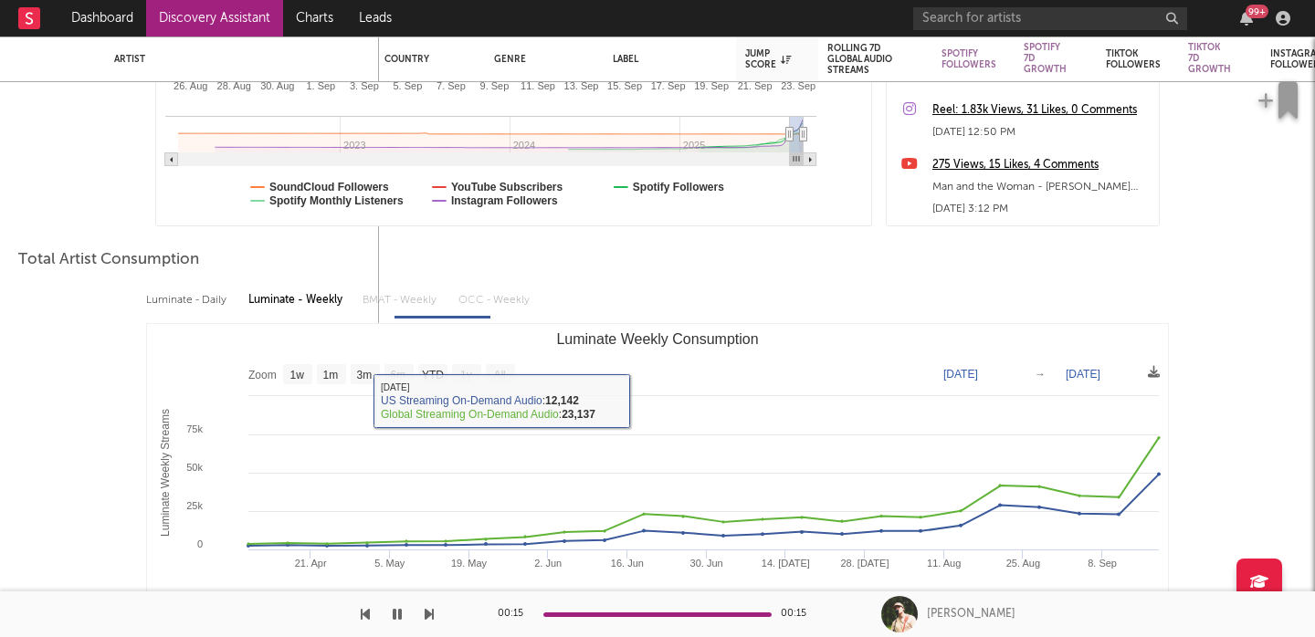
click at [184, 296] on div "Luminate - Daily" at bounding box center [188, 300] width 84 height 31
select select "1w"
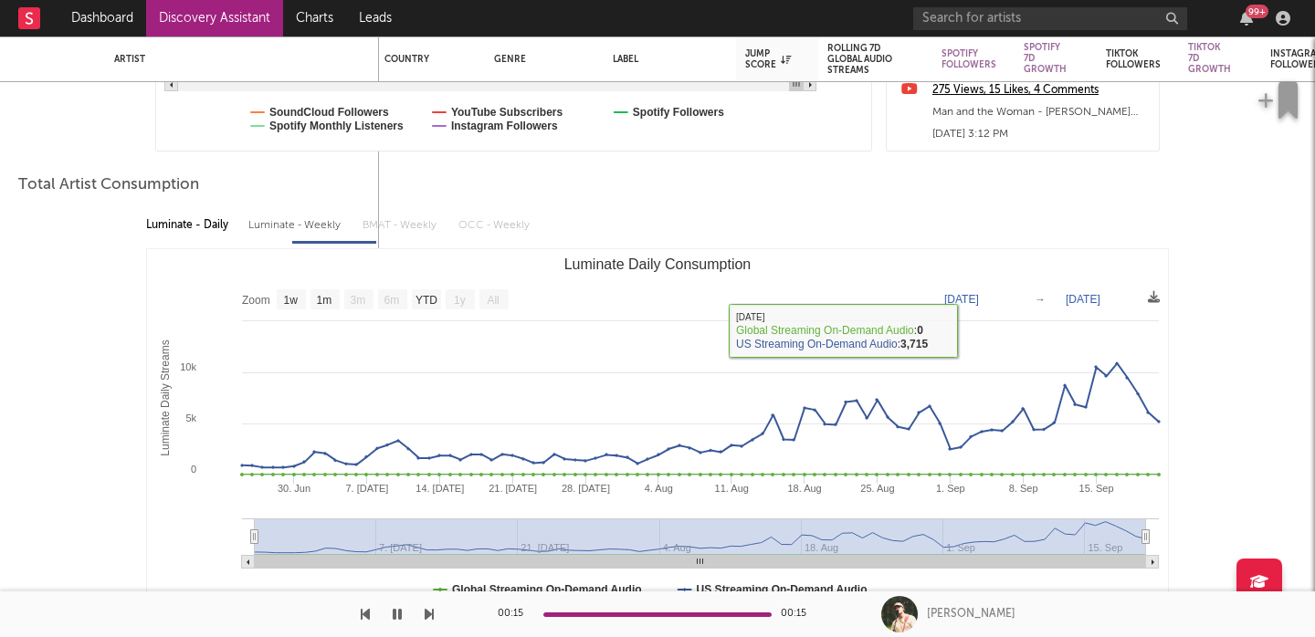
click at [284, 219] on div "Luminate - Weekly" at bounding box center [296, 225] width 96 height 31
select select "1w"
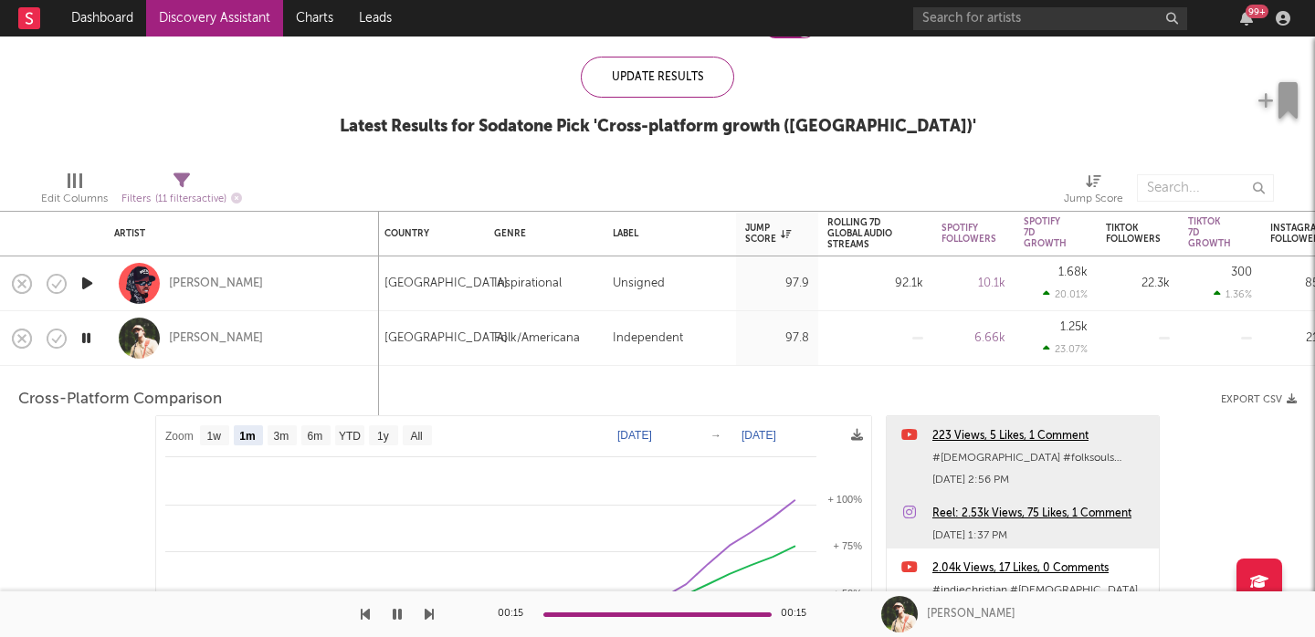
click at [325, 341] on div "[PERSON_NAME]" at bounding box center [242, 338] width 256 height 54
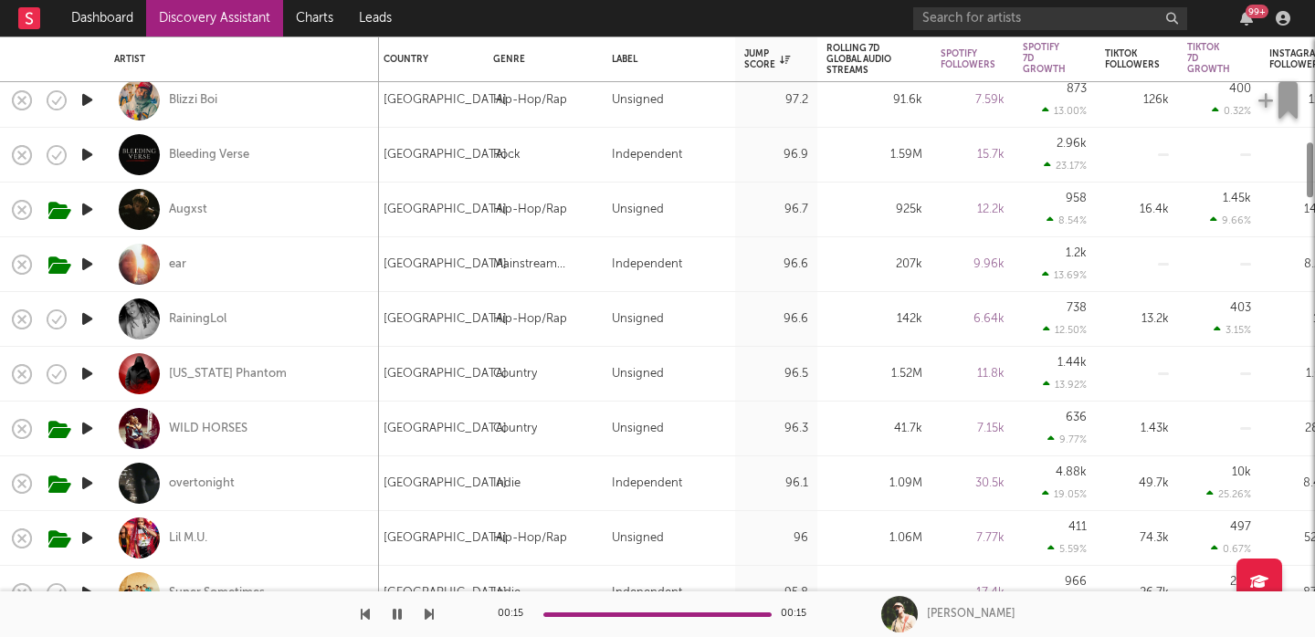
click at [284, 253] on div "ear" at bounding box center [242, 264] width 256 height 54
select select "1w"
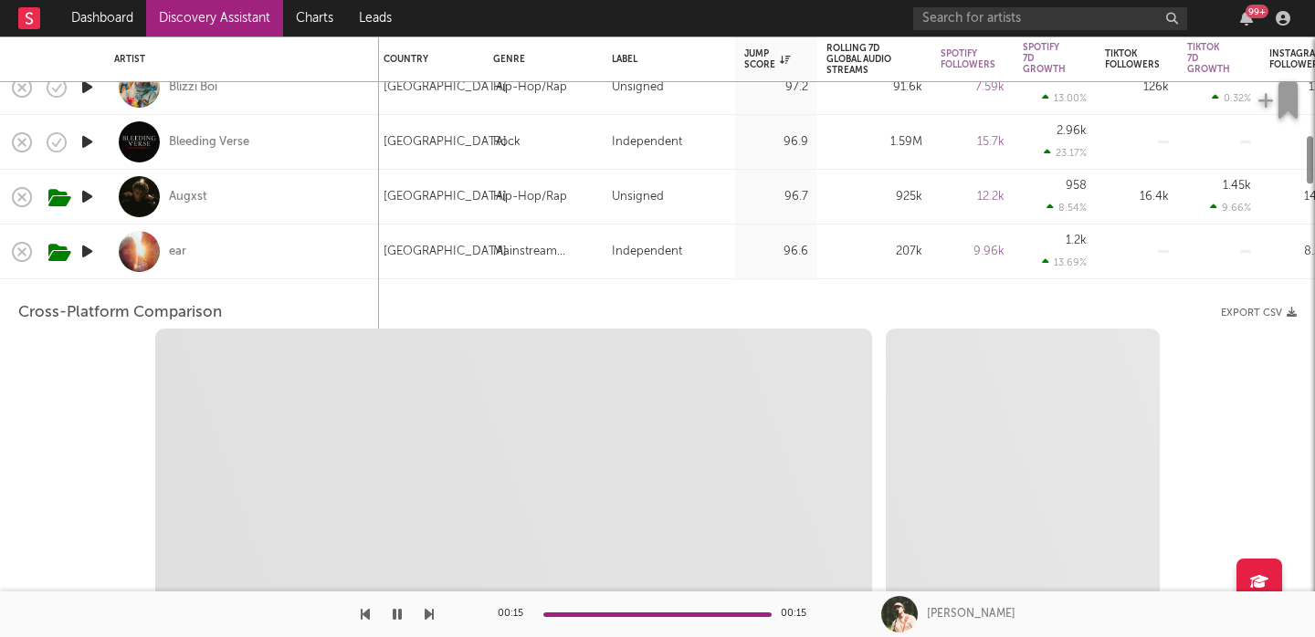
select select "1w"
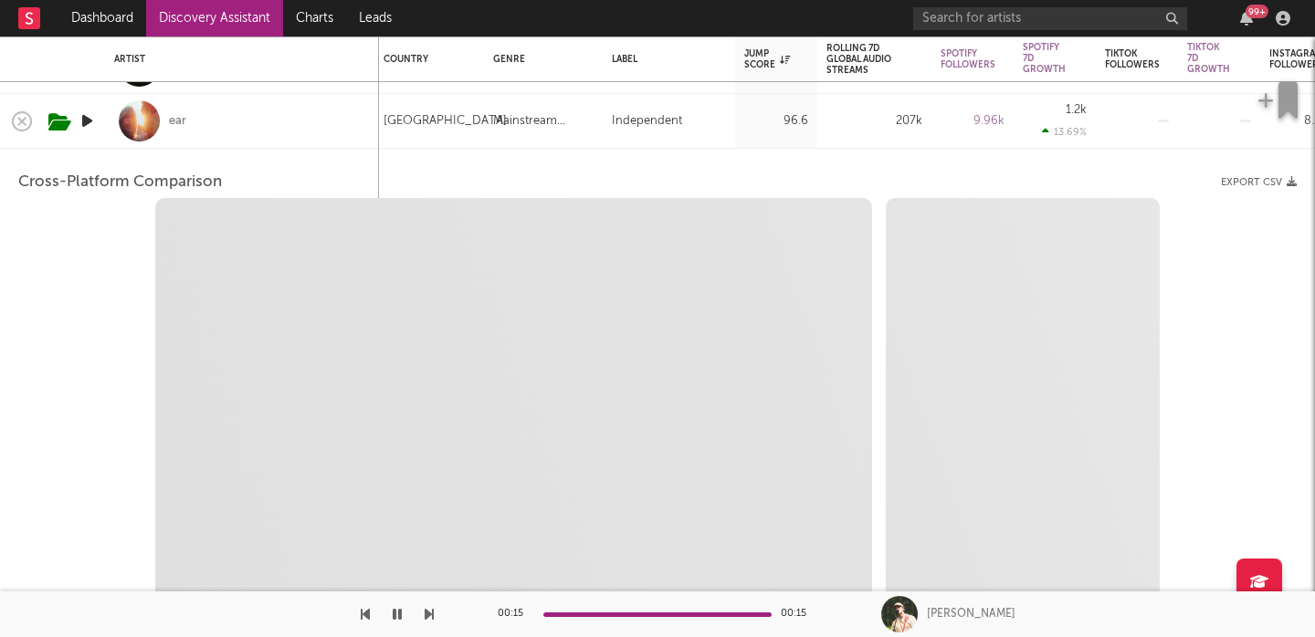
select select "1m"
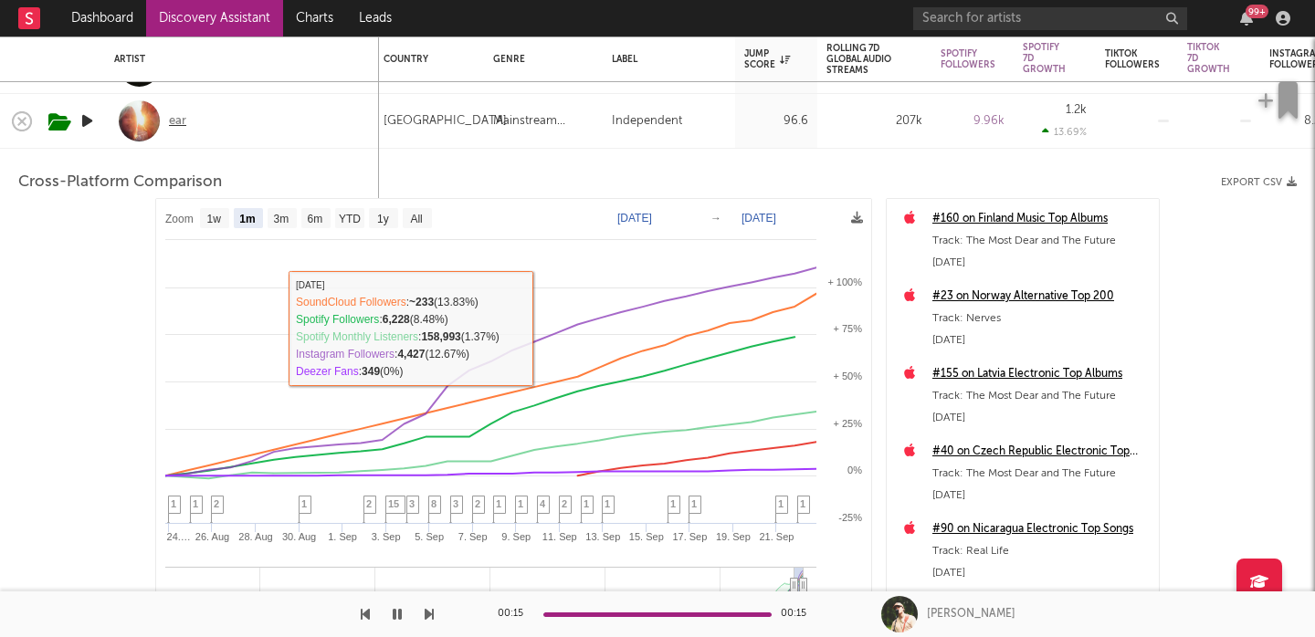
click at [181, 121] on div "ear" at bounding box center [177, 121] width 17 height 16
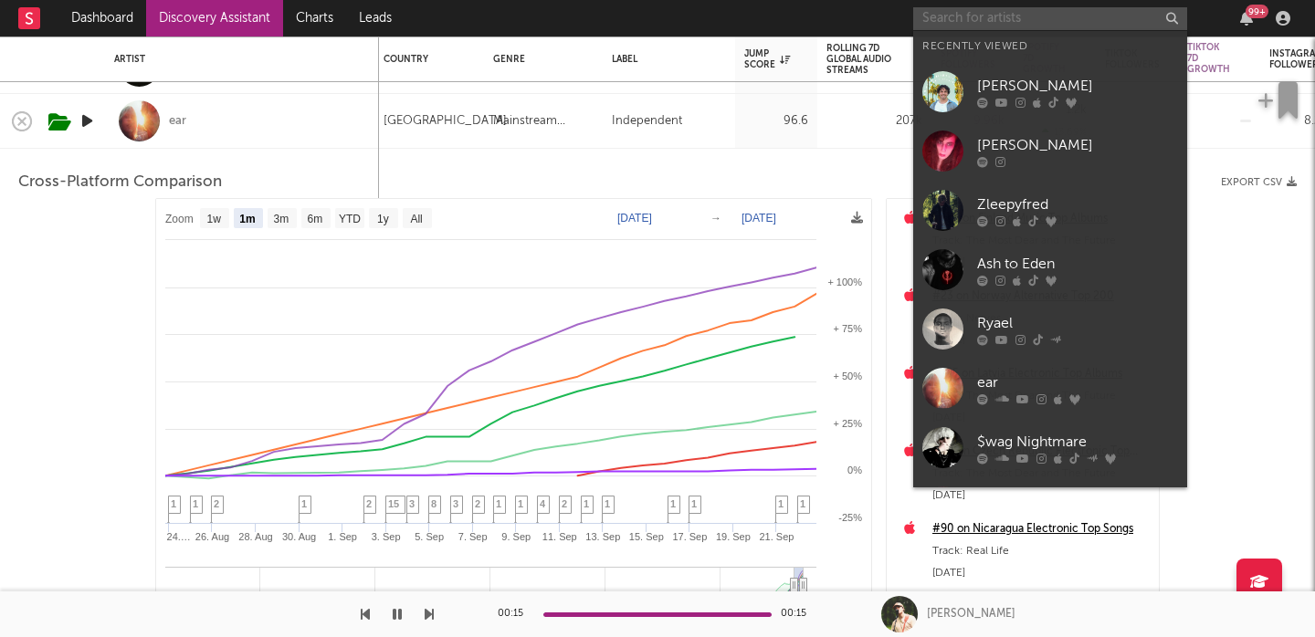
click at [976, 19] on input "text" at bounding box center [1050, 18] width 274 height 23
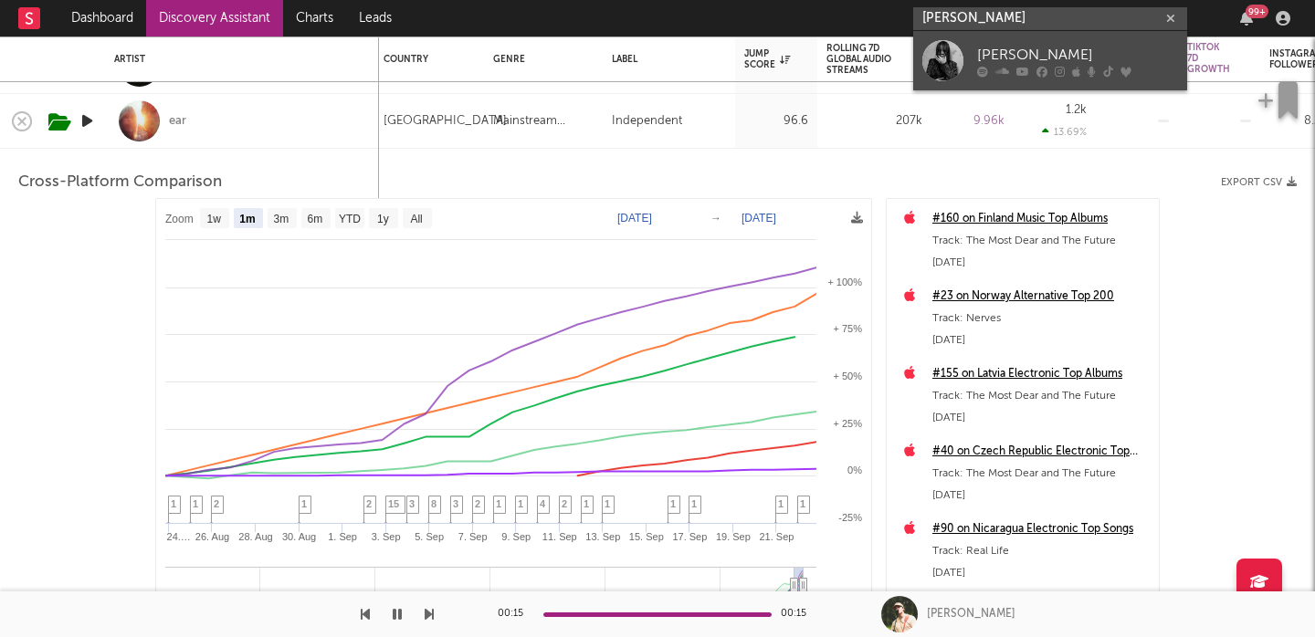
type input "sofia isella"
click at [1070, 43] on link "[PERSON_NAME]" at bounding box center [1050, 60] width 274 height 59
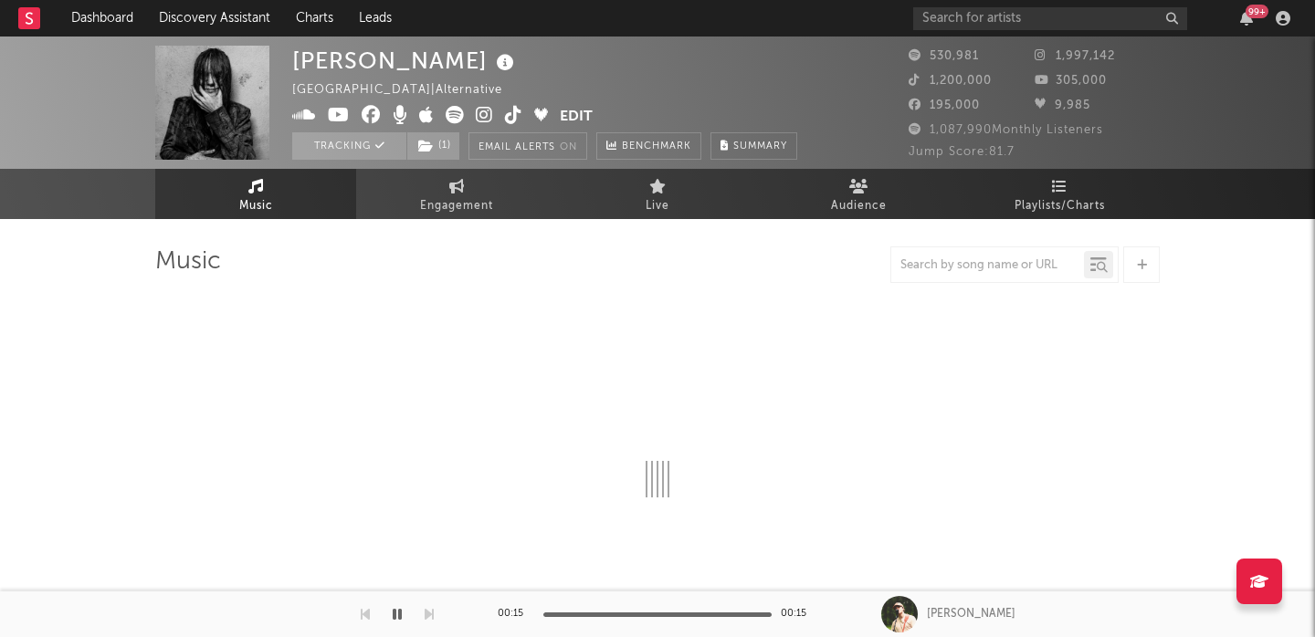
select select "6m"
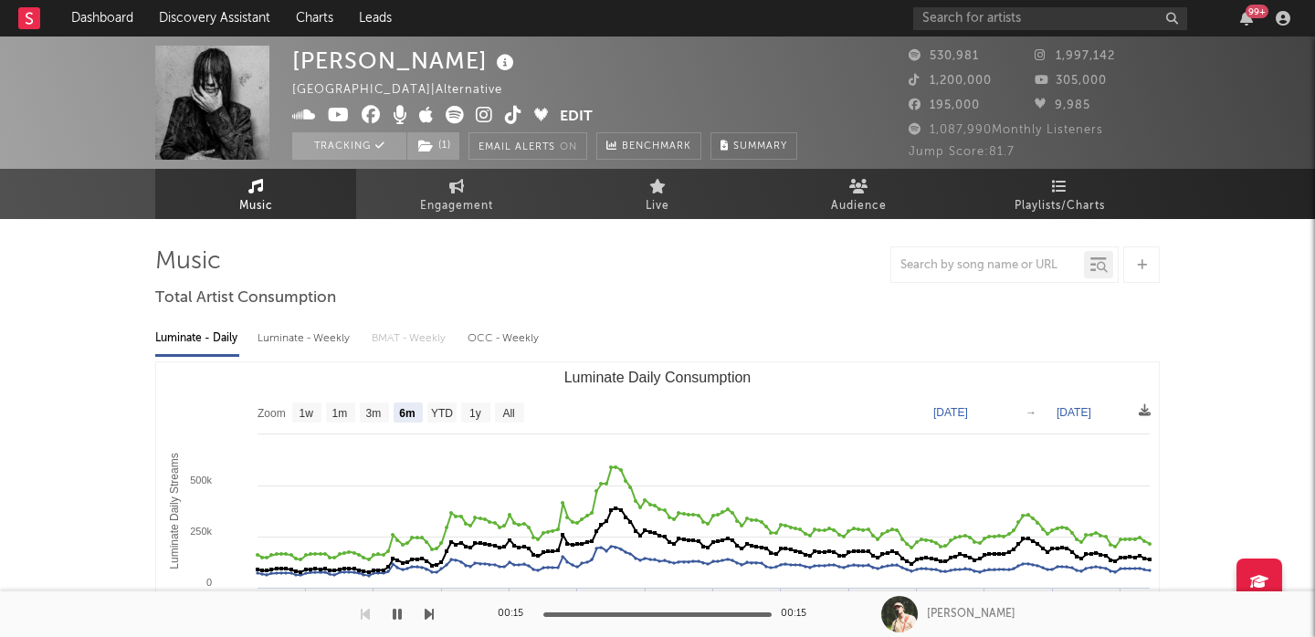
click at [487, 115] on icon at bounding box center [484, 115] width 17 height 18
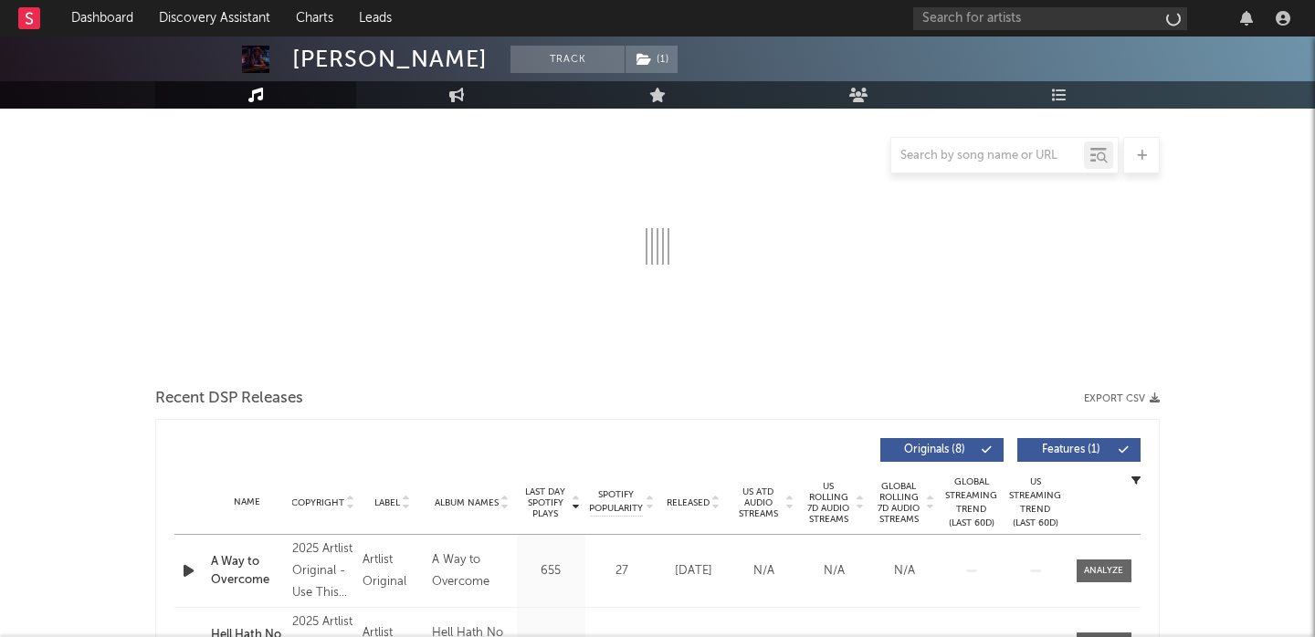
select select "1w"
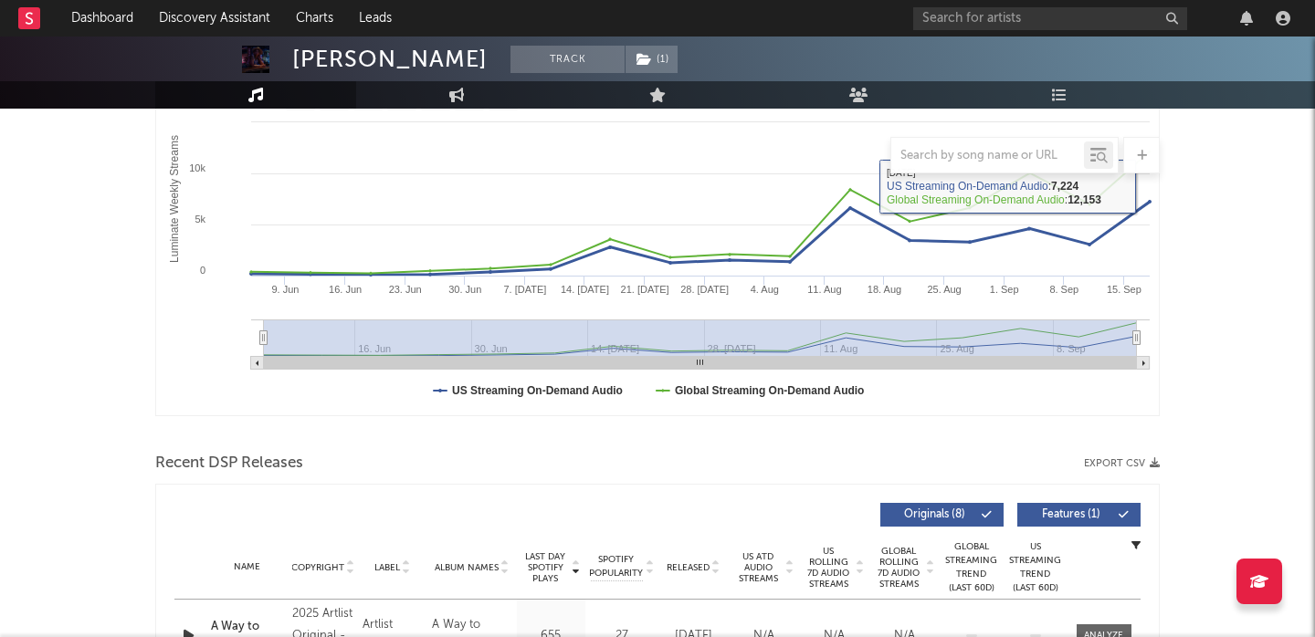
scroll to position [514, 0]
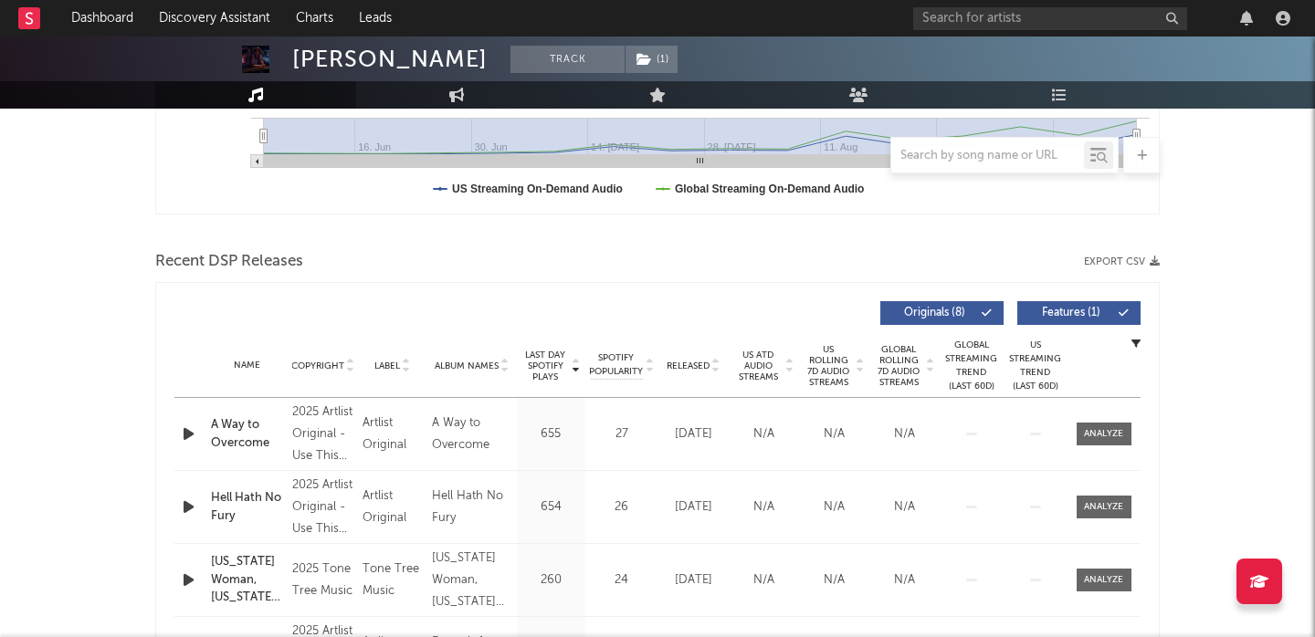
click at [838, 362] on span "US Rolling 7D Audio Streams" at bounding box center [829, 366] width 50 height 44
click at [1056, 310] on span "Features ( 1 )" at bounding box center [1071, 313] width 84 height 11
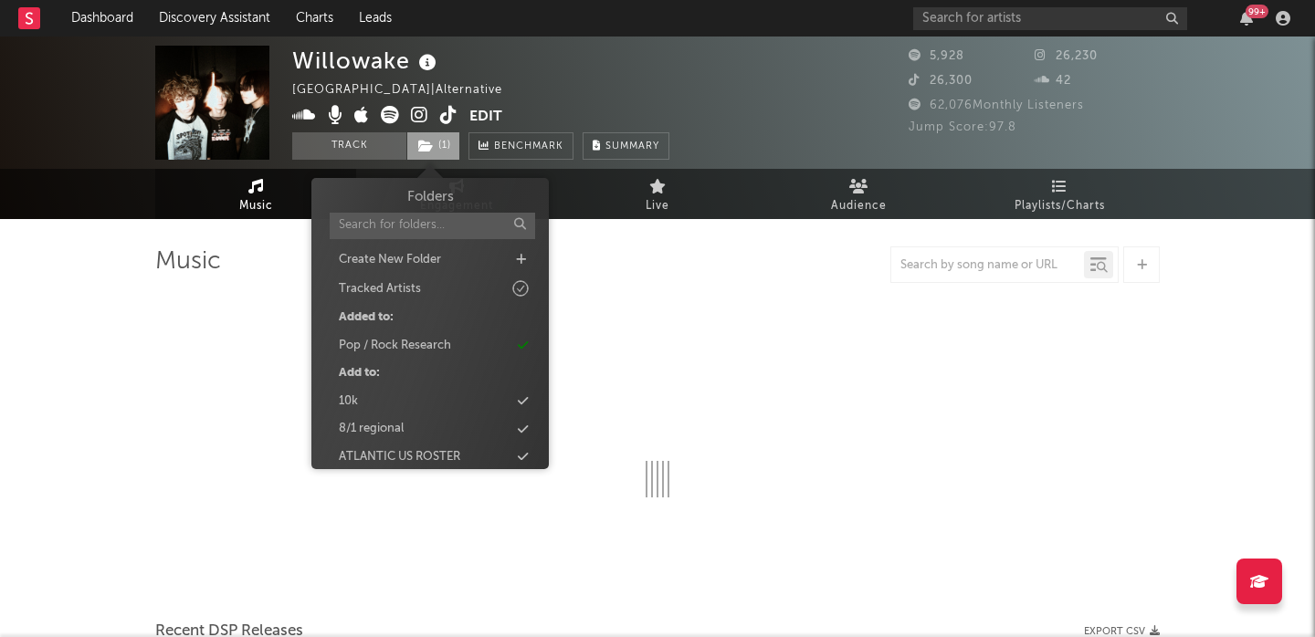
click at [442, 151] on span "( 1 )" at bounding box center [433, 145] width 54 height 27
select select "1w"
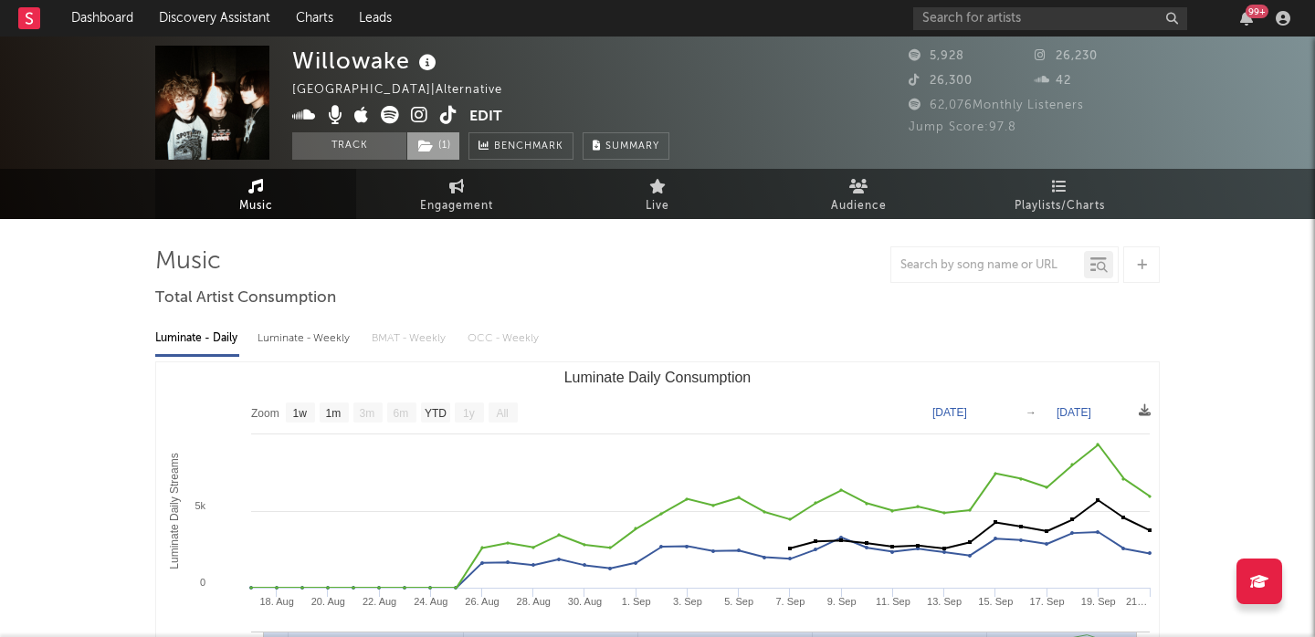
click at [442, 151] on span "( 1 )" at bounding box center [433, 145] width 54 height 27
click at [468, 201] on span "Engagement" at bounding box center [456, 206] width 73 height 22
select select "1w"
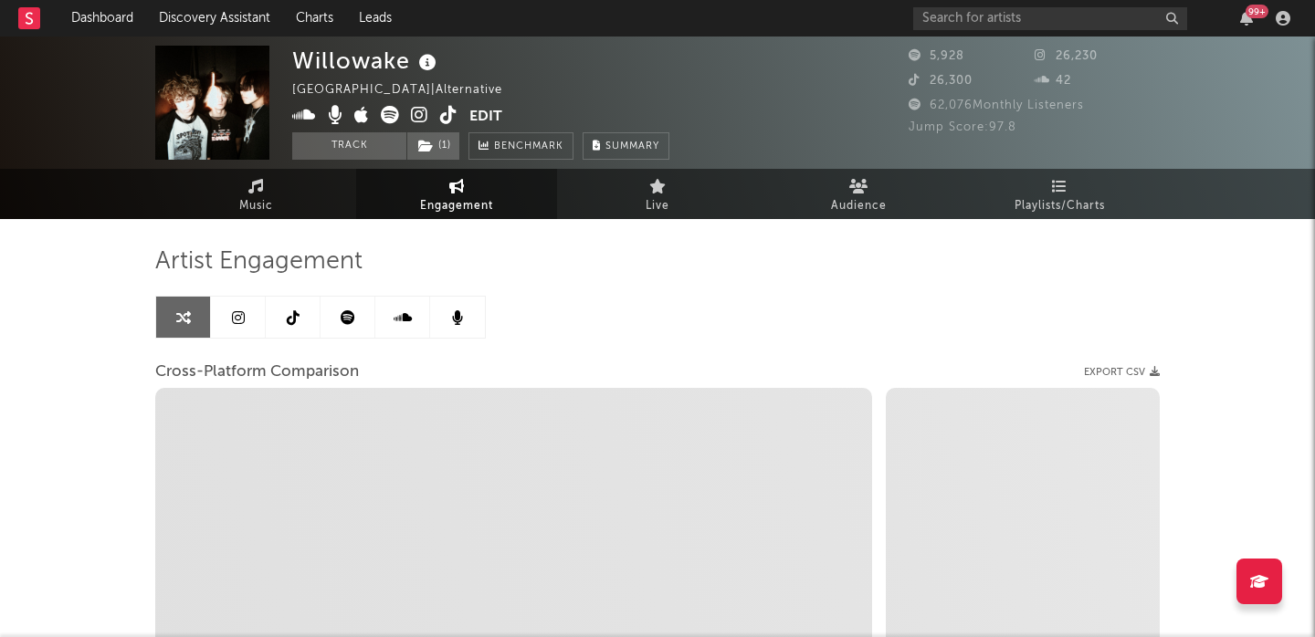
select select "1m"
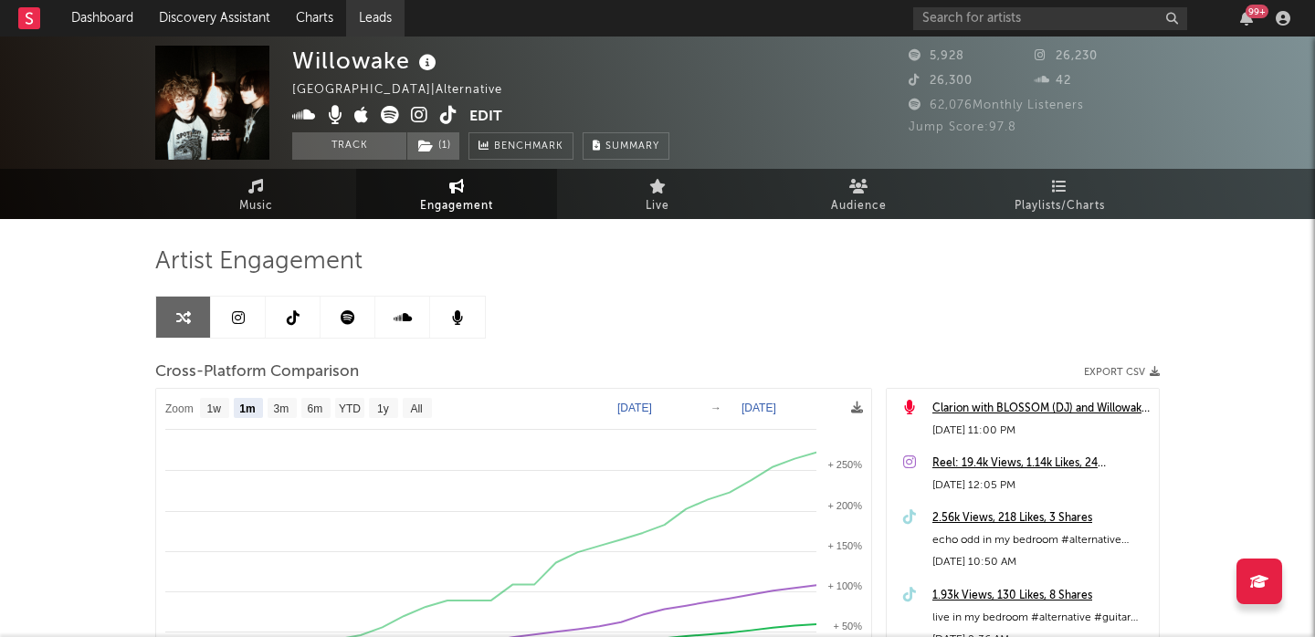
click at [355, 27] on link "Leads" at bounding box center [375, 18] width 58 height 37
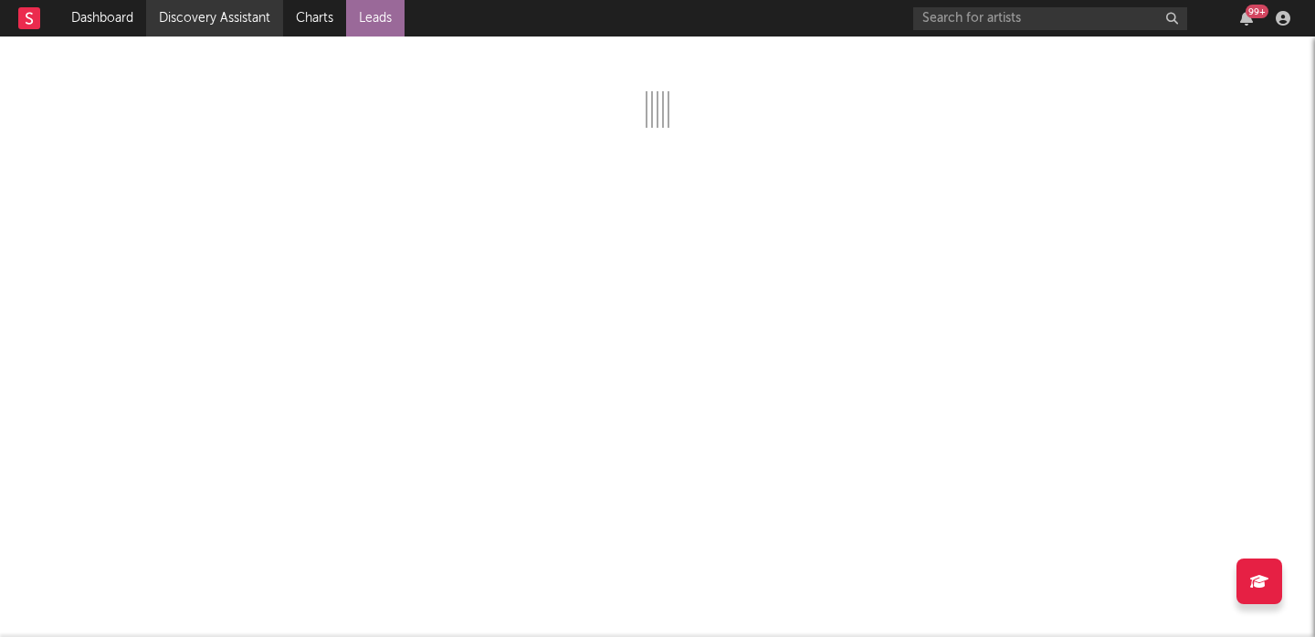
select select "1w"
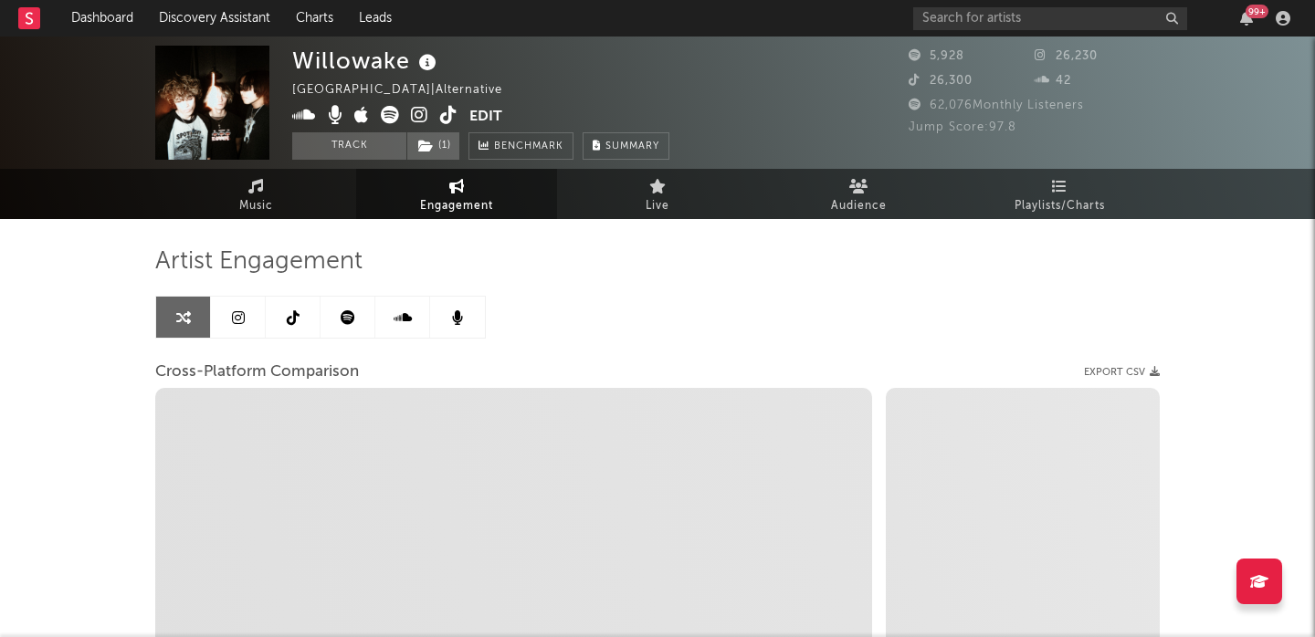
click at [354, 63] on div "Willowake" at bounding box center [366, 61] width 149 height 30
copy div "Willowake"
select select "1m"
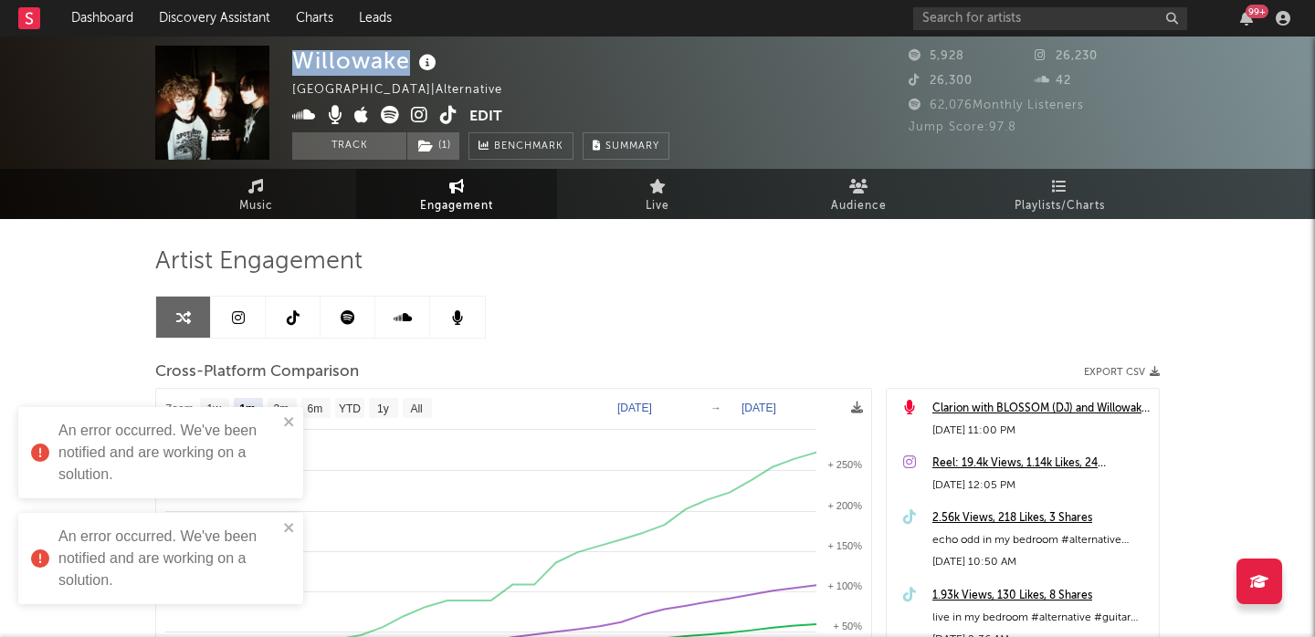
click at [415, 110] on icon at bounding box center [419, 115] width 17 height 18
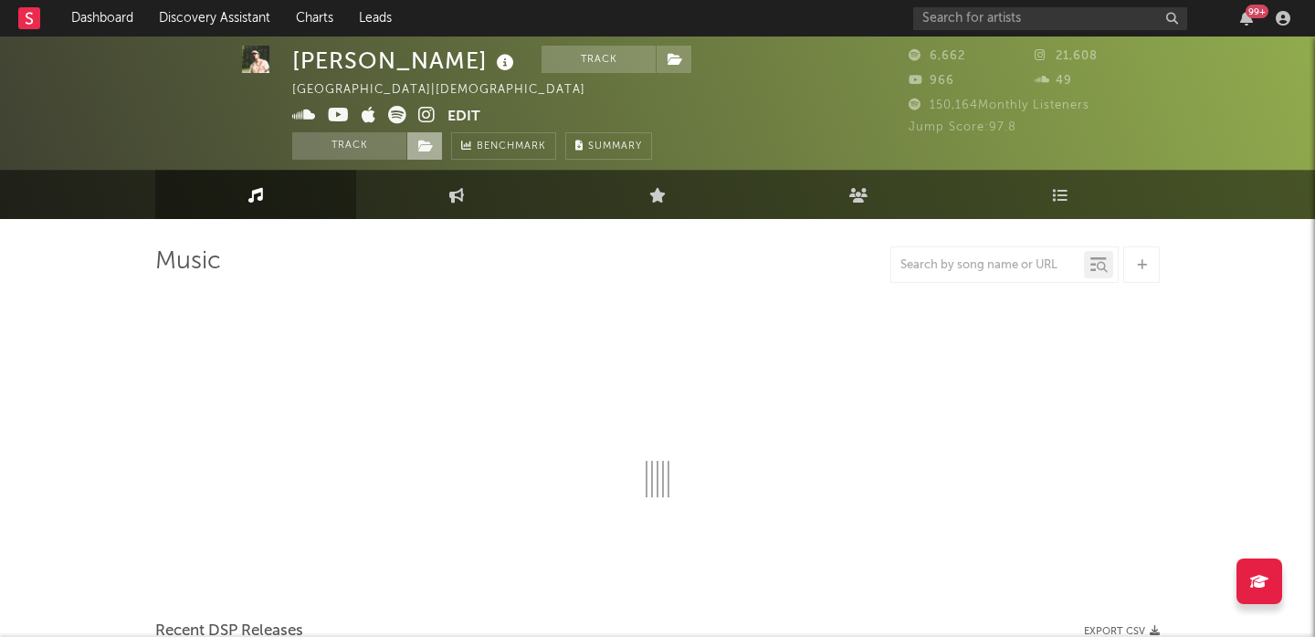
select select "1w"
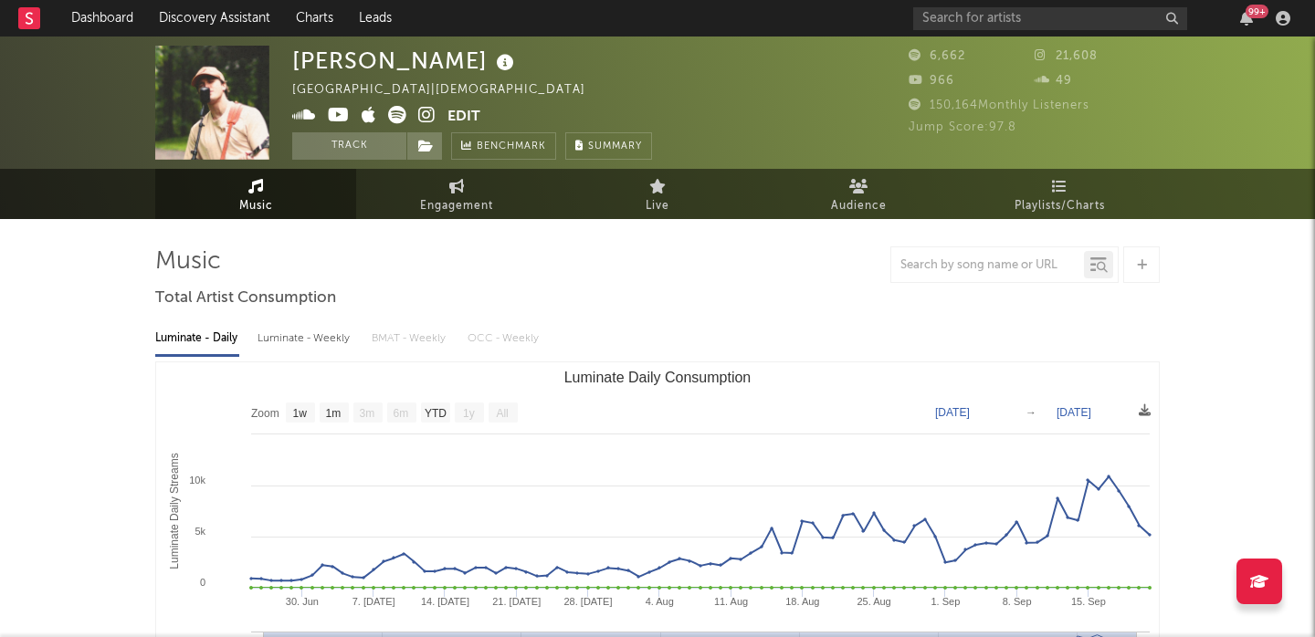
click at [426, 111] on icon at bounding box center [426, 115] width 17 height 18
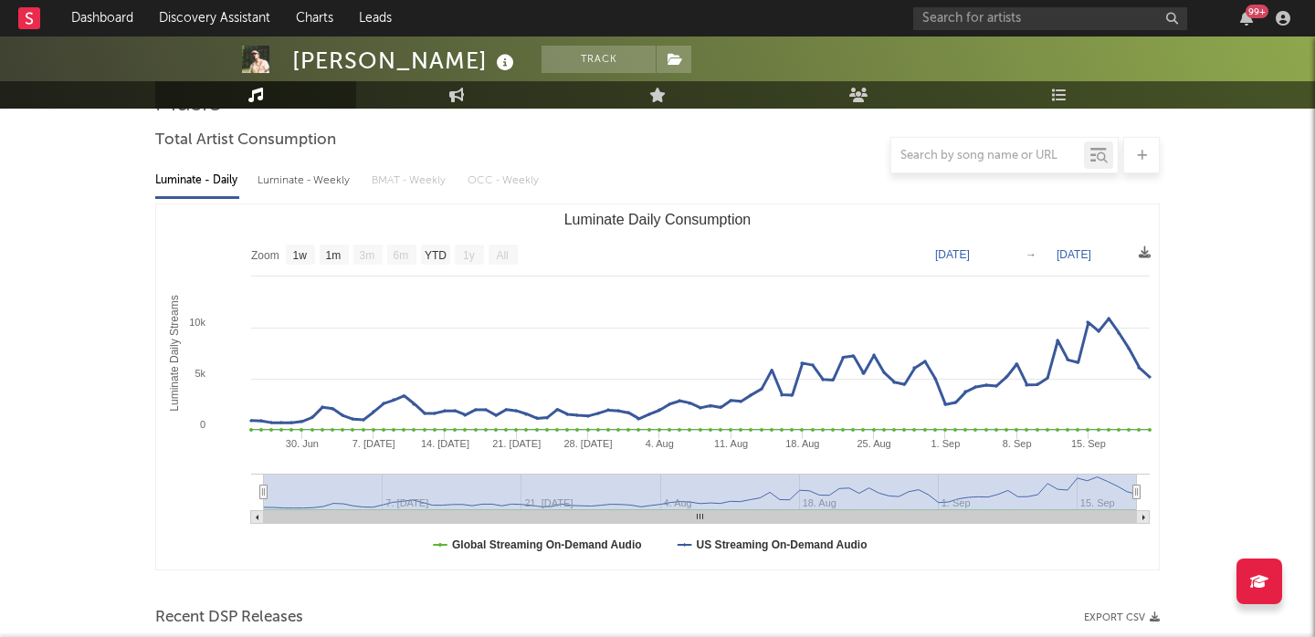
scroll to position [478, 0]
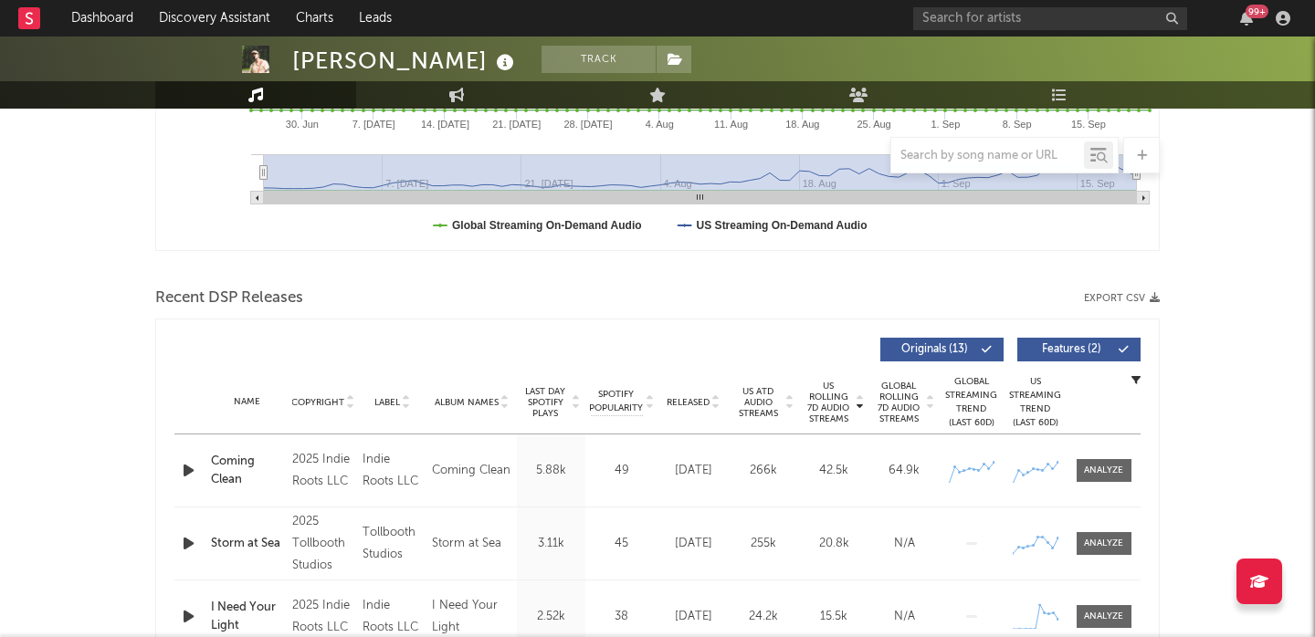
click at [194, 468] on icon "button" at bounding box center [188, 470] width 19 height 23
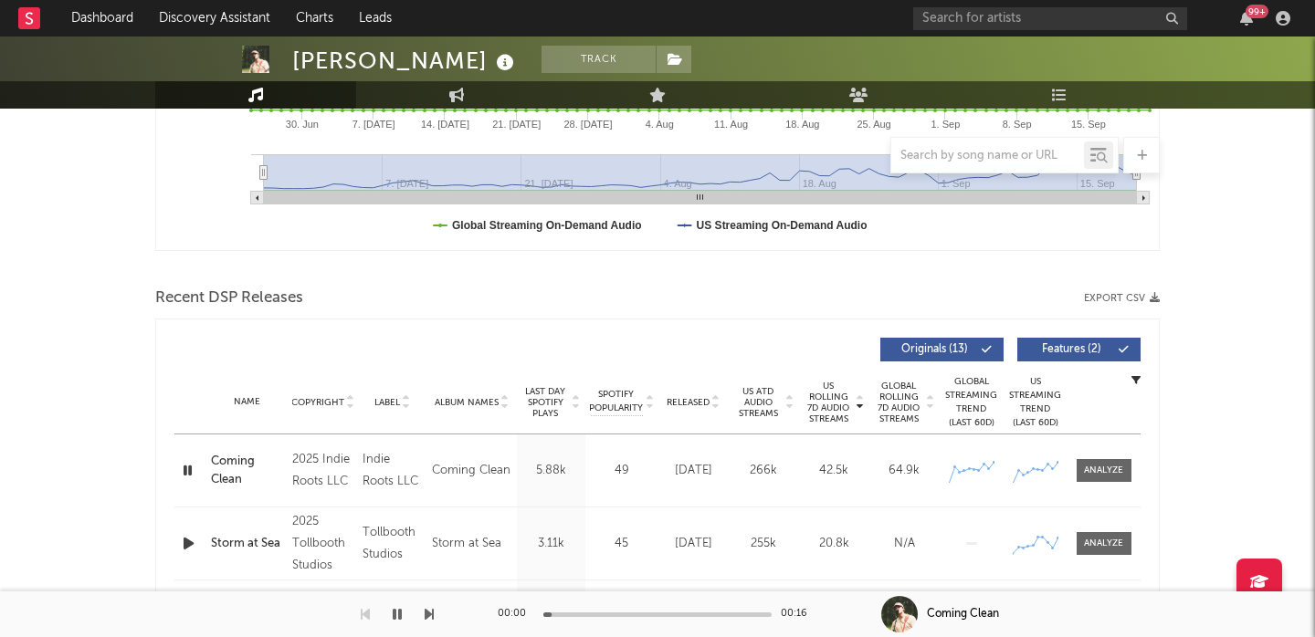
click at [1043, 345] on span "Features ( 2 )" at bounding box center [1071, 349] width 84 height 11
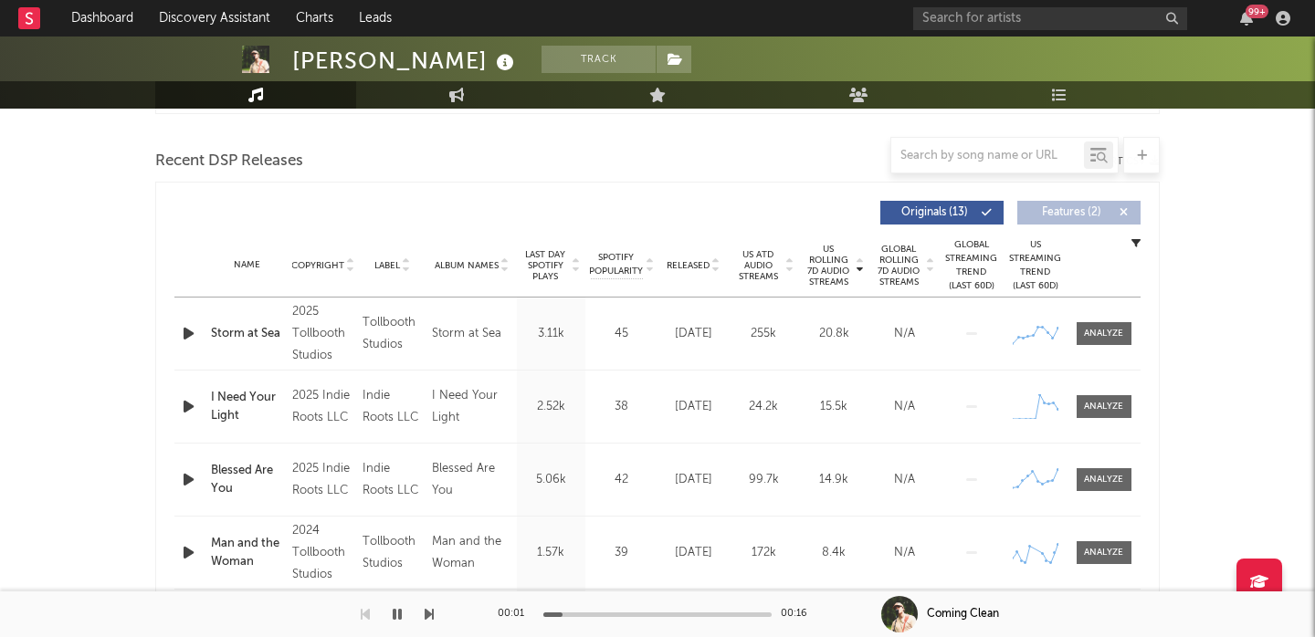
scroll to position [619, 0]
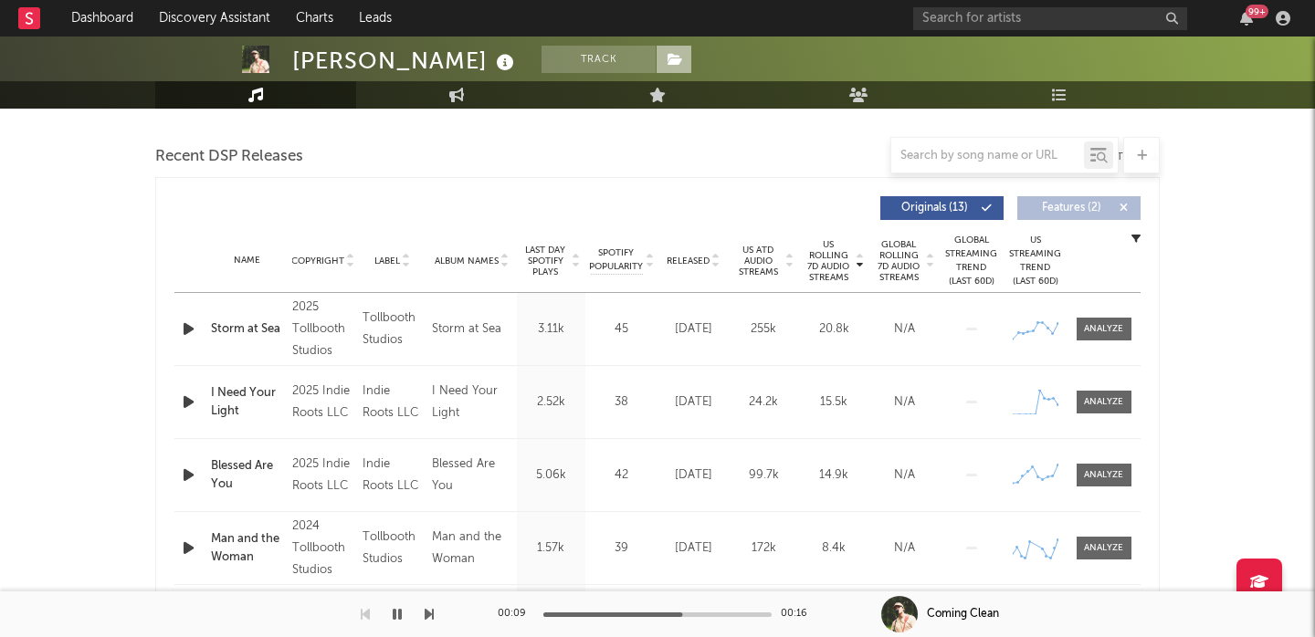
click at [667, 61] on icon at bounding box center [675, 59] width 16 height 13
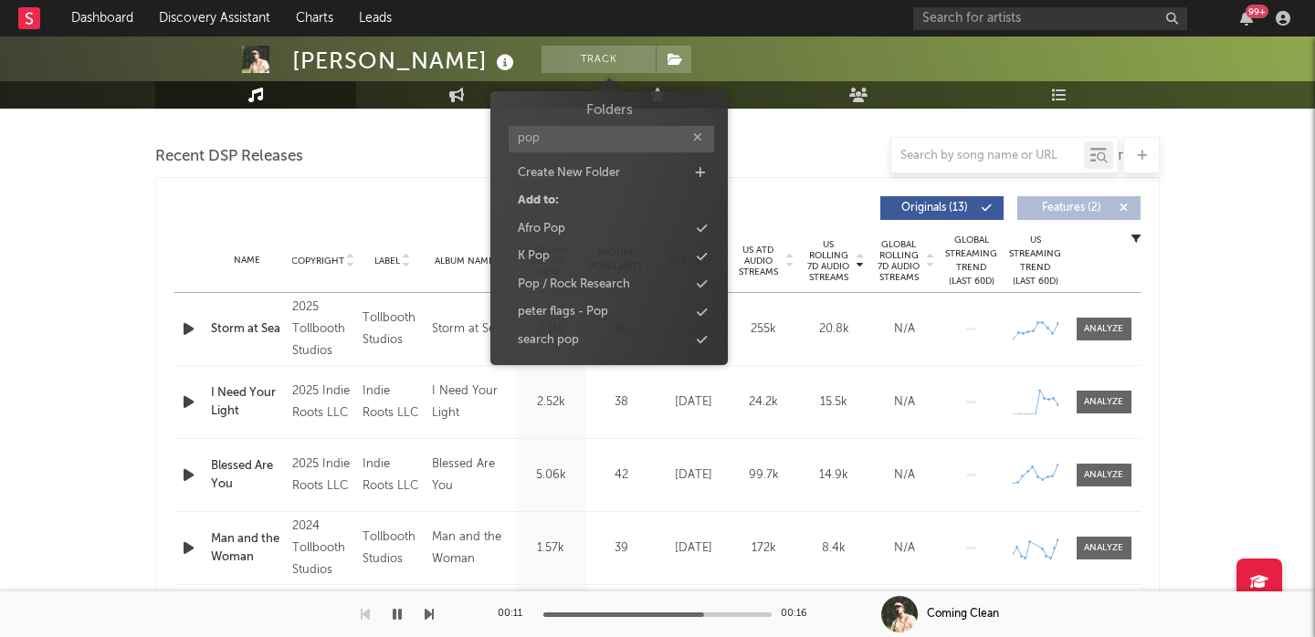
type input "pop"
click at [621, 296] on div "Folders pop Create New Folder Add to: Afro Pop K Pop Pop / Rock Research [PERSO…" at bounding box center [609, 225] width 210 height 251
click at [616, 289] on div "Pop / Rock Research" at bounding box center [574, 285] width 112 height 18
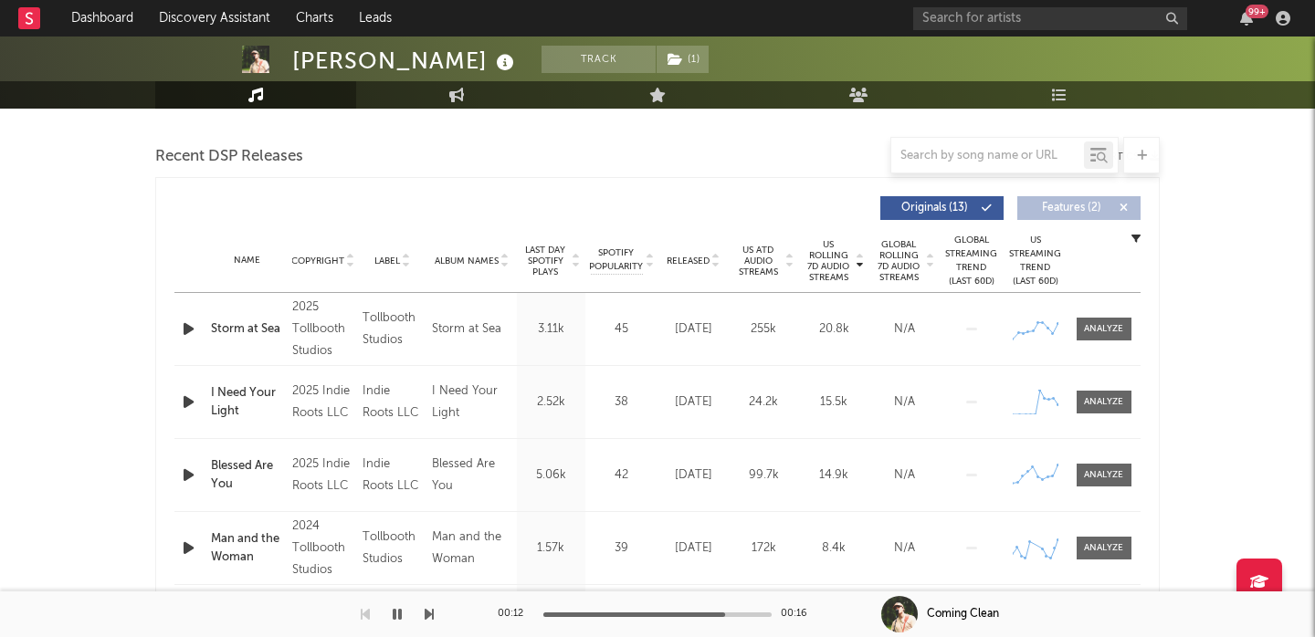
click at [331, 71] on div "[PERSON_NAME]" at bounding box center [405, 61] width 226 height 30
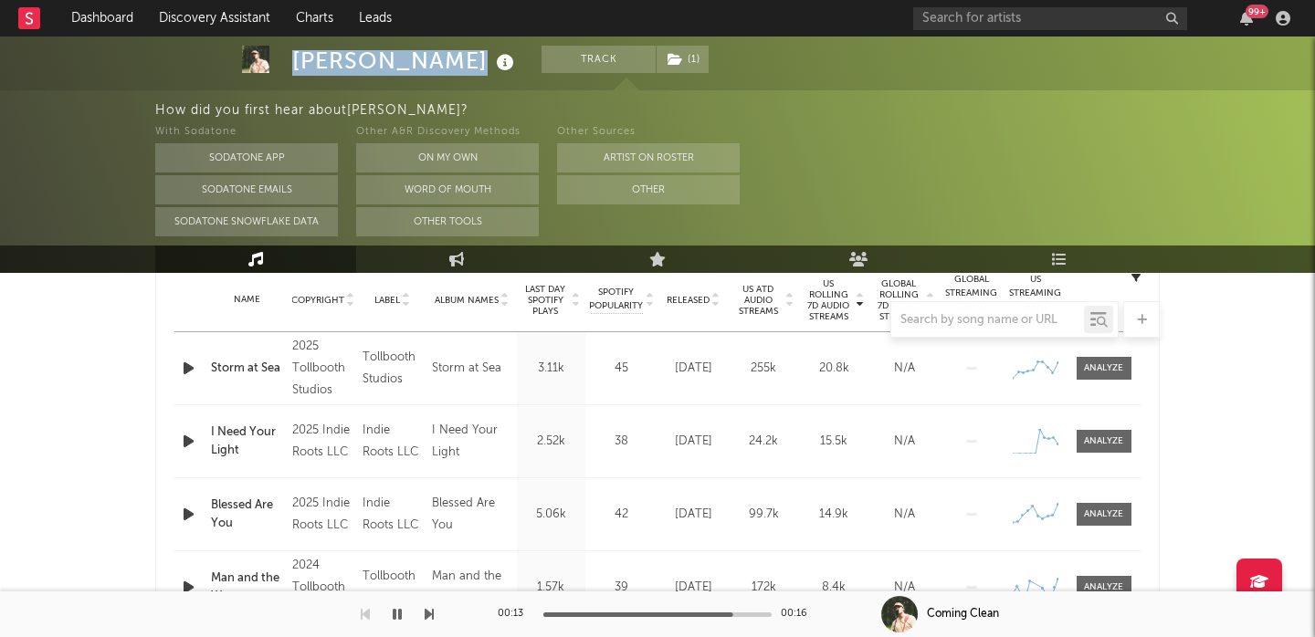
scroll to position [783, 0]
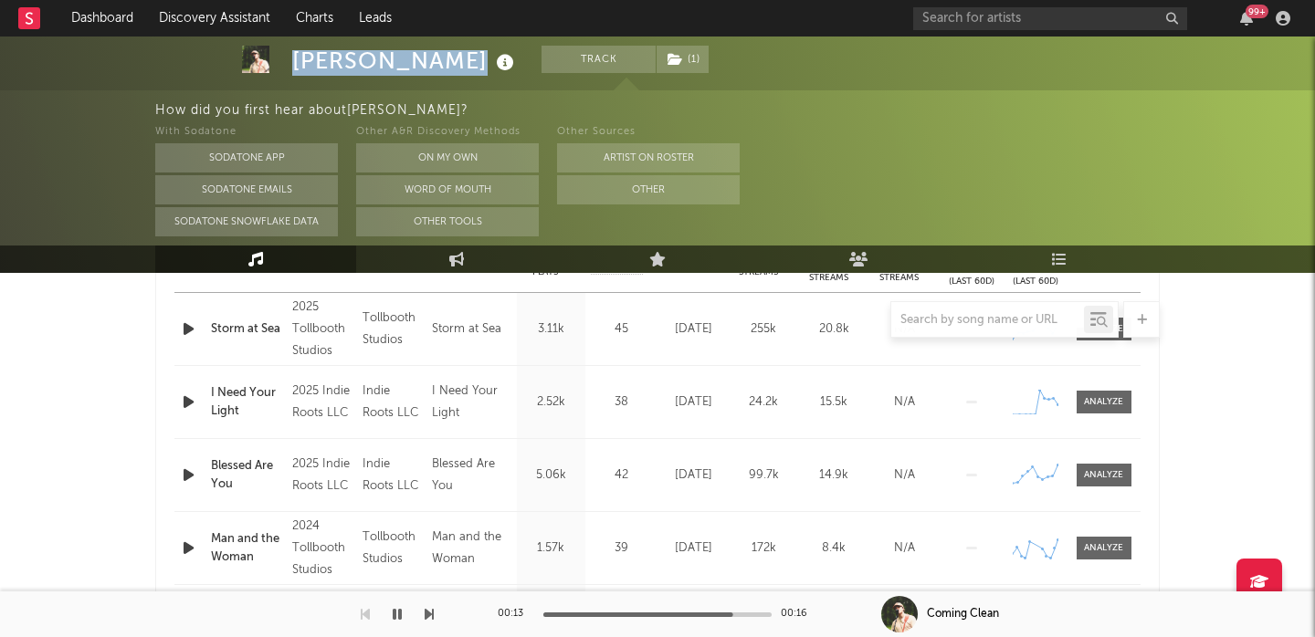
copy div "[PERSON_NAME]"
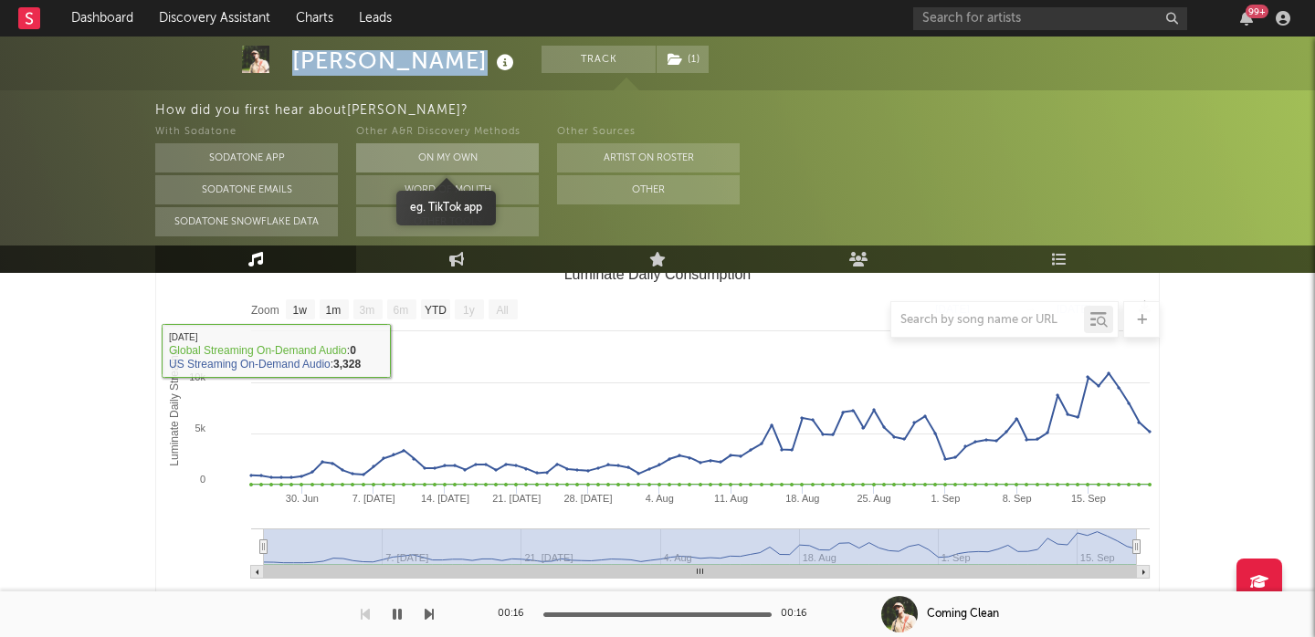
click at [459, 151] on button "On My Own" at bounding box center [447, 157] width 183 height 29
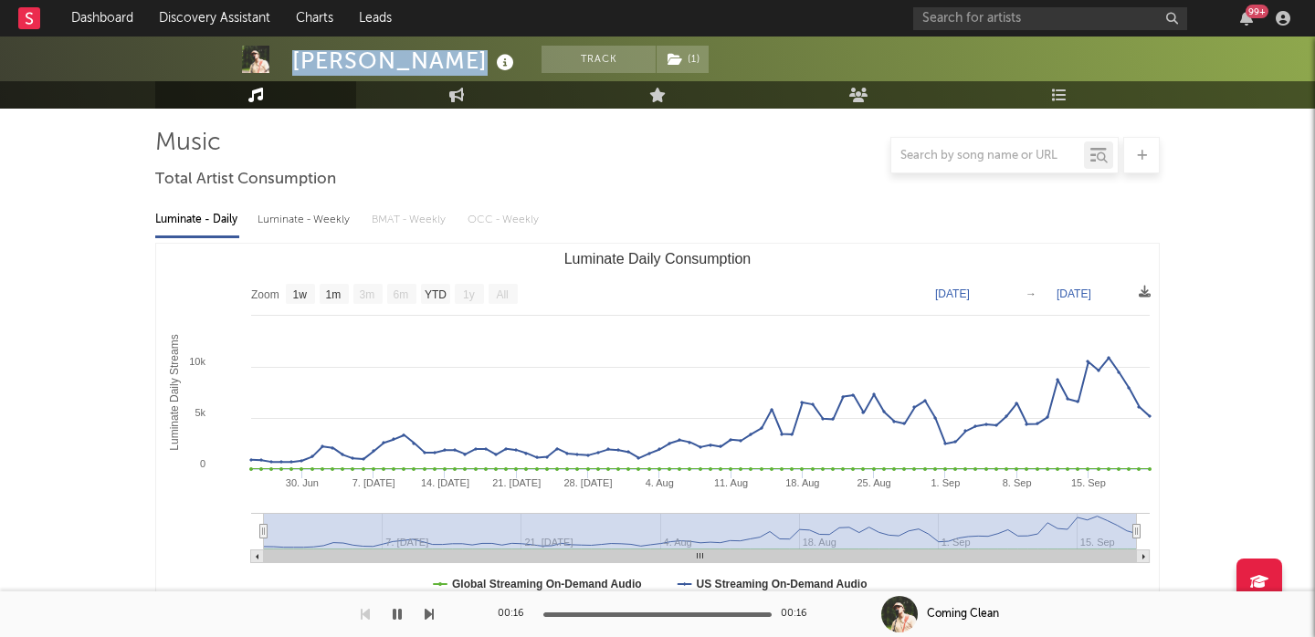
scroll to position [103, 0]
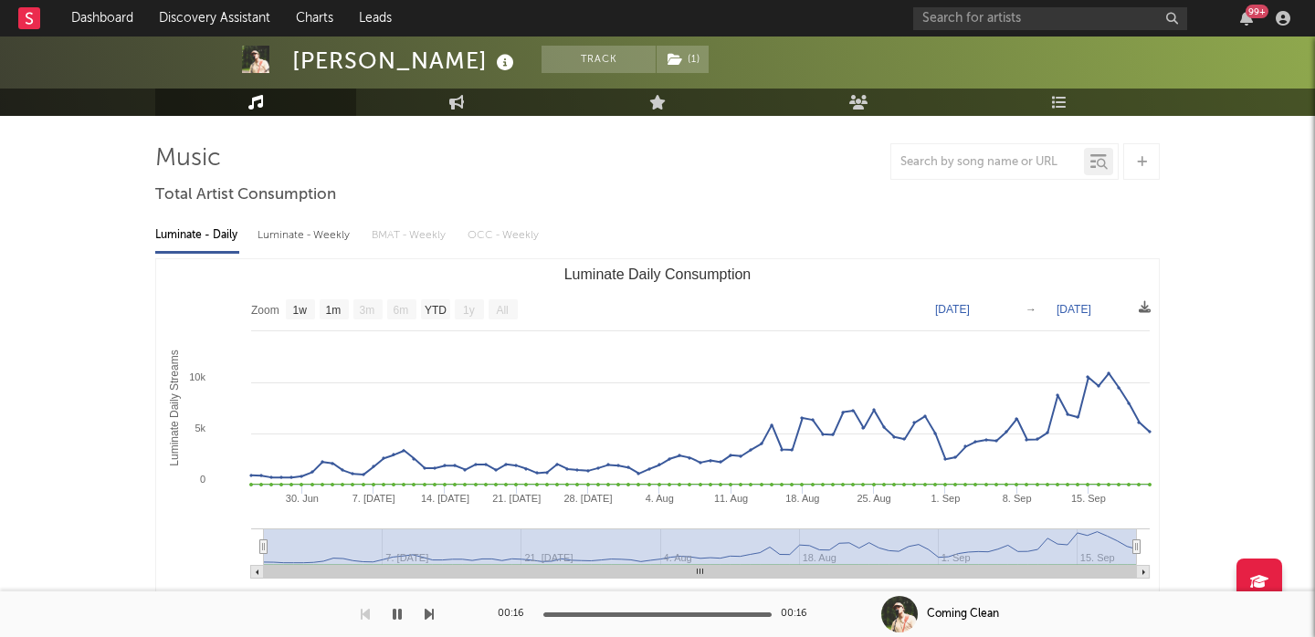
click at [300, 233] on div "Luminate - Weekly" at bounding box center [305, 235] width 96 height 31
select select "1w"
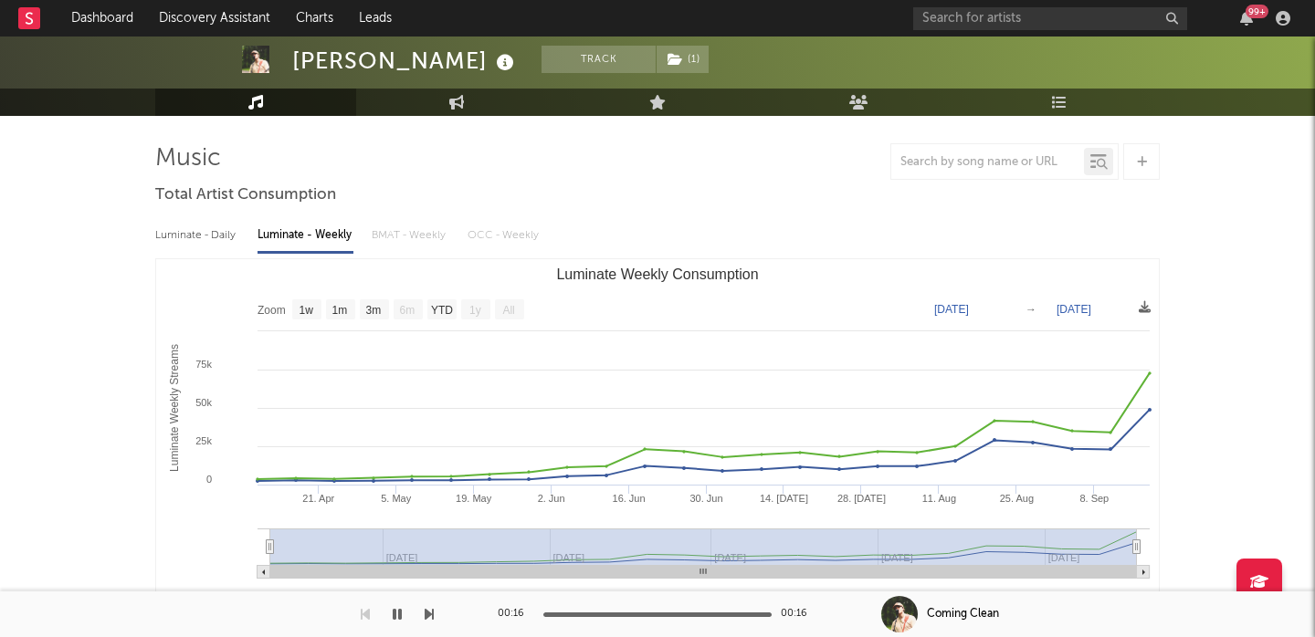
click at [501, 313] on rect "Luminate Weekly Consumption" at bounding box center [509, 309] width 29 height 20
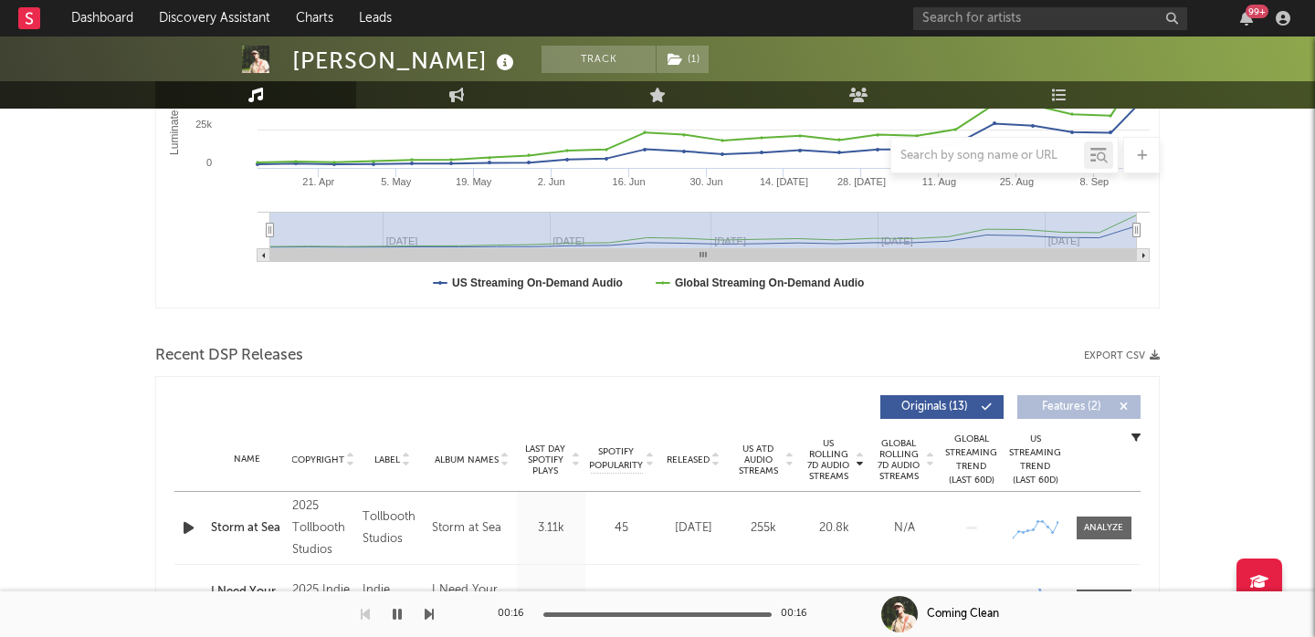
scroll to position [456, 0]
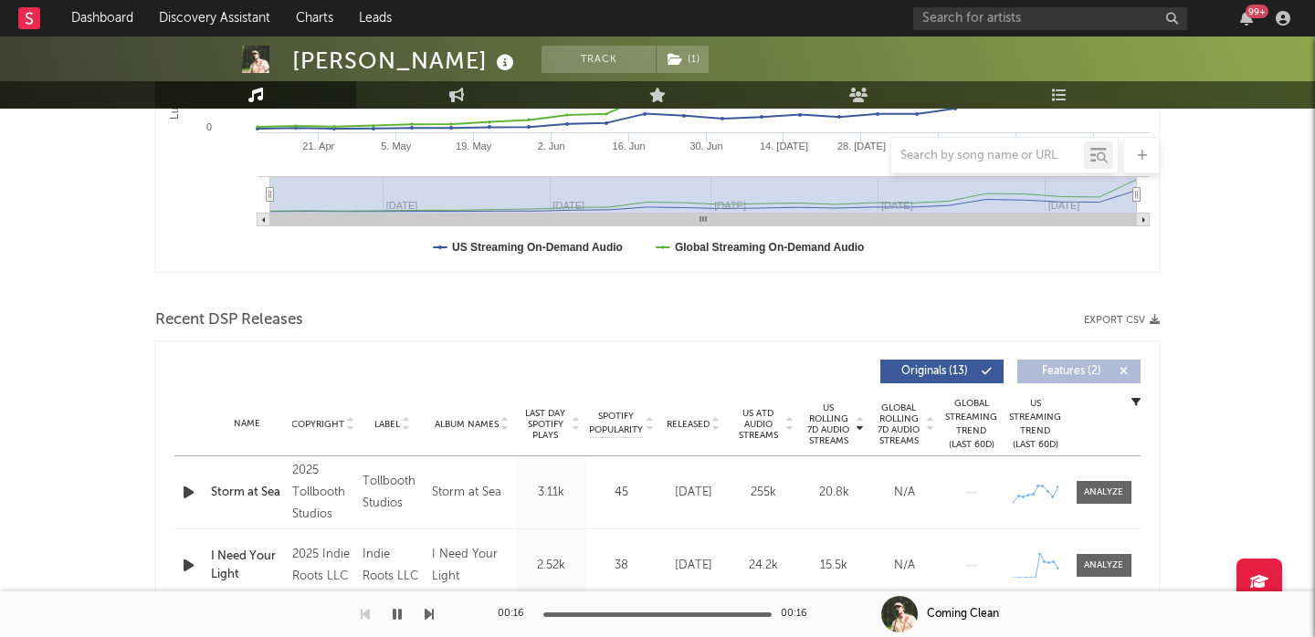
click at [186, 491] on icon "button" at bounding box center [188, 492] width 19 height 23
click at [188, 499] on icon "button" at bounding box center [187, 492] width 17 height 23
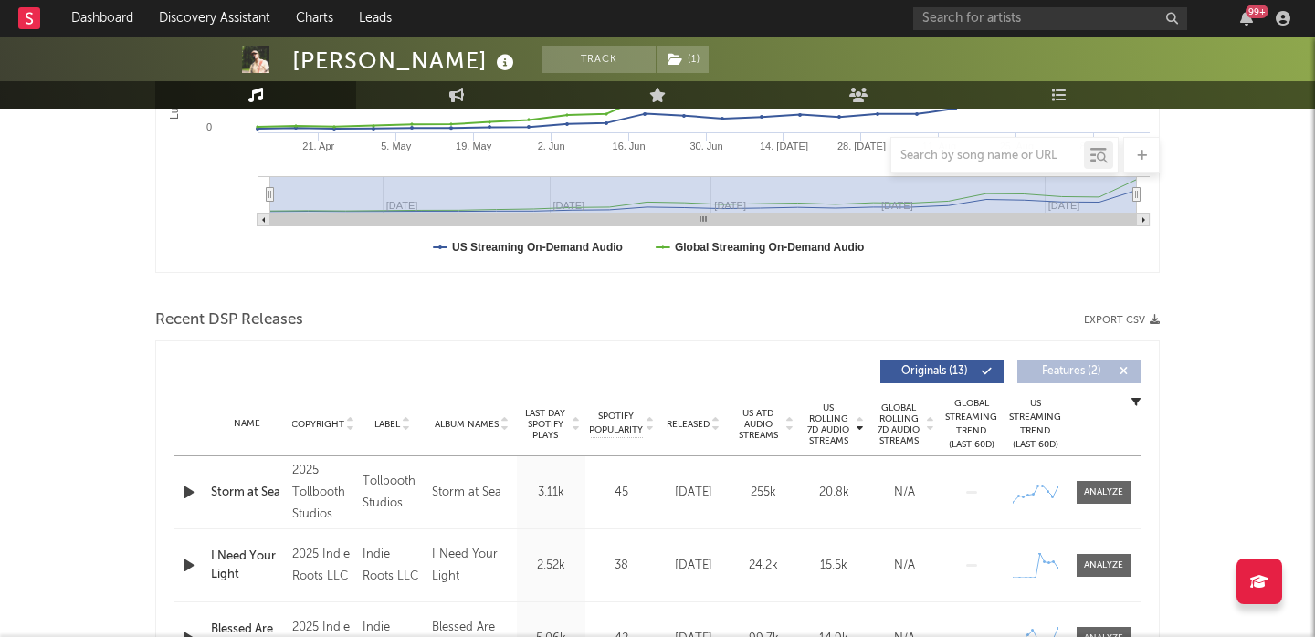
click at [188, 499] on icon "button" at bounding box center [188, 492] width 19 height 23
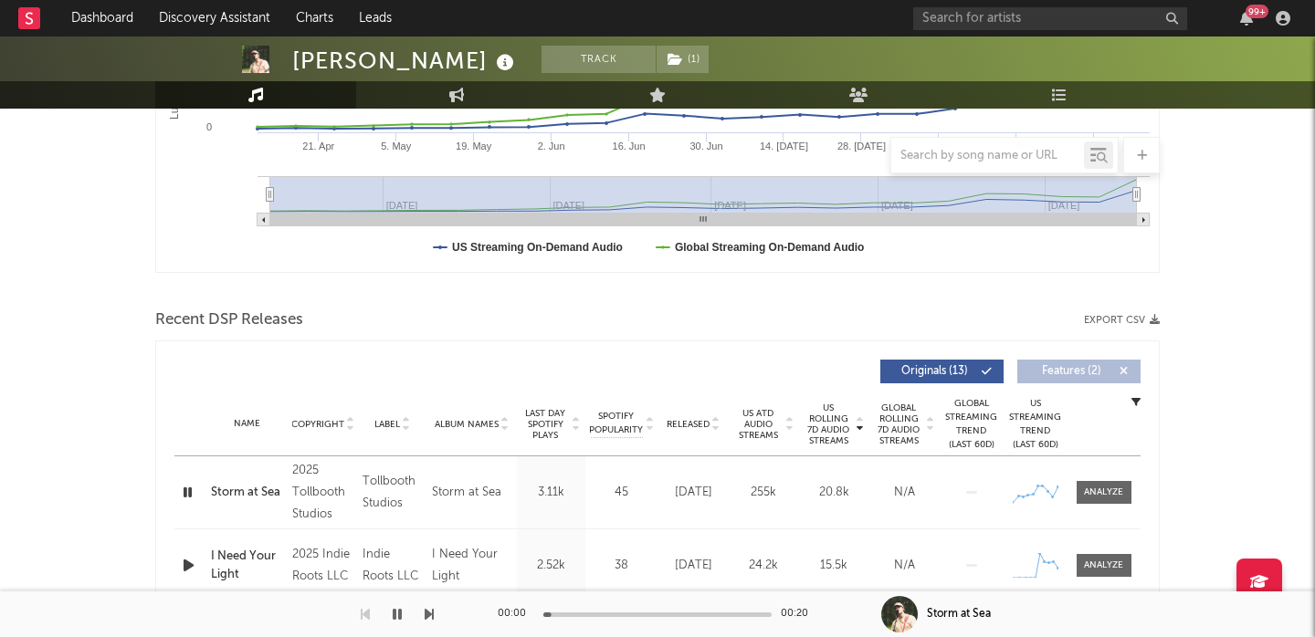
click at [184, 568] on icon "button" at bounding box center [188, 565] width 19 height 23
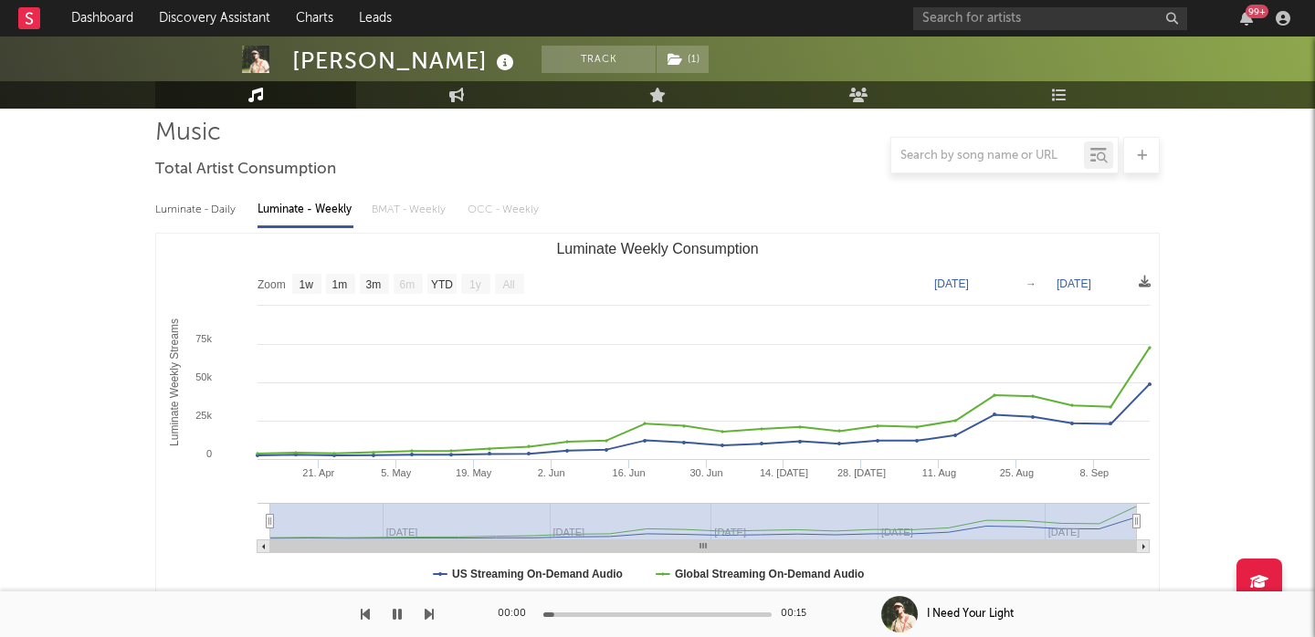
scroll to position [0, 0]
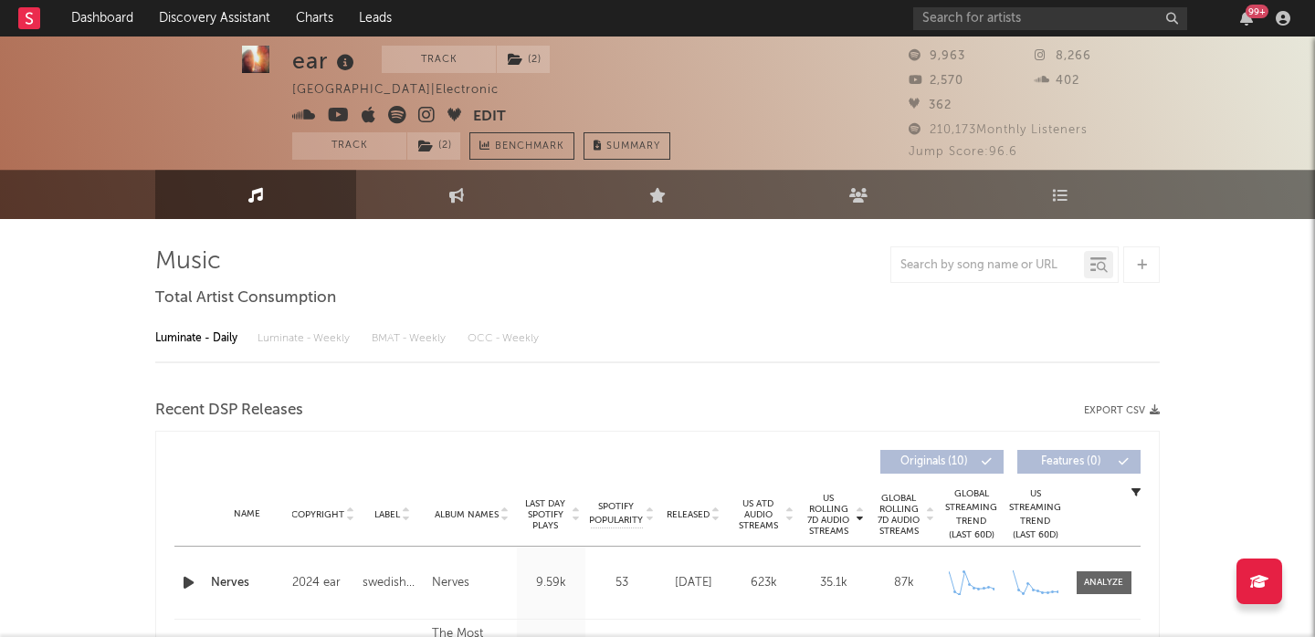
select select "1w"
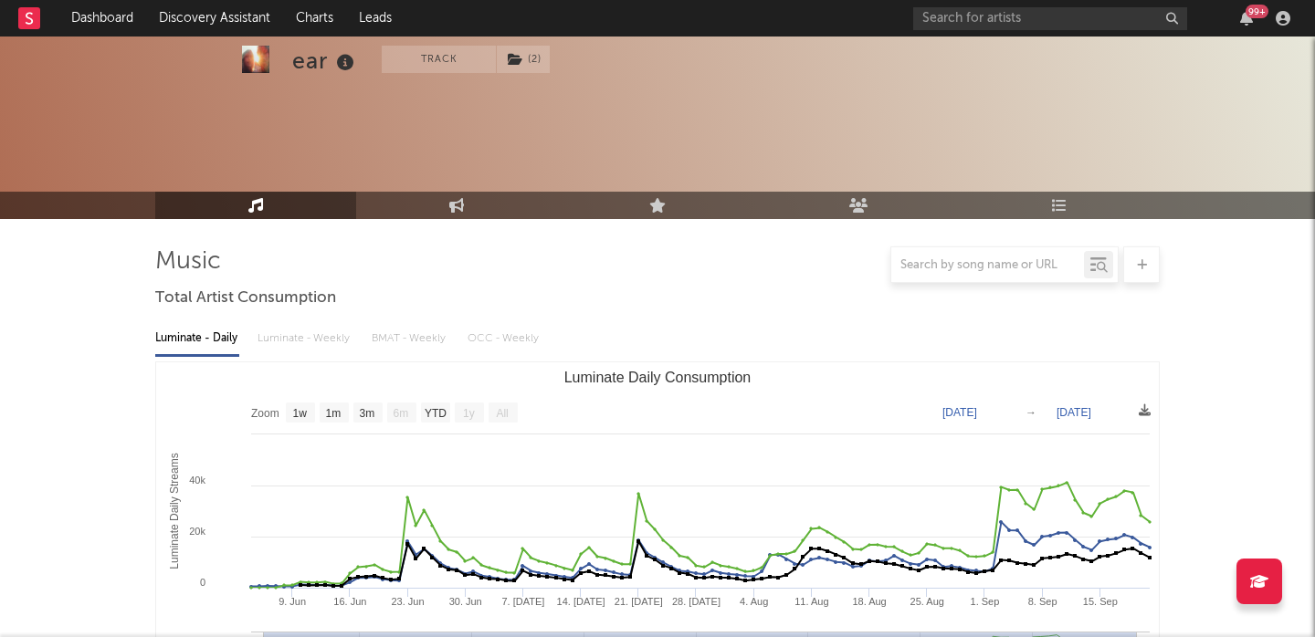
scroll to position [540, 0]
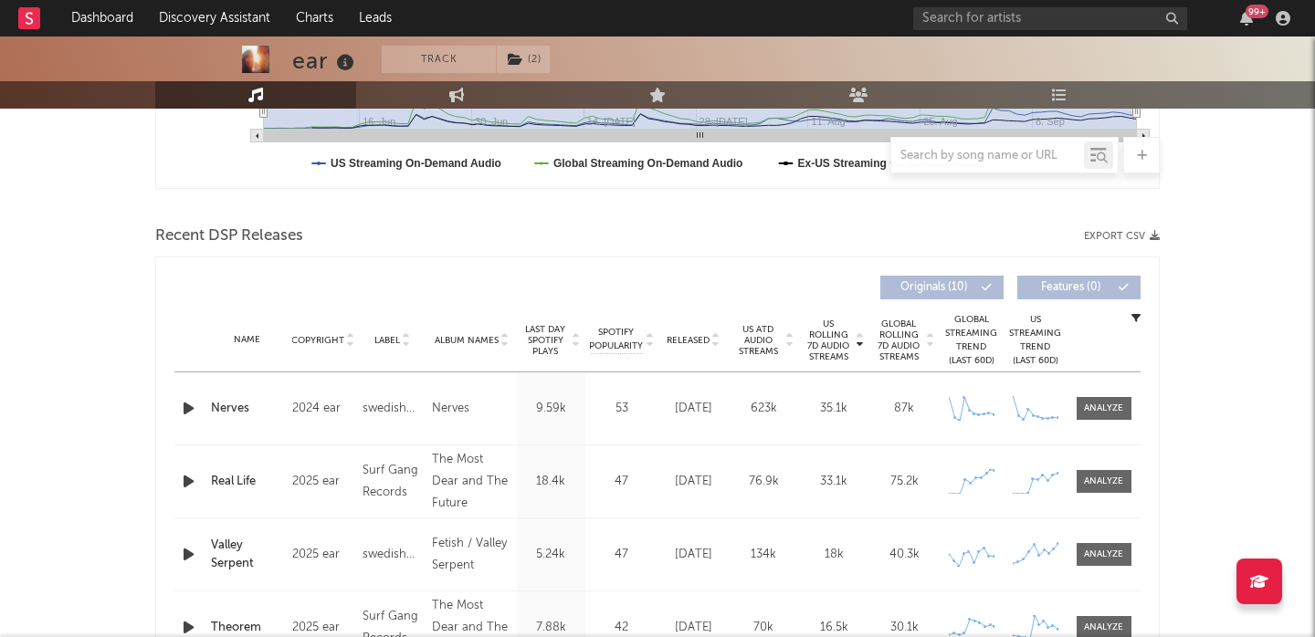
click at [194, 407] on icon "button" at bounding box center [188, 408] width 19 height 23
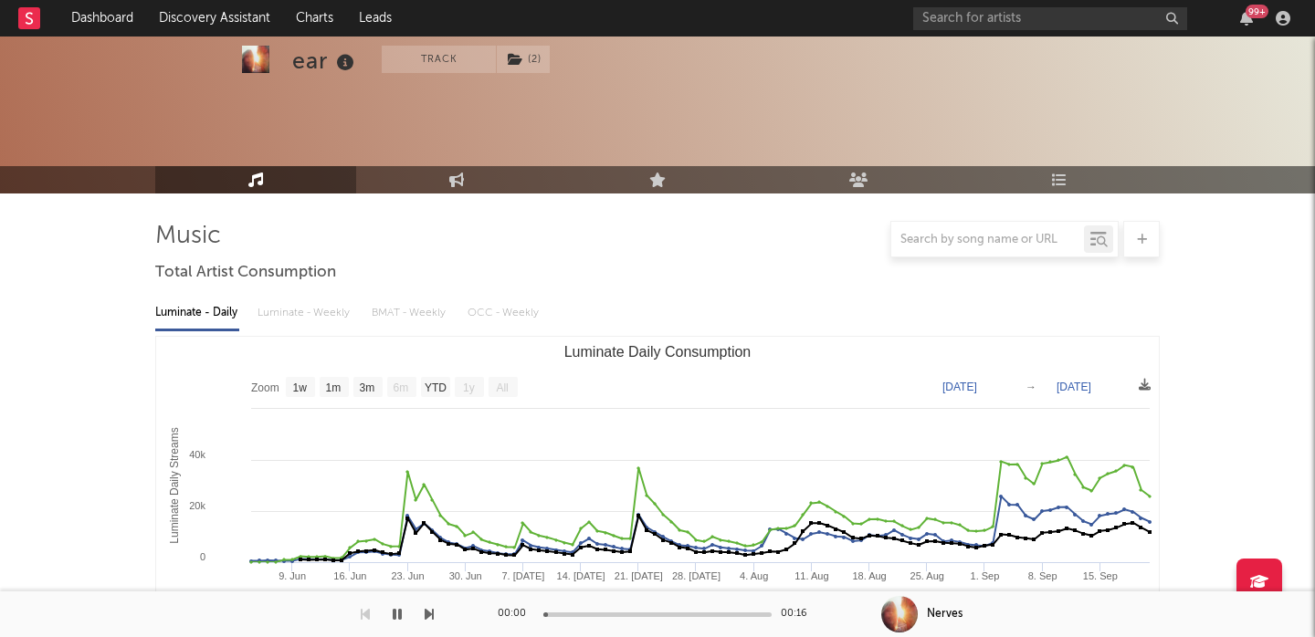
scroll to position [0, 0]
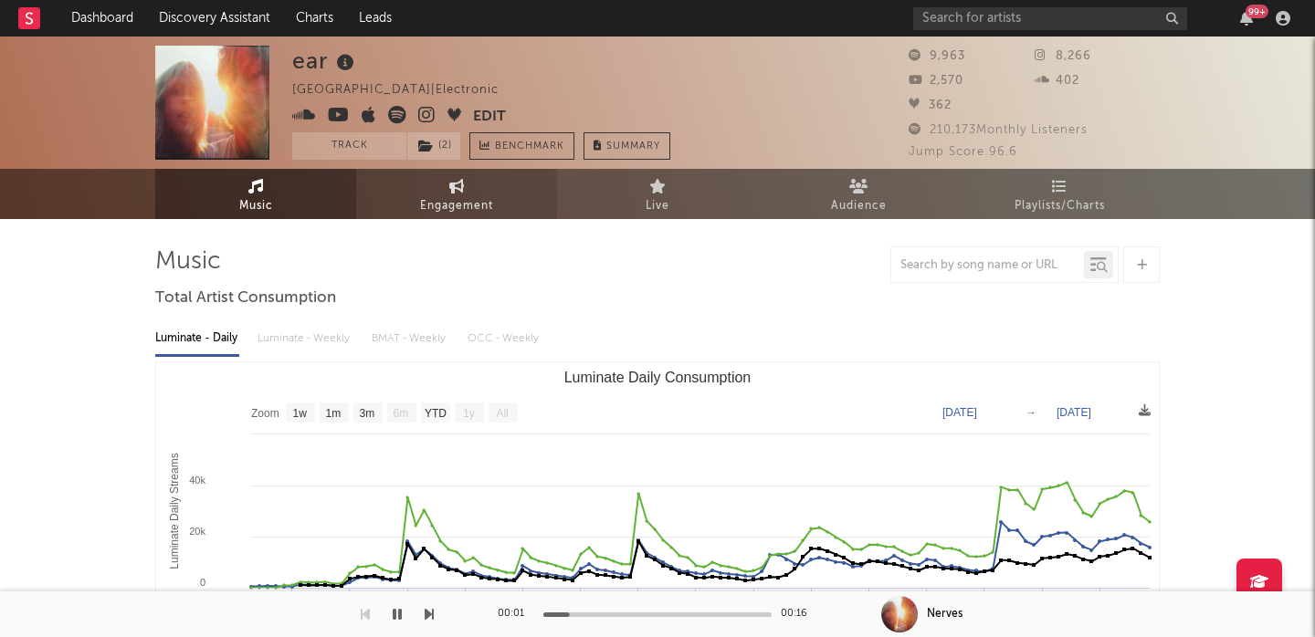
click at [472, 193] on link "Engagement" at bounding box center [456, 194] width 201 height 50
select select "1w"
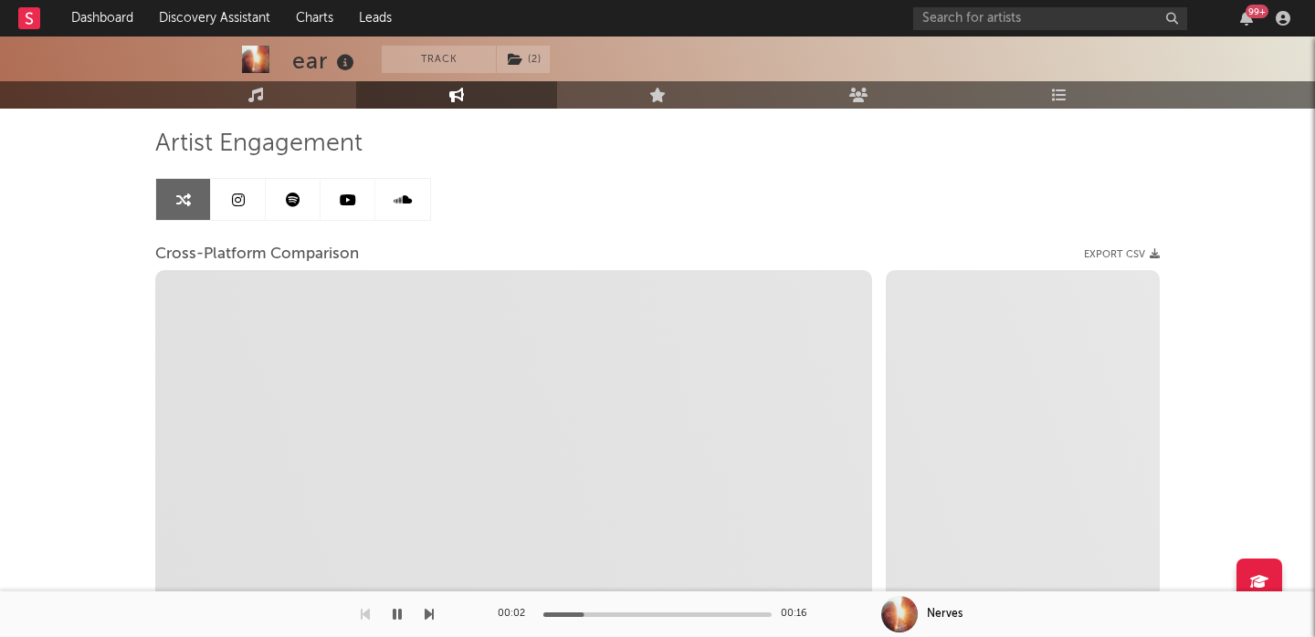
scroll to position [358, 0]
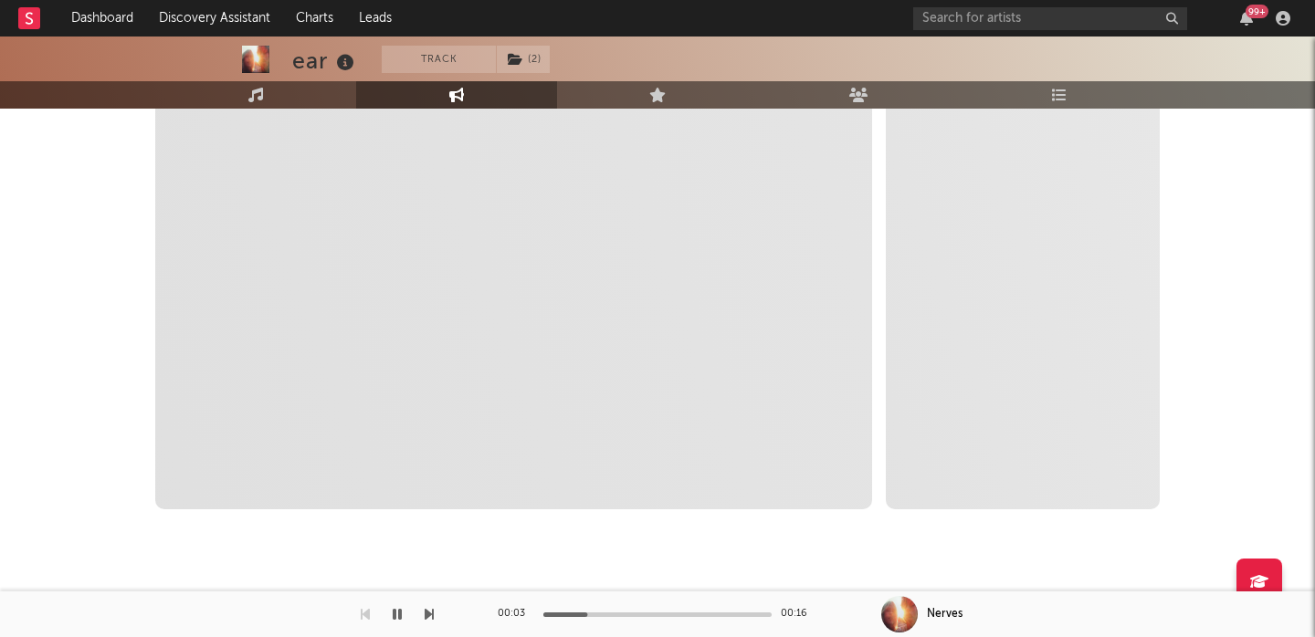
select select "1m"
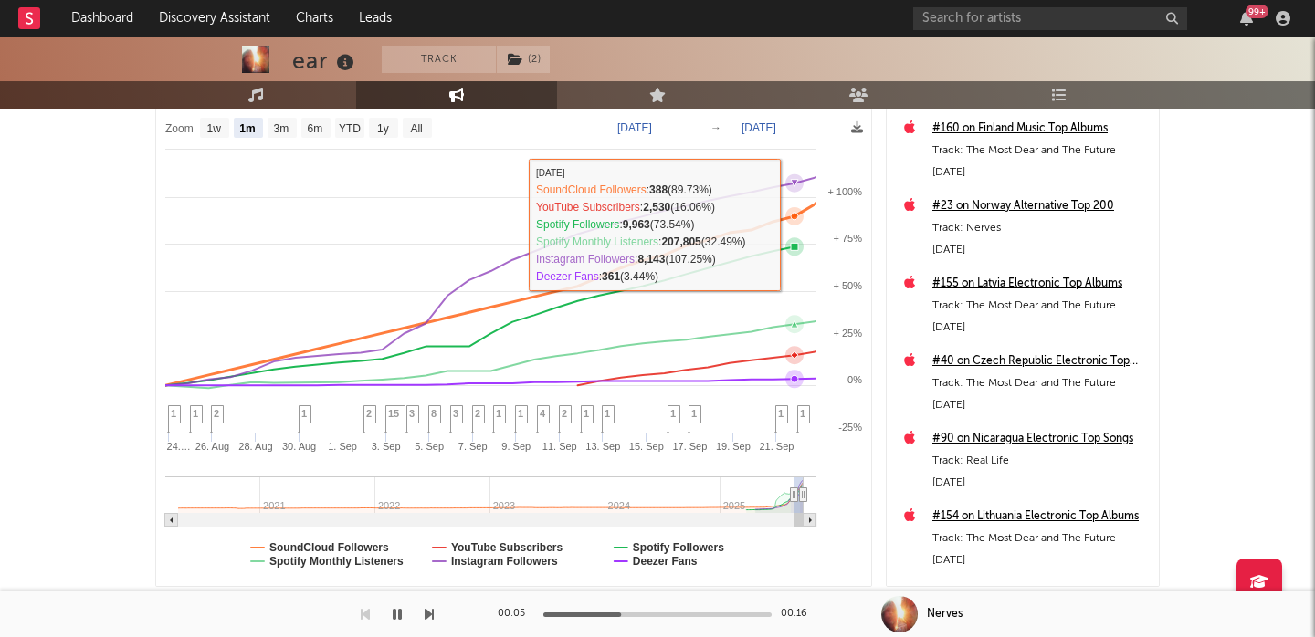
scroll to position [276, 0]
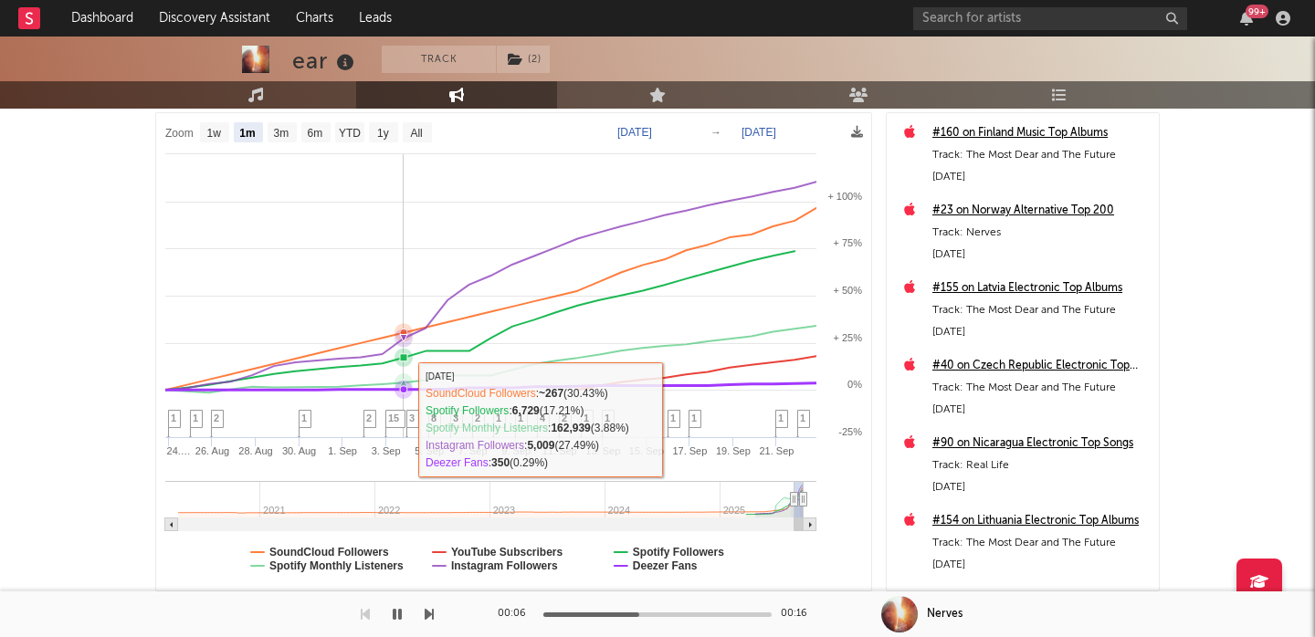
click at [398, 419] on span "15" at bounding box center [393, 418] width 11 height 11
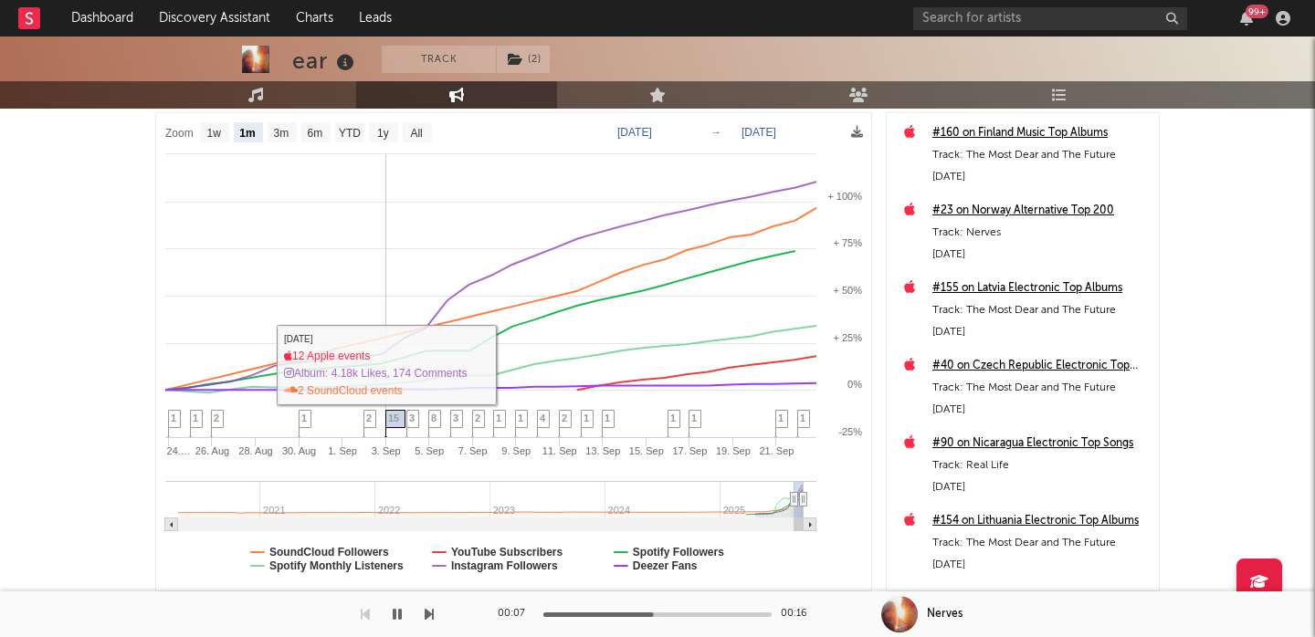
click at [395, 419] on span "15" at bounding box center [393, 418] width 11 height 11
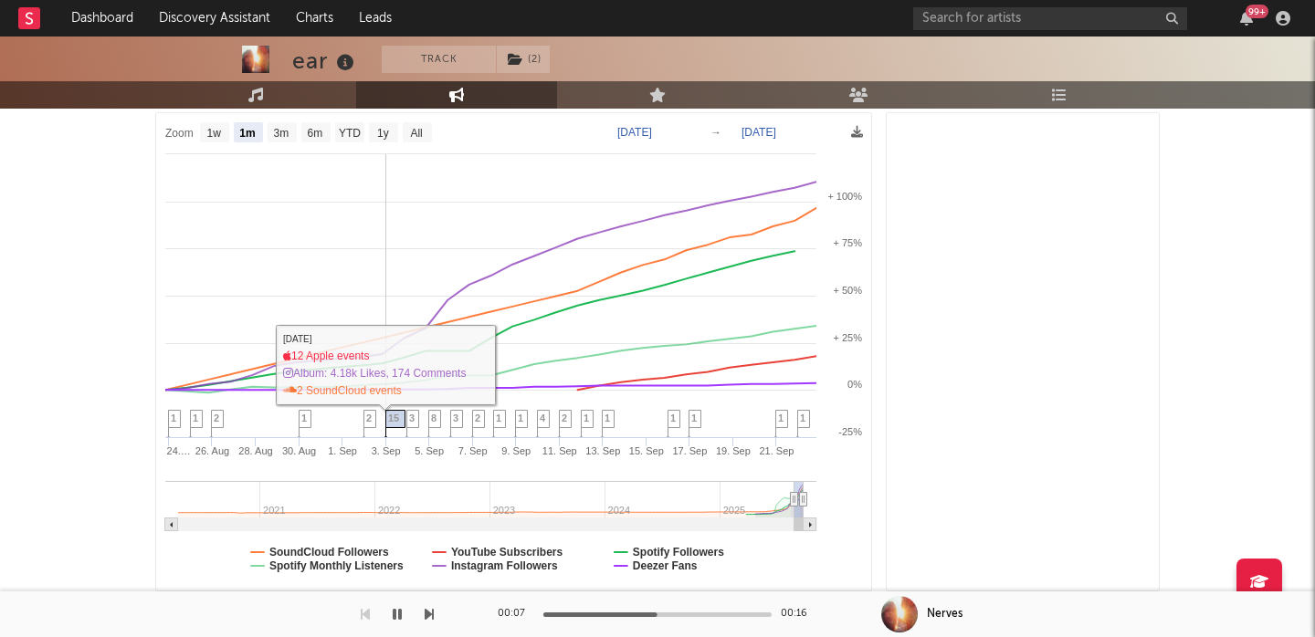
scroll to position [2306, 0]
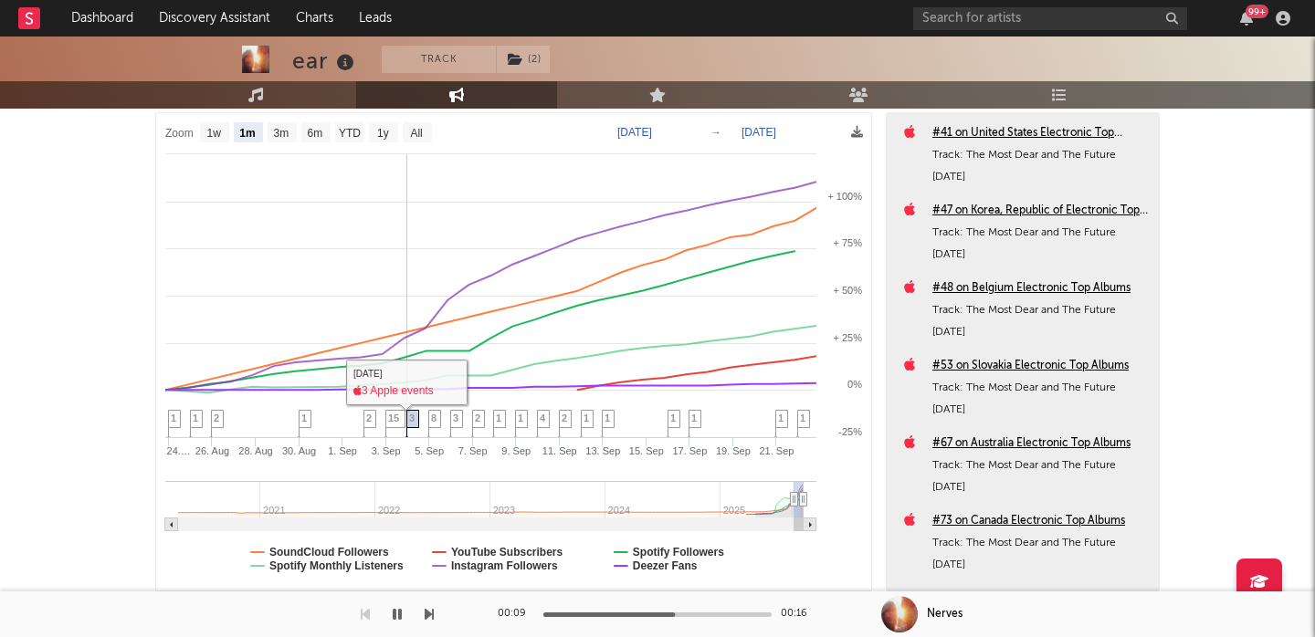
click at [414, 418] on span "3" at bounding box center [411, 418] width 5 height 11
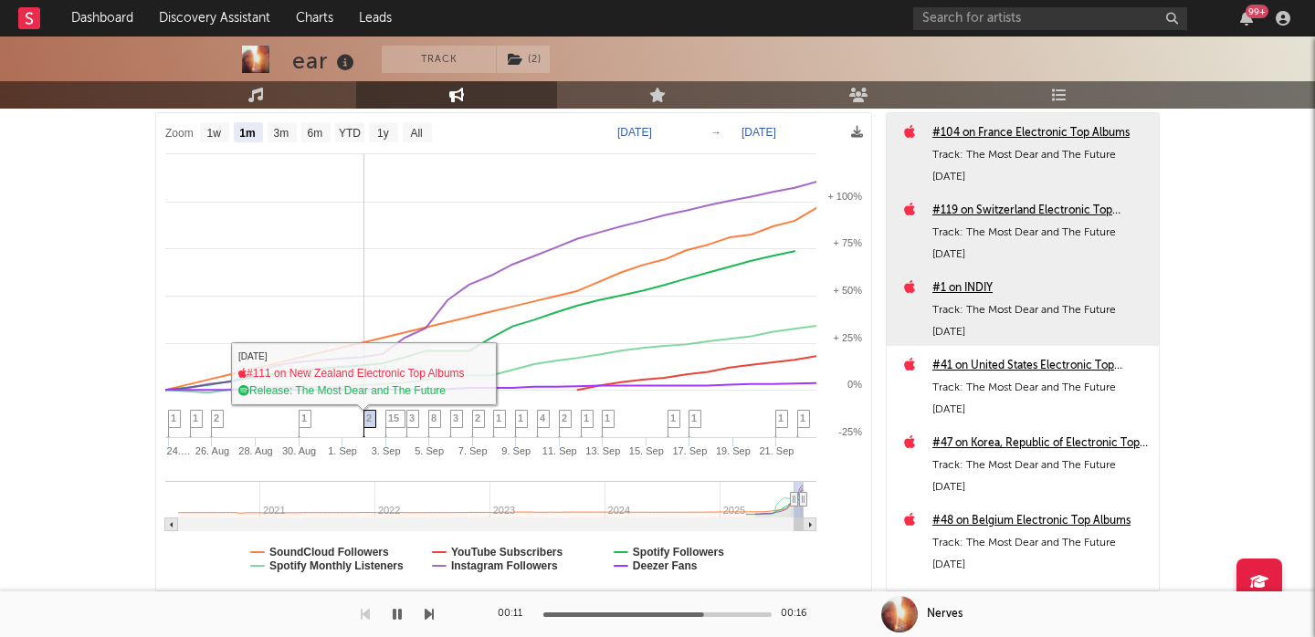
click at [370, 422] on span "2" at bounding box center [368, 418] width 5 height 11
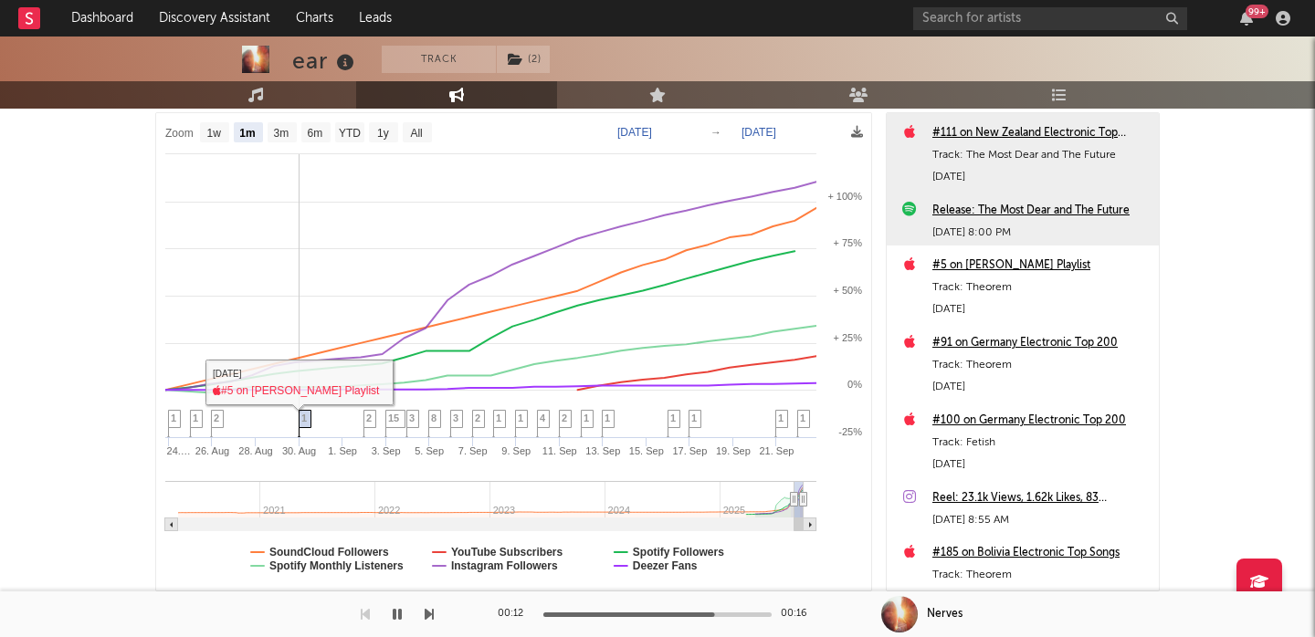
click at [304, 420] on span "1" at bounding box center [303, 418] width 5 height 11
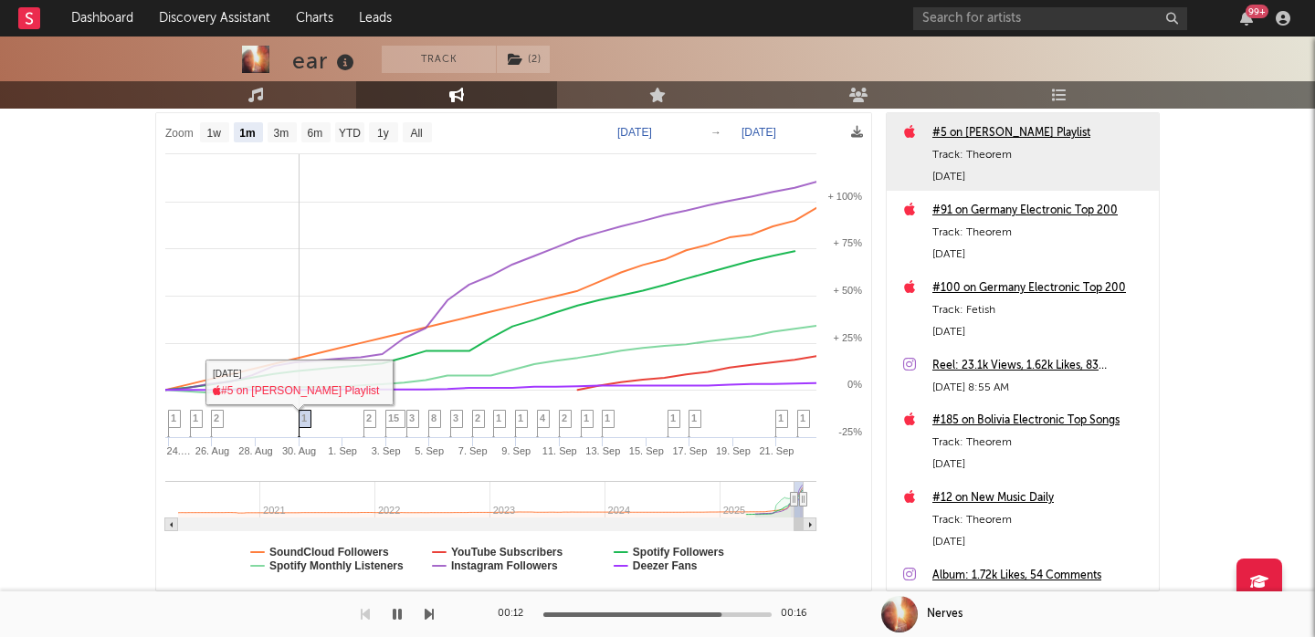
scroll to position [0, 0]
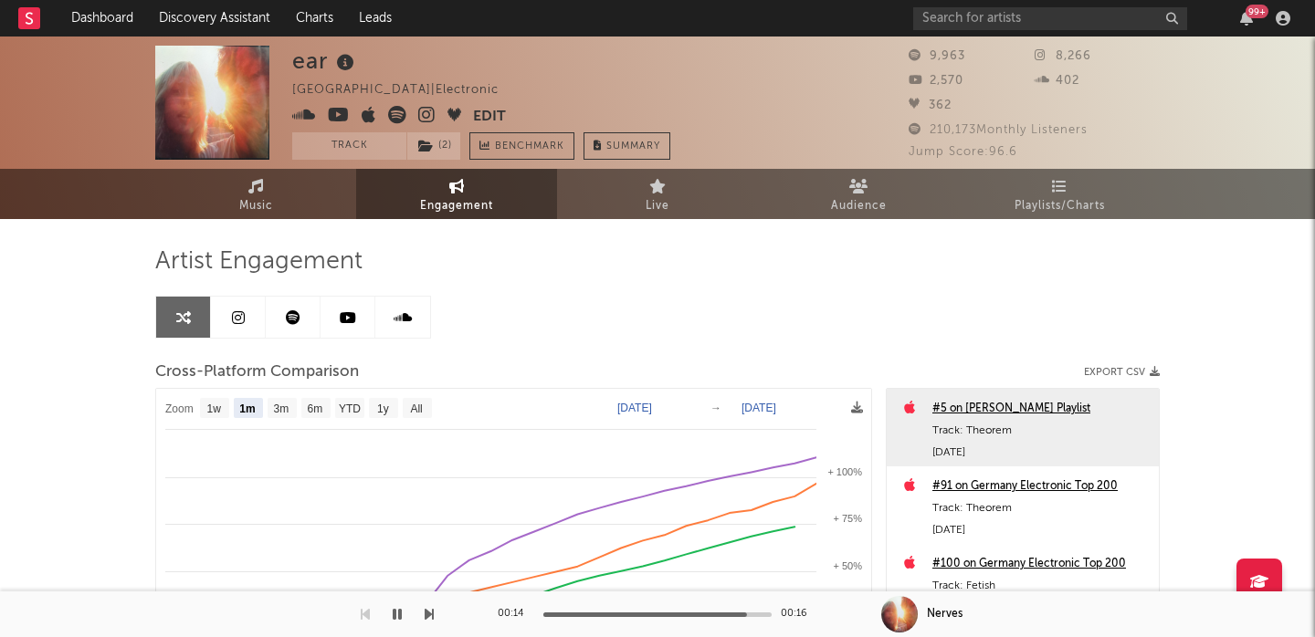
click at [229, 305] on link at bounding box center [238, 317] width 55 height 41
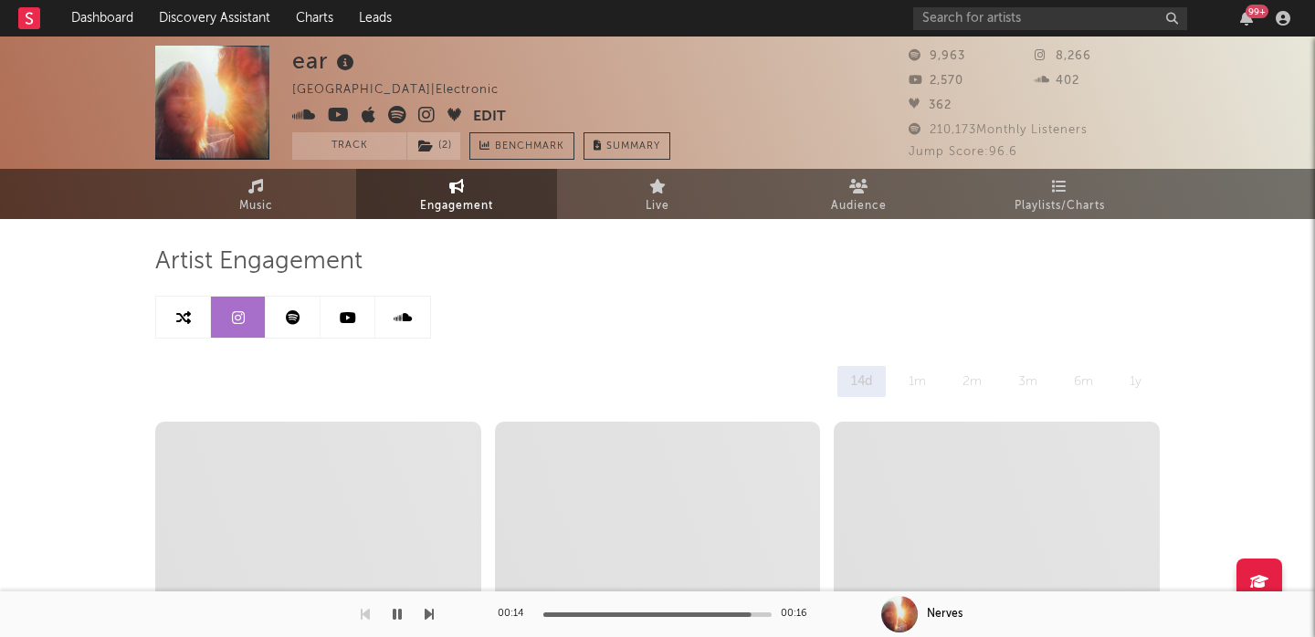
select select "1w"
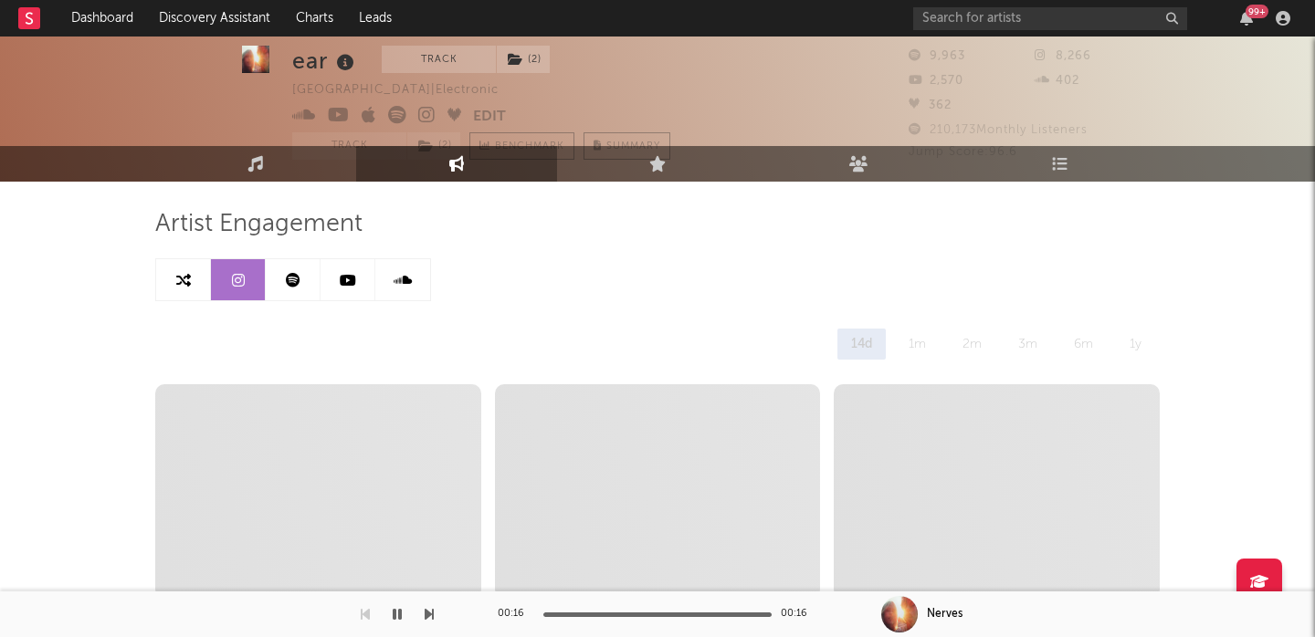
scroll to position [28, 0]
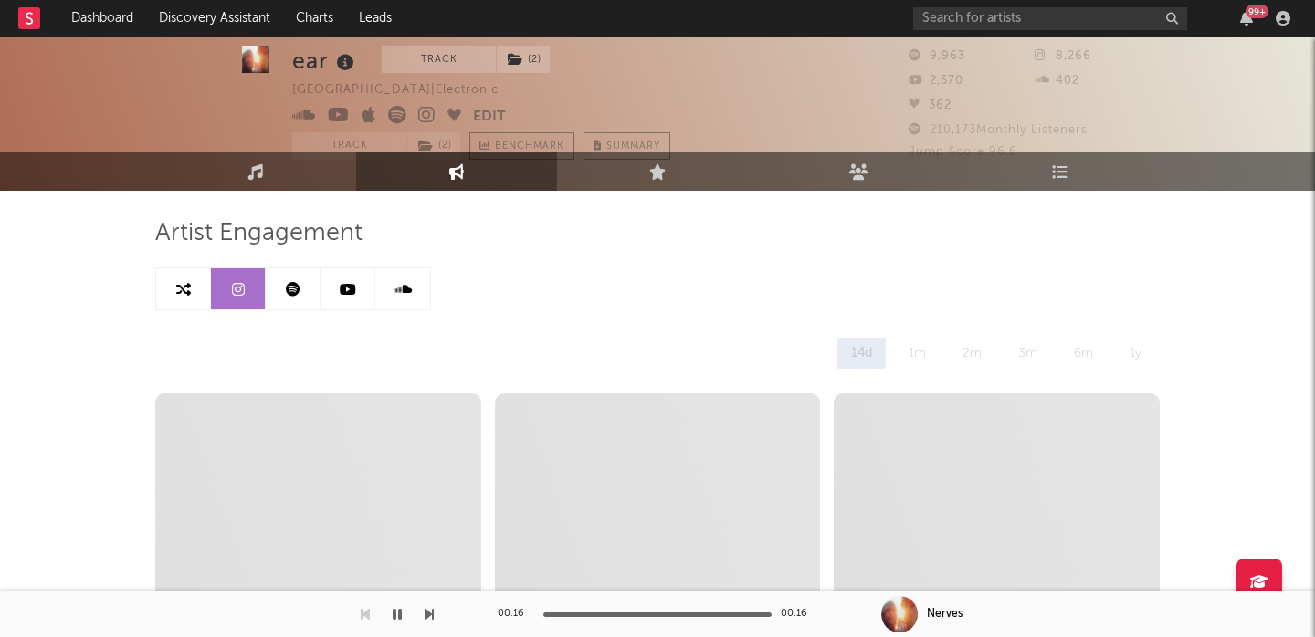
click at [165, 289] on link at bounding box center [183, 288] width 55 height 41
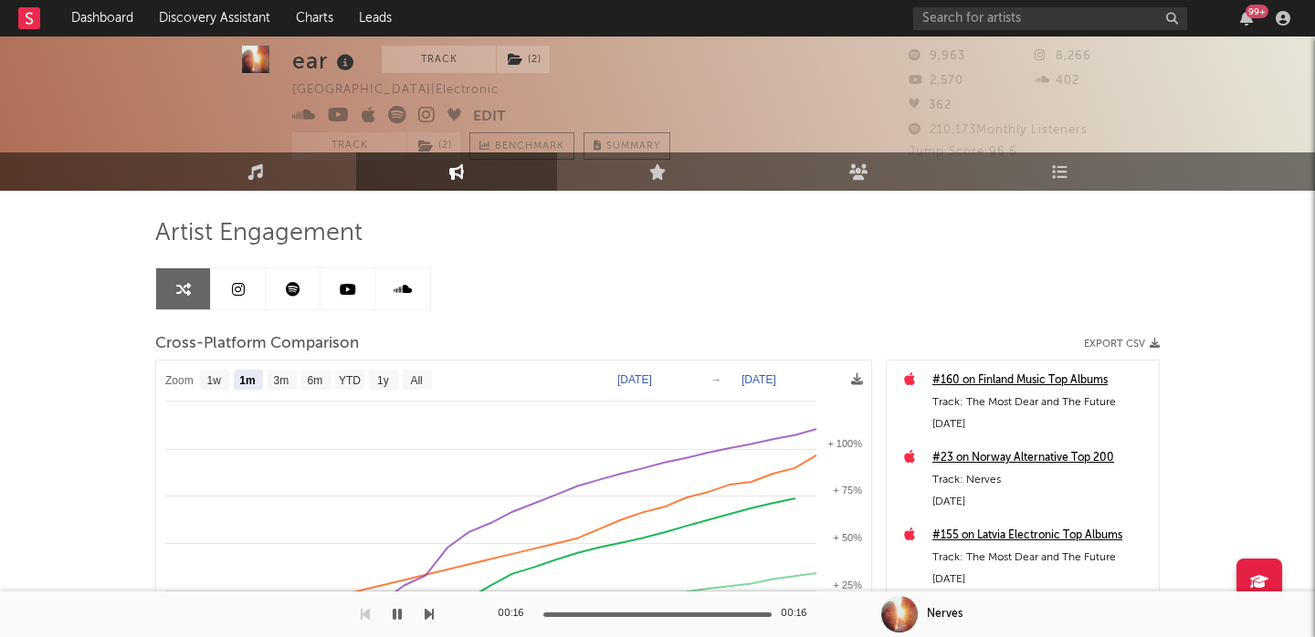
select select "1m"
click at [230, 289] on link at bounding box center [238, 288] width 55 height 41
select select "1w"
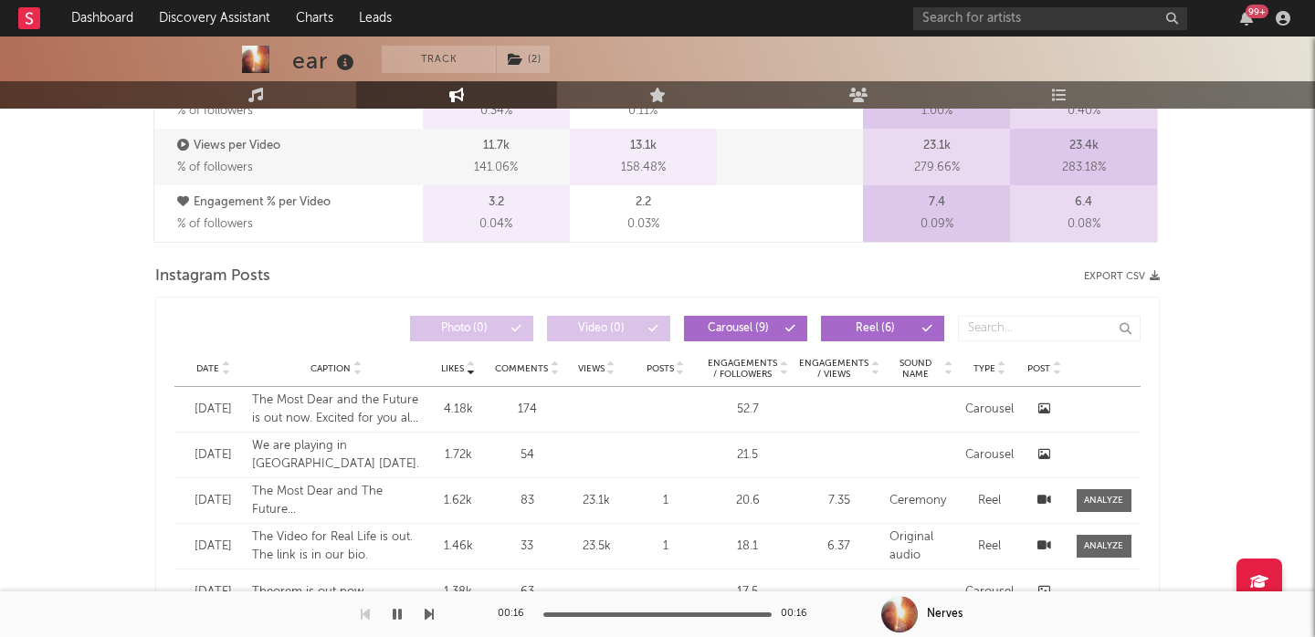
scroll to position [1421, 0]
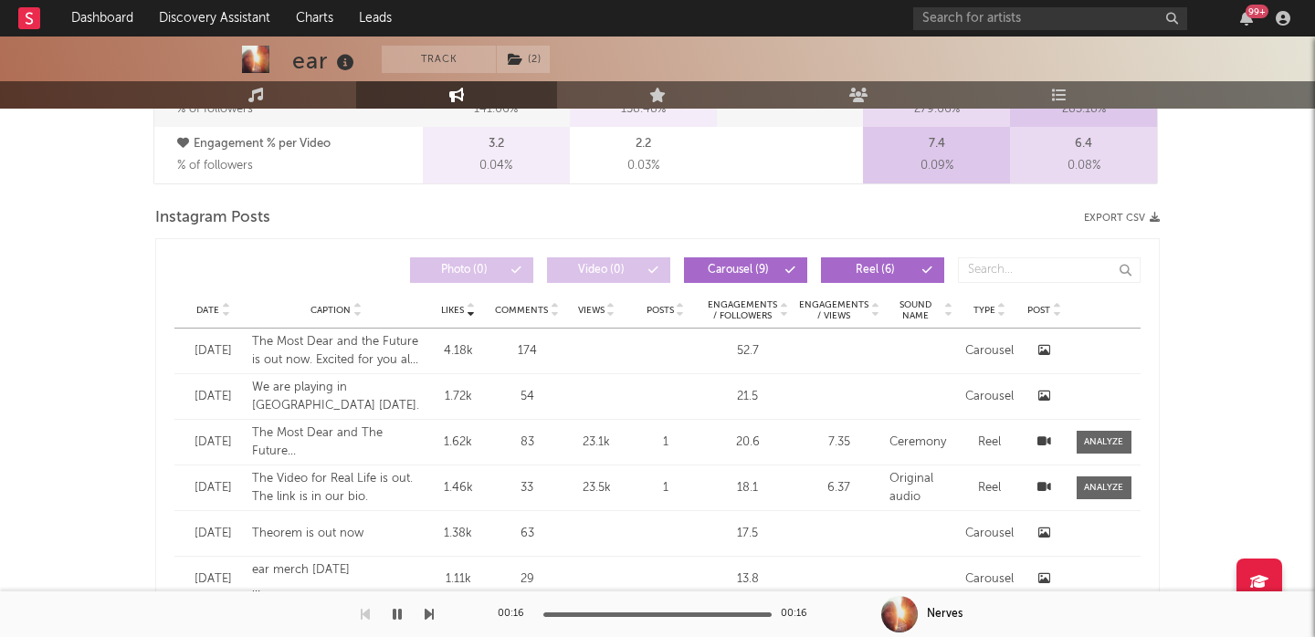
click at [583, 311] on span "Views" at bounding box center [591, 310] width 26 height 11
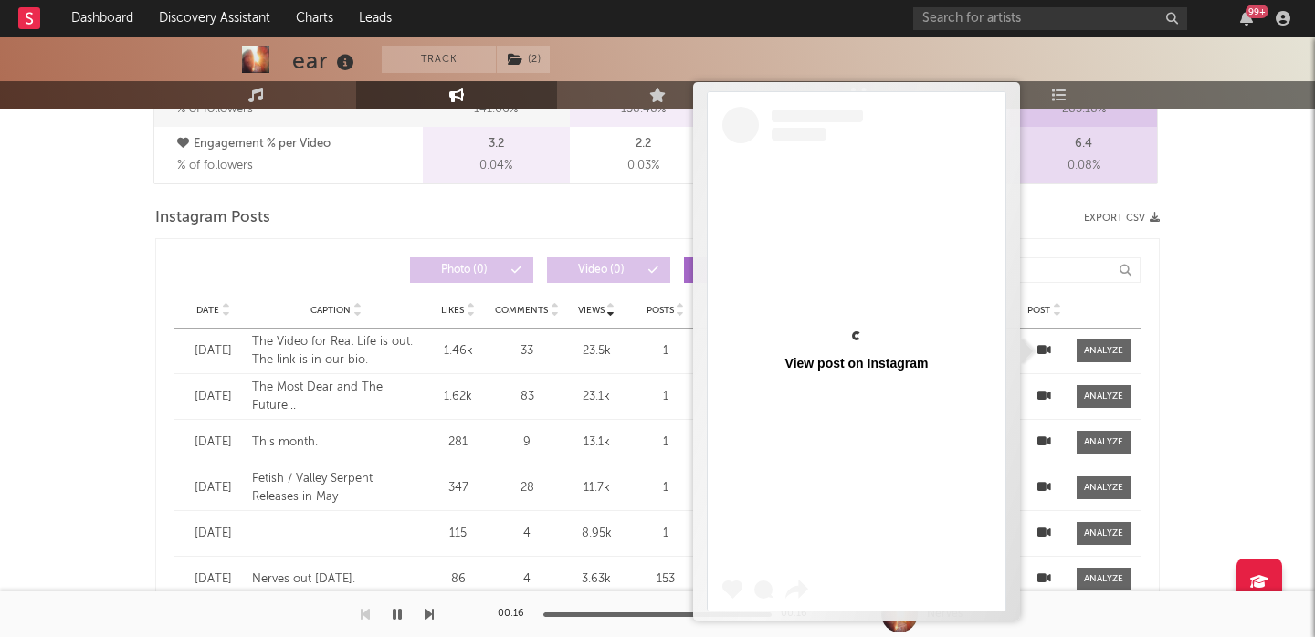
click at [1046, 349] on icon at bounding box center [1044, 350] width 14 height 12
click at [906, 358] on div "View post on Instagram" at bounding box center [855, 363] width 143 height 16
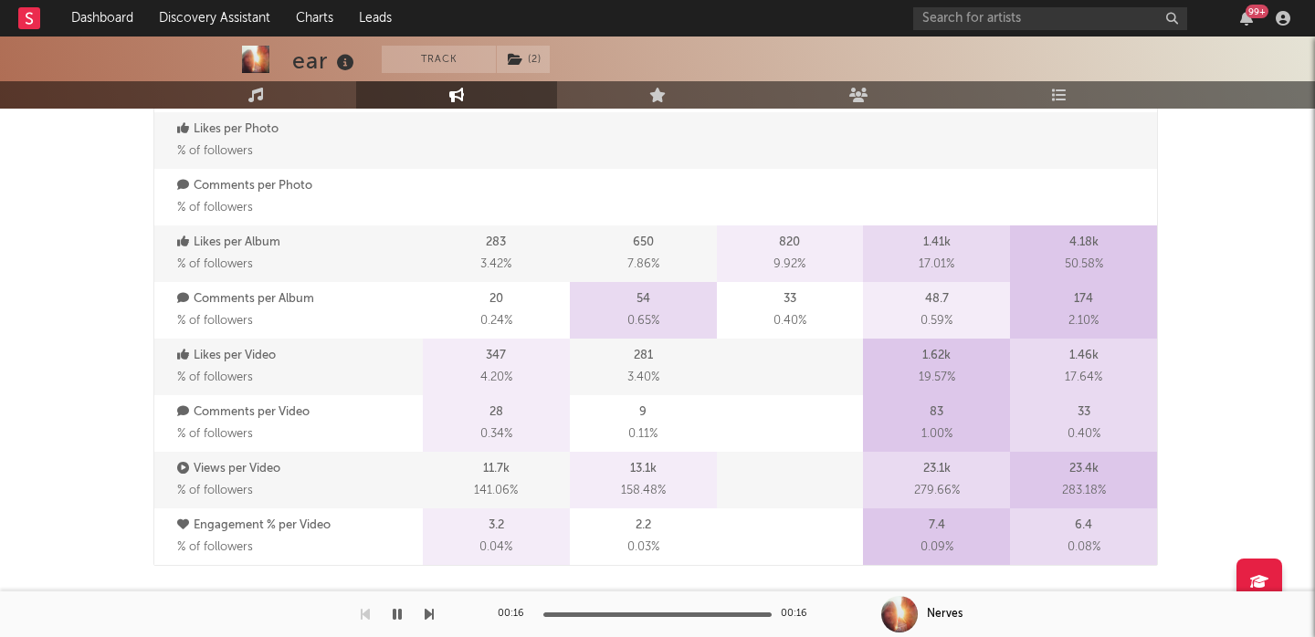
scroll to position [0, 0]
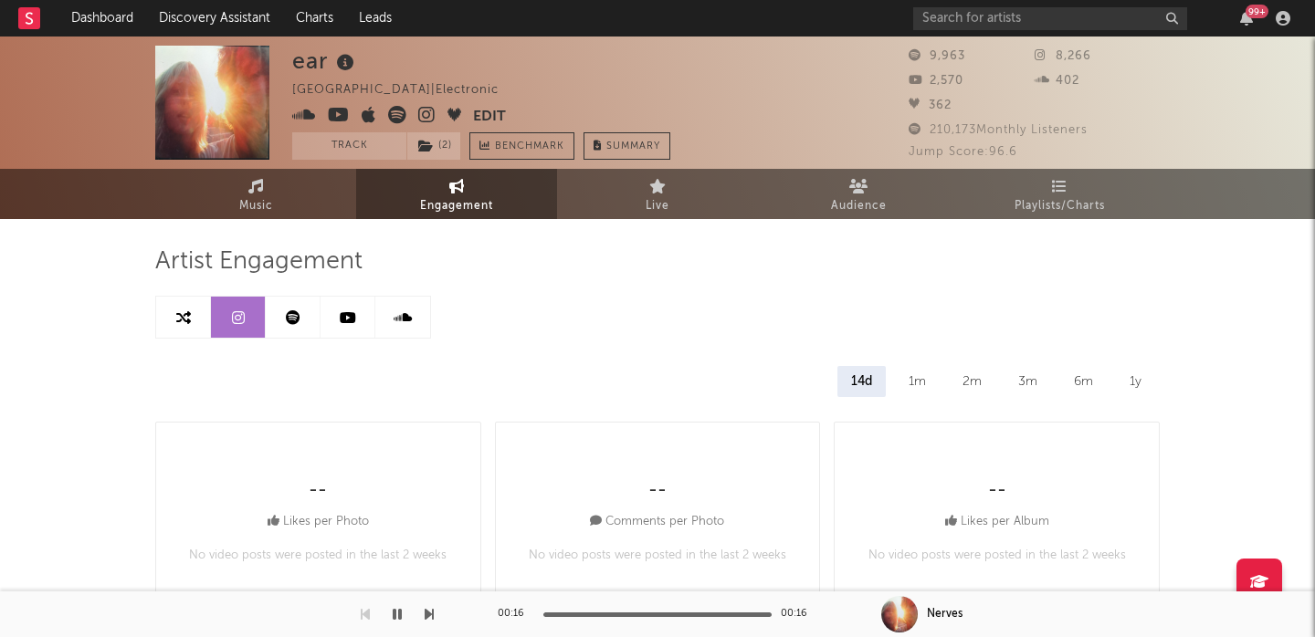
click at [172, 320] on link at bounding box center [183, 317] width 55 height 41
select select "1m"
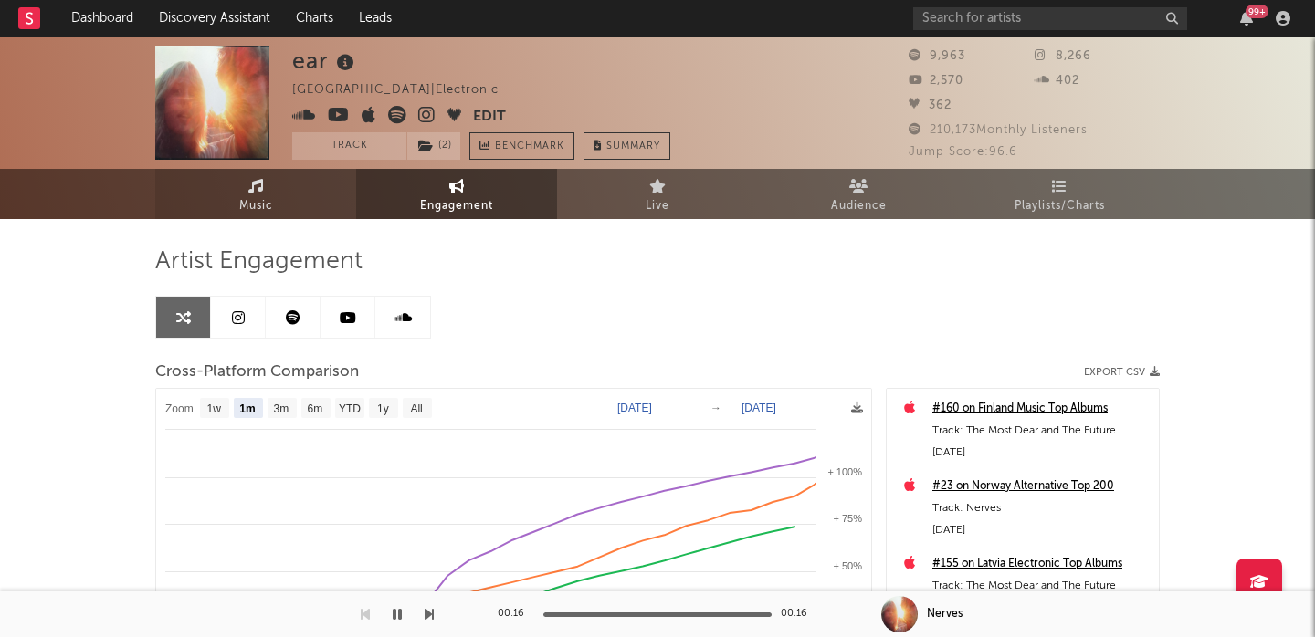
click at [303, 215] on link "Music" at bounding box center [255, 194] width 201 height 50
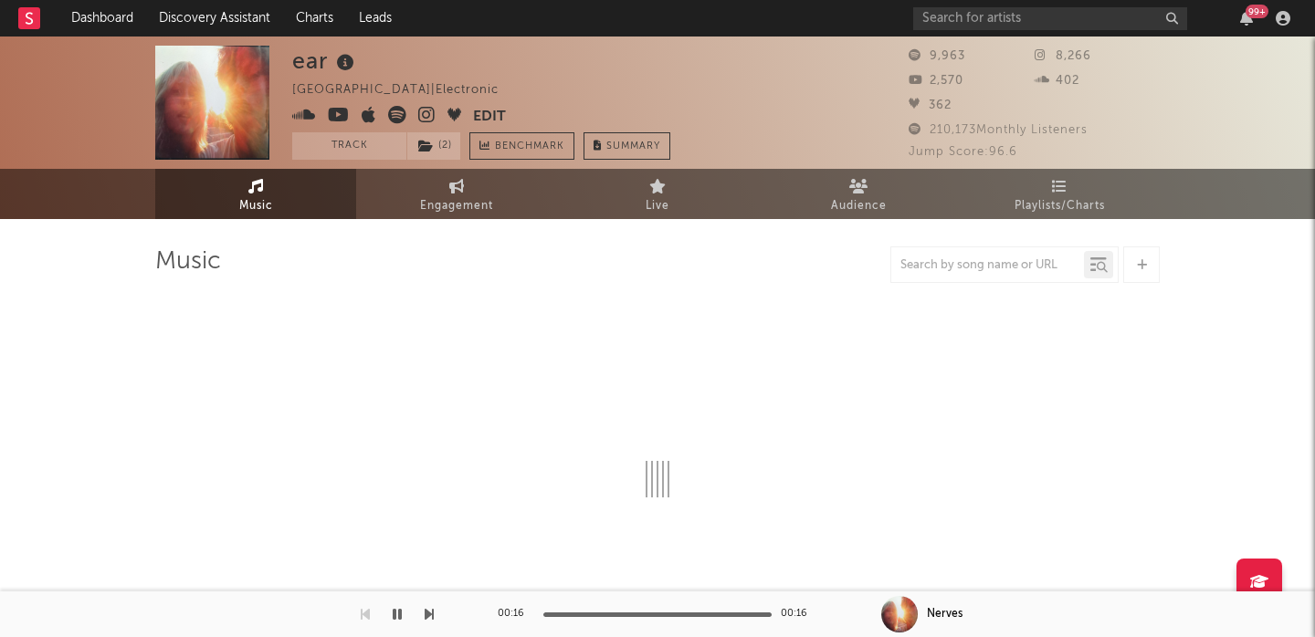
select select "1w"
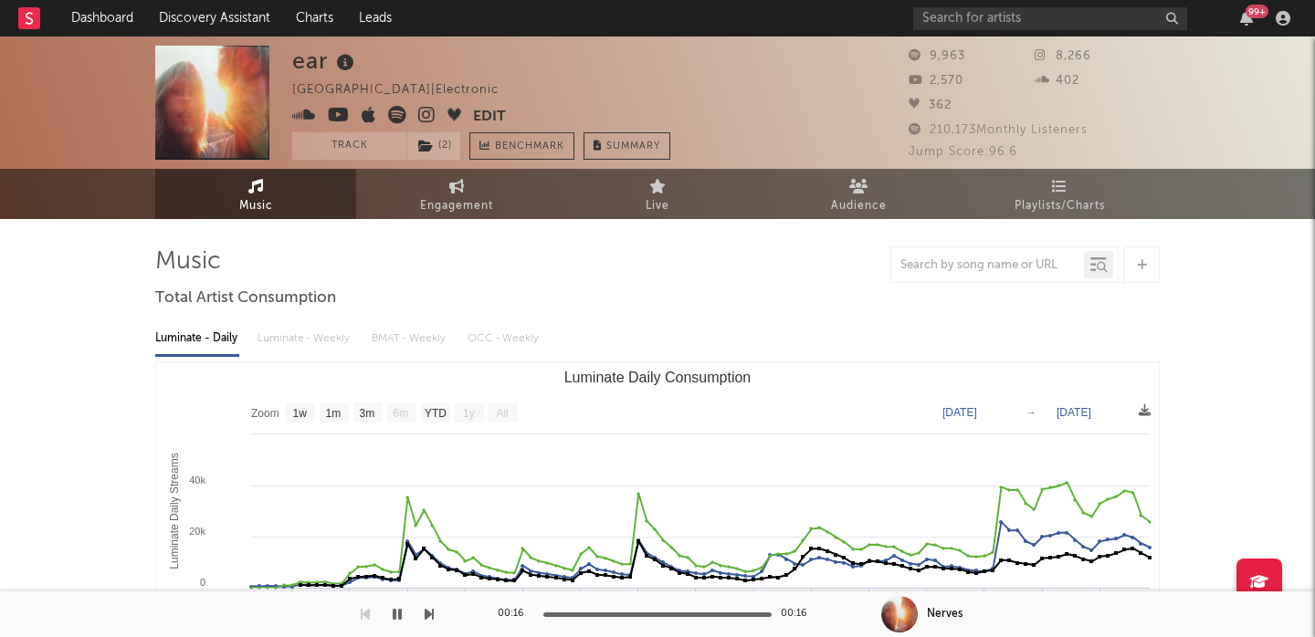
scroll to position [10, 0]
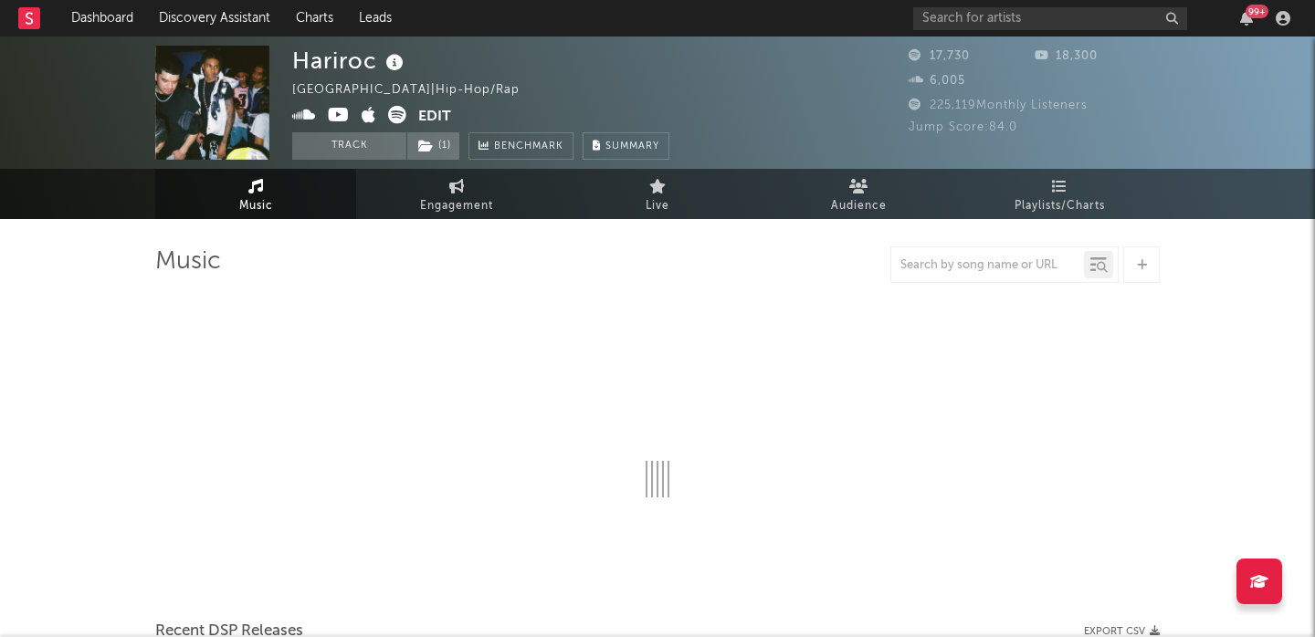
select select "6m"
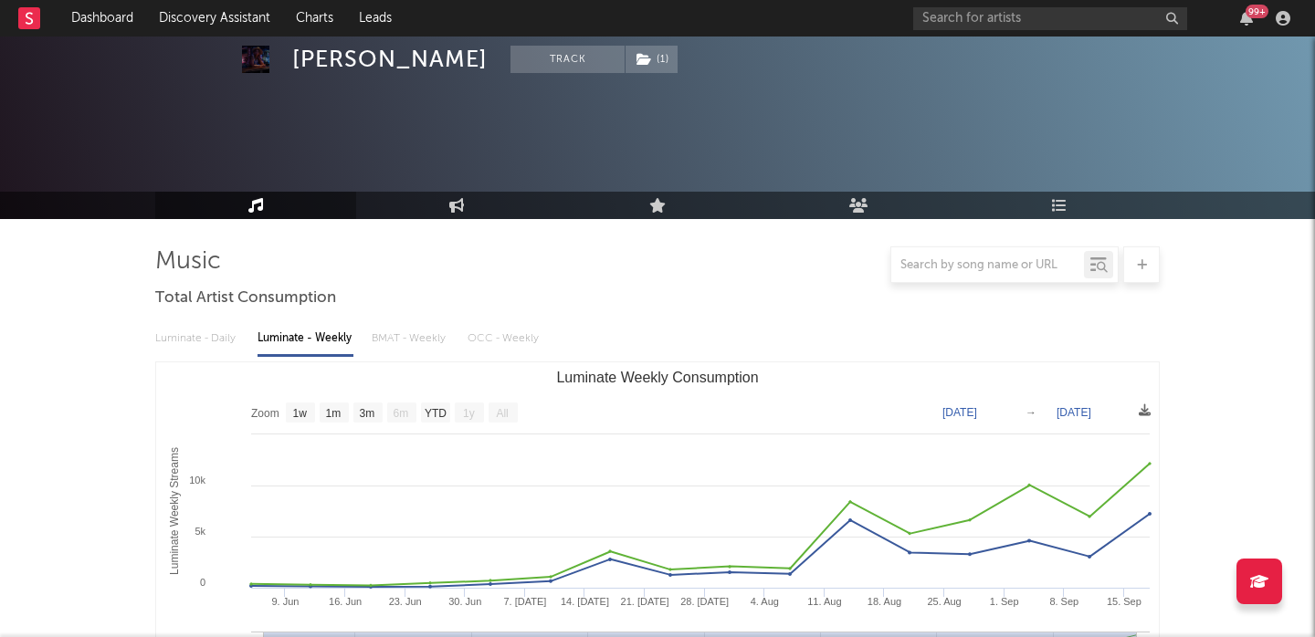
select select "1w"
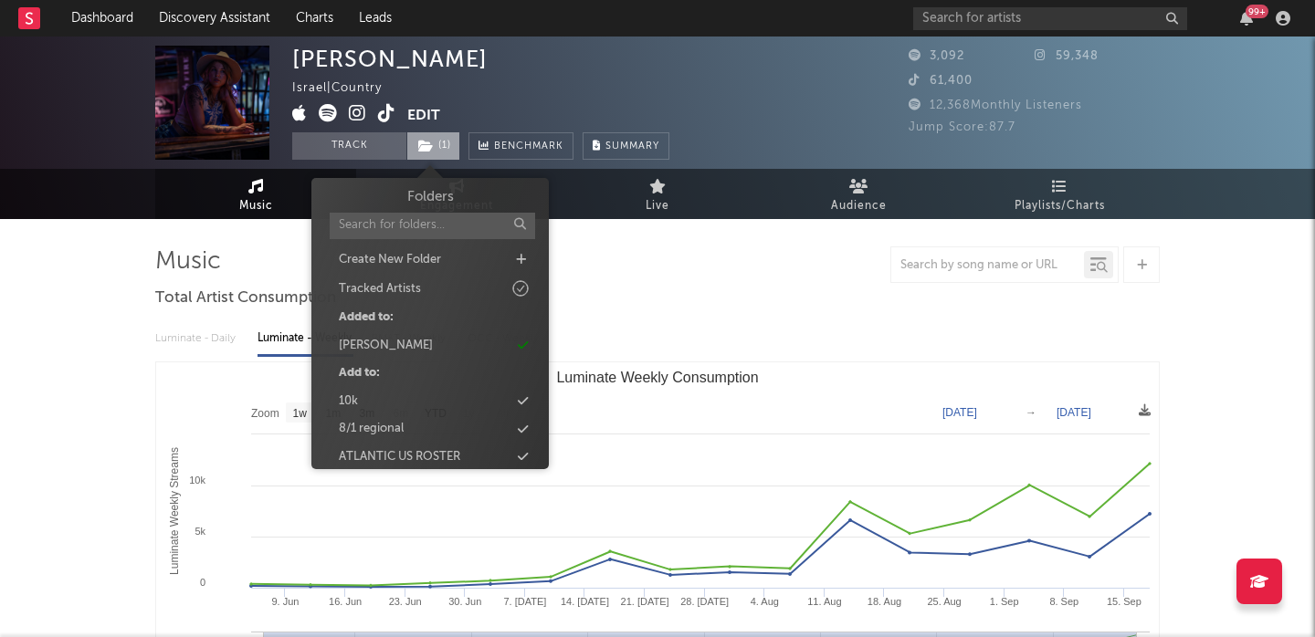
click at [437, 152] on span "( 1 )" at bounding box center [433, 145] width 54 height 27
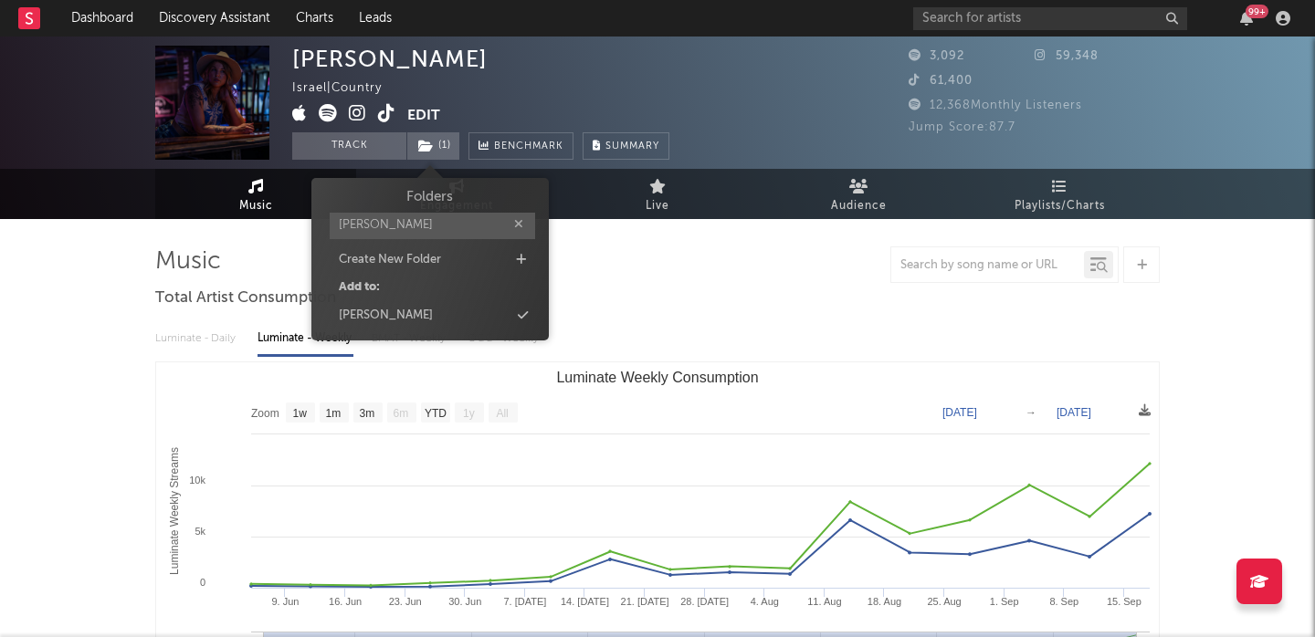
type input "[PERSON_NAME]"
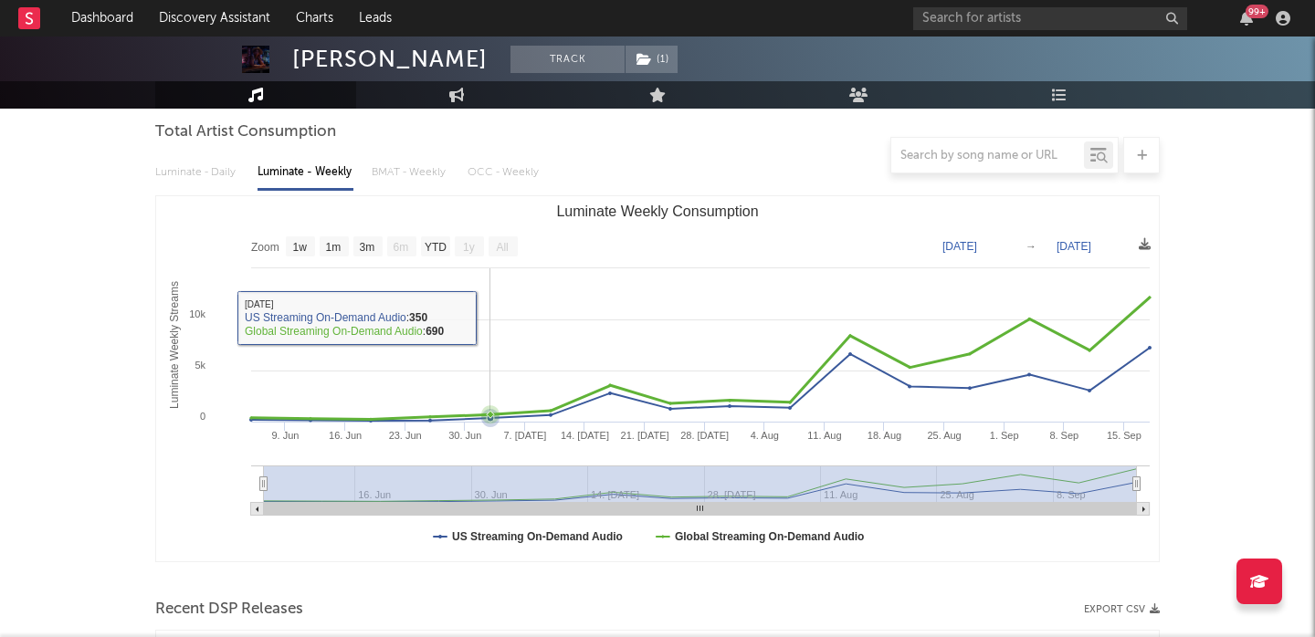
scroll to position [226, 0]
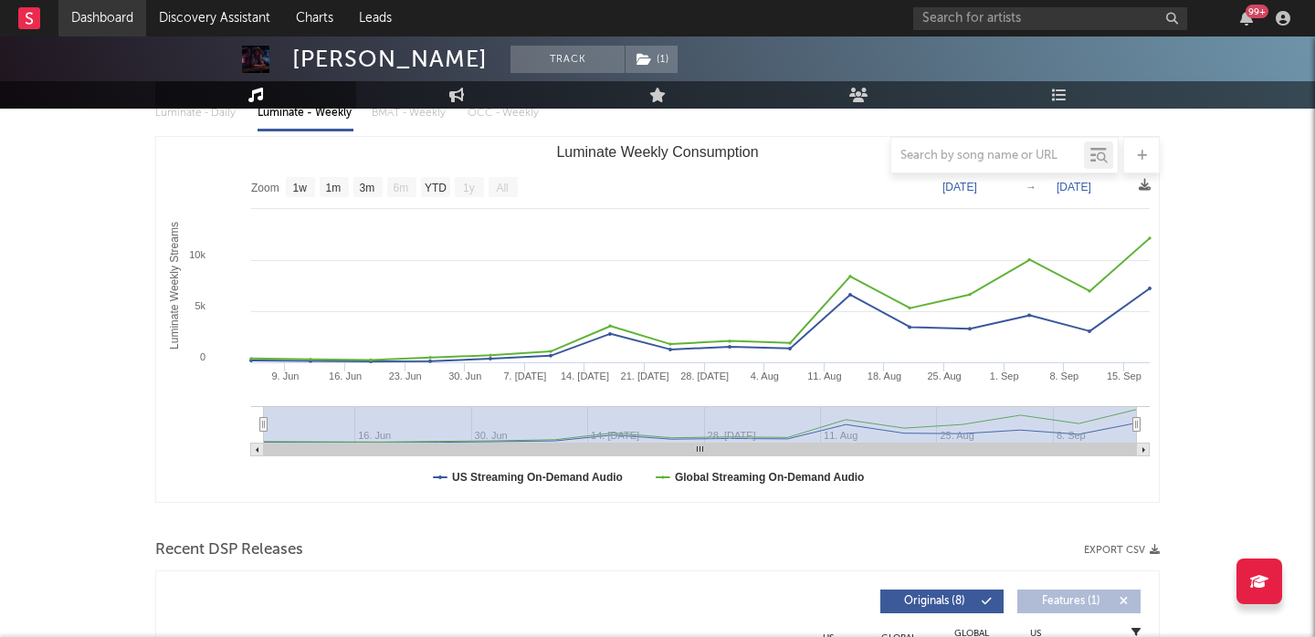
click at [113, 12] on link "Dashboard" at bounding box center [102, 18] width 88 height 37
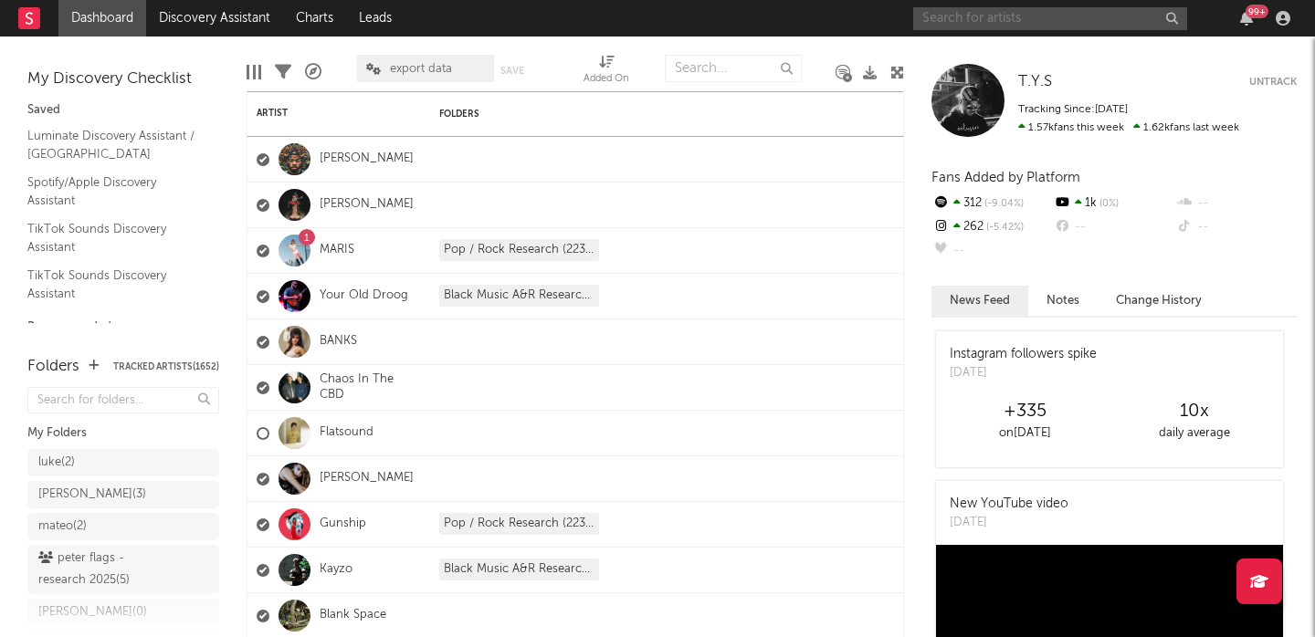
click at [962, 8] on input "text" at bounding box center [1050, 18] width 274 height 23
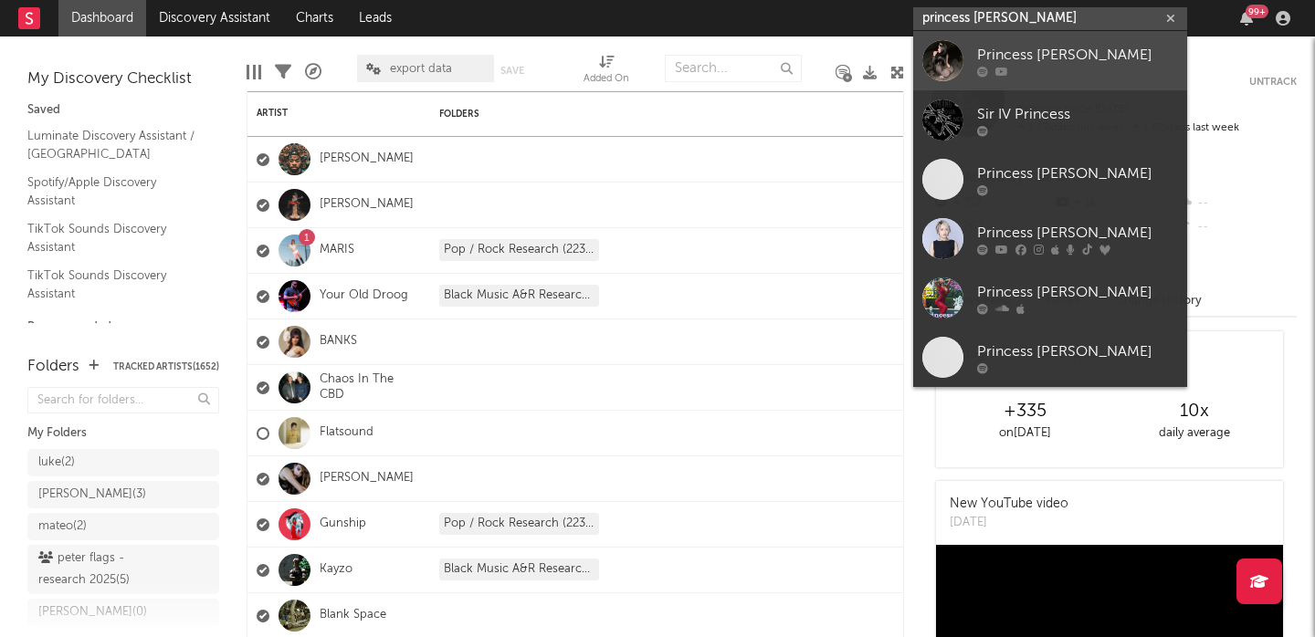
type input "princess si"
click at [1055, 54] on div "Princess [PERSON_NAME]" at bounding box center [1077, 55] width 201 height 22
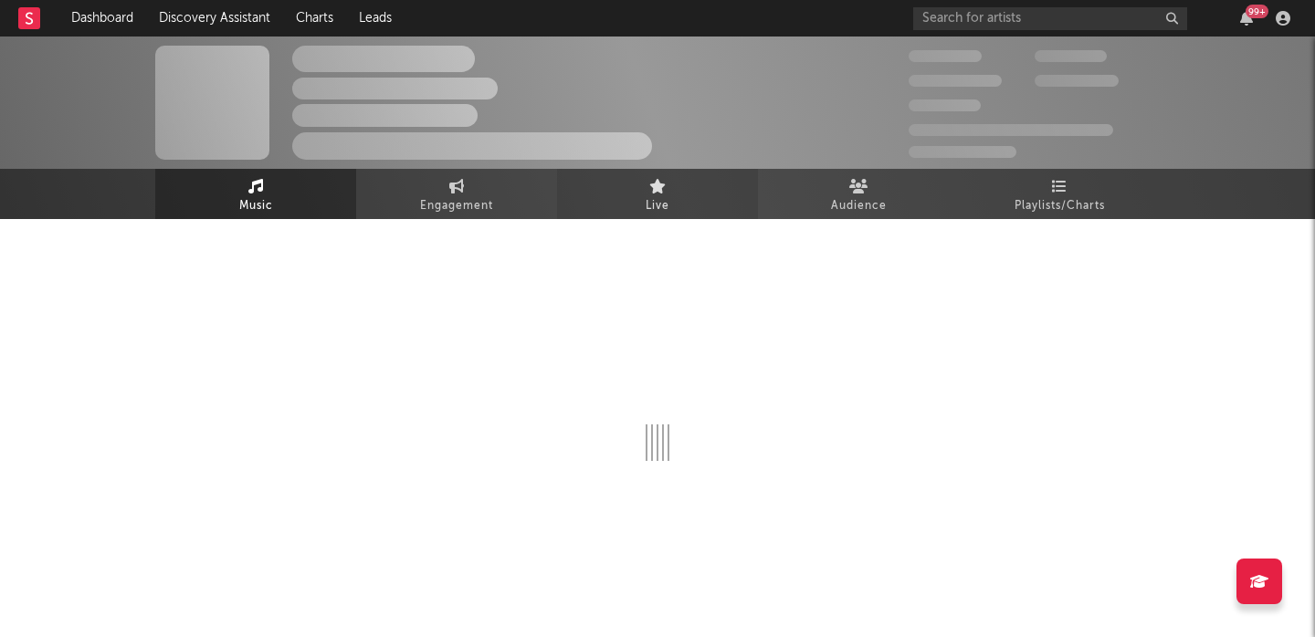
select select "1w"
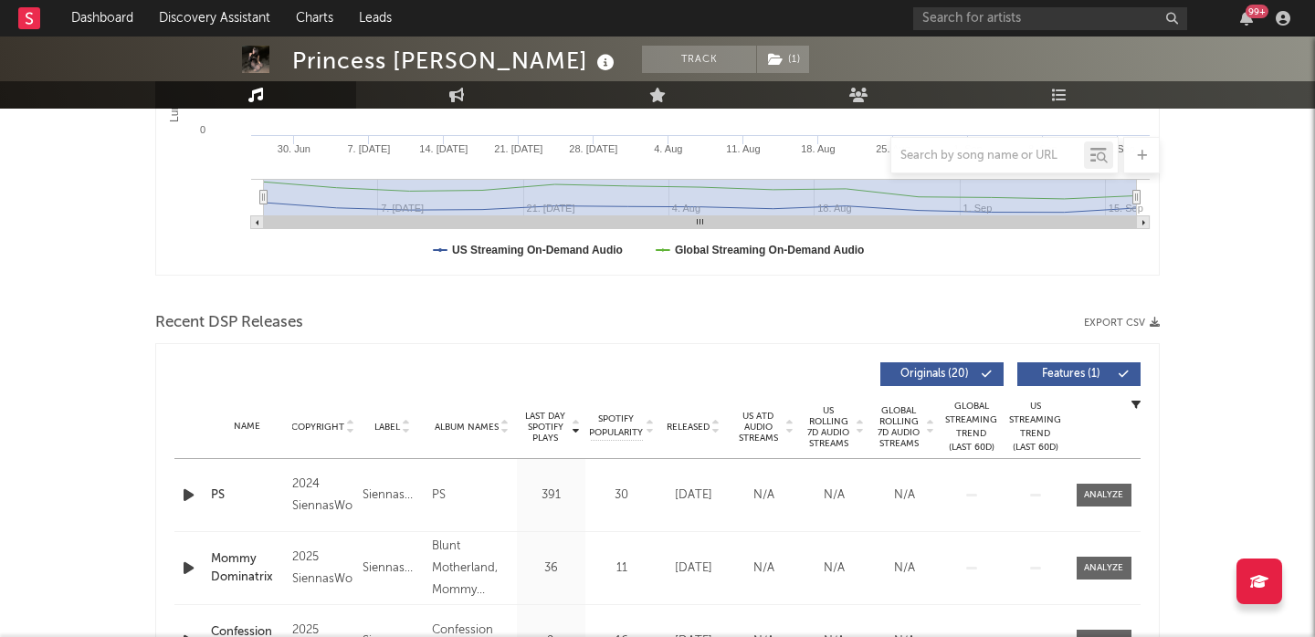
scroll to position [465, 0]
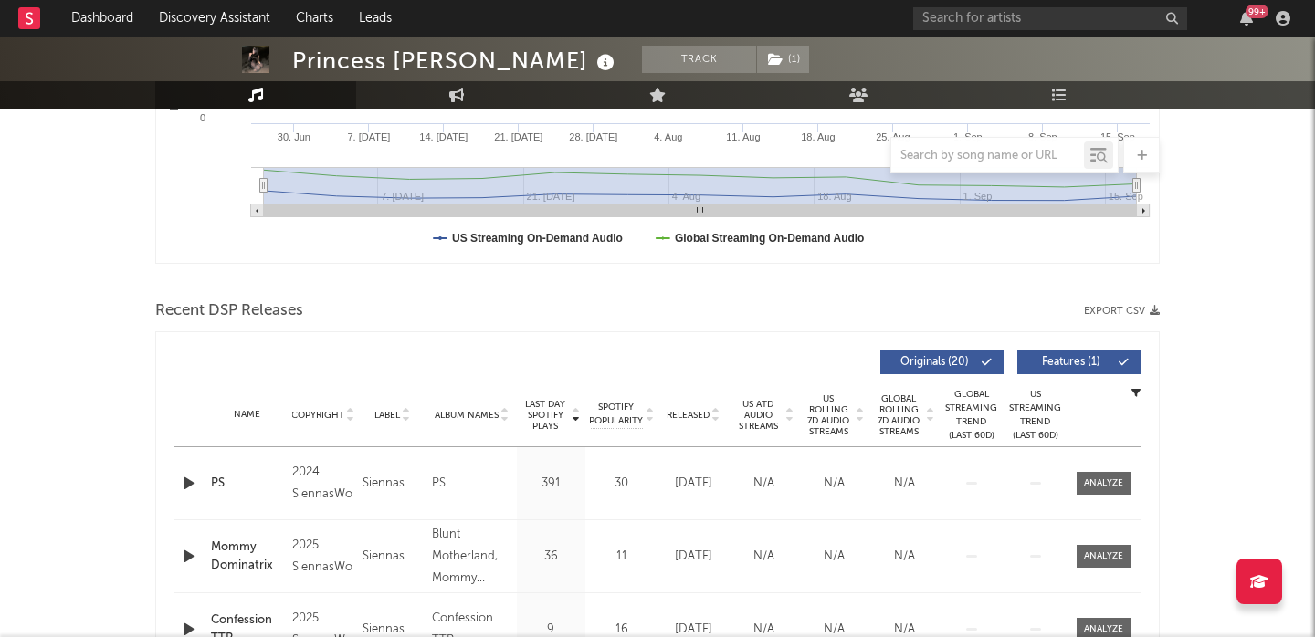
click at [832, 424] on span "US Rolling 7D Audio Streams" at bounding box center [829, 416] width 50 height 44
click at [1066, 355] on button "Features ( 1 )" at bounding box center [1078, 363] width 123 height 24
click at [1086, 466] on div "Name PS Copyright 2024 SiennasWorld Label SiennasWorld Album Names PS Composer …" at bounding box center [657, 483] width 966 height 72
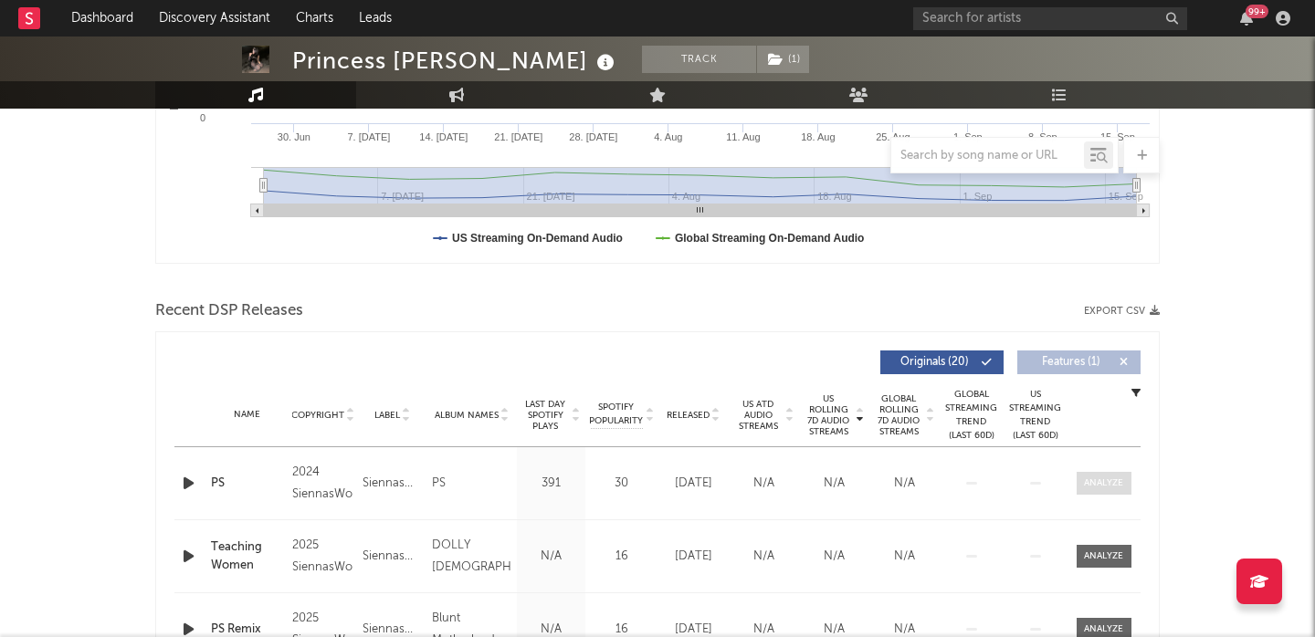
click at [1091, 480] on div at bounding box center [1103, 484] width 39 height 14
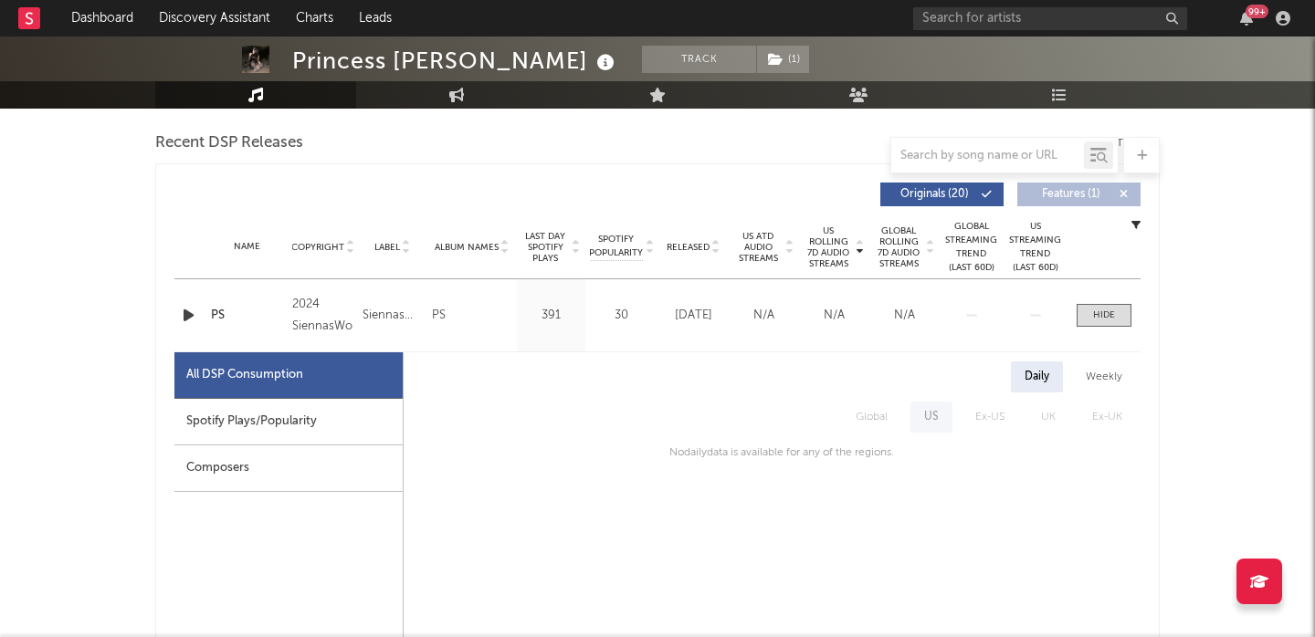
scroll to position [650, 0]
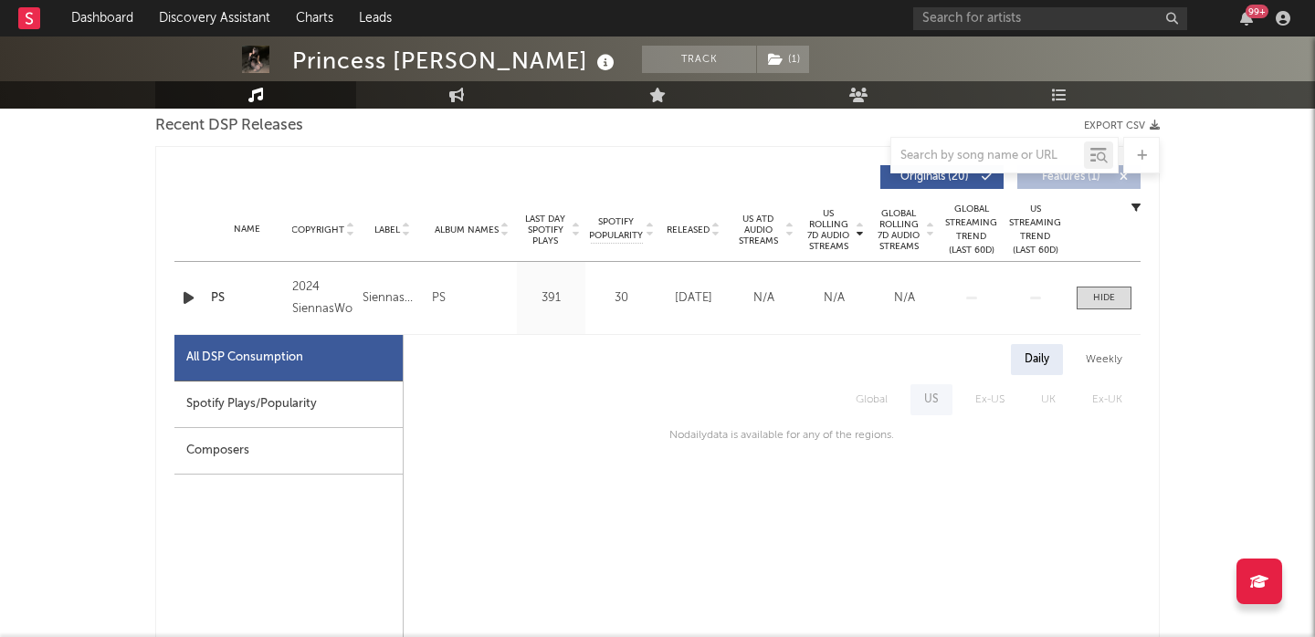
click at [267, 409] on div "Spotify Plays/Popularity" at bounding box center [288, 405] width 228 height 47
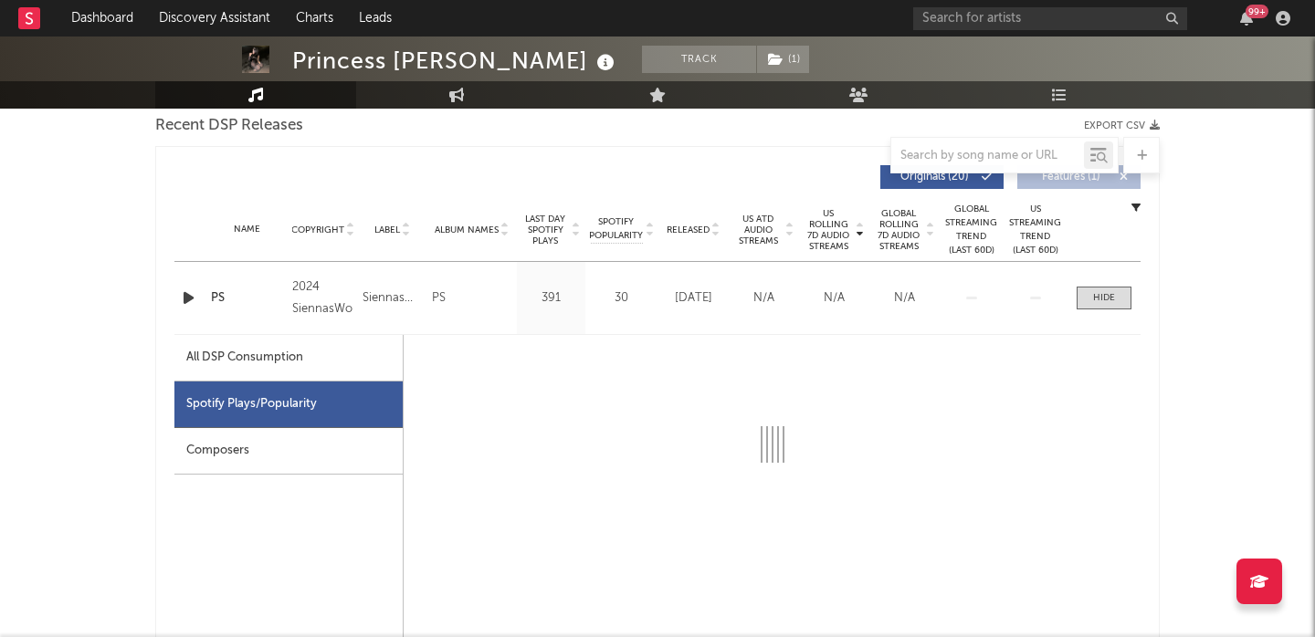
select select "6m"
select select "1w"
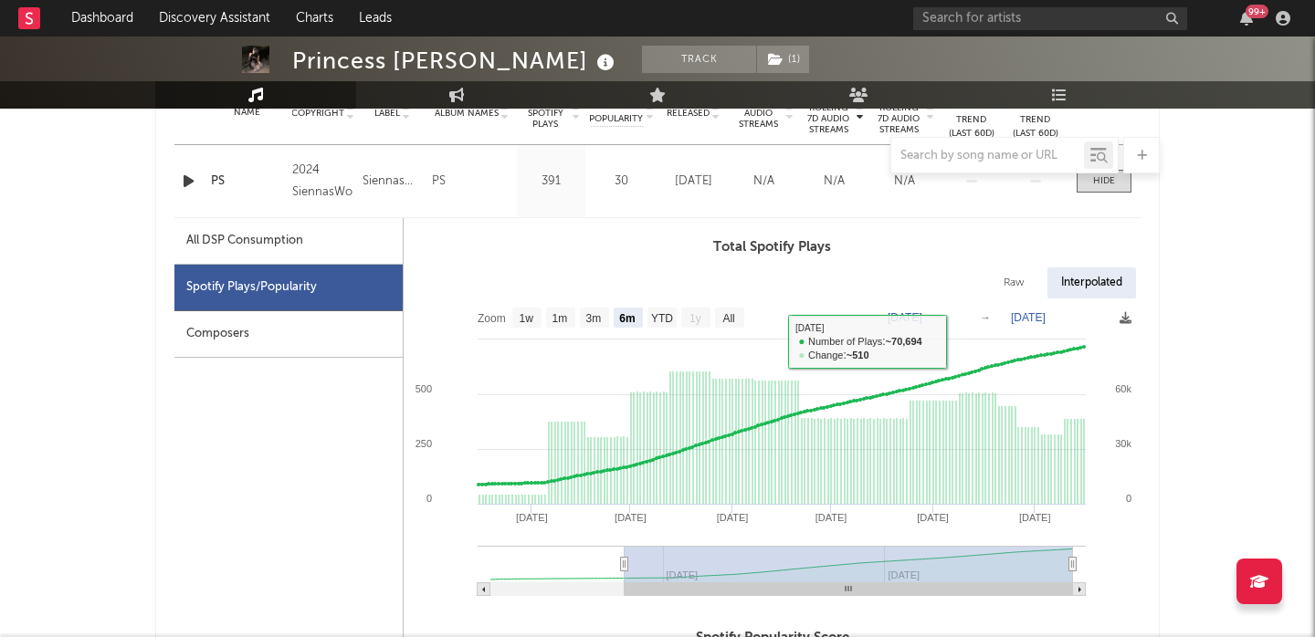
click at [1026, 288] on div "Raw" at bounding box center [1014, 283] width 48 height 31
select select "6m"
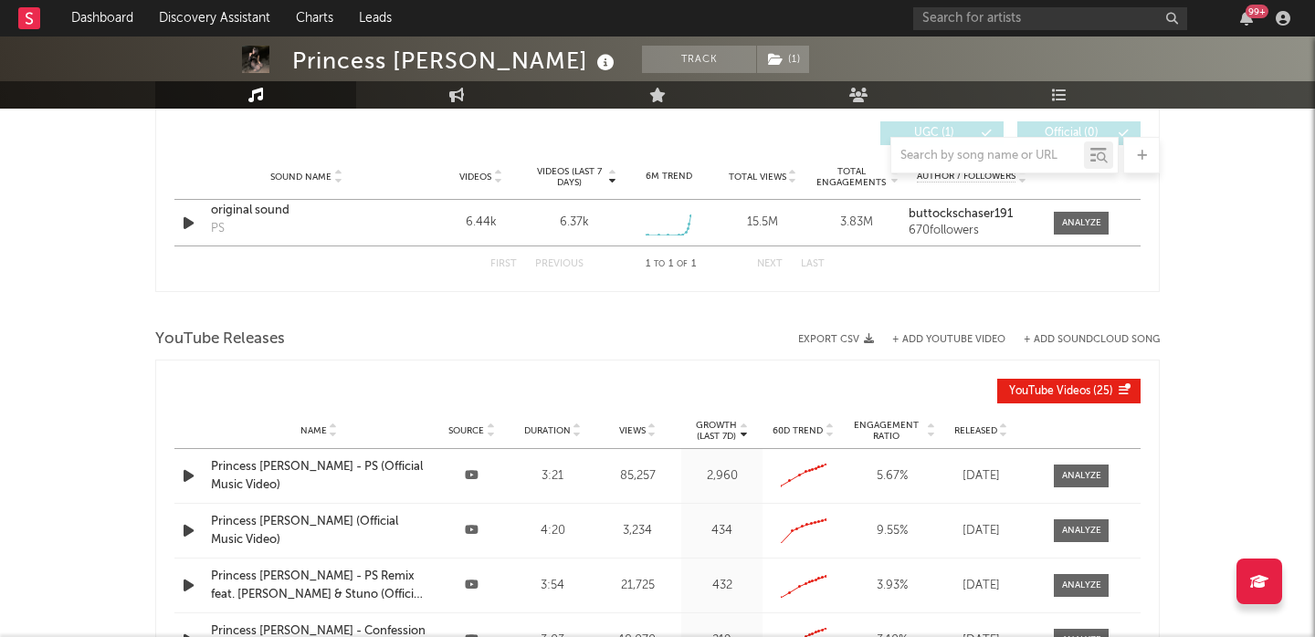
scroll to position [2159, 0]
click at [1087, 220] on div at bounding box center [1081, 222] width 39 height 14
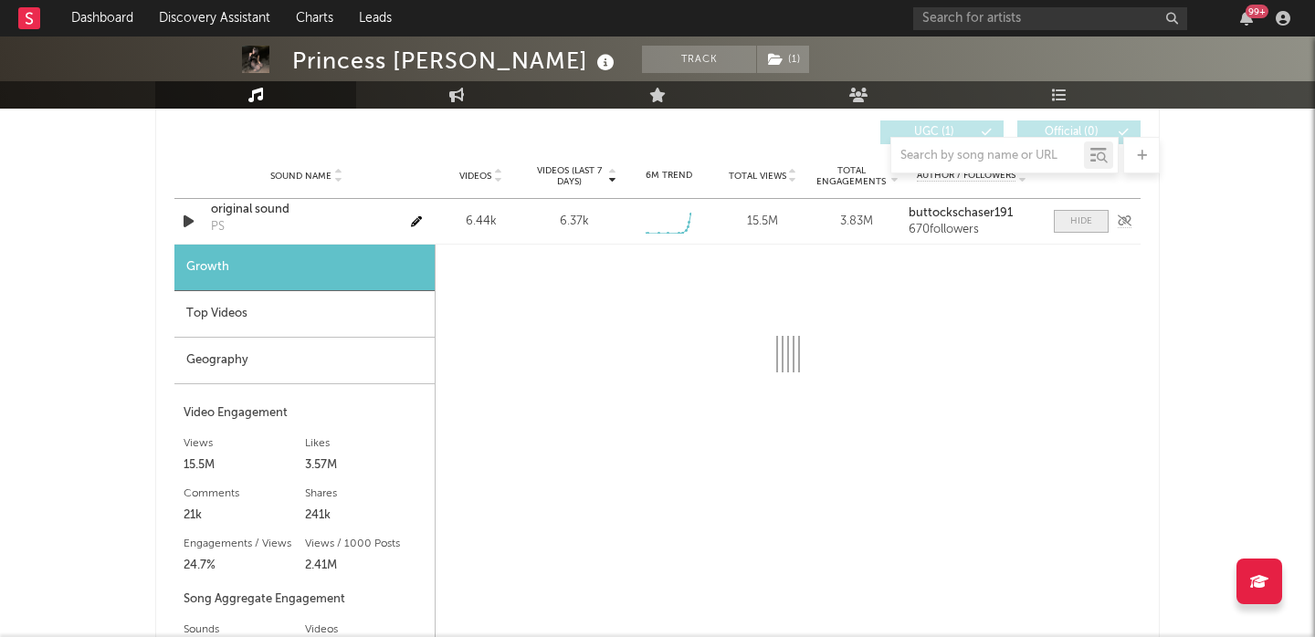
select select "1w"
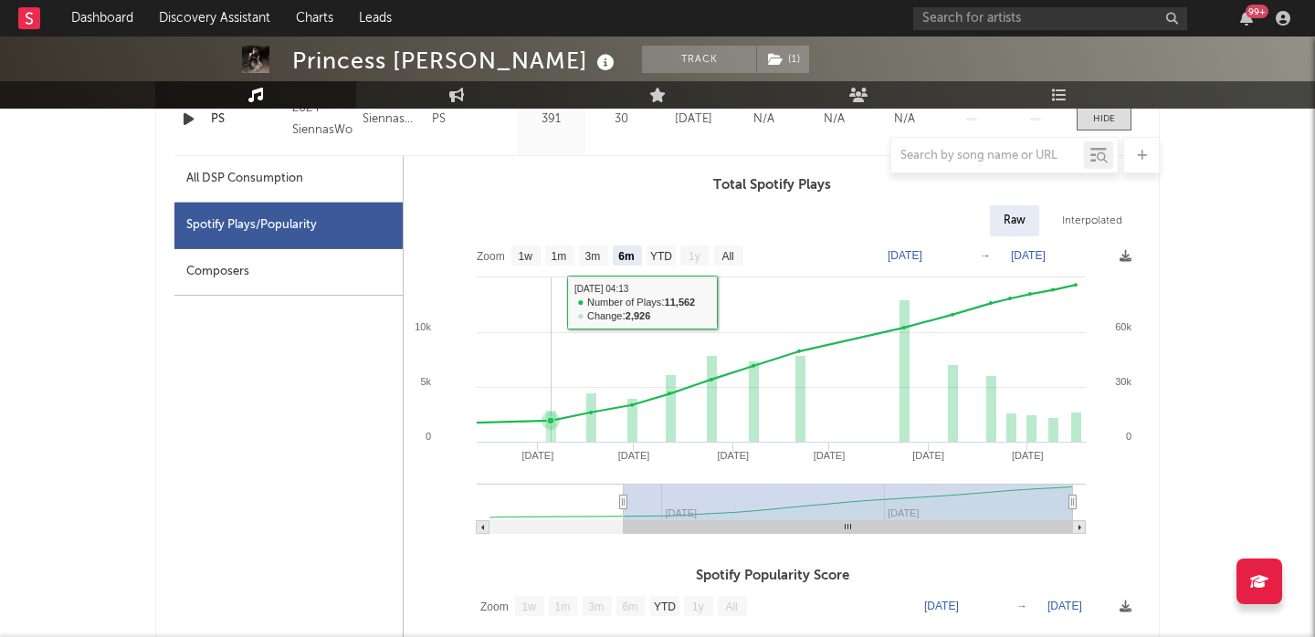
scroll to position [764, 0]
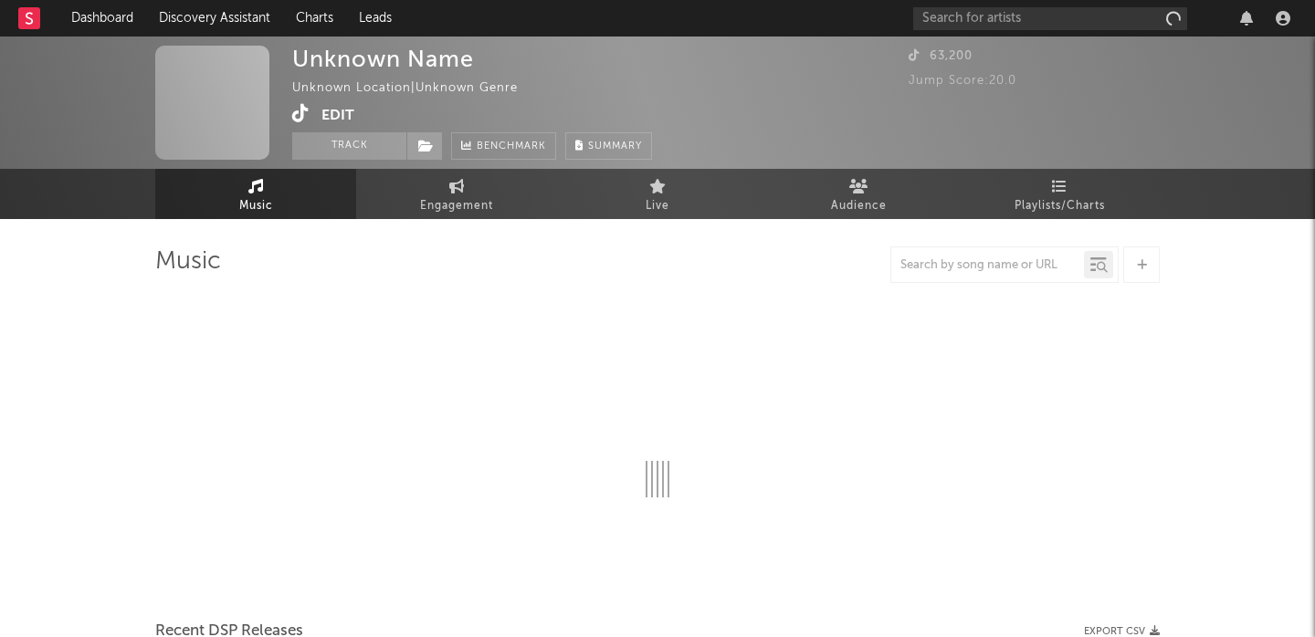
select select "1w"
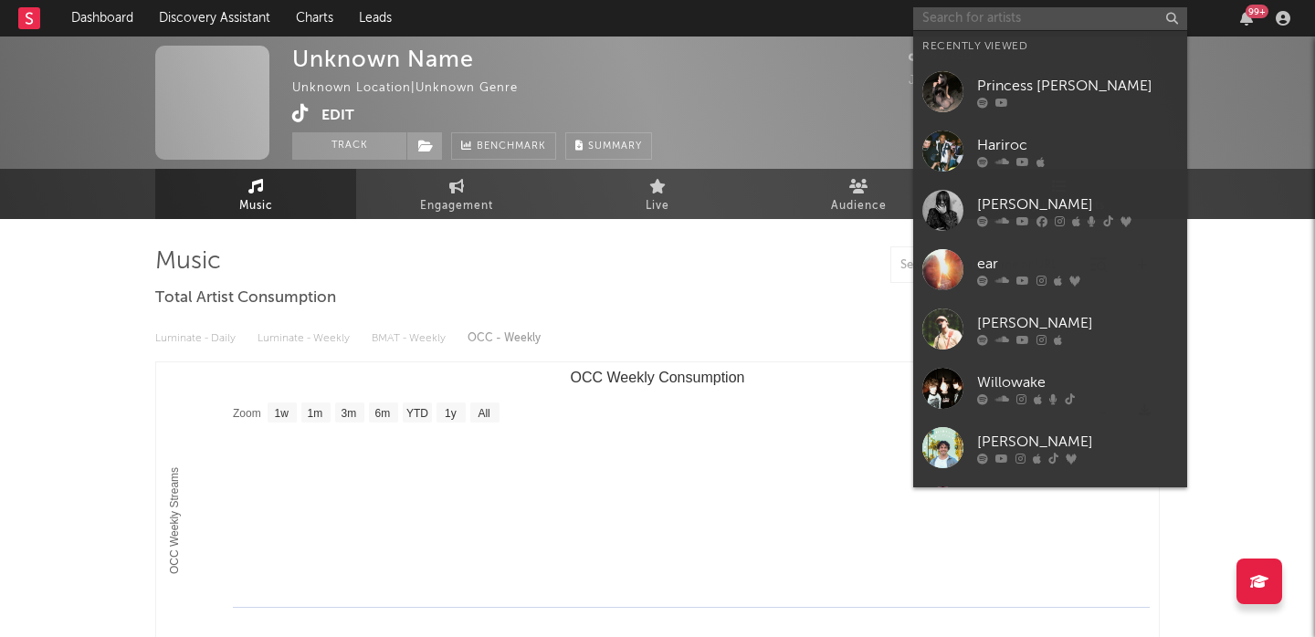
click at [947, 11] on input "text" at bounding box center [1050, 18] width 274 height 23
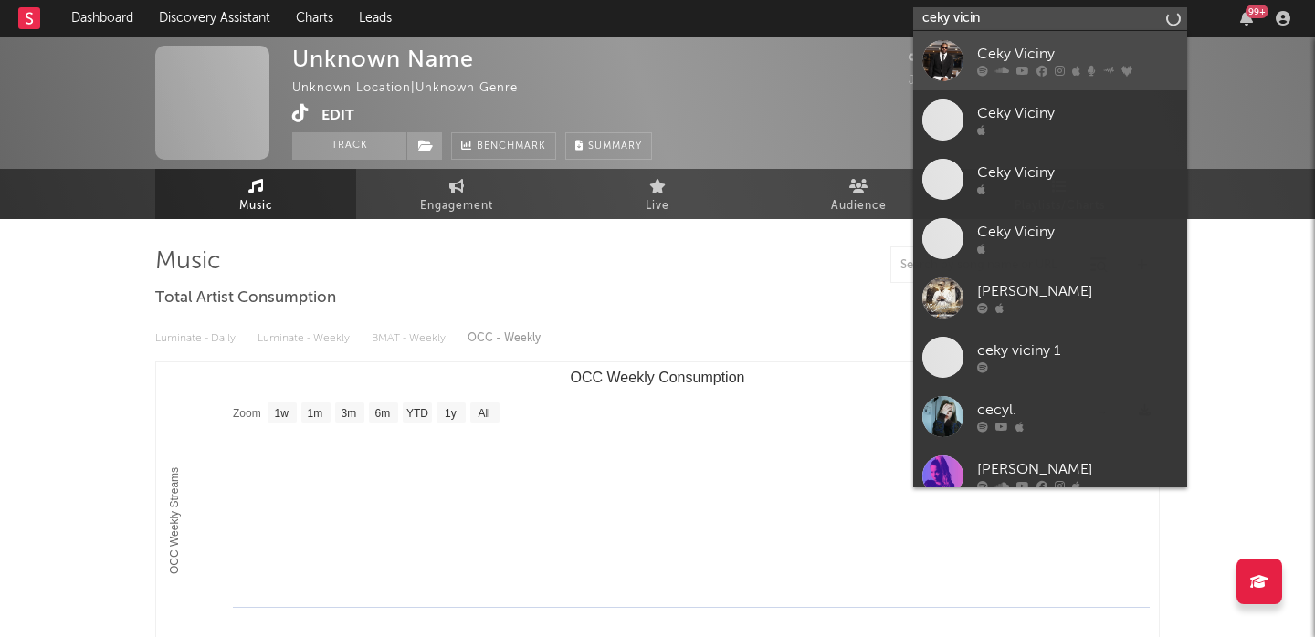
type input "ceky vicin"
click at [1003, 42] on link "Ceky Viciny" at bounding box center [1050, 60] width 274 height 59
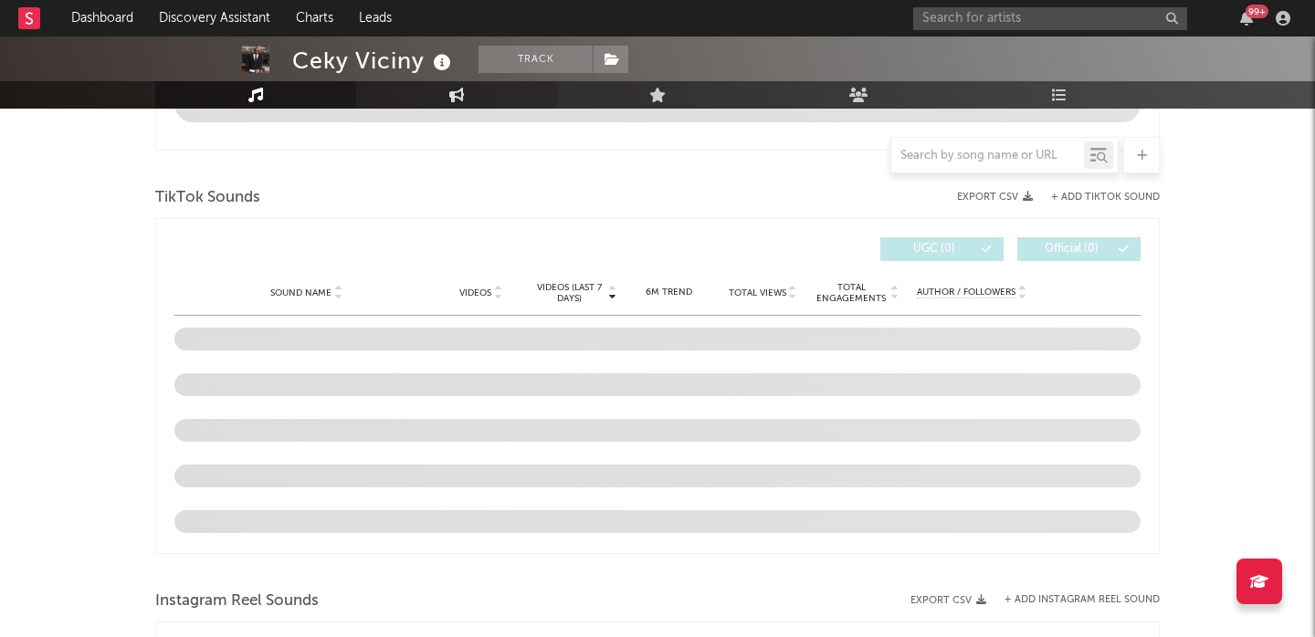
select select "6m"
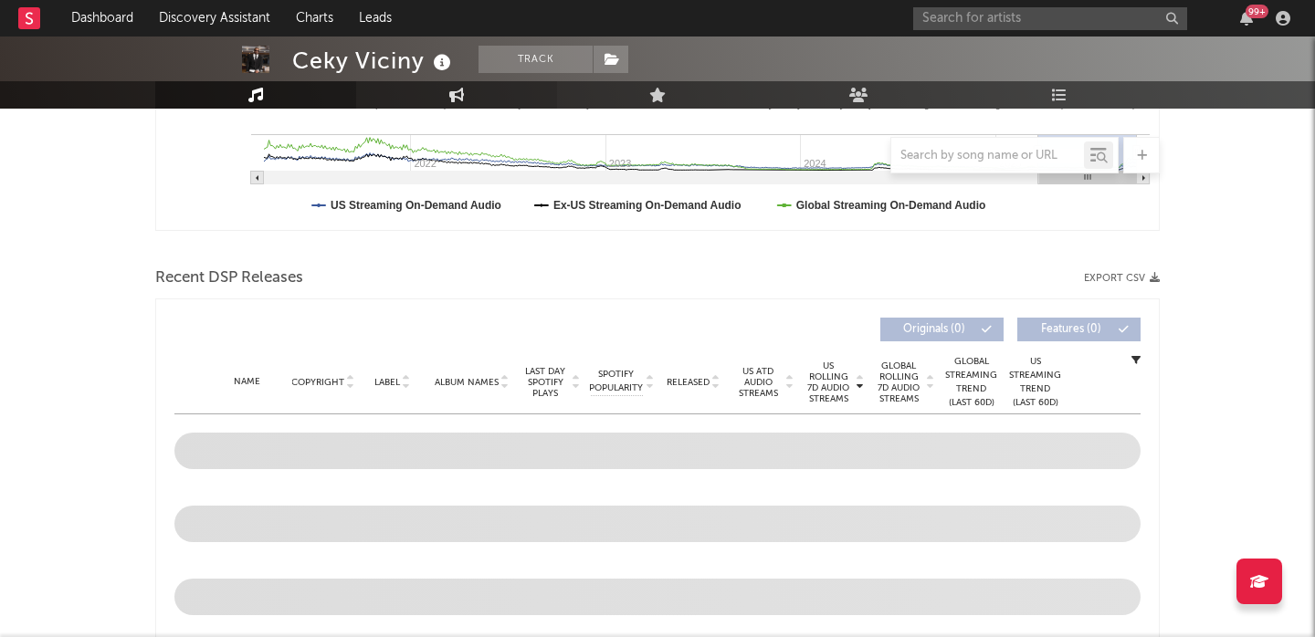
scroll to position [476, 0]
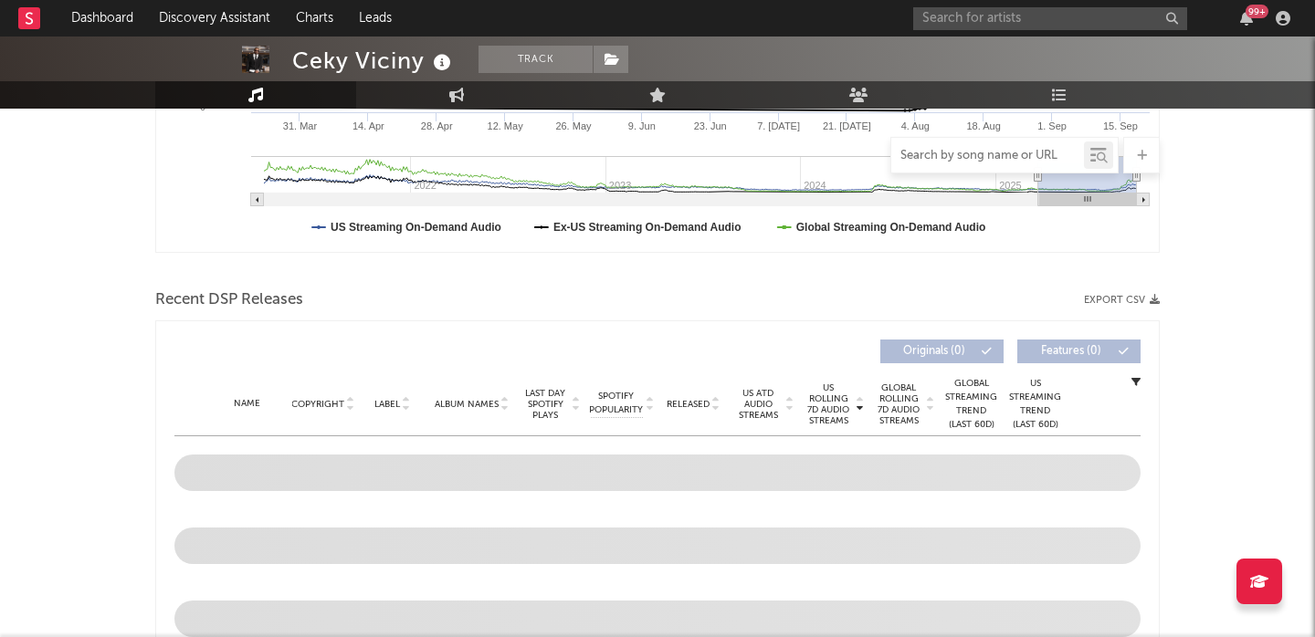
click at [988, 153] on input "text" at bounding box center [987, 156] width 193 height 15
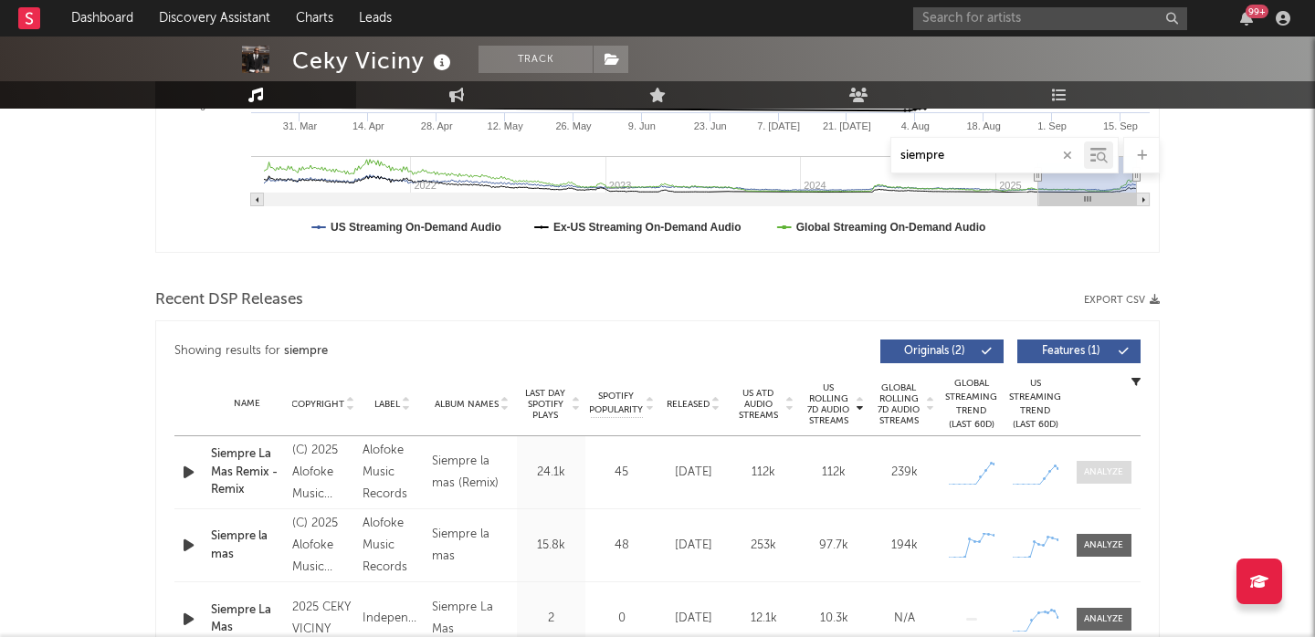
type input "siempre"
click at [1108, 475] on div at bounding box center [1103, 473] width 39 height 14
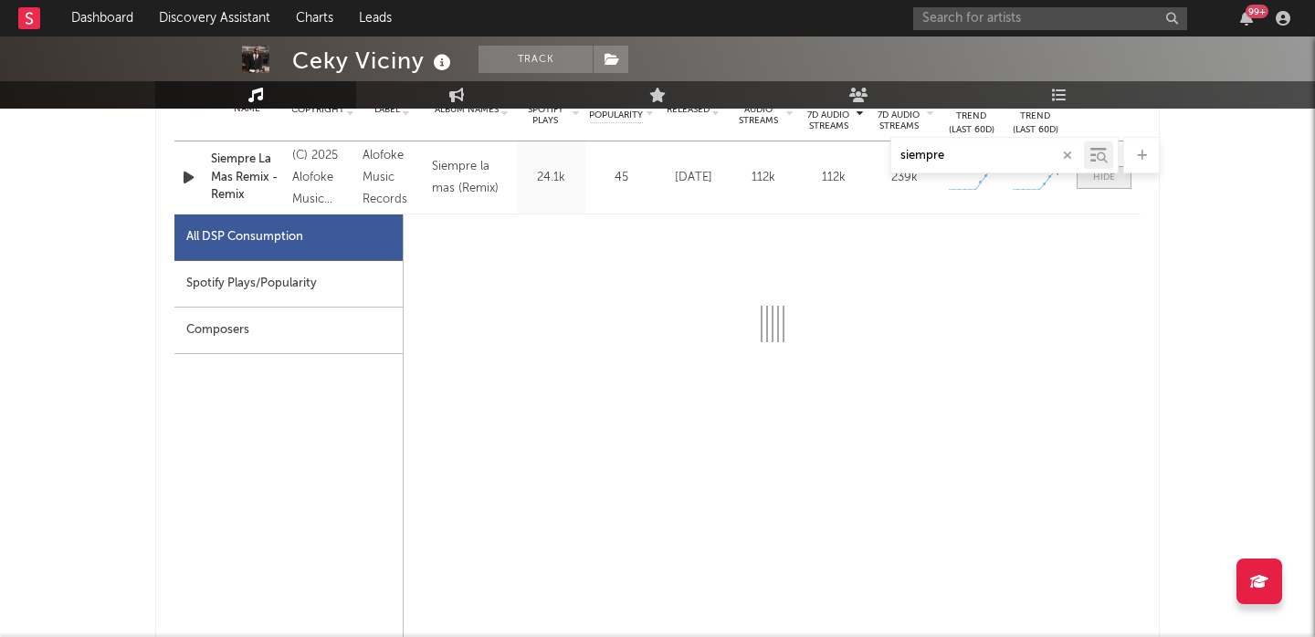
scroll to position [834, 0]
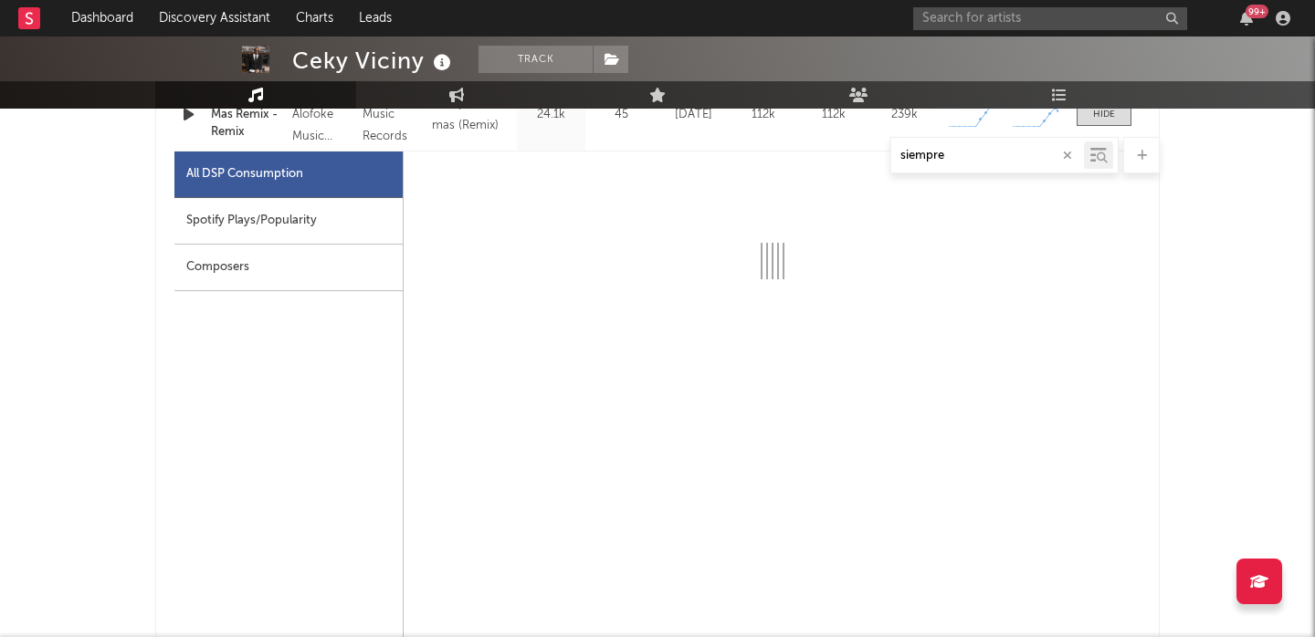
select select "1w"
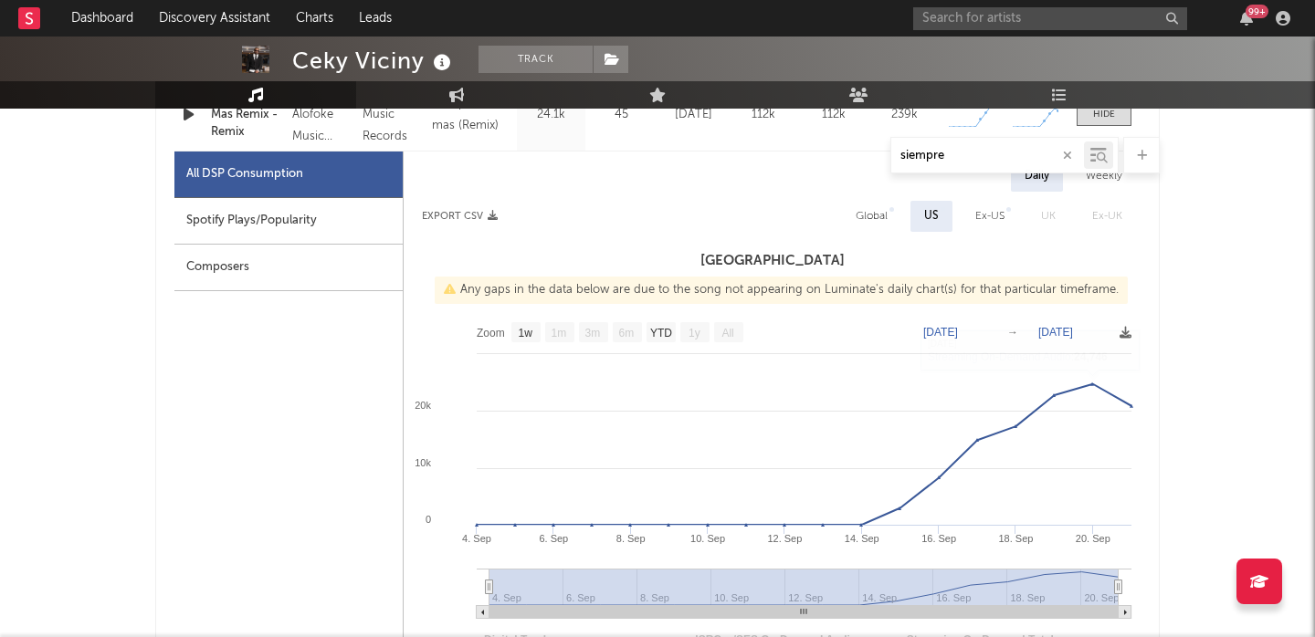
click at [862, 193] on div "Daily Weekly Export CSV Global US Ex-US [GEOGRAPHIC_DATA] Ex-UK [GEOGRAPHIC_DAT…" at bounding box center [772, 580] width 737 height 839
click at [869, 214] on div "Global" at bounding box center [872, 216] width 32 height 22
select select "1w"
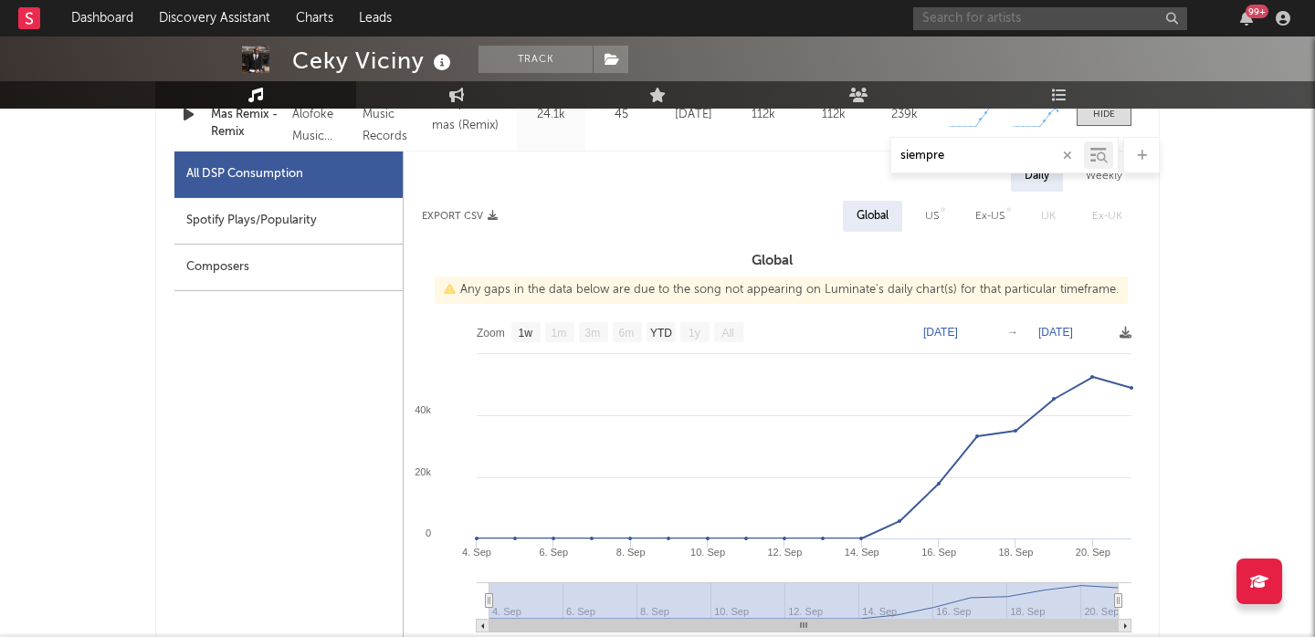
click at [1016, 23] on input "text" at bounding box center [1050, 18] width 274 height 23
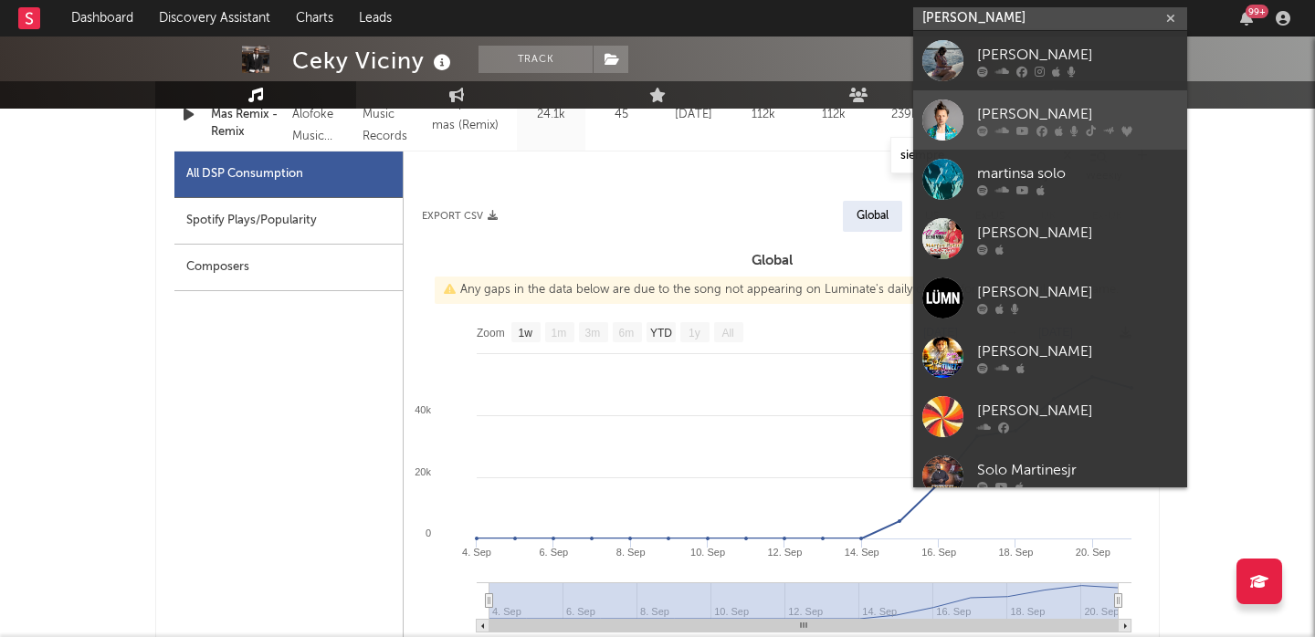
type input "[PERSON_NAME]"
click at [1063, 103] on div "[PERSON_NAME]" at bounding box center [1077, 114] width 201 height 22
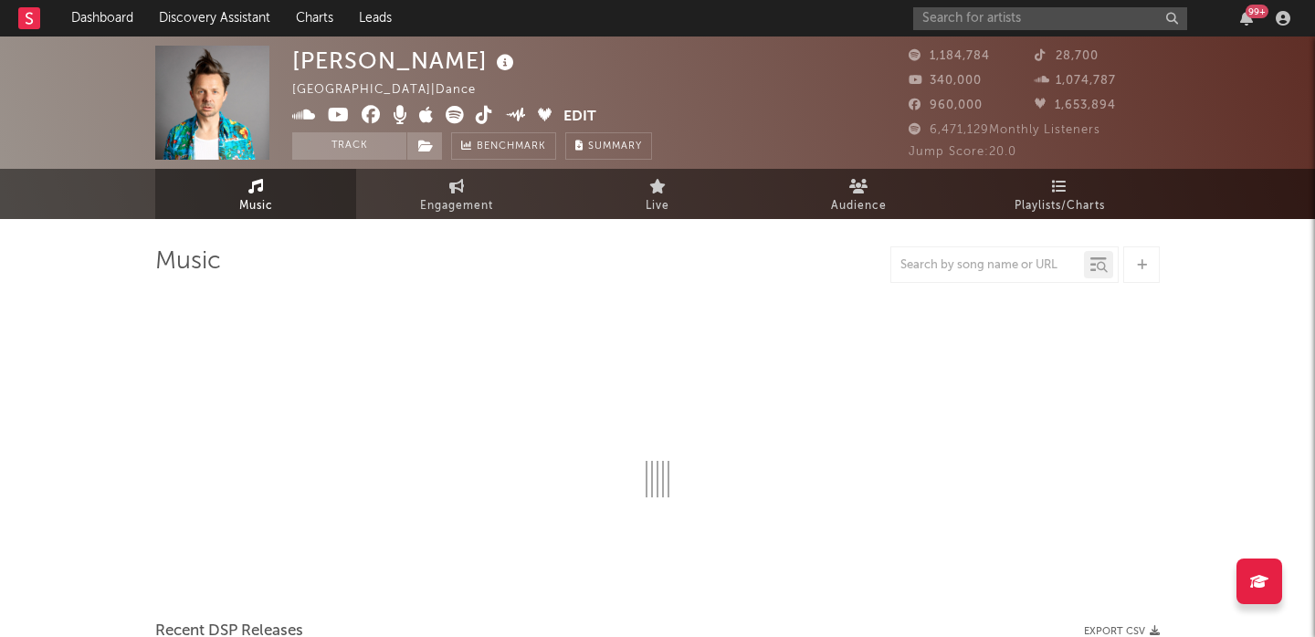
select select "6m"
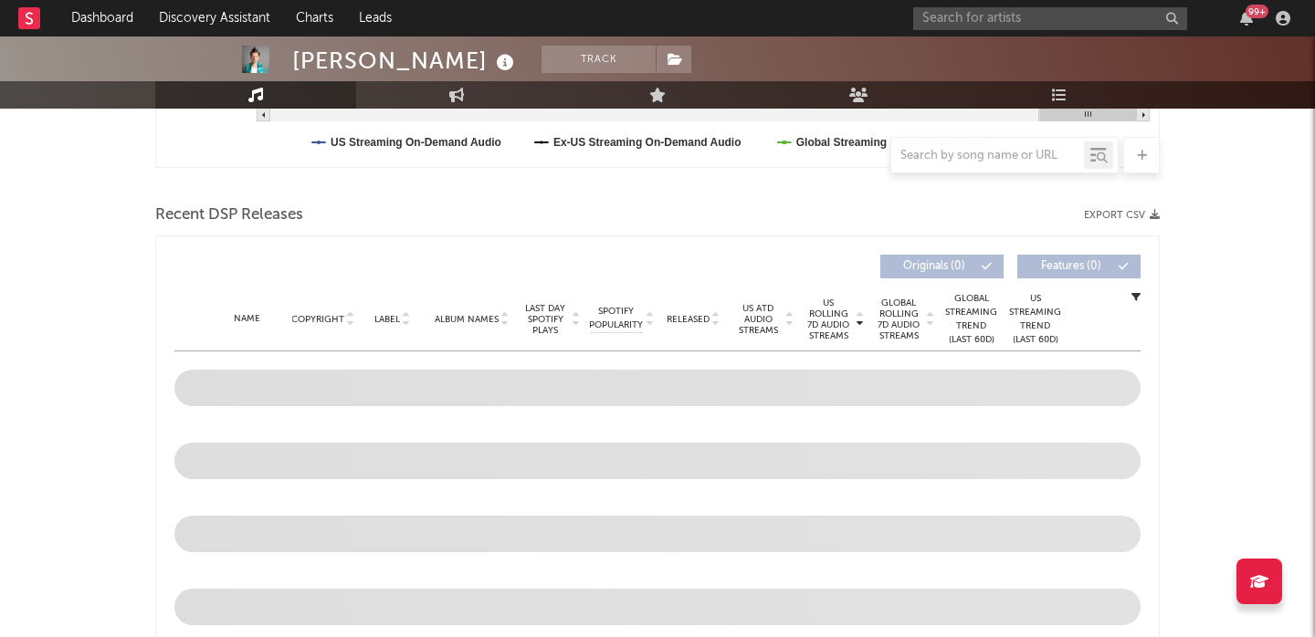
scroll to position [643, 0]
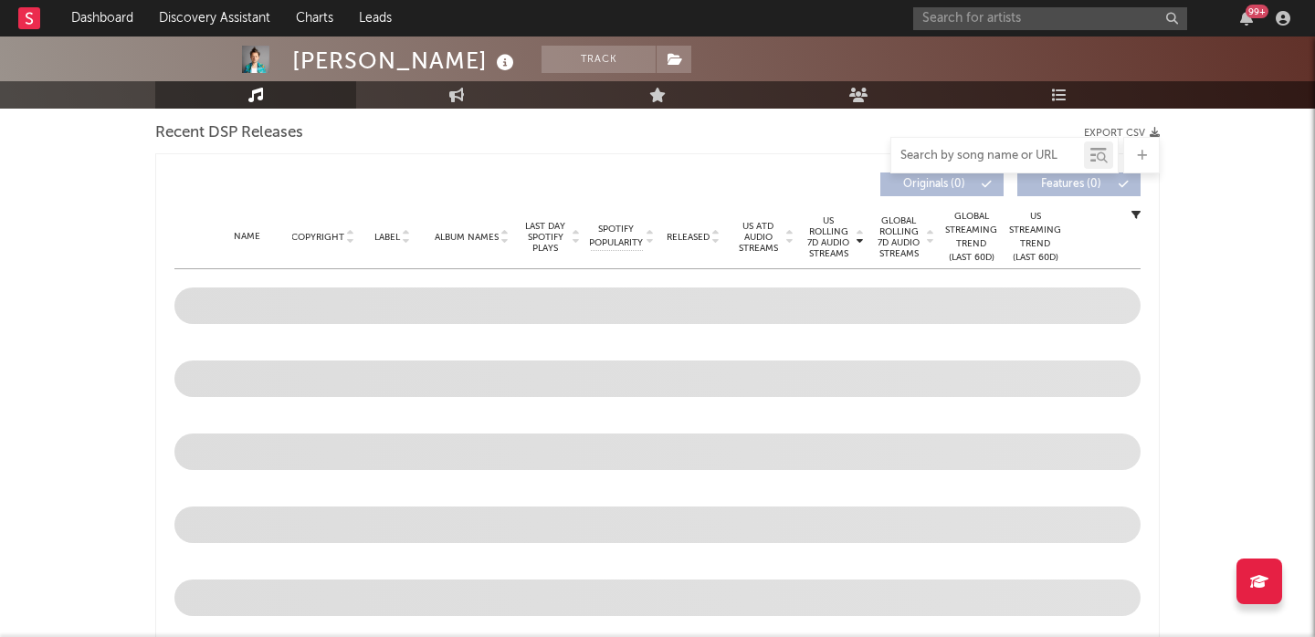
click at [981, 152] on input "text" at bounding box center [987, 156] width 193 height 15
type input "hello"
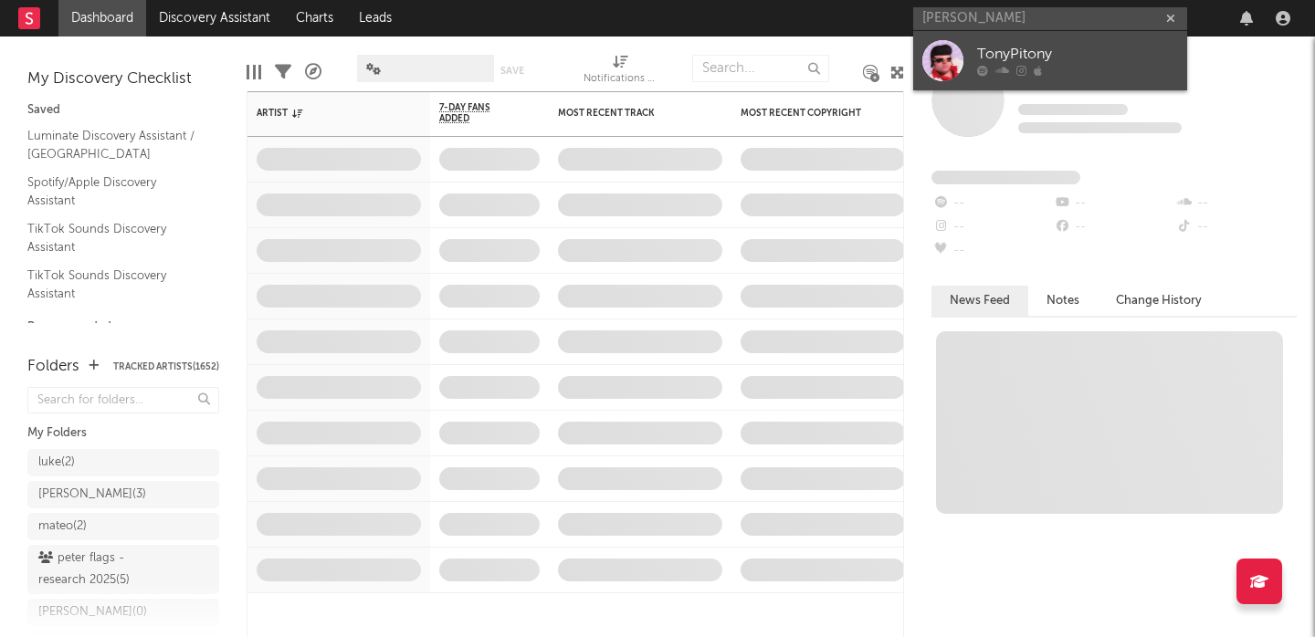
type input "[PERSON_NAME]"
click at [1029, 57] on div "TonyPitony" at bounding box center [1077, 55] width 201 height 22
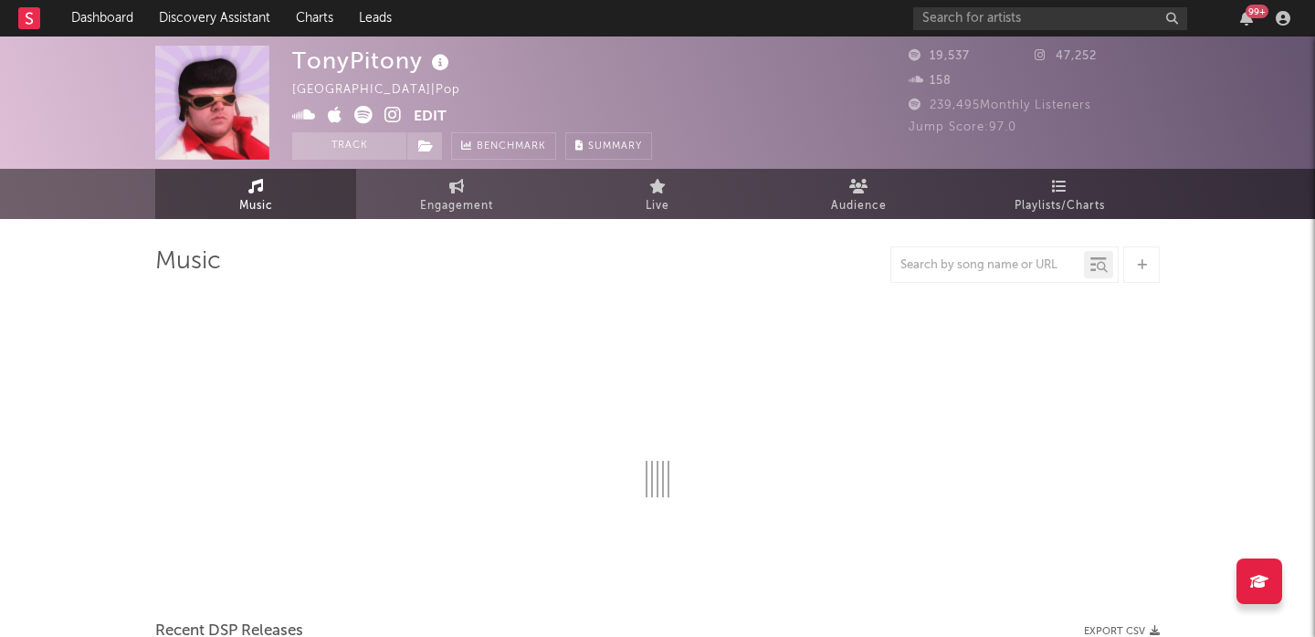
select select "1w"
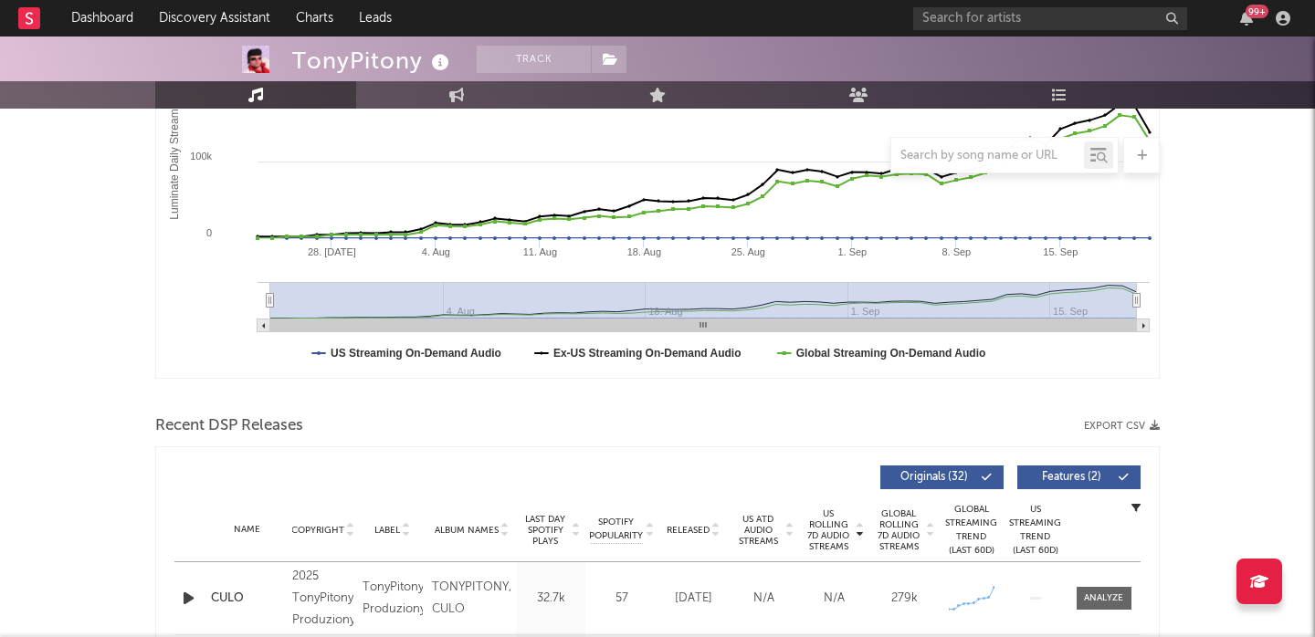
scroll to position [635, 0]
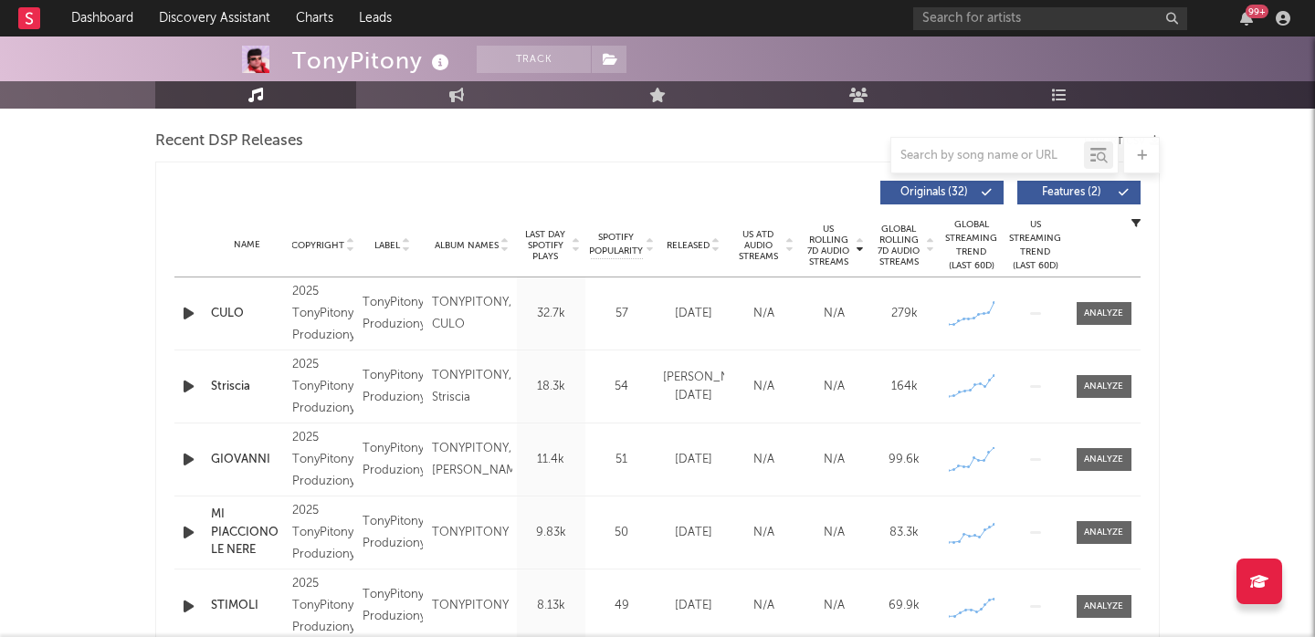
click at [186, 313] on icon "button" at bounding box center [188, 313] width 19 height 23
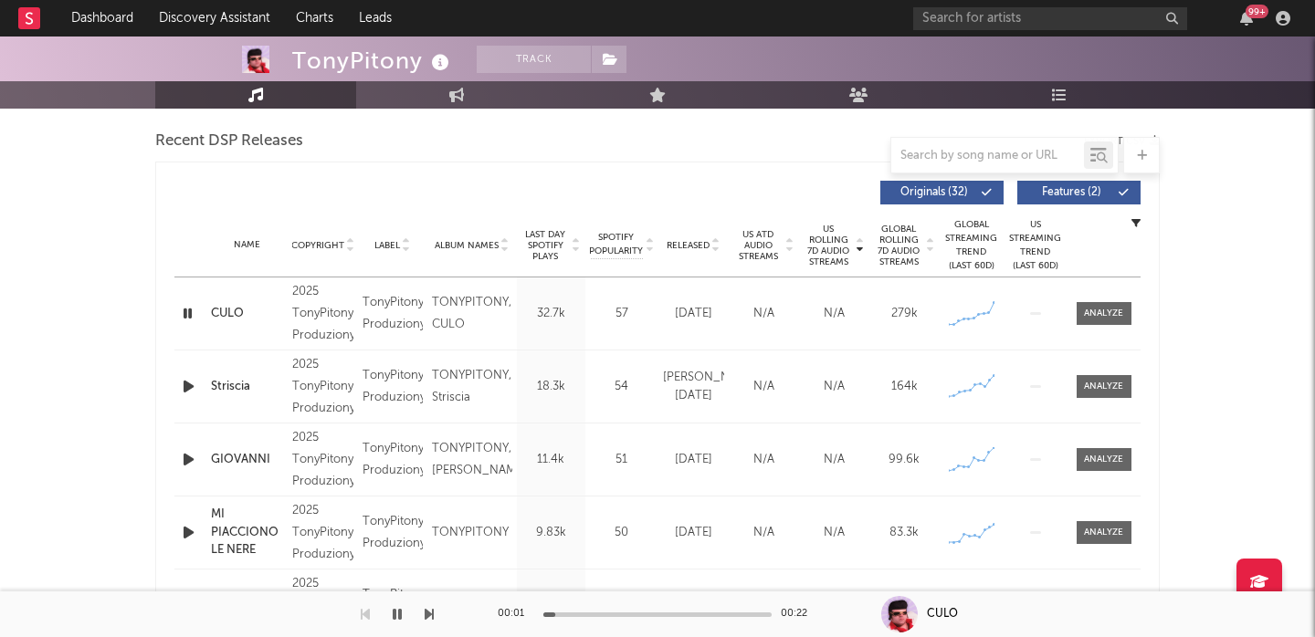
click at [1081, 196] on span "Features ( 2 )" at bounding box center [1071, 192] width 84 height 11
click at [873, 237] on div "Global Rolling 7D Audio Streams" at bounding box center [904, 246] width 70 height 44
click at [899, 247] on span "Global Rolling 7D Audio Streams" at bounding box center [899, 246] width 50 height 44
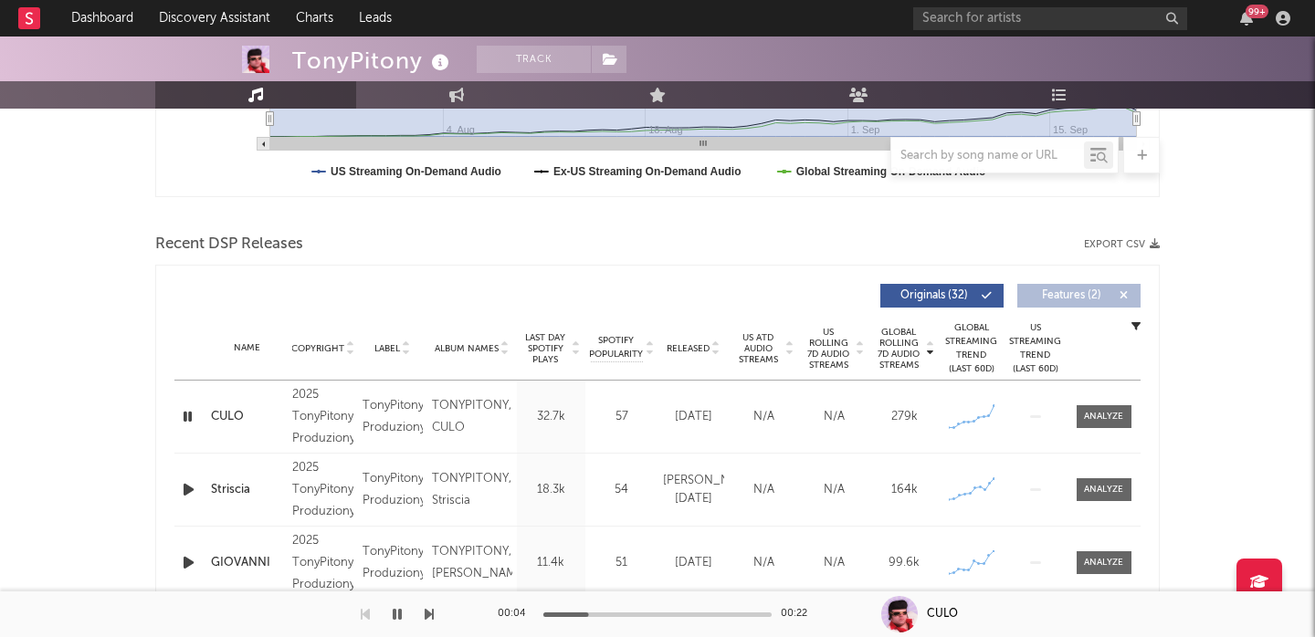
scroll to position [0, 0]
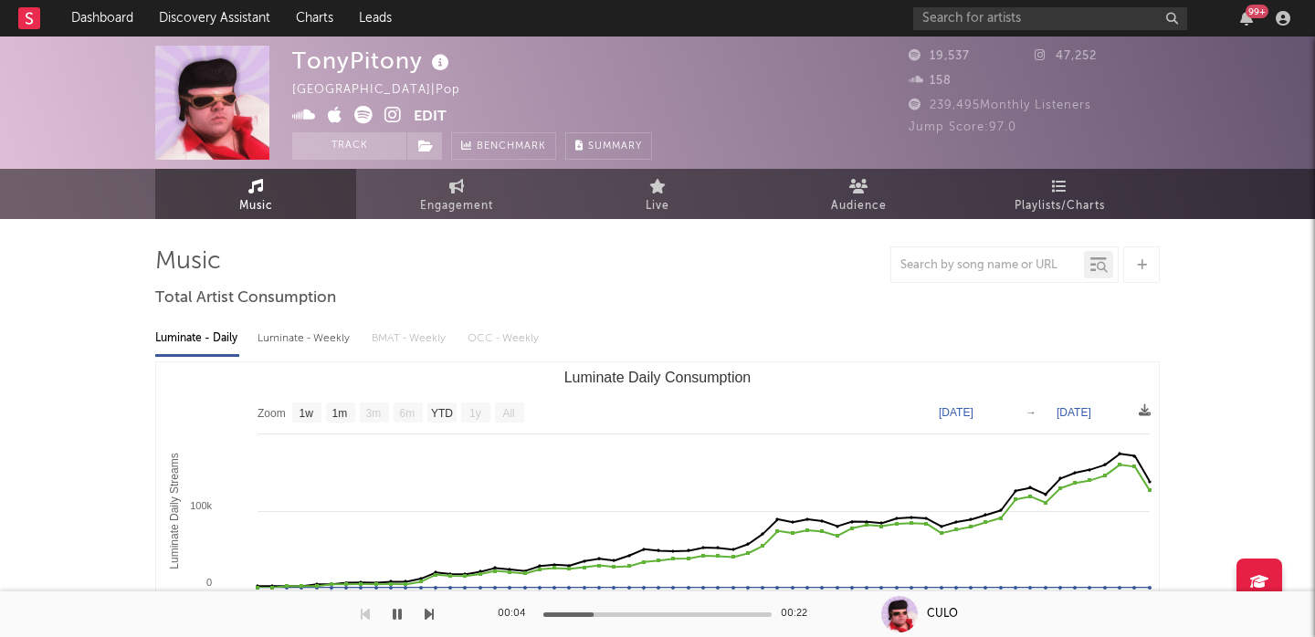
click at [310, 346] on div "Luminate - Weekly" at bounding box center [305, 338] width 96 height 31
select select "1w"
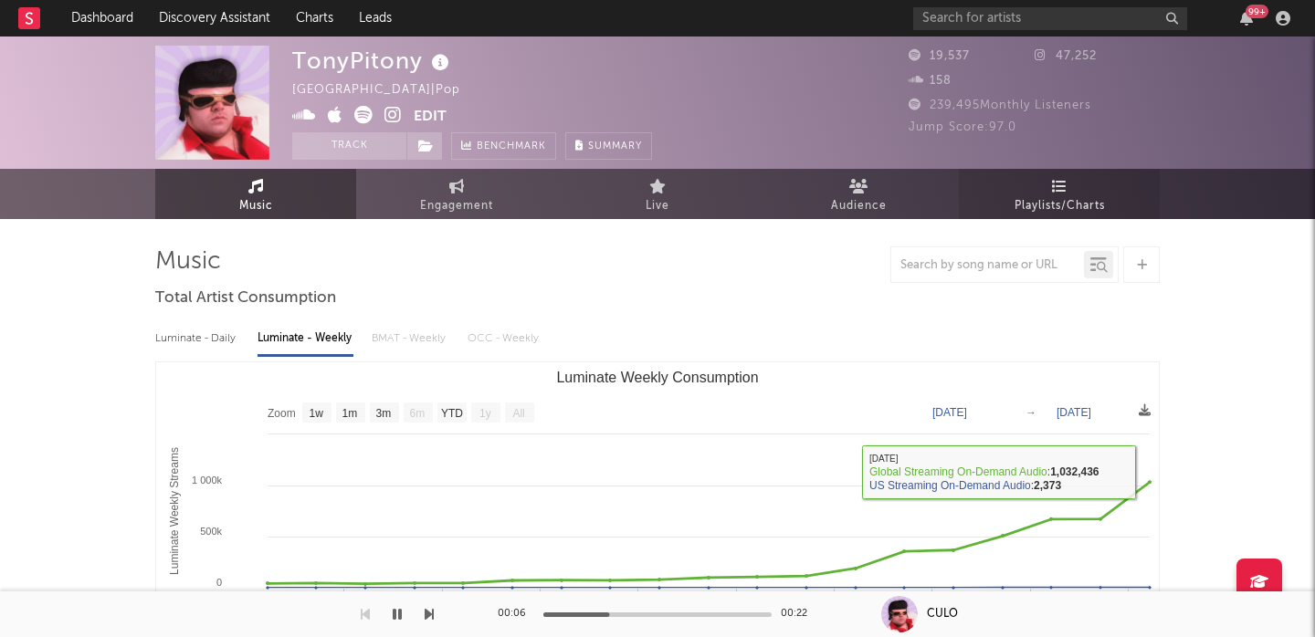
click at [1059, 180] on icon at bounding box center [1060, 186] width 16 height 15
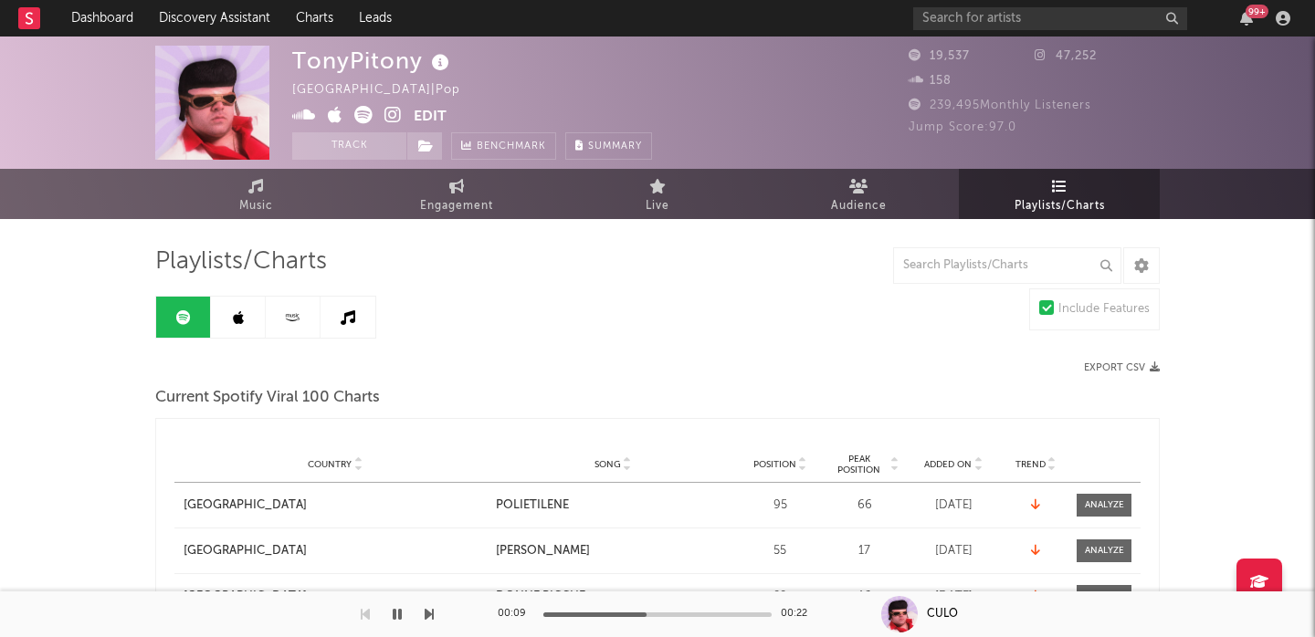
click at [389, 117] on icon at bounding box center [392, 115] width 17 height 18
click at [855, 184] on icon at bounding box center [858, 186] width 19 height 15
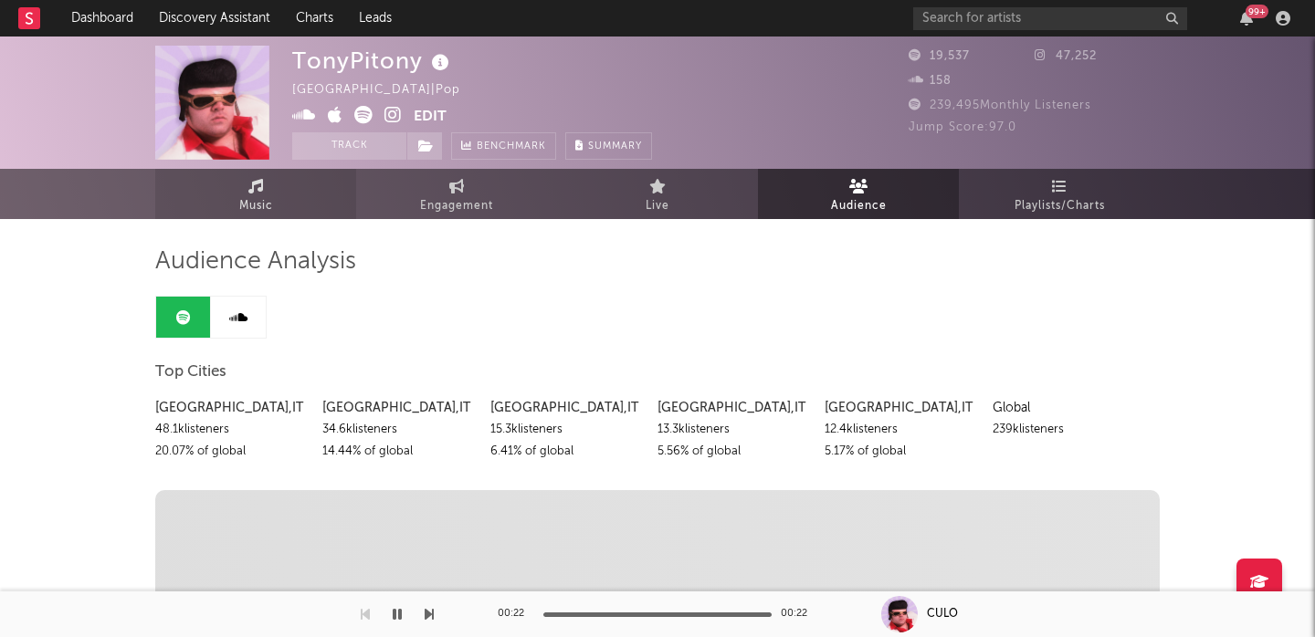
click at [259, 199] on span "Music" at bounding box center [256, 206] width 34 height 22
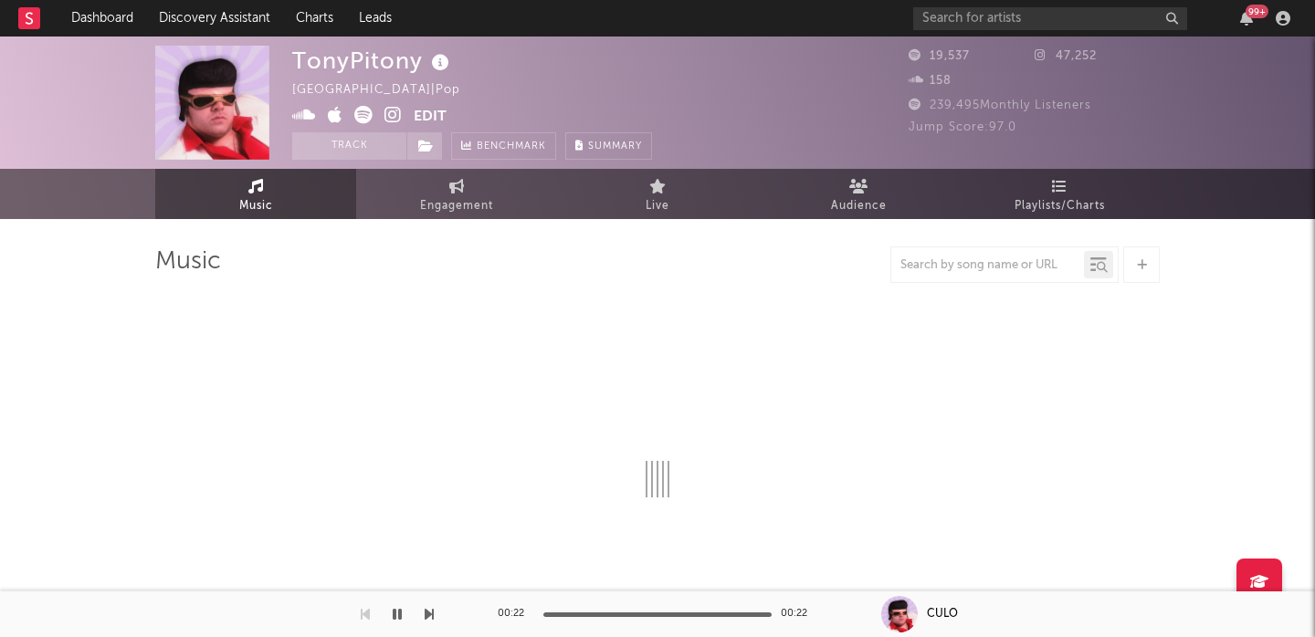
select select "1w"
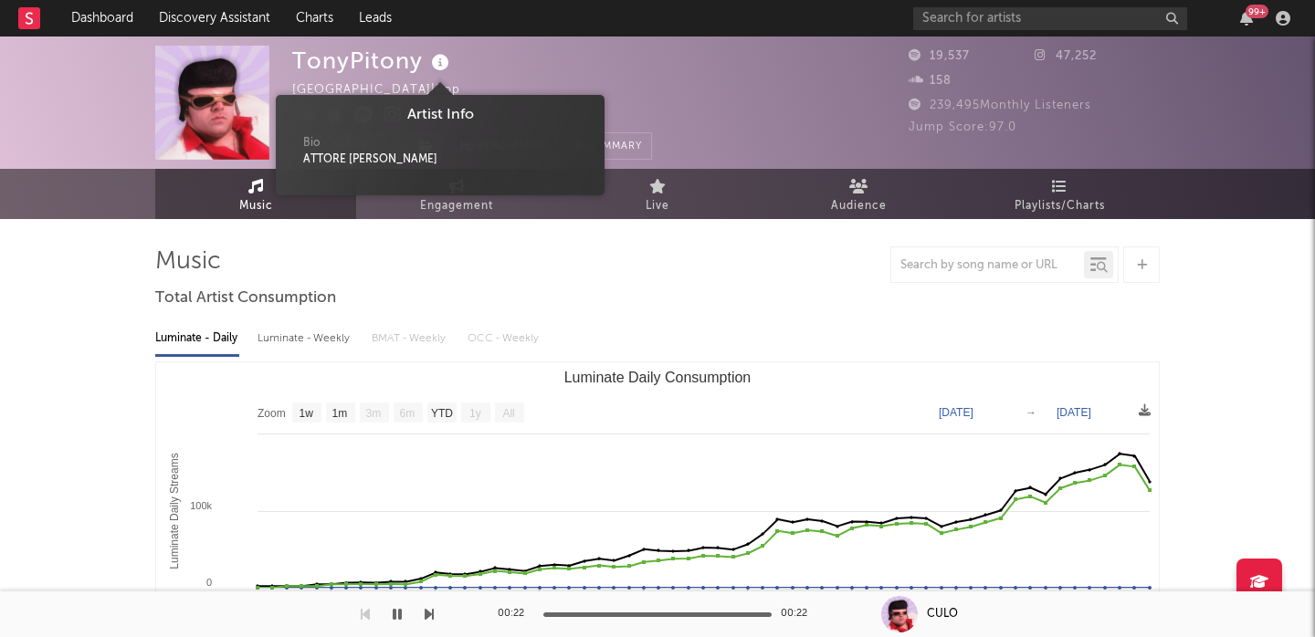
click at [439, 57] on icon at bounding box center [440, 63] width 26 height 26
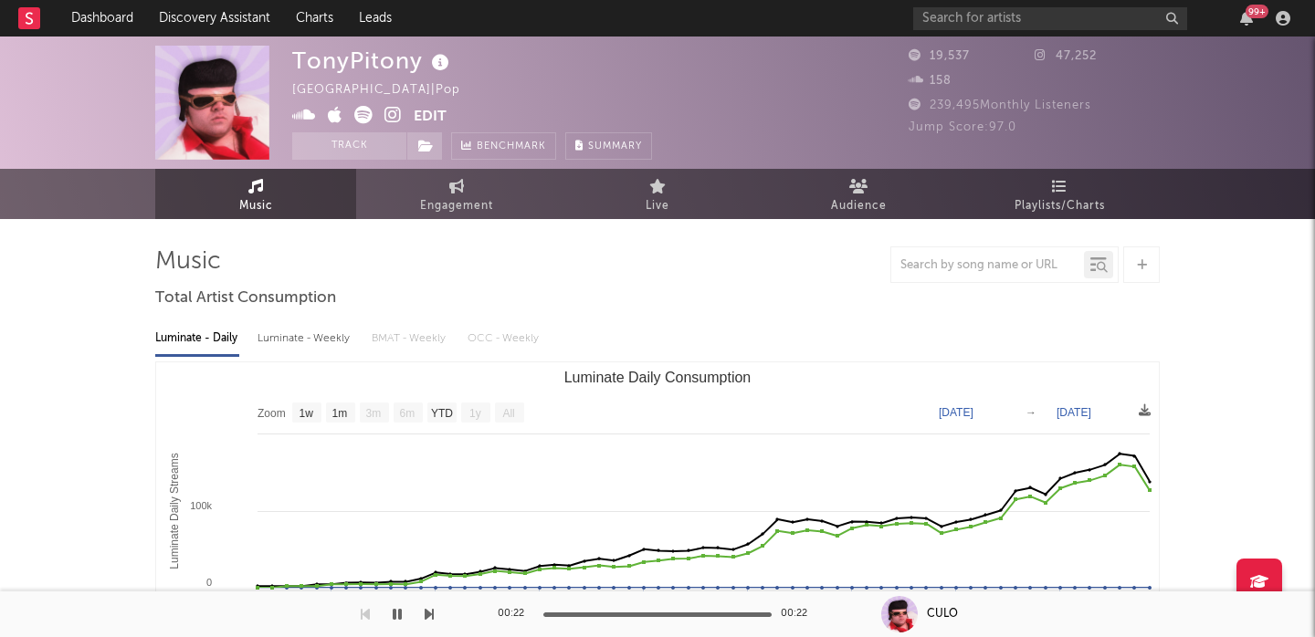
click at [439, 57] on icon at bounding box center [440, 63] width 26 height 26
click at [362, 115] on icon at bounding box center [363, 115] width 18 height 18
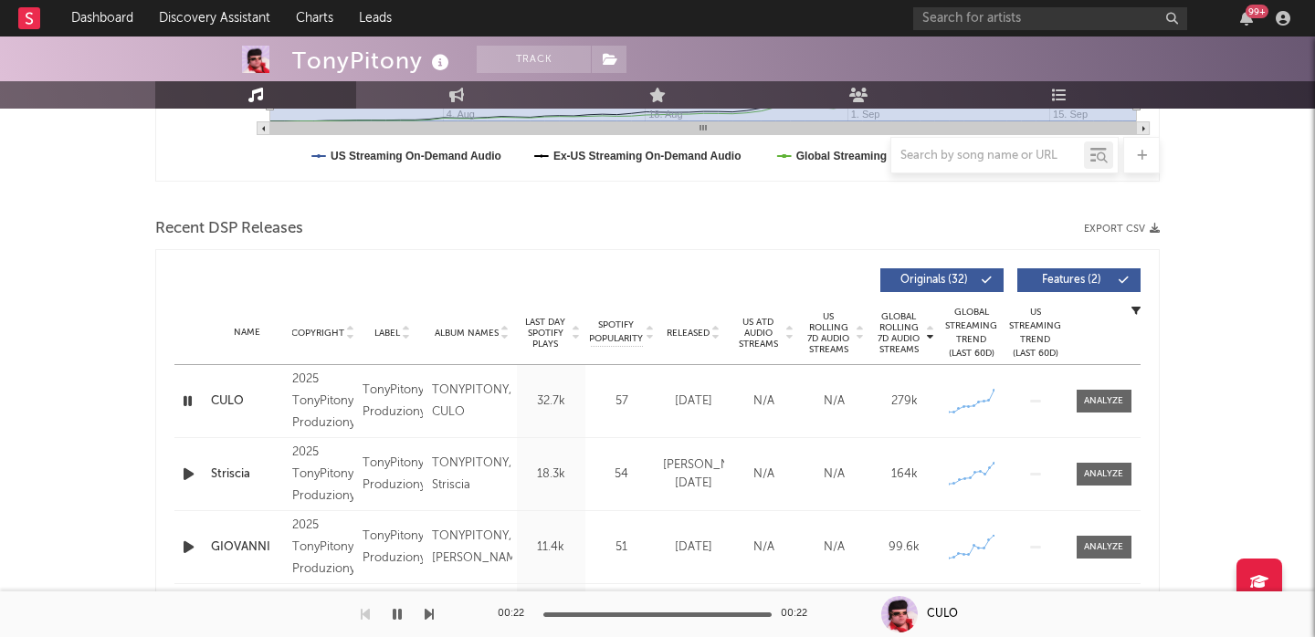
scroll to position [545, 0]
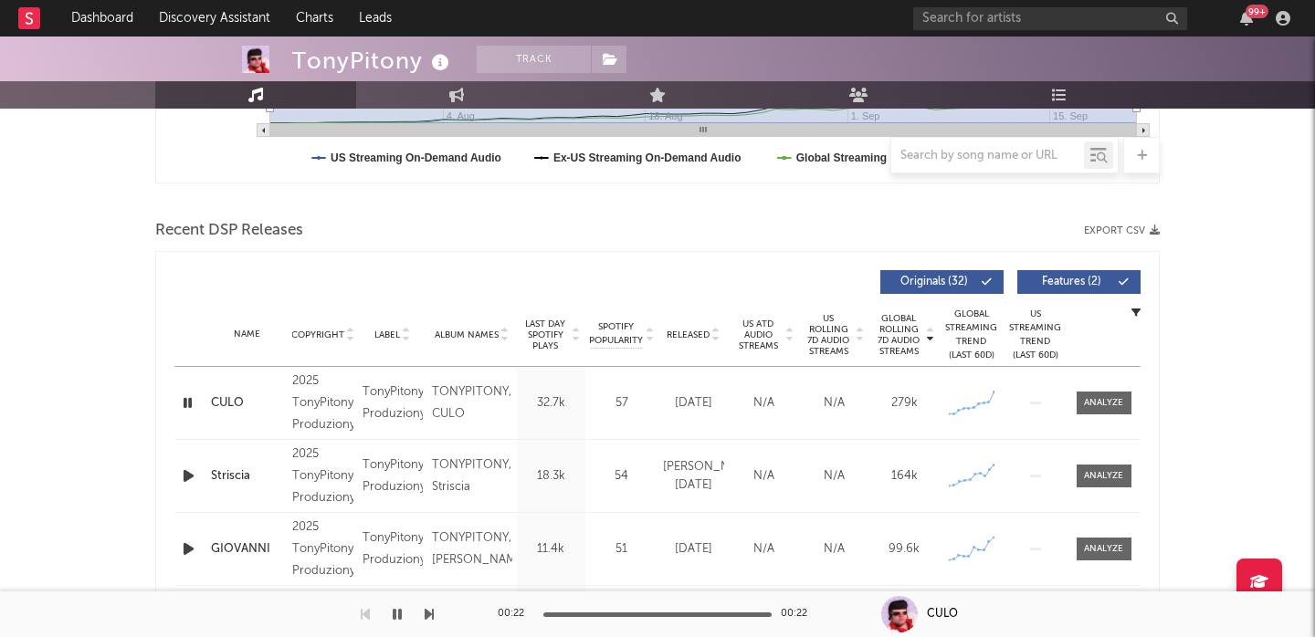
click at [191, 475] on icon "button" at bounding box center [188, 476] width 19 height 23
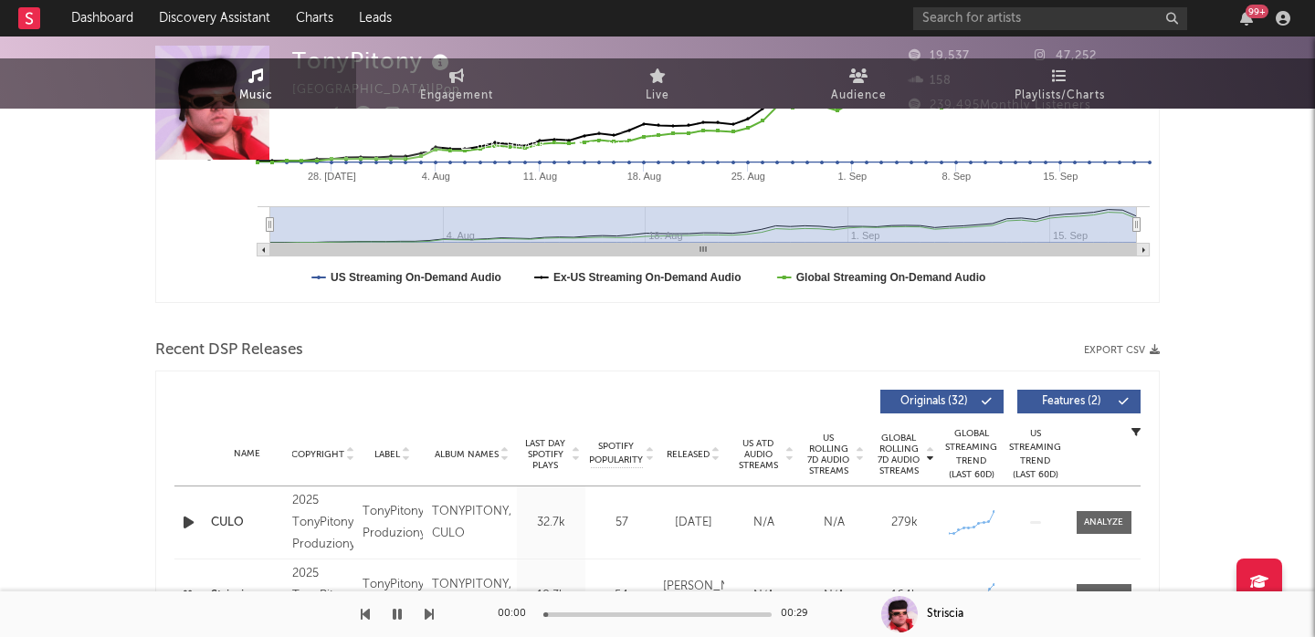
scroll to position [0, 0]
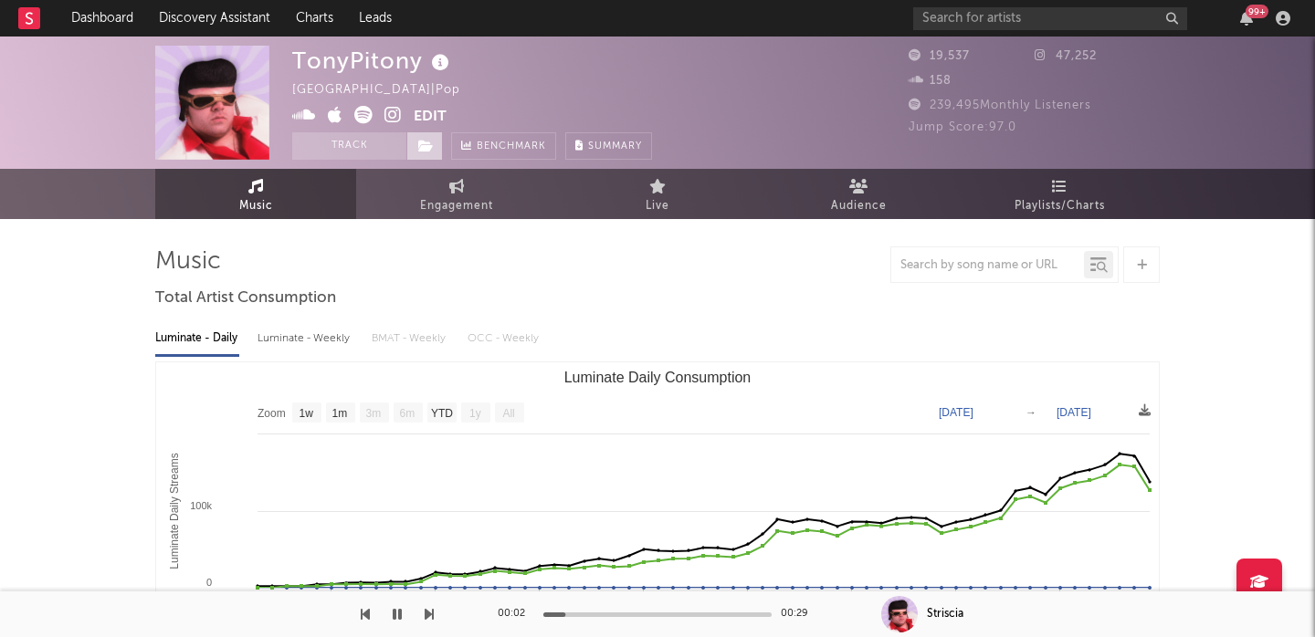
click at [422, 149] on icon at bounding box center [426, 146] width 16 height 13
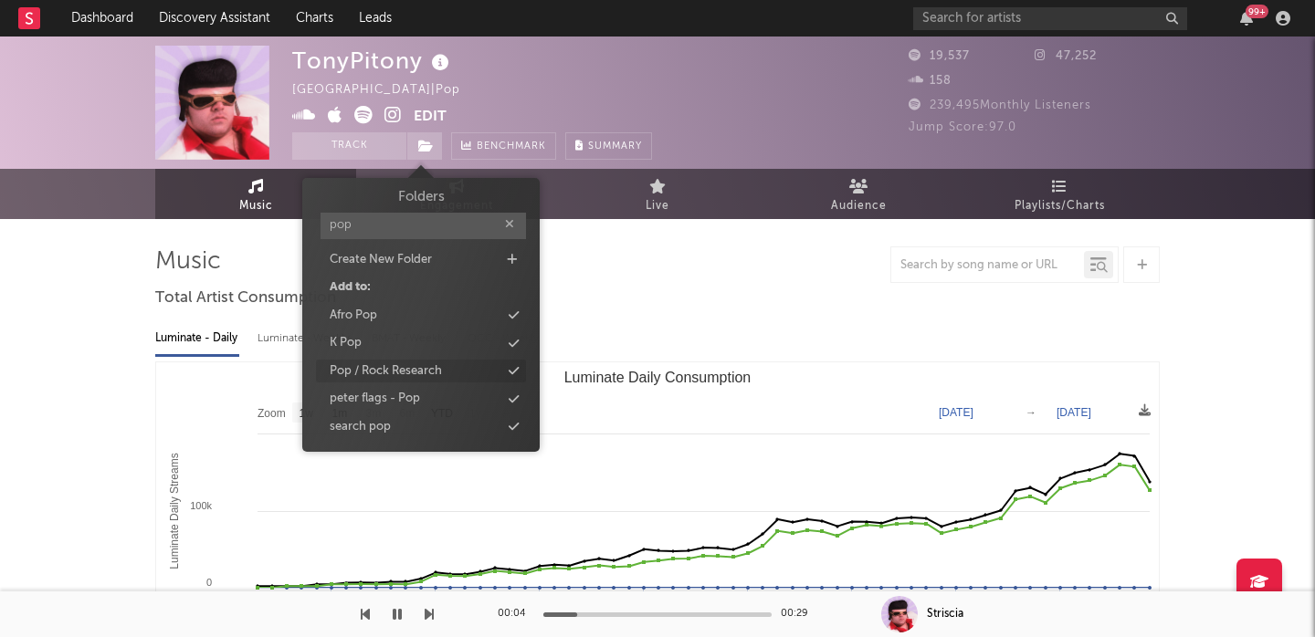
type input "pop"
click at [440, 361] on div "Pop / Rock Research" at bounding box center [421, 372] width 210 height 24
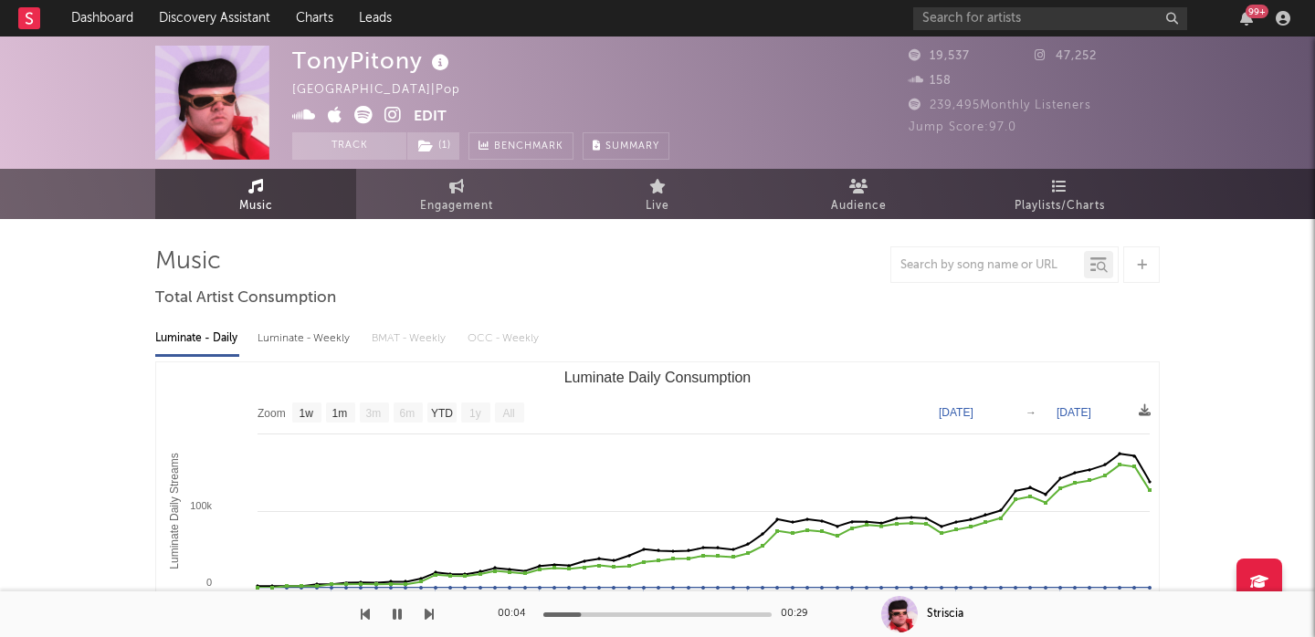
click at [719, 273] on div at bounding box center [657, 265] width 1004 height 37
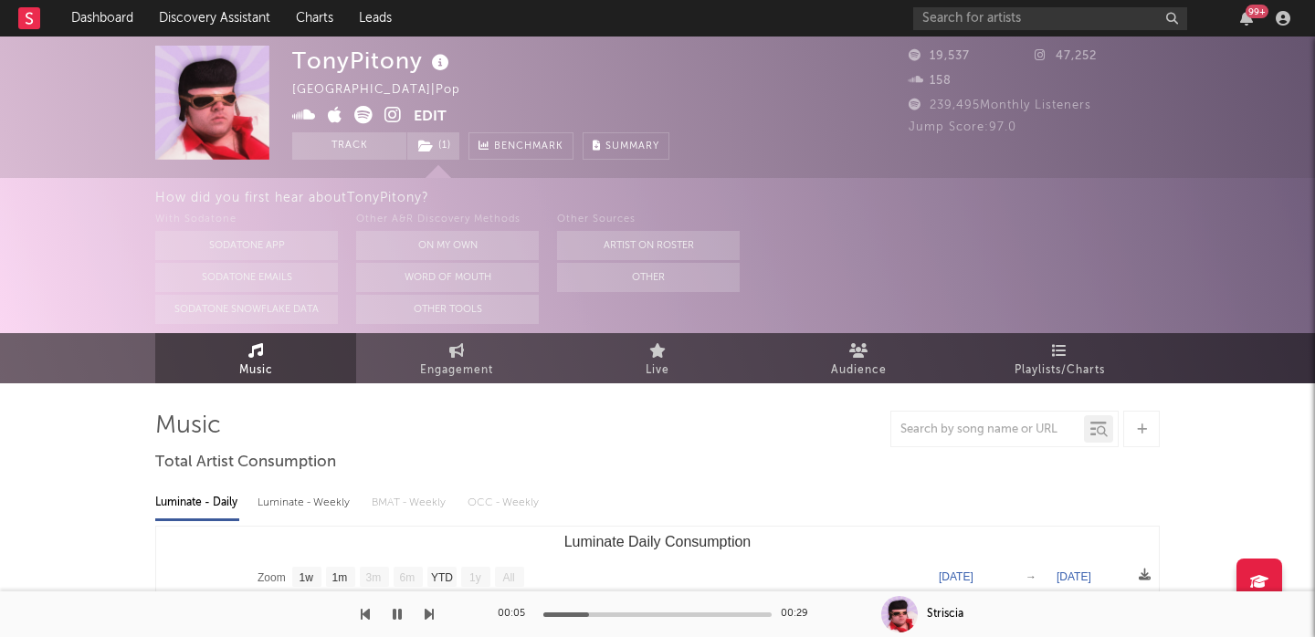
click at [319, 505] on div "Luminate - Weekly" at bounding box center [305, 503] width 96 height 31
select select "1w"
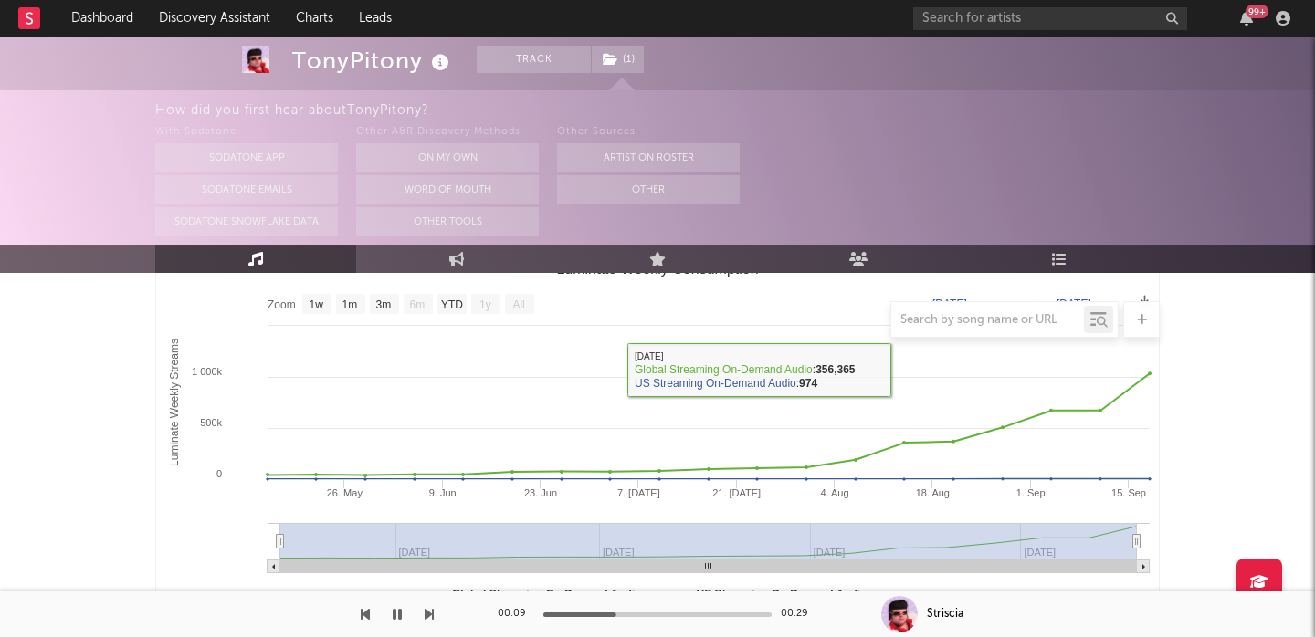
click at [438, 124] on div "Other A&R Discovery Methods" at bounding box center [447, 132] width 183 height 22
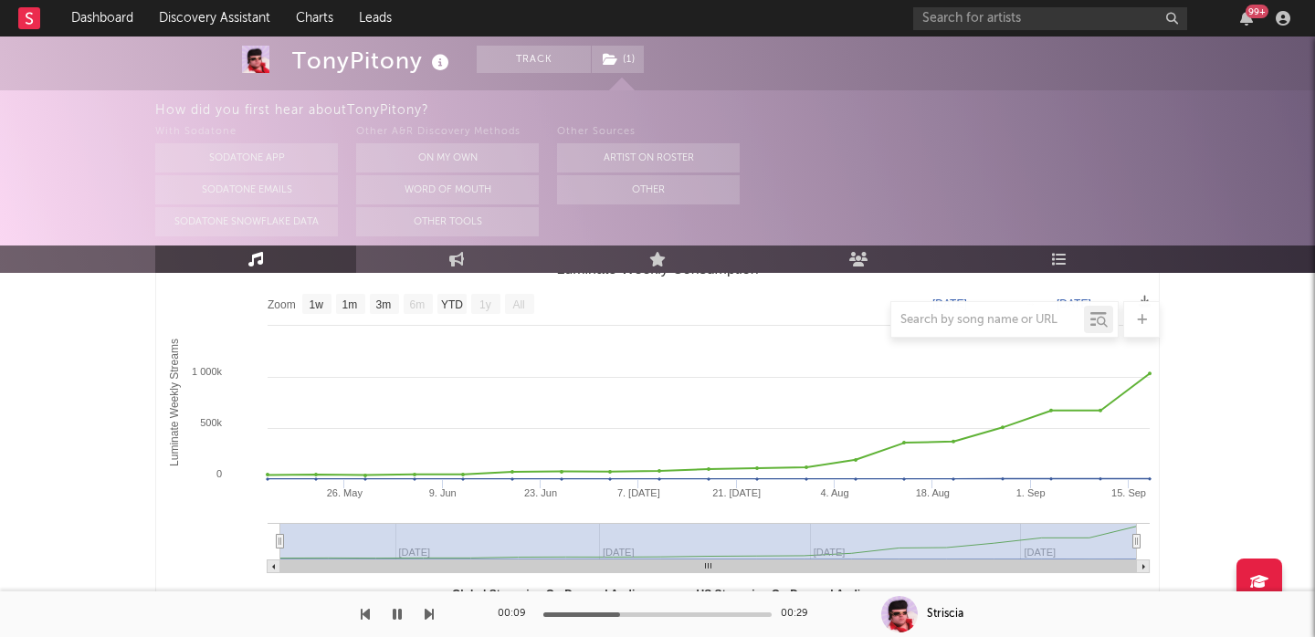
click at [441, 138] on div "Other A&R Discovery Methods" at bounding box center [447, 132] width 183 height 22
click at [442, 146] on button "On My Own" at bounding box center [447, 157] width 183 height 29
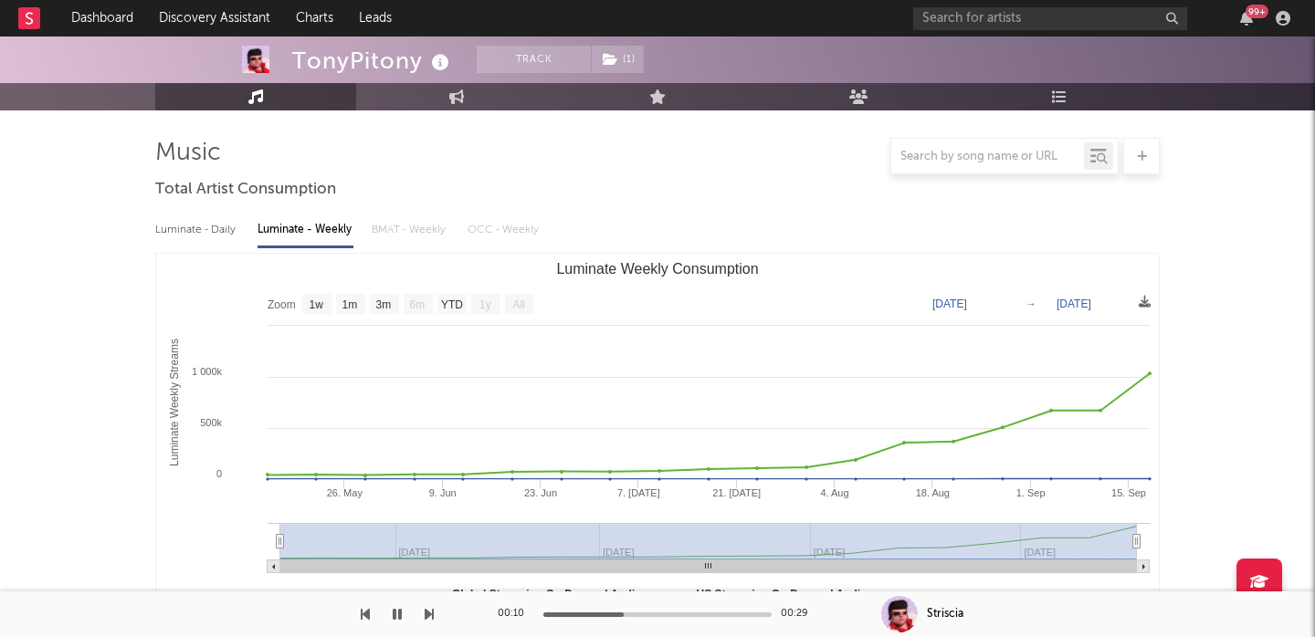
scroll to position [0, 0]
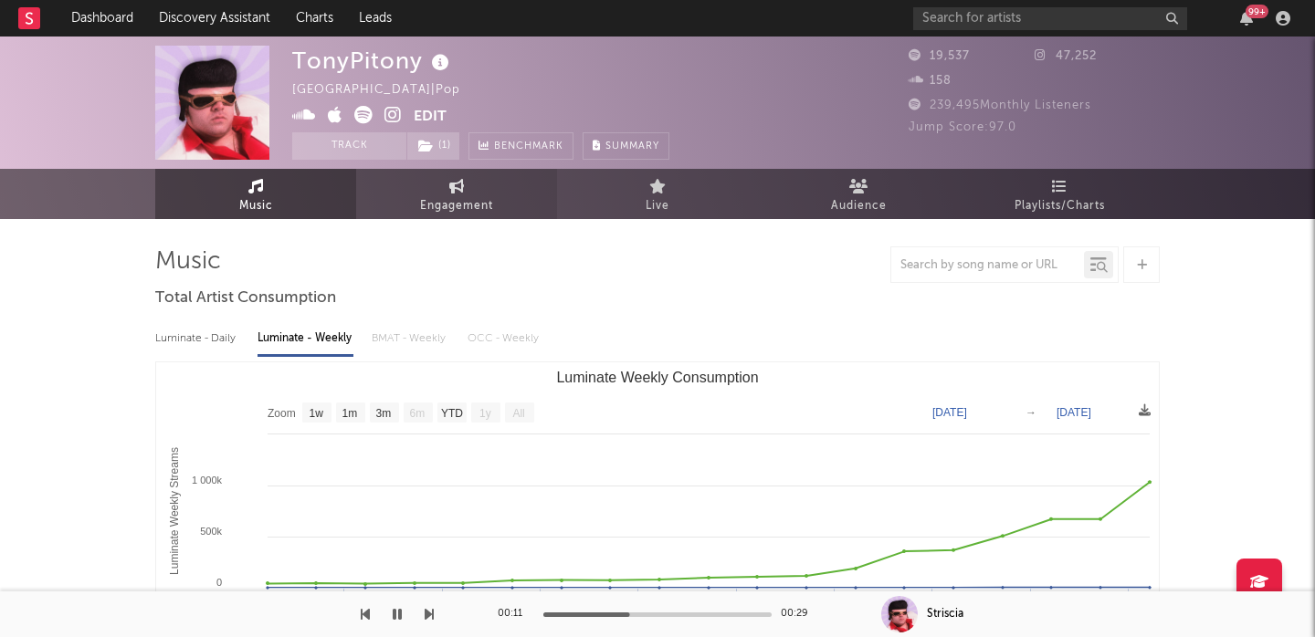
click at [456, 198] on span "Engagement" at bounding box center [456, 206] width 73 height 22
select select "1w"
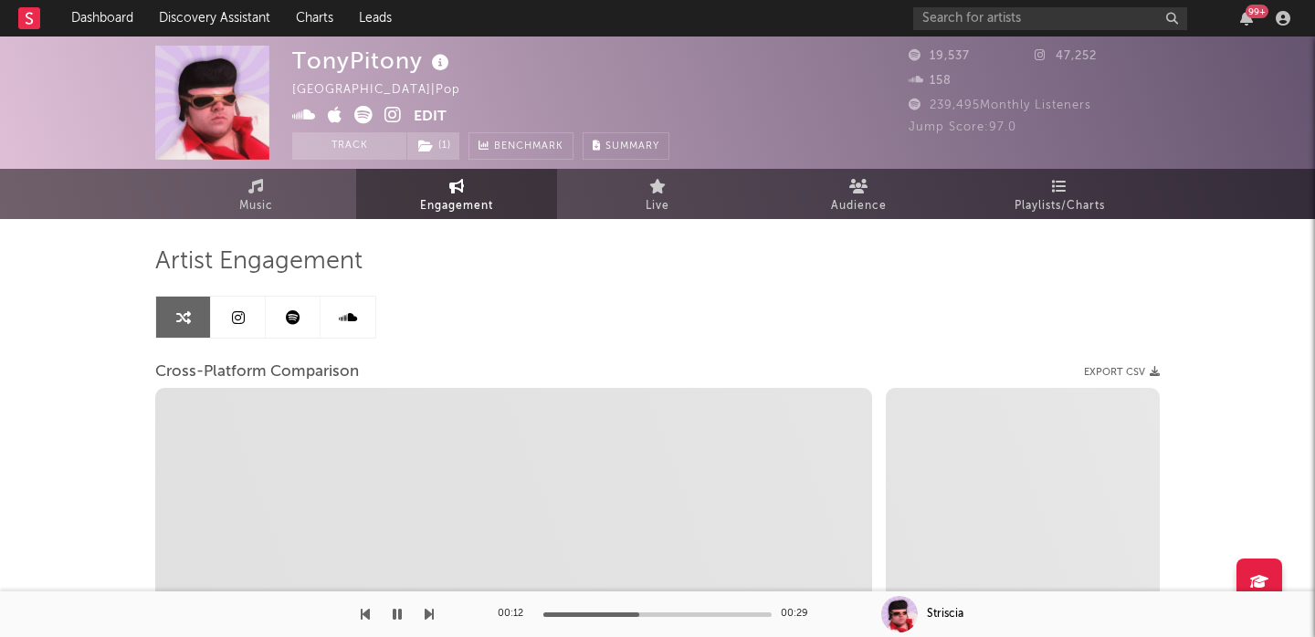
select select "1m"
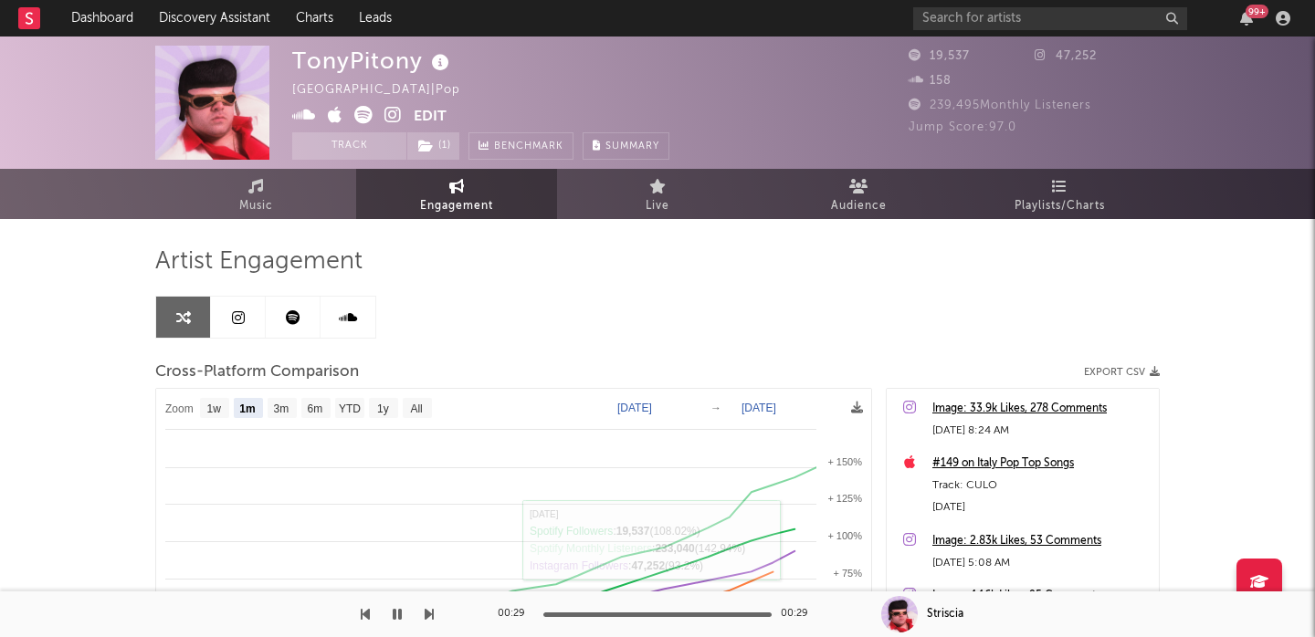
click at [236, 320] on icon at bounding box center [238, 317] width 13 height 15
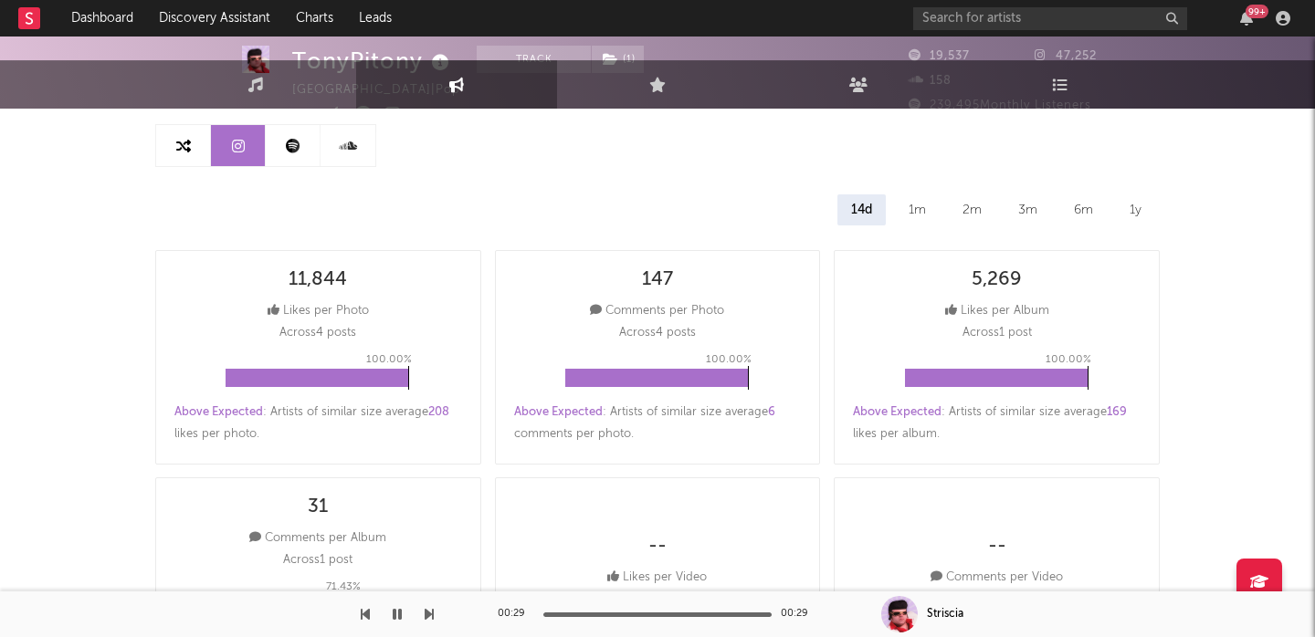
select select "6m"
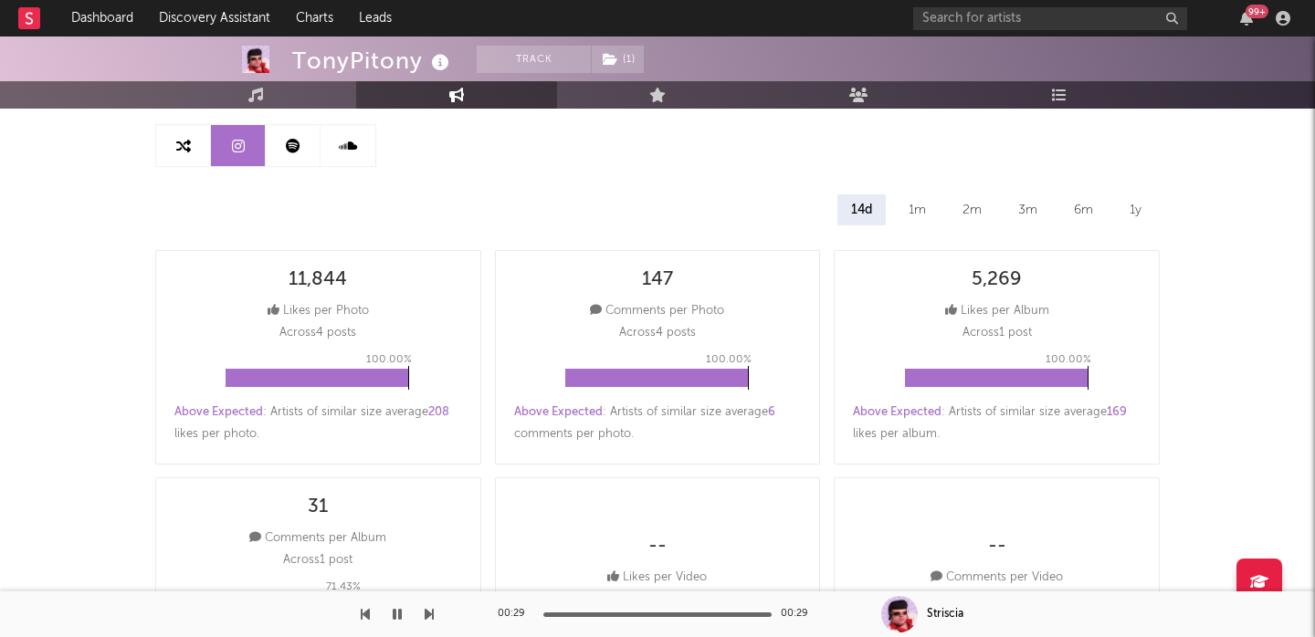
scroll to position [201, 0]
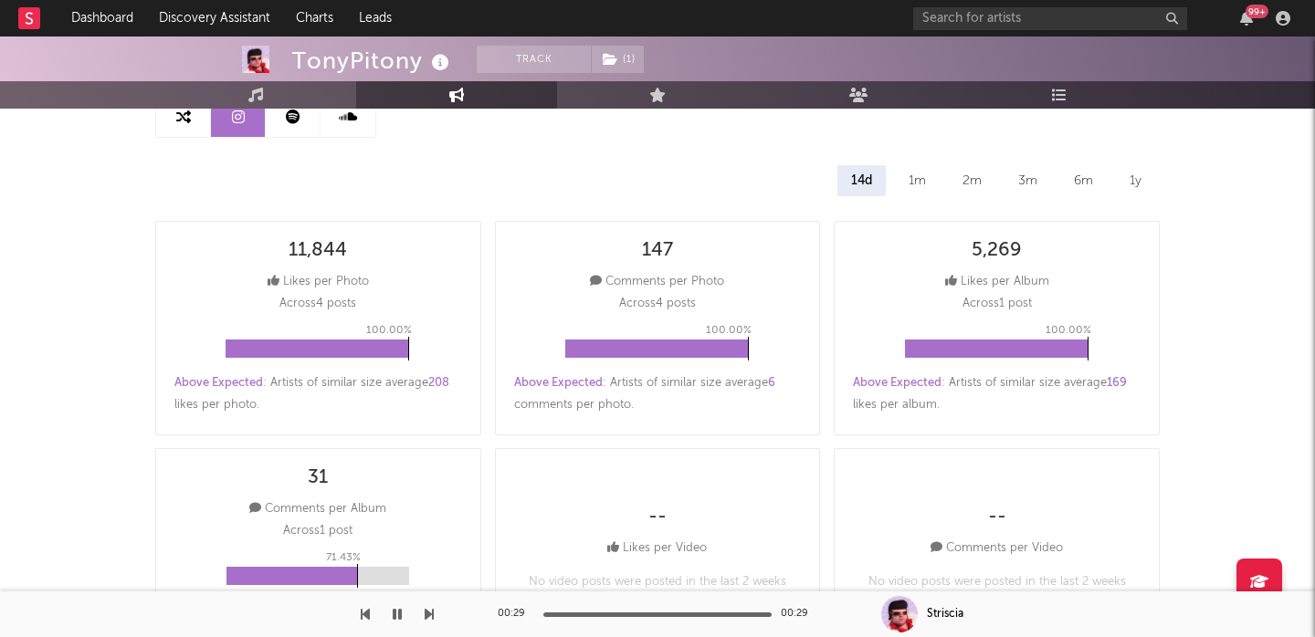
click at [929, 173] on div "1m" at bounding box center [917, 180] width 45 height 31
click at [981, 176] on div "2m" at bounding box center [972, 180] width 47 height 31
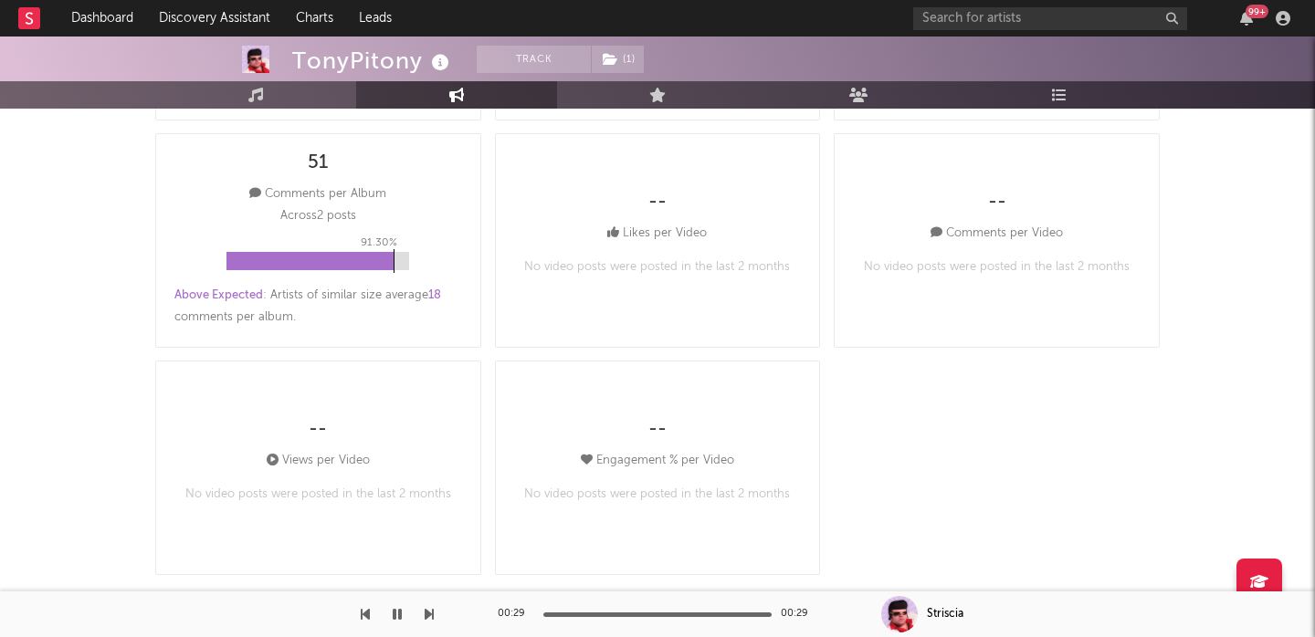
scroll to position [0, 0]
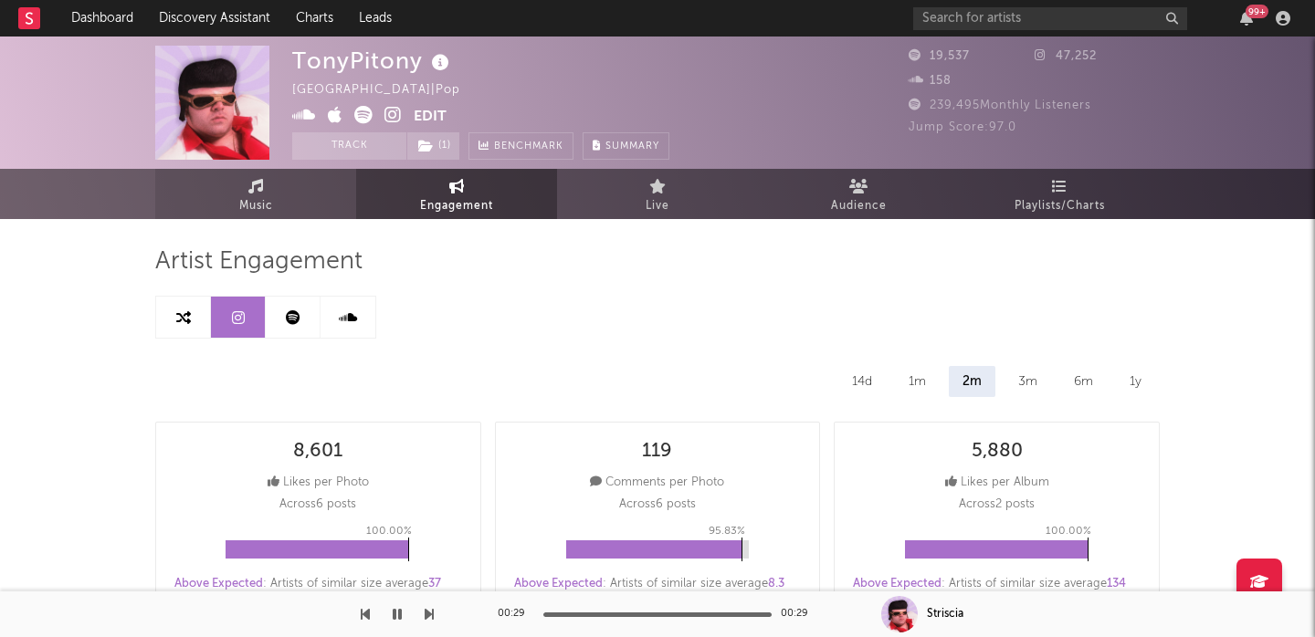
click at [261, 201] on span "Music" at bounding box center [256, 206] width 34 height 22
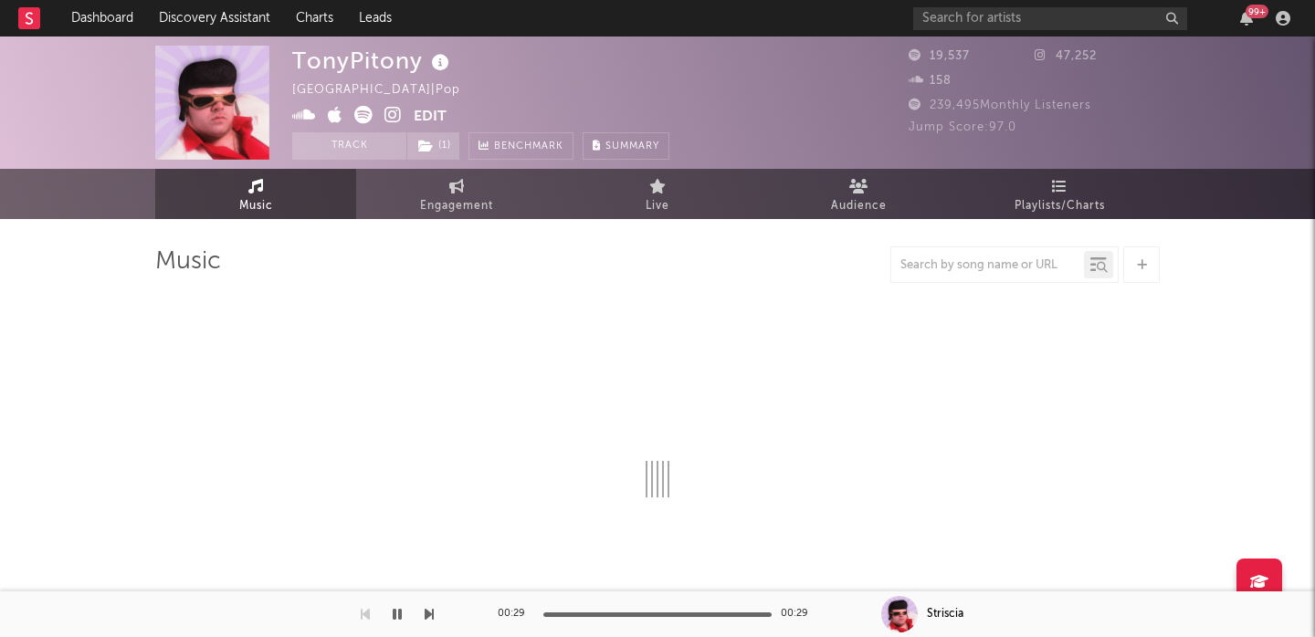
select select "1w"
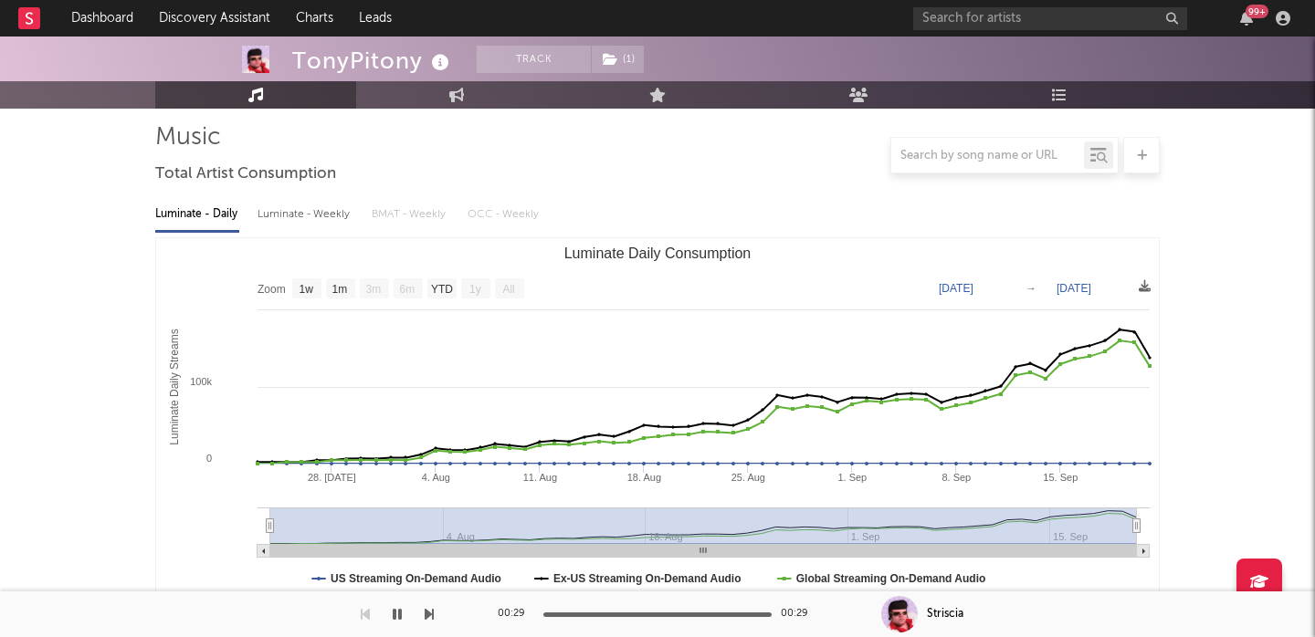
scroll to position [128, 0]
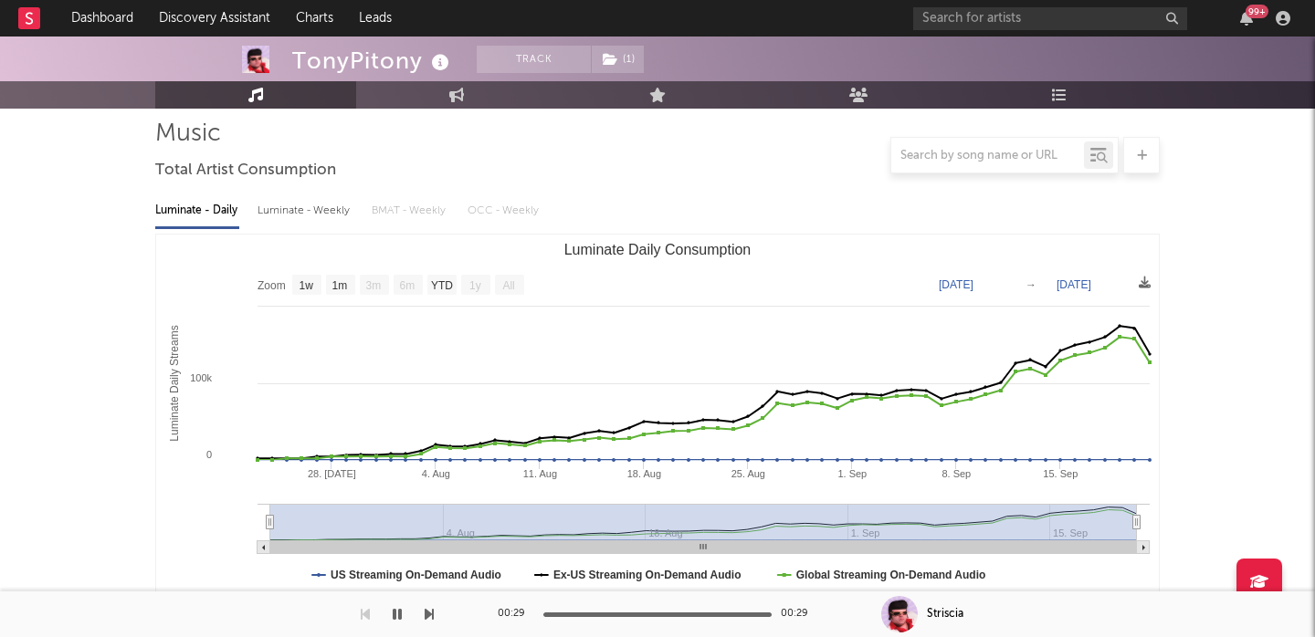
click at [261, 201] on div "Luminate - Weekly" at bounding box center [305, 210] width 96 height 31
select select "1w"
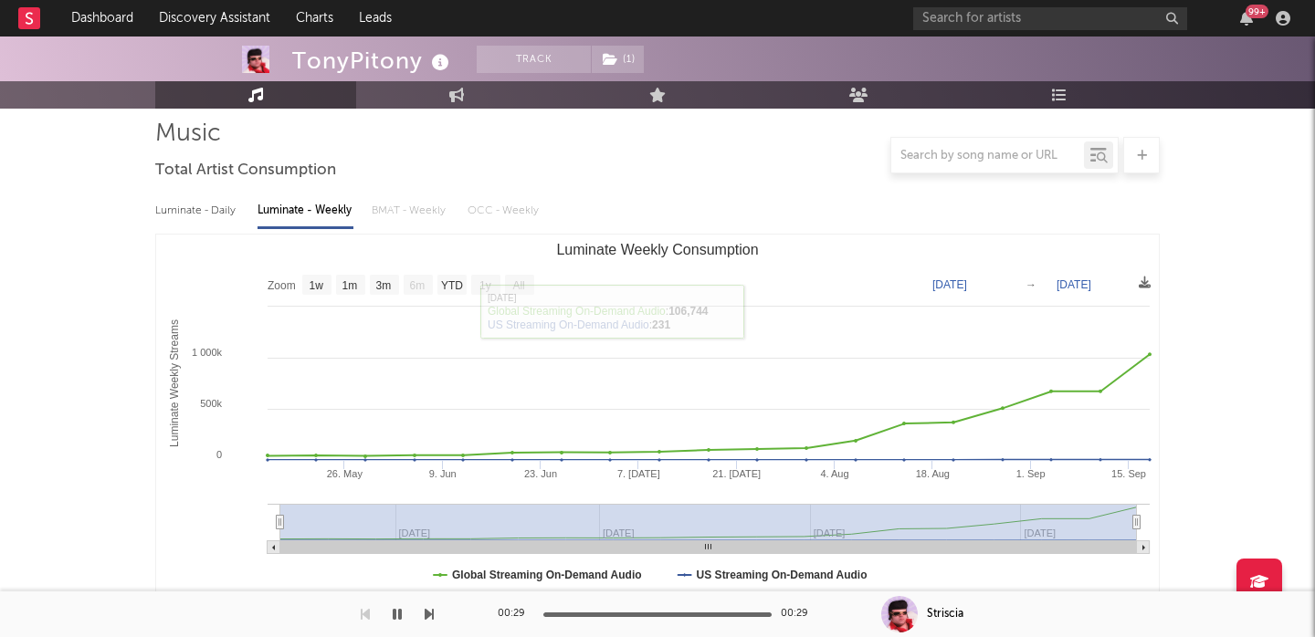
click at [227, 215] on div "Luminate - Daily" at bounding box center [197, 210] width 84 height 31
select select "1w"
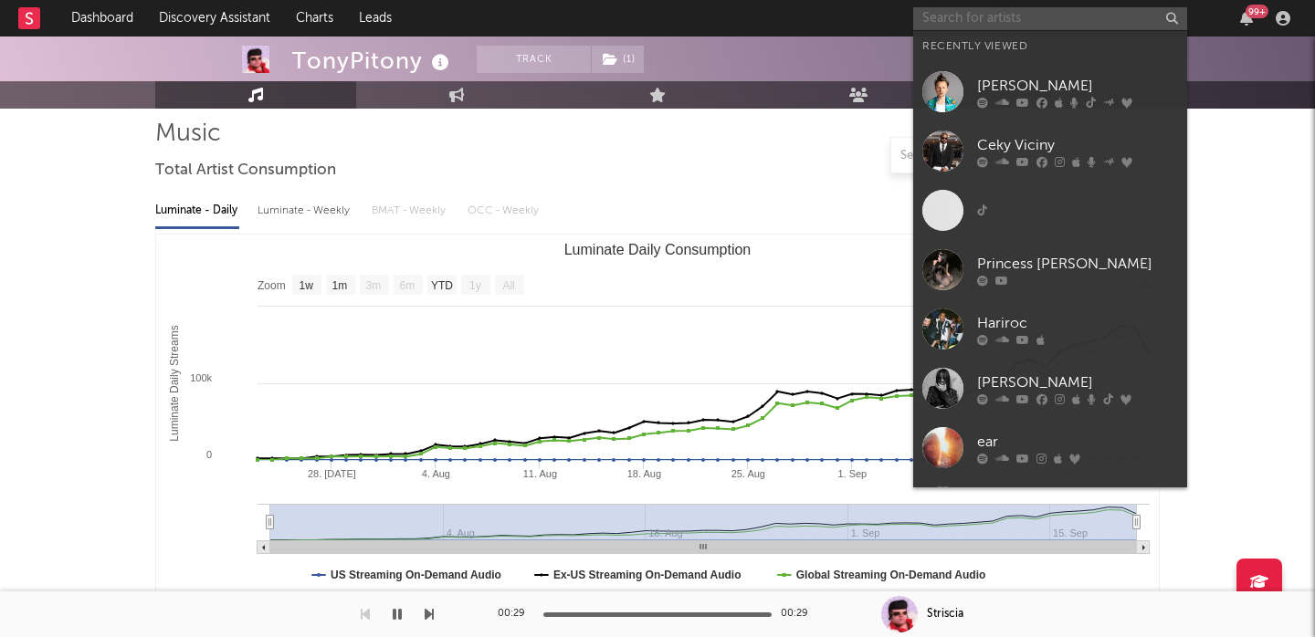
click at [987, 26] on input "text" at bounding box center [1050, 18] width 274 height 23
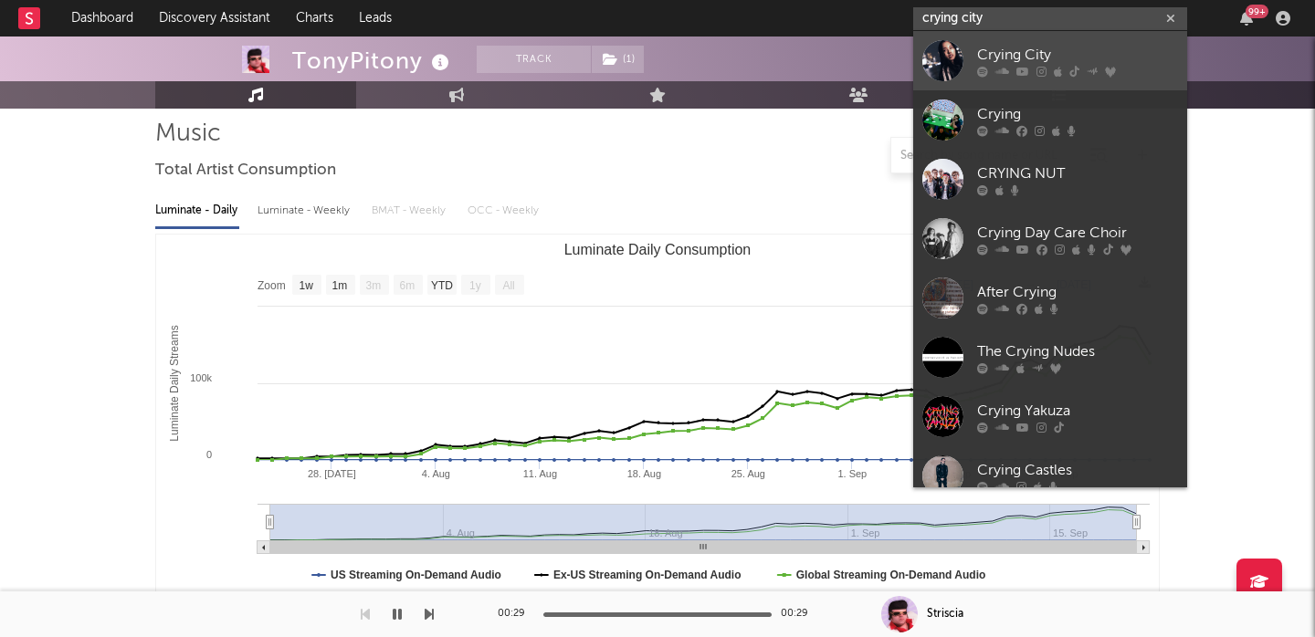
type input "crying city"
click at [1013, 52] on div "Crying City" at bounding box center [1077, 55] width 201 height 22
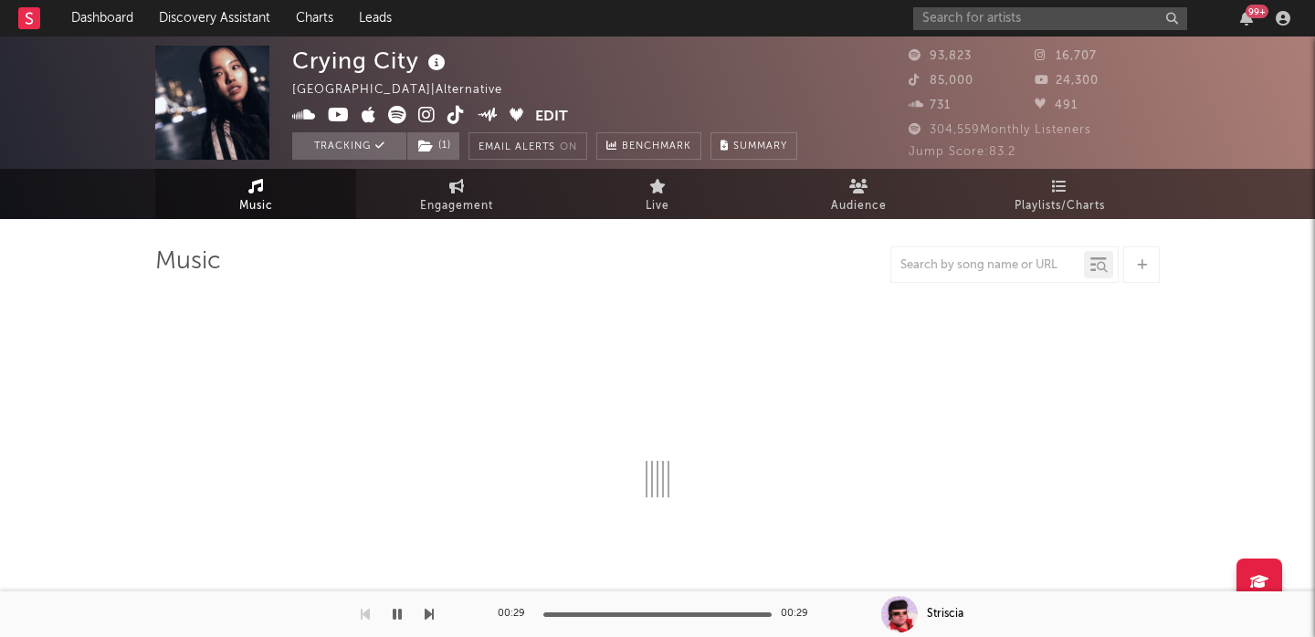
click at [426, 114] on icon at bounding box center [426, 115] width 17 height 18
select select "6m"
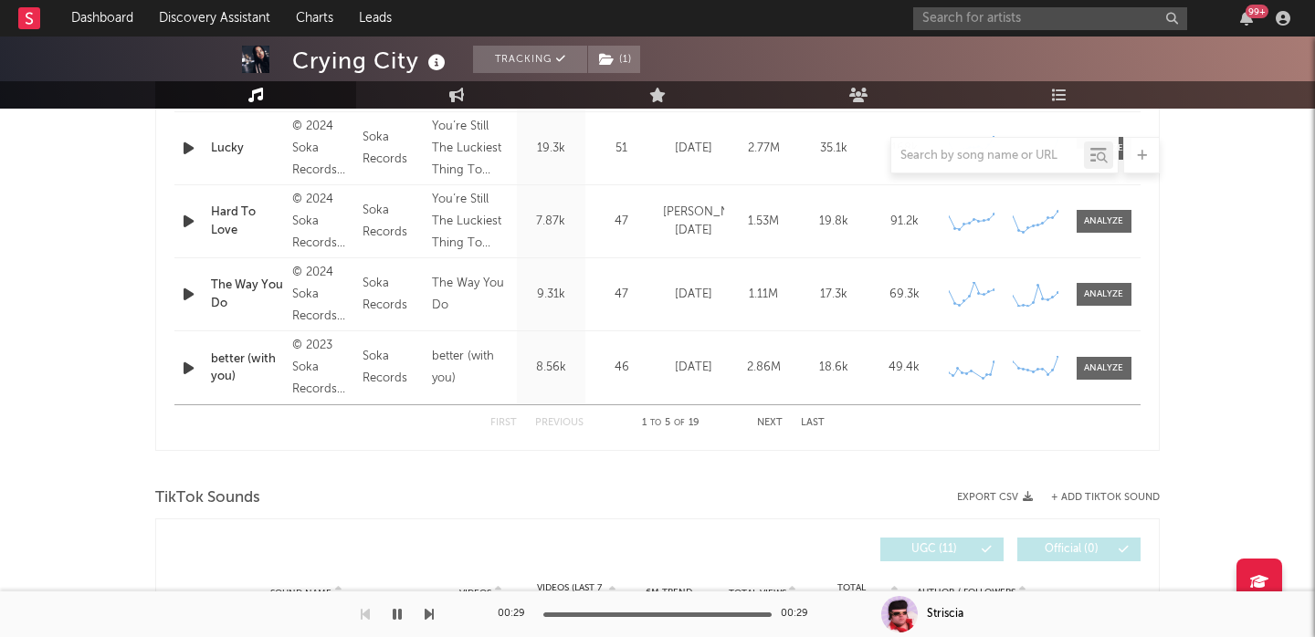
scroll to position [1151, 0]
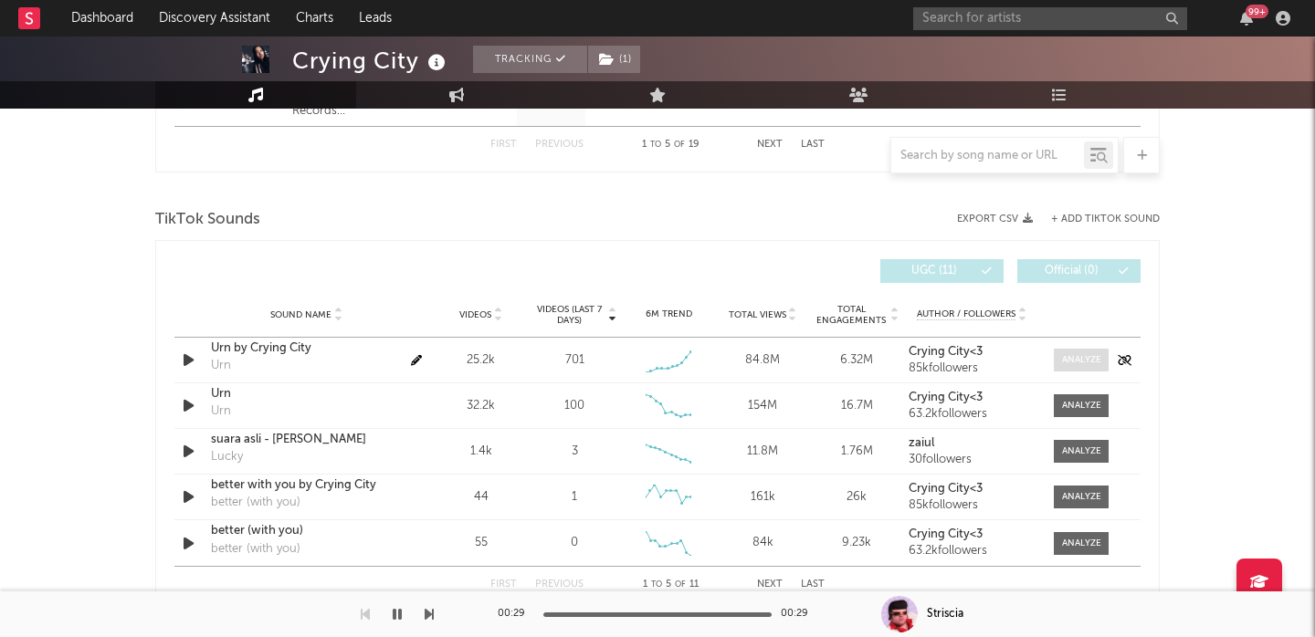
click at [1069, 363] on div at bounding box center [1081, 360] width 39 height 14
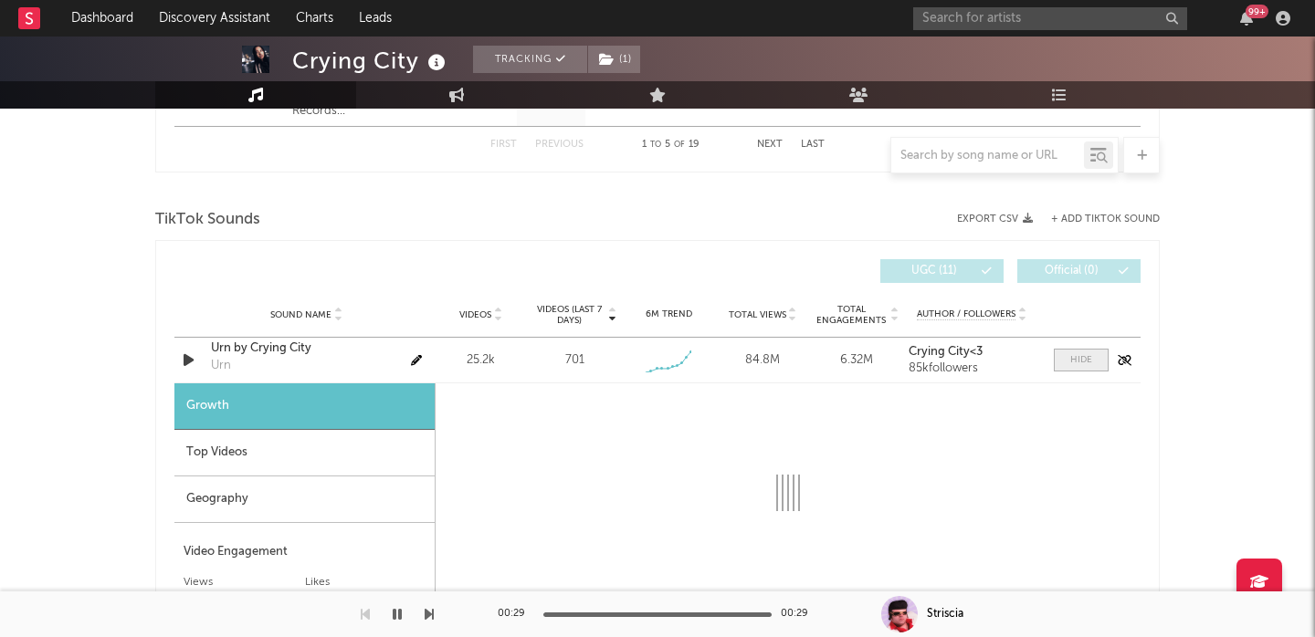
scroll to position [1418, 0]
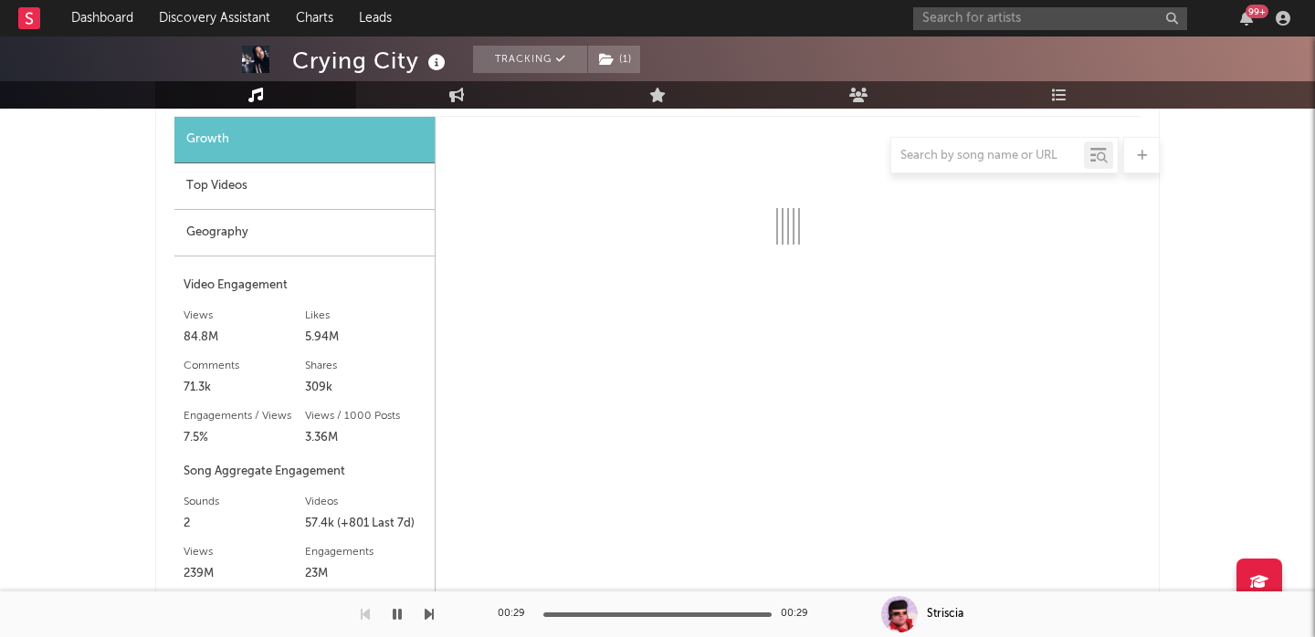
select select "6m"
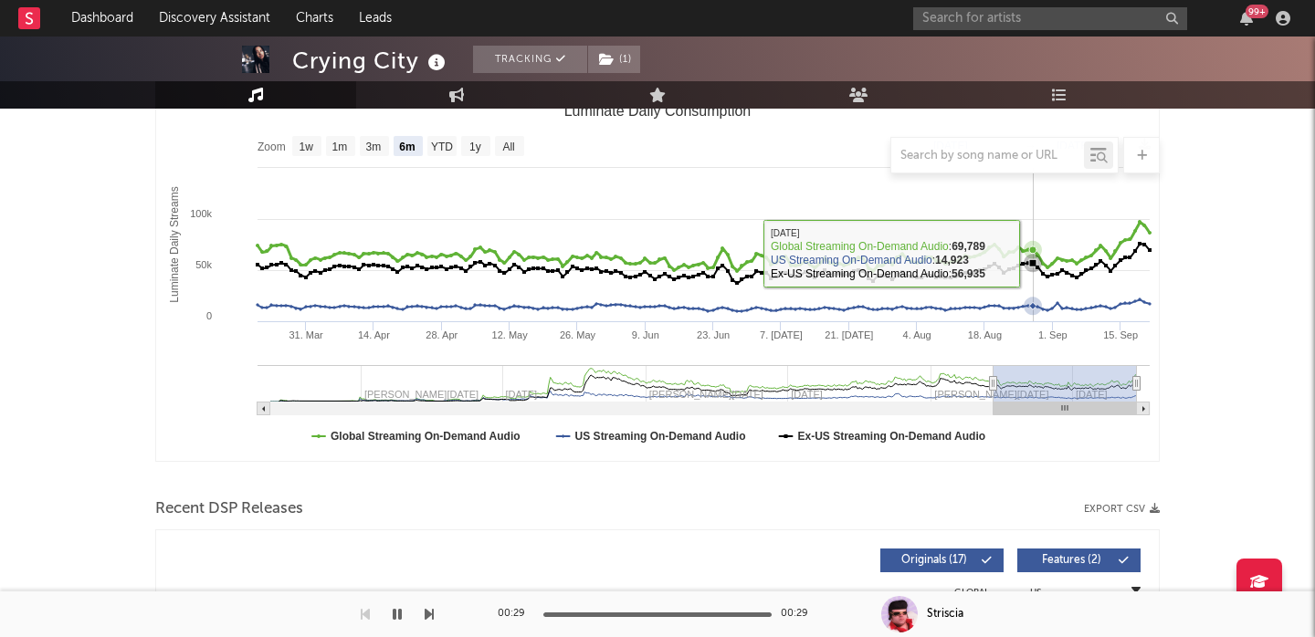
scroll to position [0, 0]
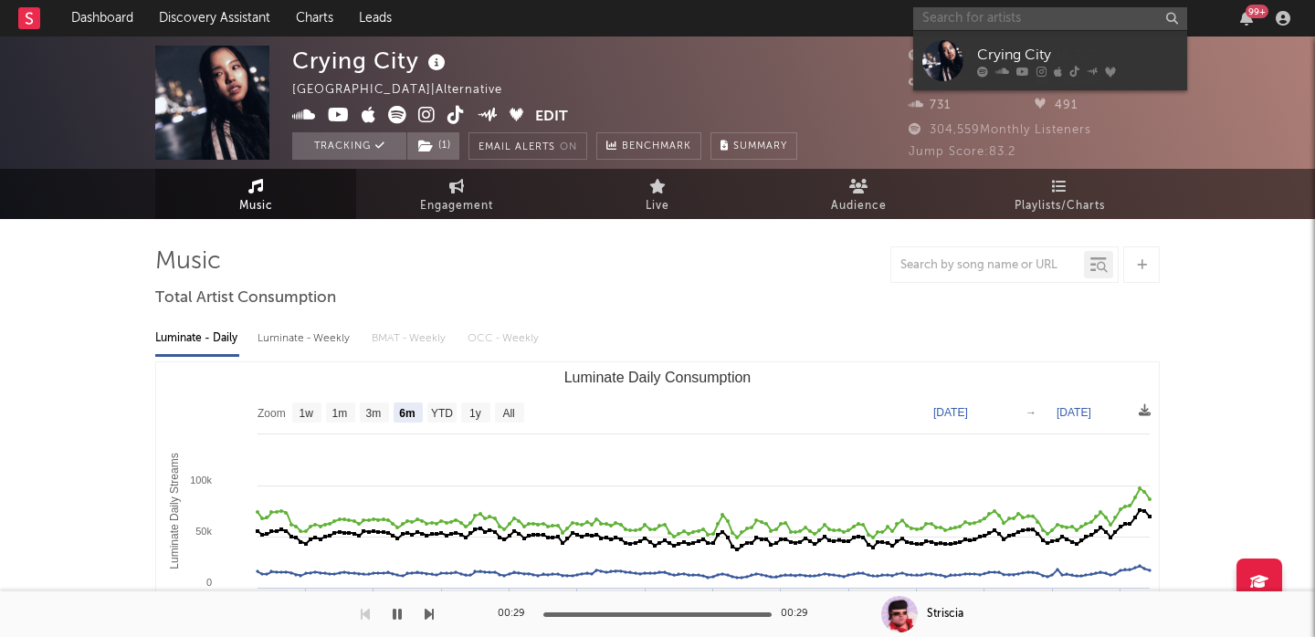
click at [1104, 12] on input "text" at bounding box center [1050, 18] width 274 height 23
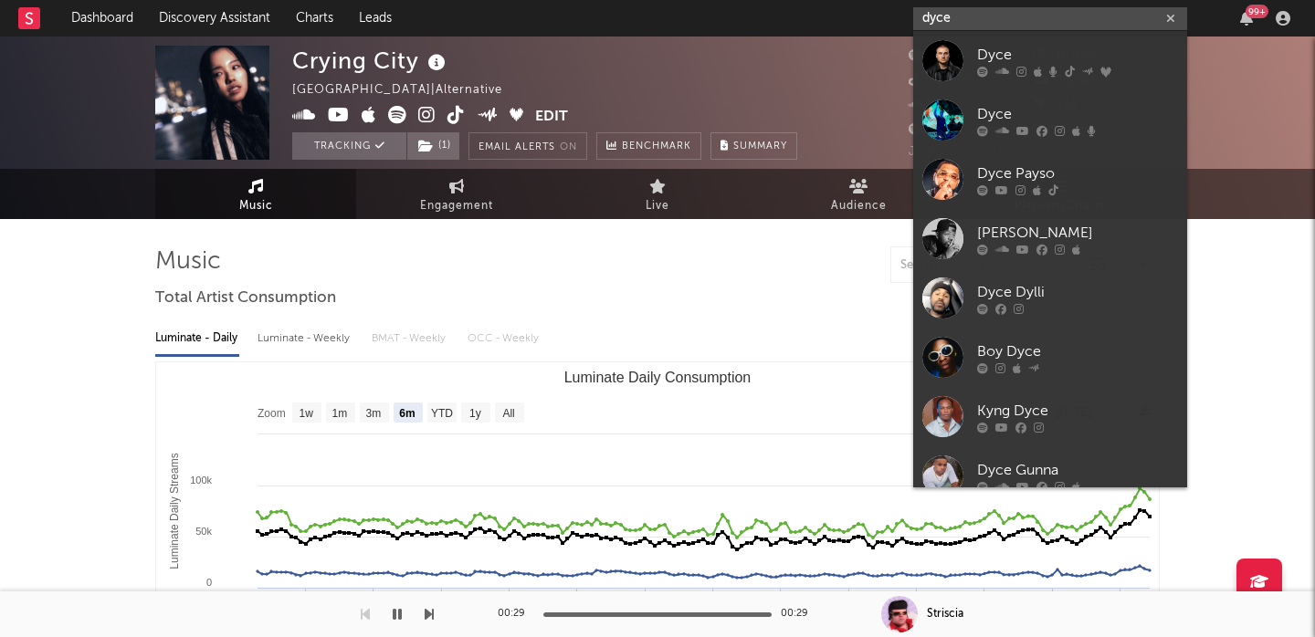
click at [1112, 26] on input "dyce" at bounding box center [1050, 18] width 274 height 23
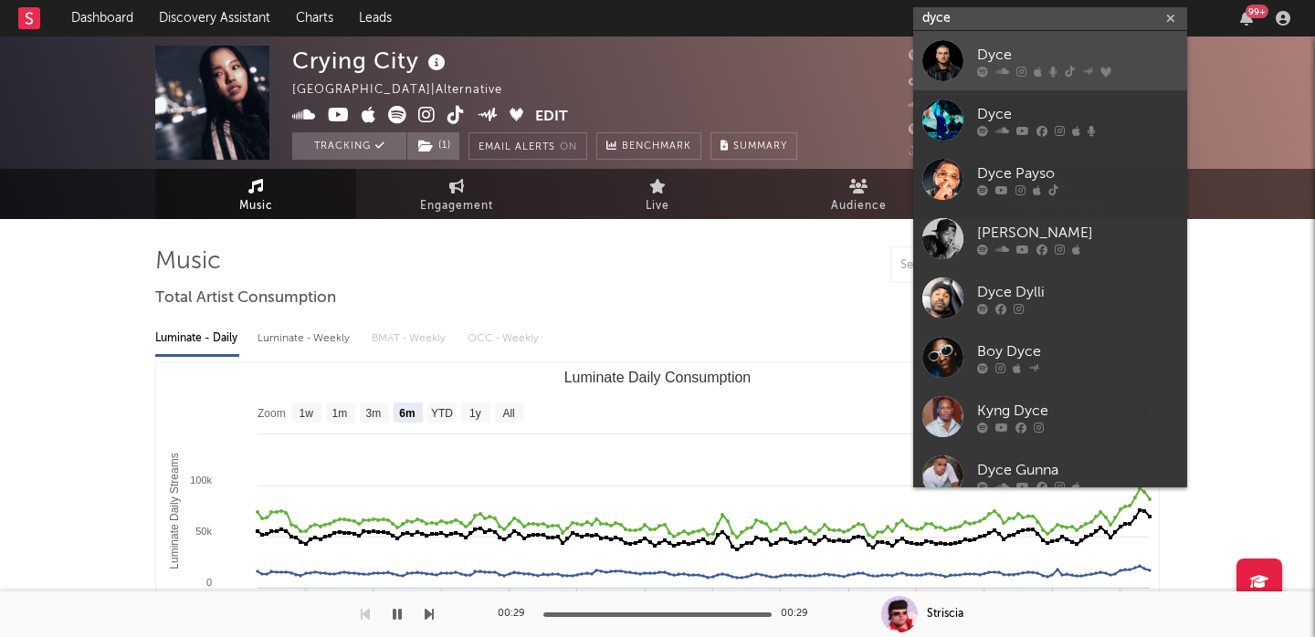
type input "dyce"
click at [1107, 51] on div "Dyce" at bounding box center [1077, 55] width 201 height 22
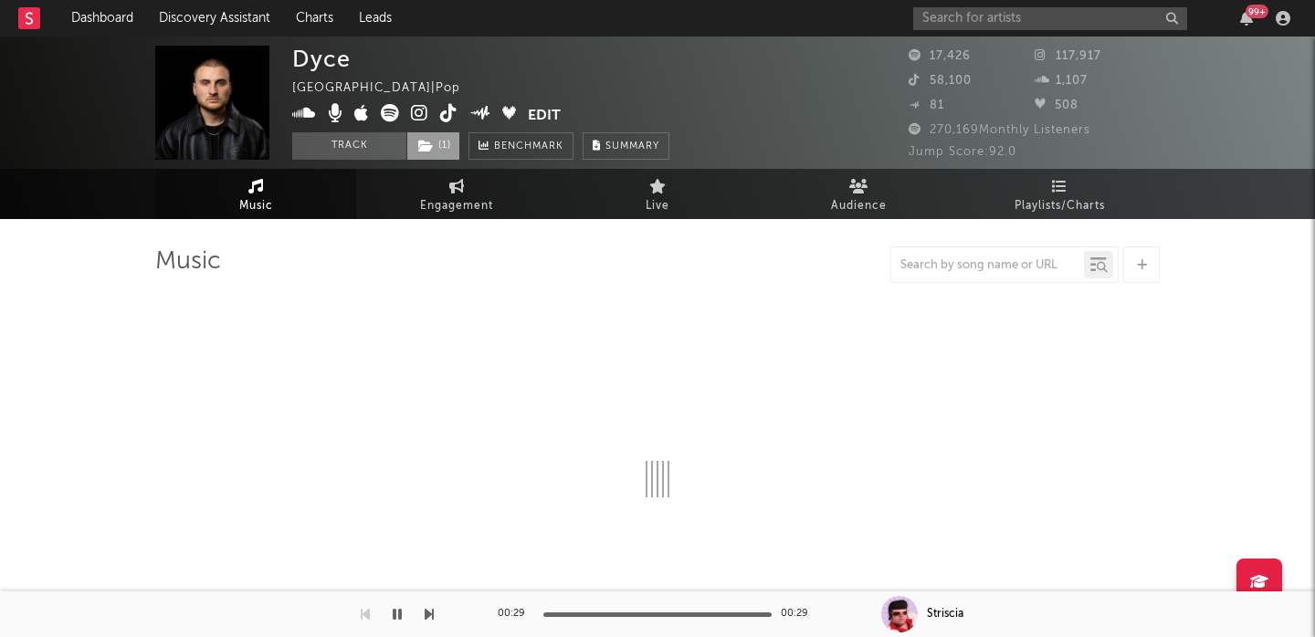
click at [434, 142] on span "( 1 )" at bounding box center [433, 145] width 54 height 27
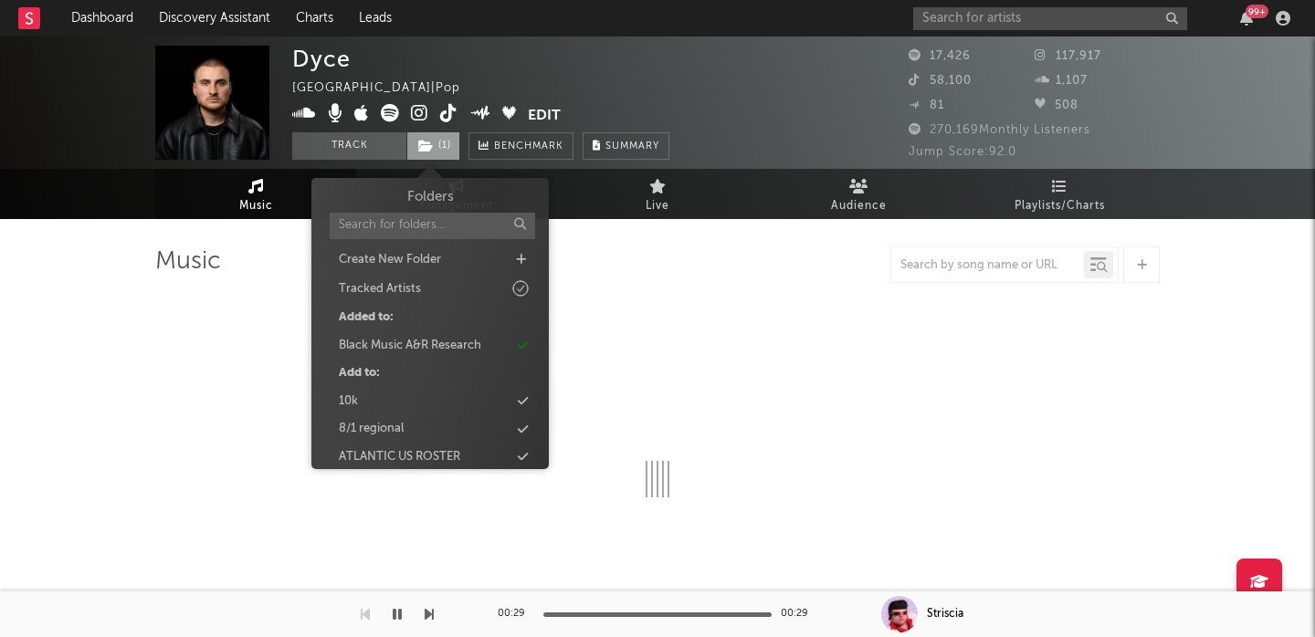
select select "6m"
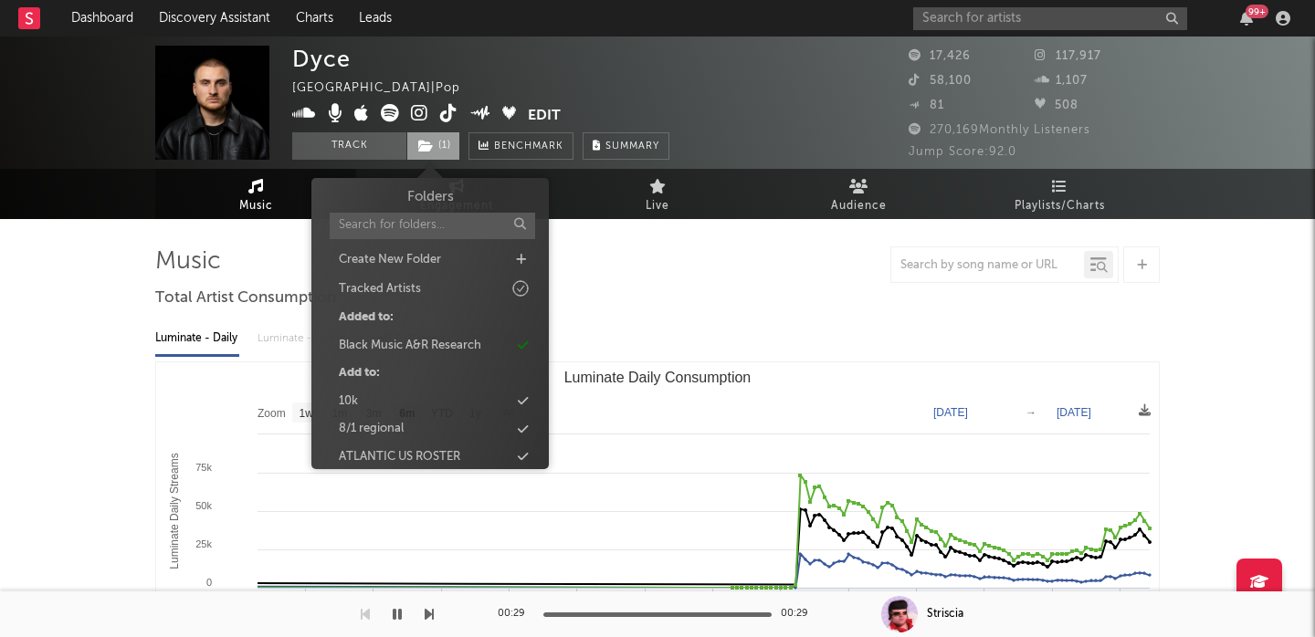
click at [434, 142] on span "( 1 )" at bounding box center [433, 145] width 54 height 27
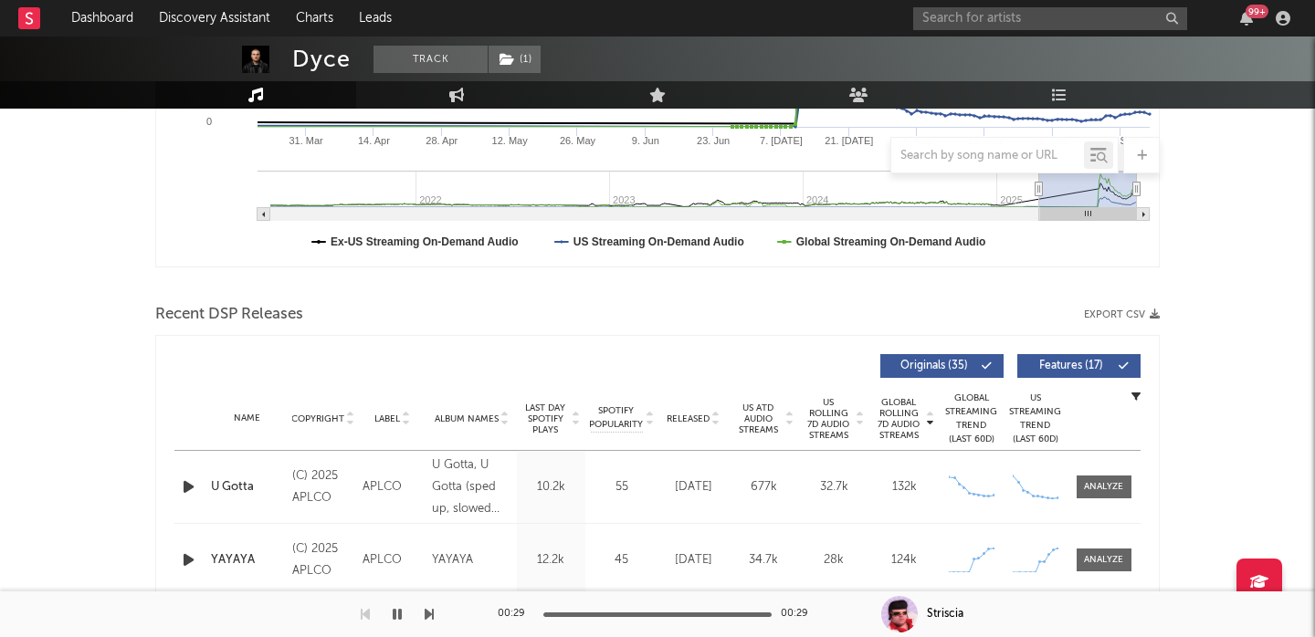
scroll to position [459, 0]
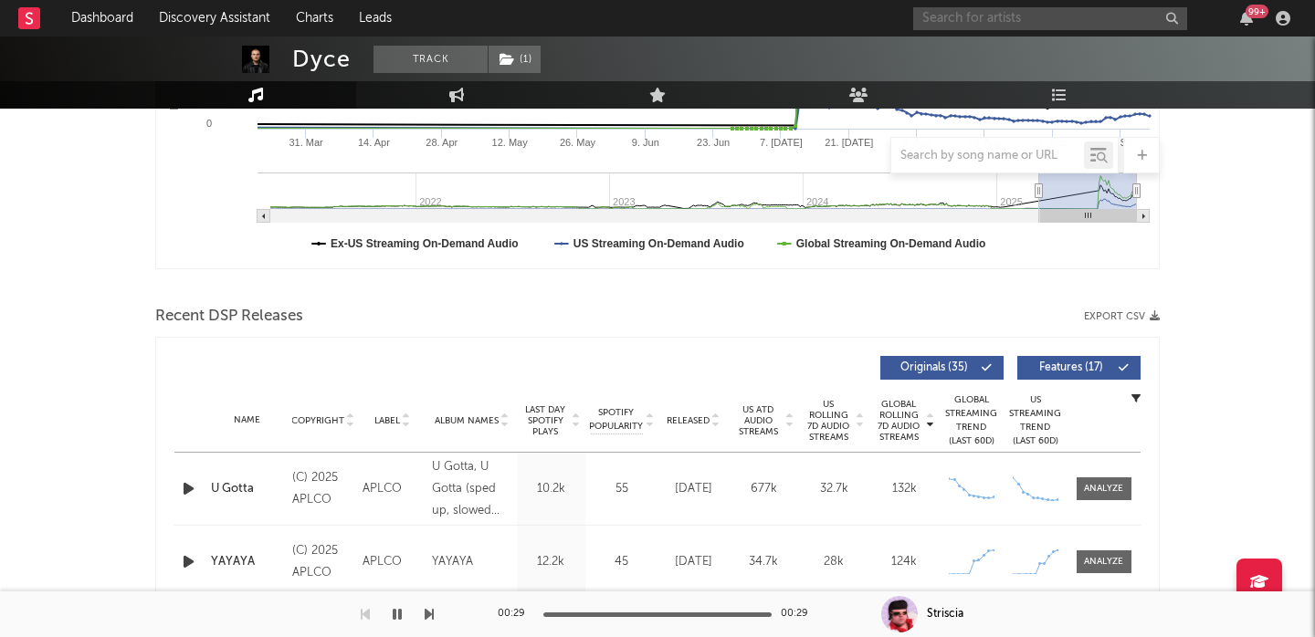
click at [930, 9] on input "text" at bounding box center [1050, 18] width 274 height 23
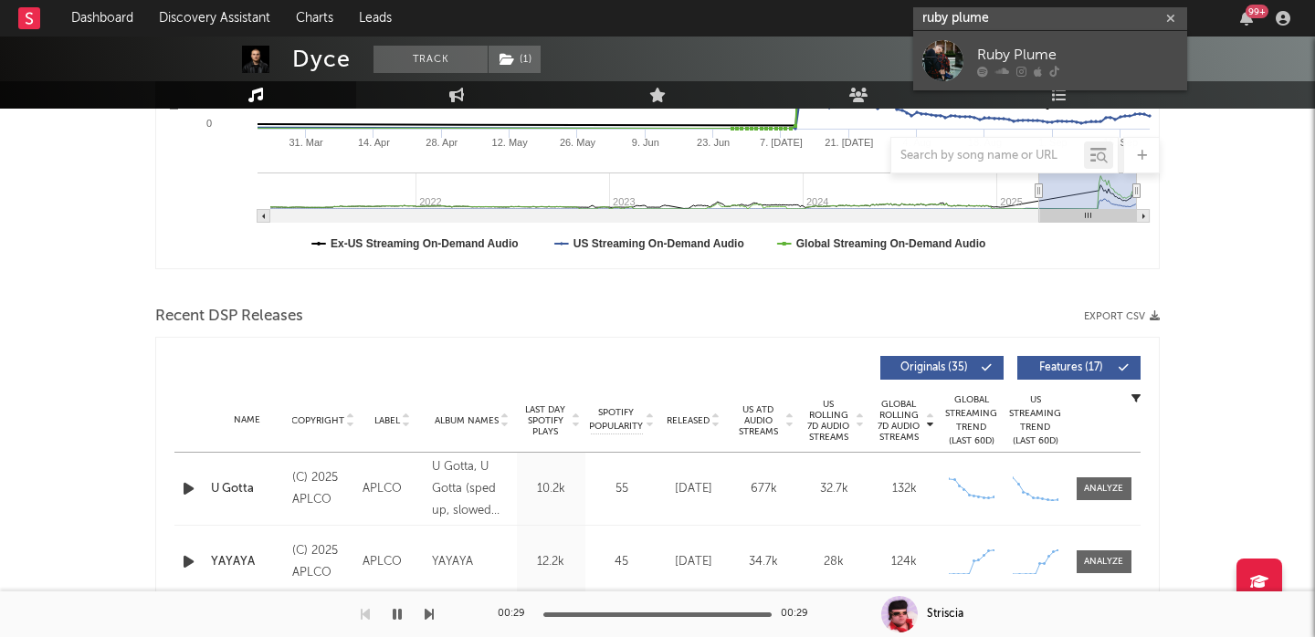
type input "ruby plume"
click at [963, 35] on link "Ruby Plume" at bounding box center [1050, 60] width 274 height 59
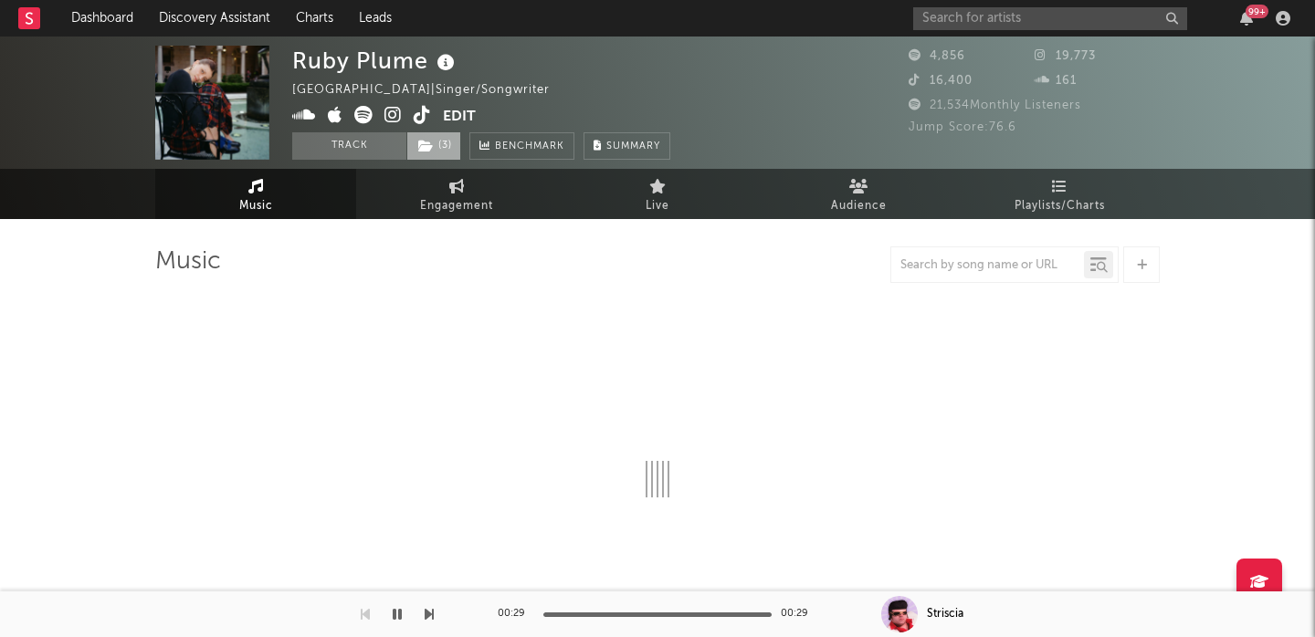
click at [432, 150] on icon at bounding box center [426, 146] width 16 height 13
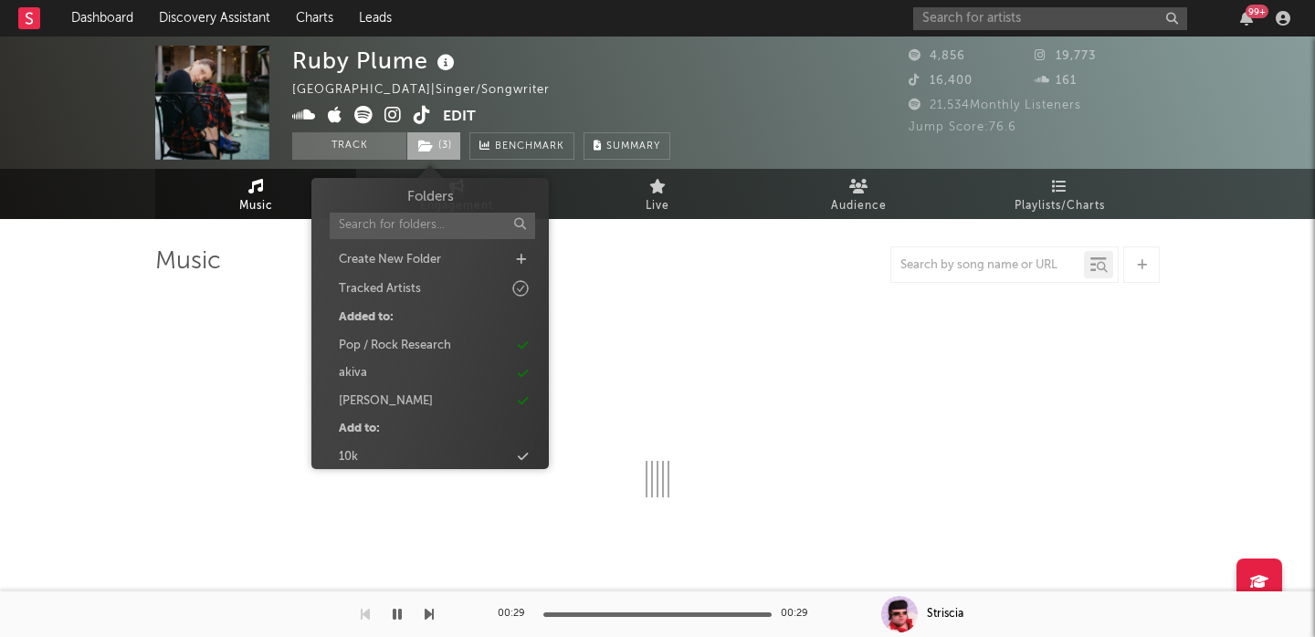
select select "1w"
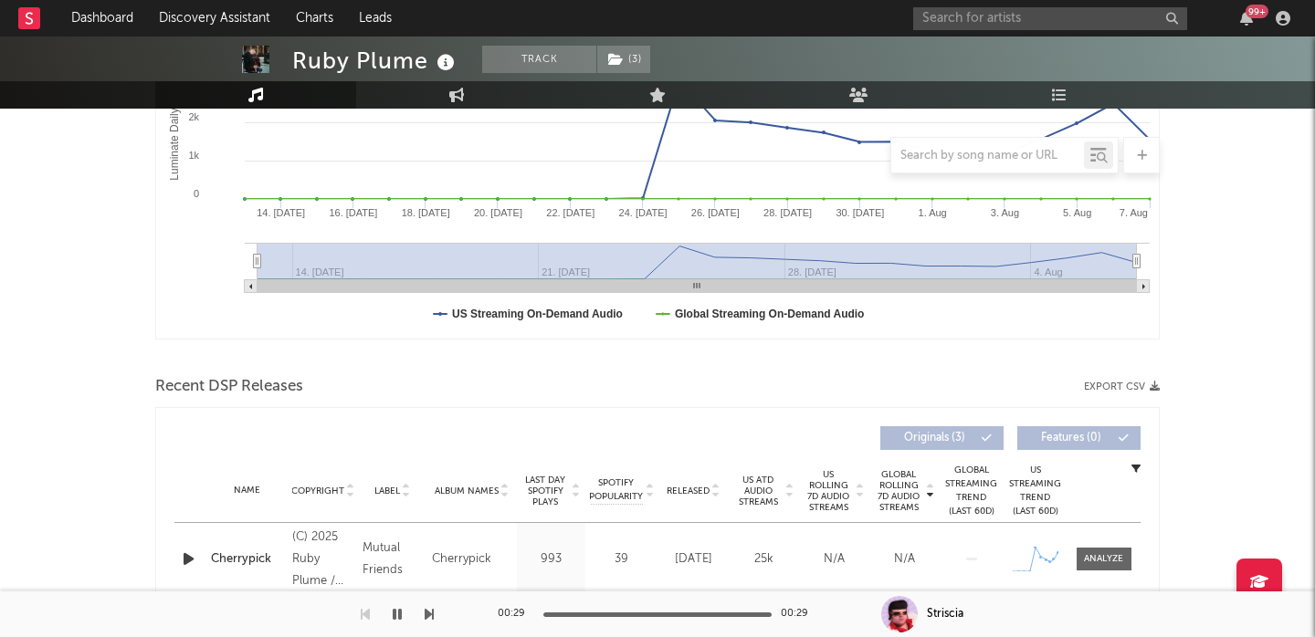
scroll to position [667, 0]
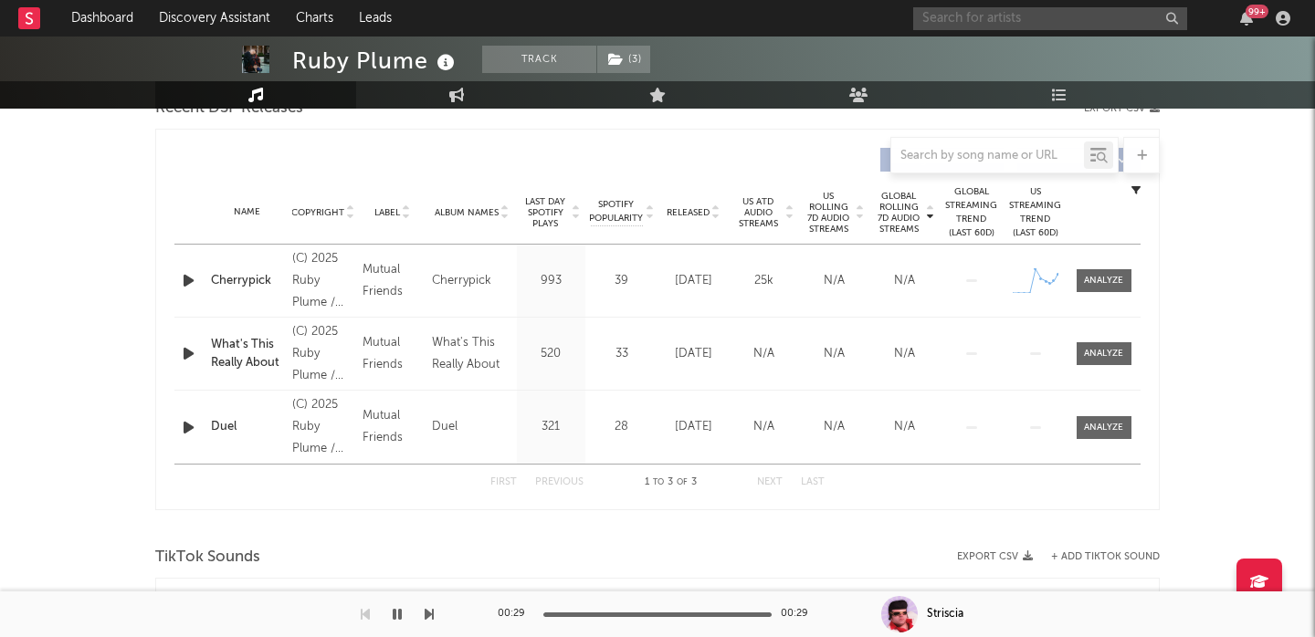
click at [1112, 21] on input "text" at bounding box center [1050, 18] width 274 height 23
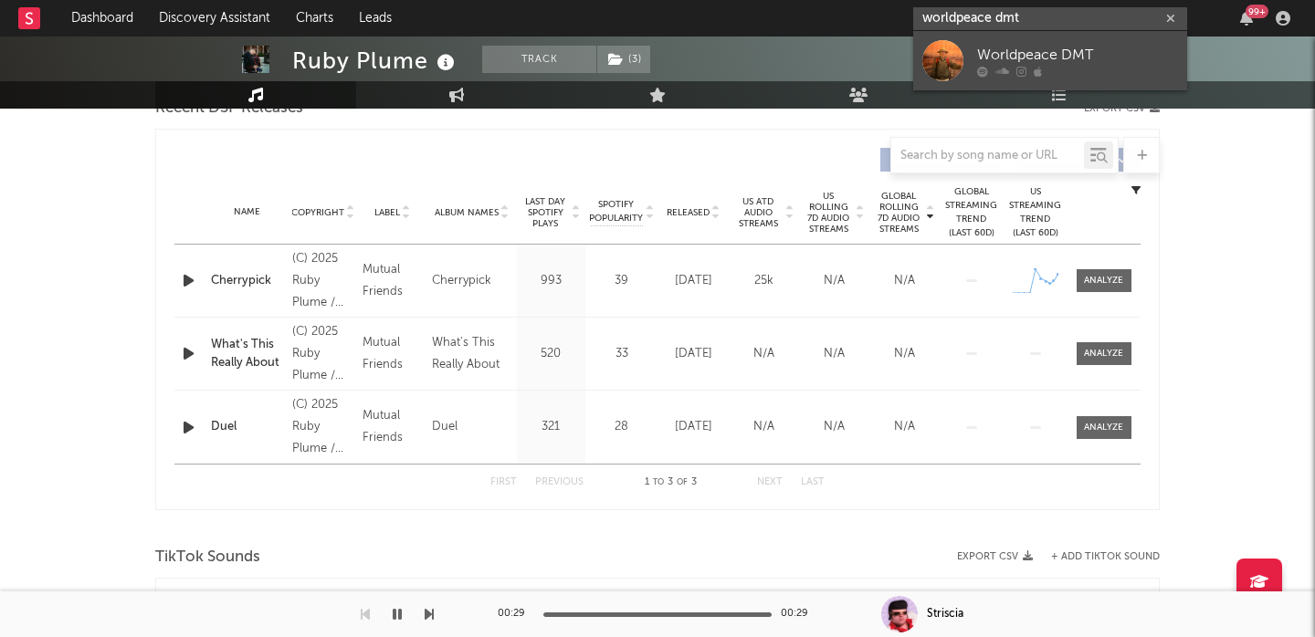
type input "worldpeace dmt"
click at [1124, 59] on div "Worldpeace DMT" at bounding box center [1077, 55] width 201 height 22
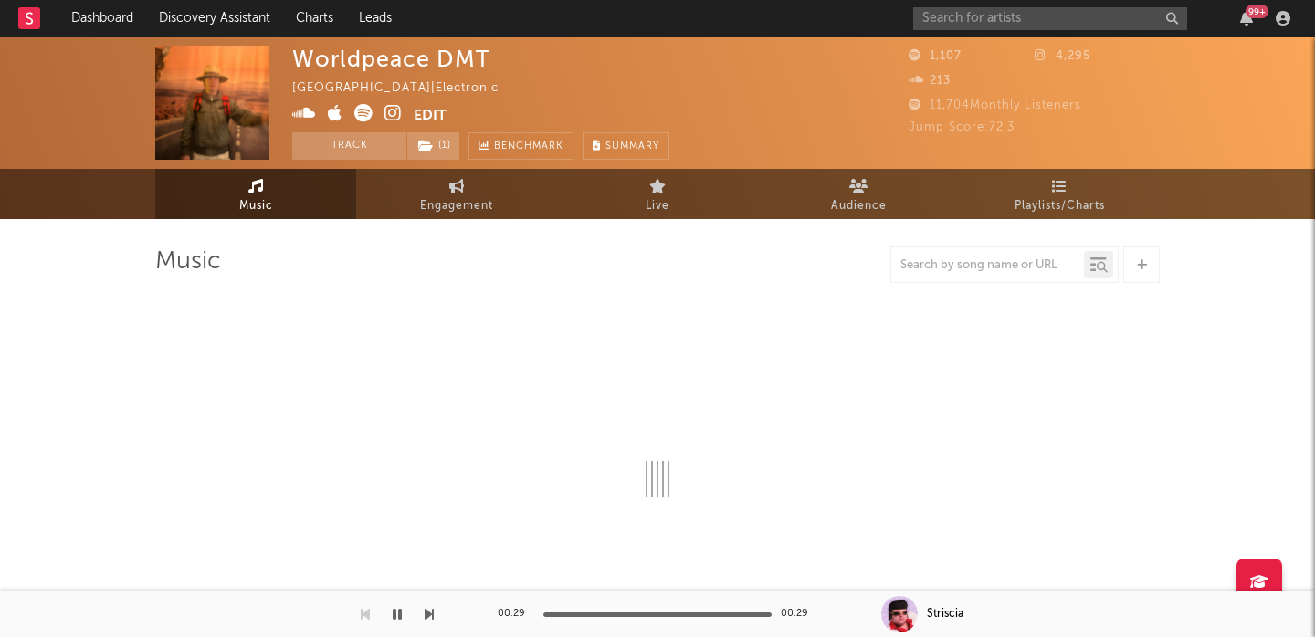
select select "1w"
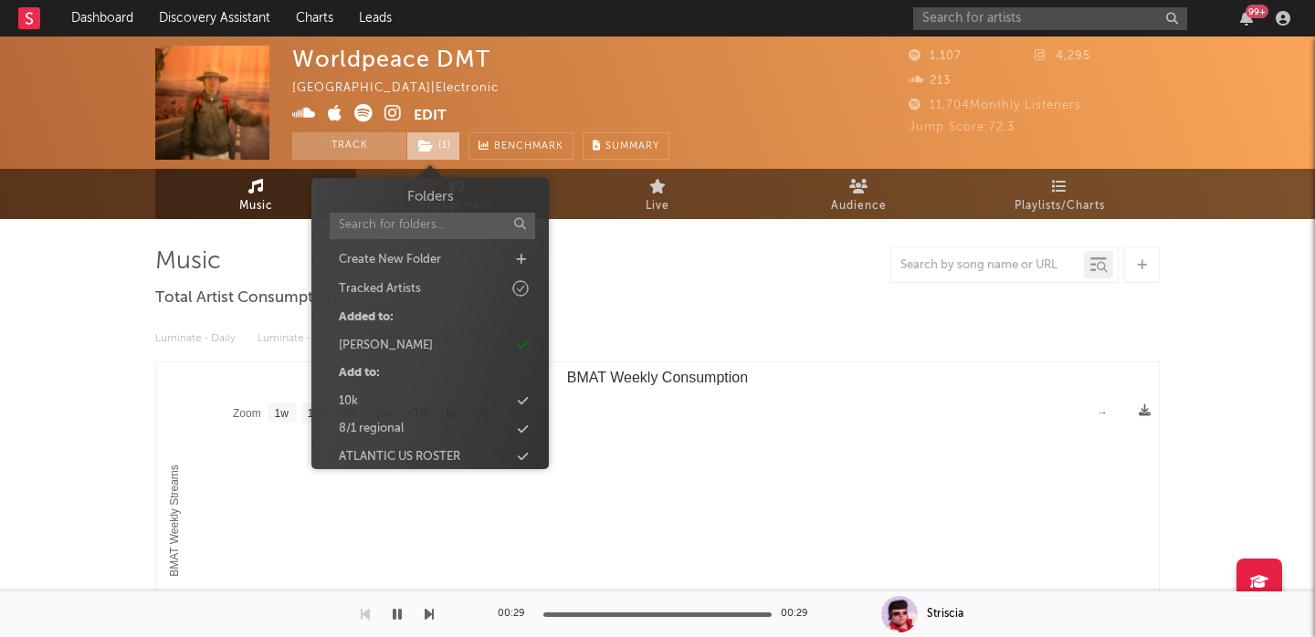
click at [445, 152] on span "( 1 )" at bounding box center [433, 145] width 54 height 27
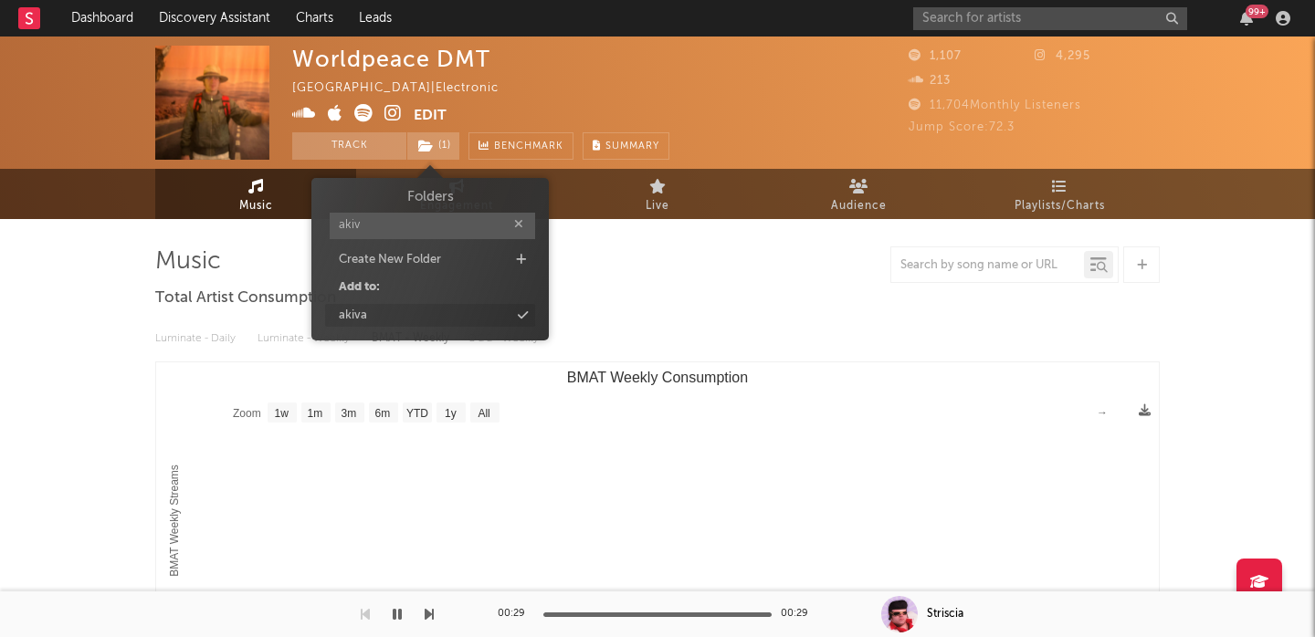
type input "akiv"
click at [453, 311] on div "akiva" at bounding box center [430, 316] width 210 height 24
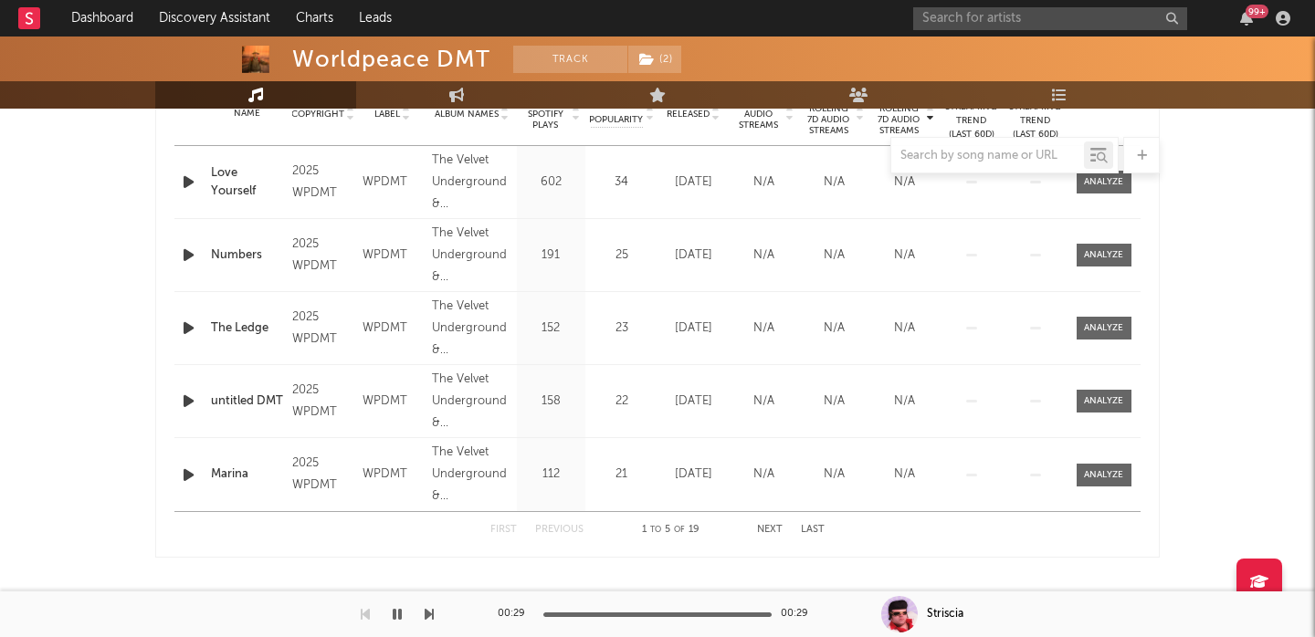
scroll to position [764, 0]
click at [944, 23] on input "text" at bounding box center [1050, 18] width 274 height 23
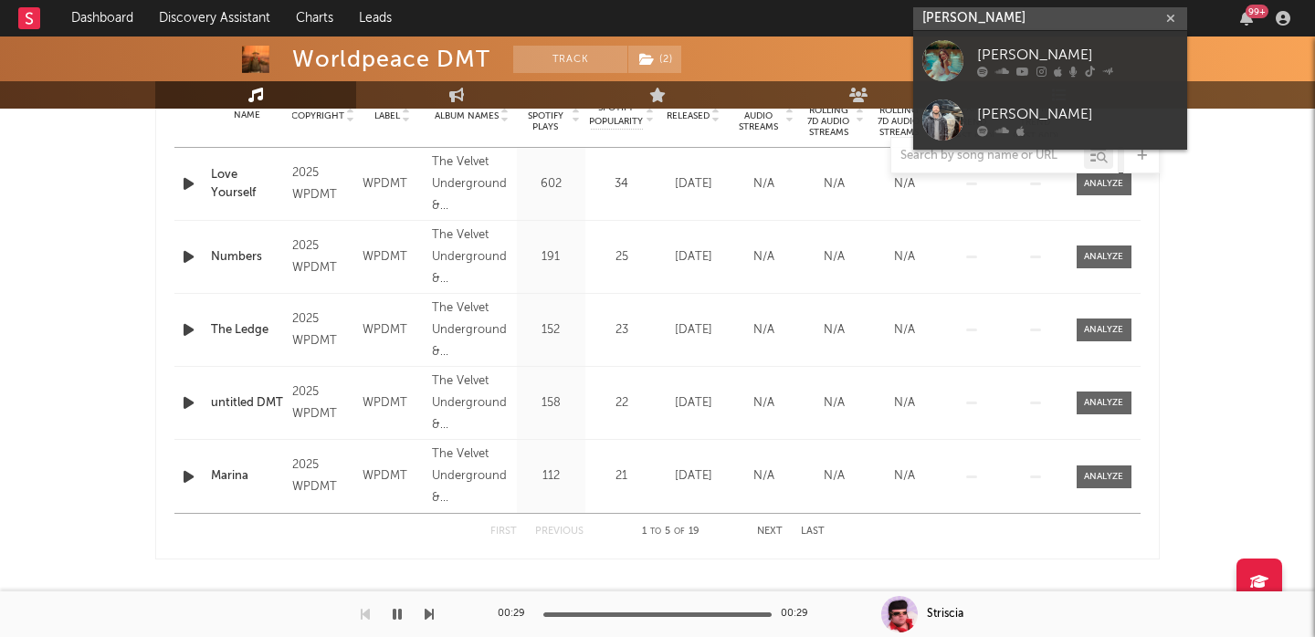
type input "ruby robert"
click at [1093, 52] on div "[PERSON_NAME]" at bounding box center [1077, 55] width 201 height 22
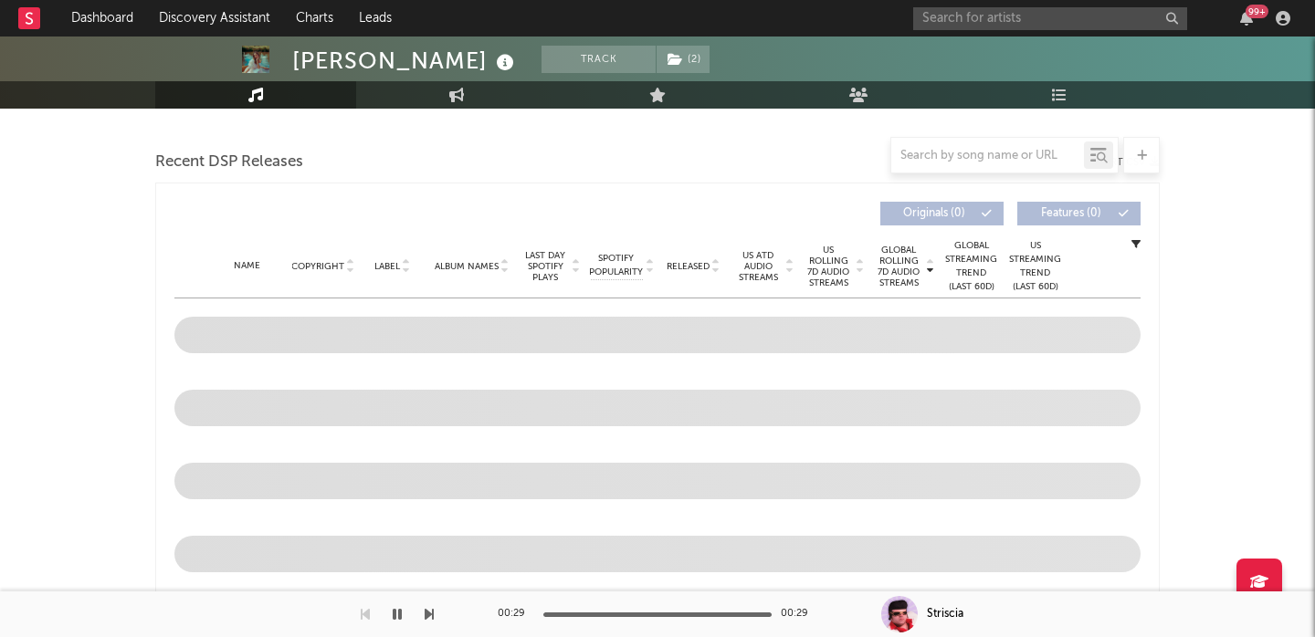
scroll to position [457, 0]
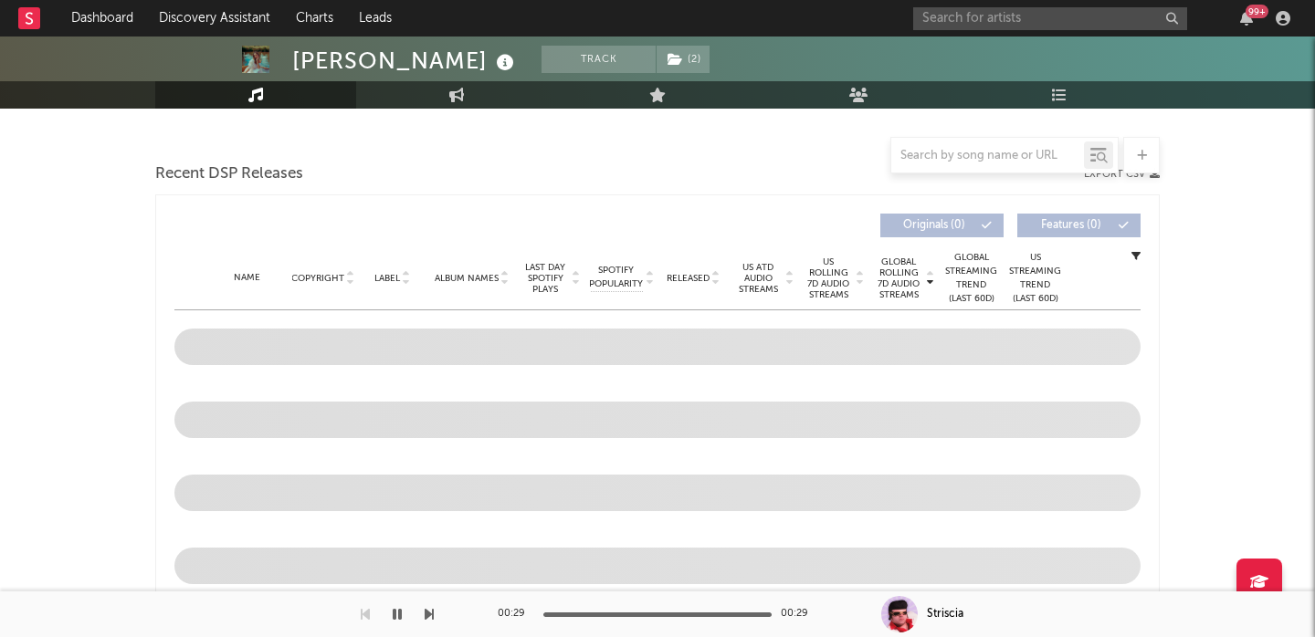
select select "1w"
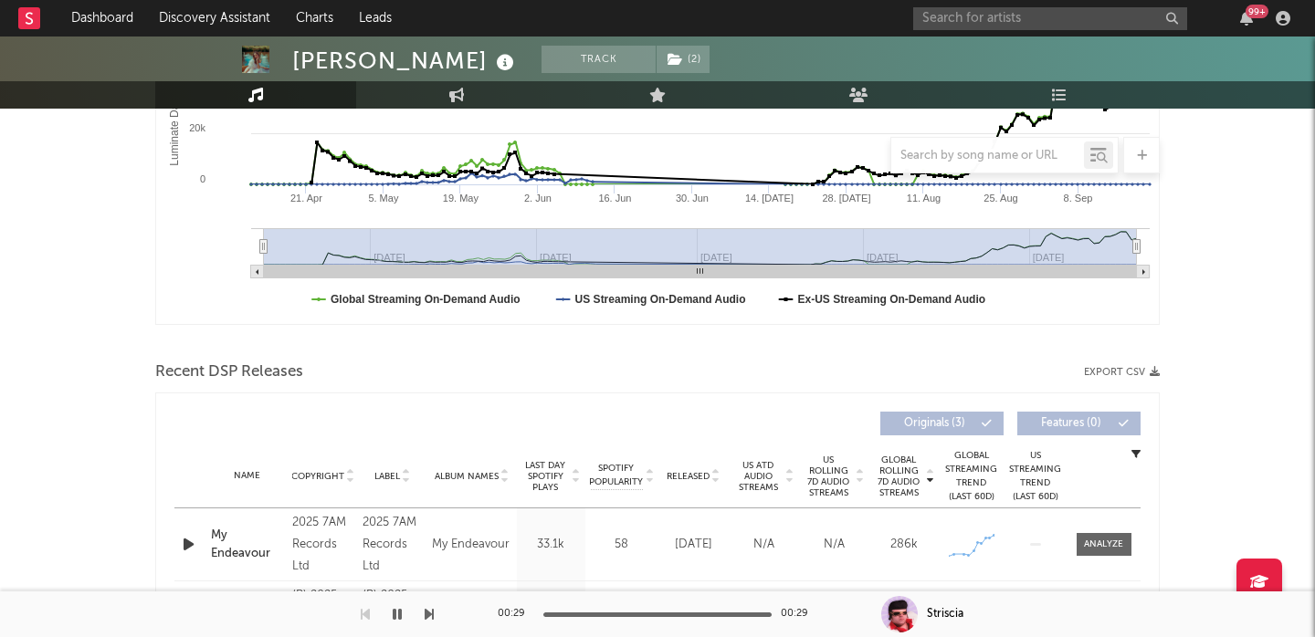
scroll to position [0, 0]
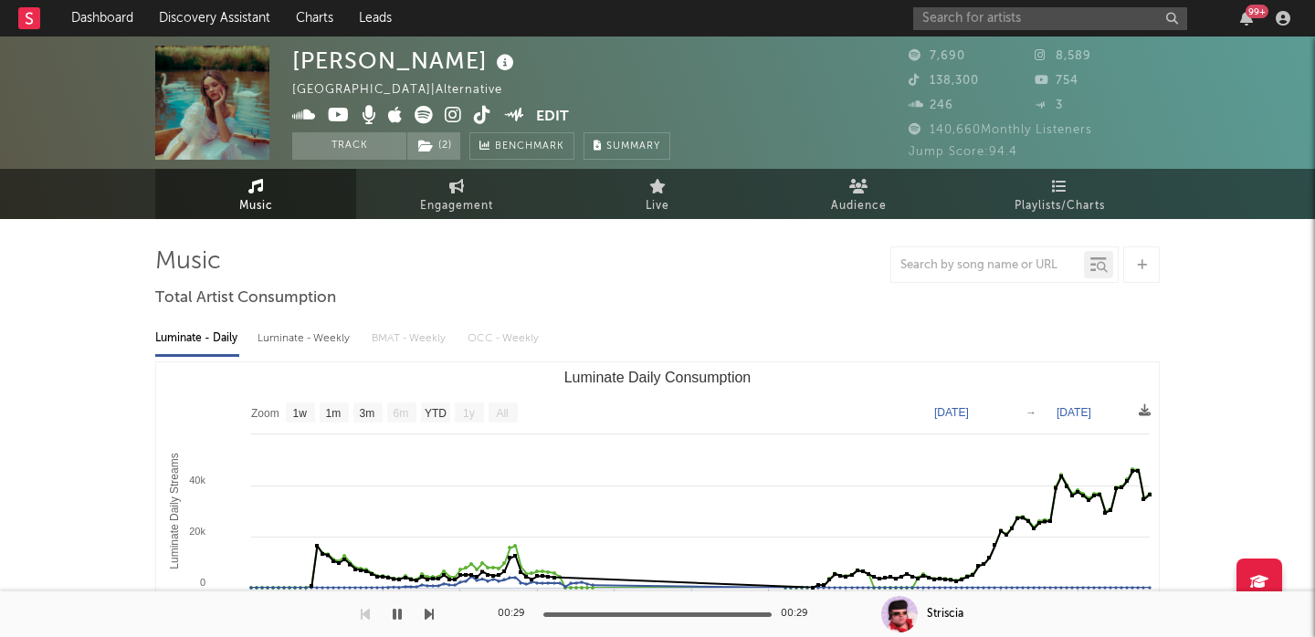
click at [430, 117] on icon at bounding box center [424, 115] width 18 height 18
click at [305, 331] on div "Luminate - Weekly" at bounding box center [305, 338] width 96 height 31
select select "6m"
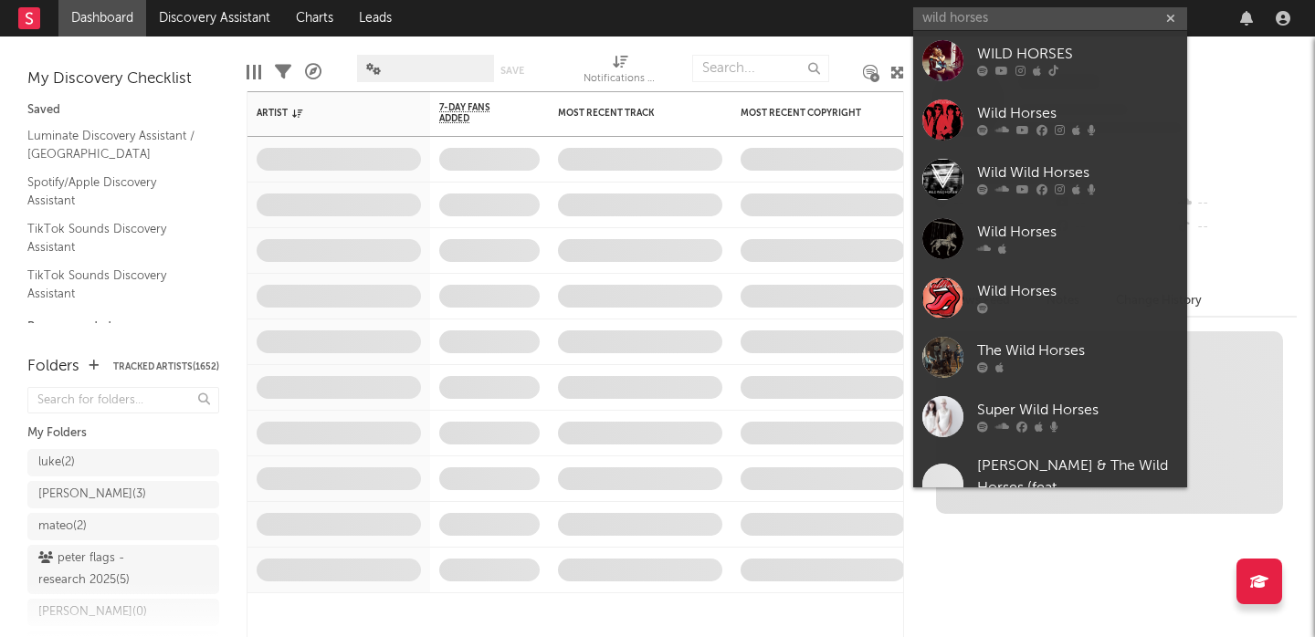
type input "wild horses"
click at [1045, 38] on link "WILD HORSES" at bounding box center [1050, 60] width 274 height 59
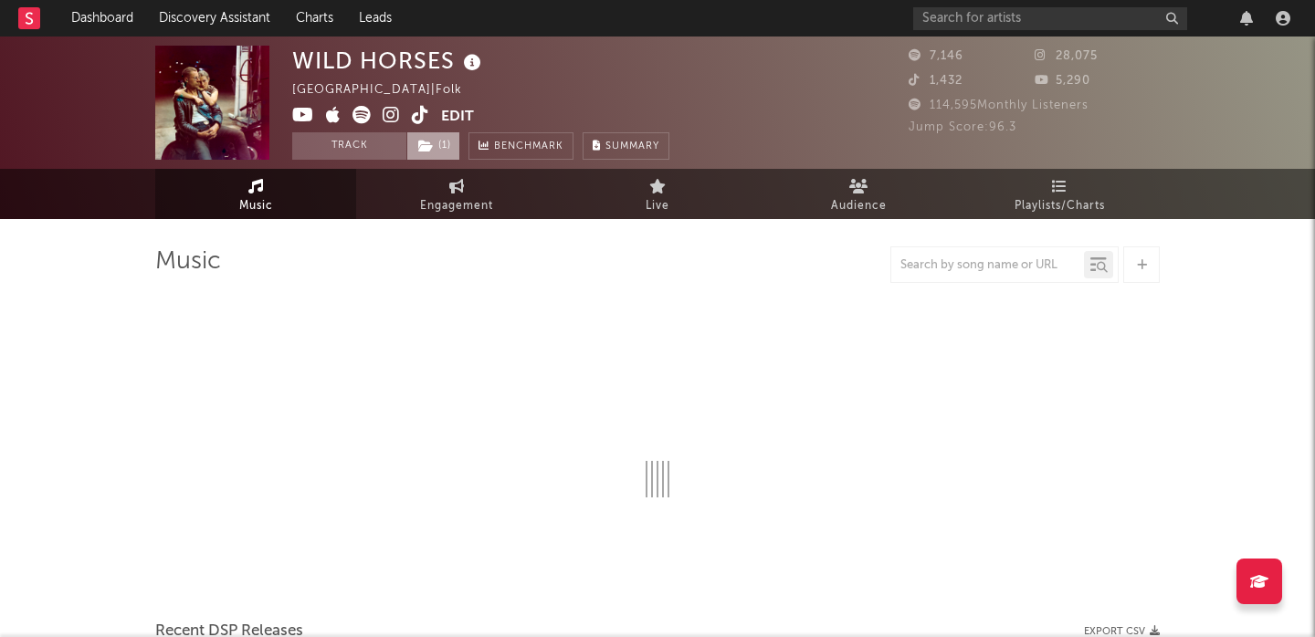
select select "6m"
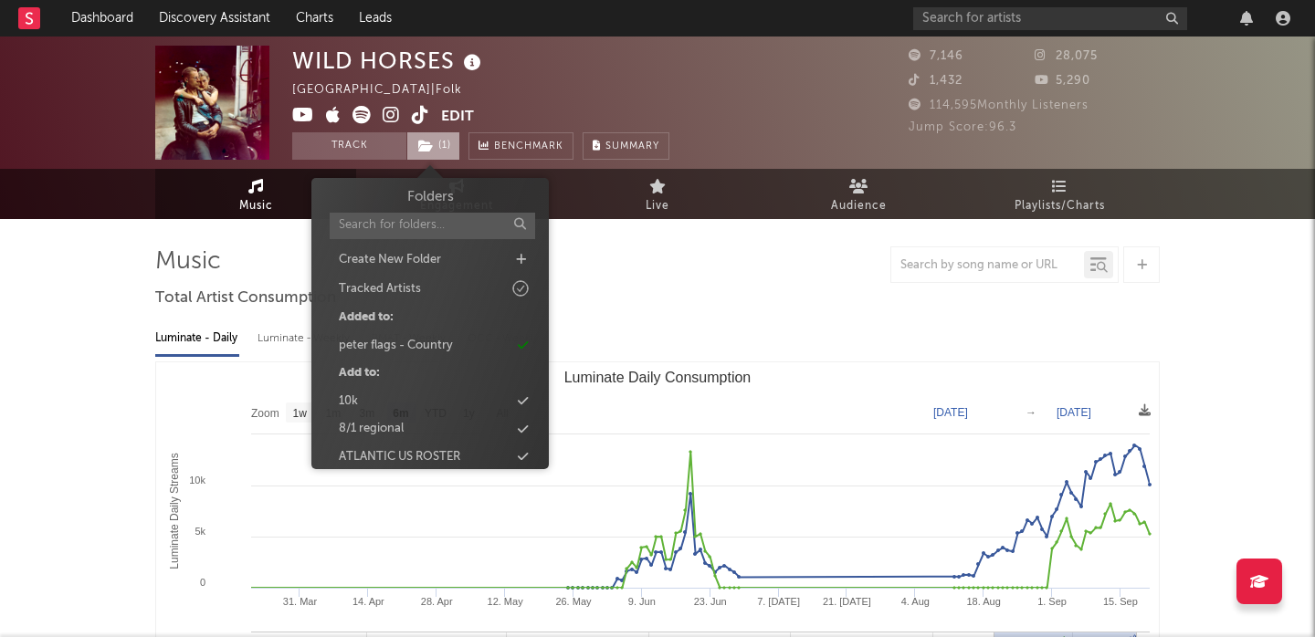
click at [443, 153] on span "( 1 )" at bounding box center [433, 145] width 54 height 27
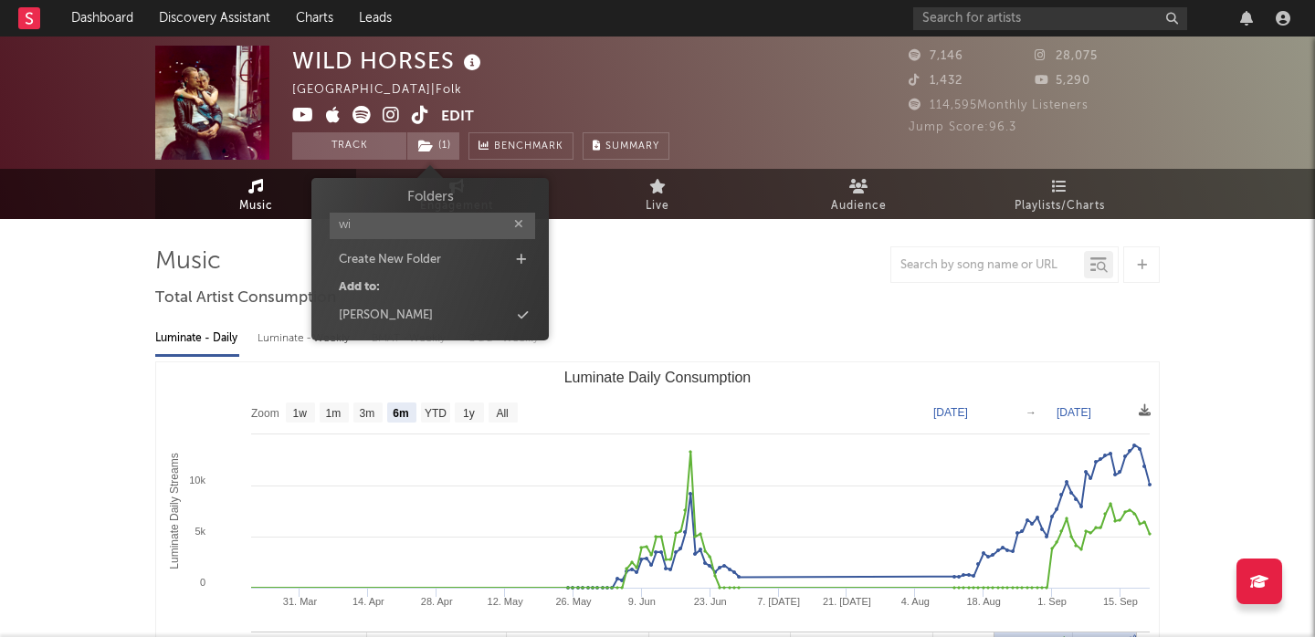
type input "w"
type input "aki"
click at [425, 313] on div "akiva" at bounding box center [430, 316] width 210 height 24
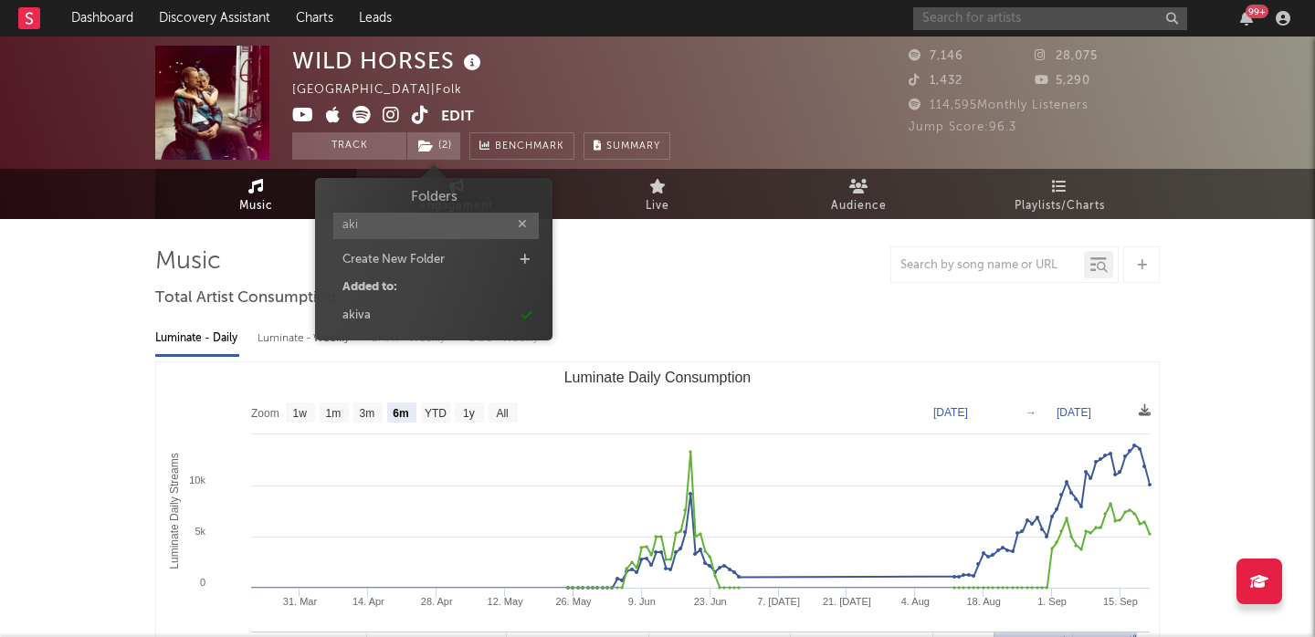
click at [1050, 21] on input "text" at bounding box center [1050, 18] width 274 height 23
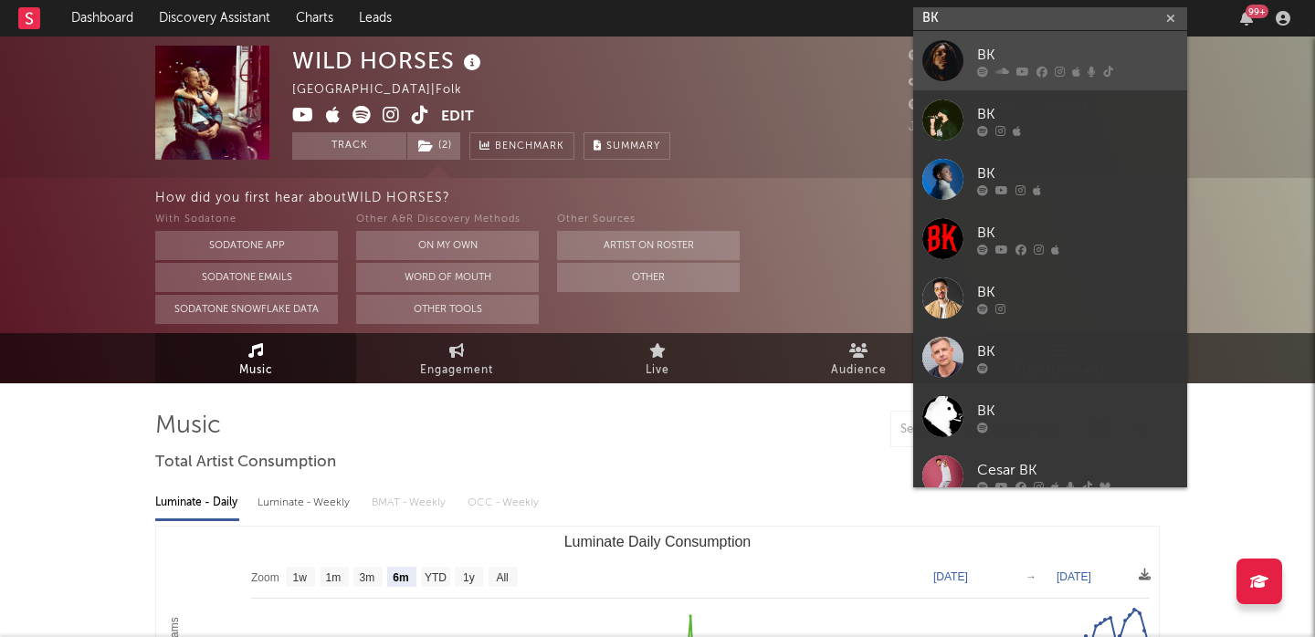
type input "BK"
click at [1028, 70] on div at bounding box center [1077, 71] width 201 height 11
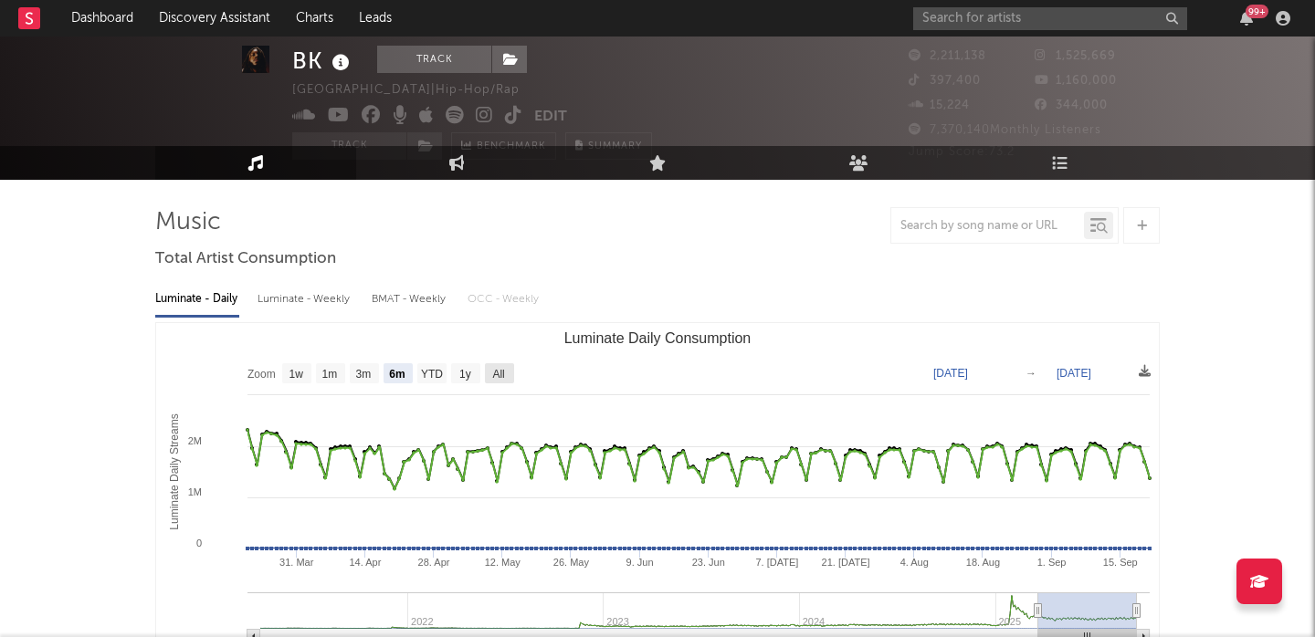
click at [494, 377] on text "All" at bounding box center [498, 374] width 12 height 13
select select "All"
type input "[DATE]"
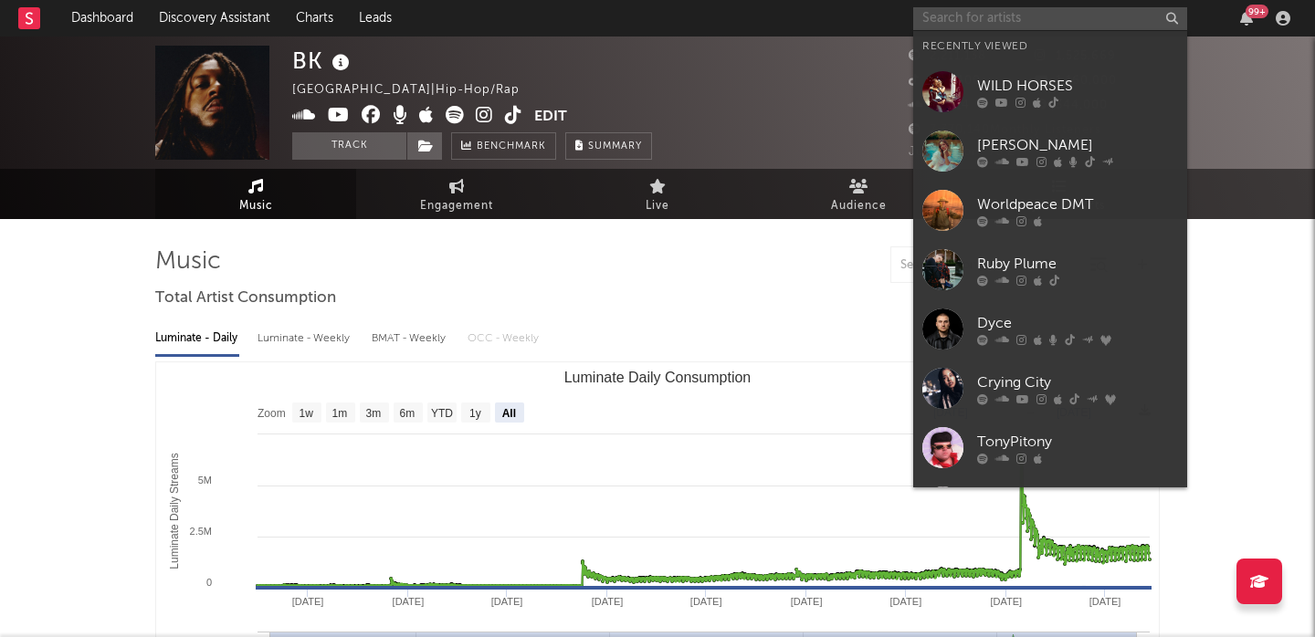
click at [980, 16] on input "text" at bounding box center [1050, 18] width 274 height 23
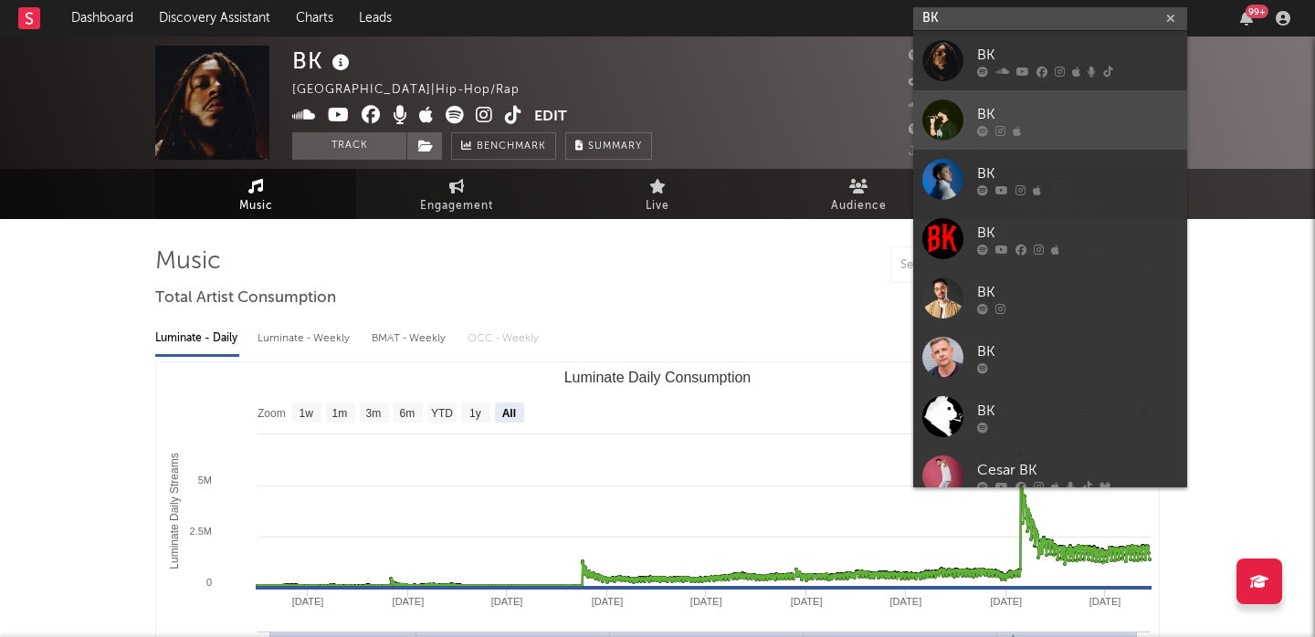
type input "BK"
click at [1050, 117] on div "BK" at bounding box center [1077, 114] width 201 height 22
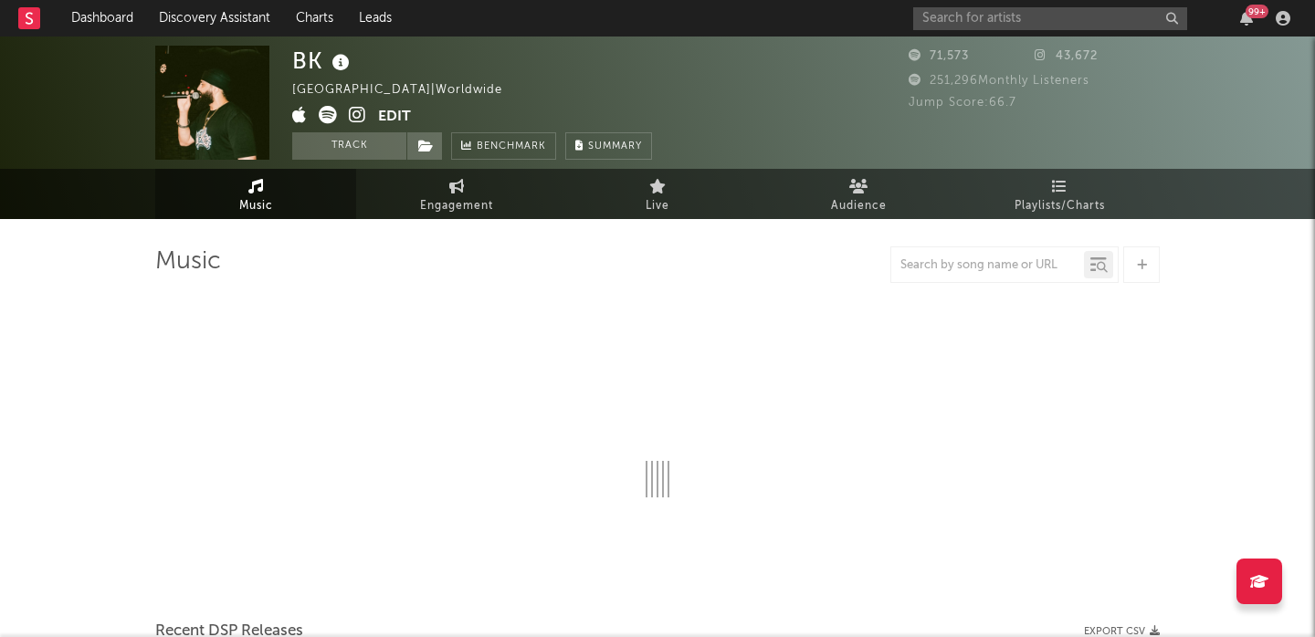
select select "6m"
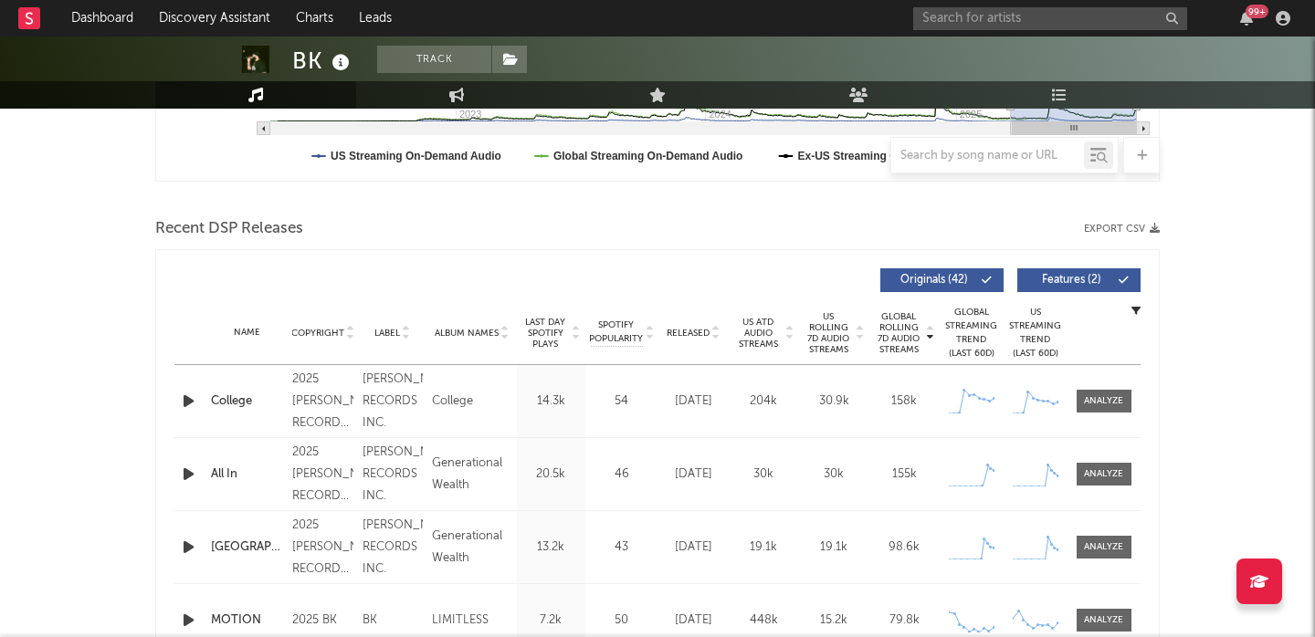
scroll to position [526, 0]
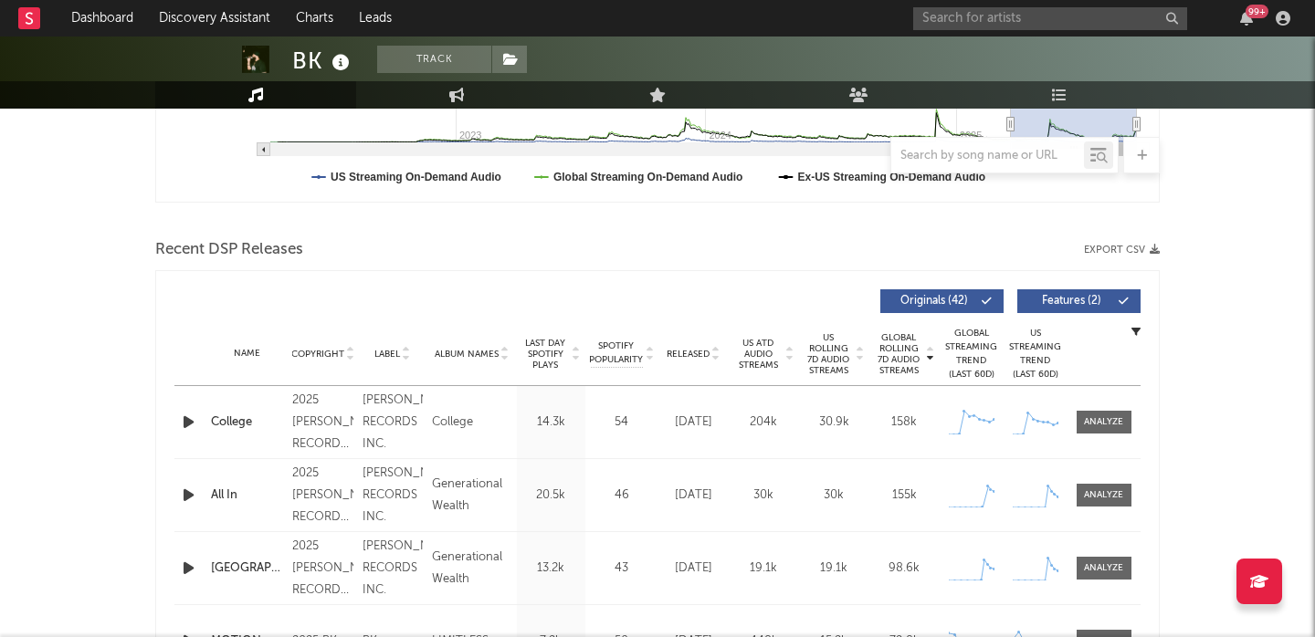
click at [1064, 301] on span "Features ( 2 )" at bounding box center [1071, 301] width 84 height 11
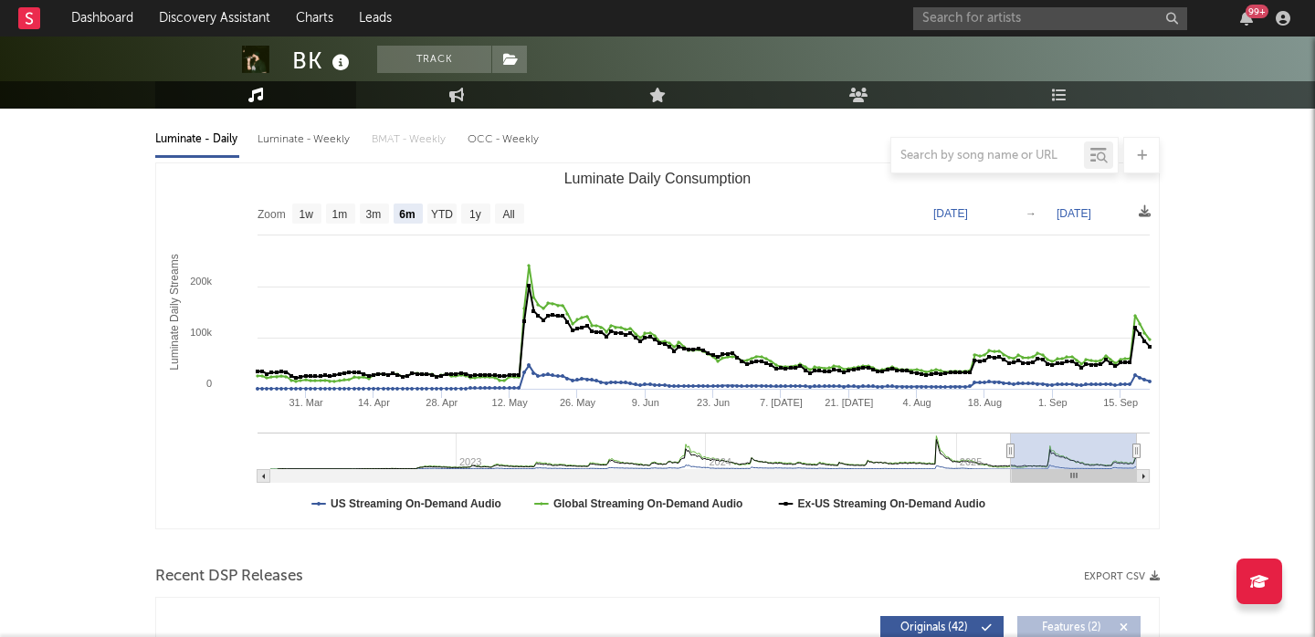
scroll to position [380, 0]
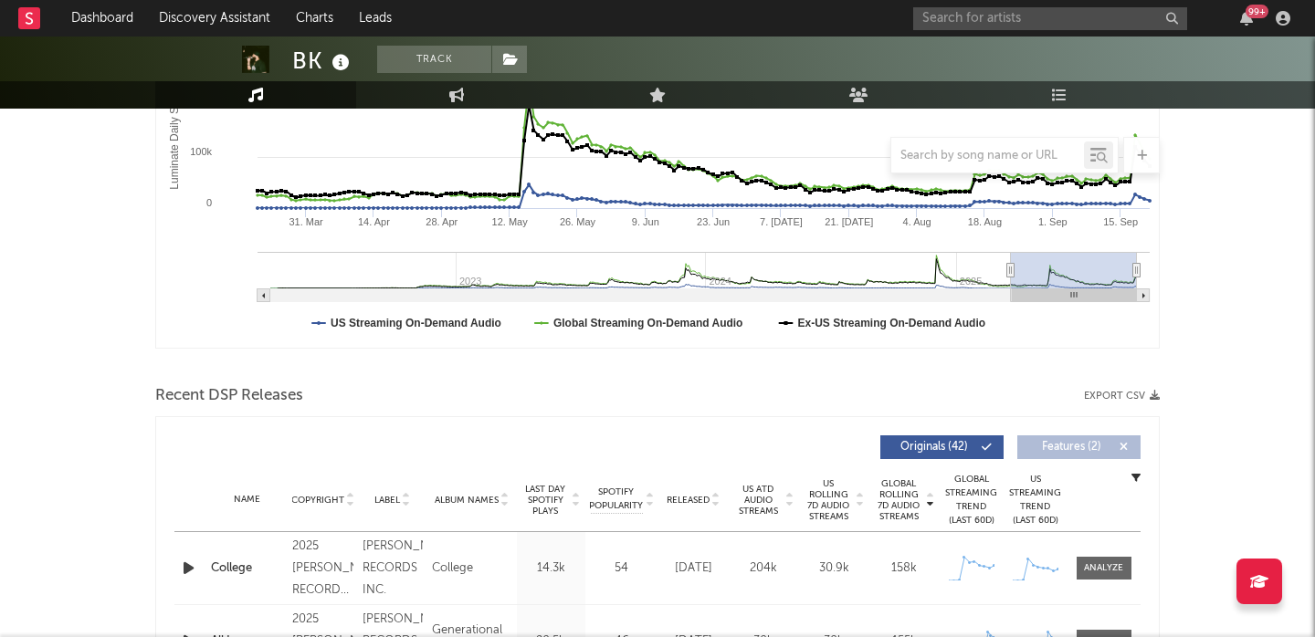
click at [835, 506] on span "US Rolling 7D Audio Streams" at bounding box center [829, 500] width 50 height 44
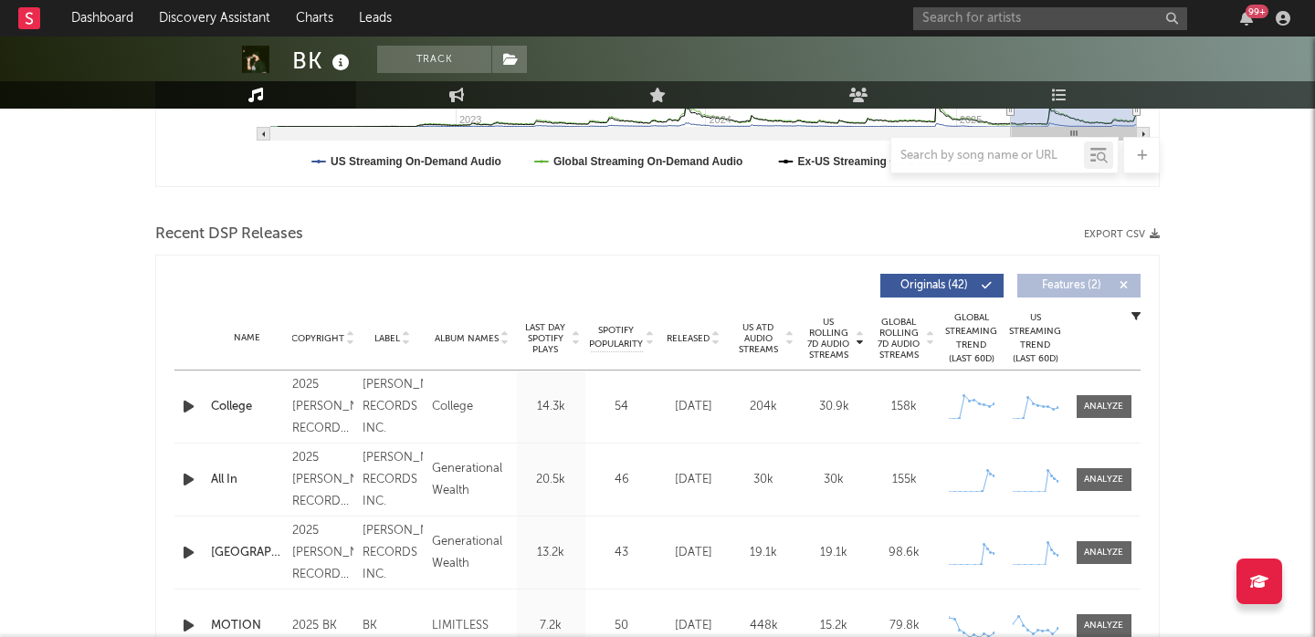
scroll to position [578, 0]
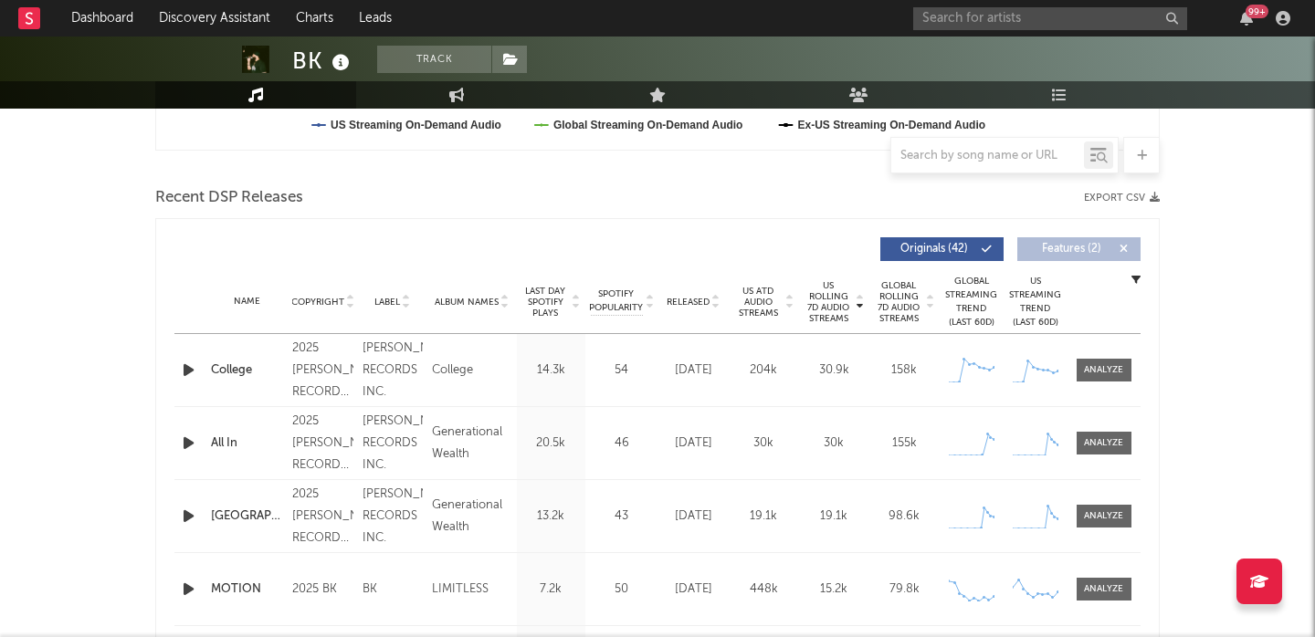
click at [900, 307] on span "Global Rolling 7D Audio Streams" at bounding box center [899, 302] width 50 height 44
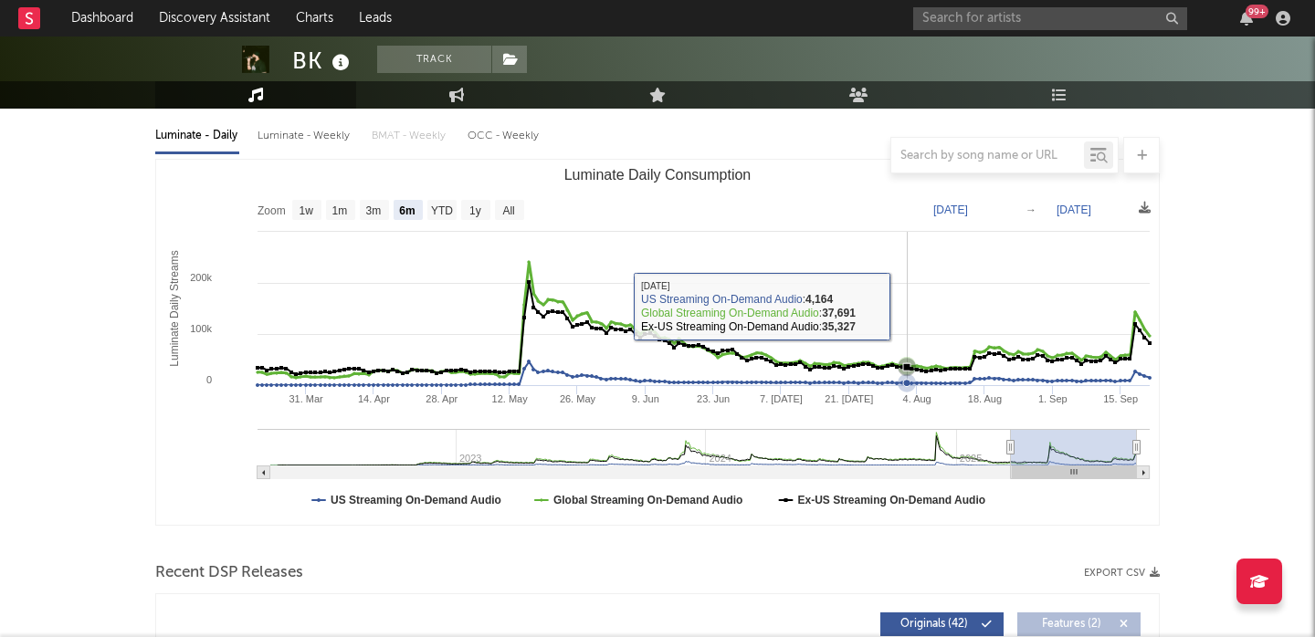
scroll to position [191, 0]
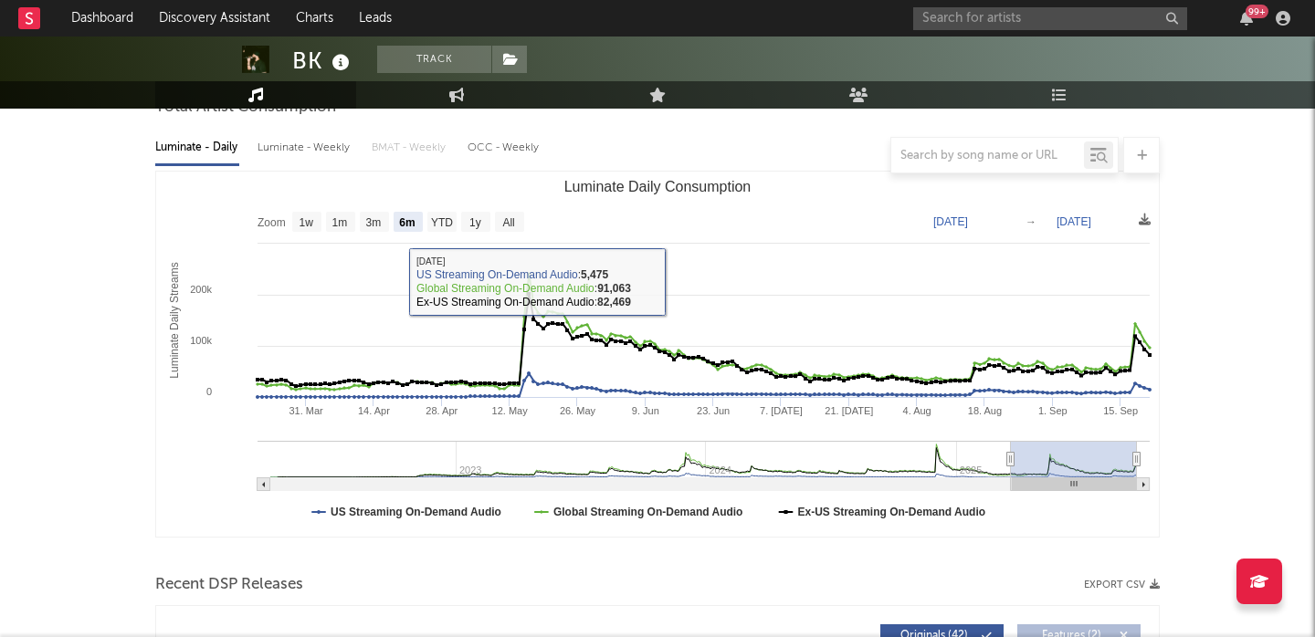
click at [333, 144] on div at bounding box center [657, 155] width 1004 height 37
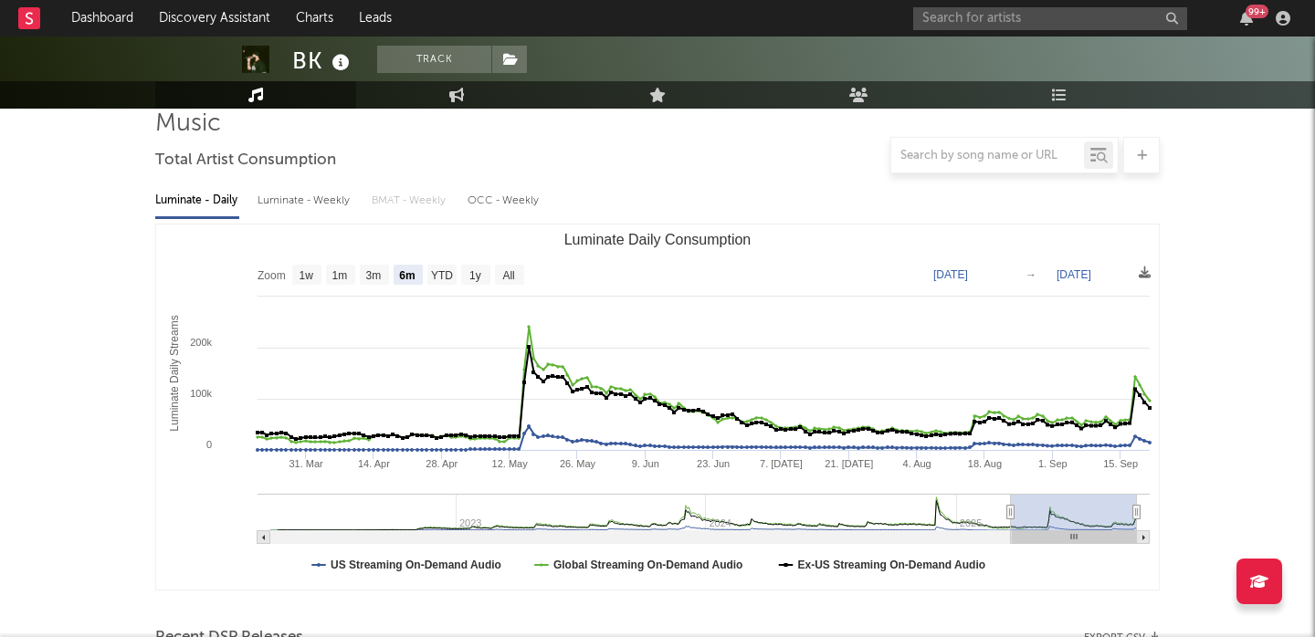
click at [331, 193] on div "Luminate - Weekly" at bounding box center [305, 200] width 96 height 31
select select "6m"
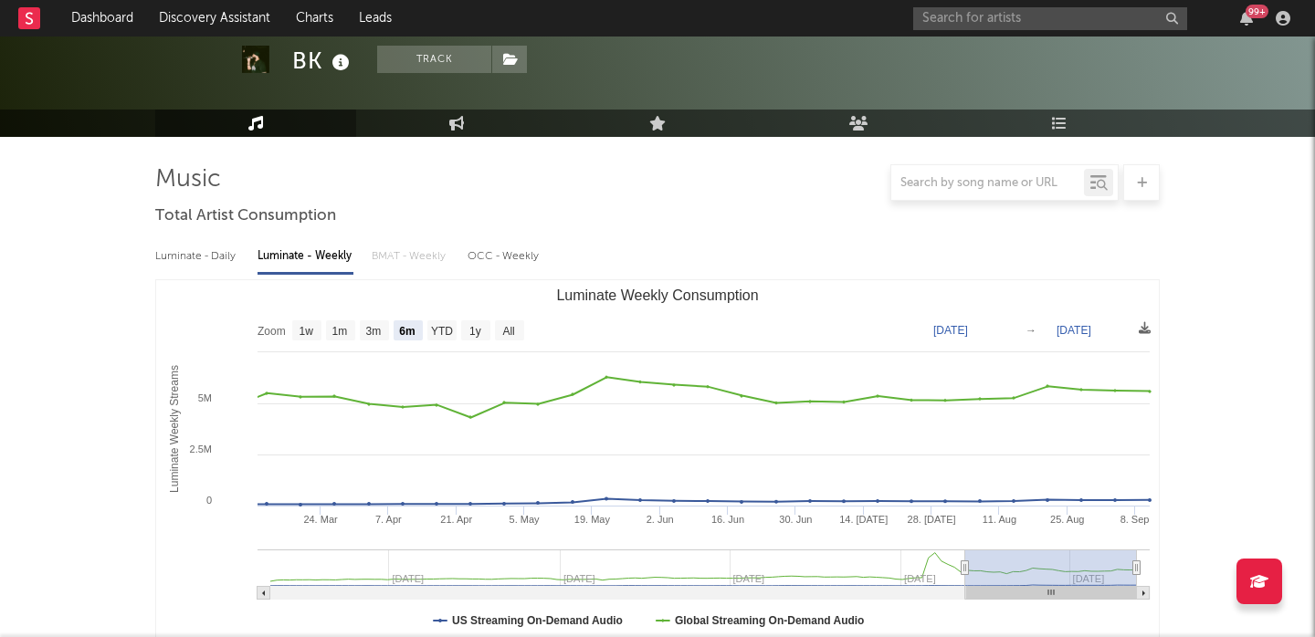
scroll to position [0, 0]
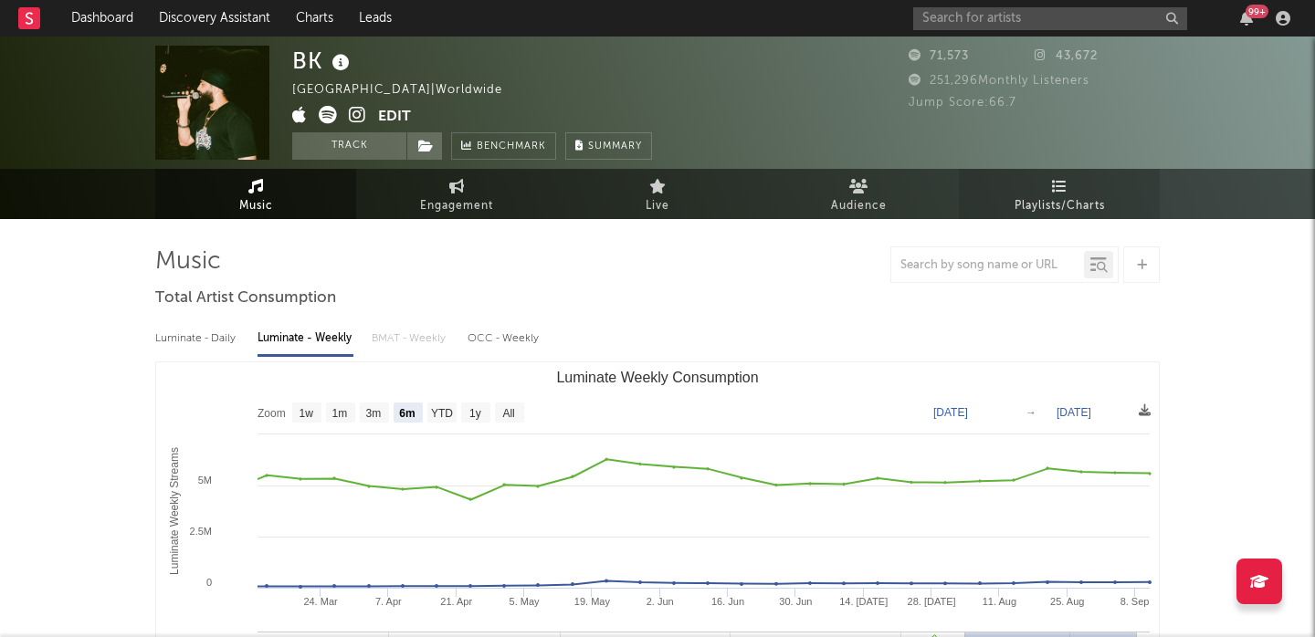
click at [1050, 194] on link "Playlists/Charts" at bounding box center [1059, 194] width 201 height 50
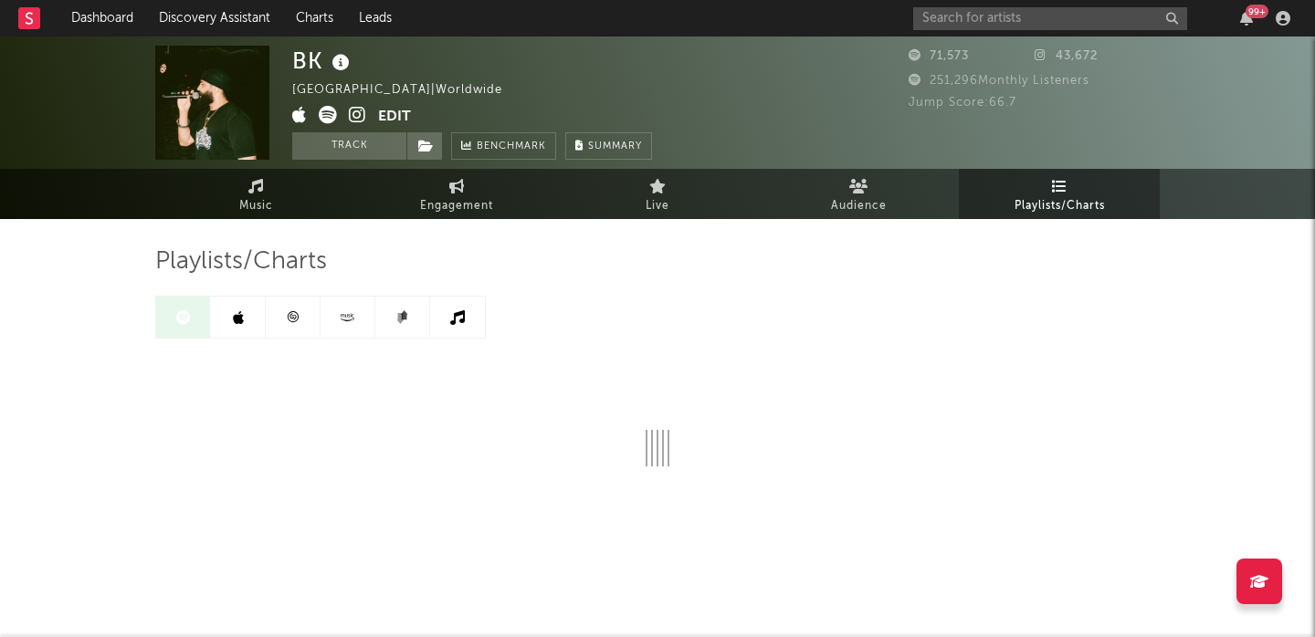
scroll to position [3, 0]
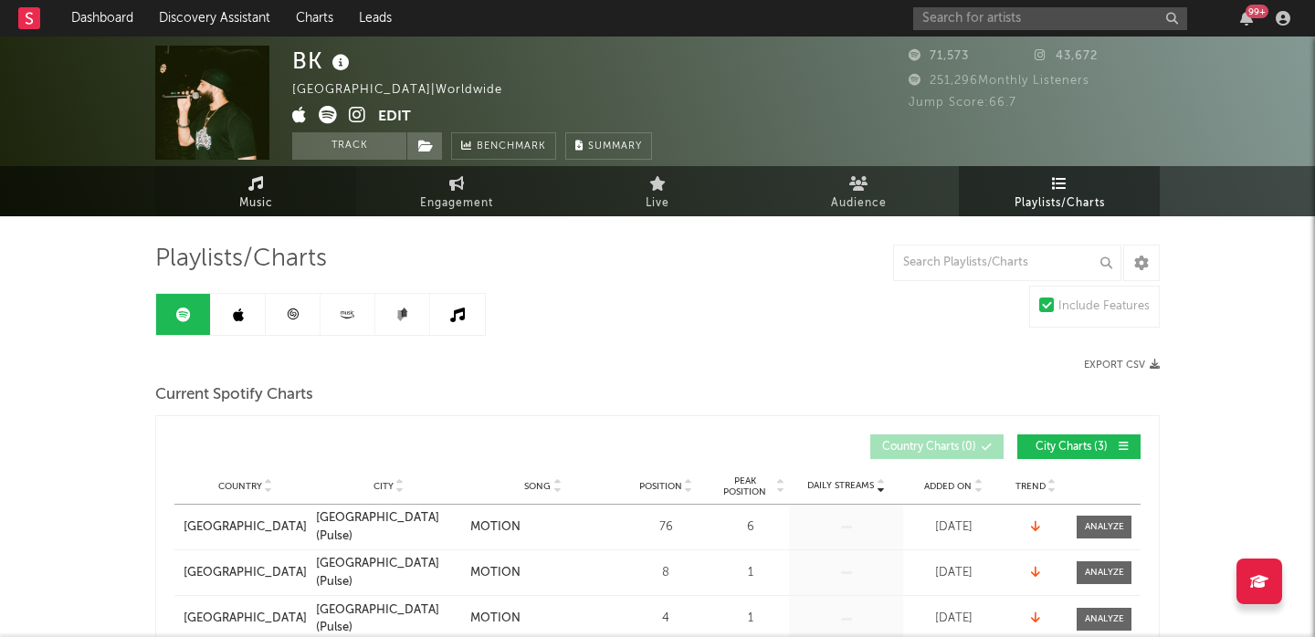
click at [279, 184] on link "Music" at bounding box center [255, 191] width 201 height 50
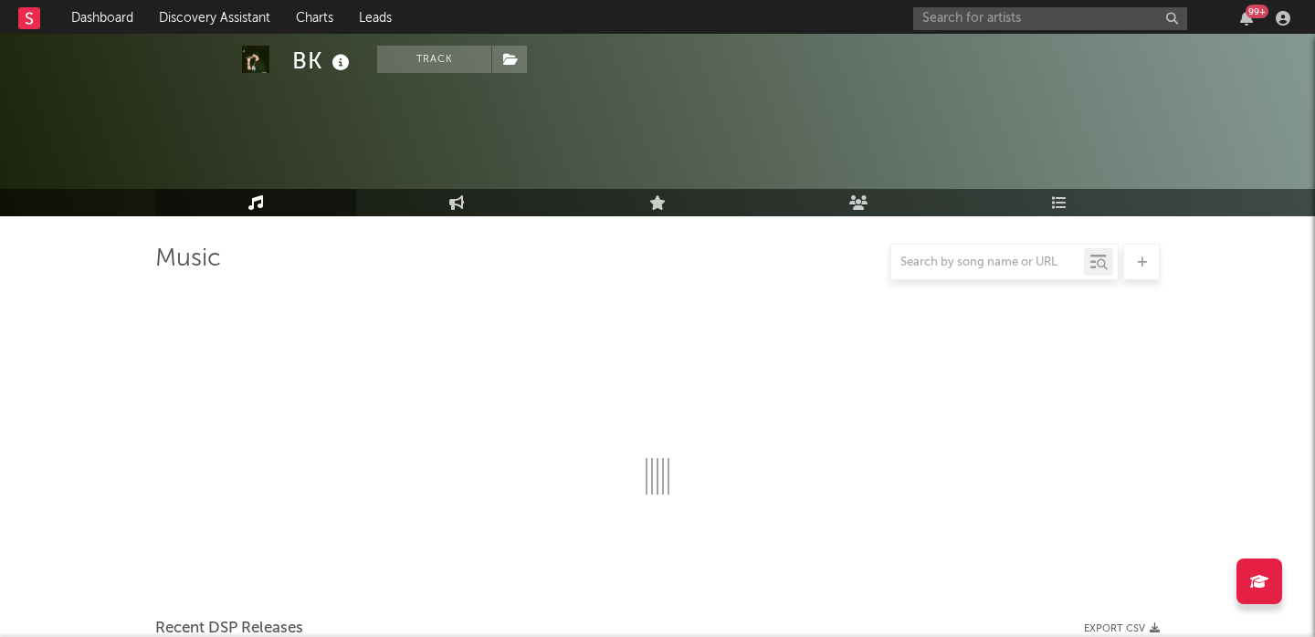
select select "6m"
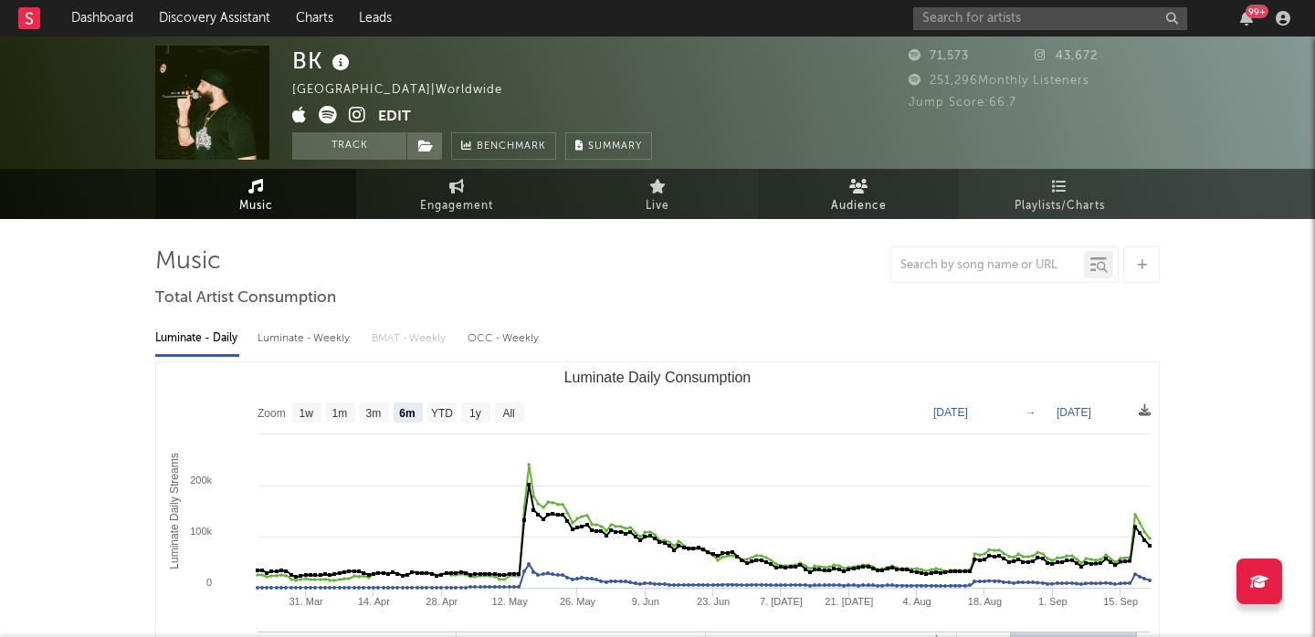
click at [911, 194] on link "Audience" at bounding box center [858, 194] width 201 height 50
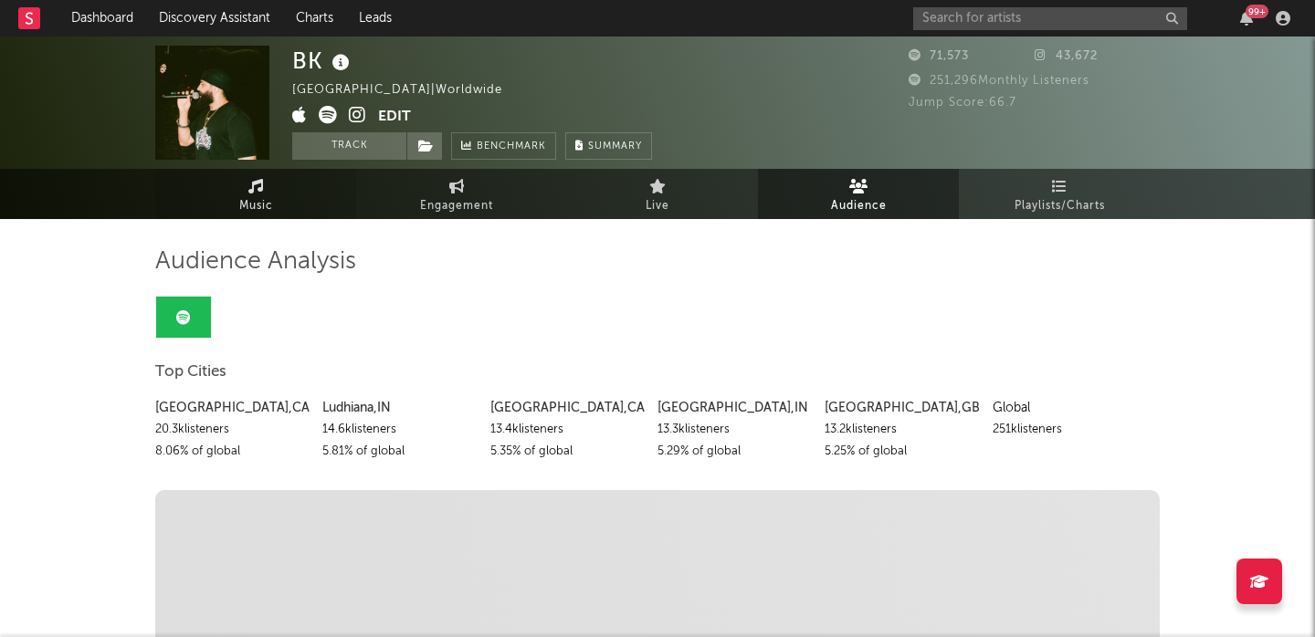
click at [282, 193] on link "Music" at bounding box center [255, 194] width 201 height 50
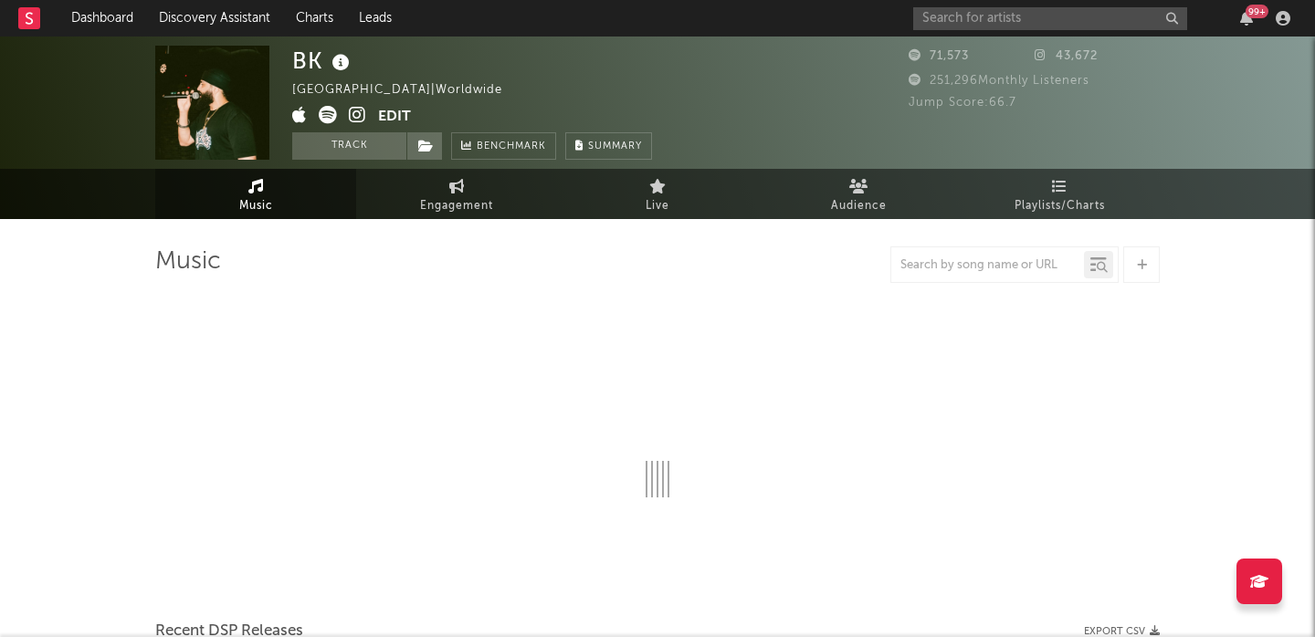
select select "6m"
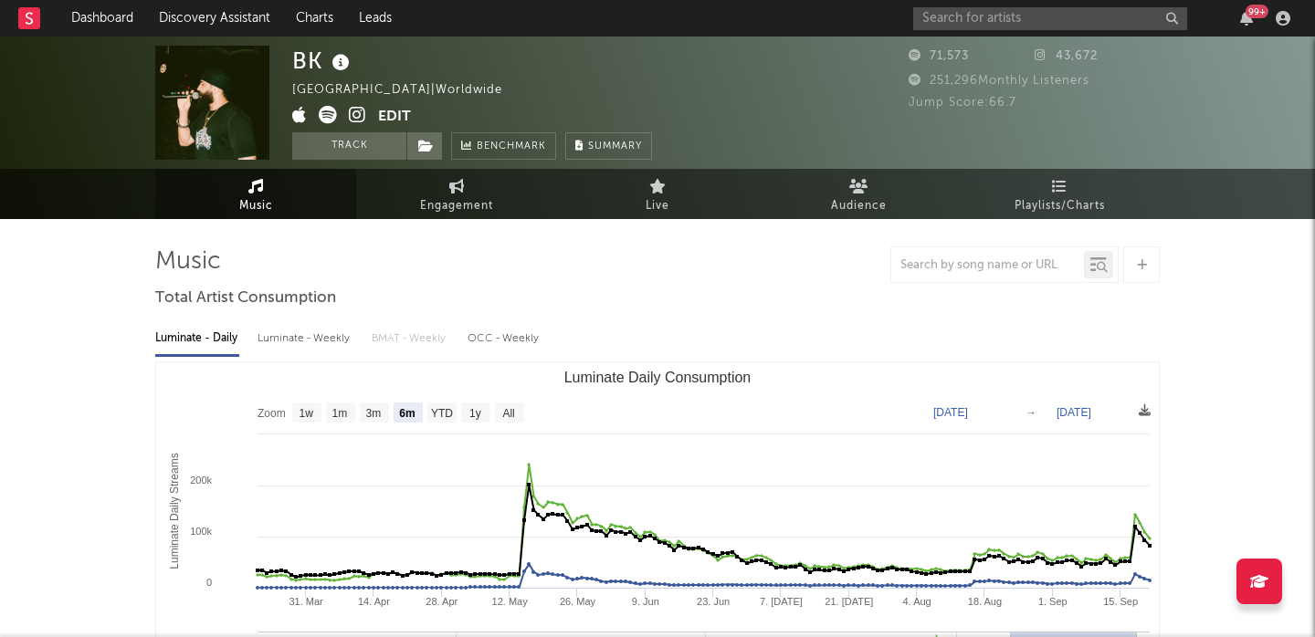
click at [310, 338] on div "Luminate - Weekly" at bounding box center [305, 338] width 96 height 31
select select "6m"
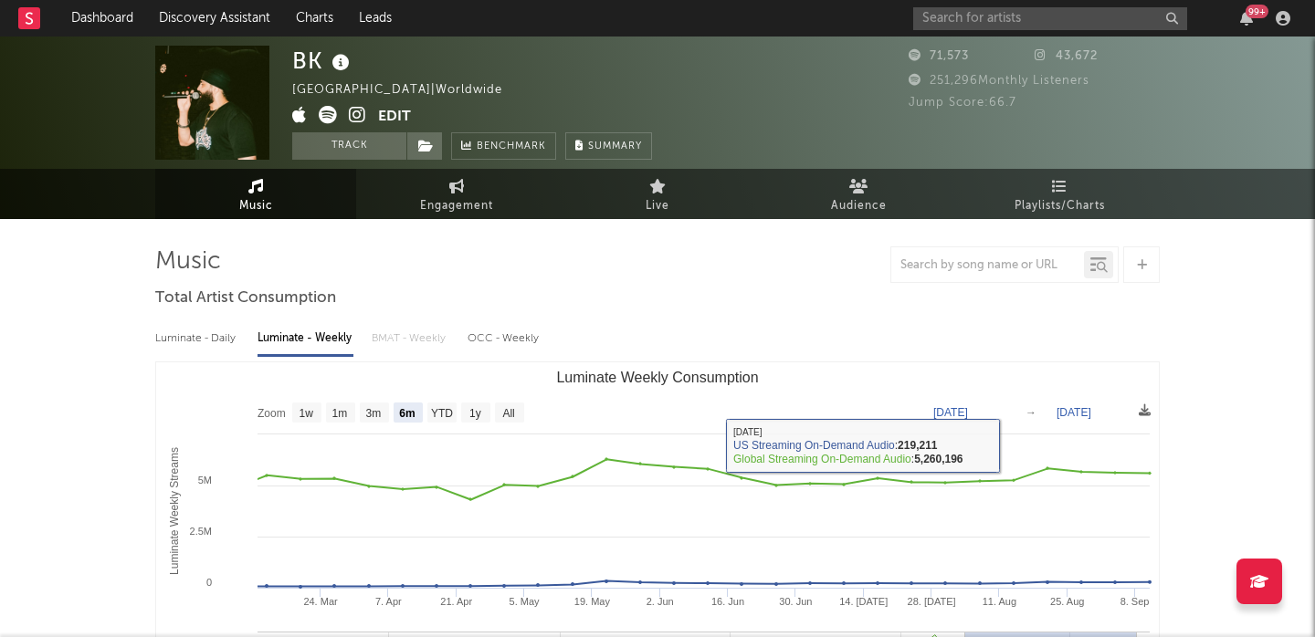
click at [183, 326] on div "Luminate - Daily" at bounding box center [197, 338] width 84 height 31
select select "6m"
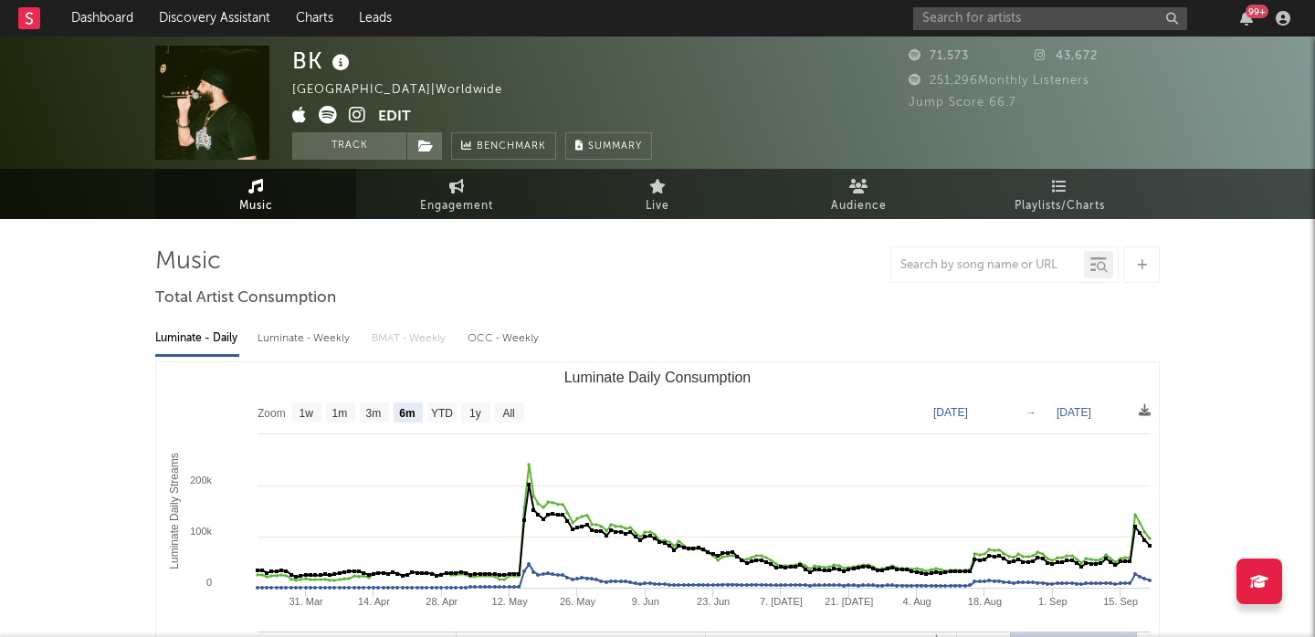
click at [276, 336] on div "Luminate - Weekly" at bounding box center [305, 338] width 96 height 31
select select "6m"
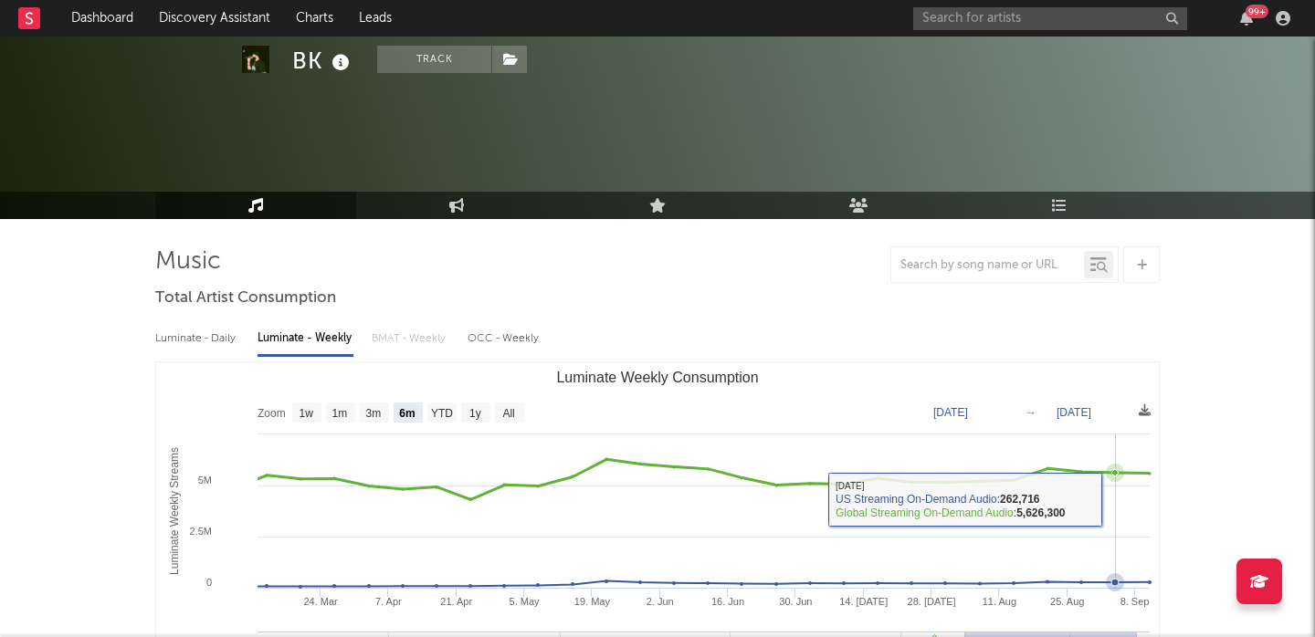
scroll to position [379, 0]
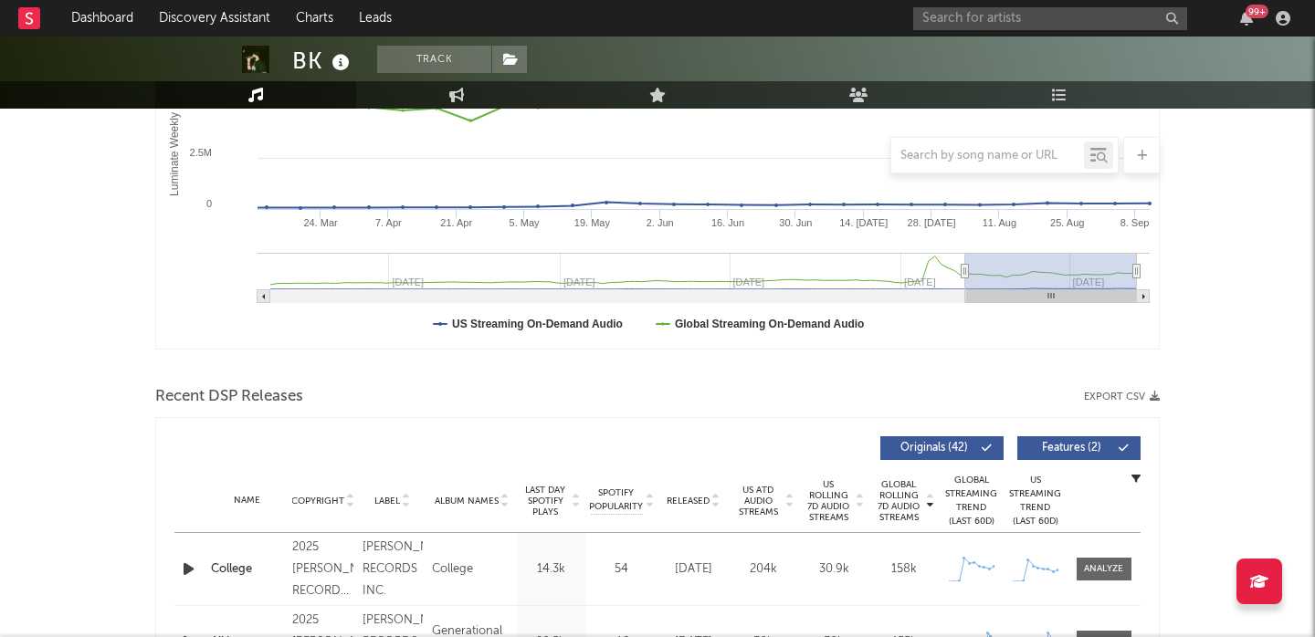
click at [1074, 445] on span "Features ( 2 )" at bounding box center [1071, 448] width 84 height 11
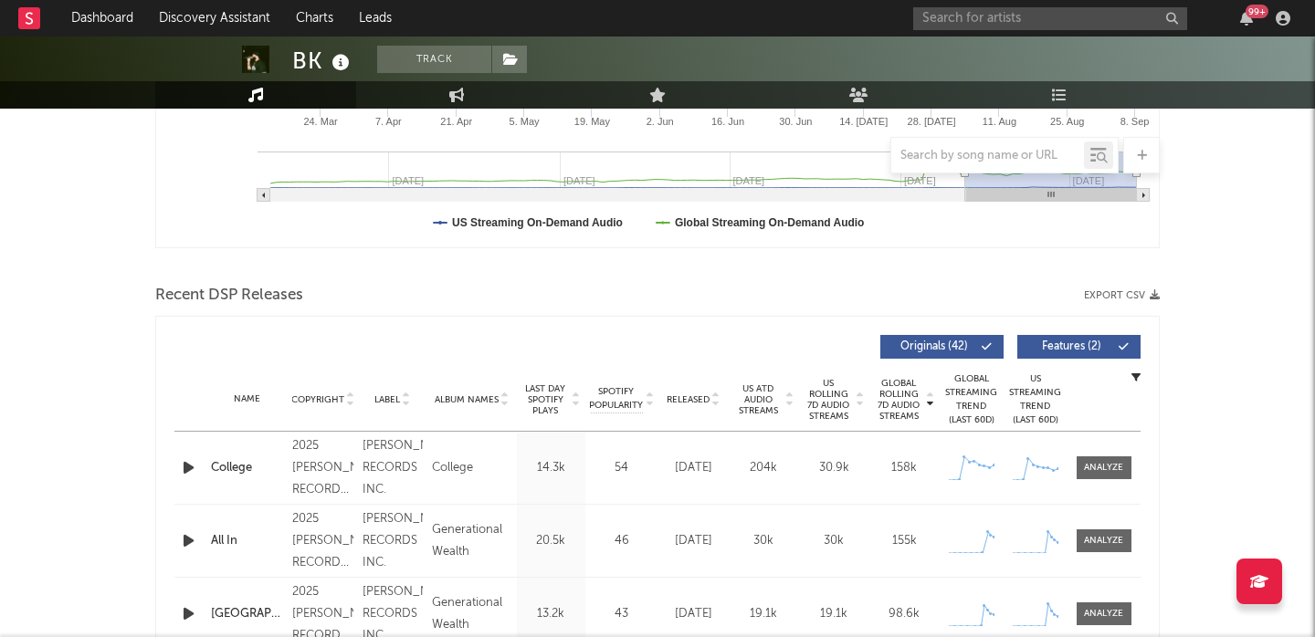
scroll to position [488, 0]
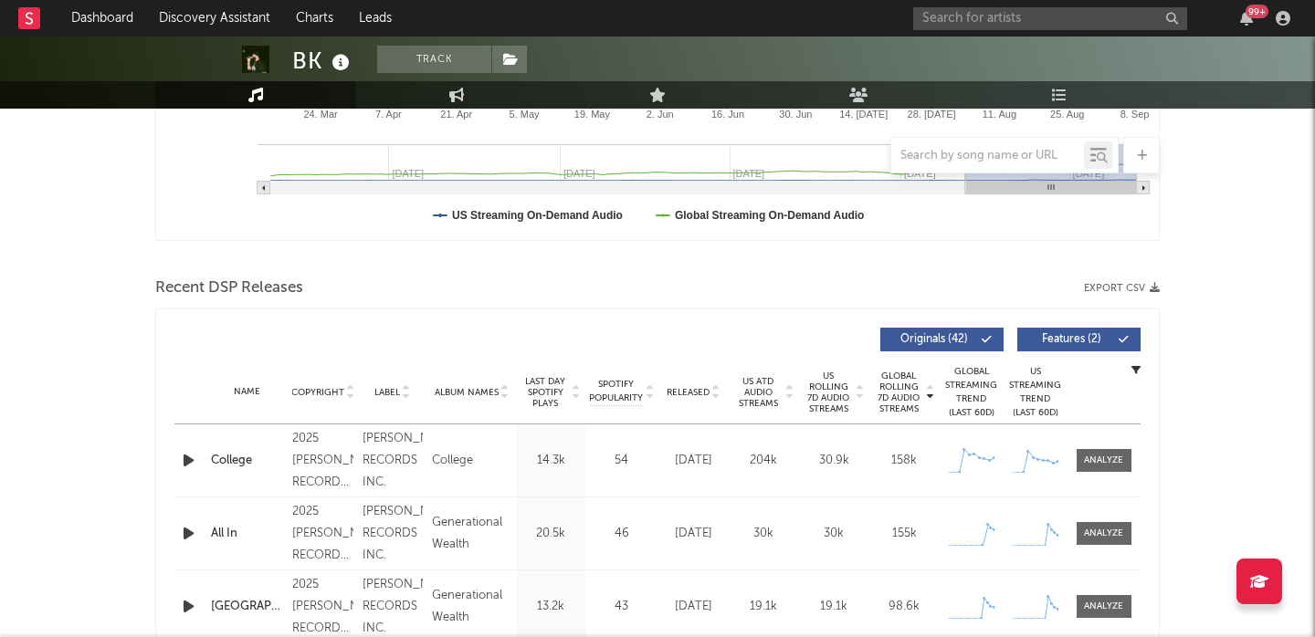
click at [1063, 346] on button "Features ( 2 )" at bounding box center [1078, 340] width 123 height 24
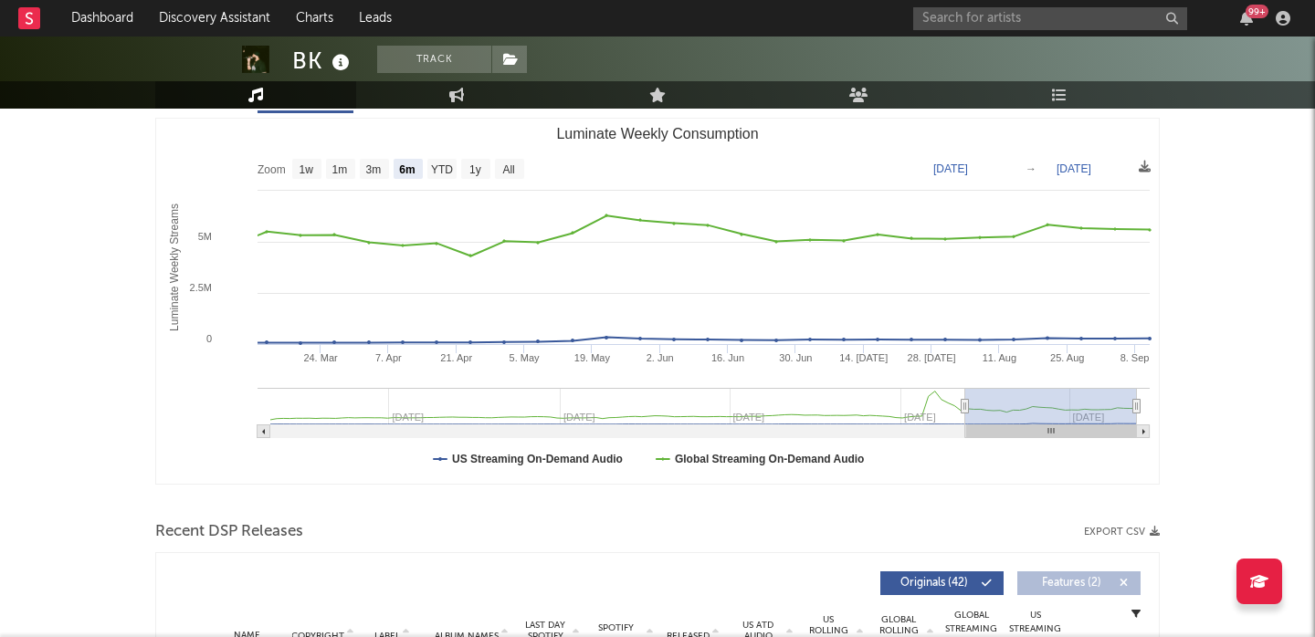
scroll to position [0, 0]
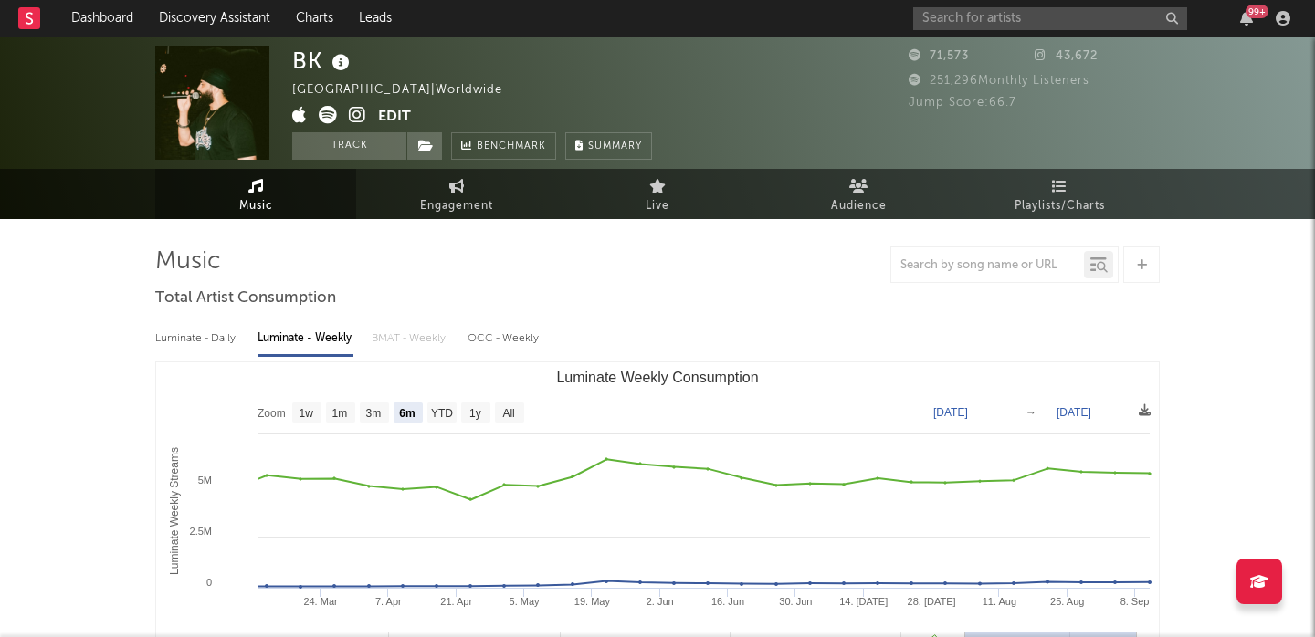
click at [224, 334] on div "Luminate - Daily" at bounding box center [197, 338] width 84 height 31
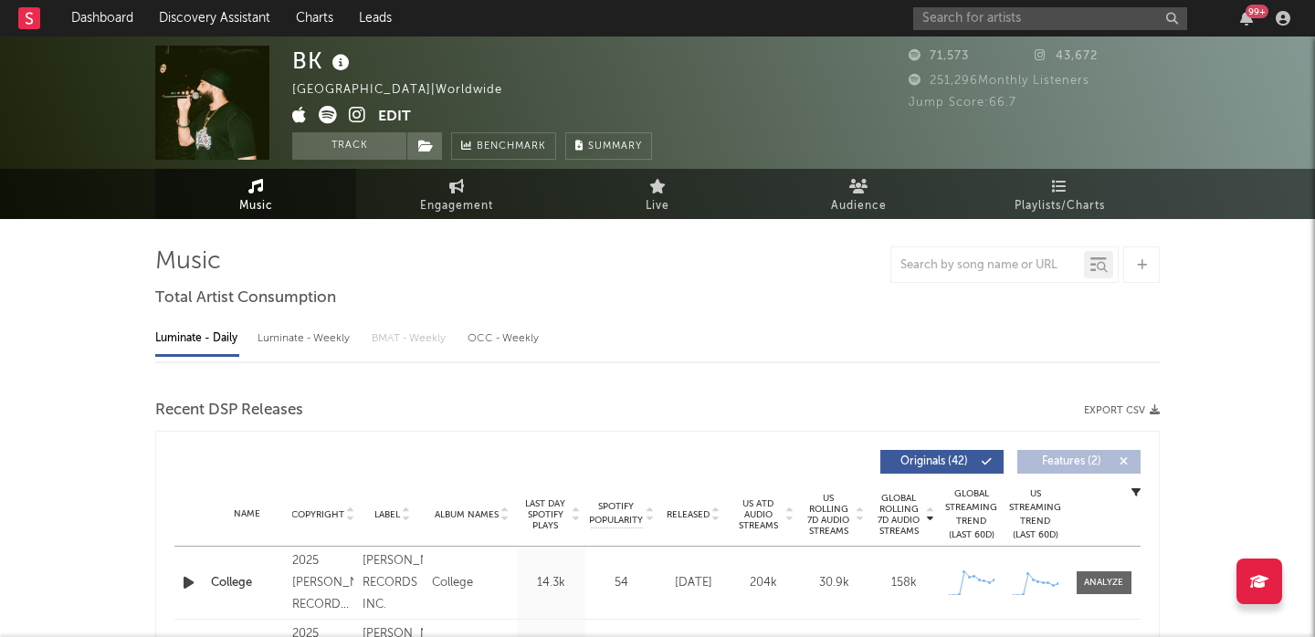
select select "6m"
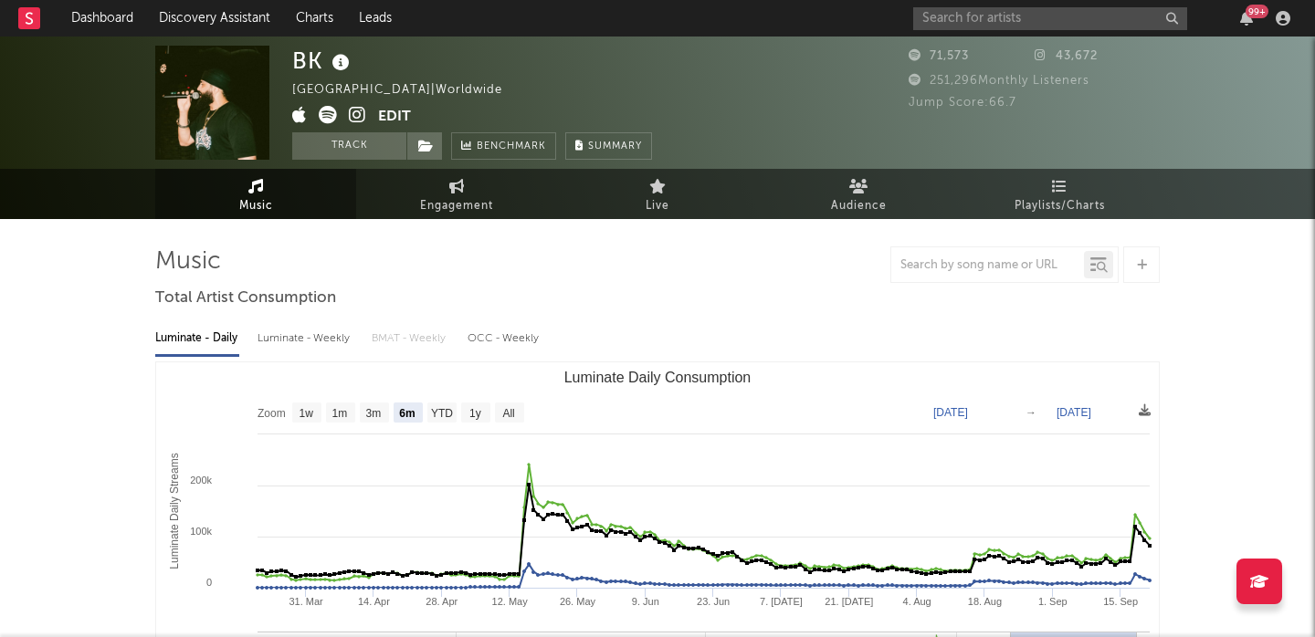
click at [322, 344] on div "Luminate - Weekly" at bounding box center [305, 338] width 96 height 31
select select "6m"
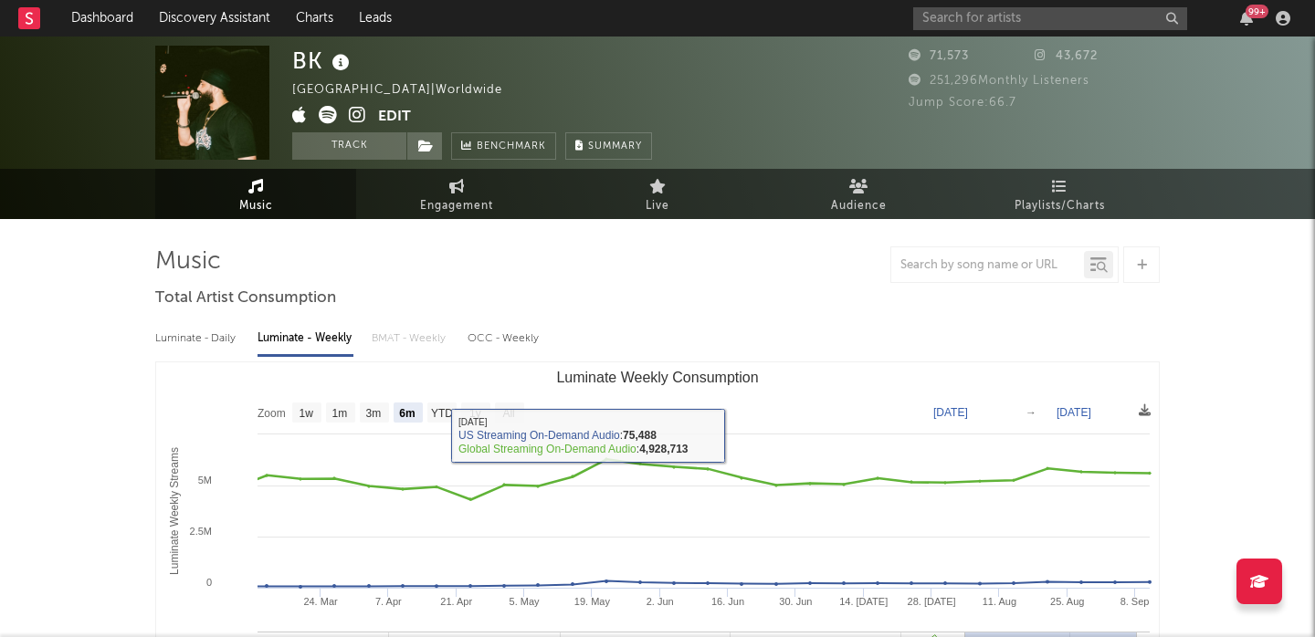
click at [222, 336] on div "Luminate - Daily" at bounding box center [197, 338] width 84 height 31
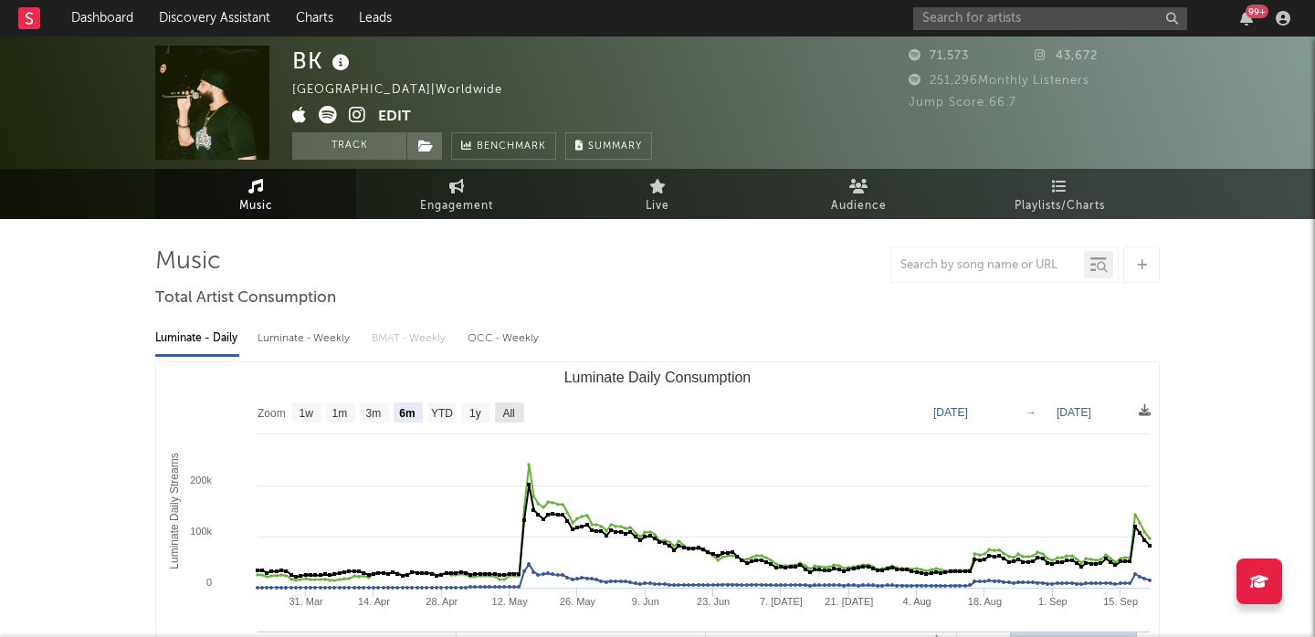
click at [505, 407] on text "All" at bounding box center [508, 413] width 12 height 13
select select "All"
type input "[DATE]"
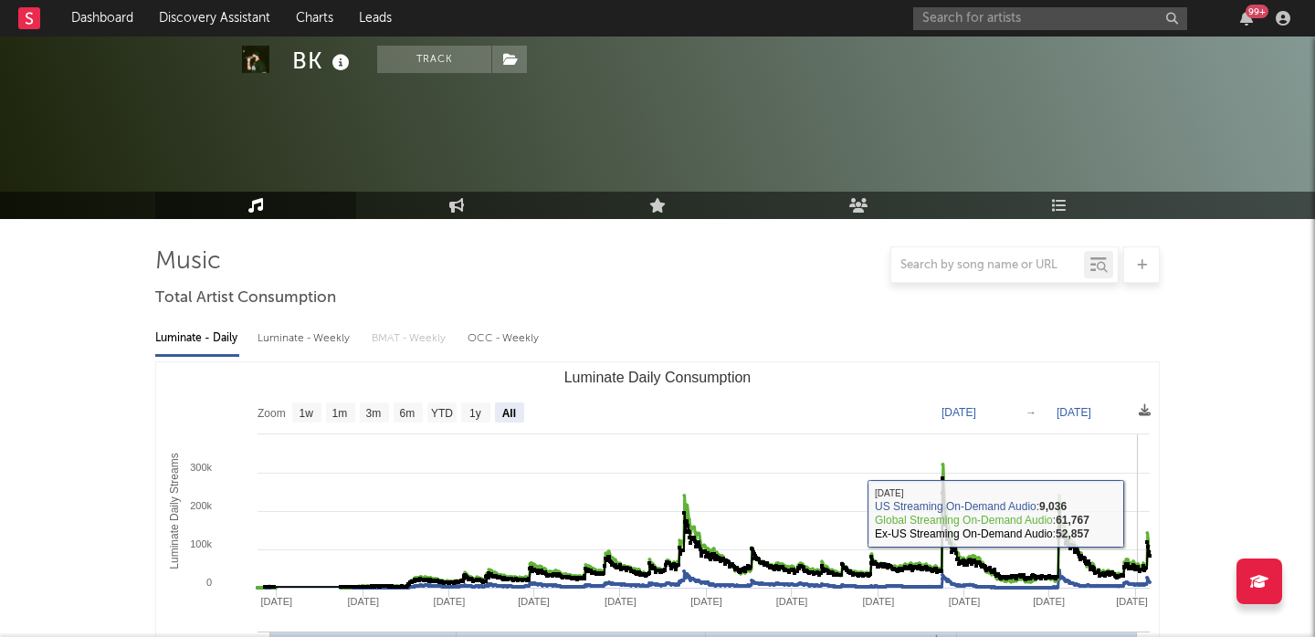
scroll to position [777, 0]
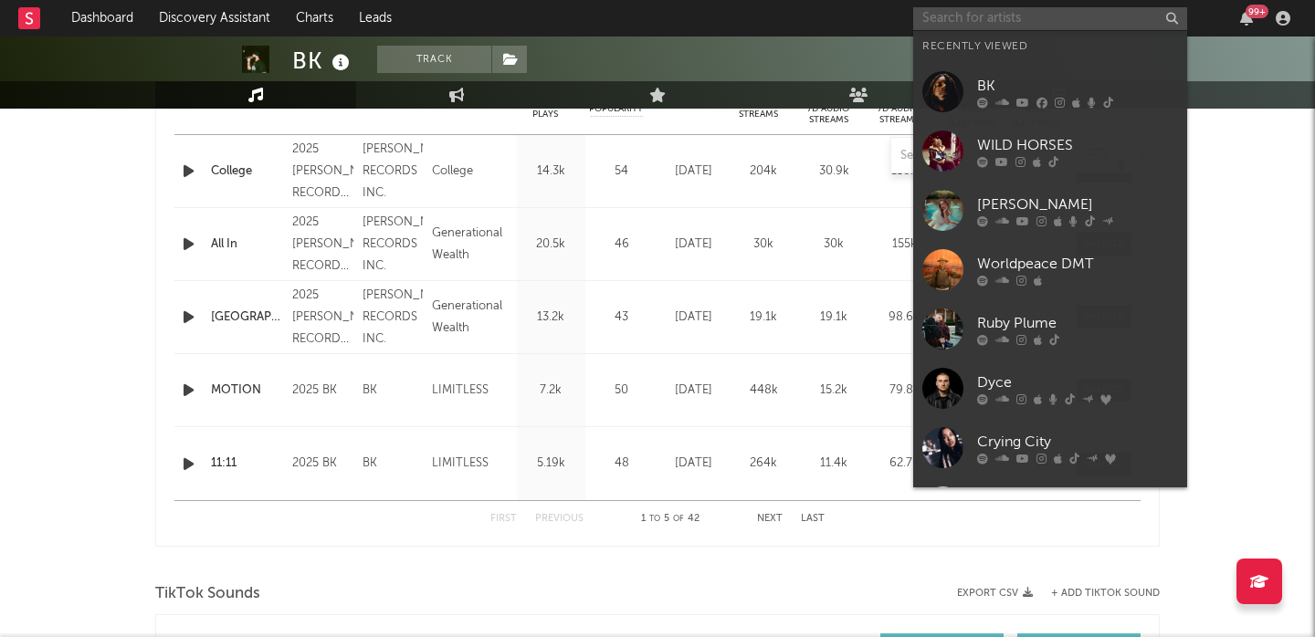
click at [976, 7] on input "text" at bounding box center [1050, 18] width 274 height 23
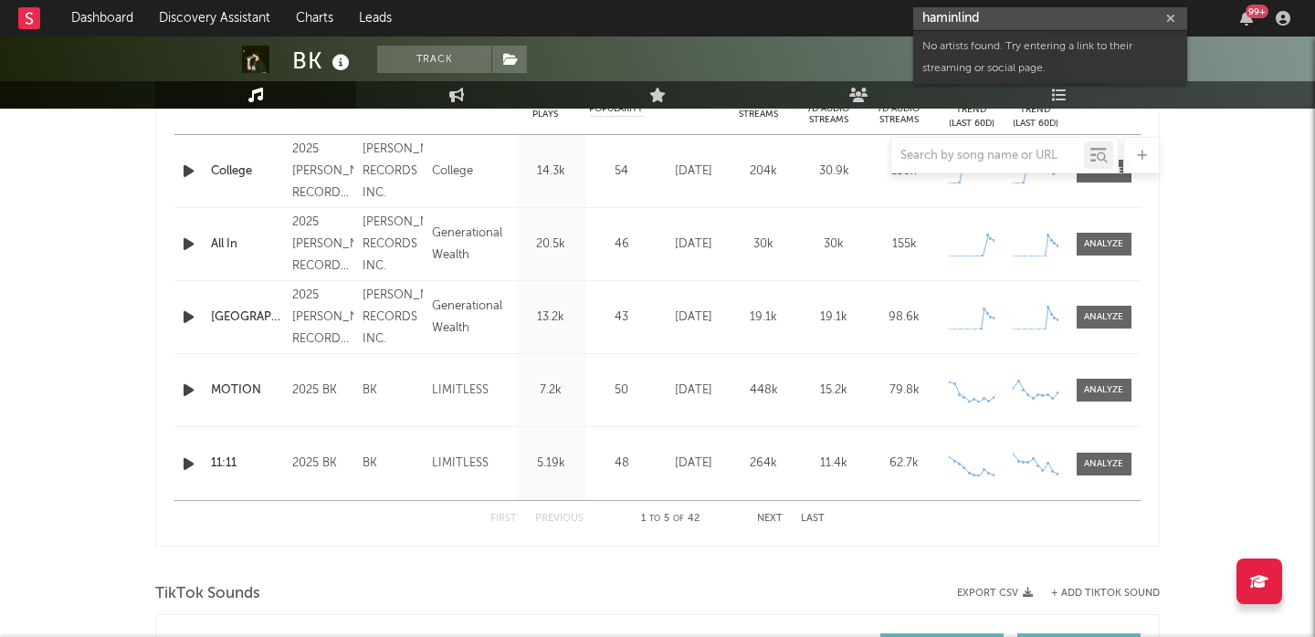
click at [969, 20] on input "haminlind" at bounding box center [1050, 18] width 274 height 23
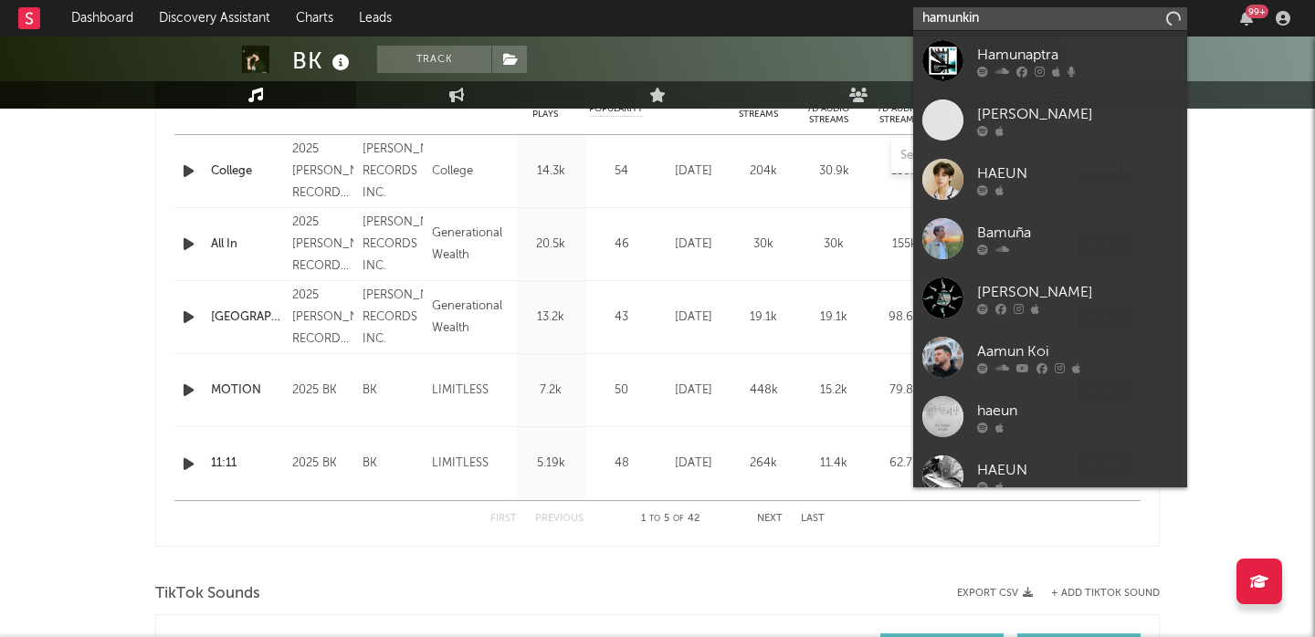
type input "hamunkind"
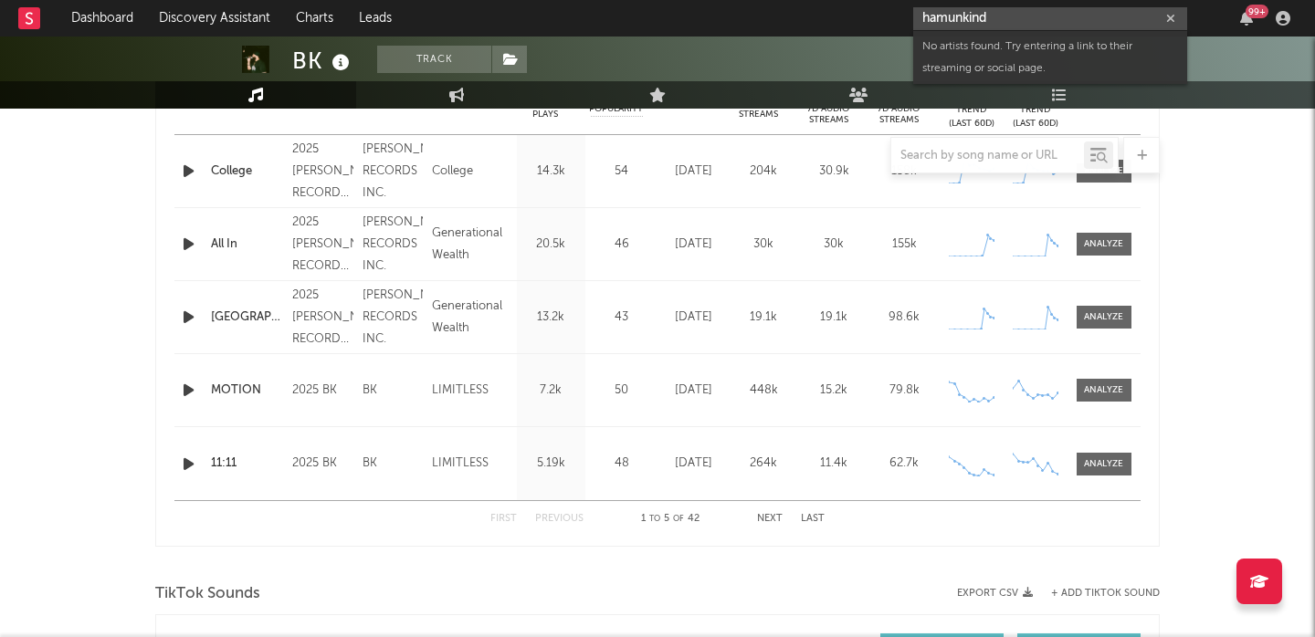
click at [972, 13] on input "hamunkind" at bounding box center [1050, 18] width 274 height 23
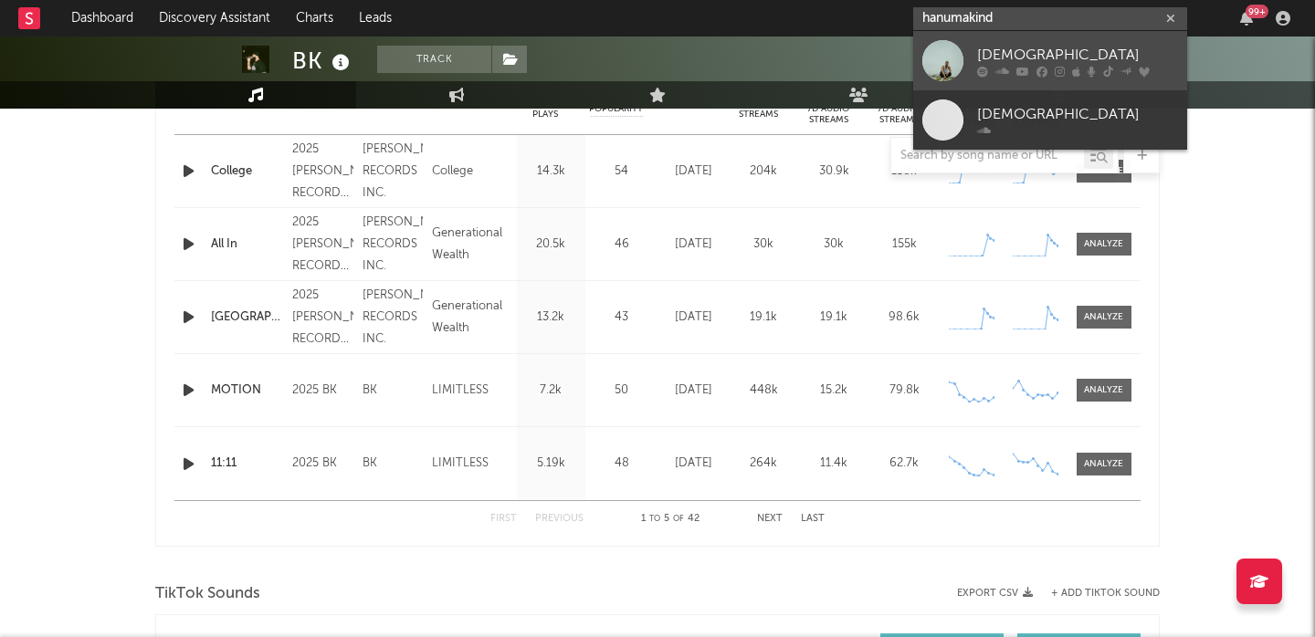
type input "hanumakind"
click at [1068, 44] on div "[DEMOGRAPHIC_DATA]" at bounding box center [1077, 55] width 201 height 22
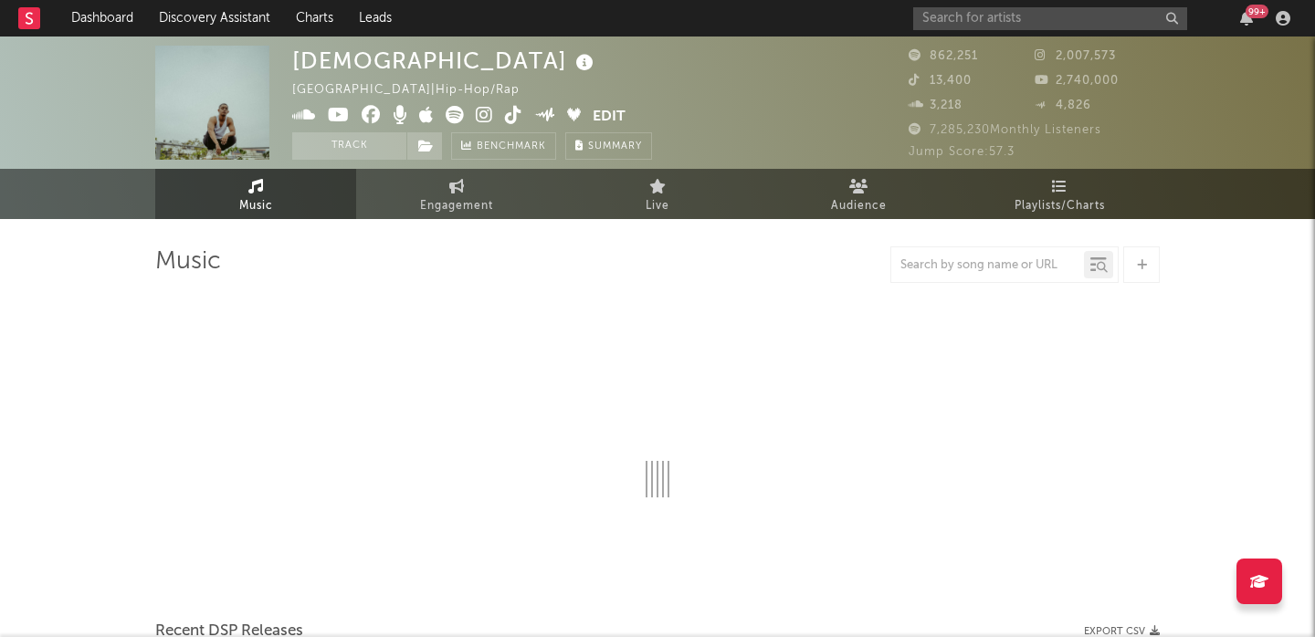
select select "6m"
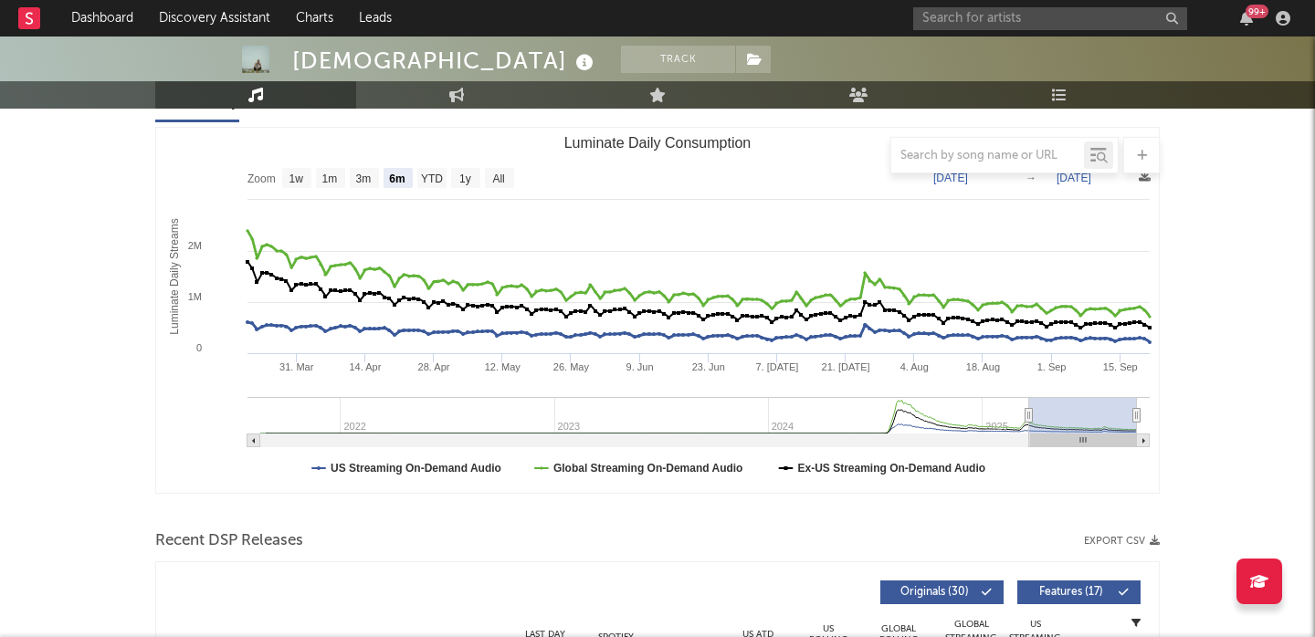
scroll to position [488, 0]
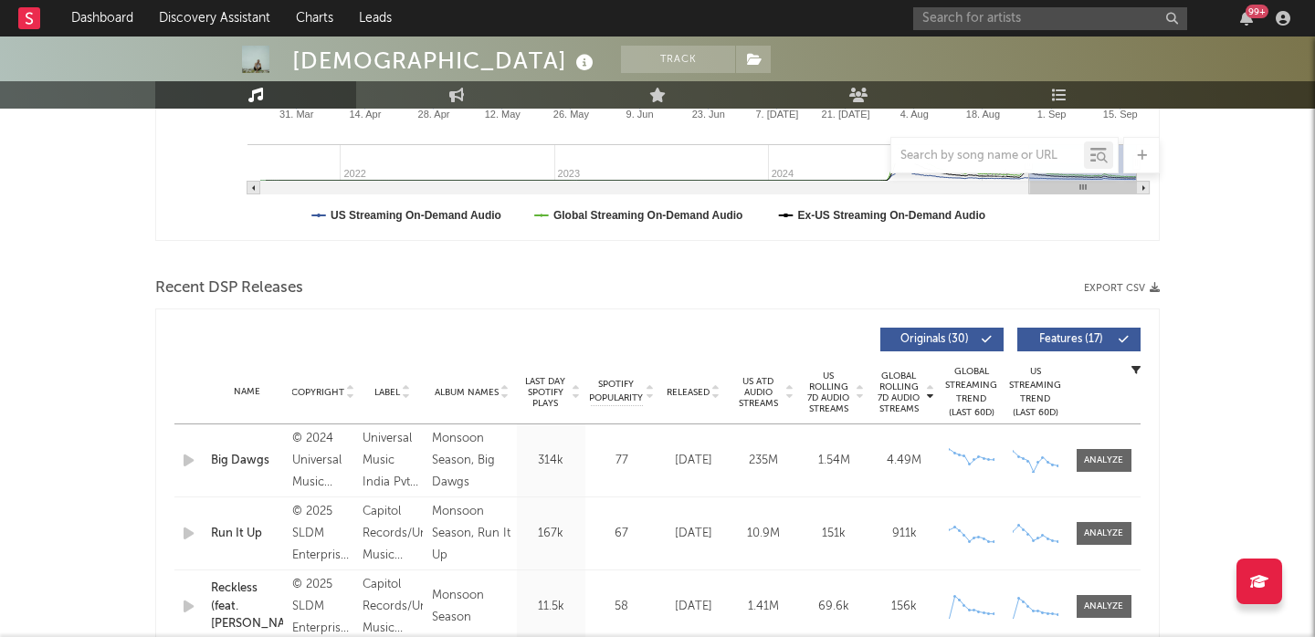
click at [1069, 331] on button "Features ( 17 )" at bounding box center [1078, 340] width 123 height 24
click at [1040, 5] on div "99 +" at bounding box center [1104, 18] width 383 height 37
click at [1040, 10] on input "text" at bounding box center [1050, 18] width 274 height 23
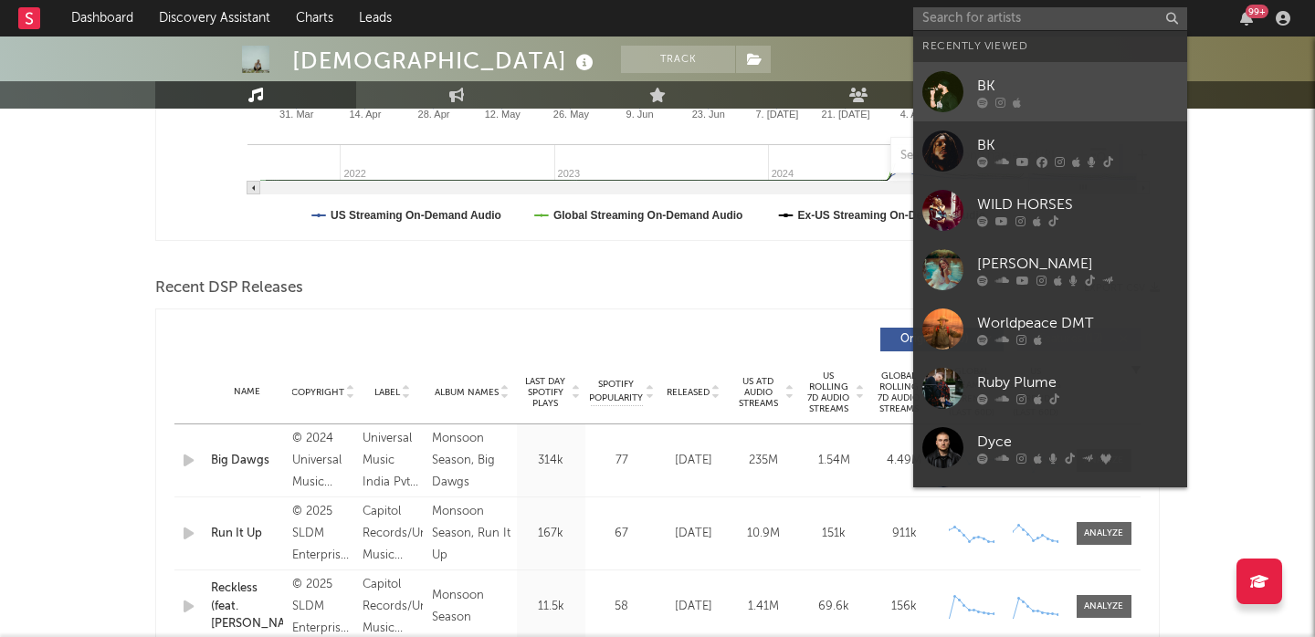
click at [1058, 109] on link "BK" at bounding box center [1050, 91] width 274 height 59
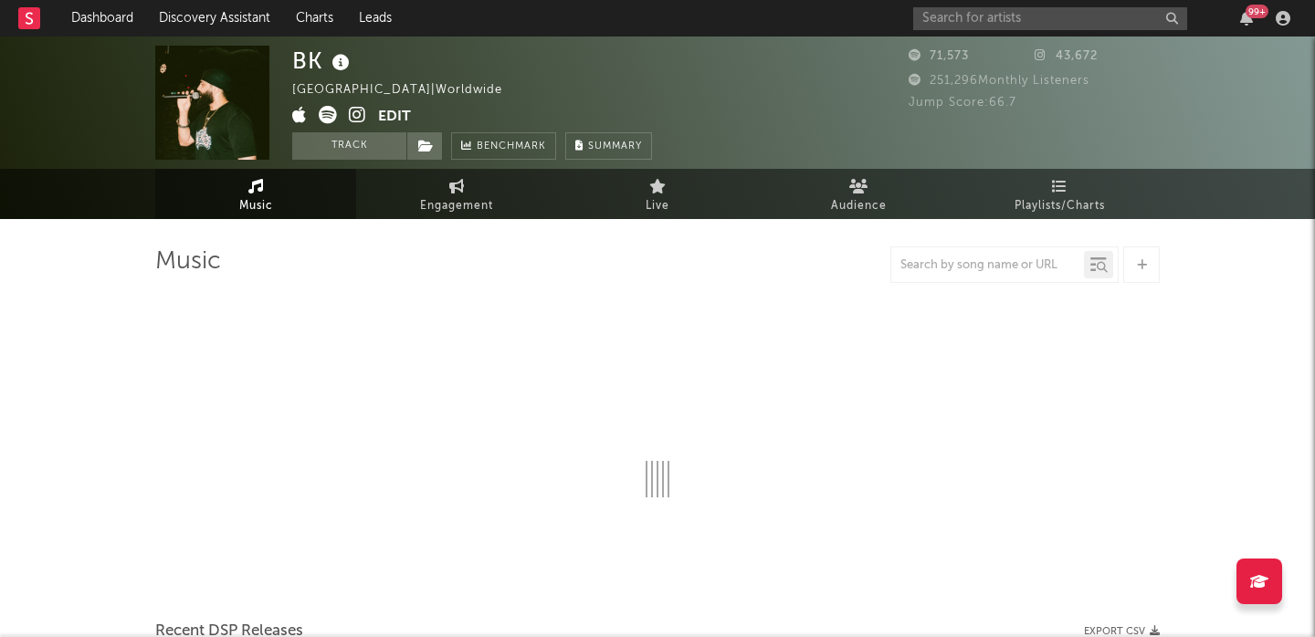
select select "6m"
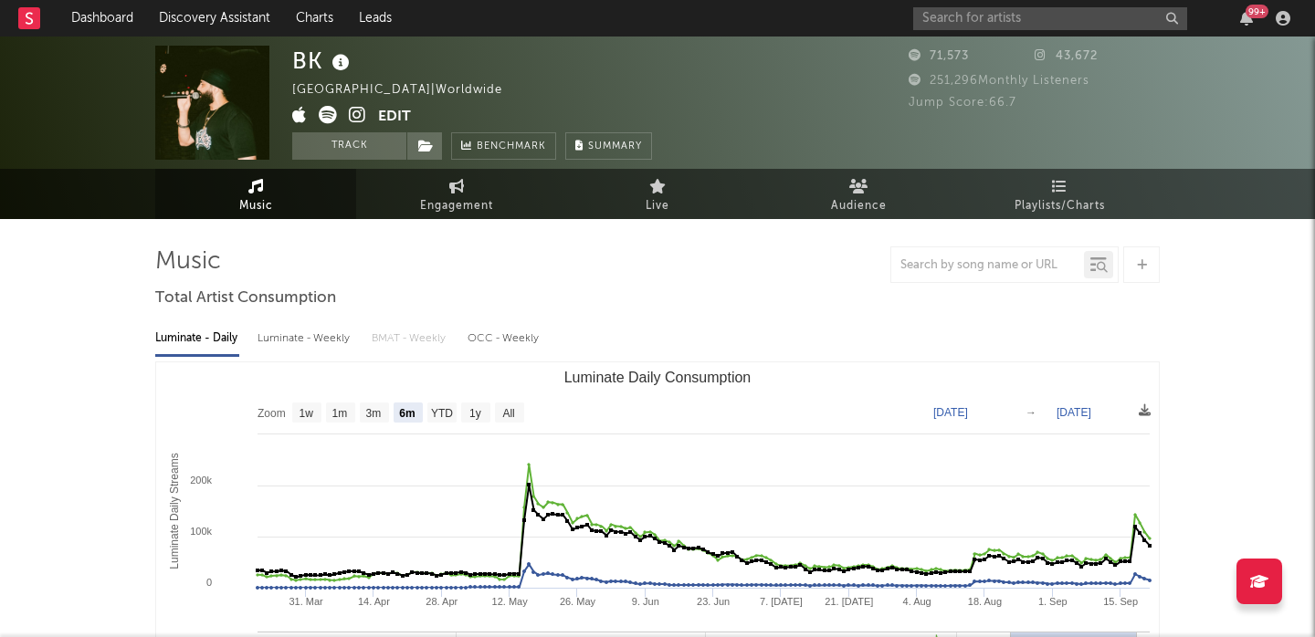
click at [333, 341] on div "Luminate - Weekly" at bounding box center [305, 338] width 96 height 31
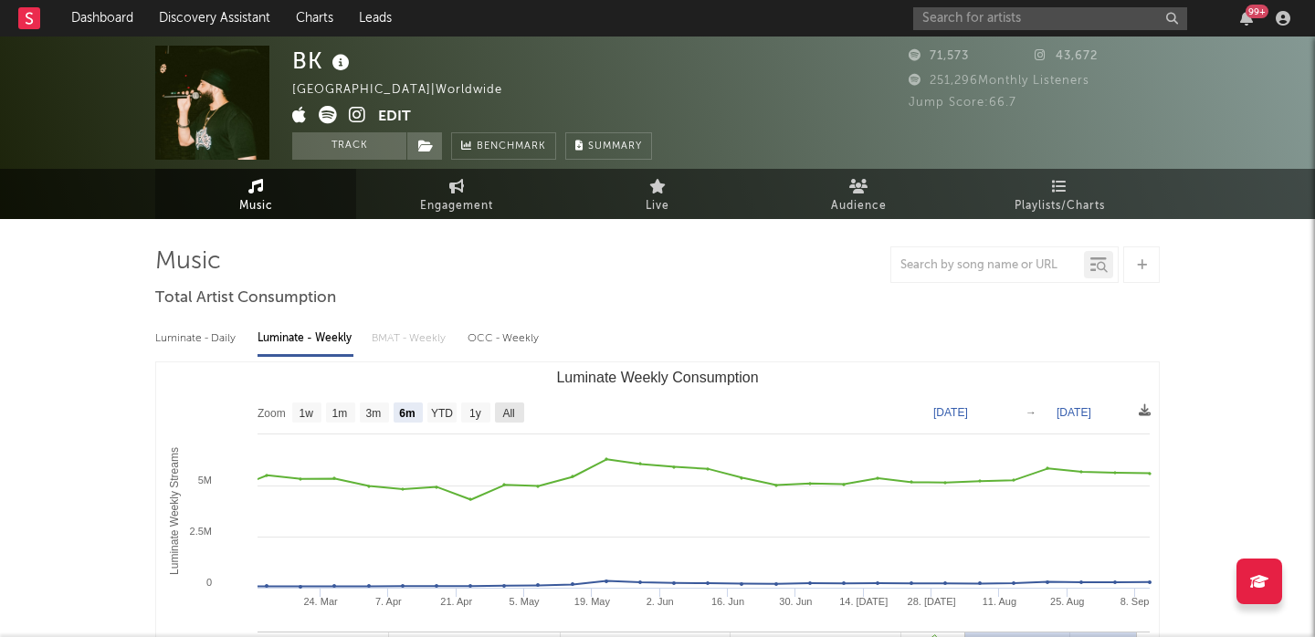
click at [509, 415] on text "All" at bounding box center [508, 413] width 12 height 13
select select "All"
type input "[DATE]"
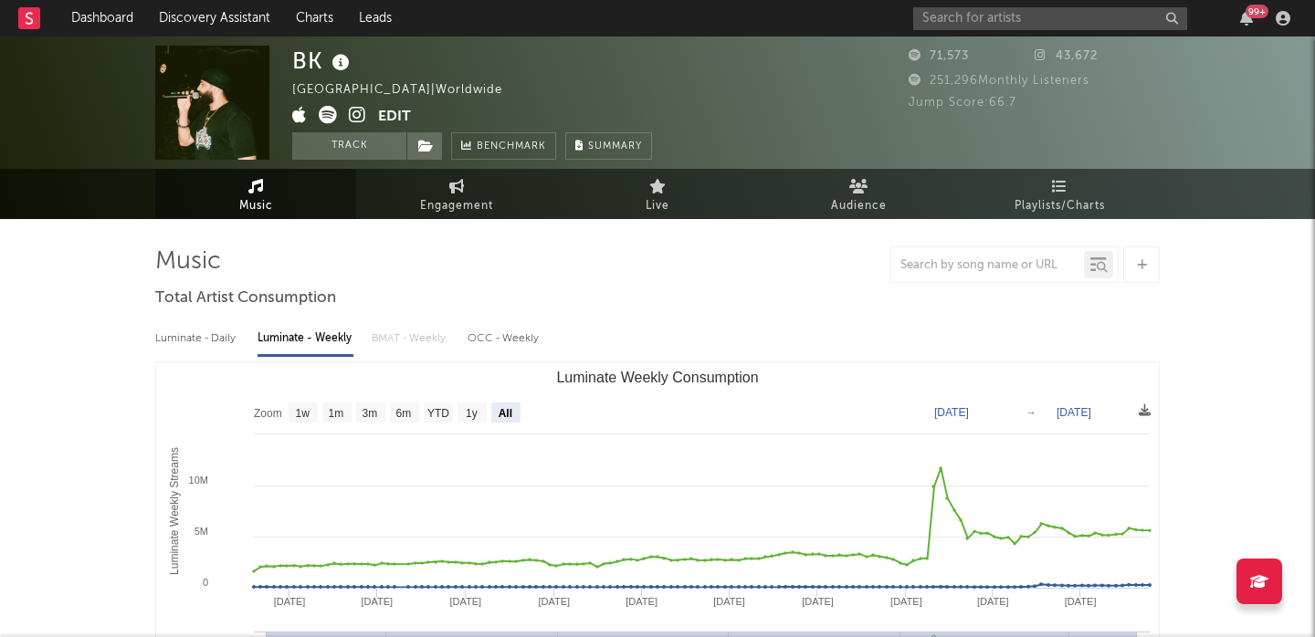
click at [223, 333] on div "Luminate - Daily" at bounding box center [197, 338] width 84 height 31
select select "6m"
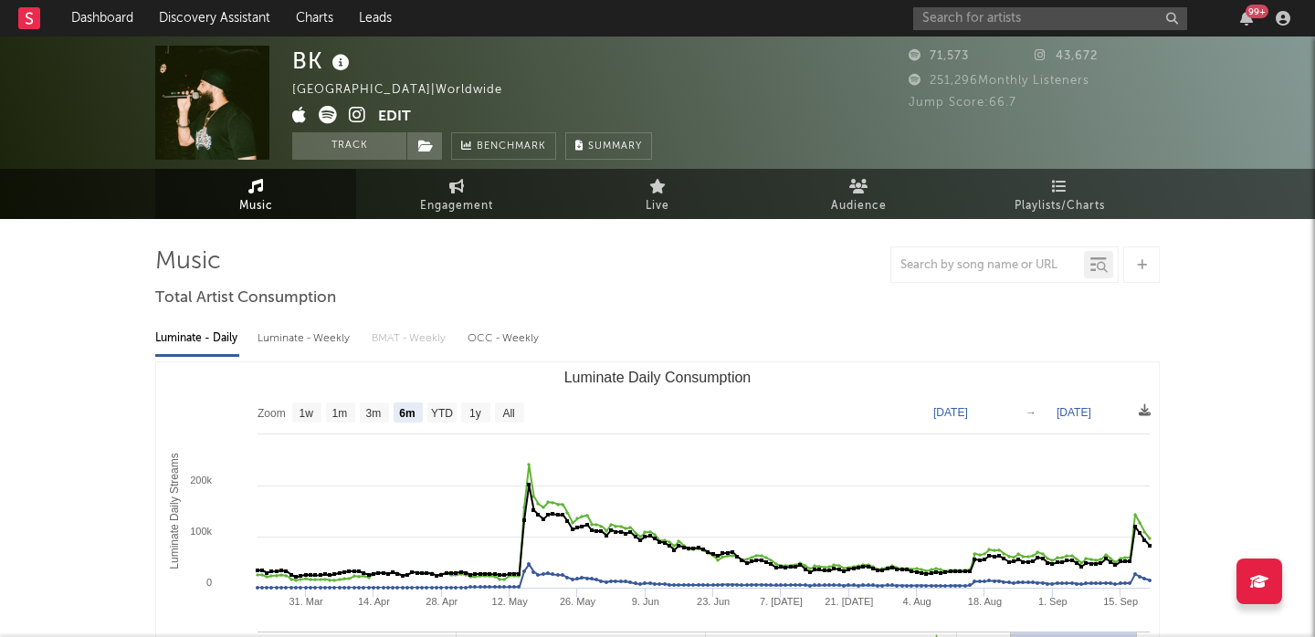
click at [354, 120] on icon at bounding box center [357, 115] width 17 height 18
